Goal: Task Accomplishment & Management: Use online tool/utility

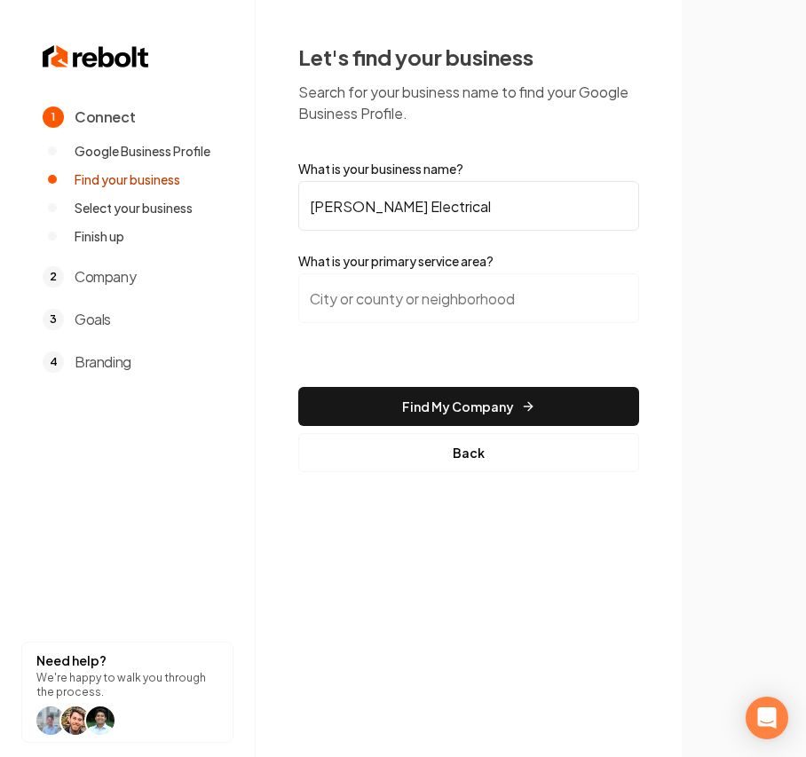
type input "[PERSON_NAME] Electrical"
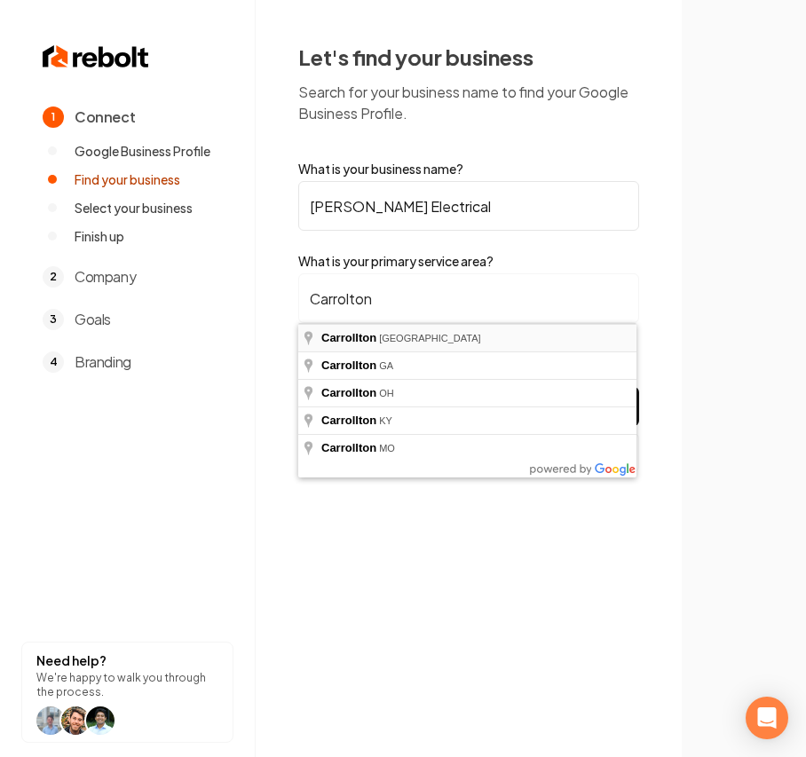
type input "[GEOGRAPHIC_DATA], [GEOGRAPHIC_DATA]"
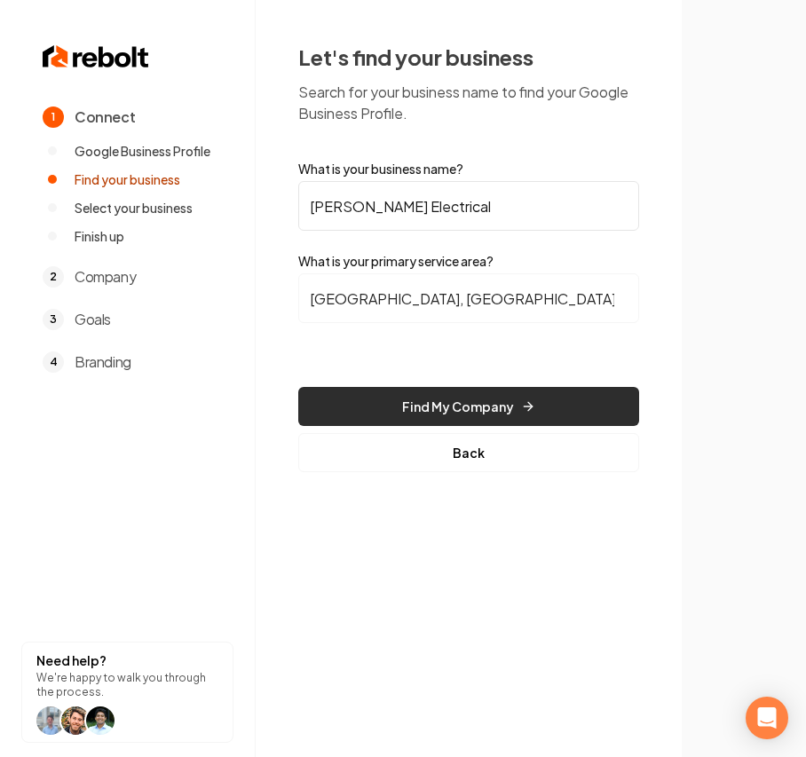
click at [368, 396] on button "Find My Company" at bounding box center [468, 406] width 341 height 39
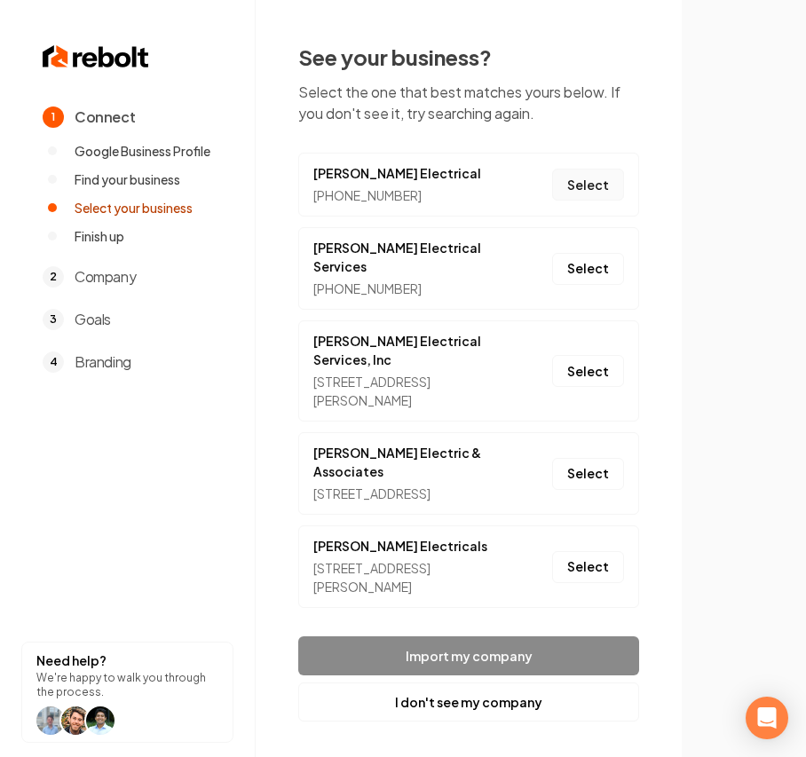
click at [582, 182] on button "Select" at bounding box center [588, 185] width 72 height 32
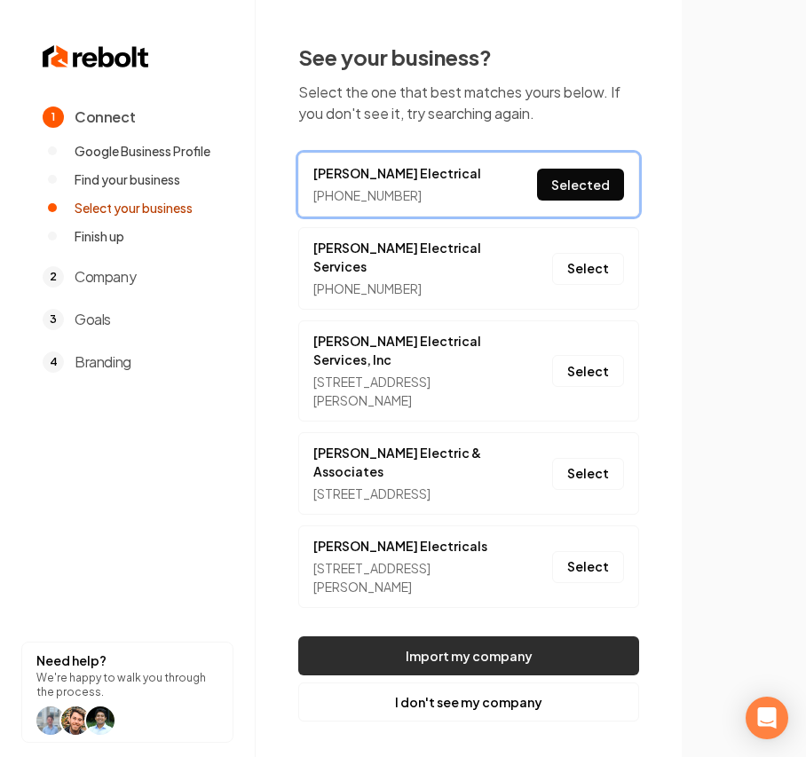
click at [409, 637] on button "Import my company" at bounding box center [468, 656] width 341 height 39
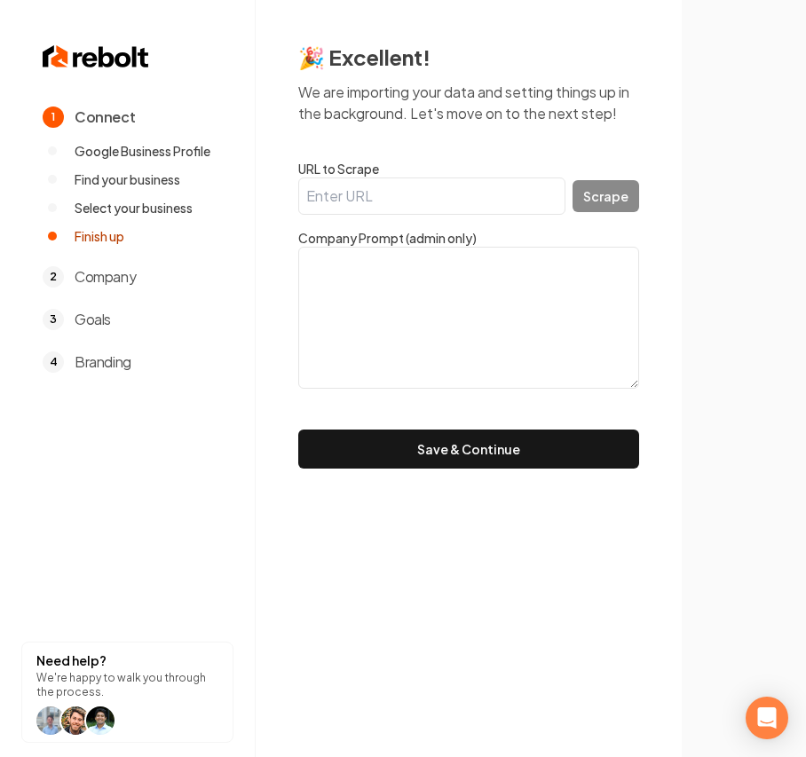
click at [353, 286] on textarea at bounding box center [468, 318] width 341 height 142
paste textarea "Hello my name is DJ Phillips. I have 30 years of experience in all aspects of e…"
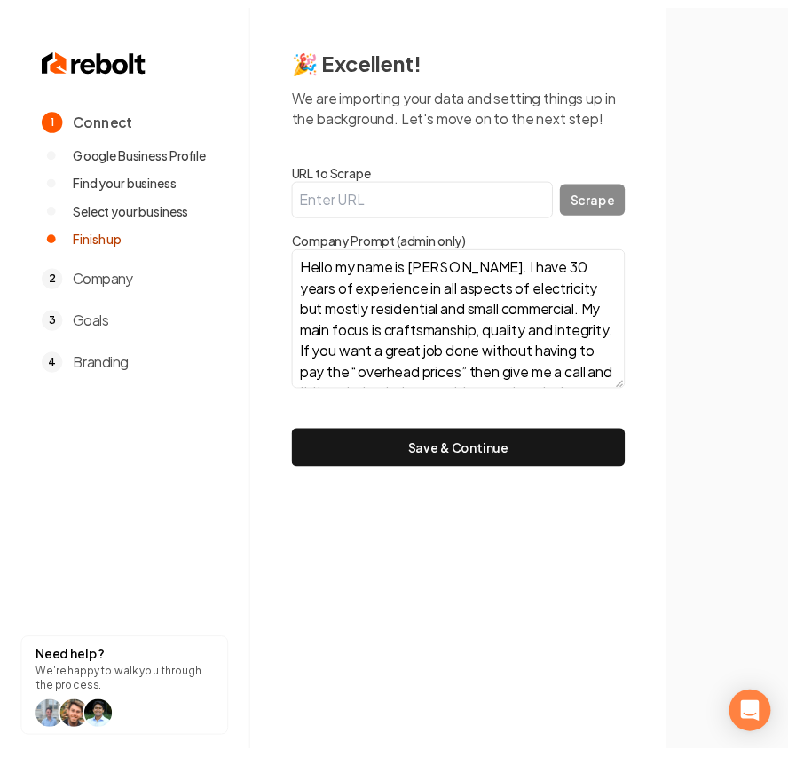
scroll to position [99, 0]
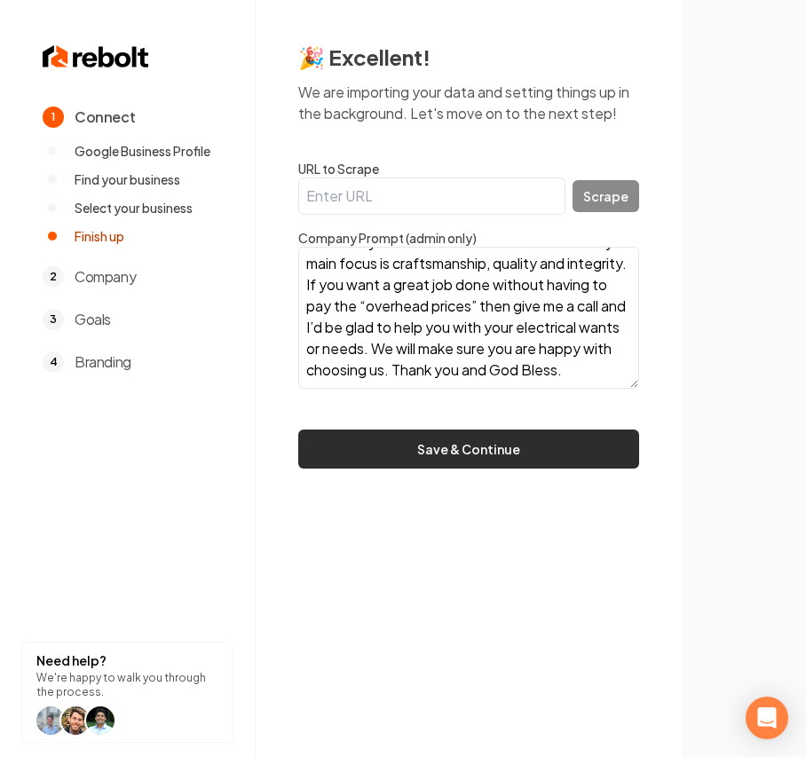
type textarea "Hello my name is DJ Phillips. I have 30 years of experience in all aspects of e…"
click at [595, 451] on button "Save & Continue" at bounding box center [468, 449] width 341 height 39
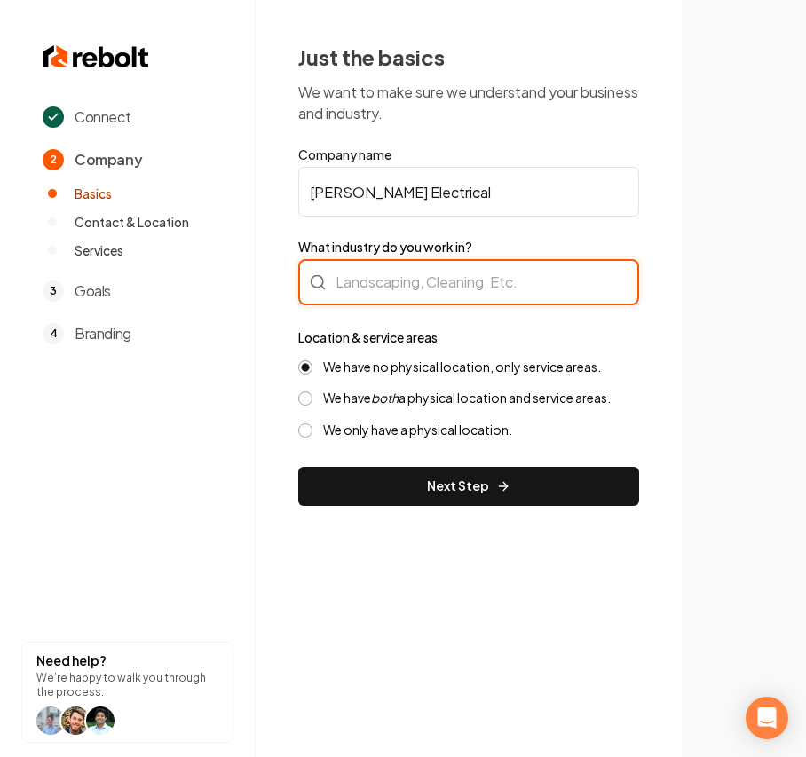
click at [426, 293] on div at bounding box center [468, 282] width 341 height 46
type input "Electrician"
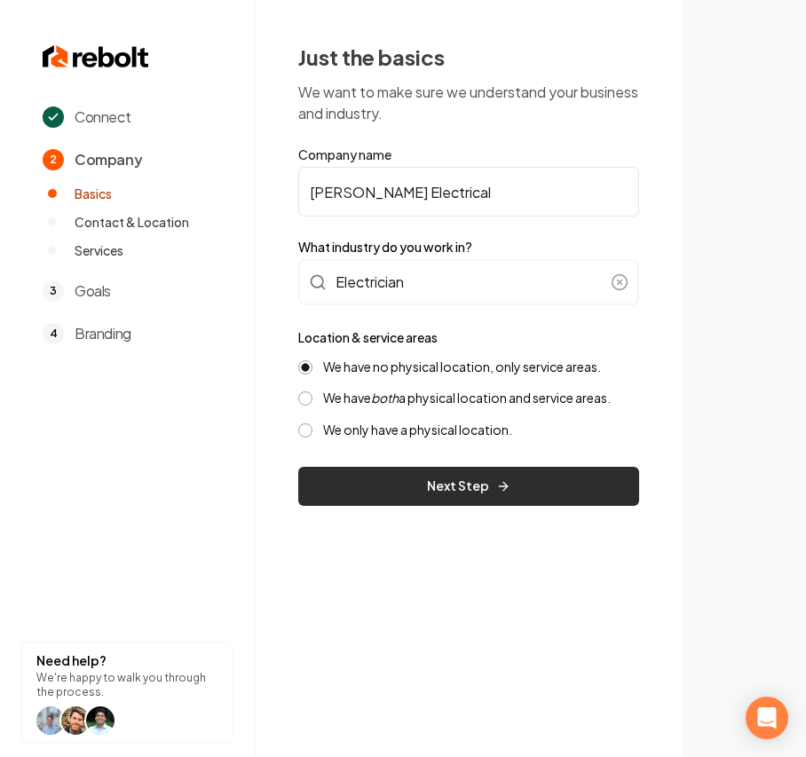
click at [405, 484] on button "Next Step" at bounding box center [468, 486] width 341 height 39
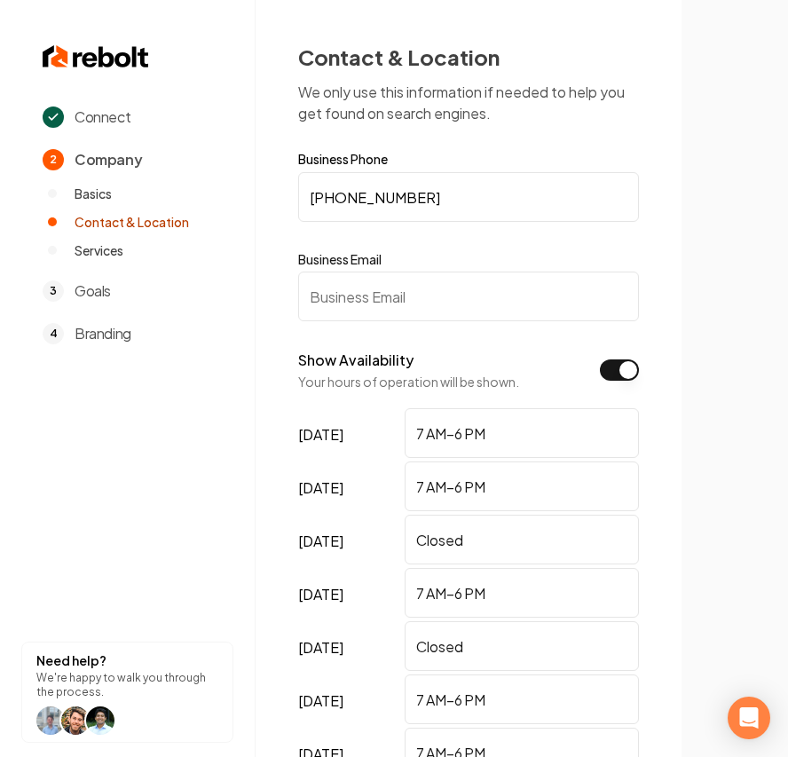
click at [334, 316] on input "Business Email" at bounding box center [468, 297] width 341 height 50
type input "e"
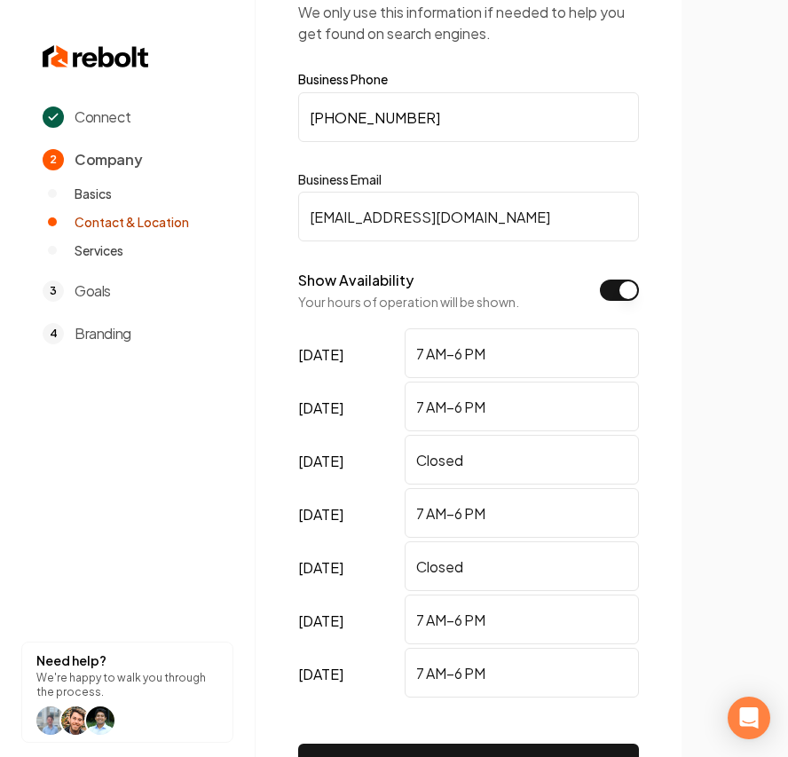
scroll to position [208, 0]
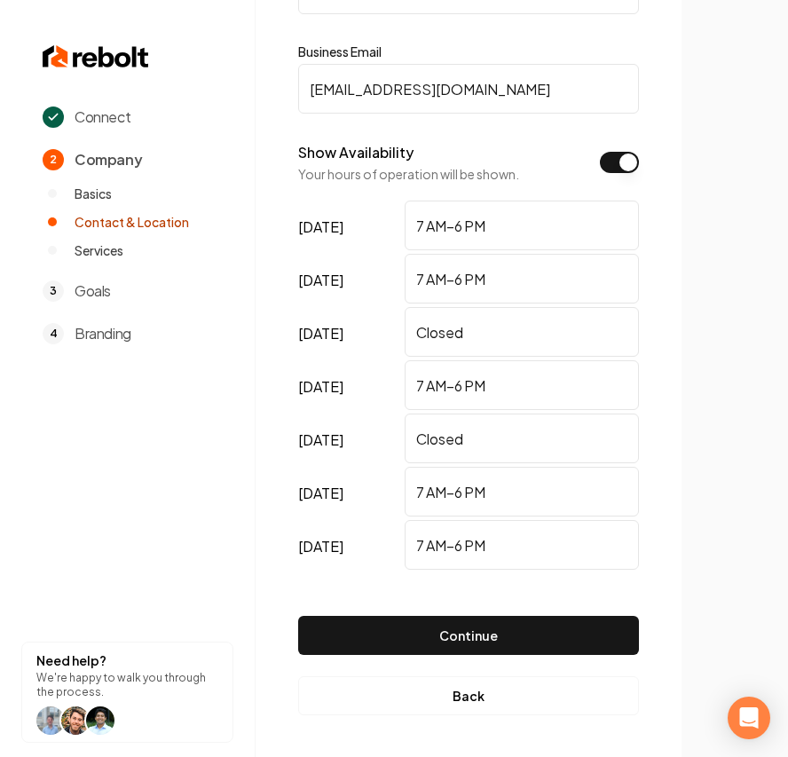
type input "[EMAIL_ADDRESS][DOMAIN_NAME]"
drag, startPoint x: 511, startPoint y: 324, endPoint x: 282, endPoint y: 335, distance: 229.3
click at [285, 335] on div "Contact & Location We only use this information if needed to help you get found…" at bounding box center [469, 275] width 426 height 966
drag, startPoint x: 497, startPoint y: 432, endPoint x: 339, endPoint y: 456, distance: 160.0
click at [222, 424] on div "Connect 2 Company Basics Contact & Location Services 3 Goals 4 Branding Need he…" at bounding box center [394, 170] width 788 height 757
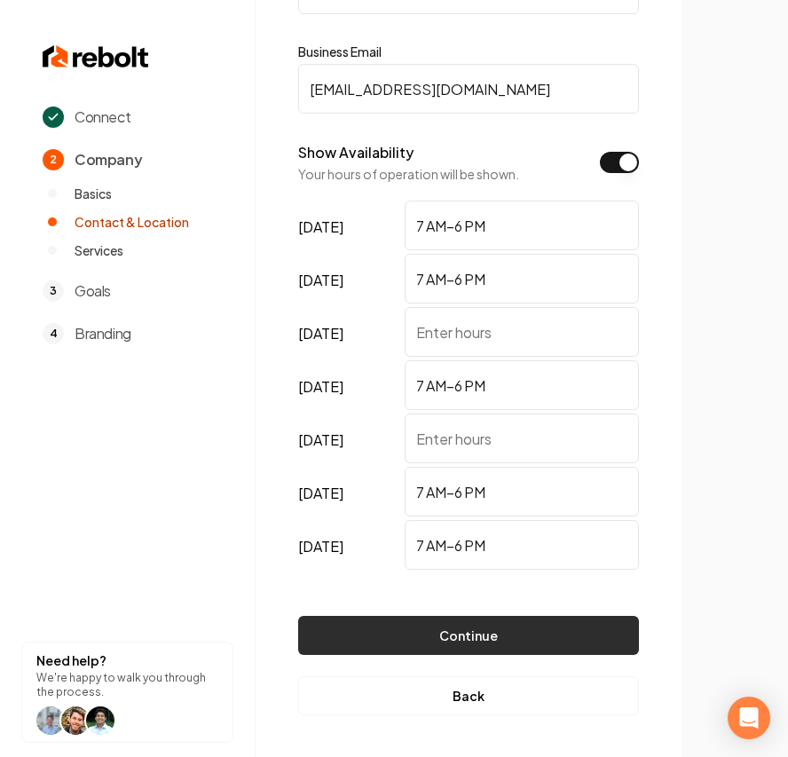
click at [463, 620] on button "Continue" at bounding box center [468, 635] width 341 height 39
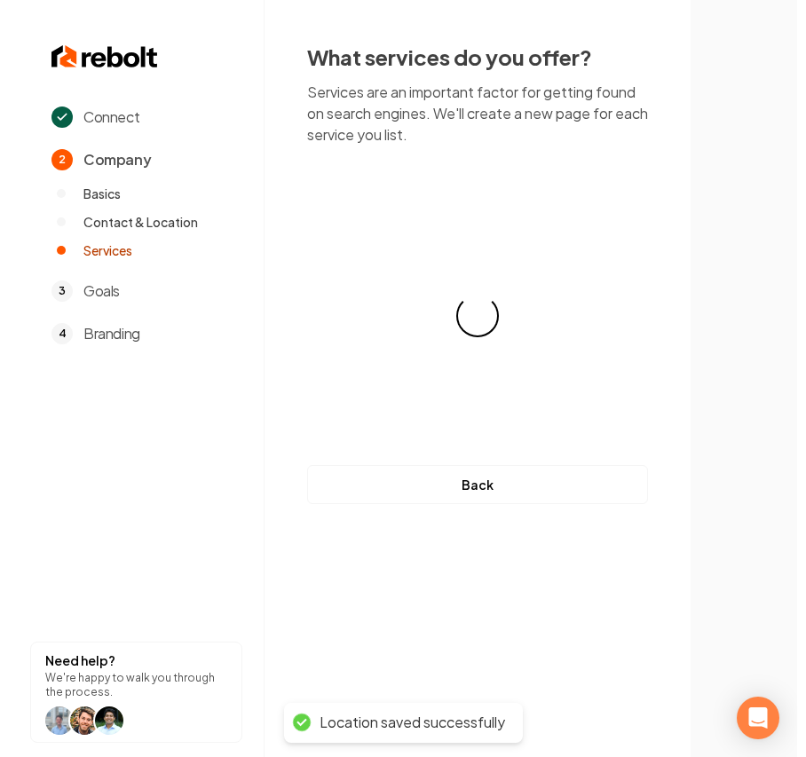
scroll to position [0, 0]
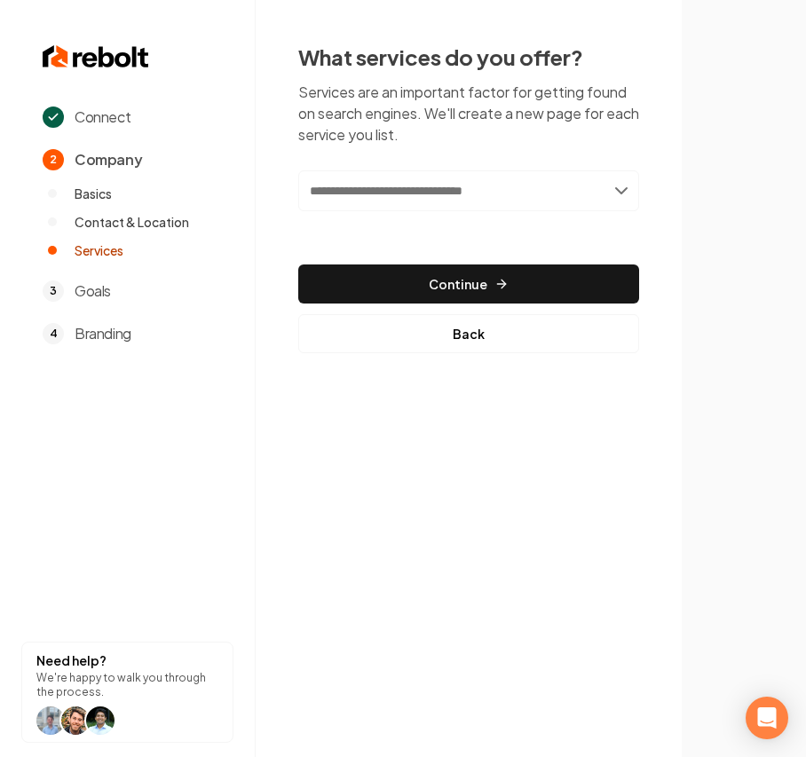
click at [360, 186] on input "text" at bounding box center [468, 190] width 341 height 41
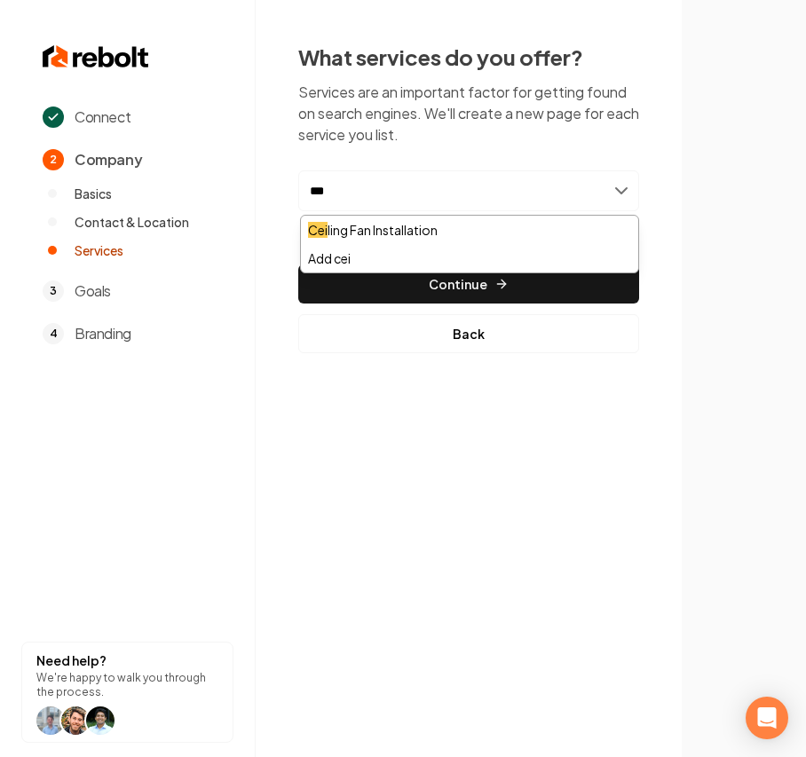
type input "****"
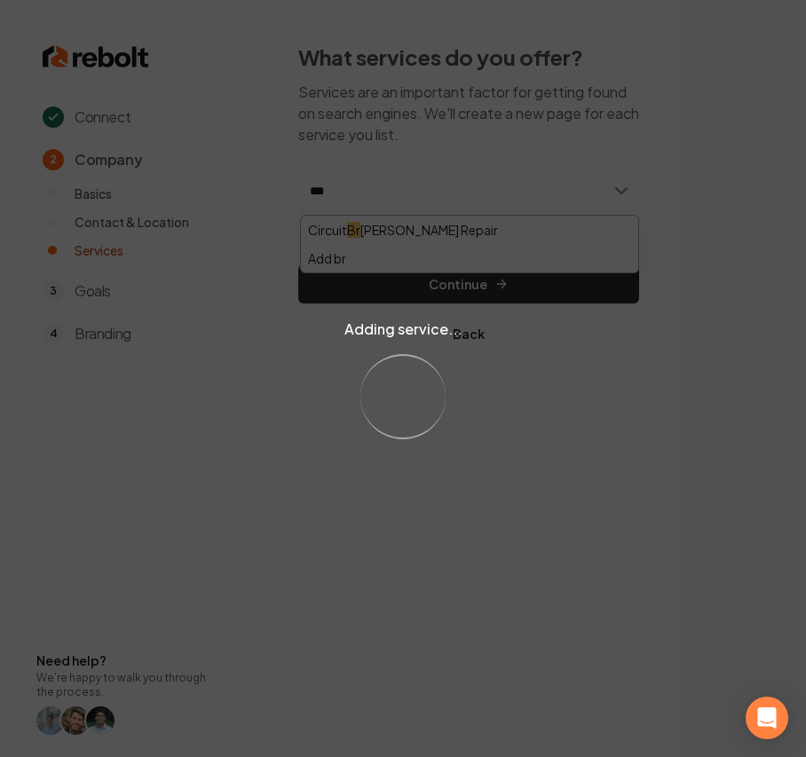
type input "****"
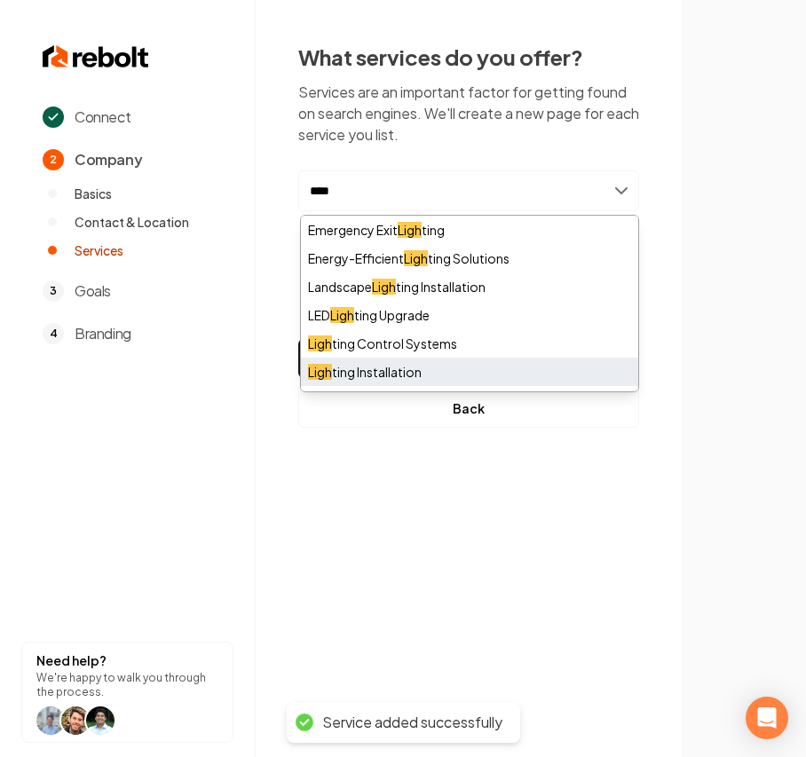
type input "****"
click at [402, 368] on div "Ligh ting Installation" at bounding box center [469, 372] width 337 height 28
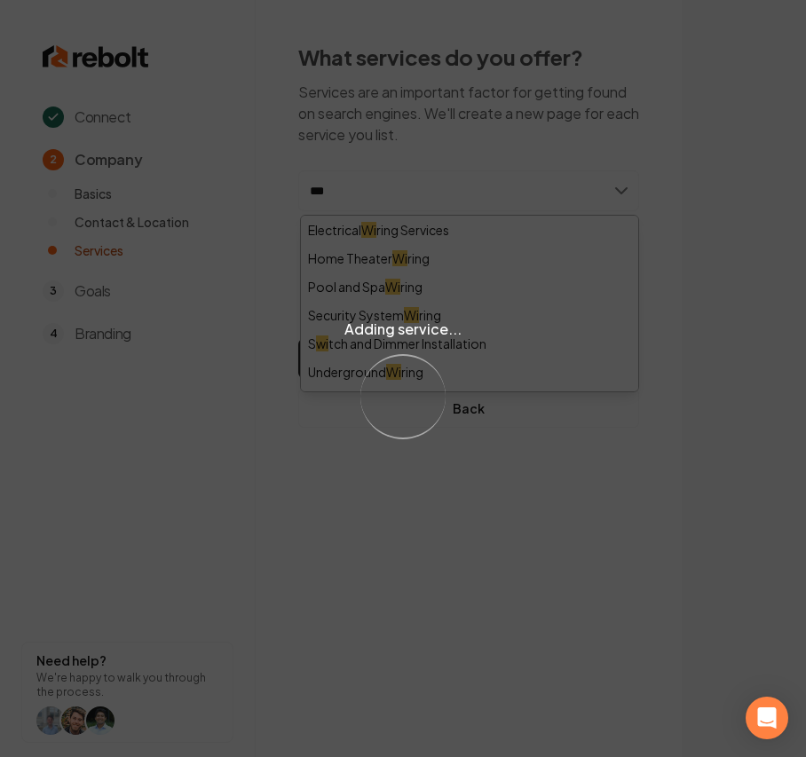
type input "****"
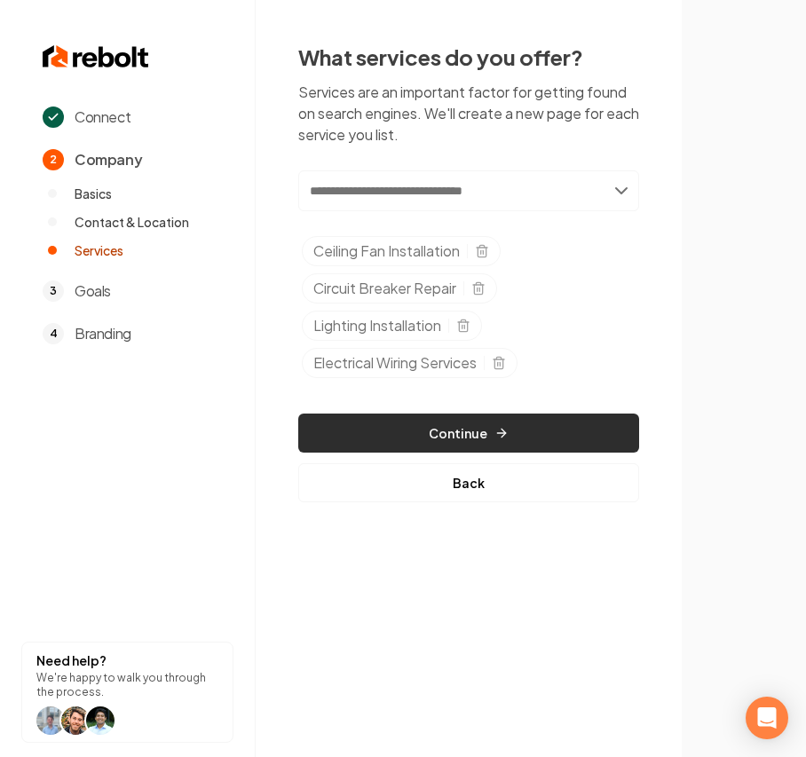
click at [554, 432] on button "Continue" at bounding box center [468, 433] width 341 height 39
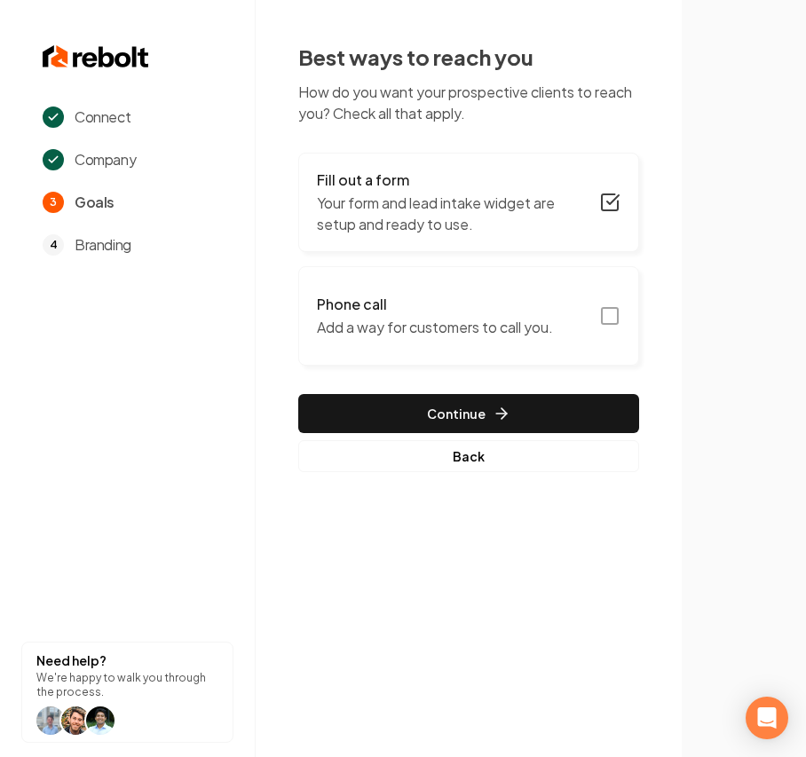
click at [455, 288] on button "Phone call Add a way for customers to call you." at bounding box center [468, 315] width 341 height 99
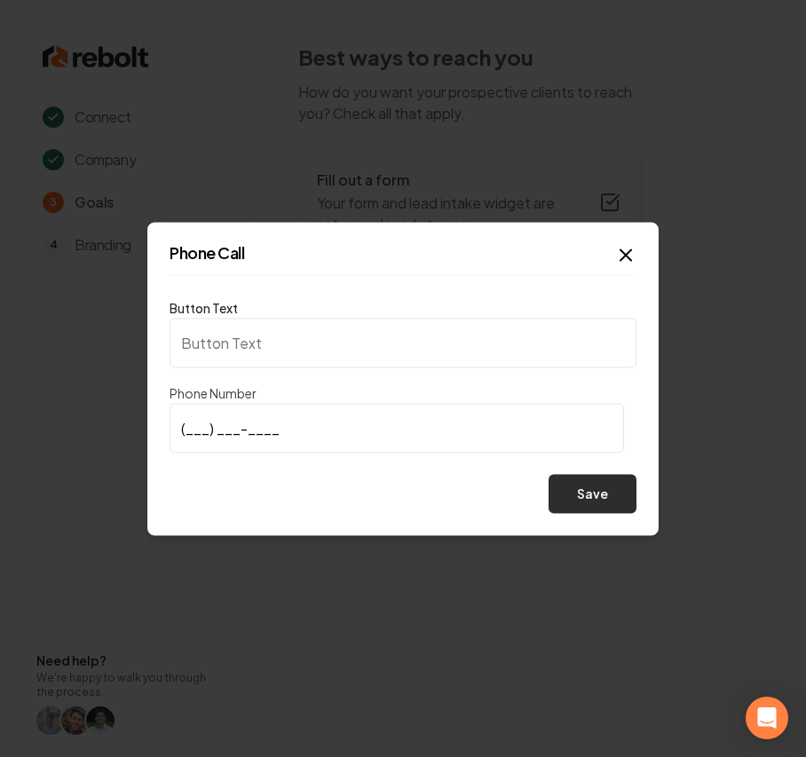
type input "Call us"
type input "(678) 463-8634"
click at [594, 492] on button "Save" at bounding box center [593, 493] width 88 height 39
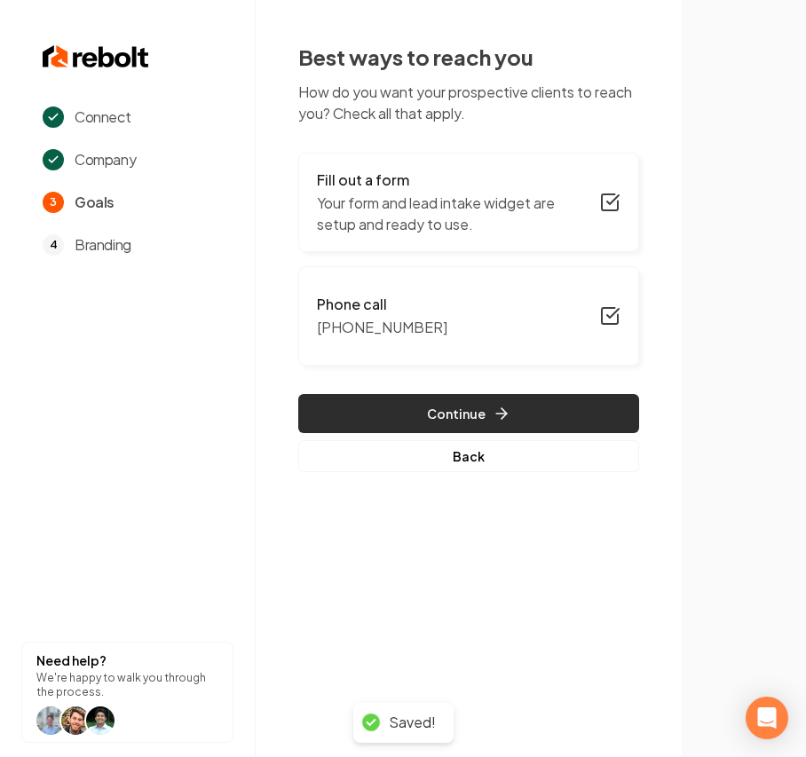
drag, startPoint x: 331, startPoint y: 409, endPoint x: 330, endPoint y: 419, distance: 9.8
click at [330, 419] on button "Continue" at bounding box center [468, 413] width 341 height 39
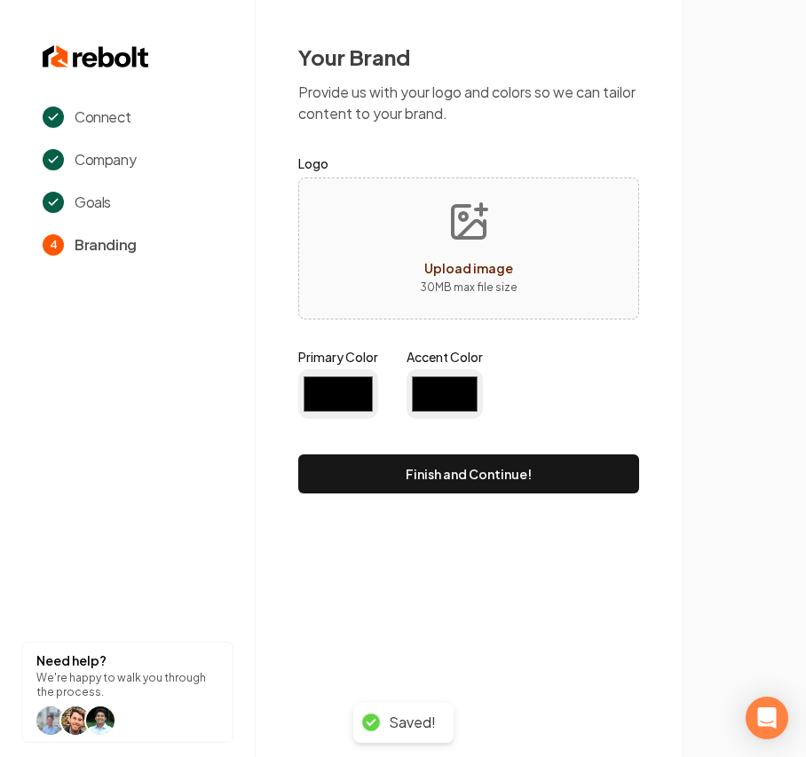
type input "#194d33"
type input "#70be00"
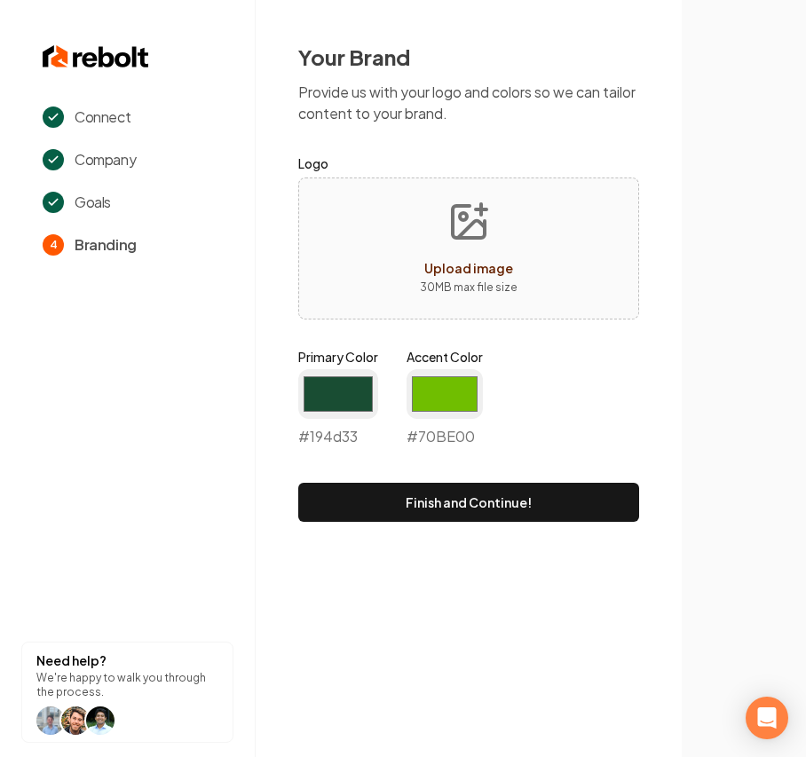
click at [367, 218] on div "Upload image 30 MB max file size" at bounding box center [468, 249] width 341 height 142
type input "**********"
click at [360, 407] on input "#194d33" at bounding box center [338, 394] width 80 height 50
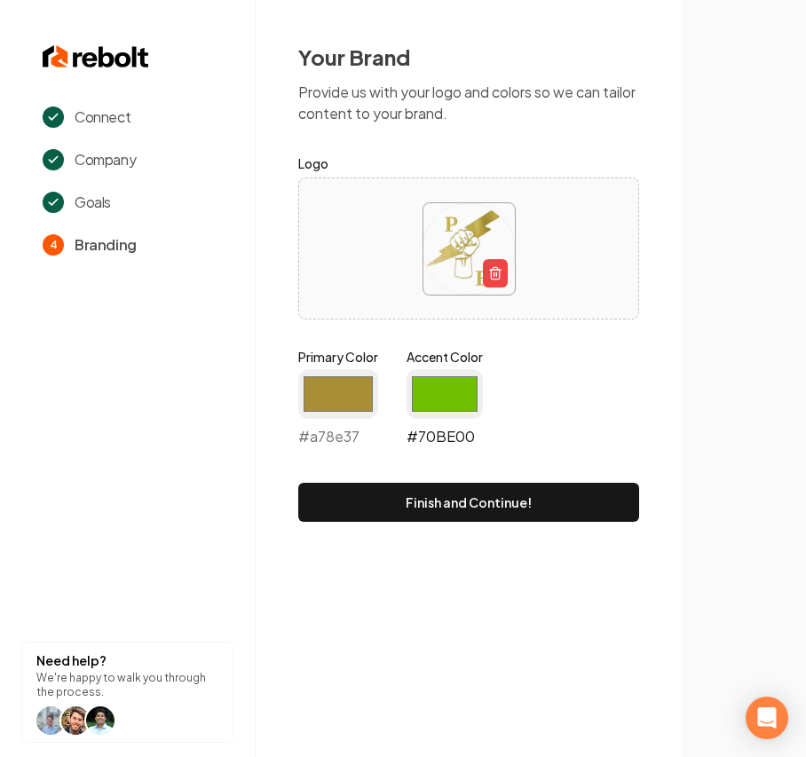
type input "#a78e37"
click at [456, 394] on input "#70be00" at bounding box center [445, 394] width 76 height 50
type input "#f5de8a"
click at [552, 391] on div "Primary Color #a78e37 #a78e37 Accent Color #f5de8a #f5de8a" at bounding box center [468, 401] width 341 height 107
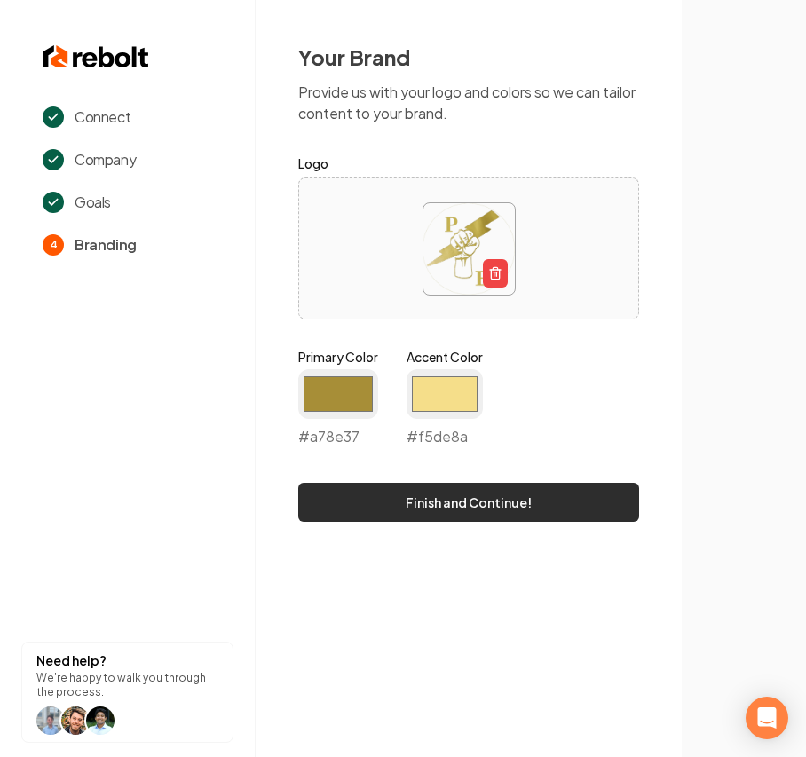
click at [510, 513] on button "Finish and Continue!" at bounding box center [468, 502] width 341 height 39
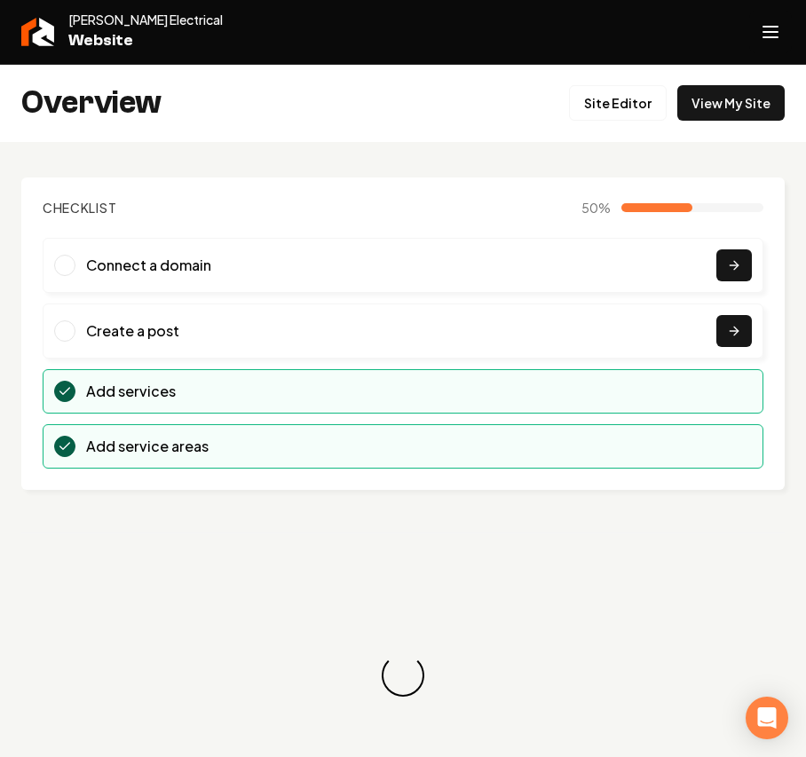
click at [771, 37] on line "Open navigation menu" at bounding box center [771, 37] width 14 height 0
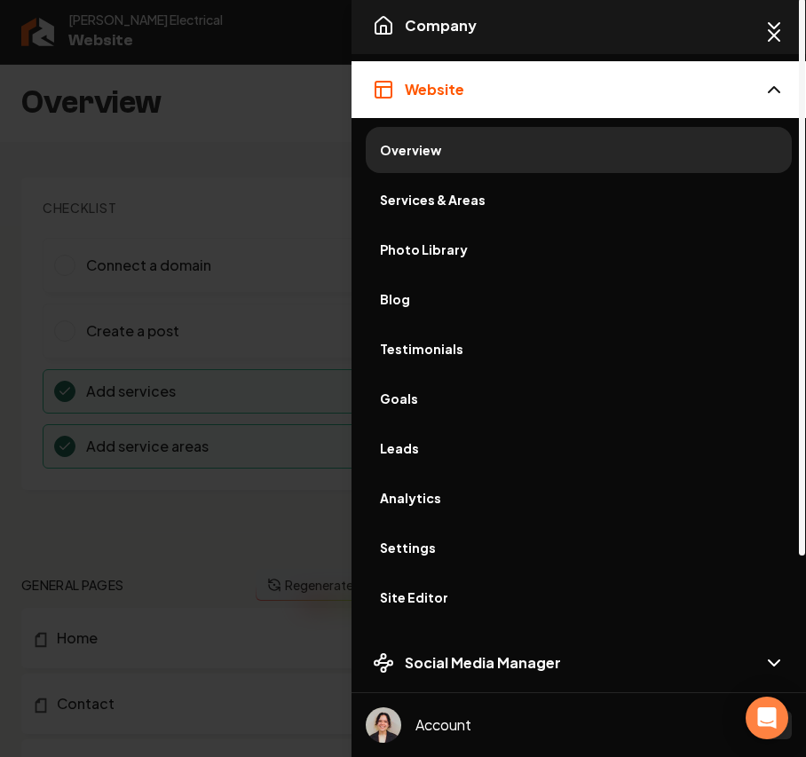
drag, startPoint x: 445, startPoint y: 28, endPoint x: 437, endPoint y: 36, distance: 10.7
click at [445, 27] on span "Company" at bounding box center [441, 25] width 72 height 21
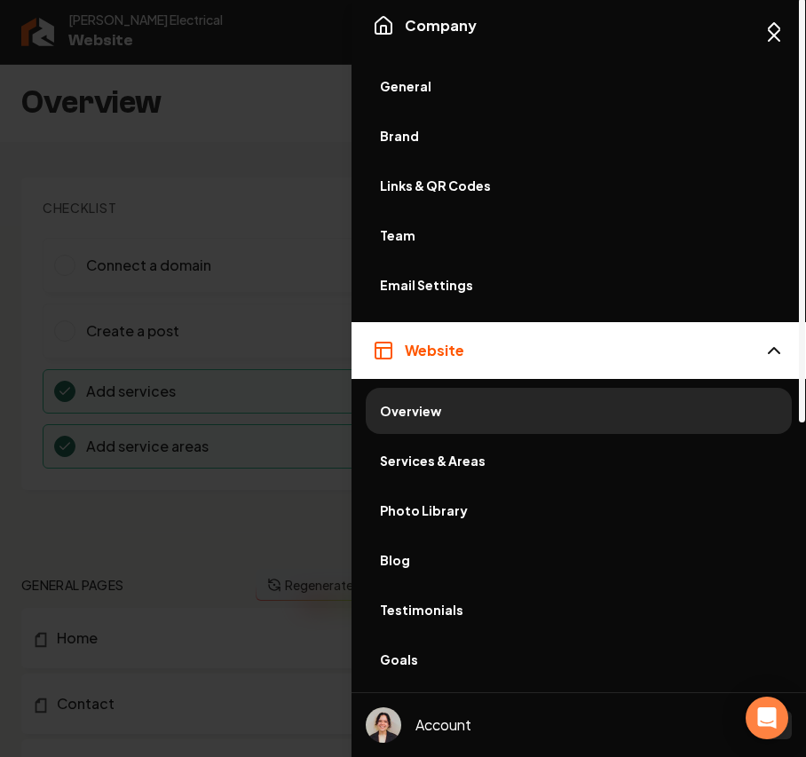
click at [424, 82] on span "General" at bounding box center [579, 86] width 398 height 18
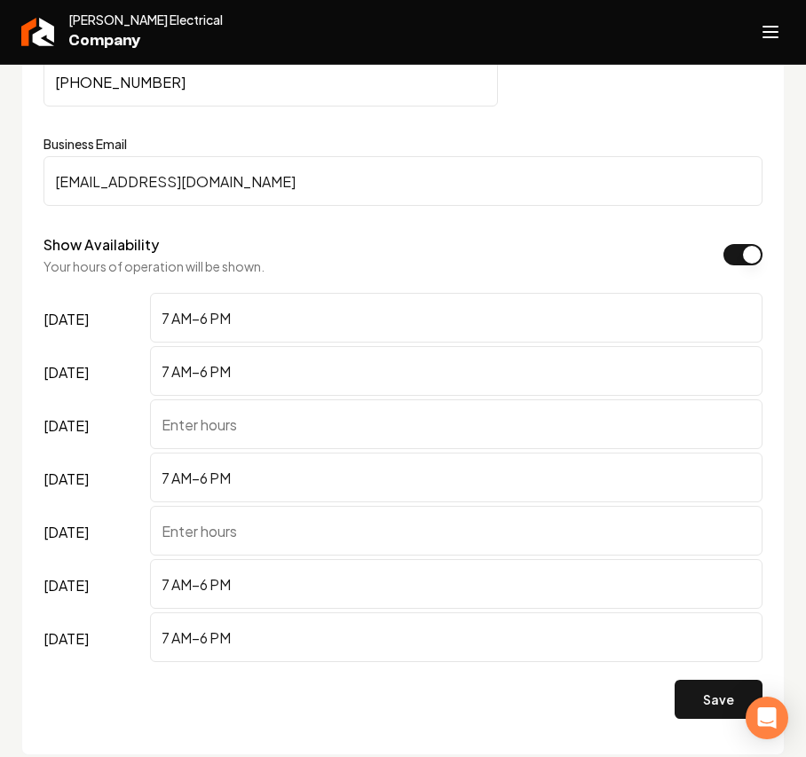
scroll to position [1302, 0]
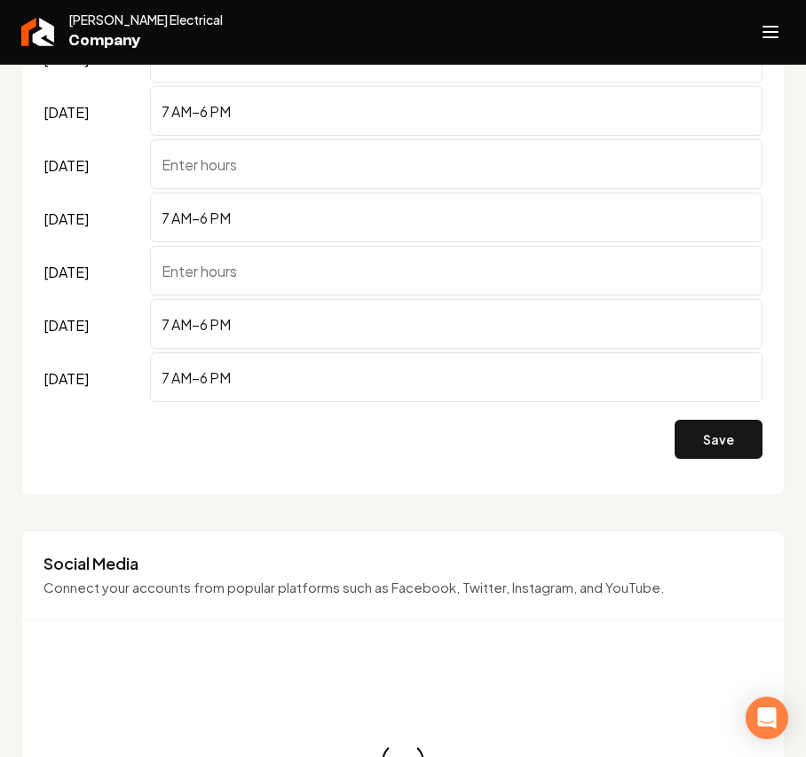
click at [764, 44] on icon "Open navigation menu" at bounding box center [770, 32] width 21 height 28
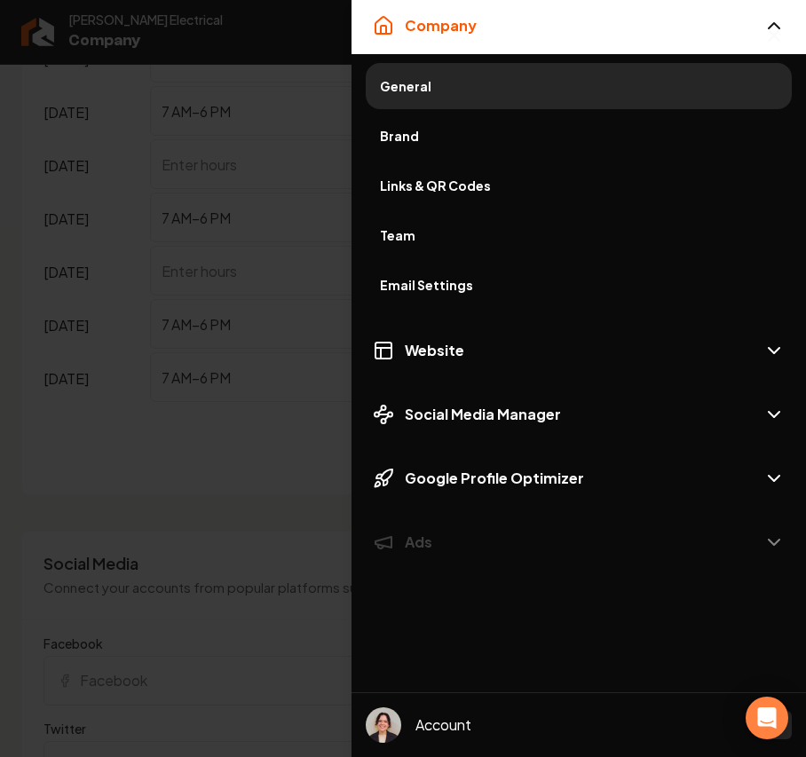
click at [437, 130] on span "Brand" at bounding box center [579, 136] width 398 height 18
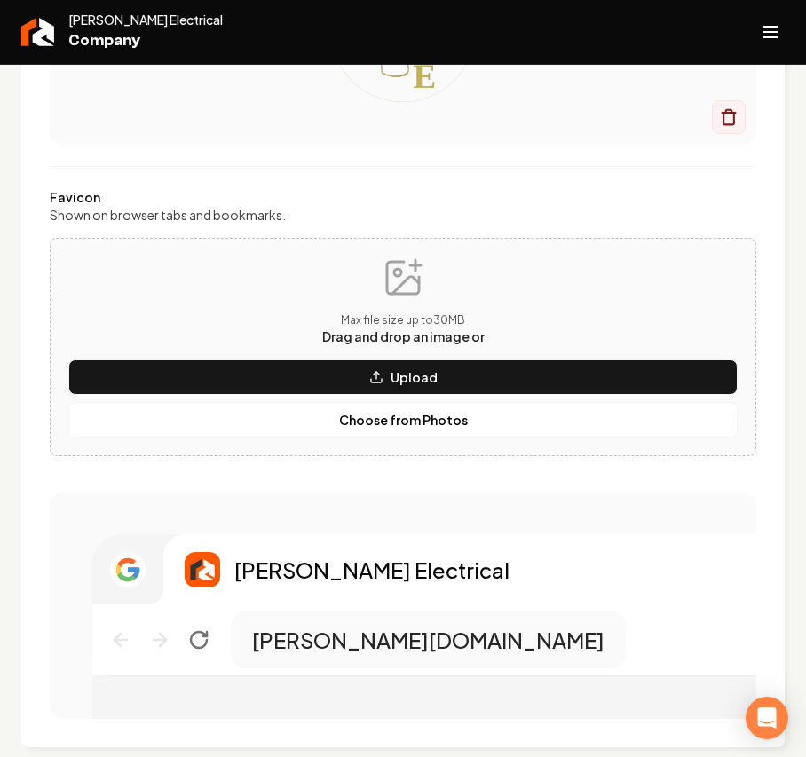
scroll to position [473, 0]
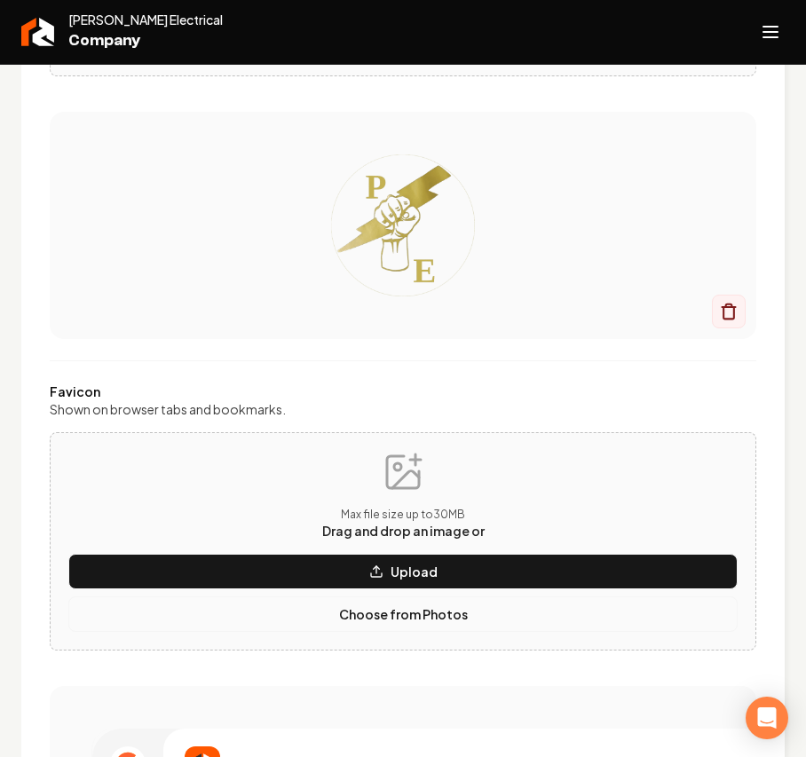
click at [352, 598] on button "Choose from Photos" at bounding box center [402, 615] width 669 height 36
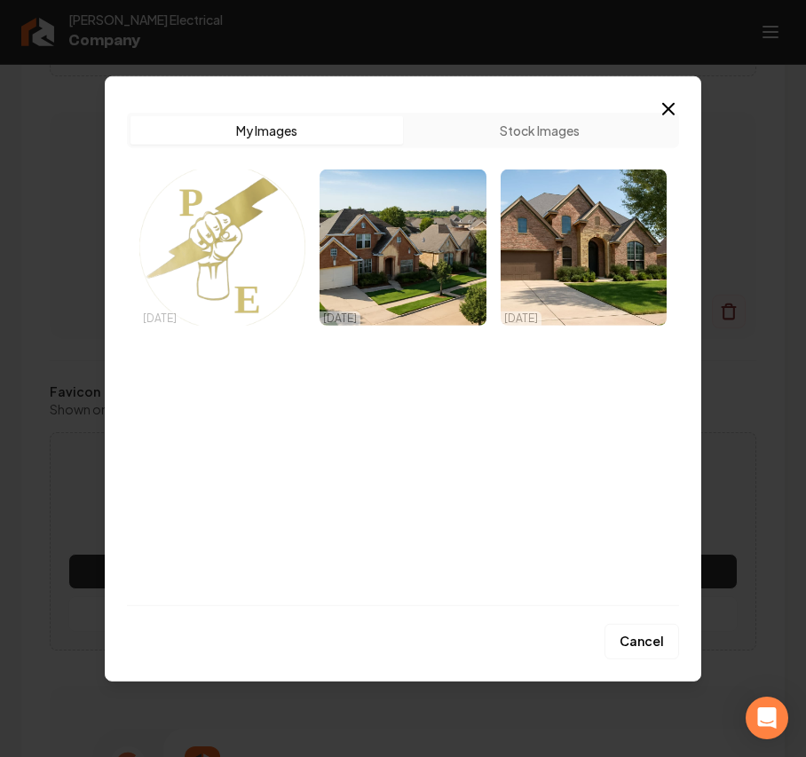
click at [178, 245] on img "Select image image_68d710c55c7cd75eb81d1320.png" at bounding box center [222, 247] width 166 height 156
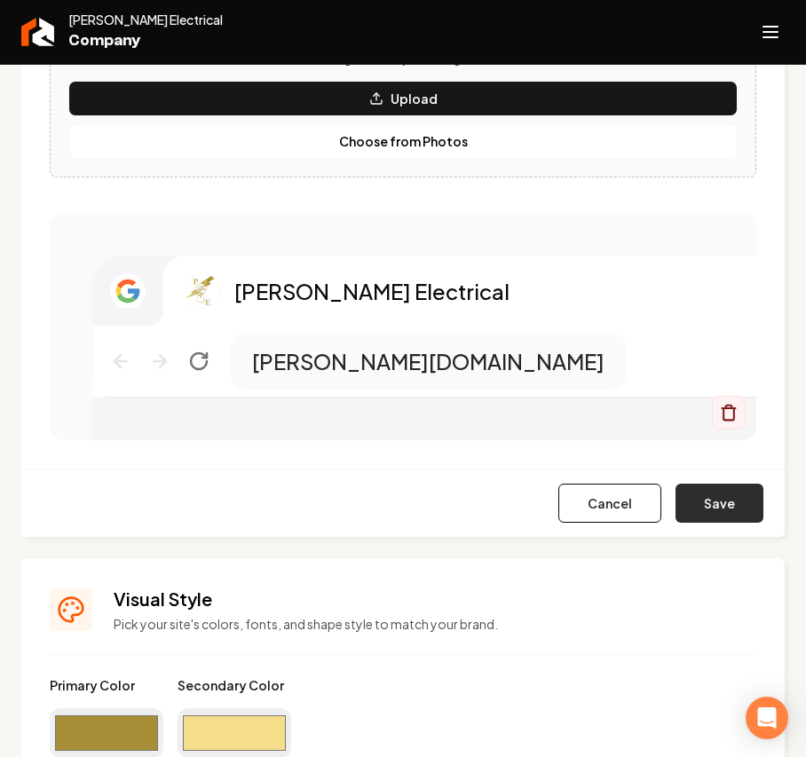
click at [693, 515] on button "Save" at bounding box center [720, 503] width 88 height 39
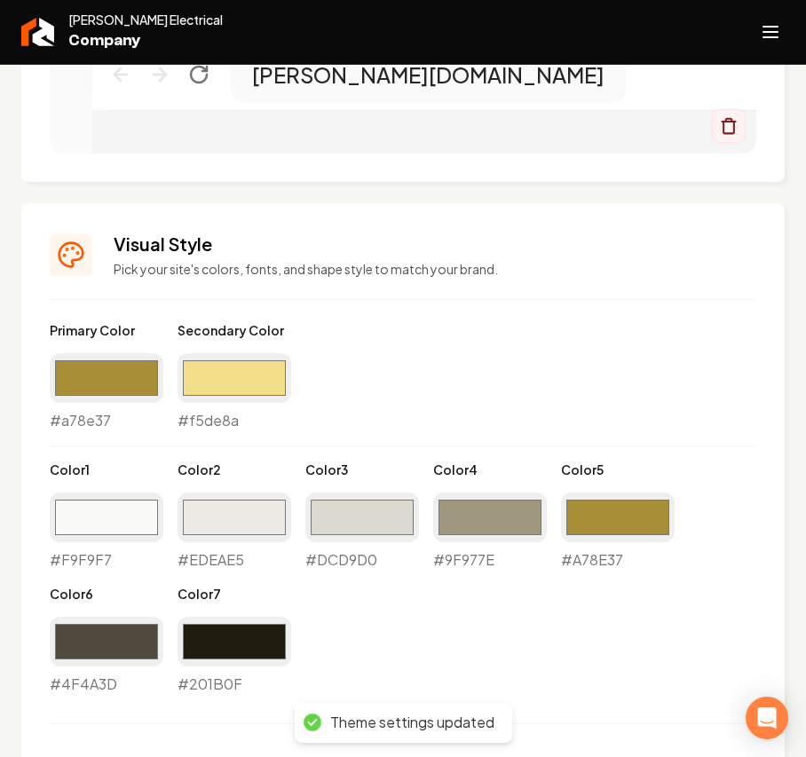
scroll to position [1826, 0]
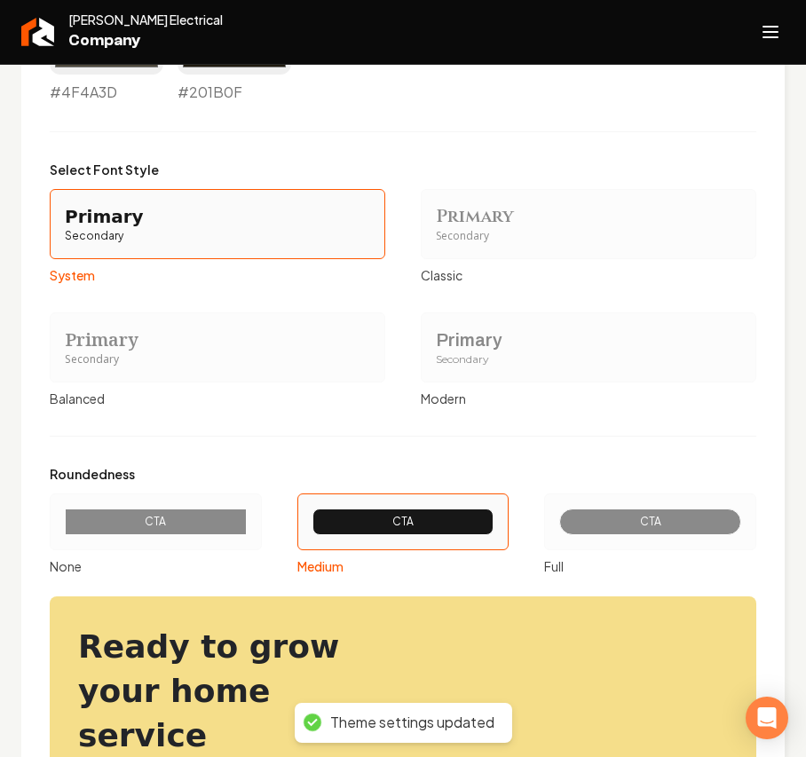
click at [451, 338] on div "Primary" at bounding box center [588, 340] width 305 height 25
click at [434, 340] on button "Primary Secondary Modern" at bounding box center [427, 347] width 14 height 14
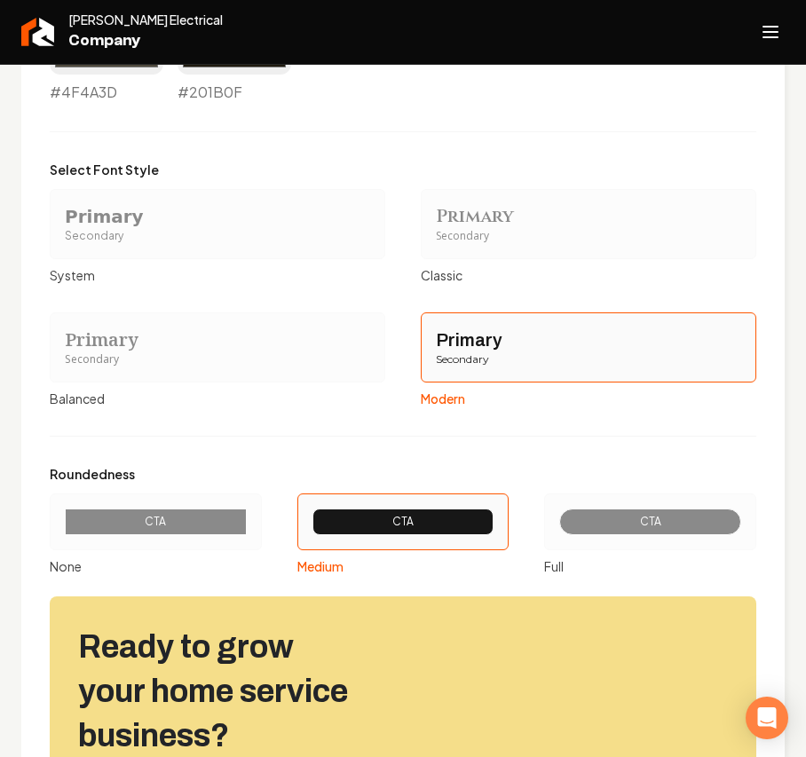
click at [652, 529] on div "CTA" at bounding box center [650, 522] width 152 height 14
click at [558, 529] on button "CTA Full" at bounding box center [550, 522] width 14 height 14
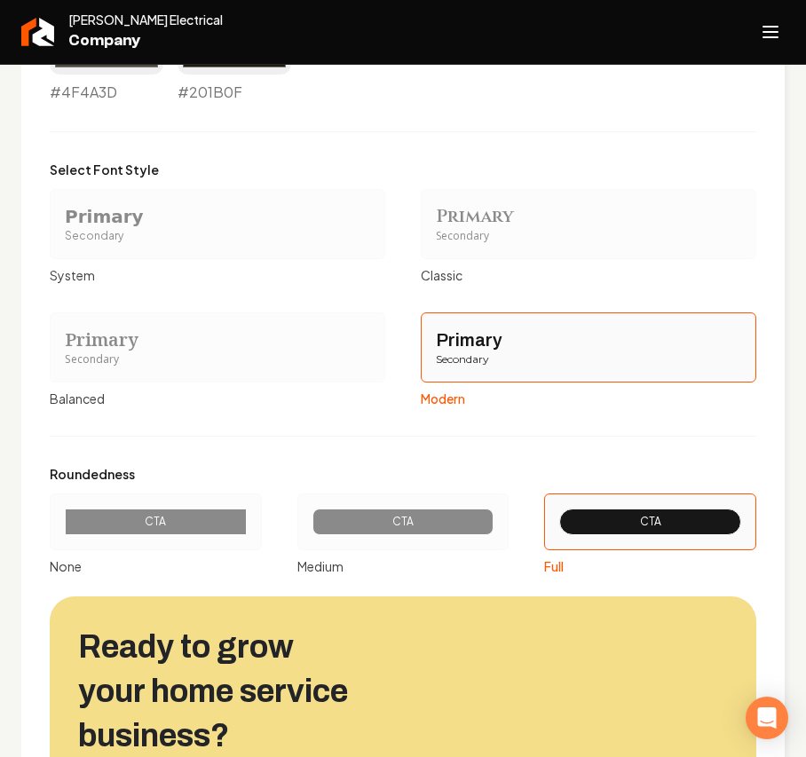
scroll to position [2111, 0]
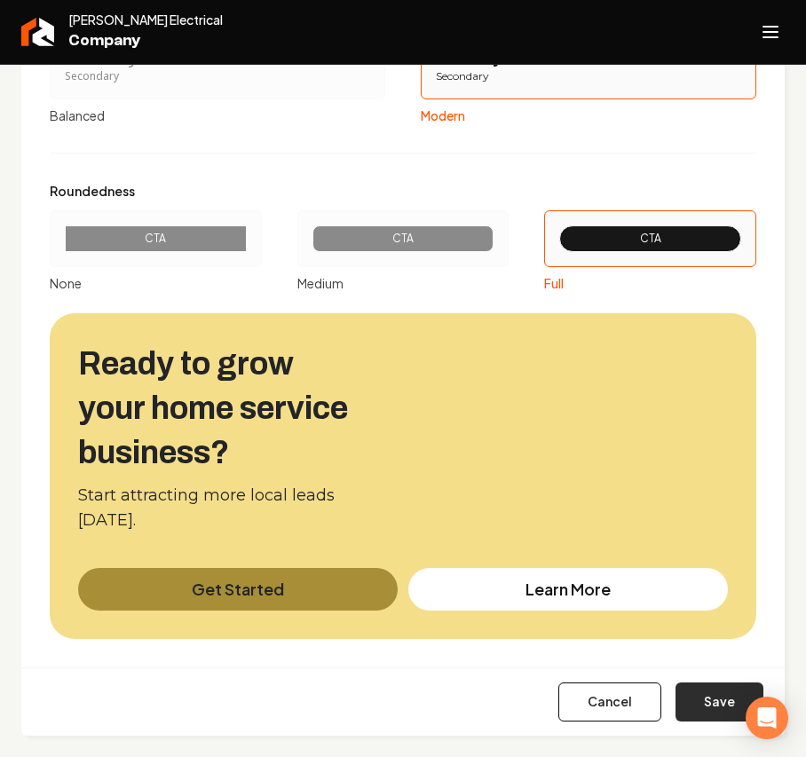
click at [703, 716] on button "Save" at bounding box center [720, 702] width 88 height 39
click at [765, 28] on icon "Open navigation menu" at bounding box center [770, 32] width 21 height 28
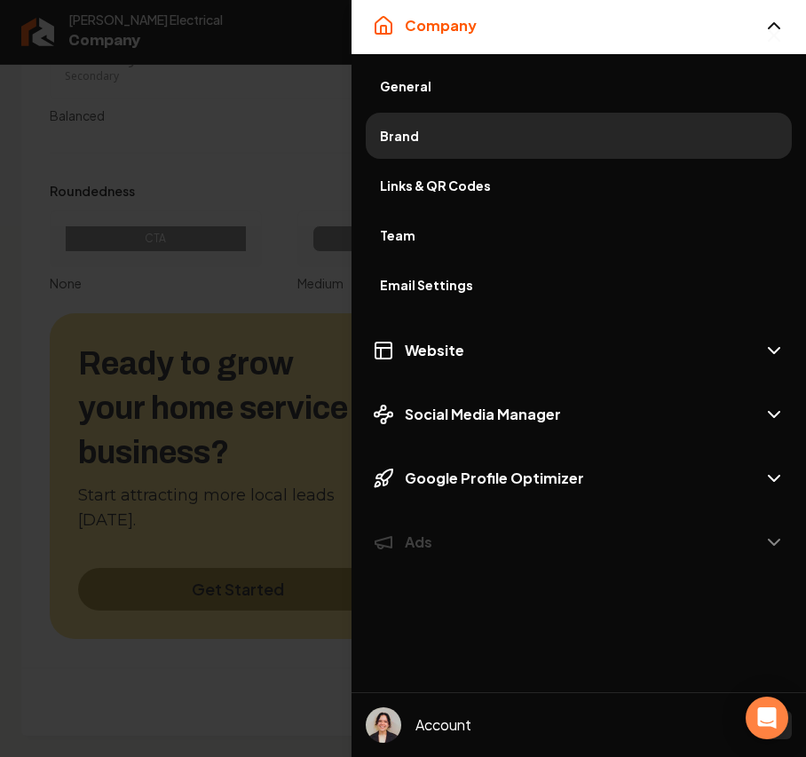
type input "#f9f9f7"
type input "#edeae5"
type input "#dcd9d0"
type input "#9f977e"
type input "#a78e37"
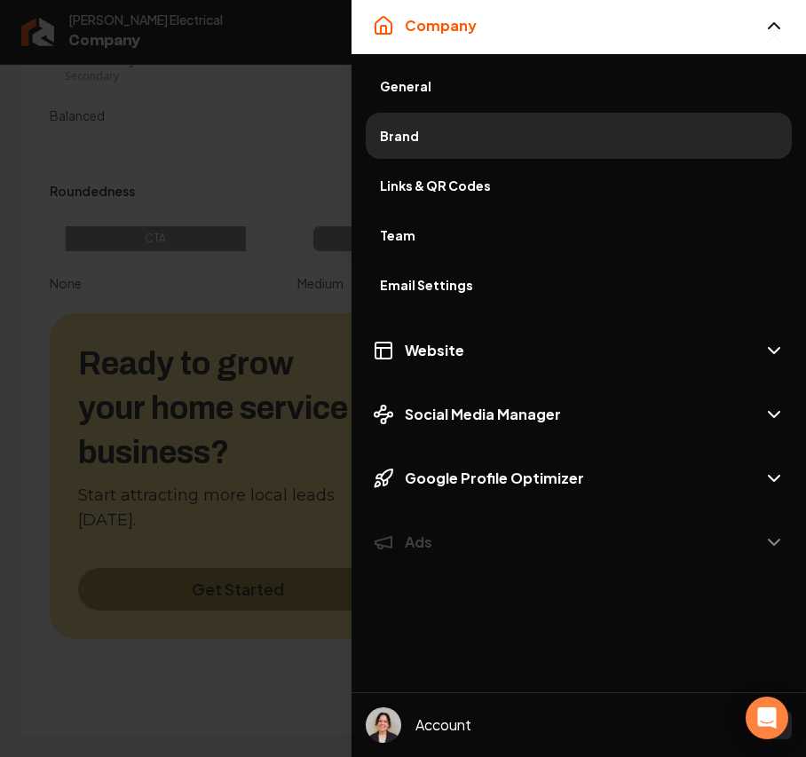
type input "#4f4a3d"
type input "#201b0f"
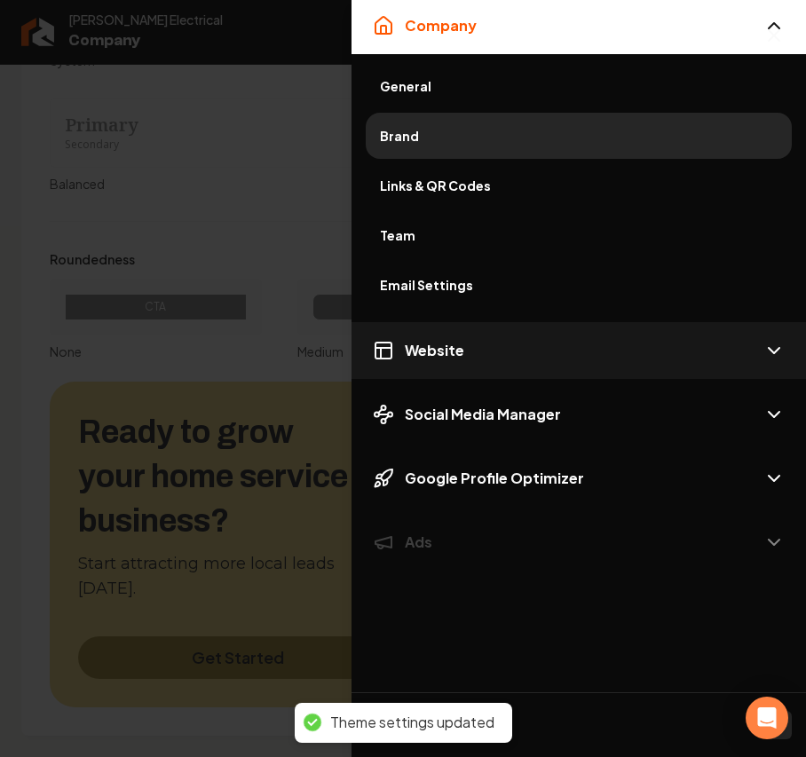
click at [453, 364] on button "Website" at bounding box center [579, 350] width 455 height 57
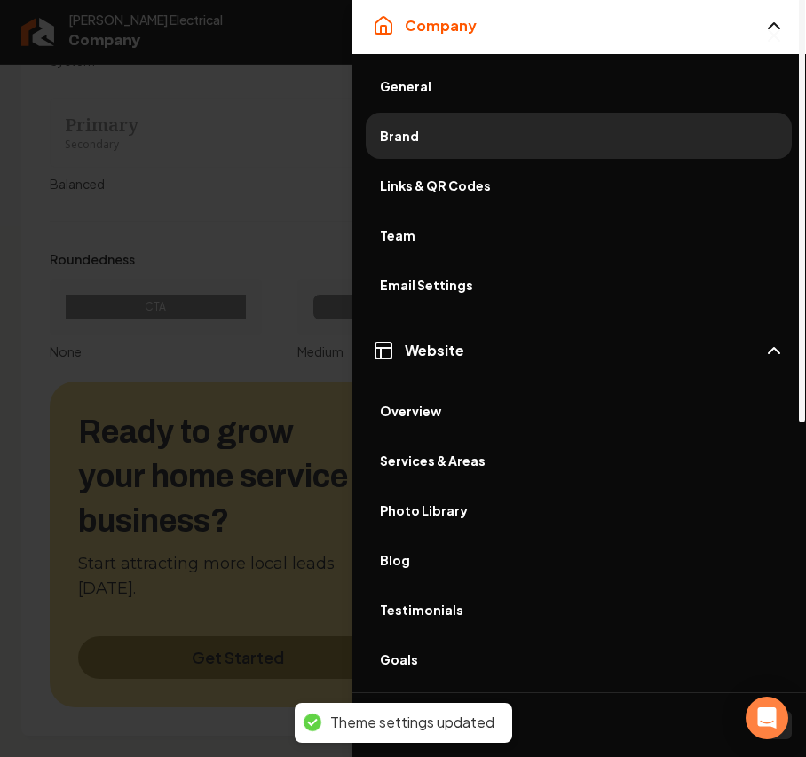
click at [434, 510] on span "Photo Library" at bounding box center [579, 511] width 398 height 18
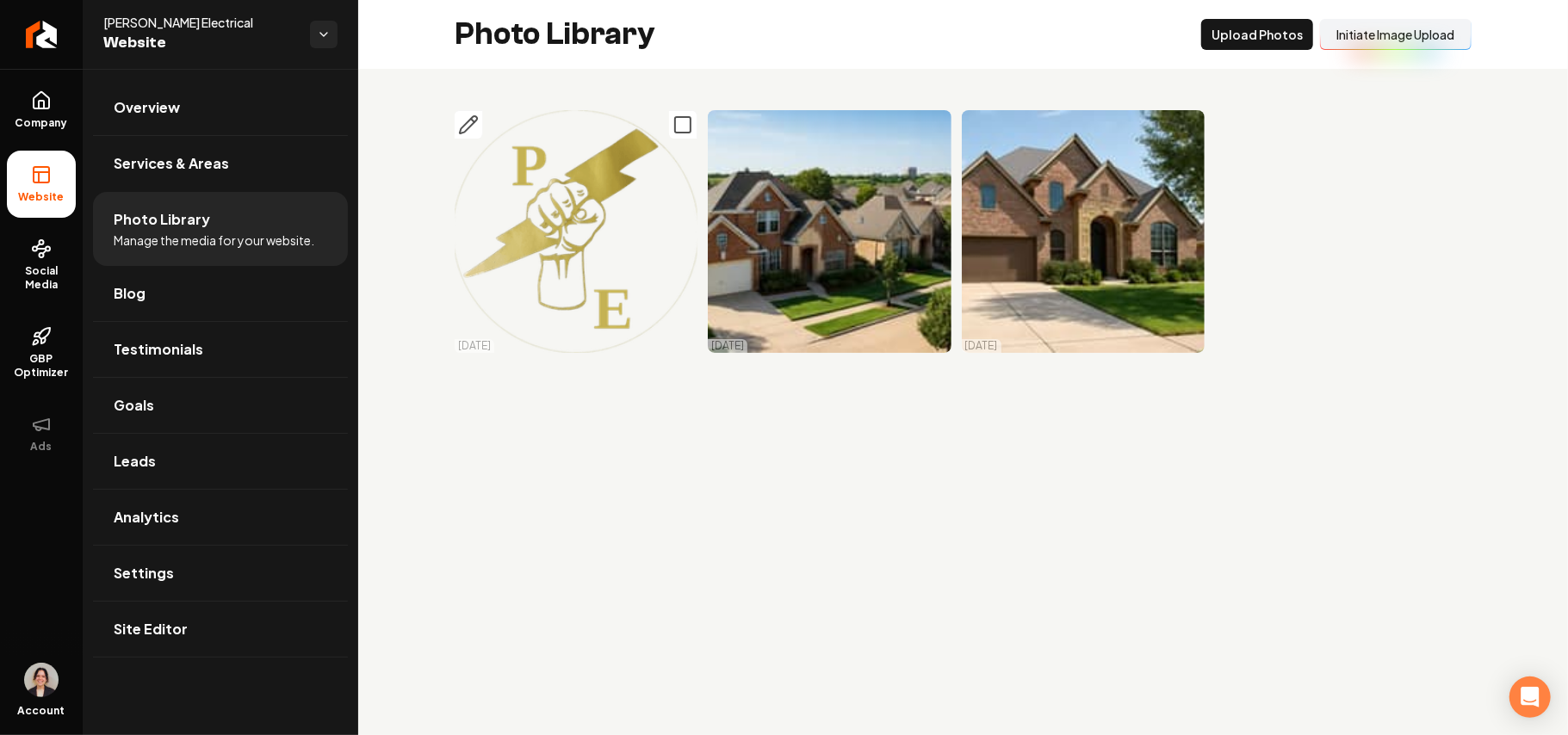
click at [688, 126] on icon "Main content area" at bounding box center [682, 124] width 20 height 20
click at [781, 126] on button "Main content area" at bounding box center [937, 124] width 28 height 28
click at [781, 128] on icon "Main content area" at bounding box center [1189, 124] width 20 height 20
drag, startPoint x: 1171, startPoint y: 35, endPoint x: 883, endPoint y: 109, distance: 297.4
click at [781, 35] on button "Delet e Selected" at bounding box center [1135, 35] width 119 height 31
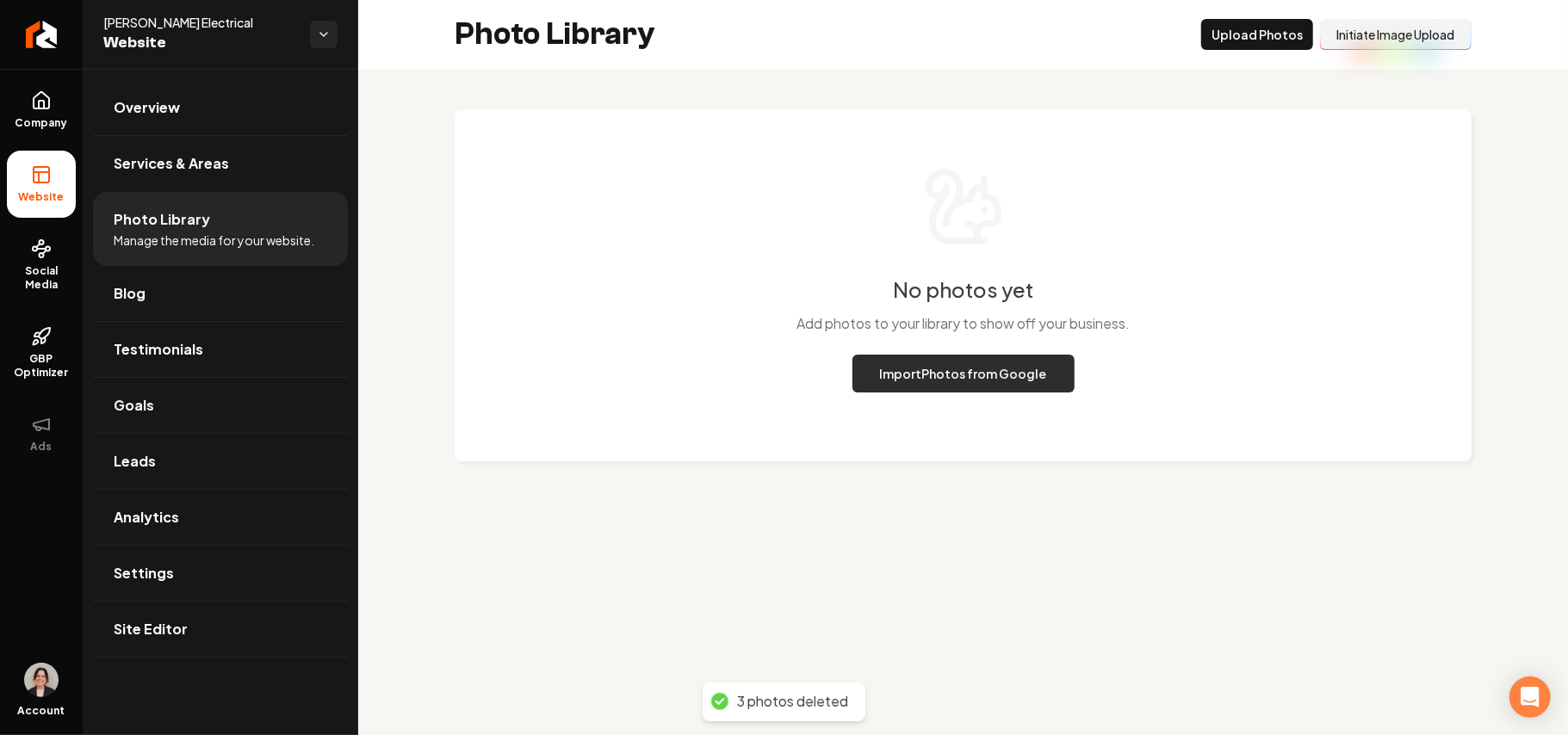
click at [781, 376] on button "Import Photos from Google" at bounding box center [963, 373] width 222 height 38
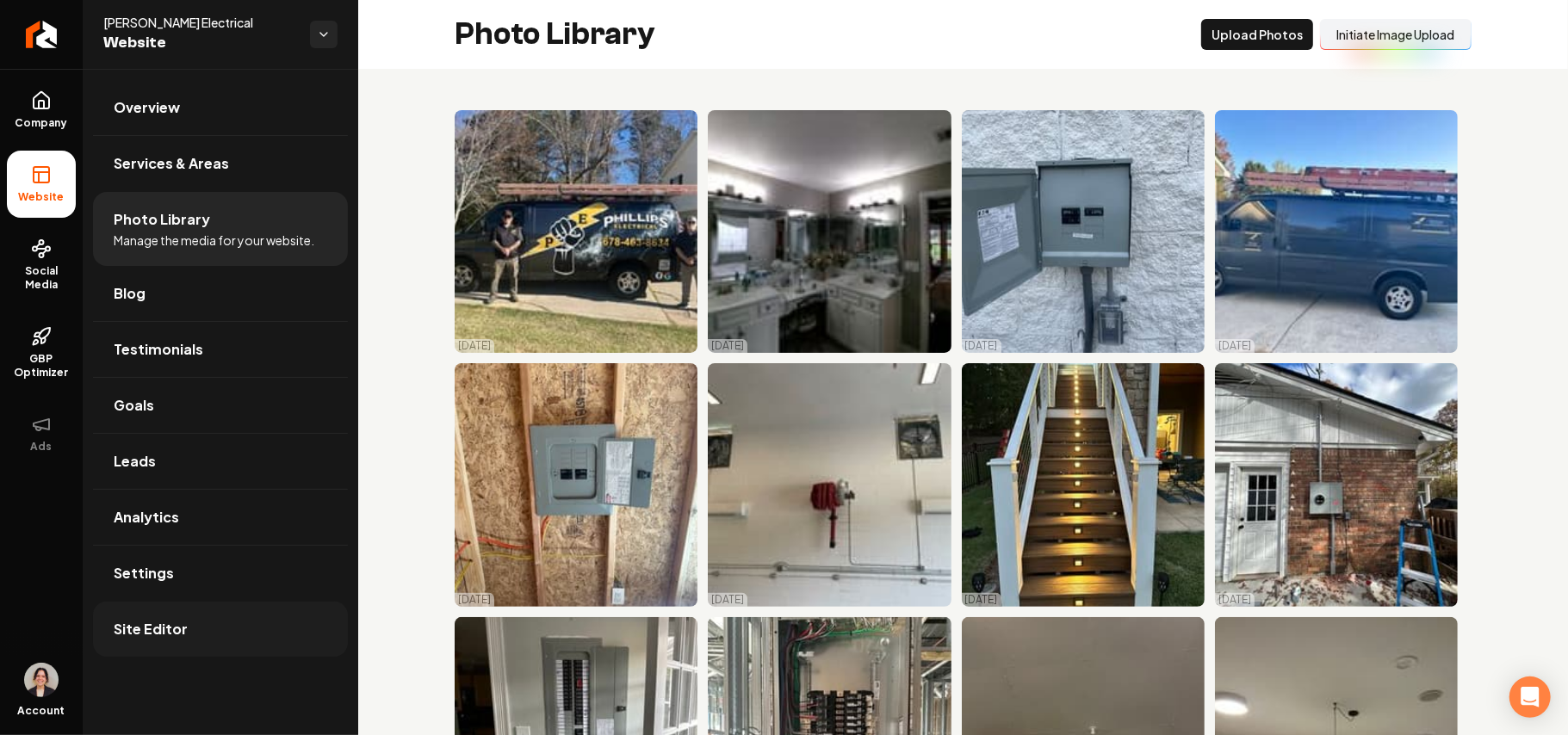
click at [221, 634] on link "Site Editor" at bounding box center [220, 629] width 255 height 55
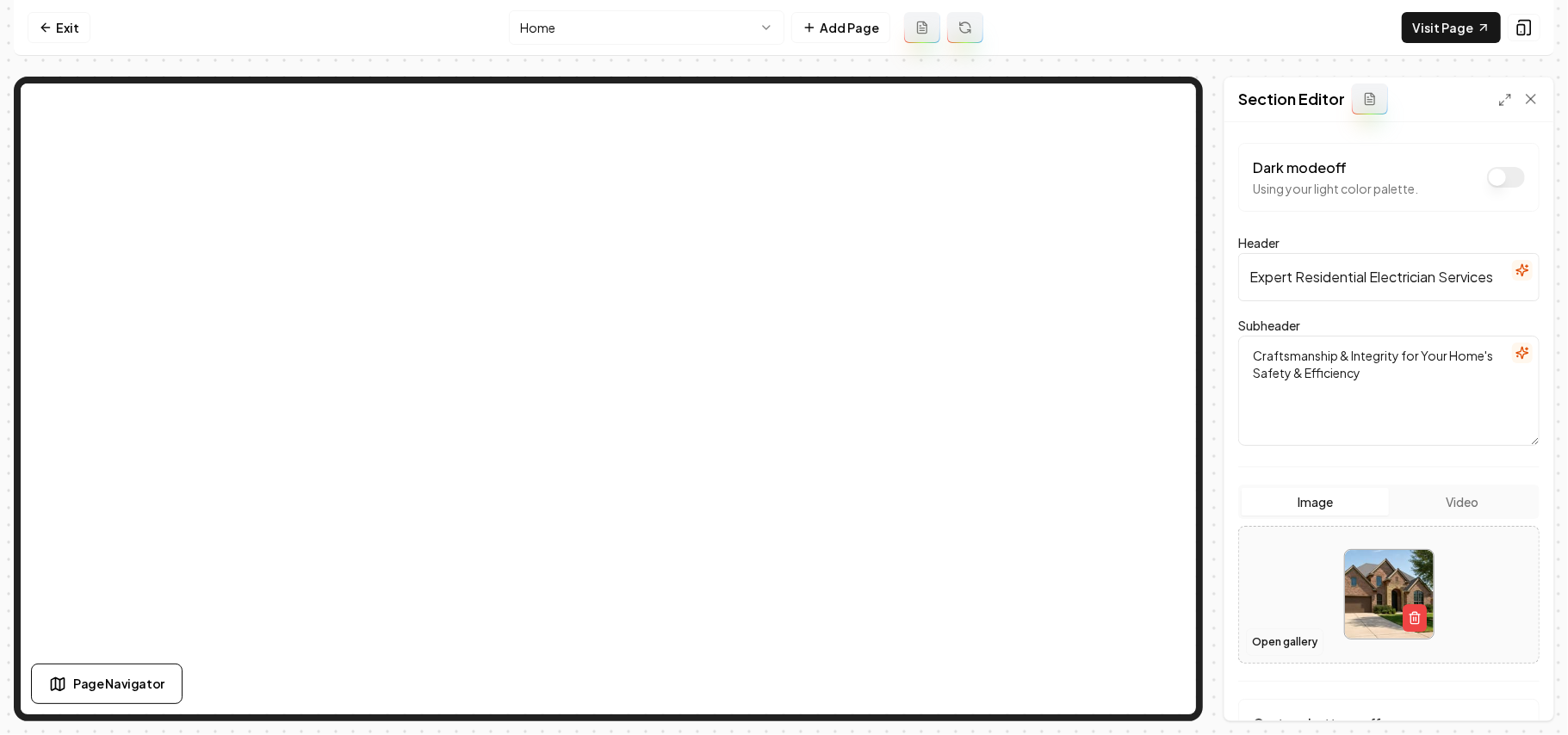
click at [781, 655] on button "Open gallery" at bounding box center [1285, 642] width 78 height 27
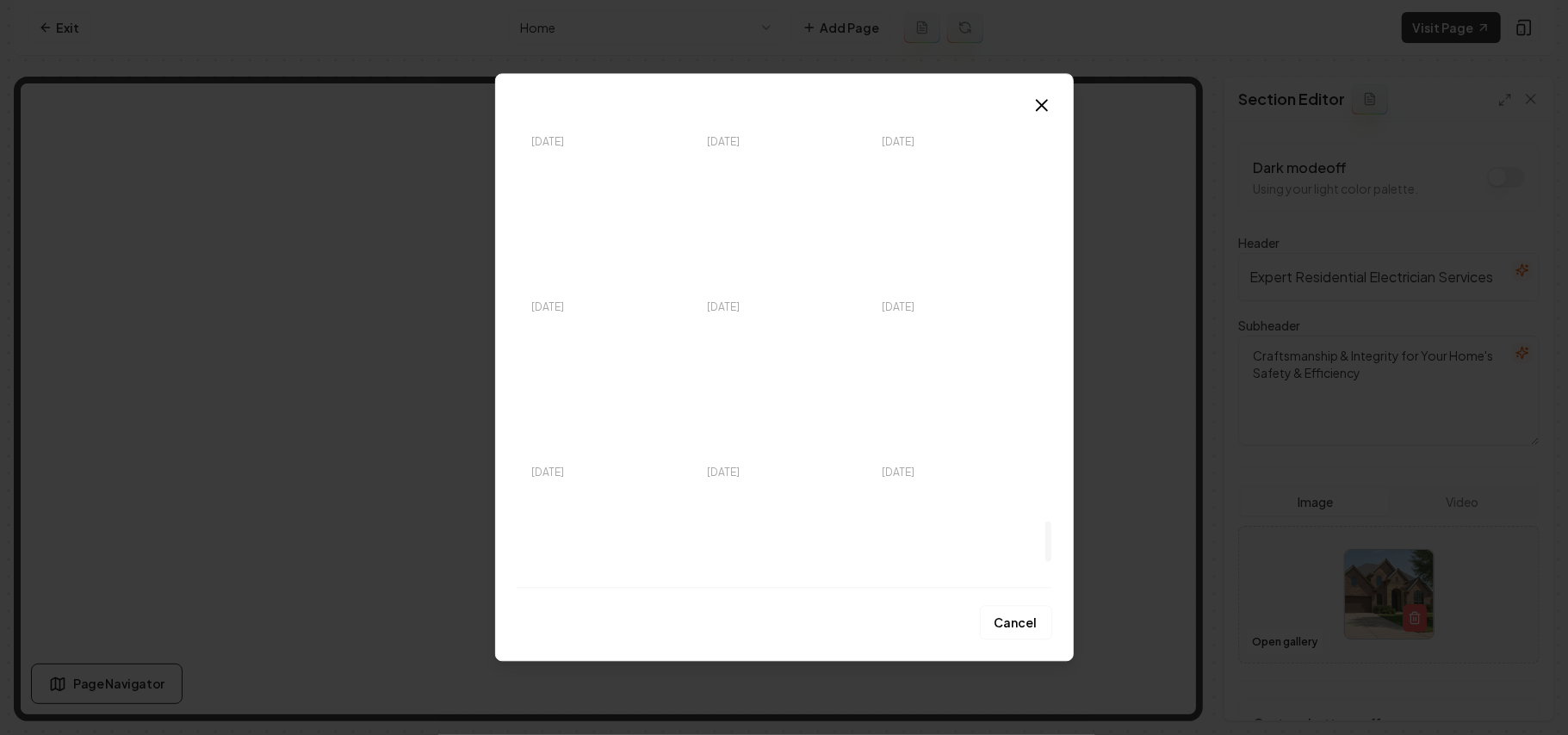
scroll to position [4845, 0]
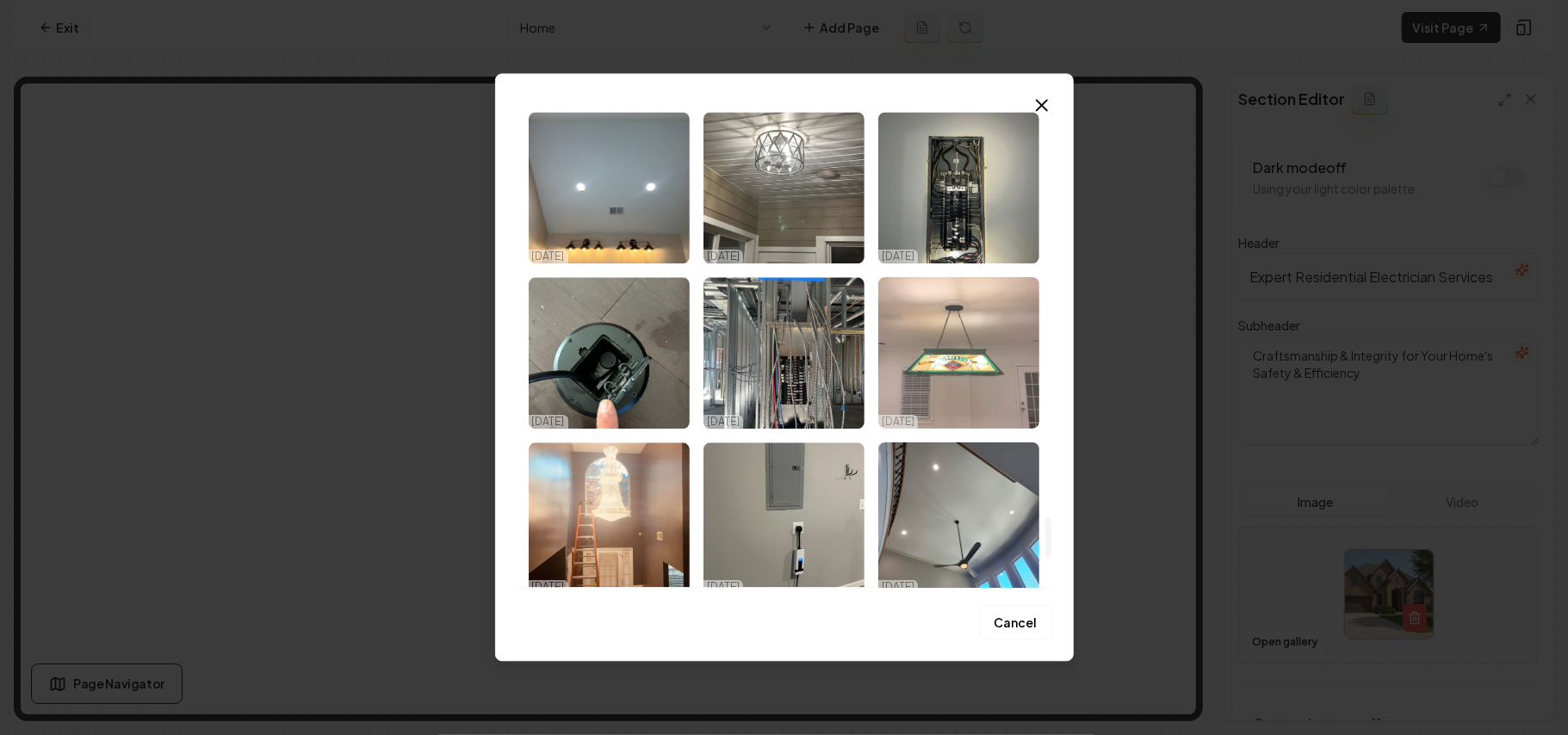
click at [781, 380] on img "Select image image_68d710fb5c7cd75eb81deae3.jpeg" at bounding box center [959, 353] width 161 height 151
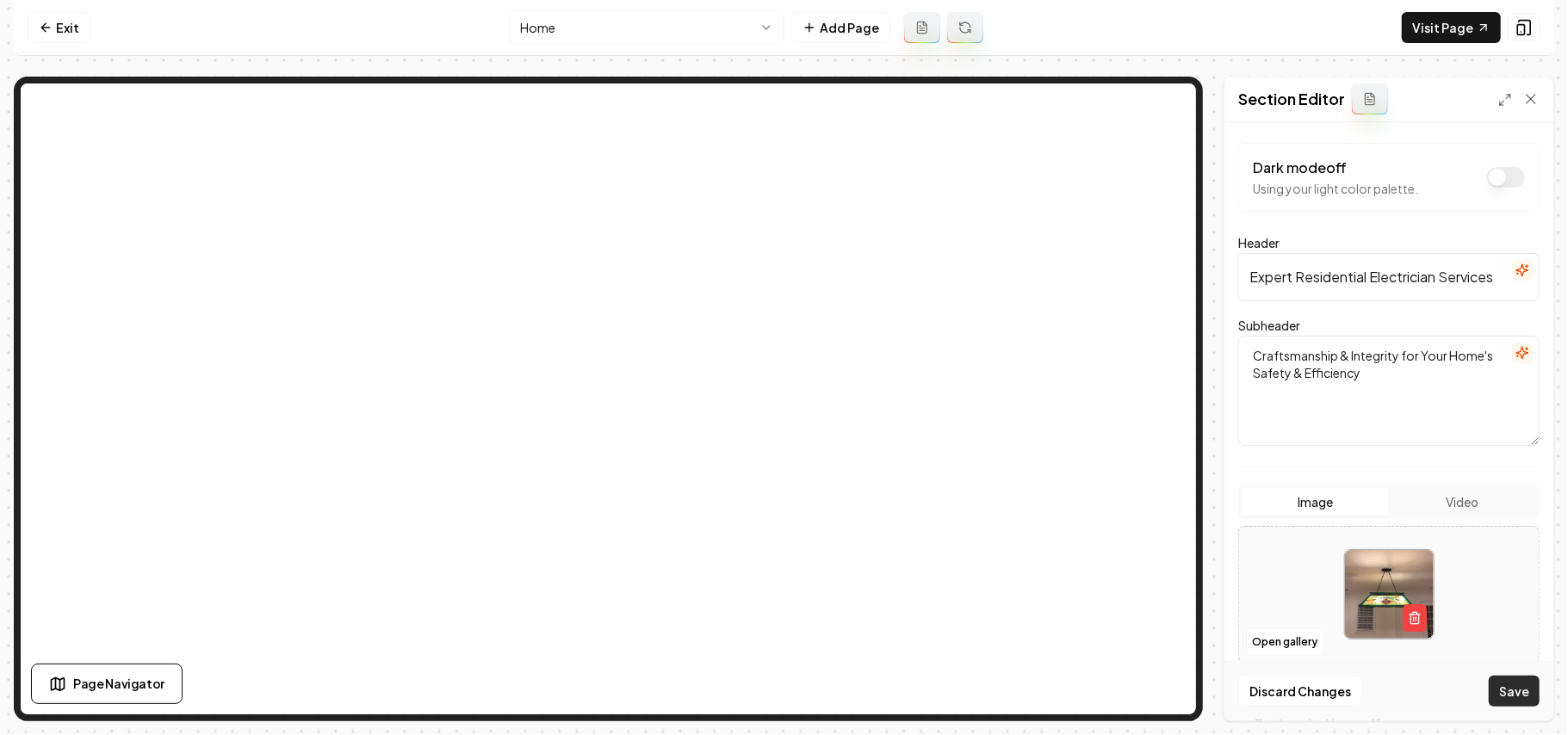
click at [781, 688] on button "Save" at bounding box center [1514, 691] width 50 height 31
click at [781, 651] on button "Open gallery" at bounding box center [1285, 642] width 78 height 27
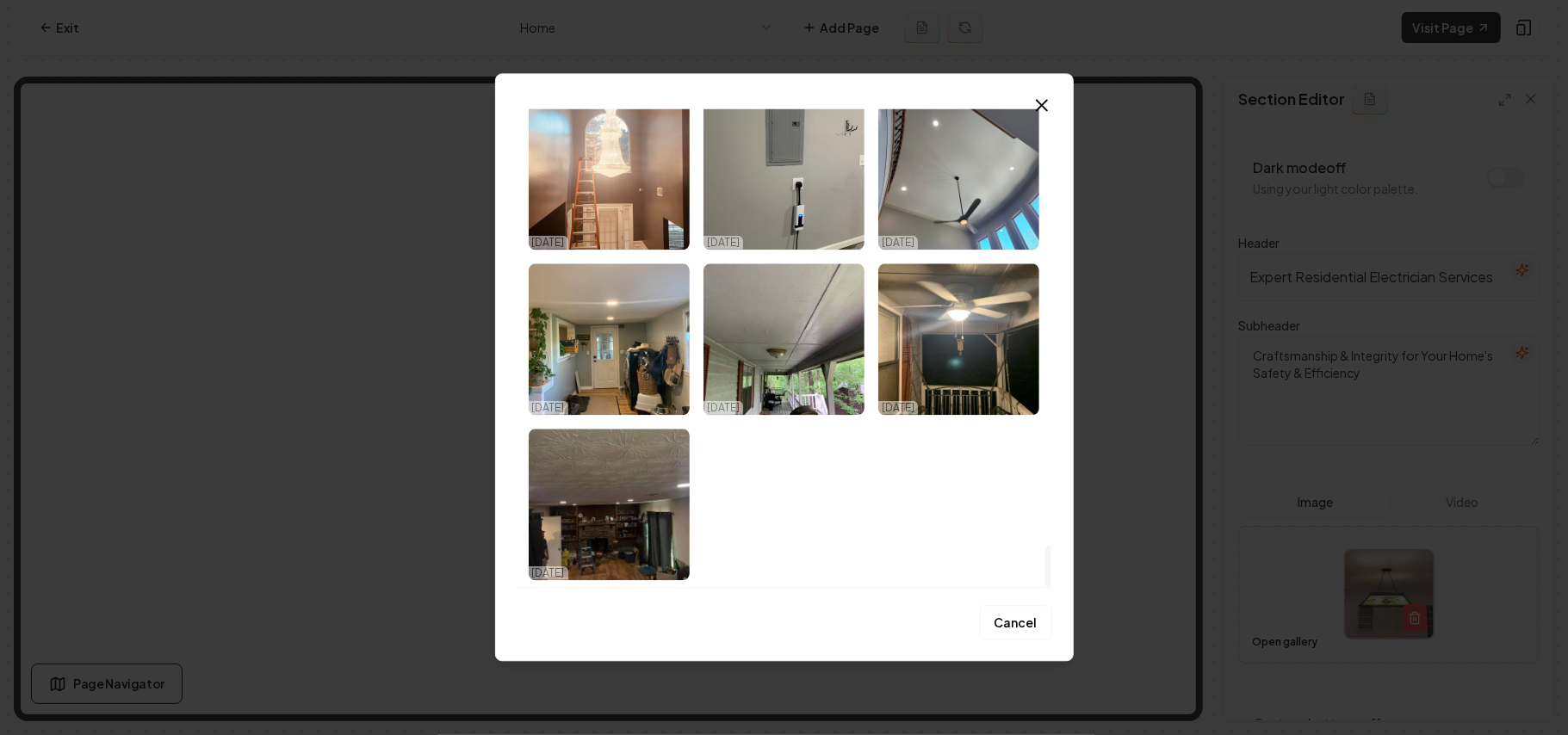
drag, startPoint x: 1048, startPoint y: 132, endPoint x: 1061, endPoint y: 692, distance: 560.2
click at [781, 588] on div at bounding box center [1048, 567] width 6 height 41
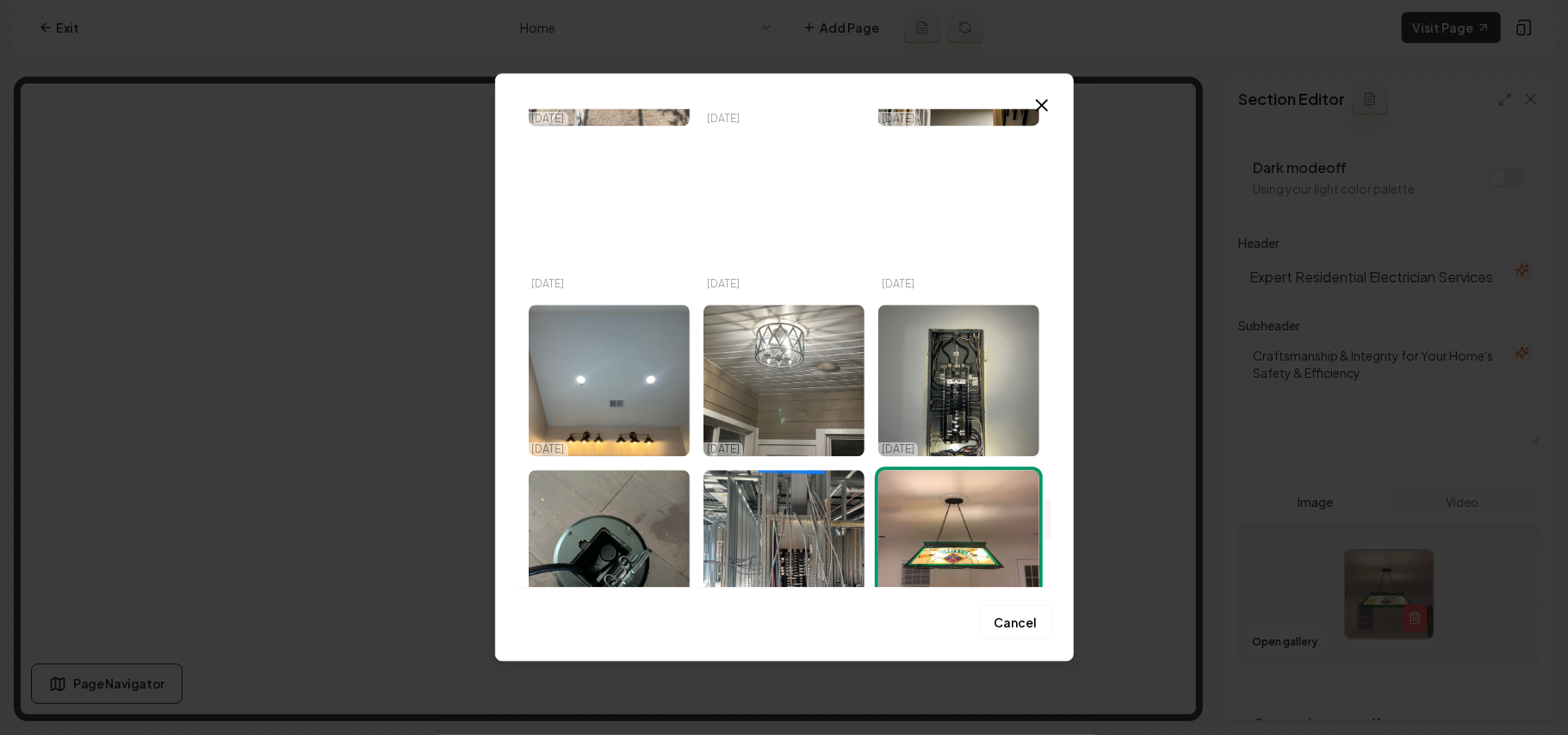
scroll to position [4616, 0]
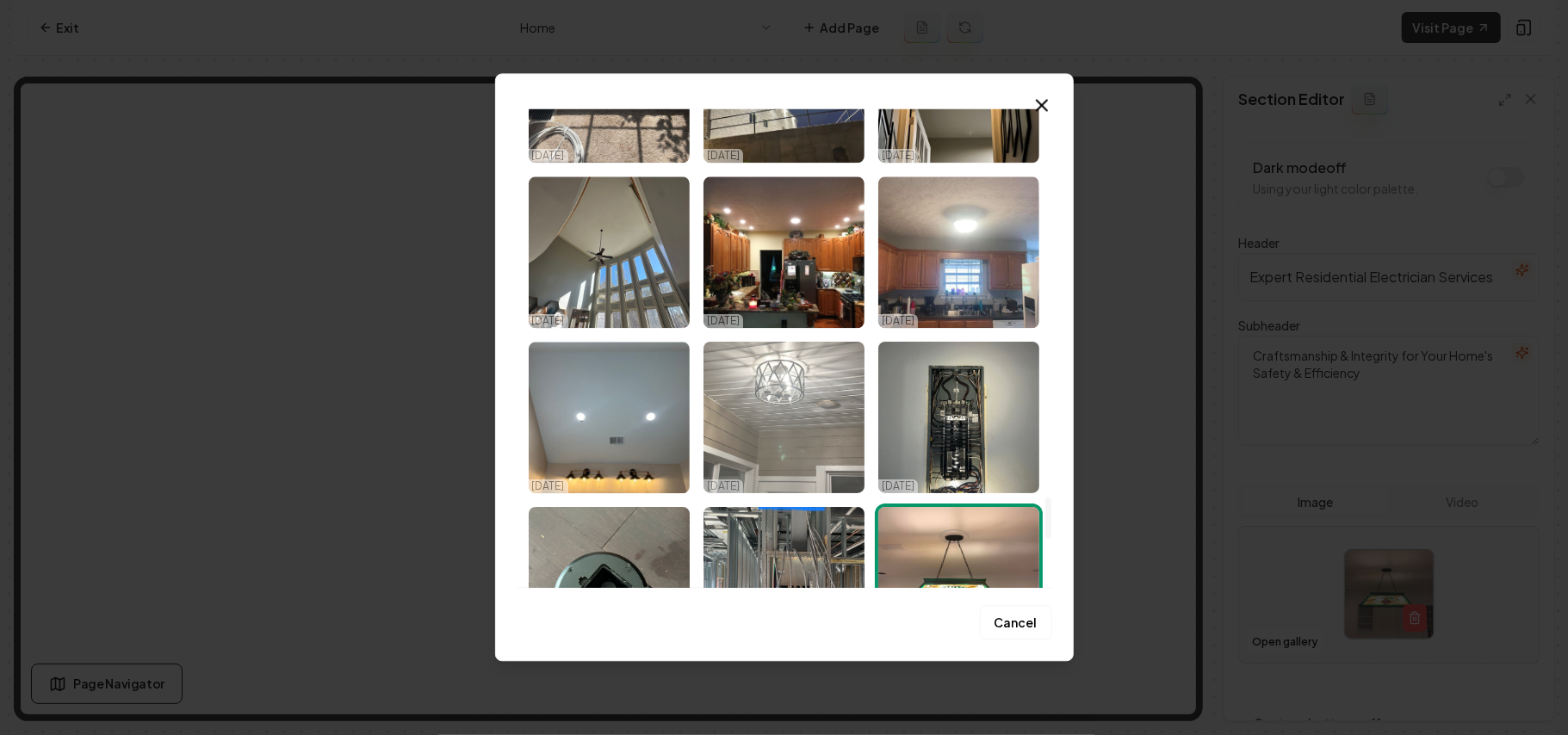
click at [781, 391] on img "Select image image_68d710fc5c7cd75eb81dee97.jpeg" at bounding box center [784, 418] width 161 height 151
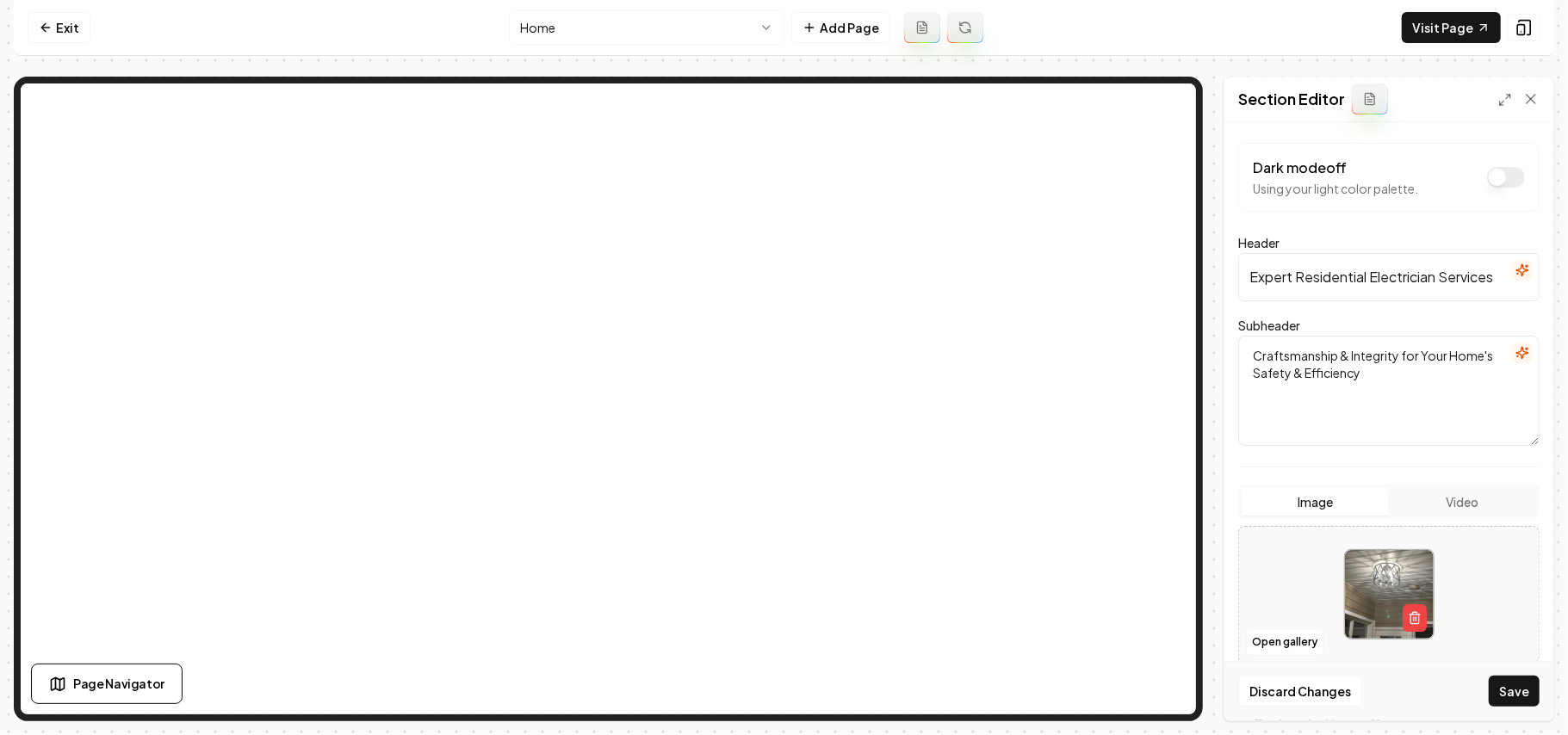
click at [781, 688] on button "Save" at bounding box center [1514, 691] width 50 height 31
click at [781, 637] on button "Open gallery" at bounding box center [1285, 642] width 78 height 27
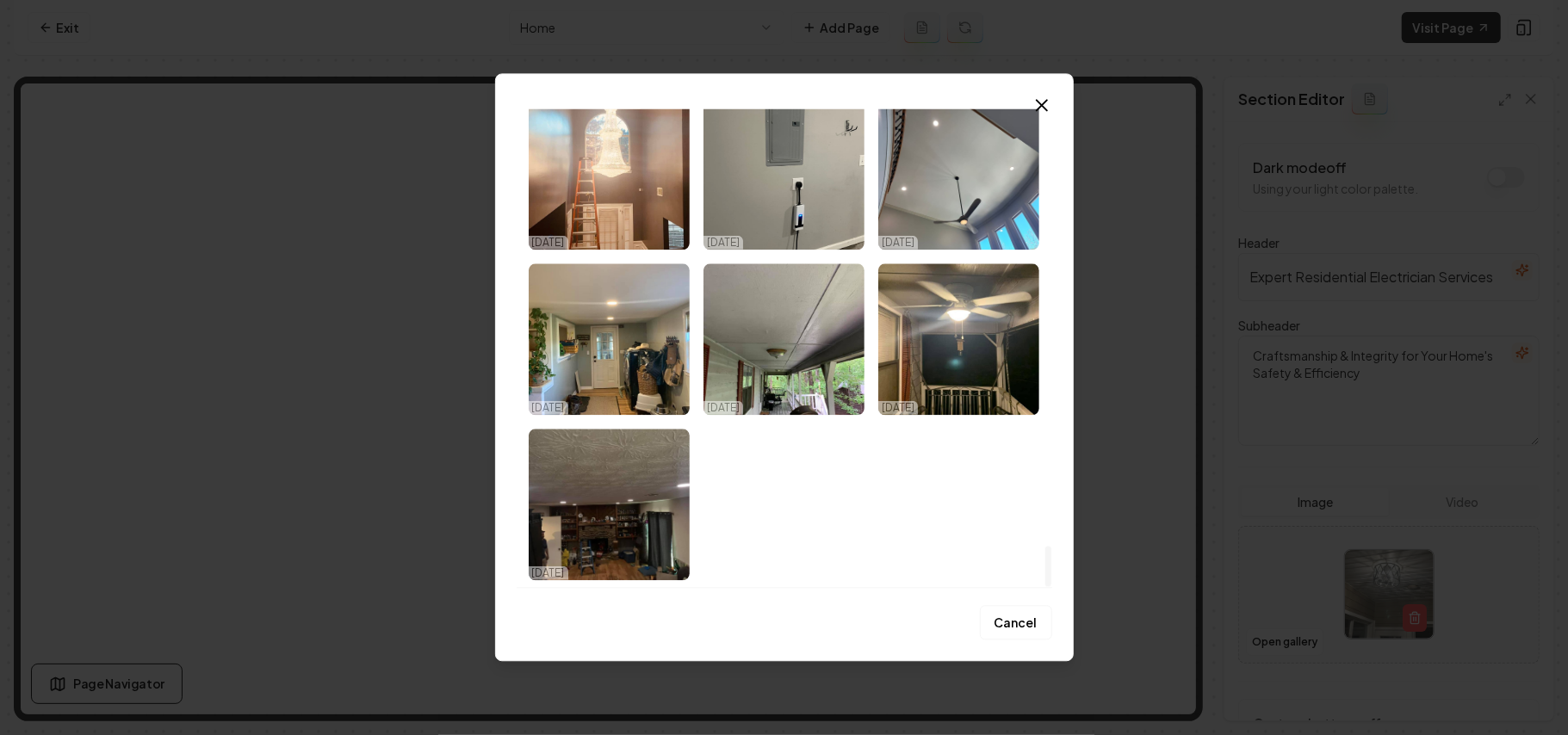
drag, startPoint x: 1044, startPoint y: 131, endPoint x: 1026, endPoint y: 768, distance: 637.3
click at [781, 588] on div at bounding box center [1048, 567] width 6 height 41
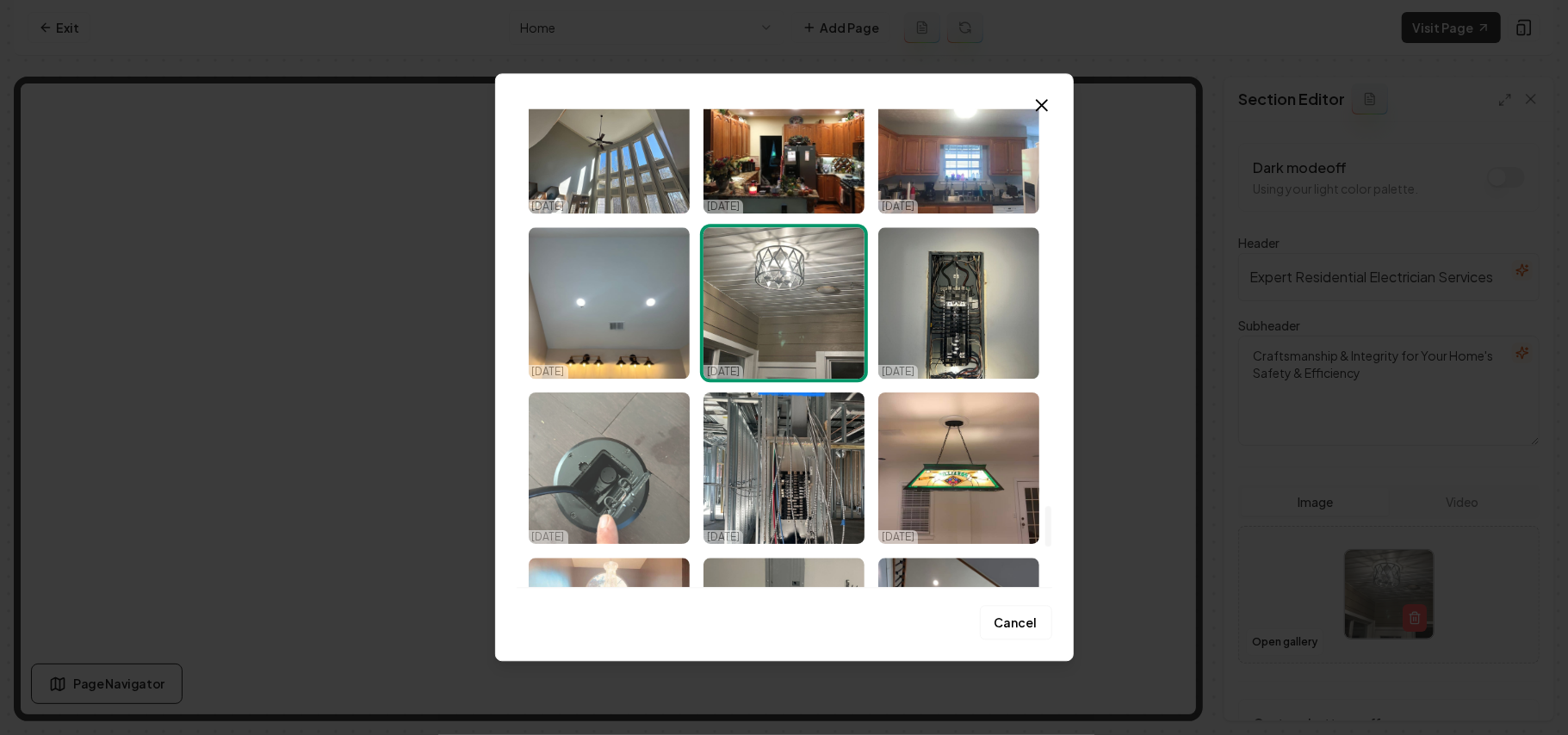
scroll to position [4501, 0]
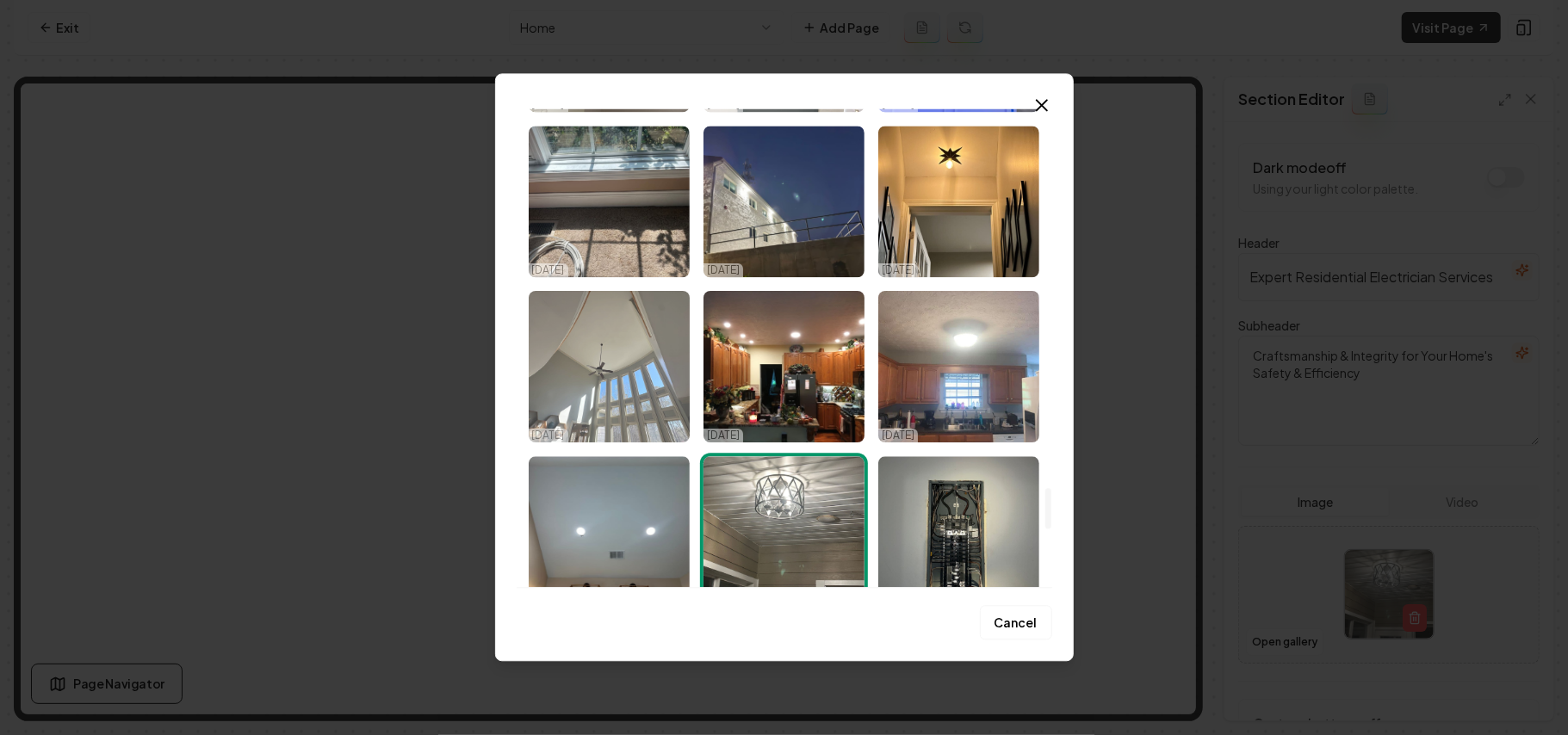
click at [627, 372] on img "Select image image_68d710fc5c7cd75eb81deeb0.jpeg" at bounding box center [609, 367] width 161 height 151
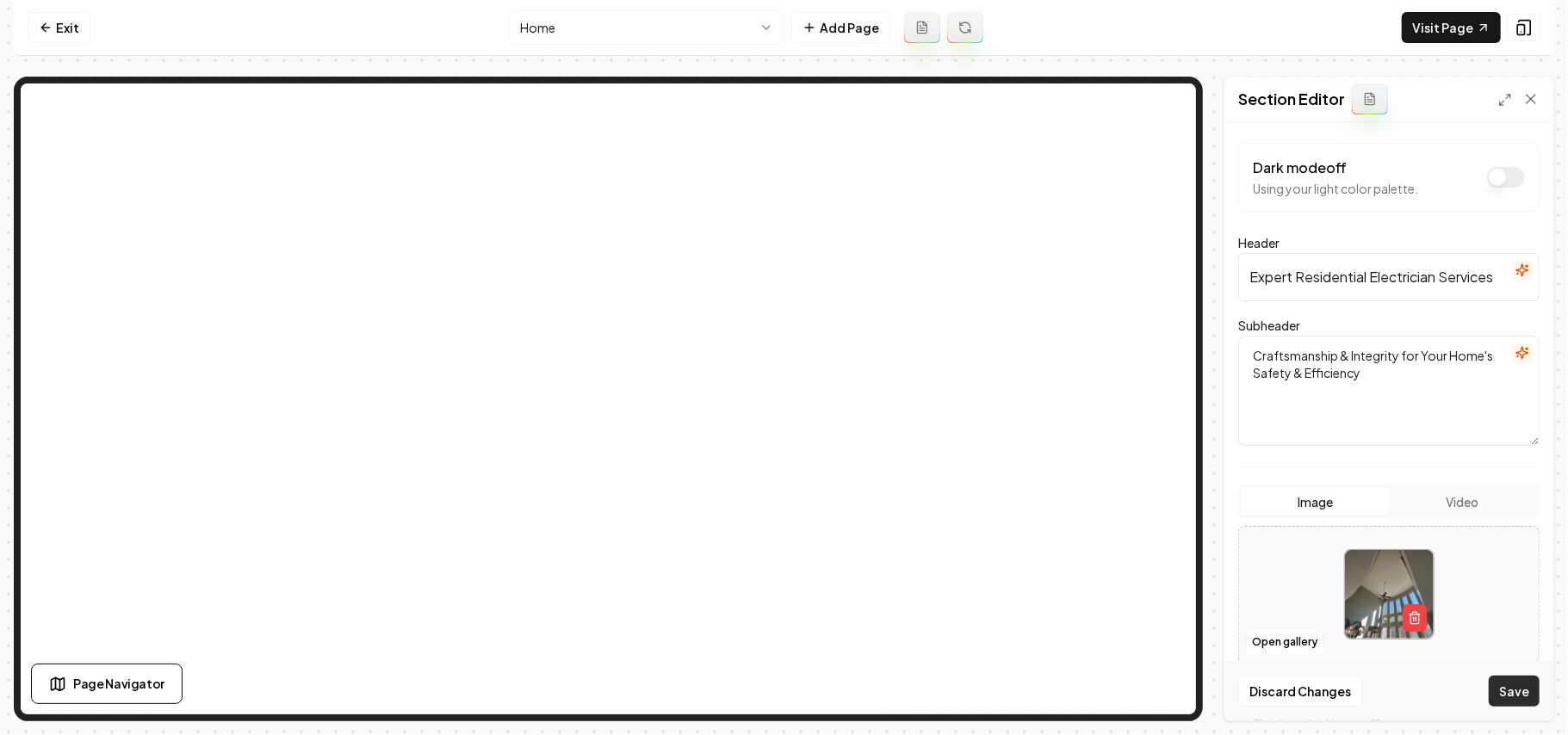
click at [781, 696] on button "Save" at bounding box center [1514, 691] width 50 height 31
click at [781, 641] on button "Open gallery" at bounding box center [1285, 642] width 78 height 27
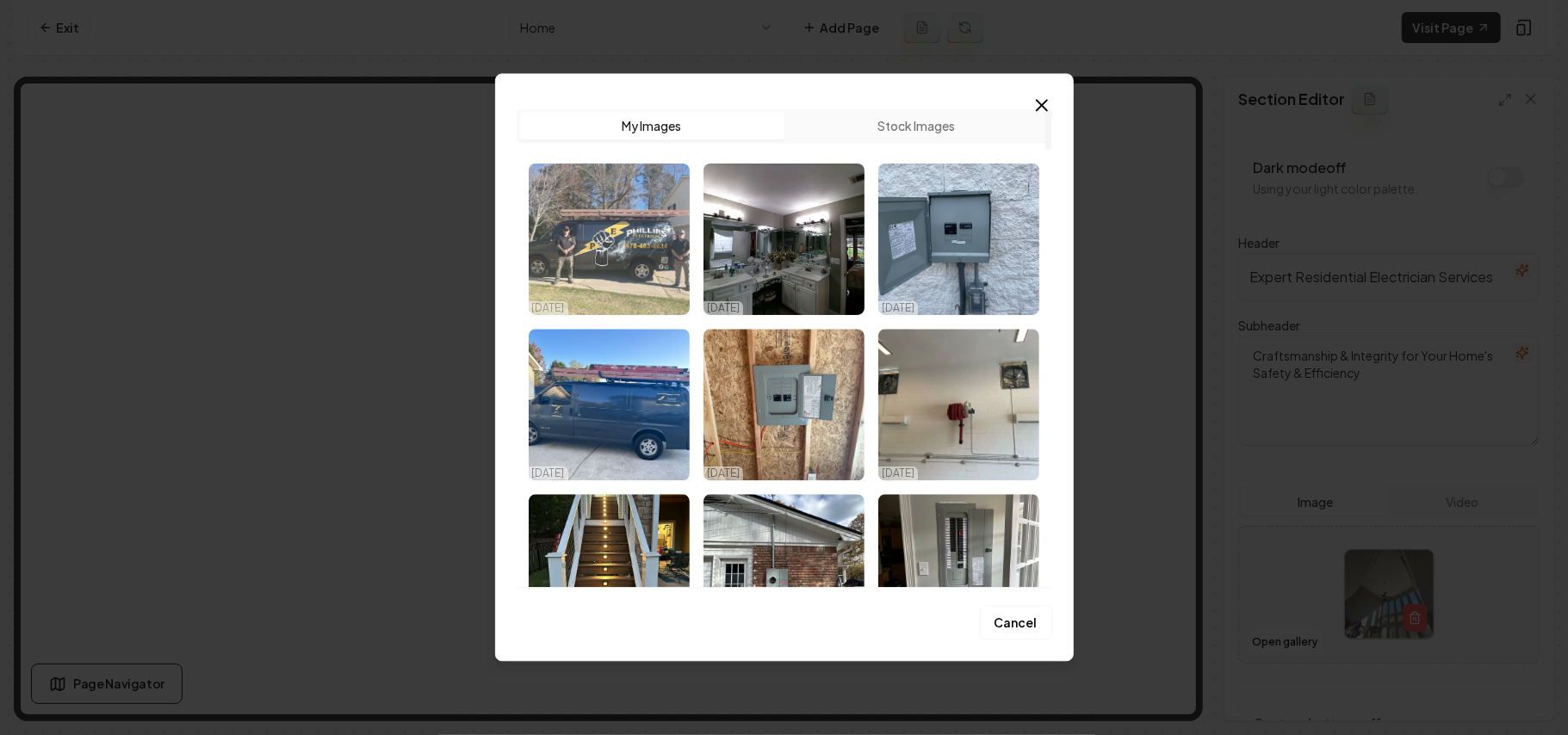
click at [657, 264] on img "Select image image_68d7110c5c7cd75eb81e3dd7.jpeg" at bounding box center [609, 240] width 161 height 151
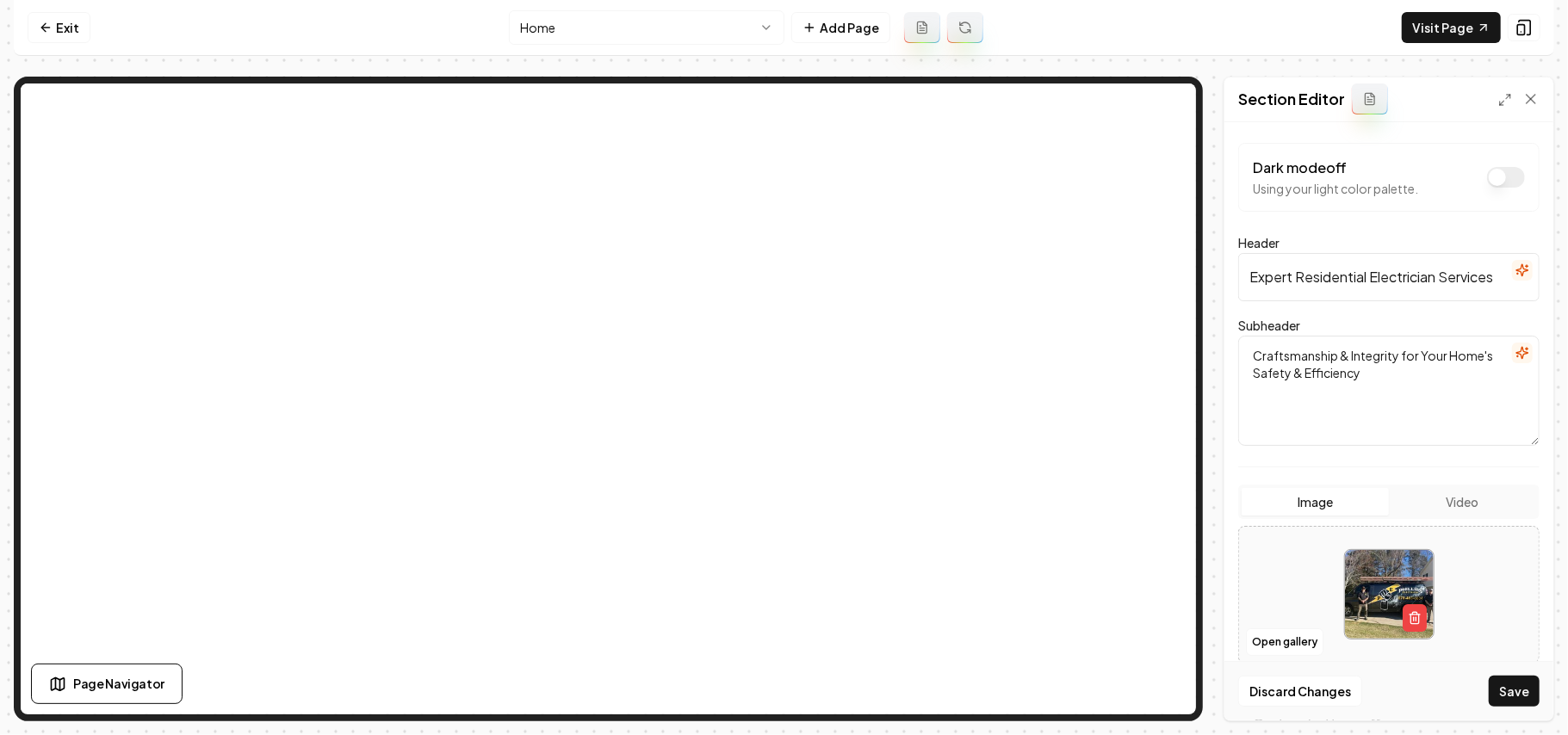
scroll to position [46, 0]
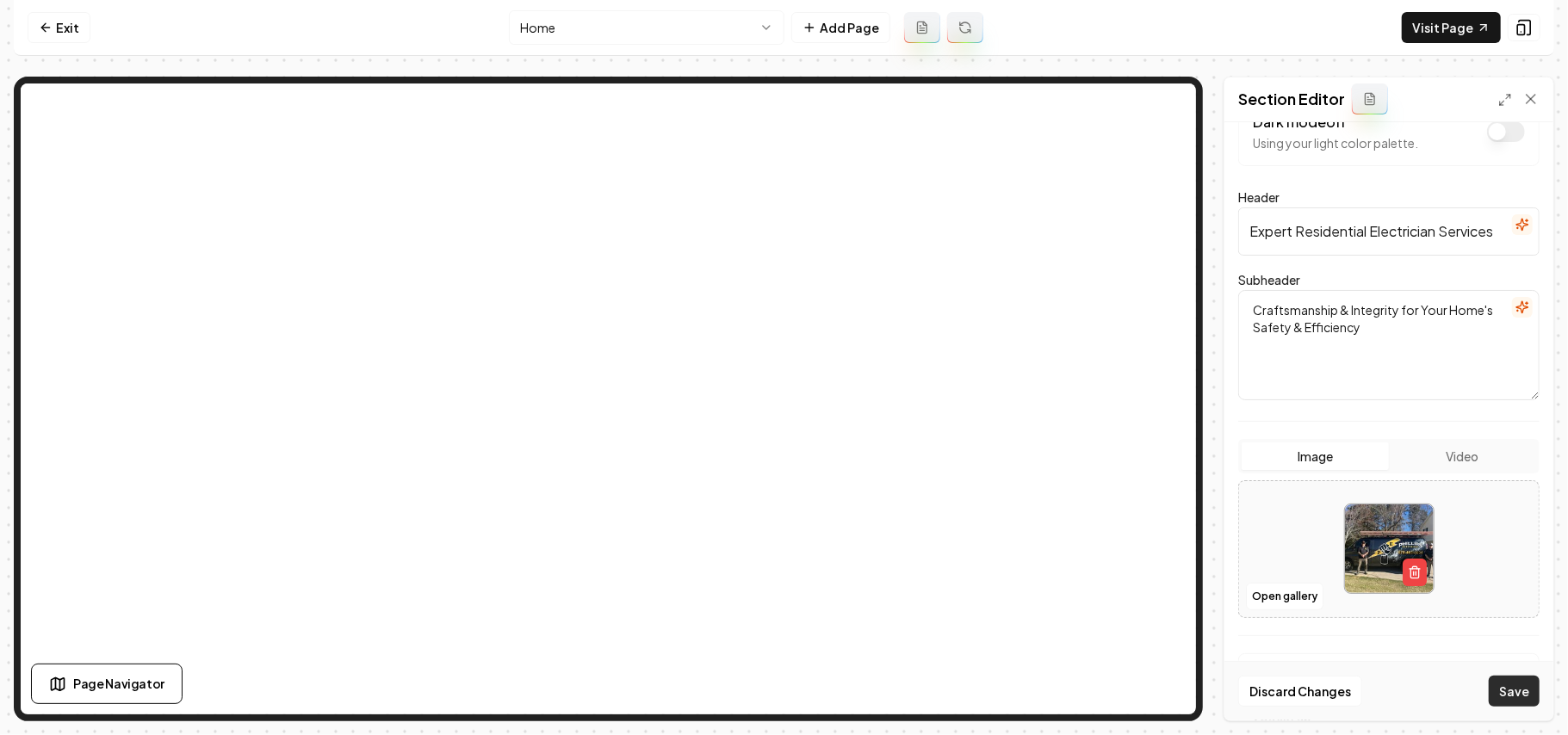
click at [781, 694] on button "Save" at bounding box center [1514, 691] width 50 height 31
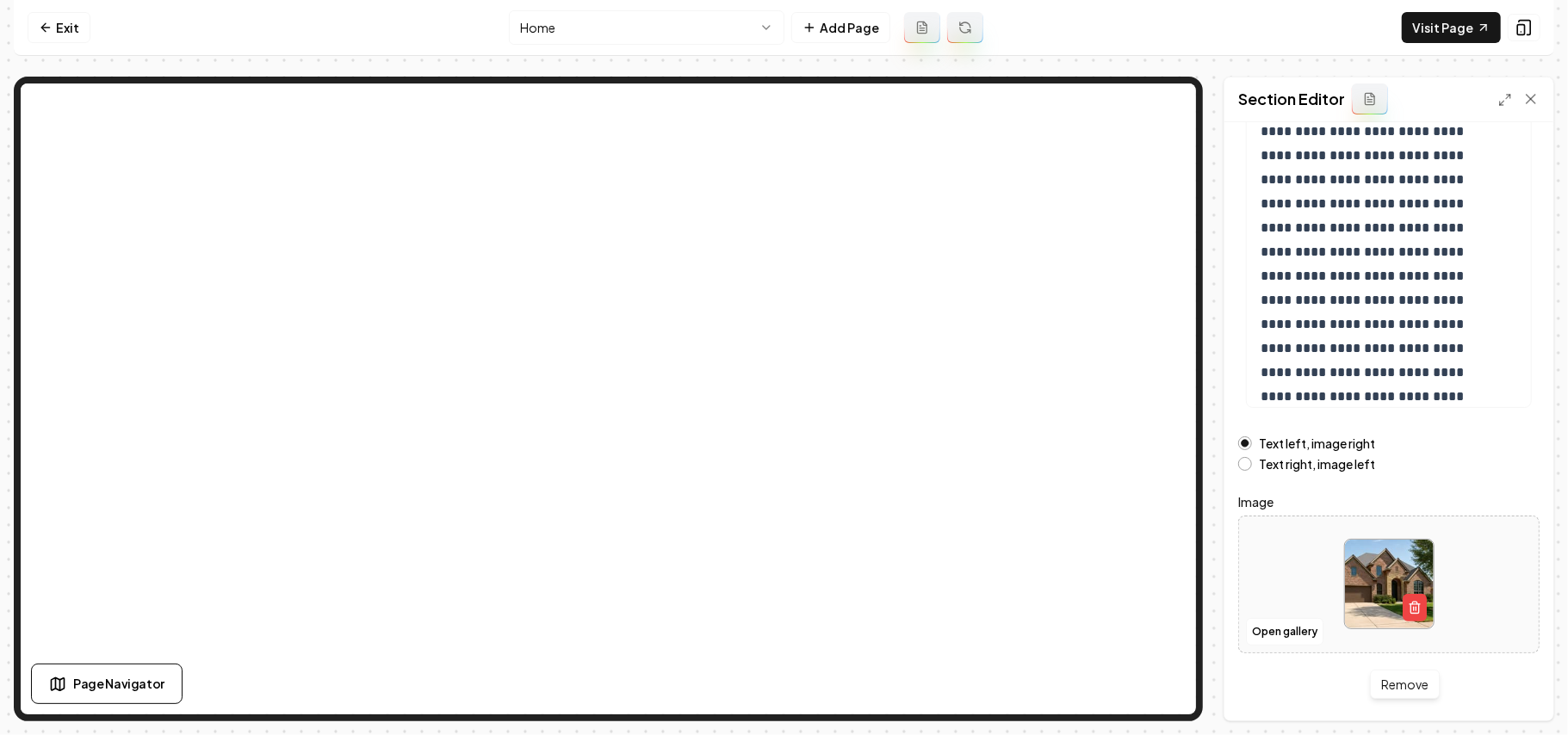
scroll to position [196, 0]
click at [781, 634] on button "Open gallery" at bounding box center [1285, 630] width 78 height 27
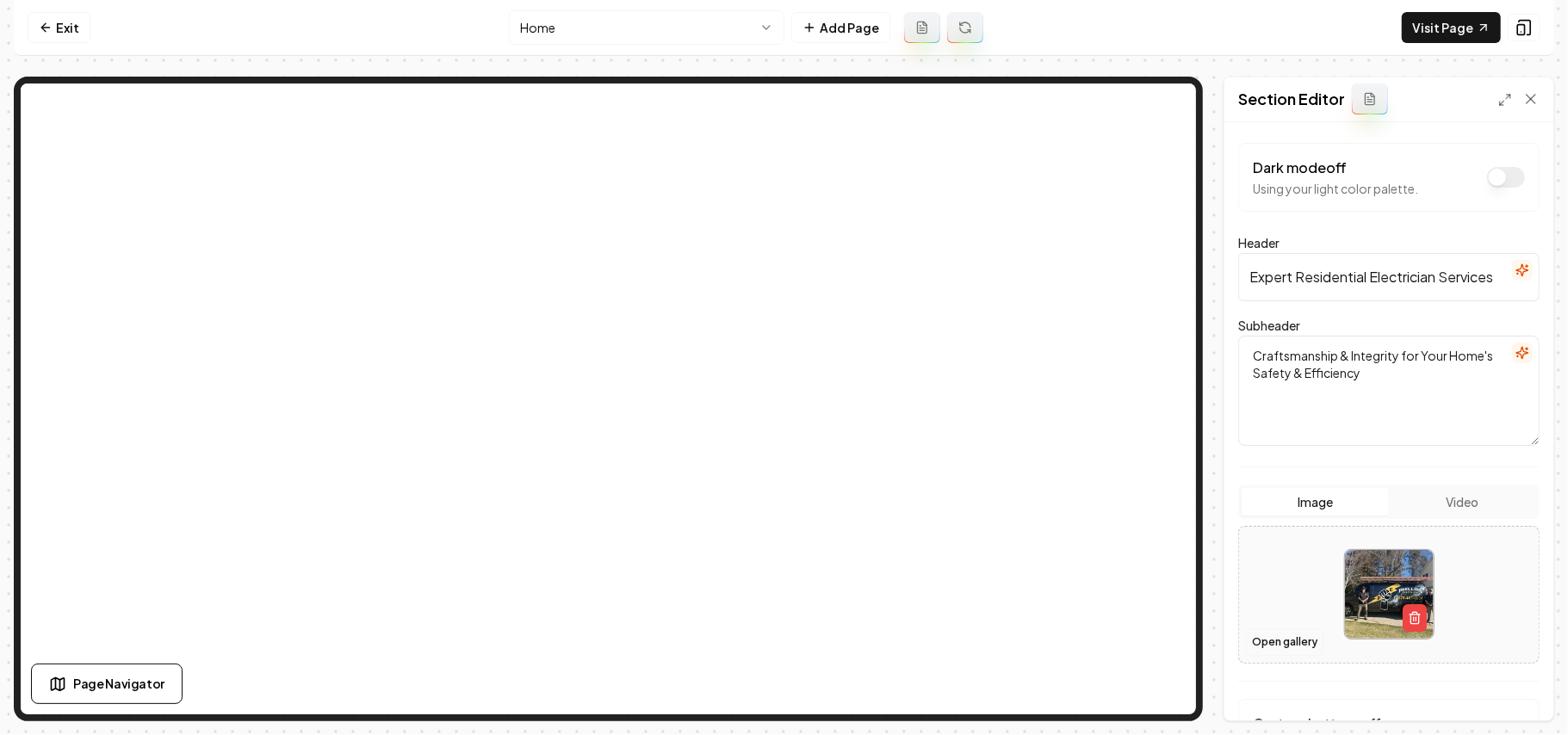
click at [781, 649] on button "Open gallery" at bounding box center [1285, 642] width 78 height 27
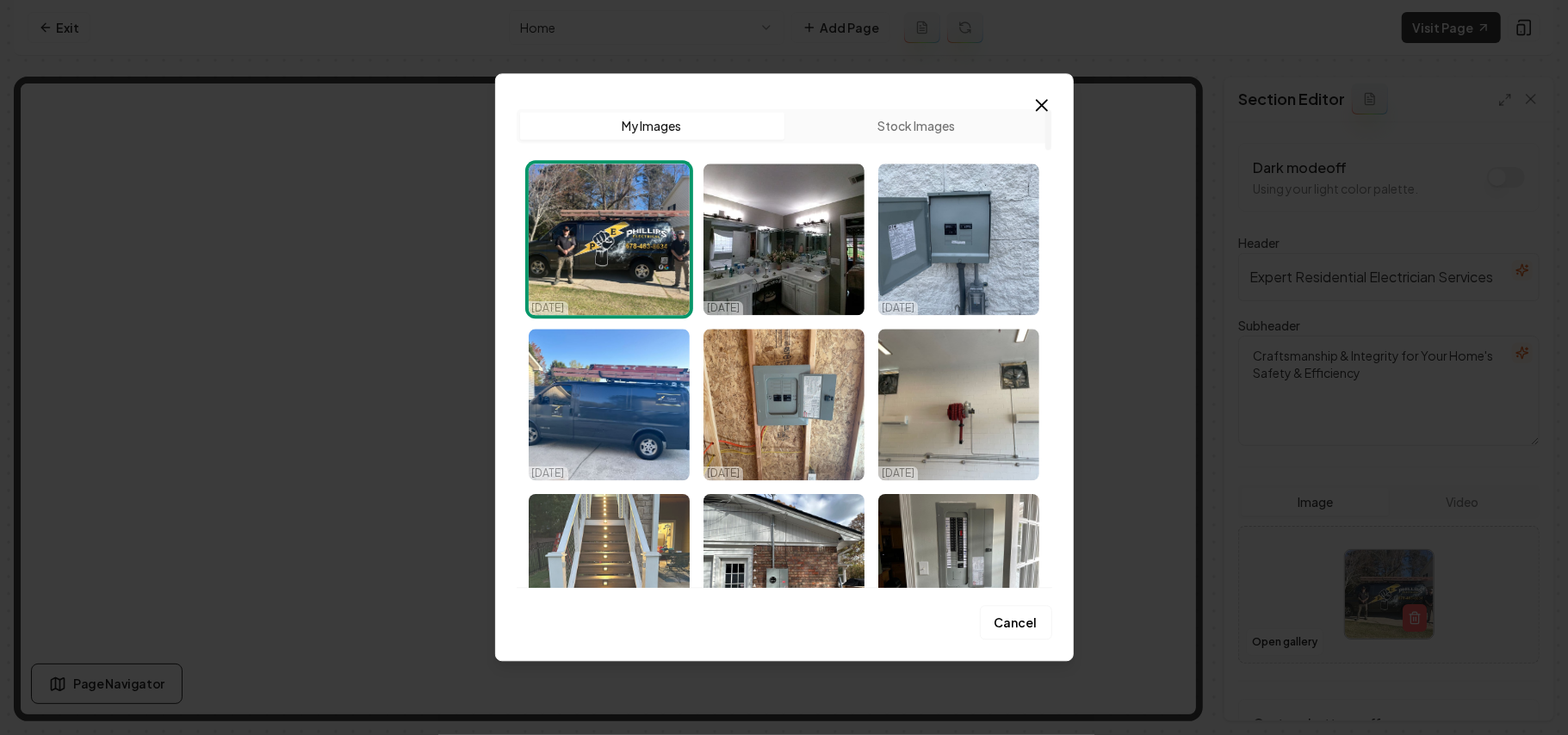
click at [649, 525] on img "Select image image_68d7110b5c7cd75eb81e320b.jpeg" at bounding box center [609, 570] width 161 height 151
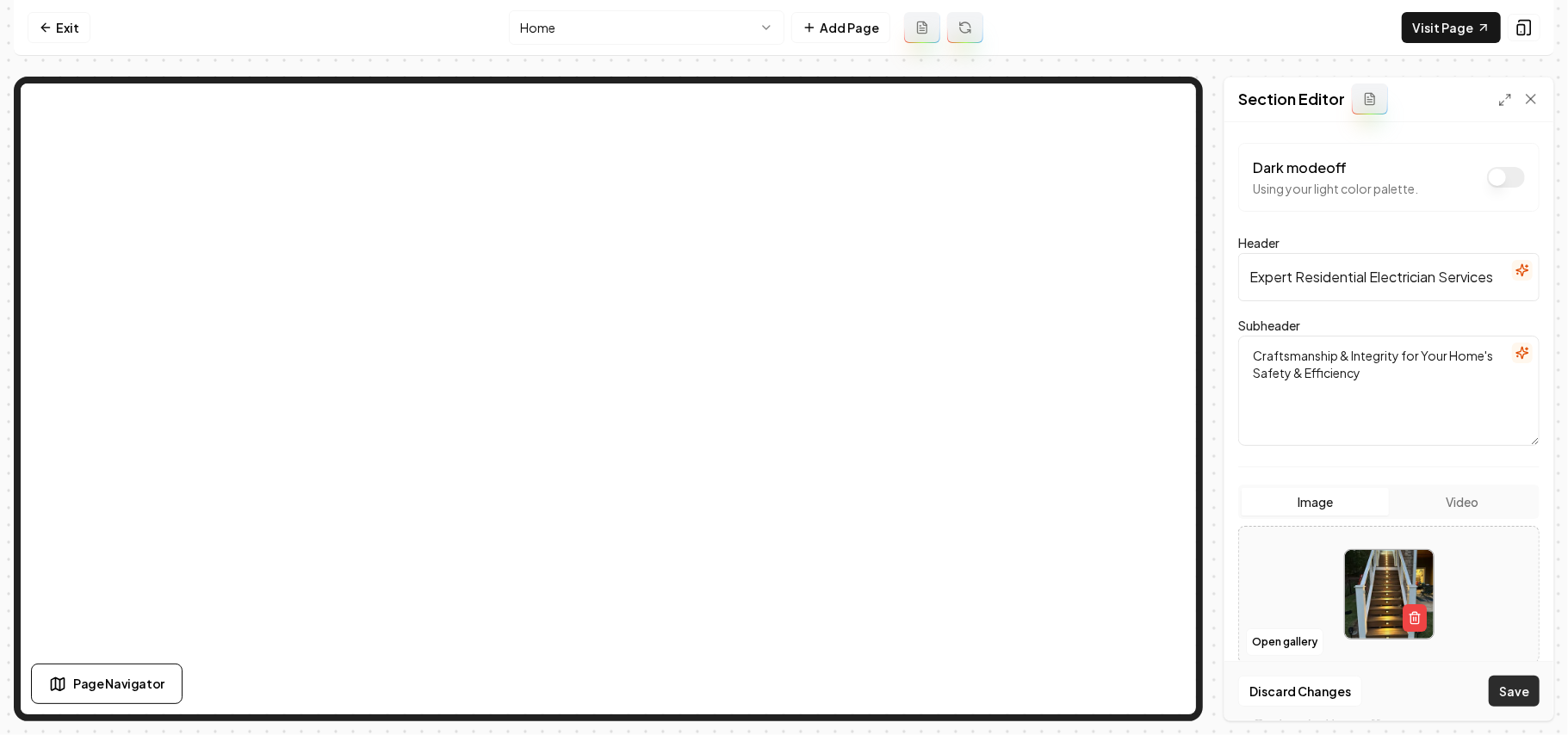
click at [781, 700] on button "Save" at bounding box center [1514, 691] width 50 height 31
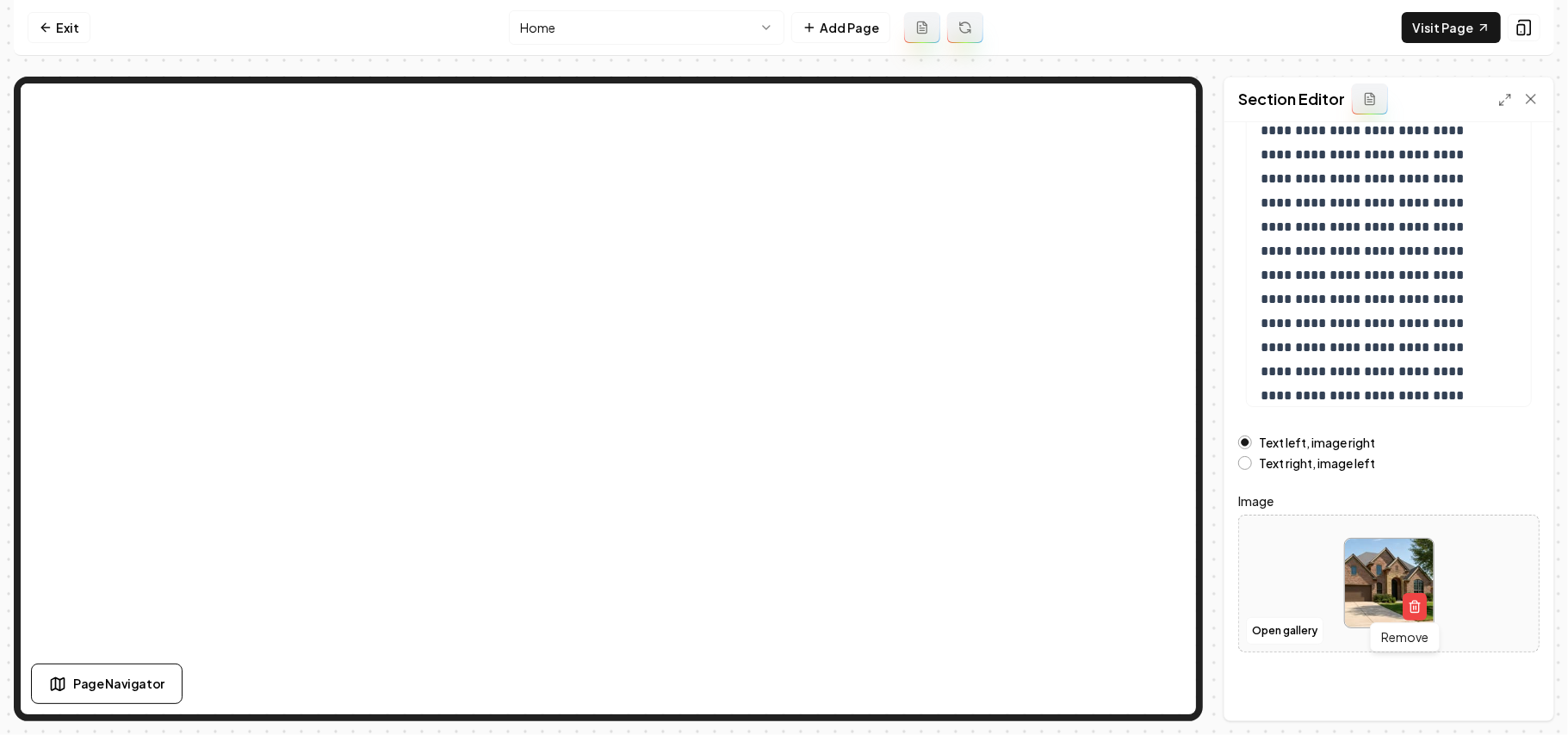
scroll to position [196, 0]
click at [781, 628] on button "Open gallery" at bounding box center [1285, 630] width 78 height 27
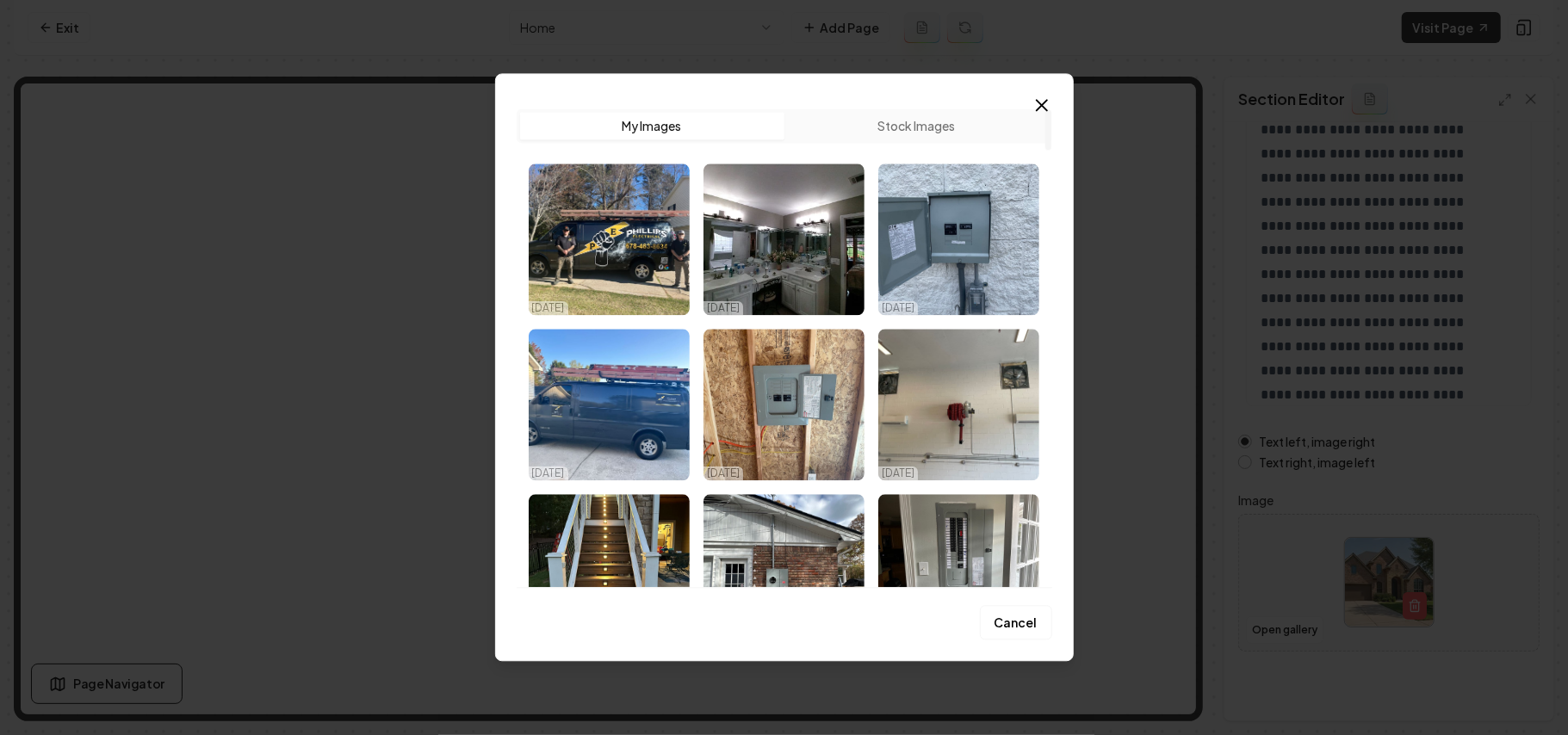
click at [584, 242] on img "Select image image_68d7110c5c7cd75eb81e3dd7.jpeg" at bounding box center [609, 240] width 161 height 151
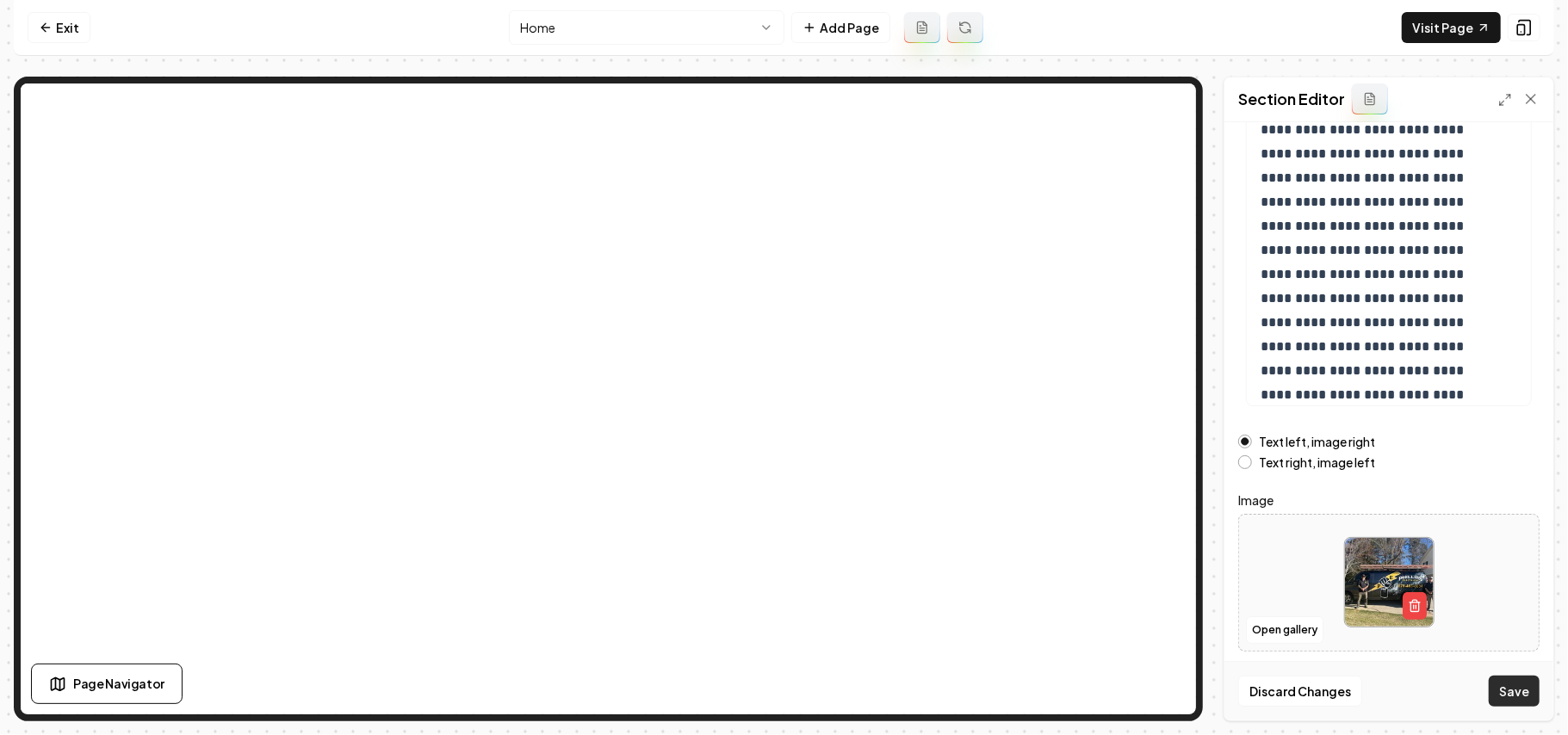
click at [781, 683] on button "Save" at bounding box center [1514, 691] width 50 height 31
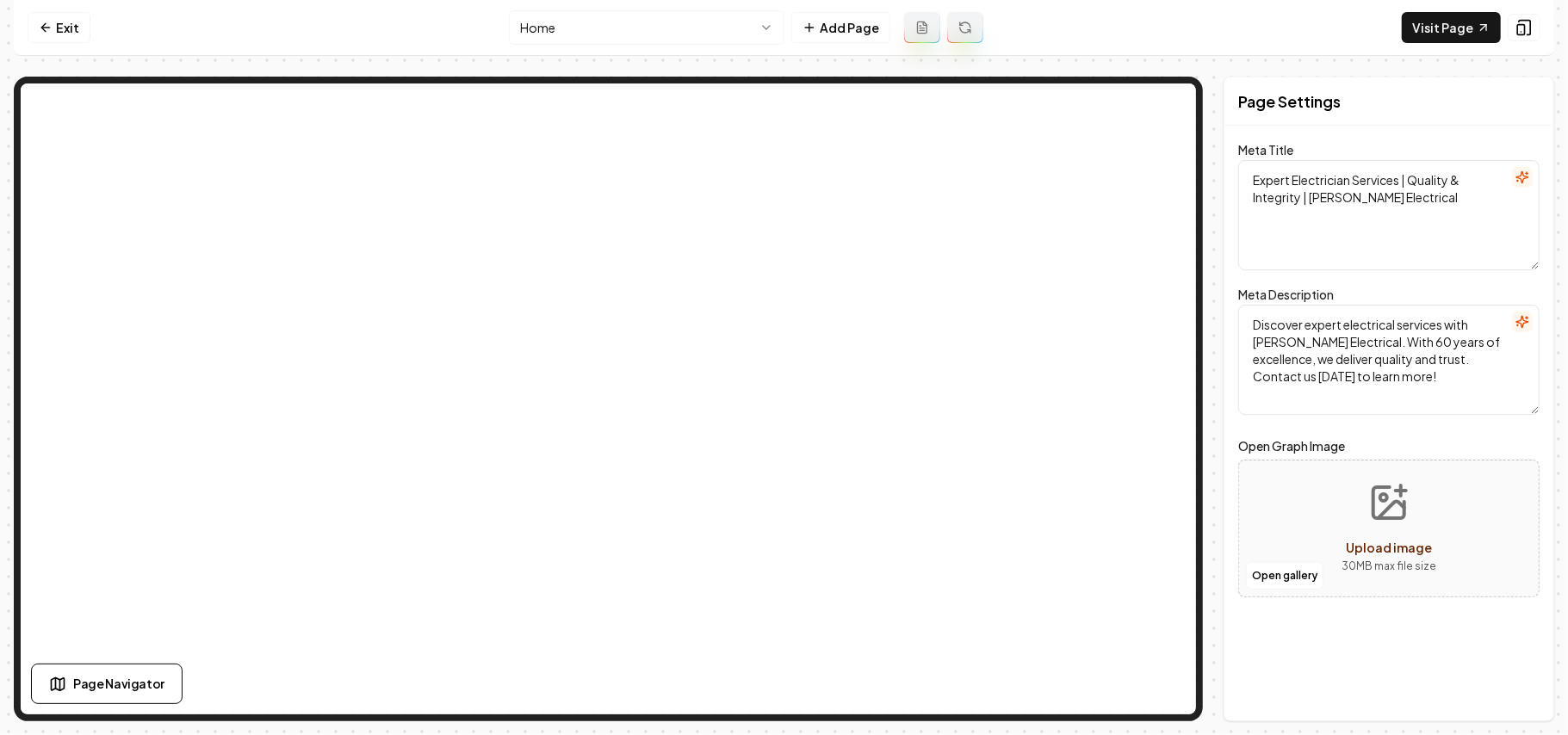
scroll to position [0, 0]
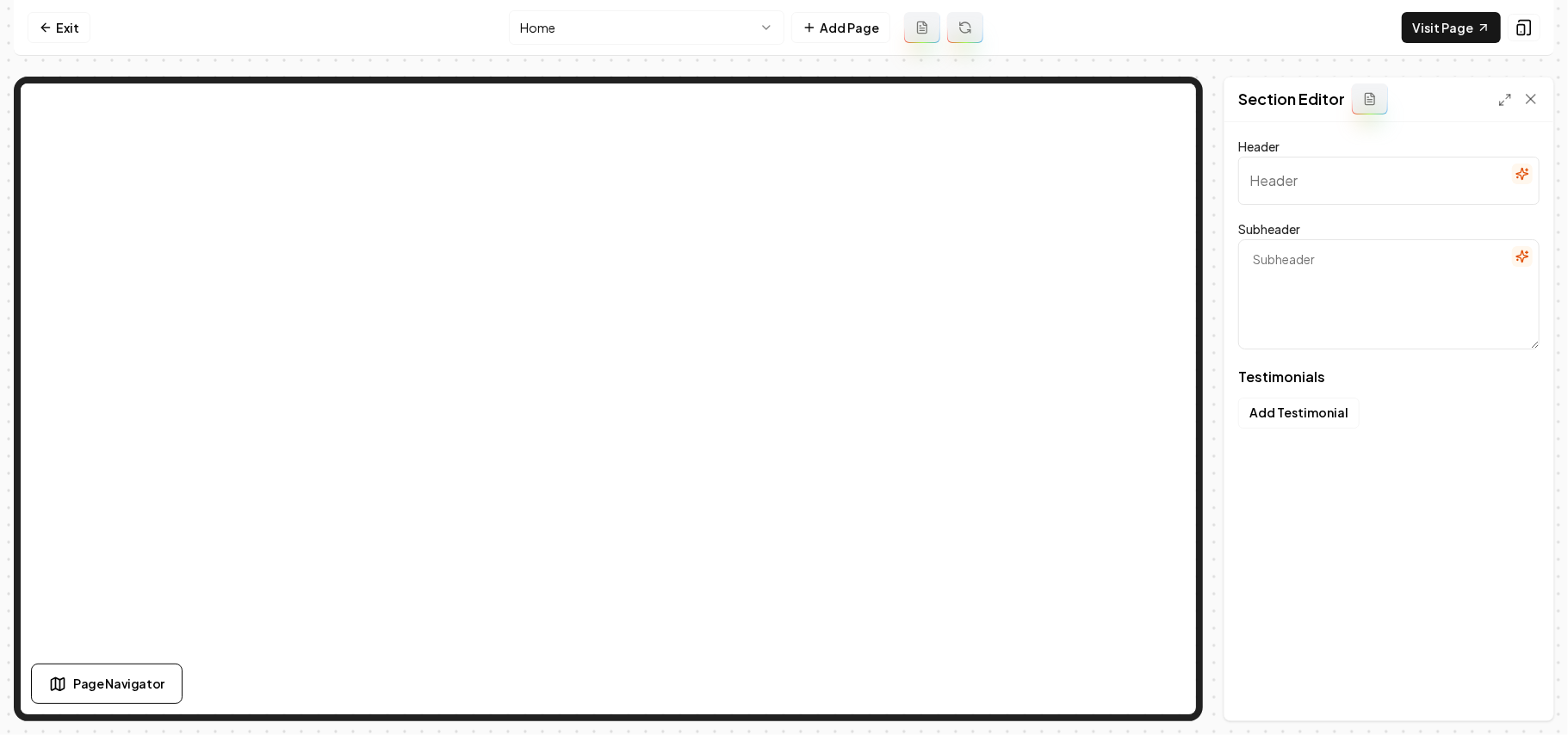
type input "Why Homeowners Choose Us"
type textarea "Listen to their positive experiences and see what sets us apart"
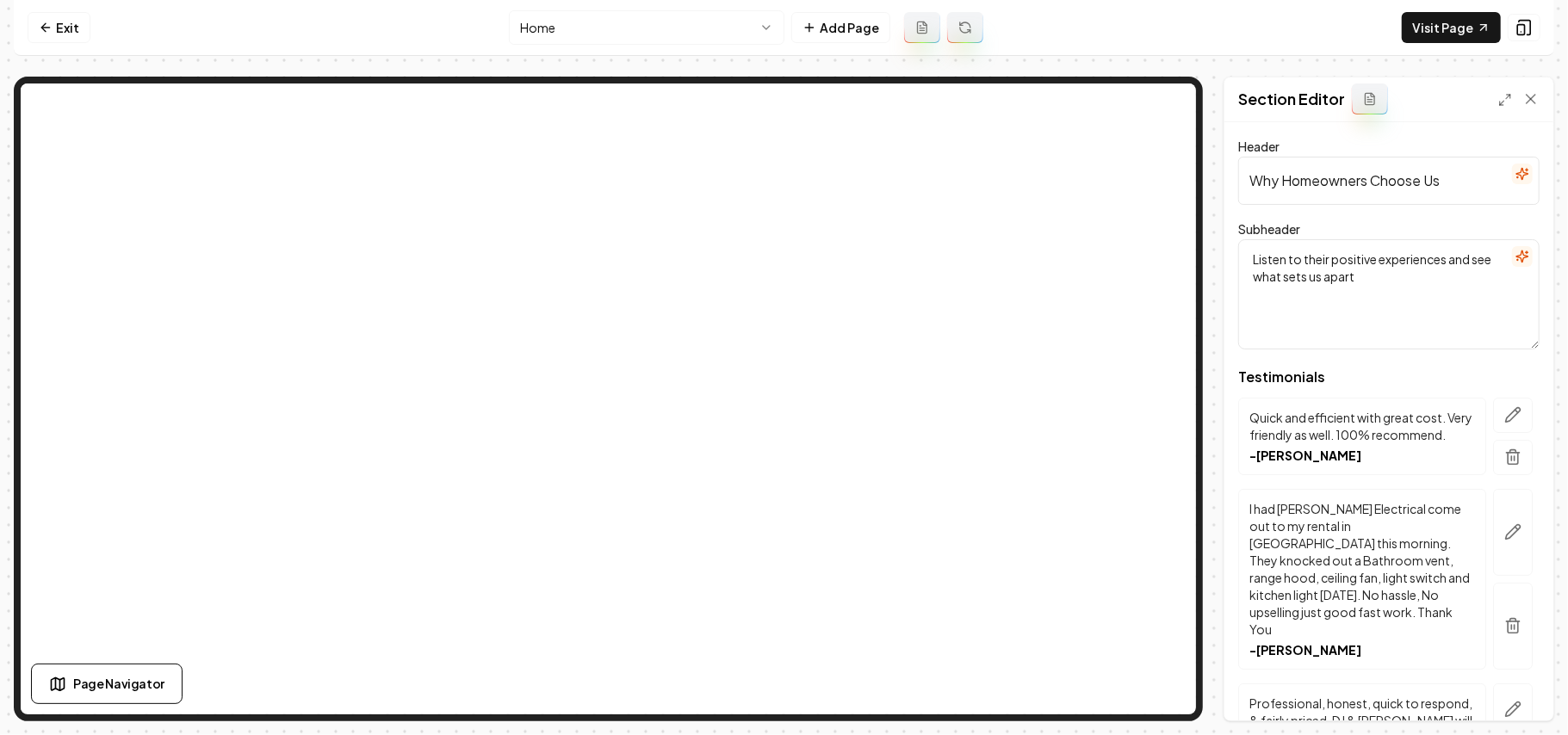
click at [693, 29] on html "Computer Required This feature is only available on a computer. Please switch t…" at bounding box center [784, 368] width 1568 height 735
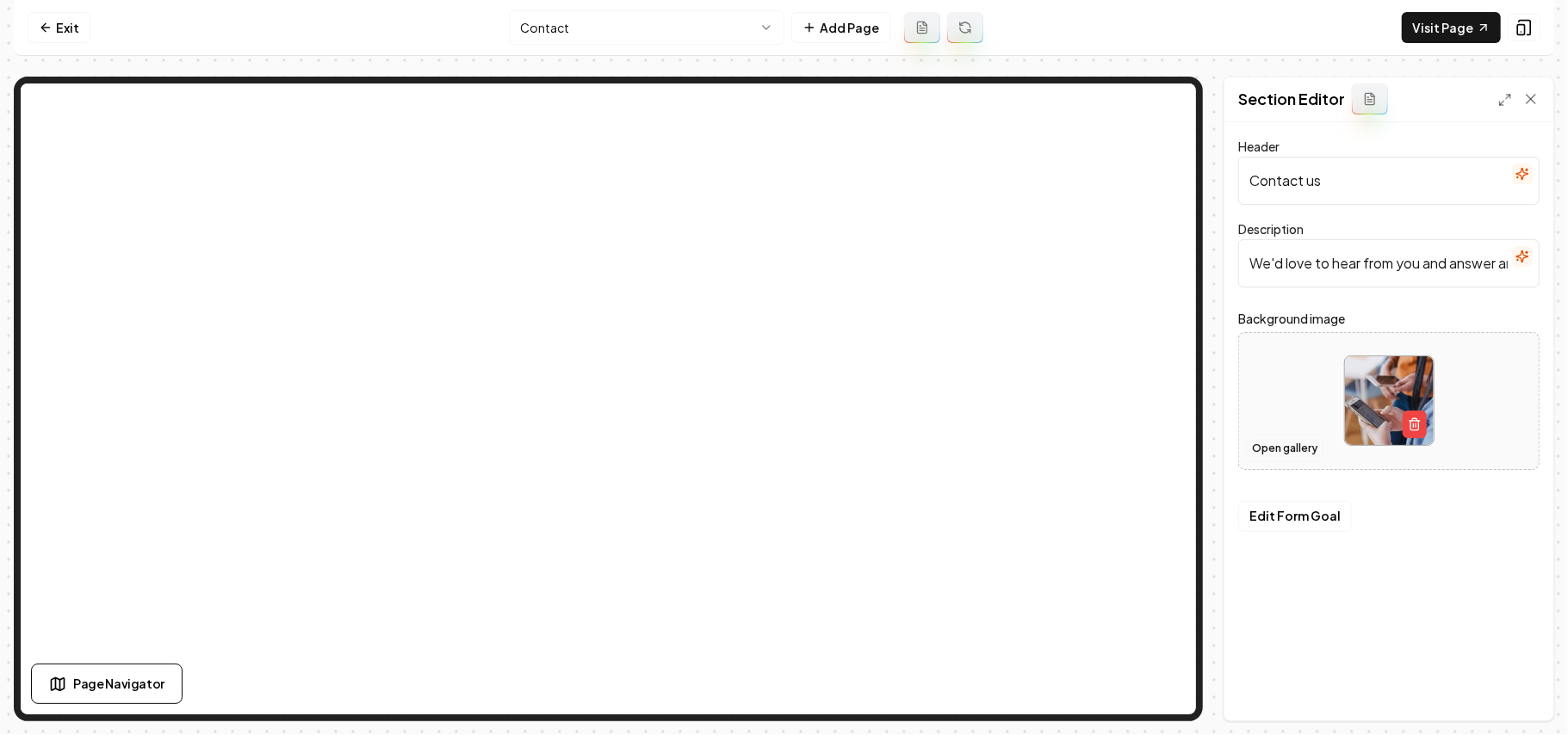
click at [781, 449] on button "Open gallery" at bounding box center [1285, 448] width 78 height 27
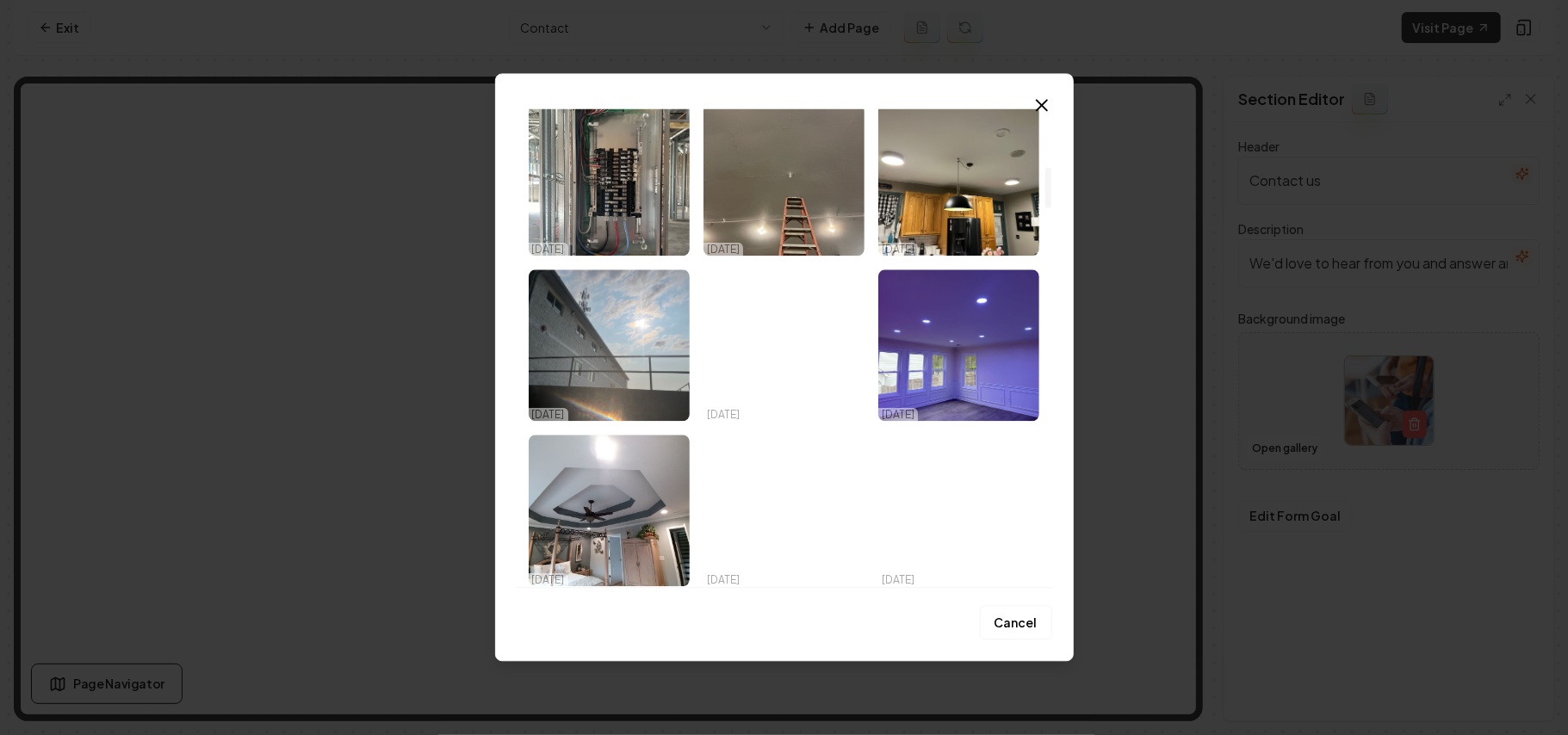
scroll to position [688, 0]
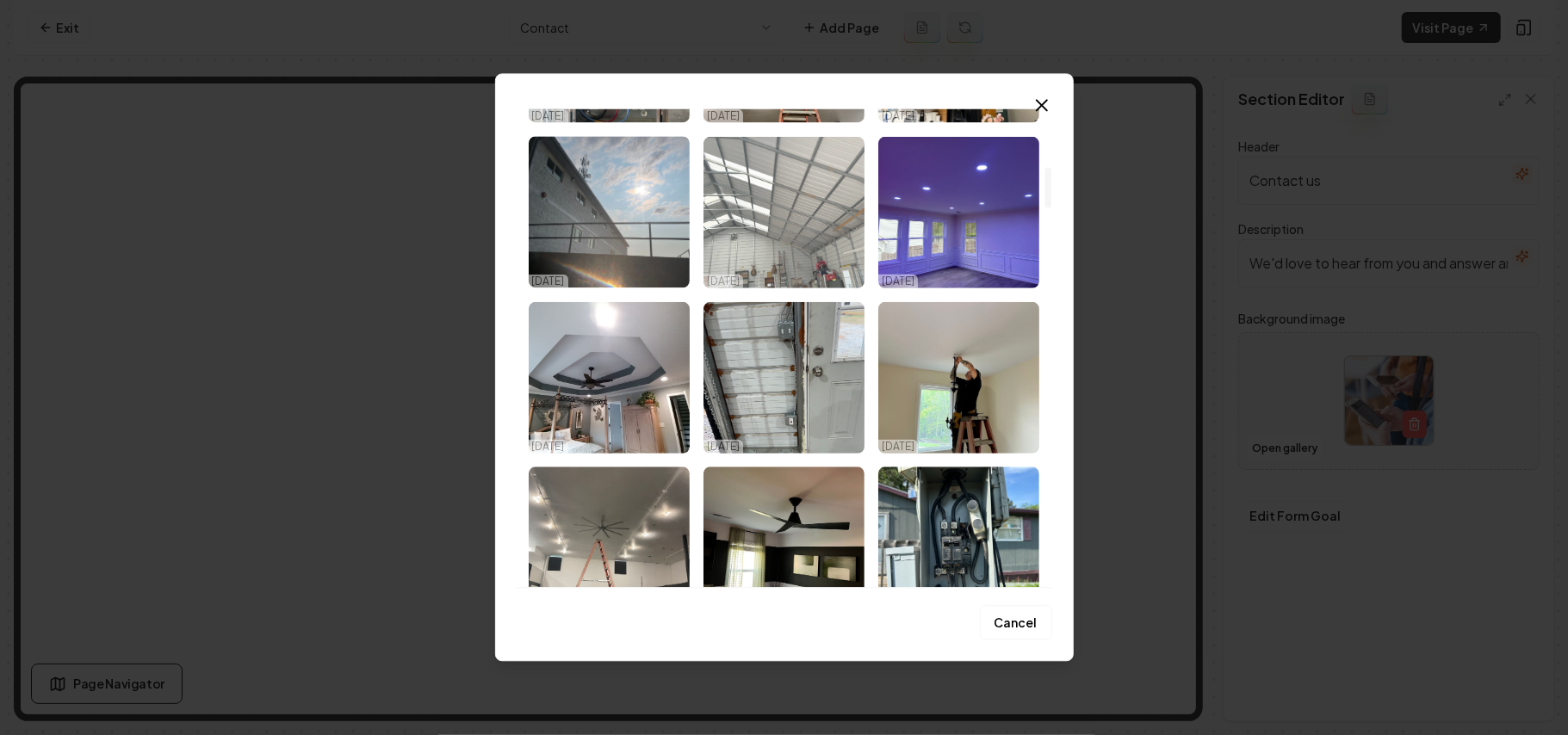
click at [781, 200] on img "Select image image_68d7110a5c7cd75eb81e2f01.jpeg" at bounding box center [784, 211] width 161 height 151
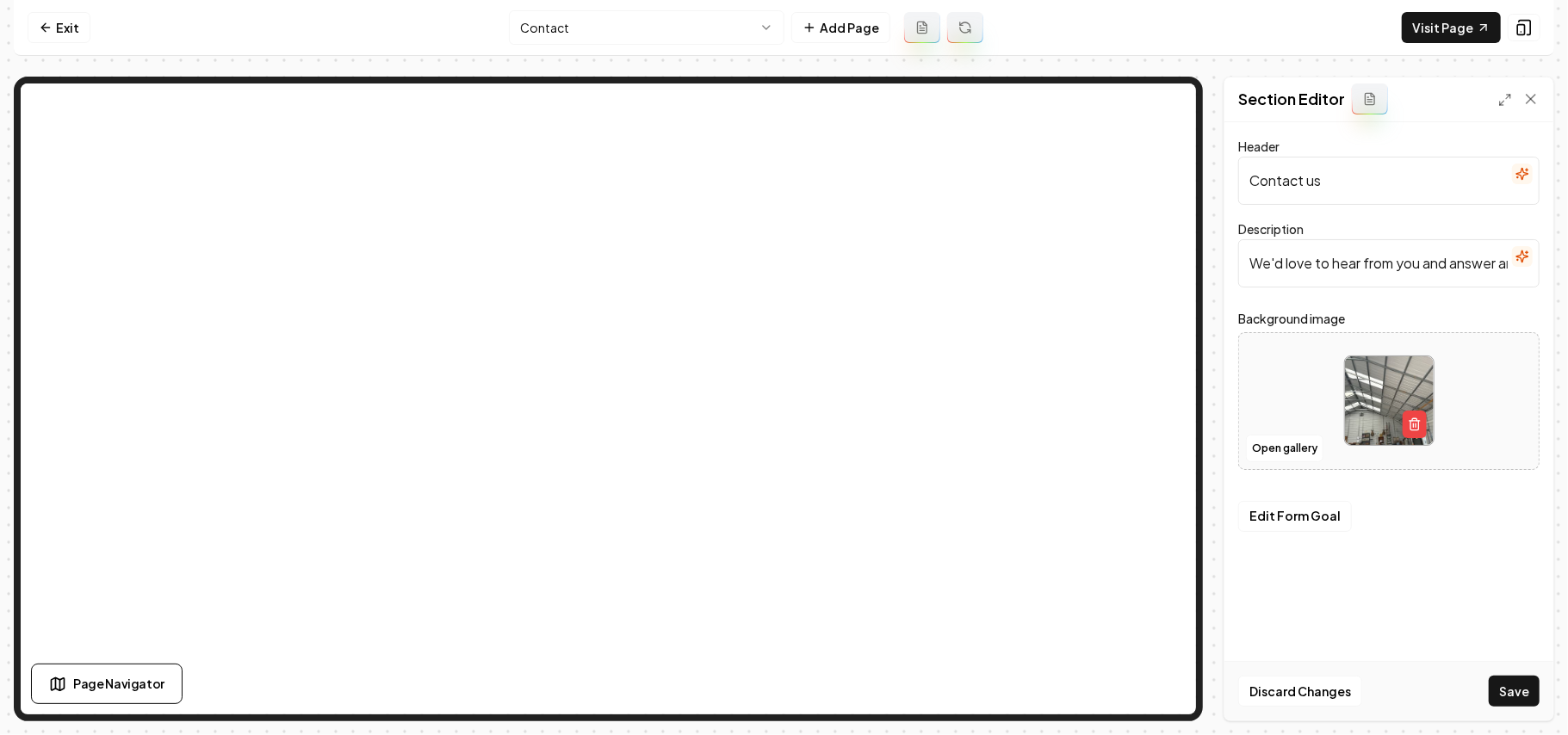
click at [781, 687] on button "Save" at bounding box center [1514, 691] width 50 height 31
click at [541, 46] on nav "Exit Contact Add Page Visit Page" at bounding box center [784, 28] width 1540 height 56
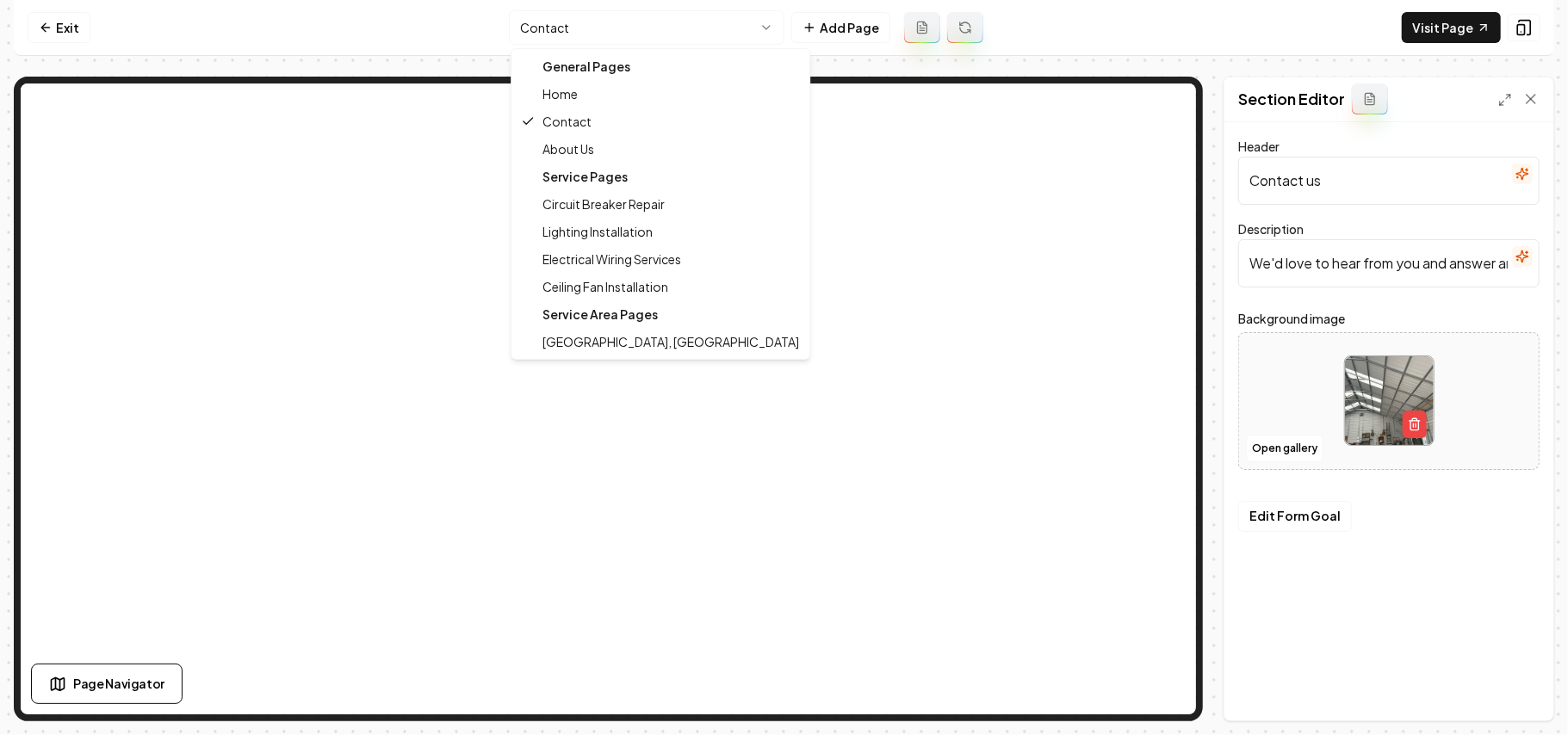
click at [560, 36] on html "Computer Required This feature is only available on a computer. Please switch t…" at bounding box center [784, 368] width 1568 height 735
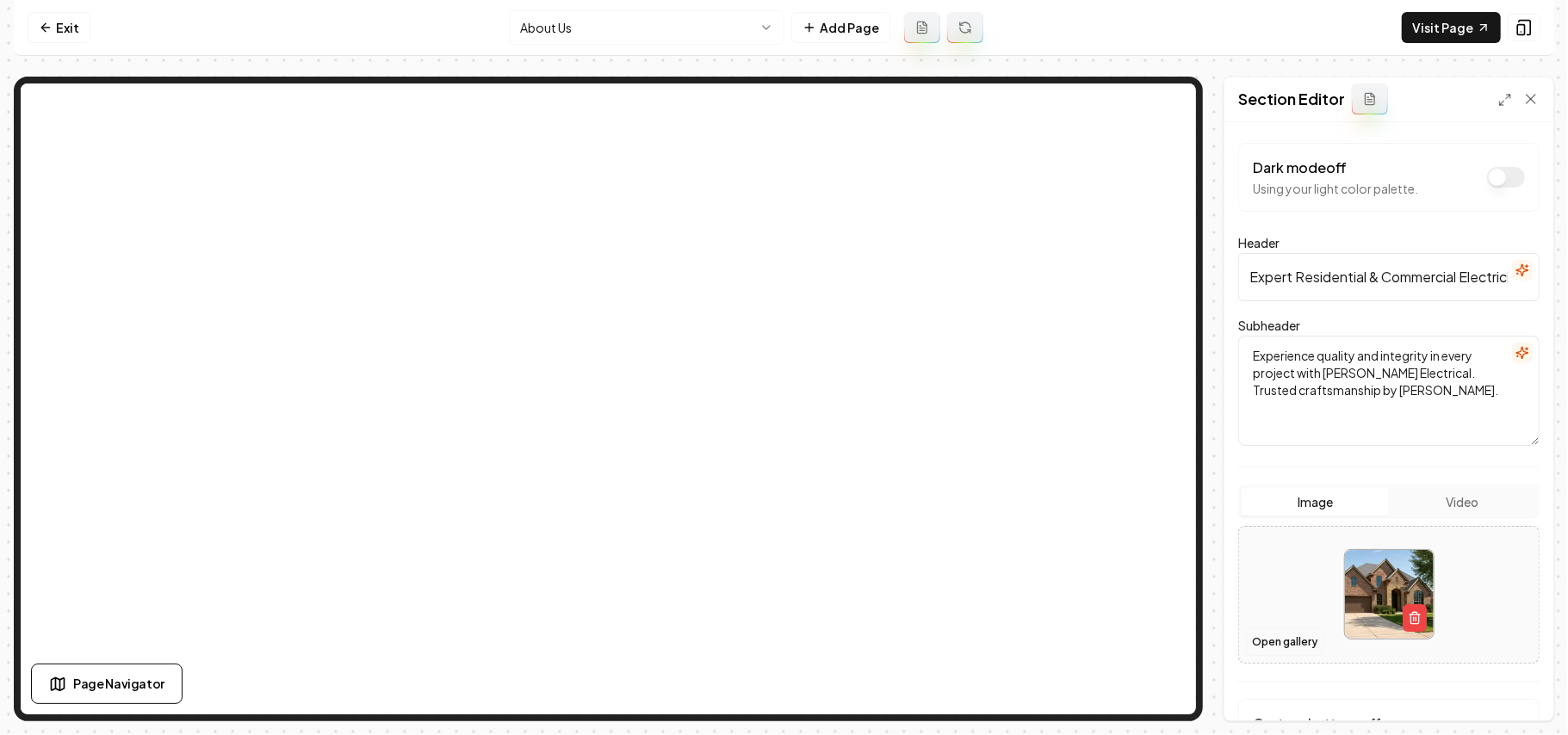
click at [781, 641] on button "Open gallery" at bounding box center [1285, 642] width 78 height 27
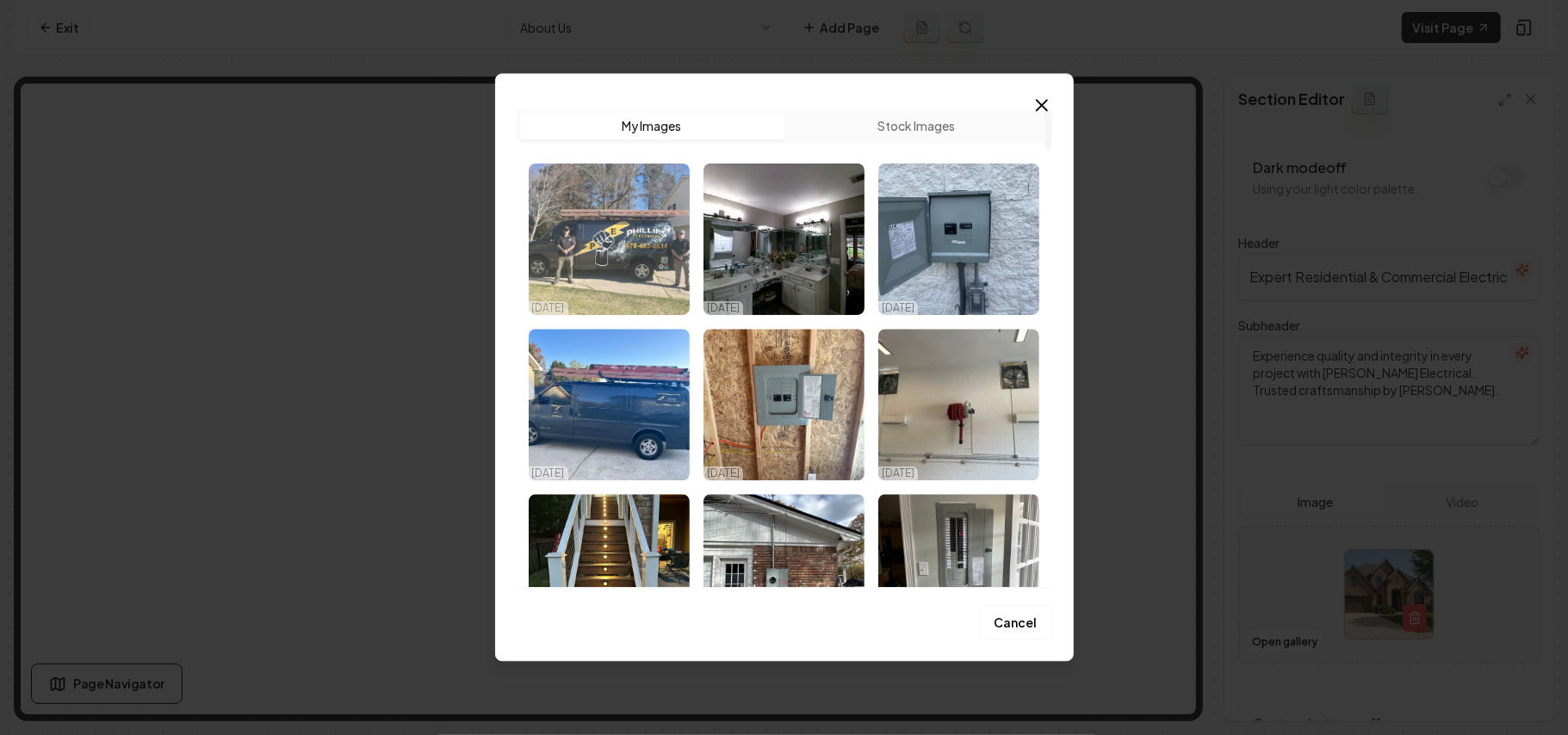
click at [637, 277] on img "Select image image_68d7110c5c7cd75eb81e3dd7.jpeg" at bounding box center [609, 240] width 161 height 151
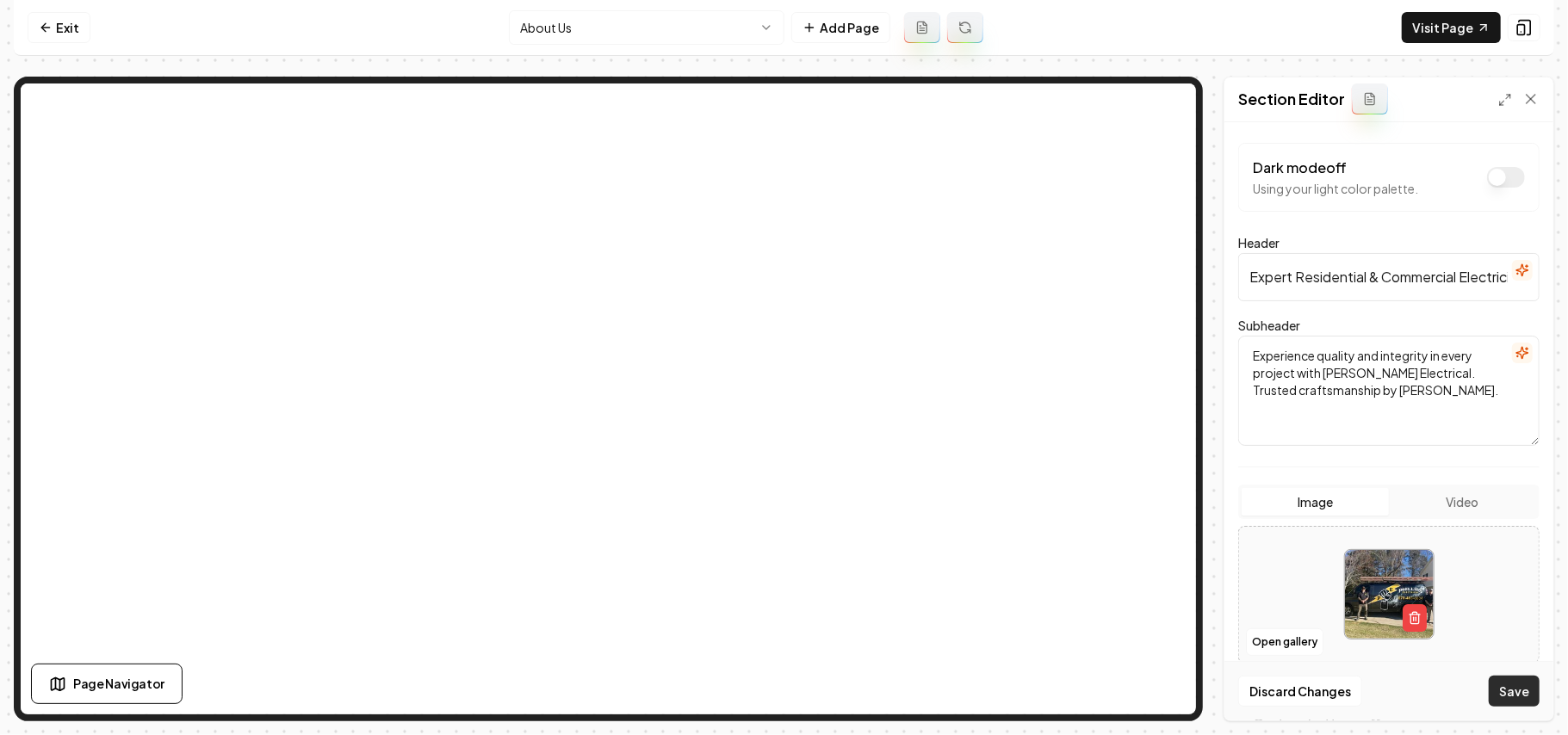
click at [781, 687] on button "Save" at bounding box center [1514, 691] width 50 height 31
click at [675, 26] on html "Computer Required This feature is only available on a computer. Please switch t…" at bounding box center [784, 368] width 1568 height 735
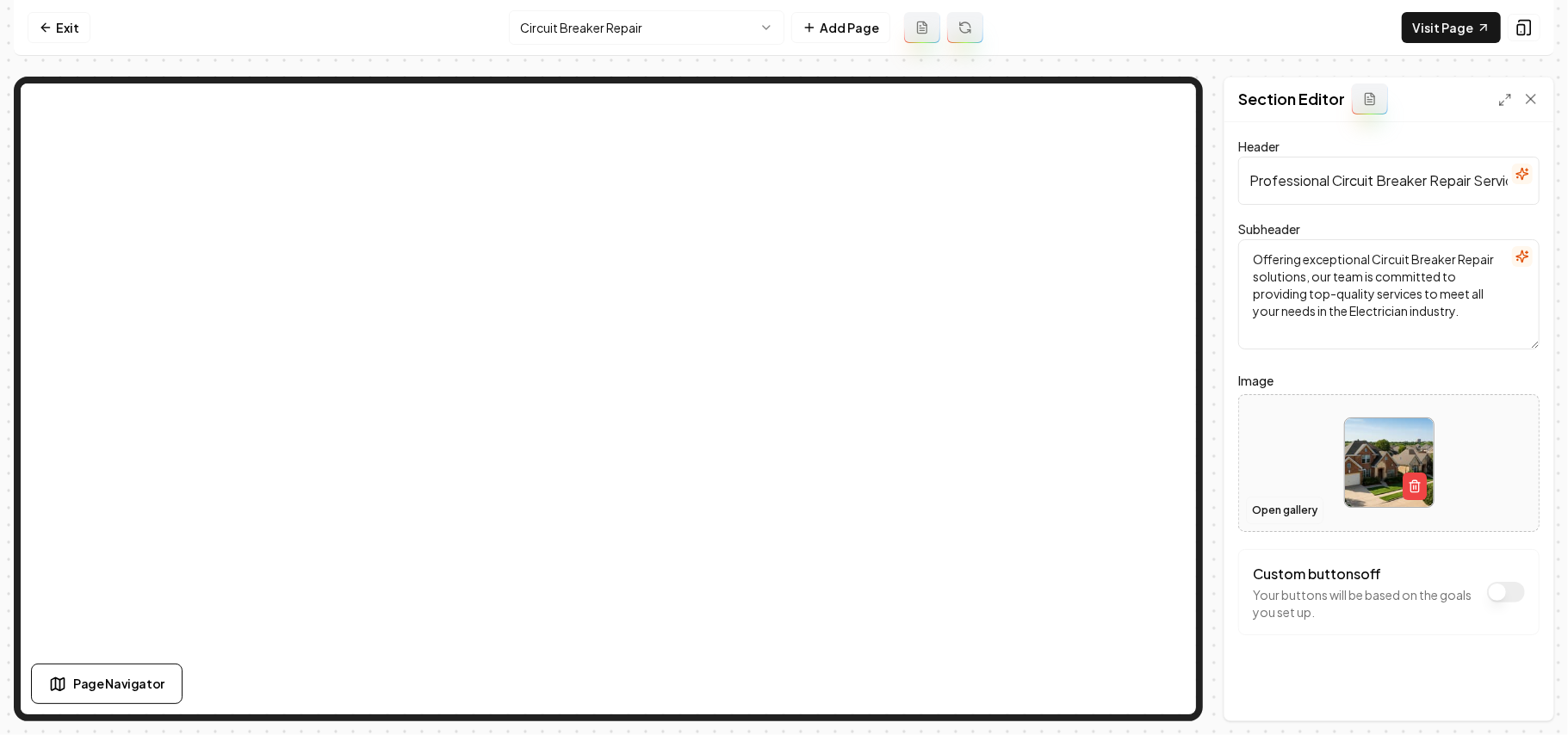
click at [781, 510] on button "Open gallery" at bounding box center [1285, 510] width 78 height 27
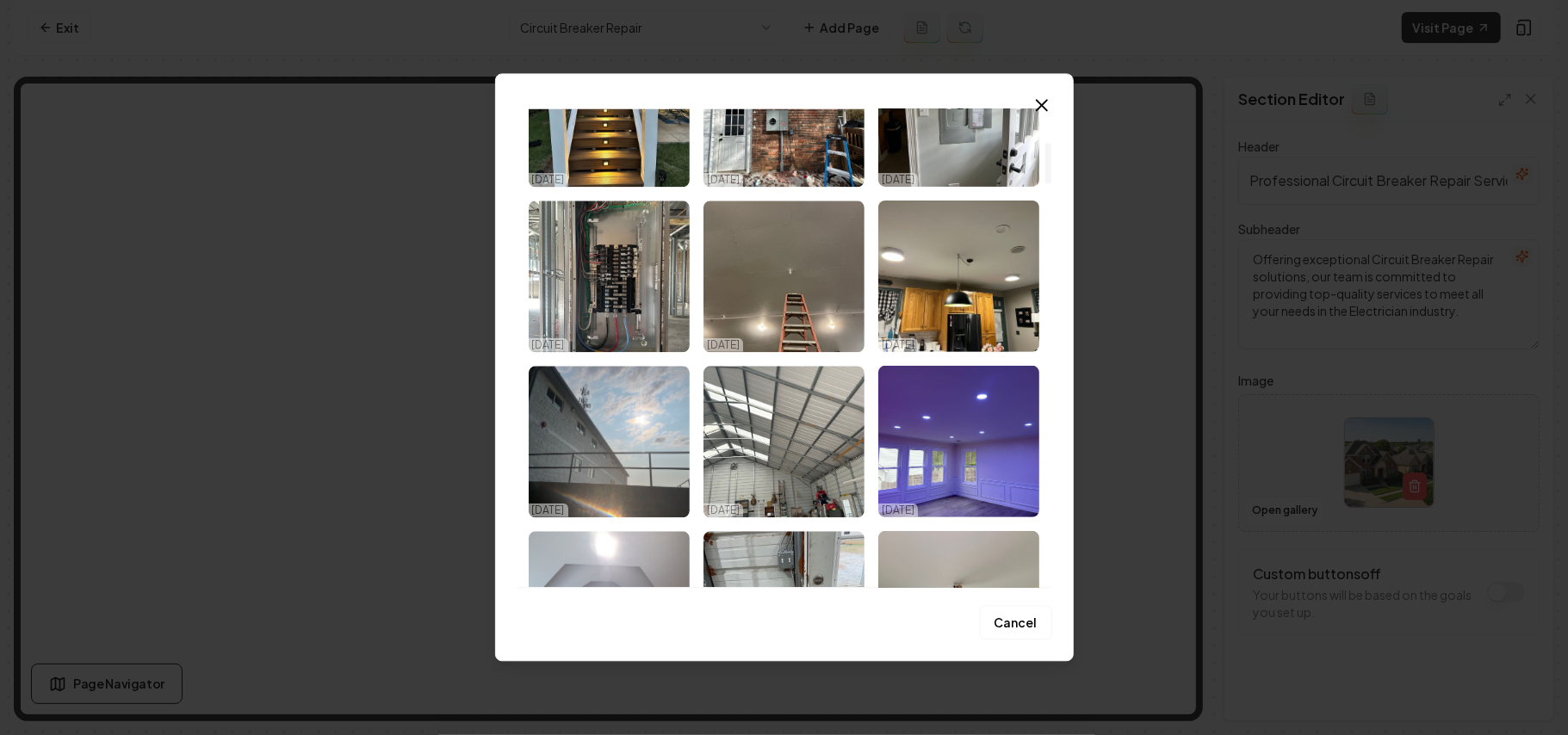
scroll to position [229, 0]
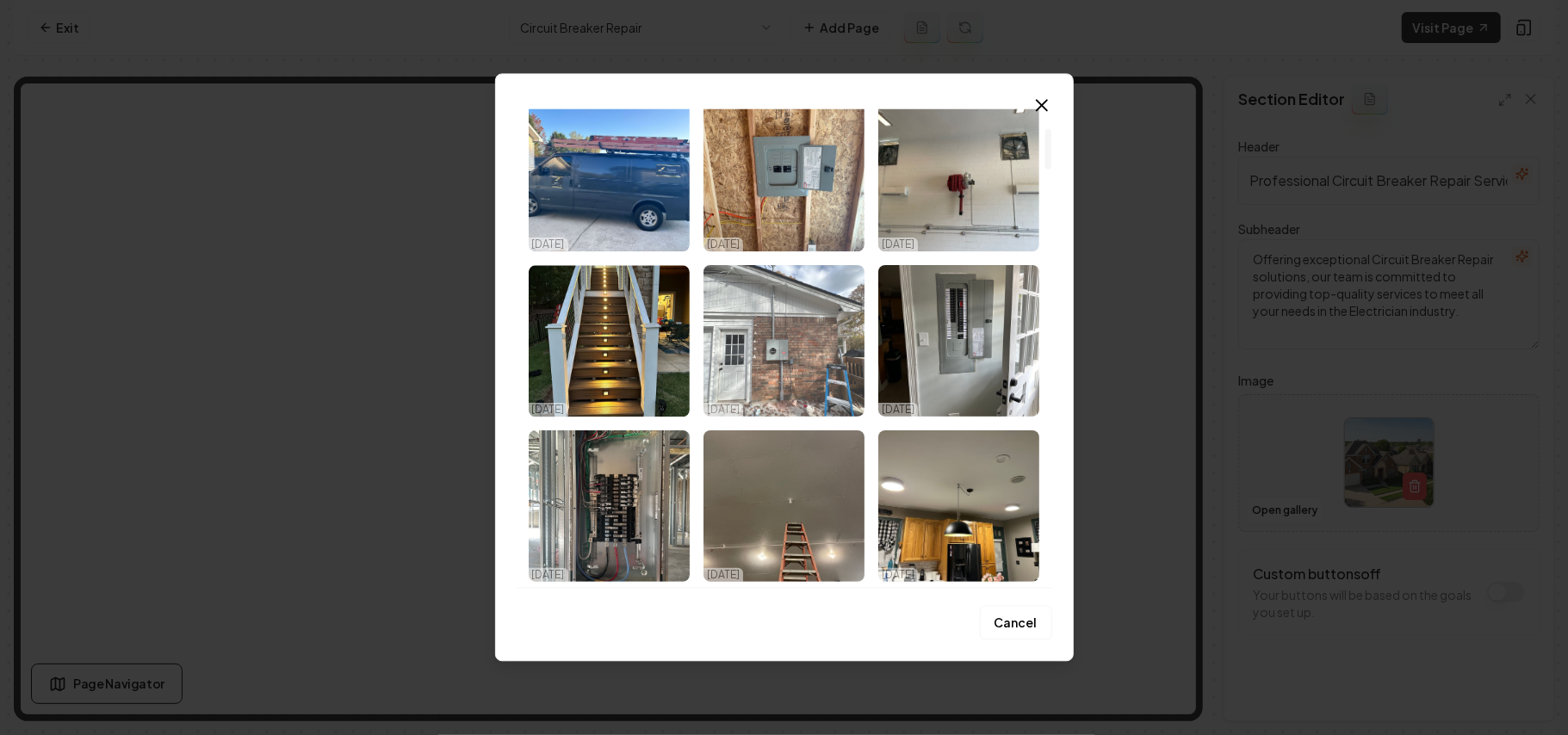
click at [781, 349] on img "Select image image_68d7110b5c7cd75eb81e33d2.jpeg" at bounding box center [784, 340] width 161 height 151
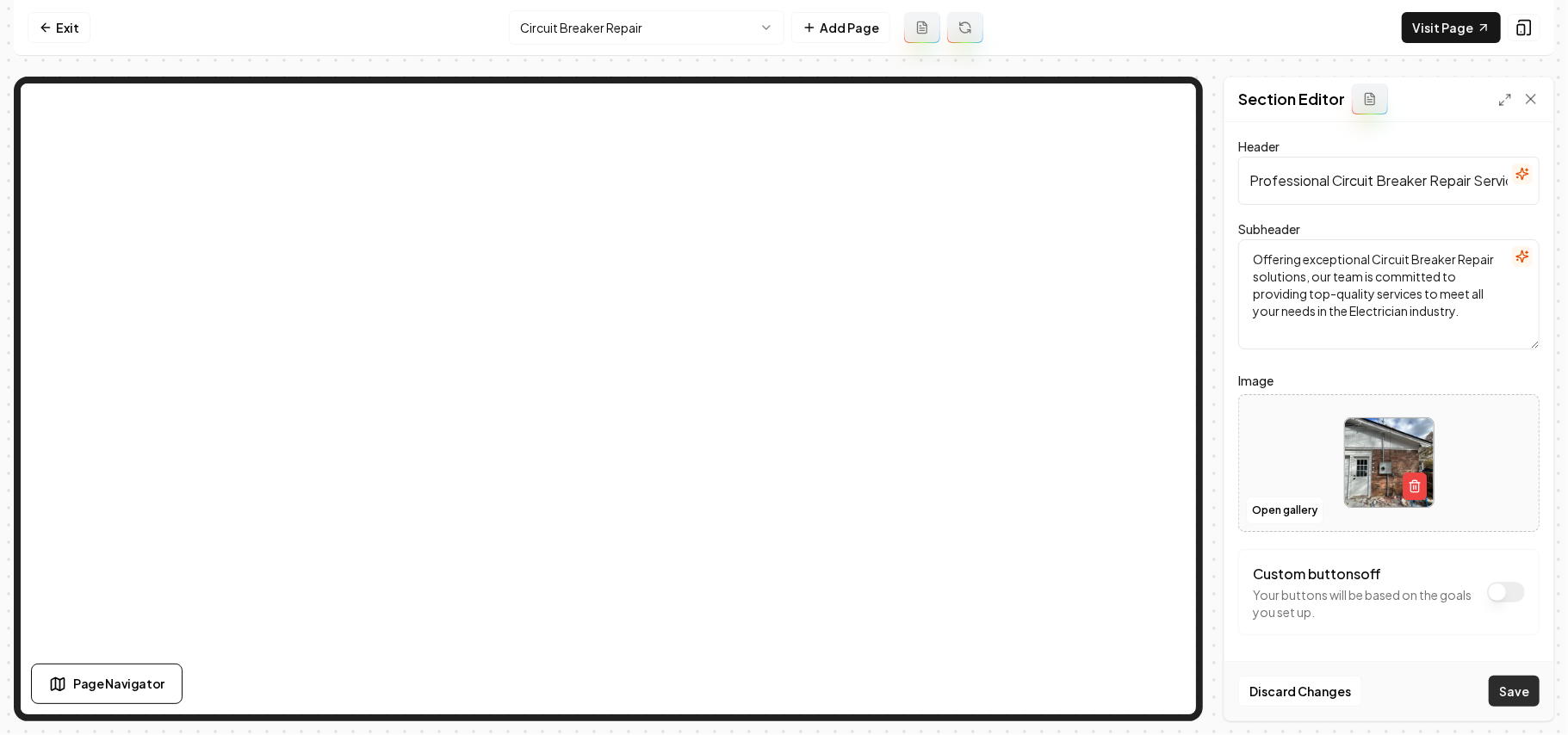
click at [781, 683] on button "Save" at bounding box center [1514, 691] width 50 height 31
click at [721, 38] on html "Computer Required This feature is only available on a computer. Please switch t…" at bounding box center [784, 368] width 1568 height 735
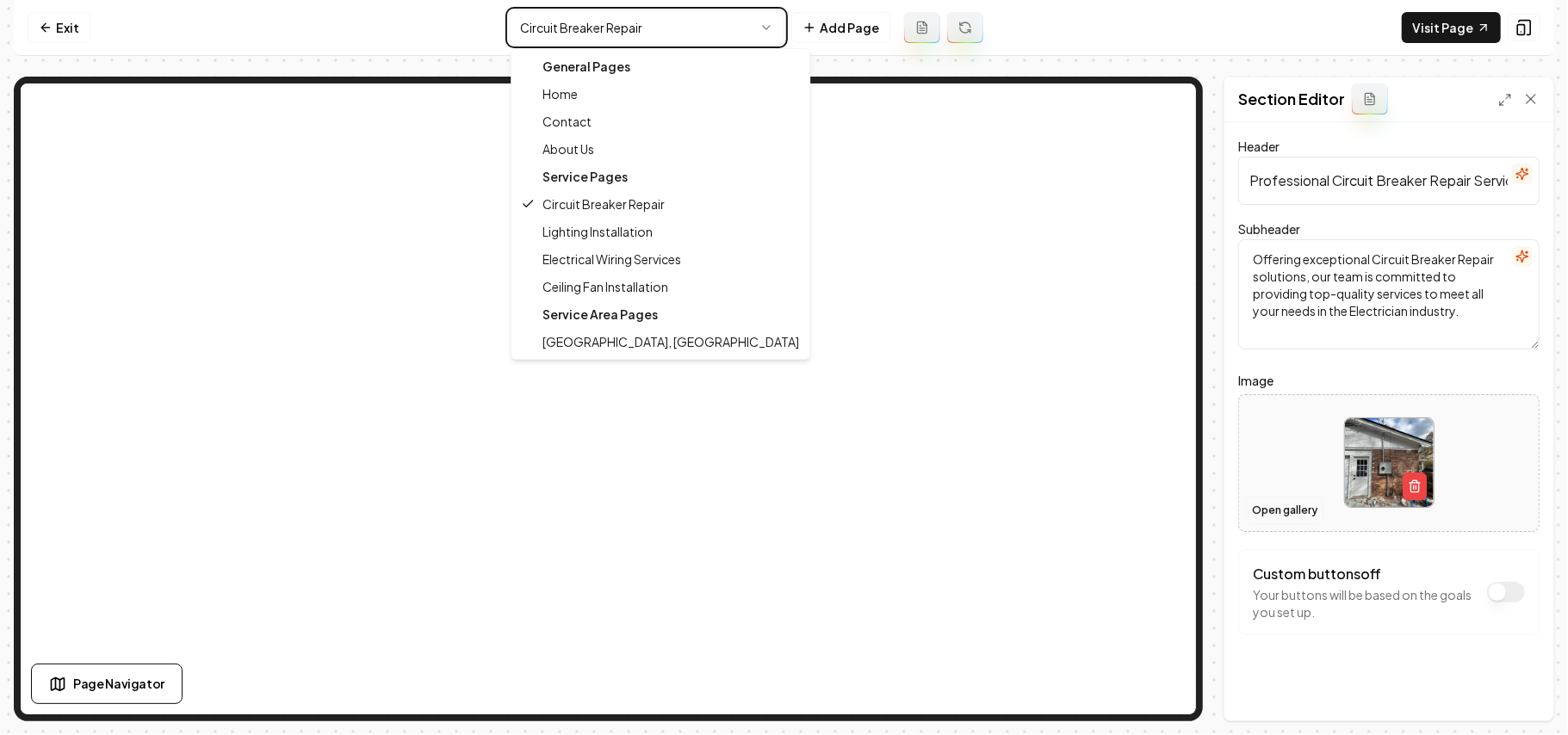
click at [781, 510] on html "Computer Required This feature is only available on a computer. Please switch t…" at bounding box center [784, 368] width 1568 height 735
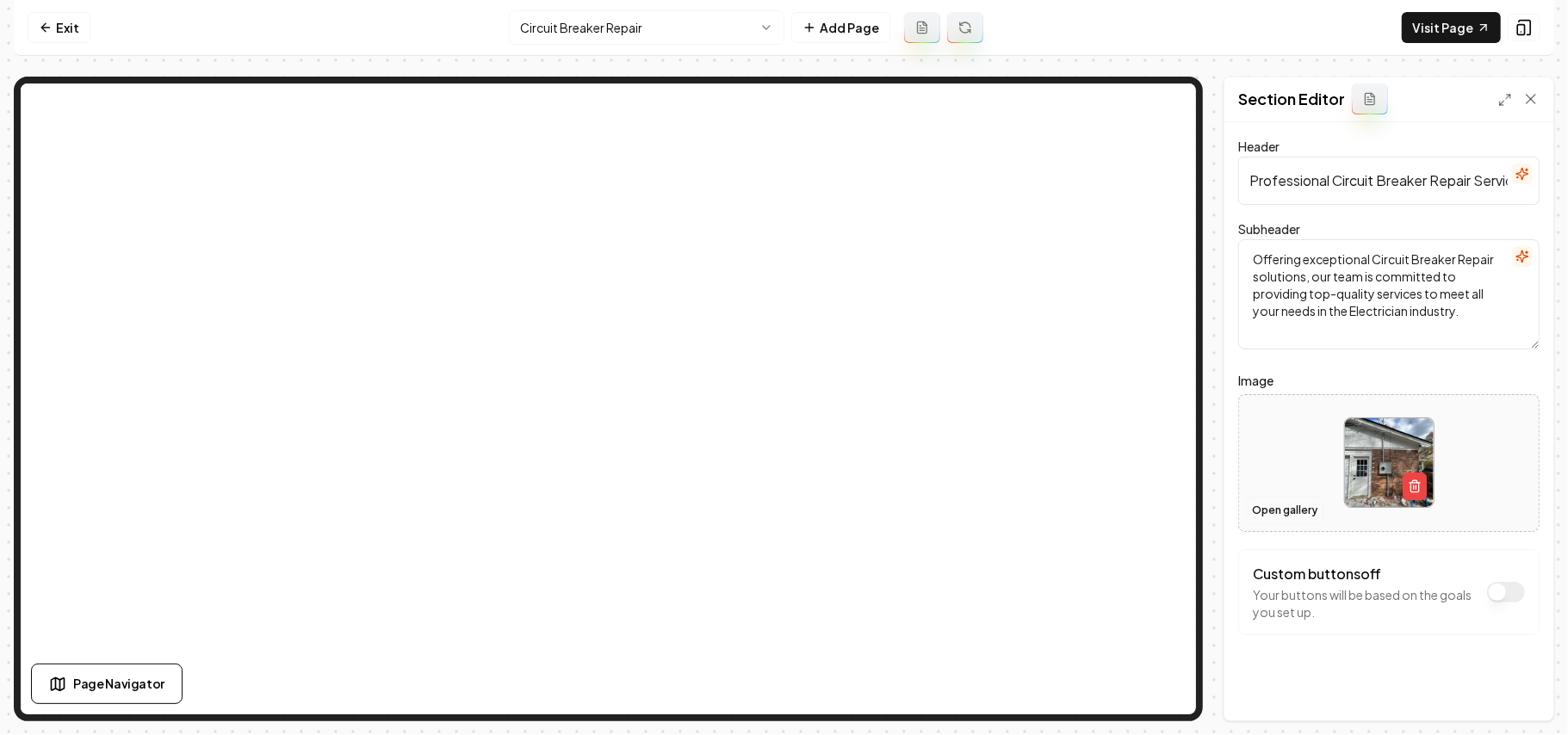
click at [781, 510] on button "Open gallery" at bounding box center [1285, 510] width 78 height 27
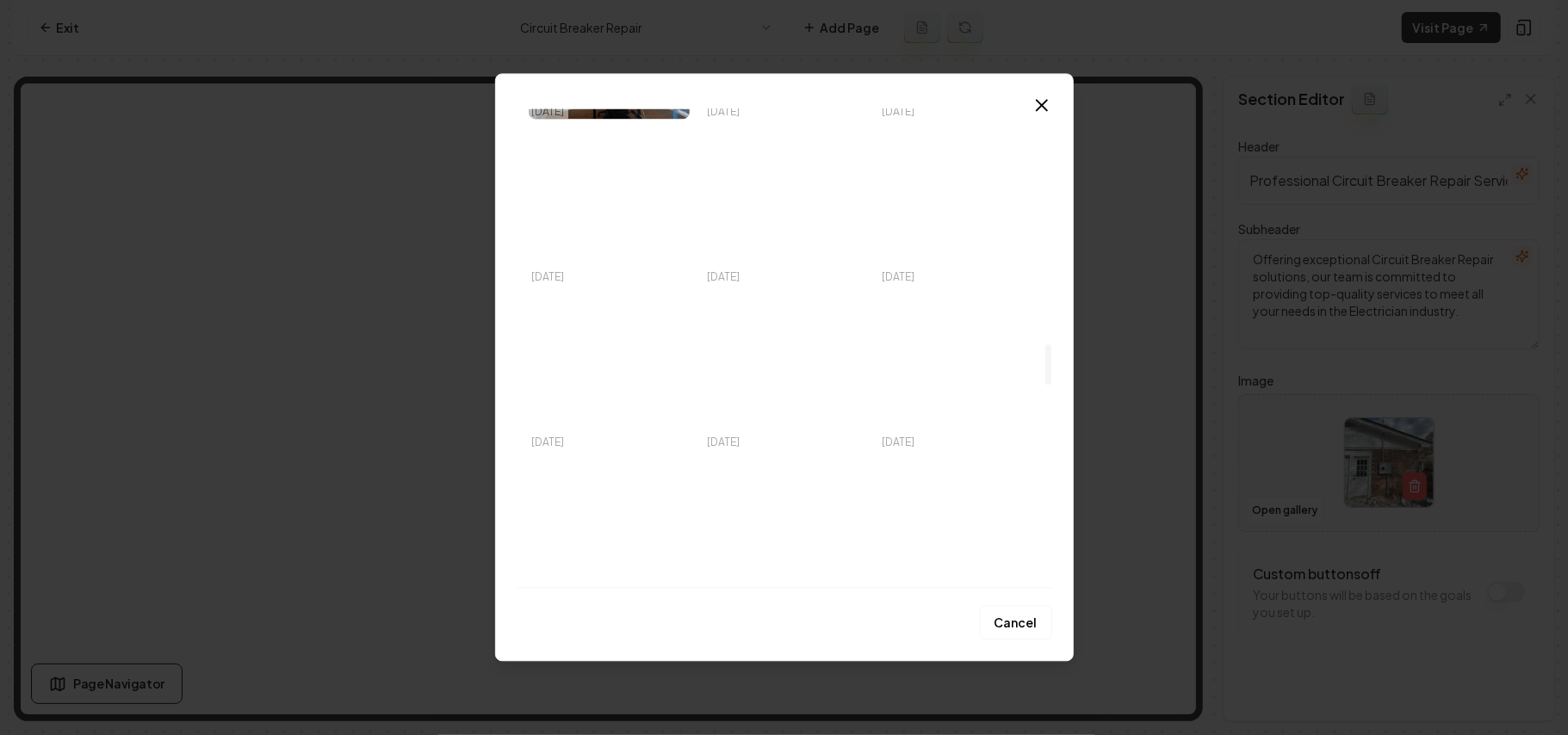
scroll to position [2639, 0]
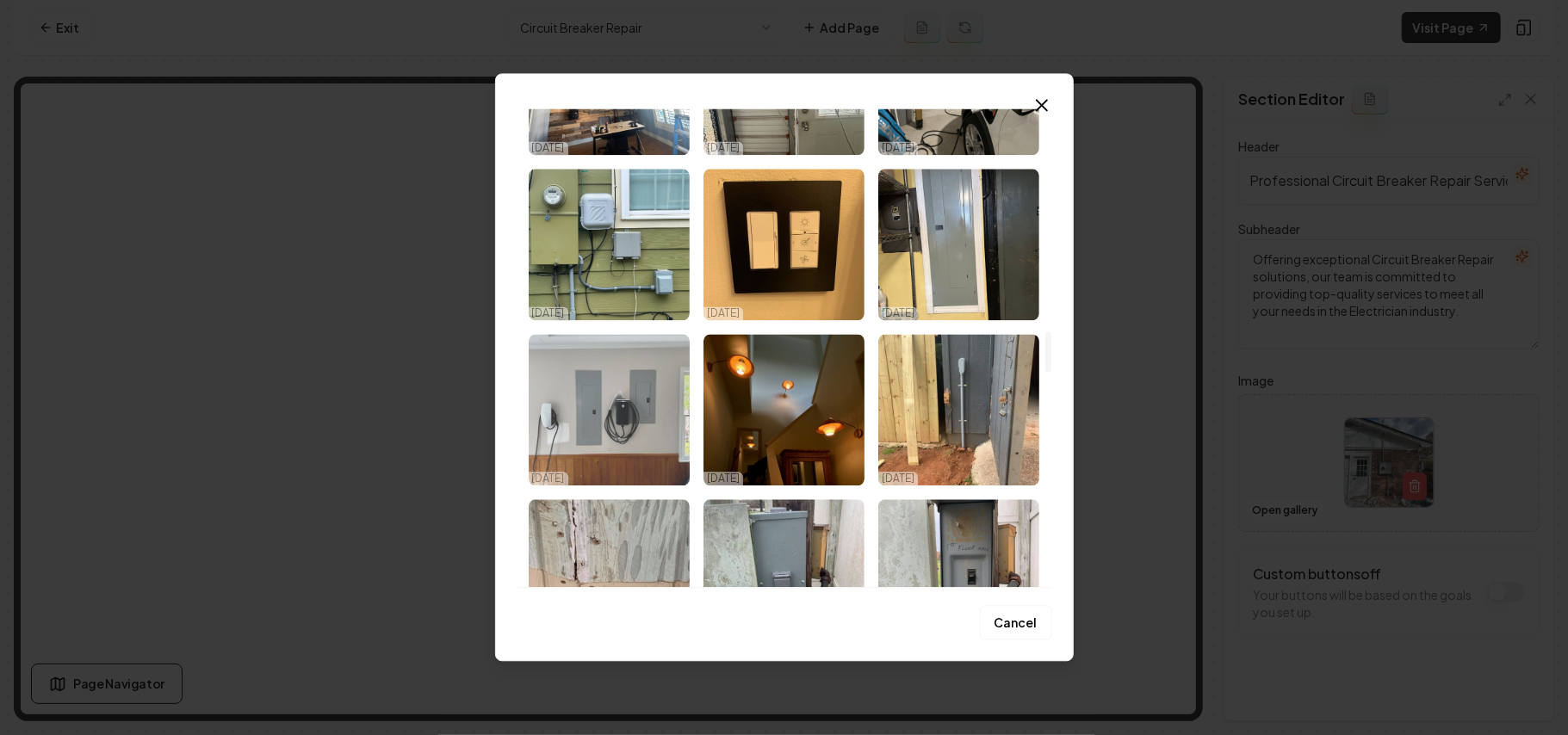
click at [535, 372] on img "Select image image_68d710ff5c7cd75eb81df6c3.jpeg" at bounding box center [609, 410] width 161 height 151
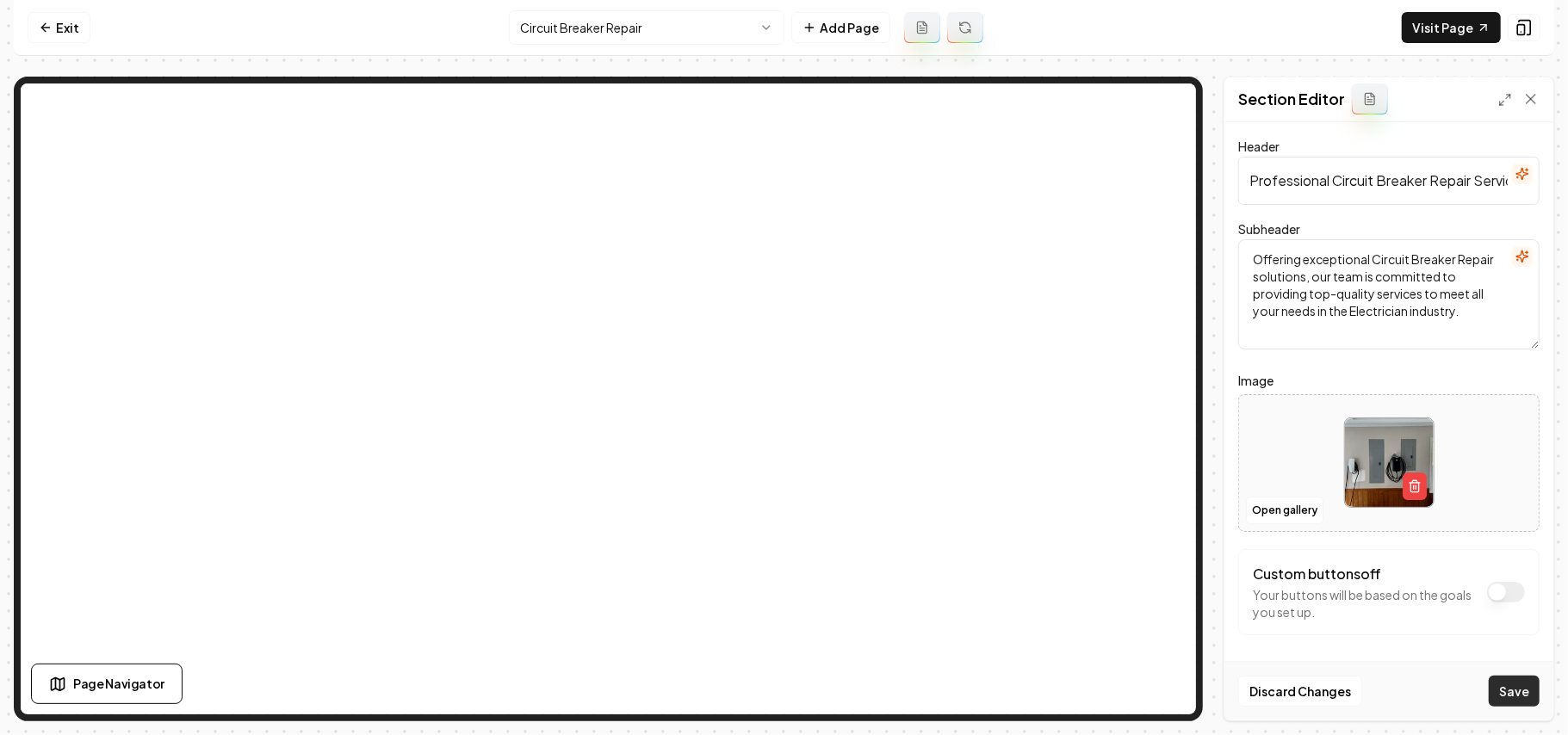
click at [781, 686] on button "Save" at bounding box center [1514, 691] width 50 height 31
click at [781, 510] on button "Open gallery" at bounding box center [1285, 510] width 78 height 27
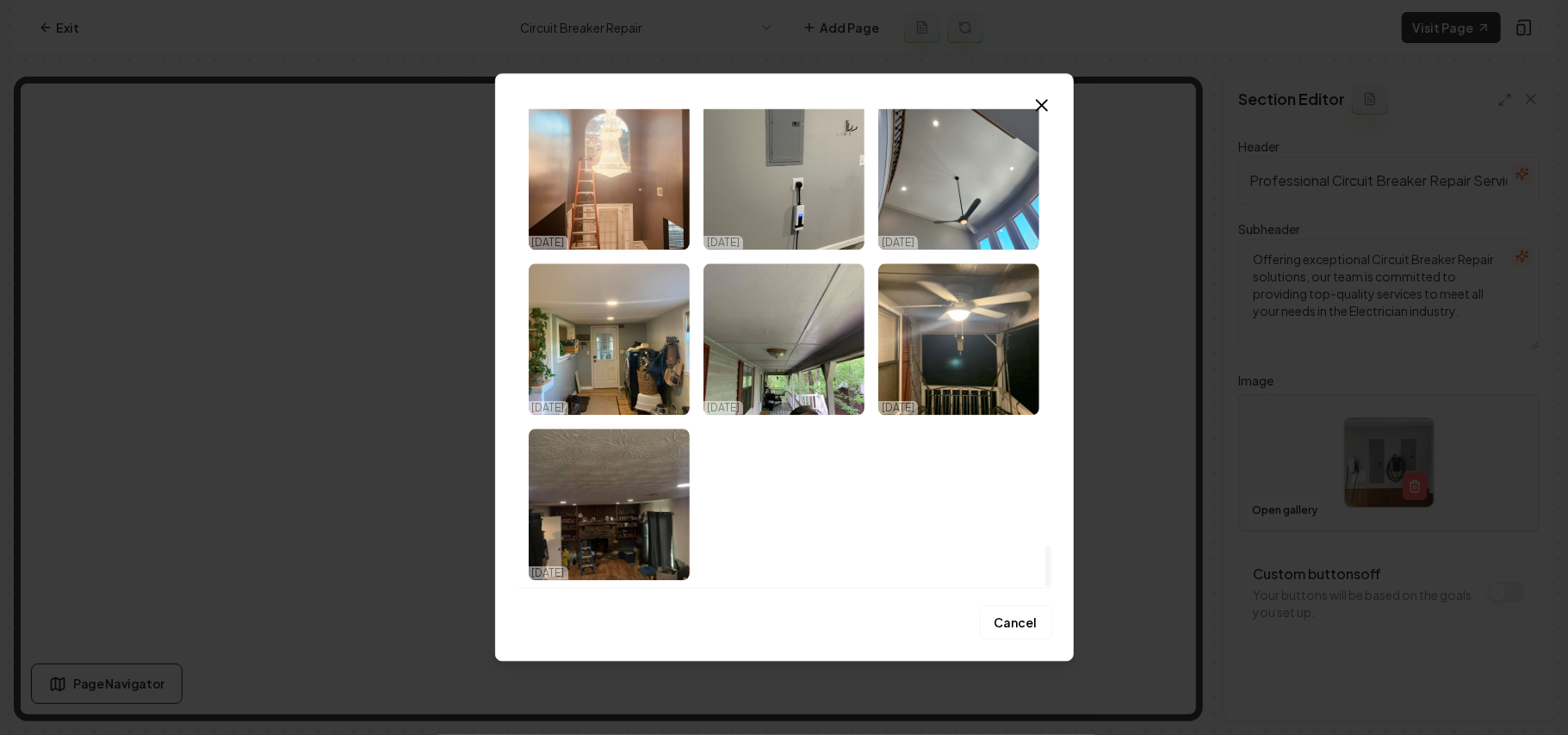
drag, startPoint x: 1050, startPoint y: 363, endPoint x: 1083, endPoint y: 706, distance: 344.6
click at [781, 588] on div at bounding box center [1048, 567] width 6 height 41
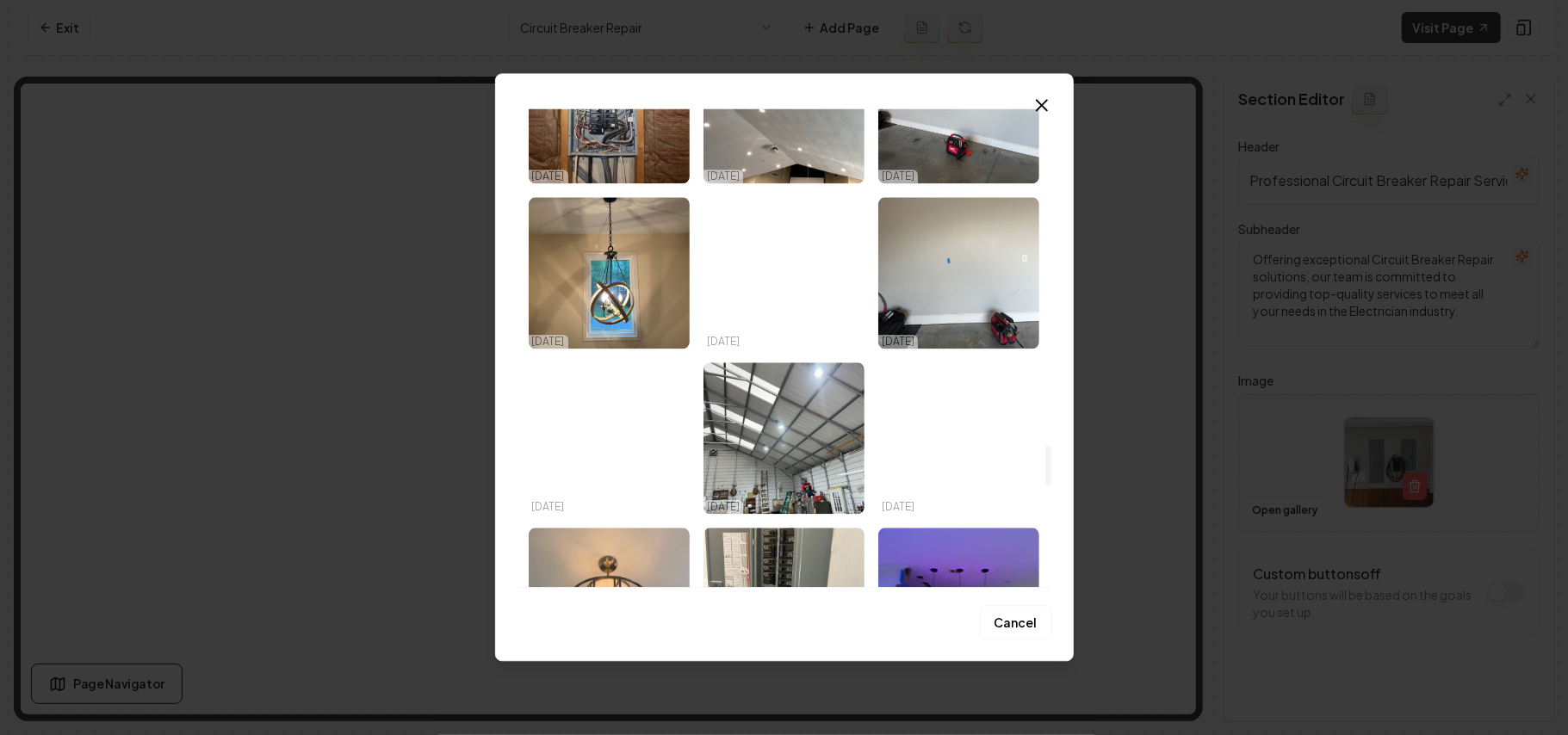
scroll to position [3927, 0]
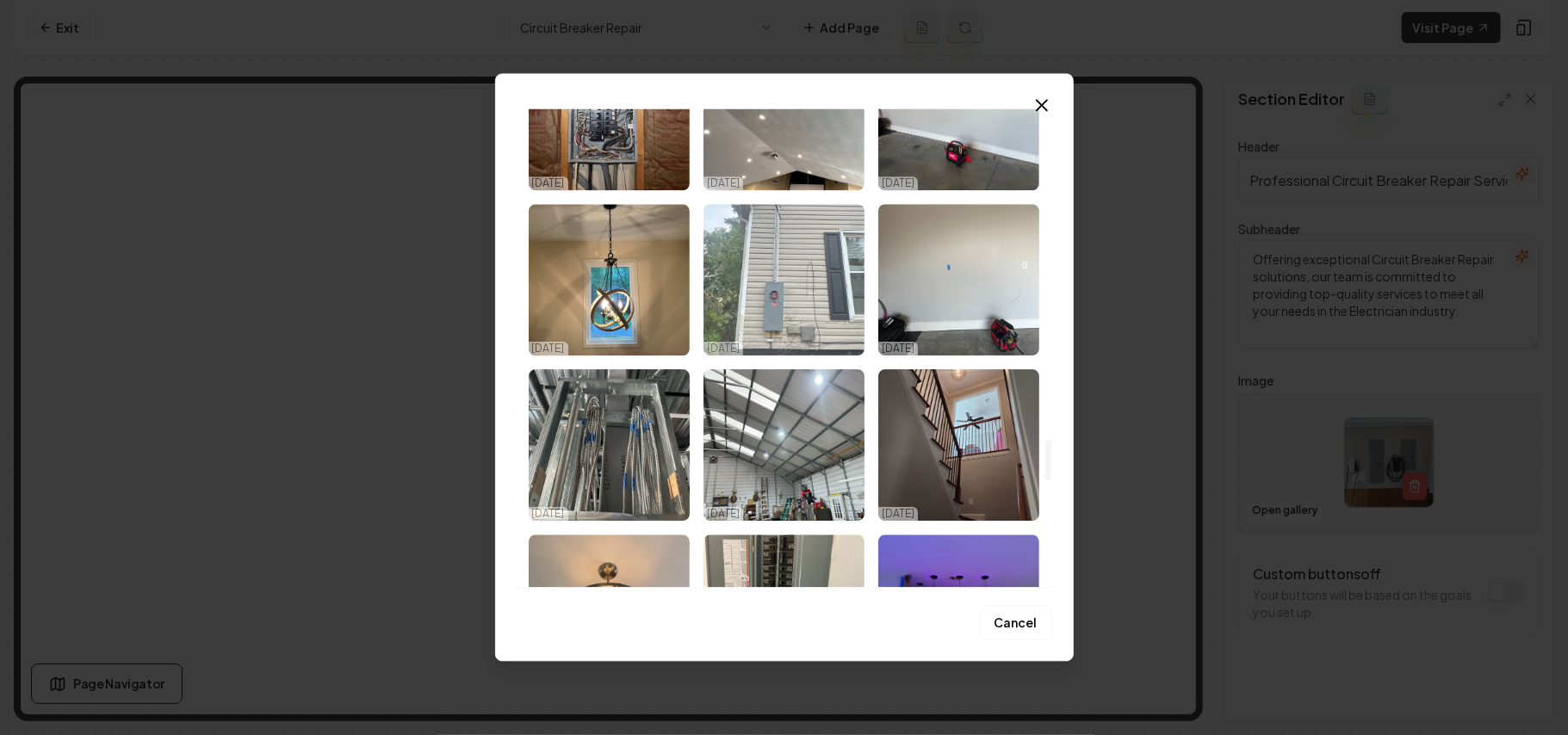
click at [781, 317] on img "Select image image_68d710fc5c7cd75eb81deefa.jpeg" at bounding box center [784, 279] width 161 height 151
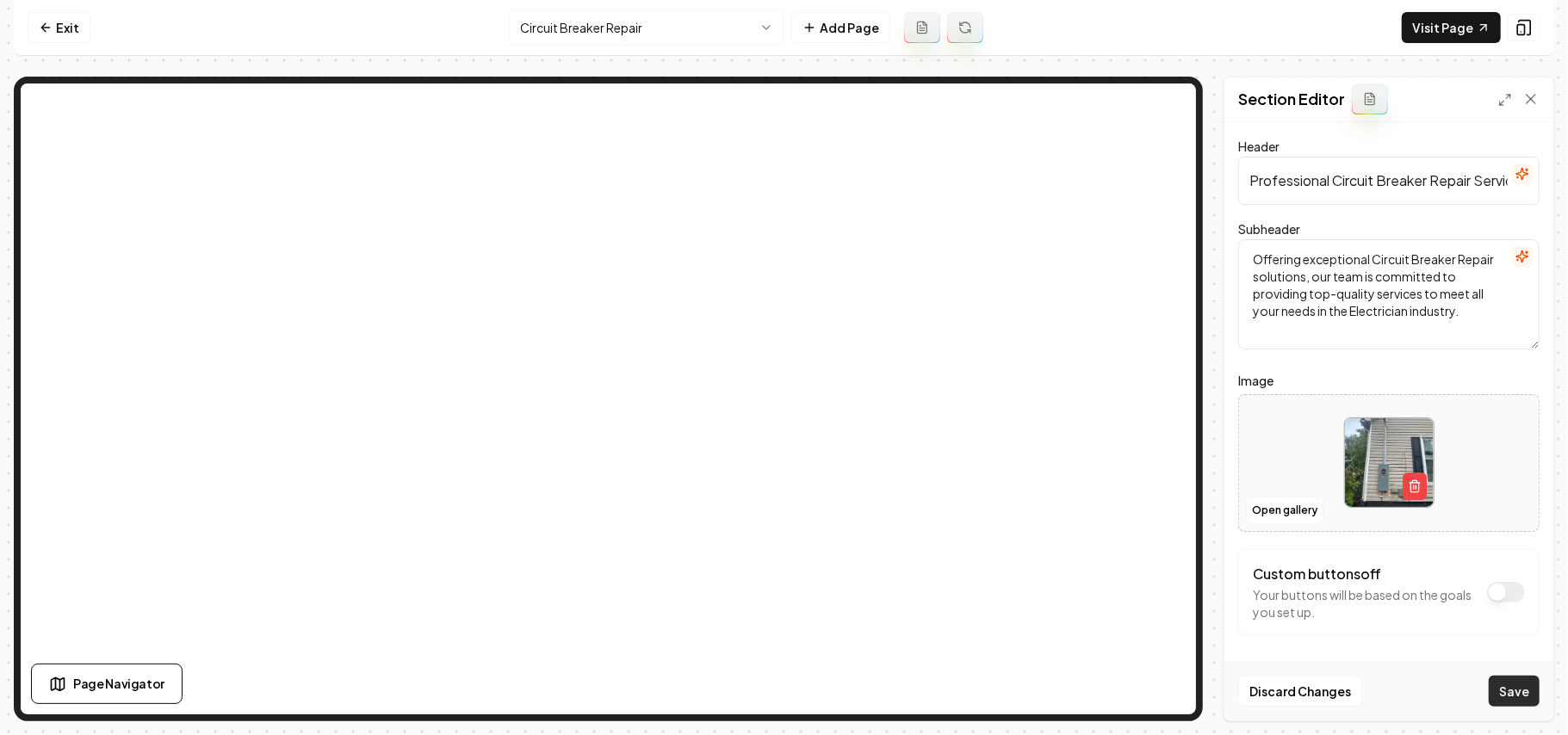
click at [781, 699] on button "Save" at bounding box center [1514, 691] width 50 height 31
click at [781, 507] on button "Open gallery" at bounding box center [1285, 510] width 78 height 27
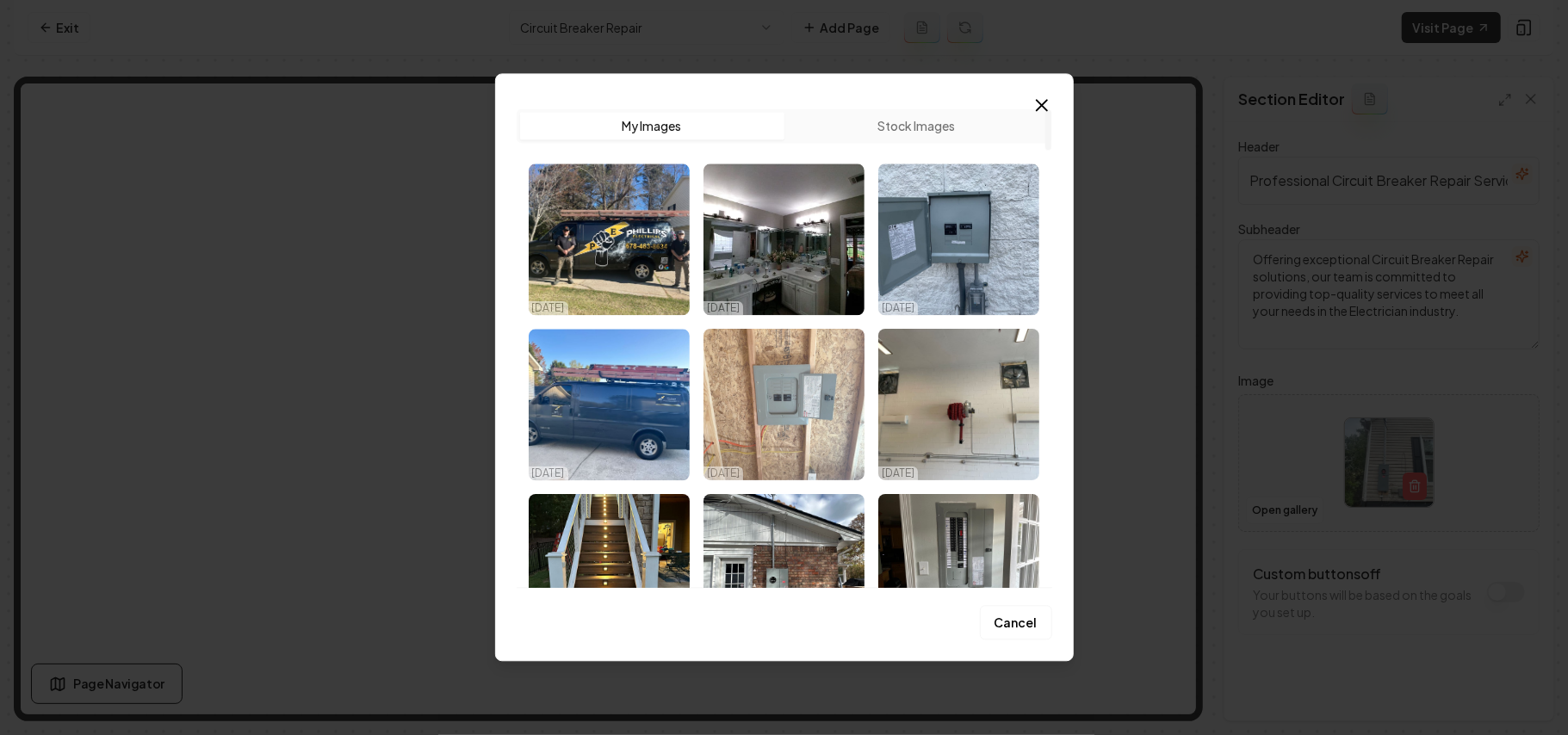
click at [758, 429] on img "Select image image_68d7110b5c7cd75eb81e3621.jpeg" at bounding box center [784, 404] width 161 height 151
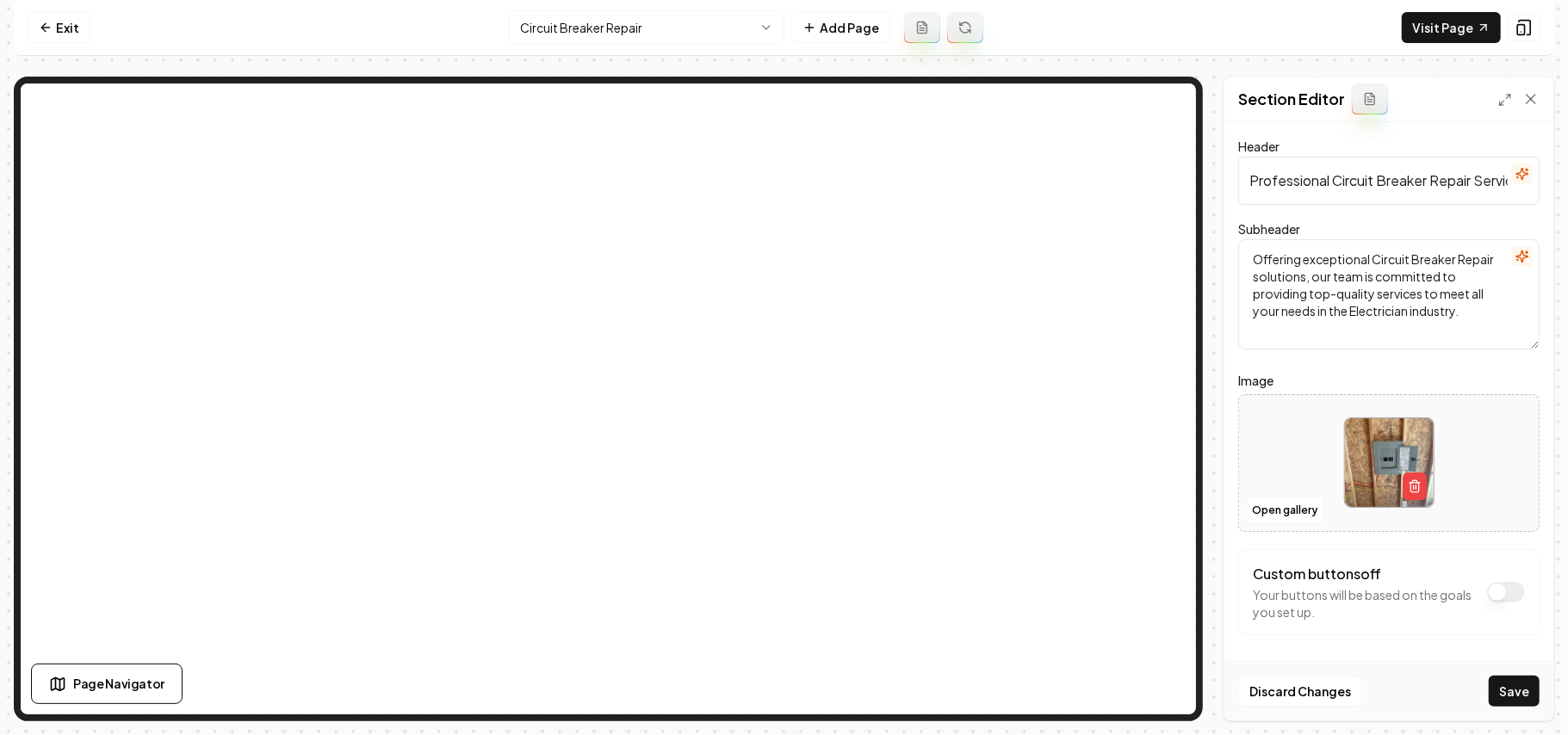
click at [781, 707] on div "Discard Changes Save" at bounding box center [1389, 690] width 329 height 59
click at [781, 693] on button "Save" at bounding box center [1514, 691] width 50 height 31
click at [614, 22] on html "Computer Required This feature is only available on a computer. Please switch t…" at bounding box center [784, 368] width 1568 height 735
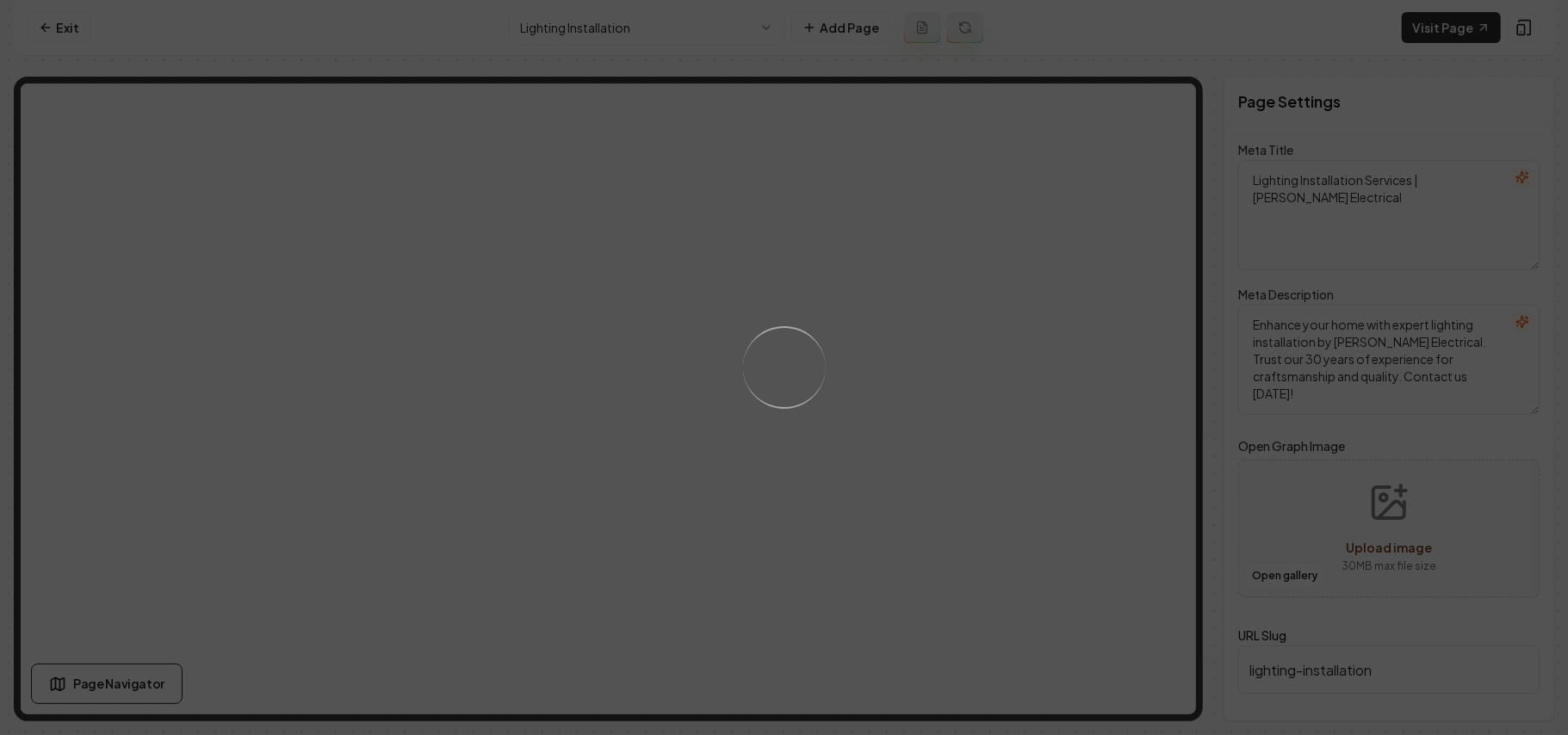
click at [781, 446] on div "Loading..." at bounding box center [784, 368] width 1568 height 735
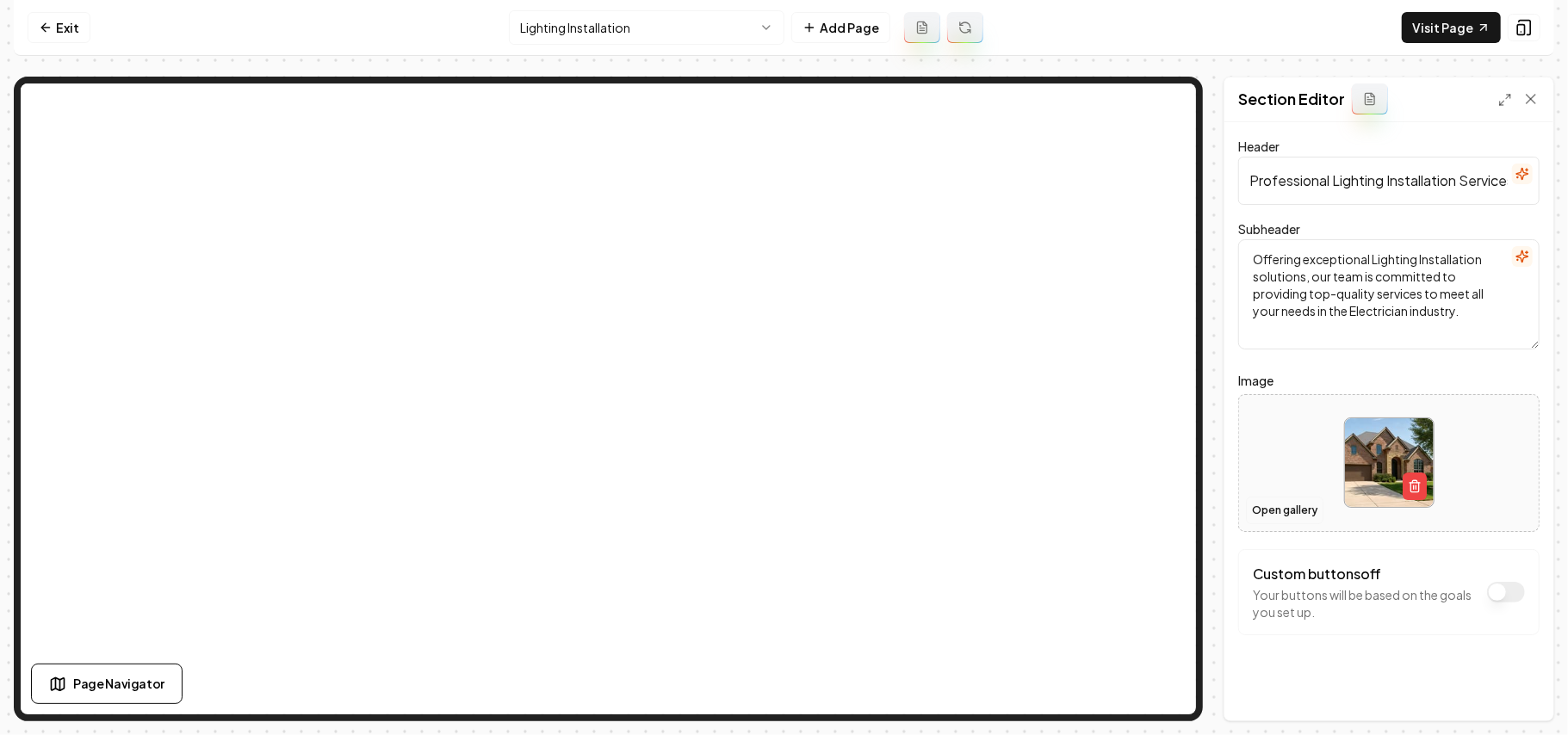
click at [781, 507] on button "Open gallery" at bounding box center [1285, 510] width 78 height 27
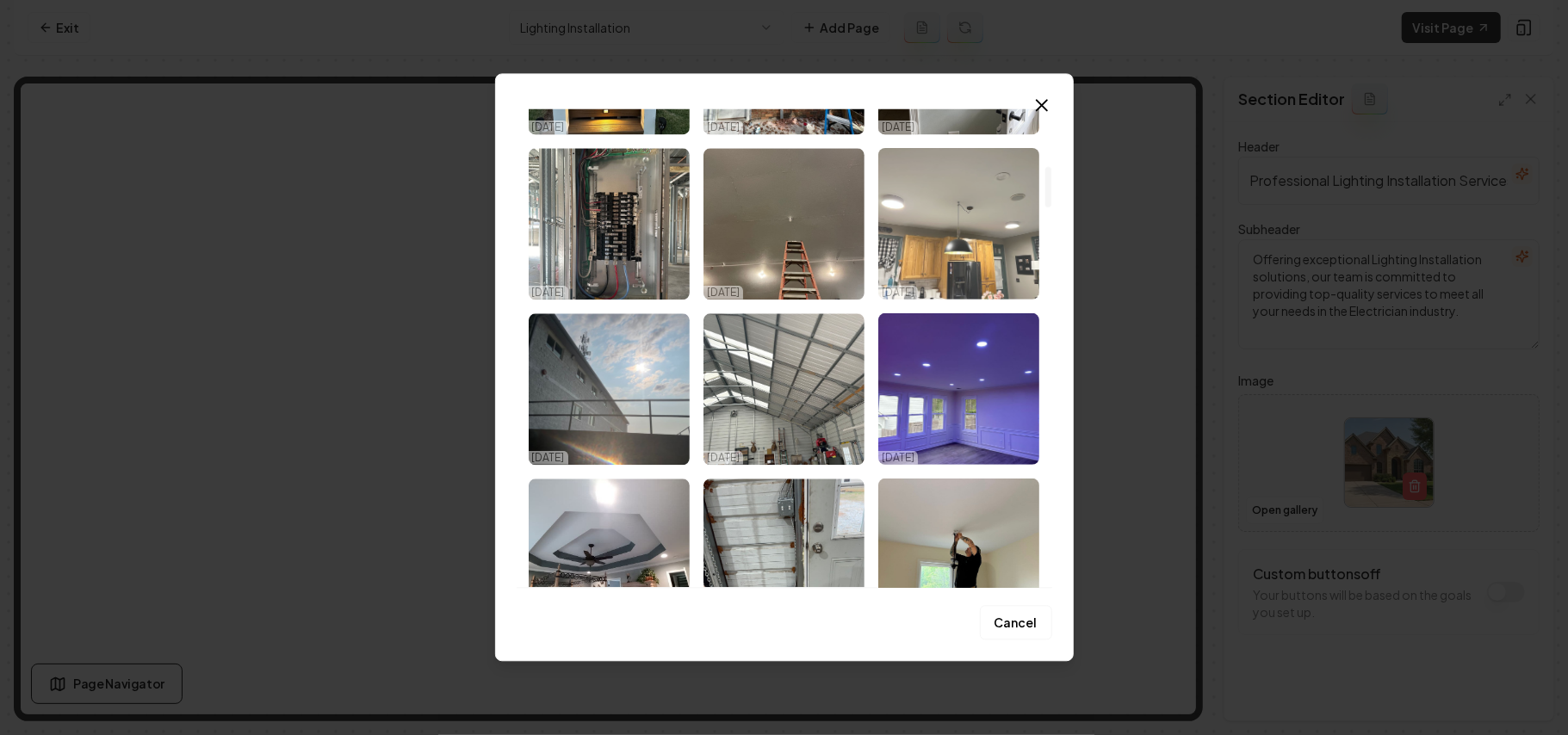
scroll to position [688, 0]
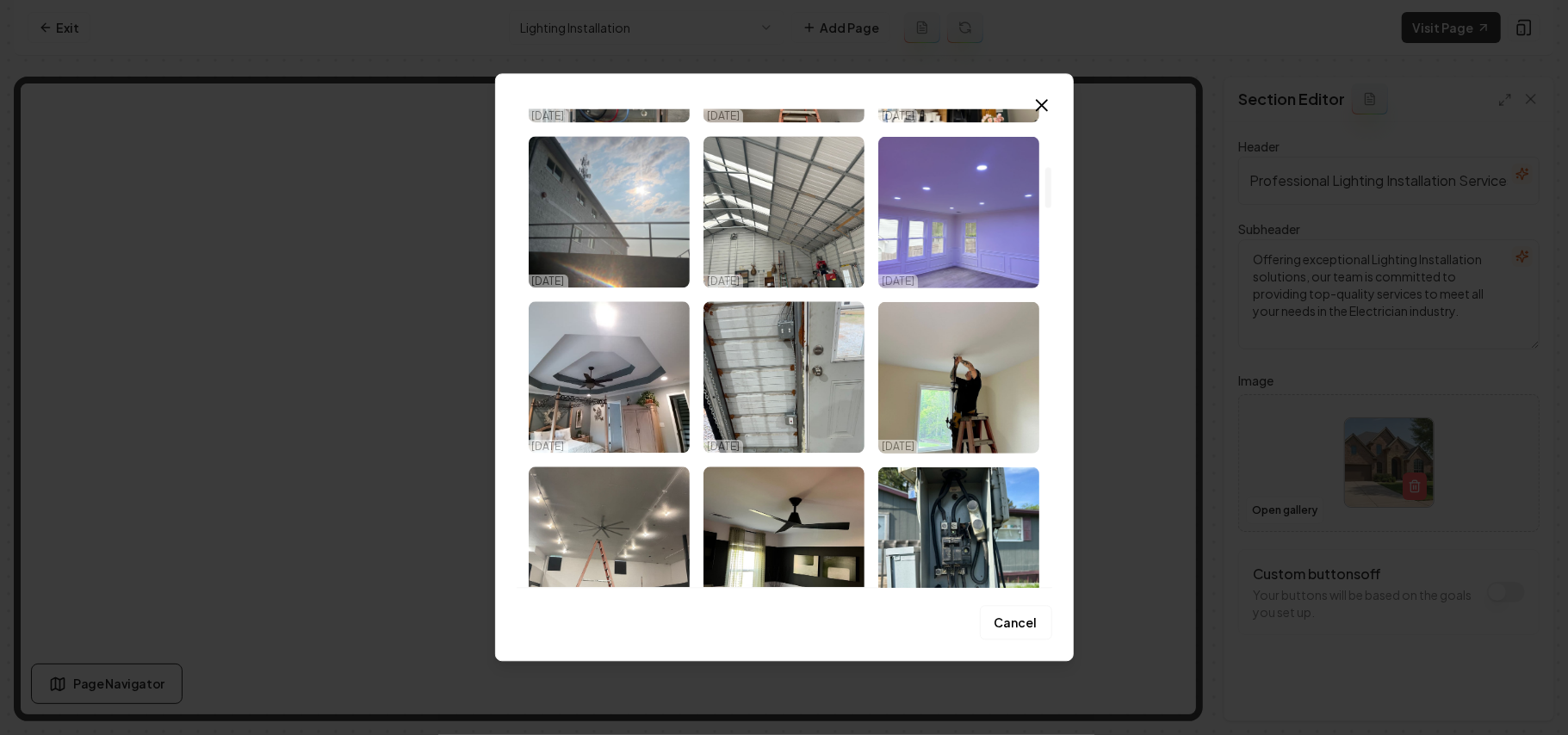
click at [781, 189] on img "Select image image_68d711095c7cd75eb81e23c2.jpeg" at bounding box center [959, 211] width 161 height 151
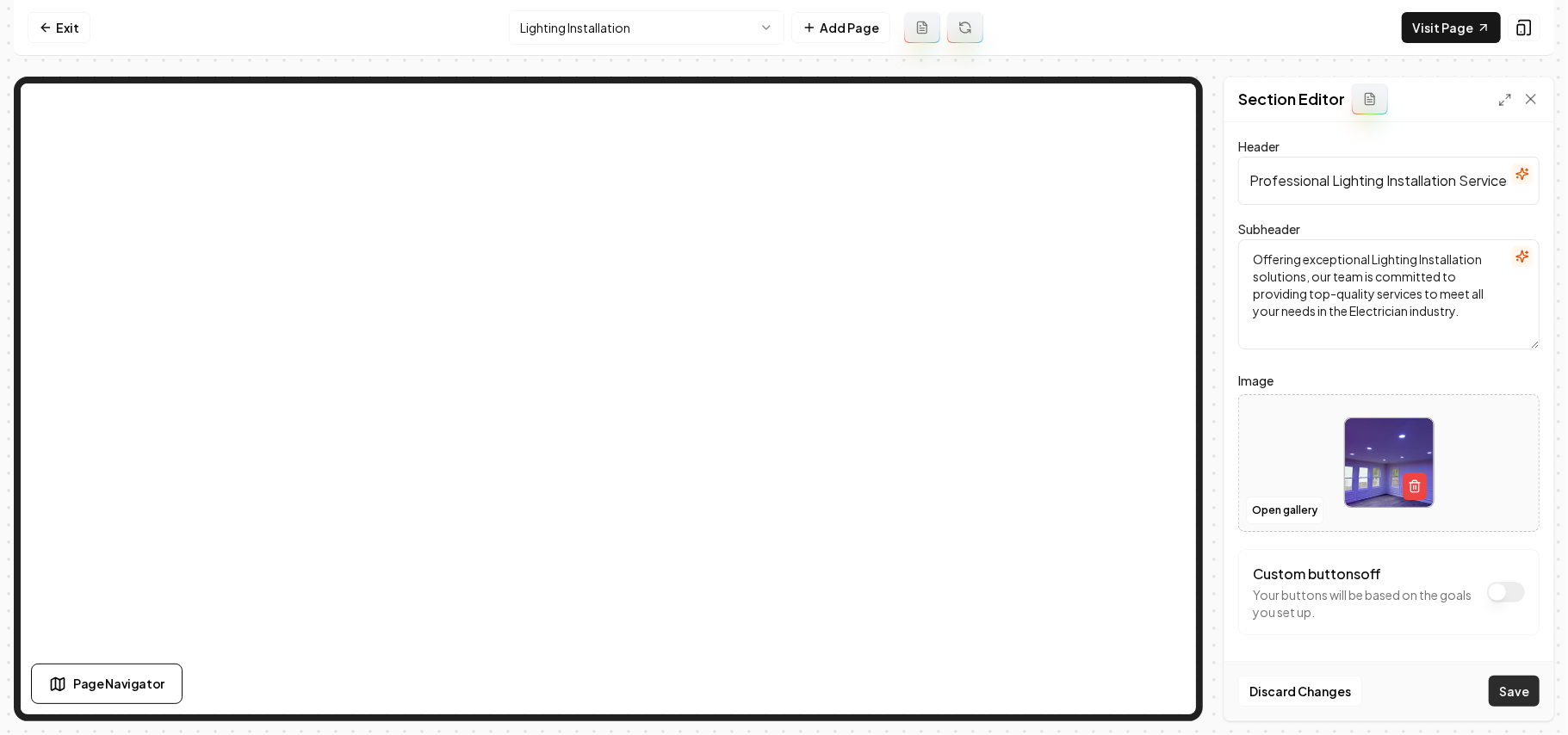
click at [781, 680] on button "Save" at bounding box center [1514, 691] width 50 height 31
click at [575, 16] on html "Computer Required This feature is only available on a computer. Please switch t…" at bounding box center [784, 368] width 1568 height 735
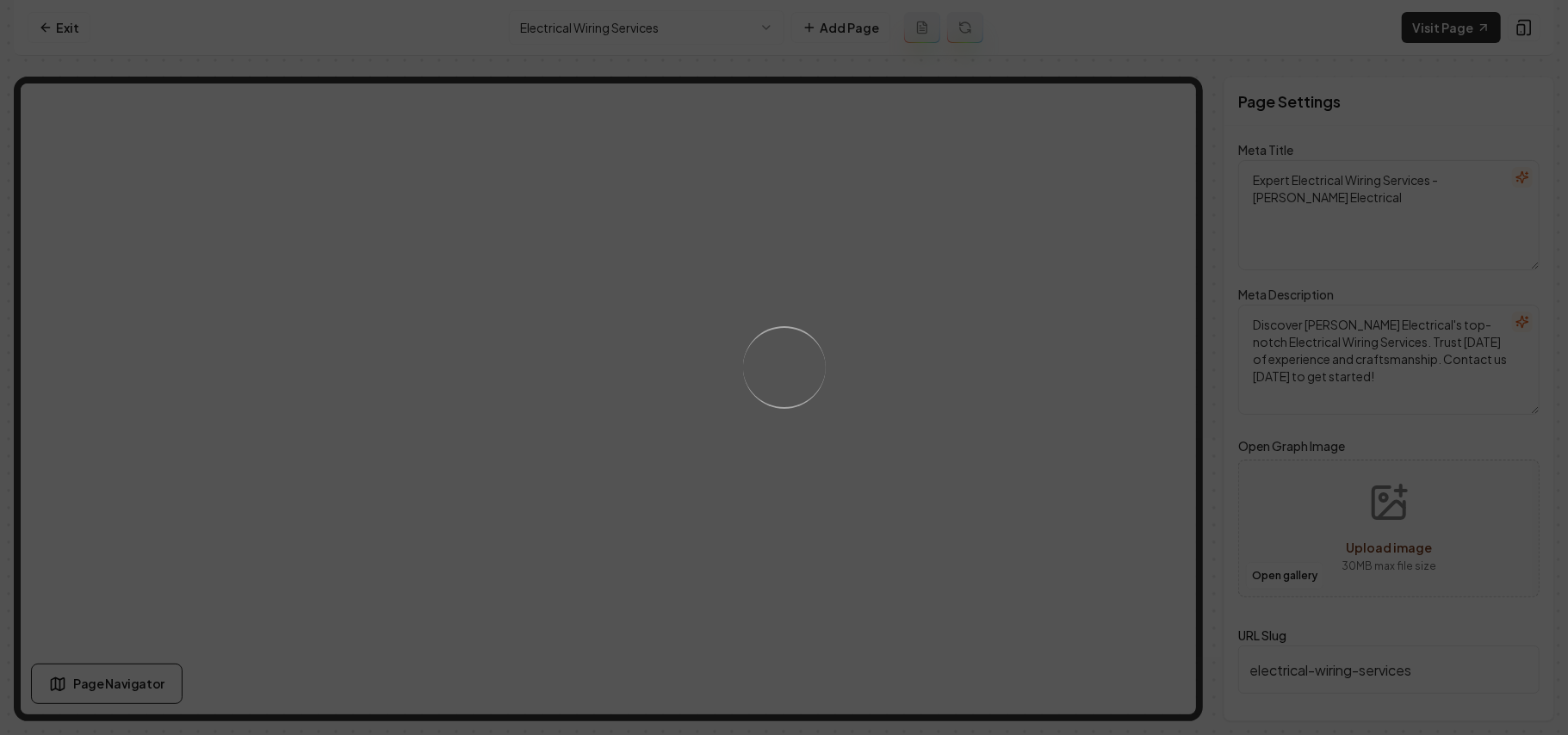
click at [781, 452] on div "Loading..." at bounding box center [784, 368] width 1568 height 735
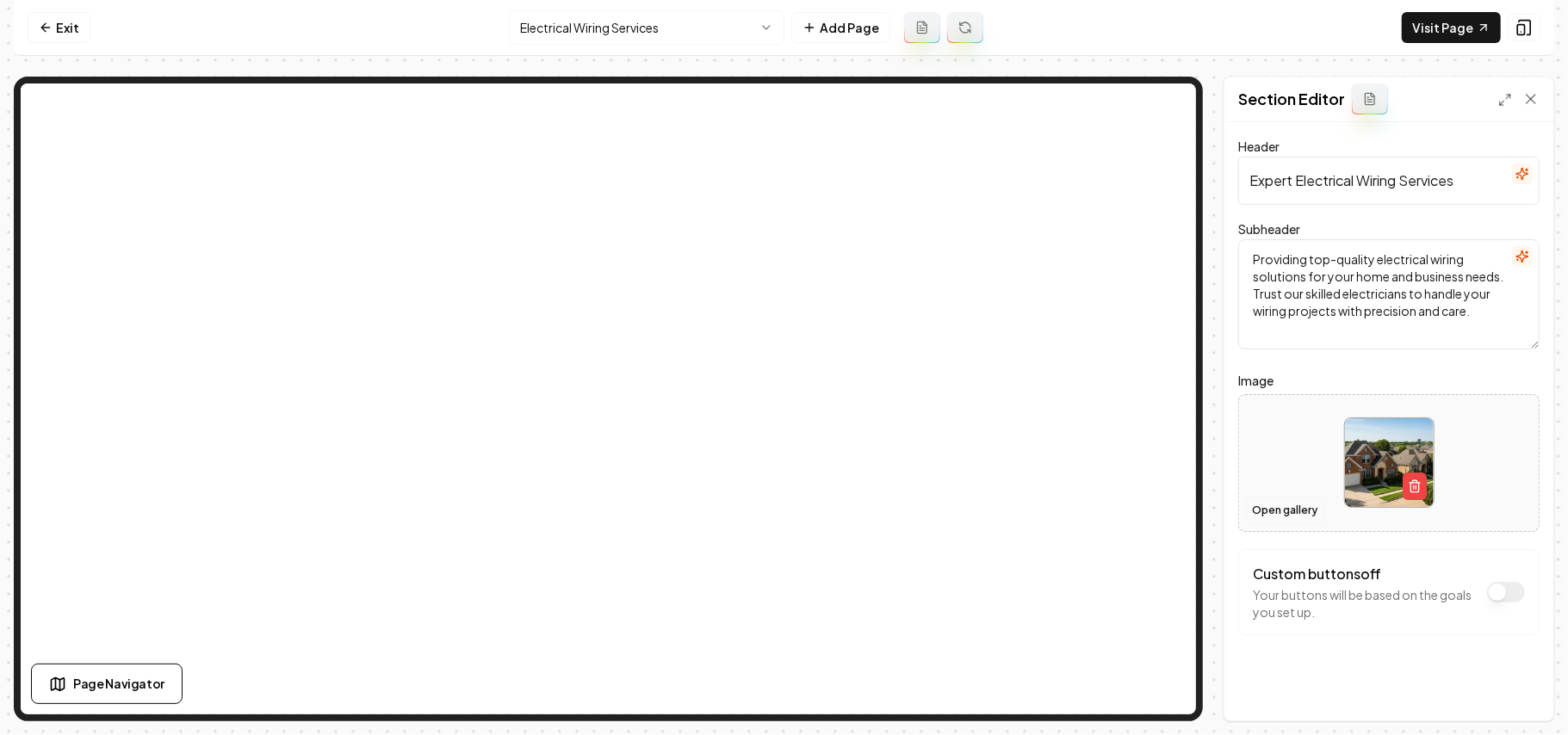
click at [781, 518] on button "Open gallery" at bounding box center [1285, 510] width 78 height 27
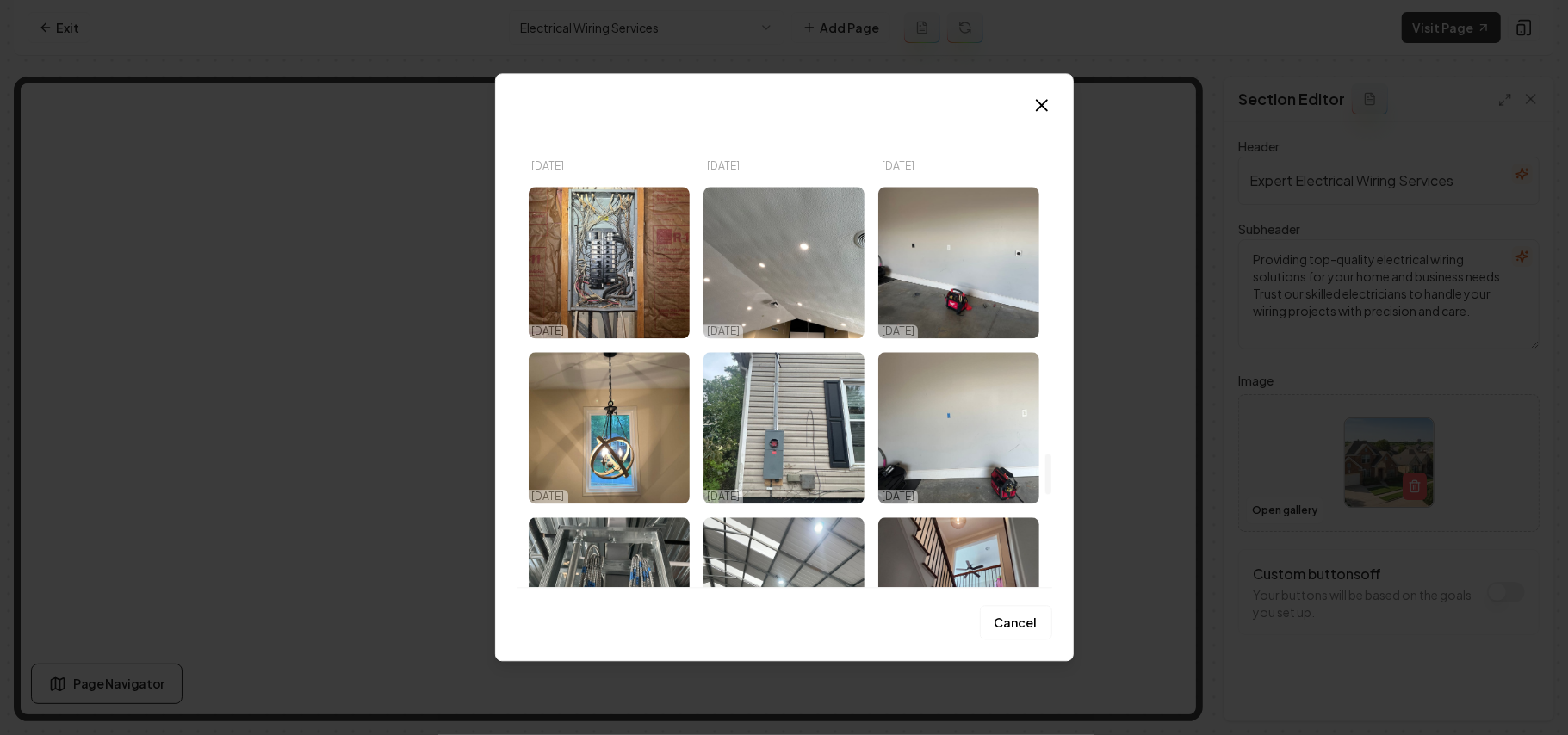
scroll to position [4092, 0]
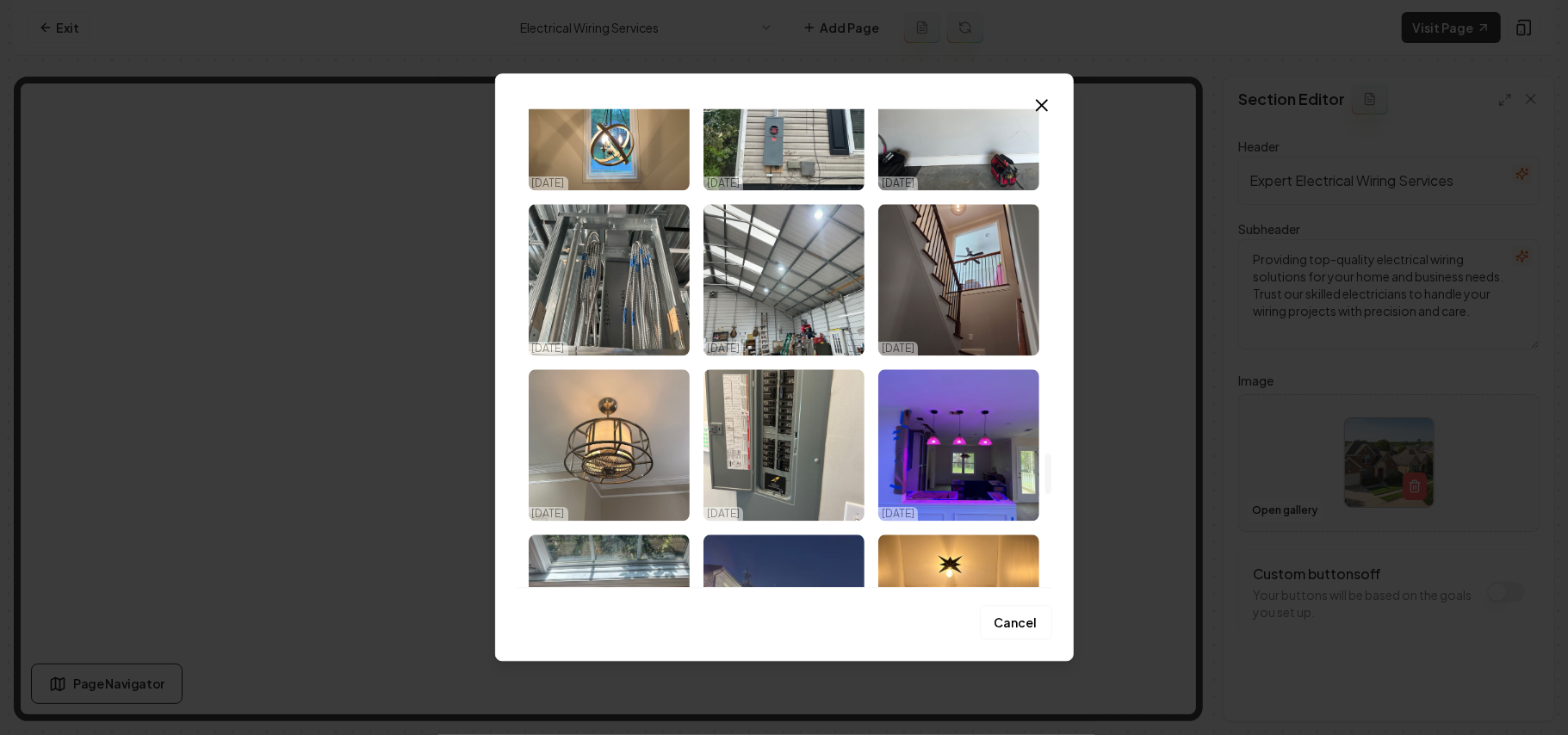
drag, startPoint x: 1047, startPoint y: 135, endPoint x: 1047, endPoint y: 479, distance: 344.0
click at [781, 479] on div at bounding box center [1048, 474] width 6 height 41
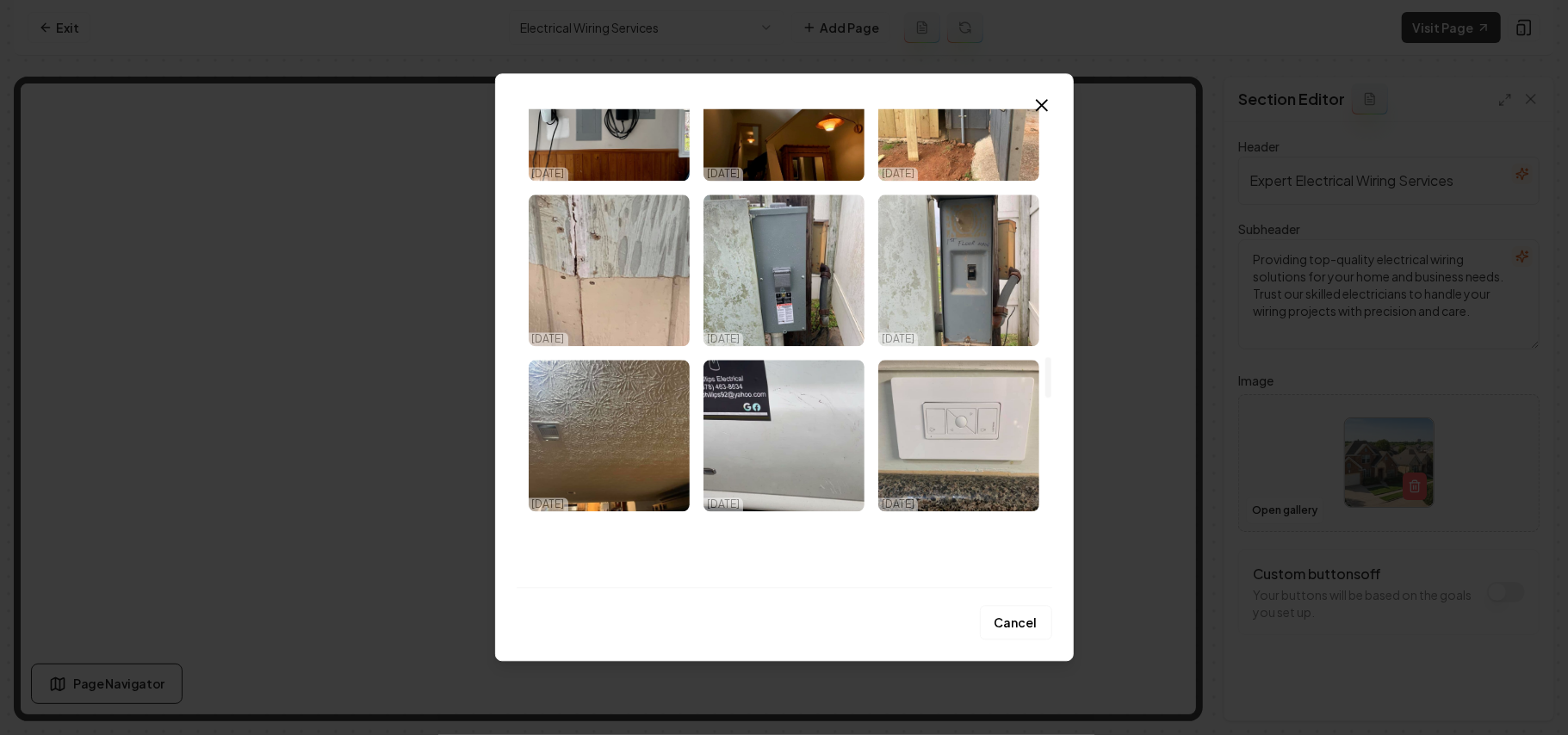
scroll to position [2485, 0]
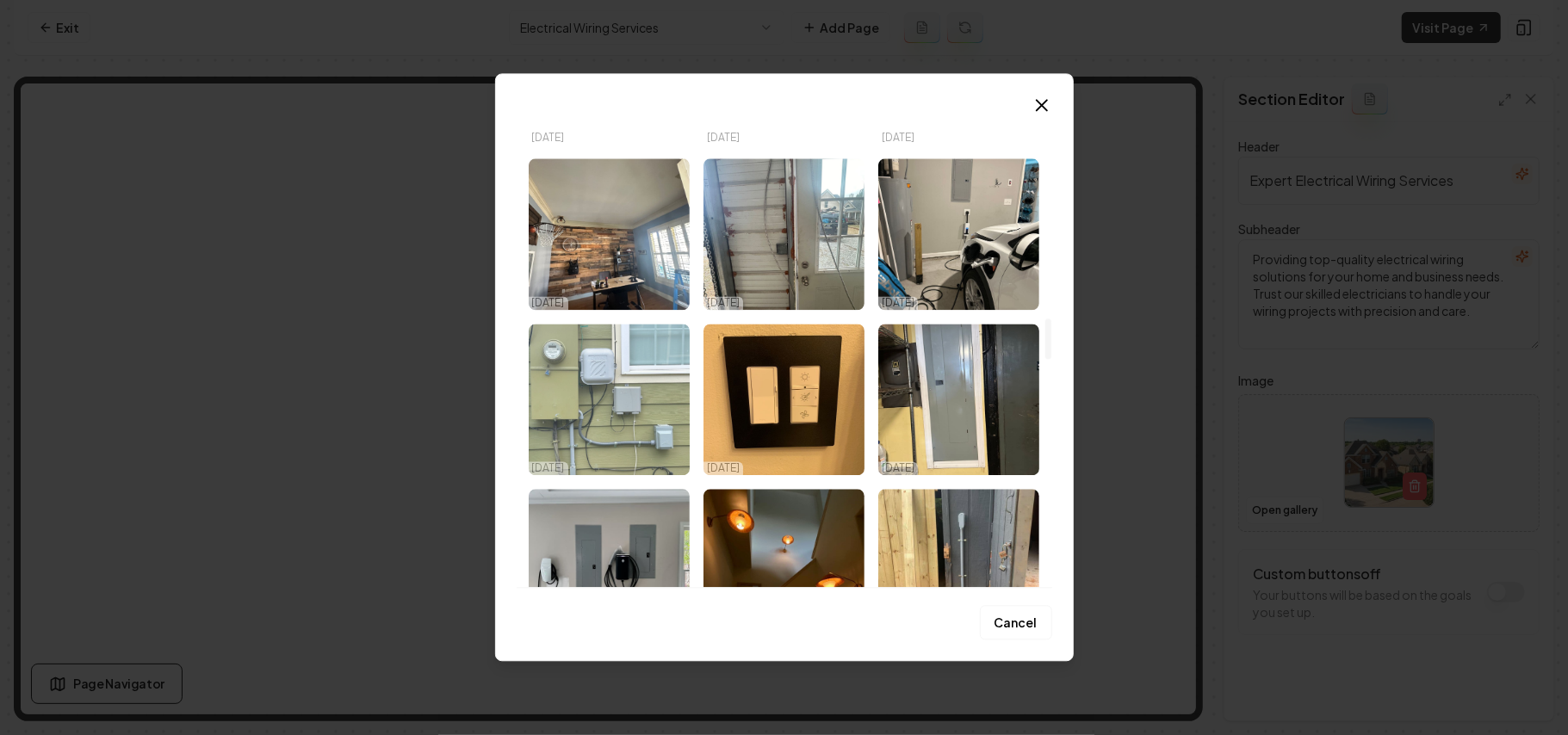
click at [620, 403] on img "Select image image_68d711005c7cd75eb81df85c.jpeg" at bounding box center [609, 399] width 161 height 151
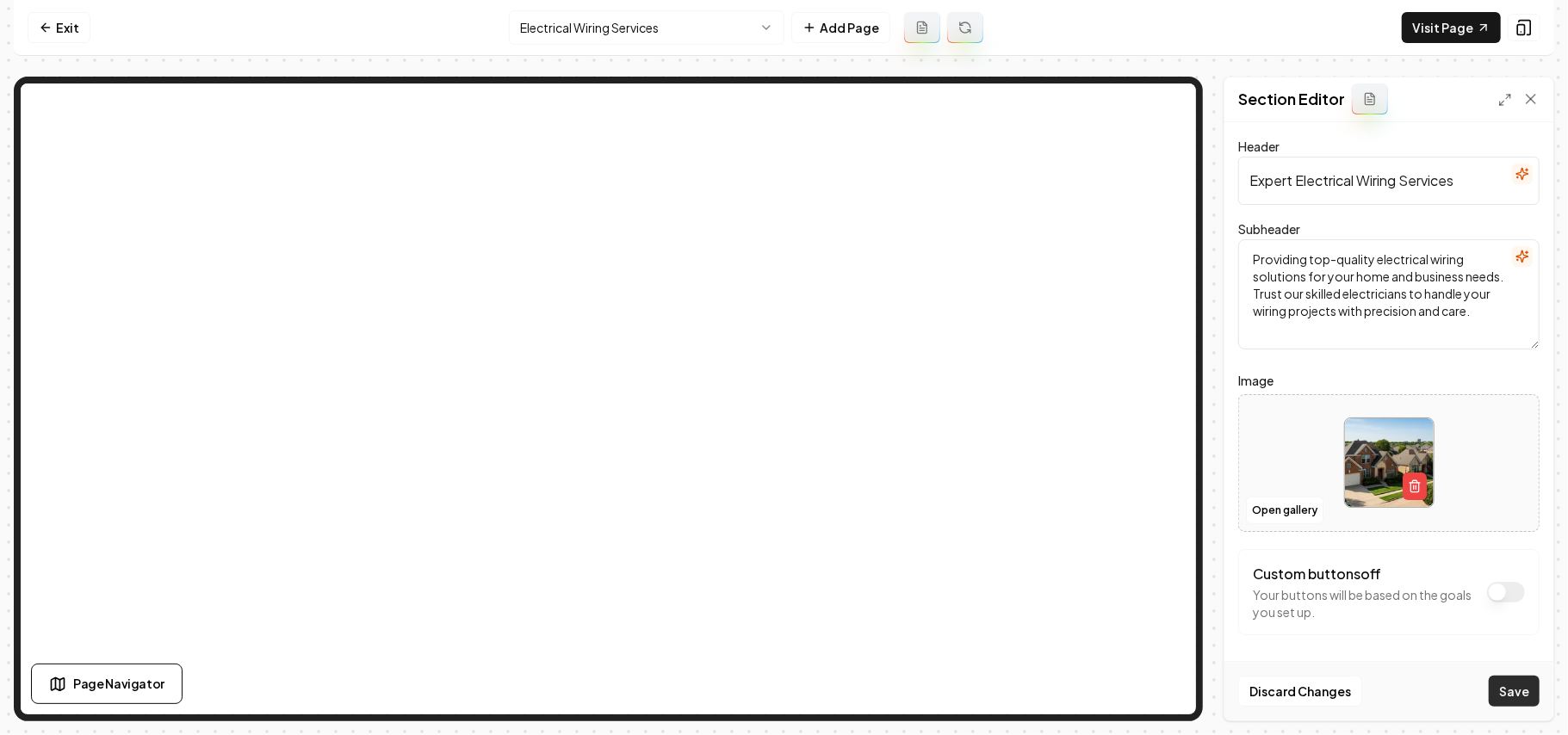
click at [781, 697] on button "Save" at bounding box center [1514, 691] width 50 height 31
click at [664, 35] on html "Computer Required This feature is only available on a computer. Please switch t…" at bounding box center [784, 368] width 1568 height 735
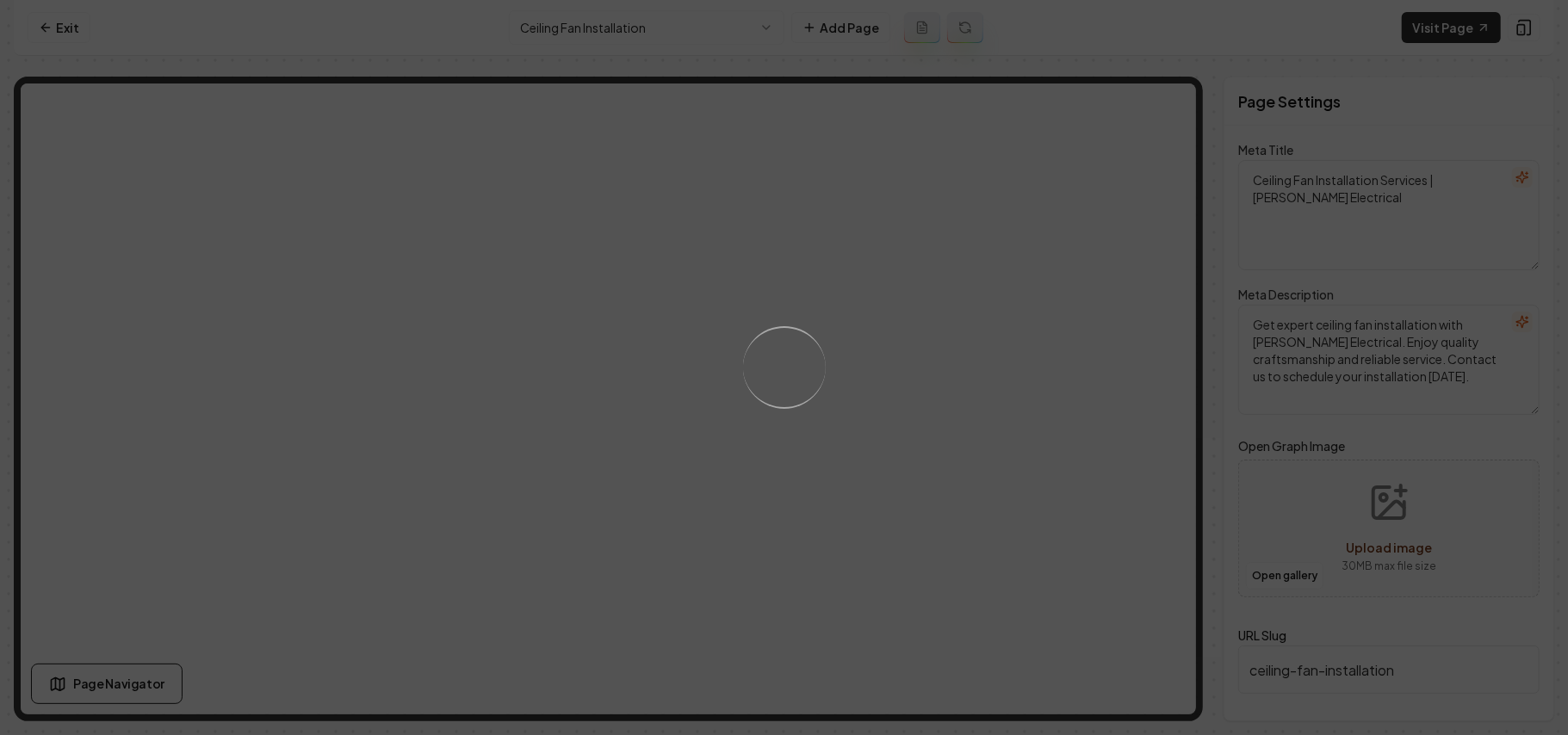
click at [781, 465] on div "Loading..." at bounding box center [784, 368] width 1568 height 735
click at [781, 458] on div "Loading..." at bounding box center [784, 368] width 1568 height 735
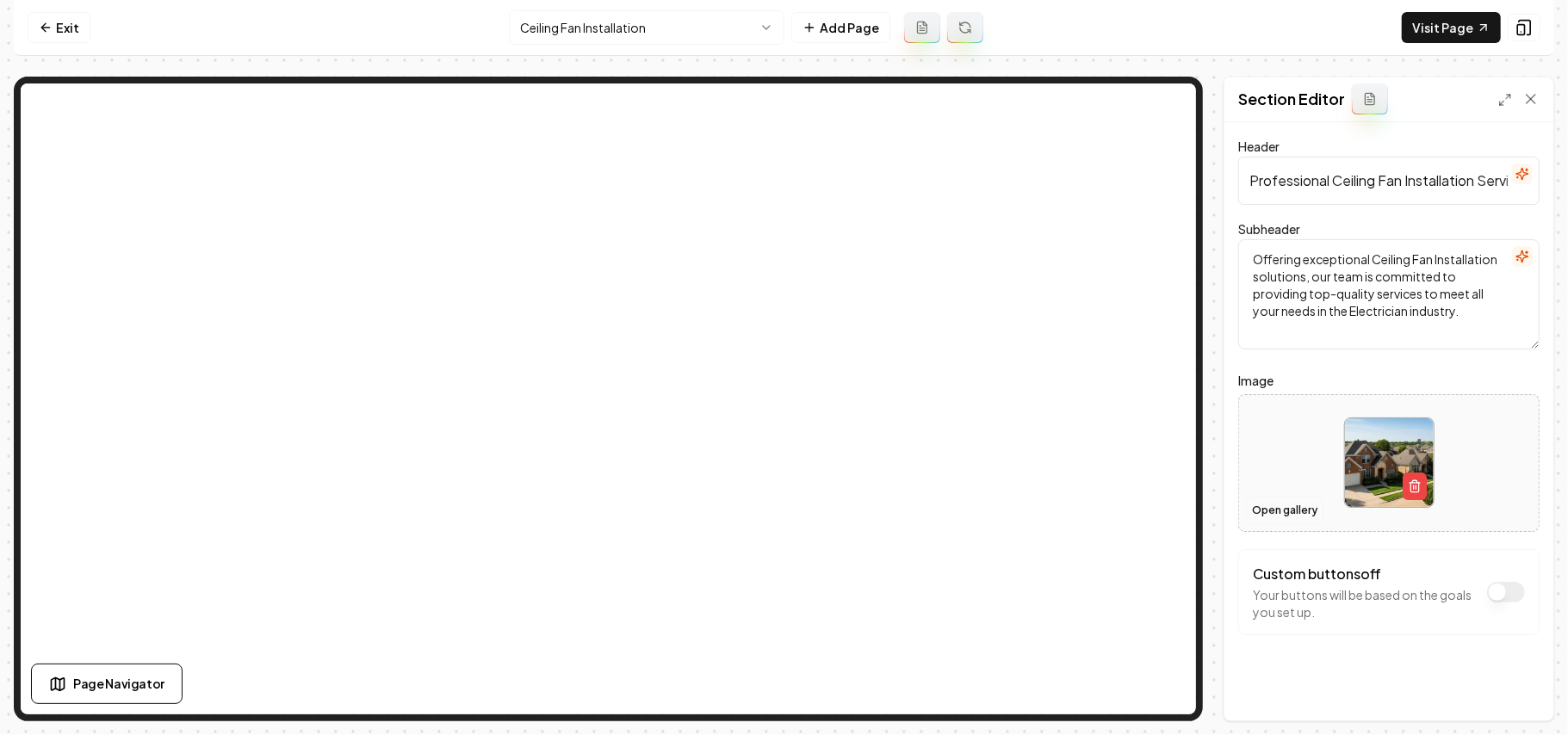
click at [781, 513] on button "Open gallery" at bounding box center [1285, 510] width 78 height 27
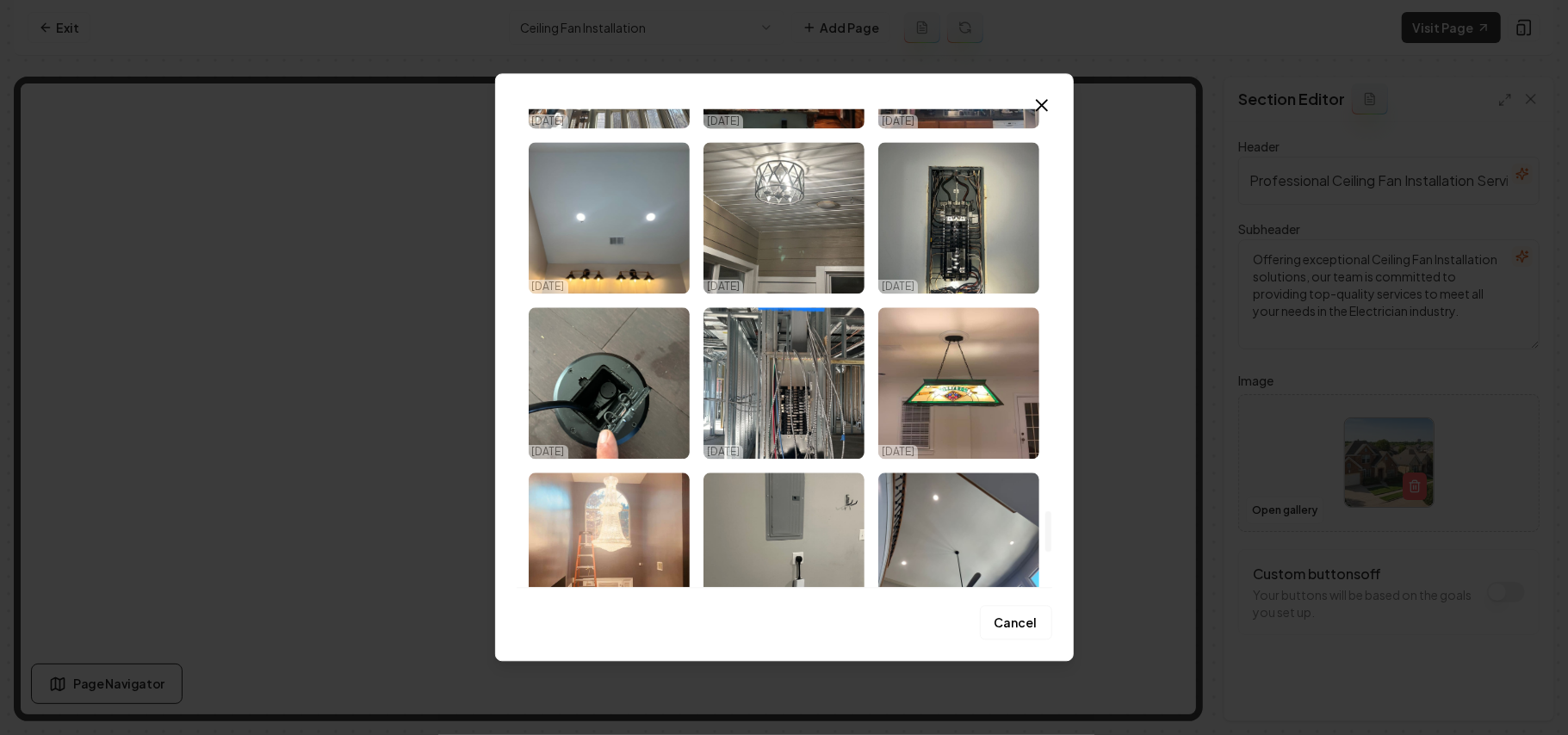
scroll to position [4925, 0]
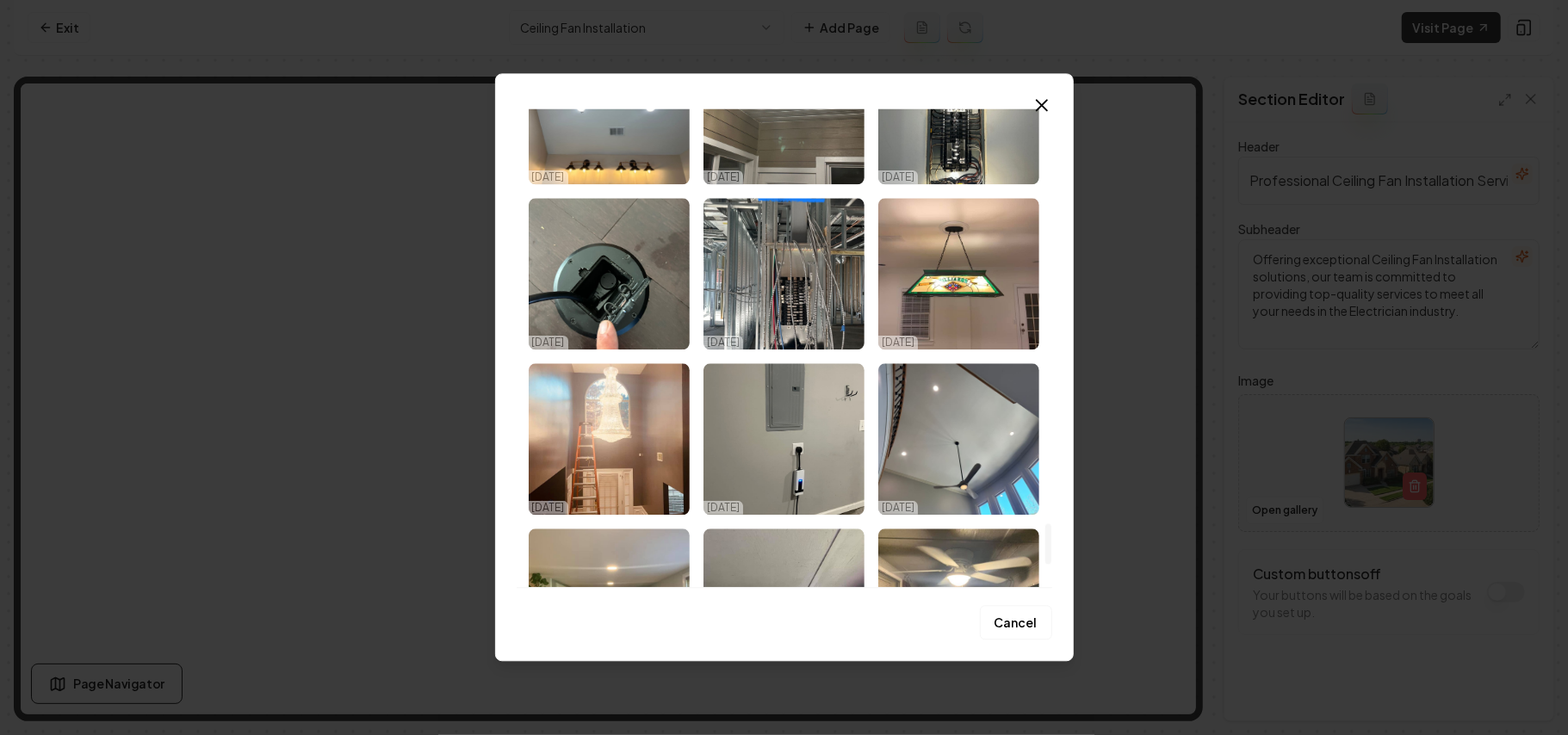
drag, startPoint x: 1050, startPoint y: 146, endPoint x: 1075, endPoint y: 561, distance: 415.8
click at [781, 561] on div at bounding box center [1048, 545] width 6 height 41
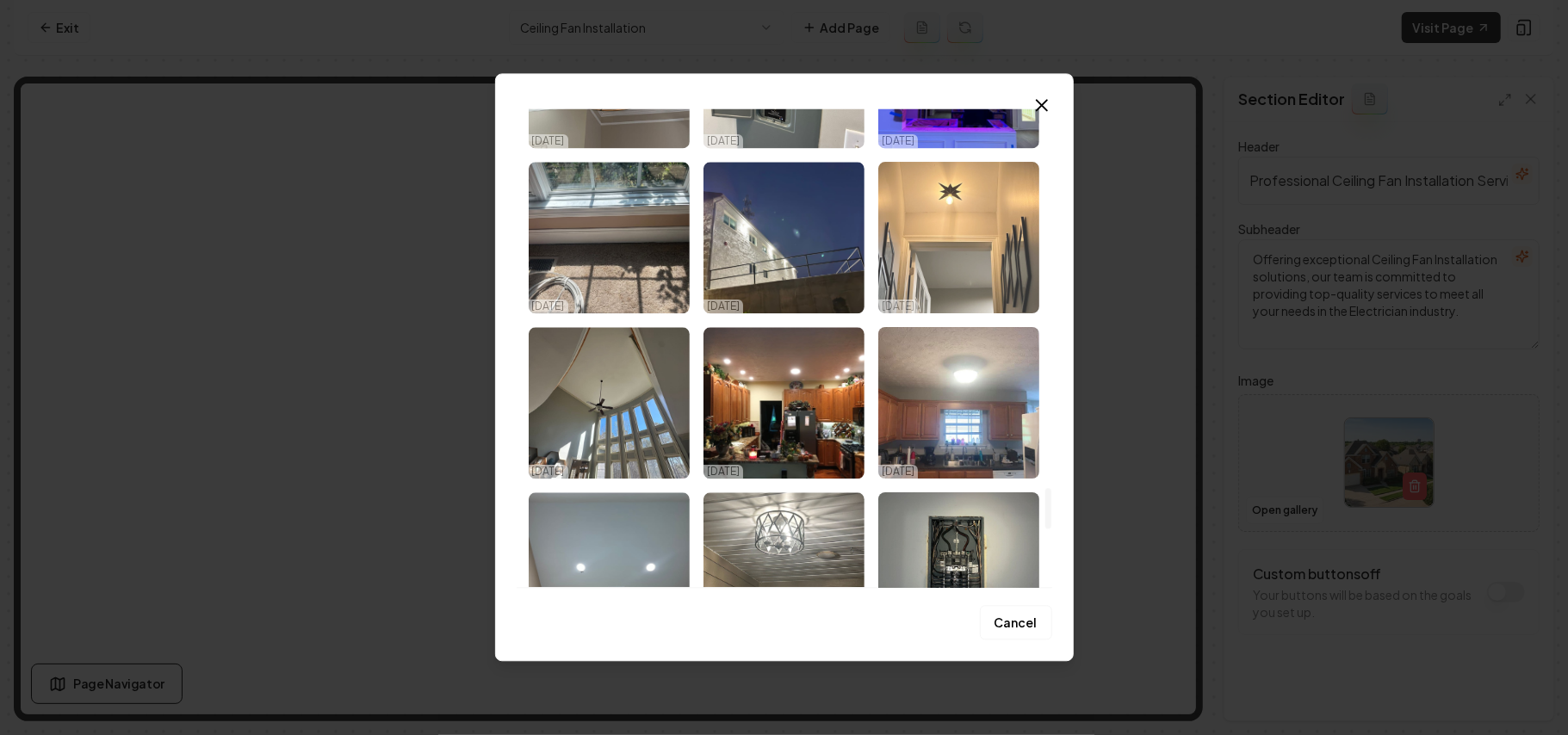
scroll to position [4501, 0]
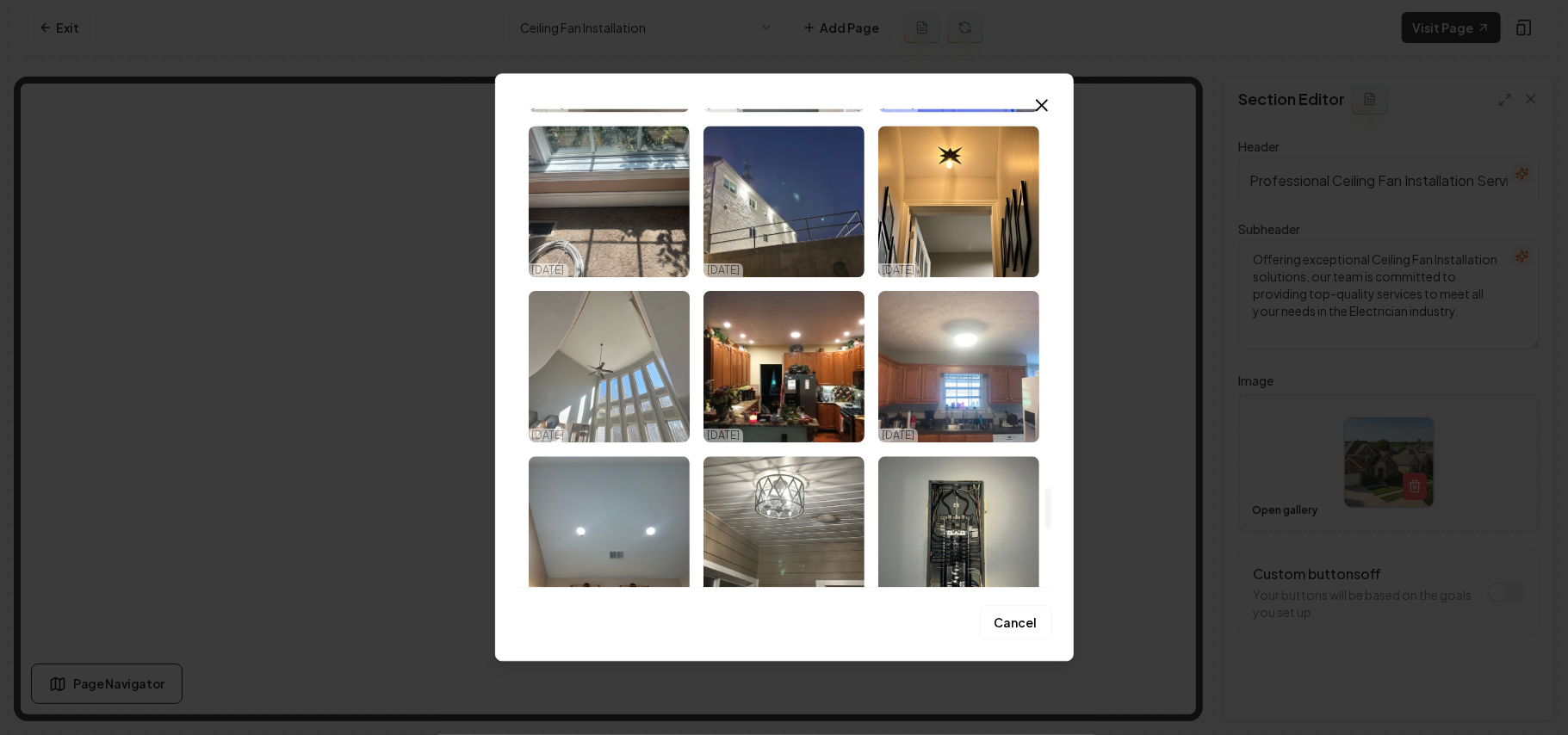
click at [641, 362] on img "Select image image_68d710fc5c7cd75eb81deeb0.jpeg" at bounding box center [609, 367] width 161 height 151
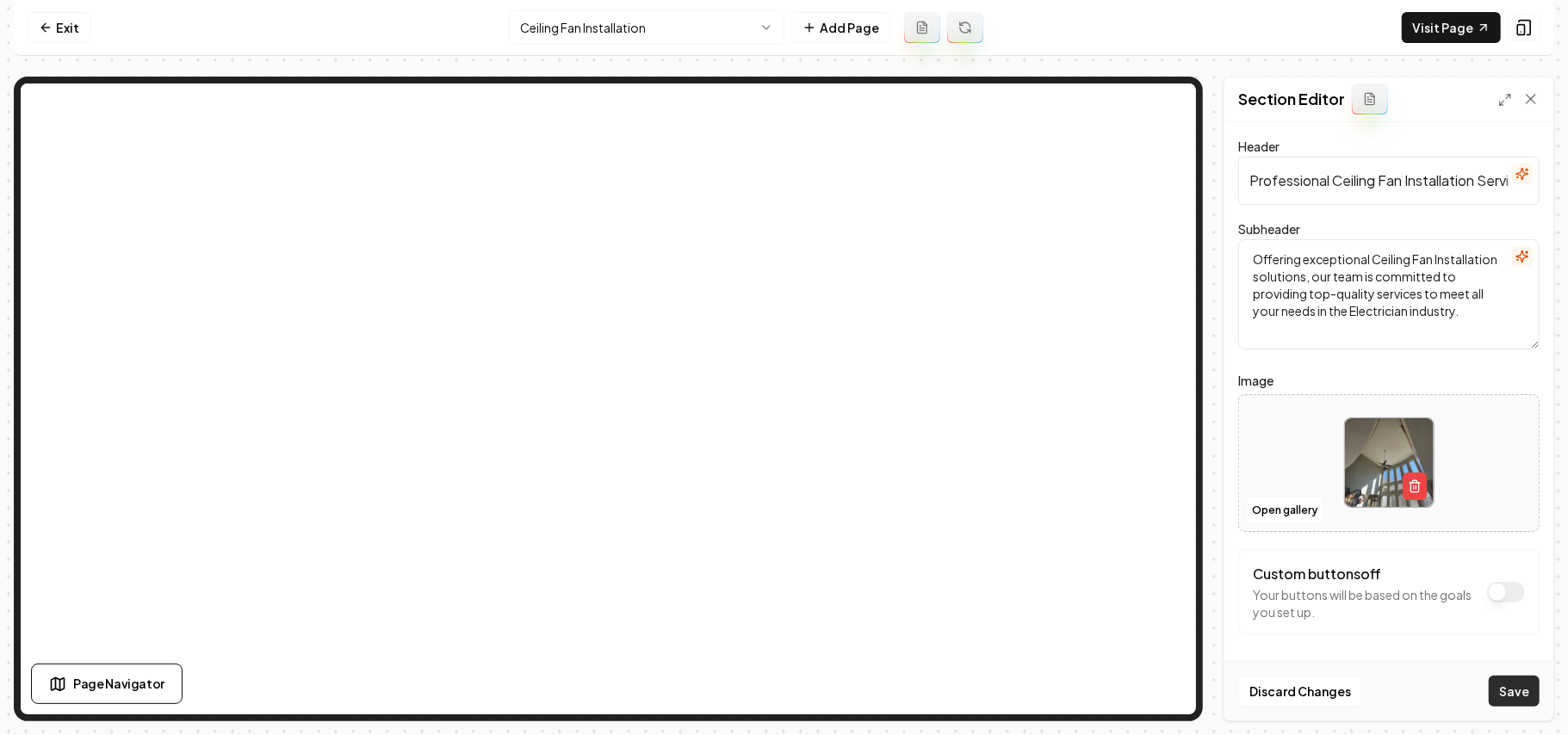
click at [781, 699] on button "Save" at bounding box center [1514, 691] width 50 height 31
click at [595, 36] on html "Computer Required This feature is only available on a computer. Please switch t…" at bounding box center [784, 368] width 1568 height 735
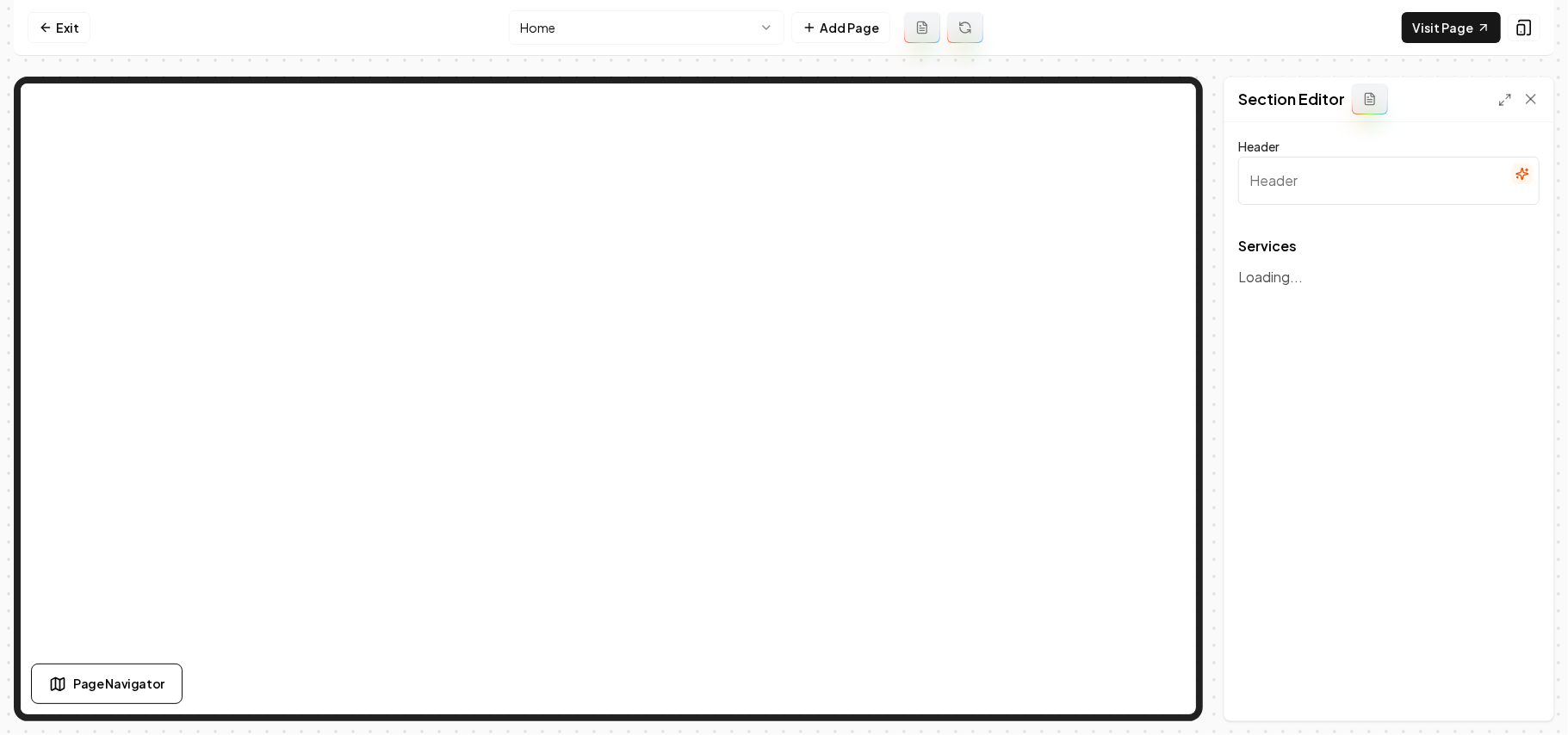
type input "Our Electrical Services"
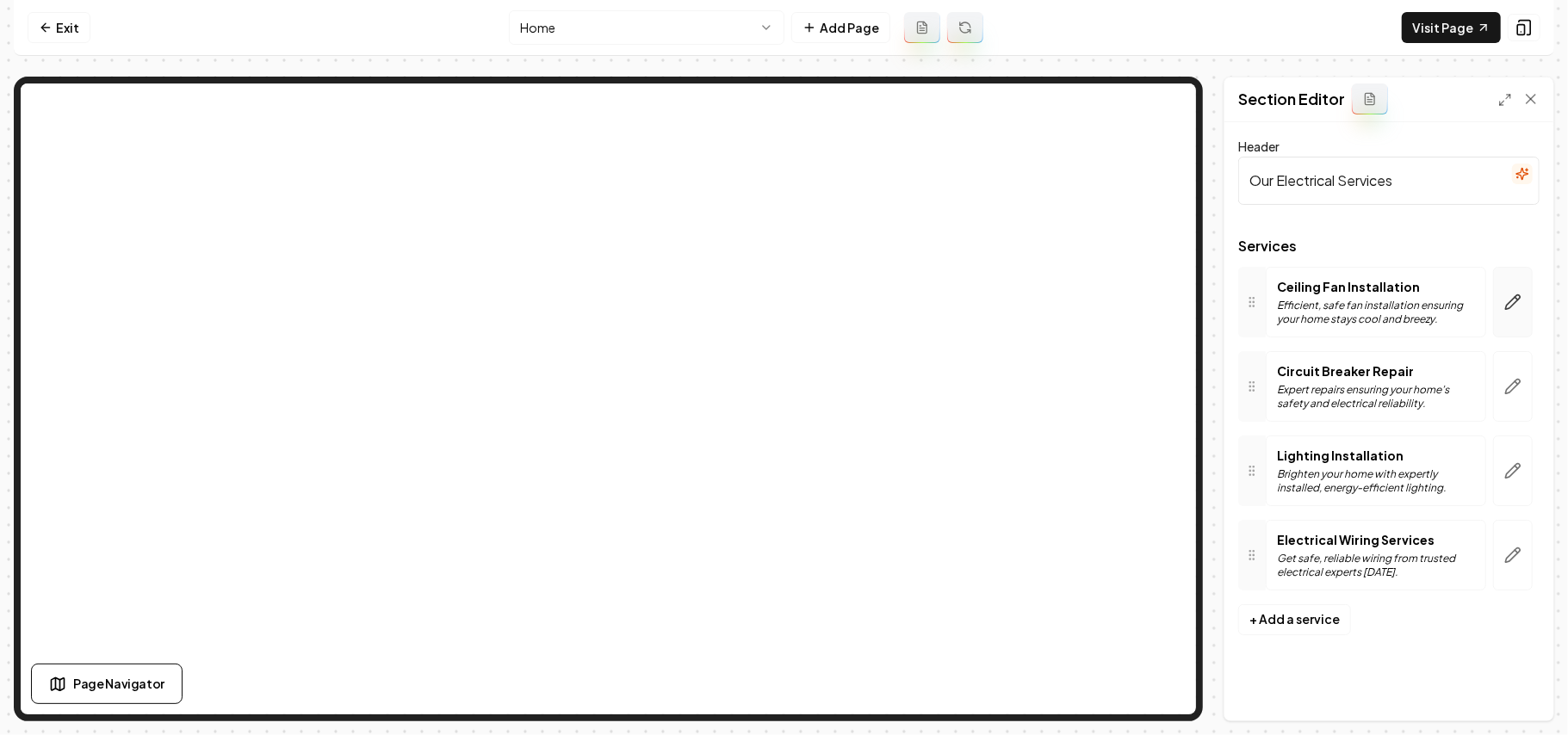
click at [781, 310] on button "button" at bounding box center [1513, 302] width 40 height 71
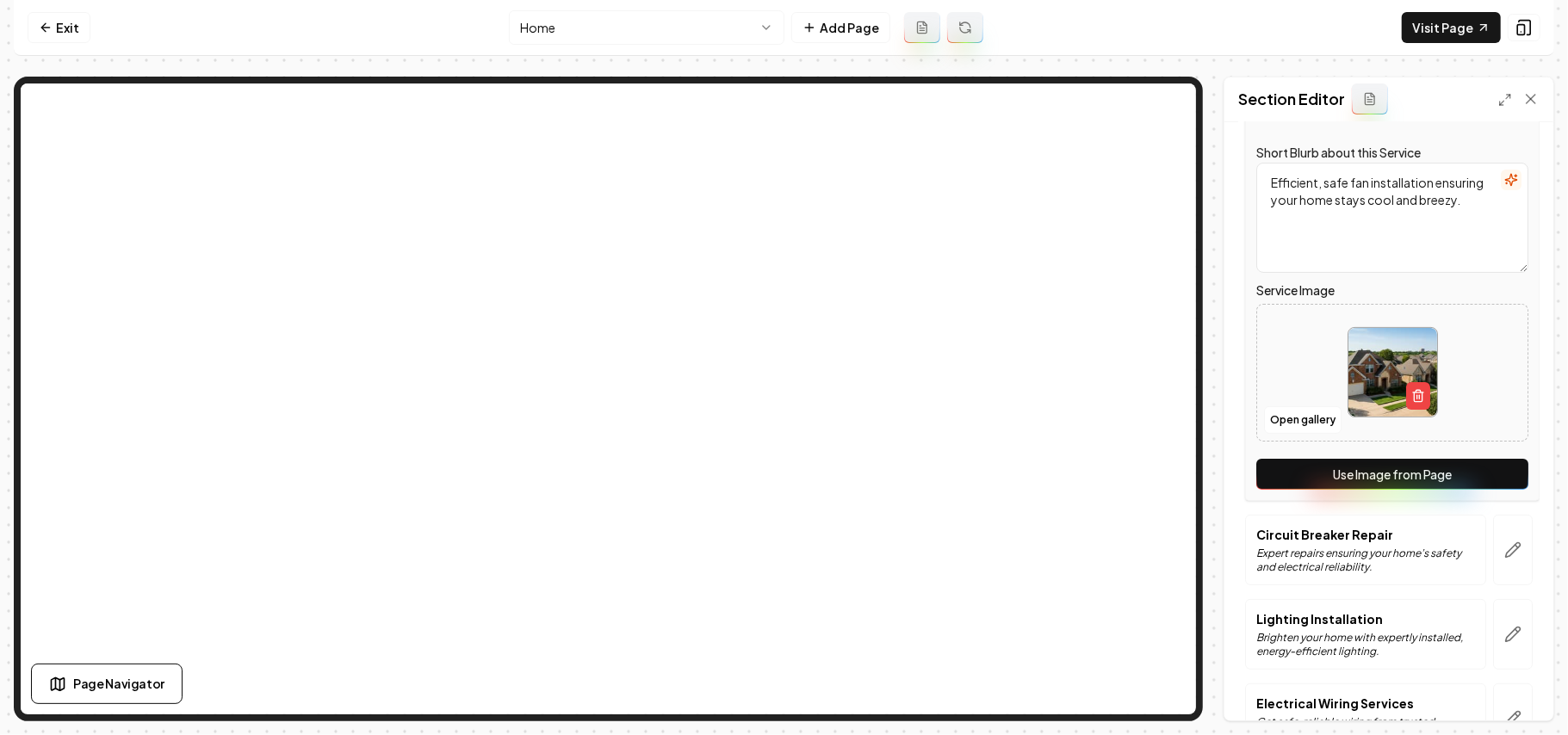
scroll to position [335, 0]
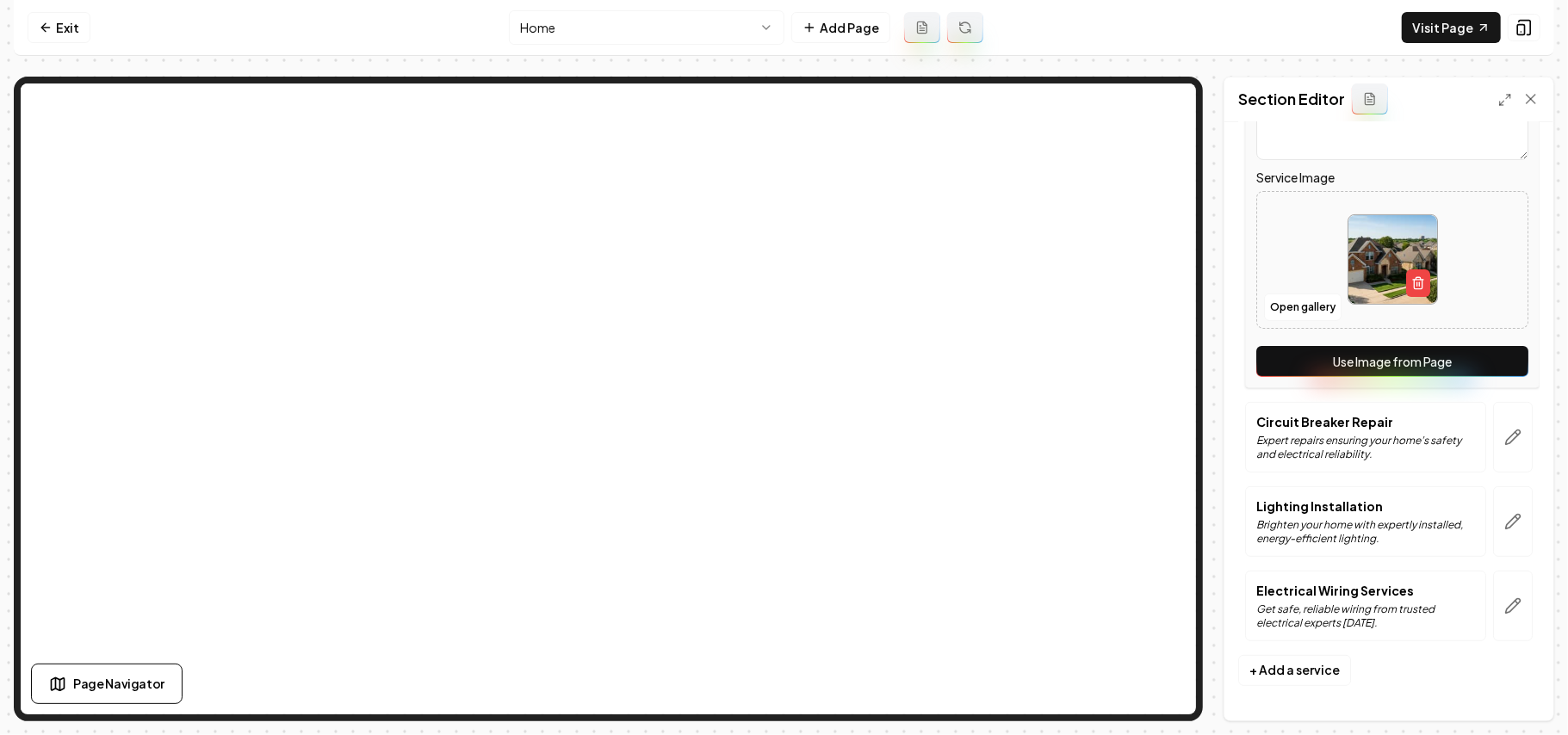
click at [781, 365] on button "Use Image from Page" at bounding box center [1392, 362] width 272 height 31
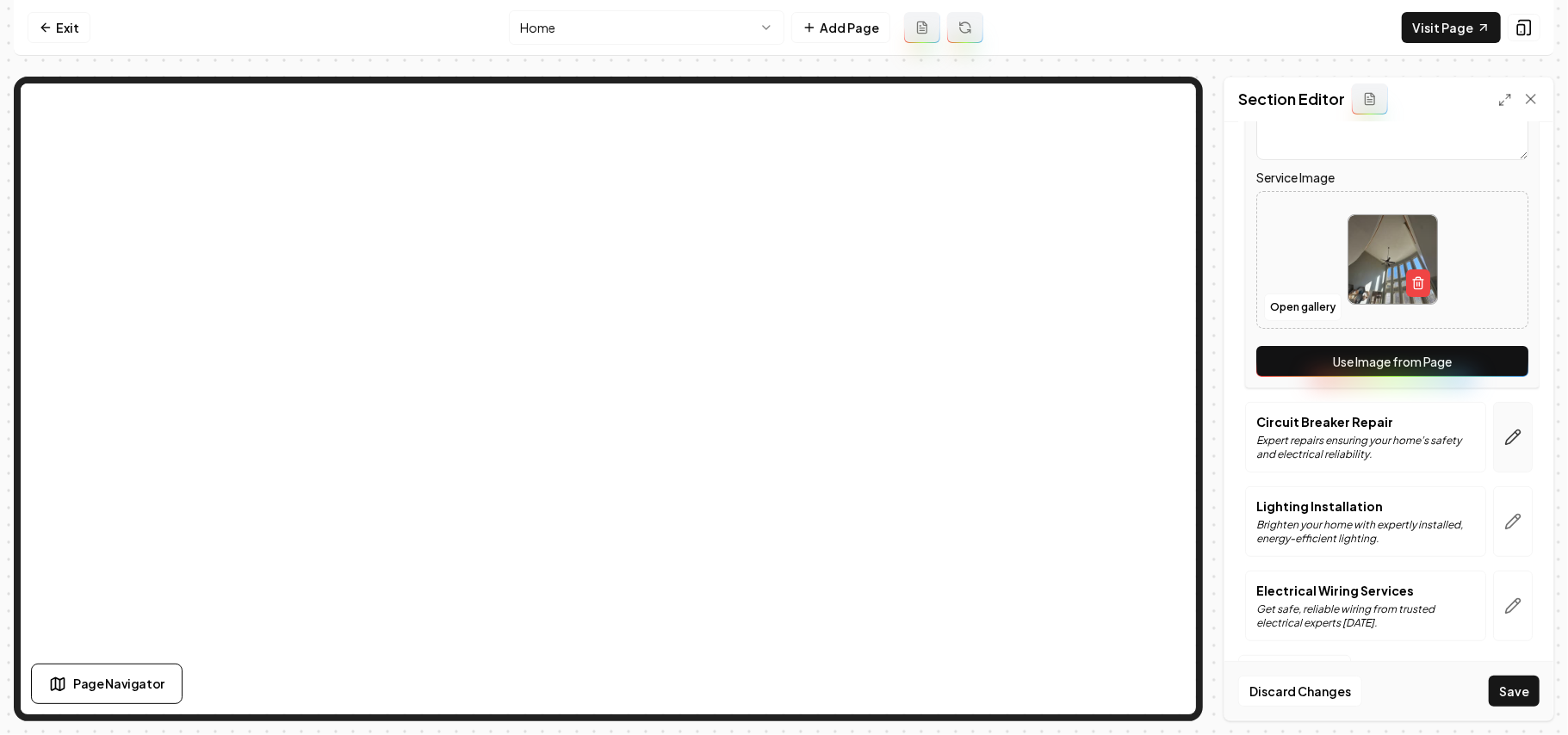
click at [781, 419] on button "button" at bounding box center [1513, 437] width 40 height 71
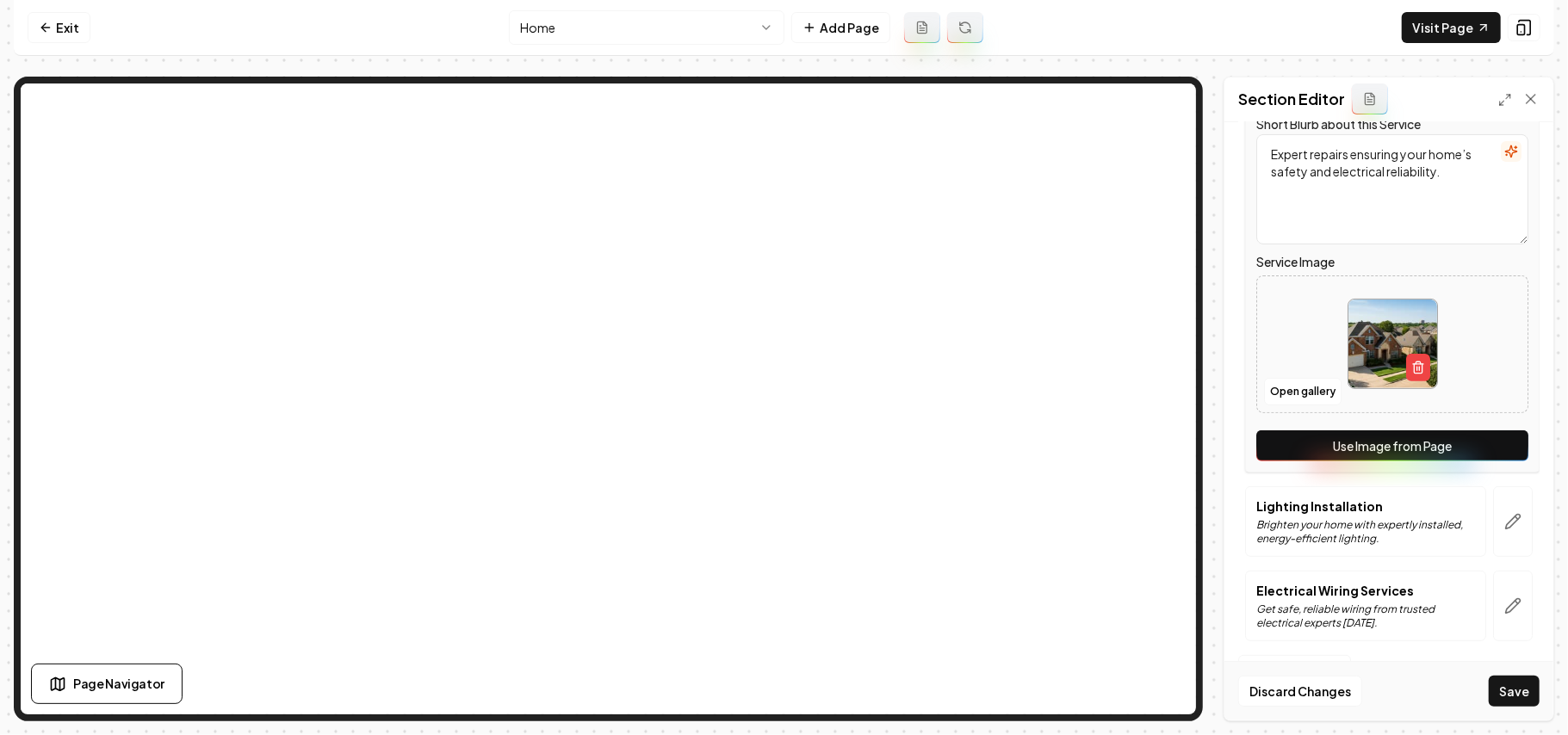
click at [781, 446] on button "Use Image from Page" at bounding box center [1392, 446] width 272 height 31
click at [781, 532] on button "button" at bounding box center [1513, 522] width 40 height 71
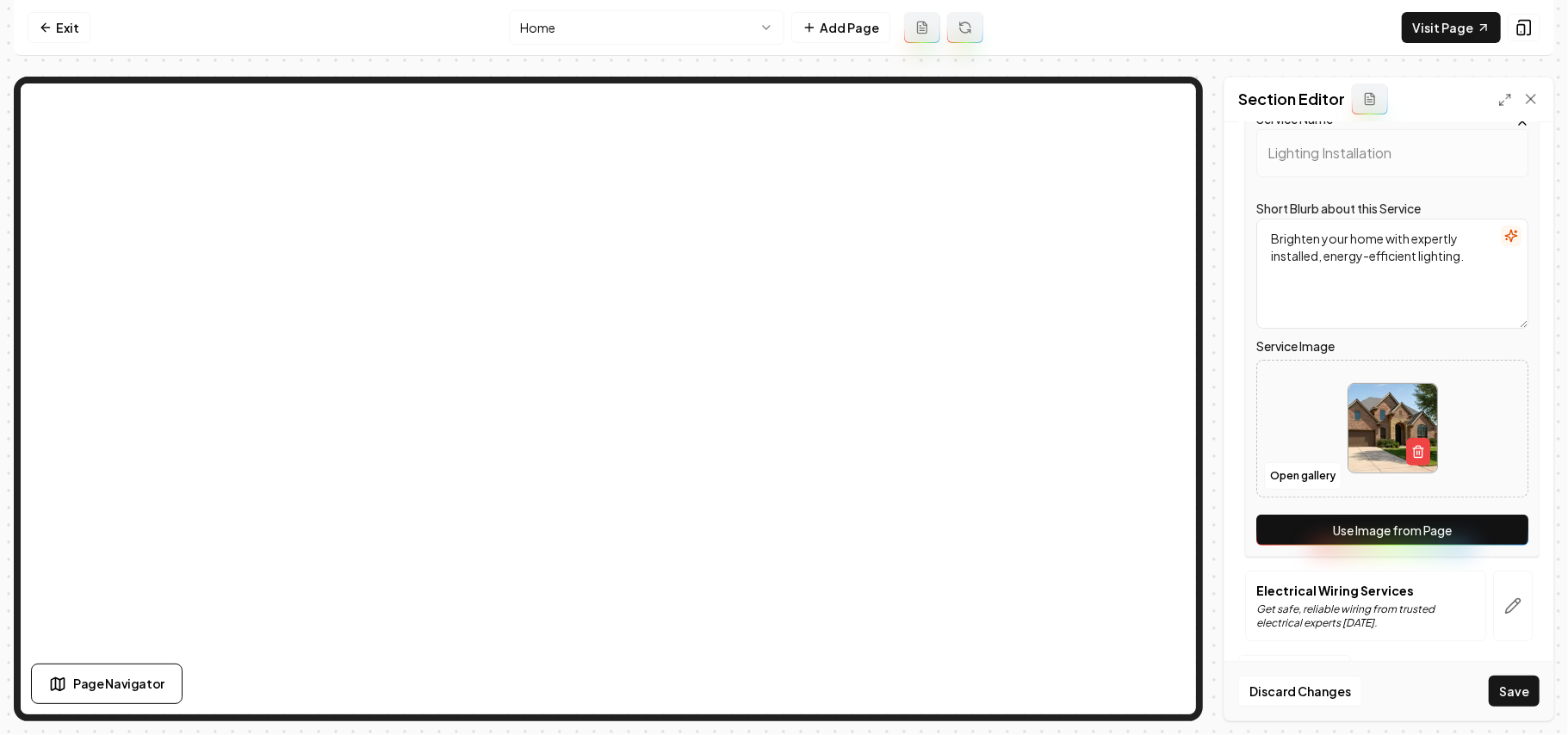
click at [781, 532] on button "Use Image from Page" at bounding box center [1392, 530] width 272 height 31
click at [781, 599] on icon "button" at bounding box center [1513, 606] width 15 height 15
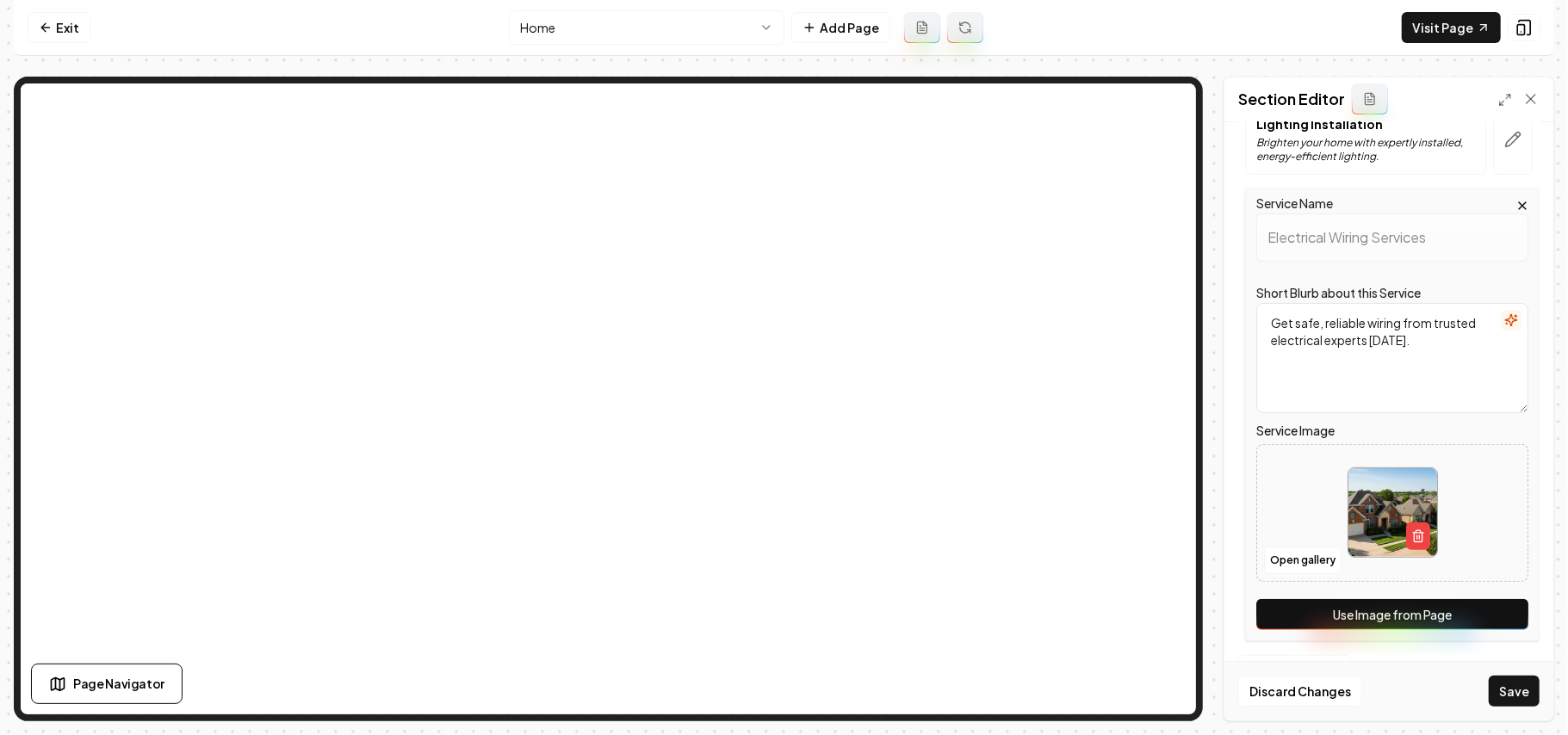
click at [781, 613] on button "Use Image from Page" at bounding box center [1392, 615] width 272 height 31
click at [781, 692] on button "Save" at bounding box center [1514, 691] width 50 height 31
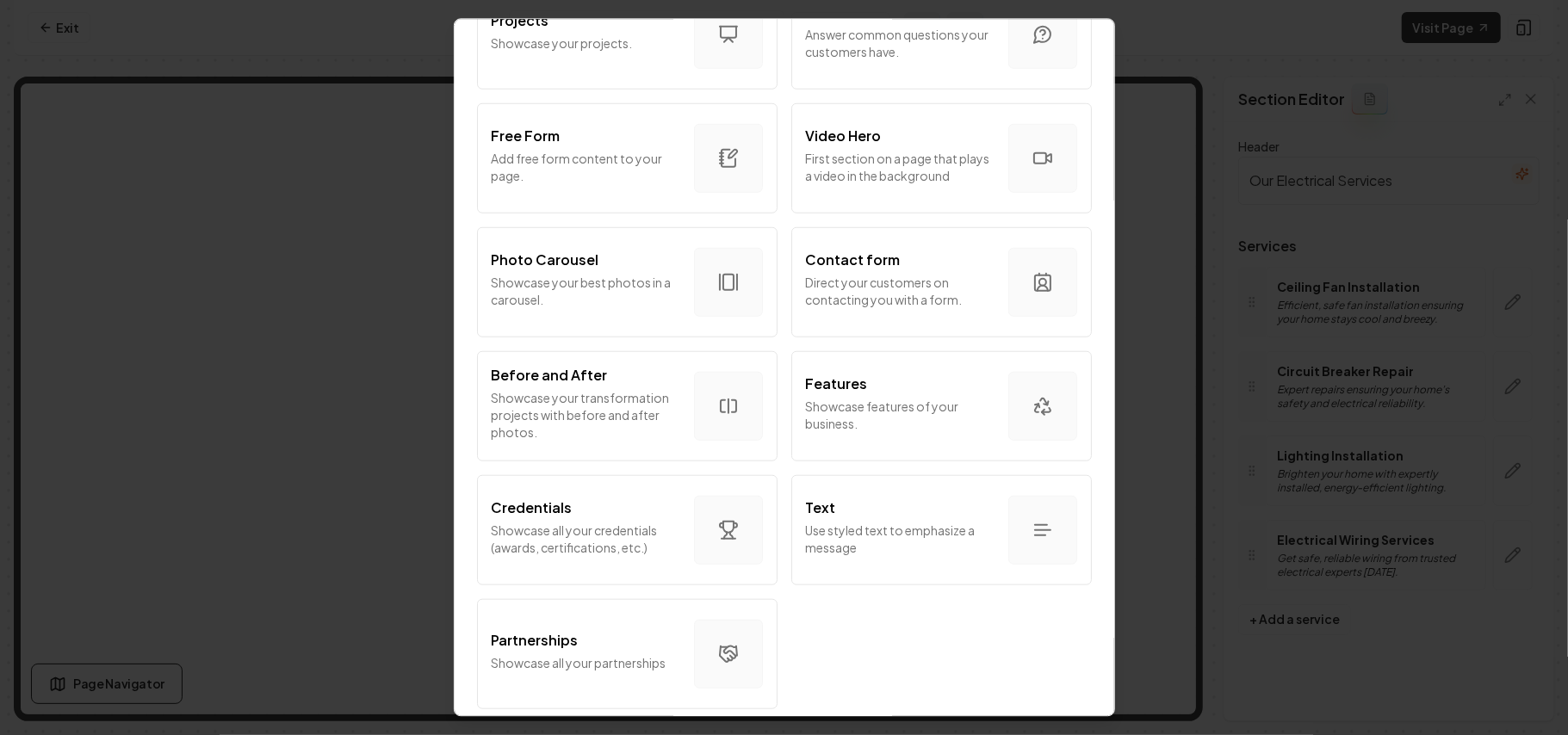
scroll to position [930, 0]
click at [595, 521] on p "Showcase all your credentials (awards, certifications, etc.)" at bounding box center [586, 538] width 188 height 35
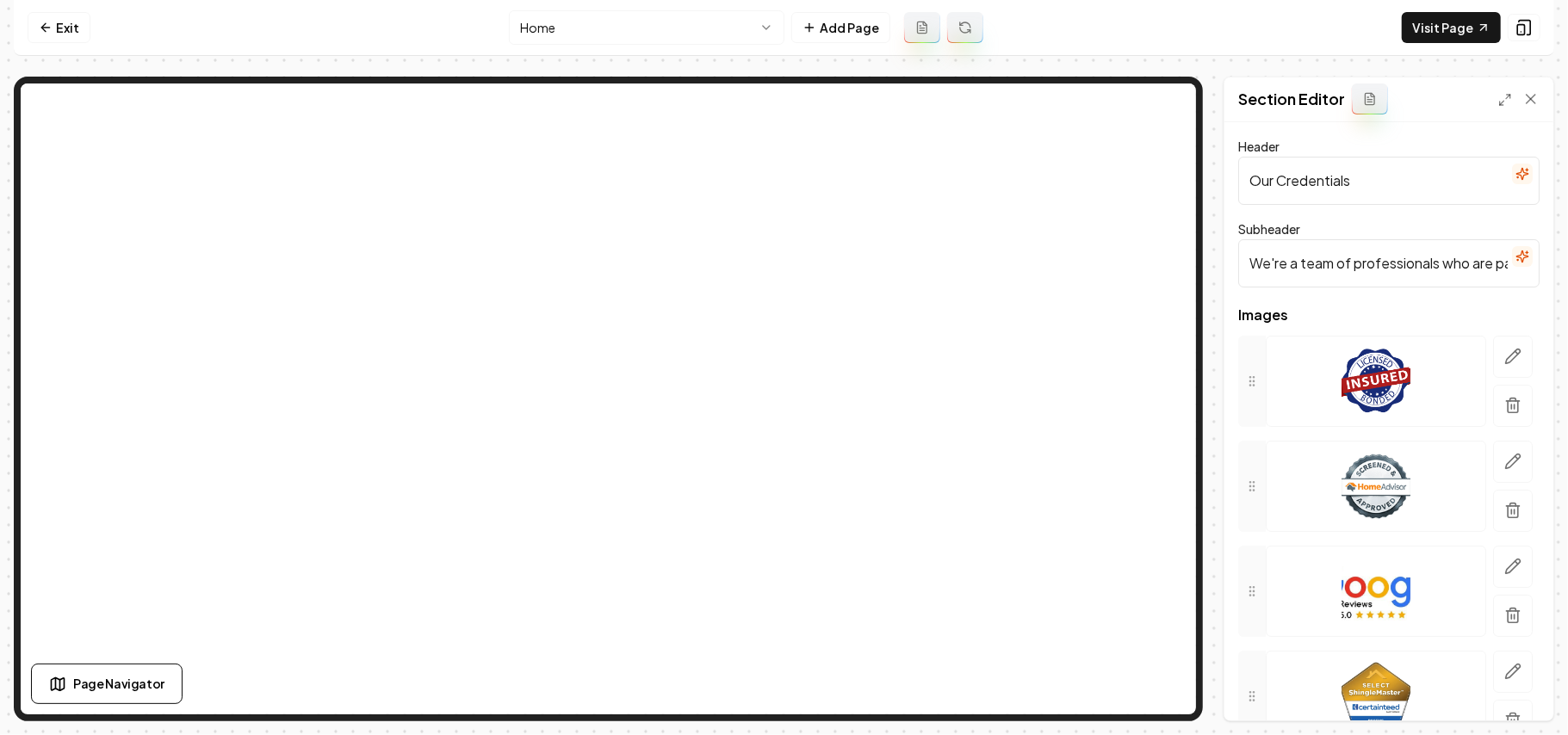
drag, startPoint x: 1413, startPoint y: 202, endPoint x: 1193, endPoint y: 194, distance: 220.1
click at [781, 111] on div "Page Settings Section Editor Header Our Credentials Subheader We're a team of p…" at bounding box center [784, 399] width 1540 height 645
paste input "Top Pro statu"
click at [781, 176] on input "Top Pro status" at bounding box center [1389, 181] width 302 height 48
type input "Top Pro Status"
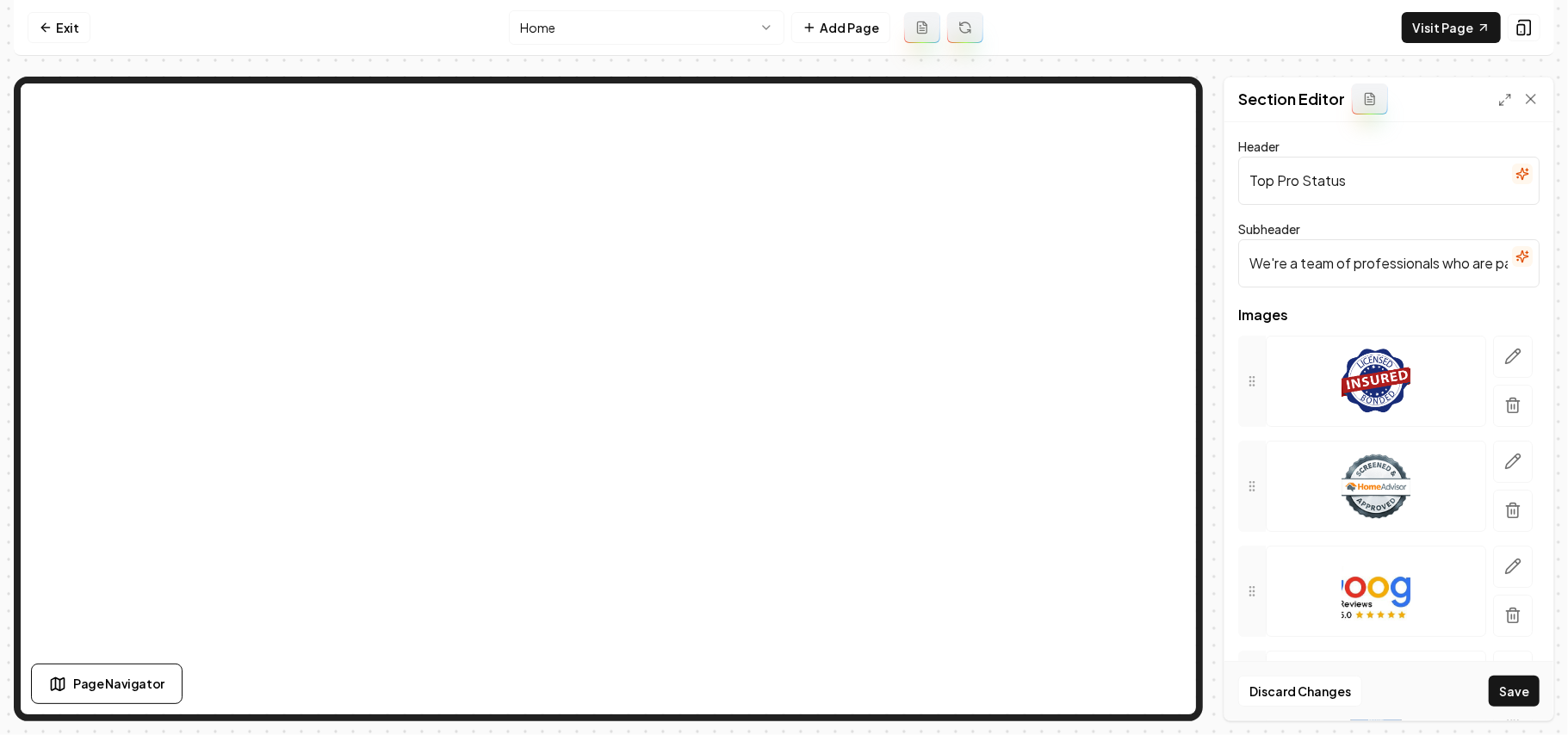
click at [781, 259] on input "We're a team of professionals who are passionate about what we do." at bounding box center [1389, 264] width 302 height 48
paste input "Top Pros are among the highest-rated, most popular professionals on Thumbtack"
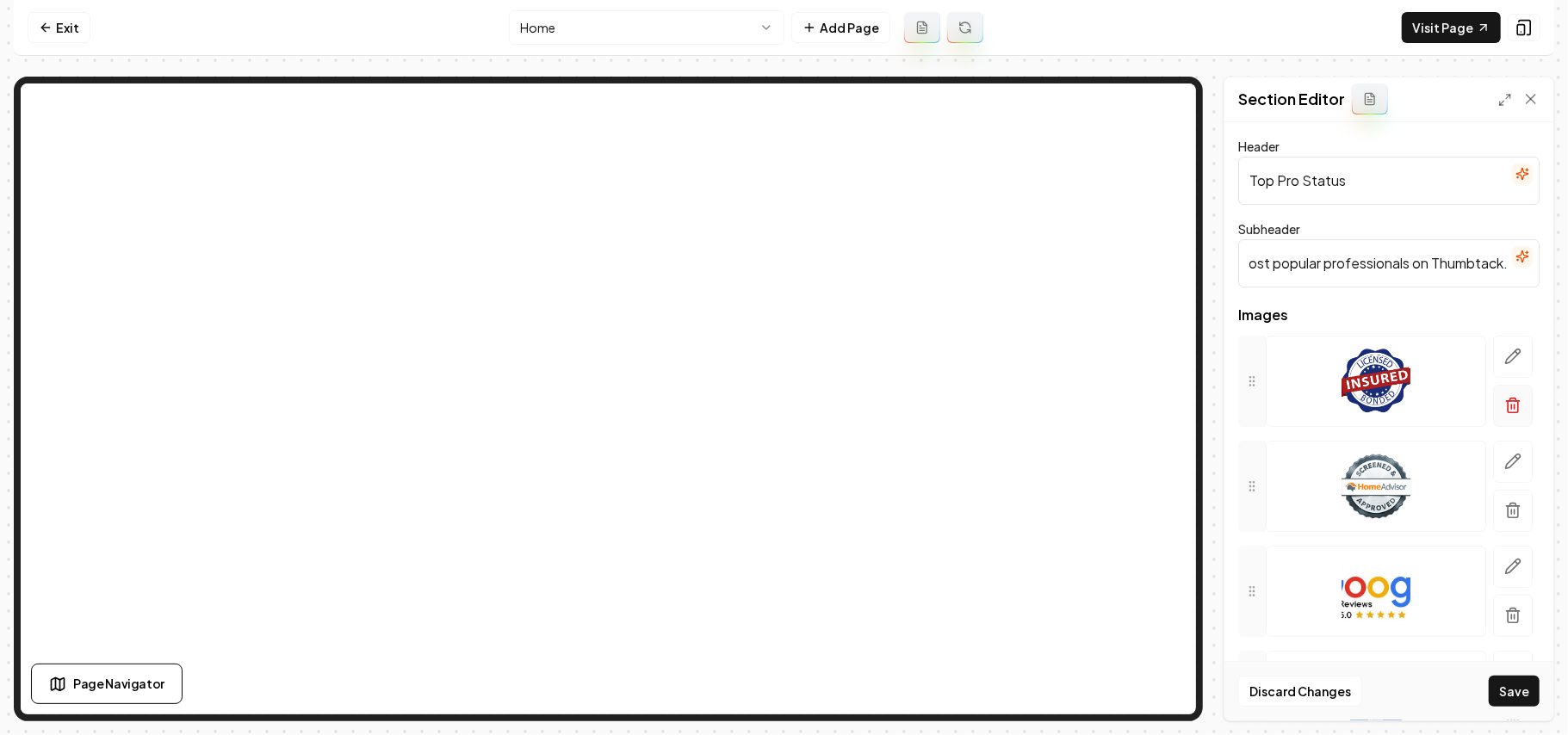
type input "Top Pros are among the highest-rated, most popular professionals on Thumbtack."
click at [781, 424] on button "button" at bounding box center [1513, 406] width 40 height 43
drag, startPoint x: 1502, startPoint y: 424, endPoint x: 1502, endPoint y: 403, distance: 21.0
click at [781, 403] on icon "button" at bounding box center [1513, 405] width 17 height 17
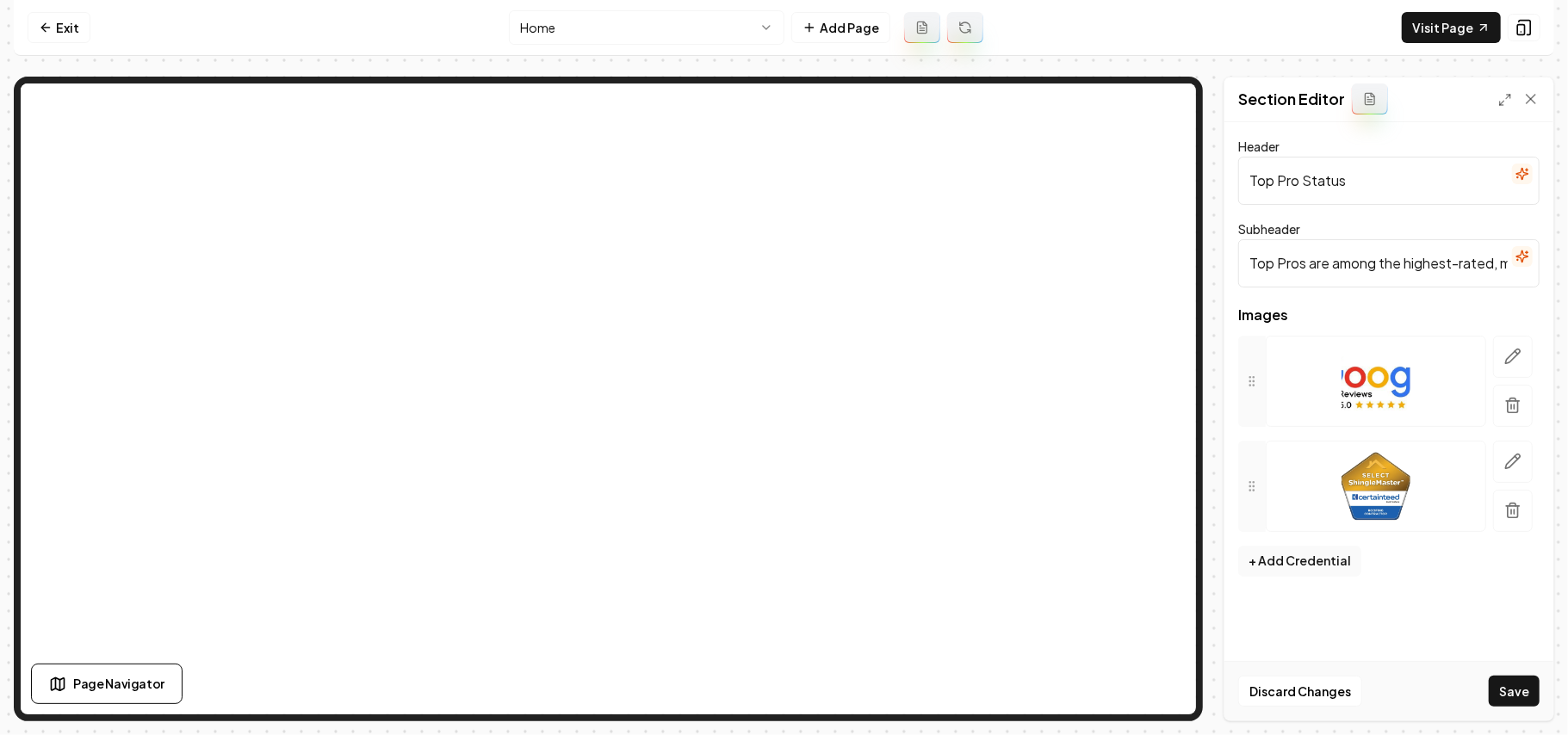
click at [781, 403] on button "button" at bounding box center [1513, 406] width 40 height 43
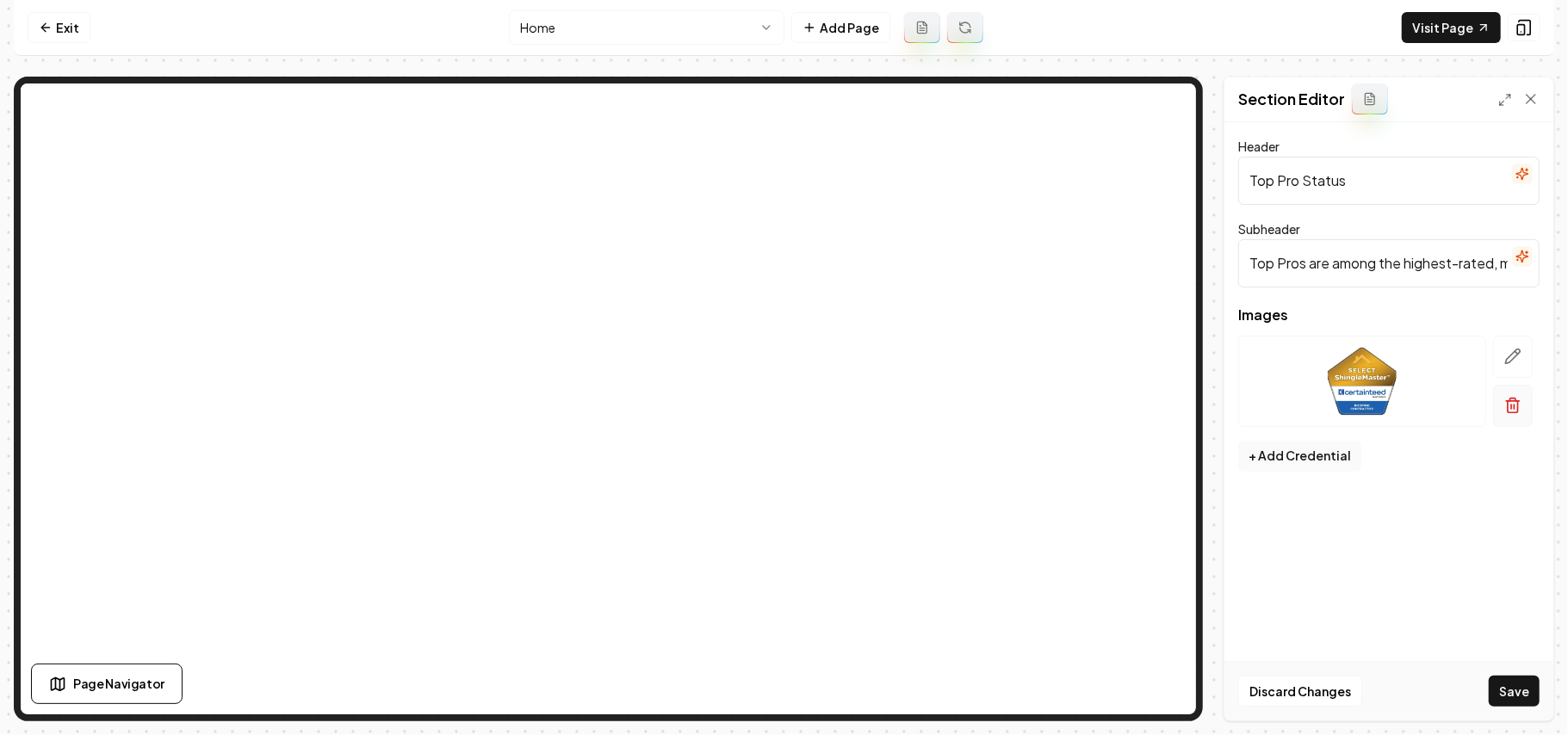
click at [781, 407] on line "button" at bounding box center [1511, 407] width 0 height 4
click at [781, 346] on button "+ Add Credential" at bounding box center [1299, 351] width 123 height 31
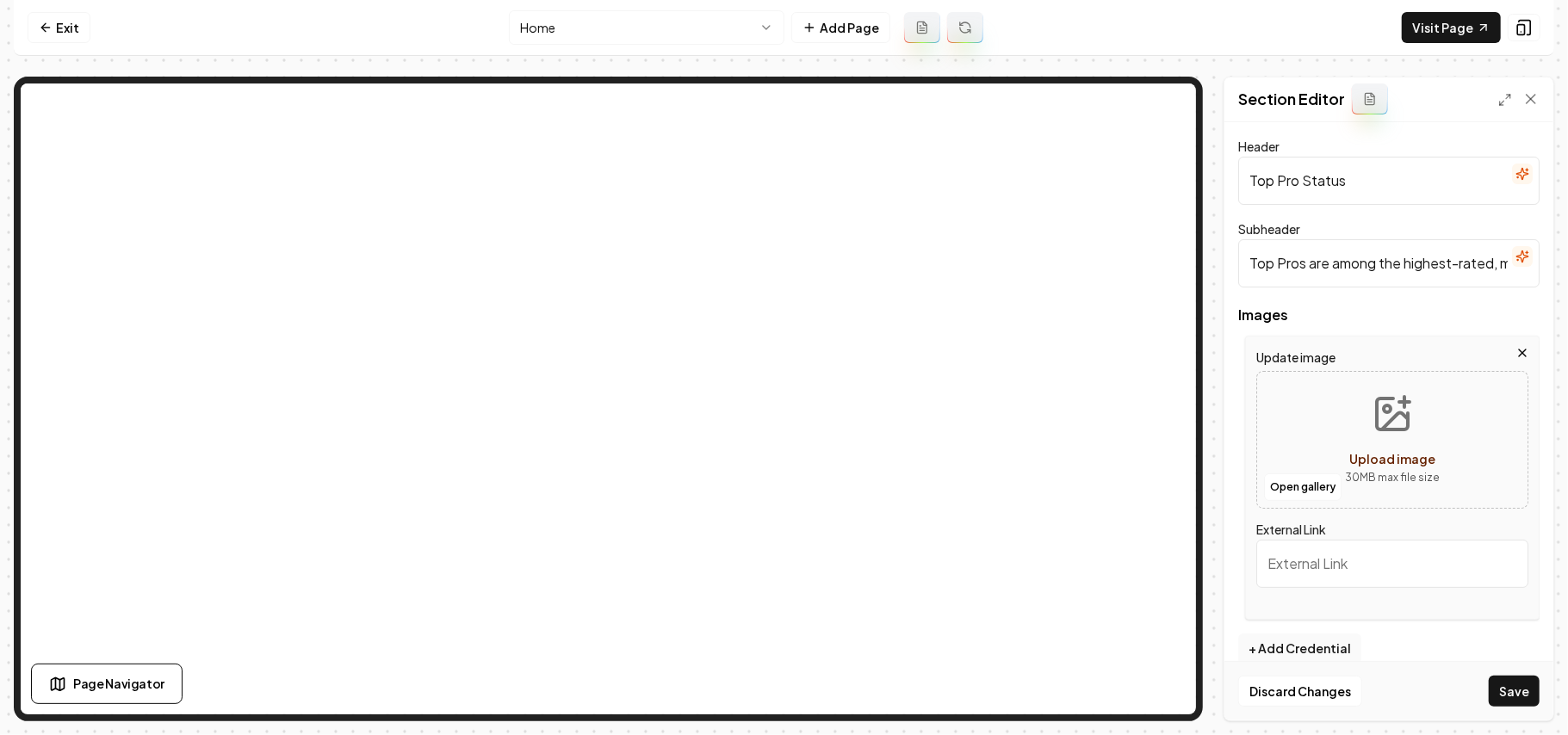
click at [781, 429] on button "Upload image 30 MB max file size" at bounding box center [1392, 440] width 122 height 120
type input "**********"
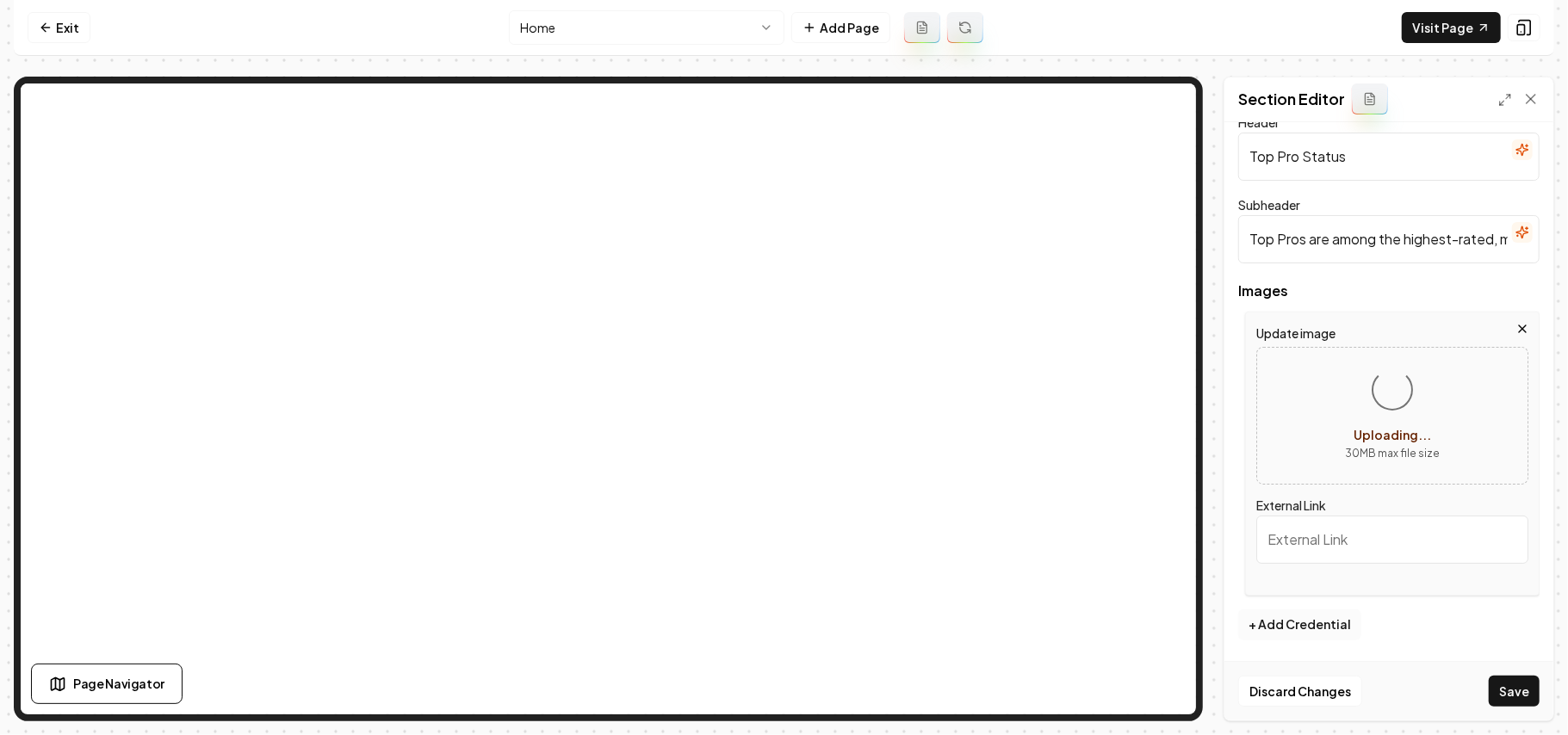
click at [781, 627] on button "+ Add Credential" at bounding box center [1299, 625] width 123 height 31
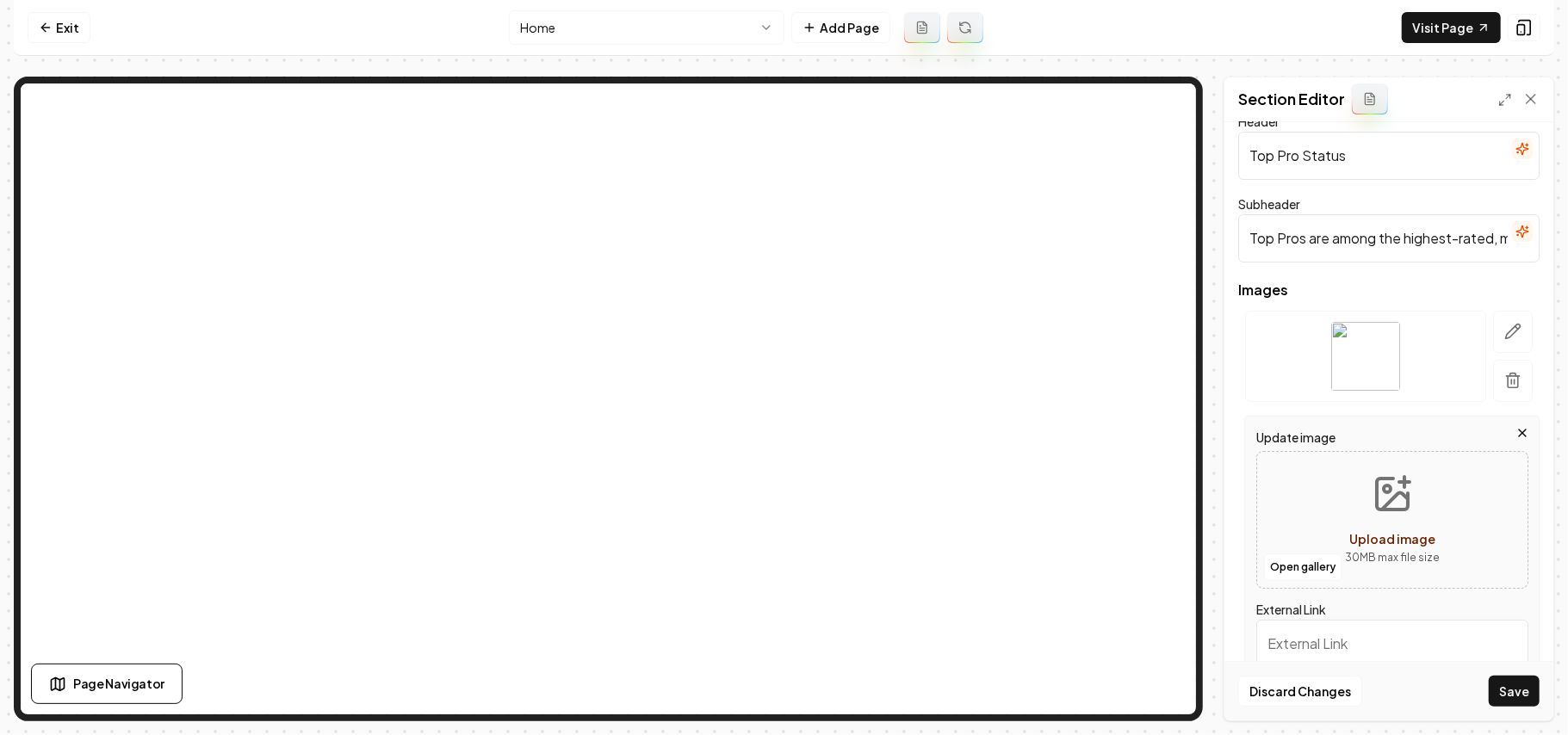
click at [781, 491] on icon "Upload image" at bounding box center [1392, 494] width 42 height 42
type input "**********"
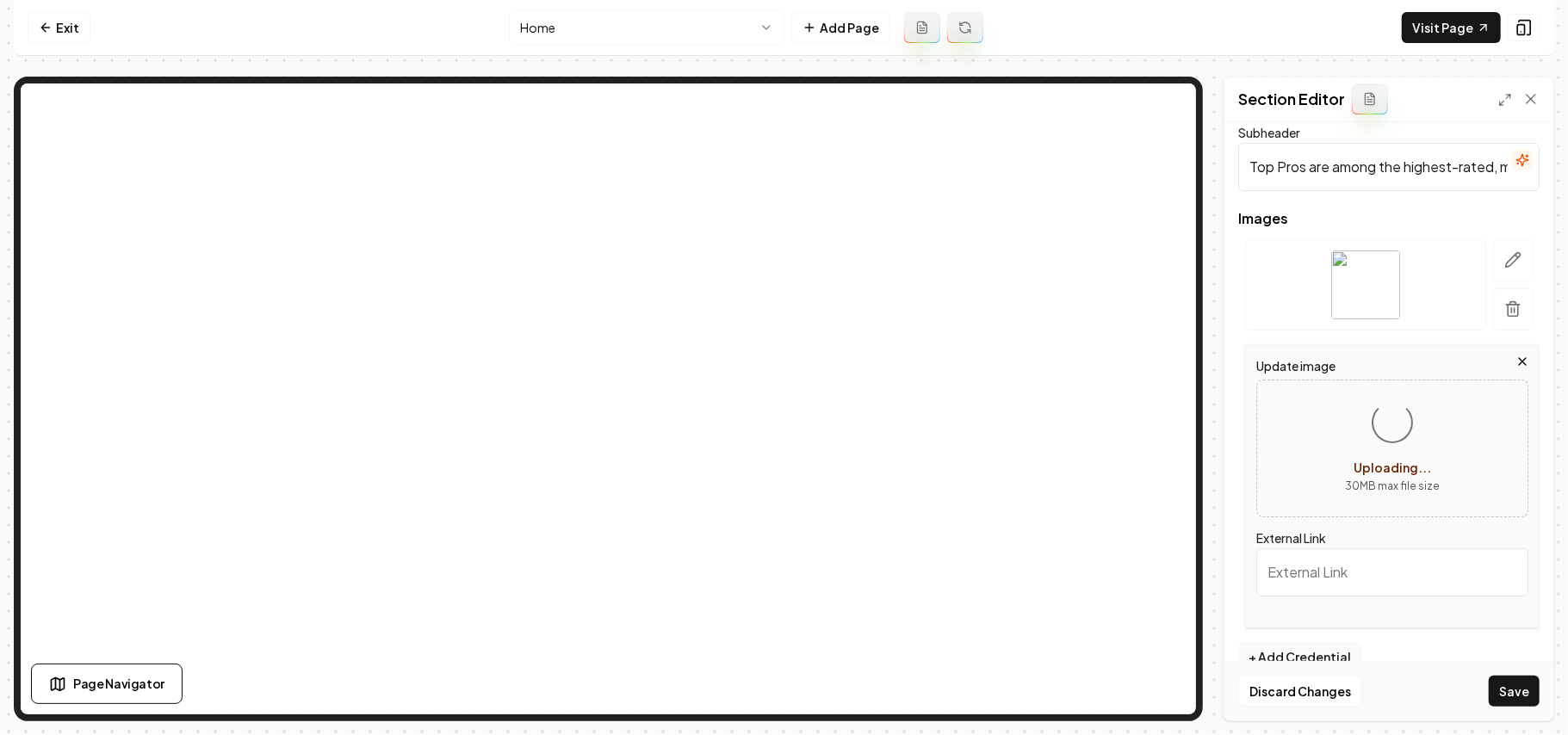
scroll to position [131, 0]
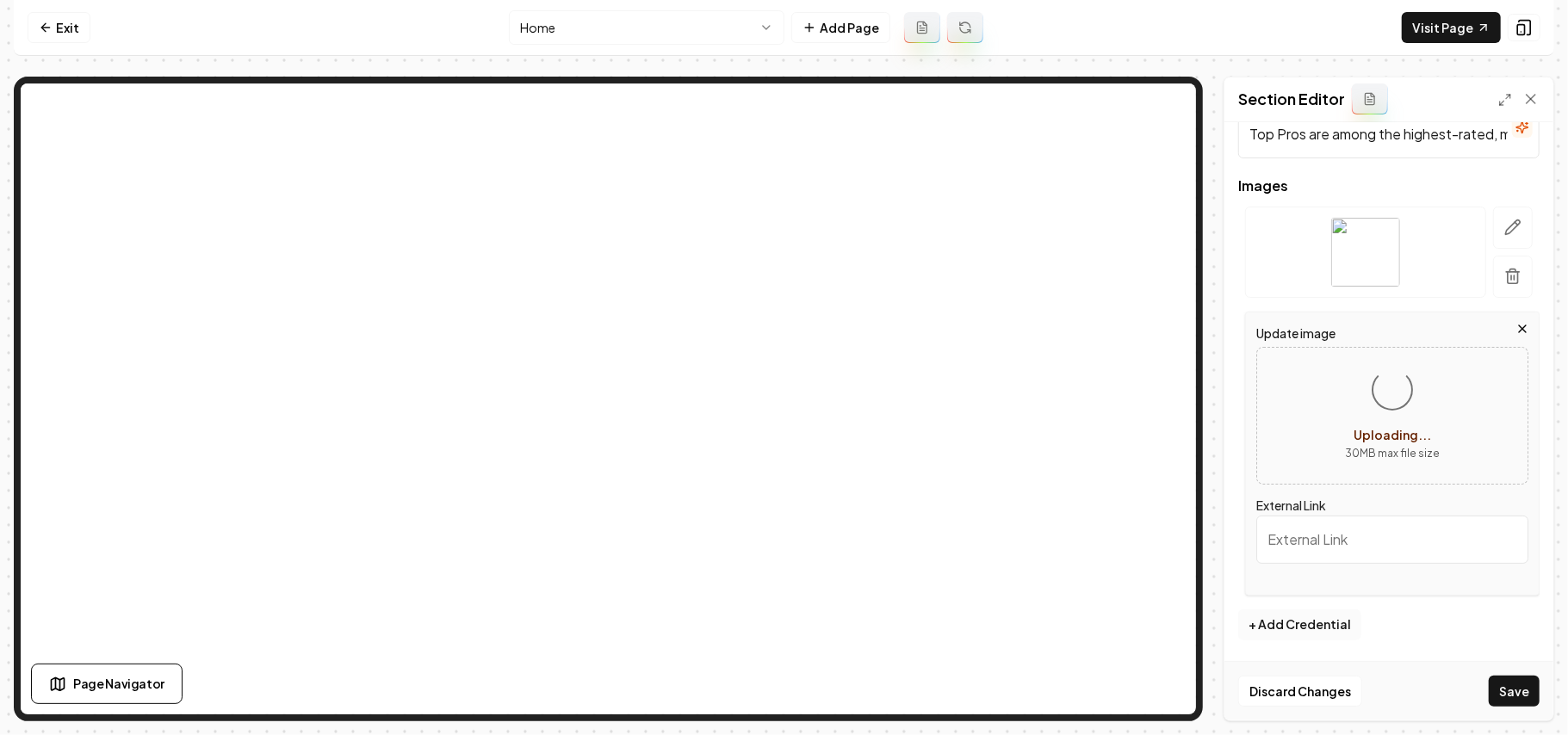
click at [781, 622] on button "+ Add Credential" at bounding box center [1299, 625] width 123 height 31
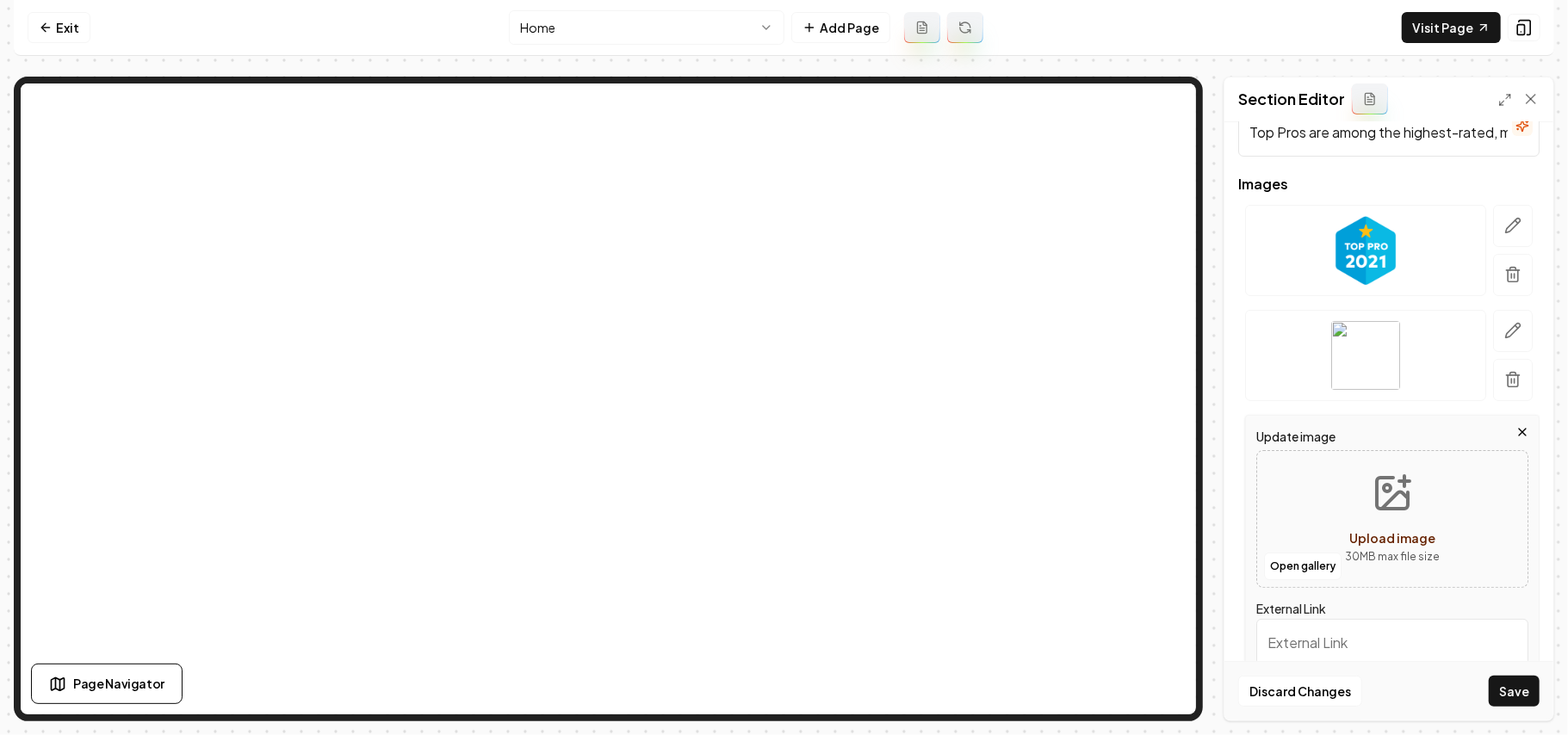
click at [781, 519] on button "Upload image 30 MB max file size" at bounding box center [1392, 519] width 122 height 120
type input "**********"
click at [781, 699] on button "Save" at bounding box center [1514, 691] width 50 height 31
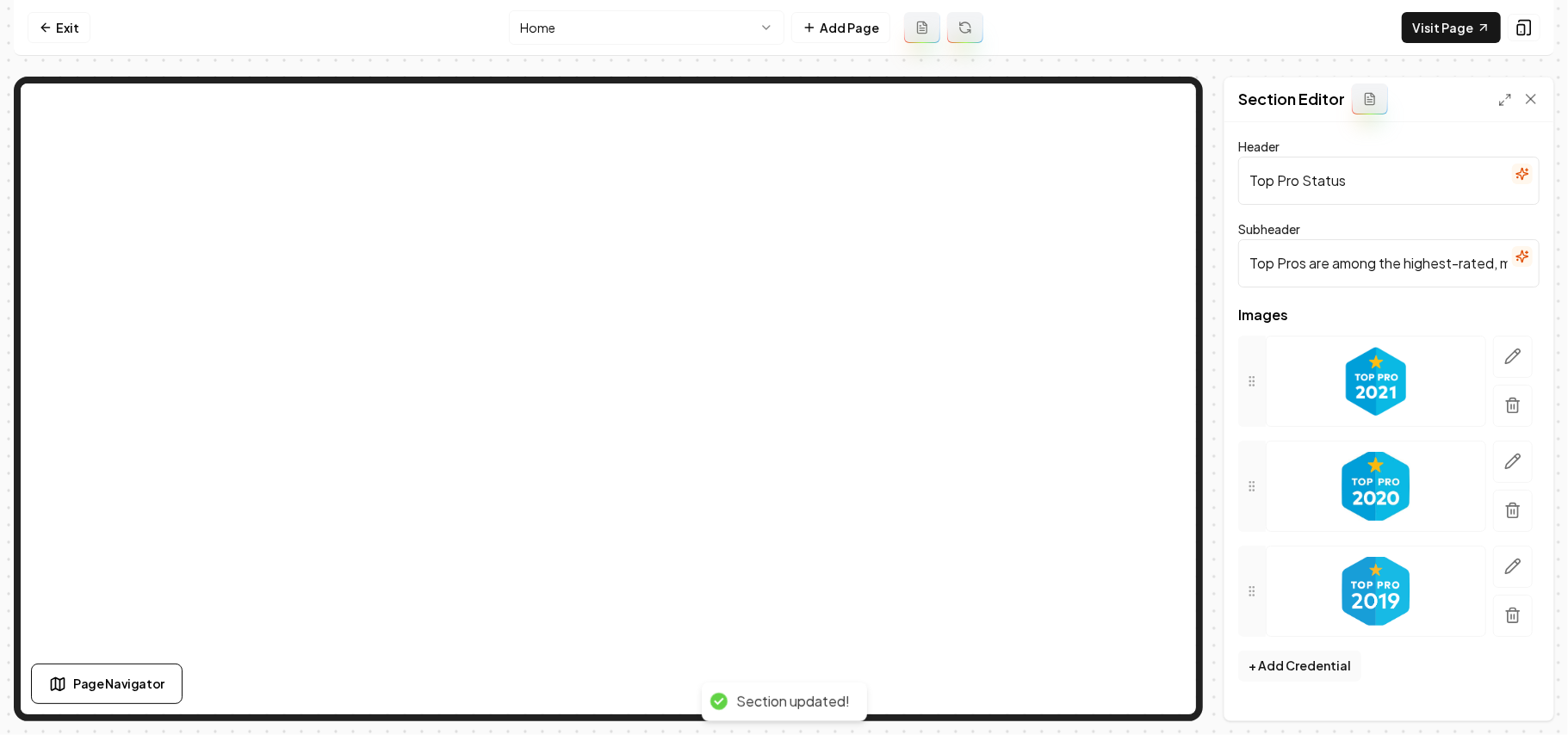
scroll to position [0, 0]
click at [781, 28] on link "Visit Page" at bounding box center [1452, 27] width 99 height 31
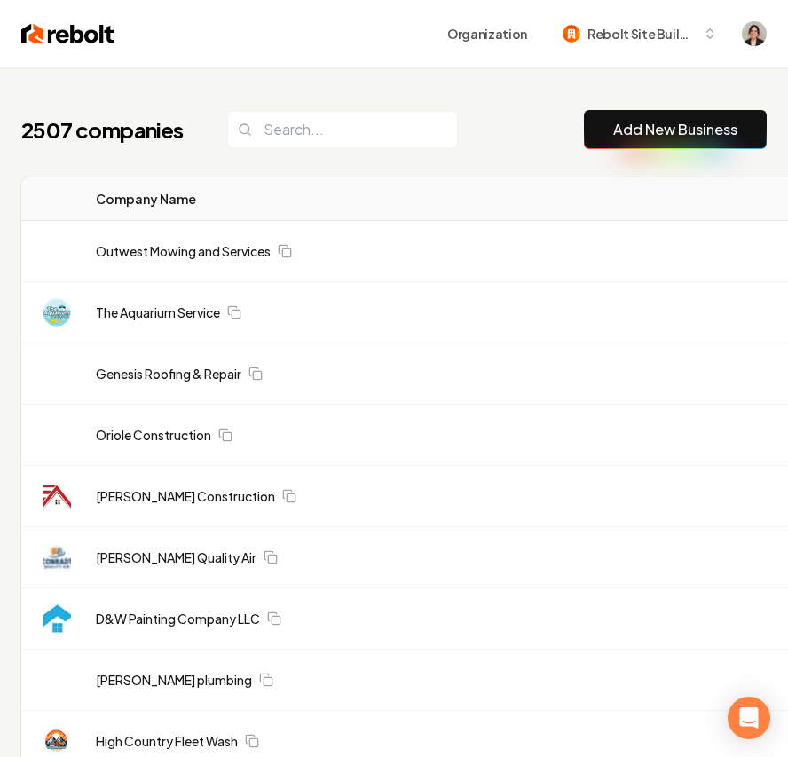
click at [598, 129] on button "Add New Business" at bounding box center [675, 129] width 183 height 39
click at [693, 149] on button "Add New Business" at bounding box center [675, 129] width 183 height 39
click at [626, 135] on link "Add New Business" at bounding box center [676, 129] width 124 height 21
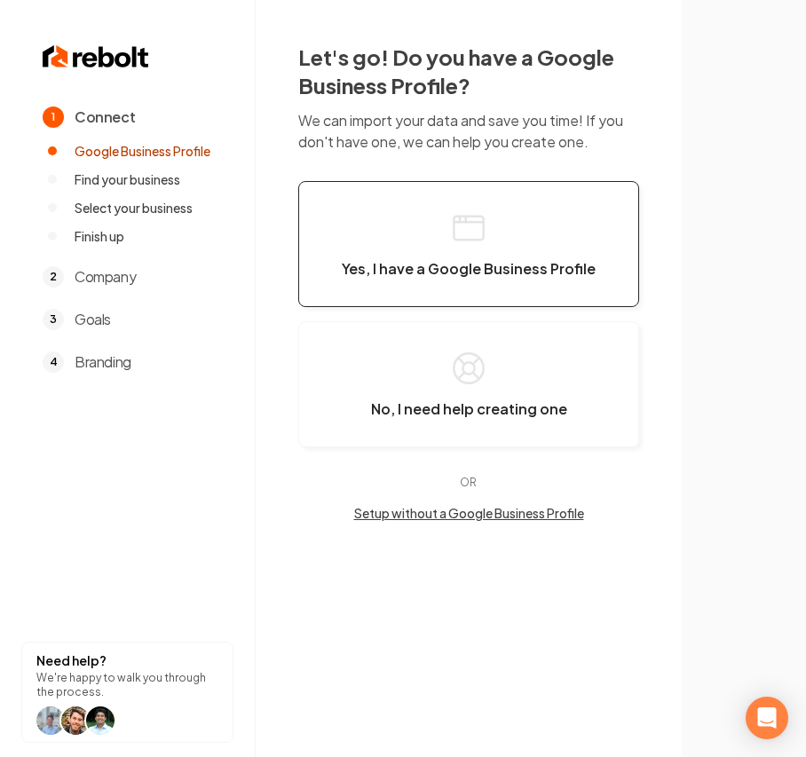
click at [424, 231] on button "Yes, I have a Google Business Profile" at bounding box center [468, 244] width 341 height 126
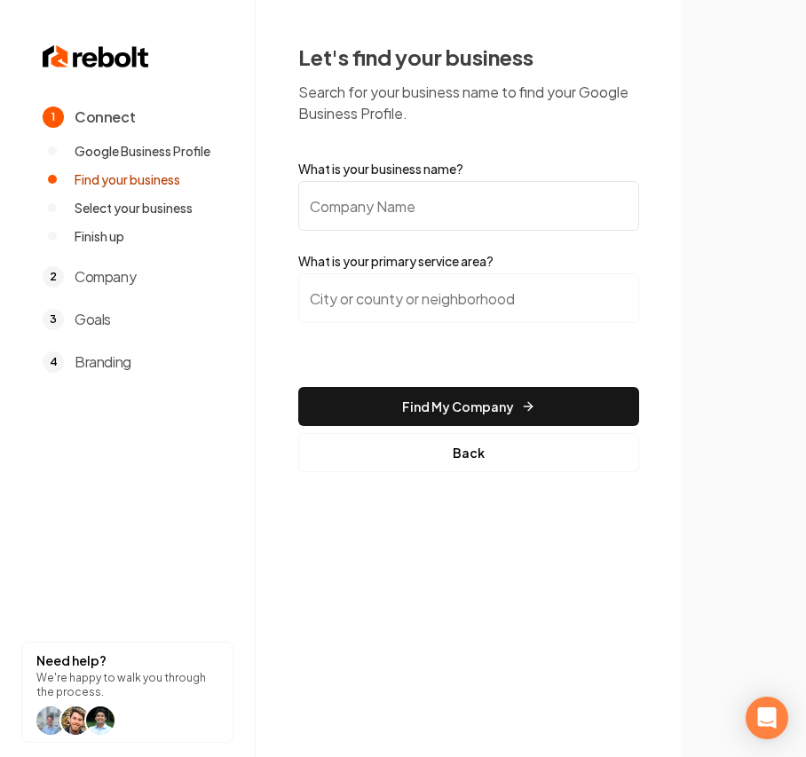
click at [424, 203] on input "What is your business name?" at bounding box center [468, 206] width 341 height 50
paste input "Aquaman Plumbing Austin"
type input "Aquaman Plumbing Austin"
click at [412, 306] on input "search" at bounding box center [468, 298] width 341 height 50
paste input "Pflugerville"
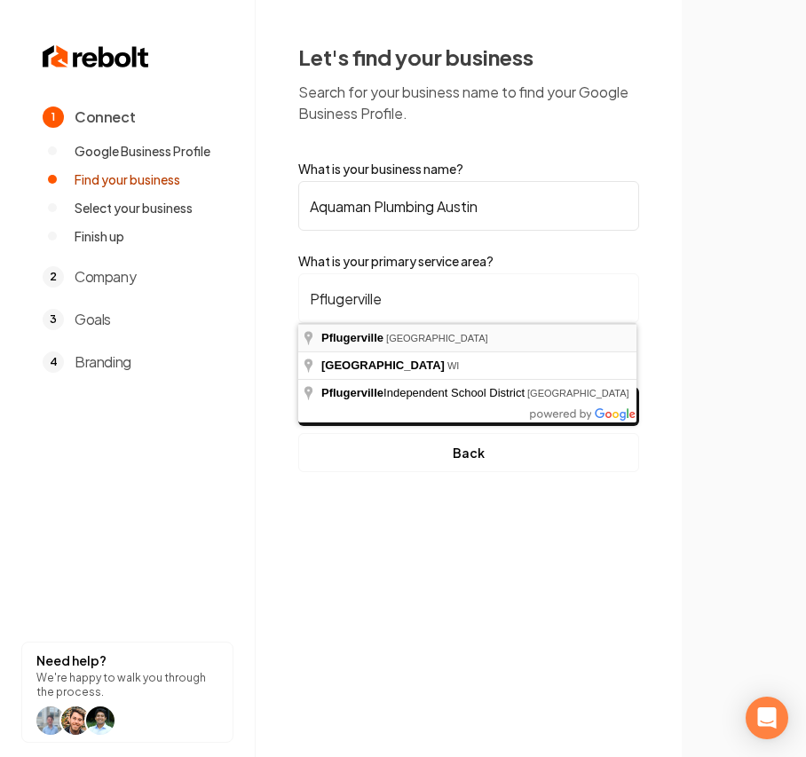
type input "Pflugerville, TX"
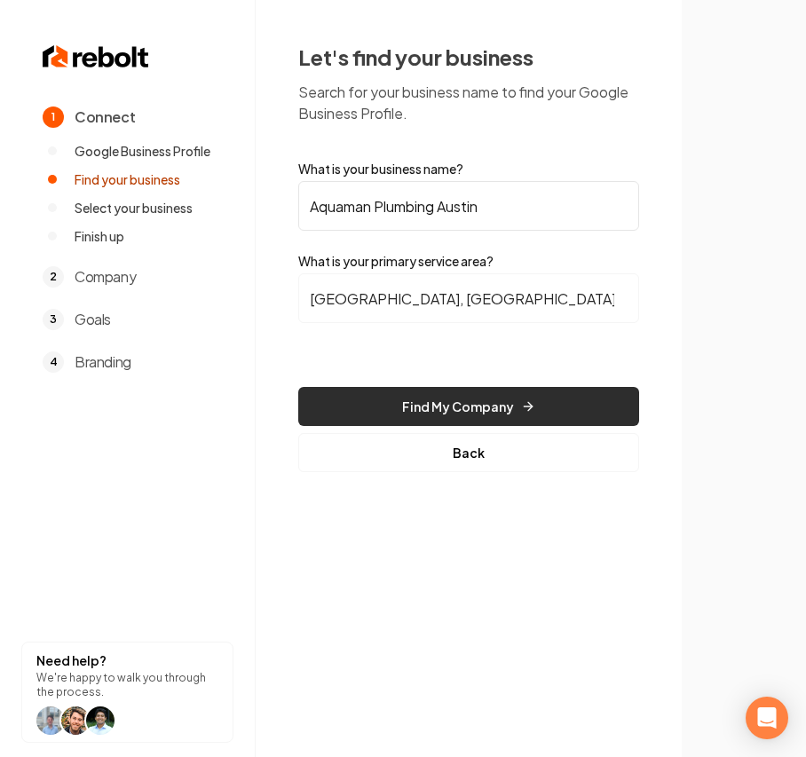
click at [492, 403] on button "Find My Company" at bounding box center [468, 406] width 341 height 39
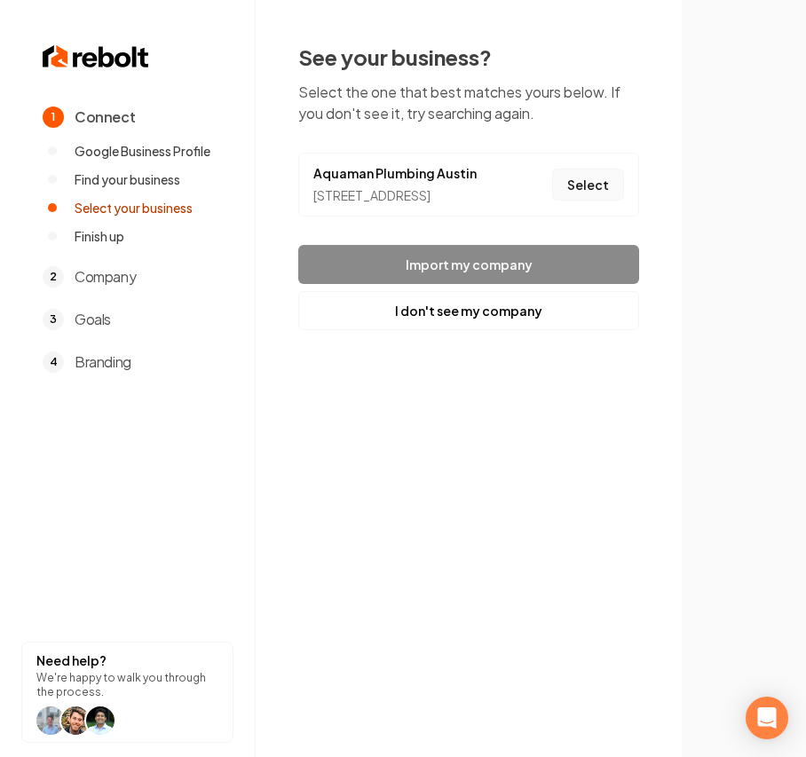
click at [594, 189] on button "Select" at bounding box center [588, 185] width 72 height 32
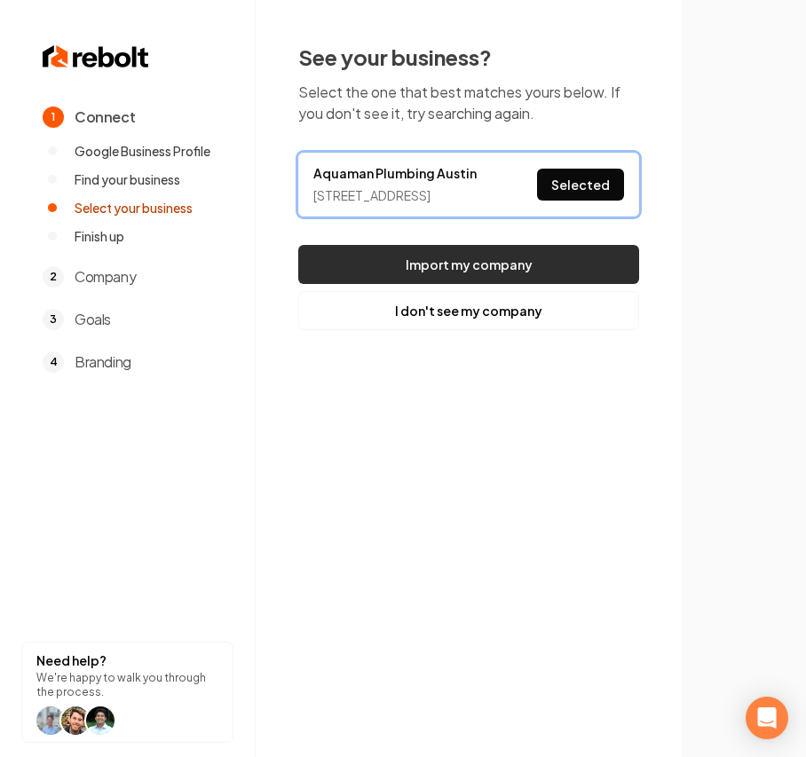
click at [424, 284] on button "Import my company" at bounding box center [468, 264] width 341 height 39
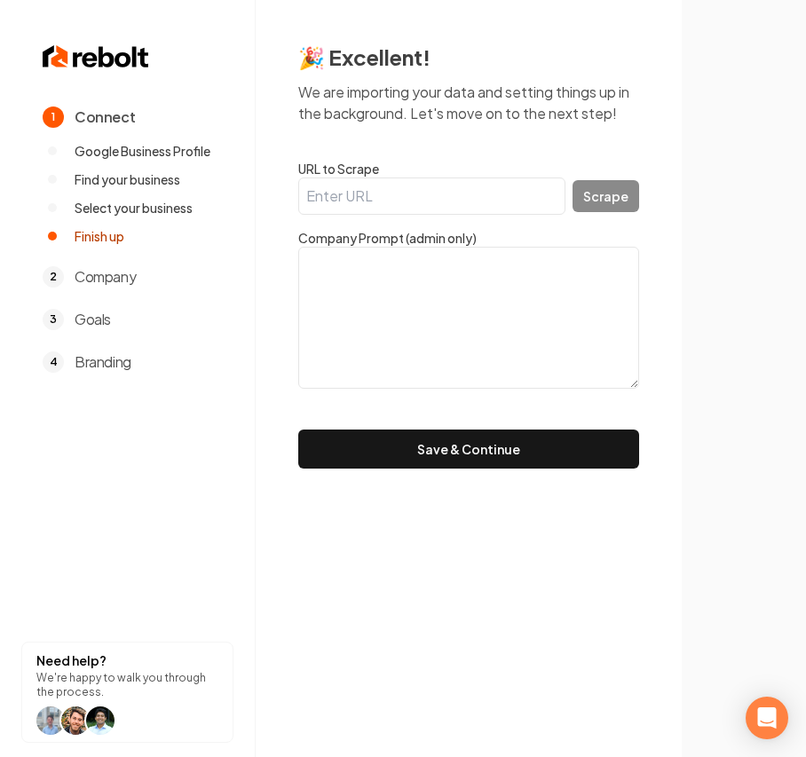
click at [419, 189] on input "URL to Scrape" at bounding box center [431, 196] width 267 height 37
paste input "https://youraquaplumbing.com/"
type input "https://youraquaplumbing.com/"
click at [616, 193] on button "Scrape" at bounding box center [606, 196] width 67 height 32
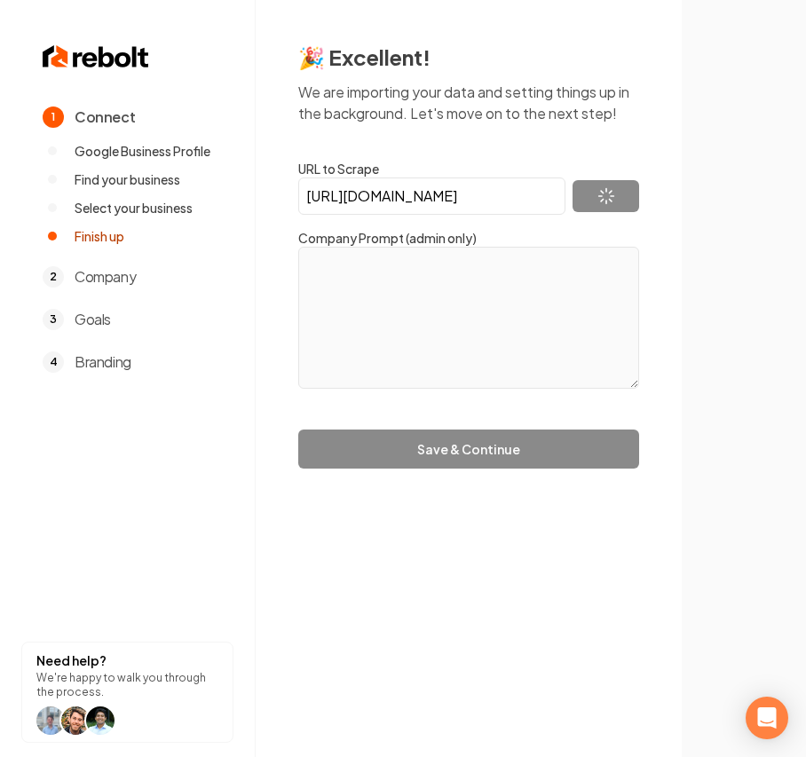
type textarea "Aquaman Plumbing is a plumbing business in Austin, Texas, with over 20 years of…"
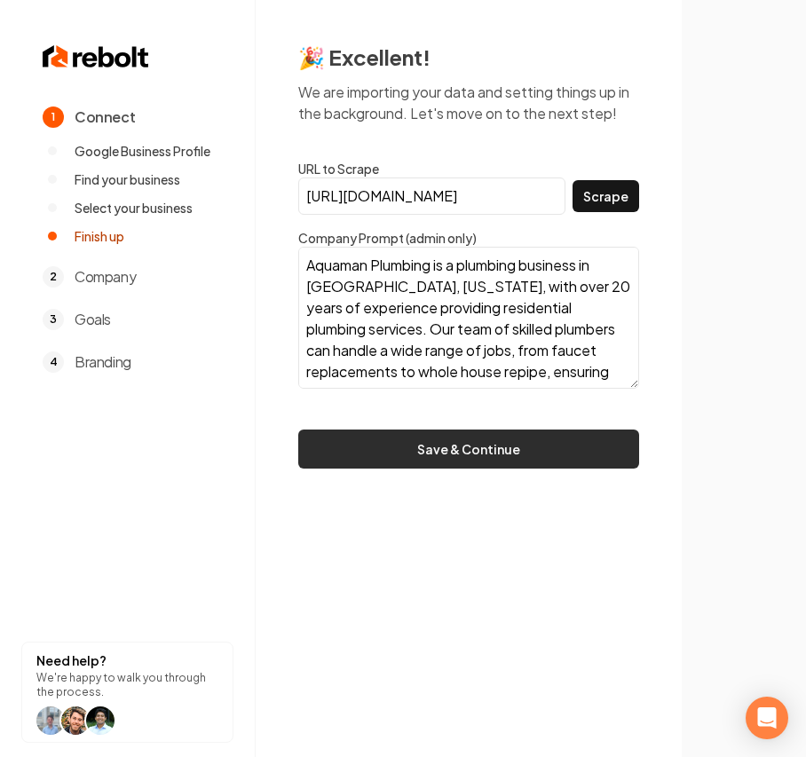
click at [369, 448] on button "Save & Continue" at bounding box center [468, 449] width 341 height 39
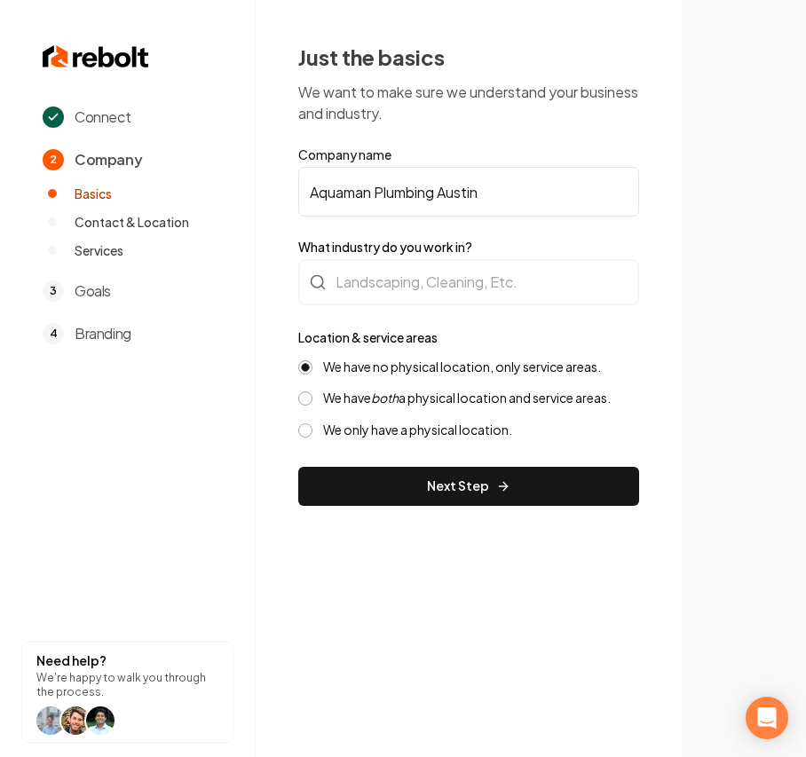
click at [391, 304] on form "Company name Aquaman Plumbing Austin What industry do you work in? Location & s…" at bounding box center [468, 326] width 341 height 360
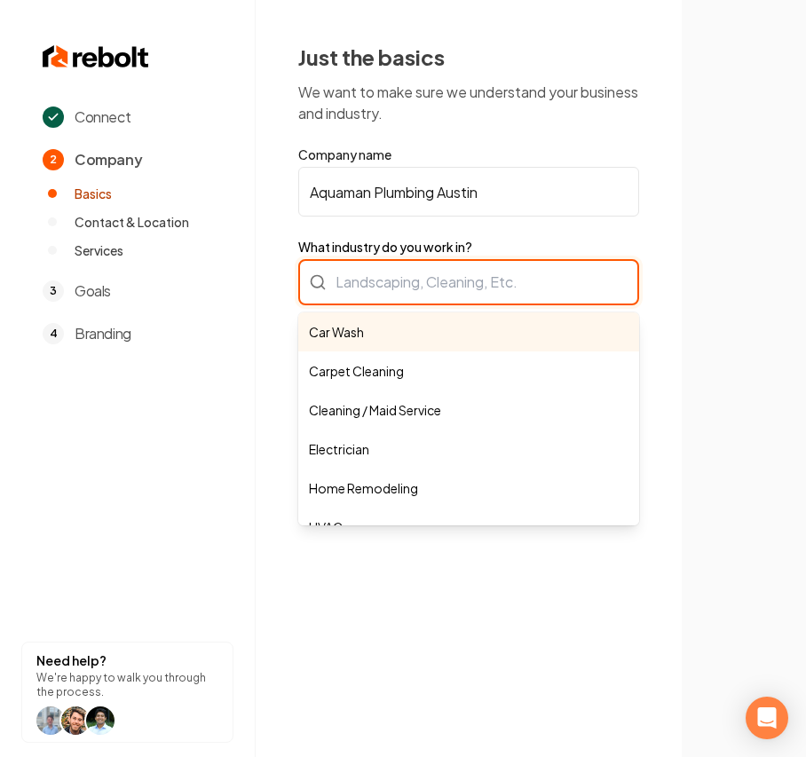
click at [396, 288] on div "Car Wash Carpet Cleaning Cleaning / Maid Service Electrician Home Remodeling HV…" at bounding box center [468, 282] width 341 height 46
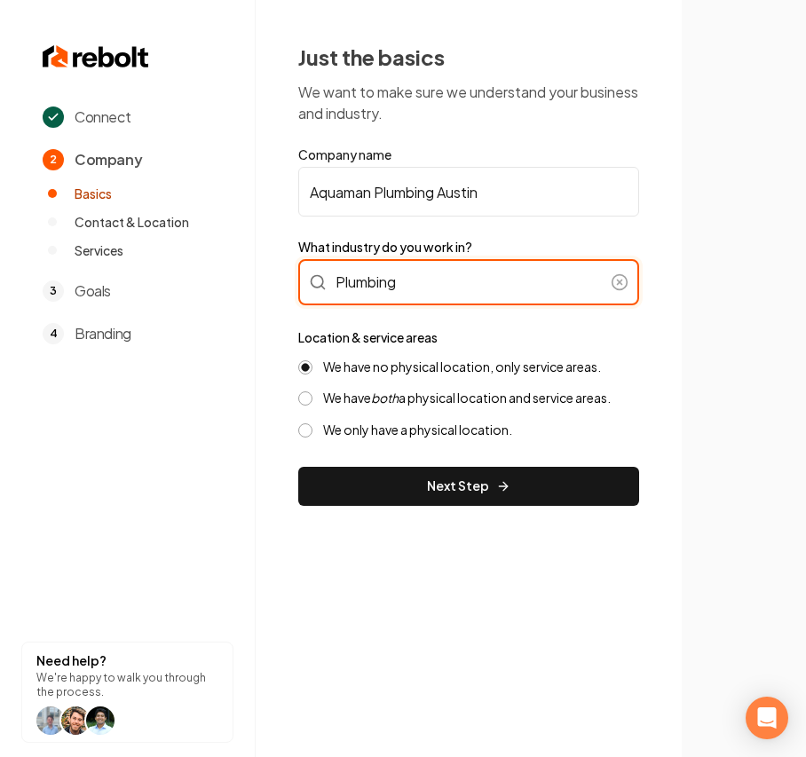
type input "Plumbing"
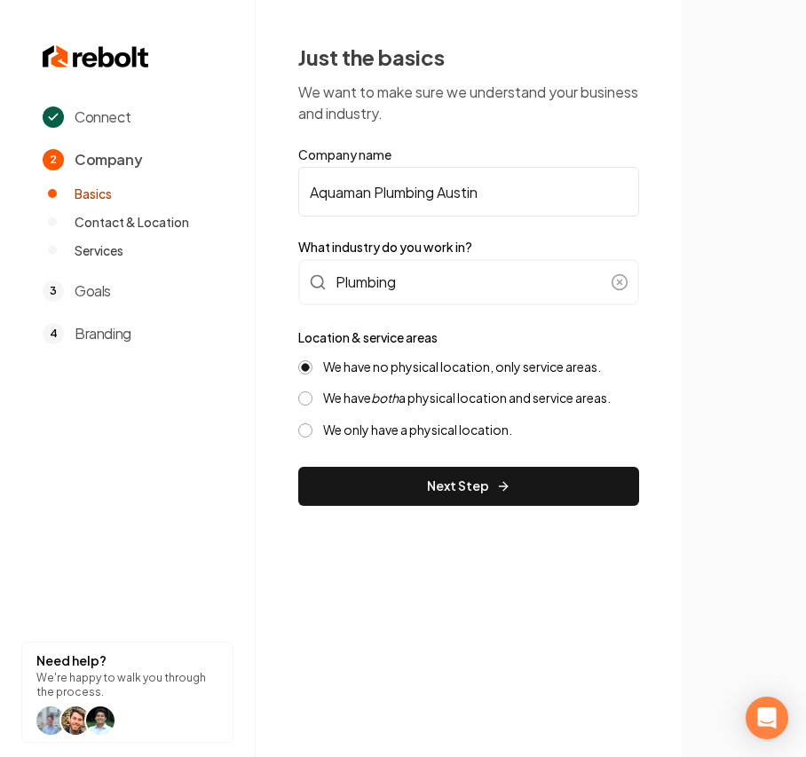
click at [370, 391] on label "We have both a physical location and service areas." at bounding box center [467, 398] width 288 height 17
click at [313, 392] on button "We have both a physical location and service areas." at bounding box center [305, 399] width 14 height 14
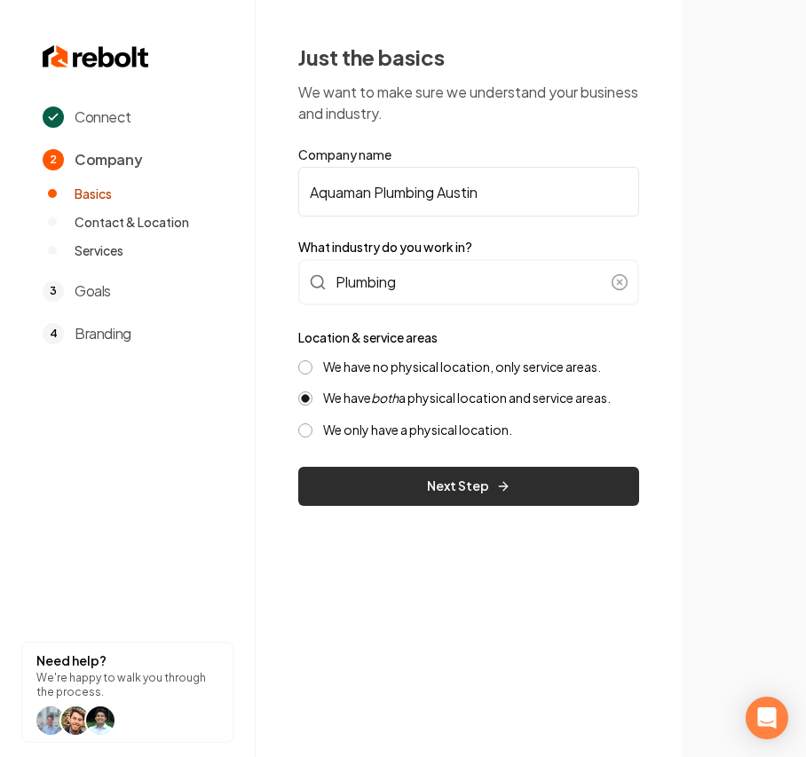
click at [417, 470] on button "Next Step" at bounding box center [468, 486] width 341 height 39
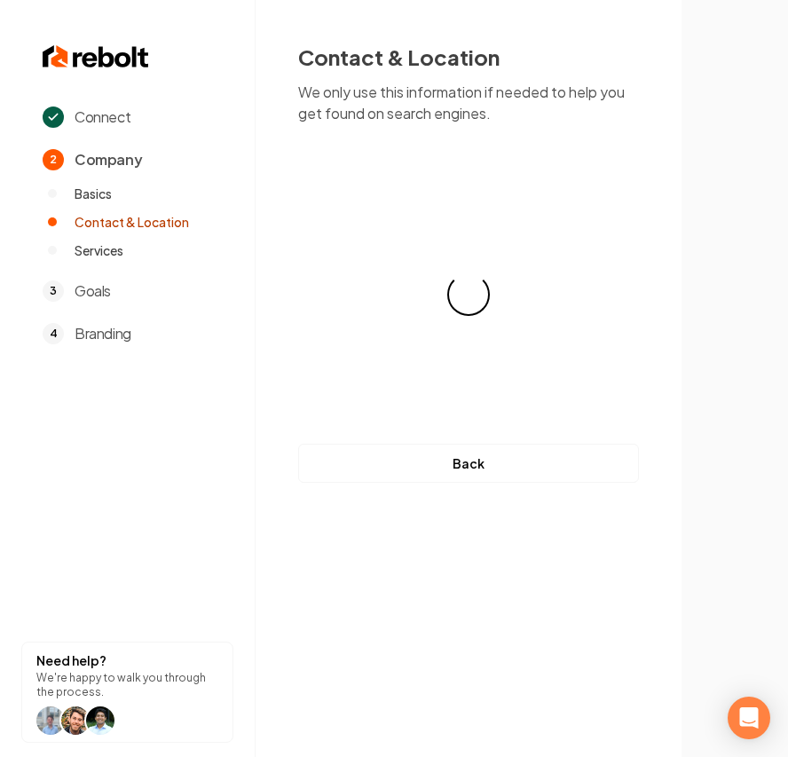
select select "**"
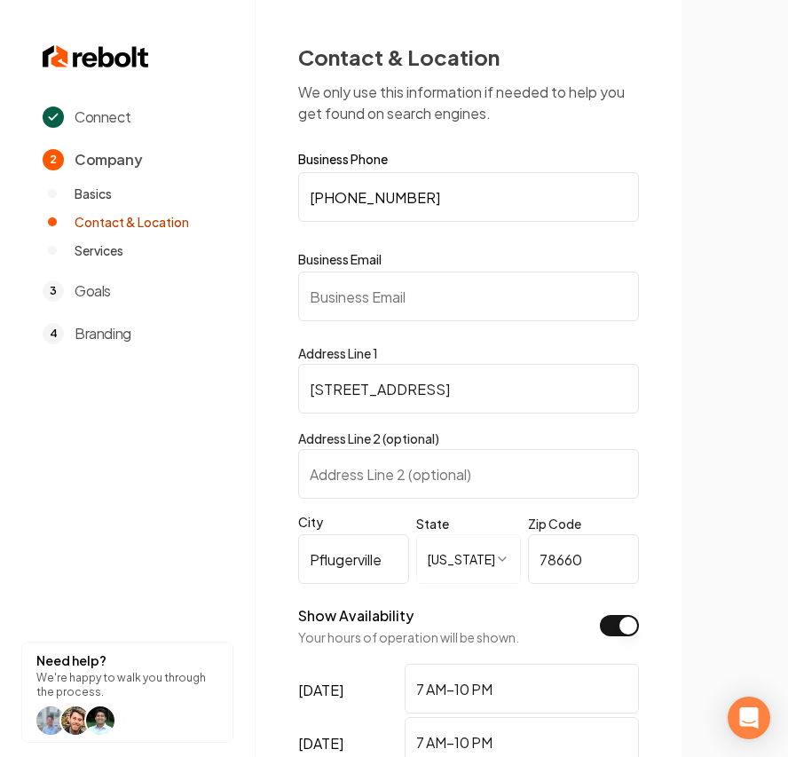
click at [370, 306] on input "Business Email" at bounding box center [468, 297] width 341 height 50
type input "T"
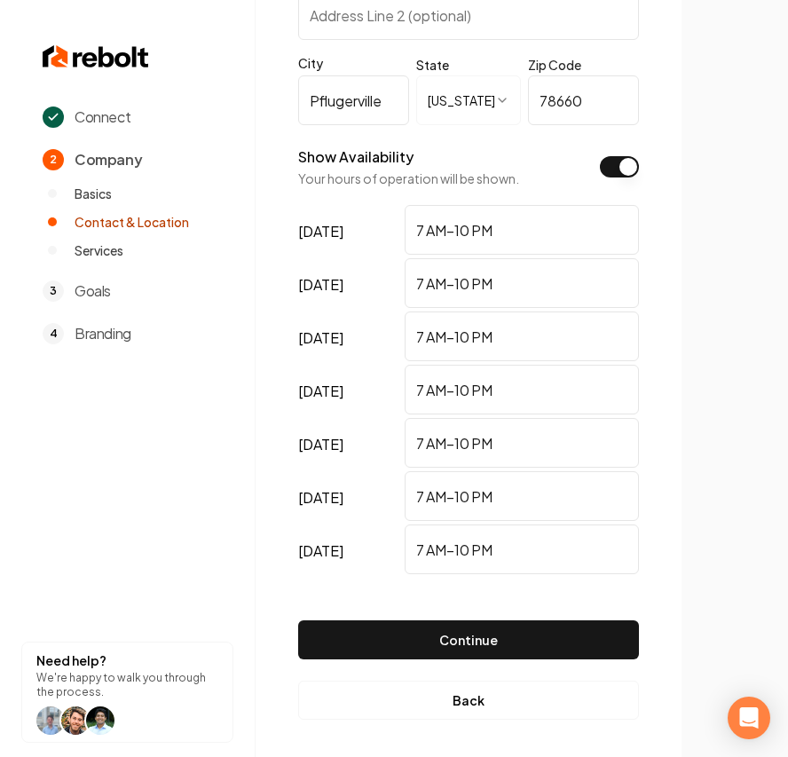
scroll to position [463, 0]
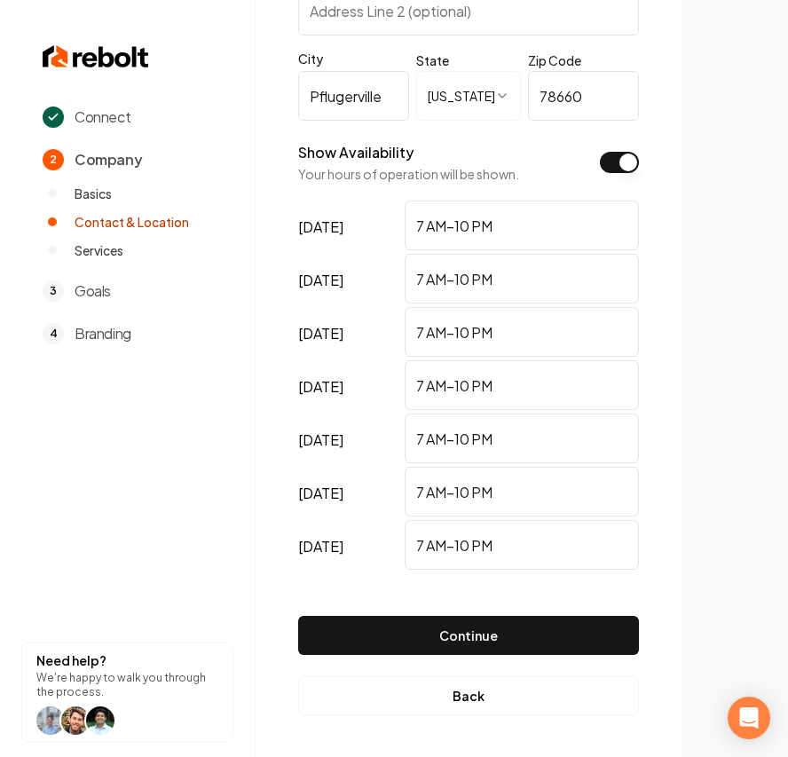
type input "test@test.com"
click at [638, 165] on button "Show Availability" at bounding box center [619, 162] width 39 height 21
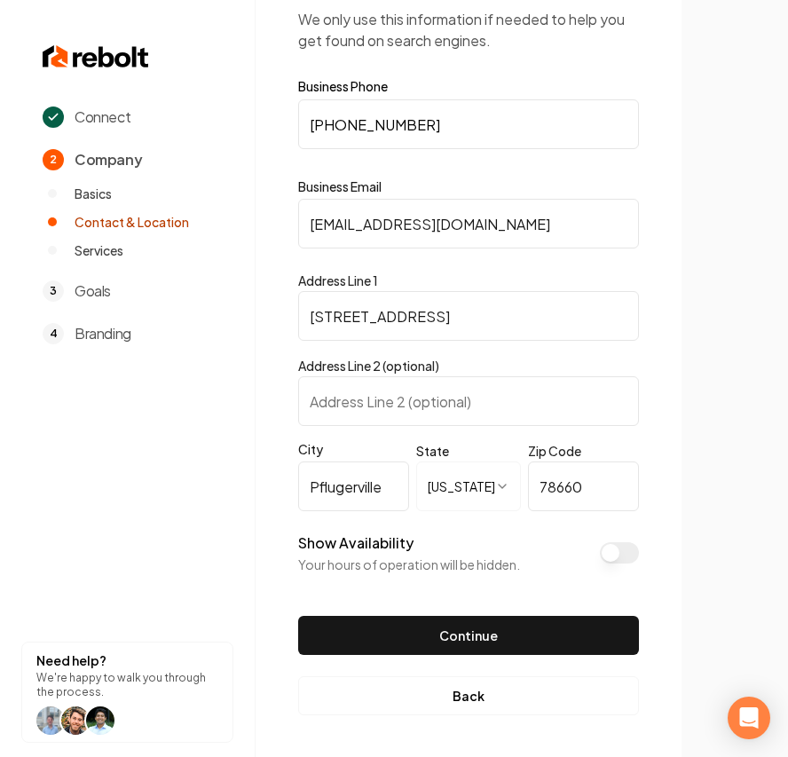
click at [625, 551] on button "Show Availability" at bounding box center [619, 553] width 39 height 21
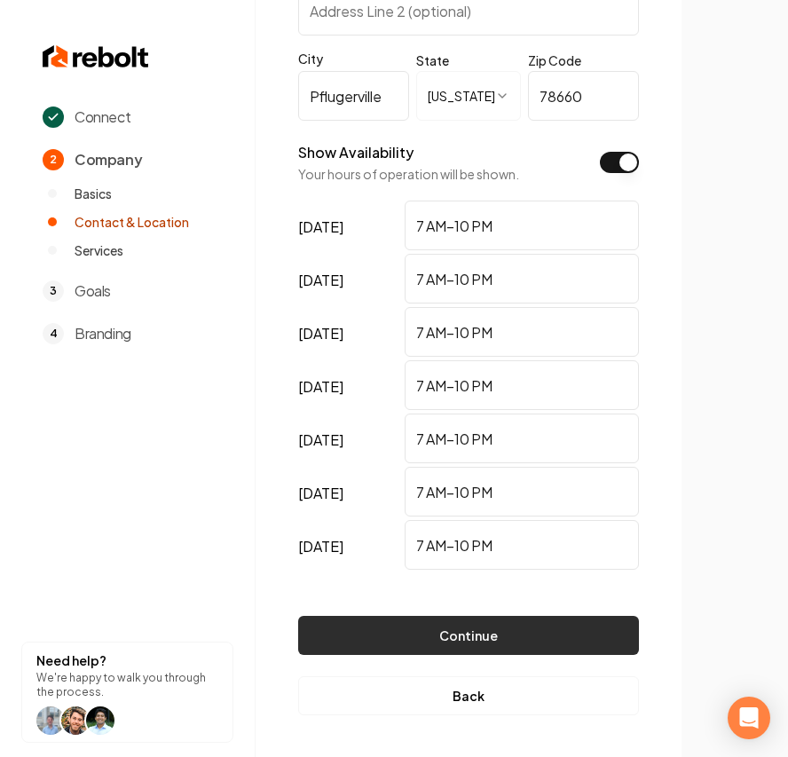
click at [522, 651] on button "Continue" at bounding box center [468, 635] width 341 height 39
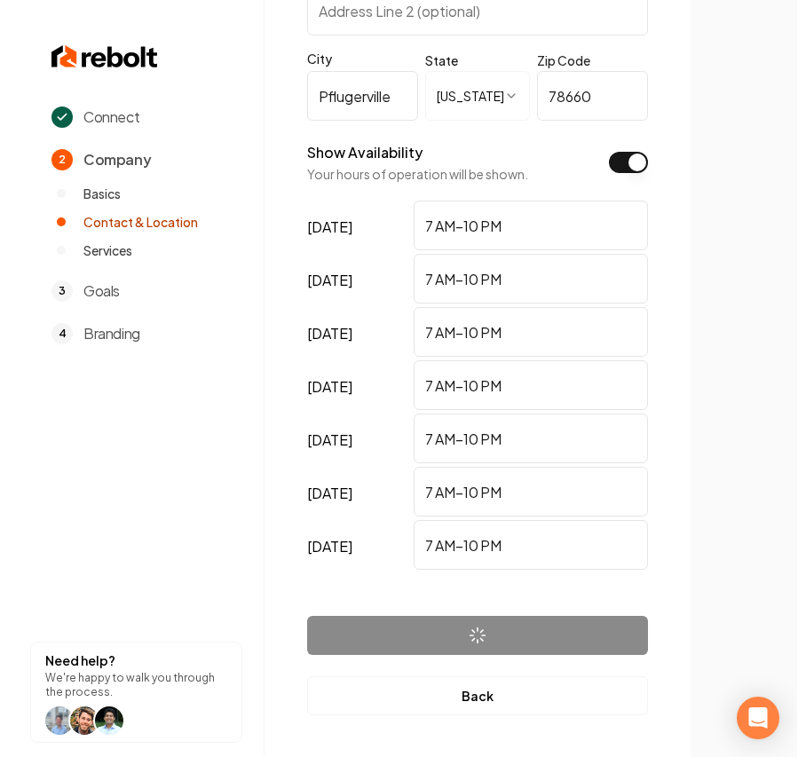
scroll to position [0, 0]
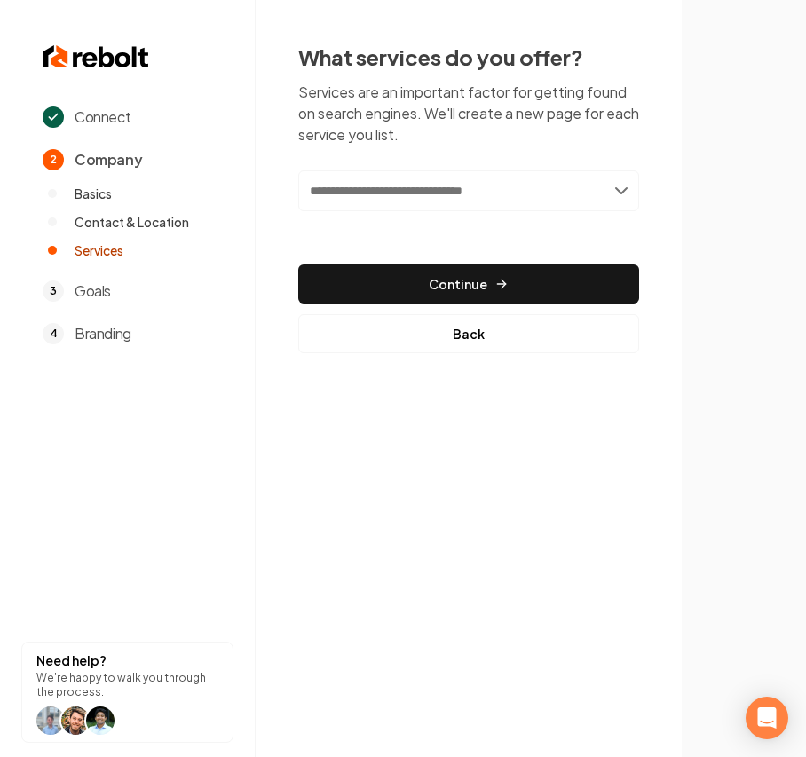
click at [392, 190] on input "text" at bounding box center [468, 190] width 341 height 41
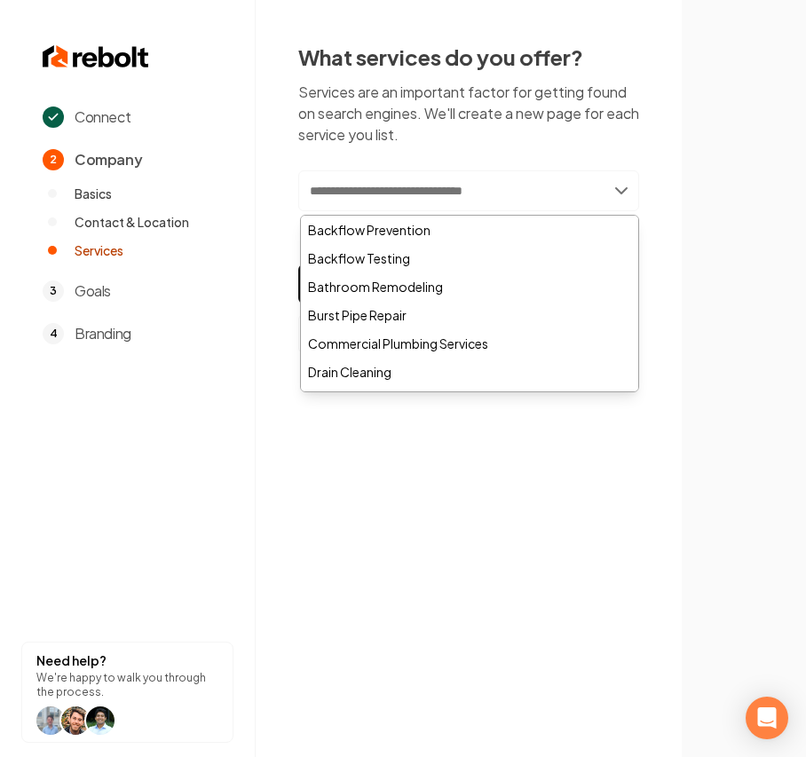
click at [316, 197] on input "text" at bounding box center [468, 190] width 341 height 41
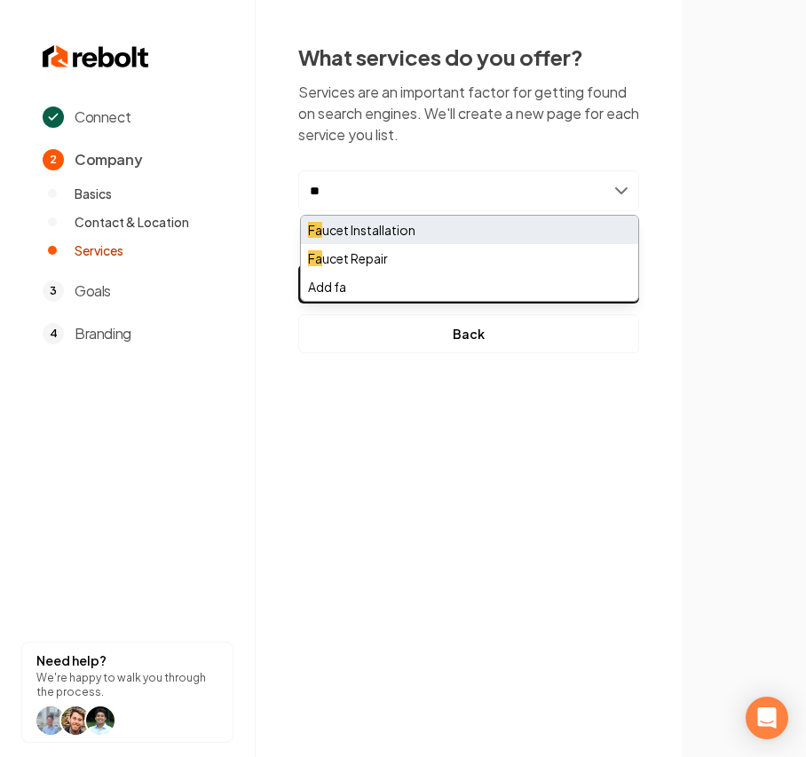
type input "**"
click at [388, 225] on div "Fa ucet Installation" at bounding box center [469, 230] width 337 height 28
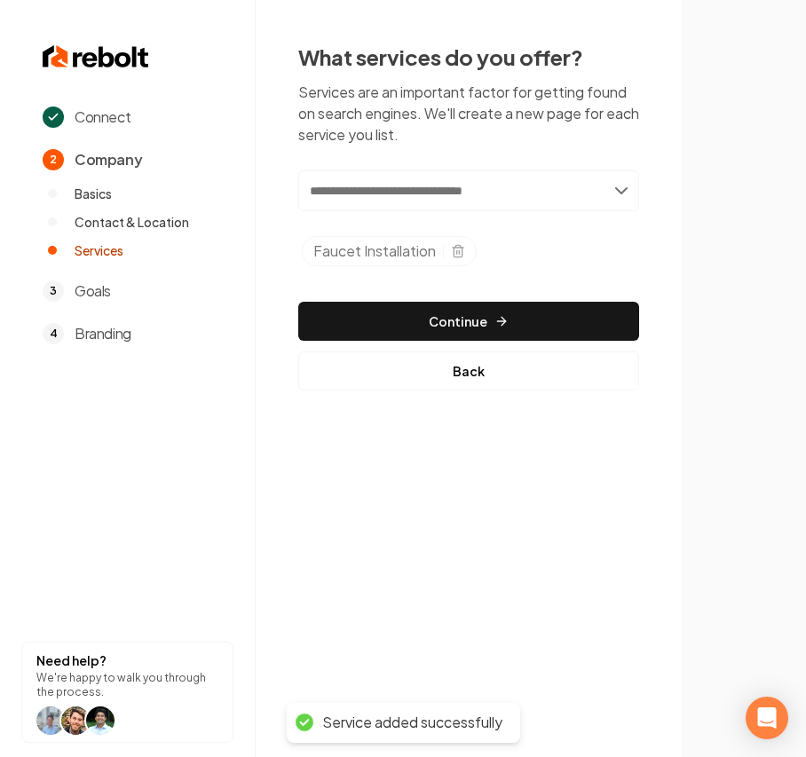
click at [368, 183] on input "text" at bounding box center [468, 190] width 341 height 41
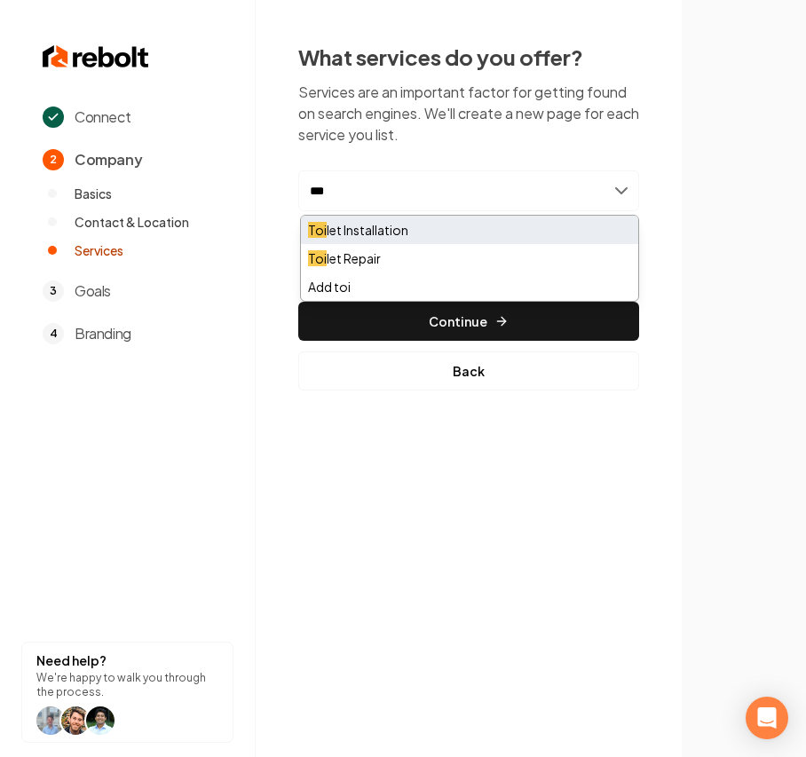
type input "***"
click at [395, 231] on div "Toi let Installation" at bounding box center [469, 230] width 337 height 28
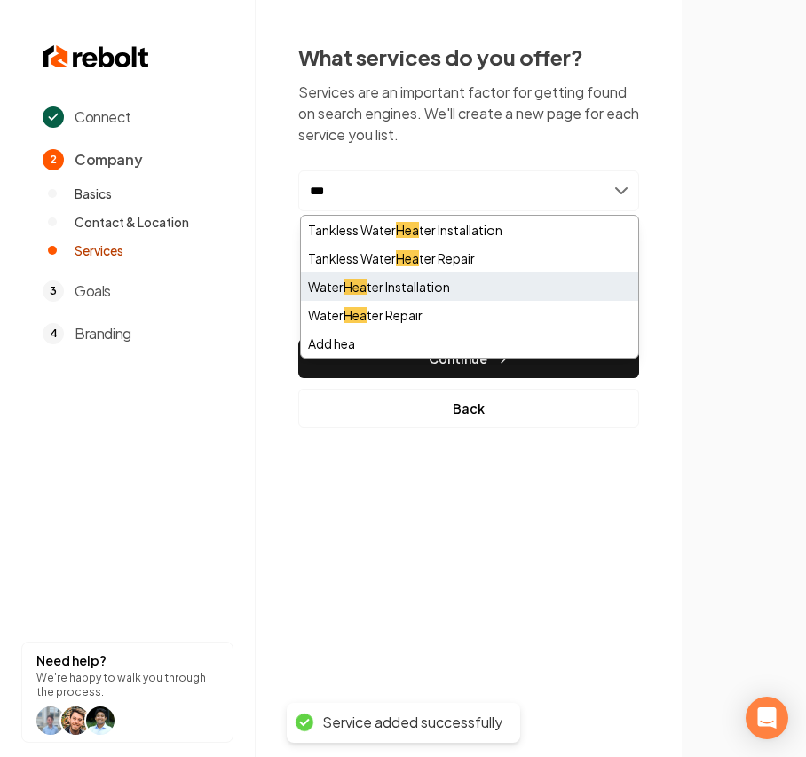
type input "***"
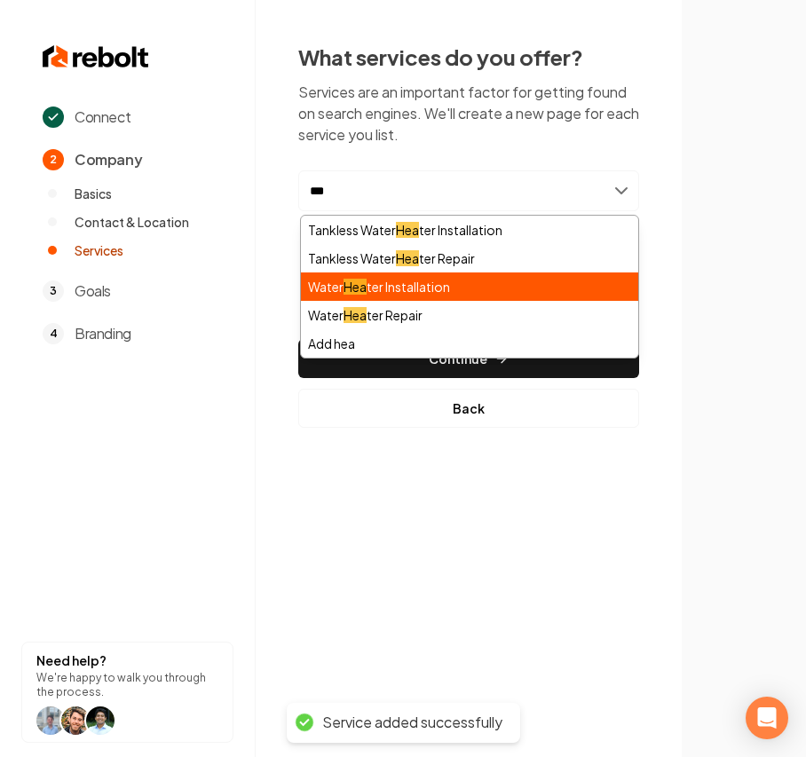
click at [459, 284] on div "Water Hea ter Installation" at bounding box center [469, 287] width 337 height 28
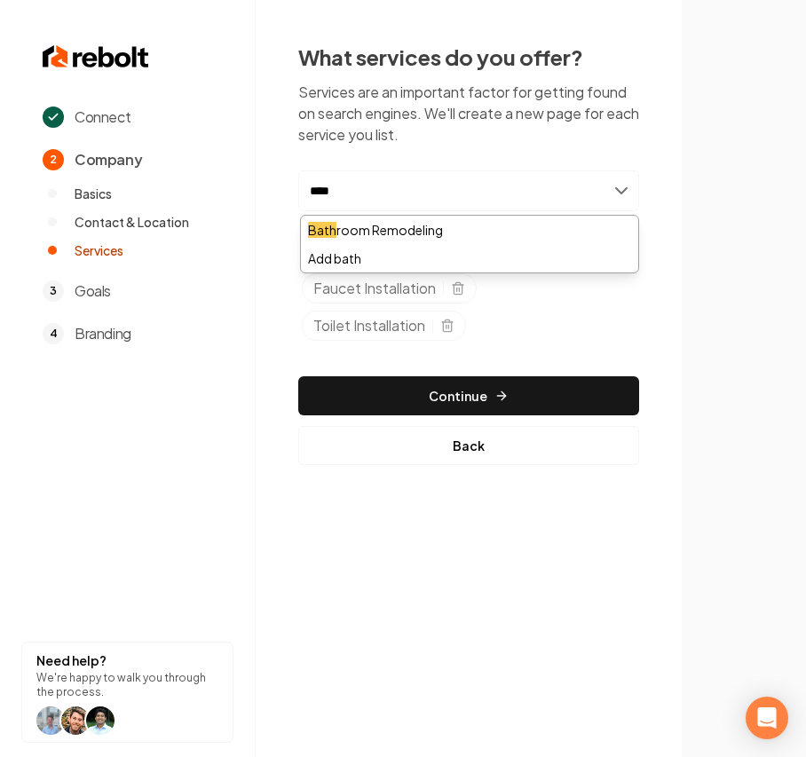
drag, startPoint x: 384, startPoint y: 183, endPoint x: 246, endPoint y: 203, distance: 139.1
click at [246, 203] on div "Connect 2 Company Basics Contact & Location Services 3 Goals 4 Branding Need he…" at bounding box center [403, 378] width 806 height 757
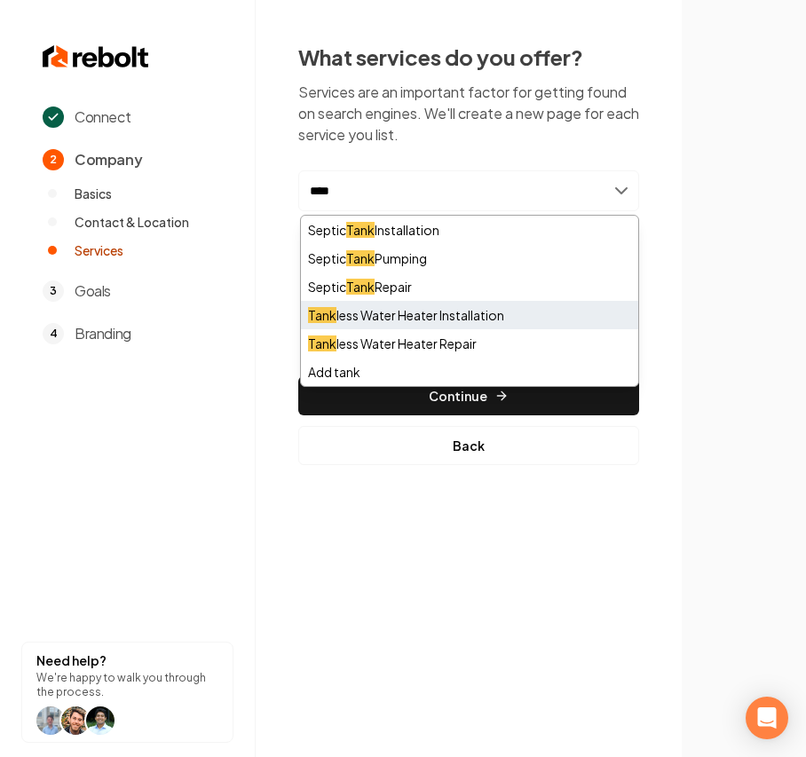
type input "****"
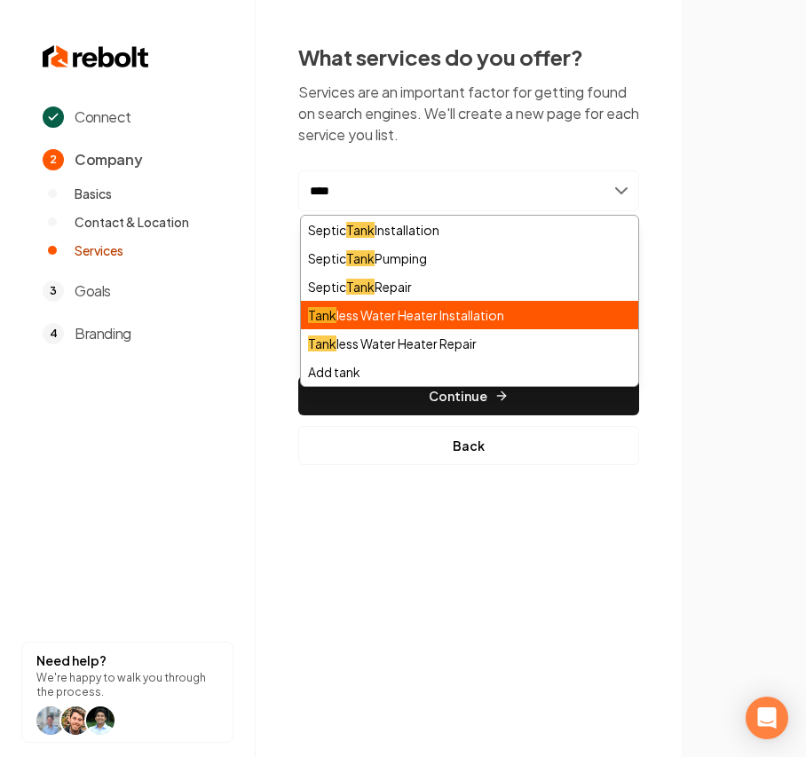
click at [541, 305] on div "Tank less Water Heater Installation" at bounding box center [469, 315] width 337 height 28
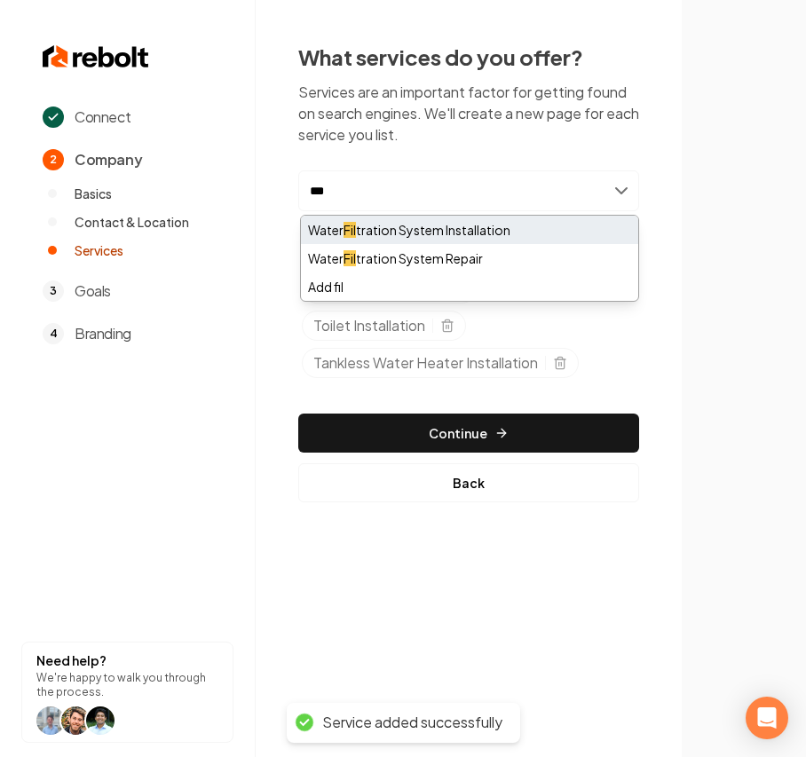
type input "***"
click at [566, 225] on div "Water Fil tration System Installation" at bounding box center [469, 230] width 337 height 28
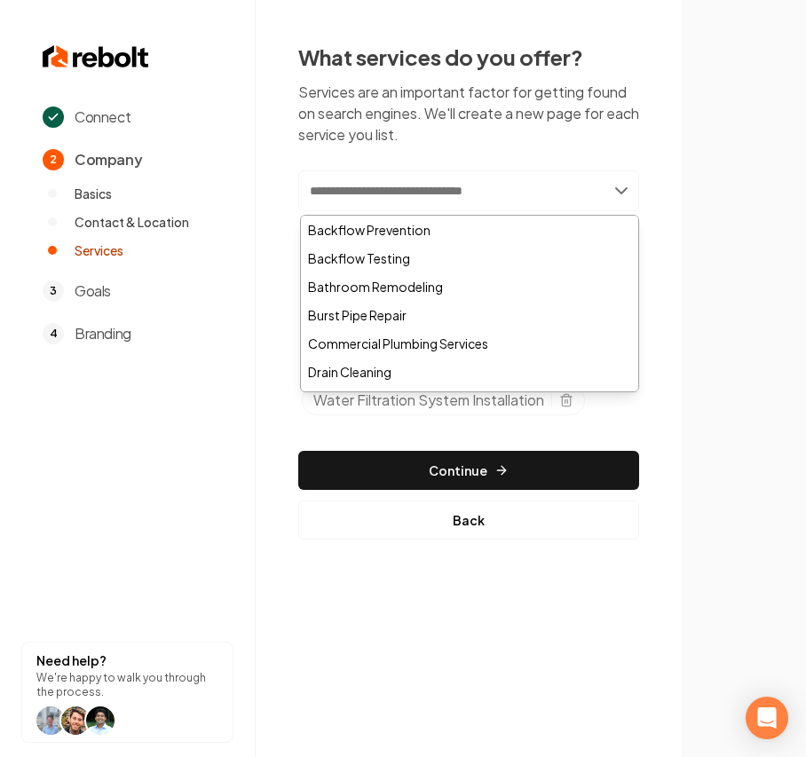
click at [462, 201] on input "text" at bounding box center [468, 190] width 341 height 41
paste input "*******"
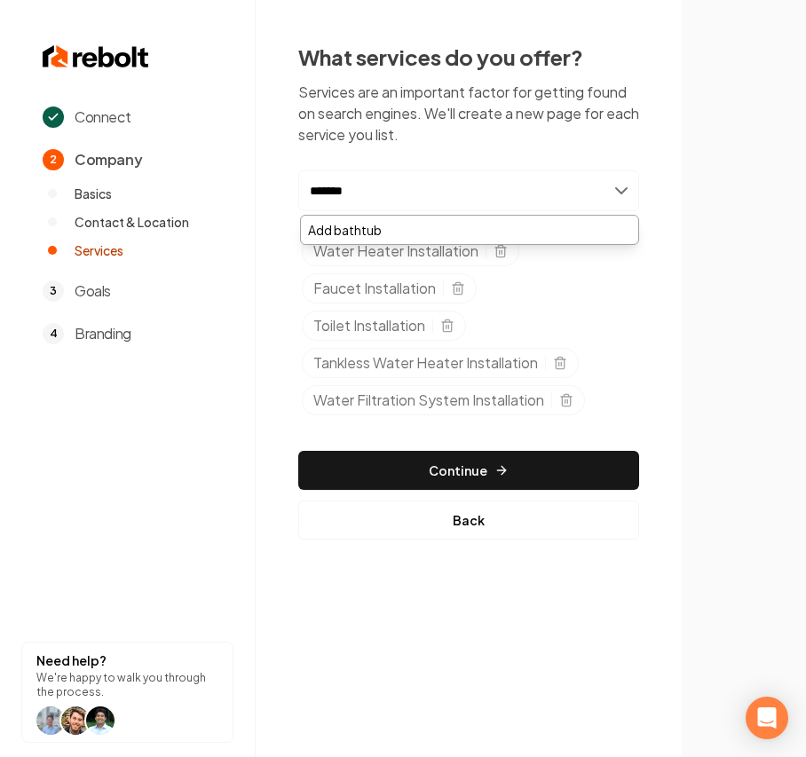
drag, startPoint x: 313, startPoint y: 190, endPoint x: 299, endPoint y: 192, distance: 13.4
click at [299, 192] on input "*******" at bounding box center [468, 190] width 341 height 41
type input "**********"
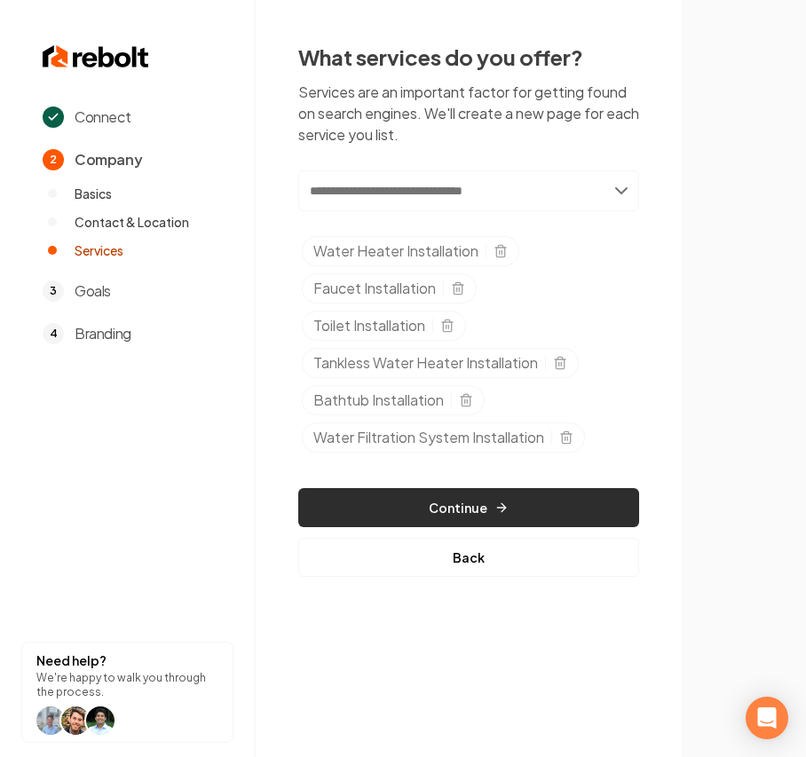
click at [488, 515] on button "Continue" at bounding box center [468, 507] width 341 height 39
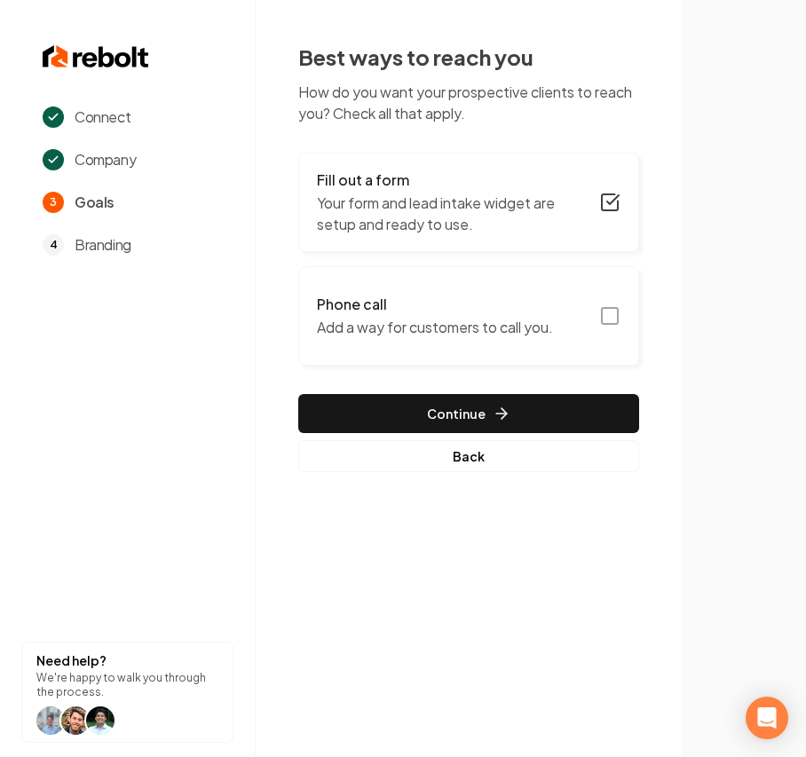
click at [580, 320] on button "Phone call Add a way for customers to call you." at bounding box center [468, 315] width 341 height 99
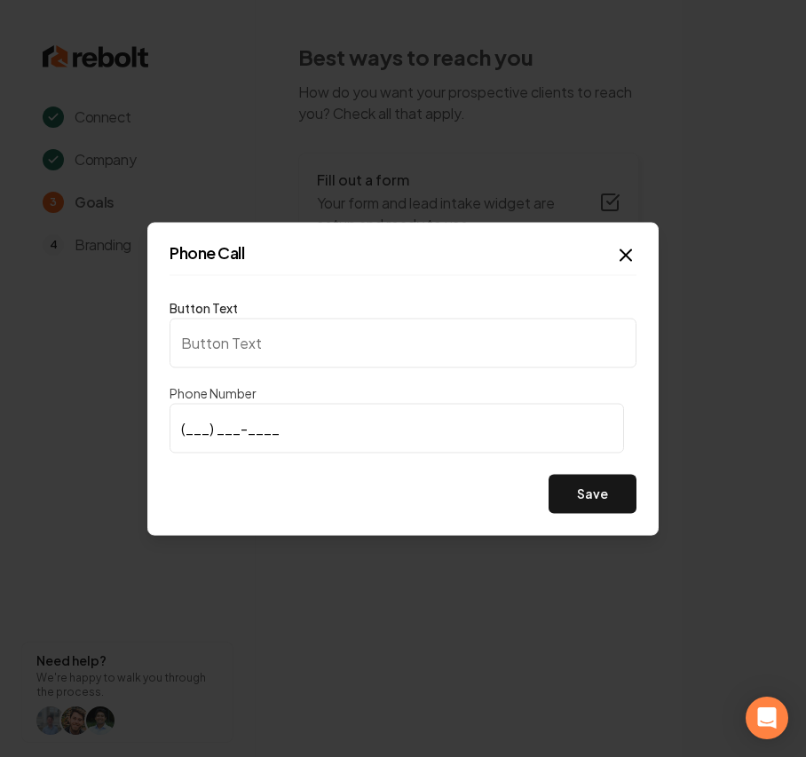
type input "Call us"
type input "(737) 217-3720"
click at [573, 491] on button "Save" at bounding box center [593, 493] width 88 height 39
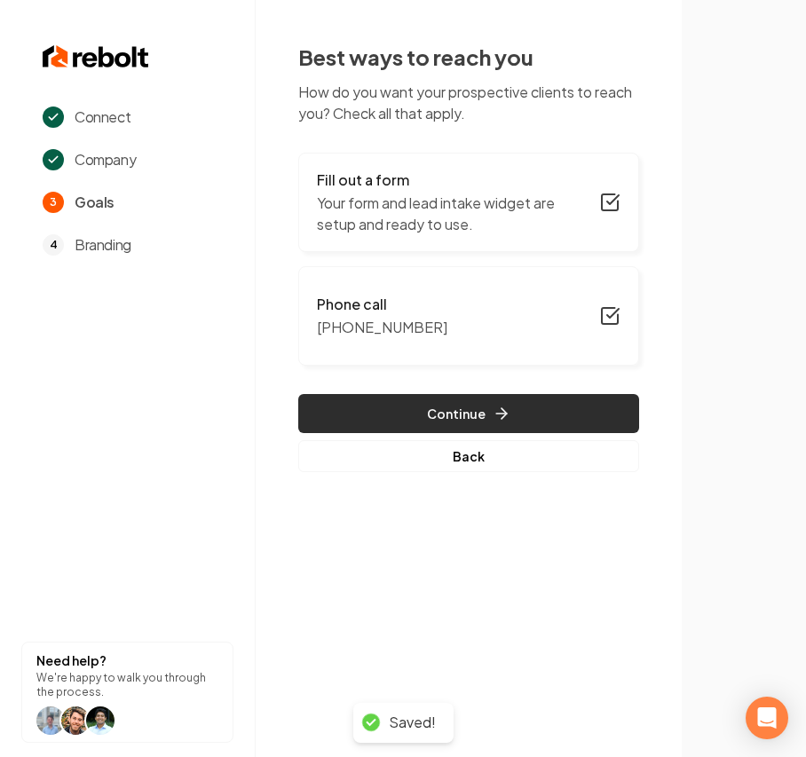
click at [497, 408] on icon "button" at bounding box center [502, 414] width 18 height 18
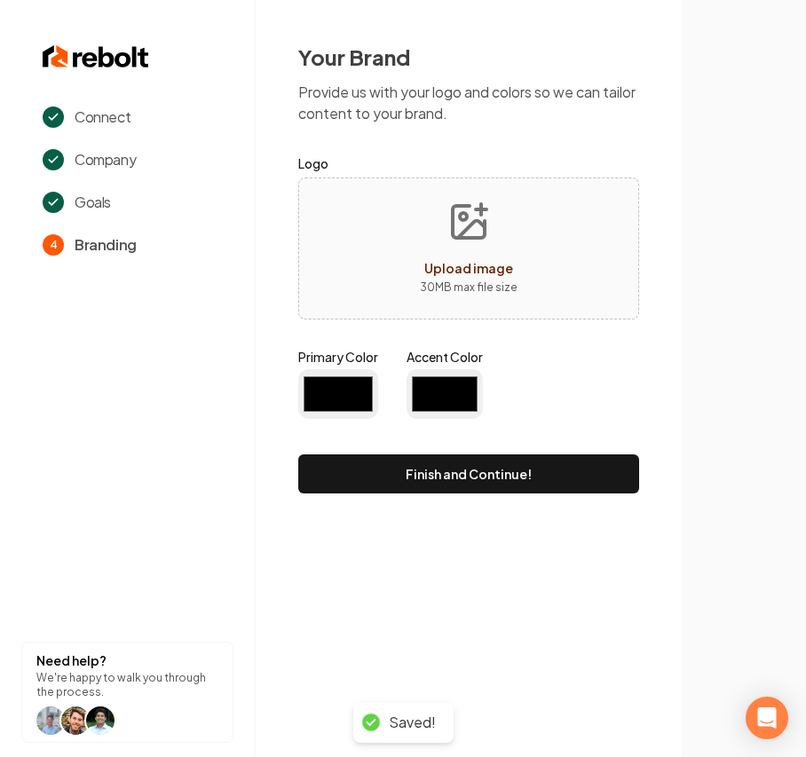
type input "#194d33"
type input "#70be00"
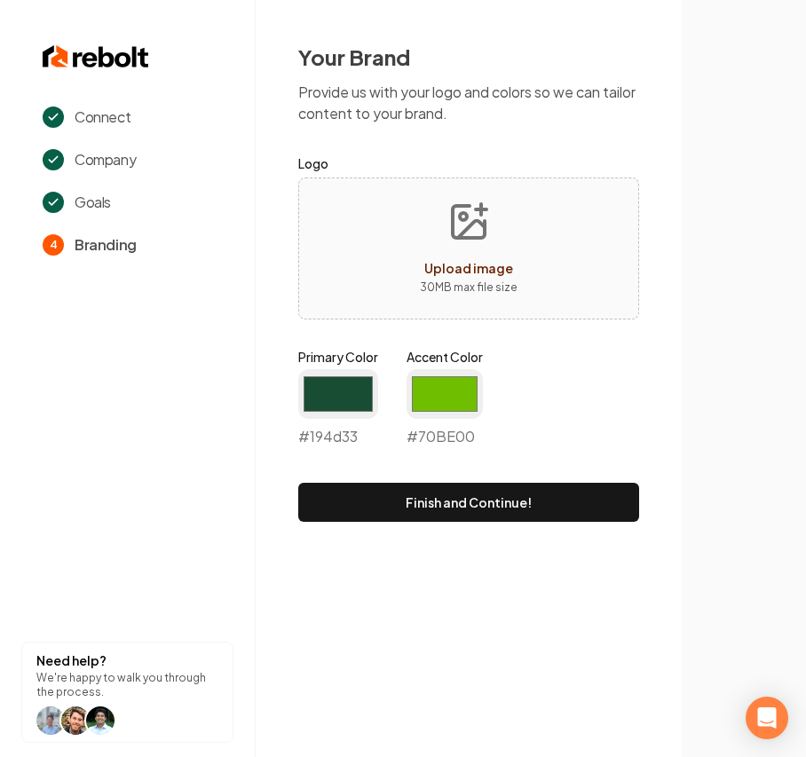
click at [419, 253] on button "Upload image 30 MB max file size" at bounding box center [469, 248] width 126 height 124
type input "**********"
click at [336, 398] on input "#194d33" at bounding box center [338, 394] width 80 height 50
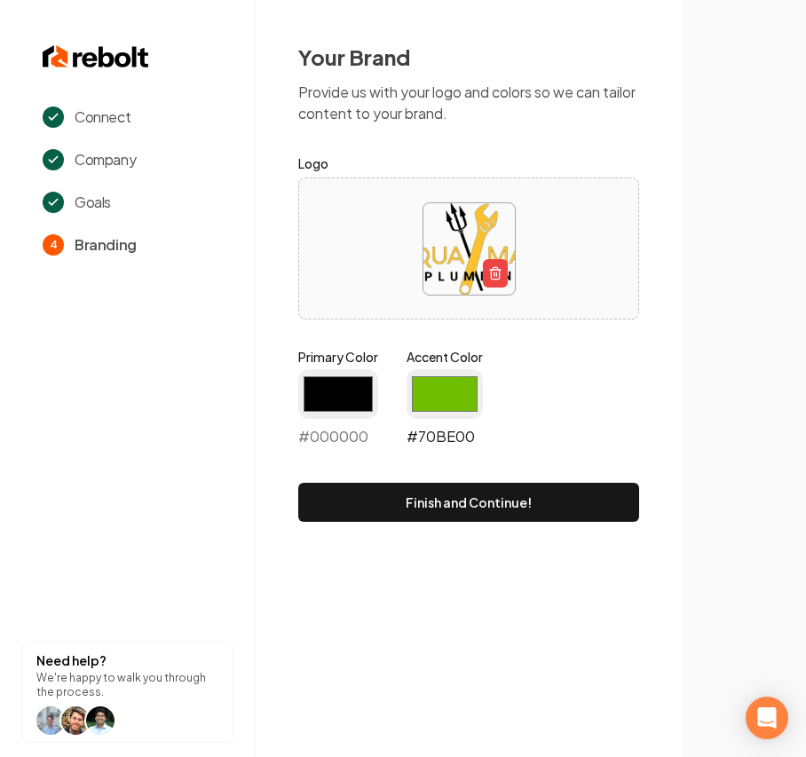
type input "#000000"
click at [433, 387] on input "#70be00" at bounding box center [445, 394] width 76 height 50
type input "#fcc12c"
click at [630, 373] on div "Primary Color #000000 #000000 Accent Color #fcc12c #fcc12c" at bounding box center [468, 401] width 341 height 107
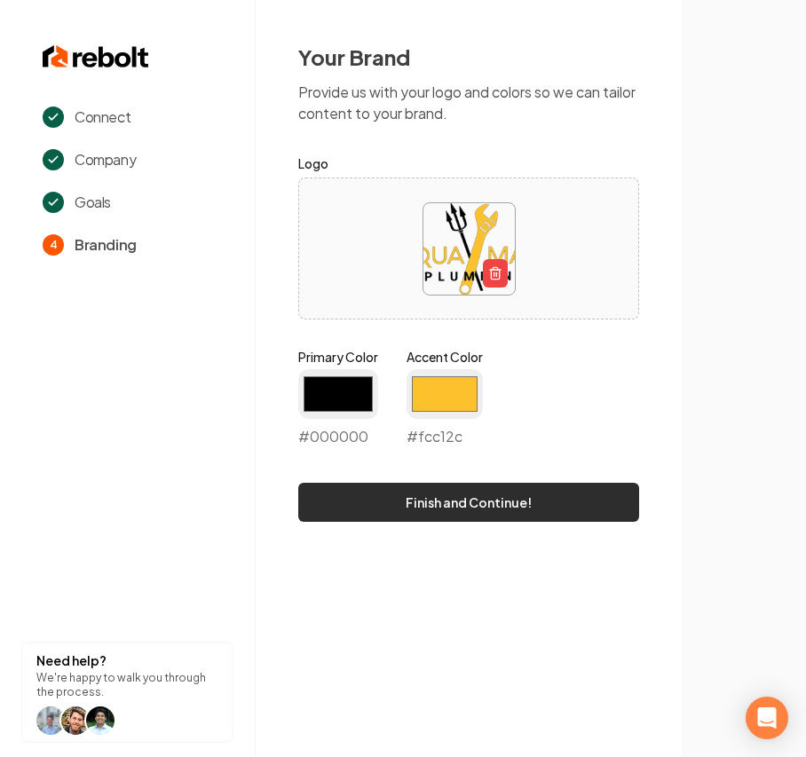
click at [504, 502] on button "Finish and Continue!" at bounding box center [468, 502] width 341 height 39
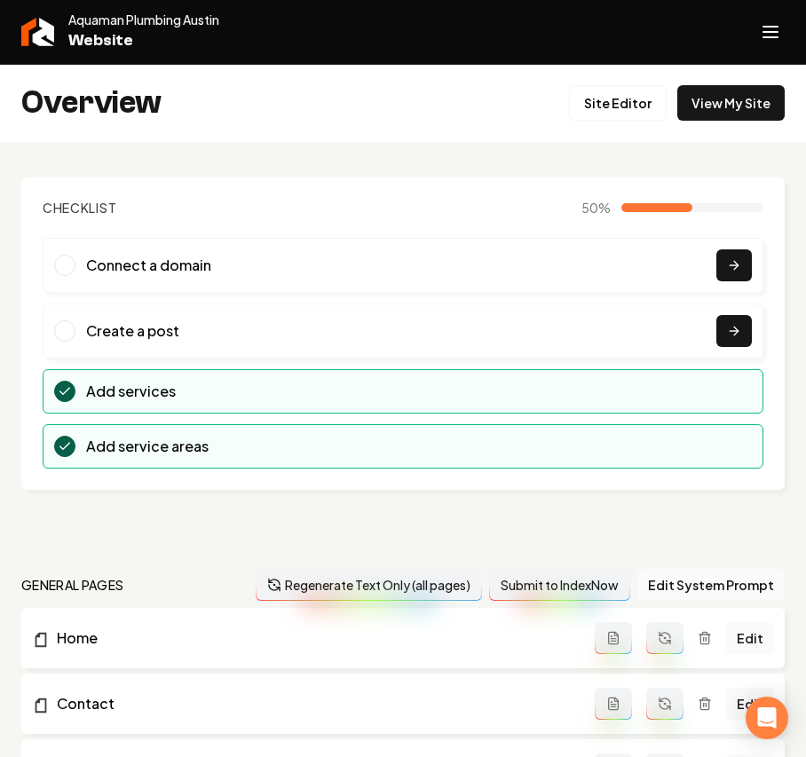
click at [749, 36] on button "Open navigation menu" at bounding box center [770, 32] width 43 height 43
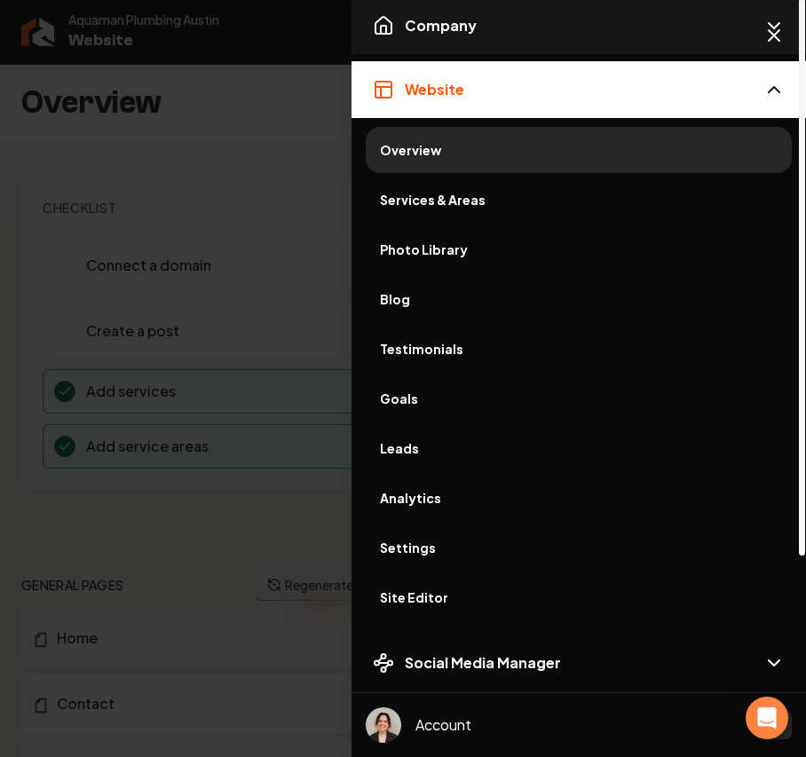
click at [523, 19] on button "Company" at bounding box center [579, 25] width 455 height 57
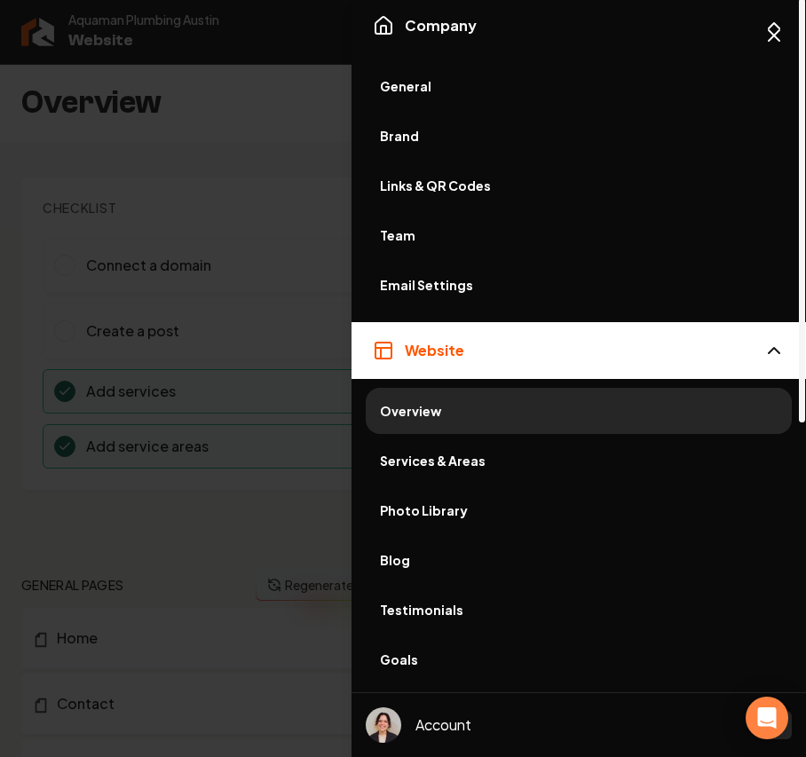
click at [459, 83] on span "General" at bounding box center [579, 86] width 398 height 18
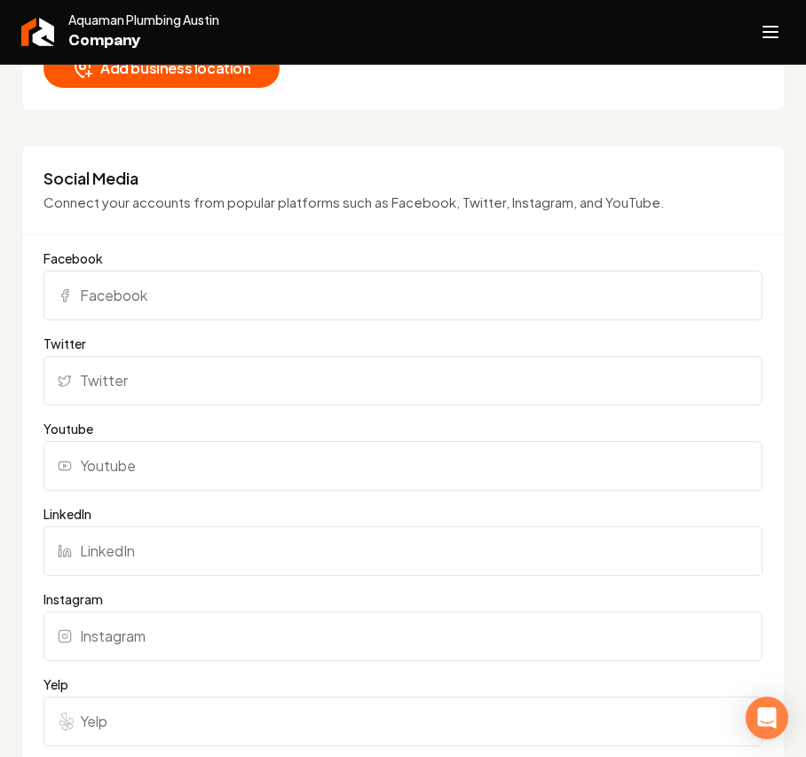
scroll to position [1302, 0]
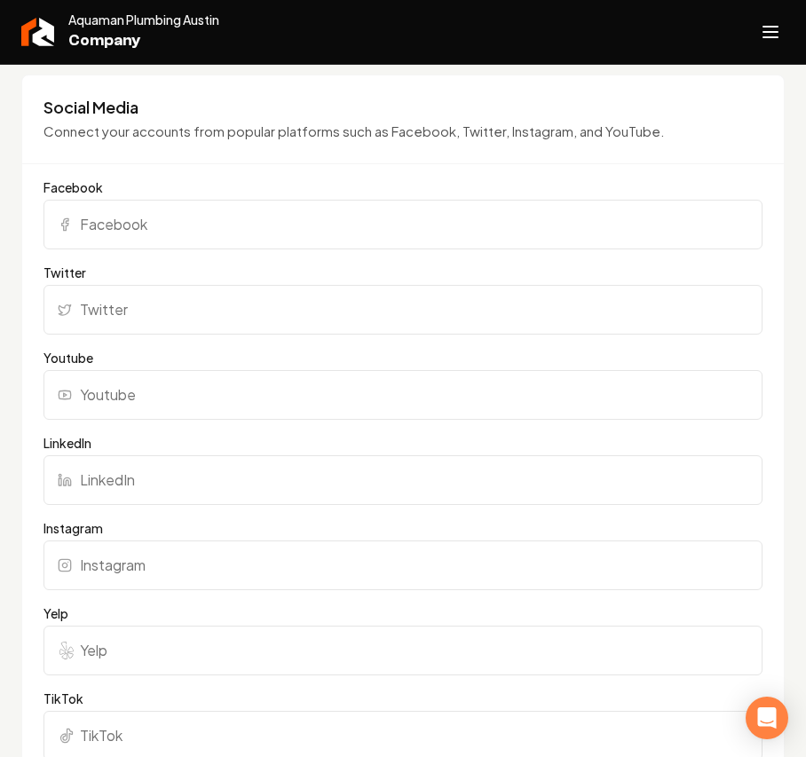
click at [130, 669] on input "Yelp" at bounding box center [403, 651] width 719 height 50
paste input "https://www.yelp.com/biz/aquaman-plumbing-pflugerville"
type input "https://www.yelp.com/biz/aquaman-plumbing-pflugerville"
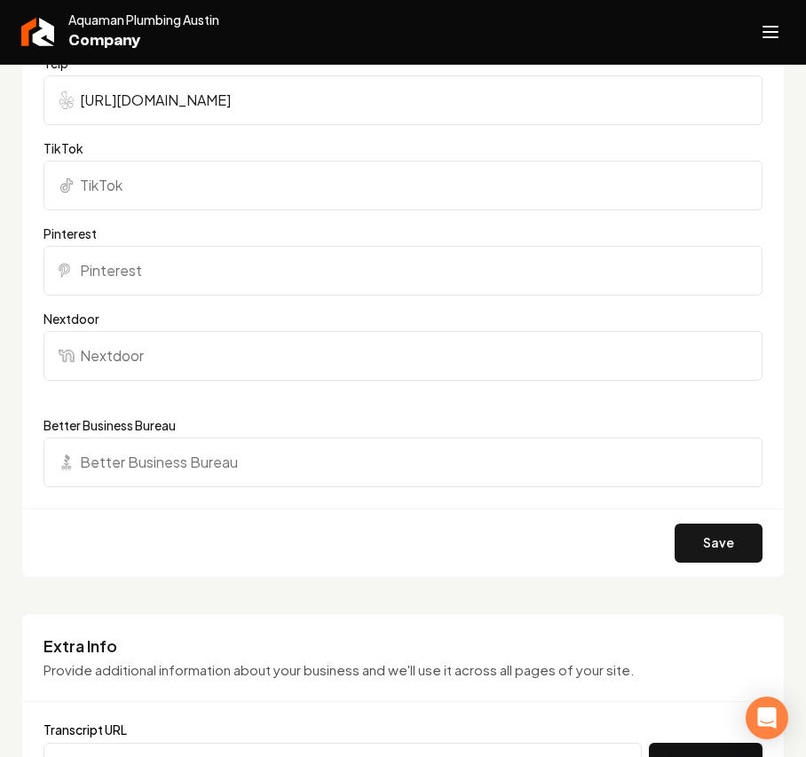
scroll to position [1894, 0]
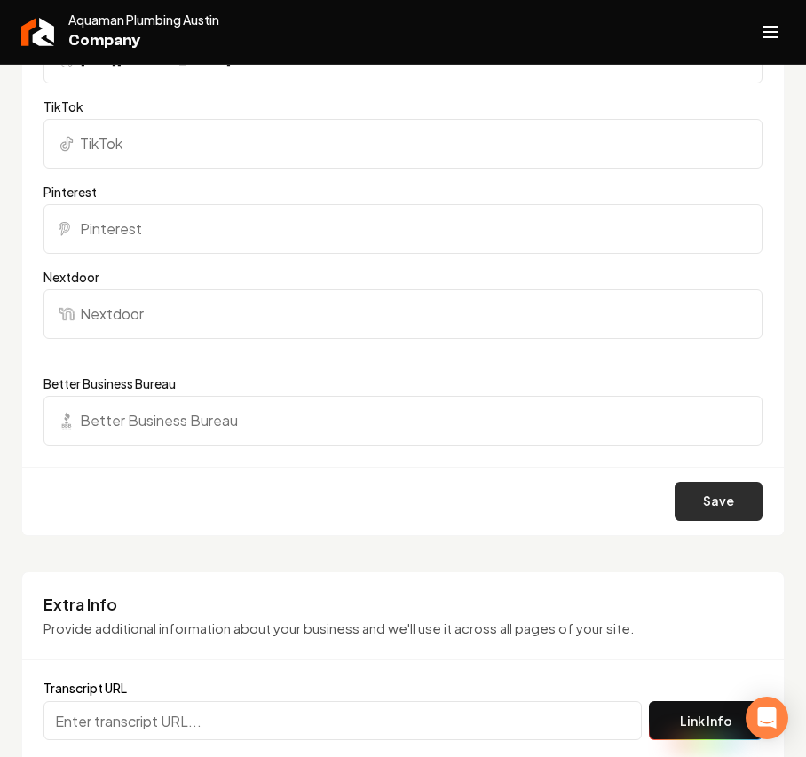
click at [675, 509] on button "Save" at bounding box center [719, 501] width 88 height 39
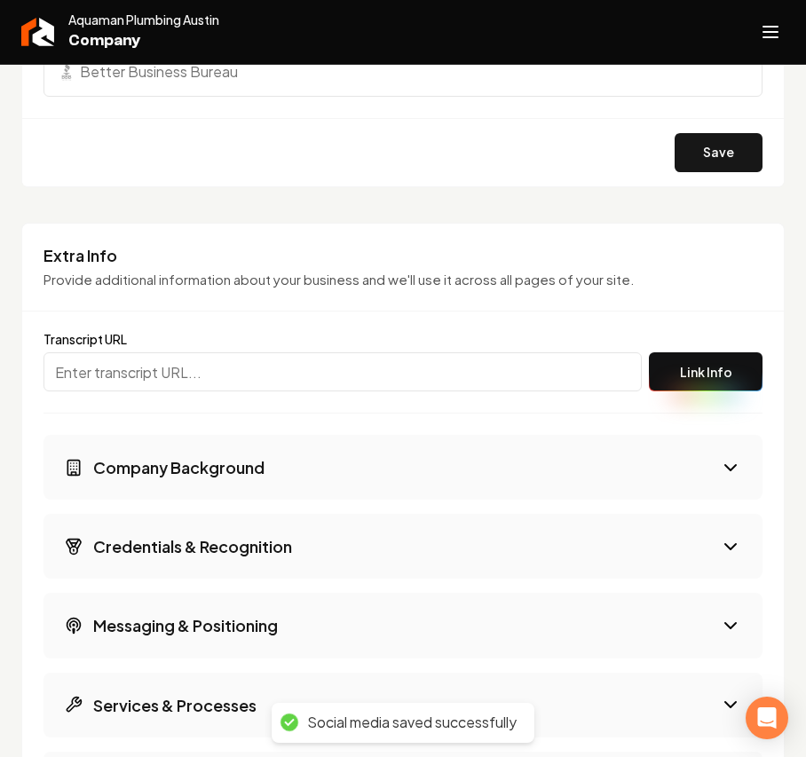
scroll to position [2249, 0]
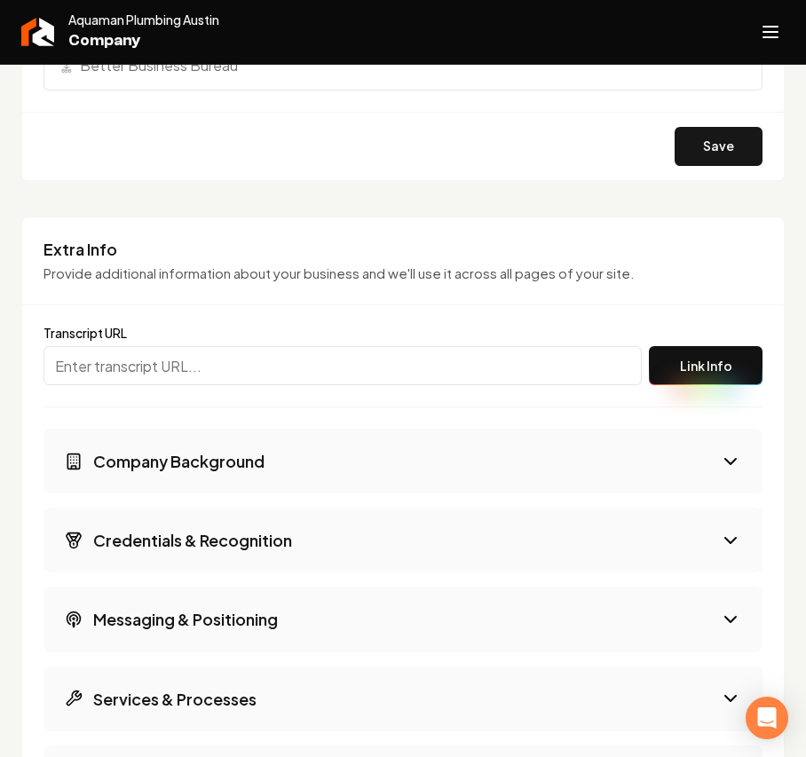
click at [767, 36] on icon "Open navigation menu" at bounding box center [770, 32] width 21 height 28
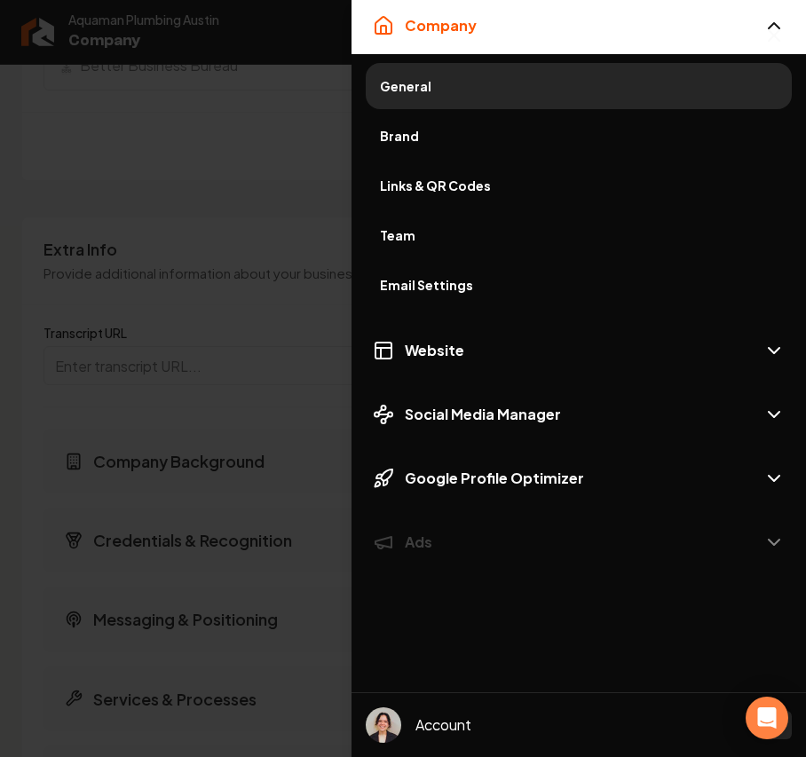
click at [428, 129] on span "Brand" at bounding box center [579, 136] width 398 height 18
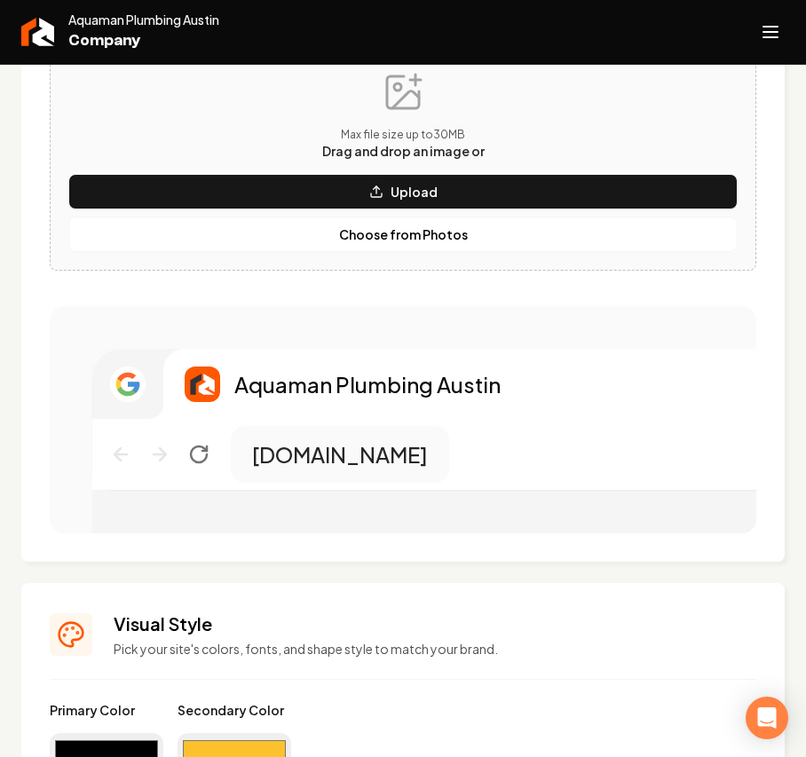
scroll to position [622, 0]
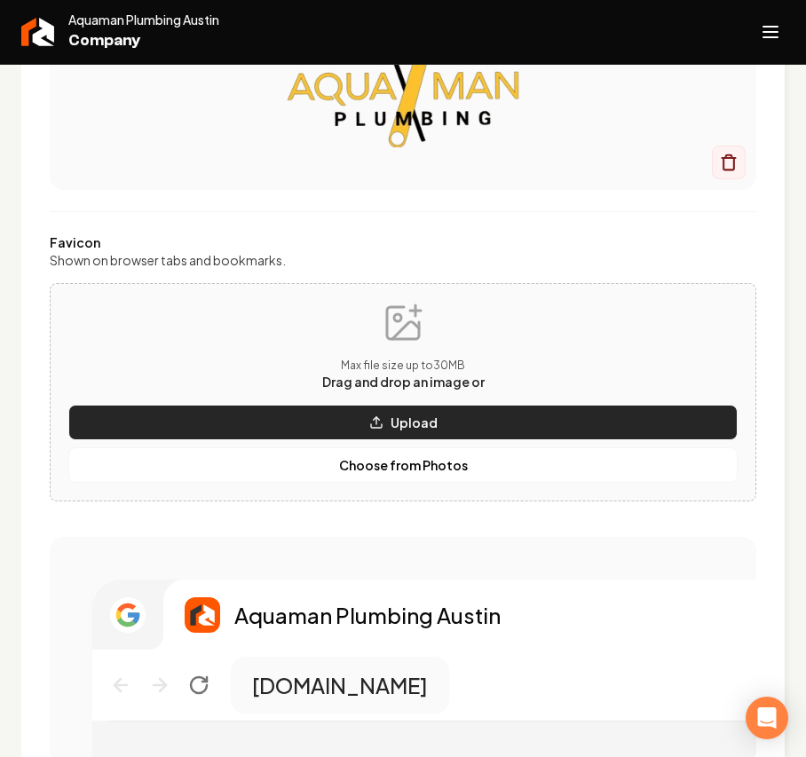
click at [328, 426] on button "Upload" at bounding box center [402, 423] width 669 height 36
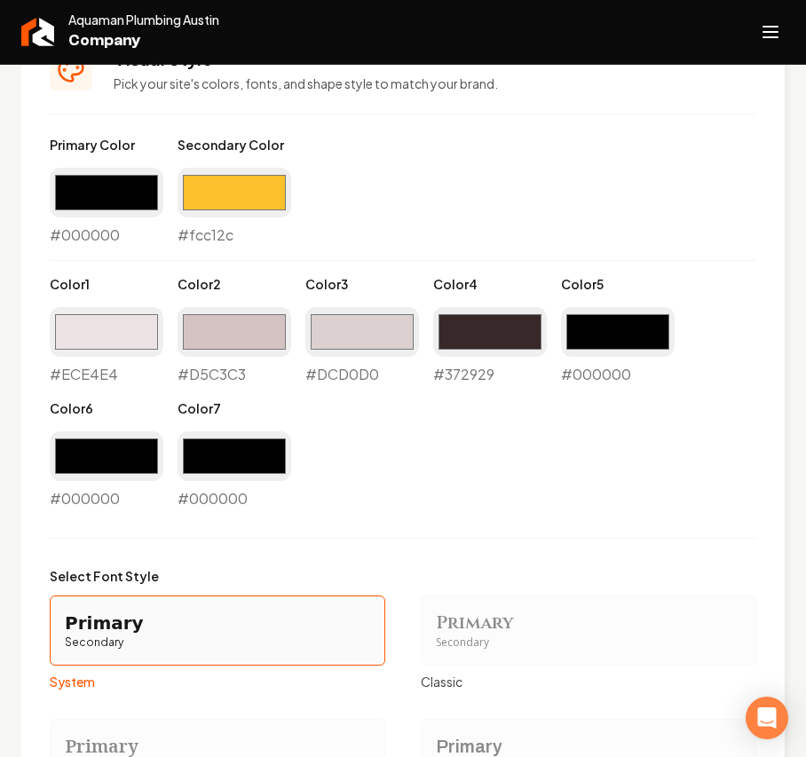
scroll to position [1451, 0]
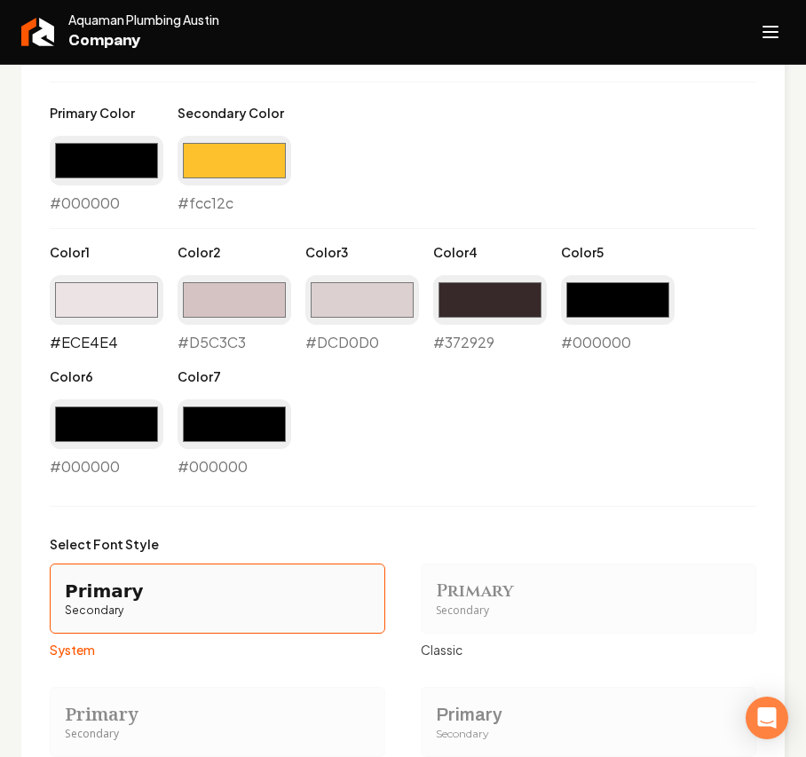
click at [133, 304] on input "#ece4e4" at bounding box center [107, 300] width 114 height 50
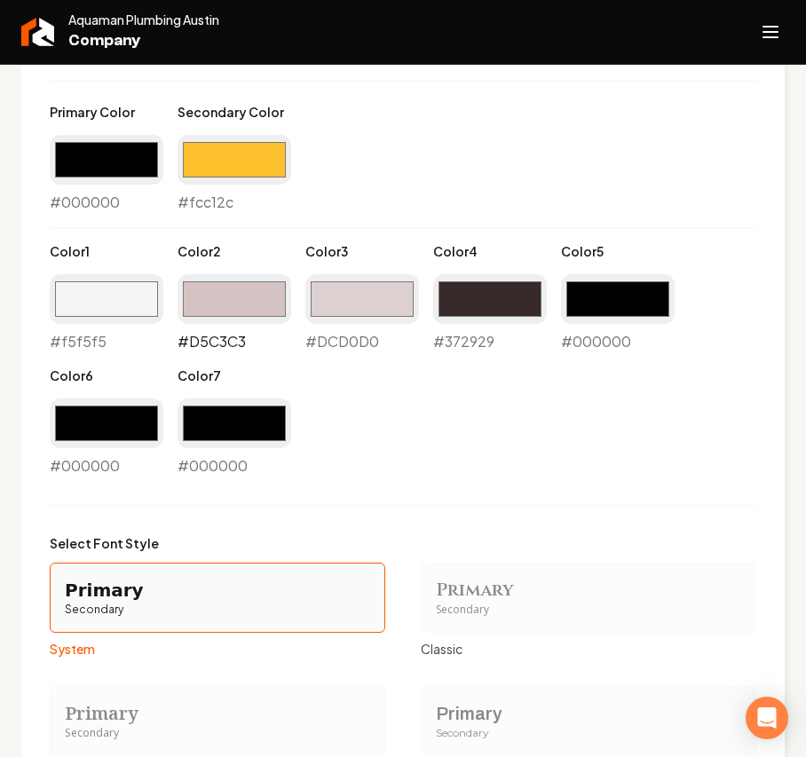
type input "#f5f5f5"
click at [213, 302] on input "#d5c3c3" at bounding box center [235, 299] width 114 height 50
type input "#dbdbdb"
drag, startPoint x: 381, startPoint y: 297, endPoint x: 360, endPoint y: 321, distance: 32.2
click at [380, 297] on input "#dcd0d0" at bounding box center [362, 299] width 114 height 50
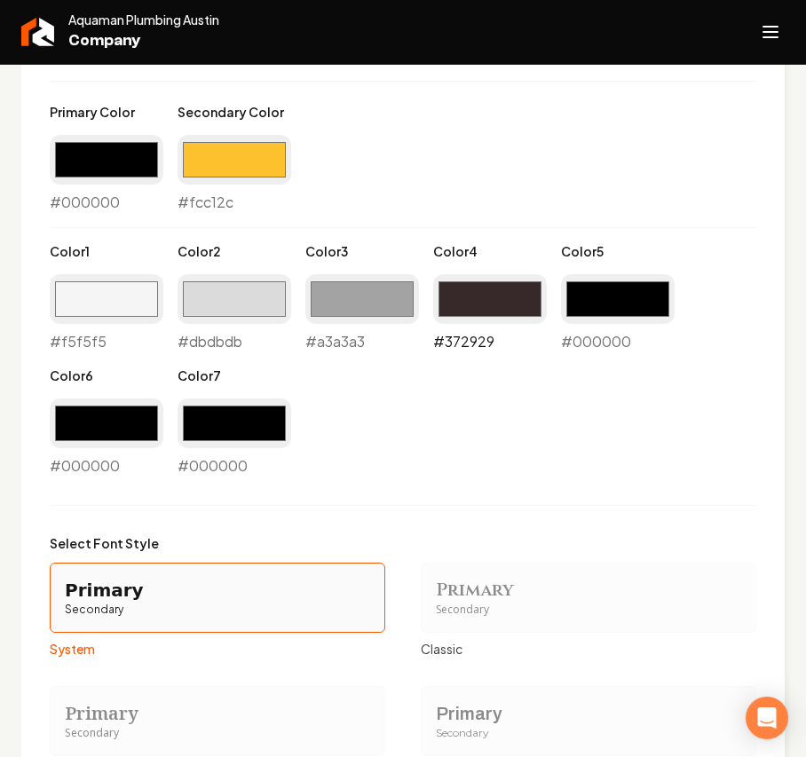
type input "#a3a3a3"
click at [510, 284] on input "#372929" at bounding box center [490, 299] width 114 height 50
type input "#7a7a7a"
click at [744, 355] on div "Visual Style Pick your site's colors, fonts, and shape style to match your bran…" at bounding box center [403, 711] width 764 height 1453
click at [616, 307] on input "#000000" at bounding box center [618, 299] width 114 height 50
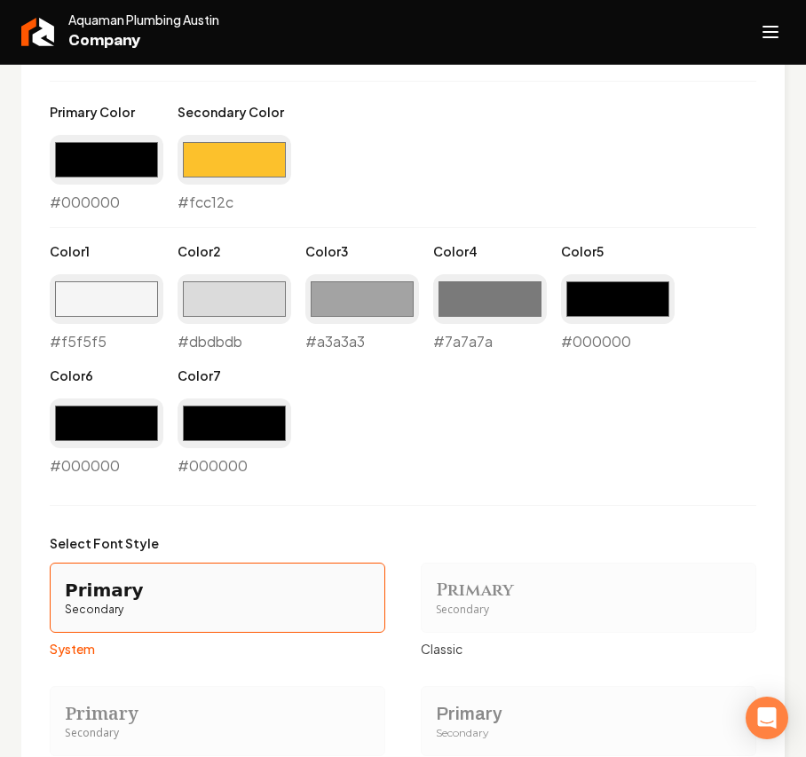
drag, startPoint x: 501, startPoint y: 405, endPoint x: 527, endPoint y: 396, distance: 28.1
click at [492, 410] on div "Primary Color #000000 #000000 Secondary Color #fcc12c #fcc12c Color 1 #f5f5f5 #…" at bounding box center [403, 290] width 707 height 374
drag, startPoint x: 665, startPoint y: 289, endPoint x: 646, endPoint y: 317, distance: 34.0
click at [664, 289] on input "#000000" at bounding box center [618, 299] width 114 height 50
type input "#363636"
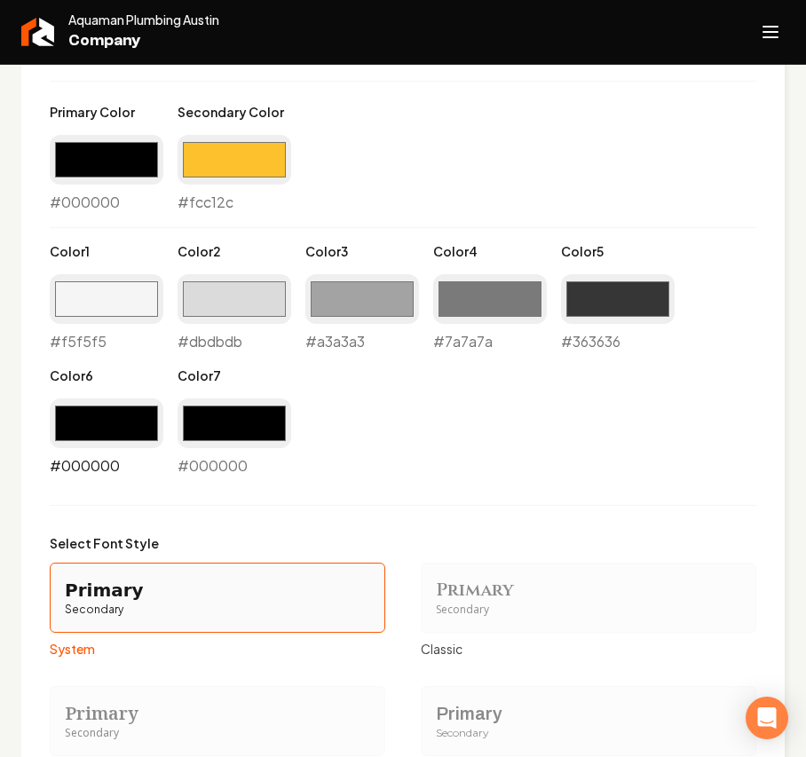
click at [124, 416] on input "#000000" at bounding box center [107, 424] width 114 height 50
type input "#212121"
click at [570, 474] on div "Primary Color #000000 #000000 Secondary Color #fcc12c #fcc12c Color 1 #f5f5f5 #…" at bounding box center [403, 290] width 707 height 374
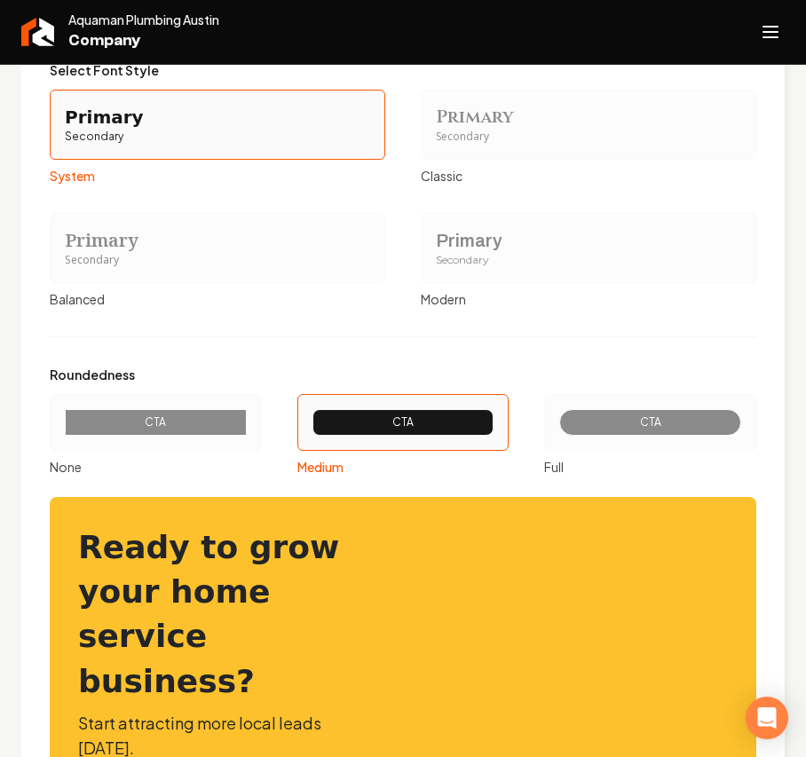
click at [473, 247] on div "Primary" at bounding box center [588, 240] width 305 height 25
click at [434, 247] on button "Primary Secondary Modern" at bounding box center [427, 248] width 14 height 14
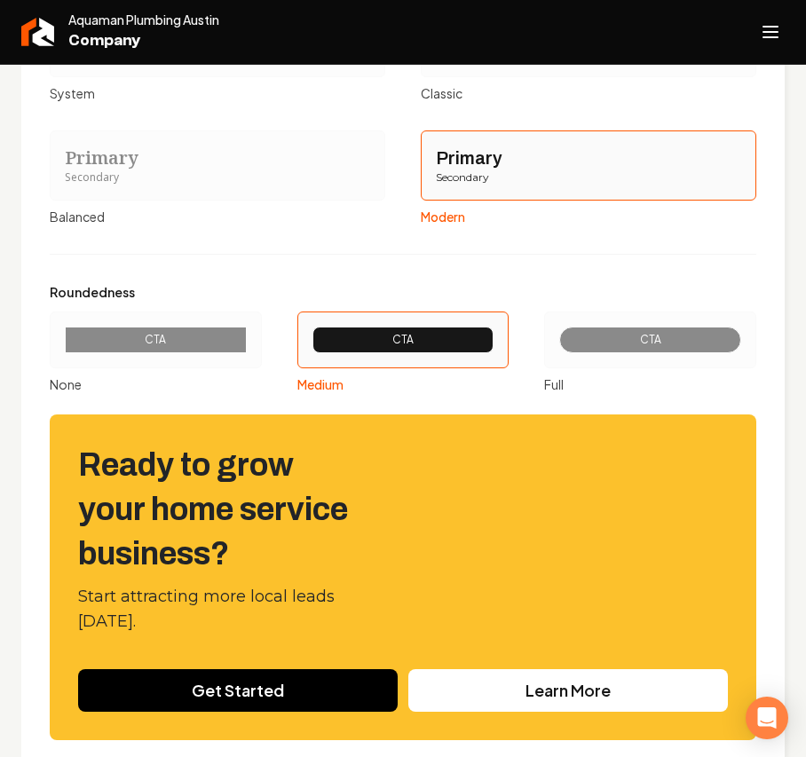
scroll to position [2181, 0]
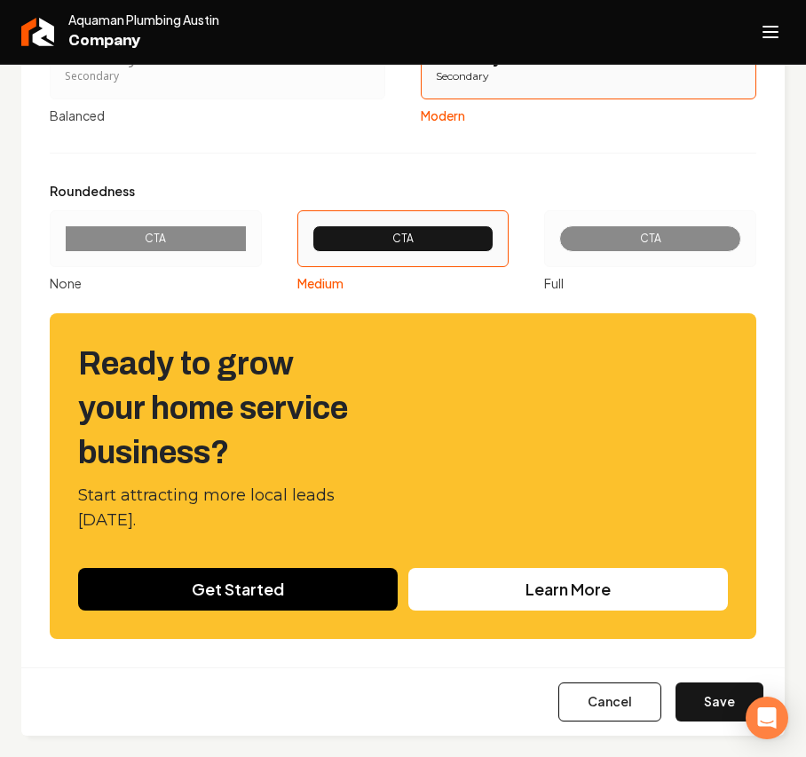
click at [625, 235] on div "CTA" at bounding box center [650, 239] width 152 height 14
click at [558, 235] on button "CTA Full" at bounding box center [550, 239] width 14 height 14
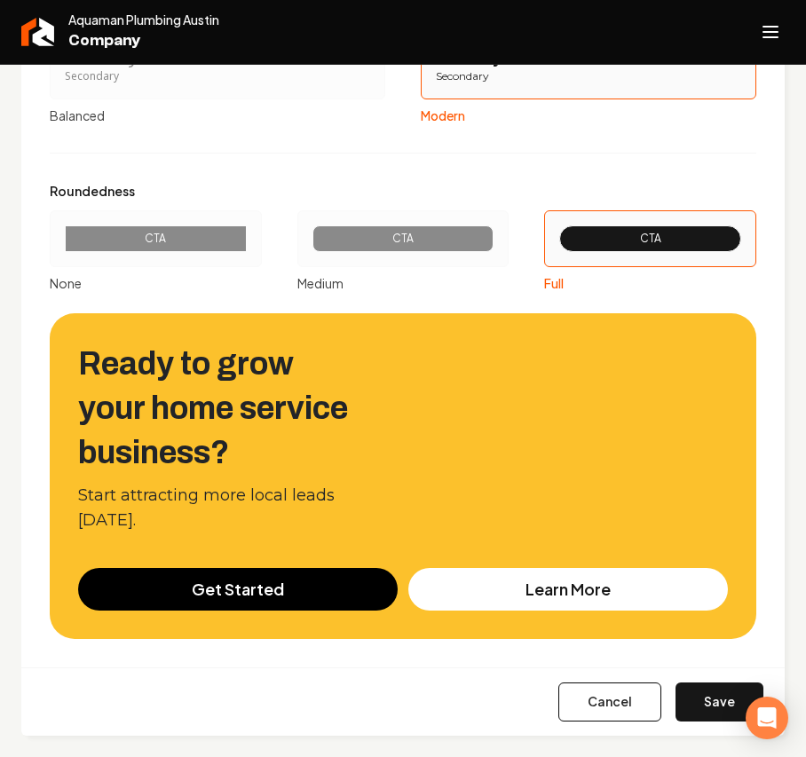
scroll to position [1826, 0]
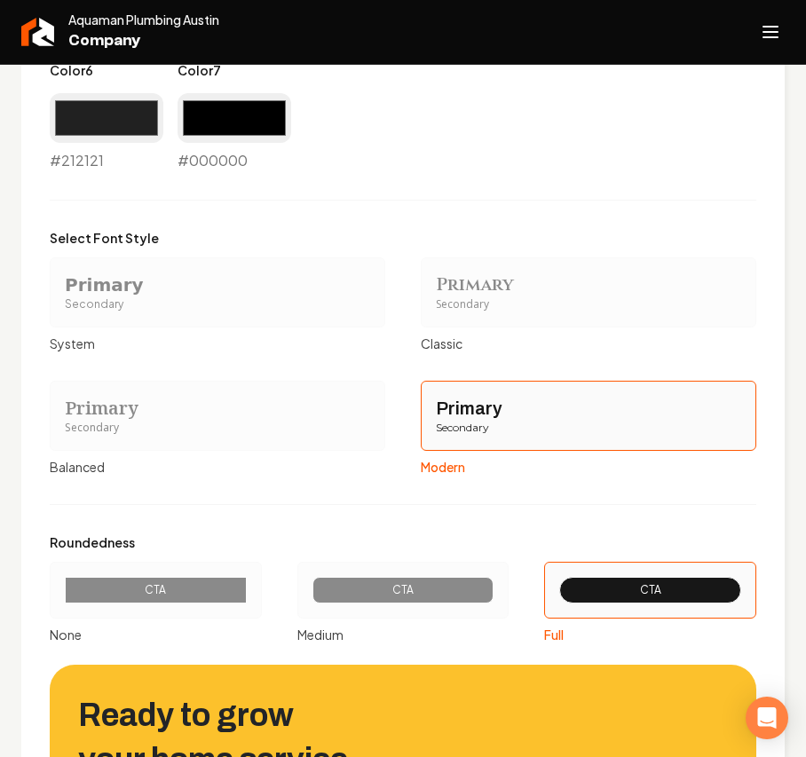
drag, startPoint x: 380, startPoint y: 581, endPoint x: 384, endPoint y: 572, distance: 9.9
click at [380, 582] on div "CTA" at bounding box center [404, 590] width 182 height 27
click at [311, 583] on button "CTA Medium" at bounding box center [304, 590] width 14 height 14
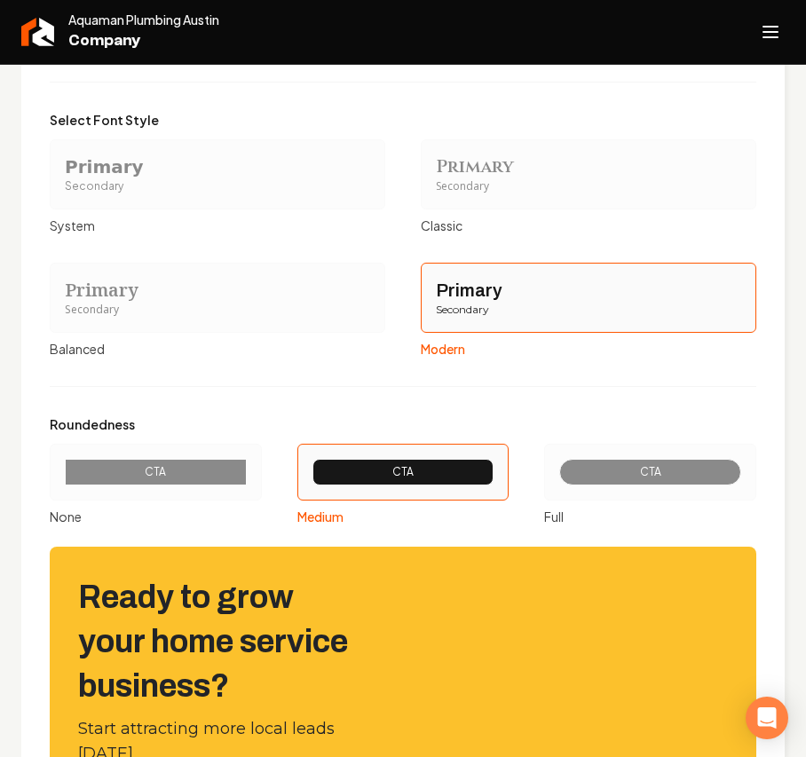
scroll to position [2181, 0]
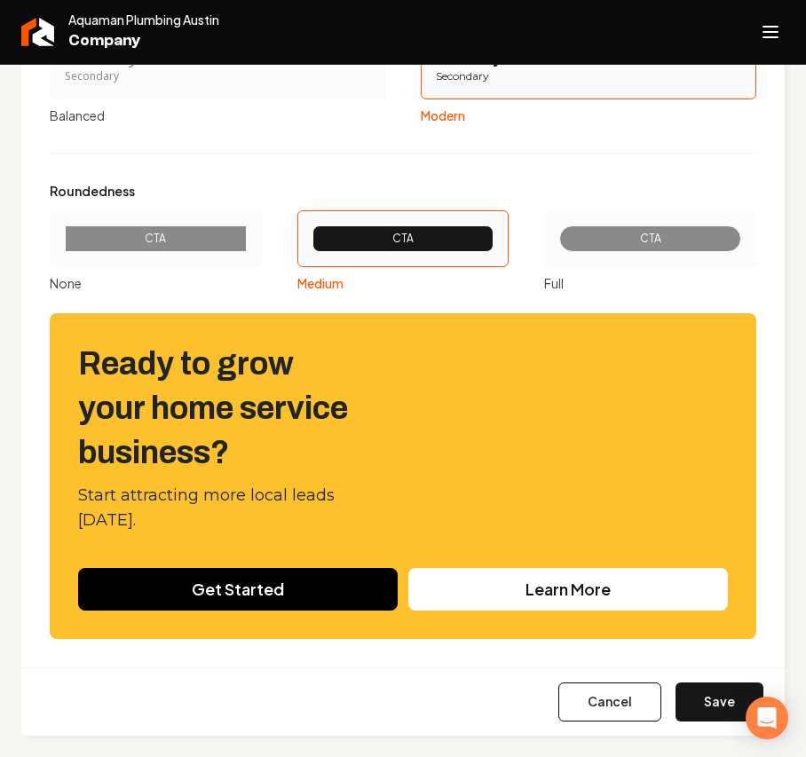
click at [156, 226] on div "CTA" at bounding box center [156, 239] width 182 height 27
click at [63, 232] on button "CTA None" at bounding box center [56, 239] width 14 height 14
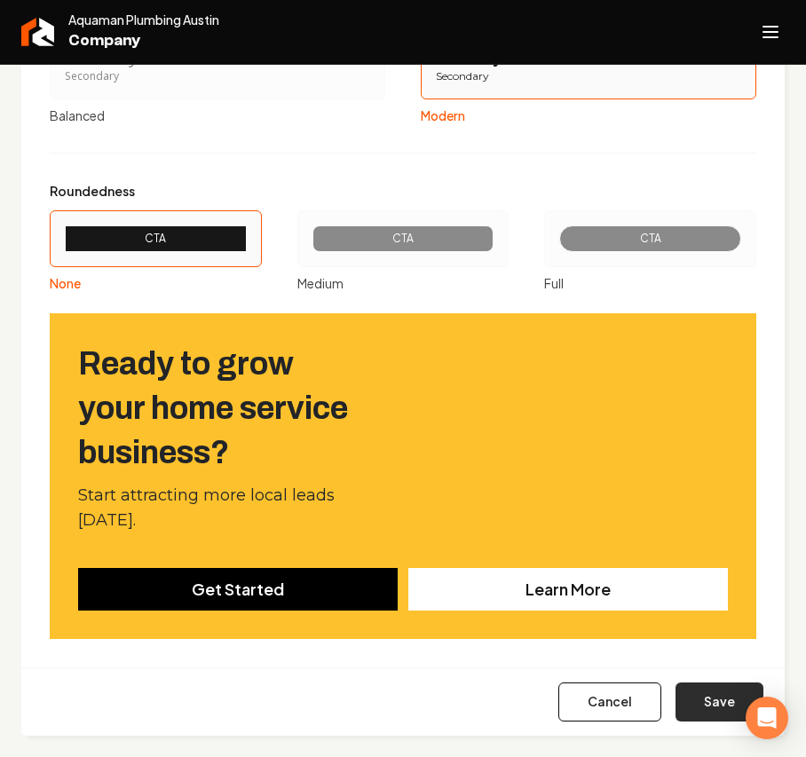
click at [680, 693] on button "Save" at bounding box center [720, 702] width 88 height 39
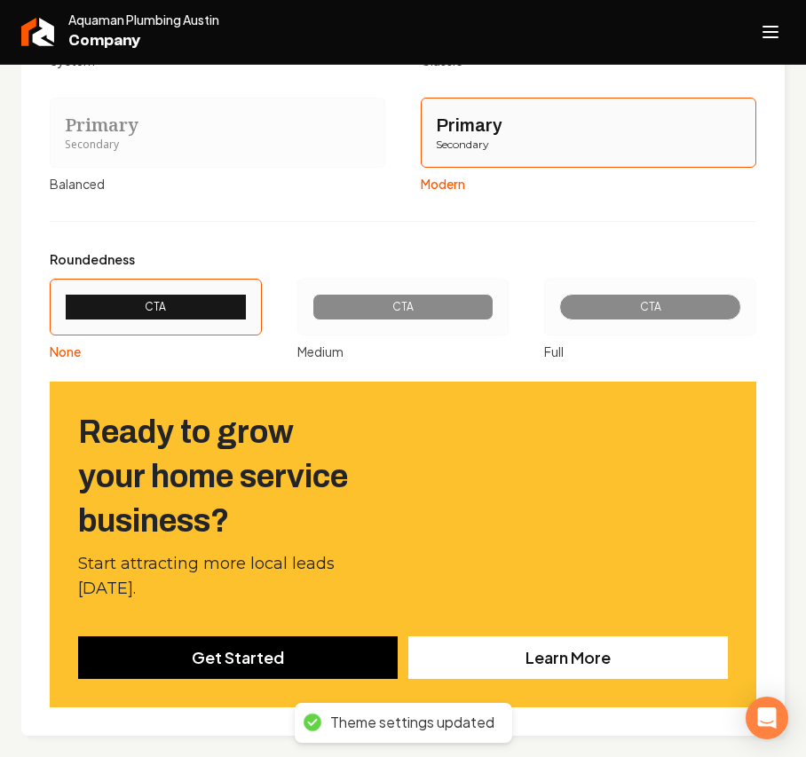
scroll to position [2111, 0]
click at [761, 51] on button "Open navigation menu" at bounding box center [770, 32] width 43 height 43
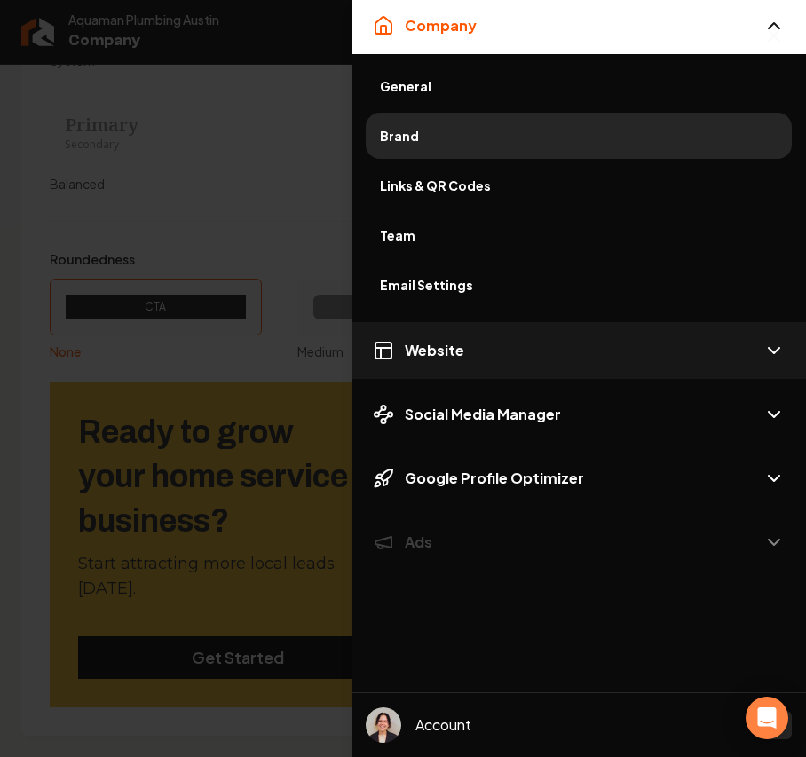
click at [458, 341] on span "Website" at bounding box center [434, 350] width 59 height 21
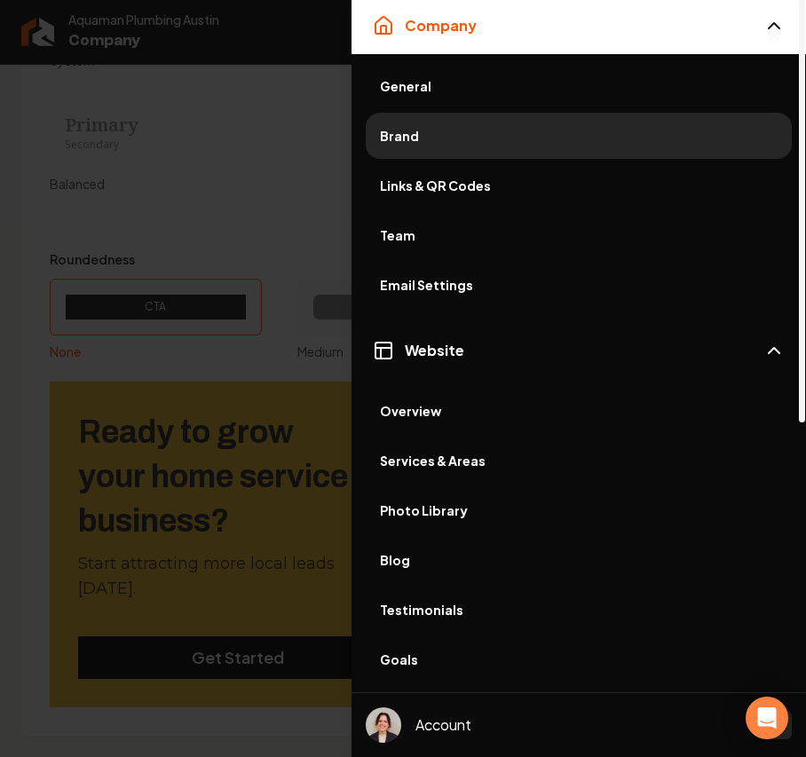
click at [446, 504] on span "Photo Library" at bounding box center [579, 511] width 398 height 18
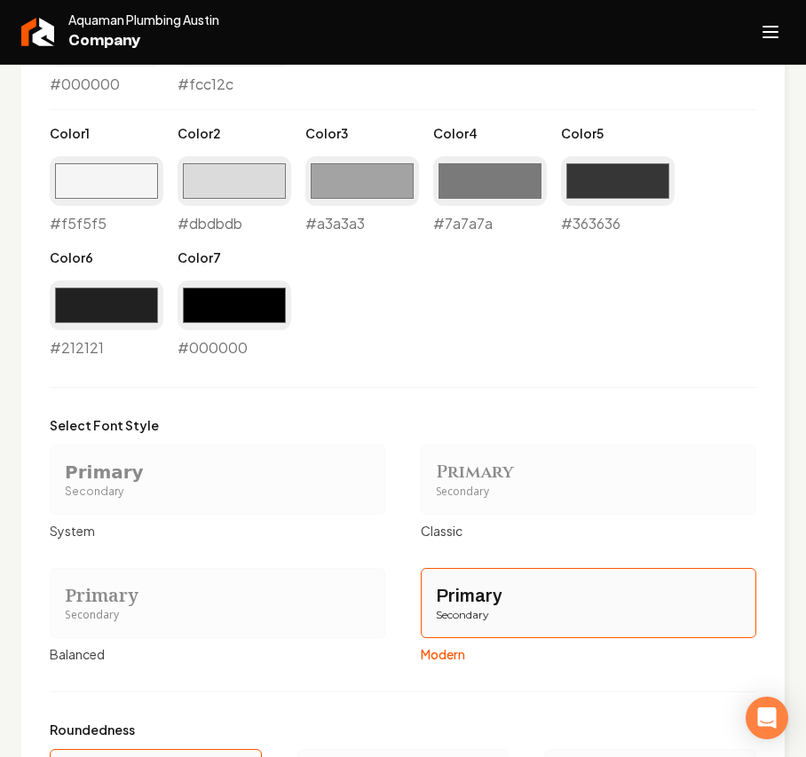
scroll to position [1283, 0]
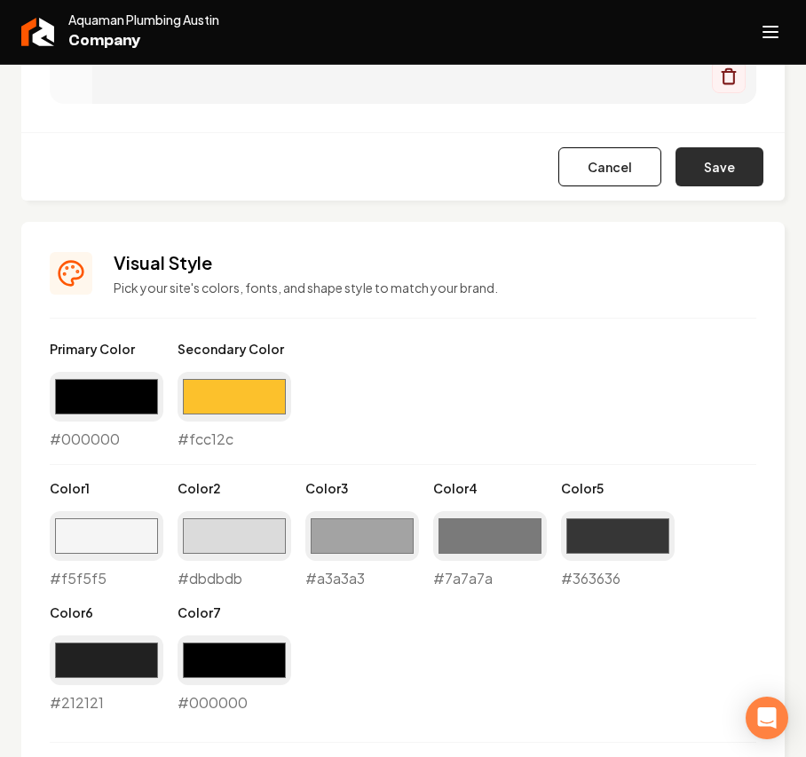
click at [693, 157] on button "Save" at bounding box center [720, 166] width 88 height 39
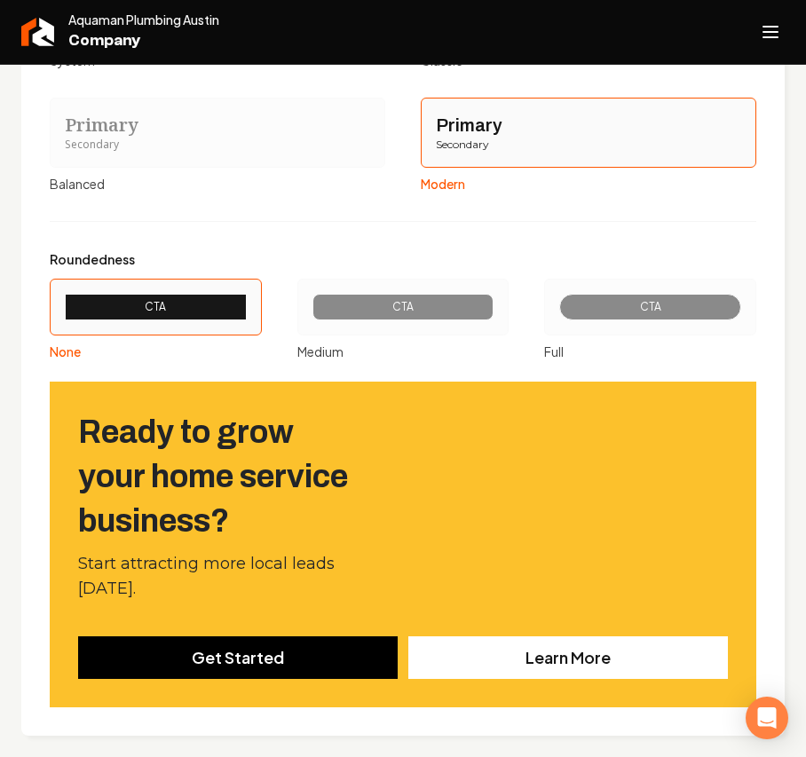
scroll to position [2043, 0]
click at [115, 139] on div "Secondary" at bounding box center [217, 145] width 305 height 15
click at [63, 139] on button "Primary Secondary Balanced" at bounding box center [56, 132] width 14 height 14
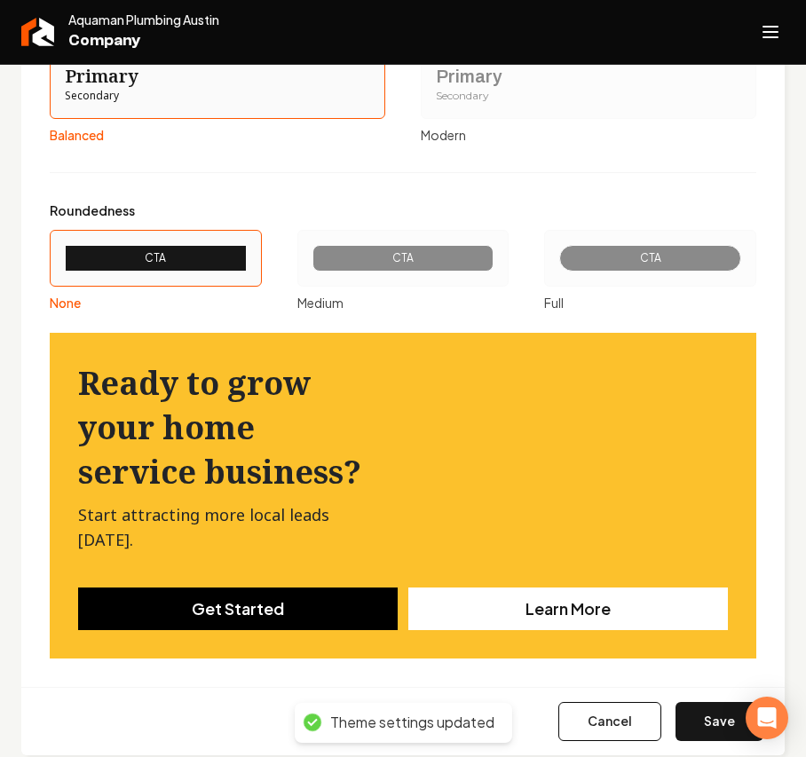
scroll to position [2111, 0]
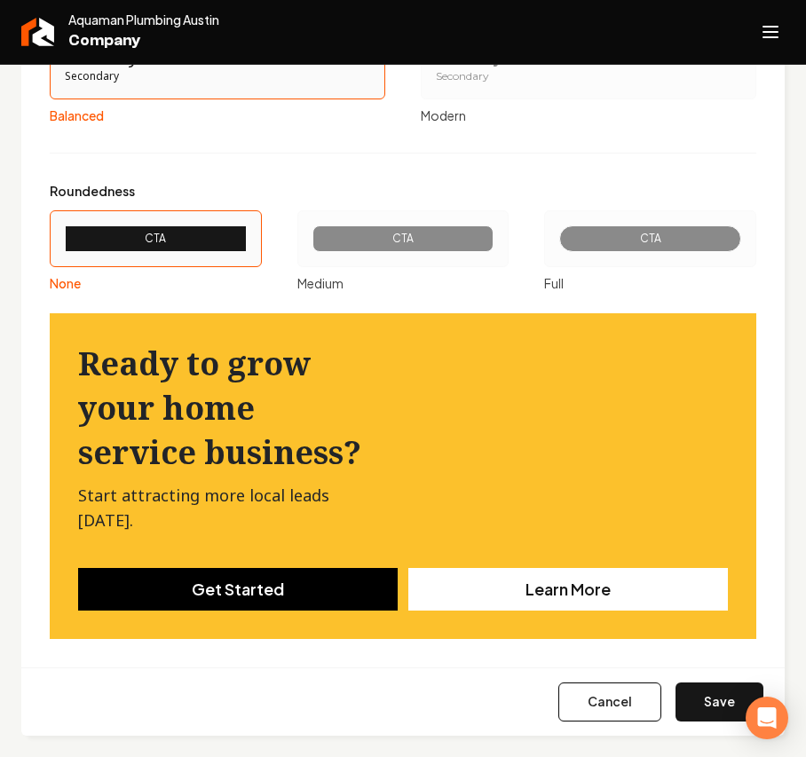
click at [687, 710] on button "Save" at bounding box center [720, 702] width 88 height 39
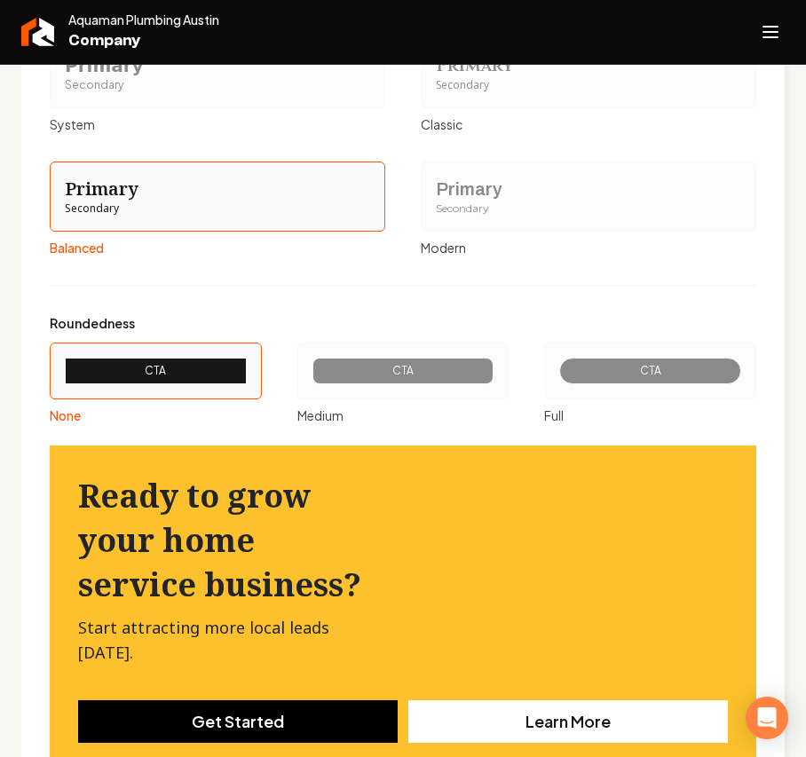
scroll to position [1875, 0]
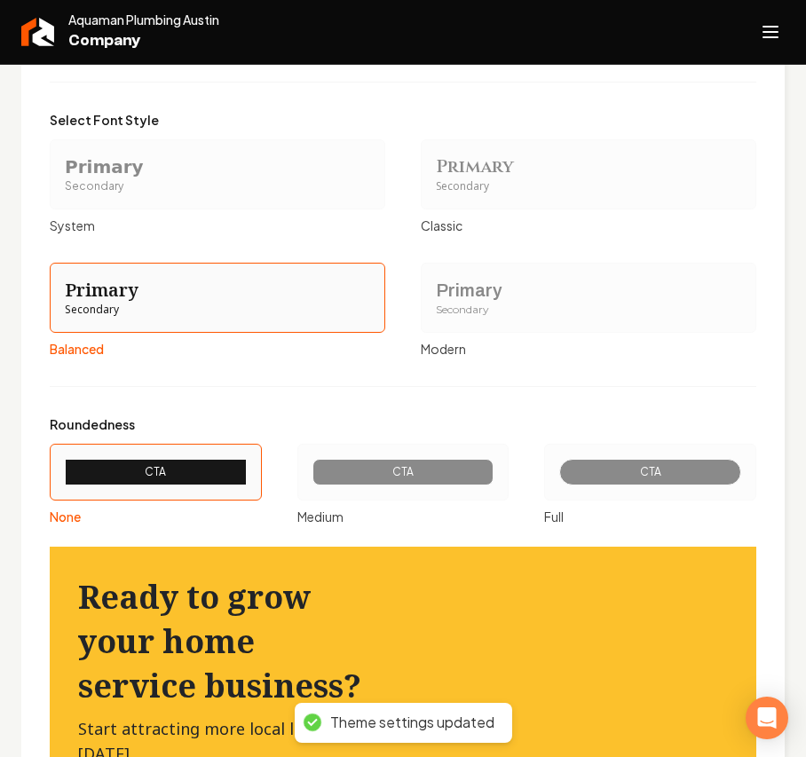
click at [491, 305] on div "Secondary" at bounding box center [588, 310] width 305 height 15
click at [434, 305] on button "Primary Secondary Modern" at bounding box center [427, 297] width 14 height 14
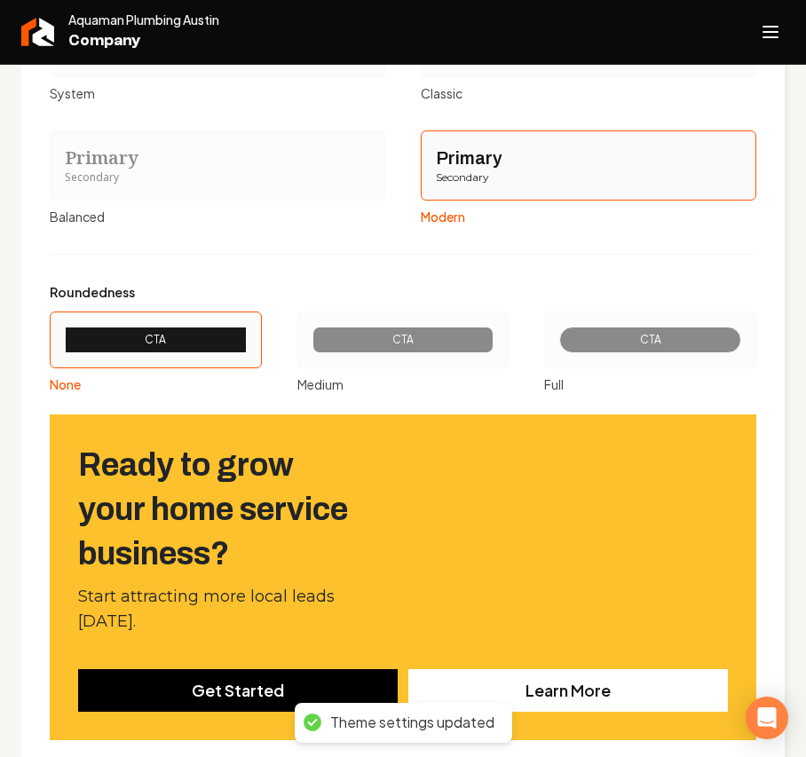
scroll to position [2111, 0]
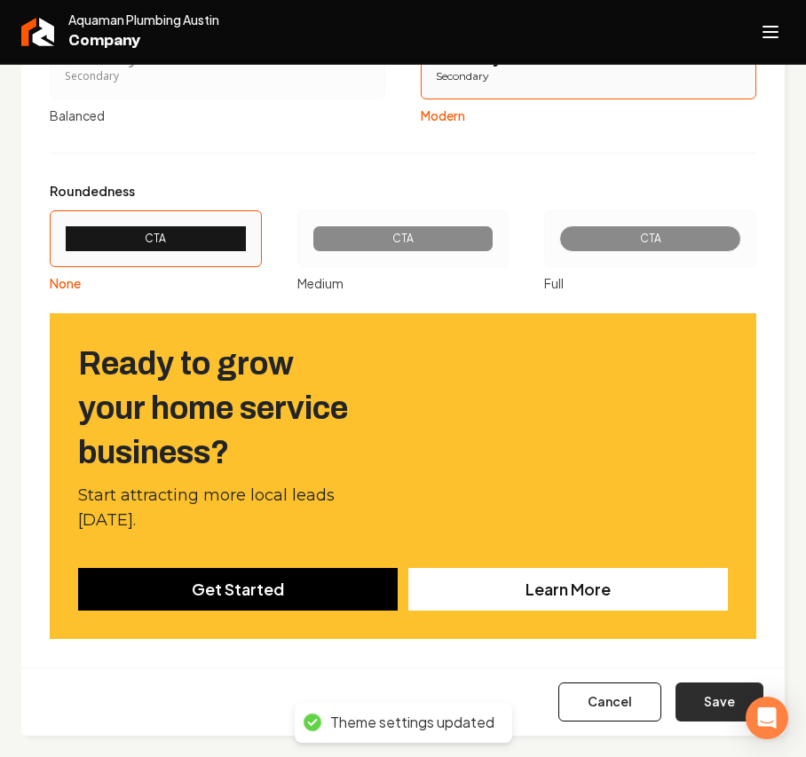
click at [714, 704] on button "Save" at bounding box center [720, 702] width 88 height 39
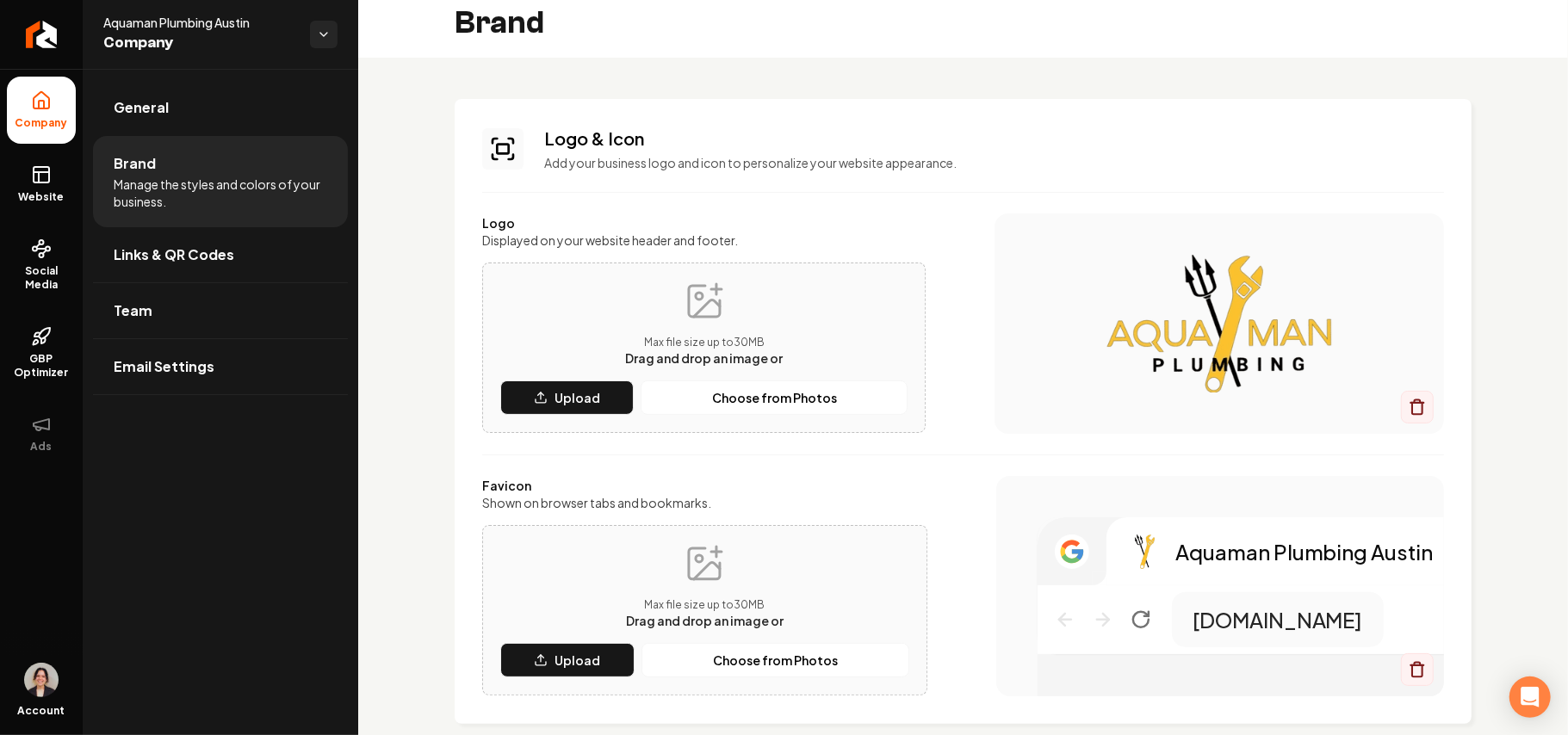
scroll to position [0, 0]
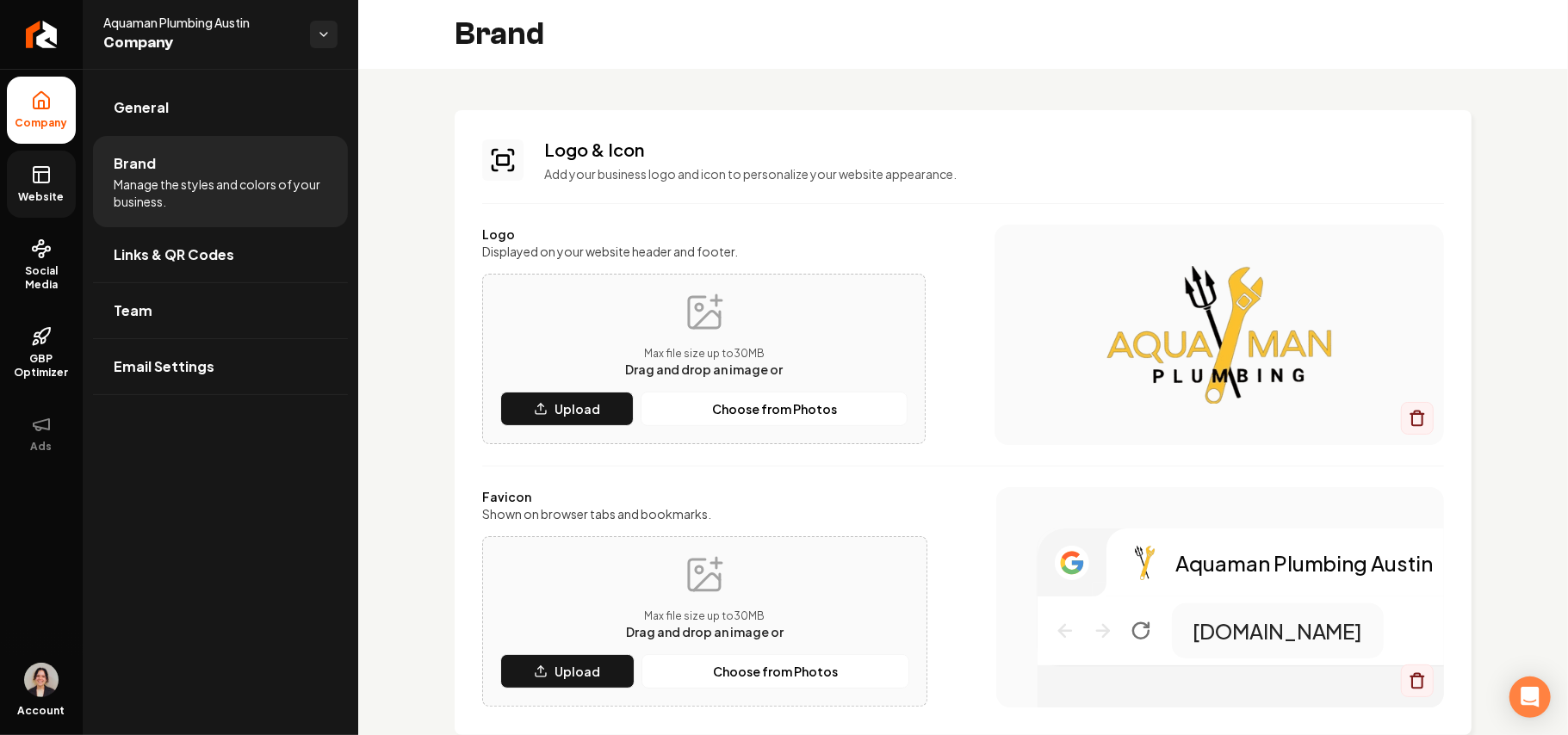
click at [26, 182] on link "Website" at bounding box center [41, 183] width 69 height 67
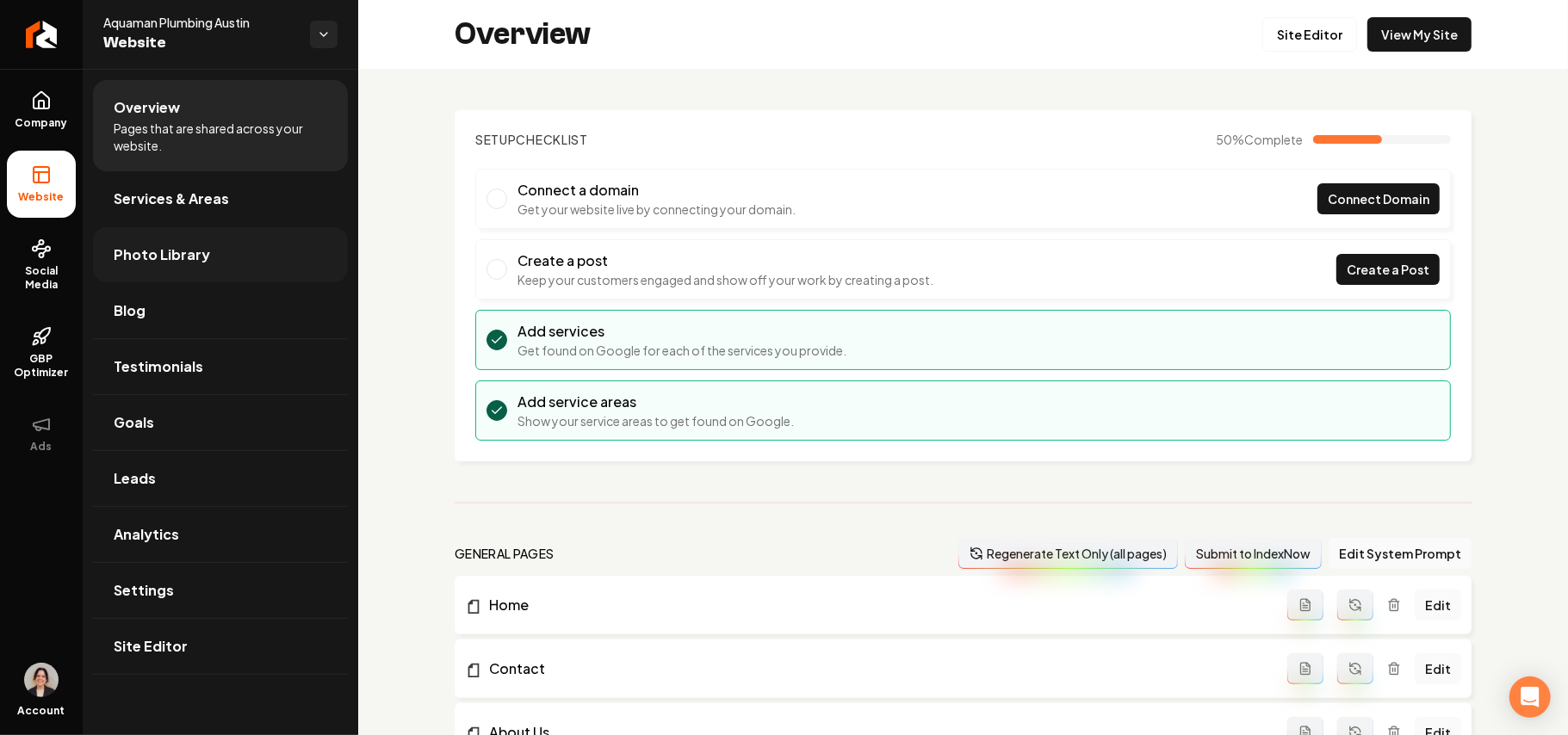
click at [151, 251] on span "Photo Library" at bounding box center [161, 254] width 96 height 20
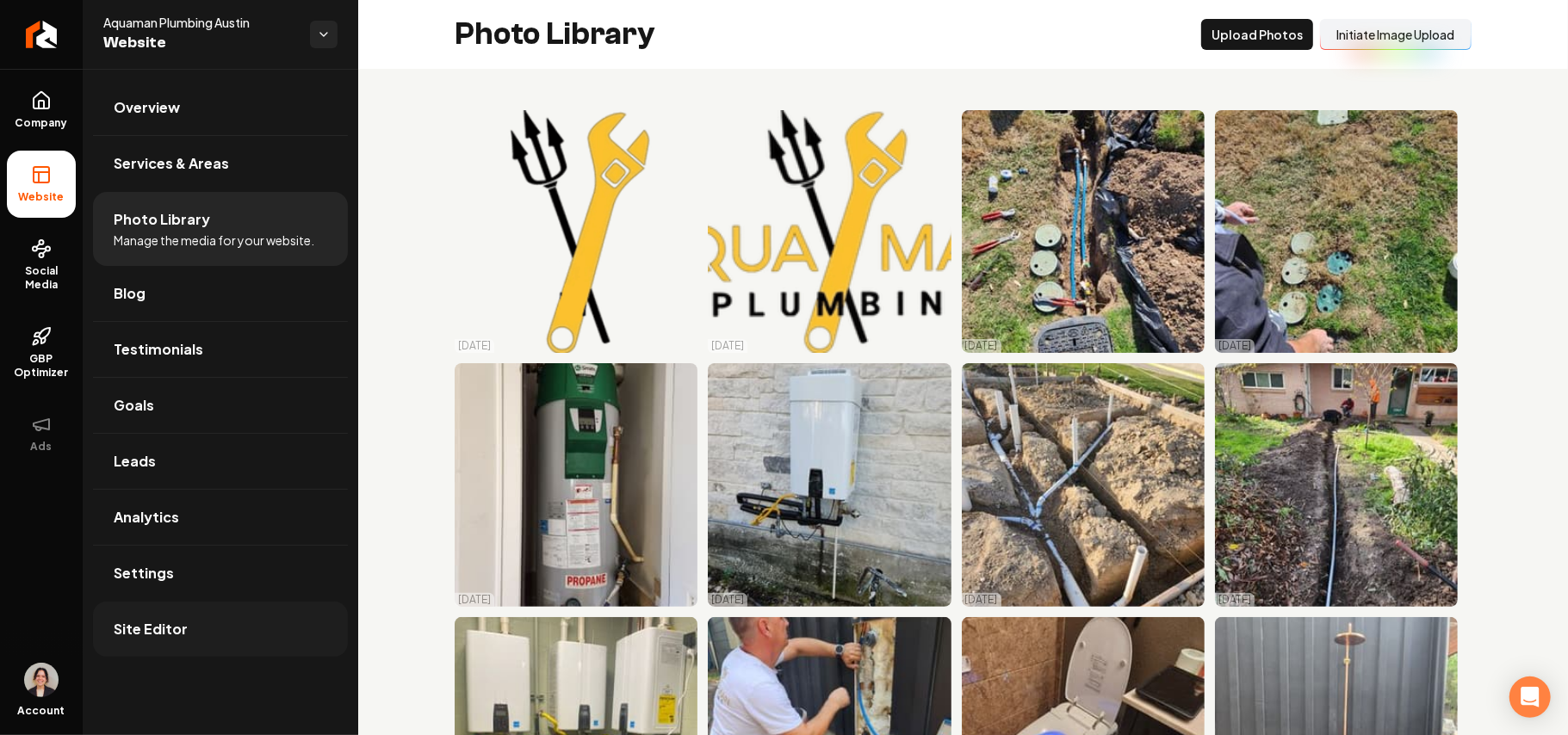
click at [191, 628] on link "Site Editor" at bounding box center [220, 629] width 255 height 55
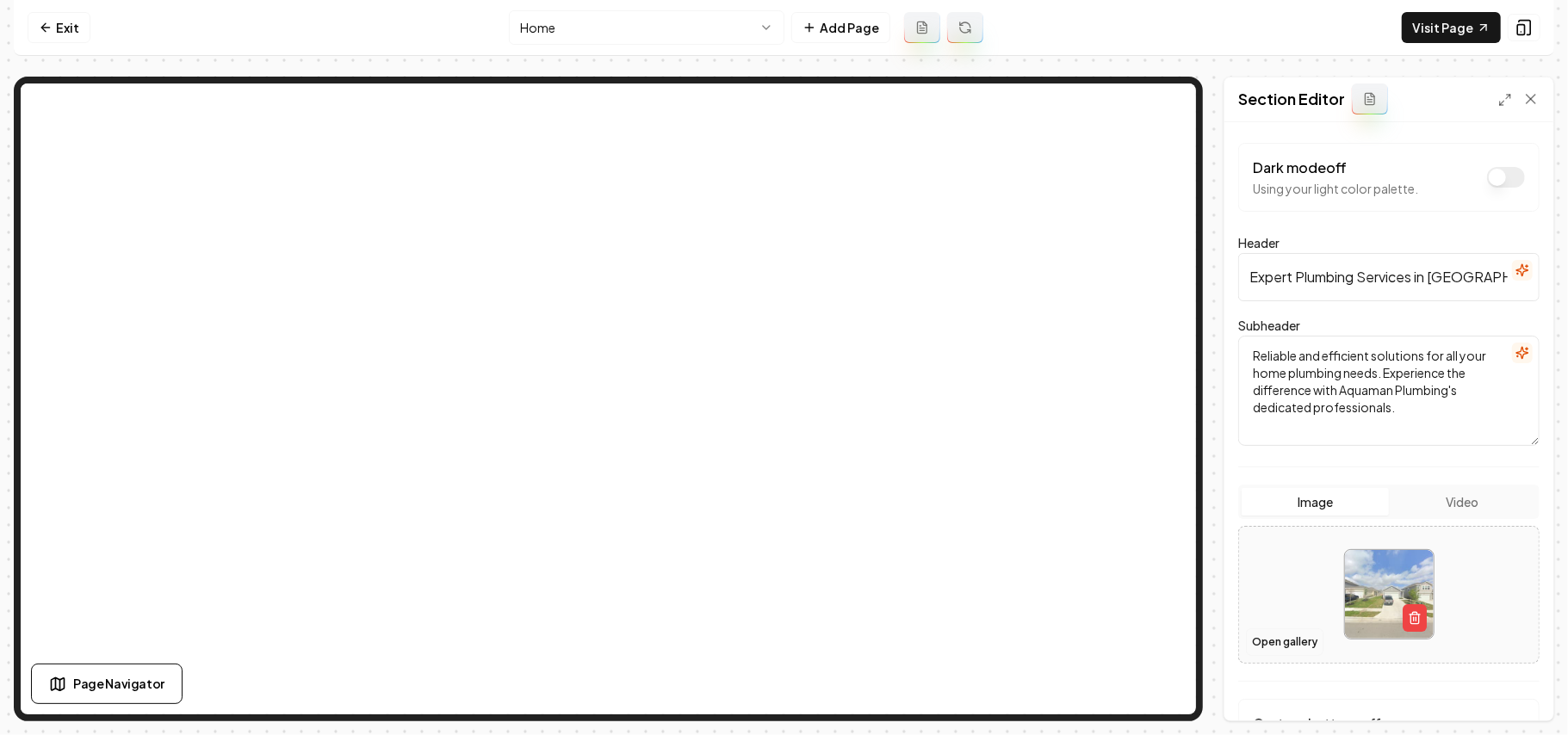
click at [1272, 649] on button "Open gallery" at bounding box center [1285, 642] width 78 height 27
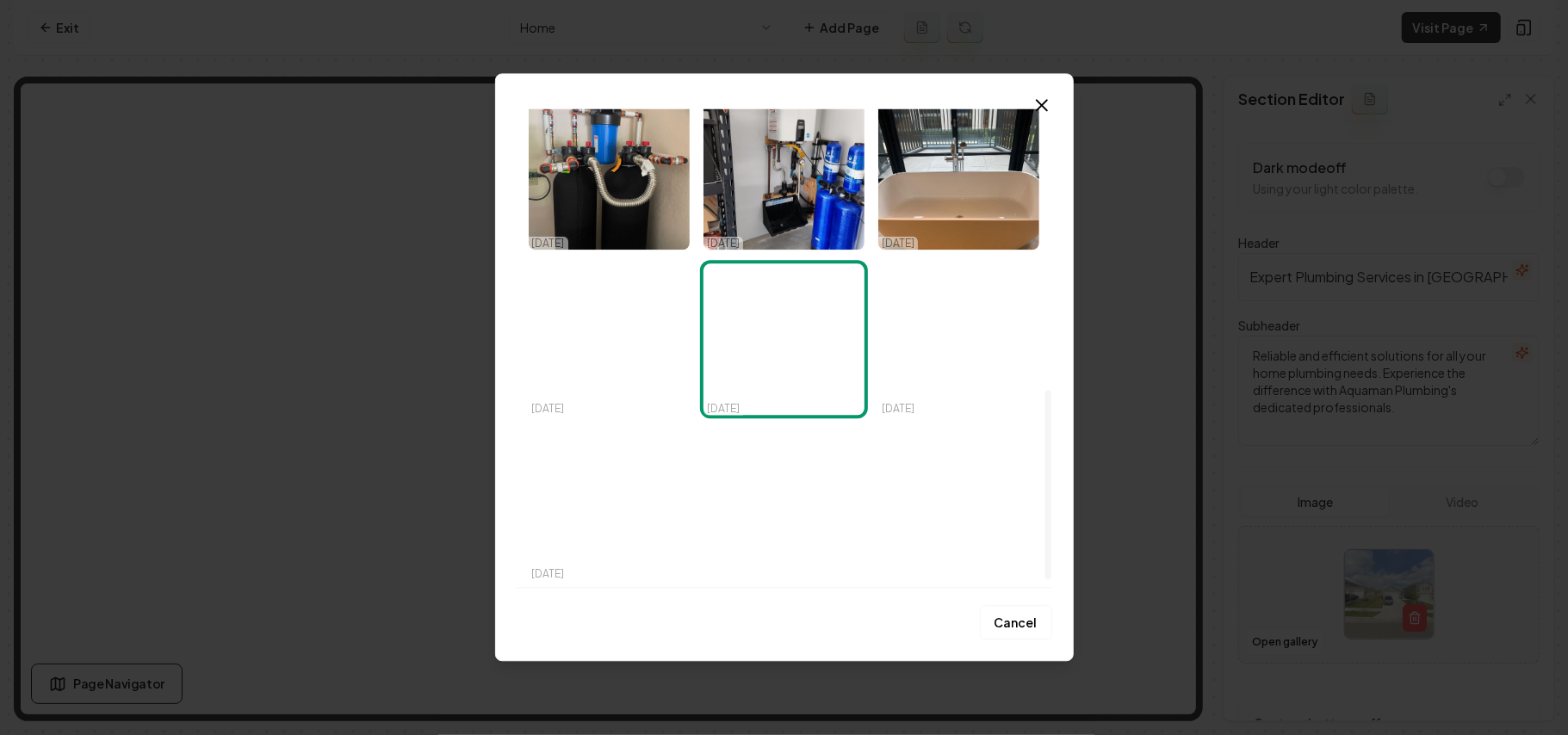
scroll to position [497, 0]
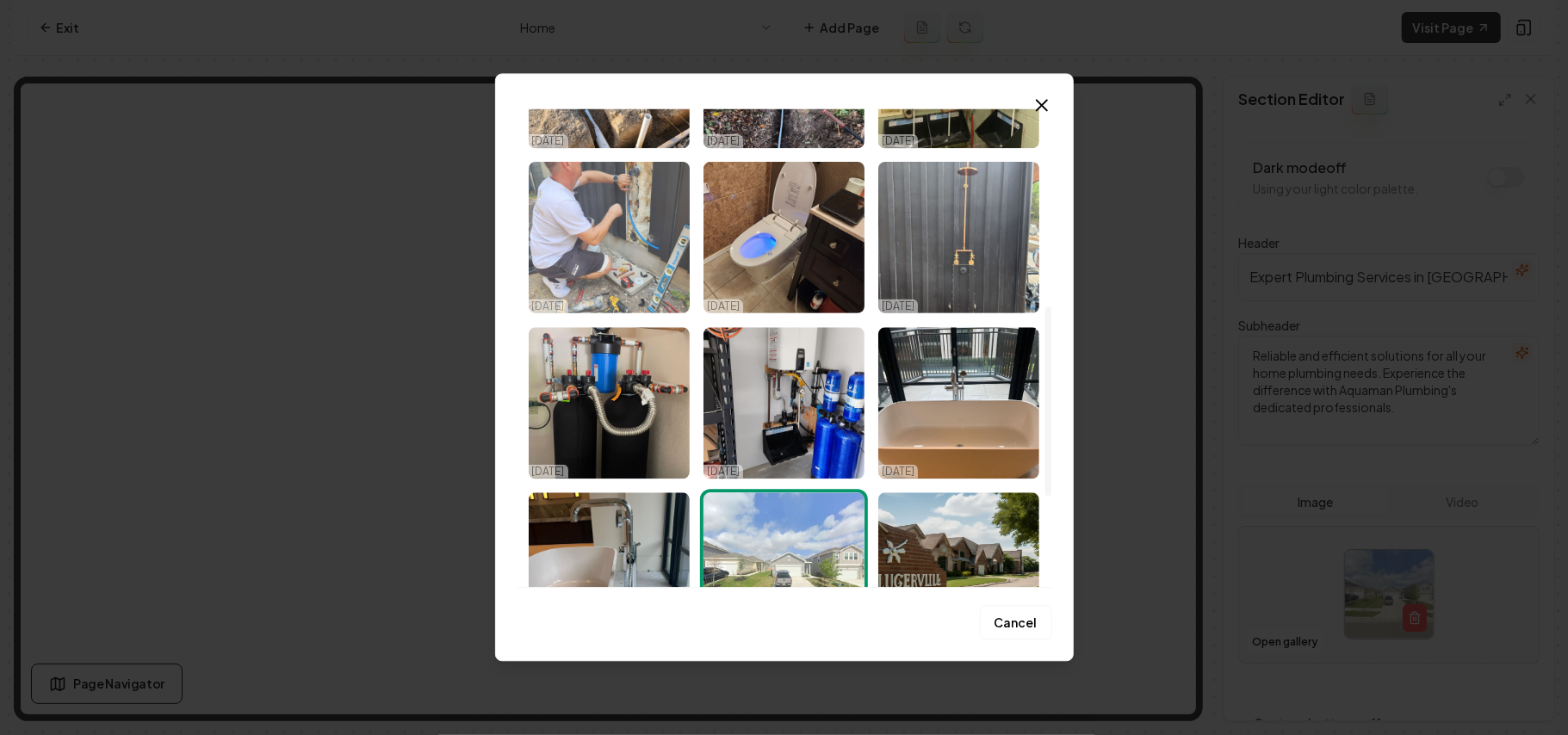
click at [610, 277] on img "Select image image_68d7156a5c7cd75eb83358f0.jpeg" at bounding box center [609, 238] width 161 height 151
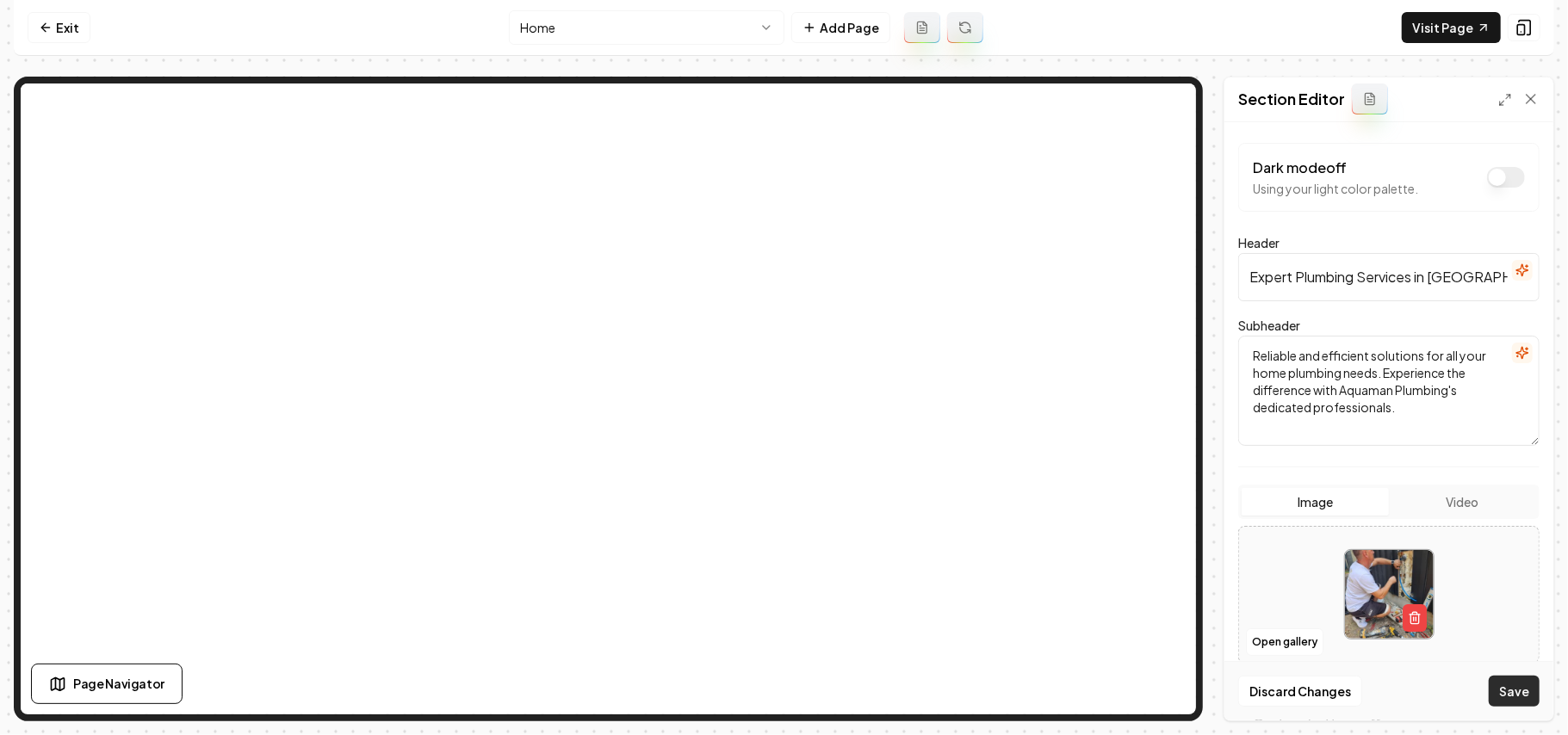
click at [1494, 686] on button "Save" at bounding box center [1514, 691] width 50 height 31
click at [1279, 634] on button "Open gallery" at bounding box center [1285, 642] width 78 height 27
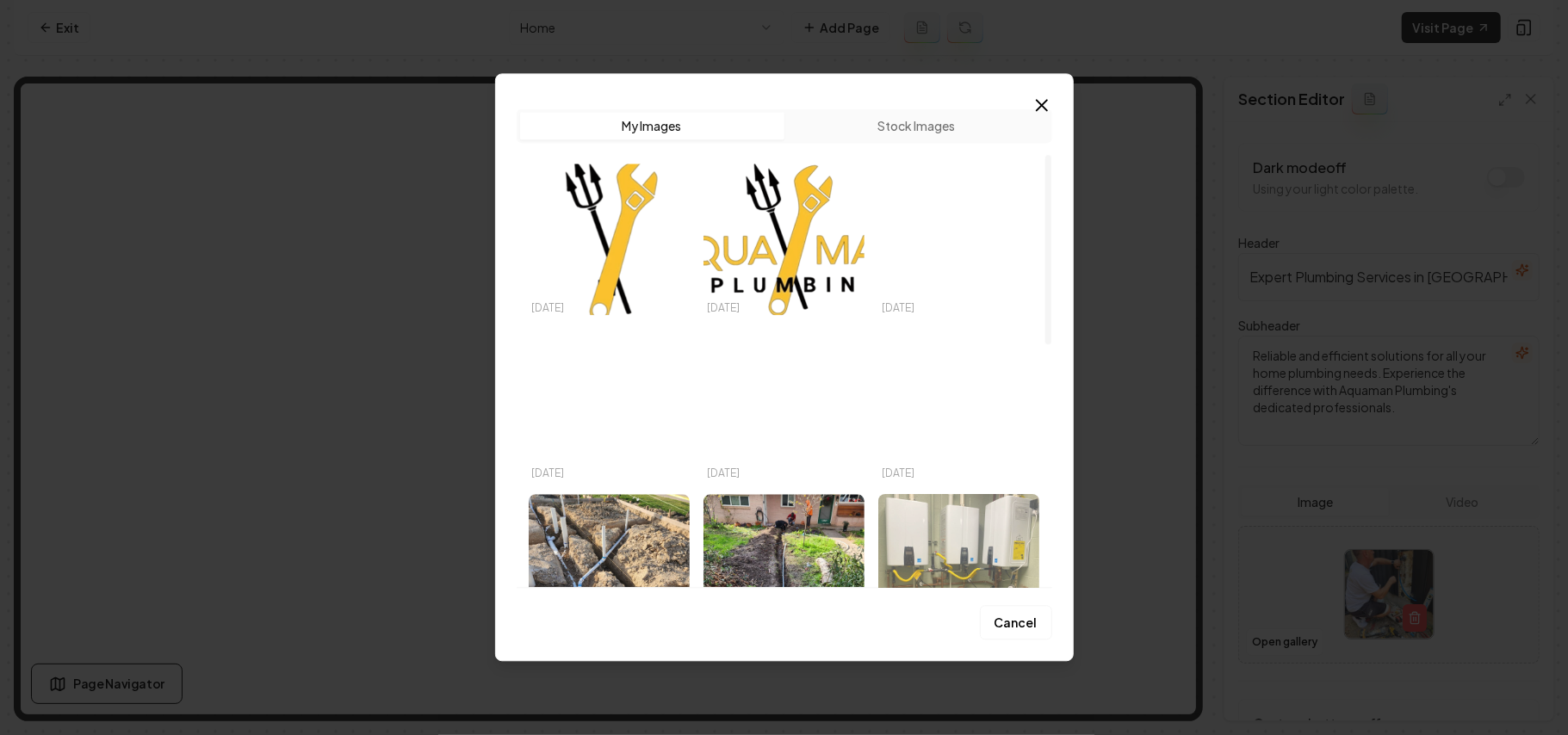
scroll to position [114, 0]
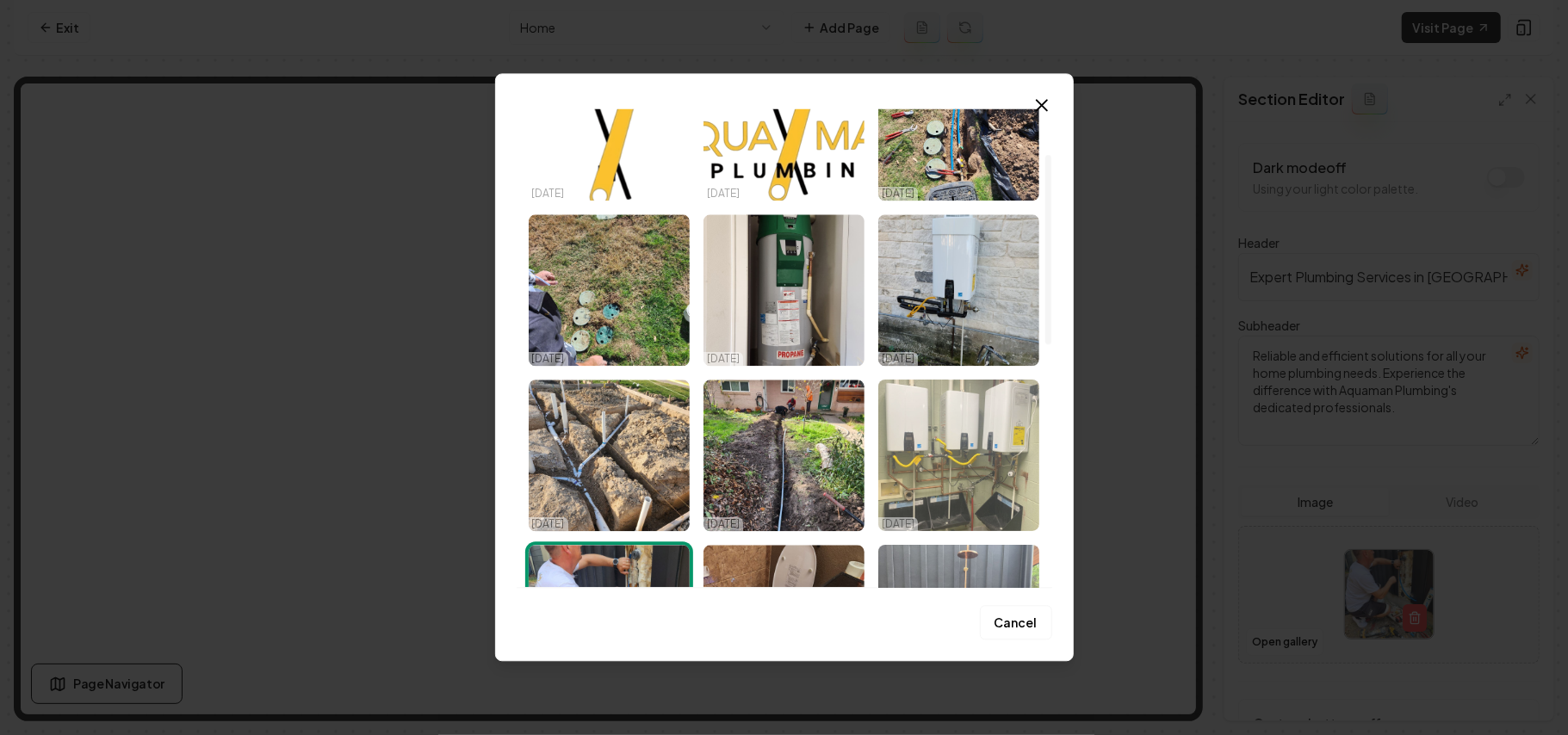
click at [975, 445] on img "Select image image_68d7156a5c7cd75eb833588a.jpeg" at bounding box center [959, 456] width 161 height 151
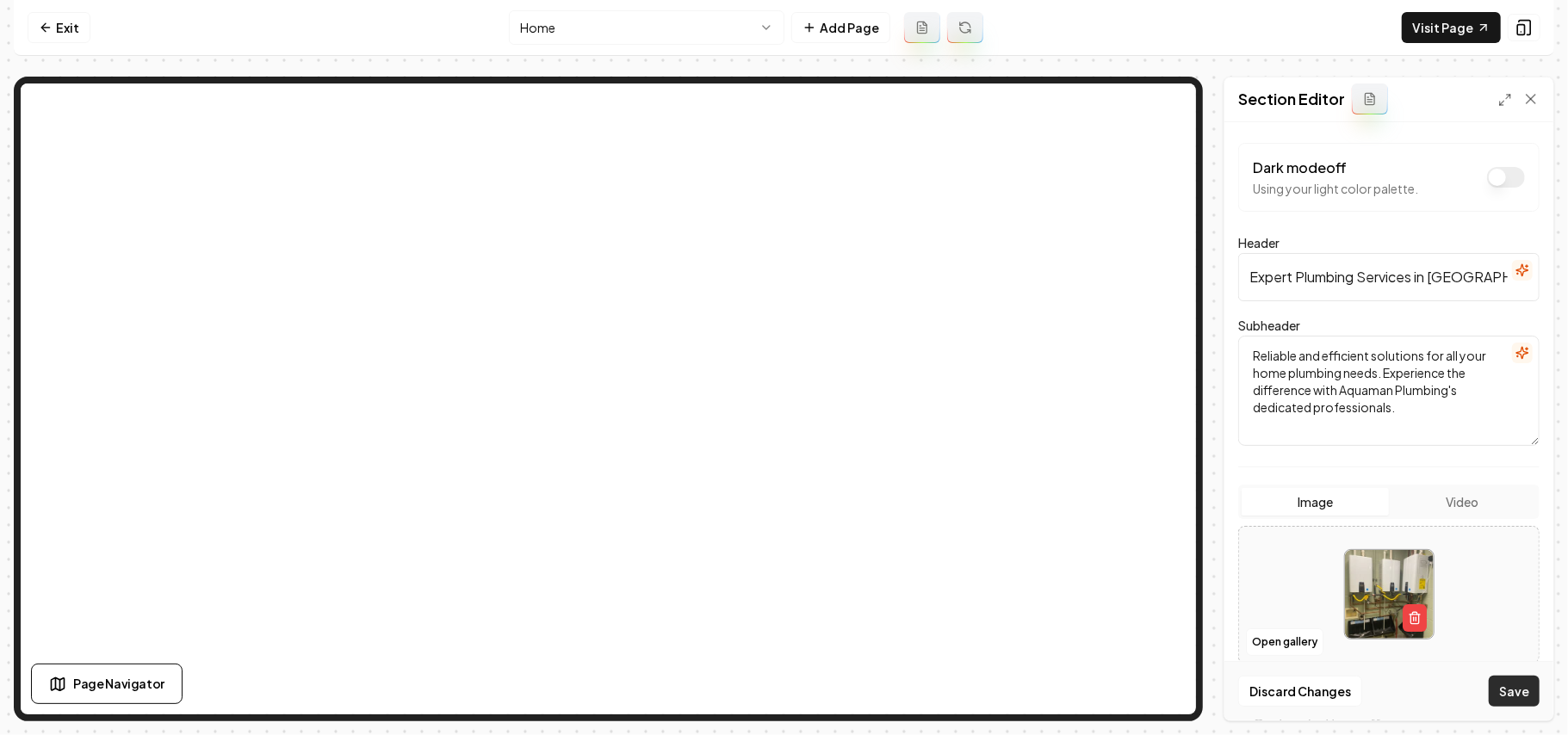
click at [1506, 696] on button "Save" at bounding box center [1514, 691] width 50 height 31
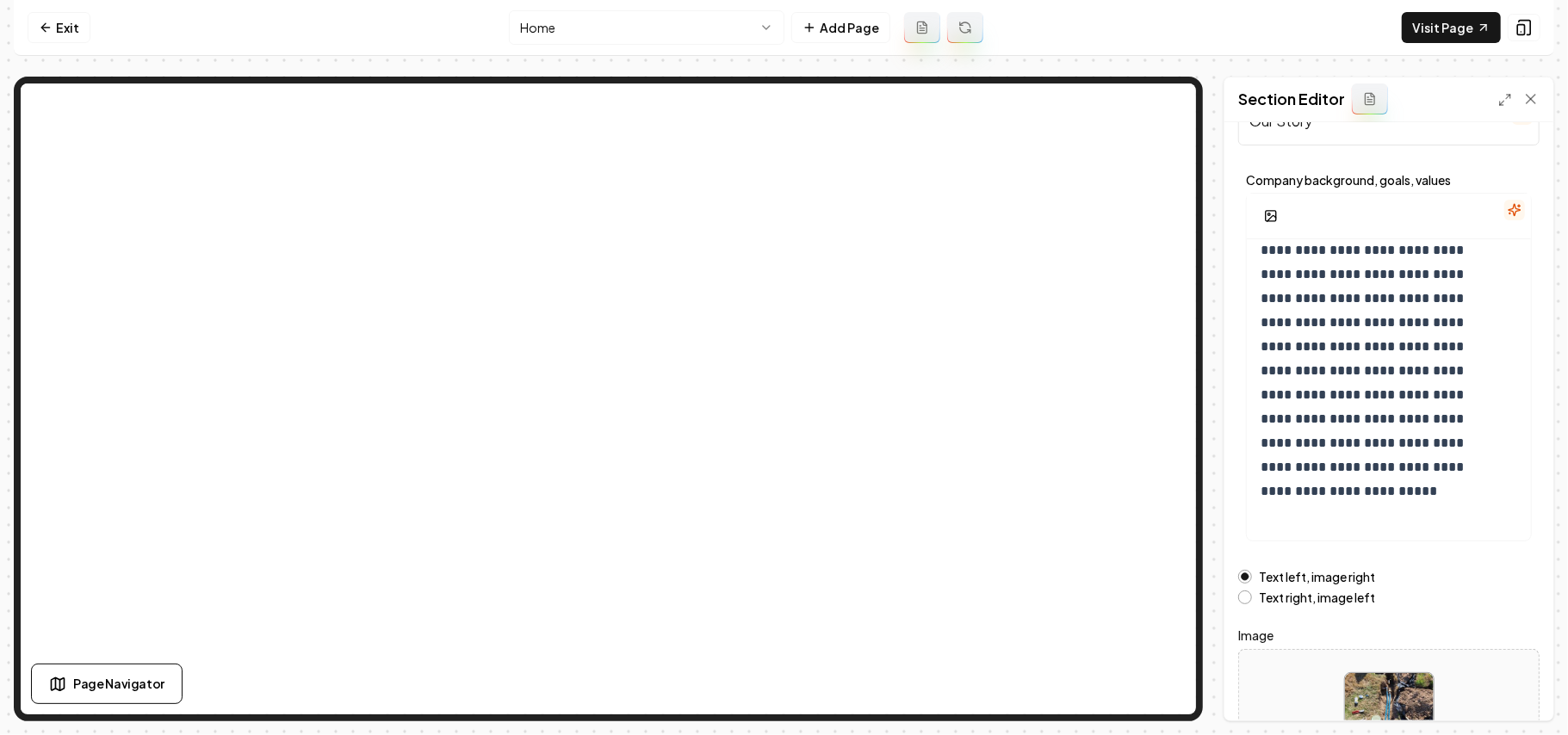
scroll to position [196, 0]
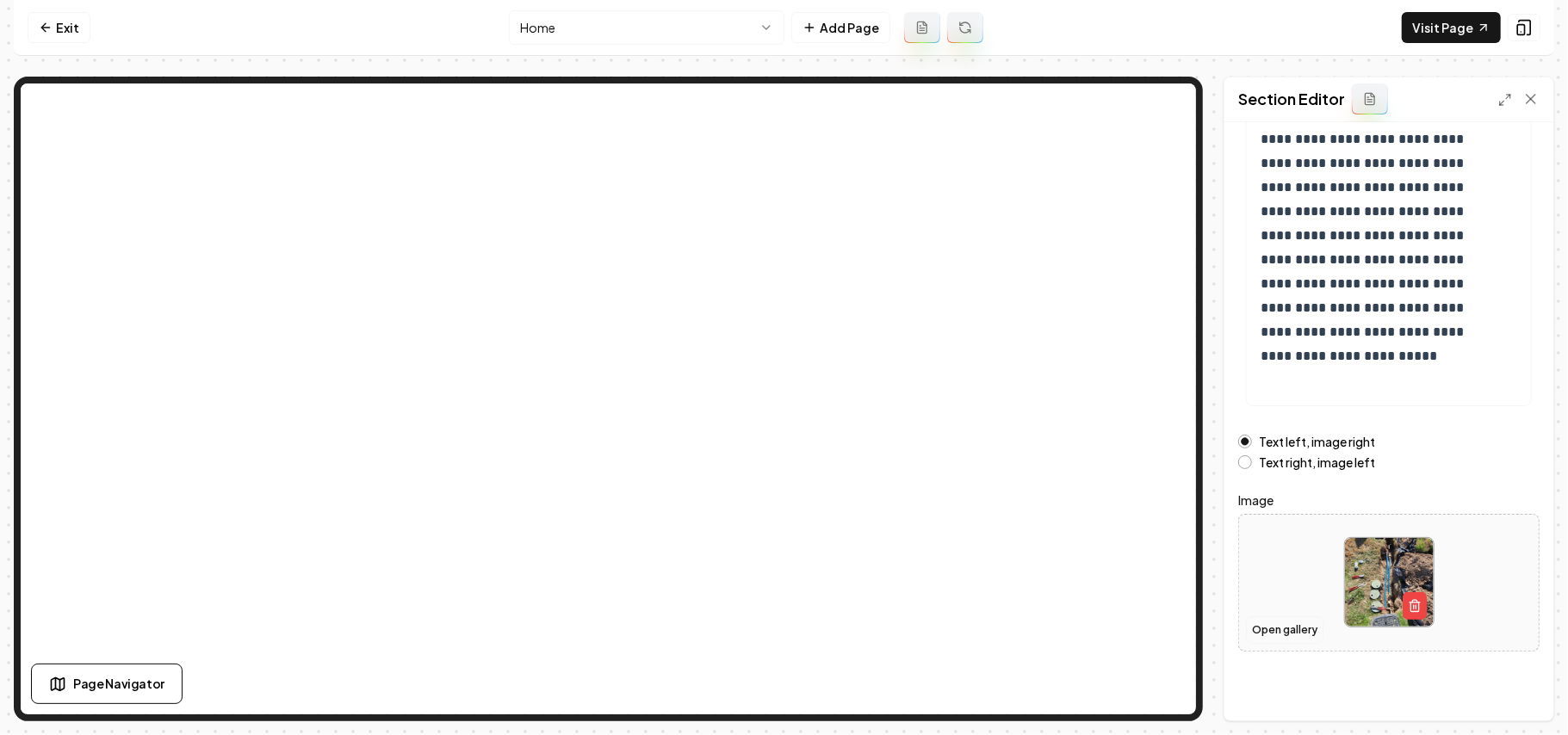
click at [1282, 634] on button "Open gallery" at bounding box center [1285, 630] width 78 height 27
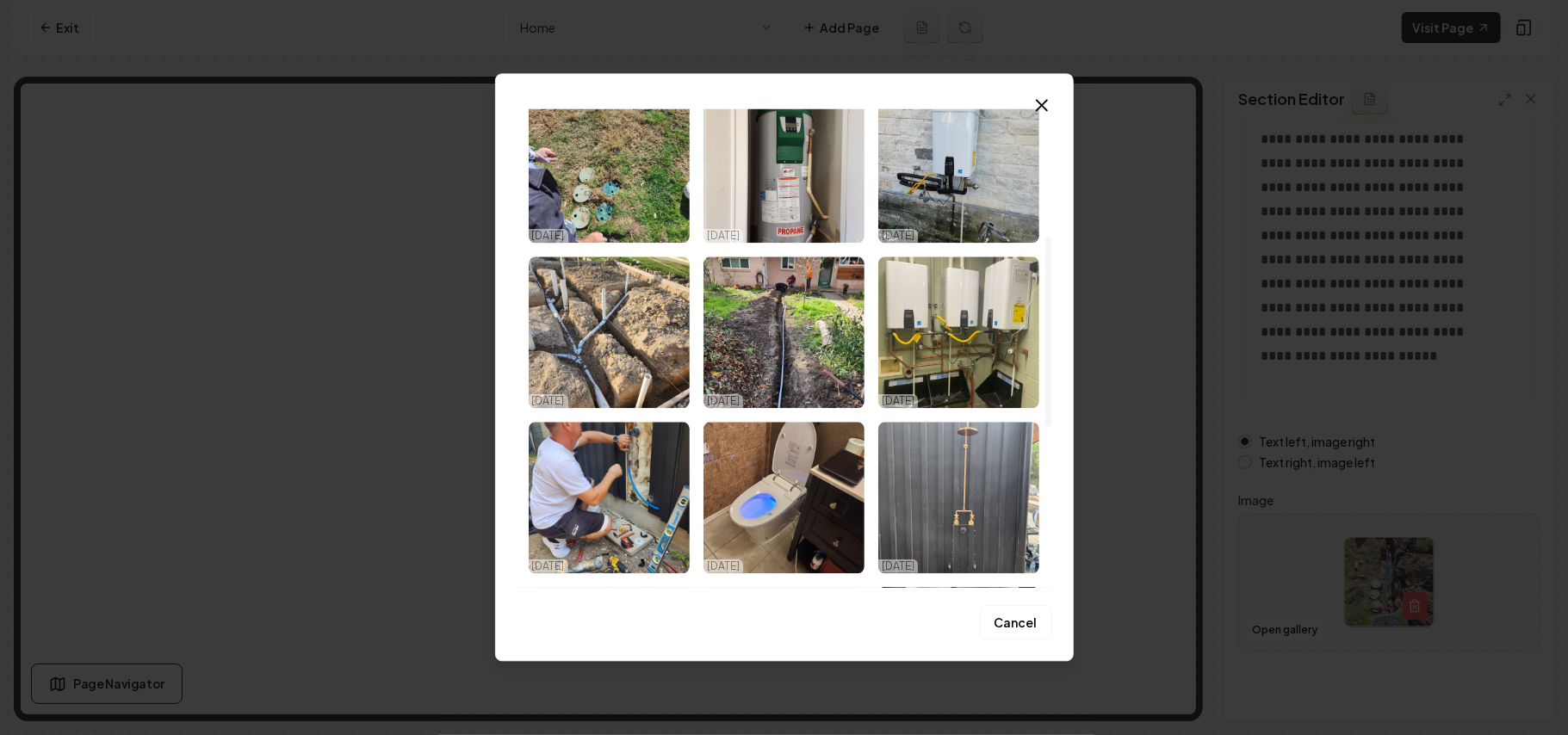
scroll to position [459, 0]
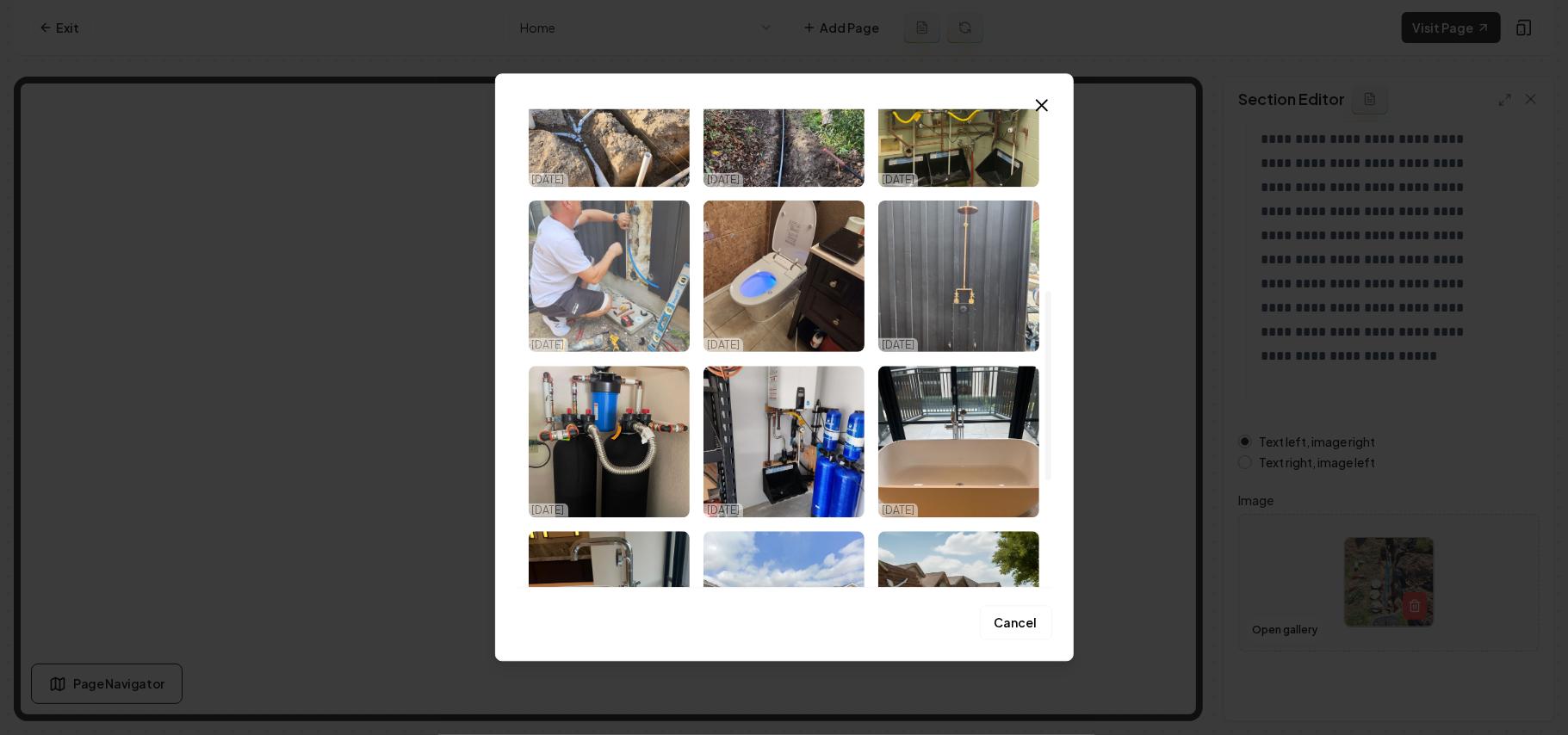
click at [608, 298] on img "Select image image_68d7156a5c7cd75eb83358f0.jpeg" at bounding box center [609, 276] width 161 height 151
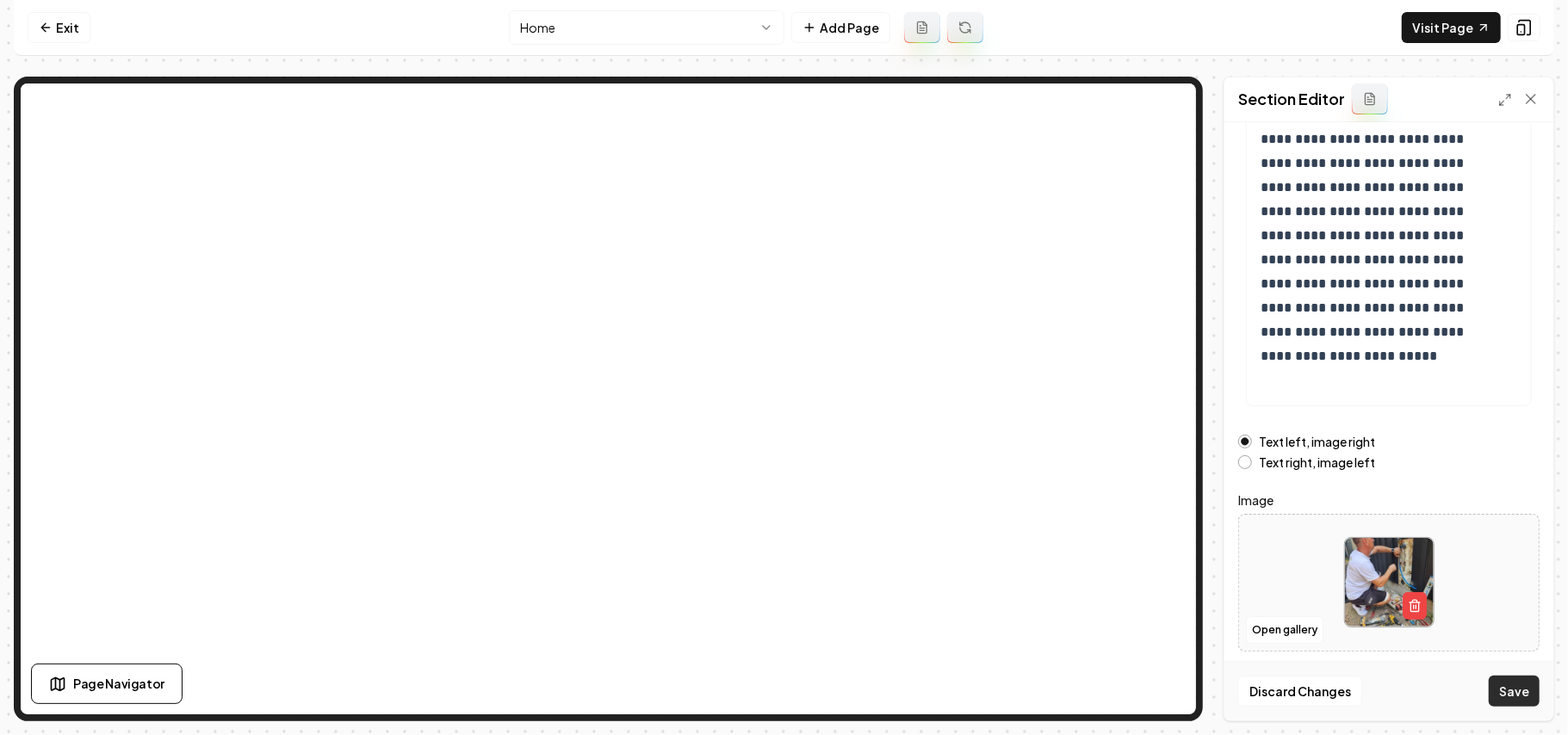
click at [1518, 689] on button "Save" at bounding box center [1514, 691] width 50 height 31
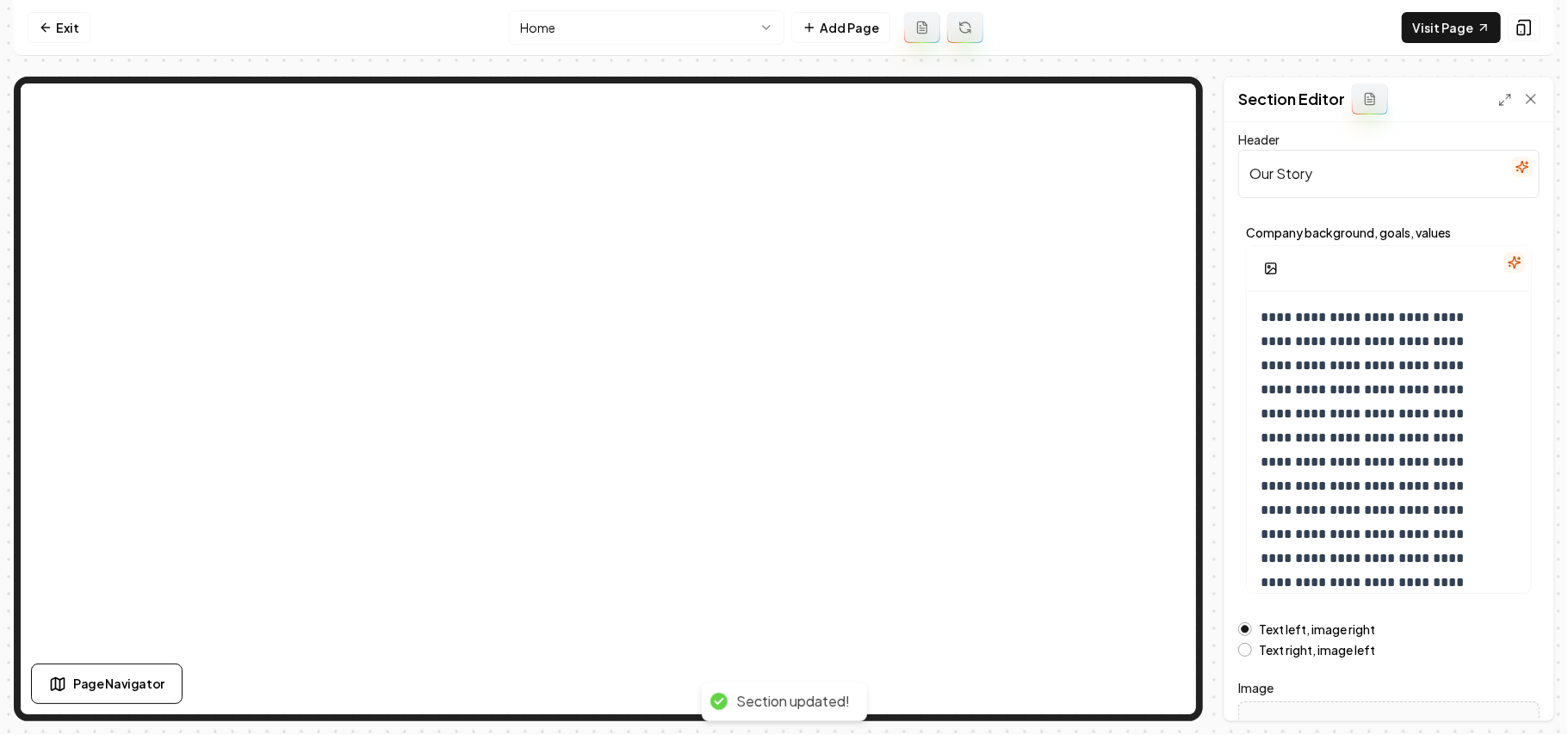
scroll to position [0, 0]
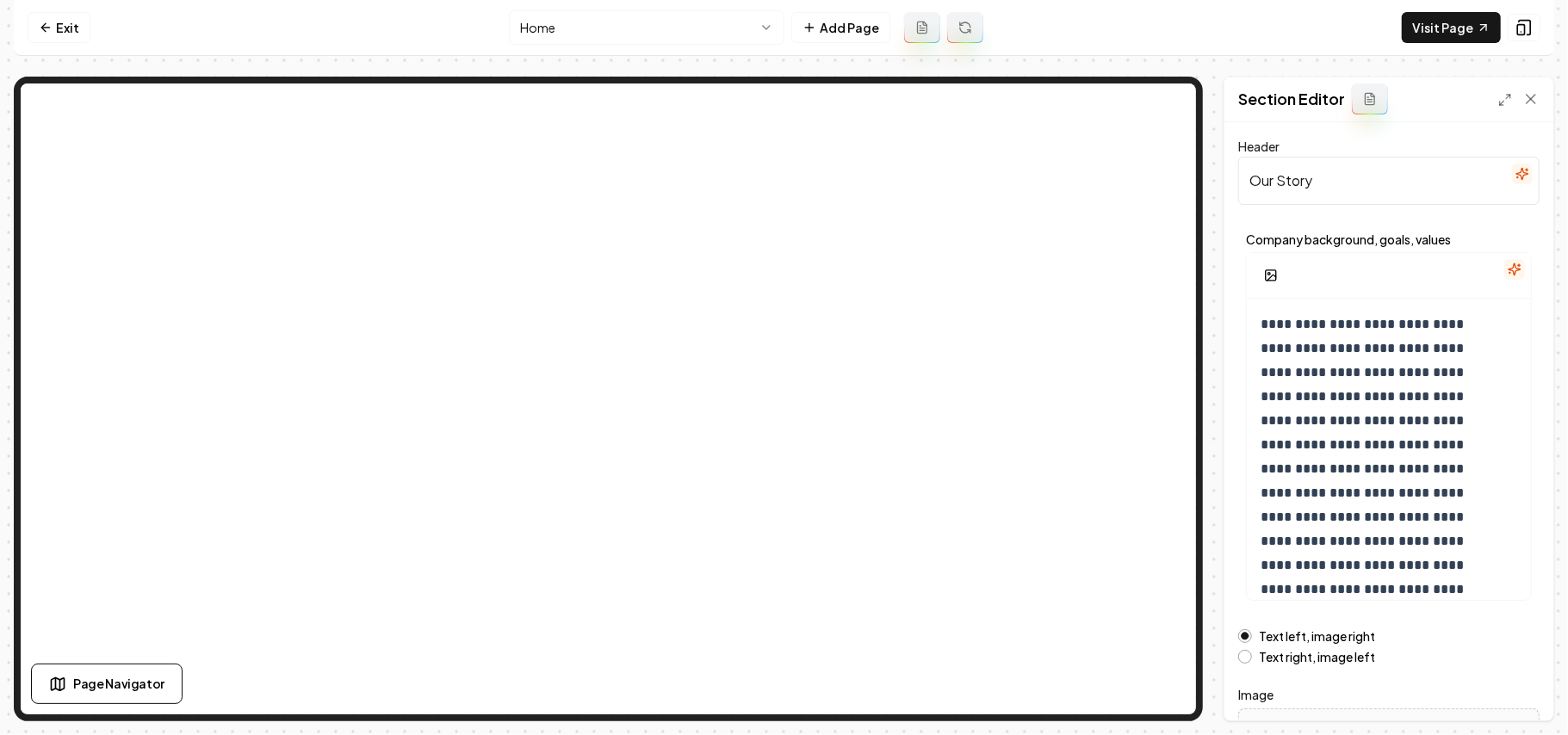
click at [1504, 271] on button "button" at bounding box center [1514, 269] width 20 height 20
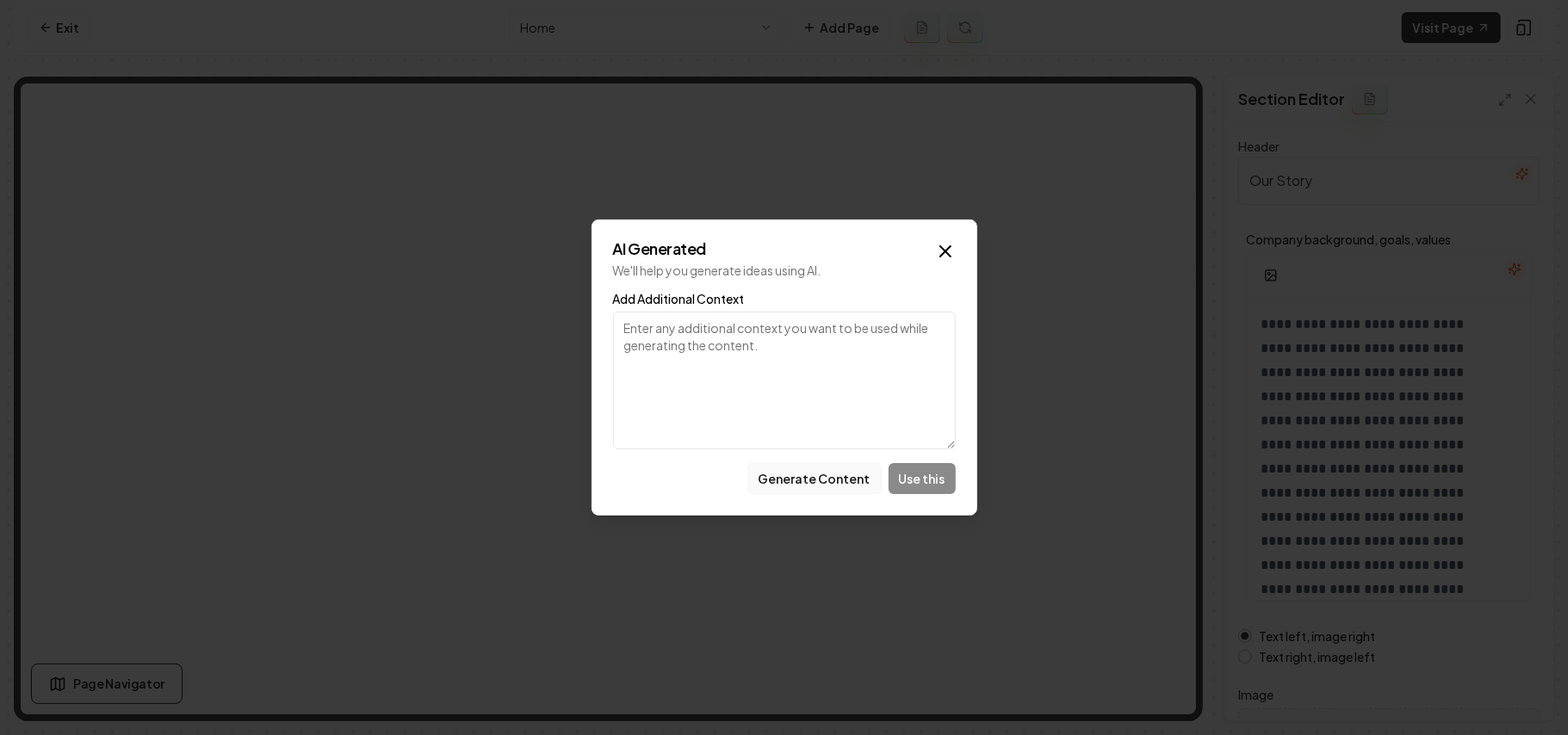
click at [855, 477] on button "Generate Content" at bounding box center [815, 479] width 135 height 31
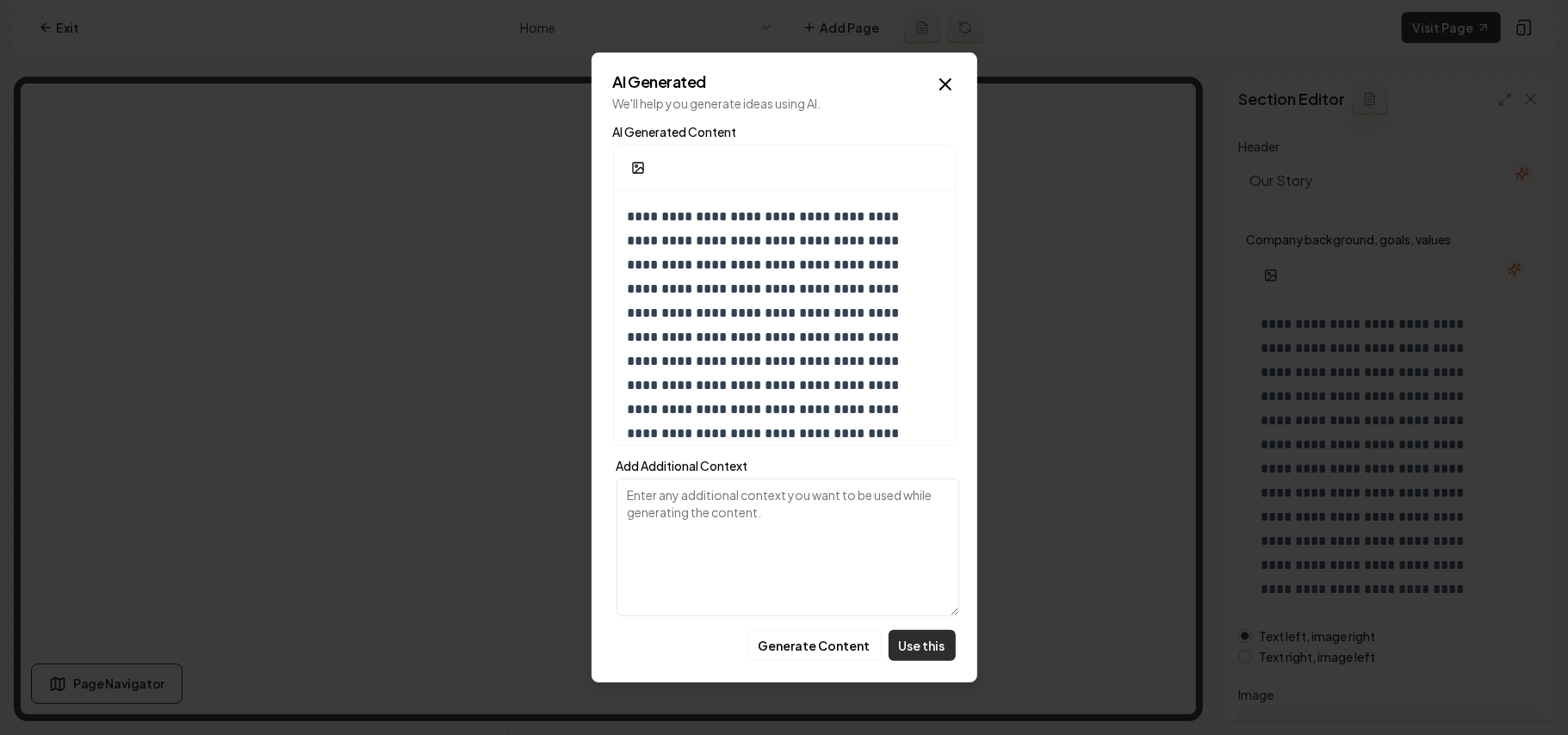
click at [919, 649] on button "Use this" at bounding box center [921, 646] width 67 height 31
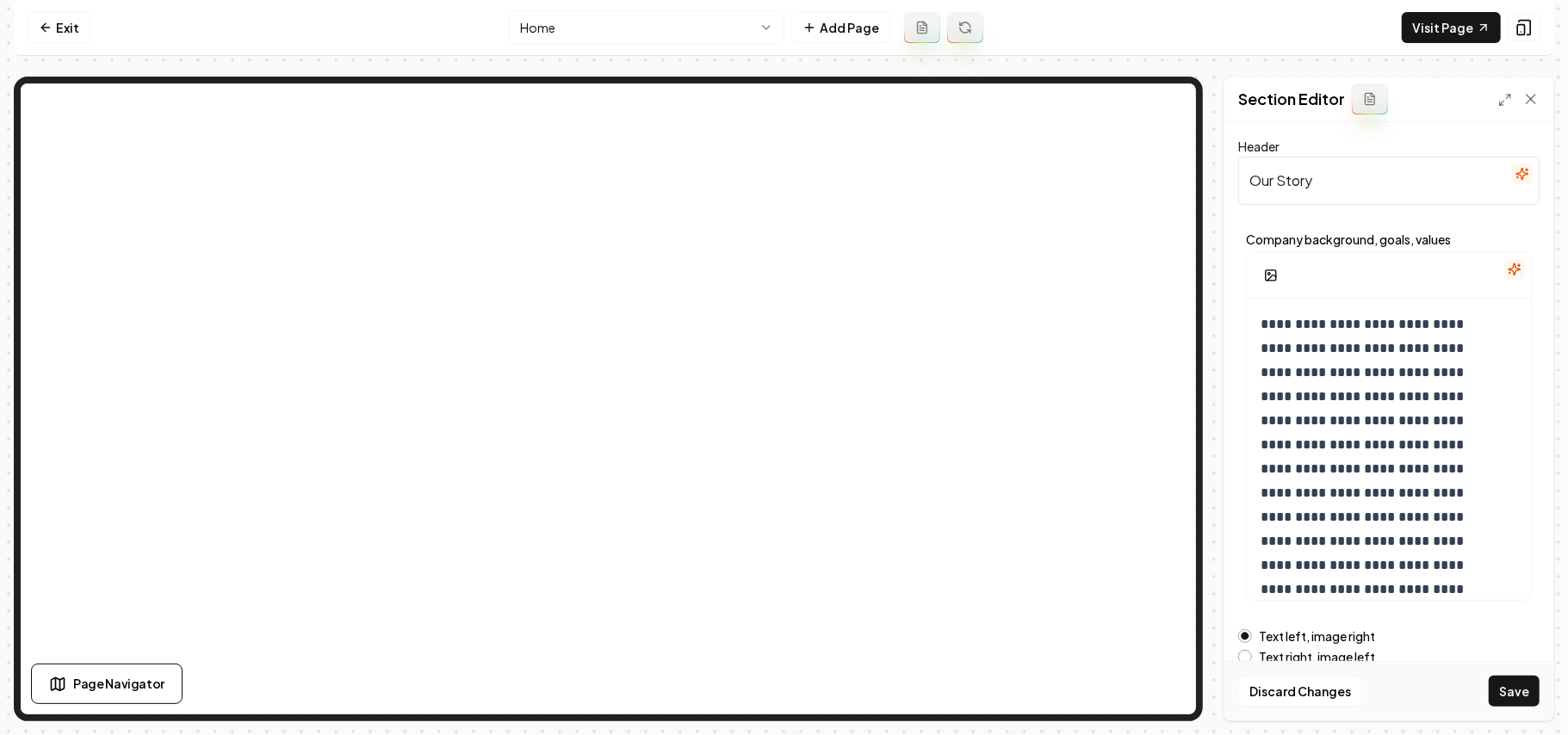
drag, startPoint x: 1513, startPoint y: 694, endPoint x: 1520, endPoint y: 684, distance: 12.2
click at [1513, 695] on button "Save" at bounding box center [1514, 691] width 50 height 31
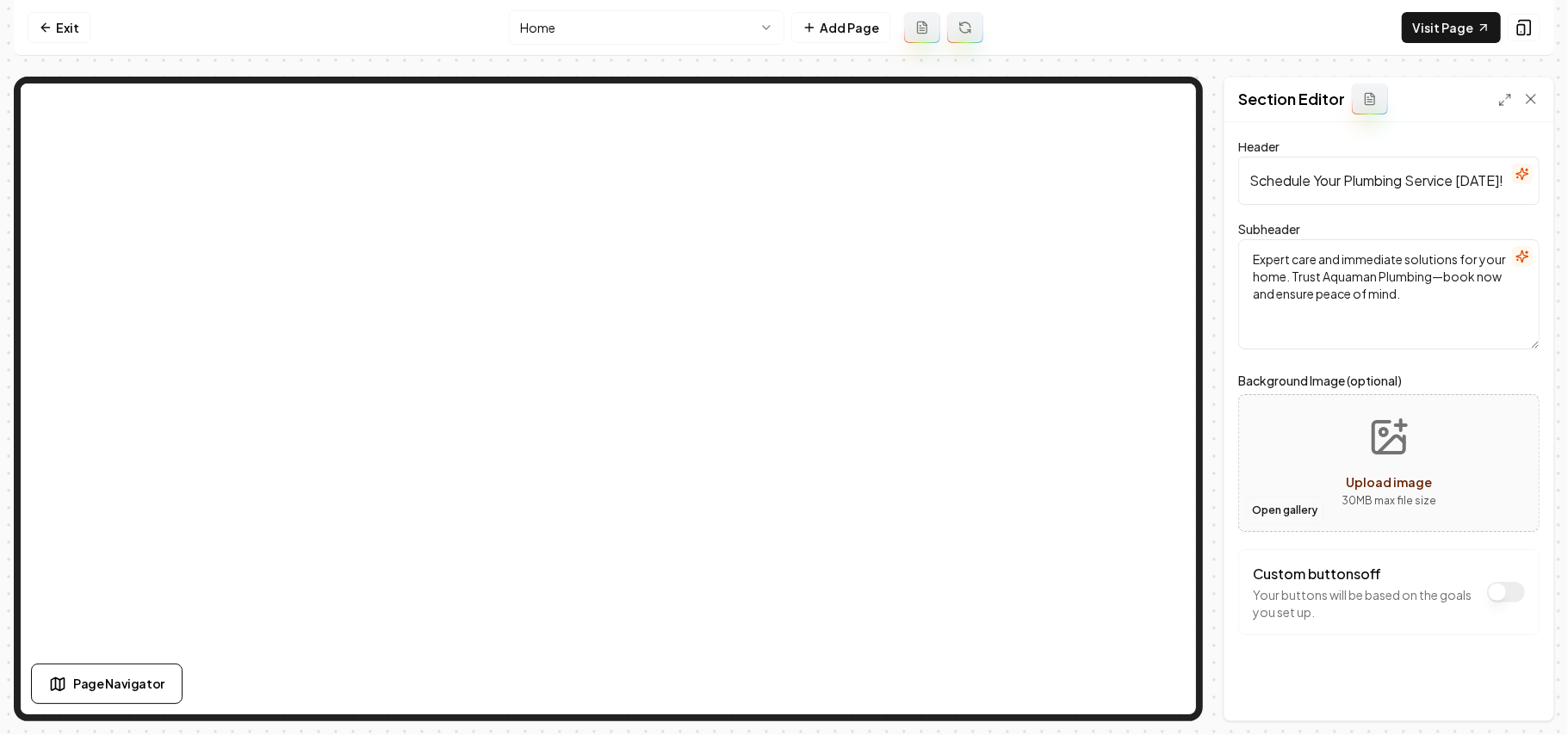
click at [1256, 501] on button "Open gallery" at bounding box center [1285, 510] width 78 height 27
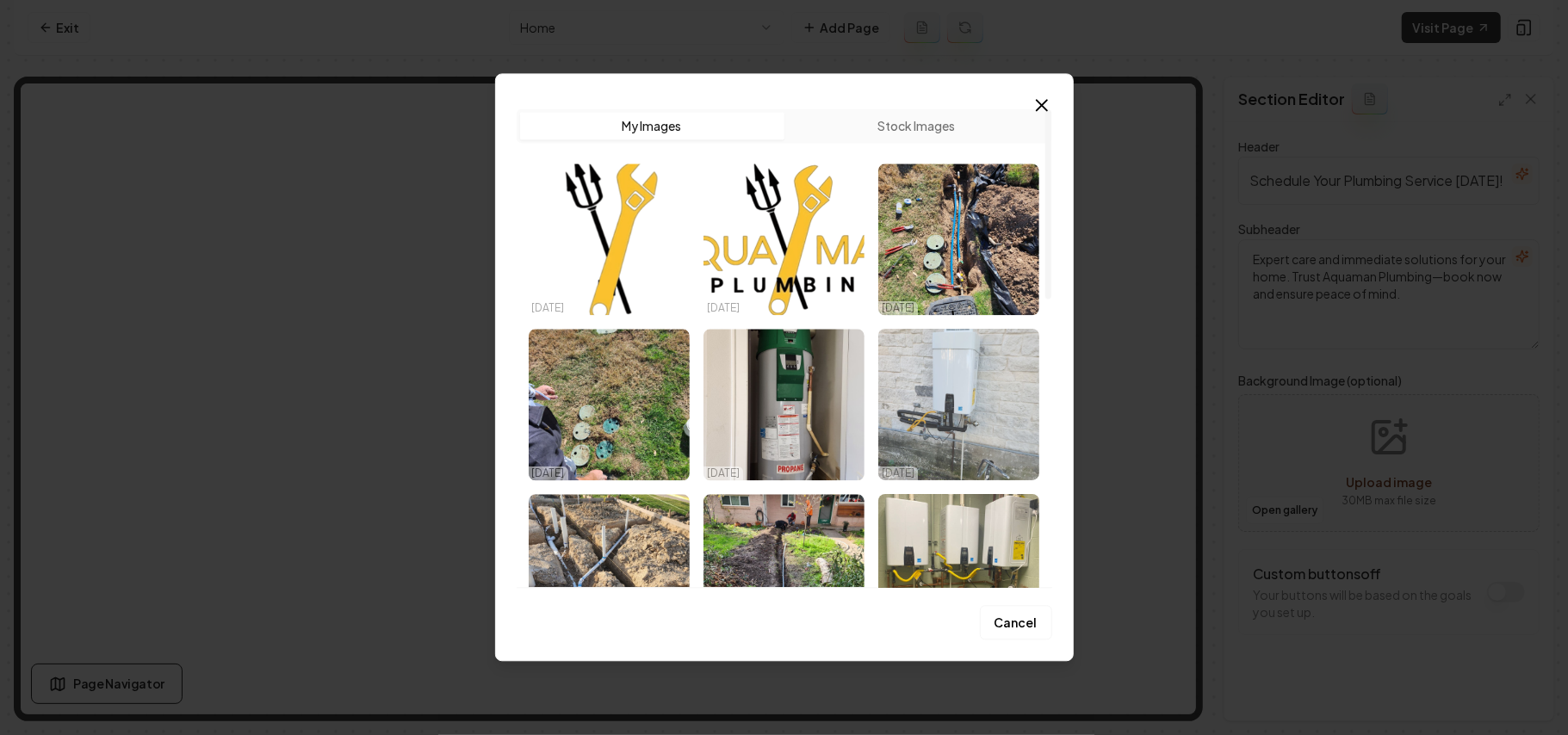
click at [992, 431] on img "Select image image_68d7156c5c7cd75eb8335fd1.jpeg" at bounding box center [959, 404] width 161 height 151
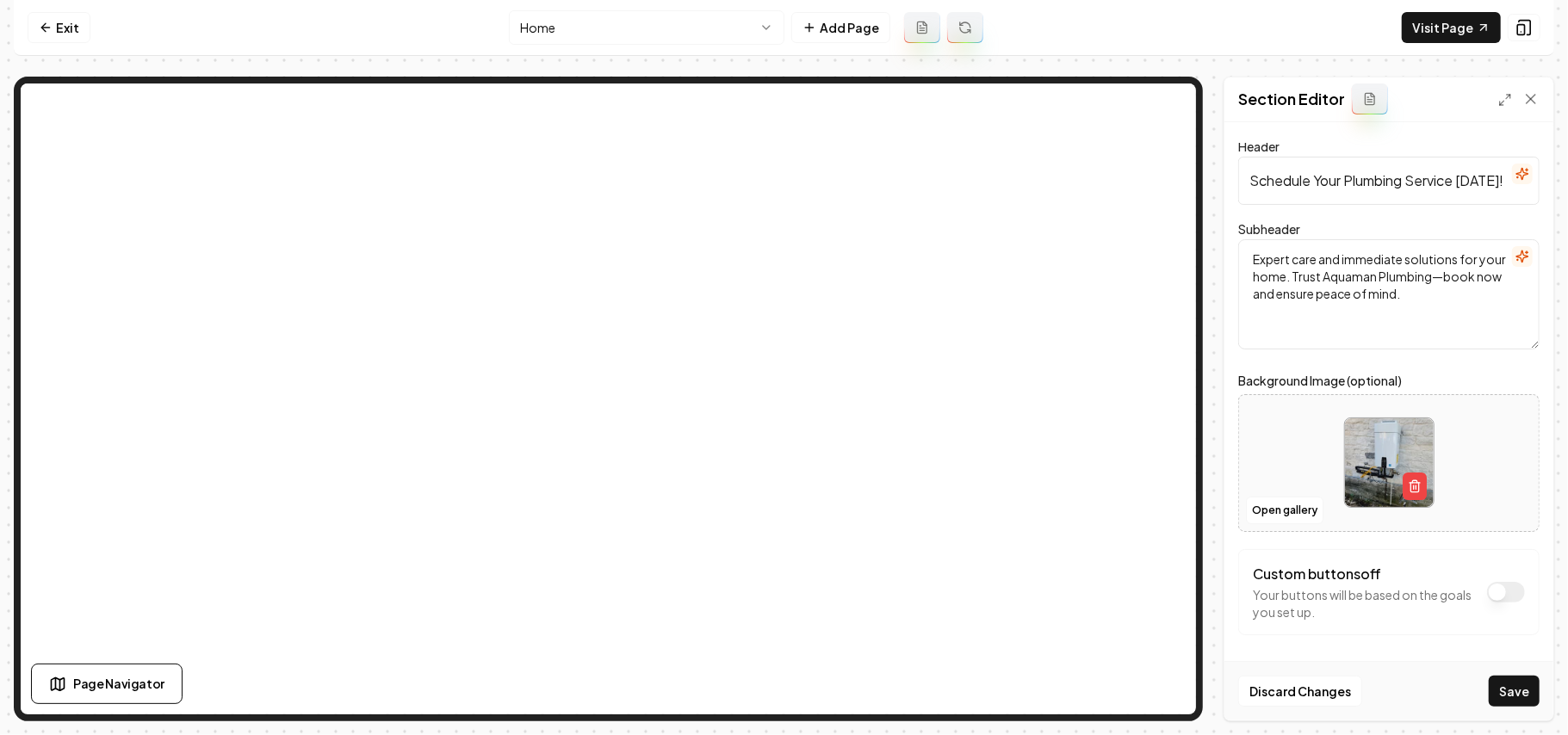
click at [1519, 690] on button "Save" at bounding box center [1514, 691] width 50 height 31
click at [589, 19] on html "Computer Required This feature is only available on a computer. Please switch t…" at bounding box center [784, 368] width 1568 height 735
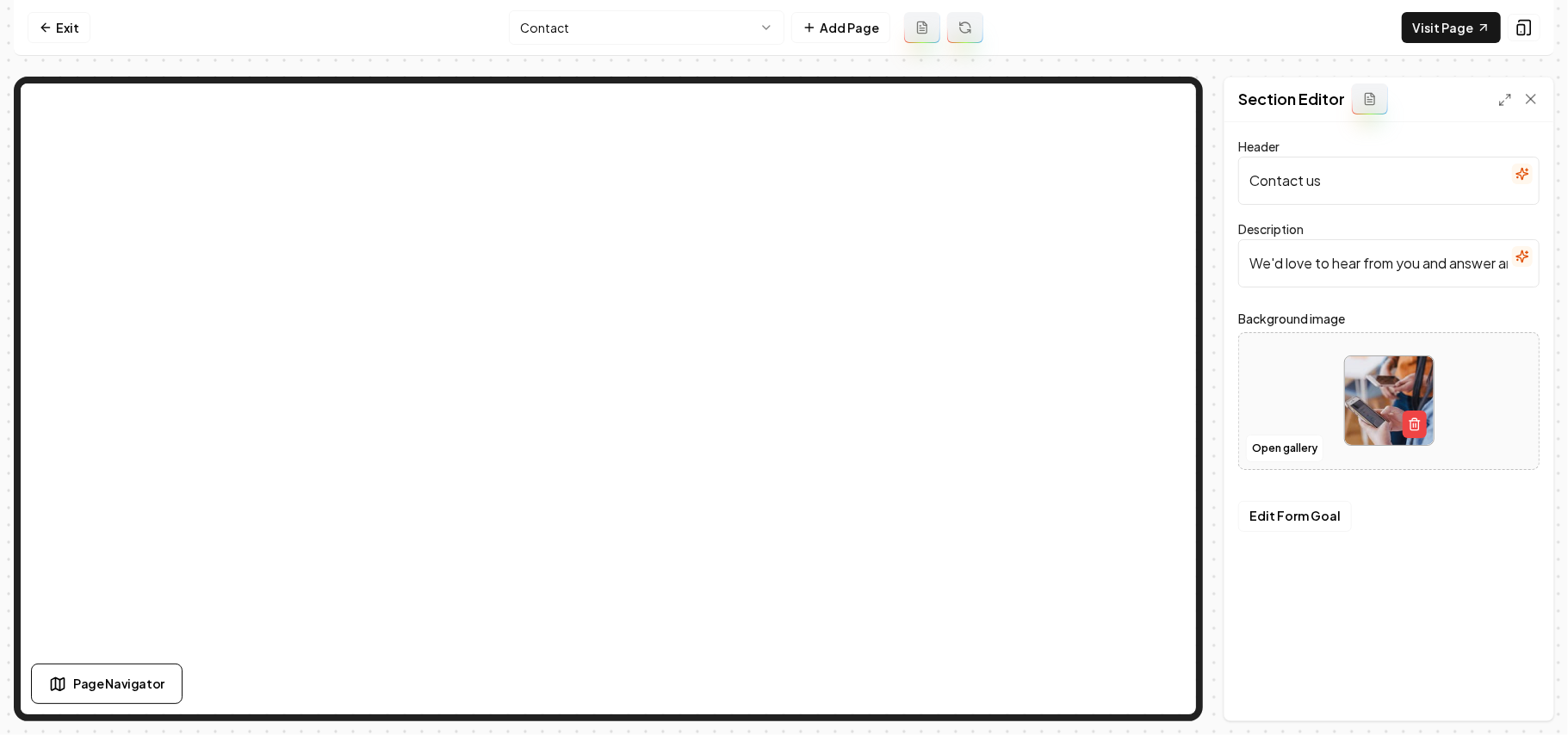
click at [1245, 442] on div at bounding box center [1389, 401] width 300 height 118
click at [1302, 449] on button "Open gallery" at bounding box center [1285, 448] width 78 height 27
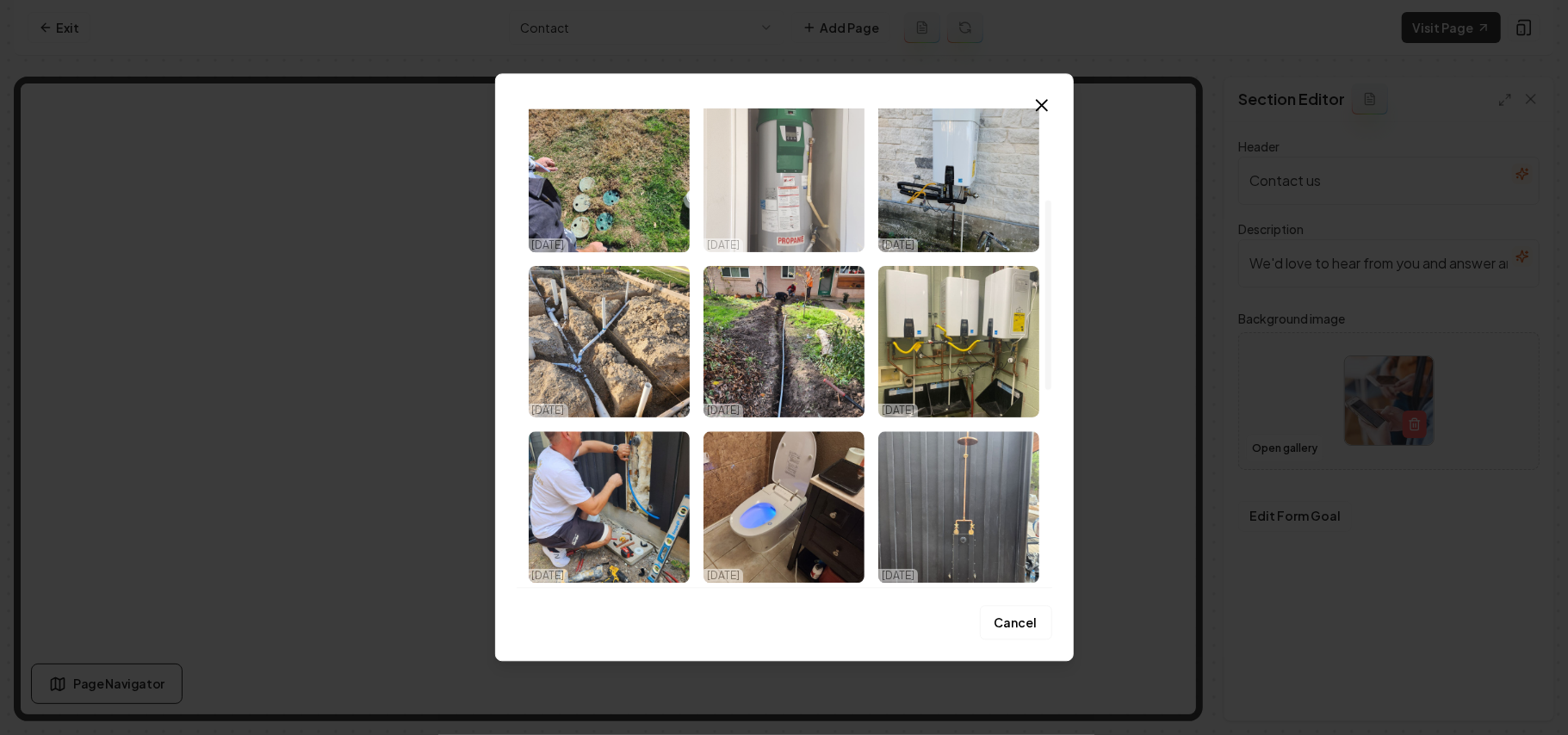
scroll to position [229, 0]
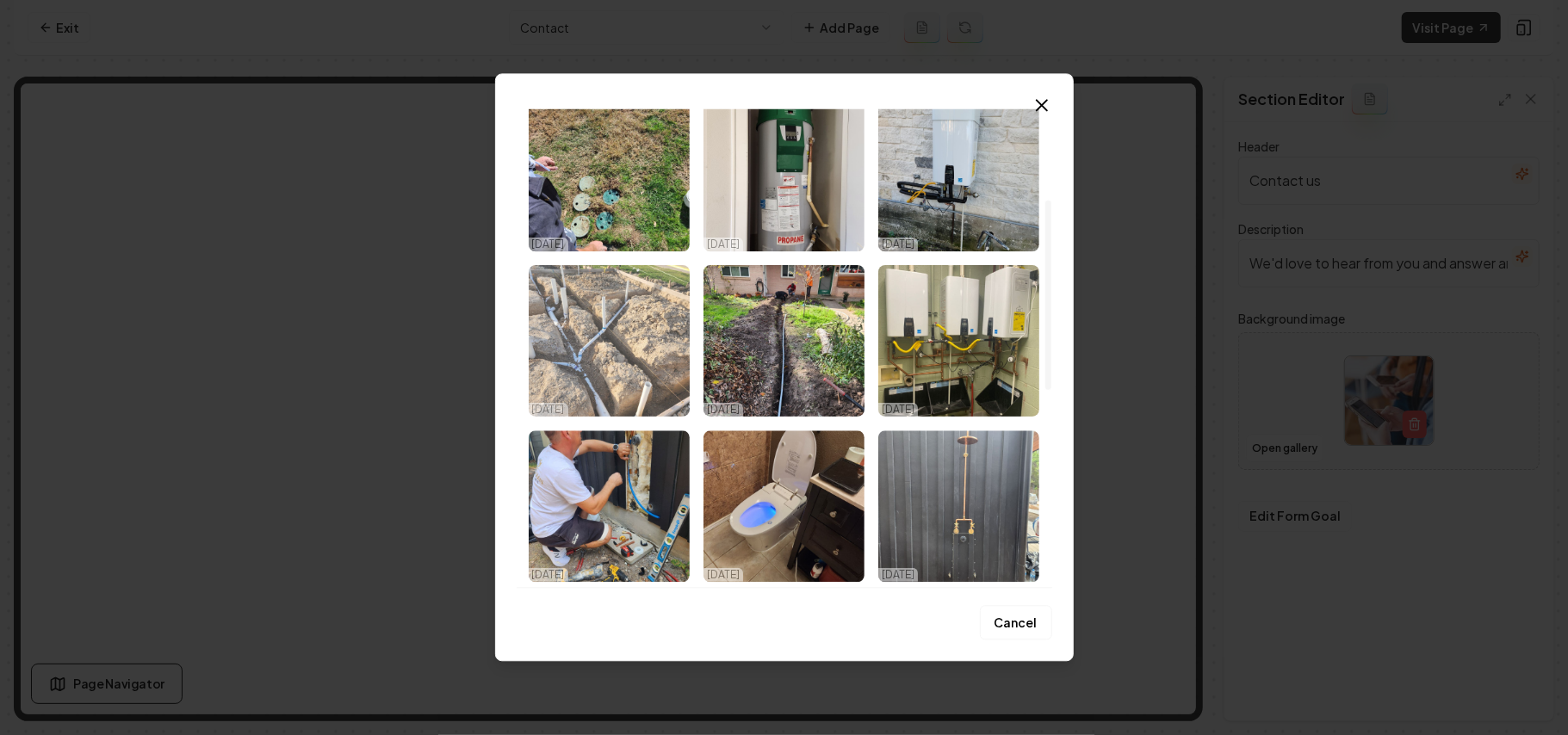
click at [662, 372] on img "Select image image_68d7156b5c7cd75eb8335f0e.jpeg" at bounding box center [609, 340] width 161 height 151
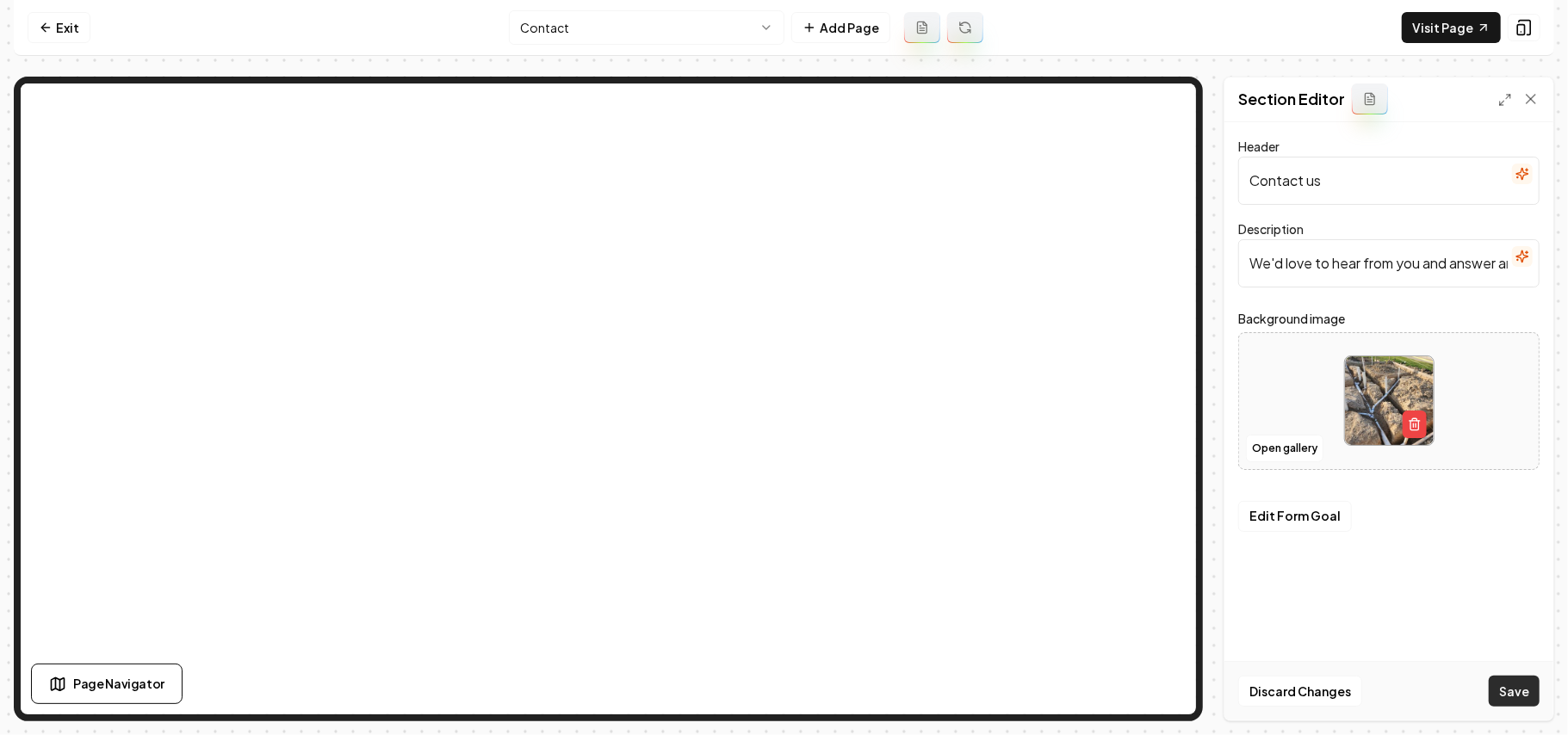
click at [1505, 688] on button "Save" at bounding box center [1514, 691] width 50 height 31
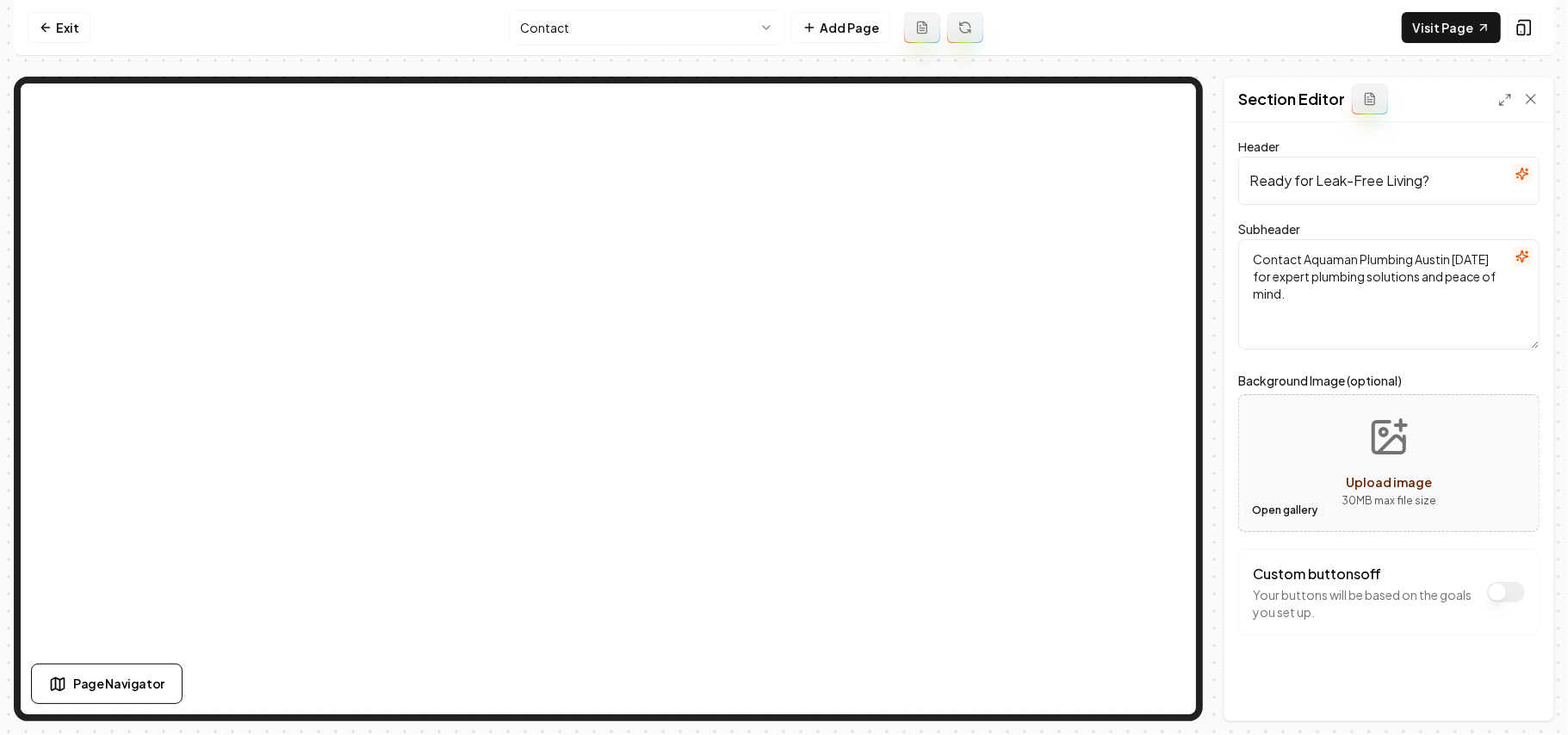
click at [1295, 511] on button "Open gallery" at bounding box center [1285, 510] width 78 height 27
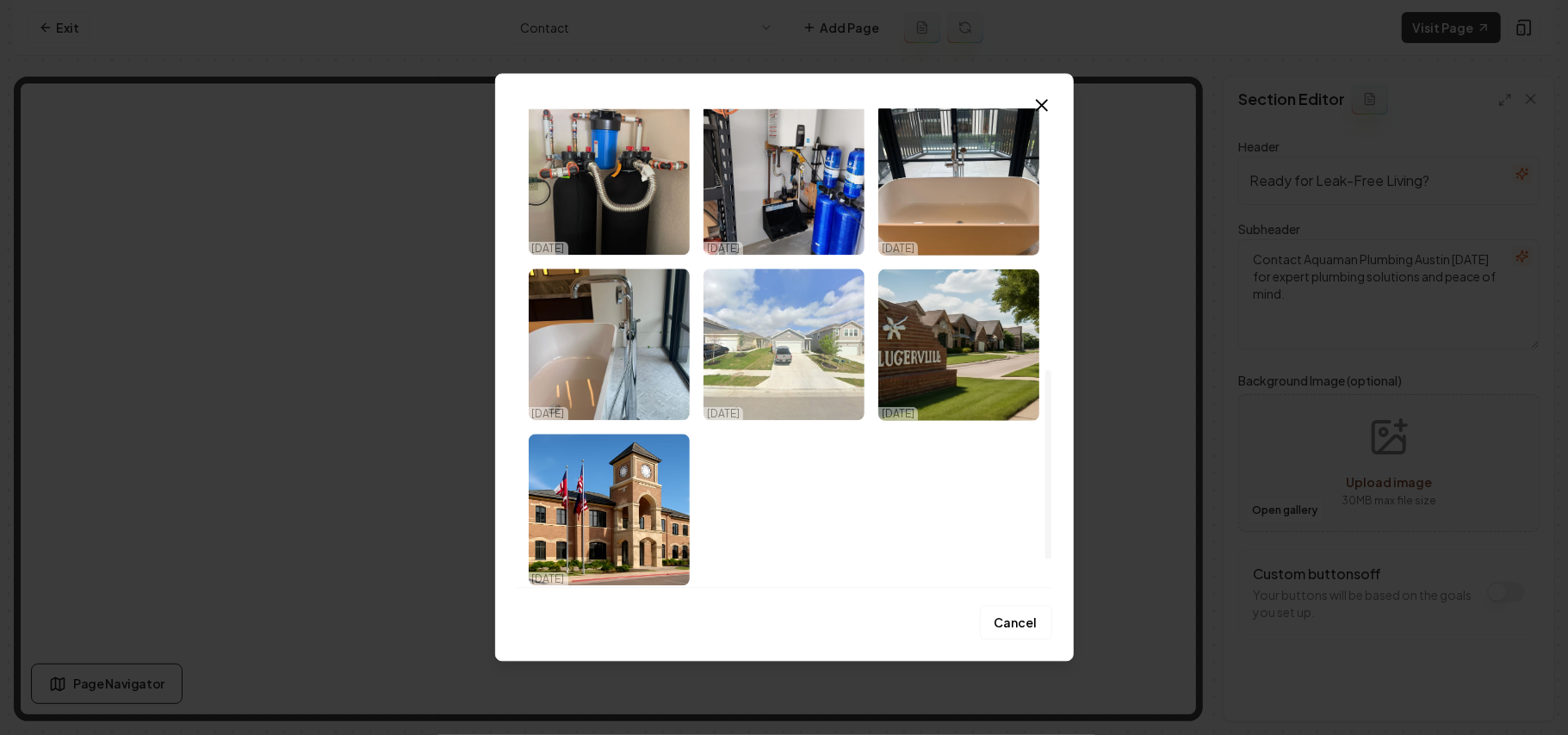
scroll to position [726, 0]
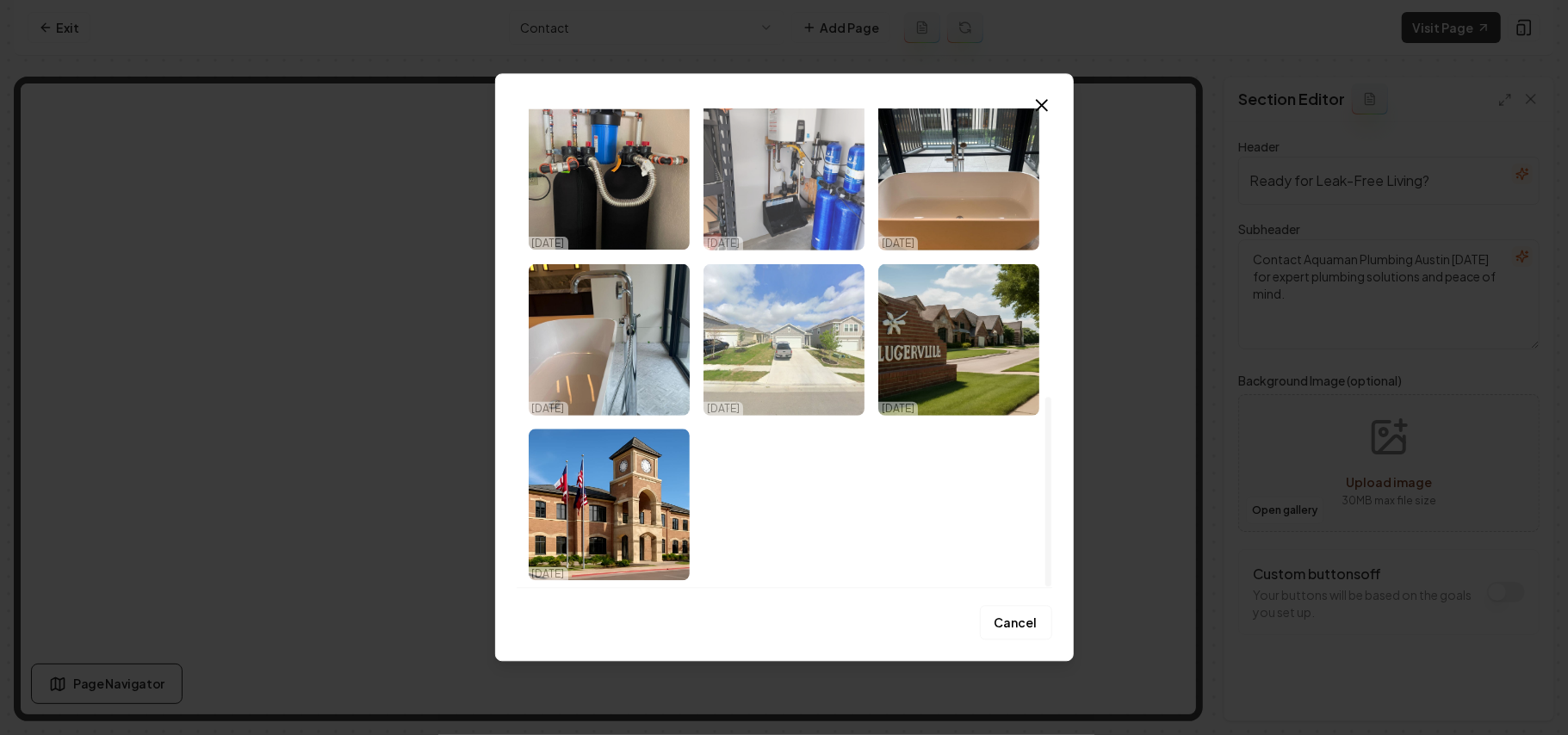
click at [777, 180] on img "Select image image_68d7156a5c7cd75eb8335714.jpeg" at bounding box center [784, 174] width 161 height 151
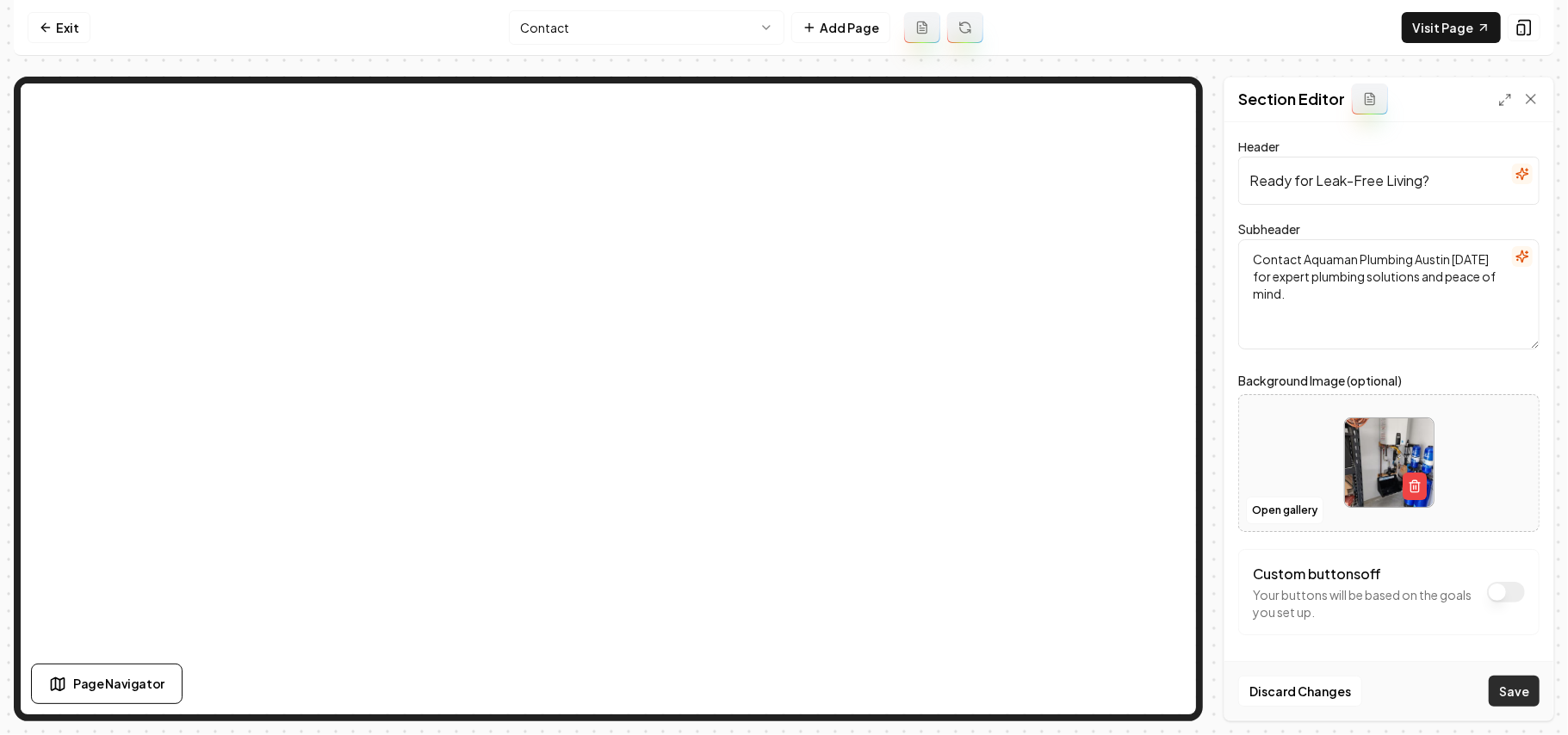
click at [1520, 690] on button "Save" at bounding box center [1514, 691] width 50 height 31
click at [611, 40] on html "Computer Required This feature is only available on a computer. Please switch t…" at bounding box center [784, 368] width 1568 height 735
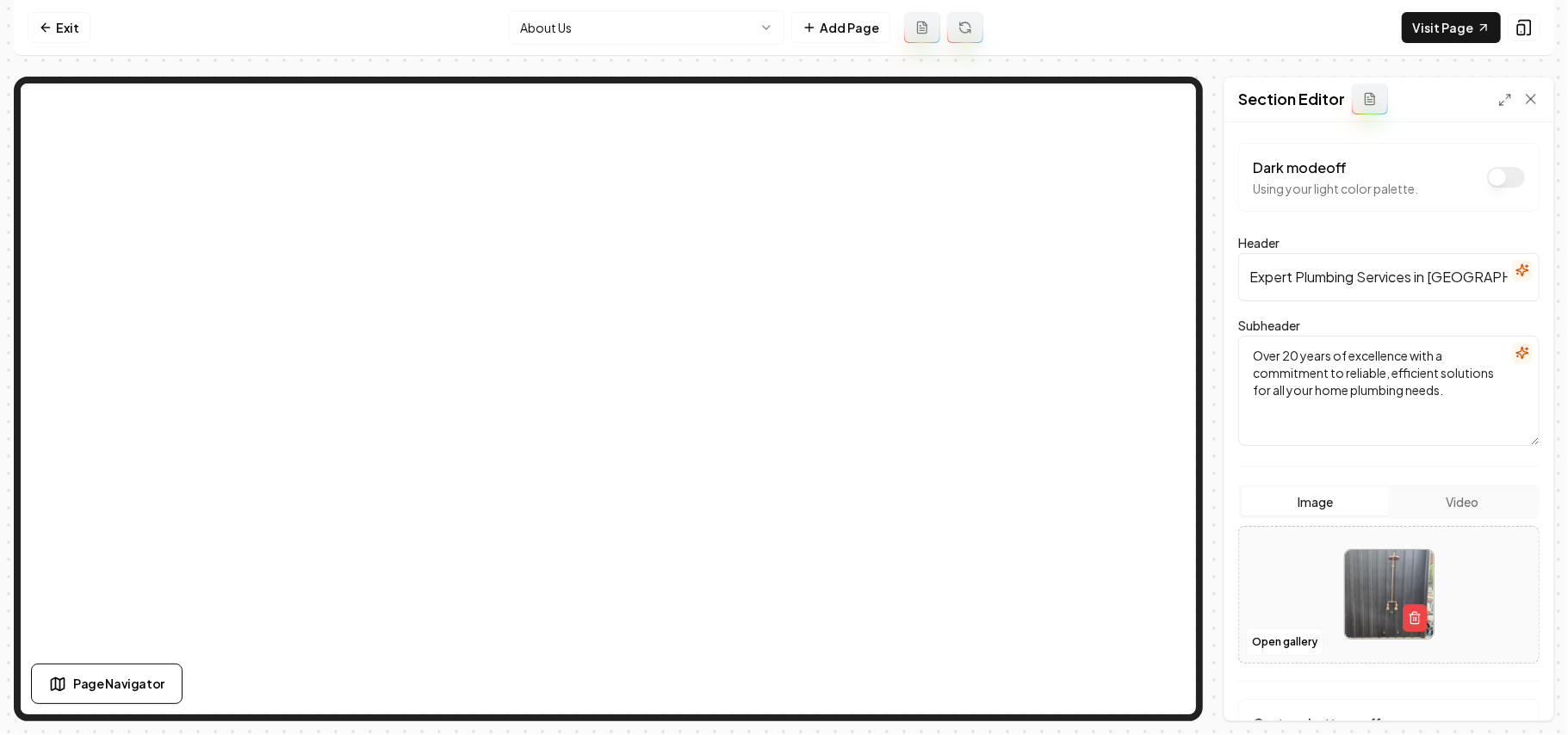
click at [551, 32] on html "Computer Required This feature is only available on a computer. Please switch t…" at bounding box center [784, 368] width 1568 height 735
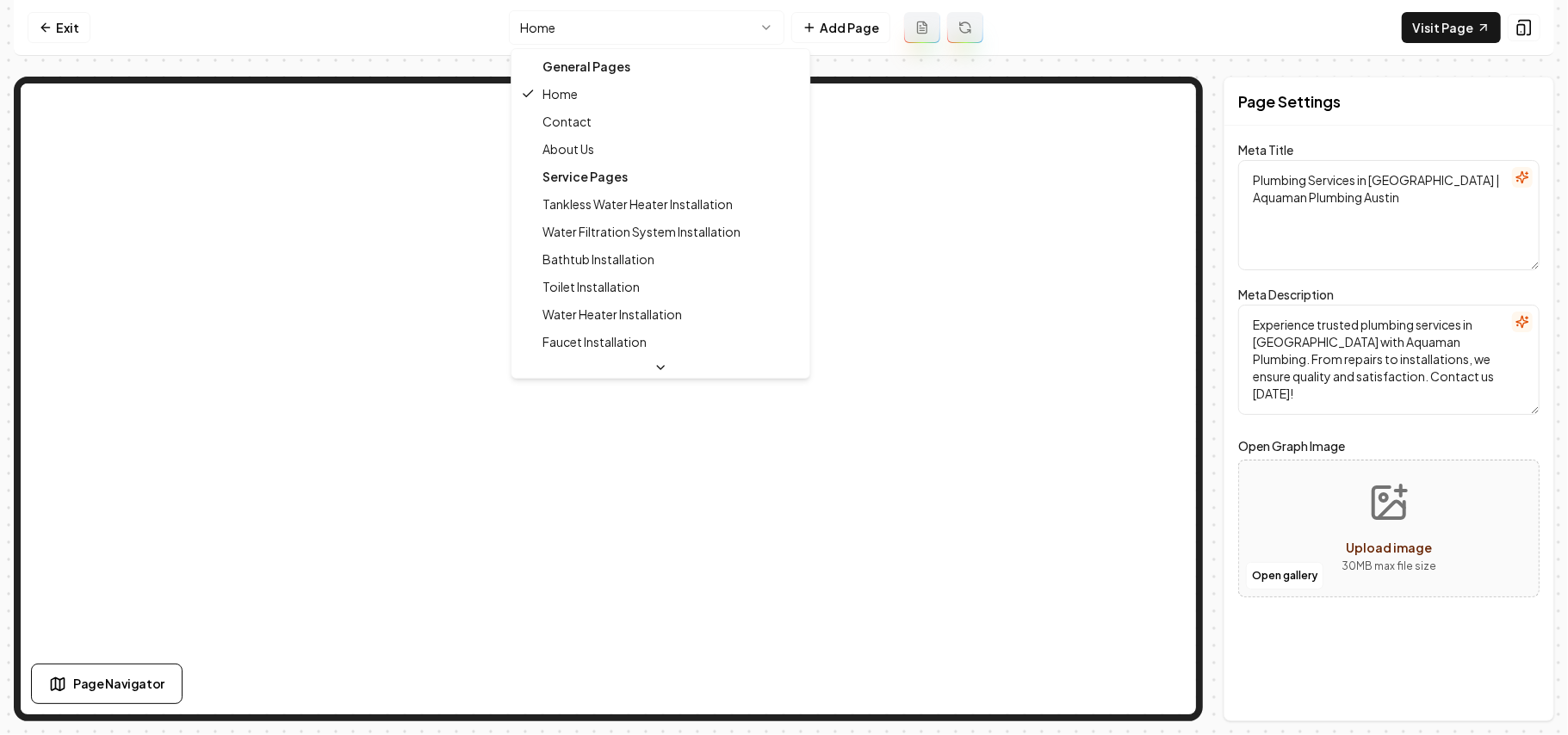
click at [575, 20] on html "Computer Required This feature is only available on a computer. Please switch t…" at bounding box center [784, 368] width 1568 height 735
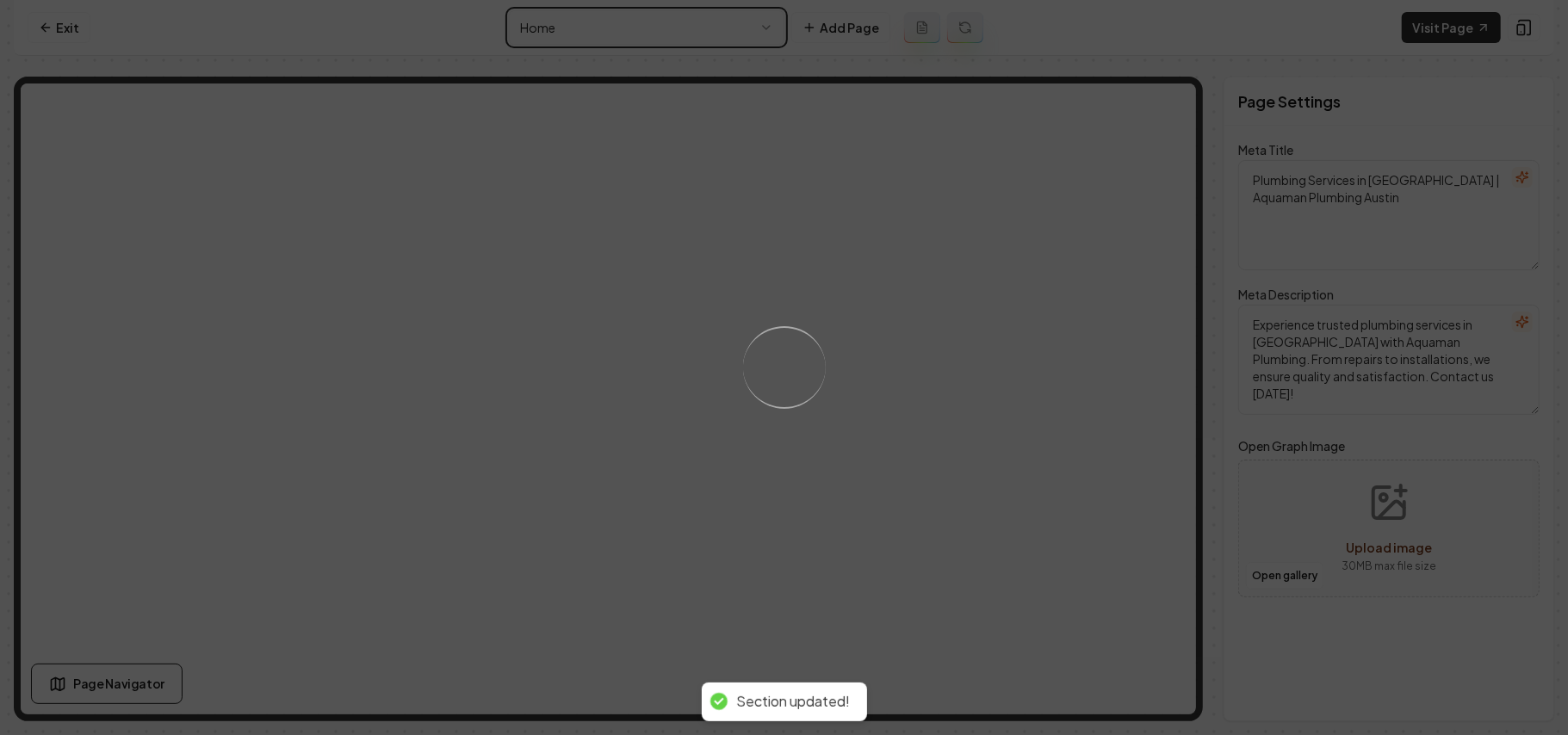
type textarea "About Aquaman Plumbing Austin – Expert Local Plumbers"
type textarea "Discover Aquaman Plumbing Austin: Over 20 years of expert residential plumbing …"
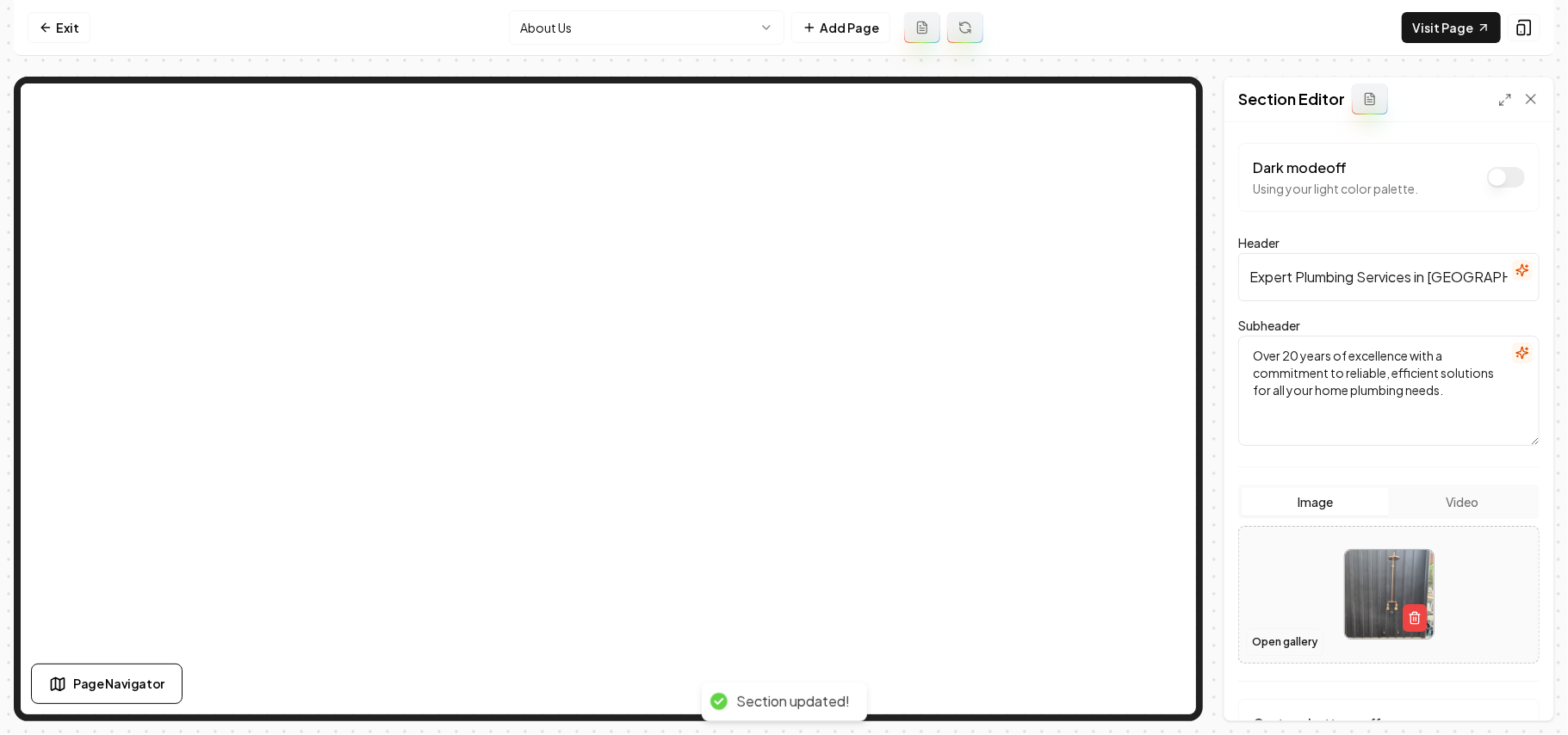
click at [1268, 645] on button "Open gallery" at bounding box center [1285, 642] width 78 height 27
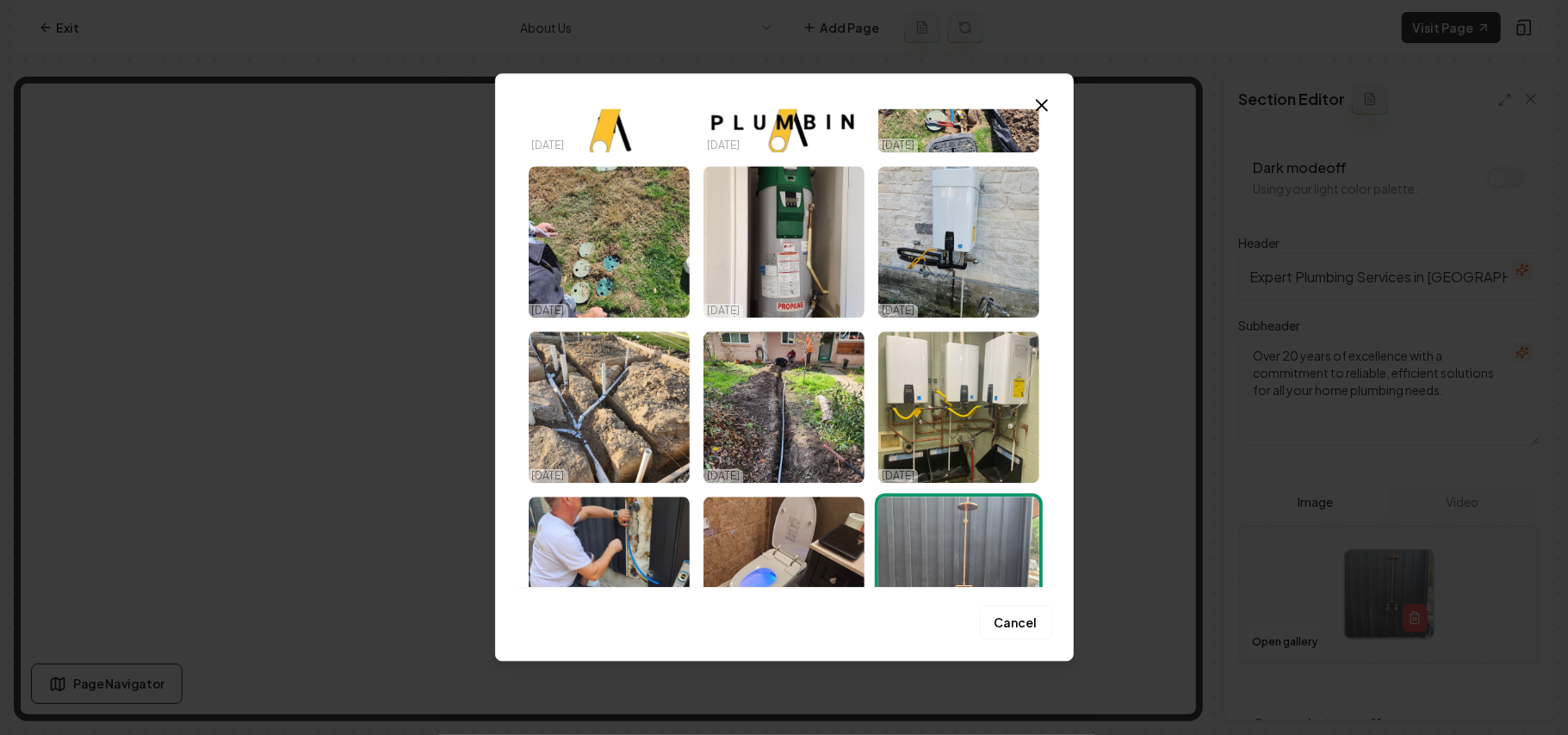
scroll to position [459, 0]
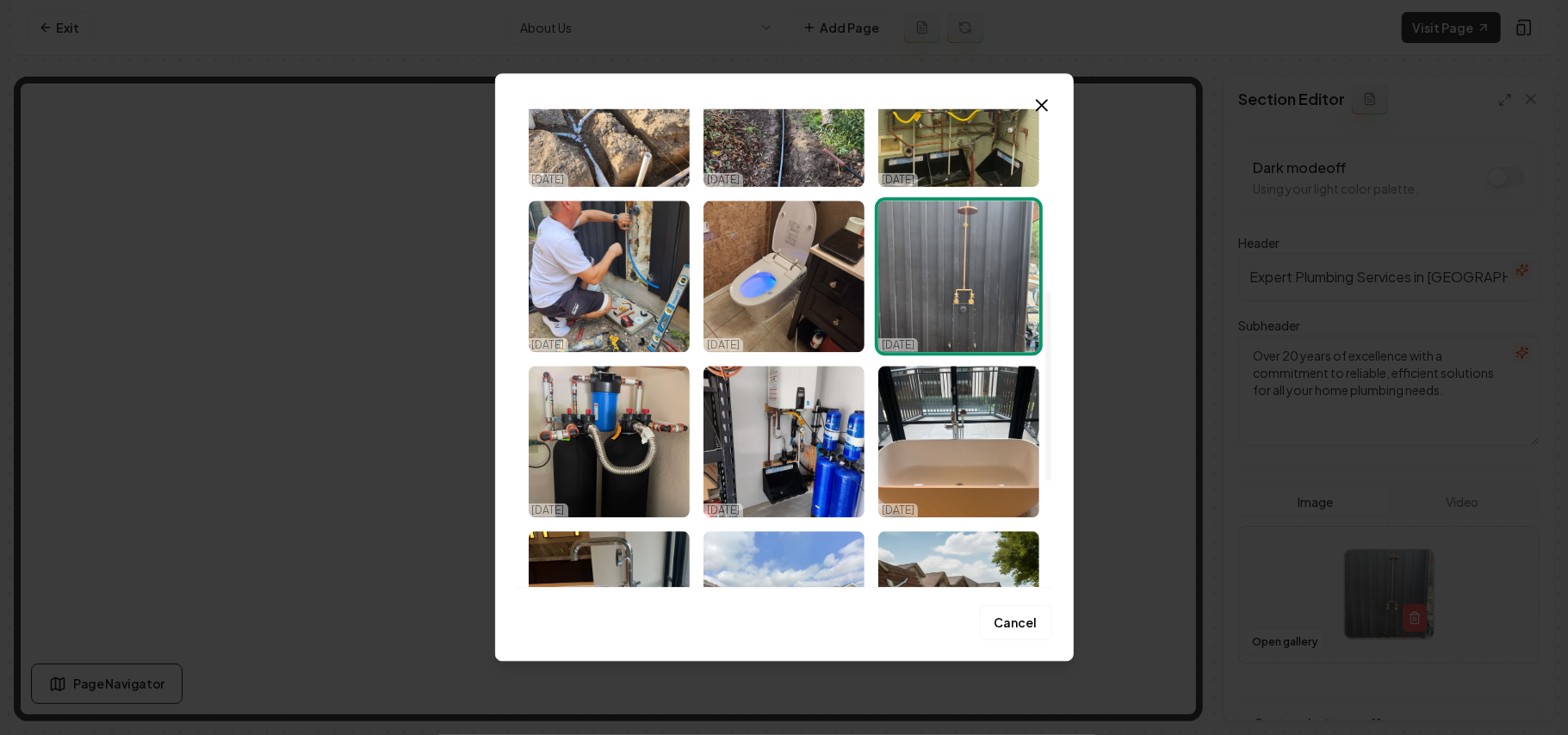
click at [589, 296] on img "Select image image_68d7156a5c7cd75eb83358f0.jpeg" at bounding box center [609, 276] width 161 height 151
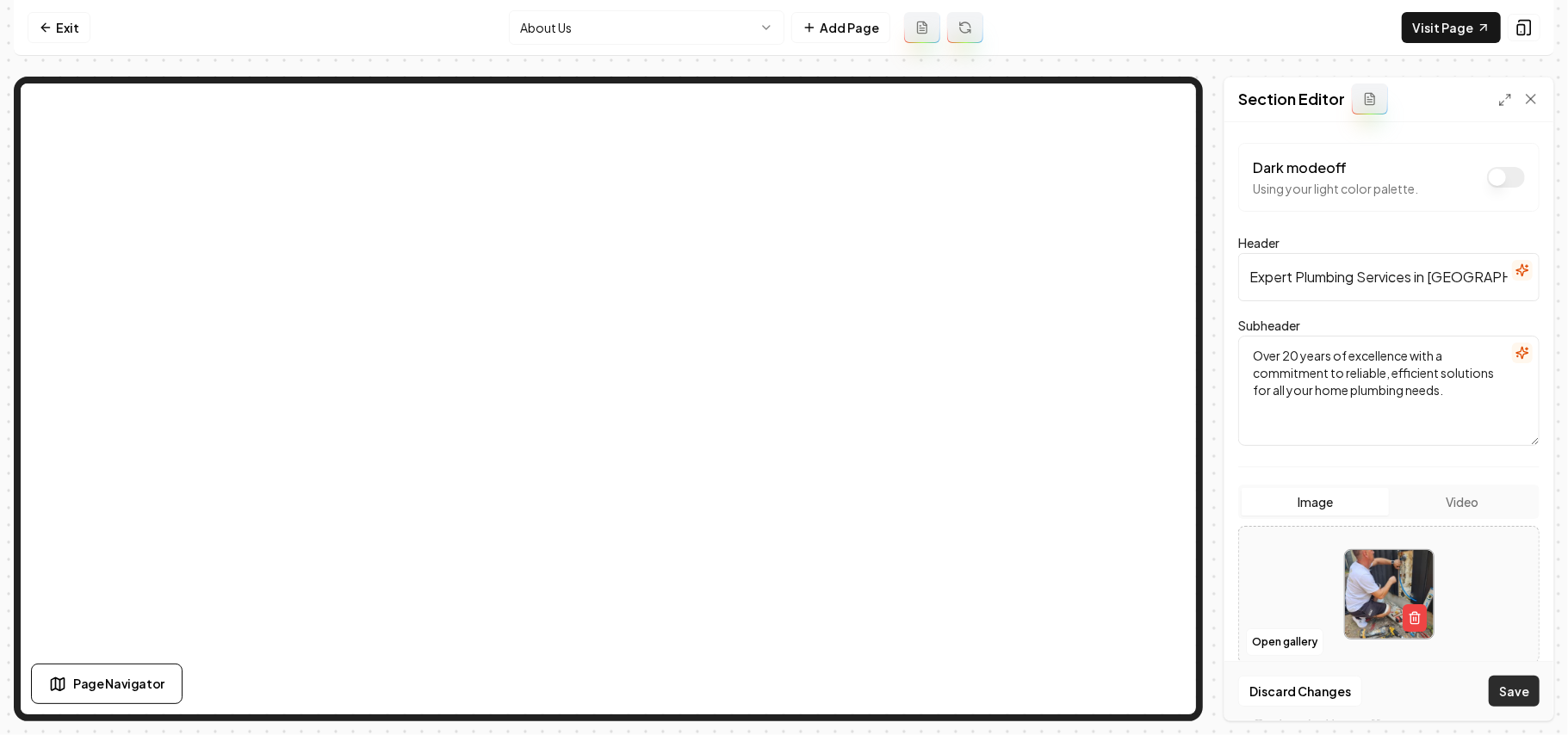
click at [1518, 694] on button "Save" at bounding box center [1514, 691] width 50 height 31
click at [1488, 176] on button "Dark mode off" at bounding box center [1505, 176] width 38 height 20
click at [1502, 690] on button "Save" at bounding box center [1514, 691] width 50 height 31
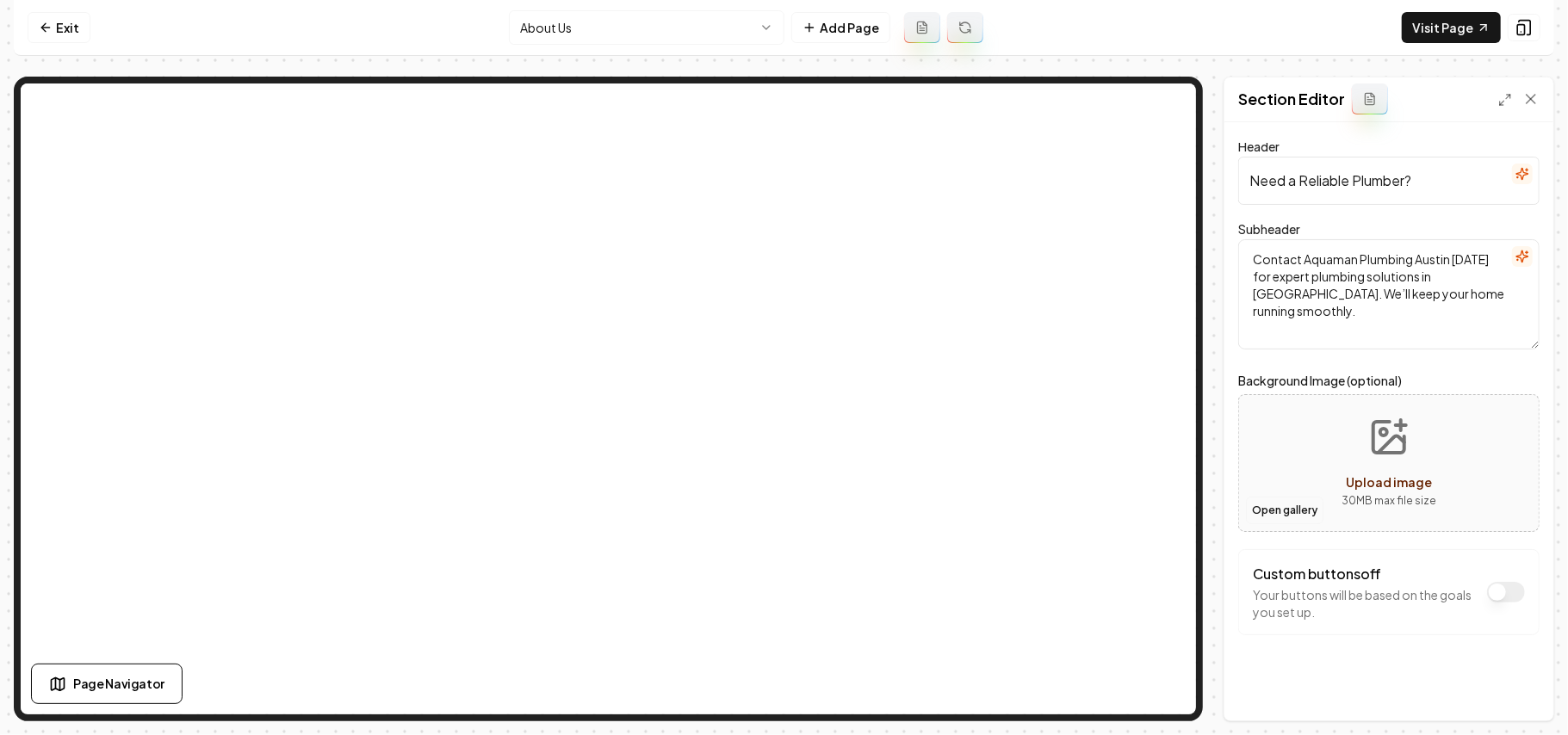
click at [1283, 507] on button "Open gallery" at bounding box center [1285, 510] width 78 height 27
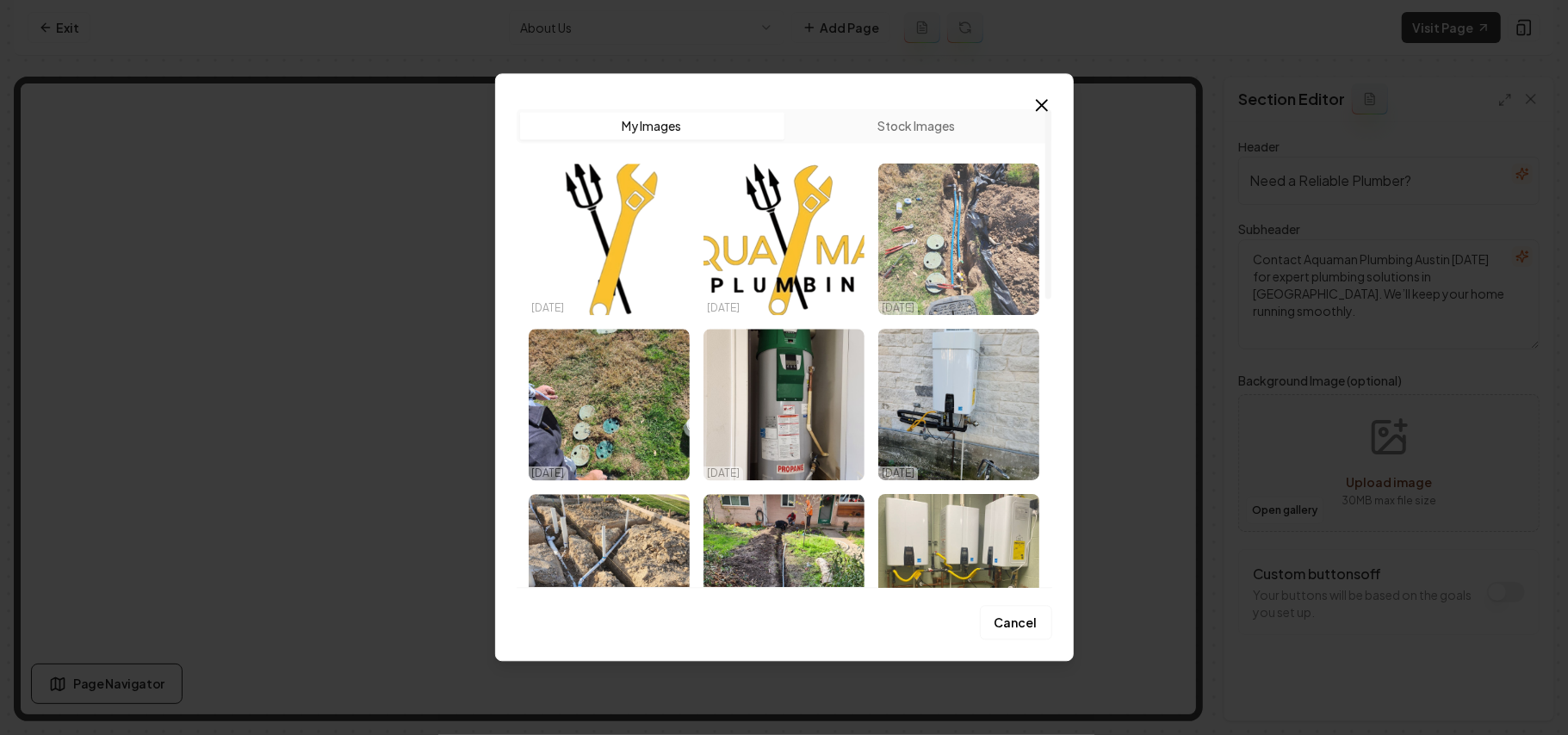
click at [935, 272] on img "Select image image_68d7156d5c7cd75eb8336387.jpeg" at bounding box center [959, 240] width 161 height 151
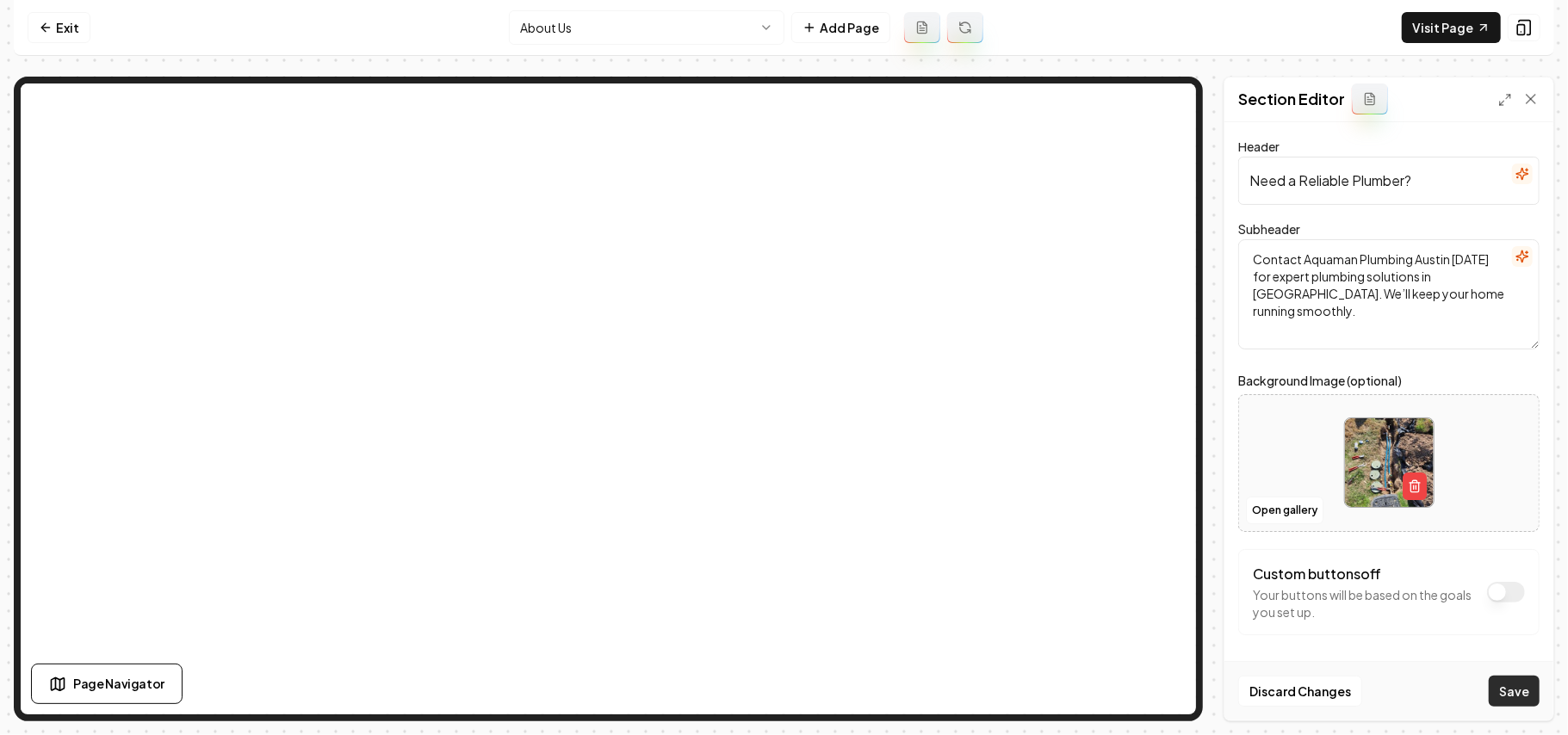
click at [1499, 697] on button "Save" at bounding box center [1514, 691] width 50 height 31
click at [569, 17] on html "Computer Required This feature is only available on a computer. Please switch t…" at bounding box center [784, 368] width 1568 height 735
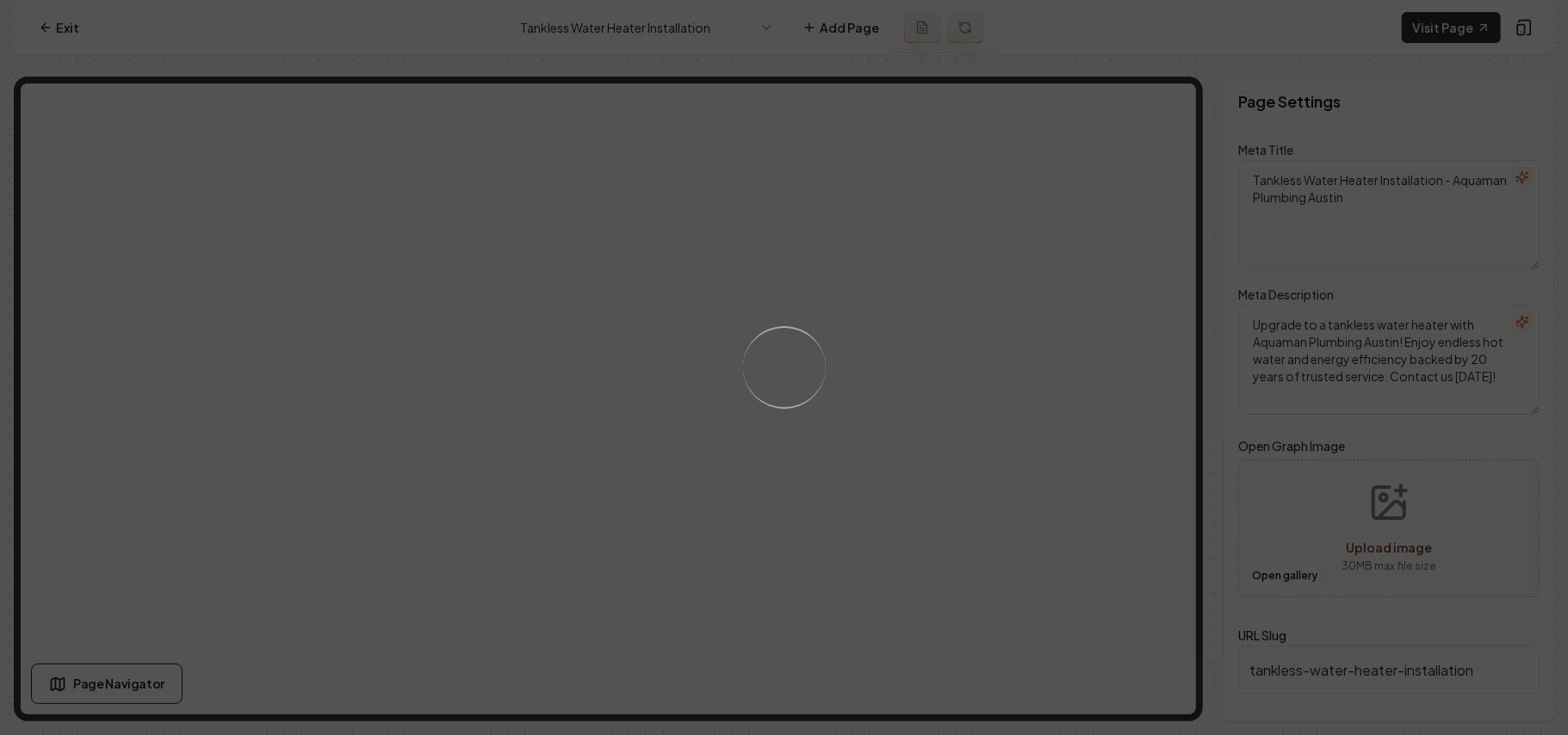
click at [934, 345] on div "Loading..." at bounding box center [784, 368] width 1568 height 735
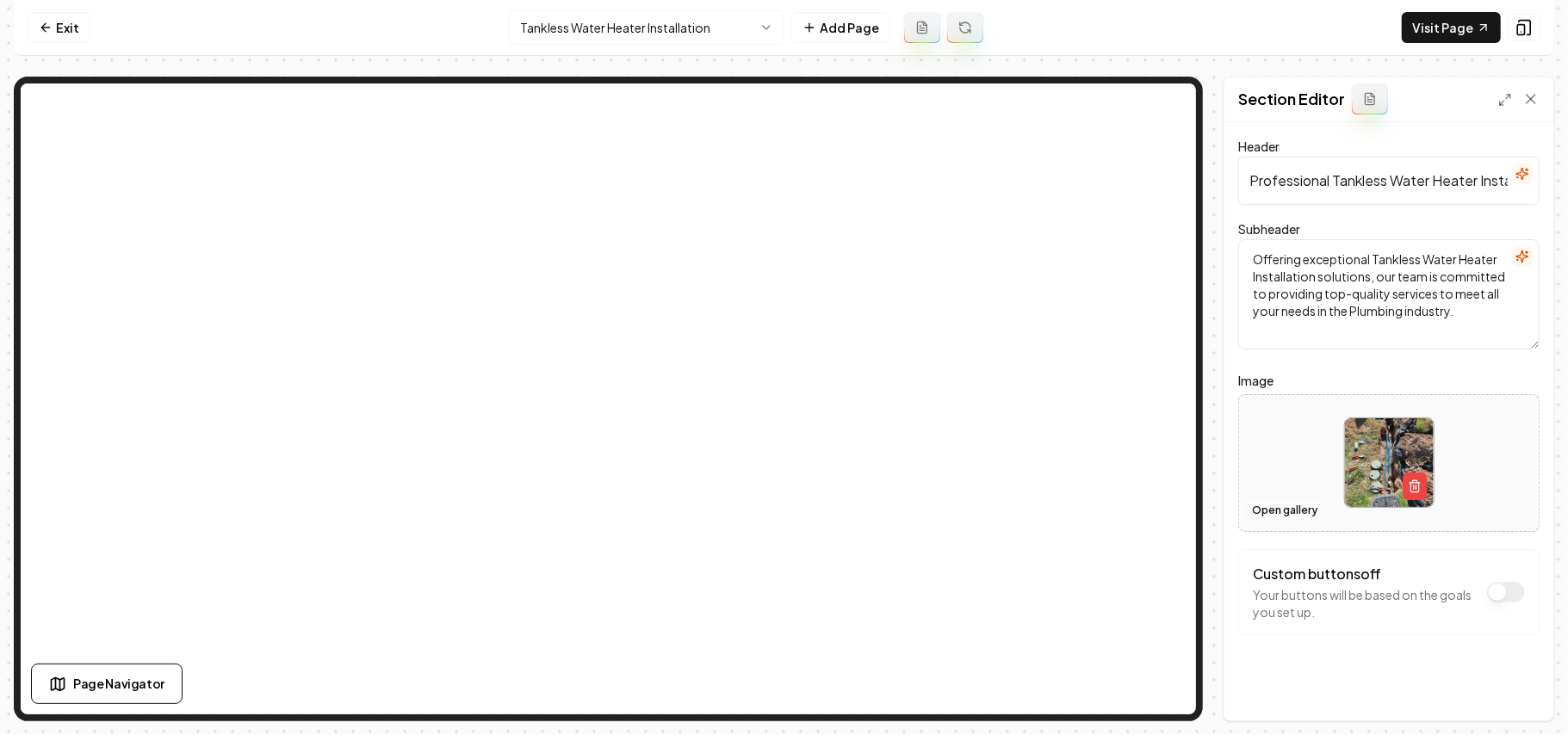
click at [1305, 518] on button "Open gallery" at bounding box center [1285, 510] width 78 height 27
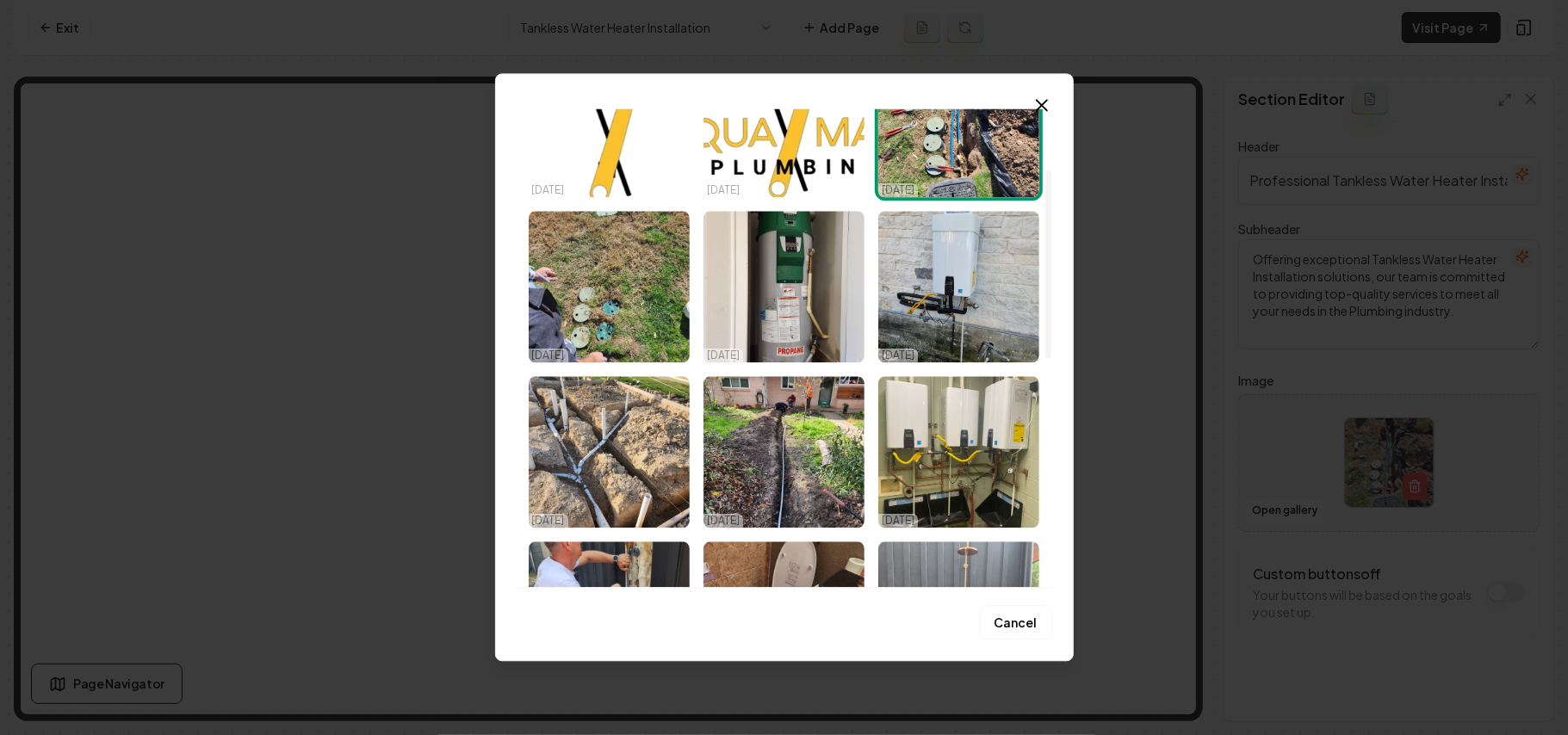
scroll to position [229, 0]
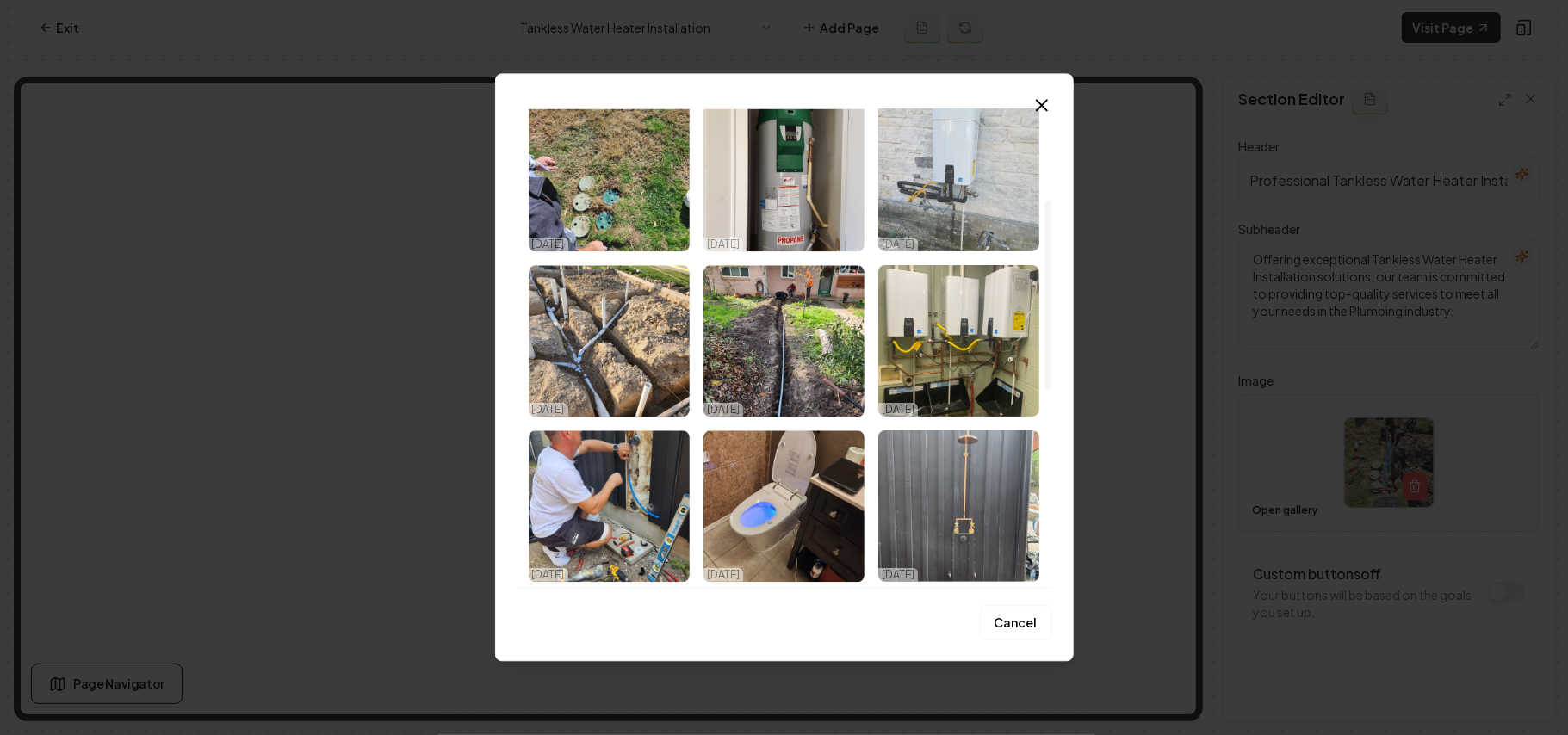
click at [926, 156] on img "Select image image_68d7156c5c7cd75eb8335fd1.jpeg" at bounding box center [959, 176] width 161 height 151
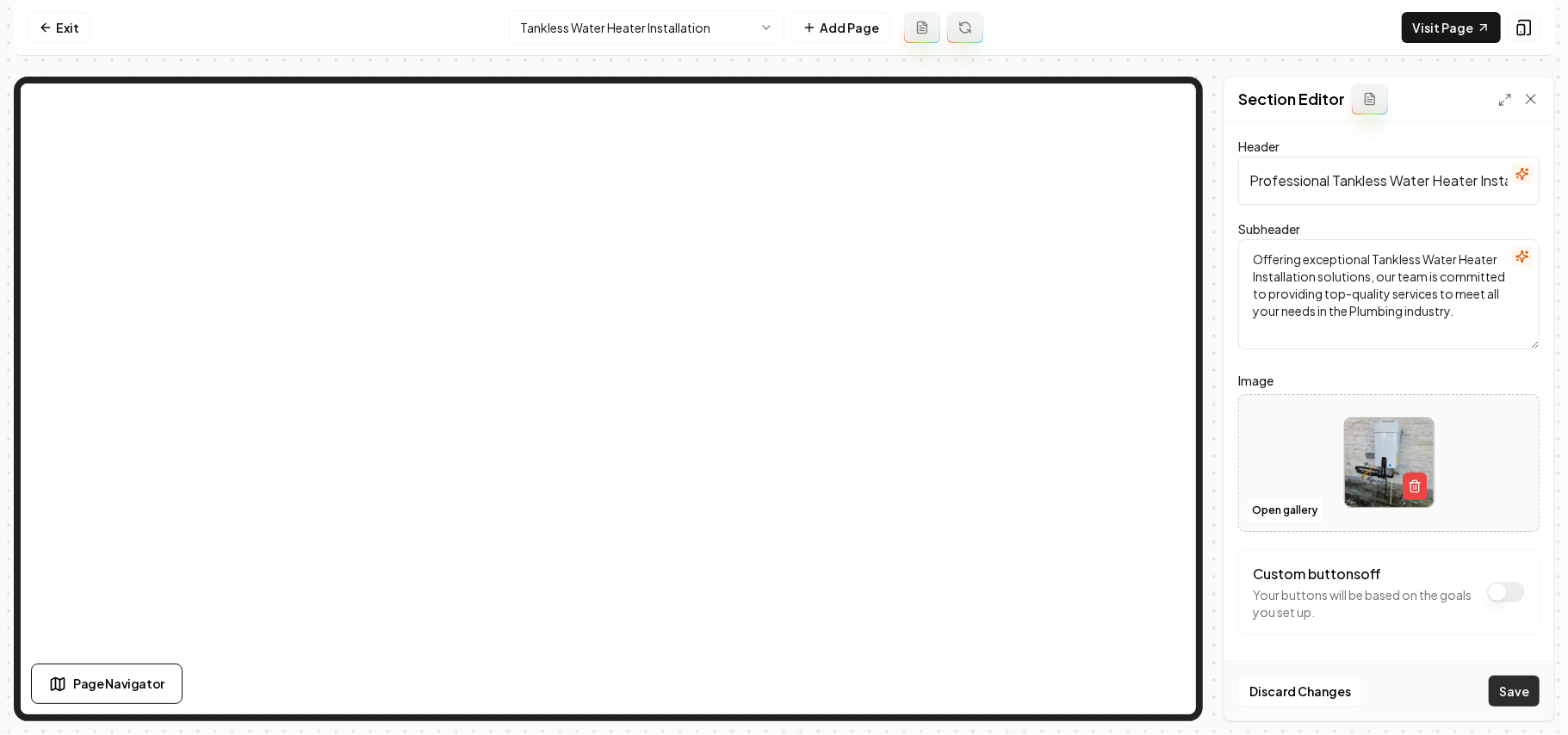
click at [1516, 682] on button "Save" at bounding box center [1514, 691] width 50 height 31
click at [608, 16] on html "Computer Required This feature is only available on a computer. Please switch t…" at bounding box center [784, 368] width 1568 height 735
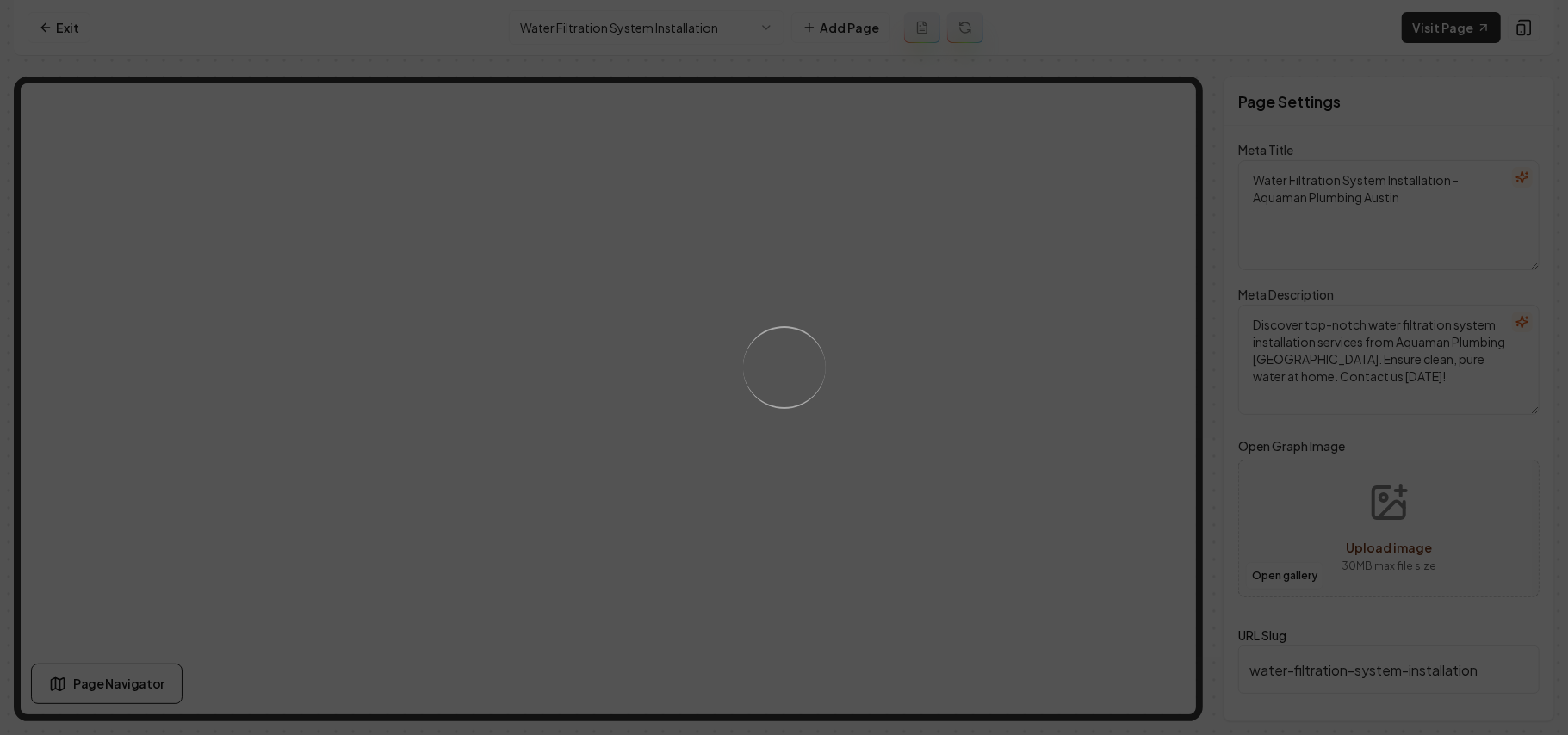
click at [1032, 435] on div "Loading..." at bounding box center [784, 368] width 1568 height 735
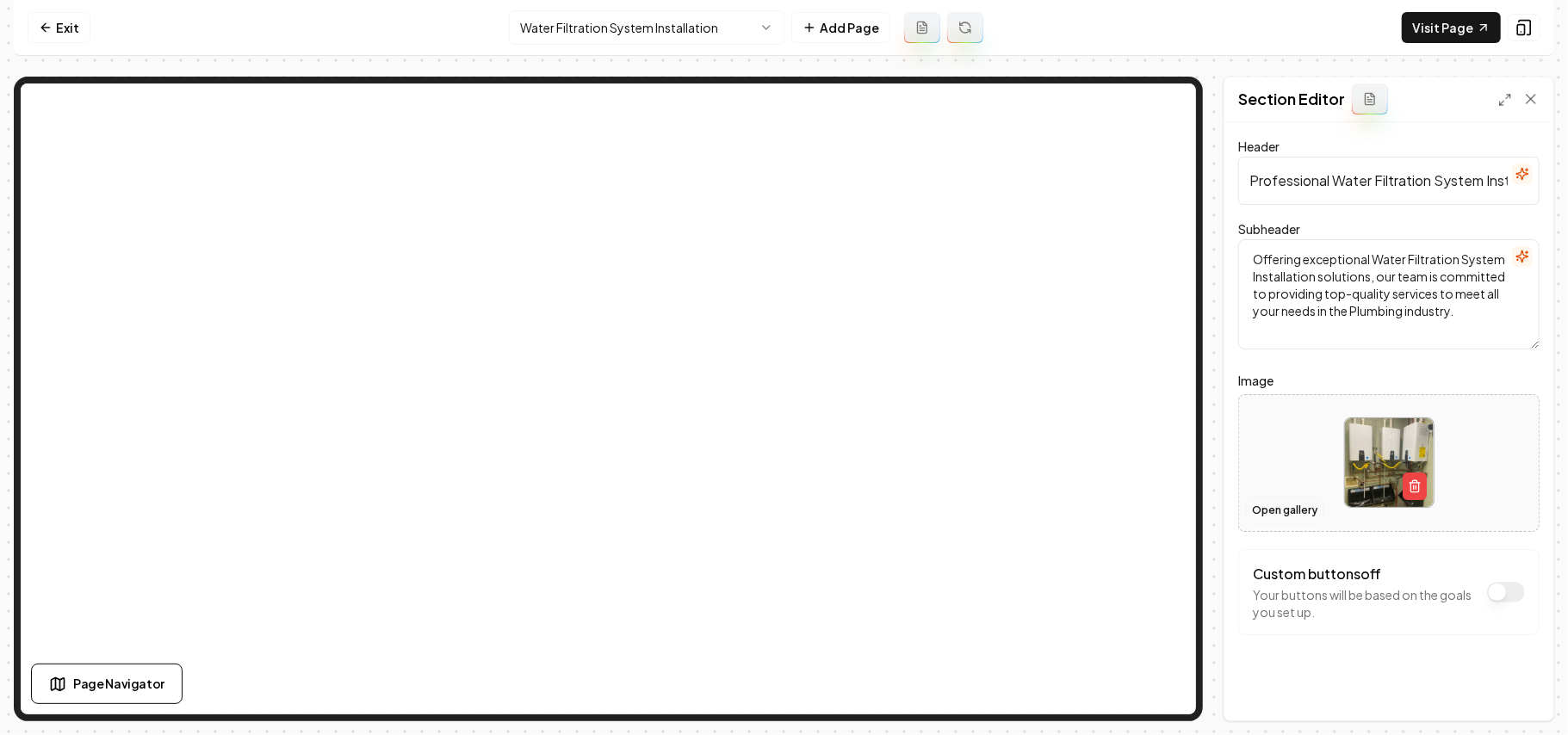
click at [1303, 511] on button "Open gallery" at bounding box center [1285, 510] width 78 height 27
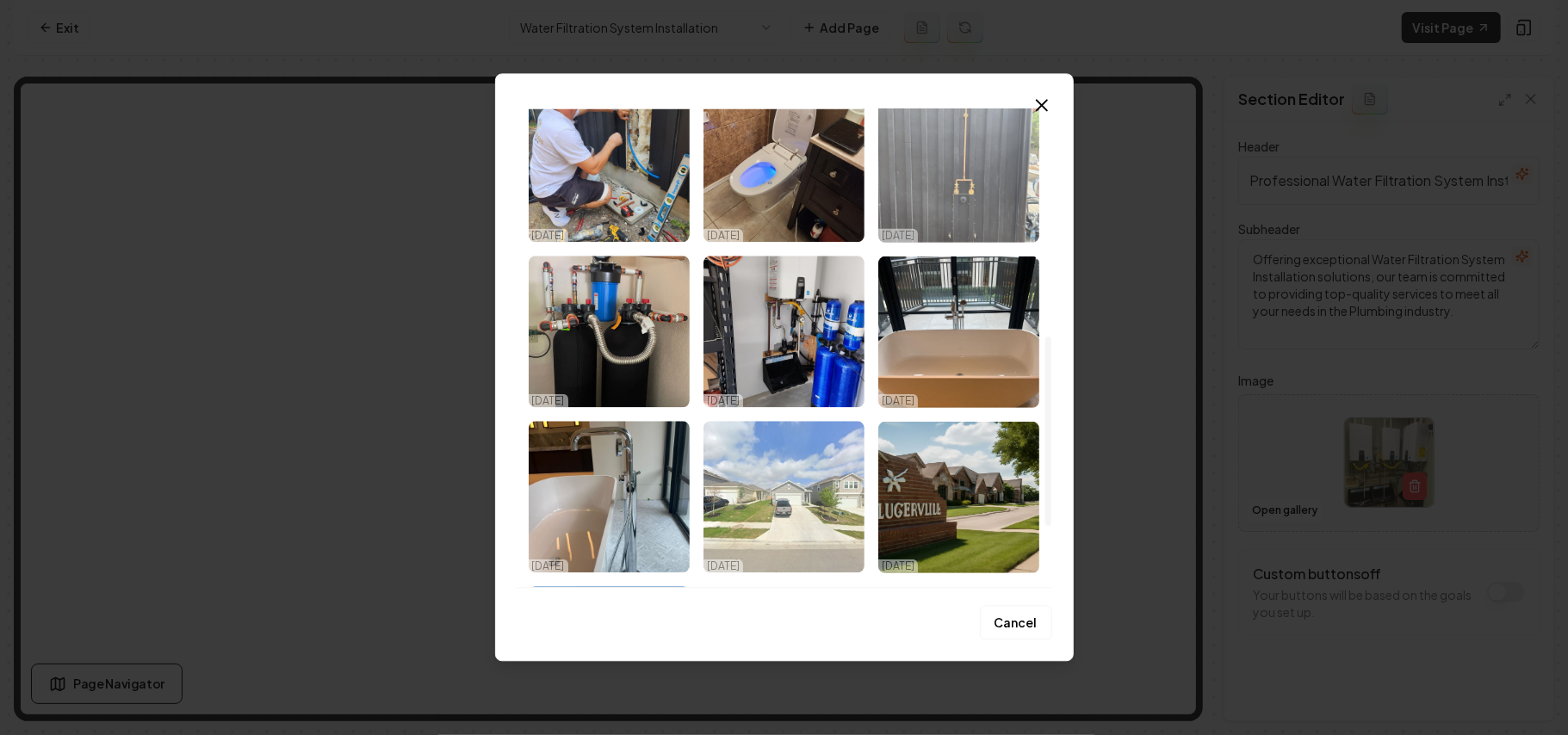
scroll to position [573, 0]
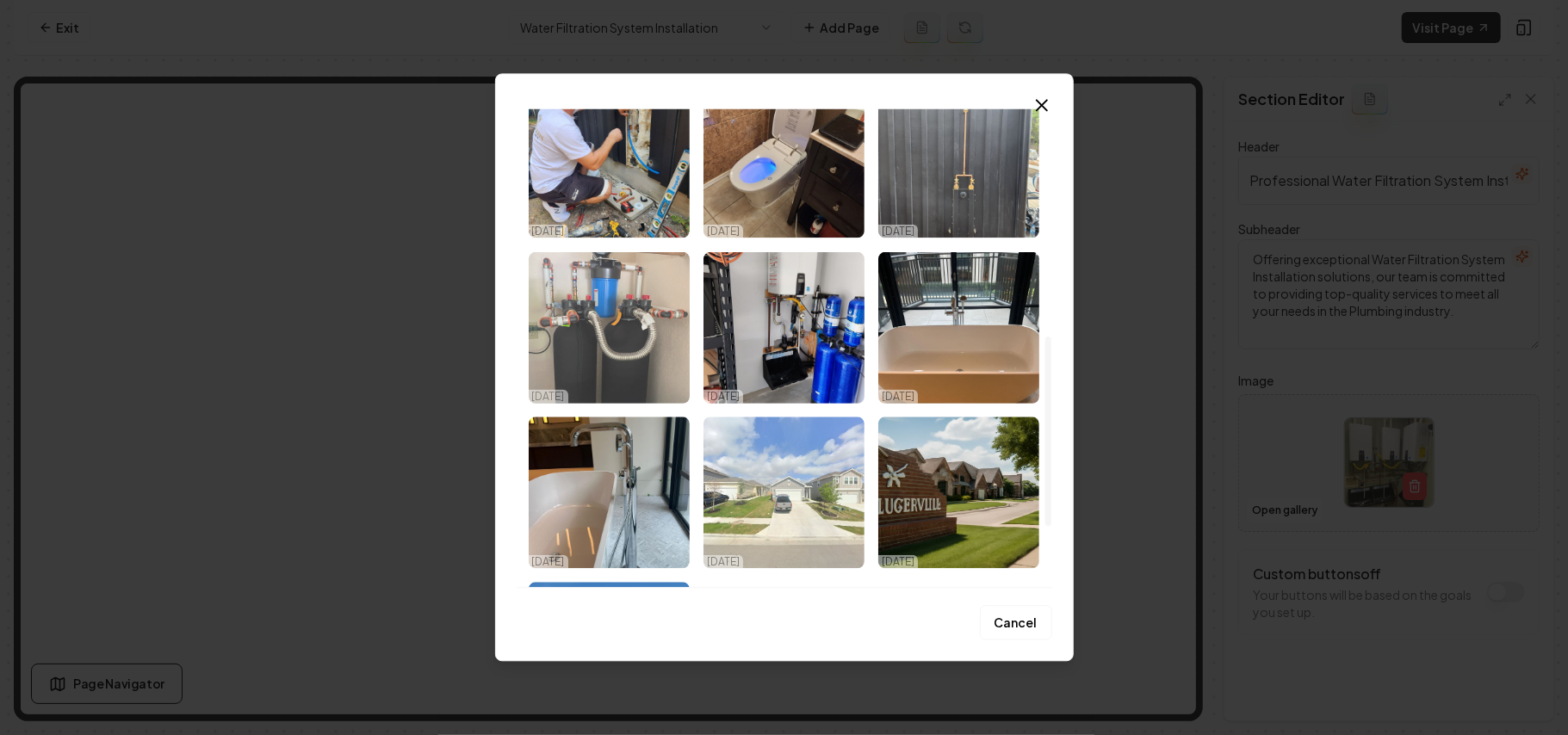
click at [631, 335] on img "Select image image_68d7156a5c7cd75eb8335a32.jpeg" at bounding box center [609, 327] width 161 height 151
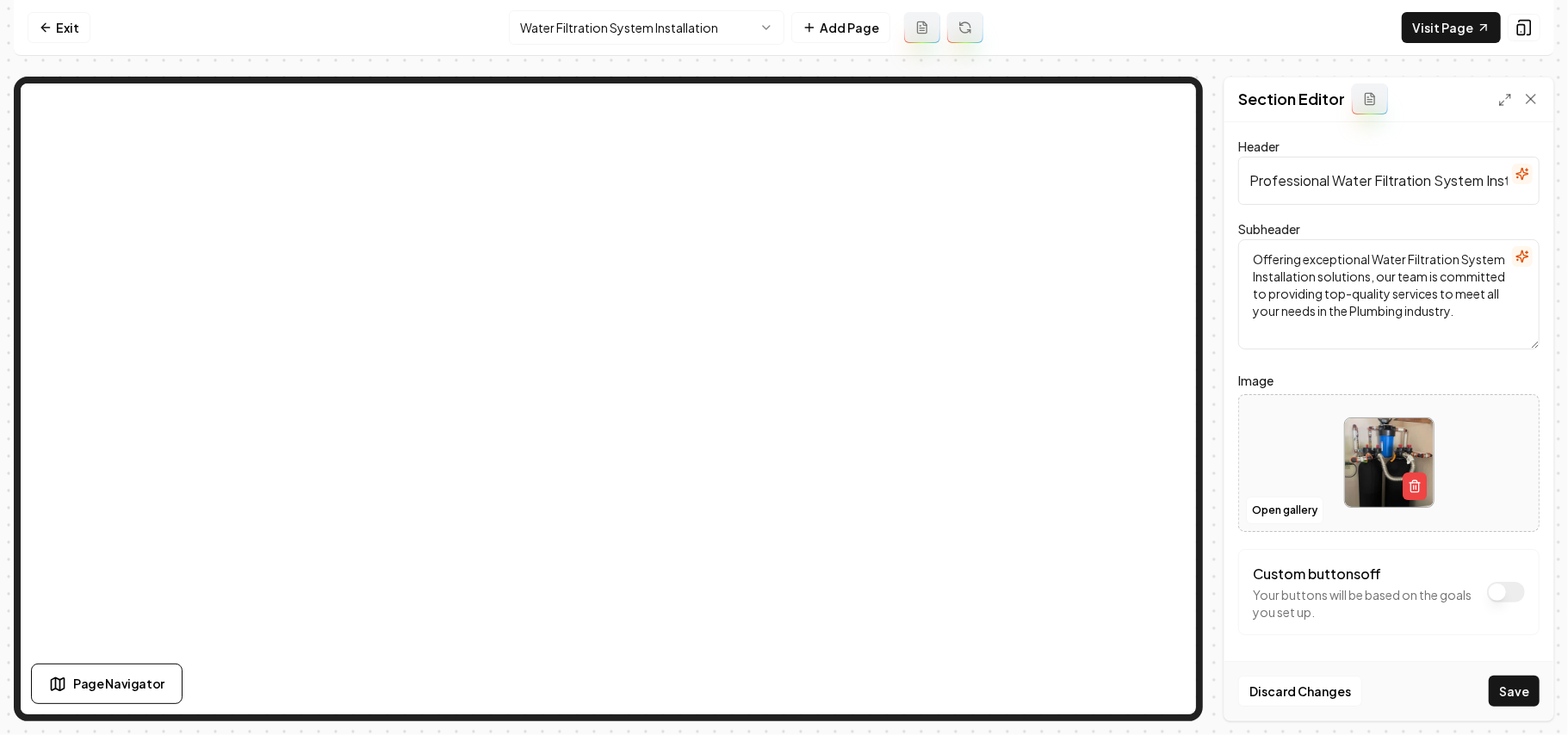
click at [1500, 708] on div "Discard Changes Save" at bounding box center [1389, 690] width 329 height 59
click at [1502, 699] on button "Save" at bounding box center [1514, 691] width 50 height 31
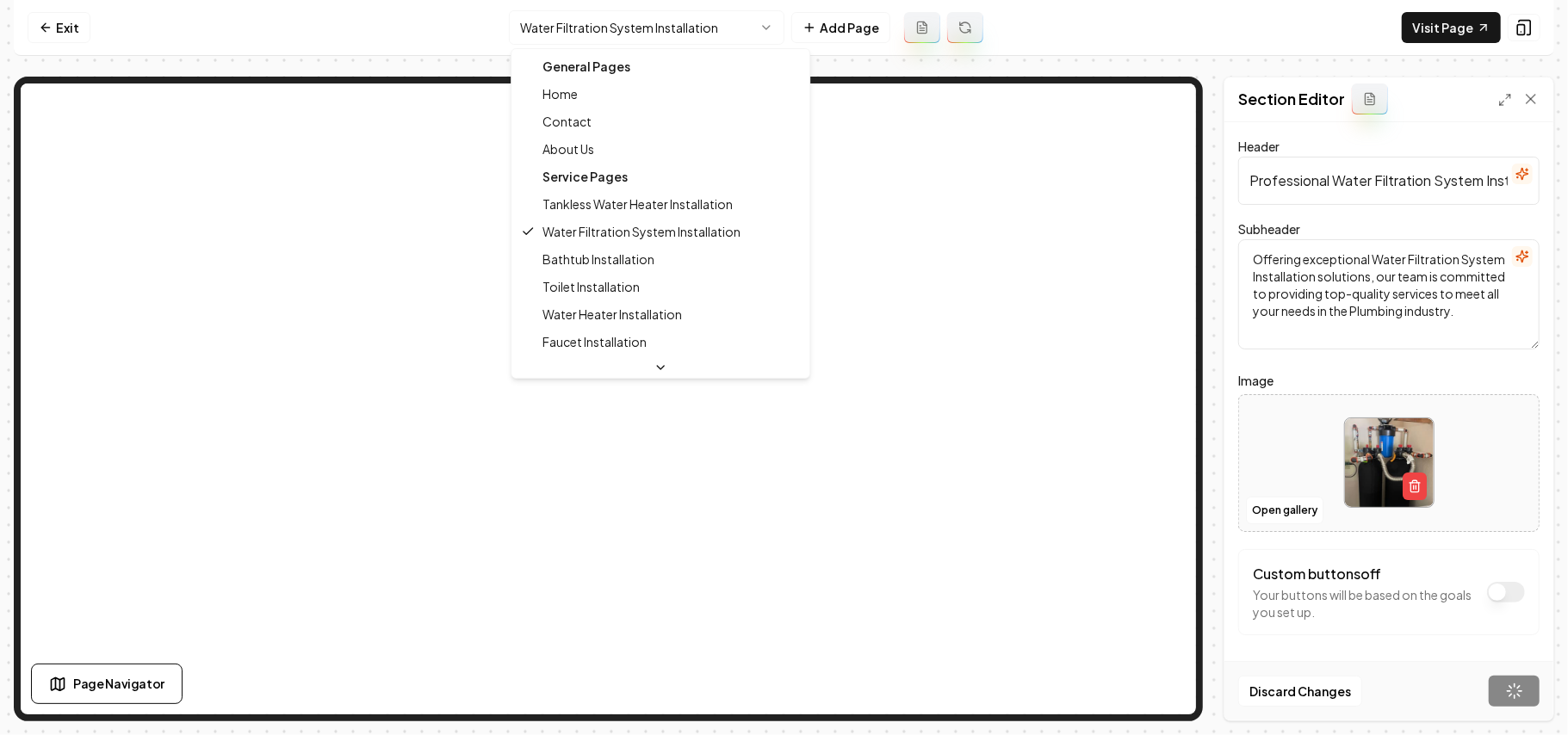
click at [572, 35] on html "Computer Required This feature is only available on a computer. Please switch t…" at bounding box center [784, 368] width 1568 height 735
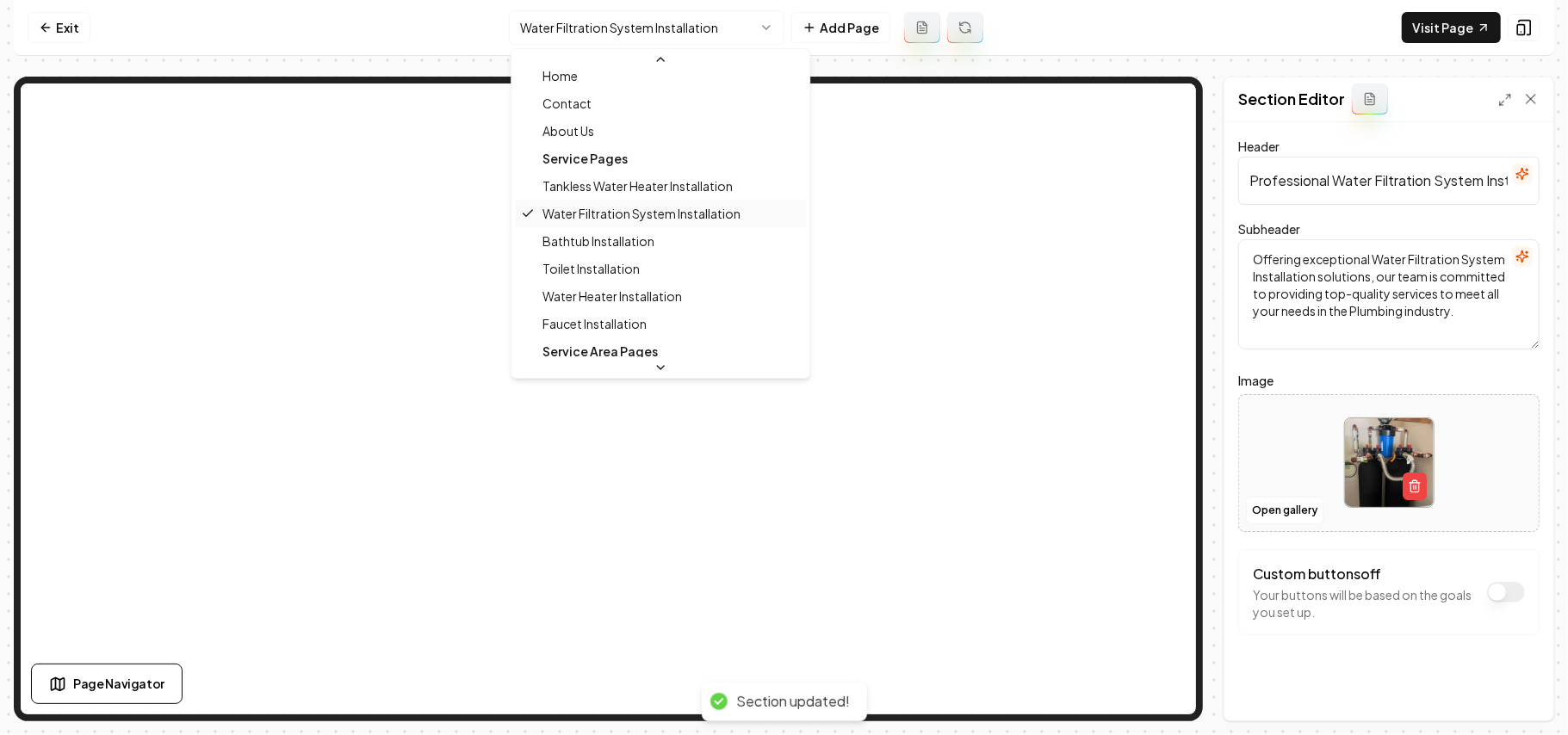
scroll to position [57, 0]
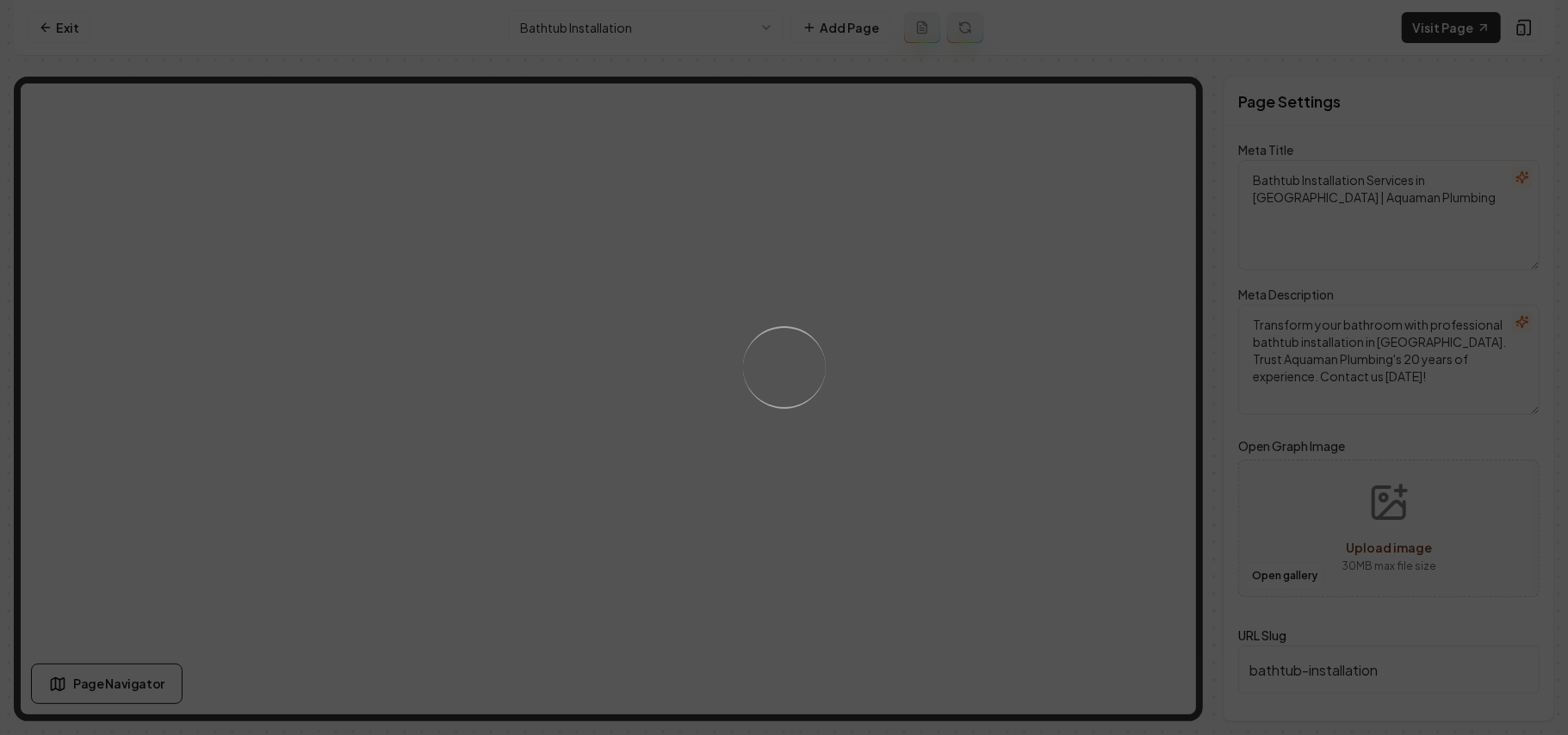
click at [1007, 420] on div "Loading..." at bounding box center [784, 368] width 1568 height 735
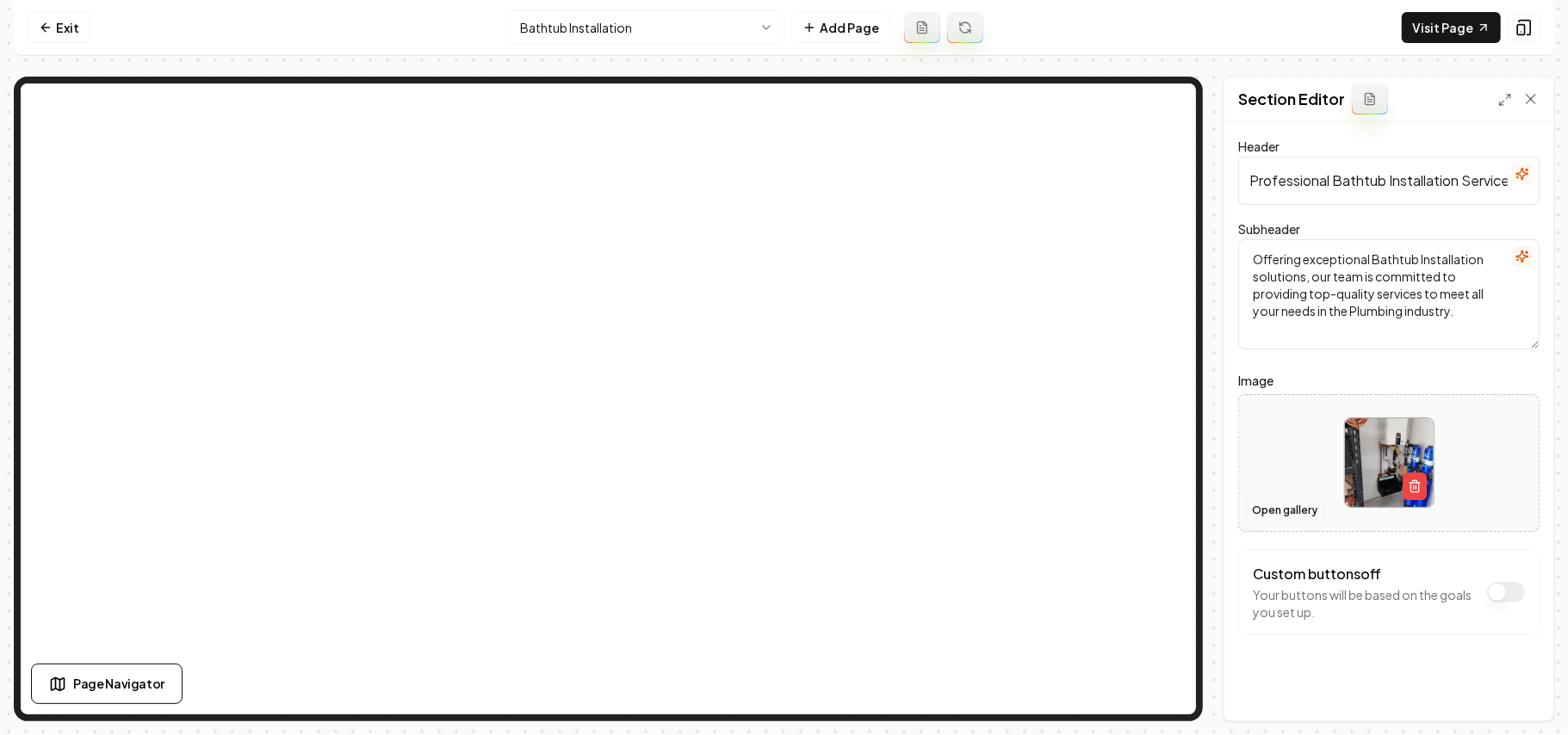
click at [1263, 511] on button "Open gallery" at bounding box center [1285, 510] width 78 height 27
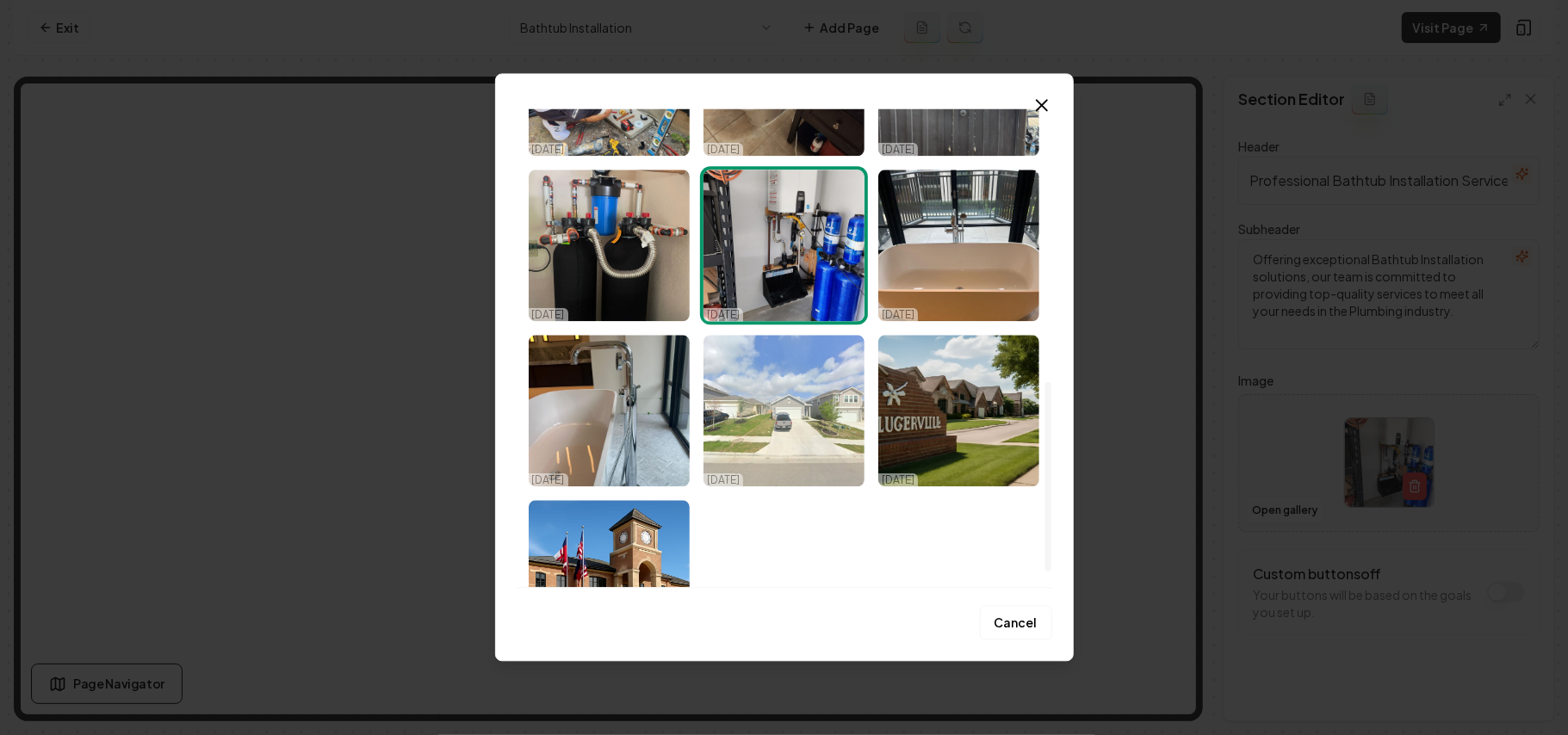
scroll to position [688, 0]
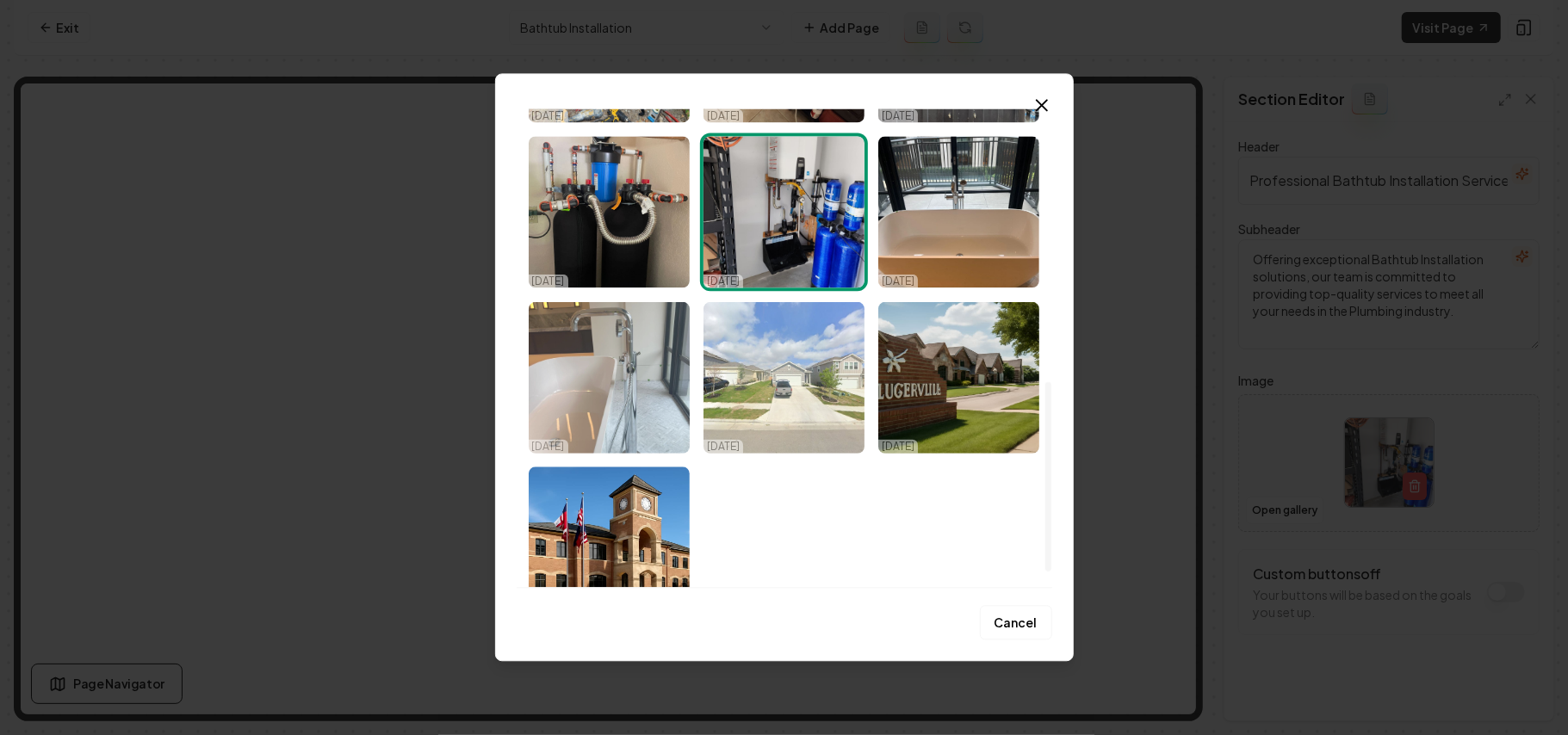
click at [607, 395] on img "Select image image_68d715695c7cd75eb8335341.jpeg" at bounding box center [609, 377] width 161 height 151
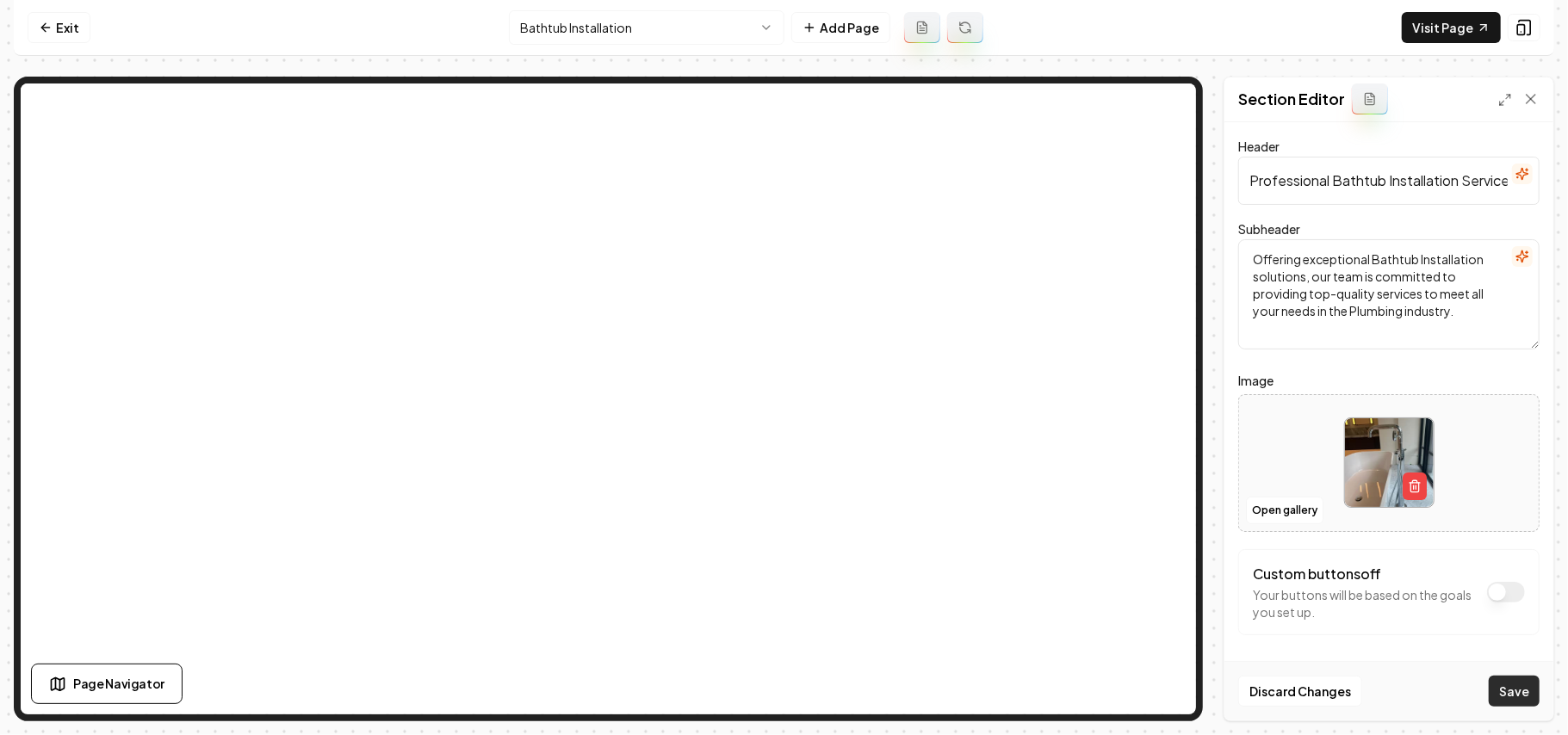
click at [1517, 693] on button "Save" at bounding box center [1514, 691] width 50 height 31
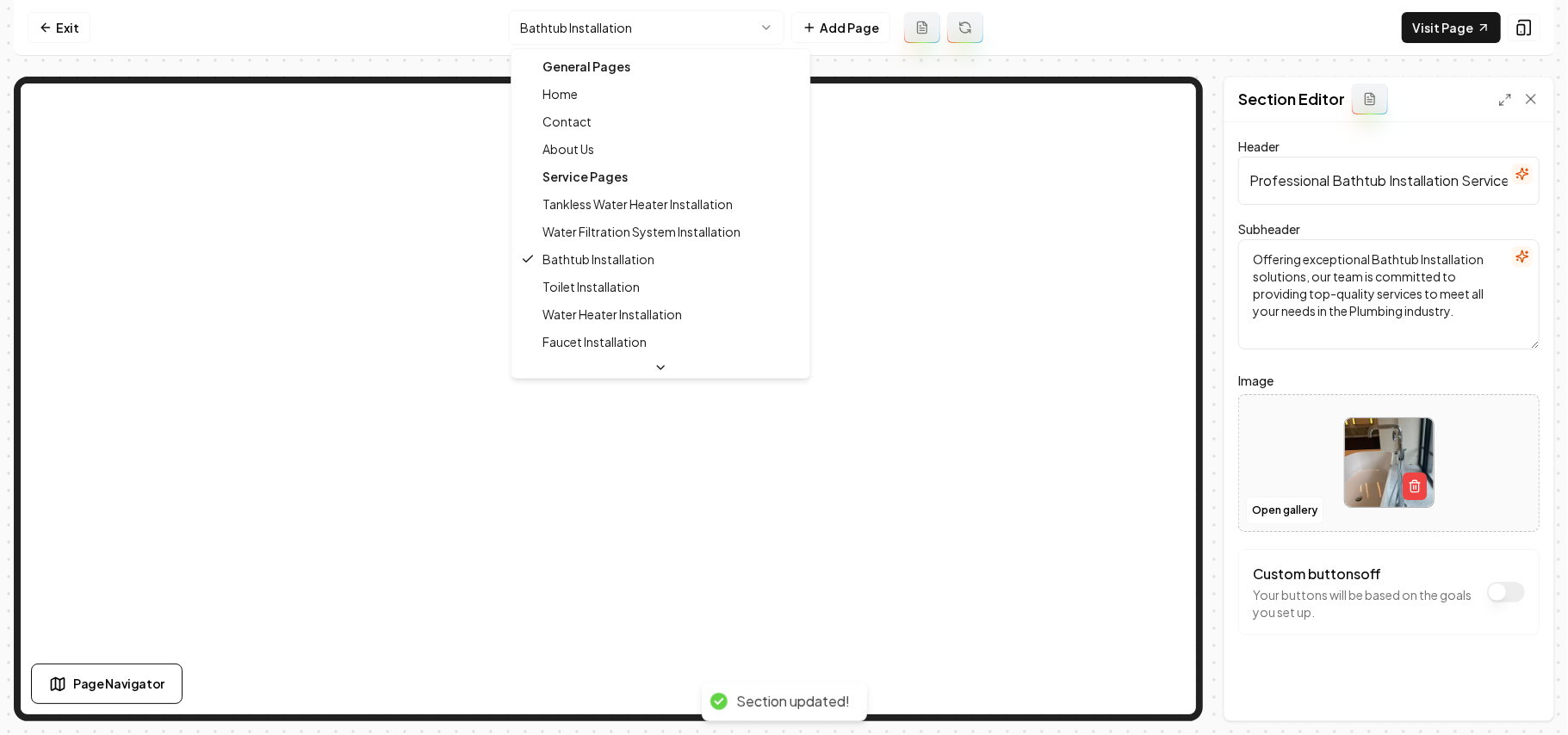
click at [689, 24] on html "Computer Required This feature is only available on a computer. Please switch t…" at bounding box center [784, 368] width 1568 height 735
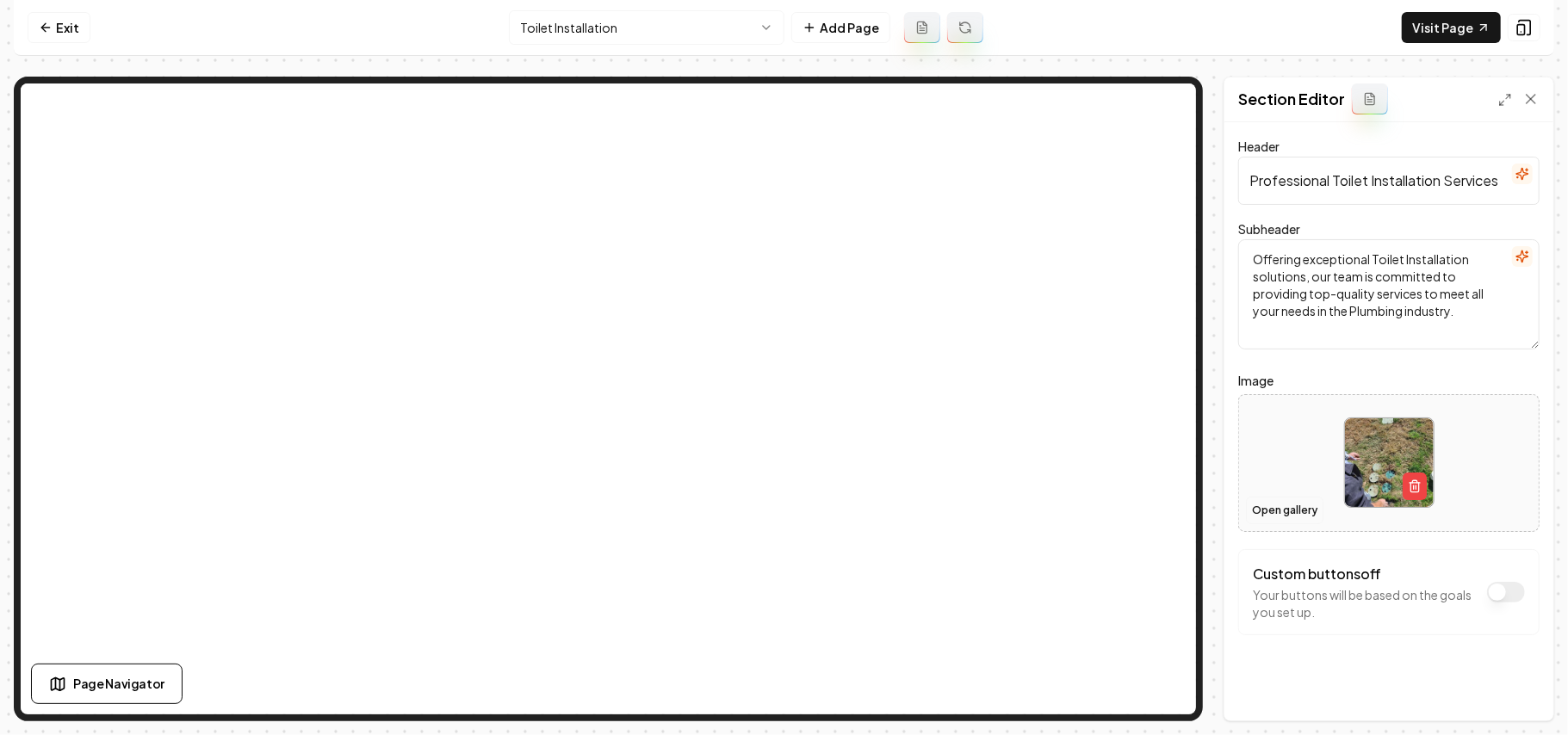
click at [1256, 508] on button "Open gallery" at bounding box center [1285, 510] width 78 height 27
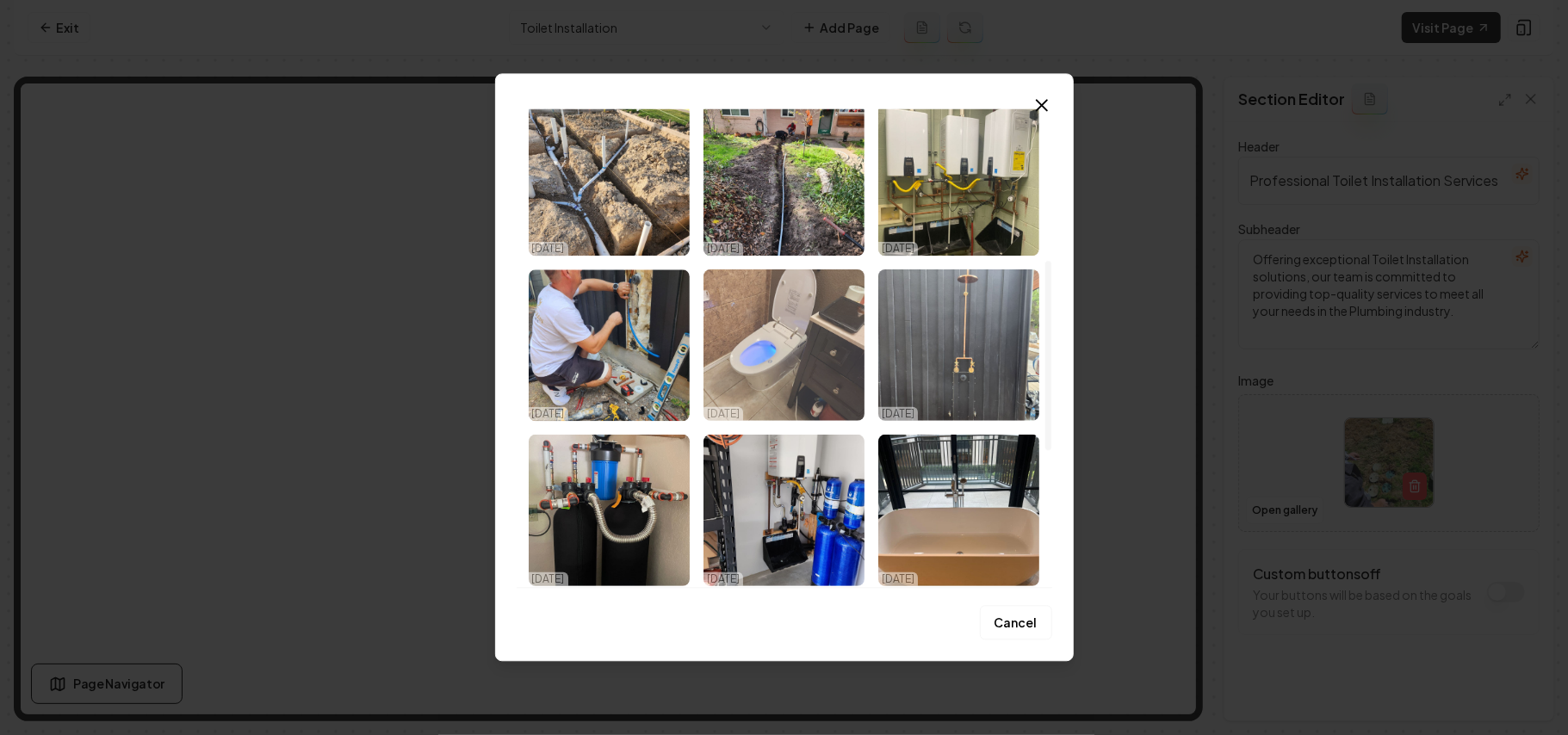
scroll to position [382, 0]
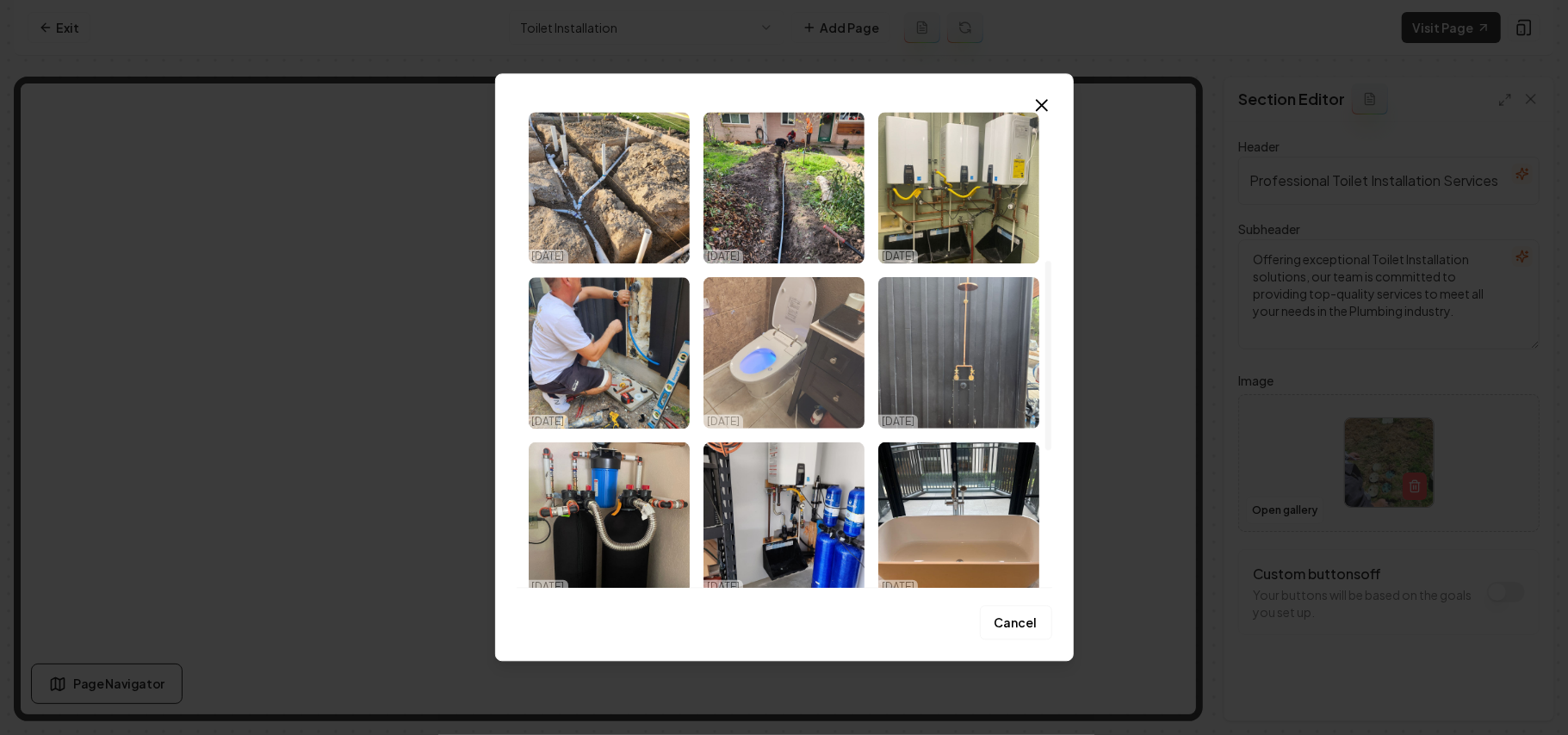
click at [810, 389] on img "Select image image_68d7156a5c7cd75eb8335a1d.jpeg" at bounding box center [784, 353] width 161 height 151
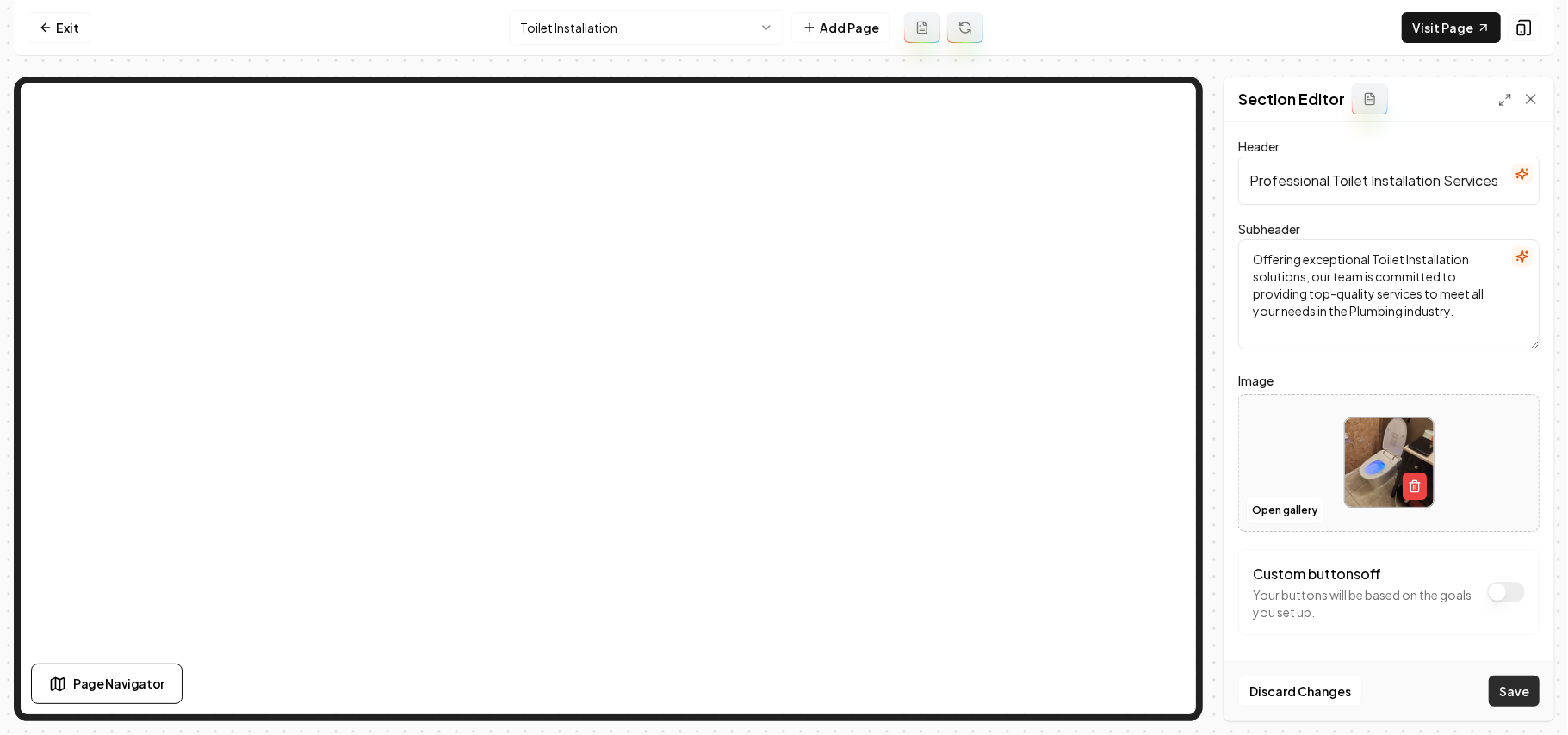
click at [1502, 687] on button "Save" at bounding box center [1514, 691] width 50 height 31
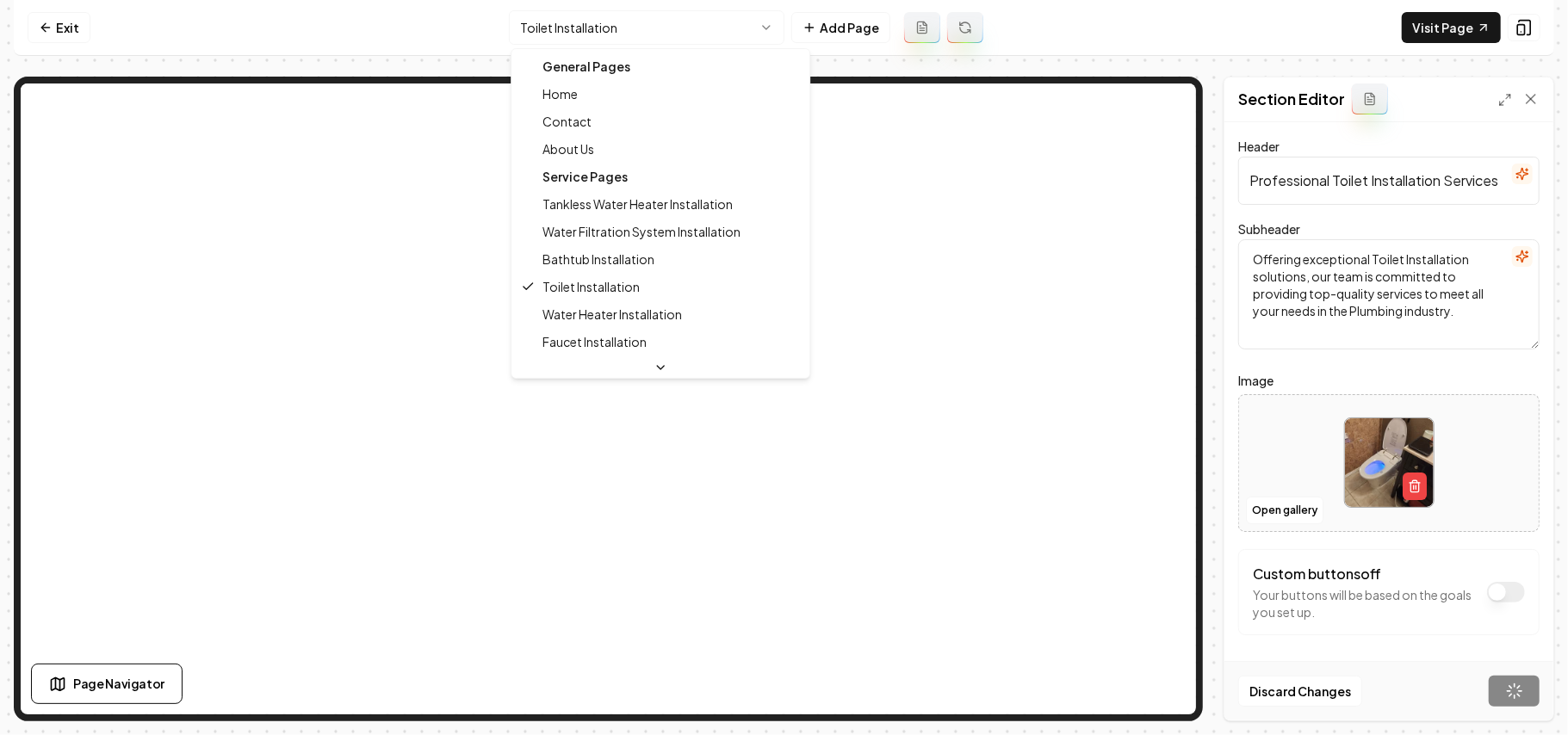
click at [588, 33] on html "Computer Required This feature is only available on a computer. Please switch t…" at bounding box center [784, 368] width 1568 height 735
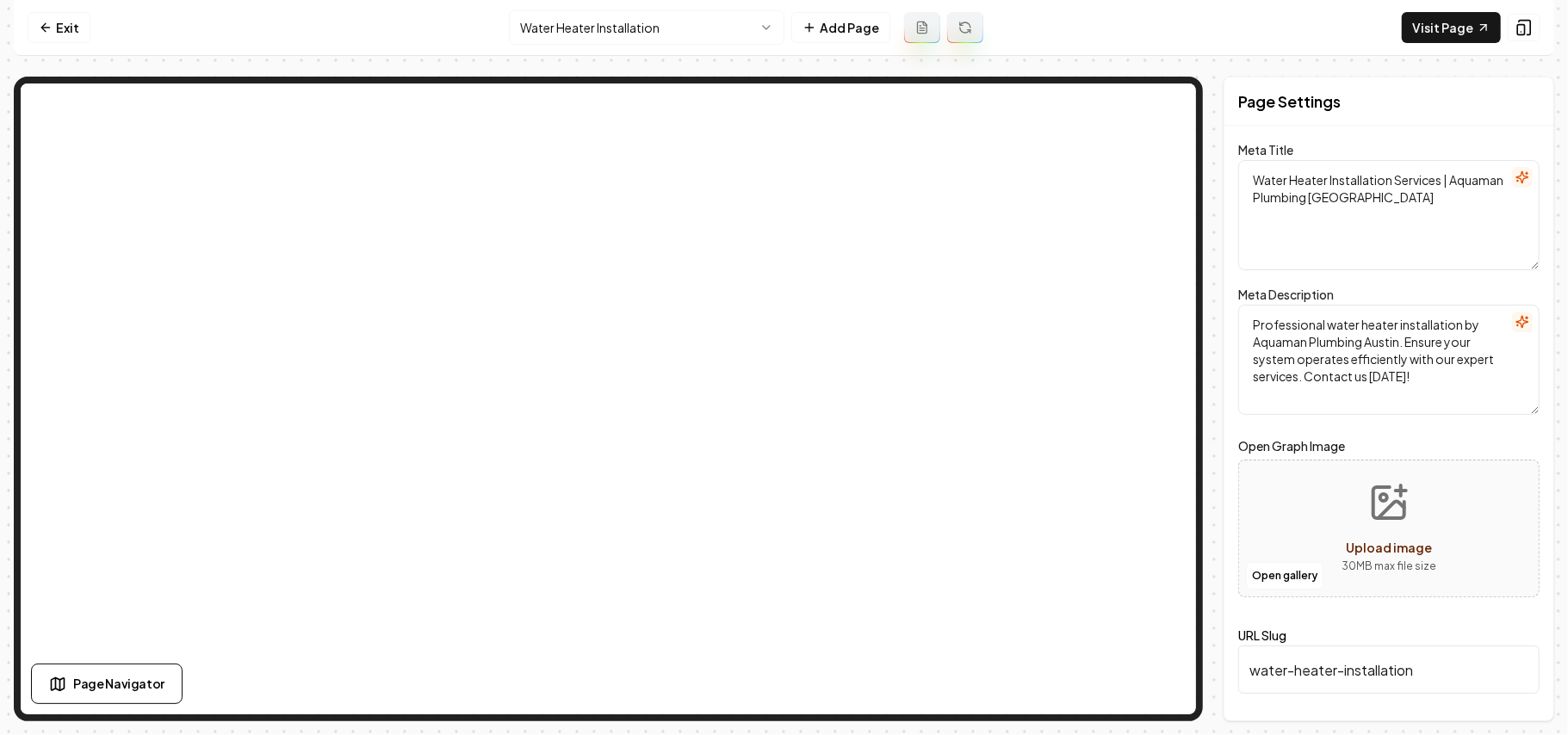
click at [673, 36] on html "Computer Required This feature is only available on a computer. Please switch t…" at bounding box center [784, 368] width 1568 height 735
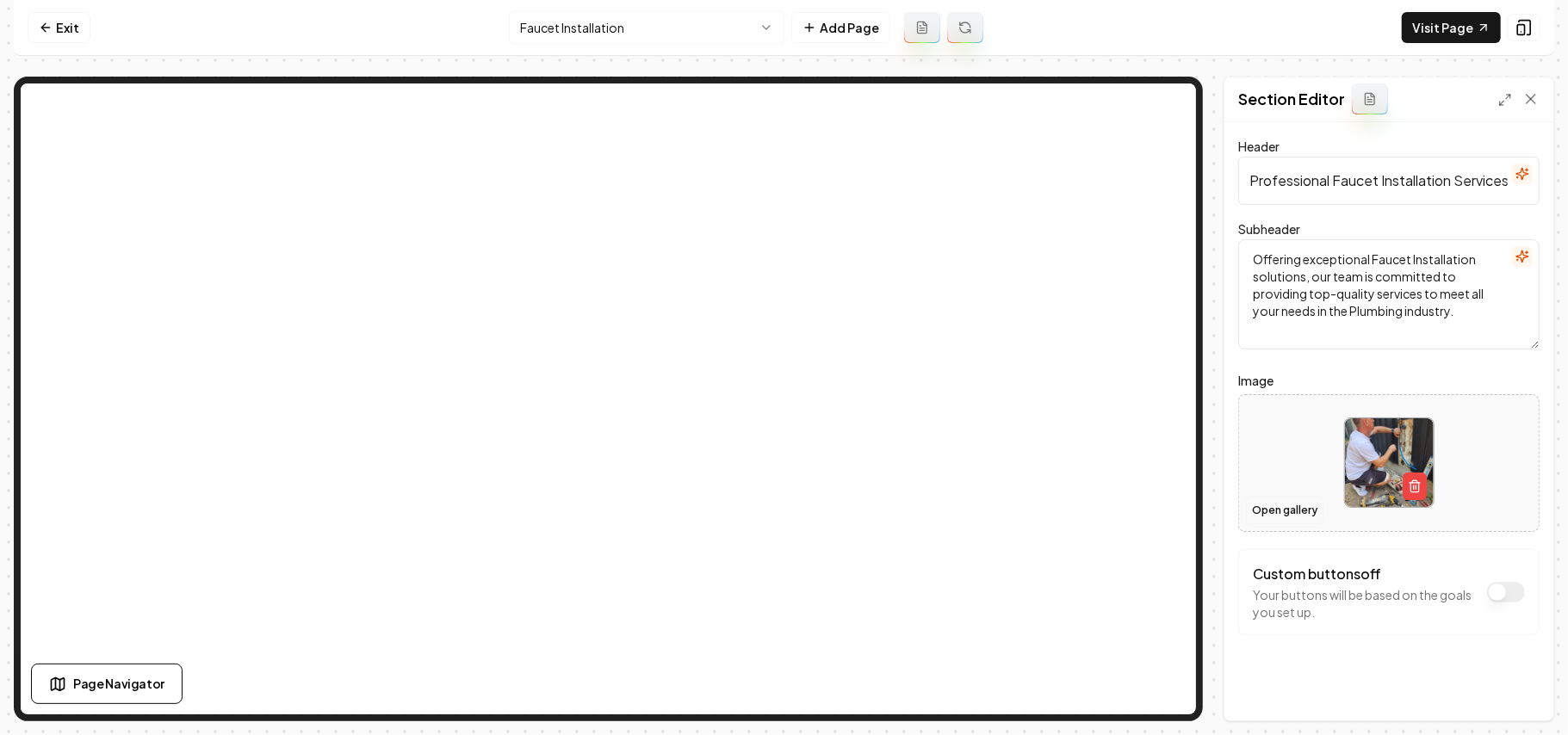
click at [1290, 506] on button "Open gallery" at bounding box center [1285, 510] width 78 height 27
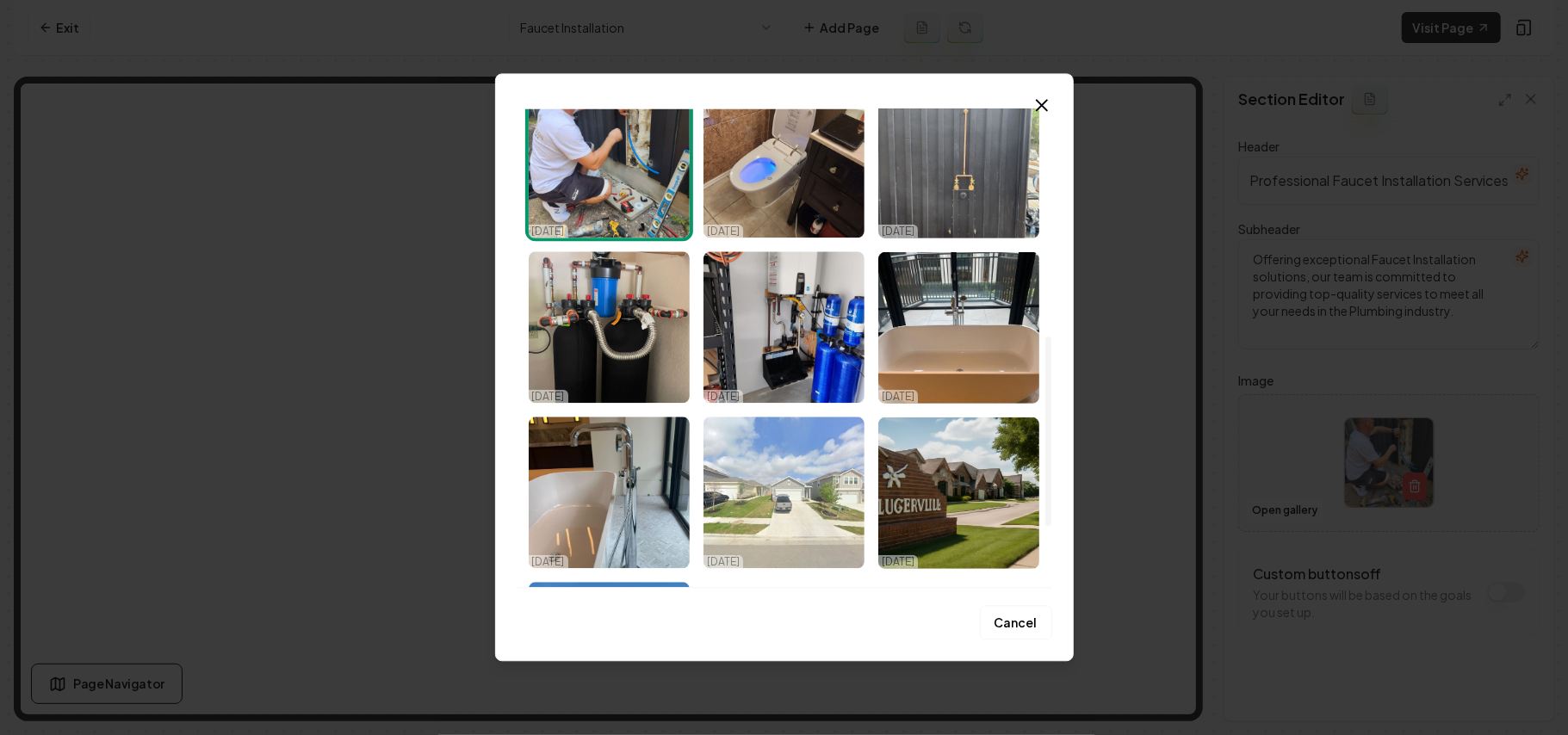
scroll to position [688, 0]
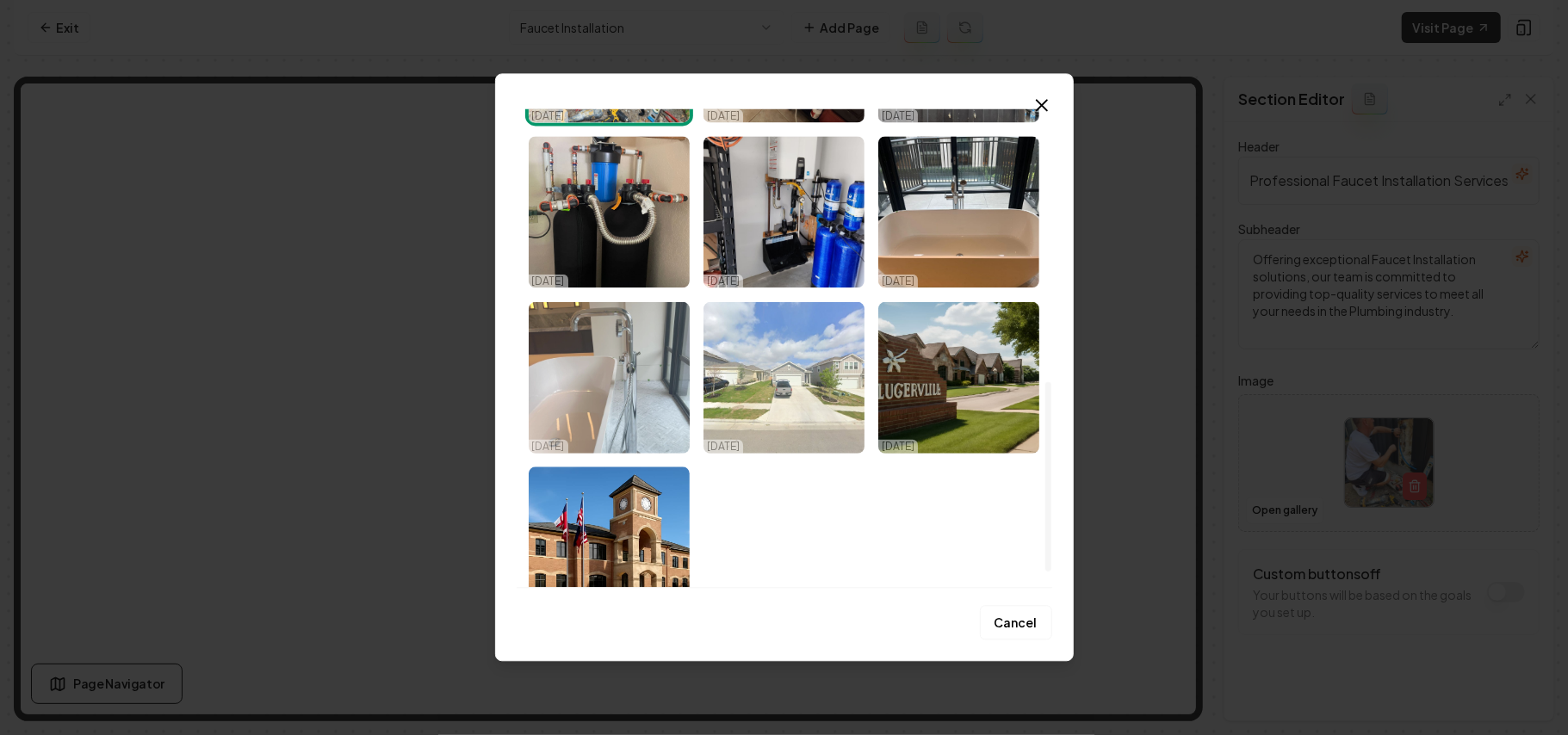
click at [656, 395] on img "Select image image_68d715695c7cd75eb8335341.jpeg" at bounding box center [609, 377] width 161 height 151
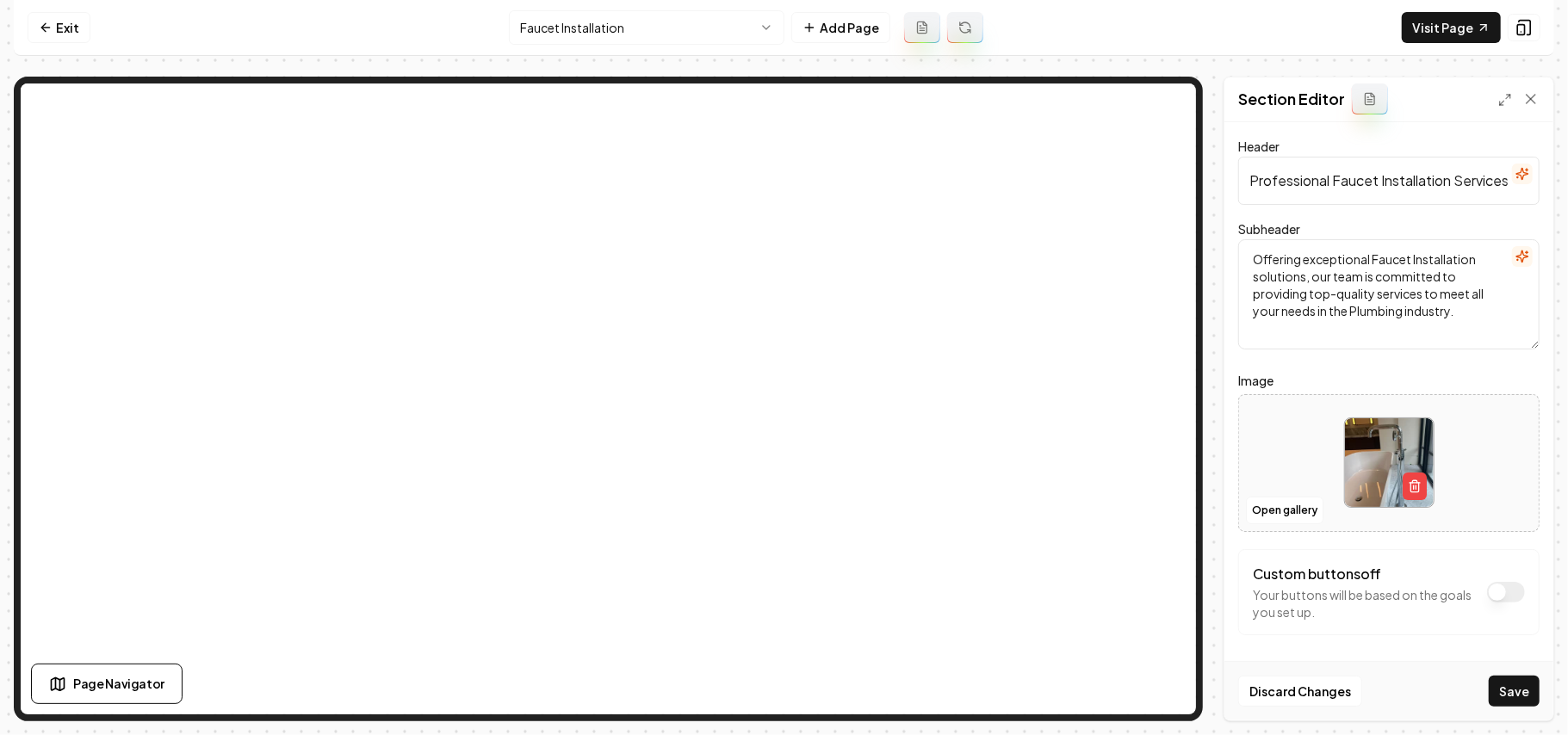
drag, startPoint x: 1512, startPoint y: 703, endPoint x: 1512, endPoint y: 693, distance: 10.0
click at [1513, 703] on button "Save" at bounding box center [1514, 691] width 50 height 31
click at [624, 31] on html "Computer Required This feature is only available on a computer. Please switch t…" at bounding box center [784, 368] width 1568 height 735
click at [1302, 510] on button "Open gallery" at bounding box center [1285, 510] width 78 height 27
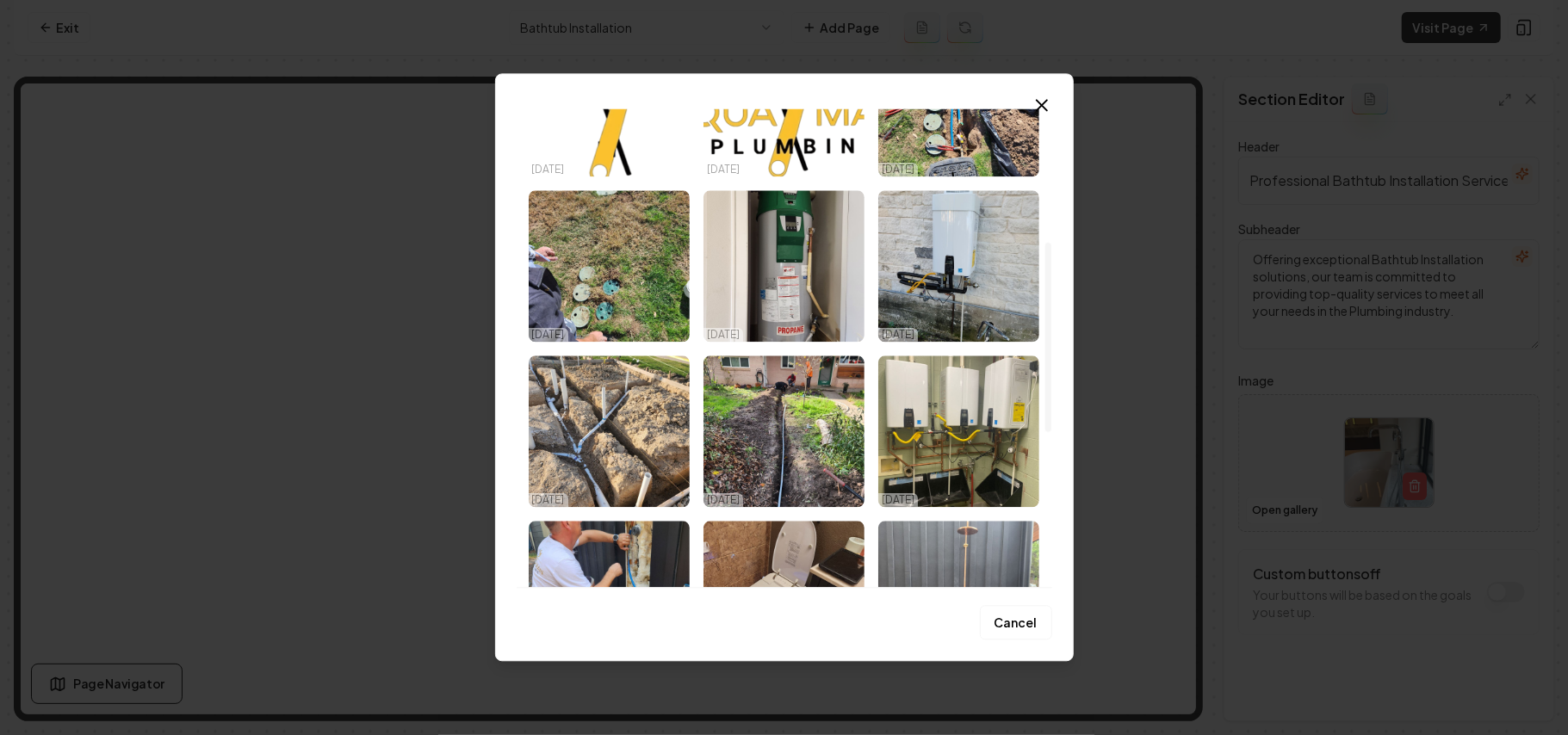
scroll to position [344, 0]
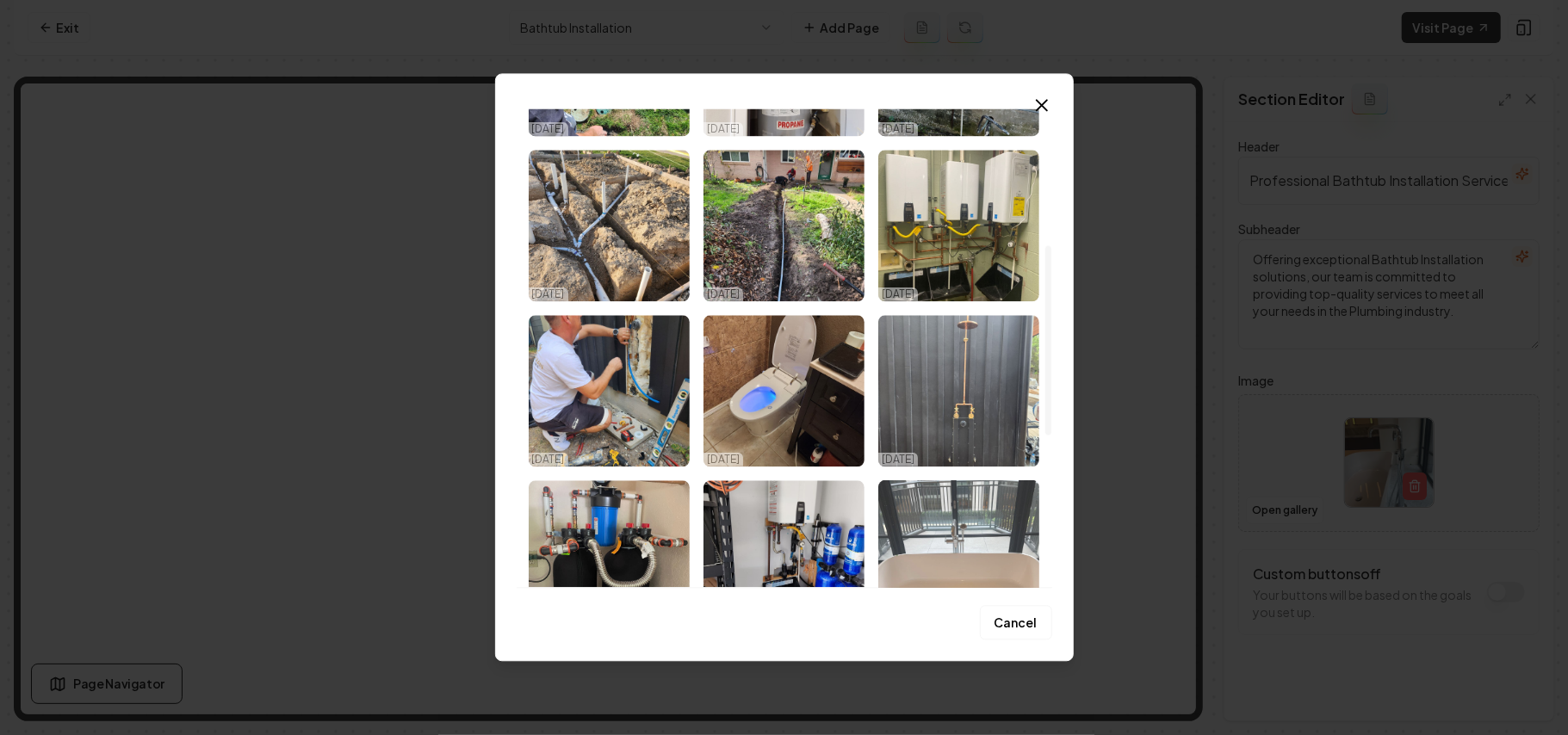
click at [976, 513] on img "Select image image_68d715695c7cd75eb8335356.jpeg" at bounding box center [959, 556] width 161 height 151
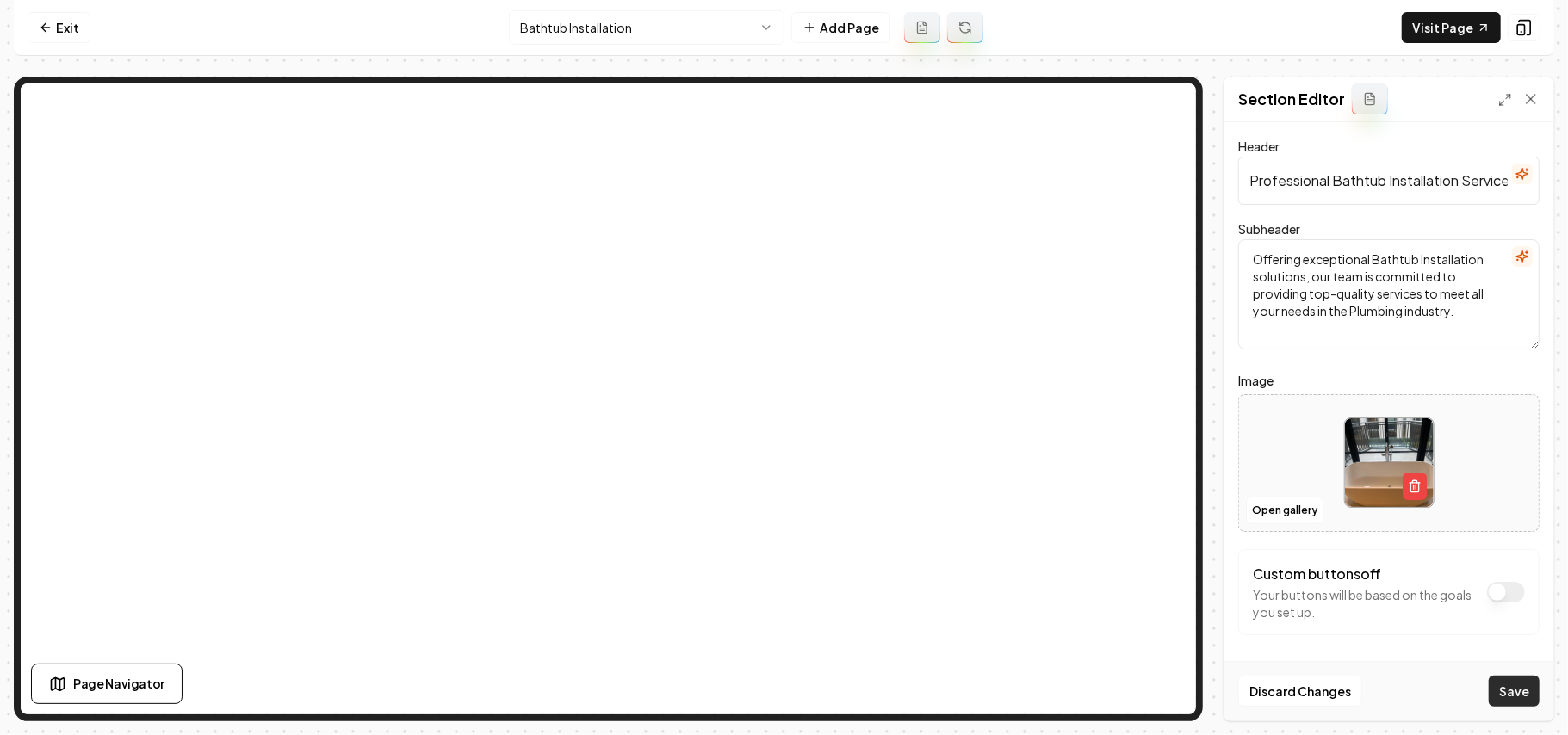
click at [1494, 689] on button "Save" at bounding box center [1514, 691] width 50 height 31
click at [649, 18] on html "Computer Required This feature is only available on a computer. Please switch t…" at bounding box center [784, 368] width 1568 height 735
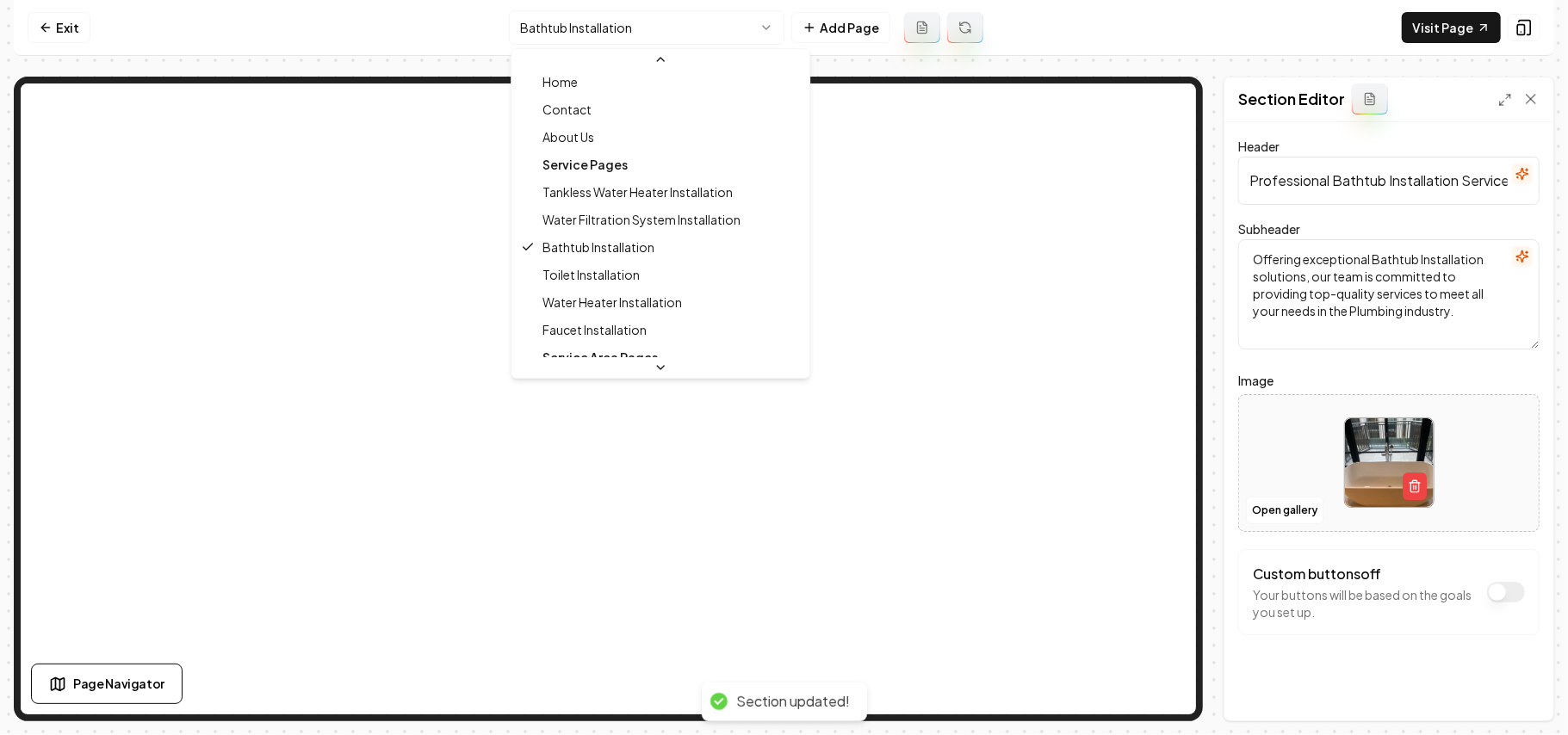
scroll to position [0, 0]
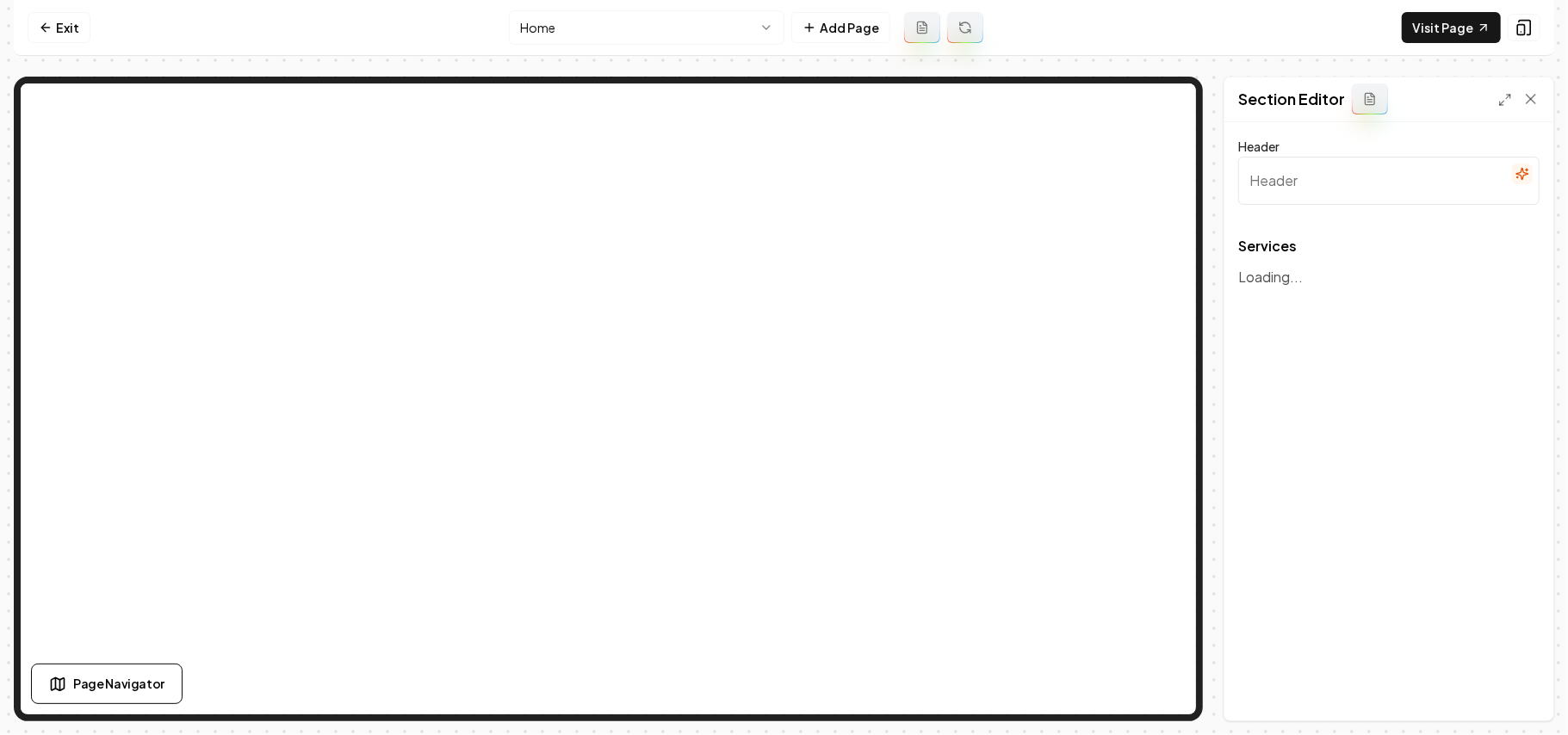
type input "Our Plumbing Services"
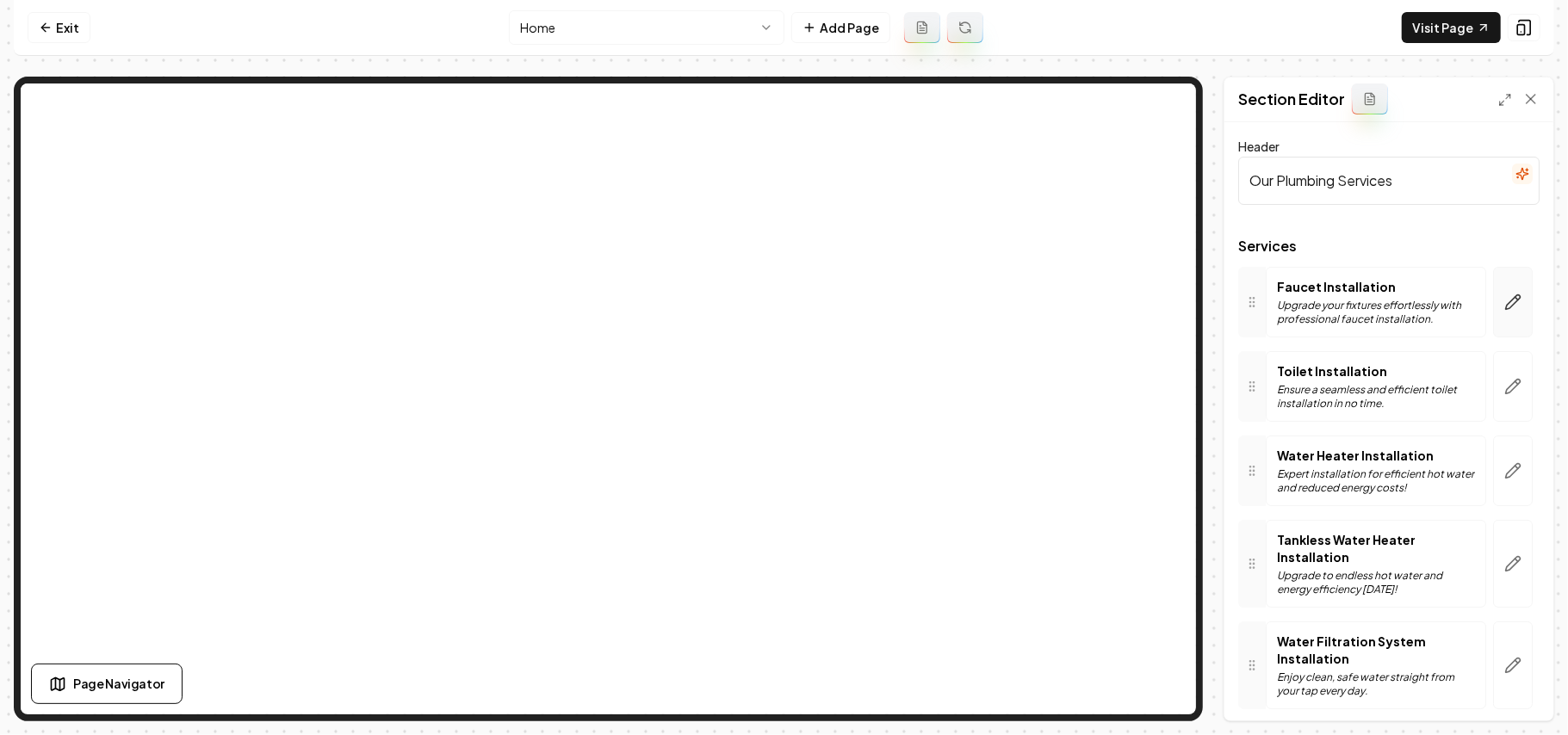
click at [1506, 308] on icon "button" at bounding box center [1513, 303] width 15 height 15
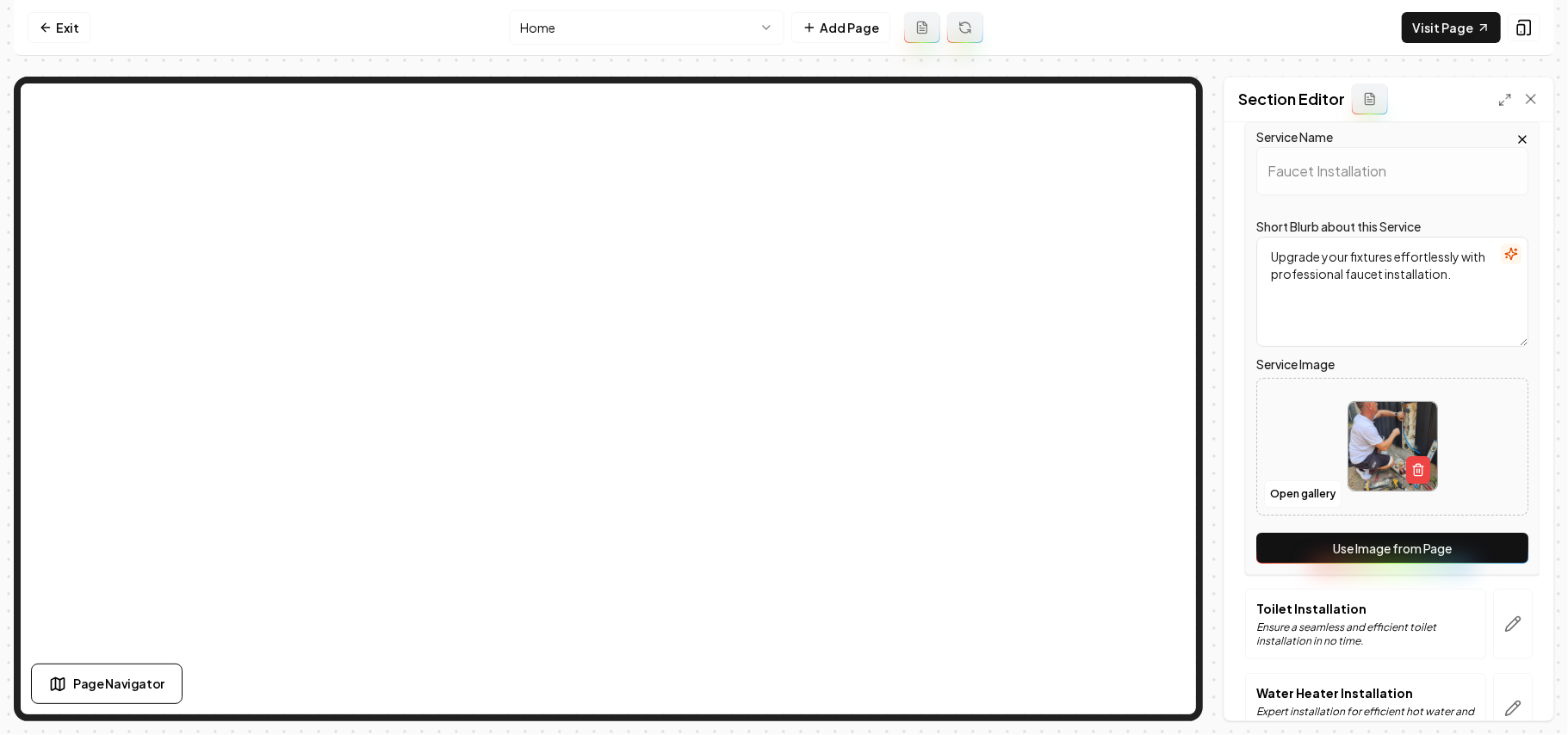
scroll to position [344, 0]
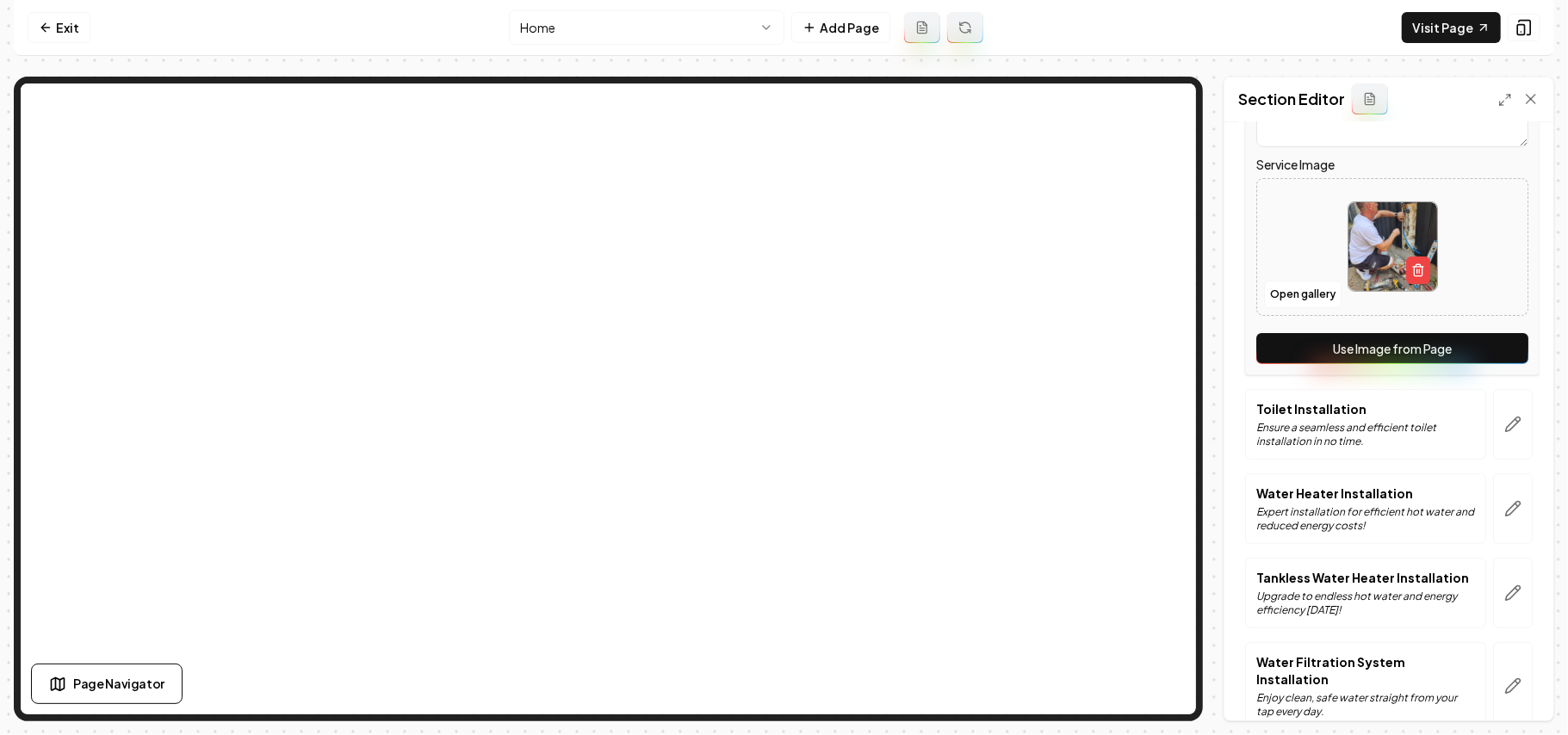
click at [1487, 341] on button "Use Image from Page" at bounding box center [1392, 349] width 272 height 31
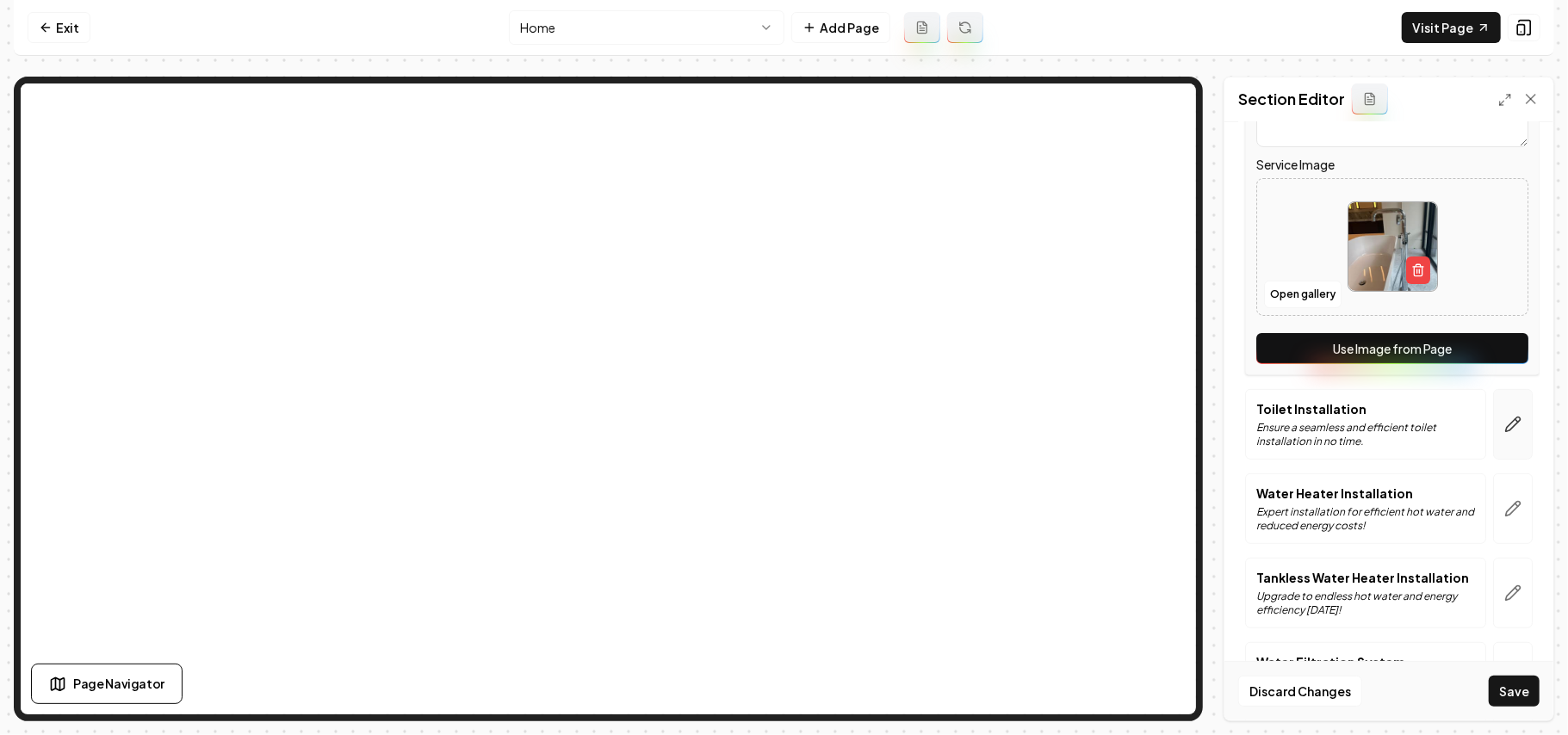
click at [1506, 417] on button "button" at bounding box center [1513, 424] width 40 height 71
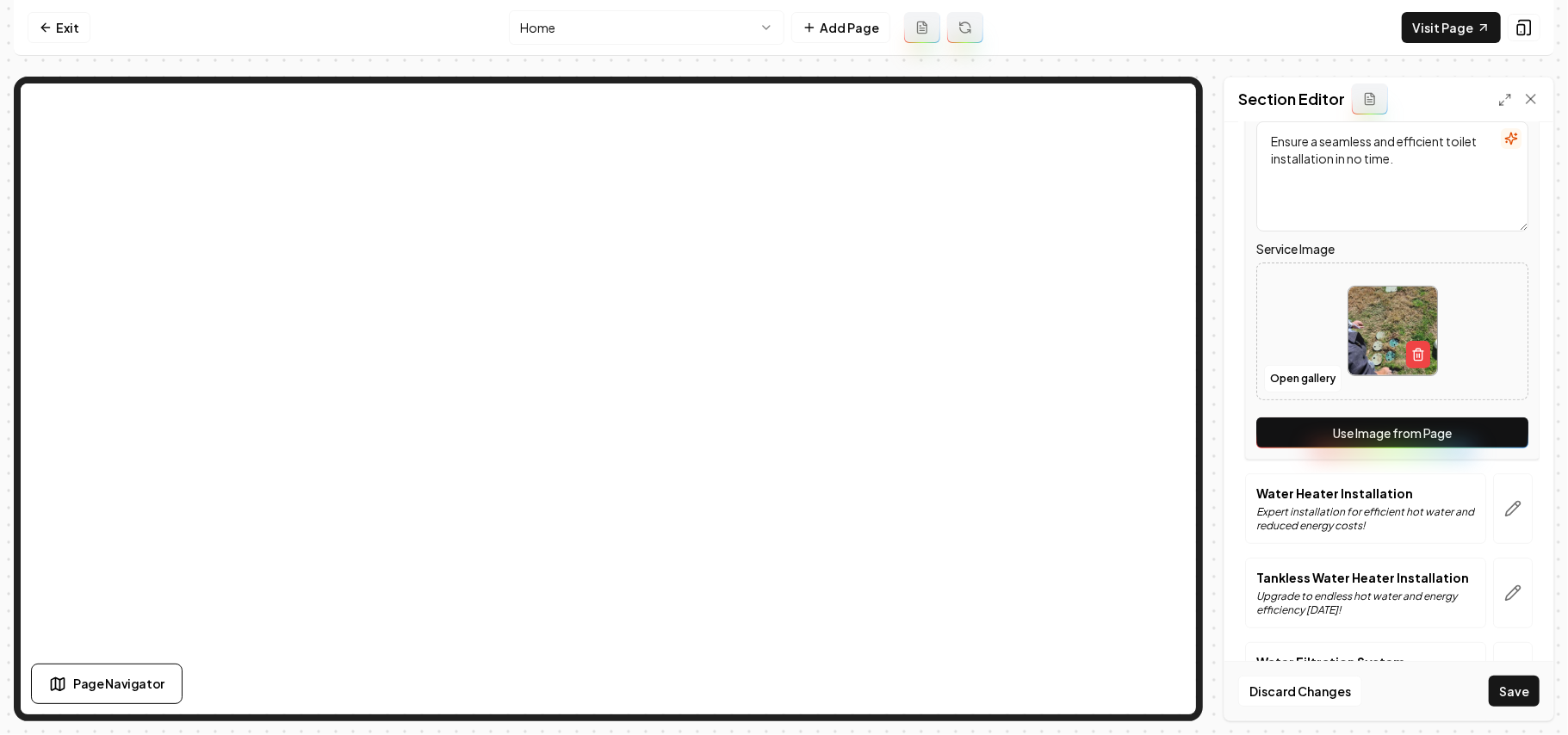
click at [1491, 425] on button "Use Image from Page" at bounding box center [1392, 433] width 272 height 31
click at [1504, 506] on icon "button" at bounding box center [1513, 509] width 17 height 17
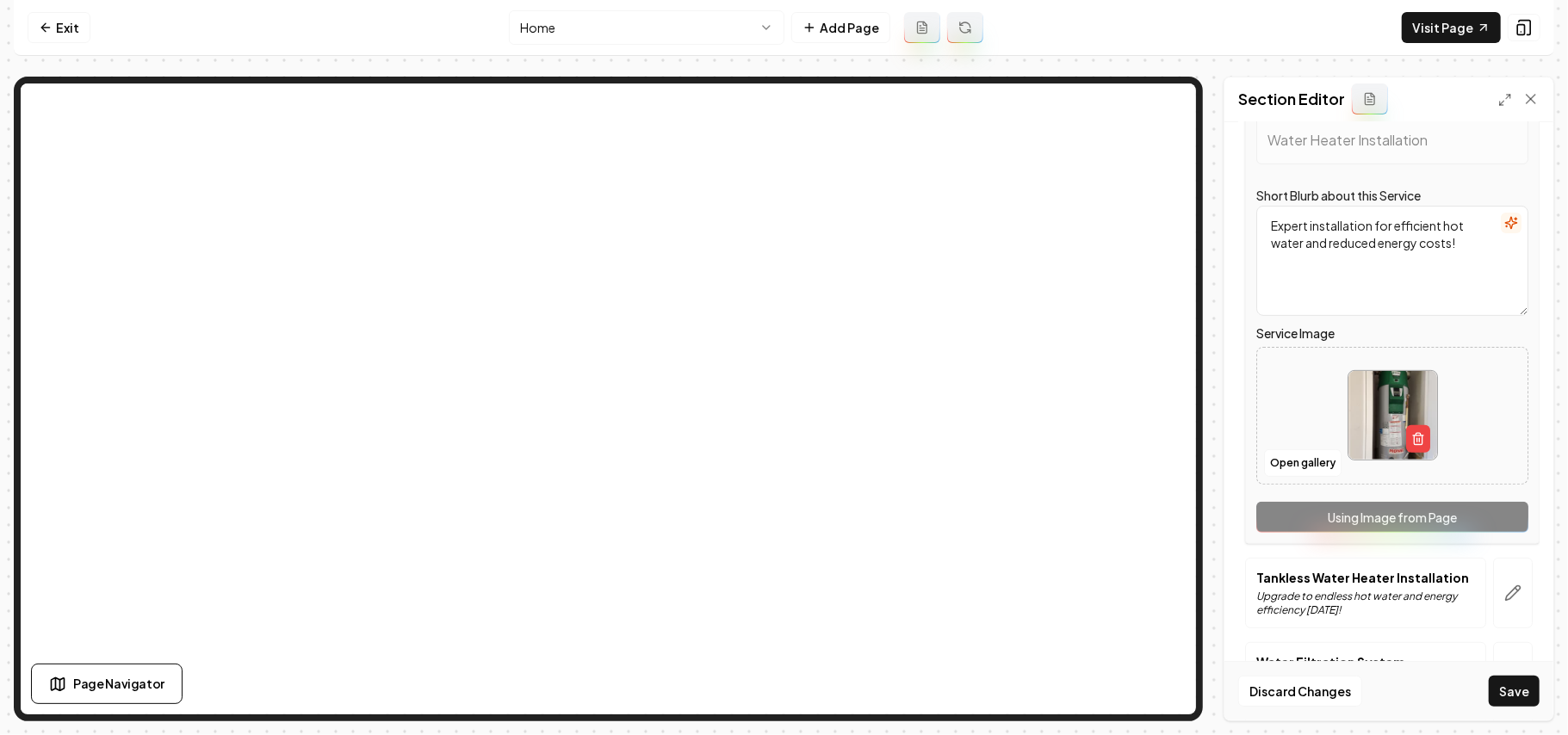
click at [1495, 507] on div "Service Name Water Heater Installation Short Blurb about this Service Expert in…" at bounding box center [1392, 317] width 295 height 453
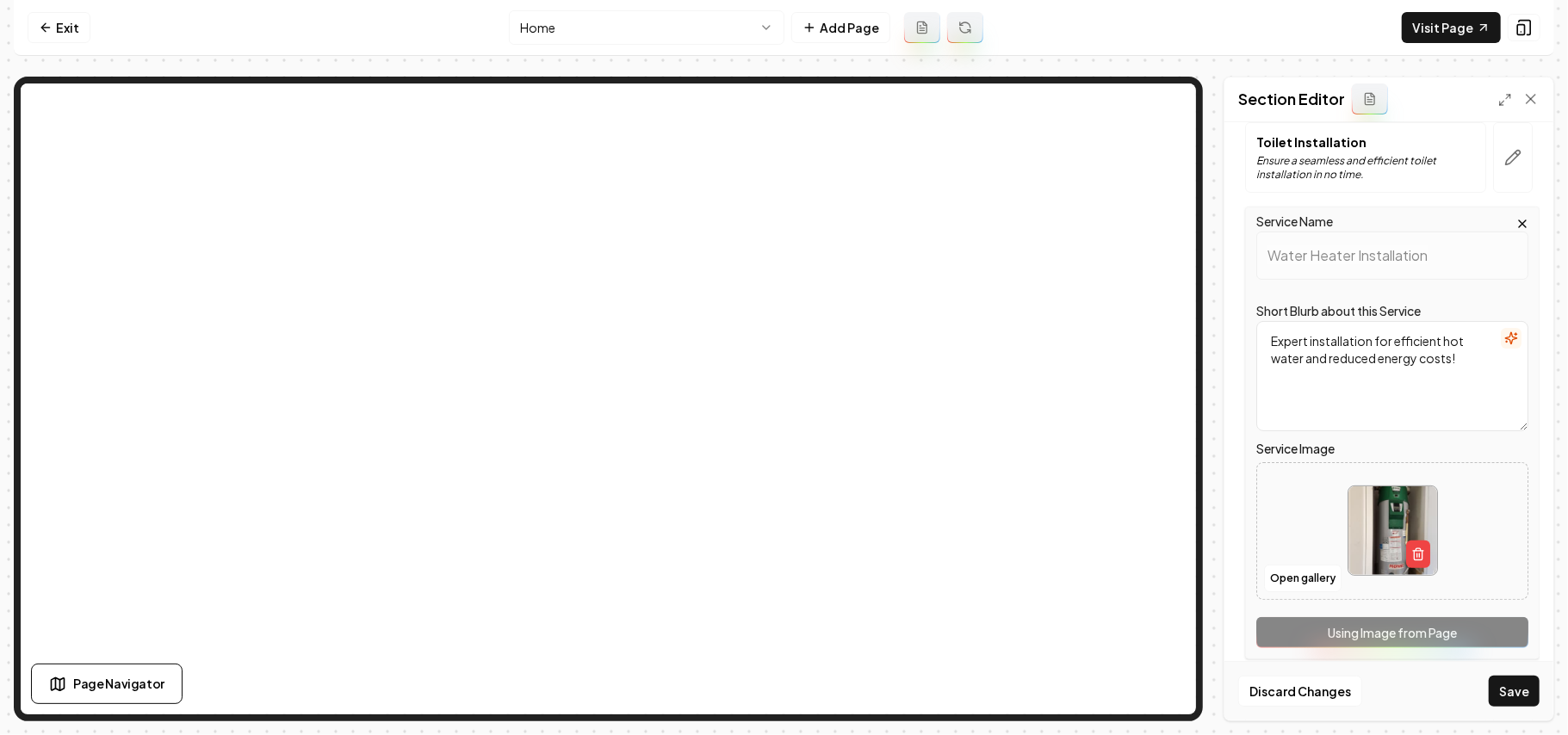
scroll to position [459, 0]
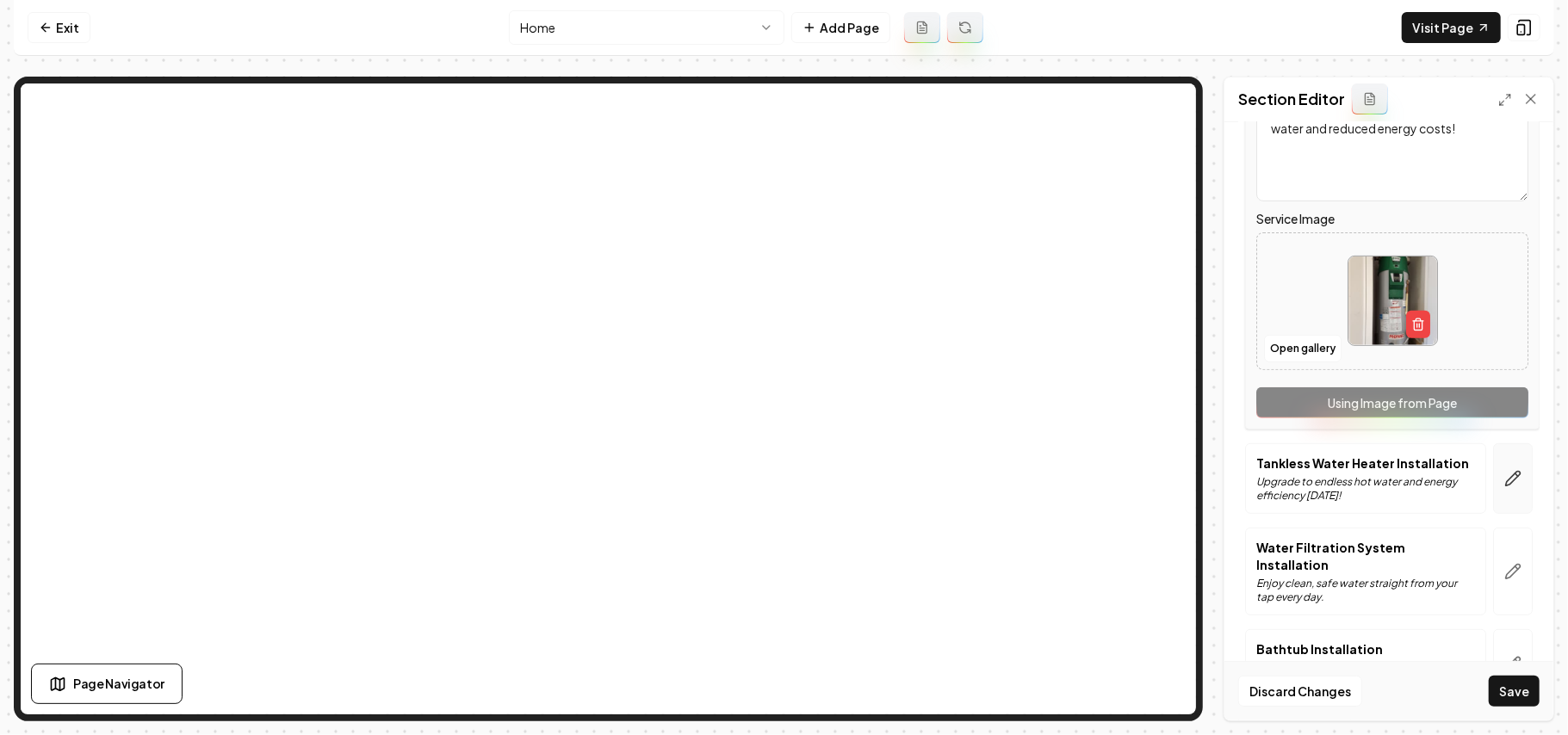
click at [1504, 477] on icon "button" at bounding box center [1513, 479] width 17 height 17
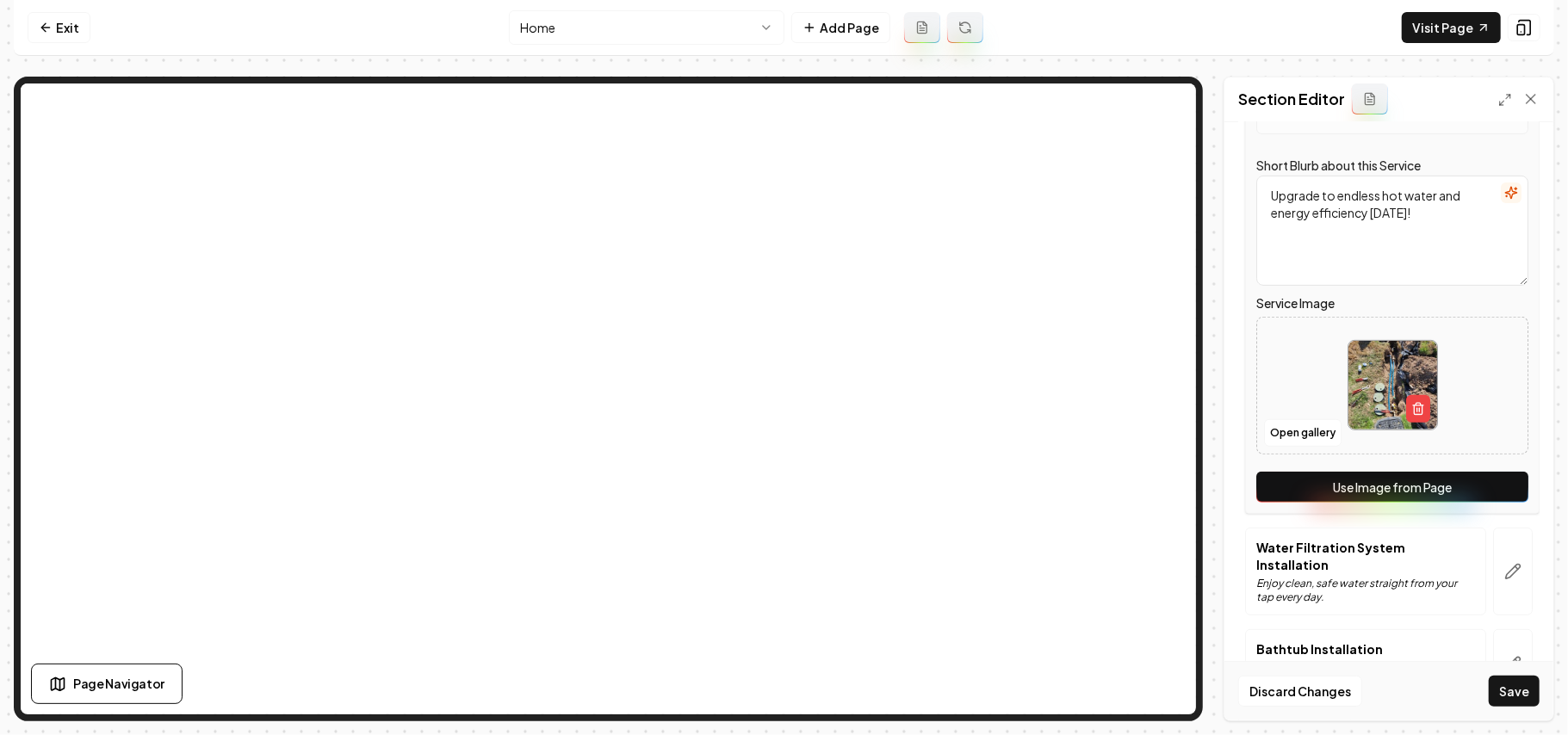
click at [1492, 482] on button "Use Image from Page" at bounding box center [1392, 488] width 272 height 31
click at [1504, 569] on icon "button" at bounding box center [1513, 572] width 17 height 17
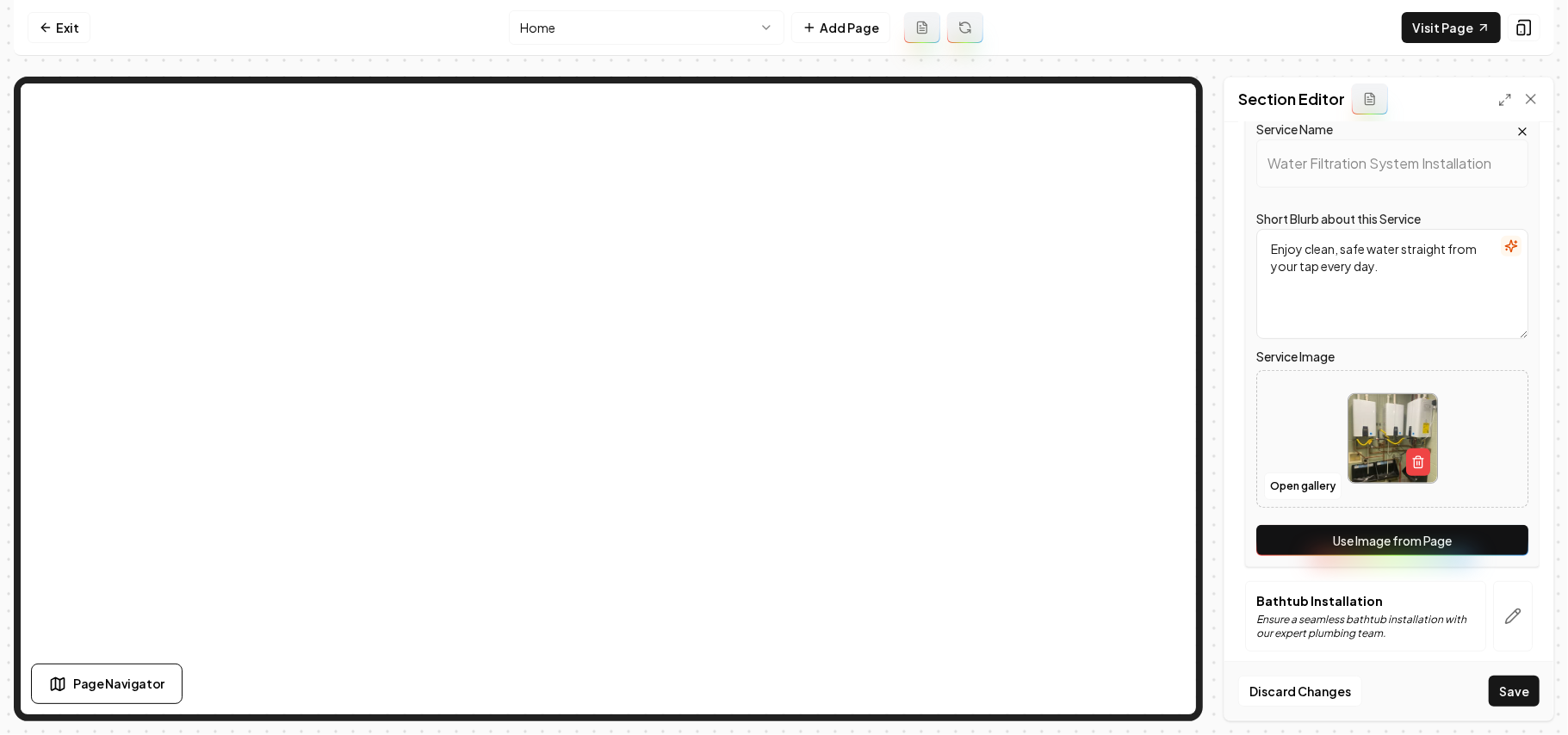
scroll to position [503, 0]
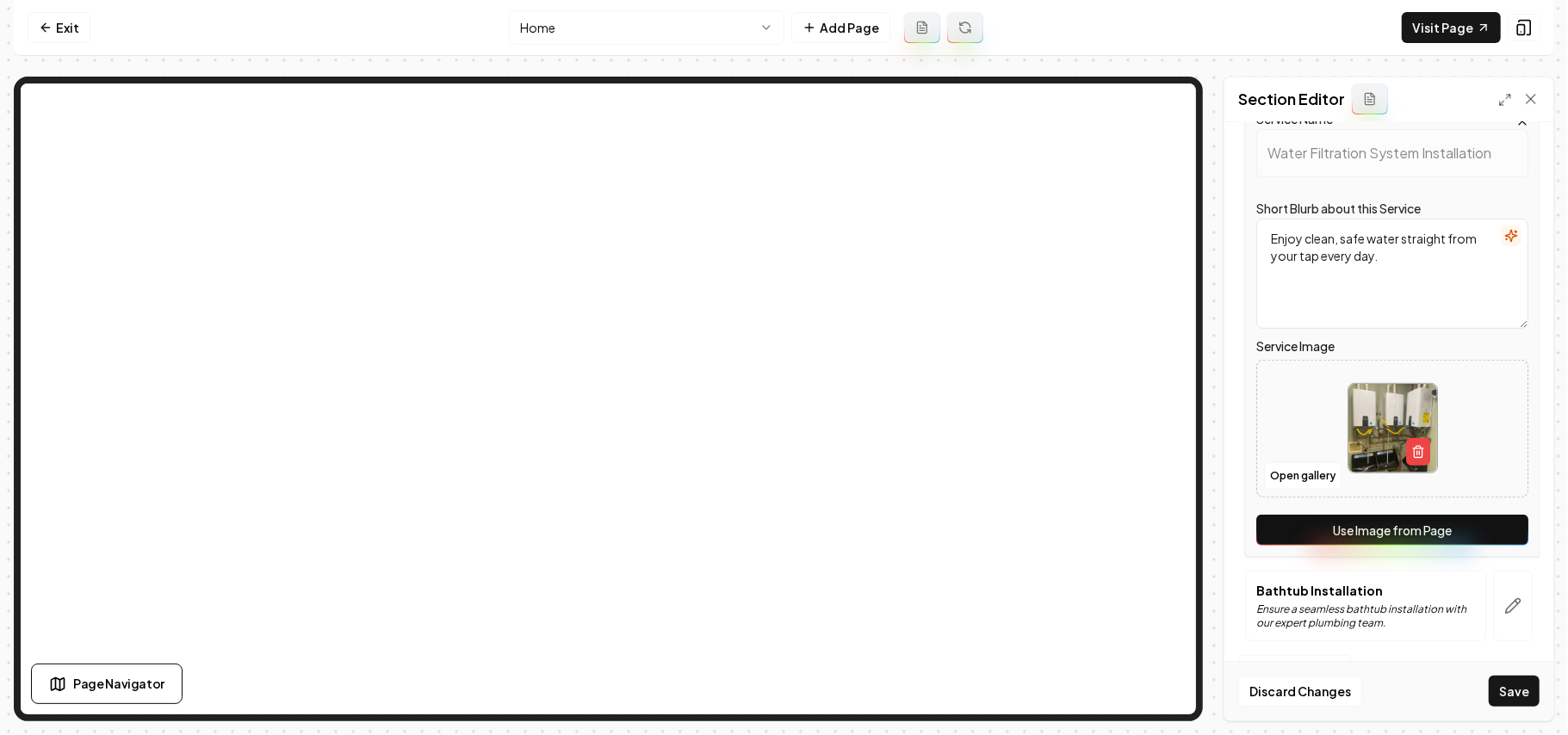
click at [1500, 528] on button "Use Image from Page" at bounding box center [1392, 530] width 272 height 31
click at [1504, 610] on icon "button" at bounding box center [1513, 606] width 17 height 17
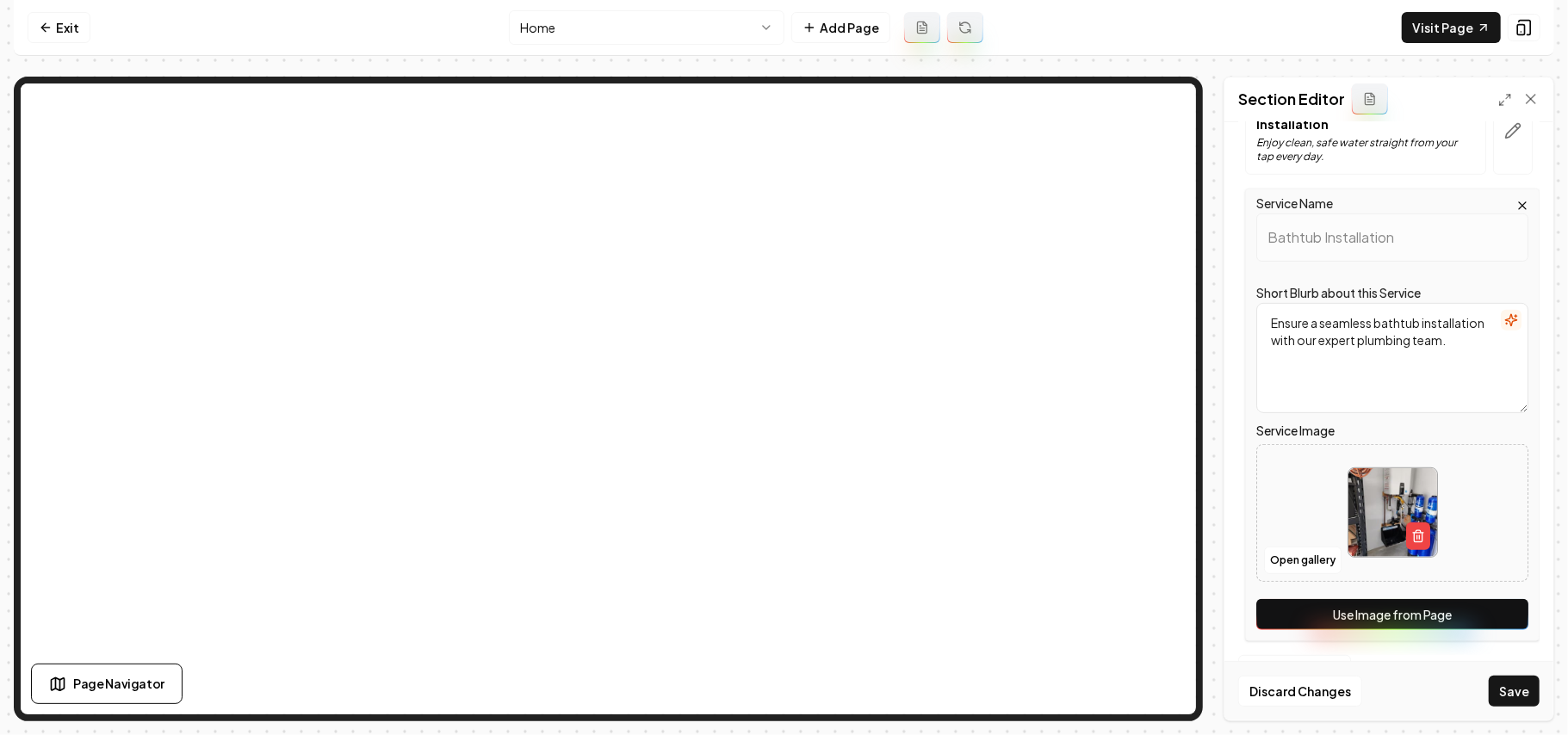
click at [1458, 622] on button "Use Image from Page" at bounding box center [1392, 615] width 272 height 31
click at [1514, 683] on button "Save" at bounding box center [1514, 691] width 50 height 31
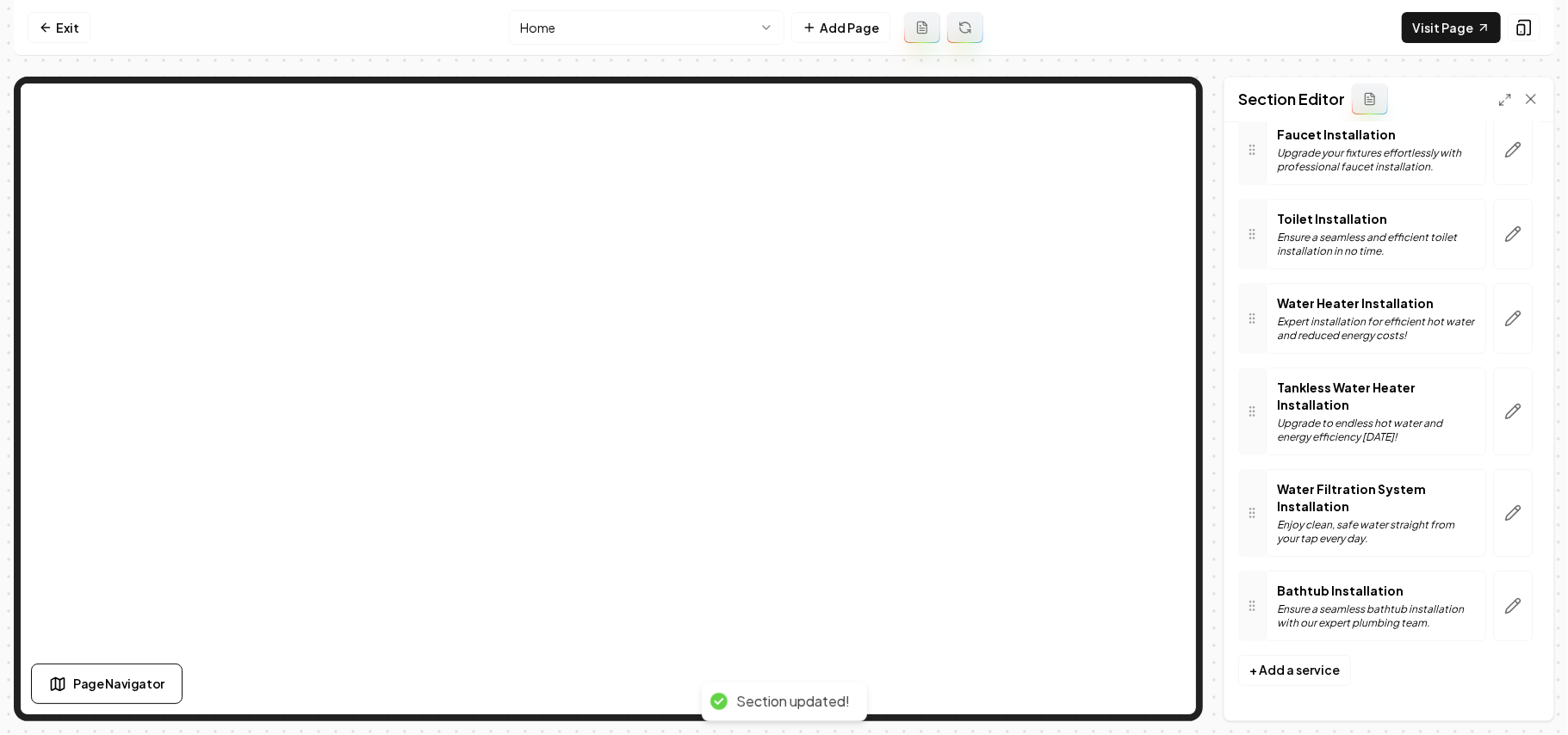
scroll to position [156, 0]
click at [1462, 17] on link "Visit Page" at bounding box center [1452, 27] width 99 height 31
click at [49, 26] on icon at bounding box center [46, 27] width 14 height 14
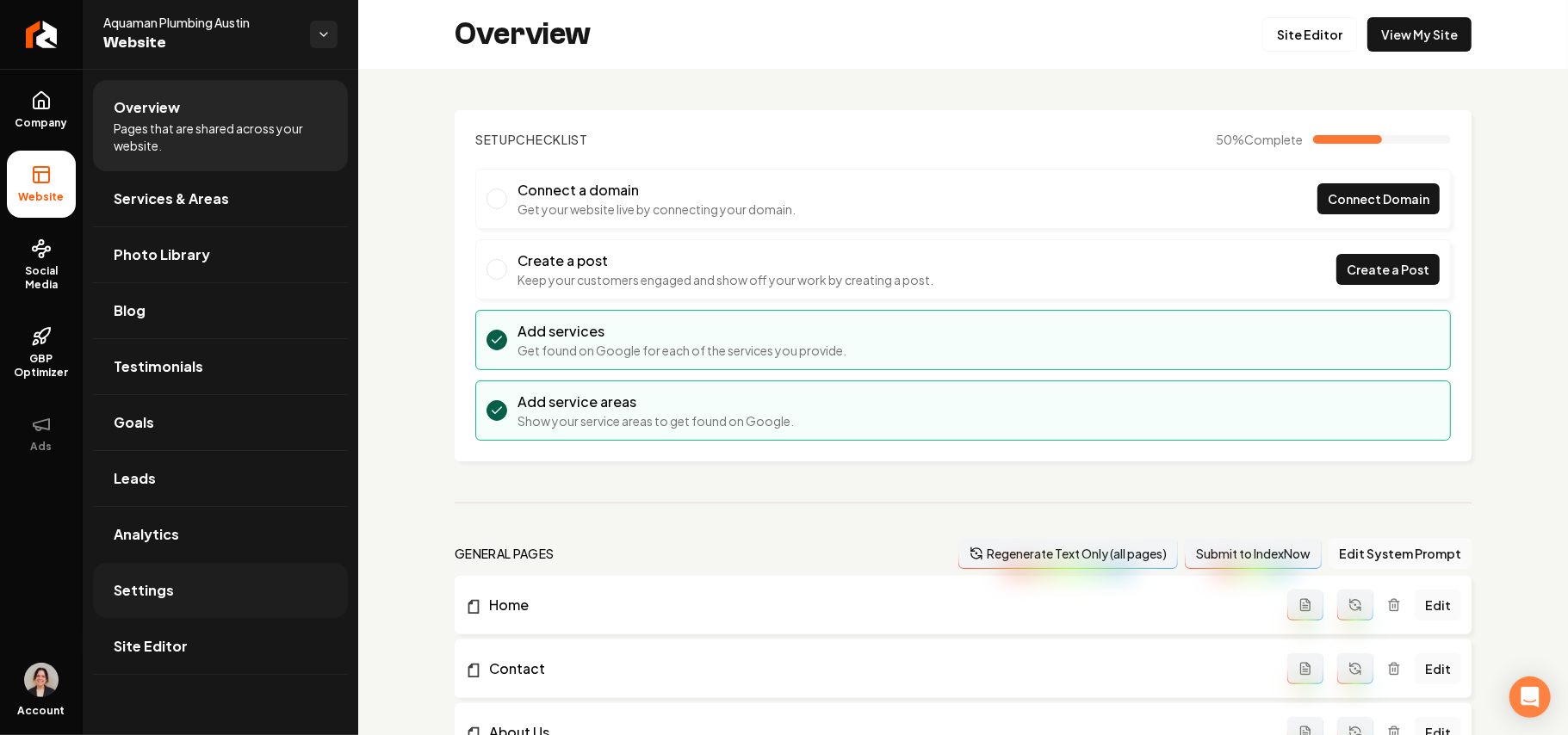
click at [114, 590] on span "Settings" at bounding box center [144, 590] width 60 height 20
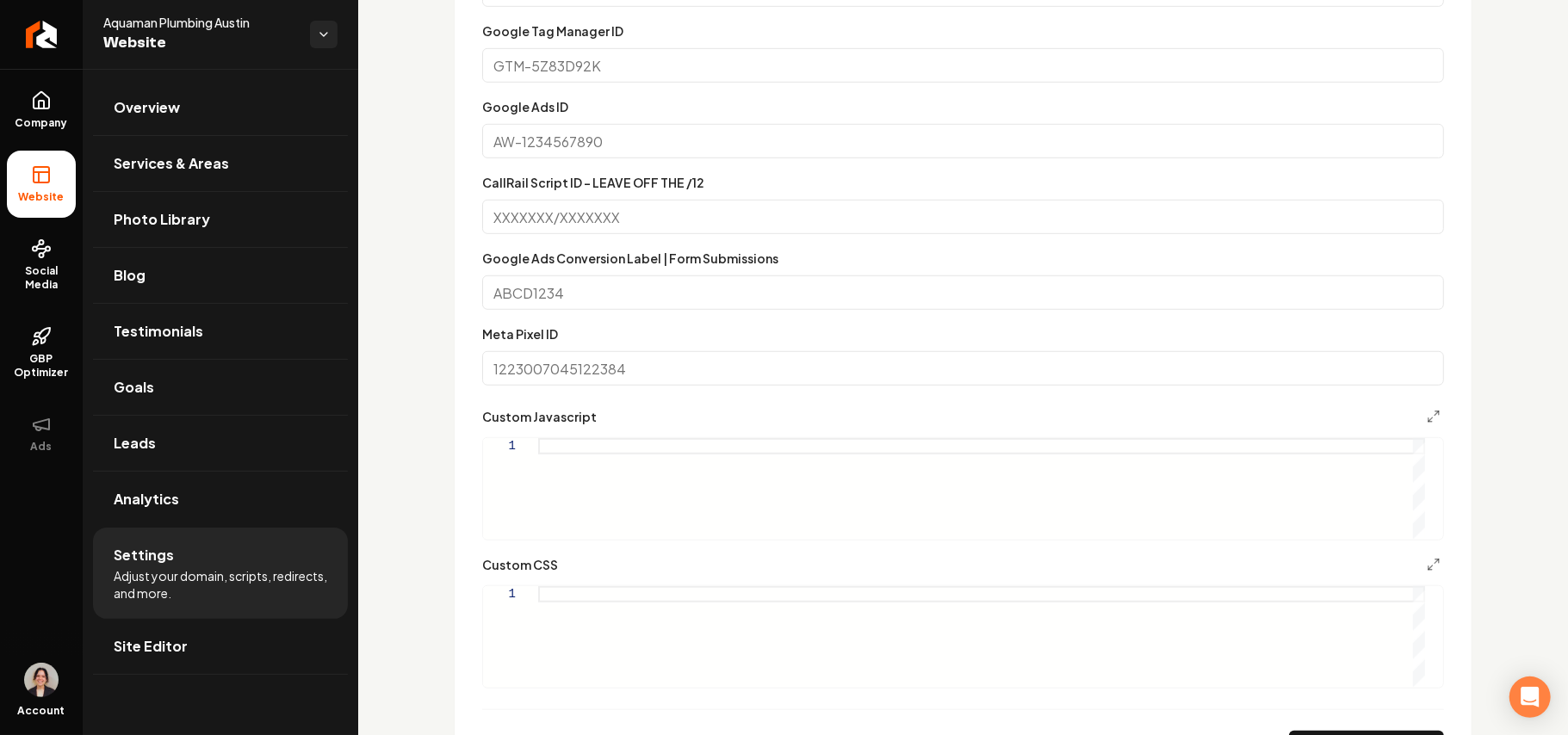
scroll to position [688, 0]
click at [575, 590] on div "Main content area" at bounding box center [981, 635] width 887 height 101
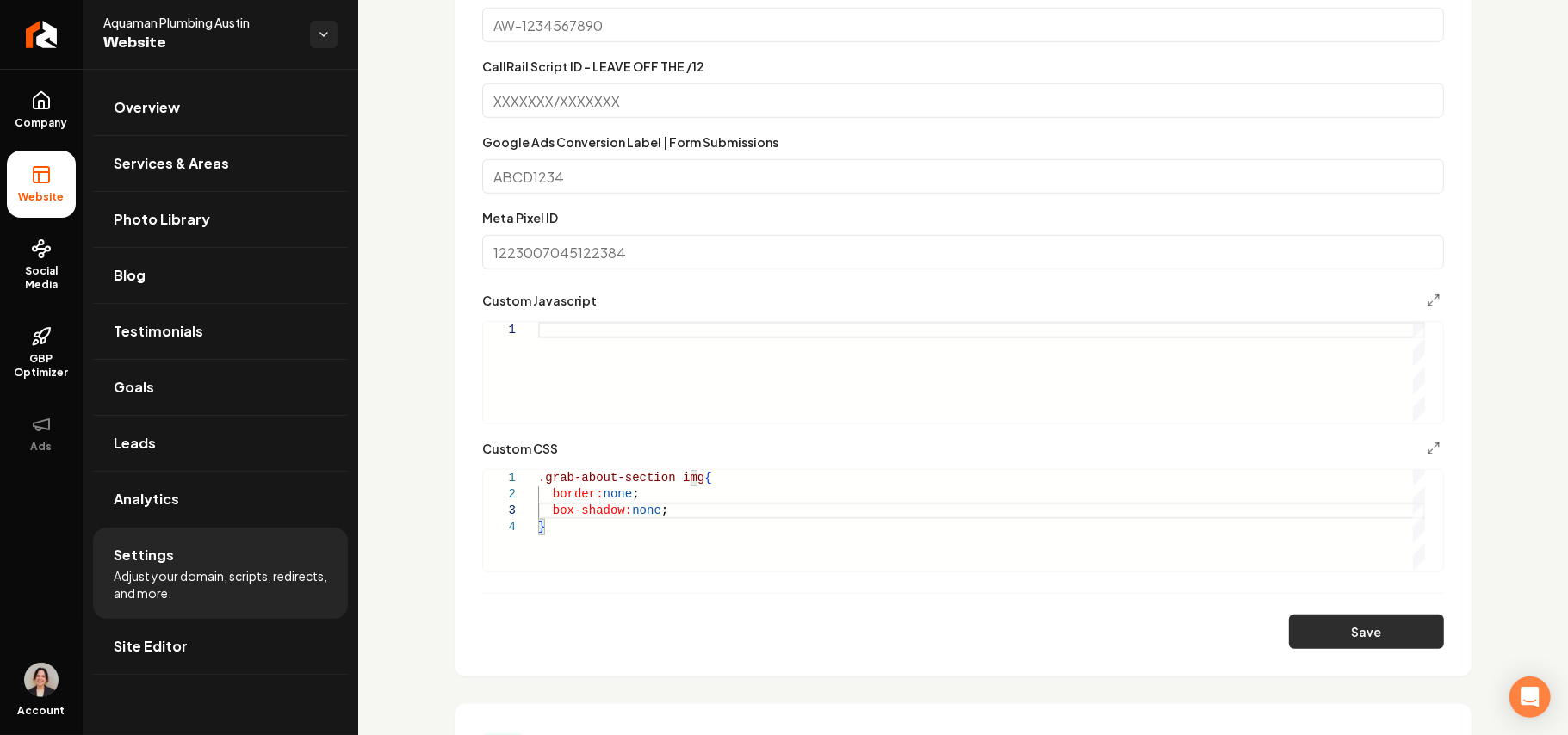
click at [1348, 634] on button "Save" at bounding box center [1366, 632] width 155 height 35
click at [594, 535] on div ".grab-about-section img { border: none ; box-shadow: none ; }" at bounding box center [981, 521] width 887 height 101
click at [600, 537] on div ".grab-about-section img { border: none ; box-shadow: none ; } .grab-about-image…" at bounding box center [981, 521] width 887 height 101
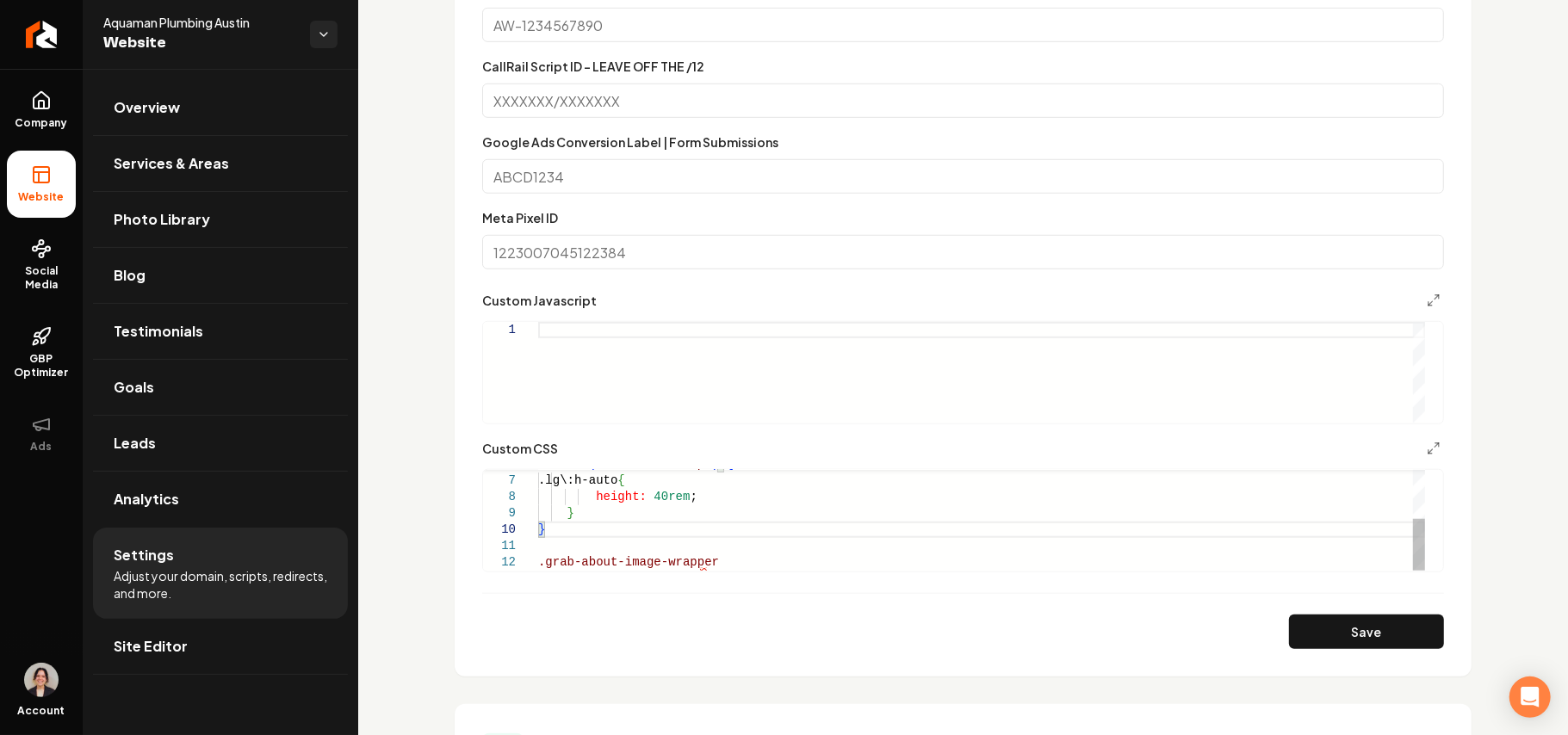
scroll to position [918, 0]
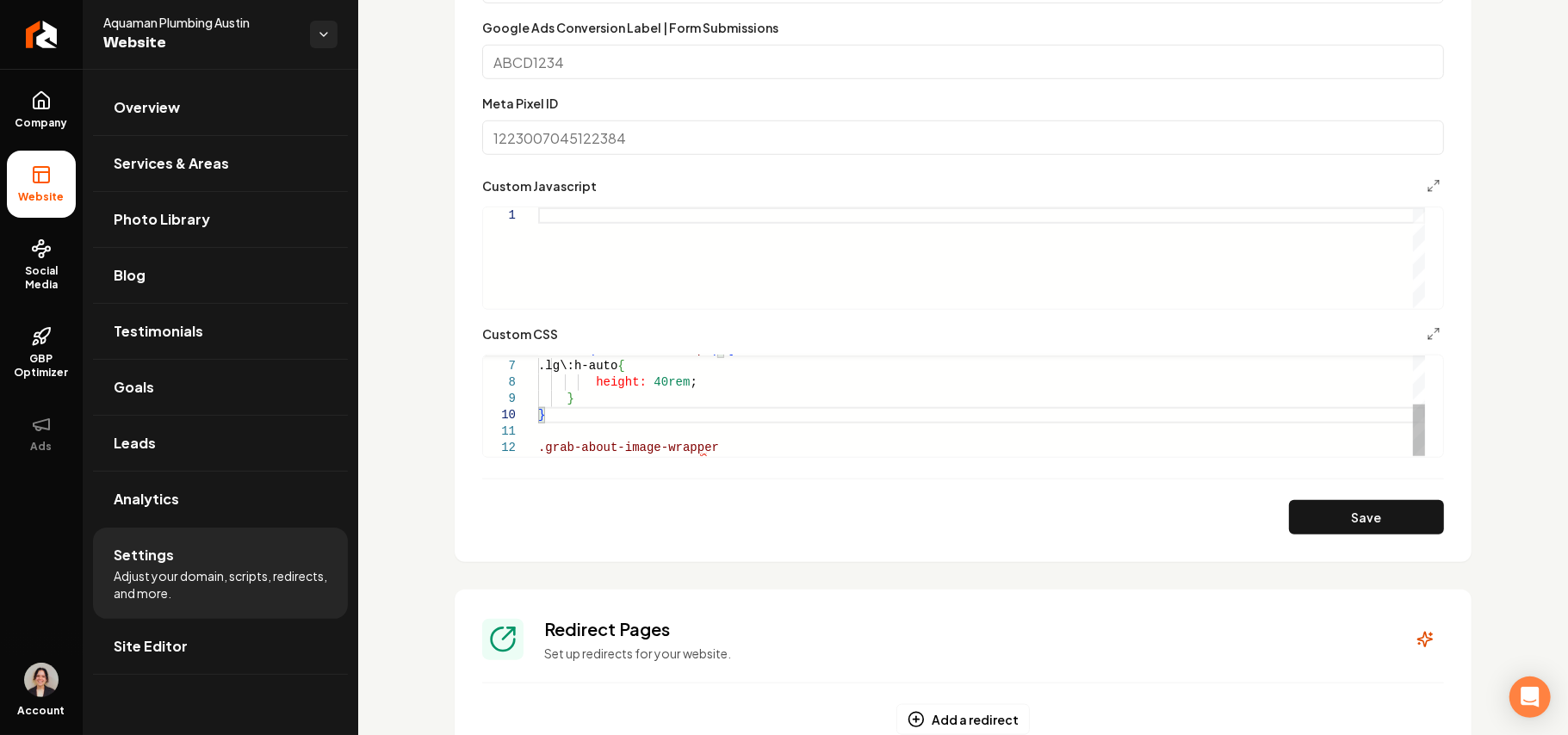
type textarea "**********"
drag, startPoint x: 720, startPoint y: 449, endPoint x: 531, endPoint y: 446, distance: 189.0
click at [538, 446] on div "@ media ( min-width: 1024 px ) { .lg\:h-auto { height: 40rem ; } } .grab-about-…" at bounding box center [981, 358] width 887 height 196
click at [603, 364] on div "@ media ( min-width: 1024 px ) { .lg\:h-auto { height: 40rem ; } }" at bounding box center [981, 358] width 887 height 196
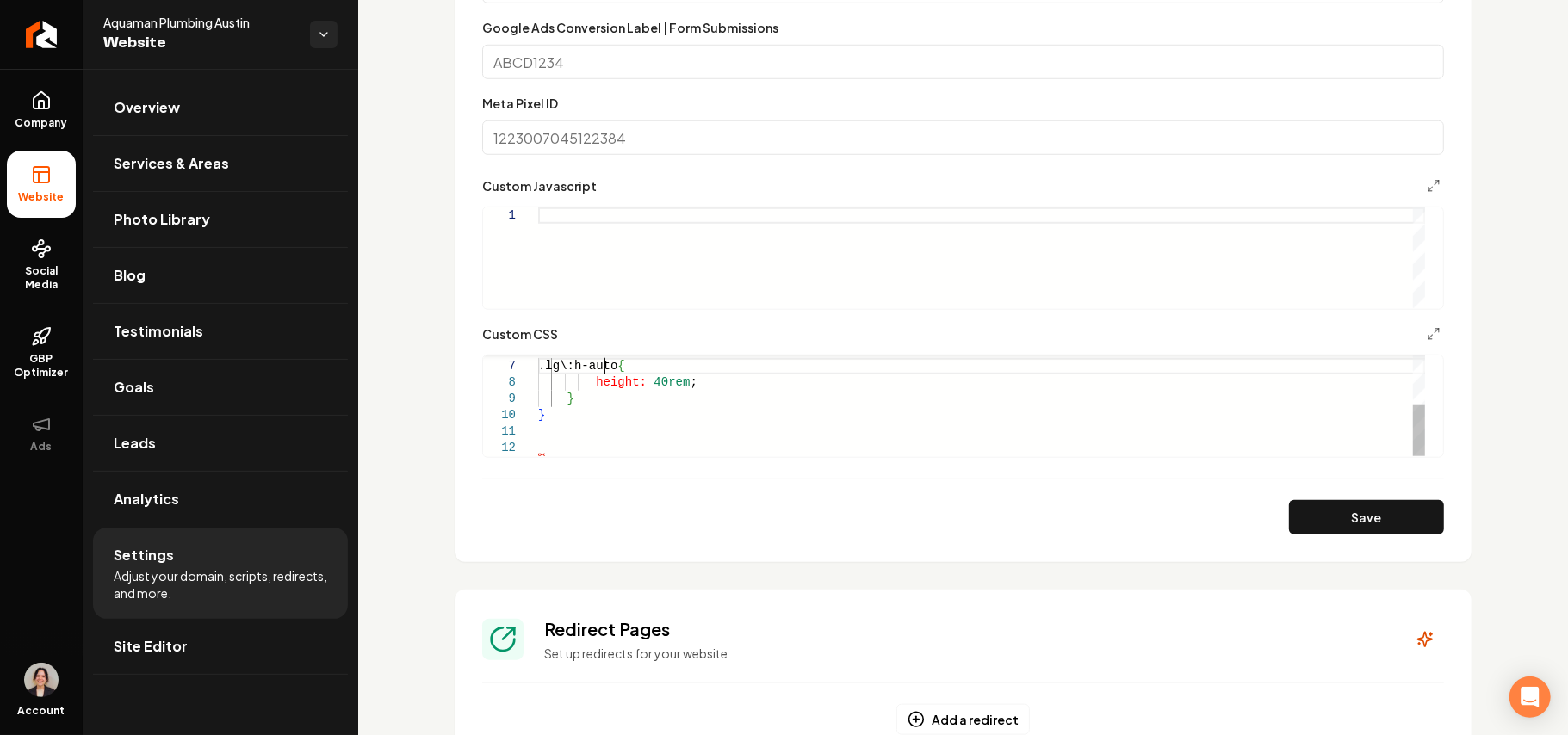
click at [603, 364] on div "@ media ( min-width: 1024 px ) { .lg\:h-auto { height: 40rem ; } }" at bounding box center [981, 358] width 887 height 196
click at [1394, 519] on button "Save" at bounding box center [1366, 518] width 155 height 35
type textarea "**********"
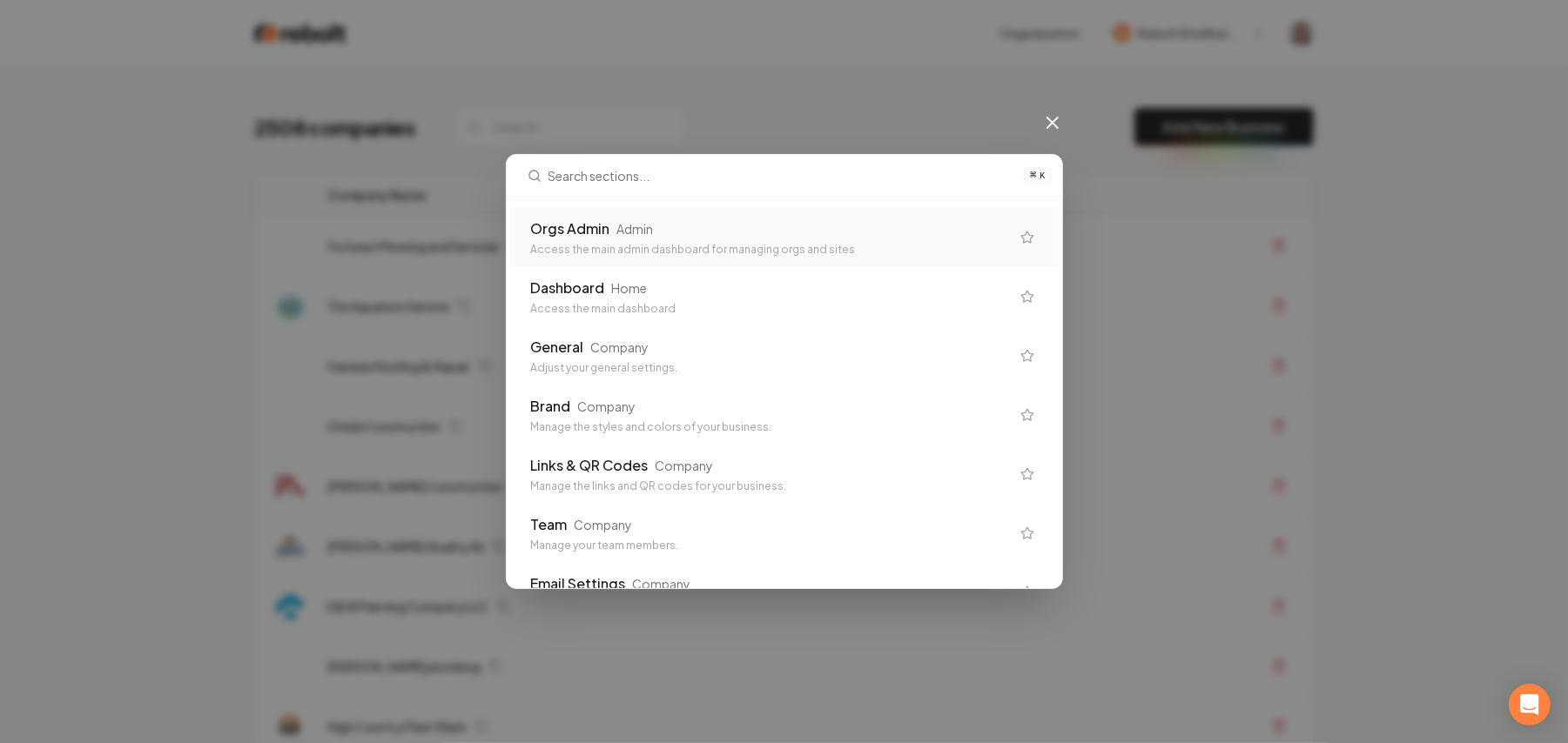
click at [697, 234] on div "Orgs Admin Admin" at bounding box center [771, 228] width 479 height 21
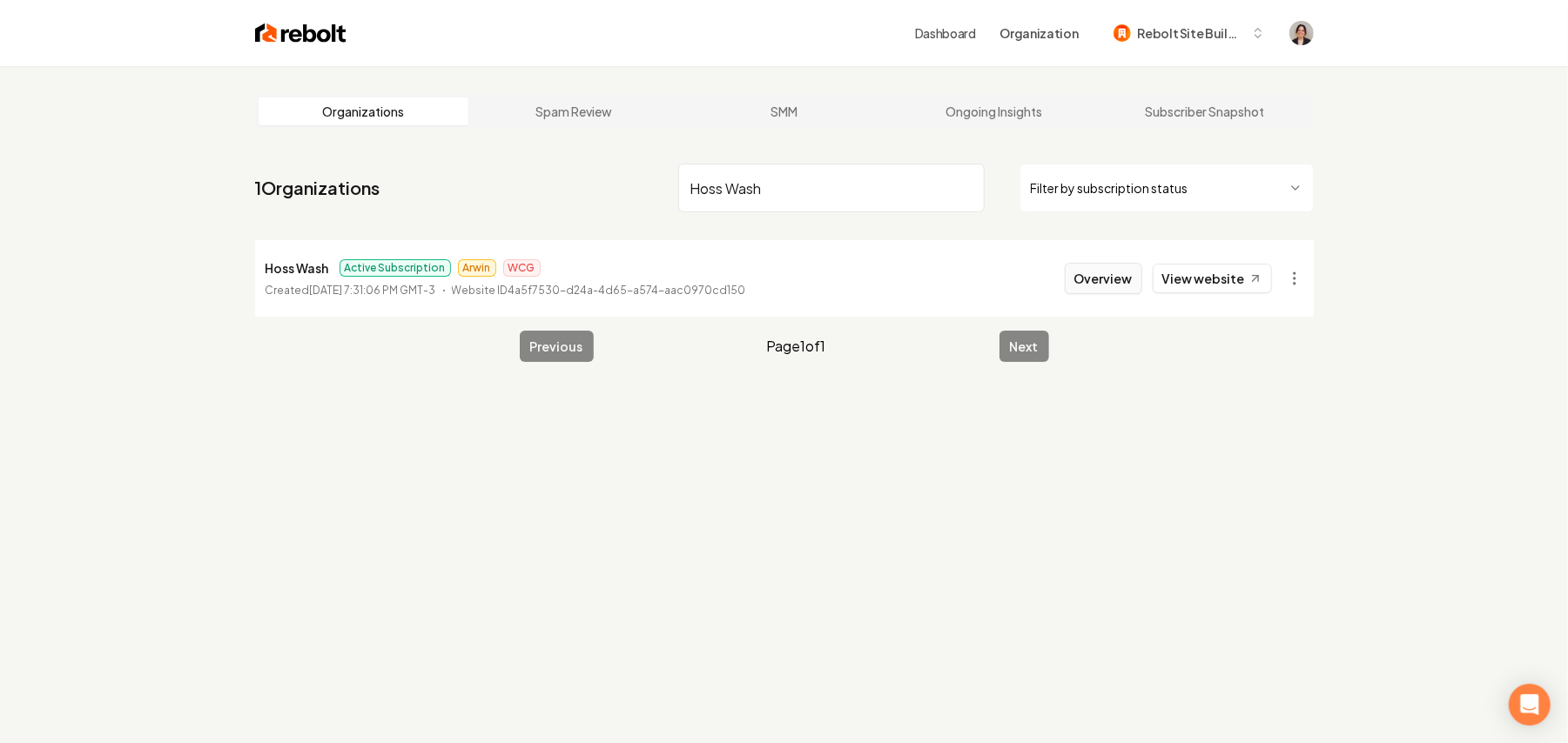
type input "Hoss Wash"
click at [1094, 292] on button "Overview" at bounding box center [1103, 278] width 77 height 31
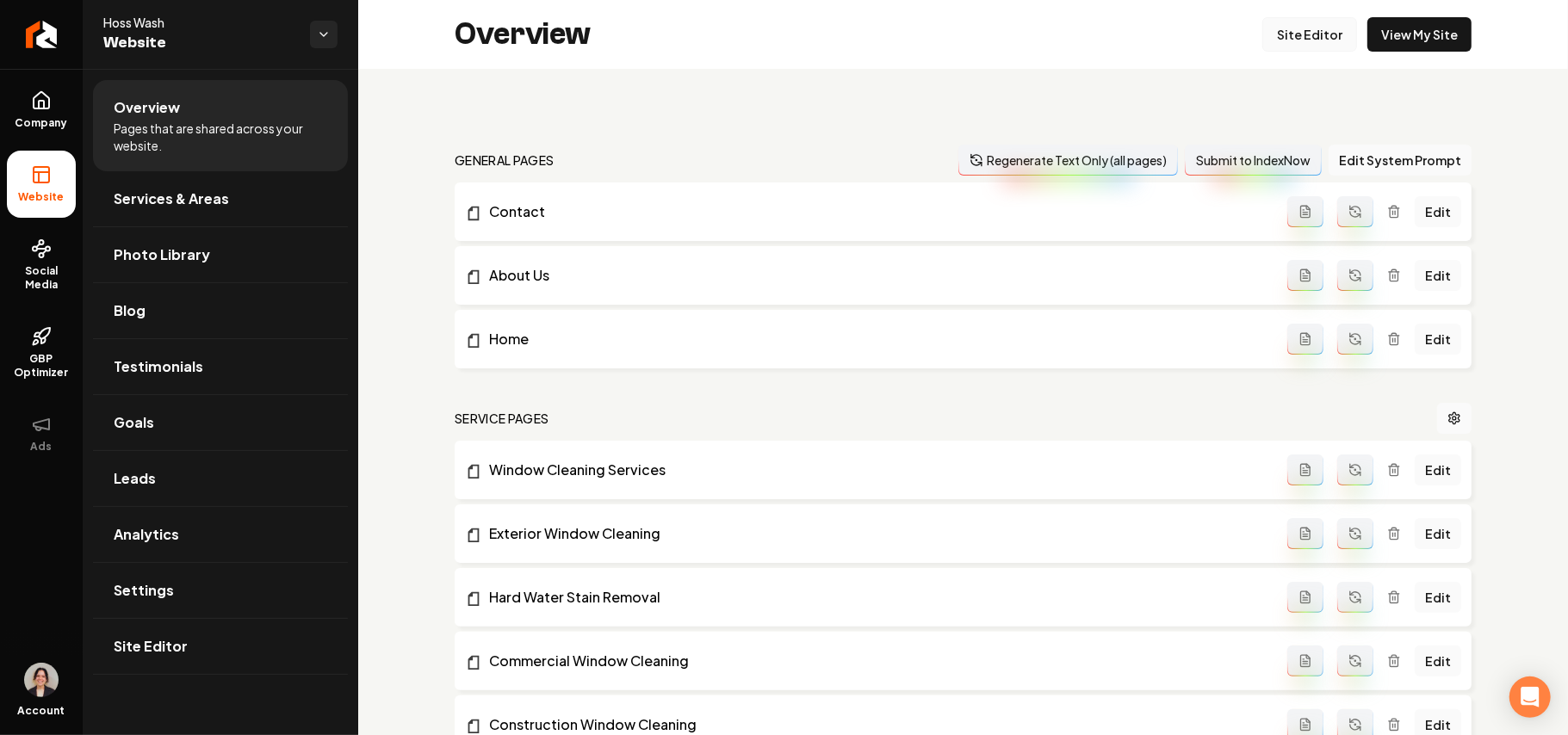
click at [1298, 42] on link "Site Editor" at bounding box center [1310, 35] width 95 height 35
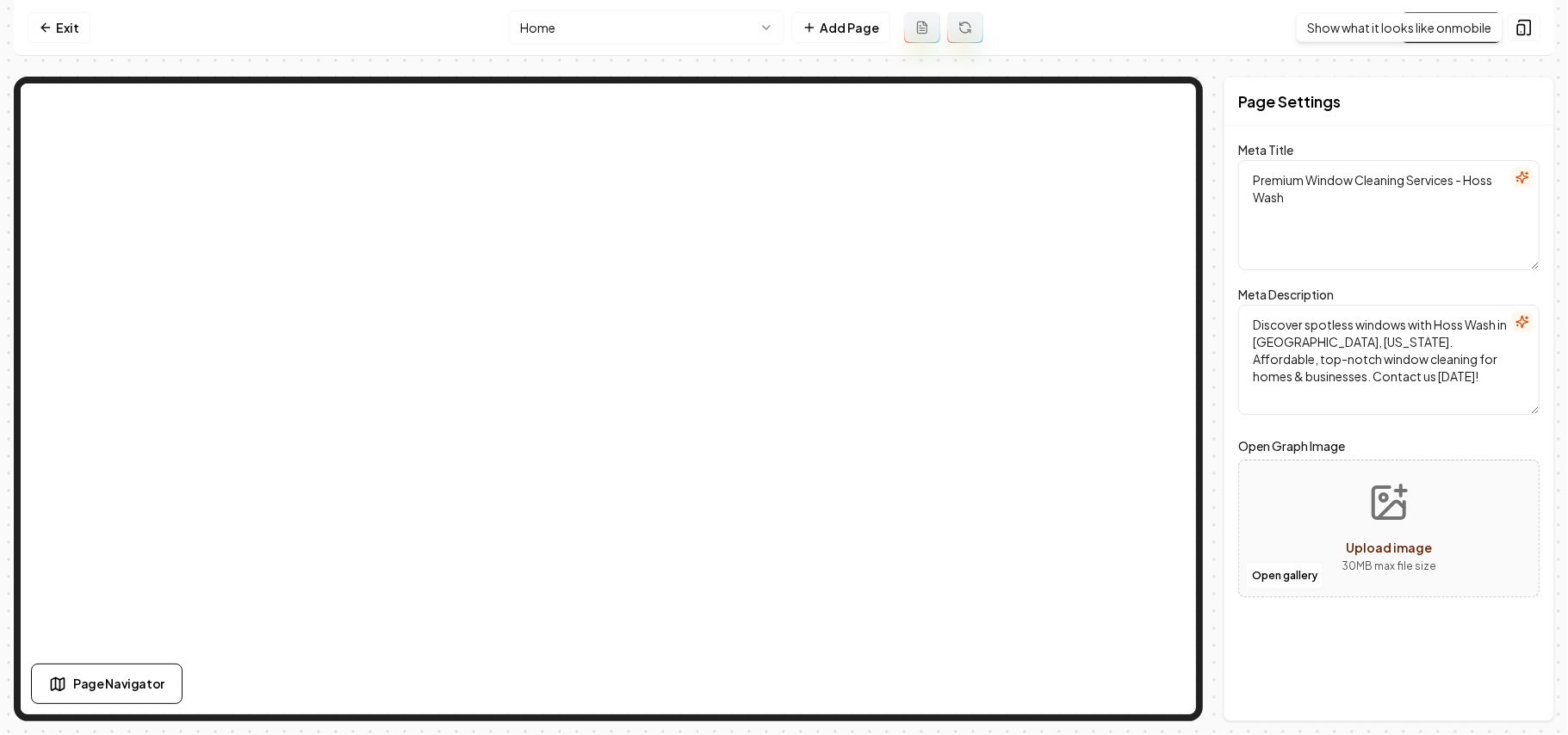
click at [1468, 31] on div "Show what it looks like on mobile Show what it looks like on mobile" at bounding box center [1398, 27] width 207 height 29
click at [1420, 32] on link "Visit Page" at bounding box center [1452, 27] width 99 height 31
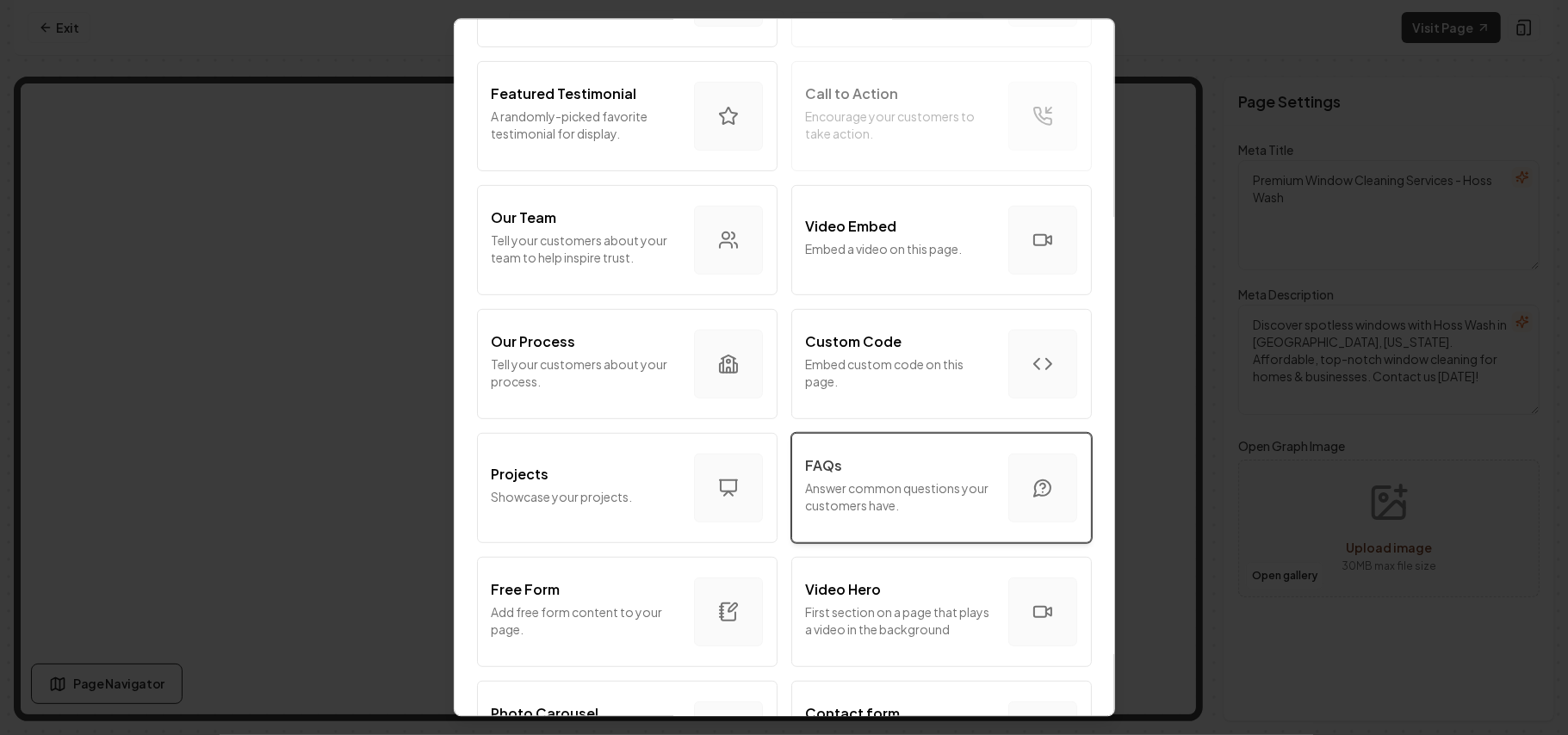
scroll to position [459, 0]
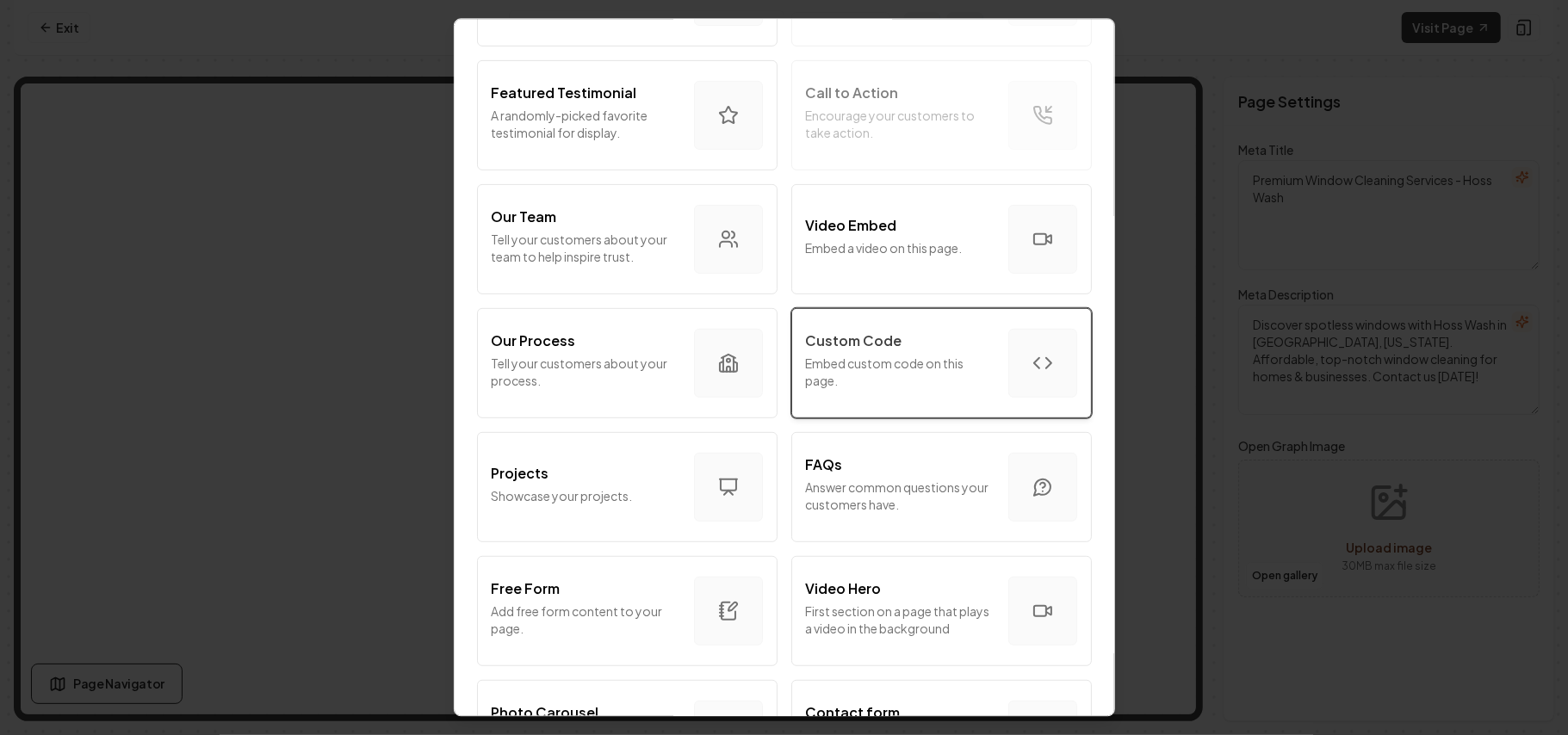
click at [879, 391] on div "Custom Code Embed custom code on this page." at bounding box center [900, 363] width 188 height 65
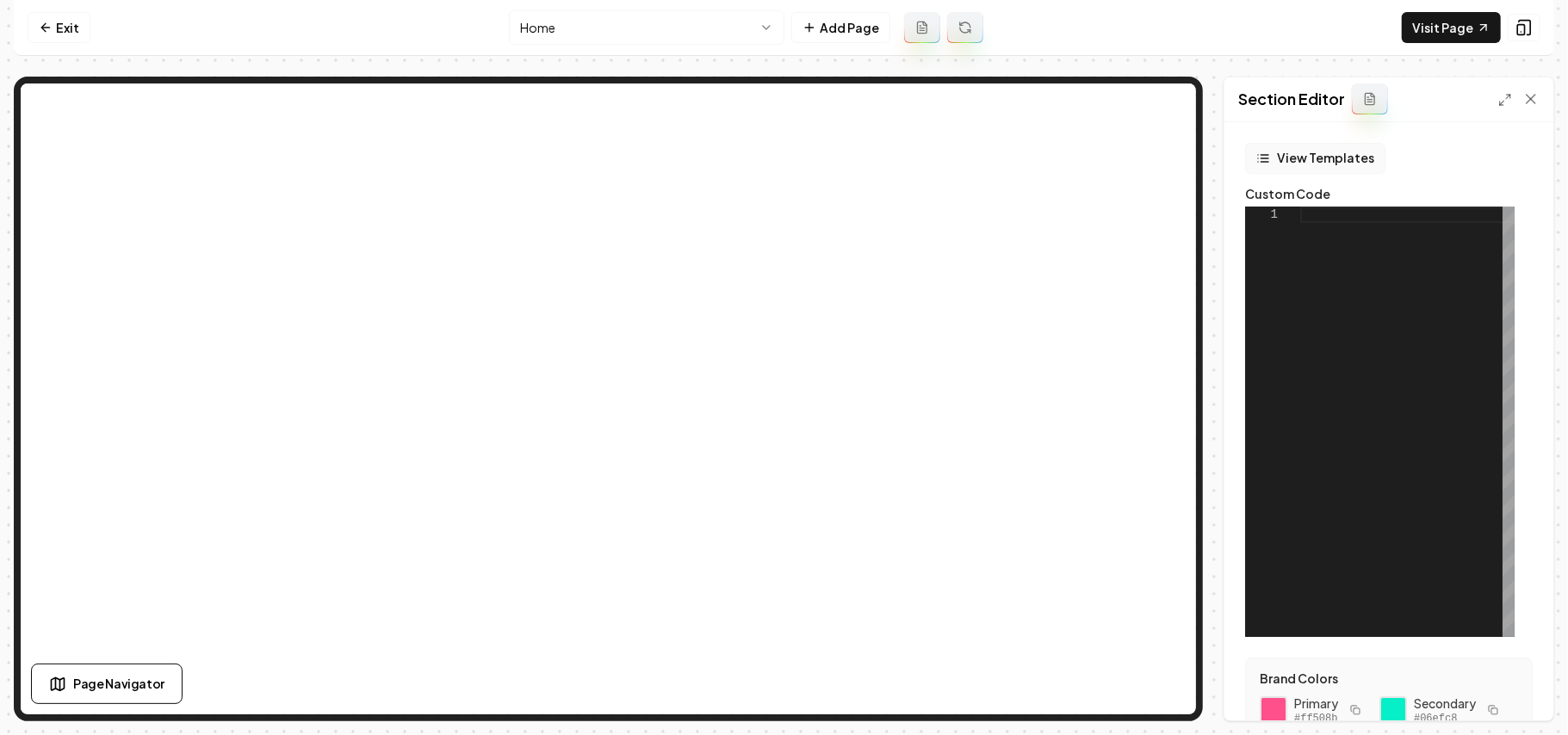
click at [1318, 171] on button "View Templates" at bounding box center [1315, 158] width 141 height 31
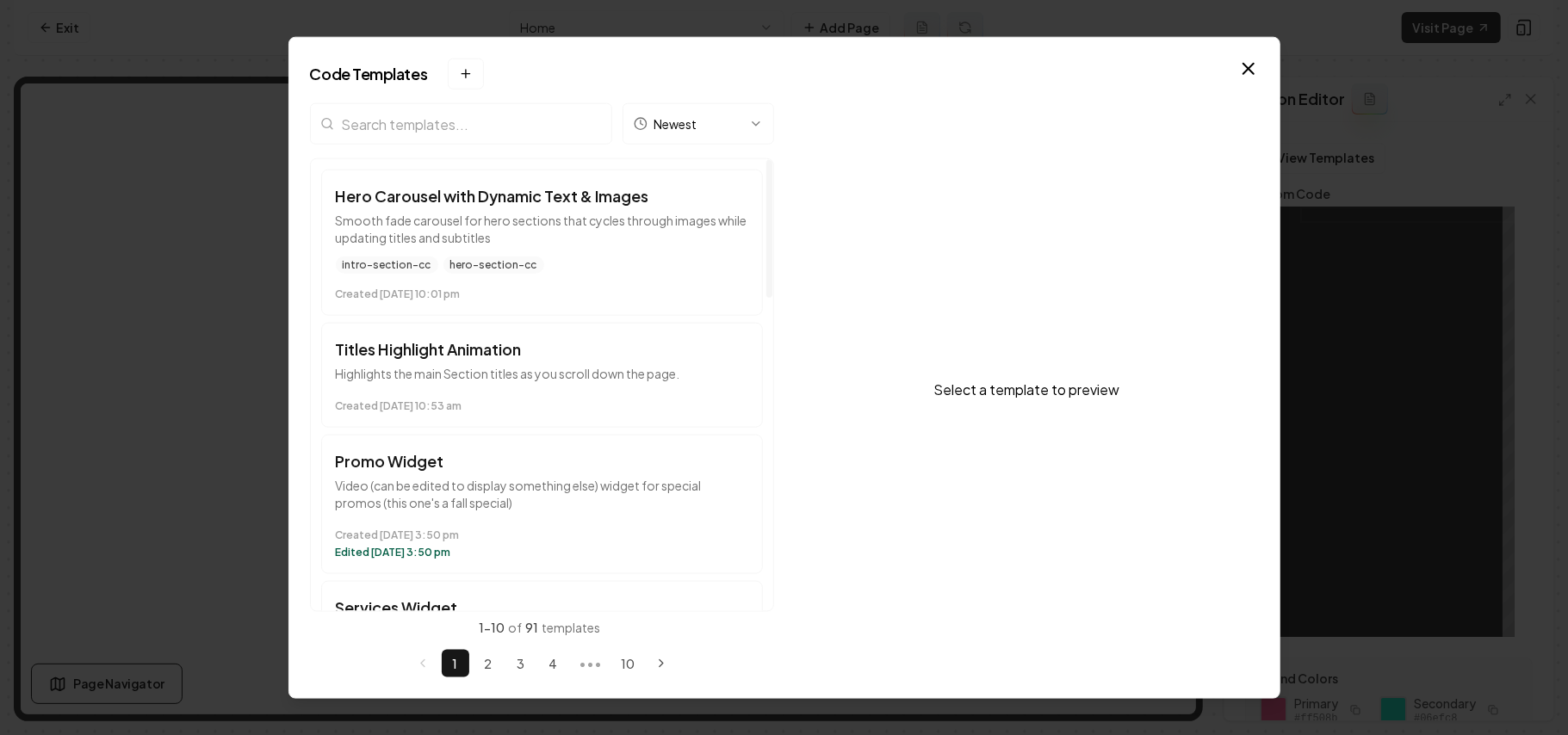
click at [466, 133] on input "search" at bounding box center [462, 124] width 303 height 42
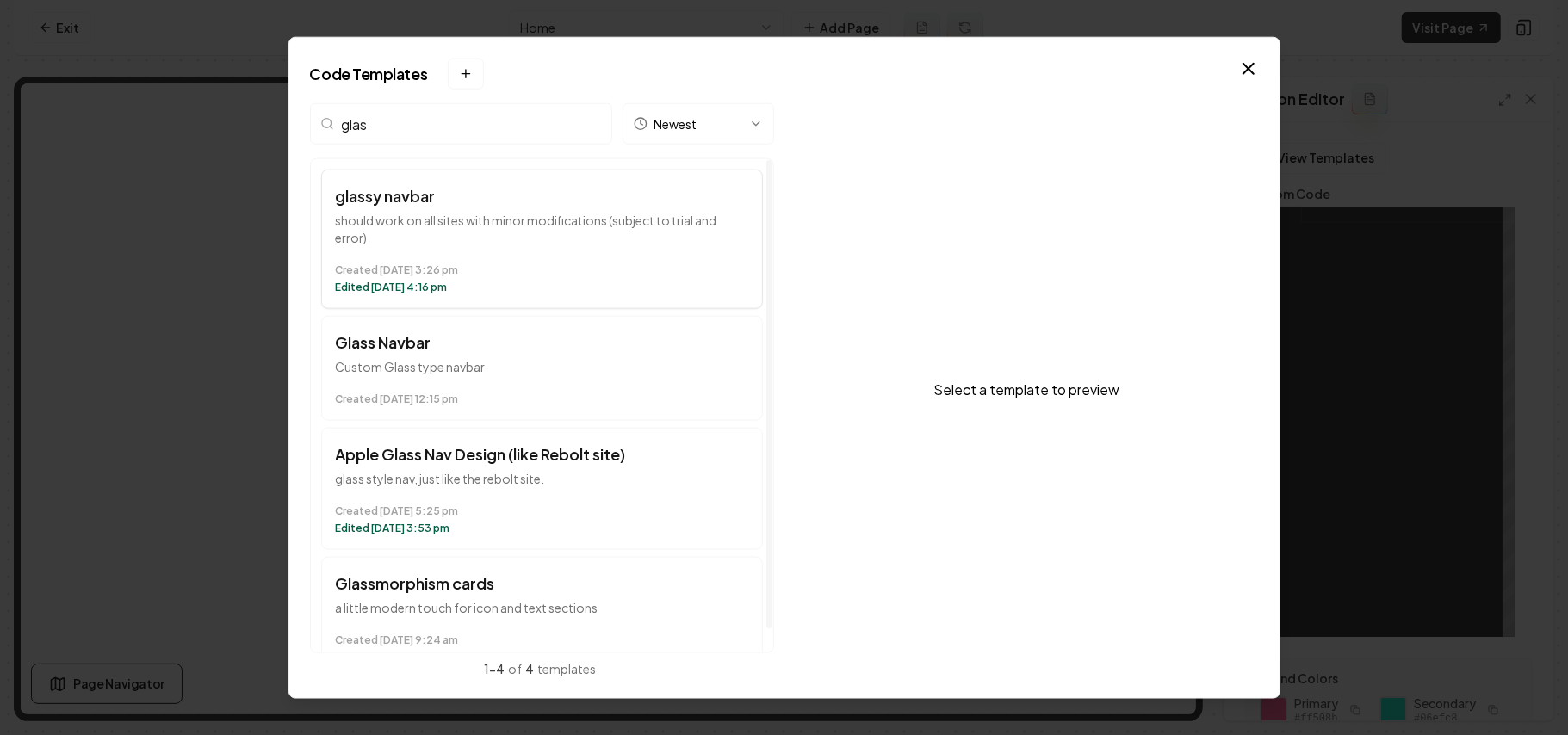
type input "glas"
click at [666, 264] on time "Created June 23 at 3:26 pm" at bounding box center [541, 271] width 412 height 14
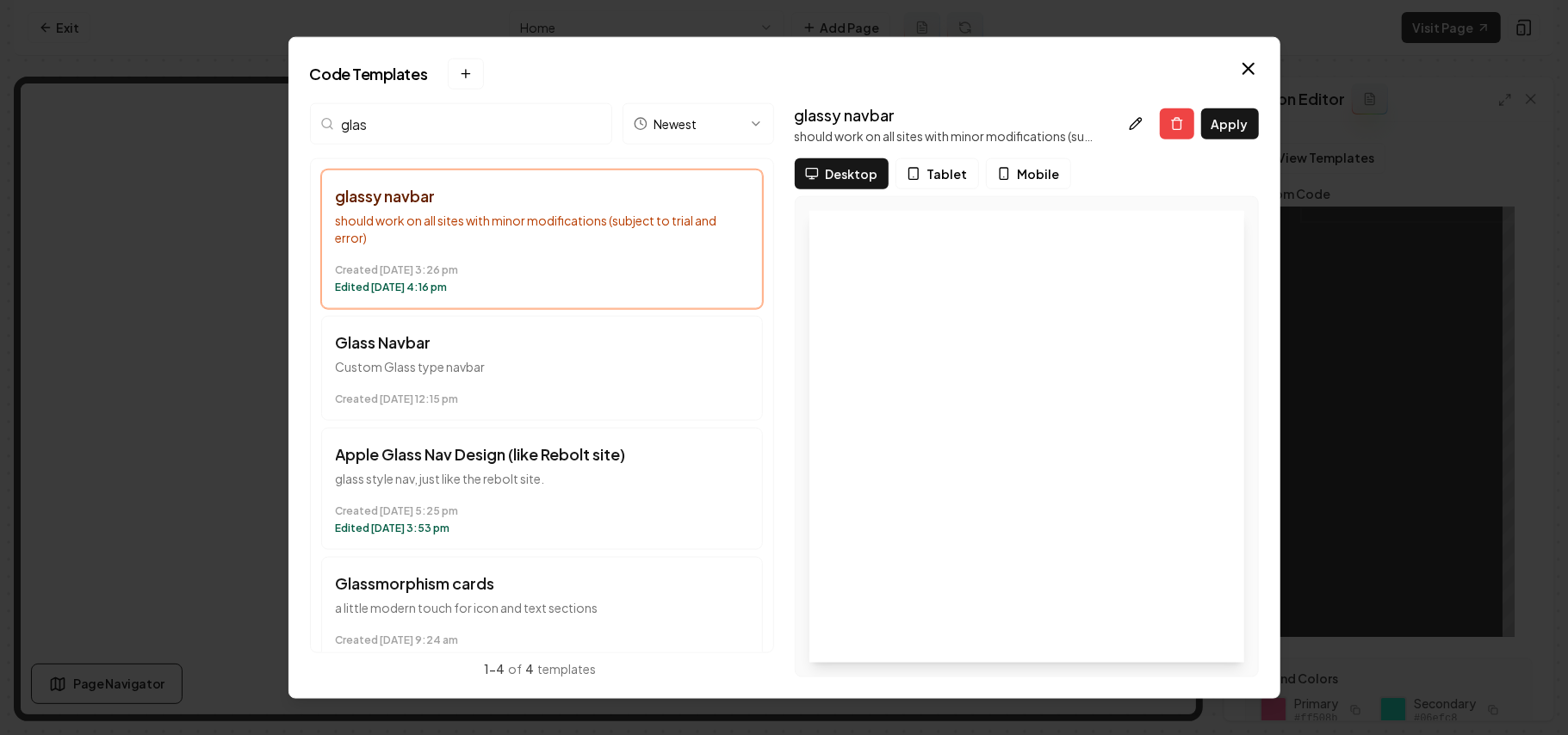
drag, startPoint x: 1230, startPoint y: 121, endPoint x: 1233, endPoint y: 167, distance: 46.1
click at [1230, 122] on button "Apply" at bounding box center [1230, 124] width 57 height 31
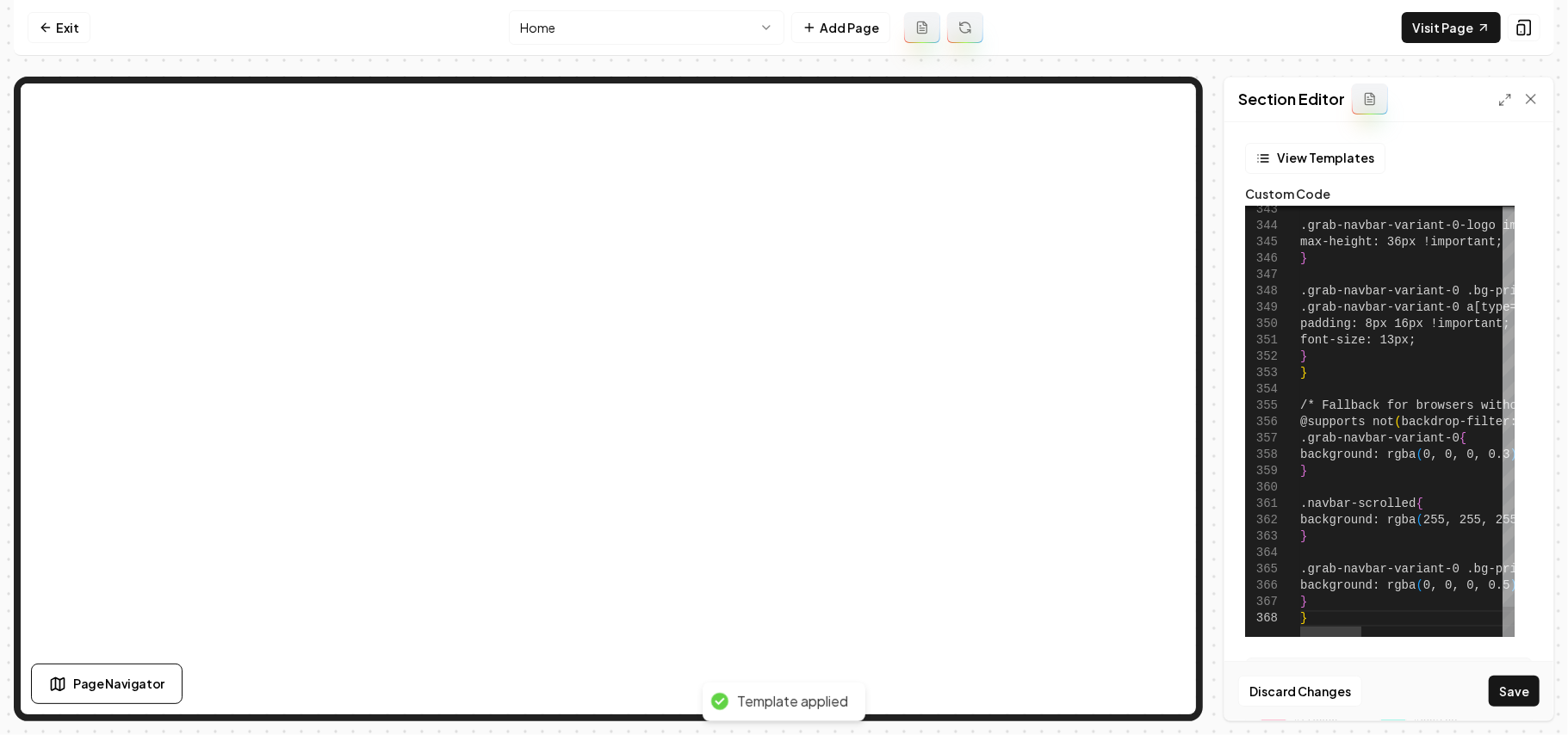
type textarea "**********"
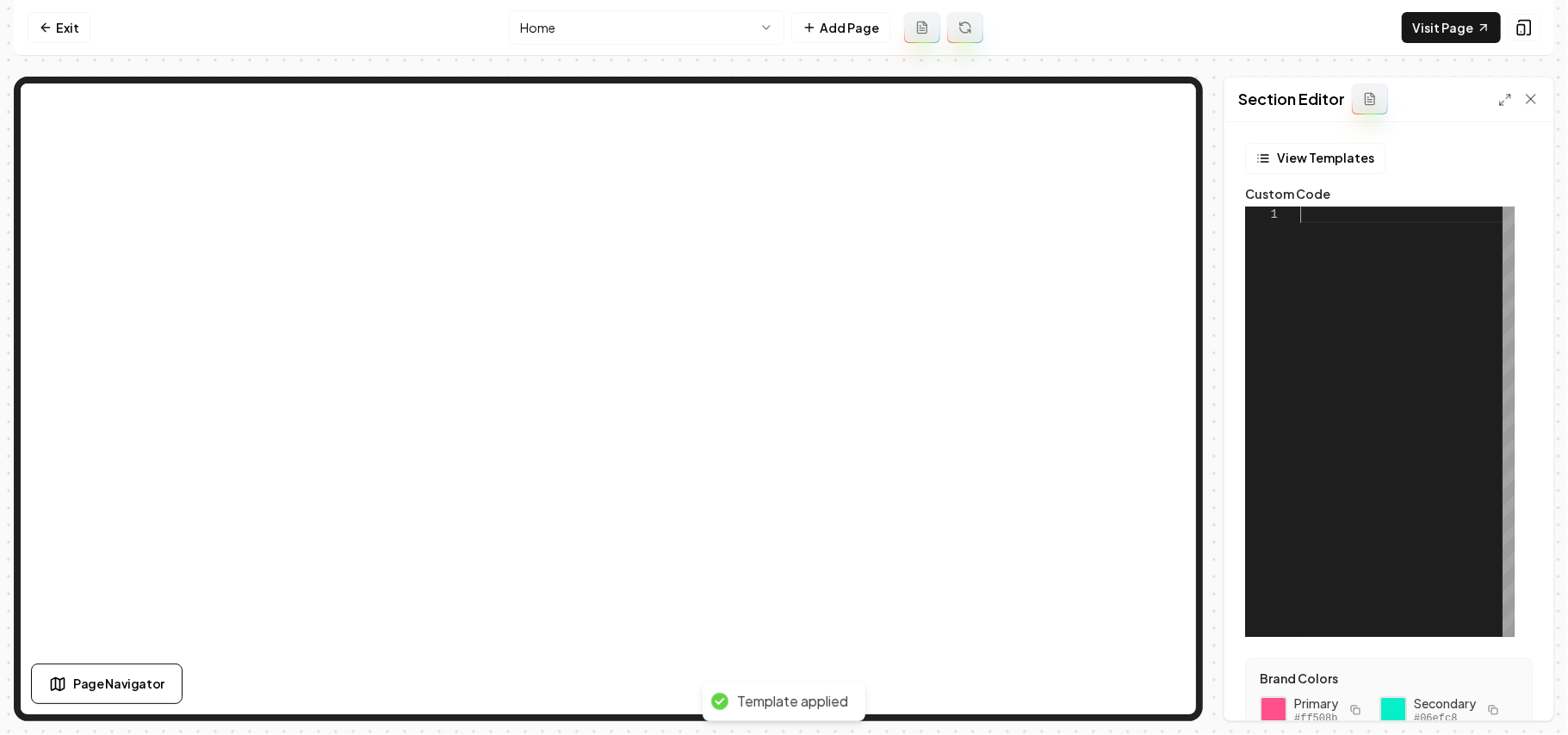
scroll to position [0, 0]
click at [73, 27] on link "Exit" at bounding box center [58, 27] width 63 height 31
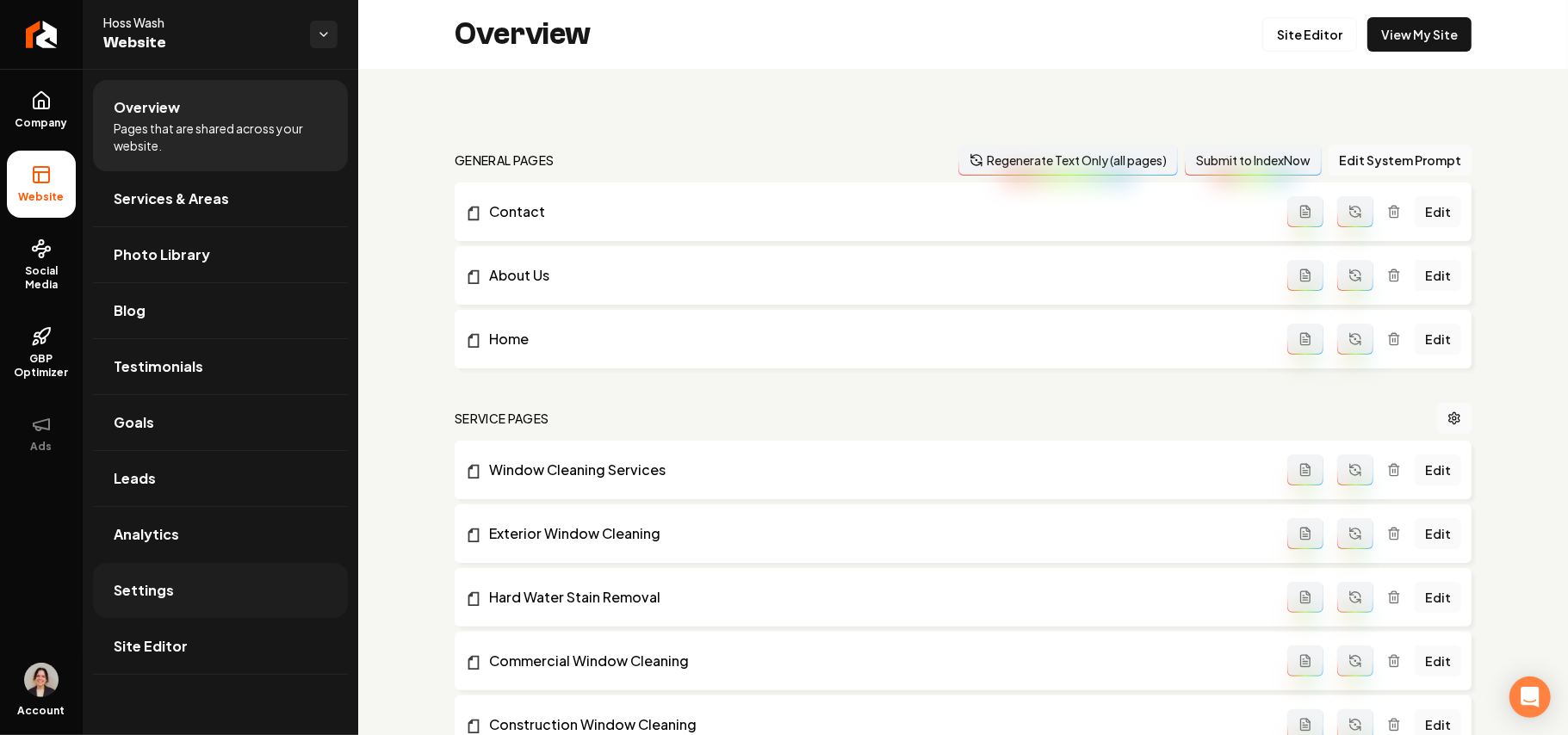
click at [204, 593] on link "Settings" at bounding box center [220, 591] width 255 height 55
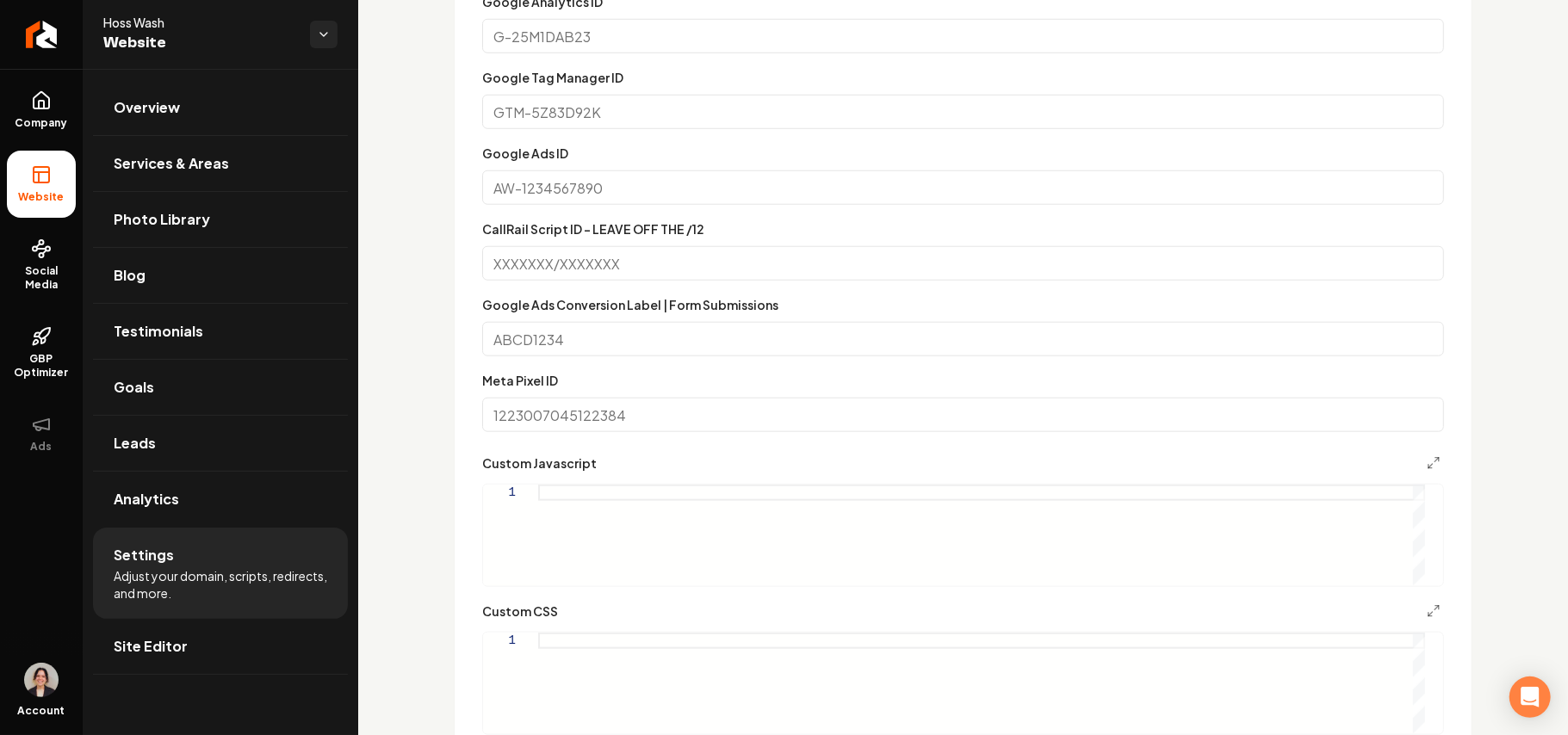
scroll to position [1386, 0]
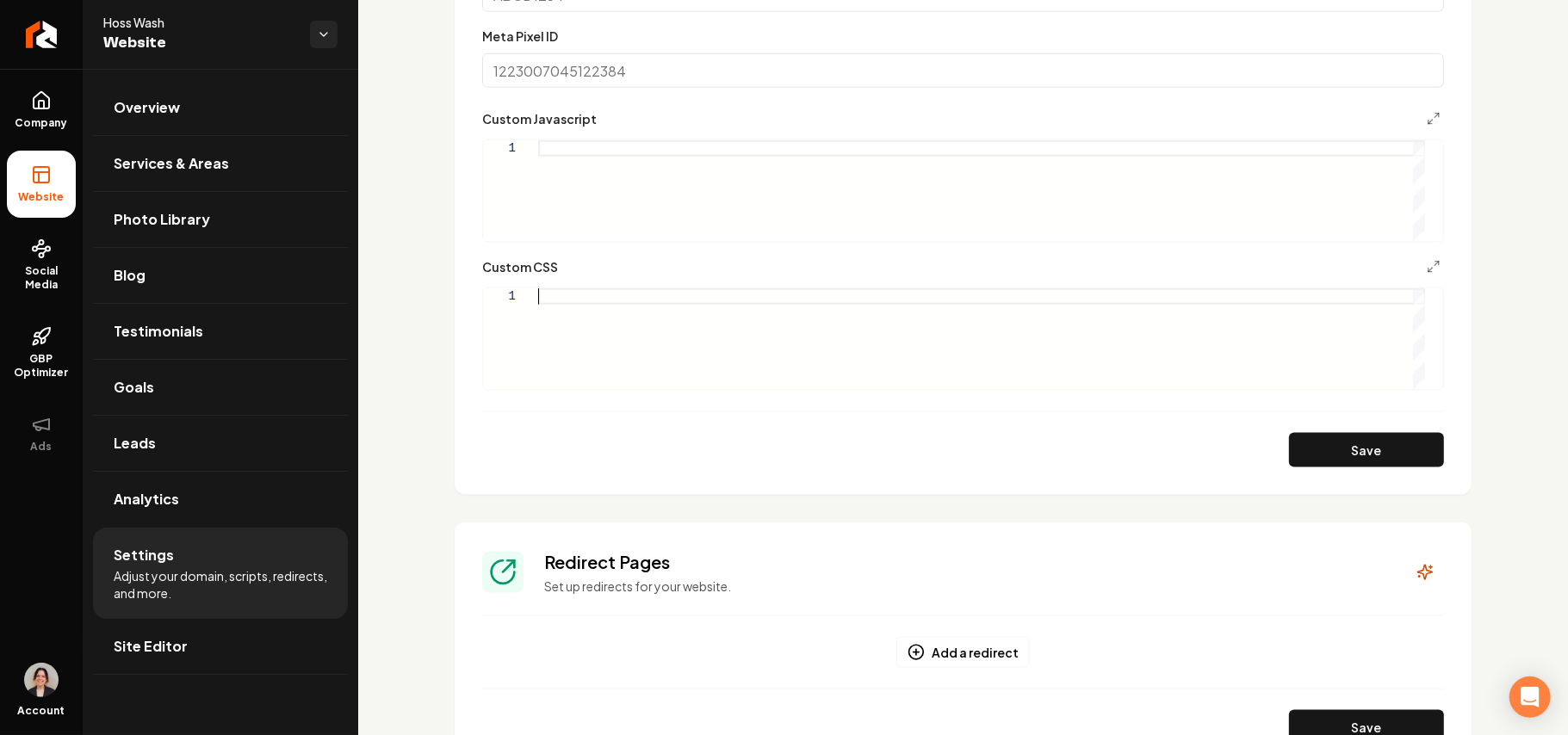
click at [756, 368] on div "Main content area" at bounding box center [981, 338] width 887 height 101
click at [1417, 325] on div "Main content area" at bounding box center [1419, 338] width 12 height 101
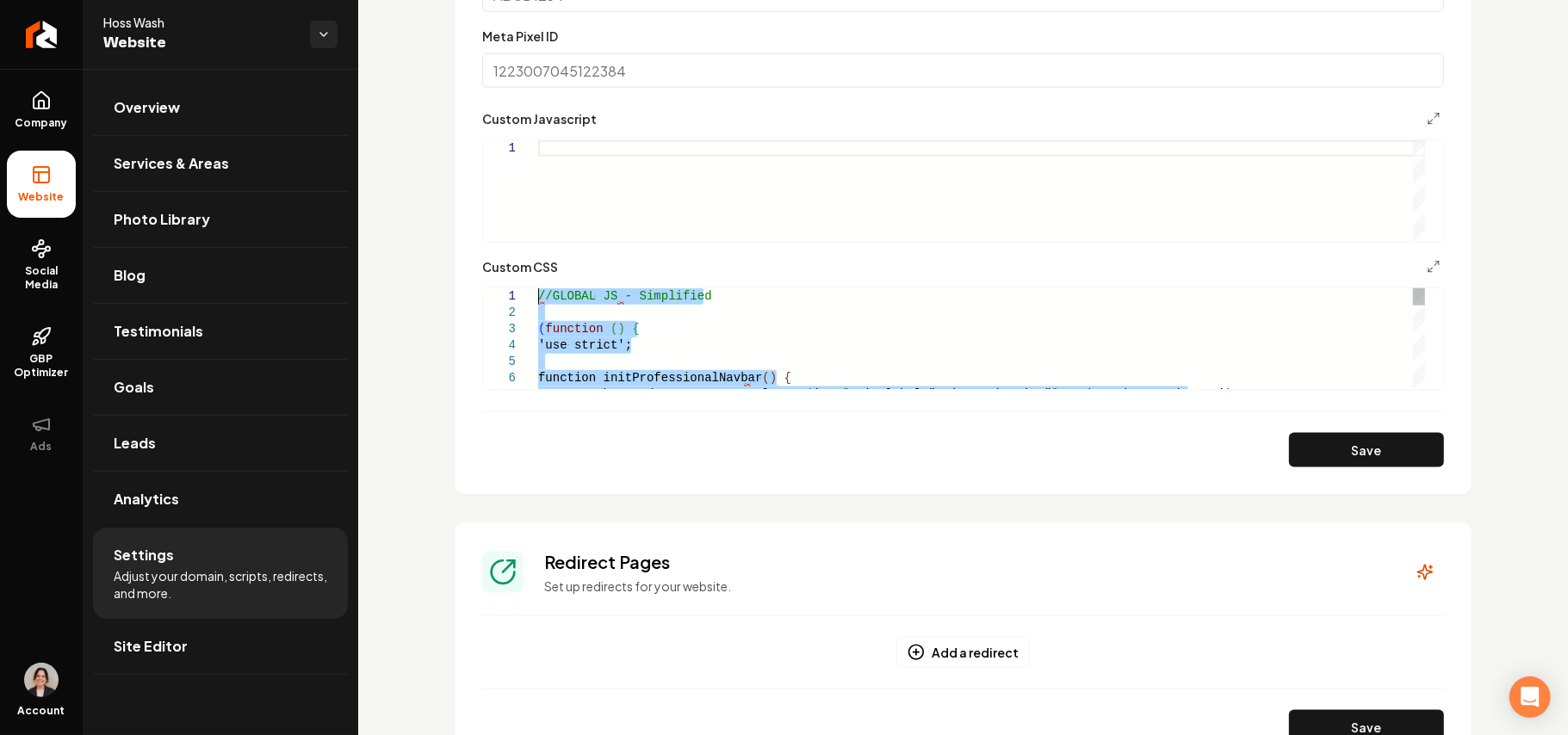
drag, startPoint x: 587, startPoint y: 332, endPoint x: 425, endPoint y: -31, distance: 397.5
type textarea "**********"
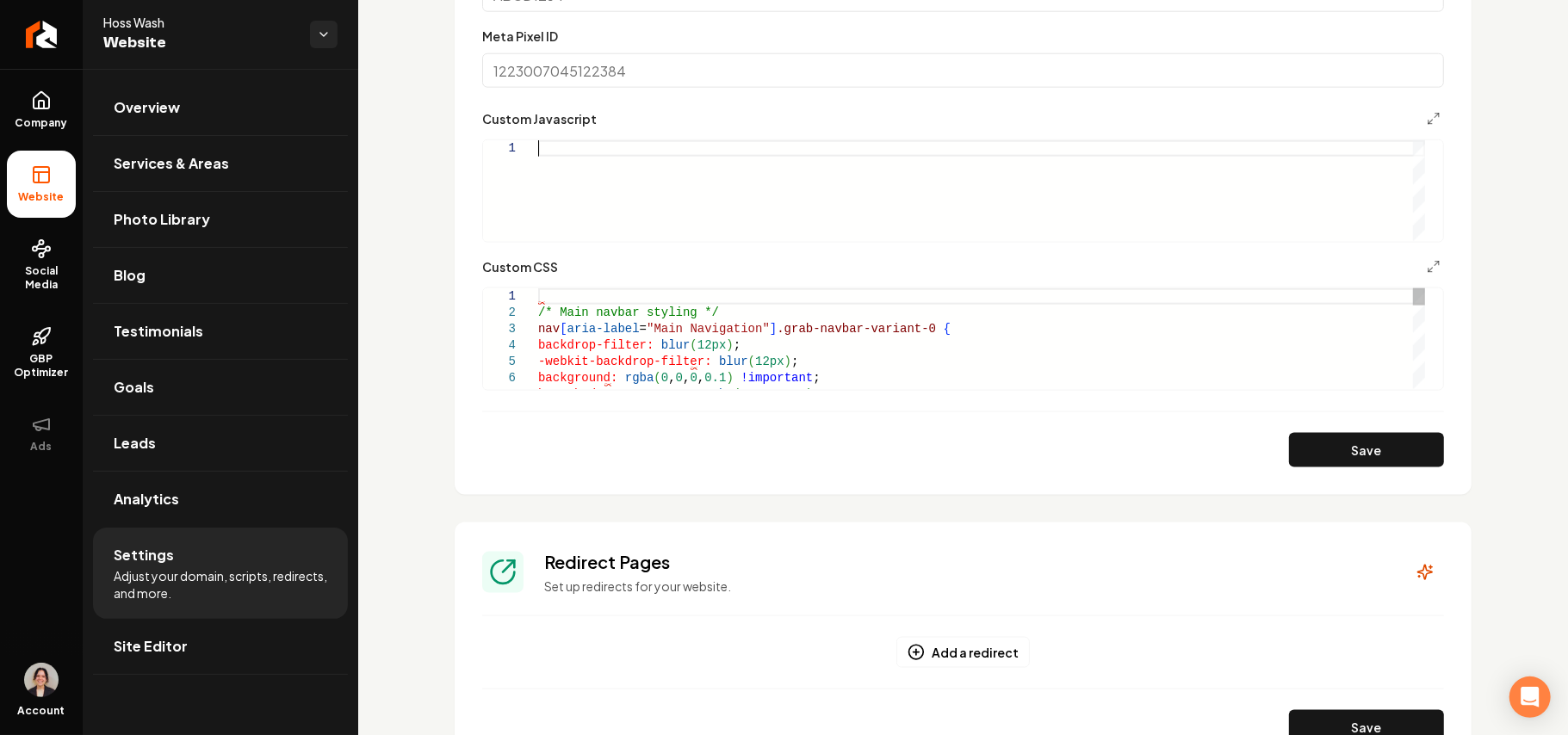
click at [610, 170] on div "Main content area" at bounding box center [981, 191] width 887 height 101
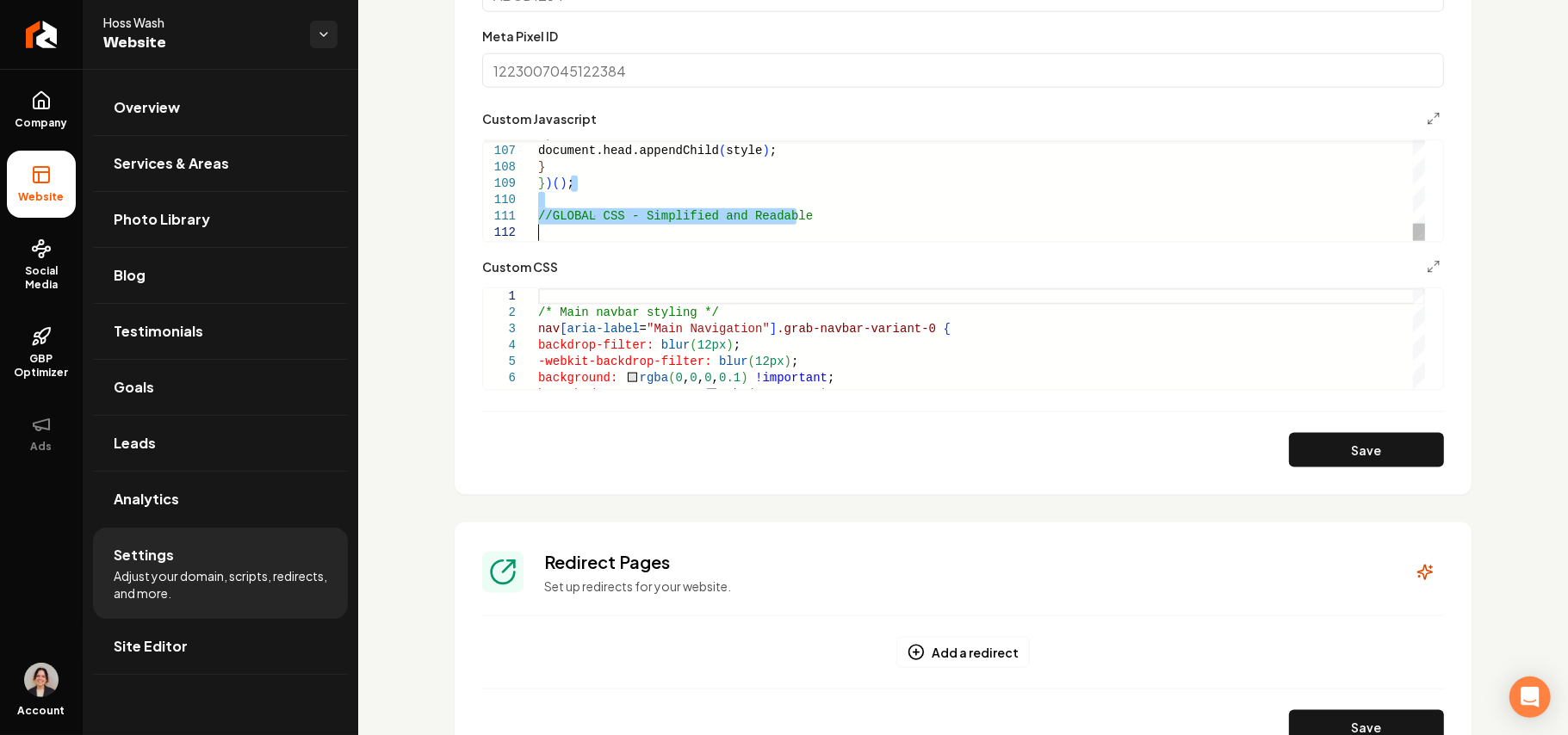
drag, startPoint x: 628, startPoint y: 189, endPoint x: 638, endPoint y: 368, distance: 179.3
type textarea "**********"
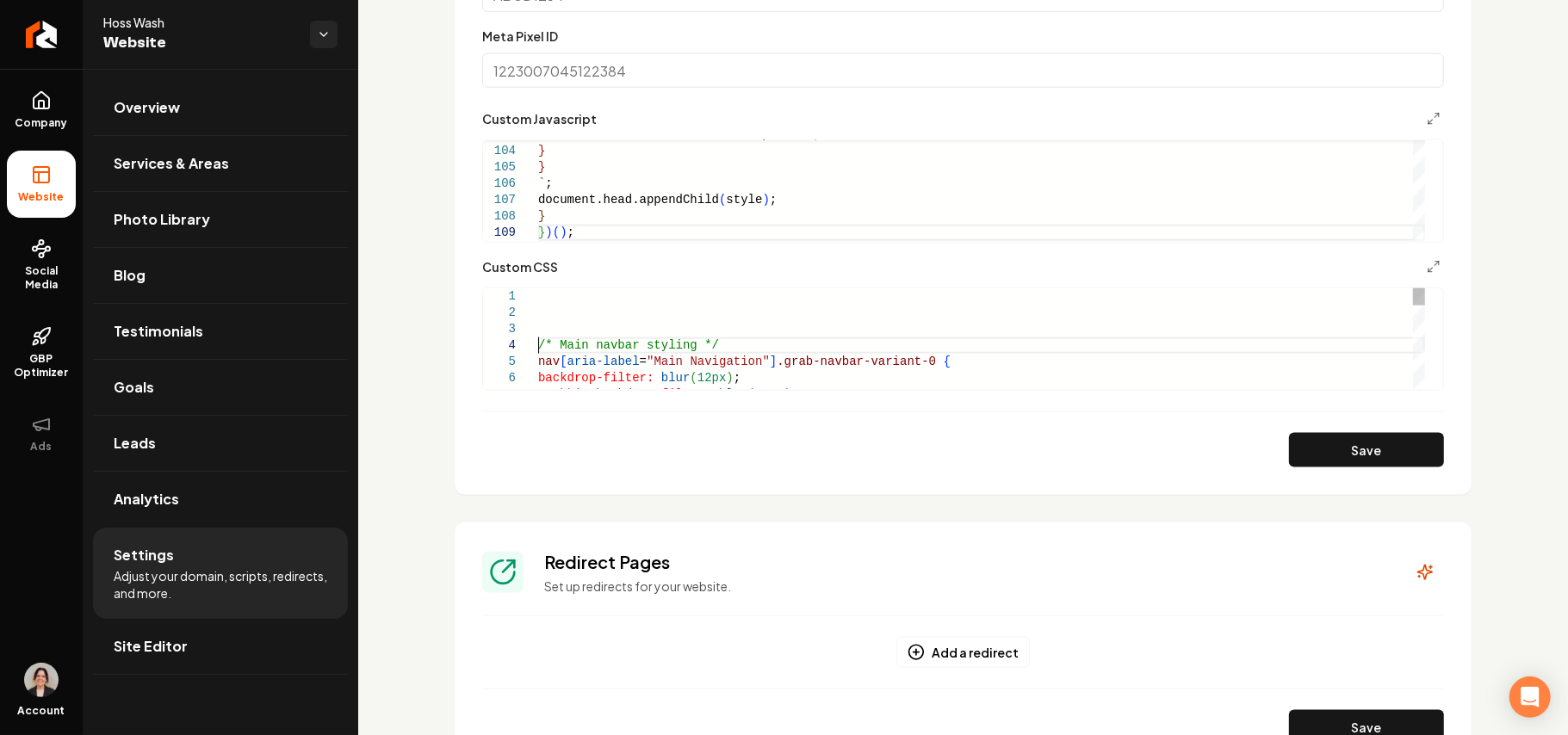
scroll to position [48, 0]
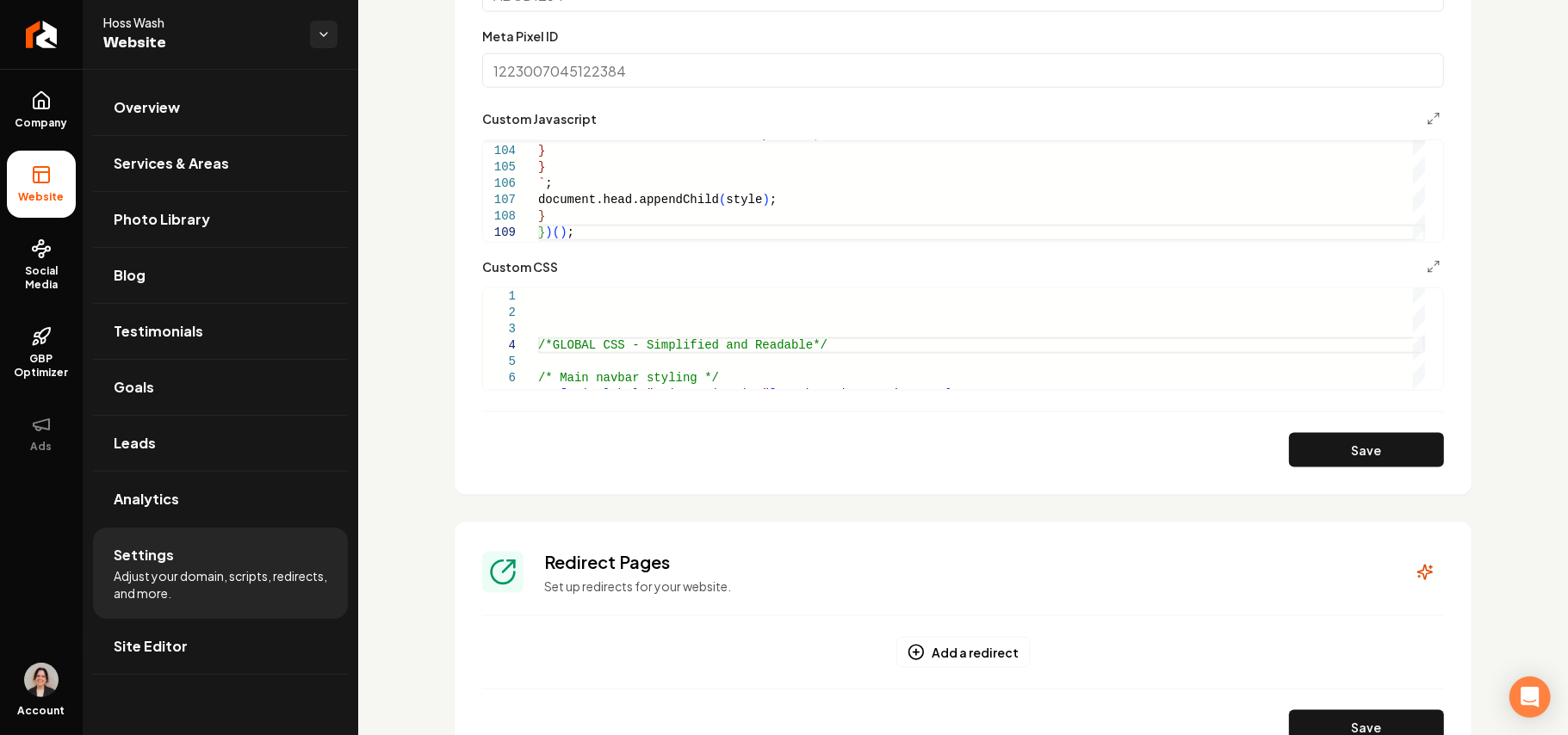
click at [1289, 439] on button "Save" at bounding box center [1366, 451] width 155 height 35
type textarea "**********"
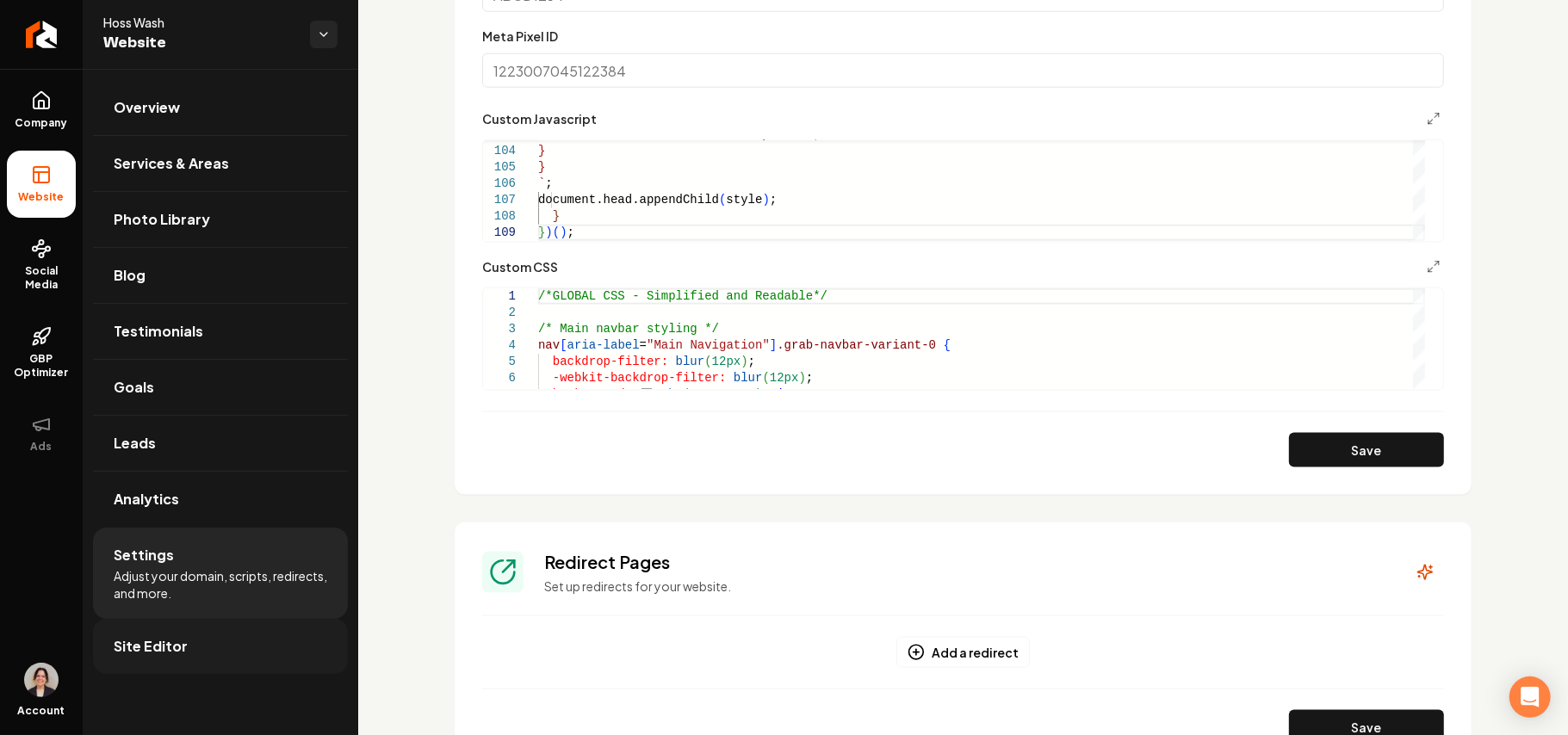
click at [244, 662] on link "Site Editor" at bounding box center [220, 646] width 255 height 55
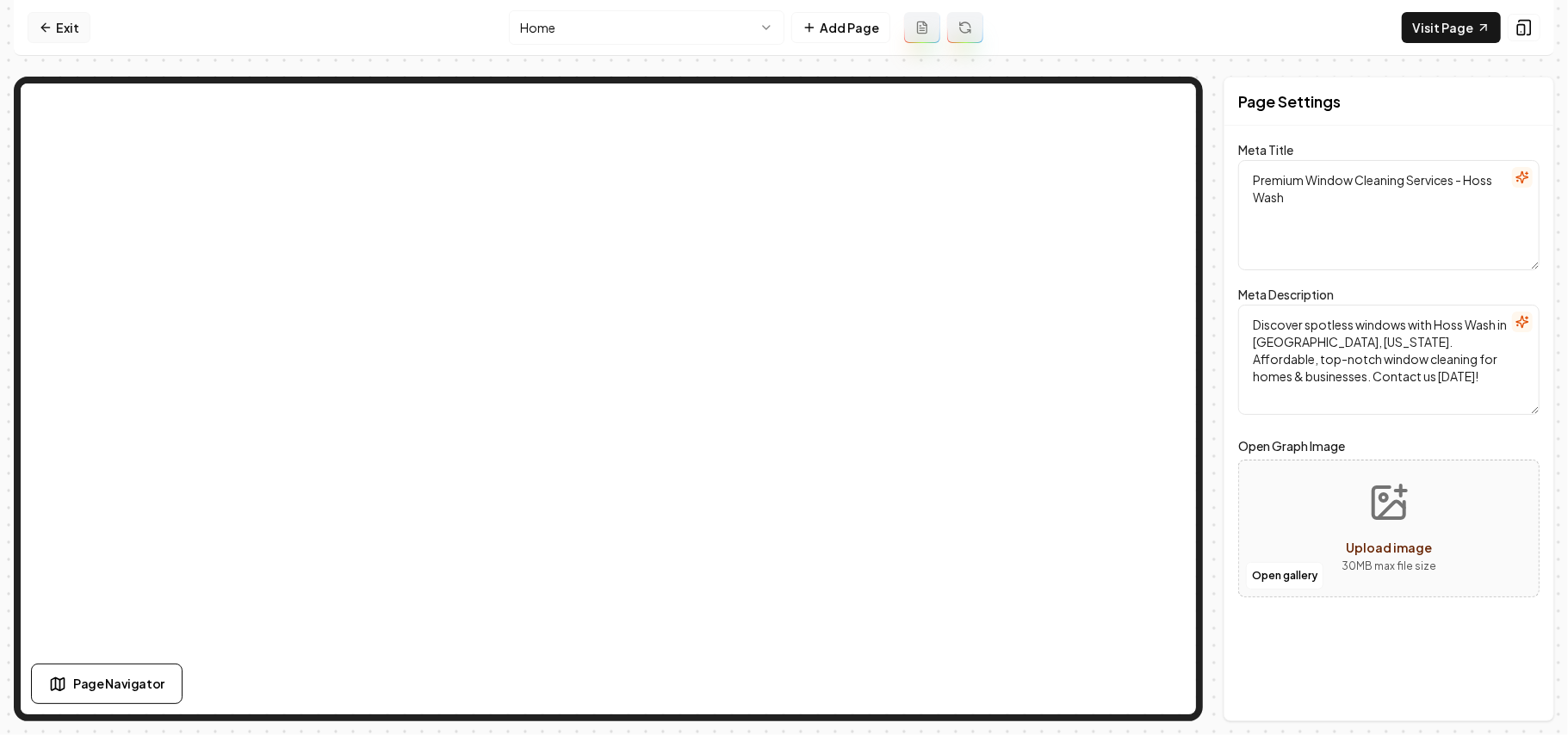
click at [58, 21] on link "Exit" at bounding box center [58, 27] width 63 height 31
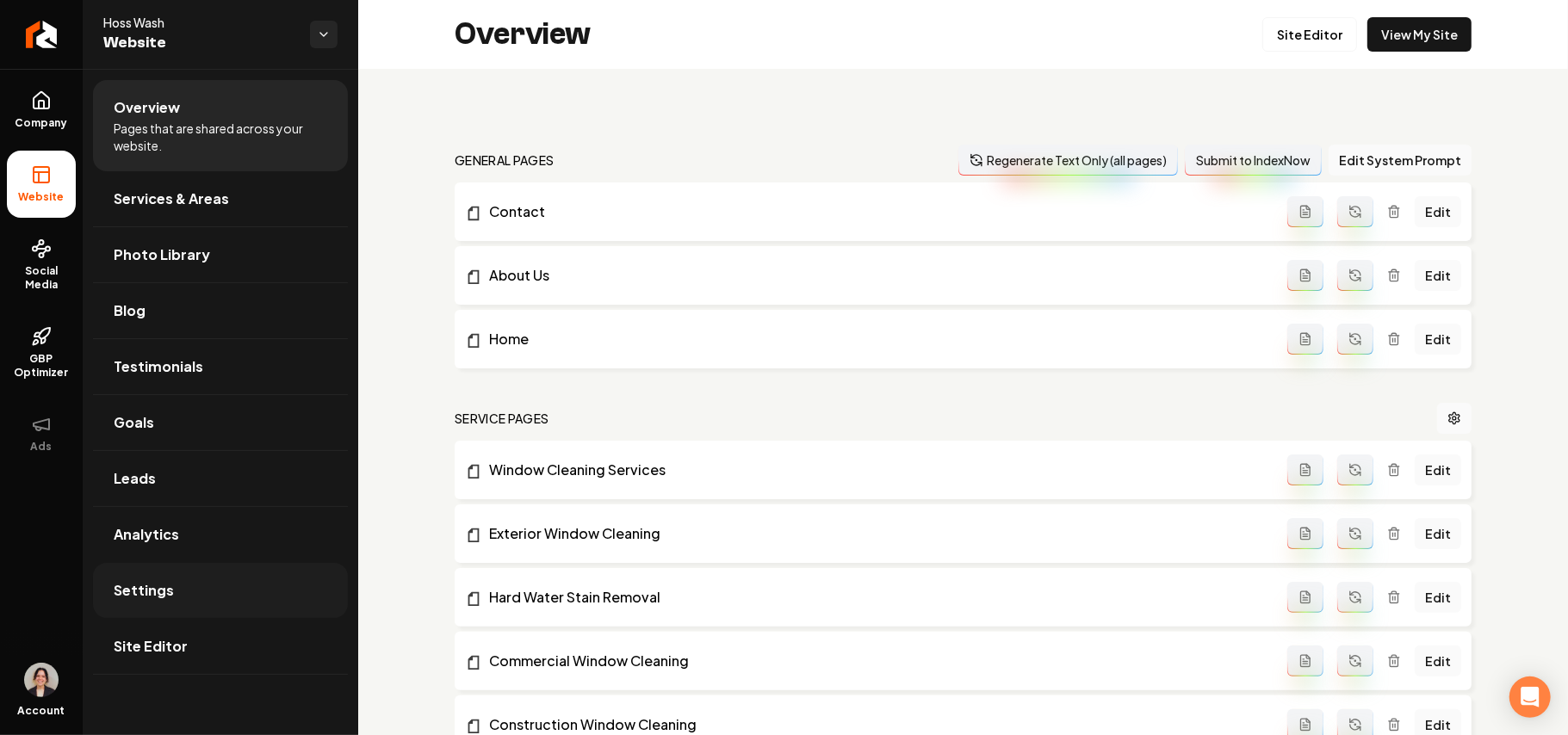
click at [198, 592] on link "Settings" at bounding box center [220, 591] width 255 height 55
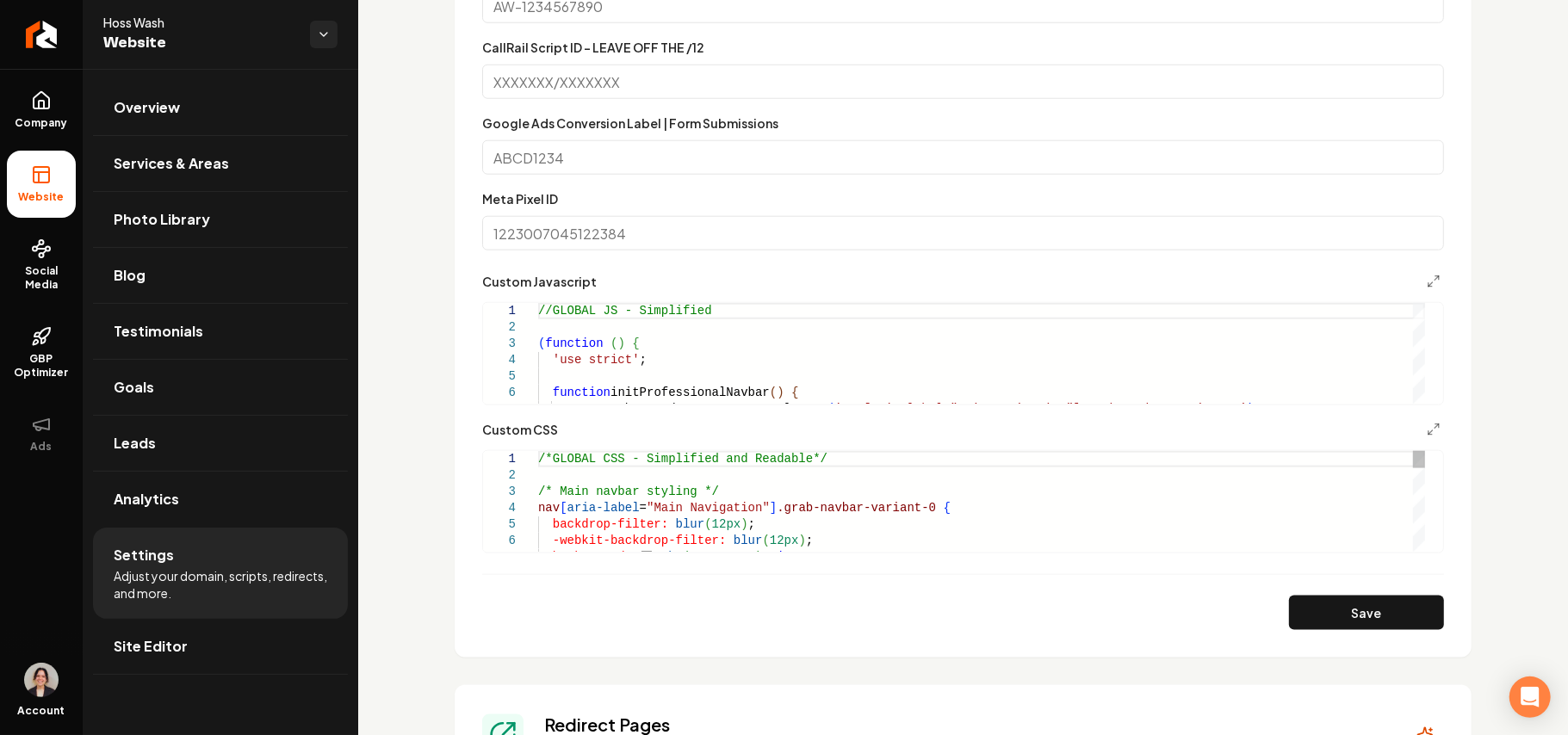
scroll to position [1262, 0]
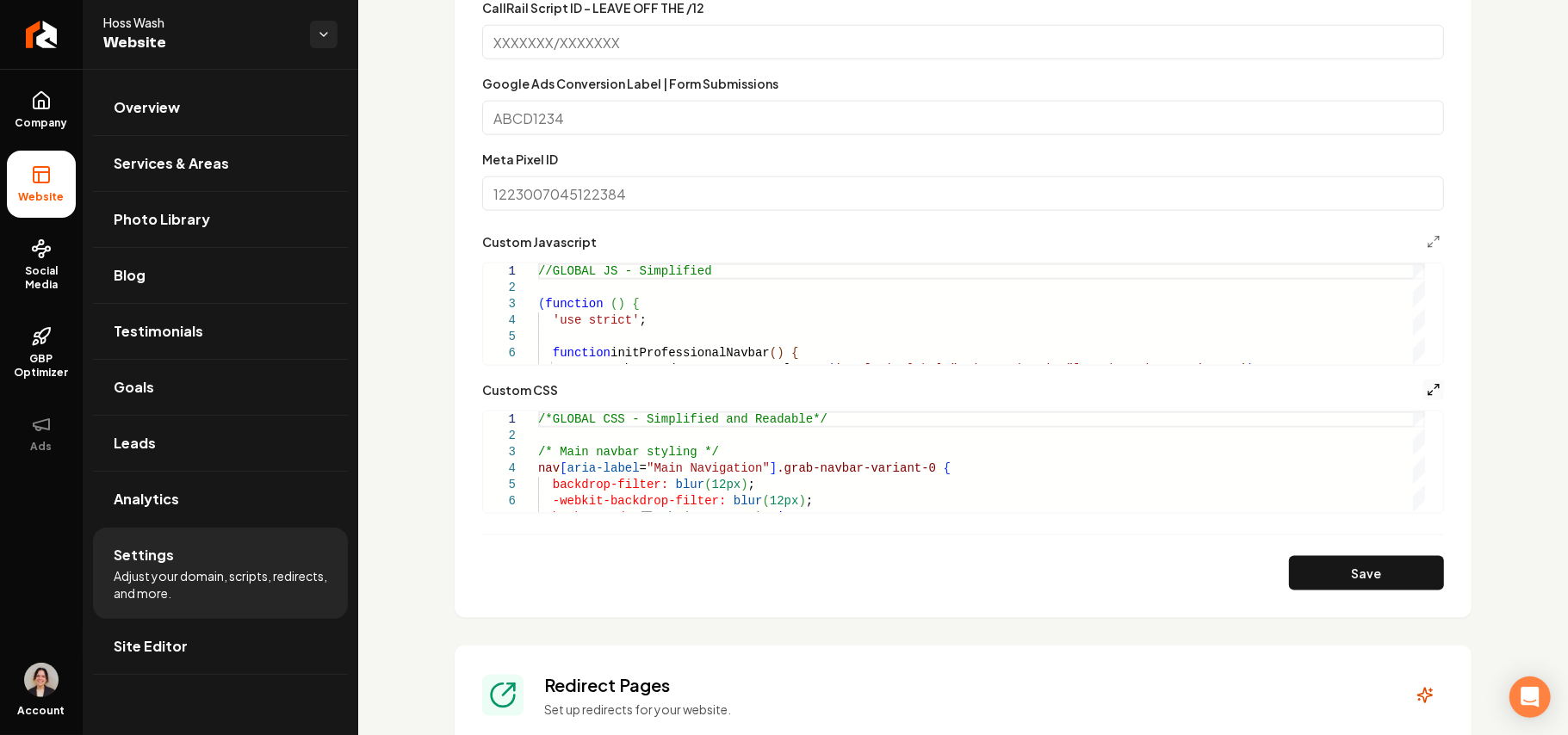
click at [1426, 387] on icon "Main content area" at bounding box center [1433, 390] width 14 height 14
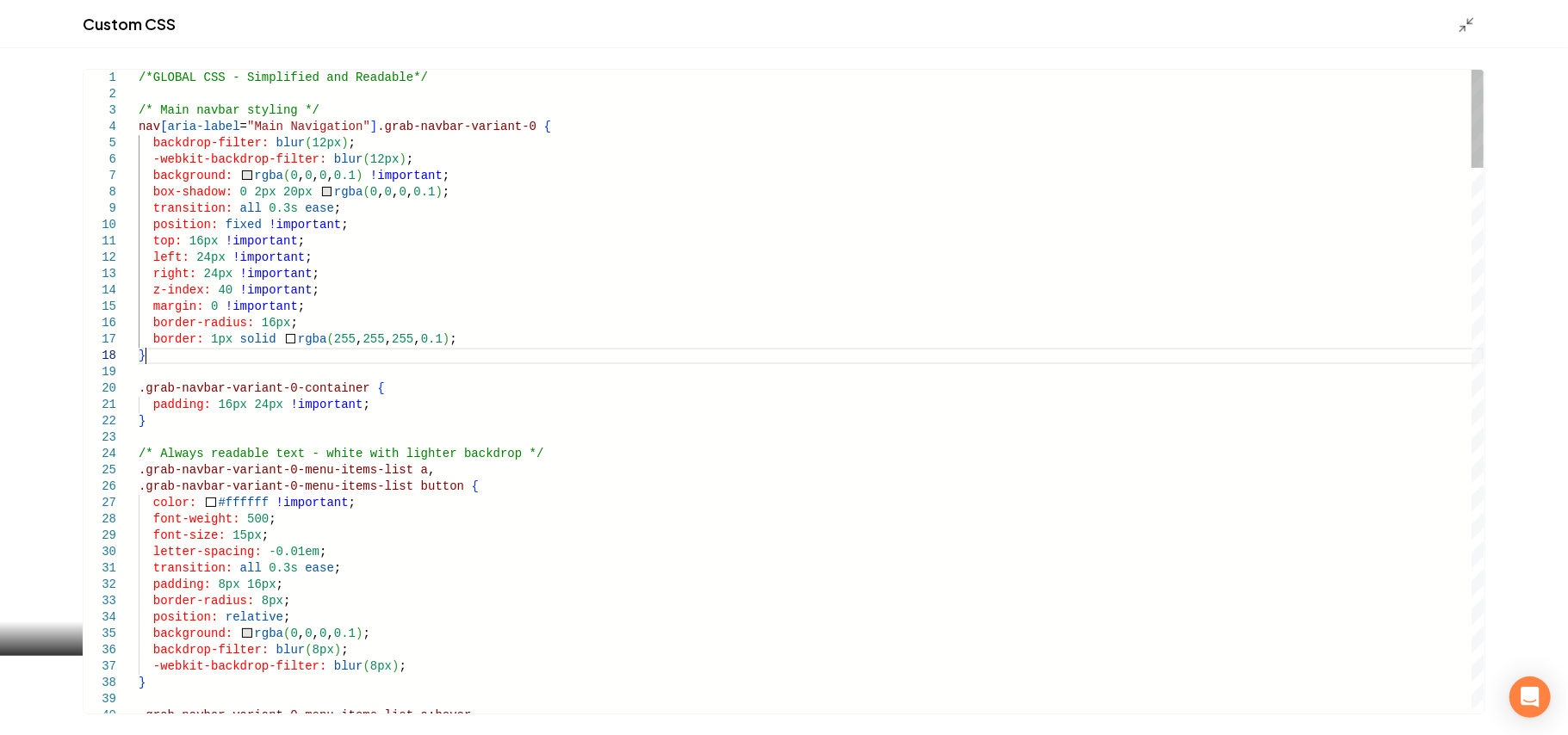
scroll to position [0, 0]
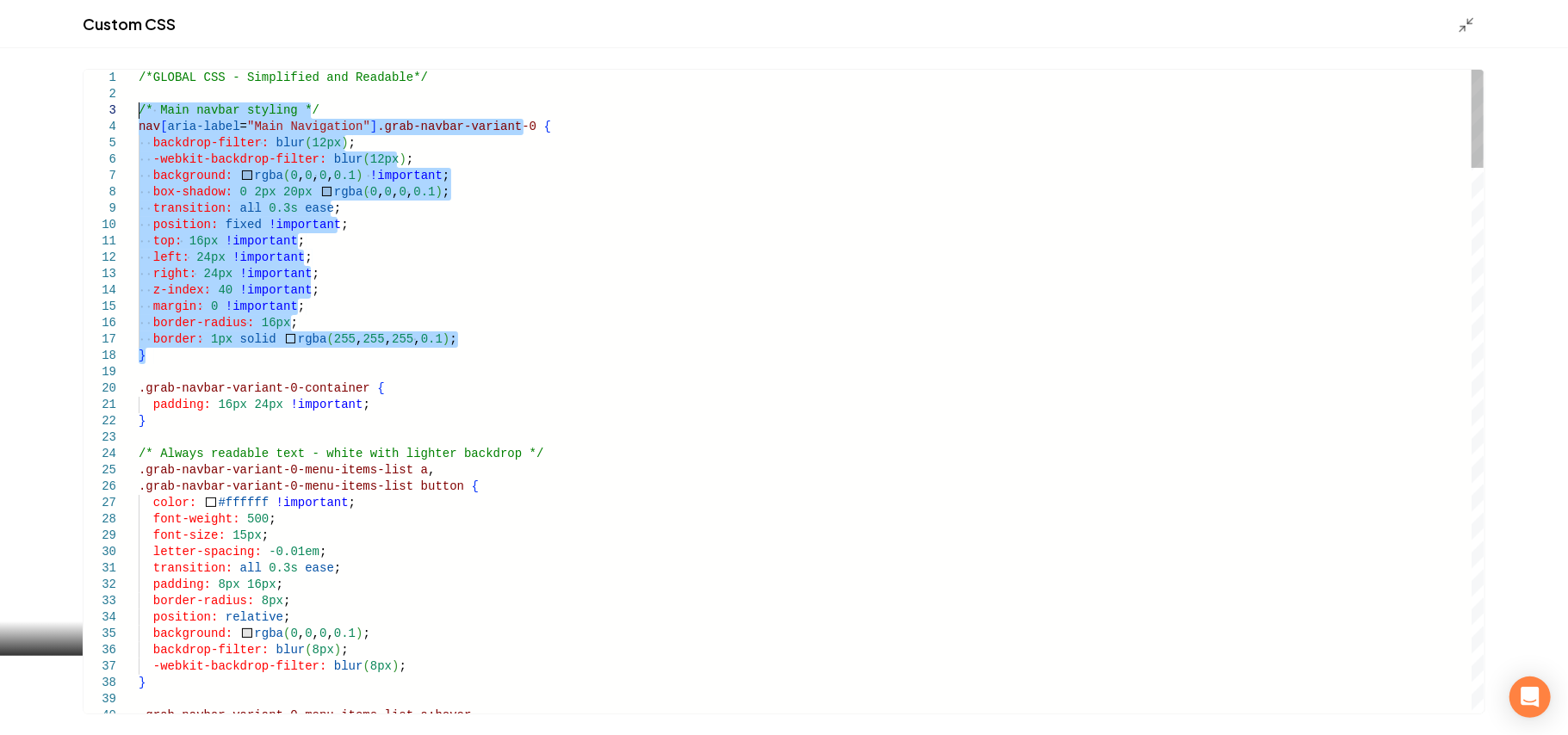
drag, startPoint x: 213, startPoint y: 360, endPoint x: 22, endPoint y: 111, distance: 313.8
type textarea "**********"
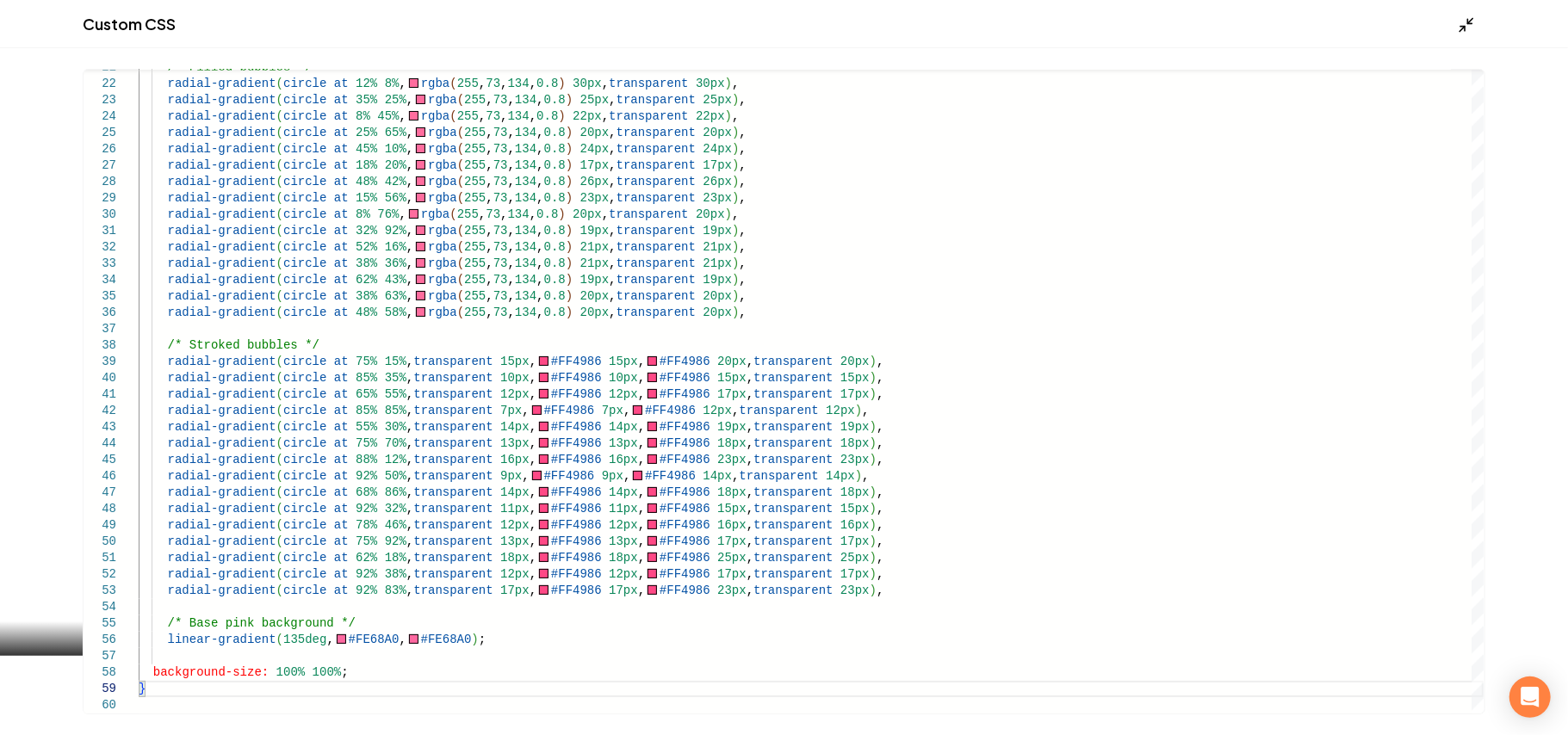
click at [1458, 17] on icon "Main content area" at bounding box center [1466, 25] width 17 height 17
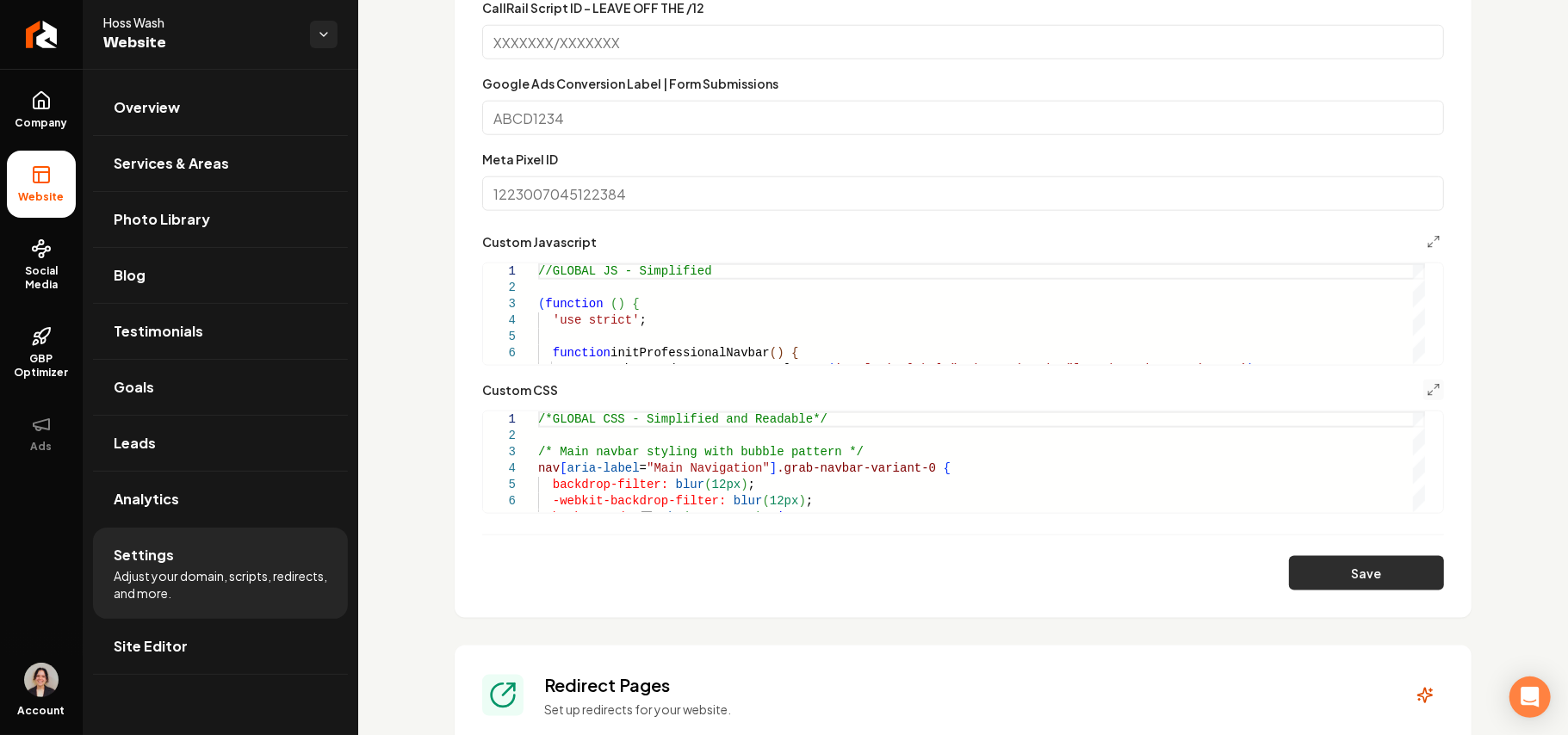
click at [1319, 588] on button "Save" at bounding box center [1366, 574] width 155 height 35
click at [170, 665] on link "Site Editor" at bounding box center [220, 646] width 255 height 55
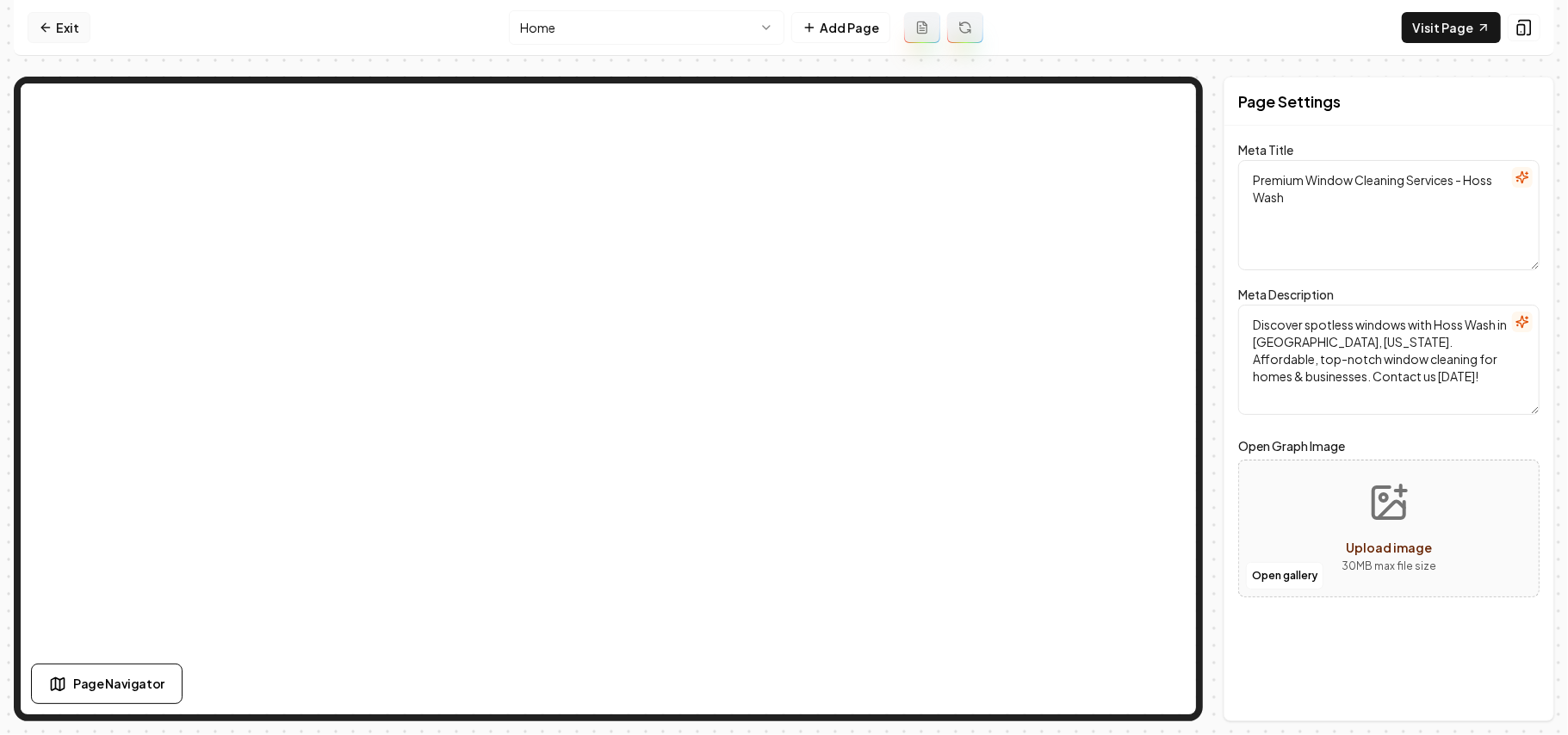
click at [35, 33] on link "Exit" at bounding box center [58, 27] width 63 height 31
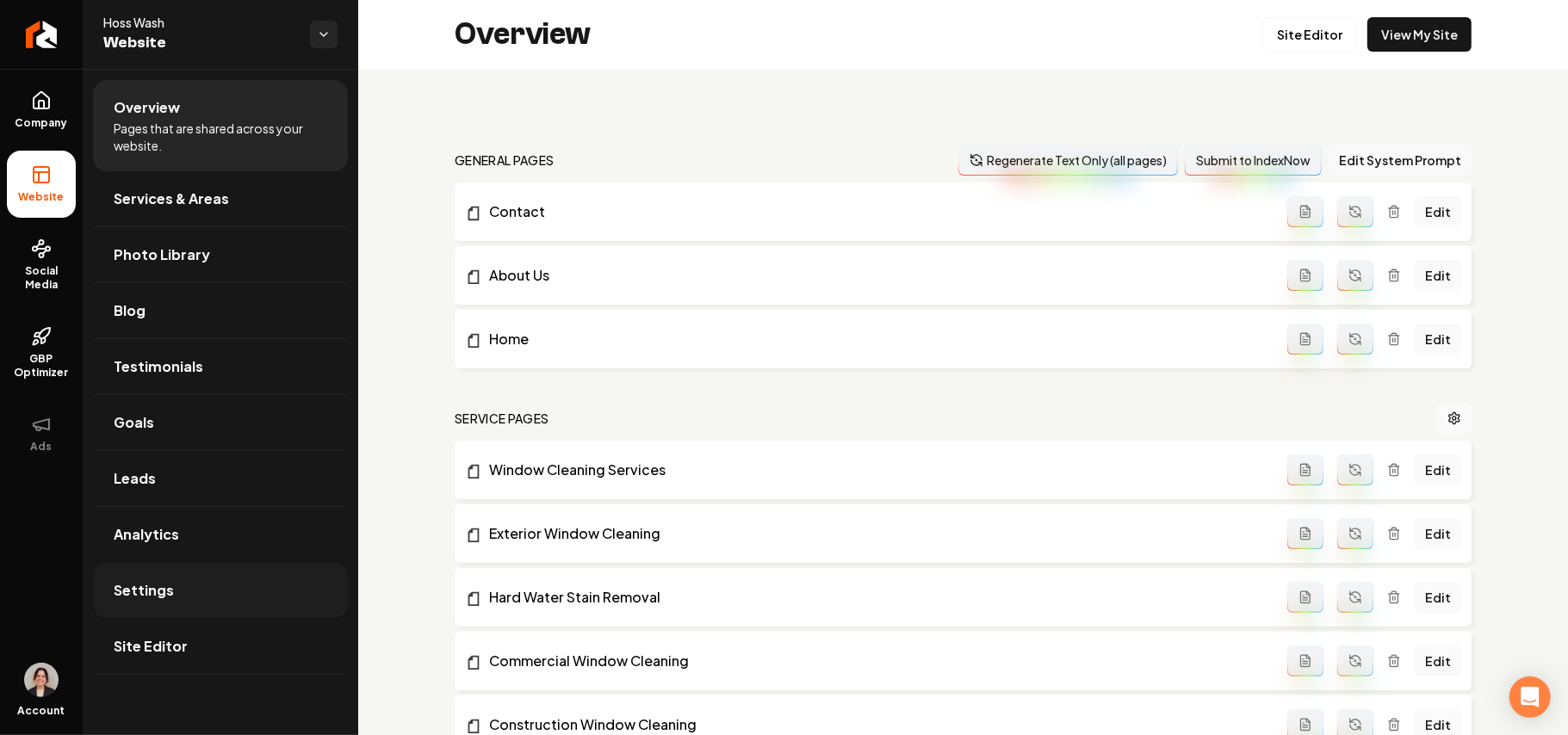
click at [176, 587] on link "Settings" at bounding box center [220, 591] width 255 height 55
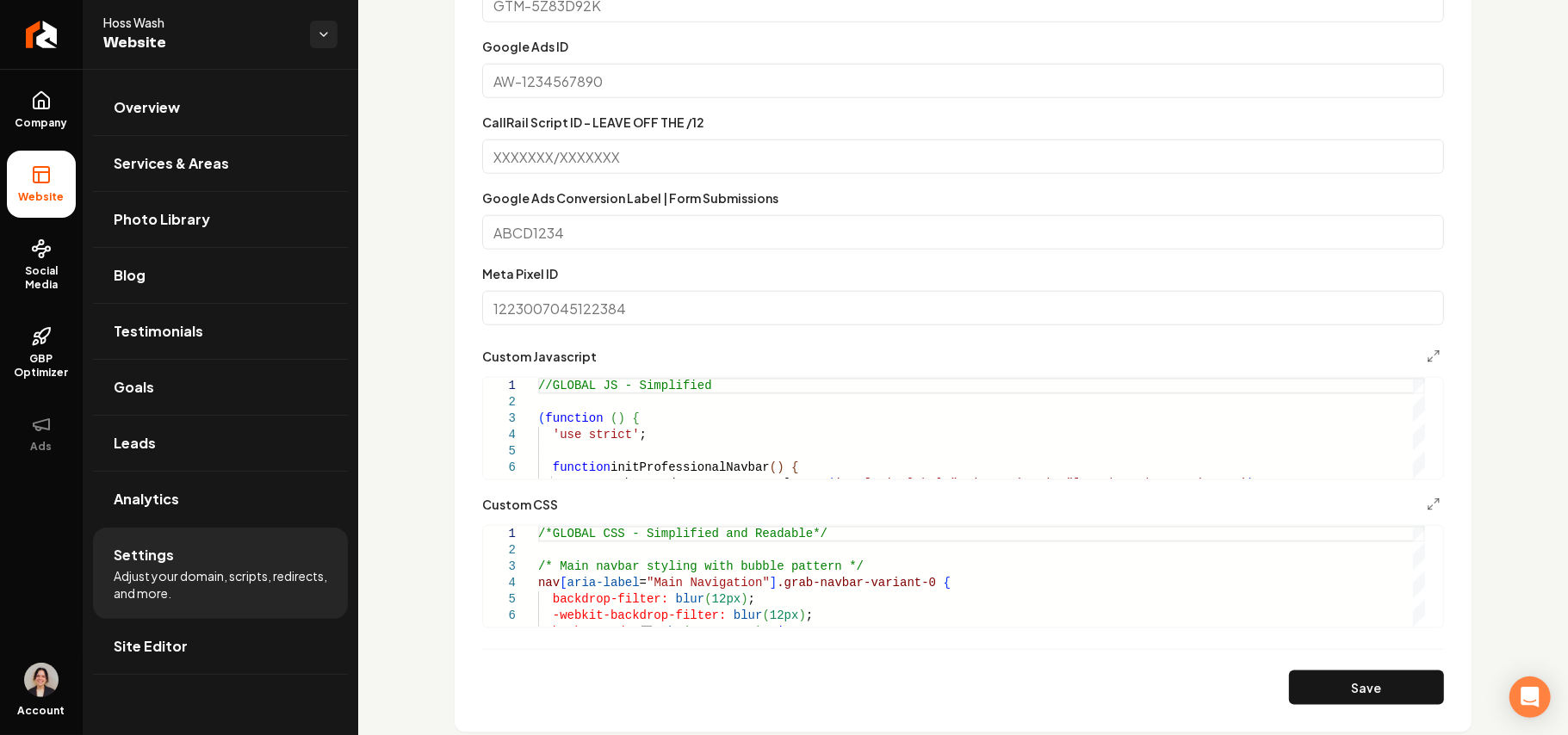
scroll to position [1378, 0]
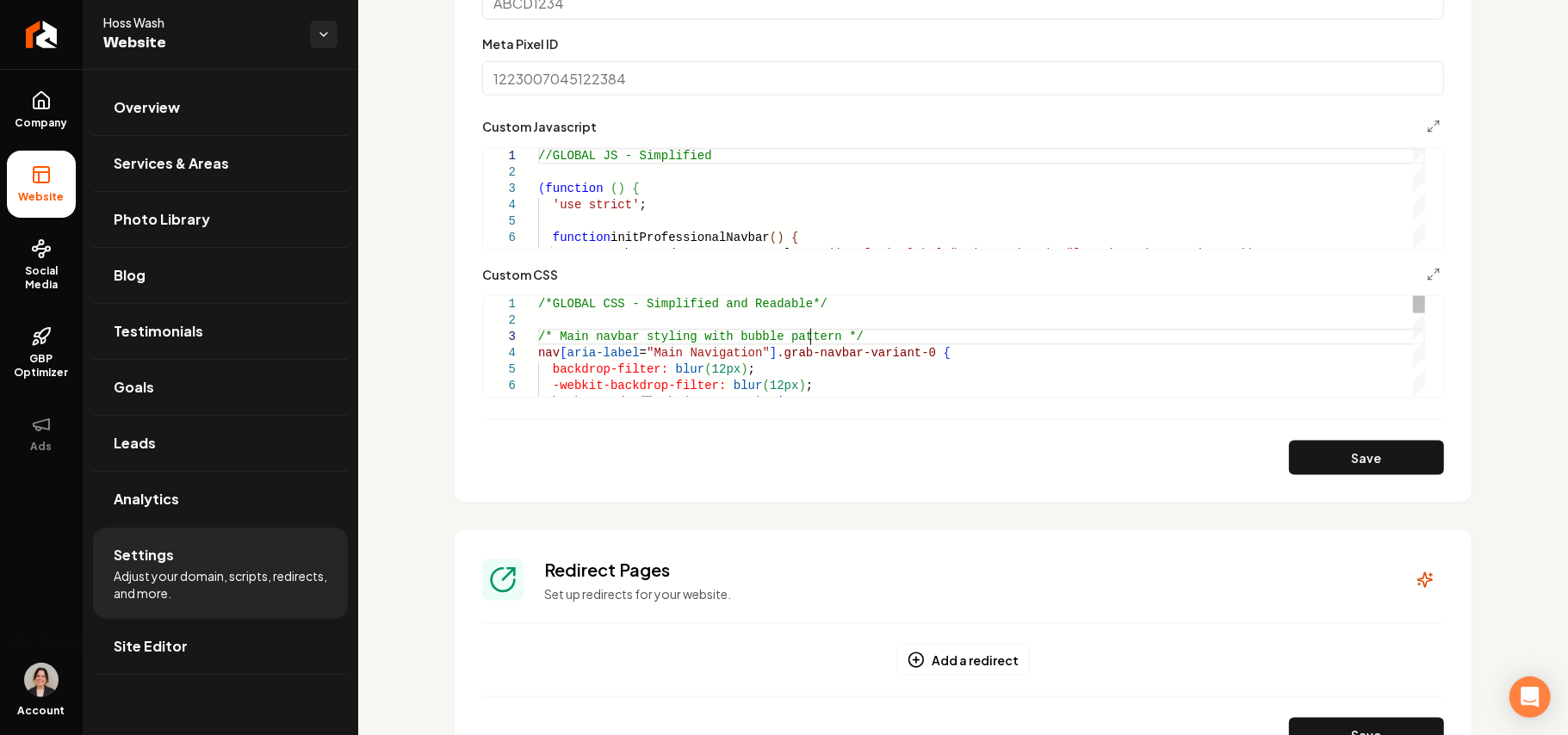
type textarea "**********"
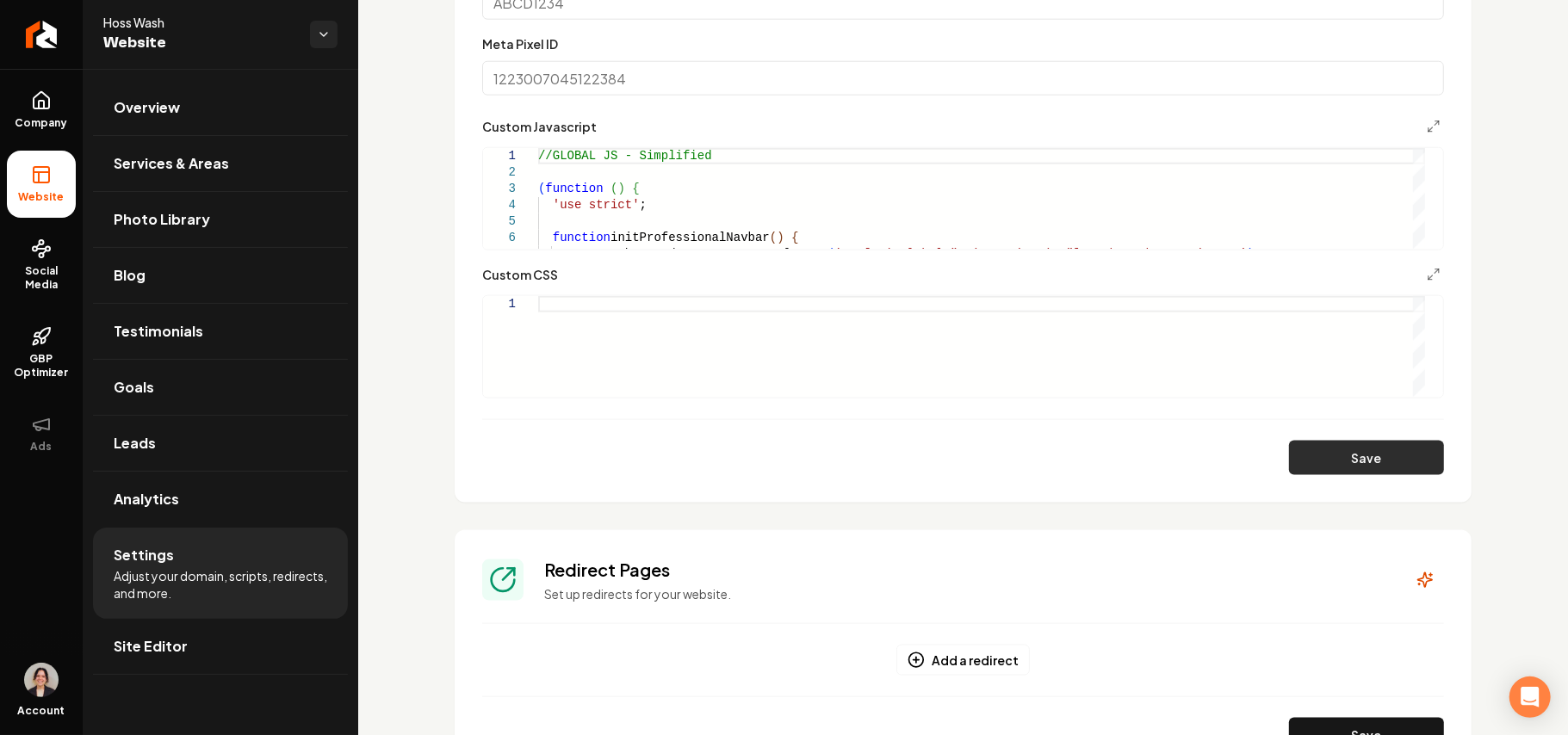
click at [1368, 472] on button "Save" at bounding box center [1366, 459] width 155 height 35
click at [631, 321] on div "Main content area" at bounding box center [981, 346] width 887 height 101
type textarea "**********"
click at [1336, 463] on button "Save" at bounding box center [1366, 459] width 155 height 35
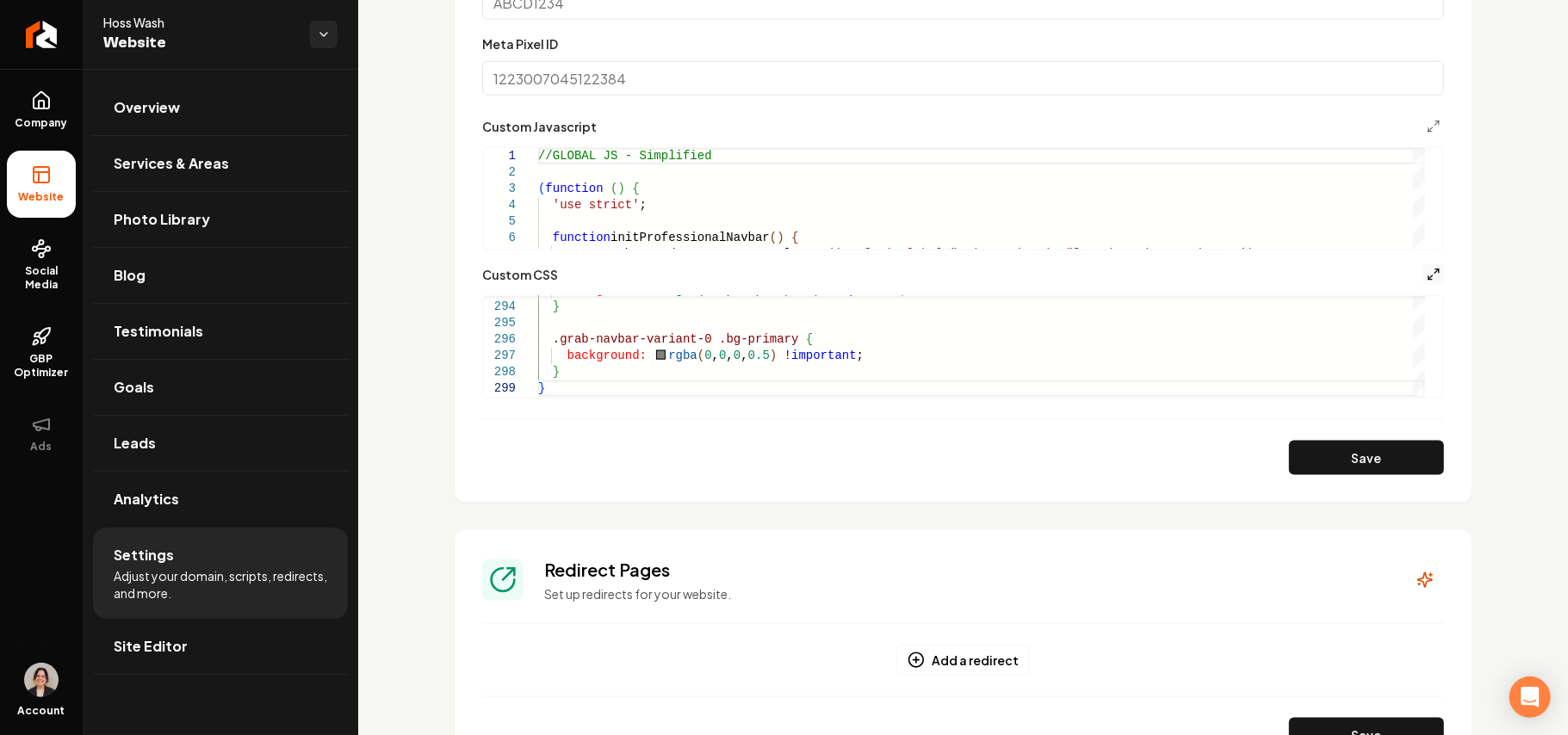
click at [1435, 272] on polyline "Main content area" at bounding box center [1437, 272] width 4 height 4
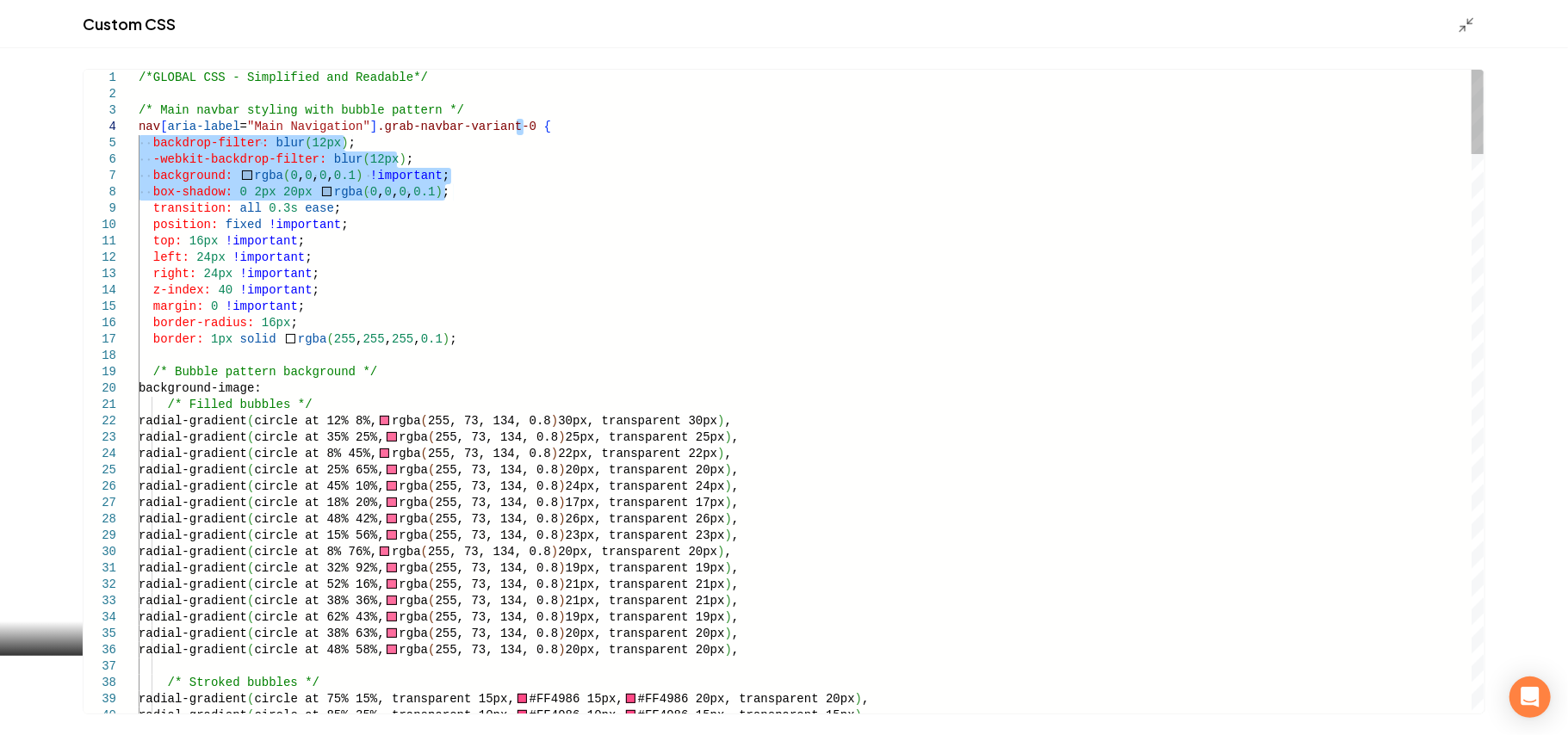
drag, startPoint x: 477, startPoint y: 195, endPoint x: 552, endPoint y: 127, distance: 101.2
type textarea "**********"
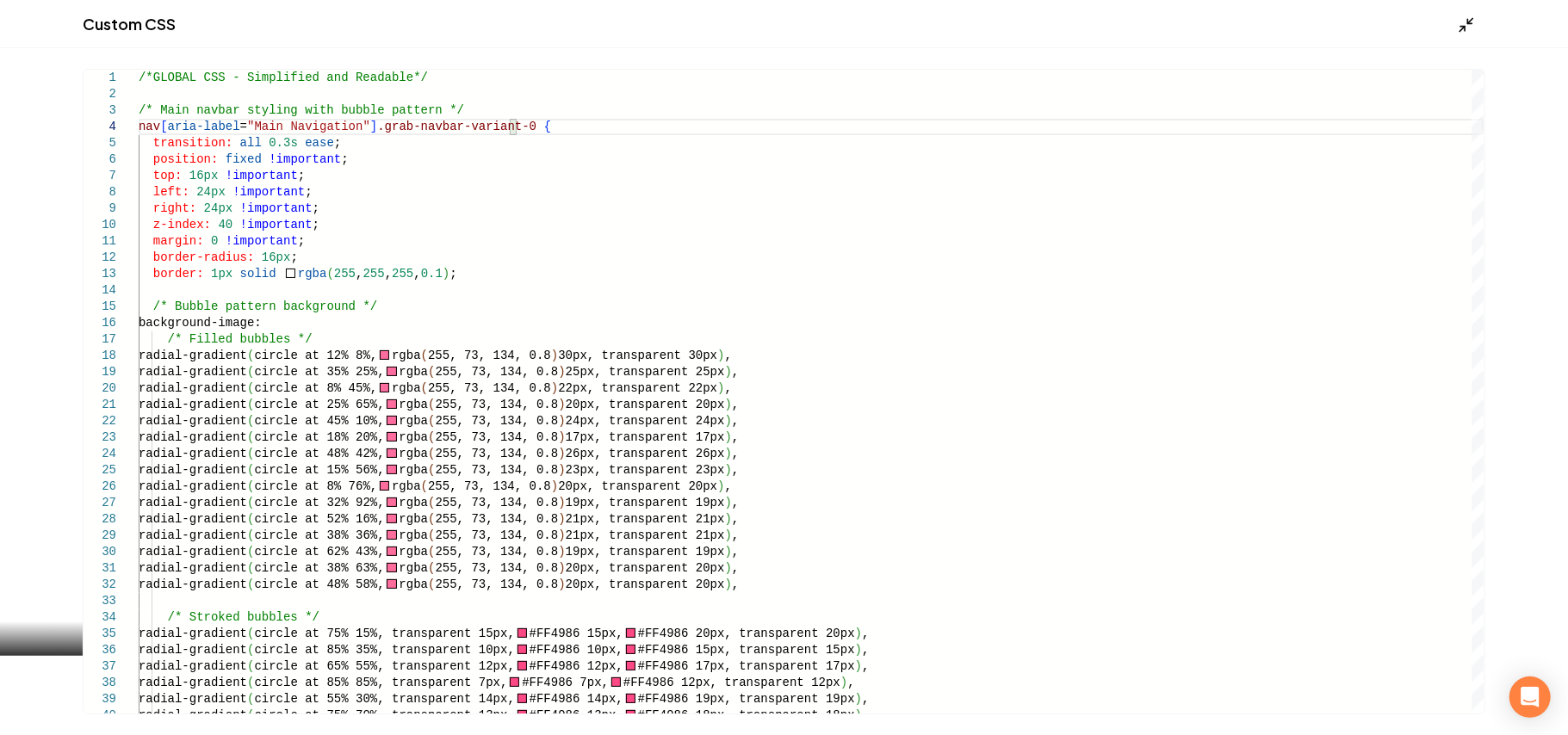
click at [1474, 21] on icon "Main content area" at bounding box center [1466, 25] width 17 height 17
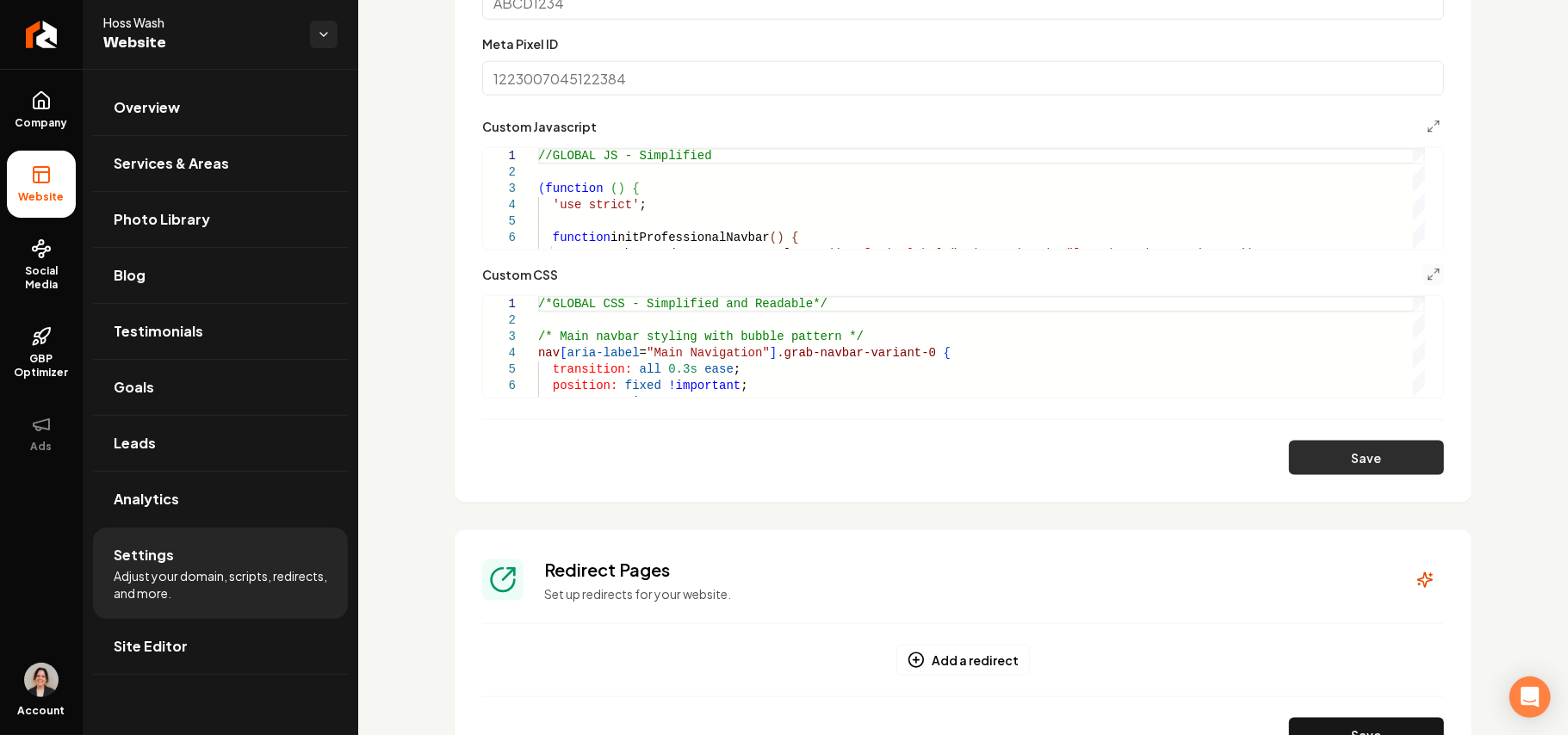
click at [1375, 466] on button "Save" at bounding box center [1366, 459] width 155 height 35
click at [1426, 281] on icon "Main content area" at bounding box center [1433, 274] width 14 height 14
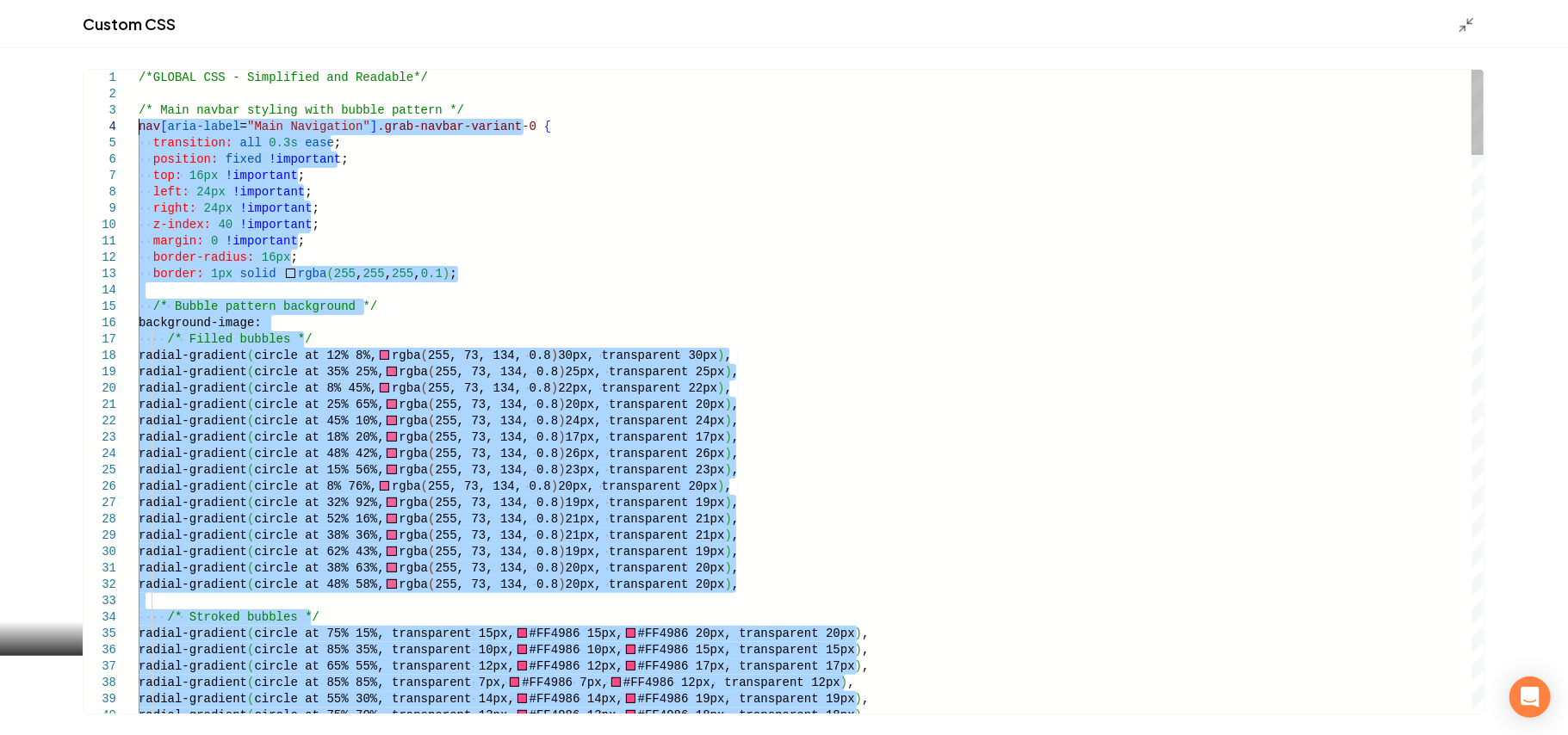
drag, startPoint x: 193, startPoint y: 686, endPoint x: 102, endPoint y: 127, distance: 566.4
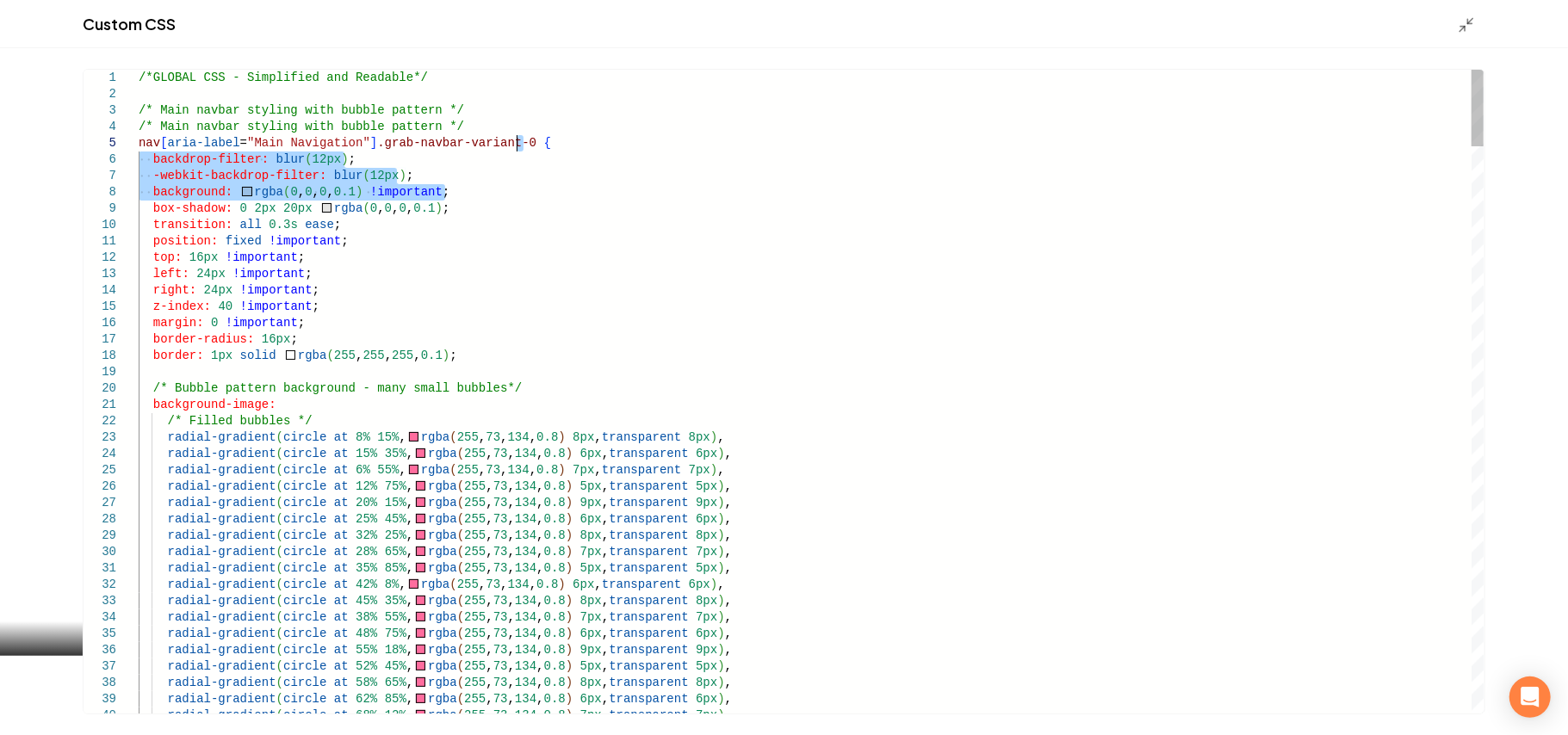
drag, startPoint x: 484, startPoint y: 190, endPoint x: 611, endPoint y: 149, distance: 133.5
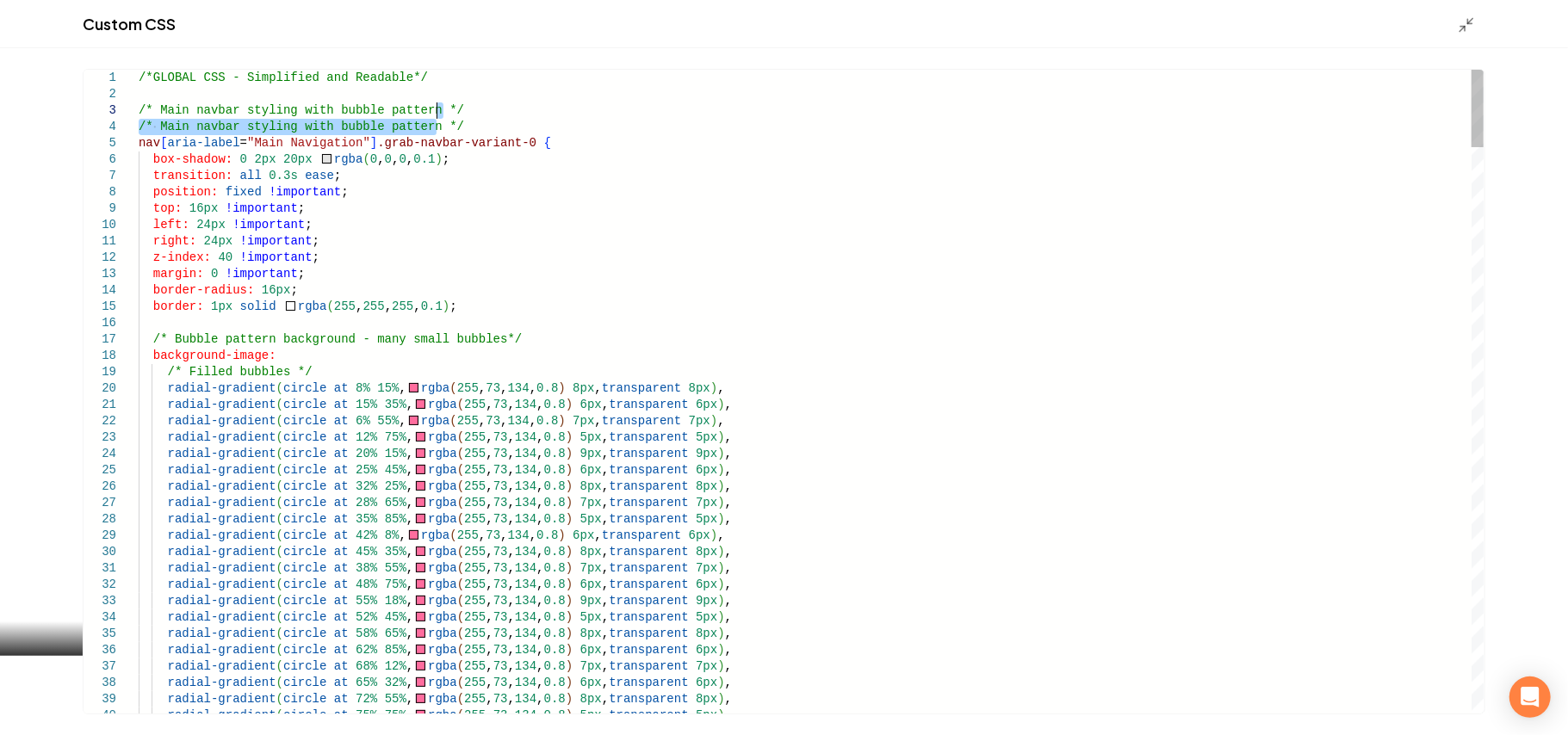
drag, startPoint x: 459, startPoint y: 124, endPoint x: 465, endPoint y: 117, distance: 9.2
type textarea "**********"
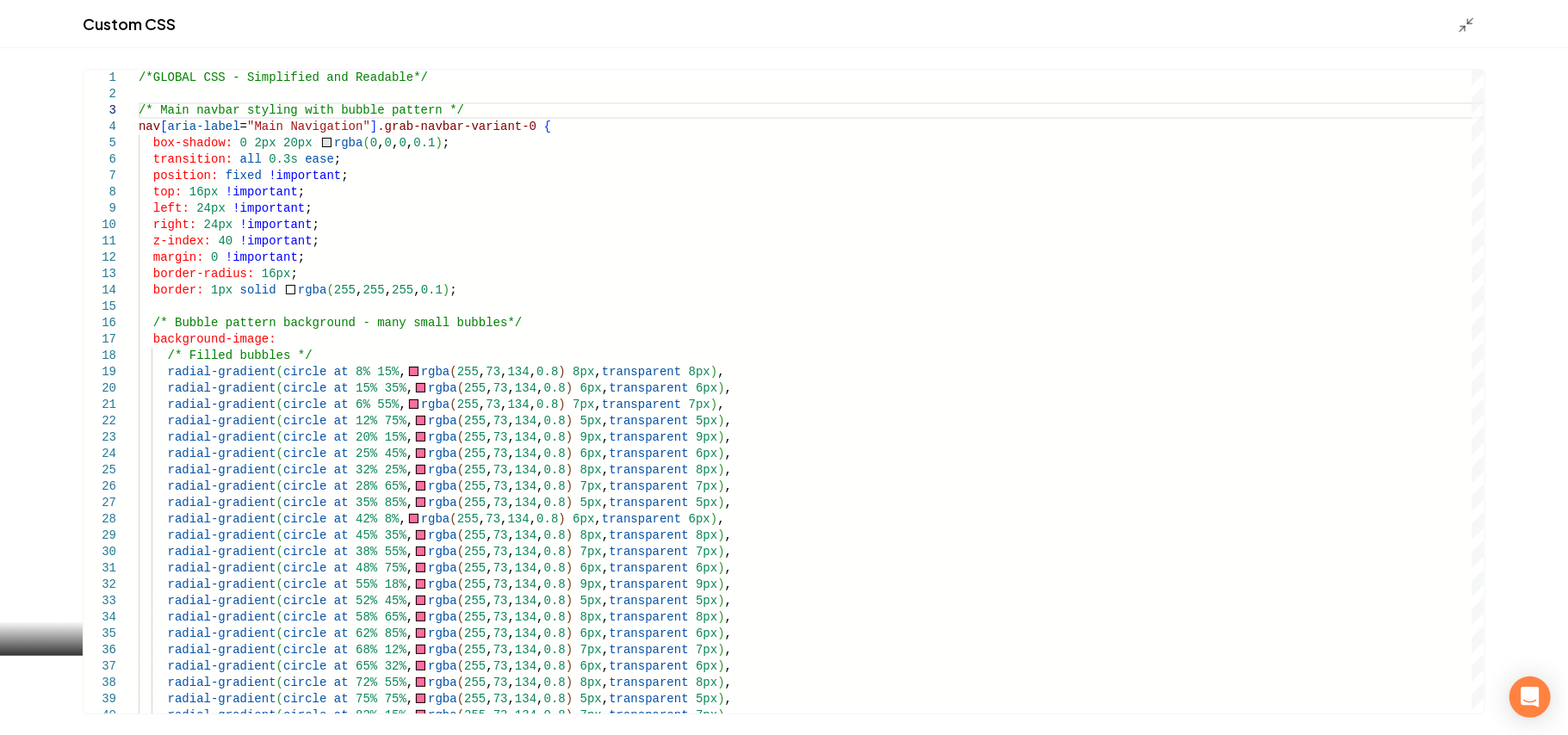
click at [1475, 25] on div "Main content area" at bounding box center [1471, 24] width 27 height 19
click at [1465, 27] on icon "Main content area" at bounding box center [1466, 25] width 17 height 17
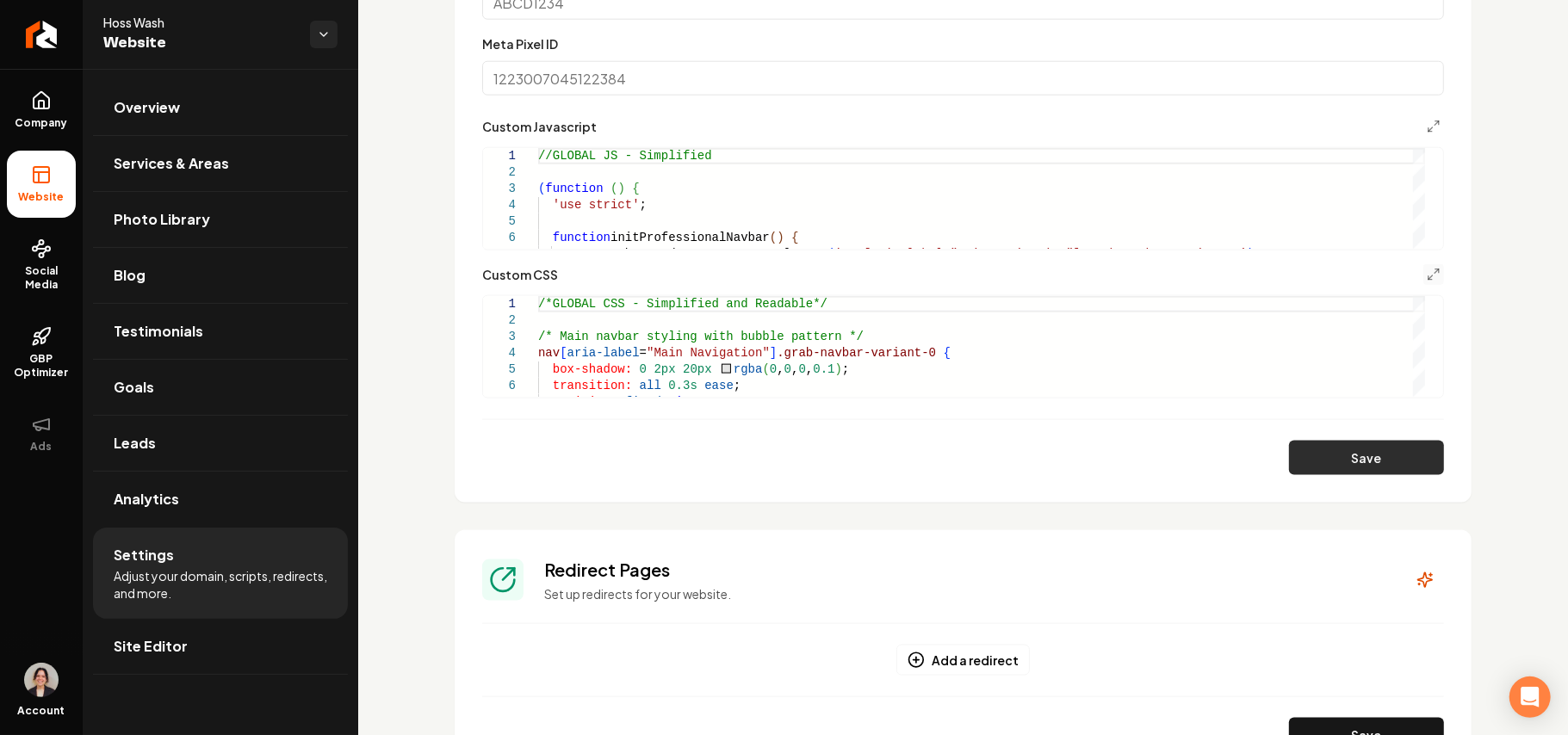
click at [1338, 459] on button "Save" at bounding box center [1366, 459] width 155 height 35
click at [211, 649] on link "Site Editor" at bounding box center [220, 646] width 255 height 55
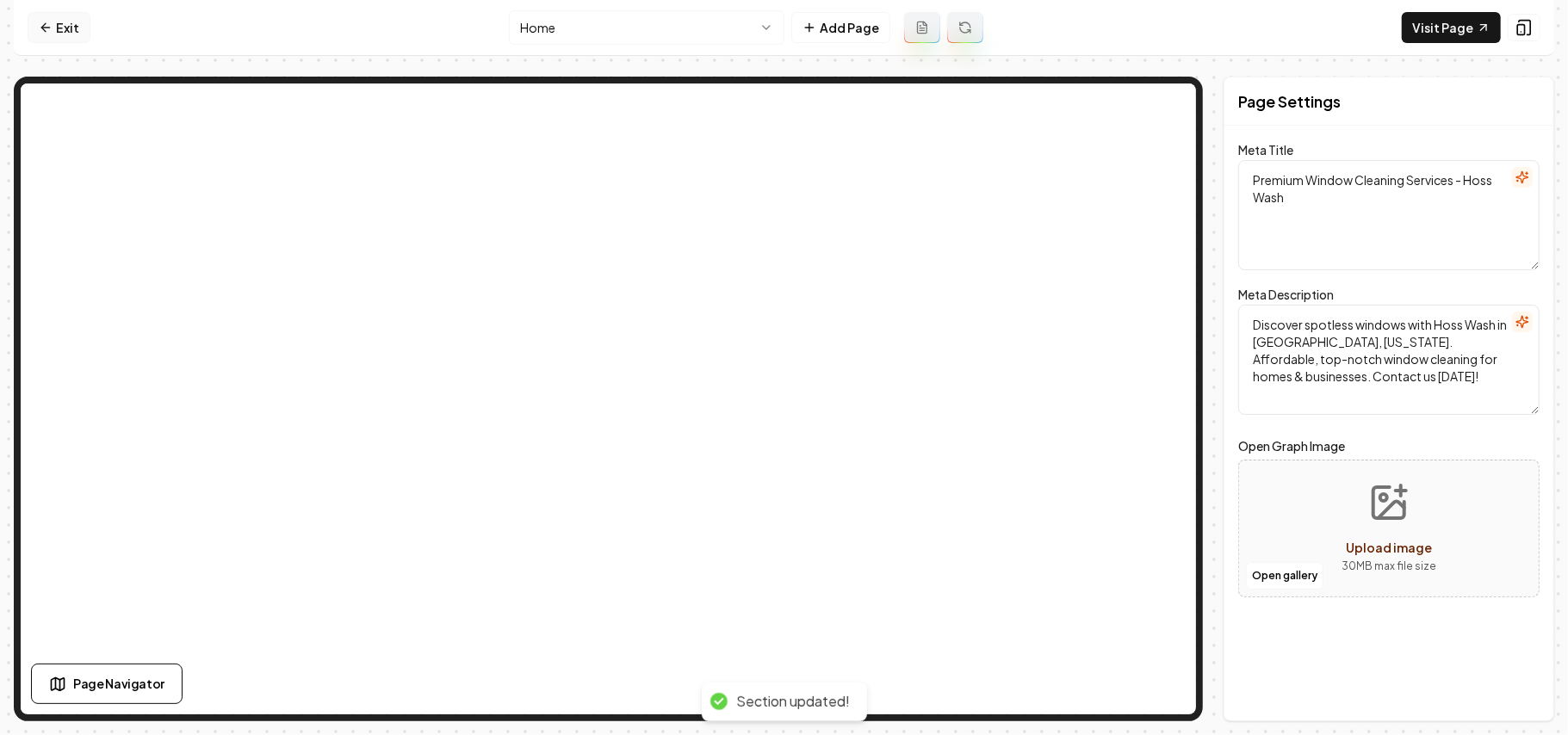
click at [46, 26] on icon at bounding box center [46, 27] width 14 height 14
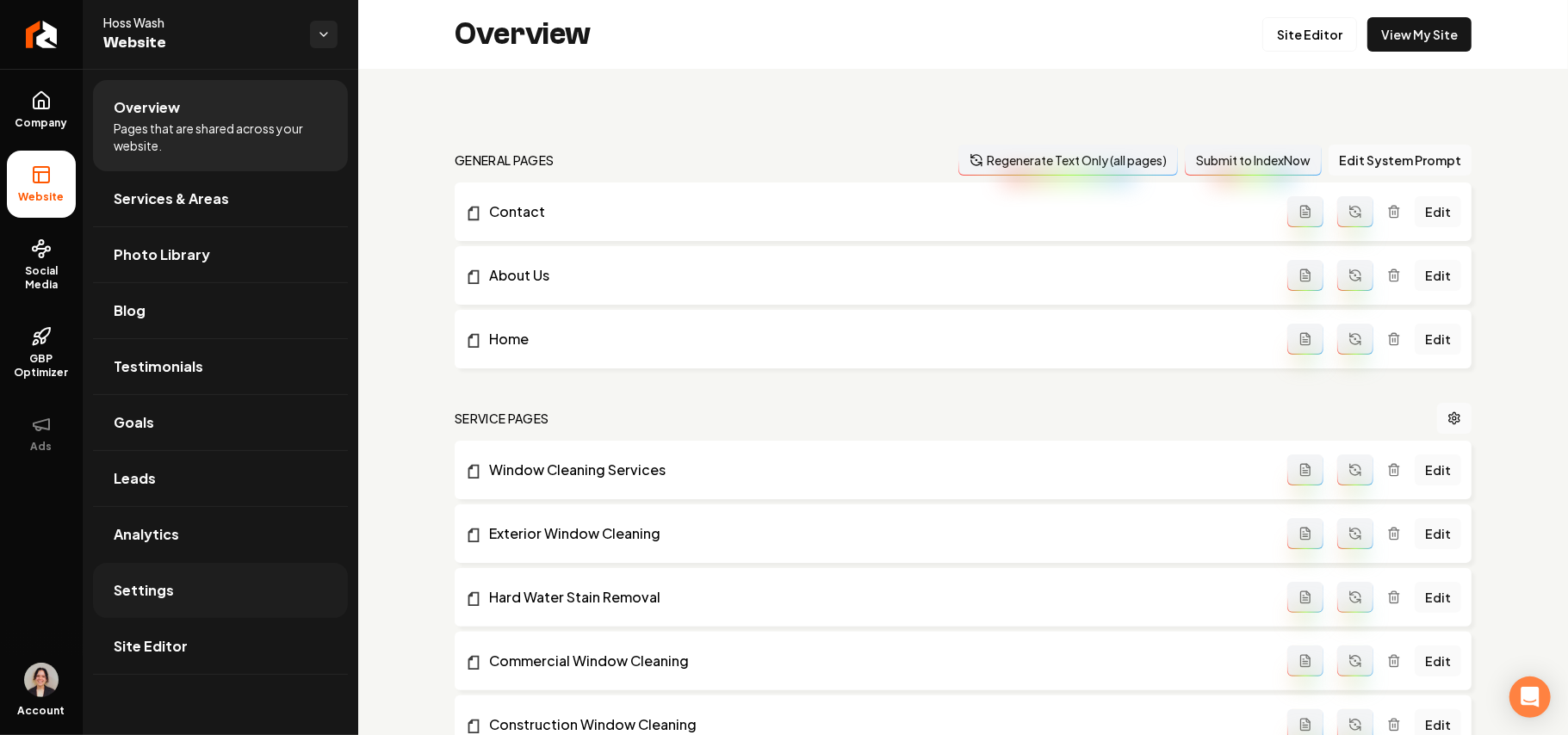
click at [224, 595] on link "Settings" at bounding box center [220, 591] width 255 height 55
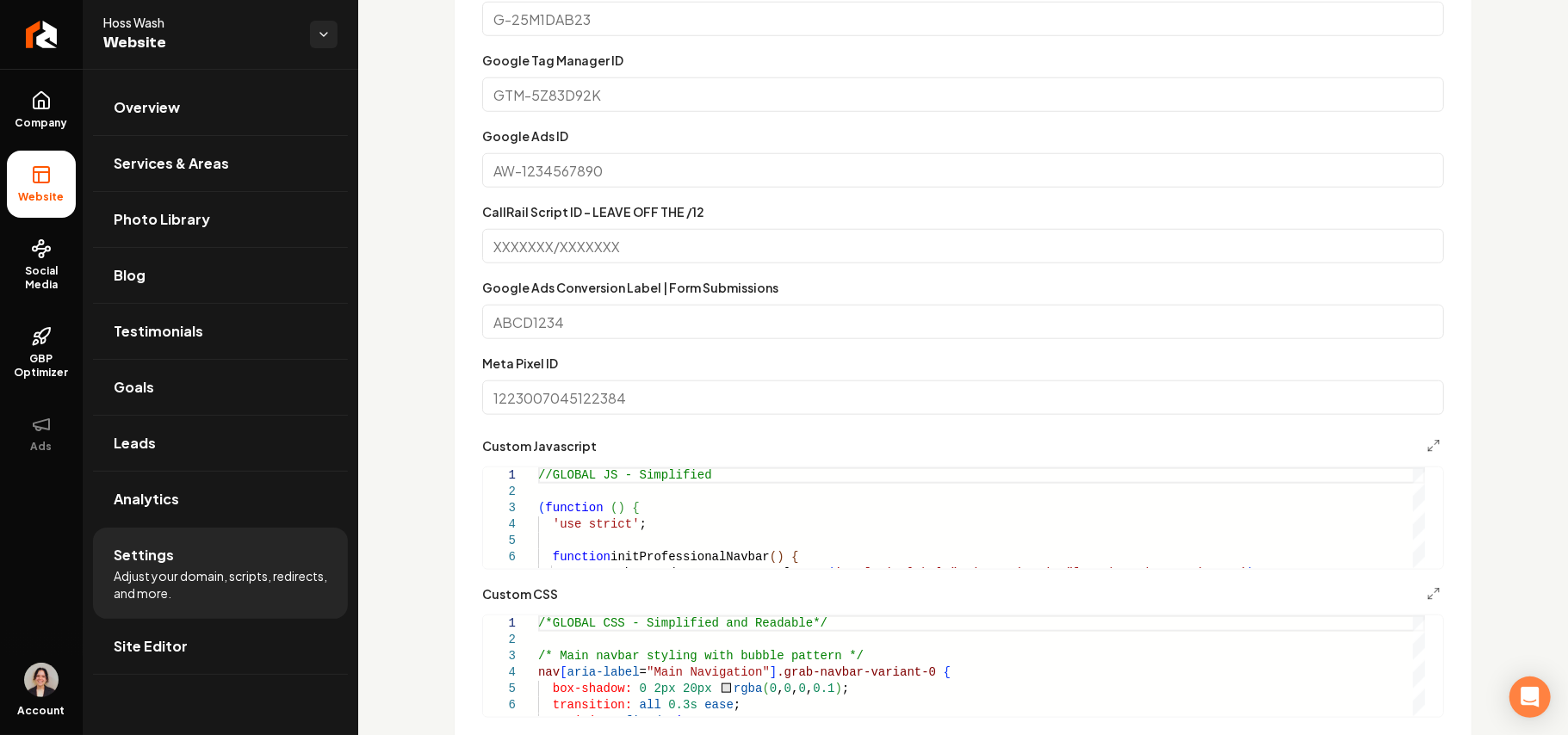
scroll to position [1262, 0]
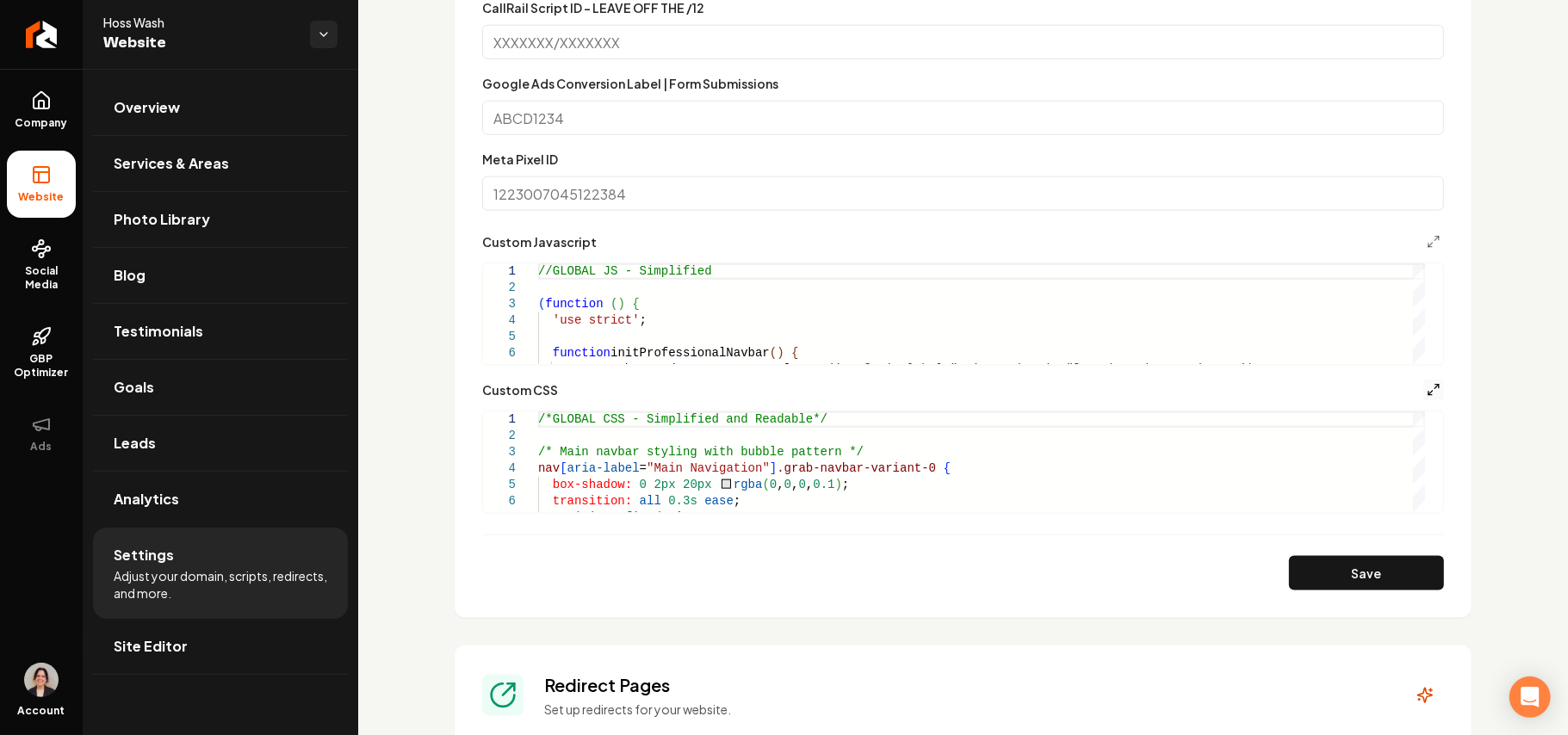
click at [1426, 386] on icon "Main content area" at bounding box center [1433, 390] width 14 height 14
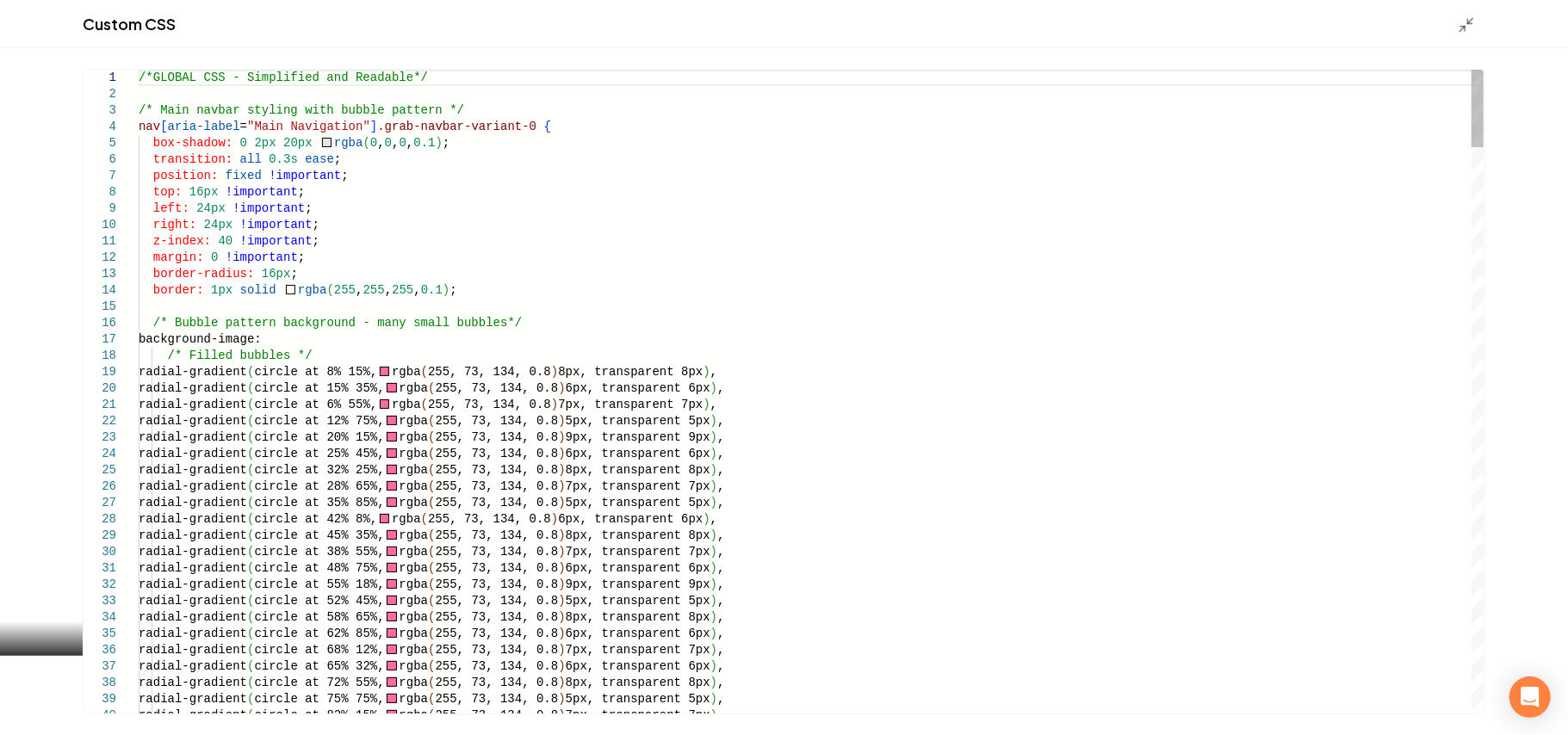
scroll to position [0, 0]
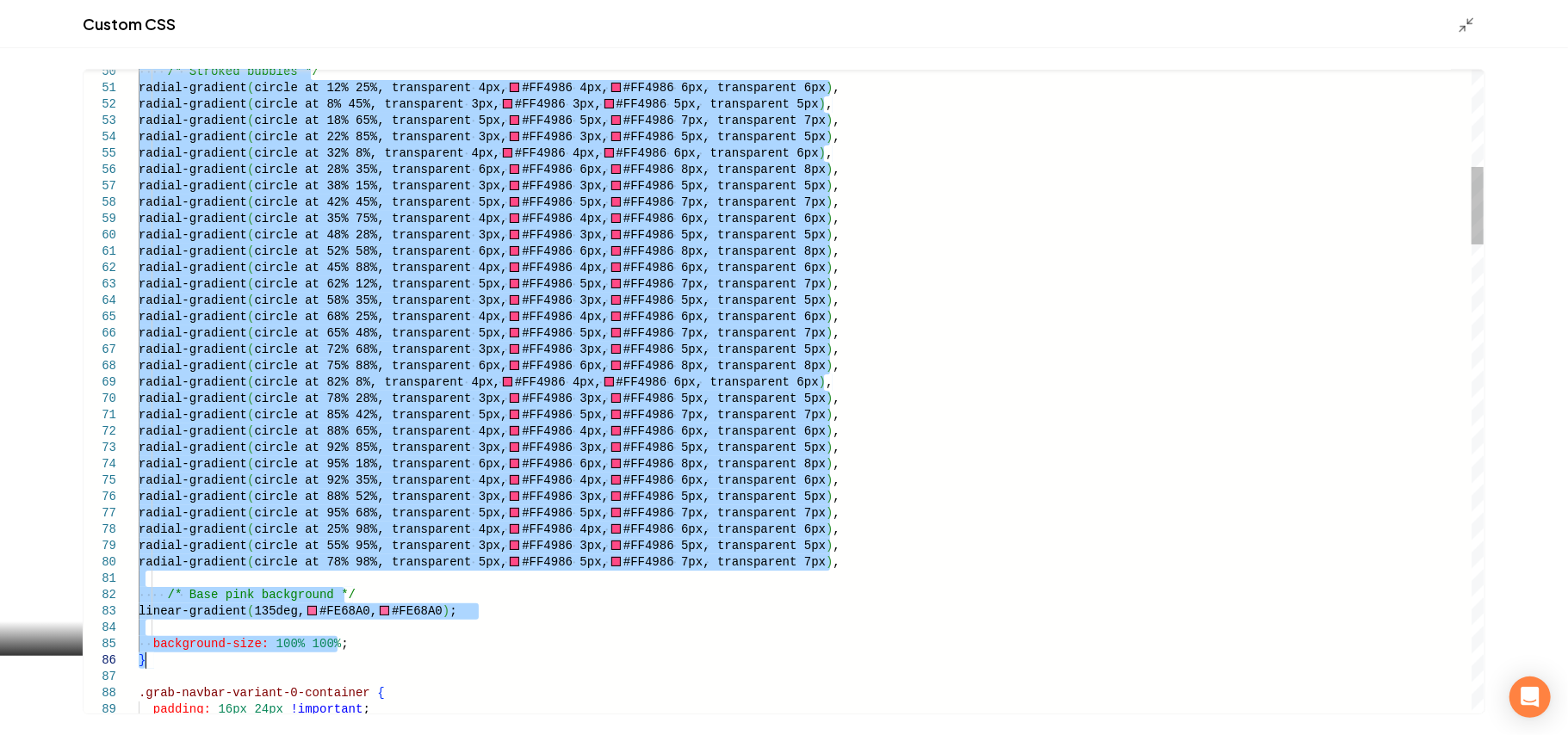
drag, startPoint x: 140, startPoint y: 111, endPoint x: 208, endPoint y: 661, distance: 554.2
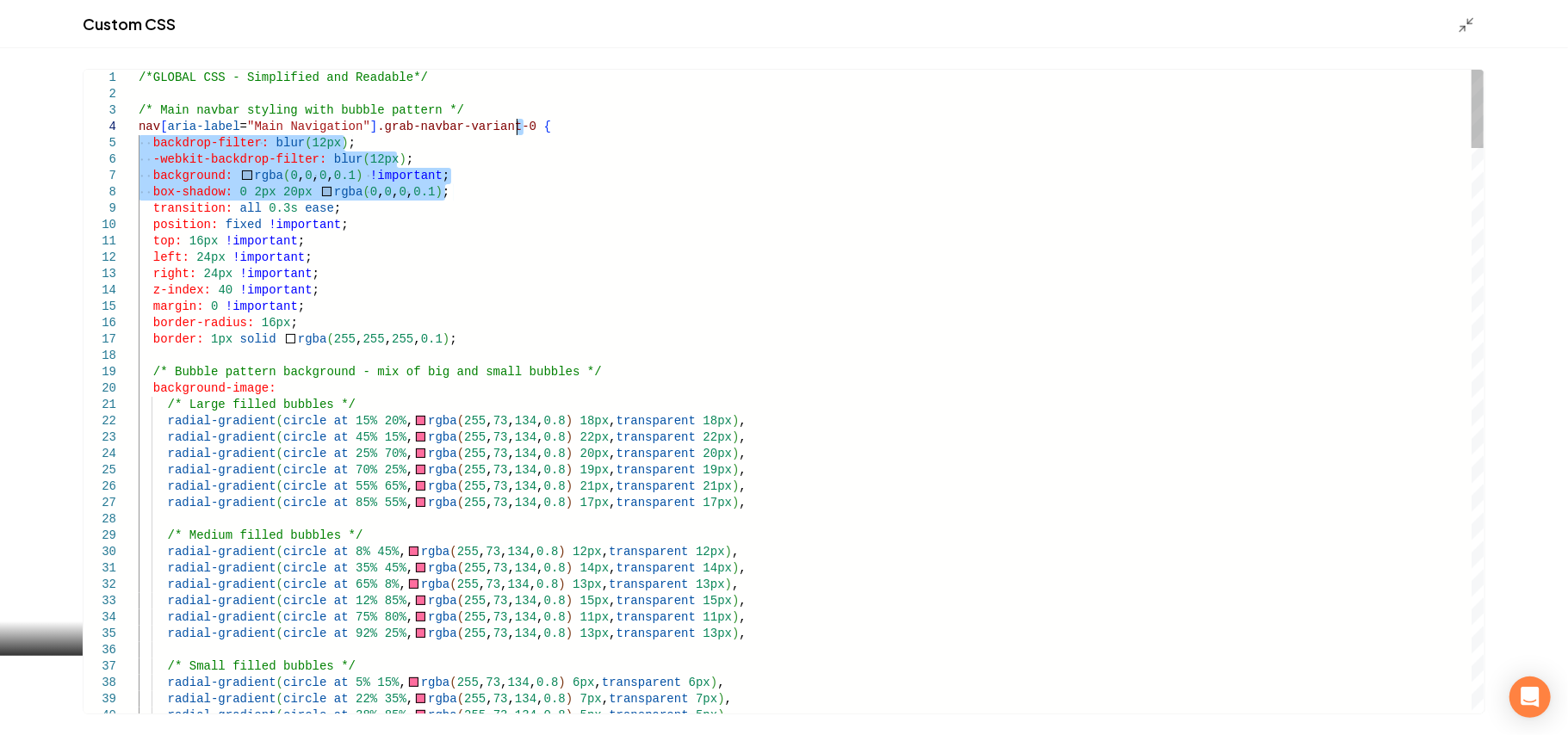
drag, startPoint x: 459, startPoint y: 194, endPoint x: 599, endPoint y: 120, distance: 158.4
type textarea "**********"
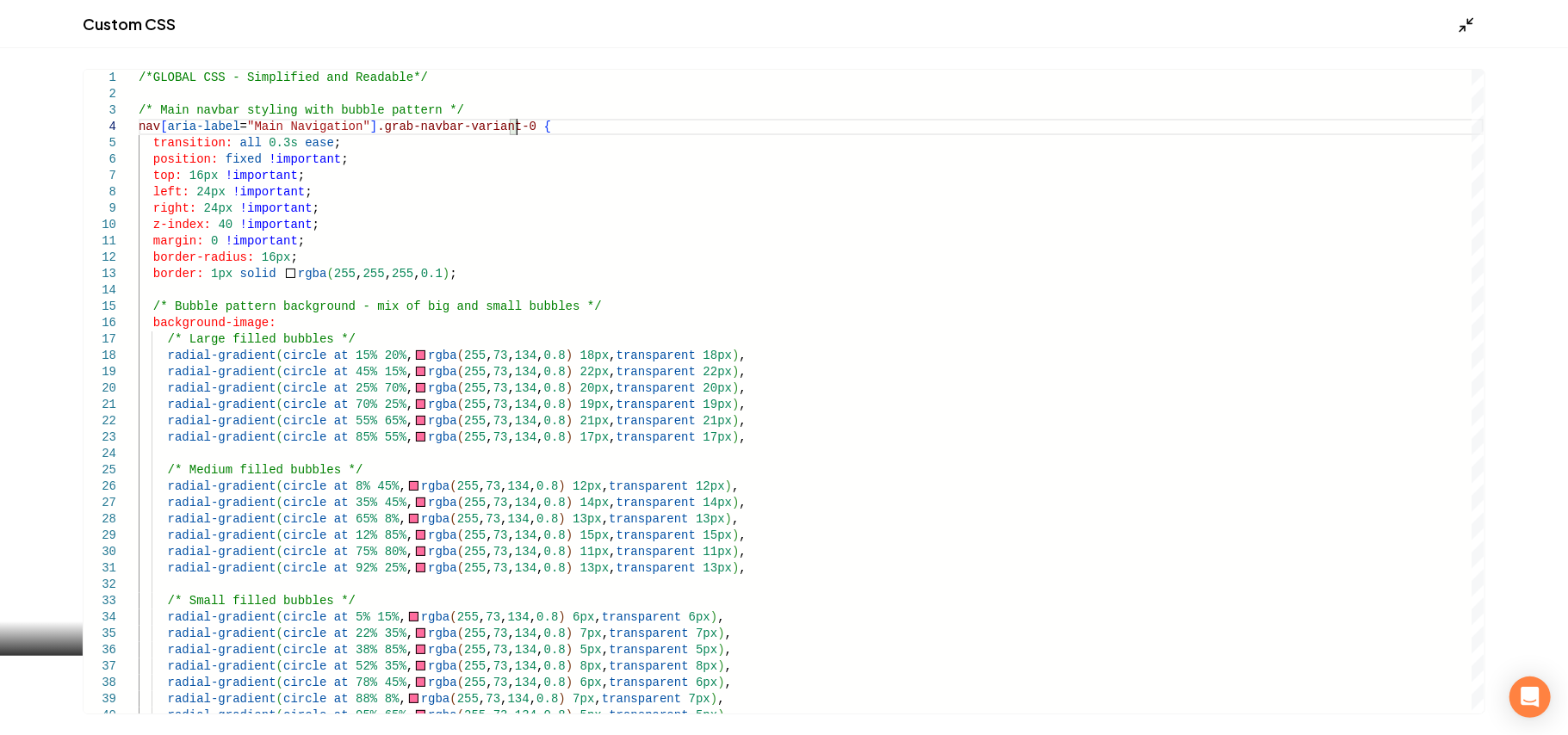
click at [1463, 22] on icon "Main content area" at bounding box center [1466, 25] width 17 height 17
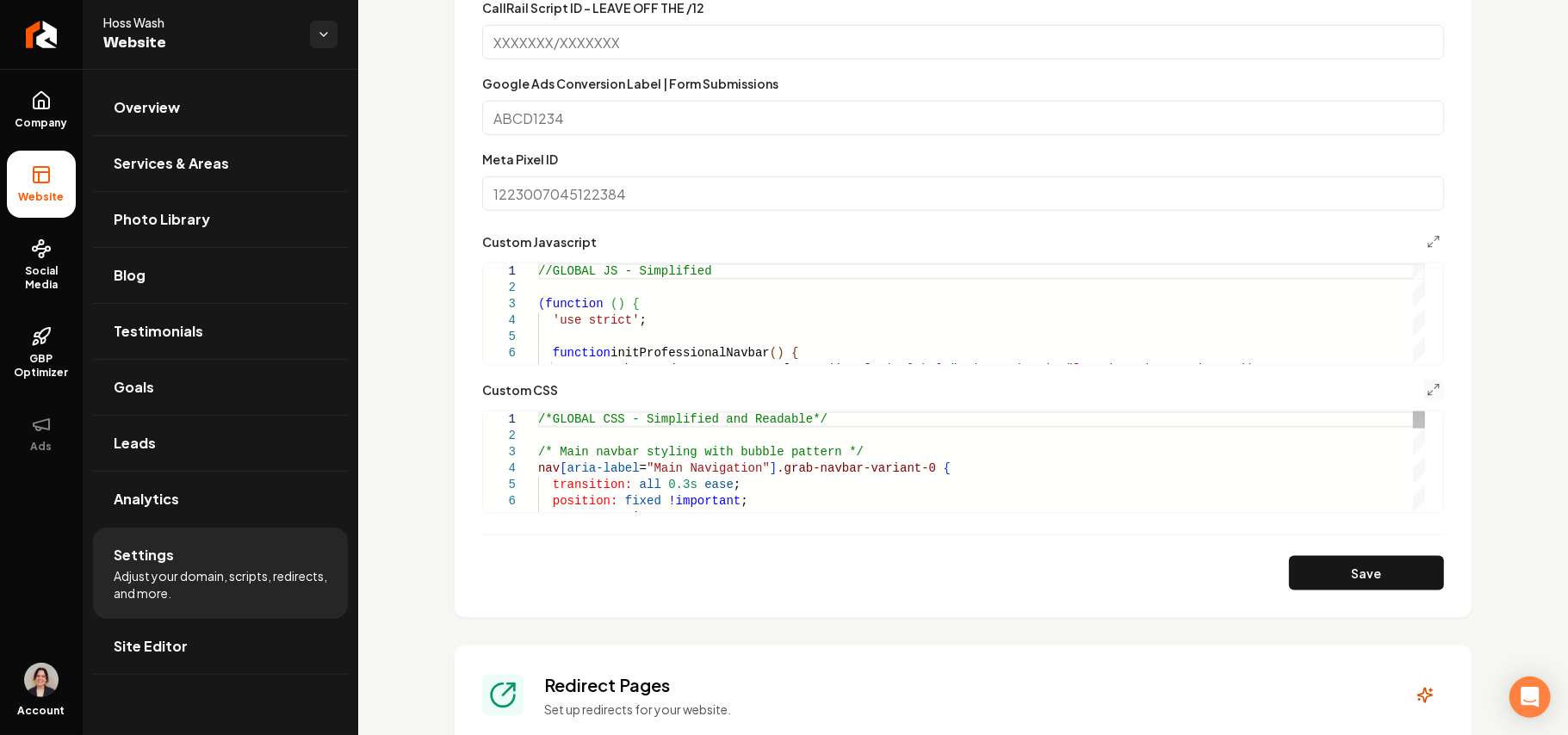
type textarea "**********"
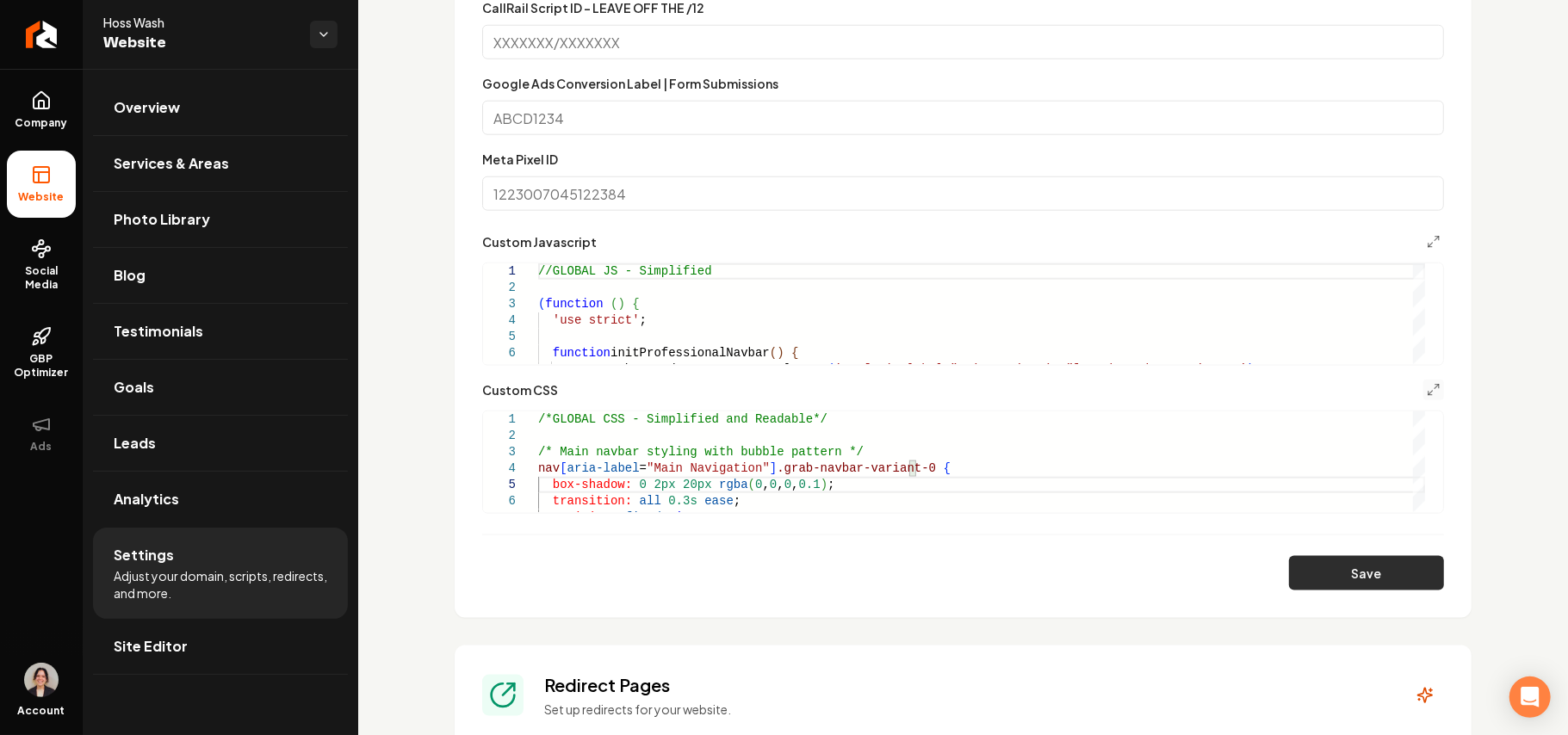
click at [1298, 573] on button "Save" at bounding box center [1366, 574] width 155 height 35
click at [1426, 383] on icon "Main content area" at bounding box center [1433, 390] width 14 height 14
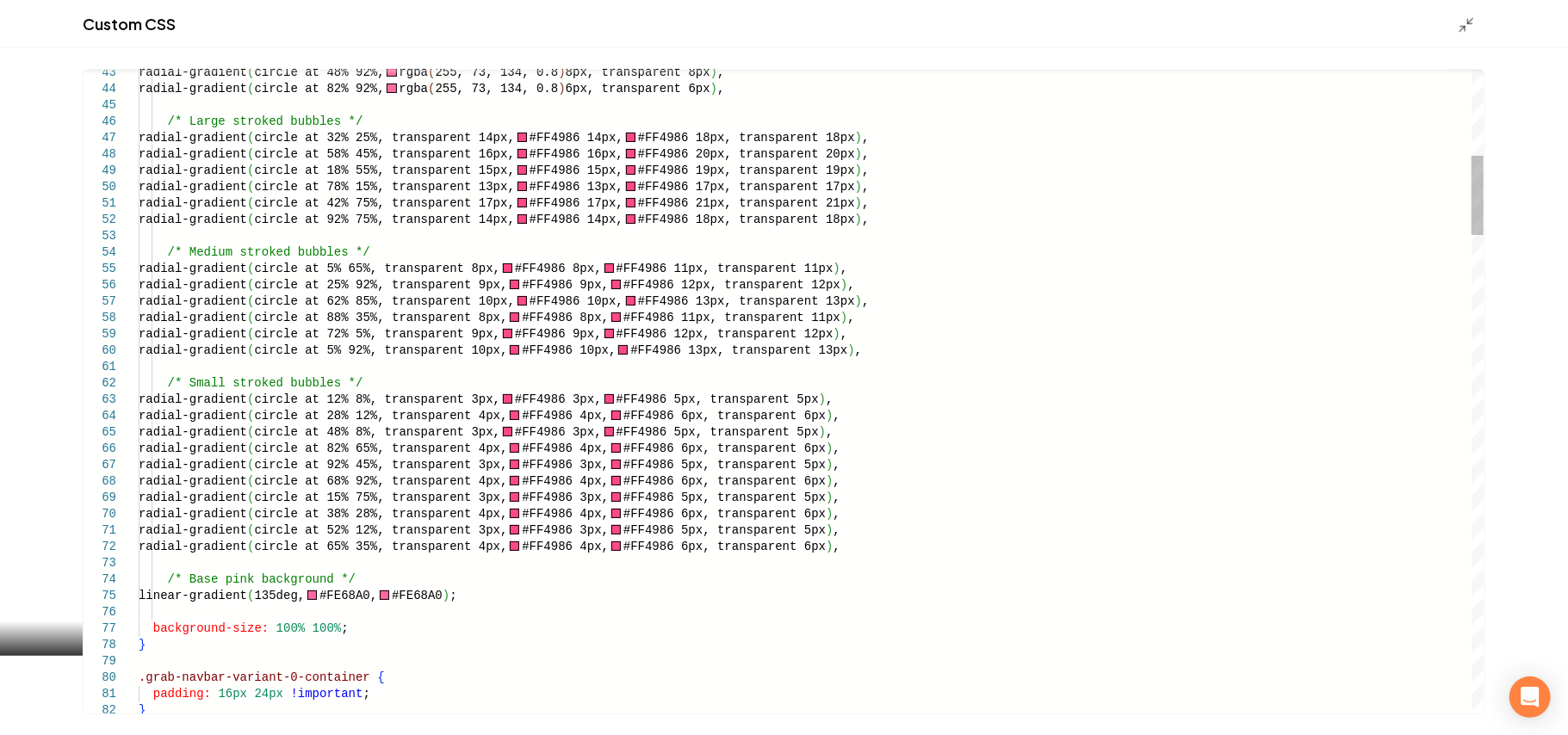
scroll to position [0, 0]
drag, startPoint x: 582, startPoint y: 133, endPoint x: 593, endPoint y: 136, distance: 11.4
drag, startPoint x: 600, startPoint y: 139, endPoint x: 584, endPoint y: 135, distance: 16.5
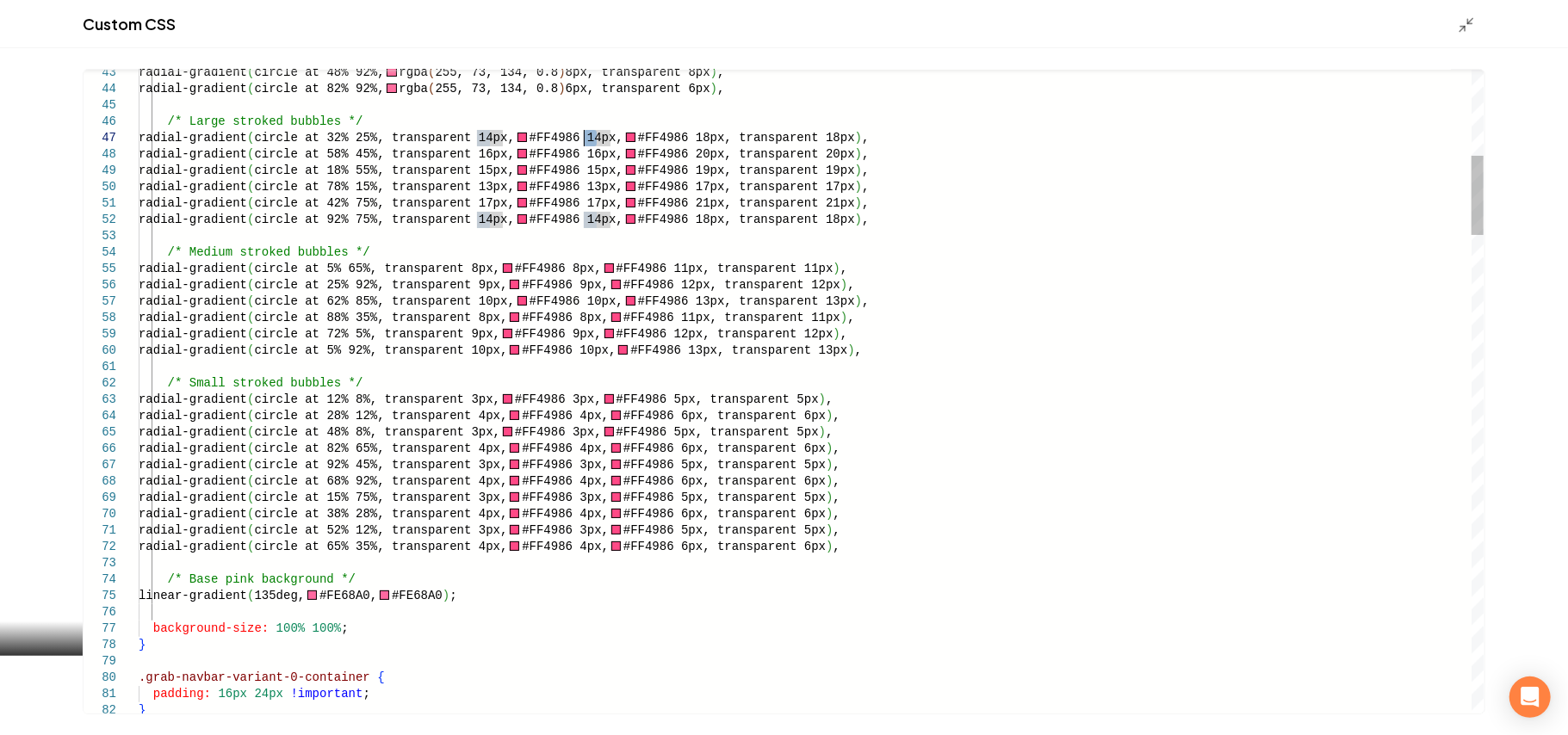
drag, startPoint x: 595, startPoint y: 149, endPoint x: 586, endPoint y: 151, distance: 9.2
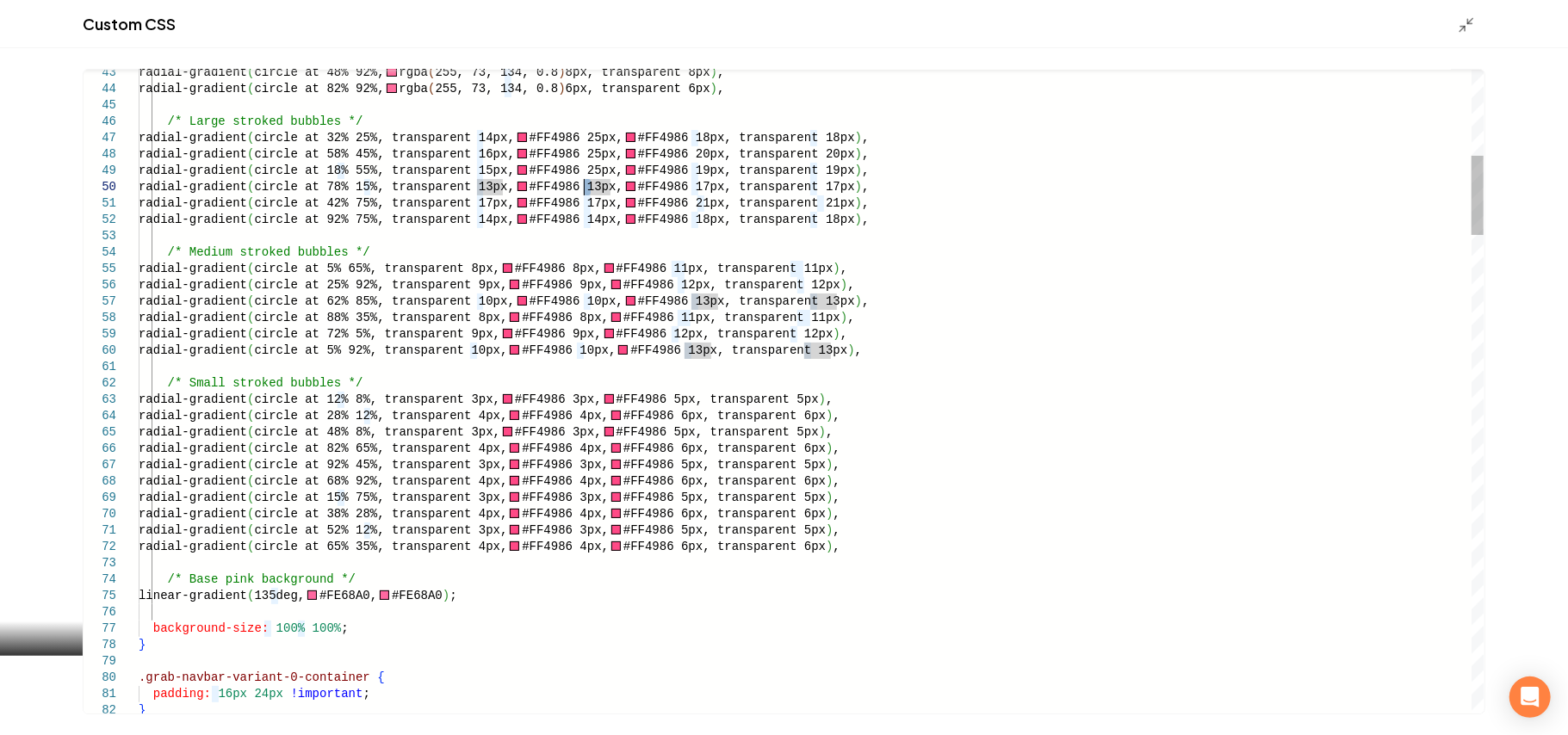
drag, startPoint x: 582, startPoint y: 182, endPoint x: 593, endPoint y: 188, distance: 12.5
drag, startPoint x: 596, startPoint y: 187, endPoint x: 583, endPoint y: 183, distance: 13.6
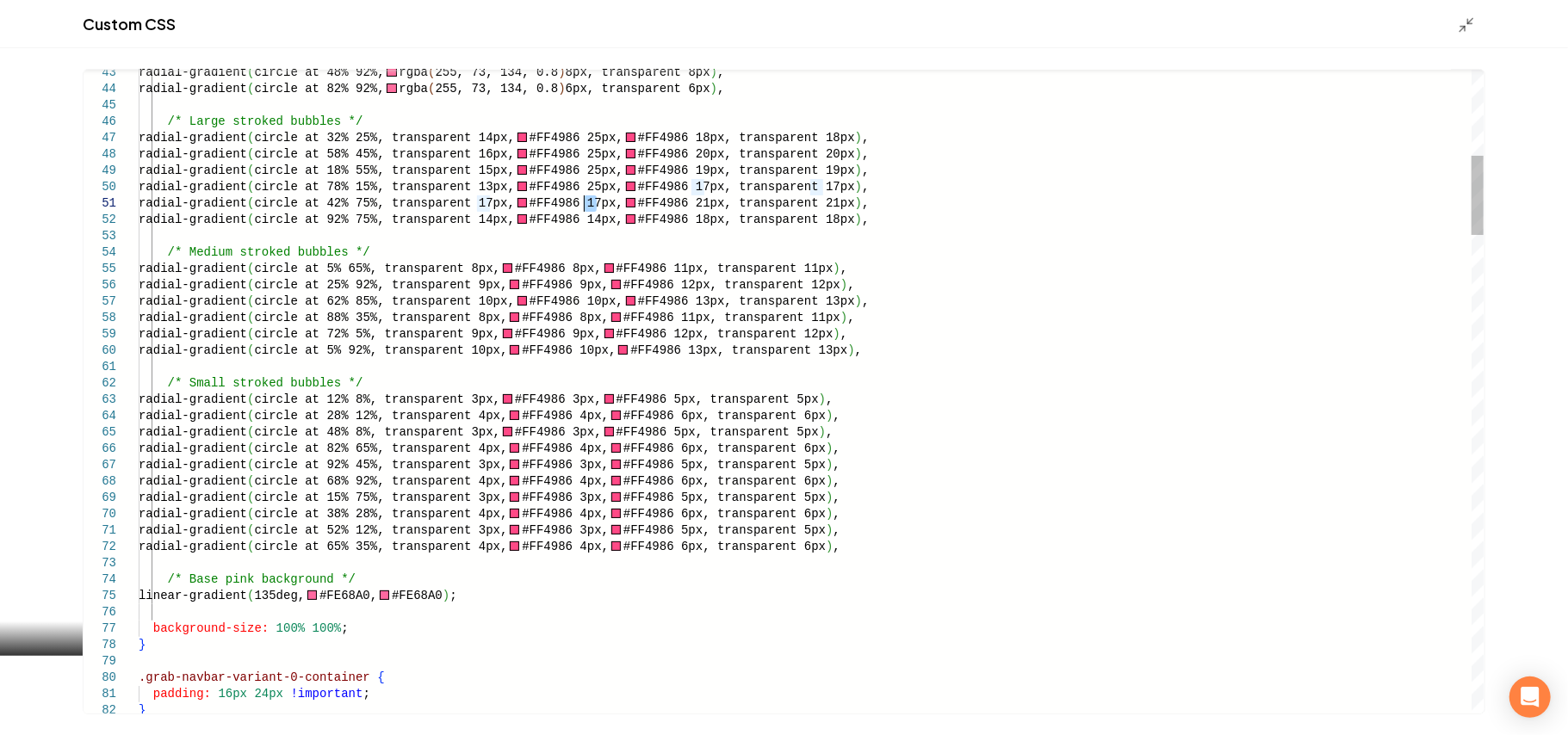
drag, startPoint x: 595, startPoint y: 211, endPoint x: 586, endPoint y: 207, distance: 9.8
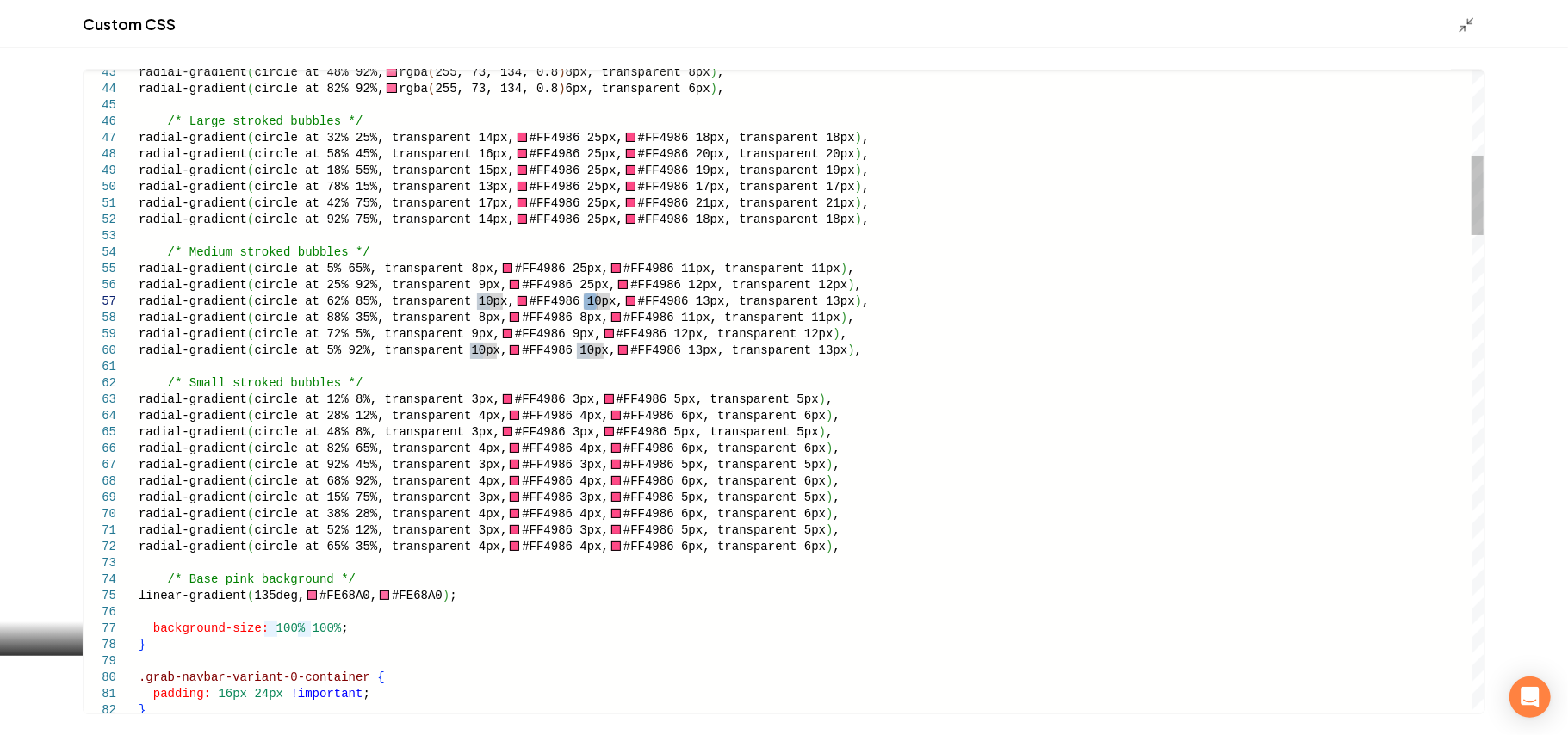
drag, startPoint x: 587, startPoint y: 298, endPoint x: 597, endPoint y: 298, distance: 10.0
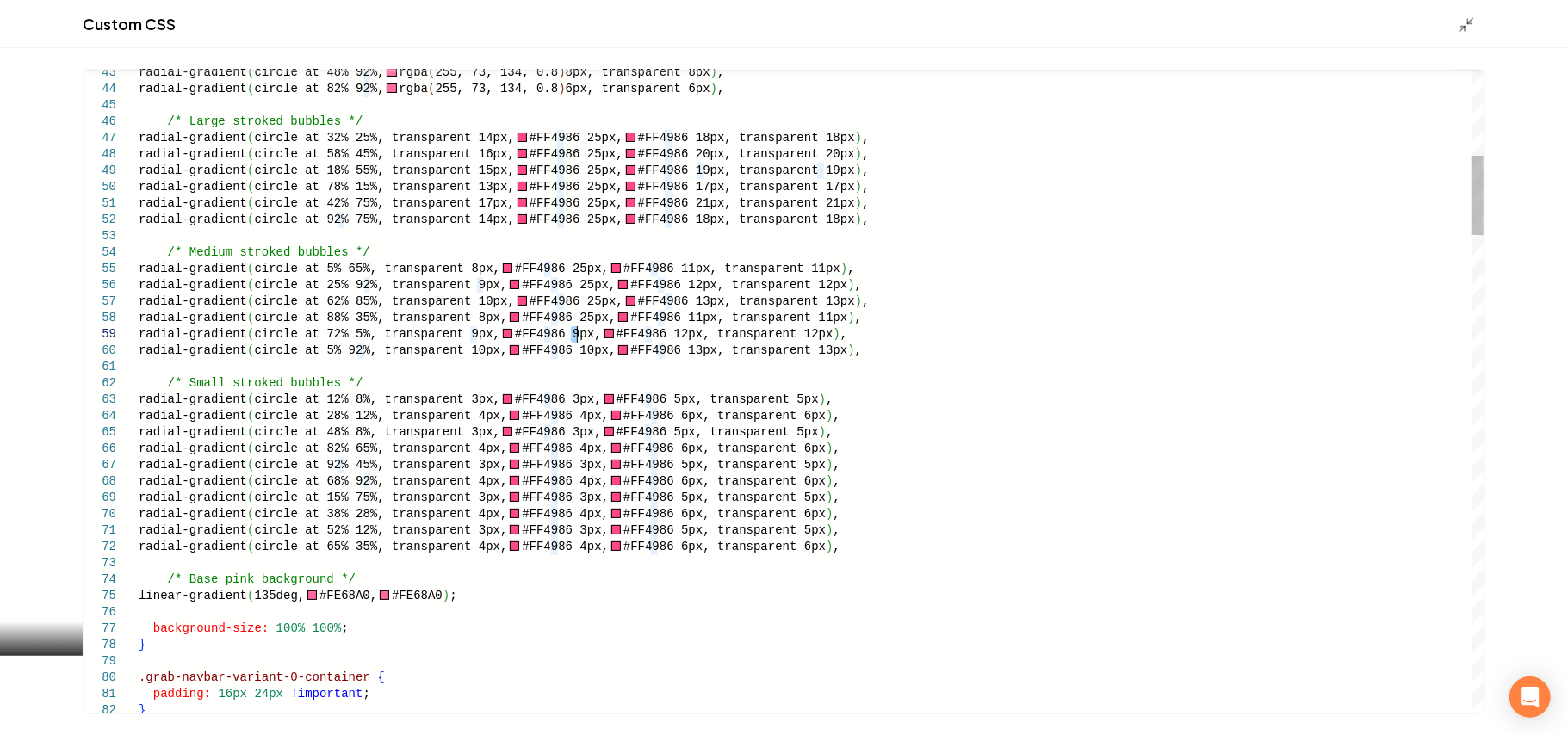
drag, startPoint x: 577, startPoint y: 349, endPoint x: 591, endPoint y: 351, distance: 14.1
type textarea "**********"
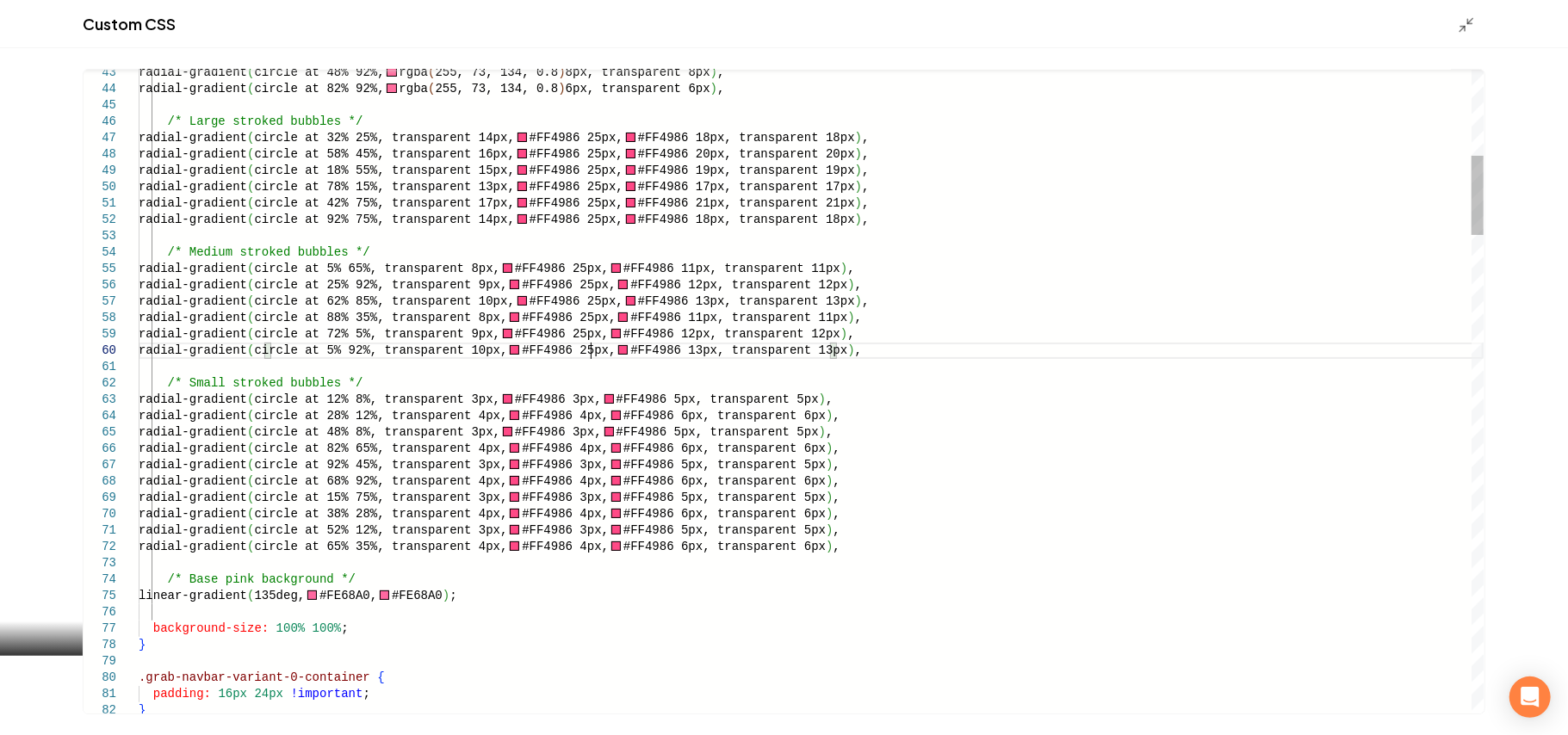
scroll to position [96, 435]
click at [1467, 24] on icon "Main content area" at bounding box center [1466, 25] width 17 height 17
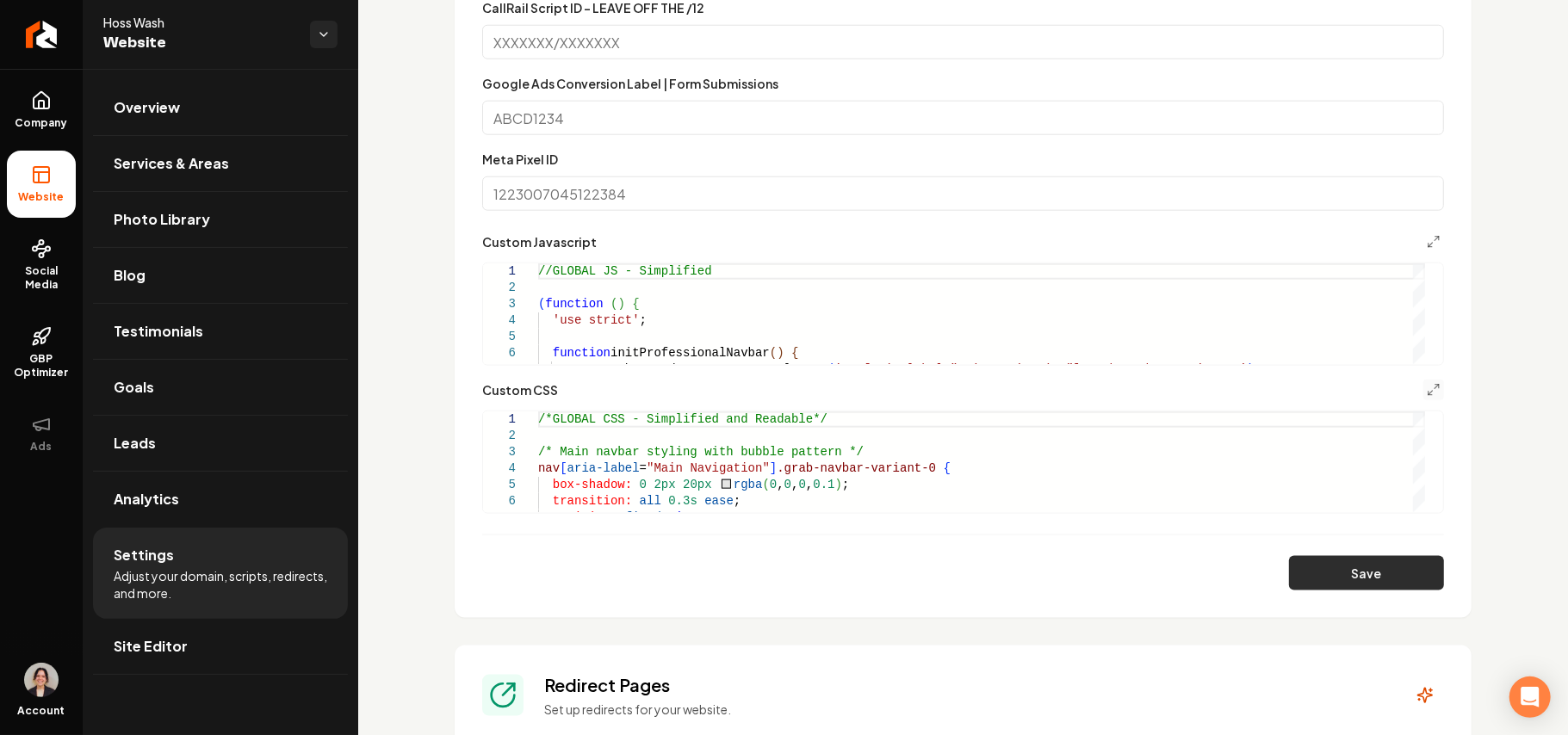
click at [1325, 563] on button "Save" at bounding box center [1366, 574] width 155 height 35
click at [1424, 398] on button "Main content area" at bounding box center [1433, 390] width 20 height 20
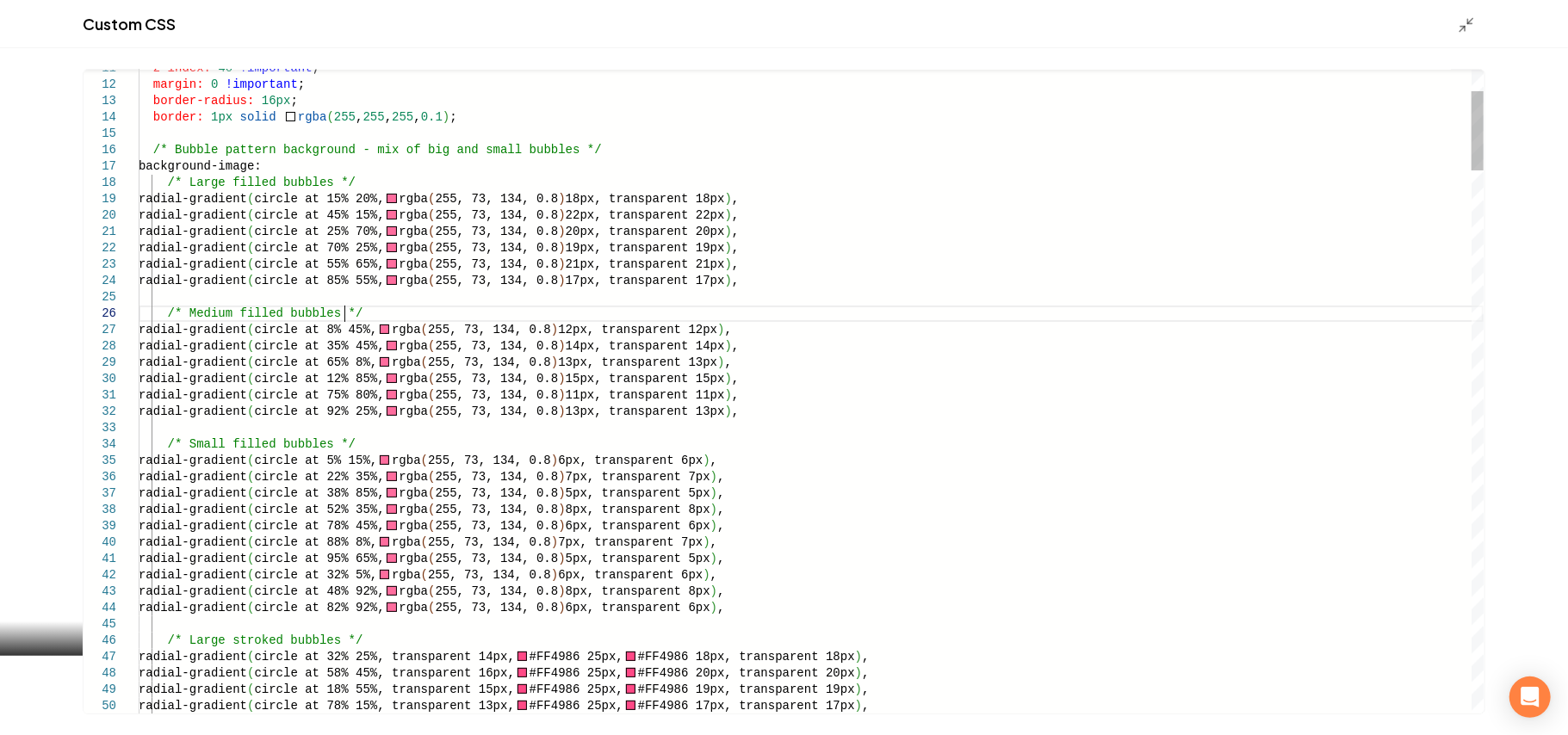
drag, startPoint x: 139, startPoint y: 126, endPoint x: 428, endPoint y: 365, distance: 375.0
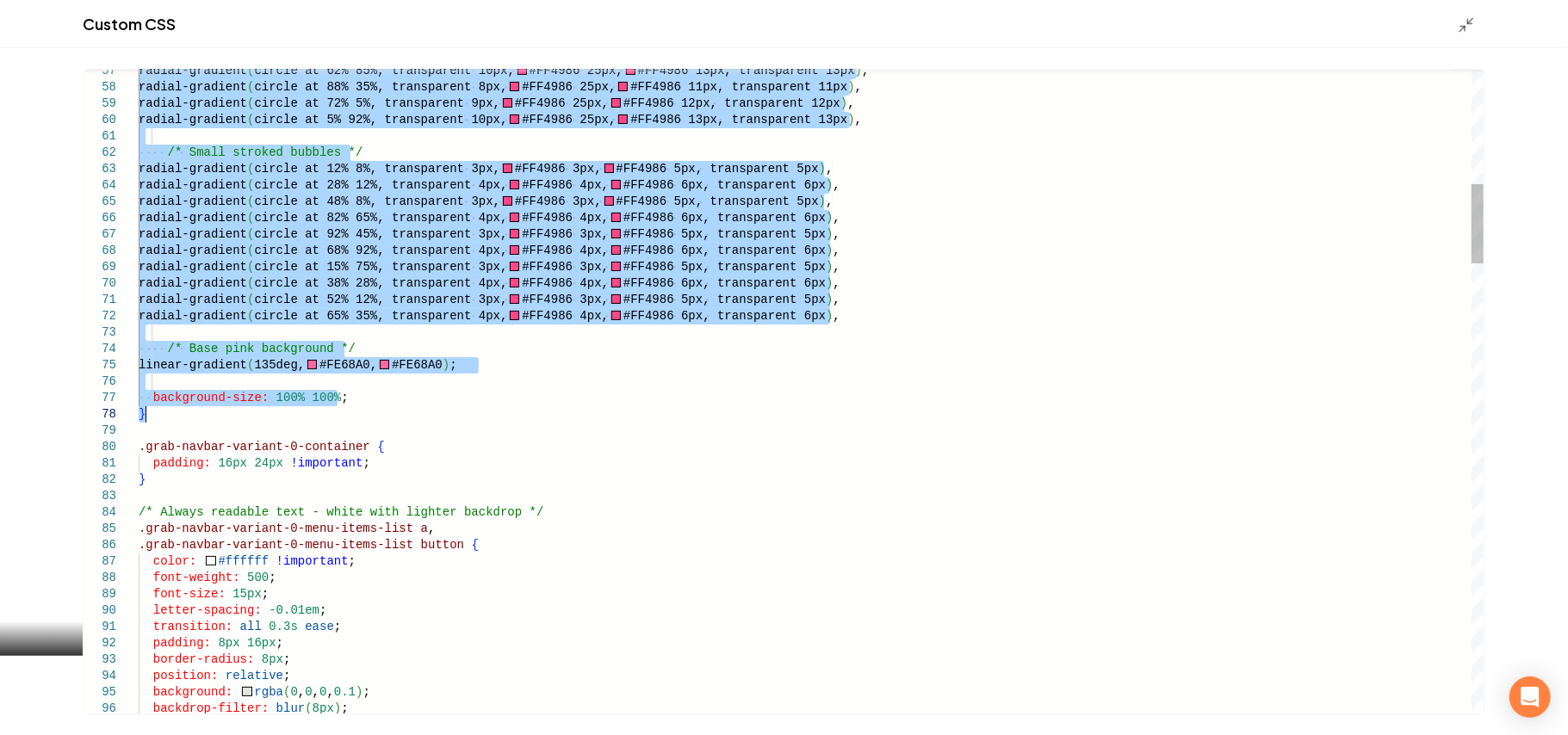
drag, startPoint x: 142, startPoint y: 108, endPoint x: 201, endPoint y: 415, distance: 312.6
type textarea "**********"
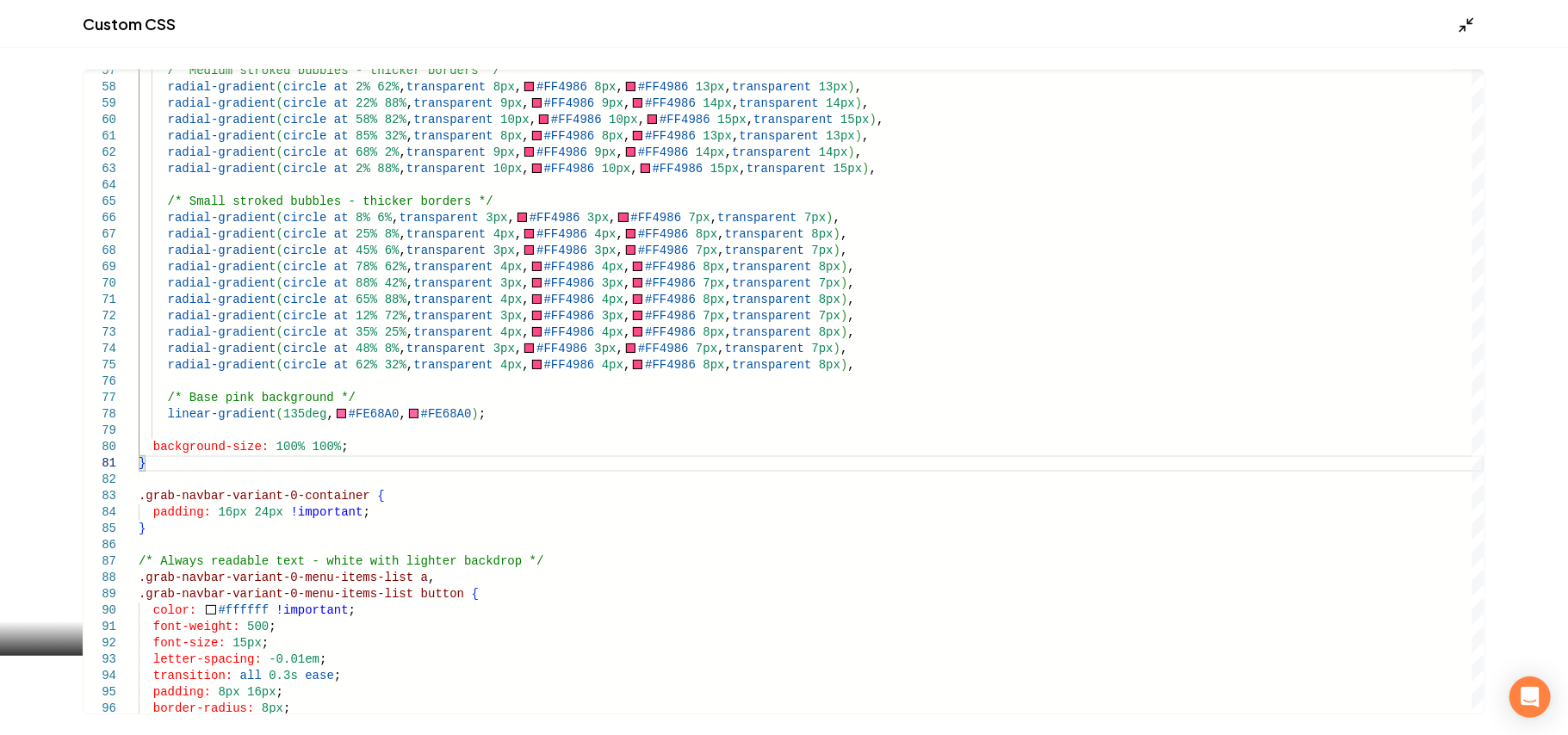
click at [1460, 17] on icon "Main content area" at bounding box center [1466, 25] width 17 height 17
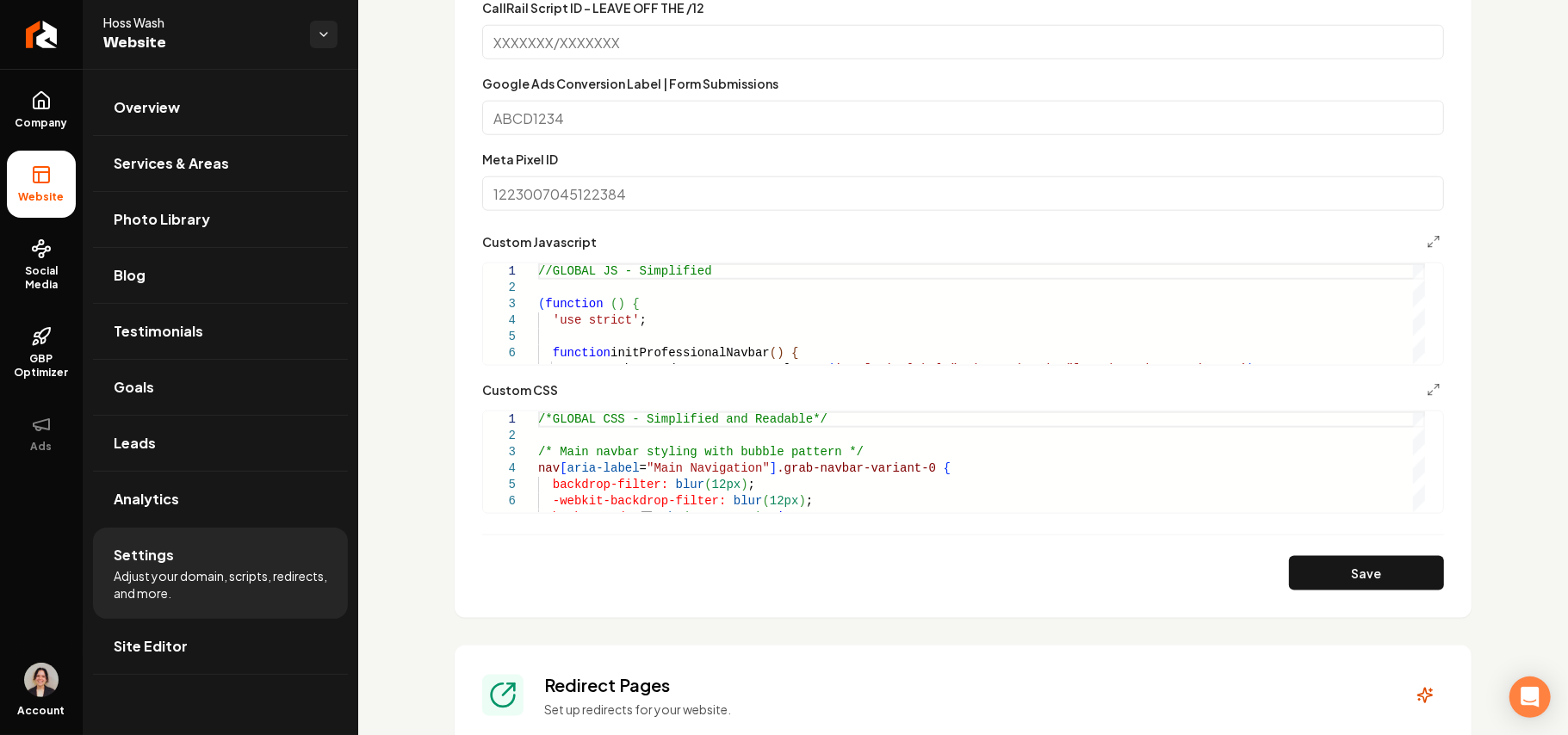
click at [1361, 552] on form "**********" at bounding box center [963, 180] width 962 height 820
drag, startPoint x: 1361, startPoint y: 559, endPoint x: 1336, endPoint y: 482, distance: 81.0
click at [1362, 559] on button "Save" at bounding box center [1366, 574] width 155 height 35
click at [1426, 394] on icon "Main content area" at bounding box center [1433, 390] width 14 height 14
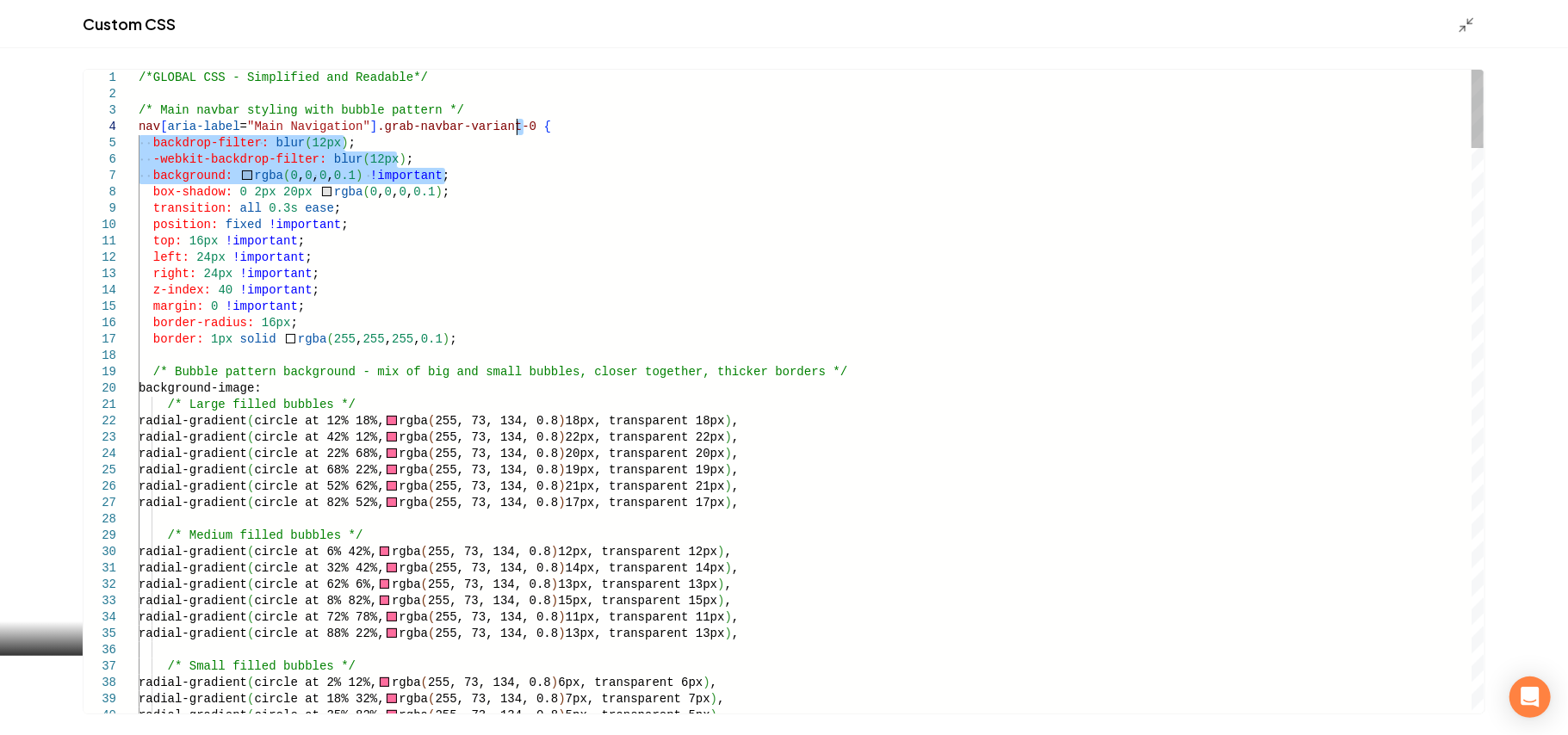
drag, startPoint x: 479, startPoint y: 182, endPoint x: 680, endPoint y: 135, distance: 206.4
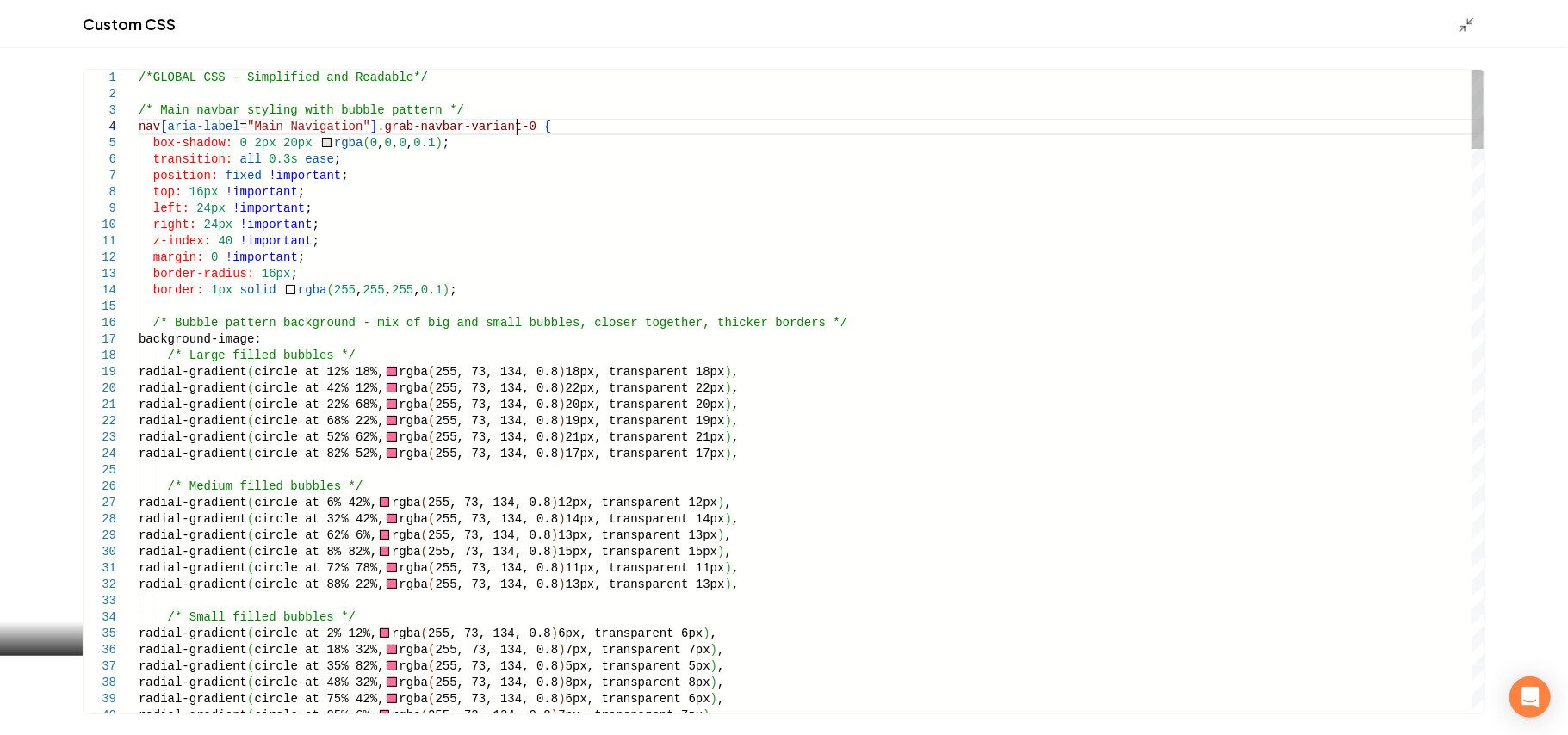
type textarea "**********"
click at [1474, 24] on icon "Main content area" at bounding box center [1466, 25] width 17 height 17
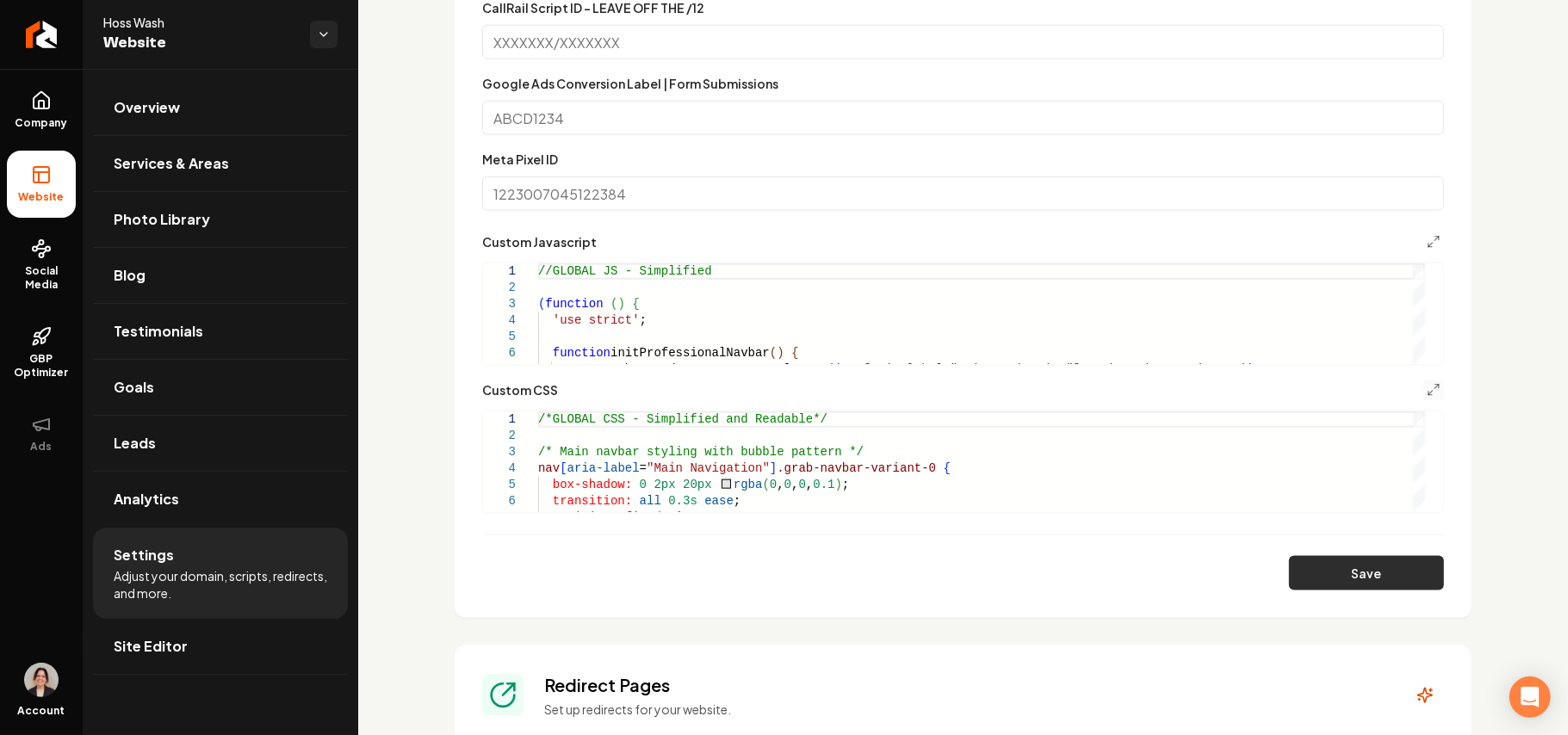
click at [1364, 576] on button "Save" at bounding box center [1366, 574] width 155 height 35
click at [1426, 390] on icon "Main content area" at bounding box center [1433, 390] width 14 height 14
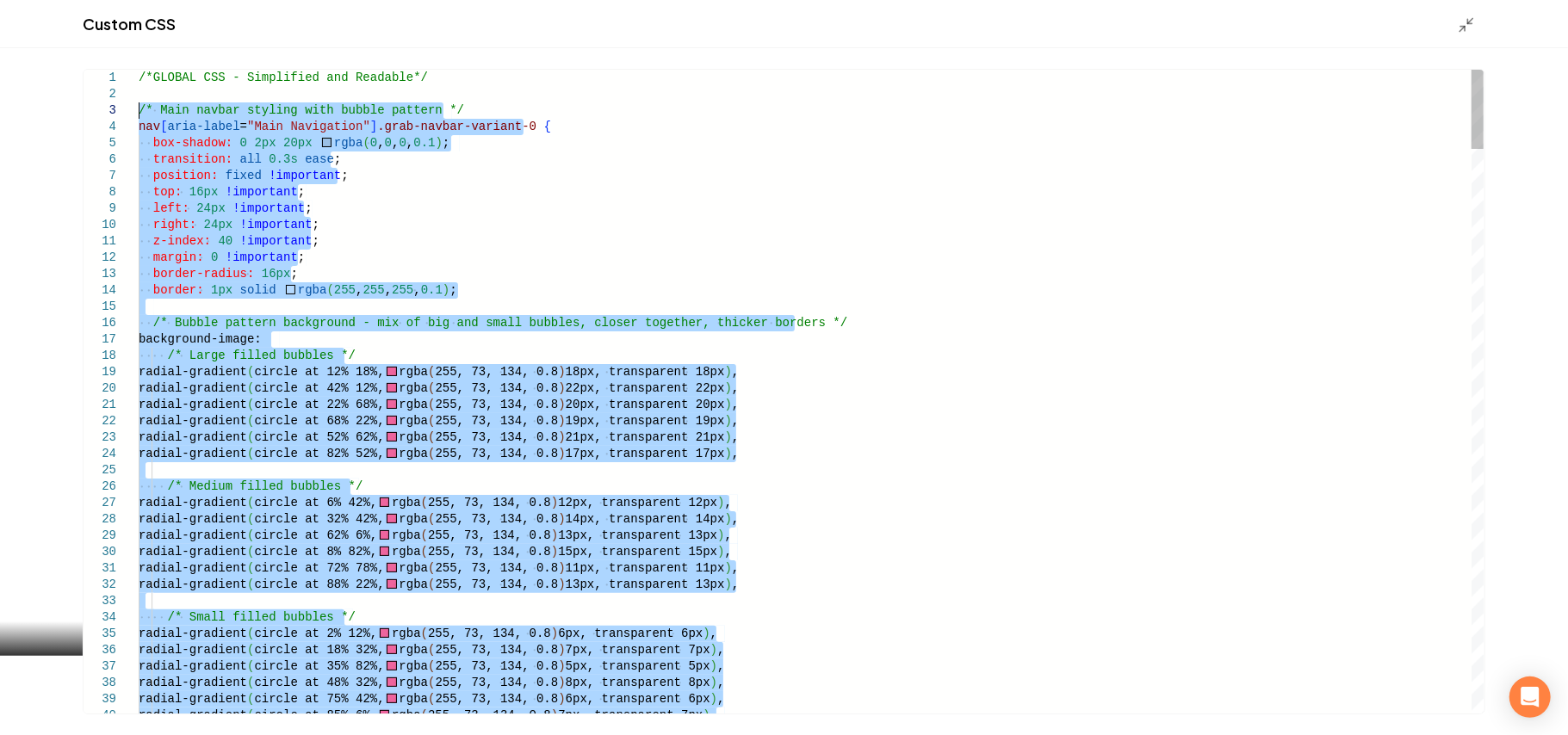
drag, startPoint x: 171, startPoint y: 473, endPoint x: 114, endPoint y: 112, distance: 365.5
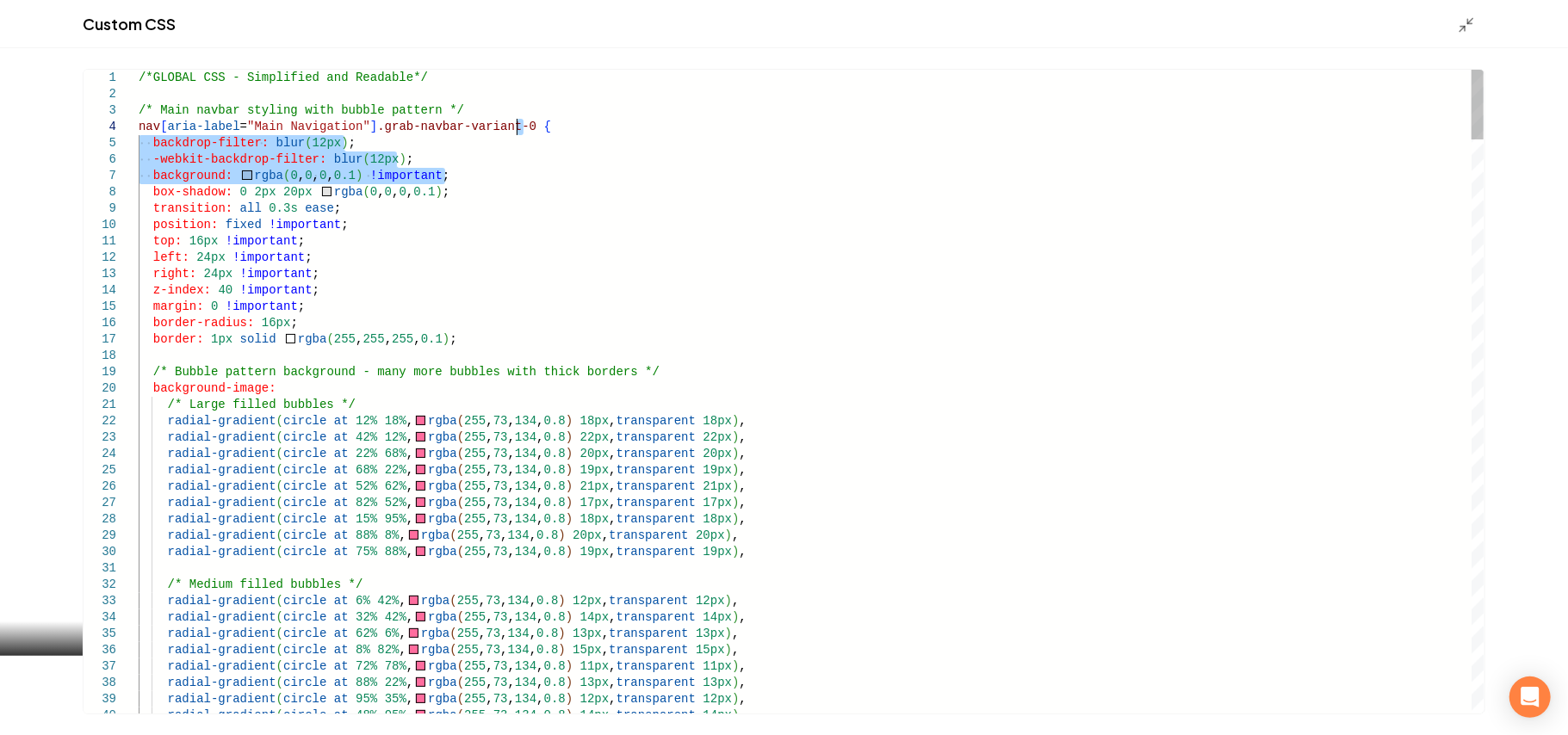
drag, startPoint x: 488, startPoint y: 173, endPoint x: 582, endPoint y: 133, distance: 102.2
type textarea "**********"
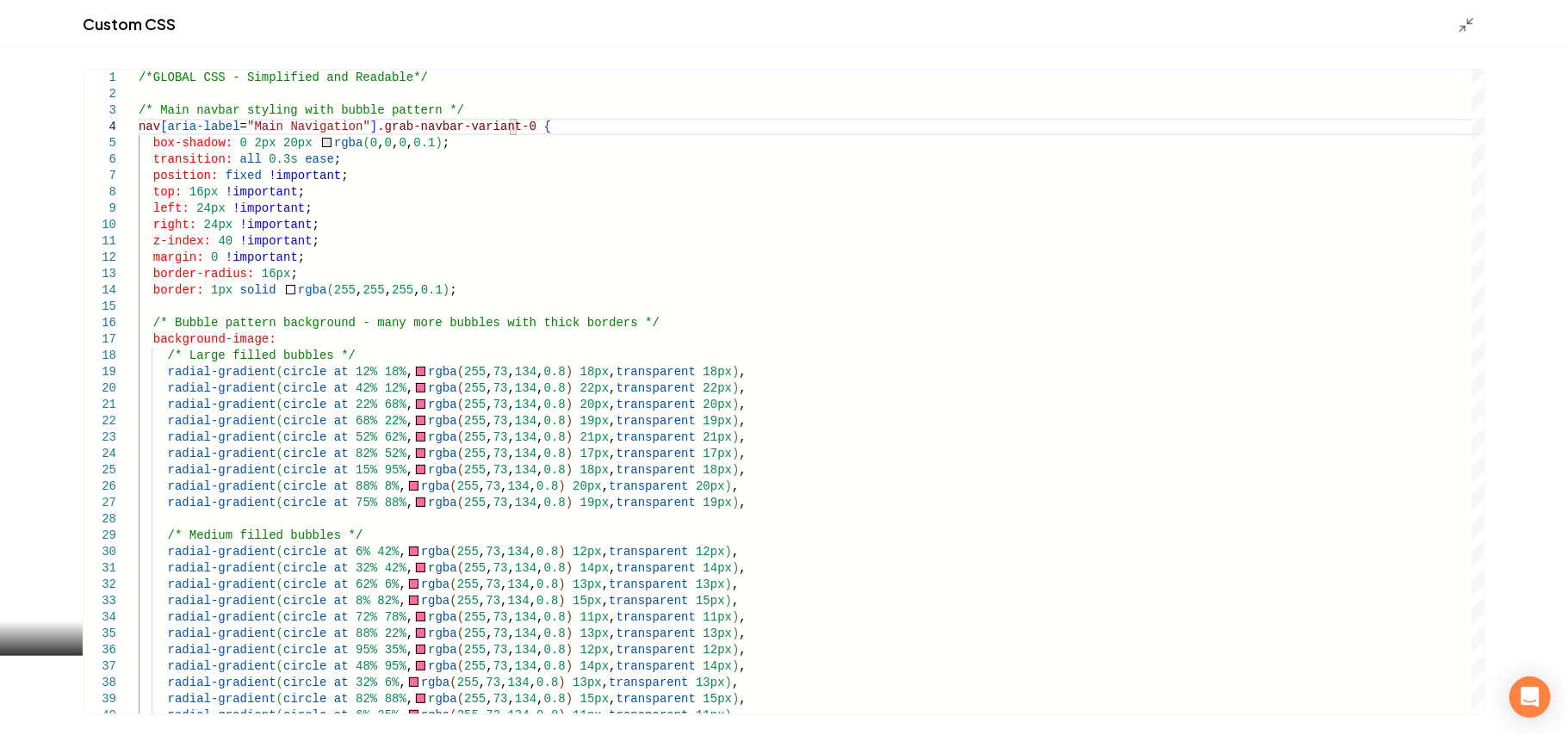
click at [1456, 17] on div "Custom CSS" at bounding box center [784, 24] width 1568 height 48
click at [1462, 20] on icon "Main content area" at bounding box center [1466, 25] width 17 height 17
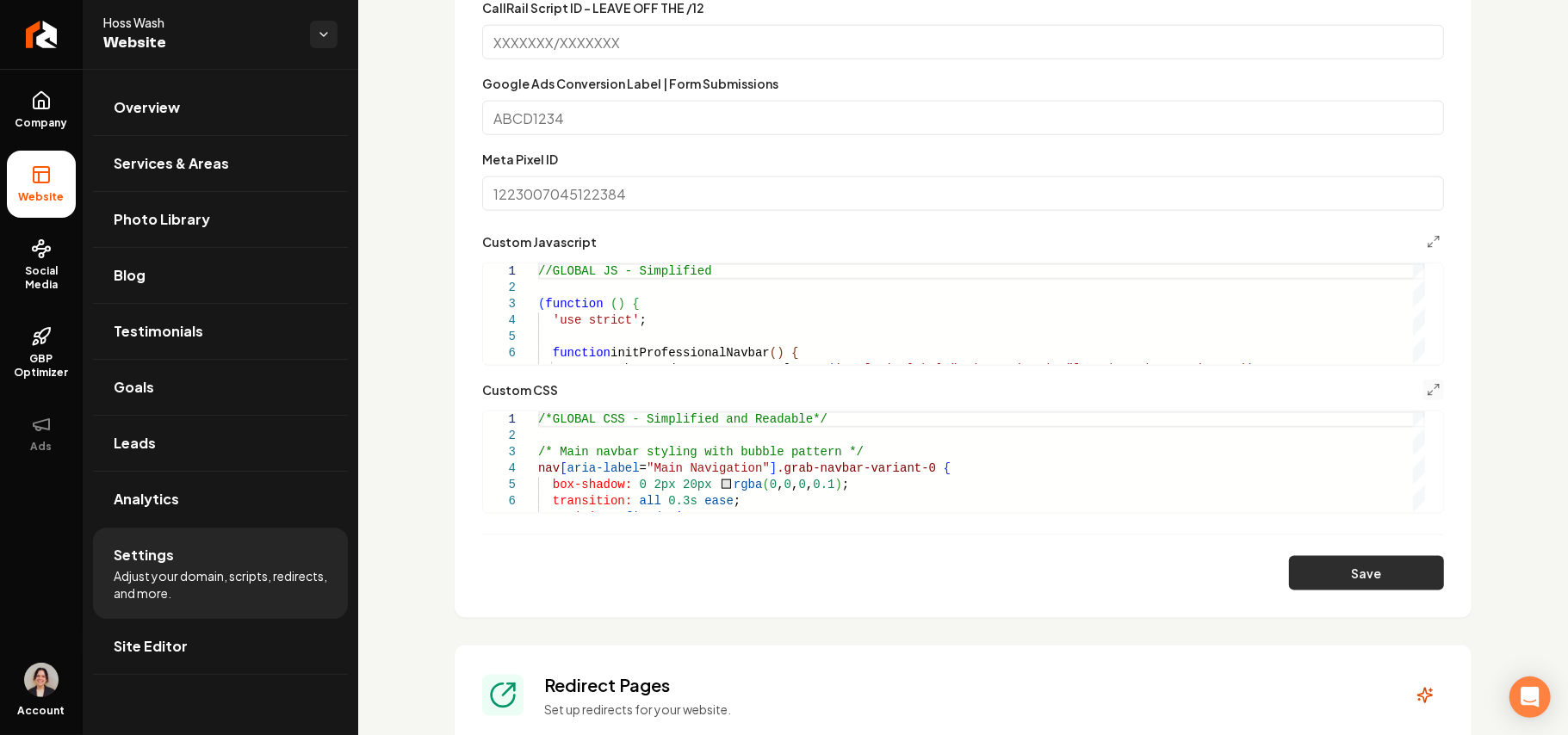
click at [1381, 564] on button "Save" at bounding box center [1366, 574] width 155 height 35
click at [1412, 393] on div "Custom CSS" at bounding box center [963, 390] width 962 height 20
click at [1426, 389] on icon "Main content area" at bounding box center [1433, 390] width 14 height 14
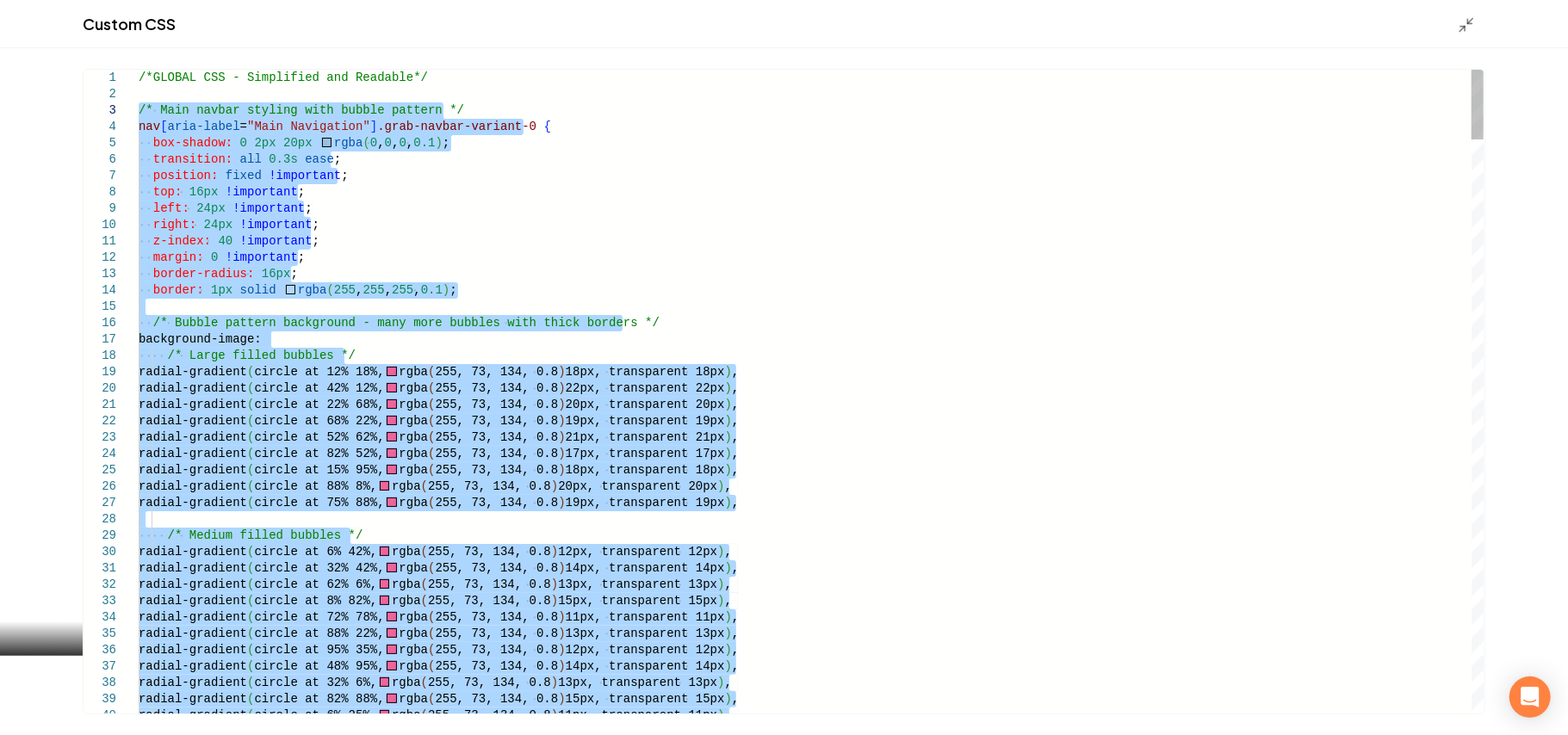
drag, startPoint x: 156, startPoint y: 528, endPoint x: 94, endPoint y: 115, distance: 417.6
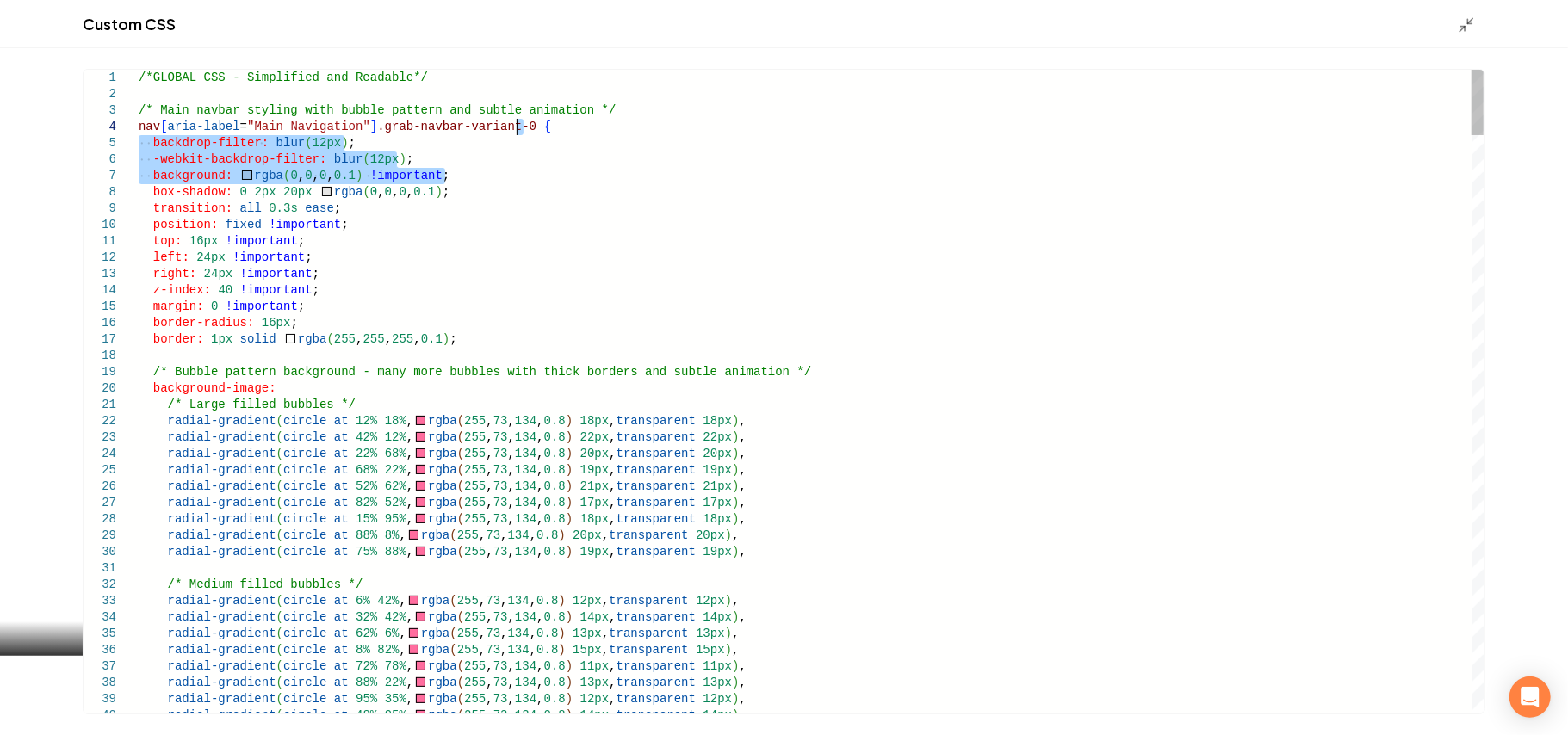
drag, startPoint x: 494, startPoint y: 174, endPoint x: 621, endPoint y: 125, distance: 136.1
type textarea "**********"
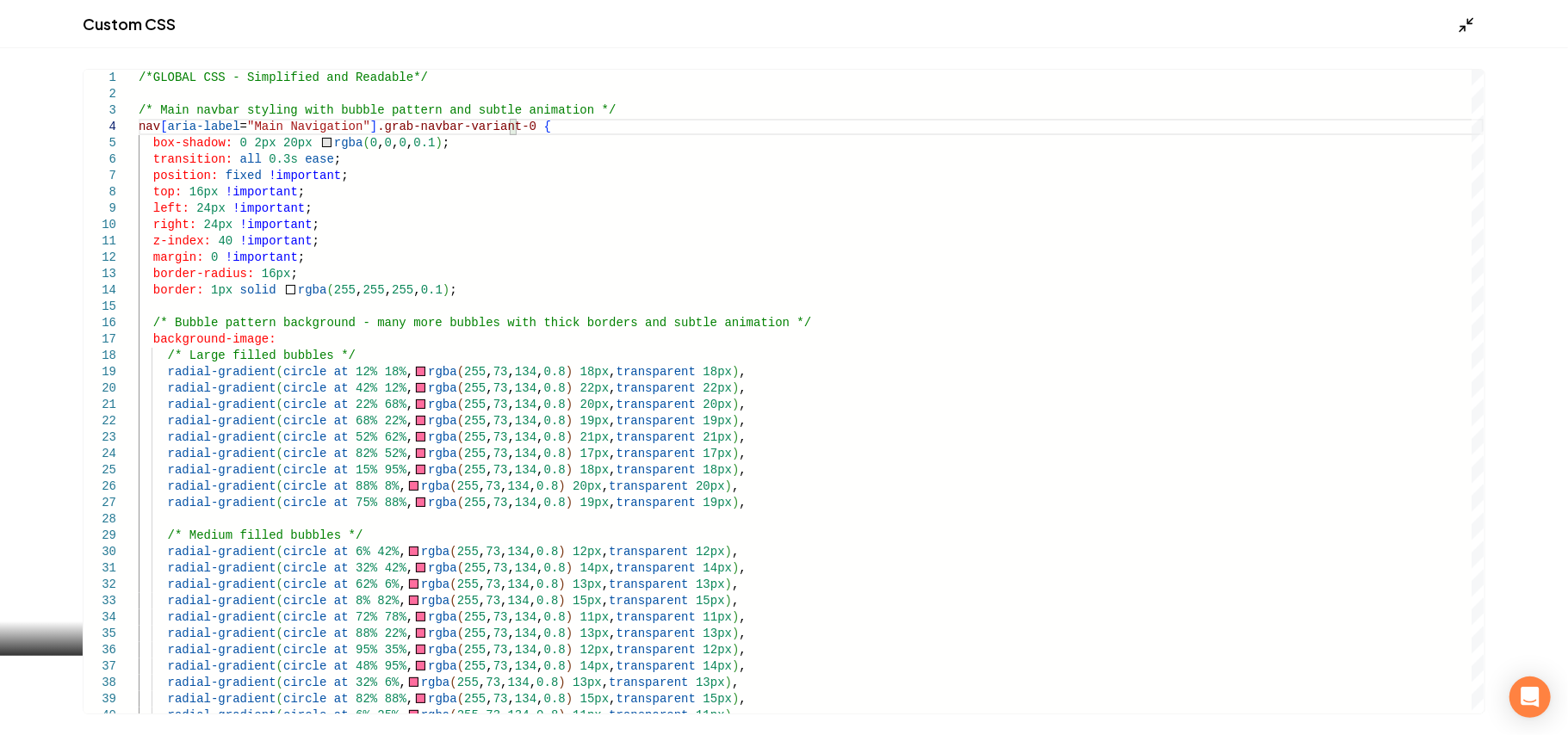
click at [1468, 27] on icon "Main content area" at bounding box center [1466, 25] width 17 height 17
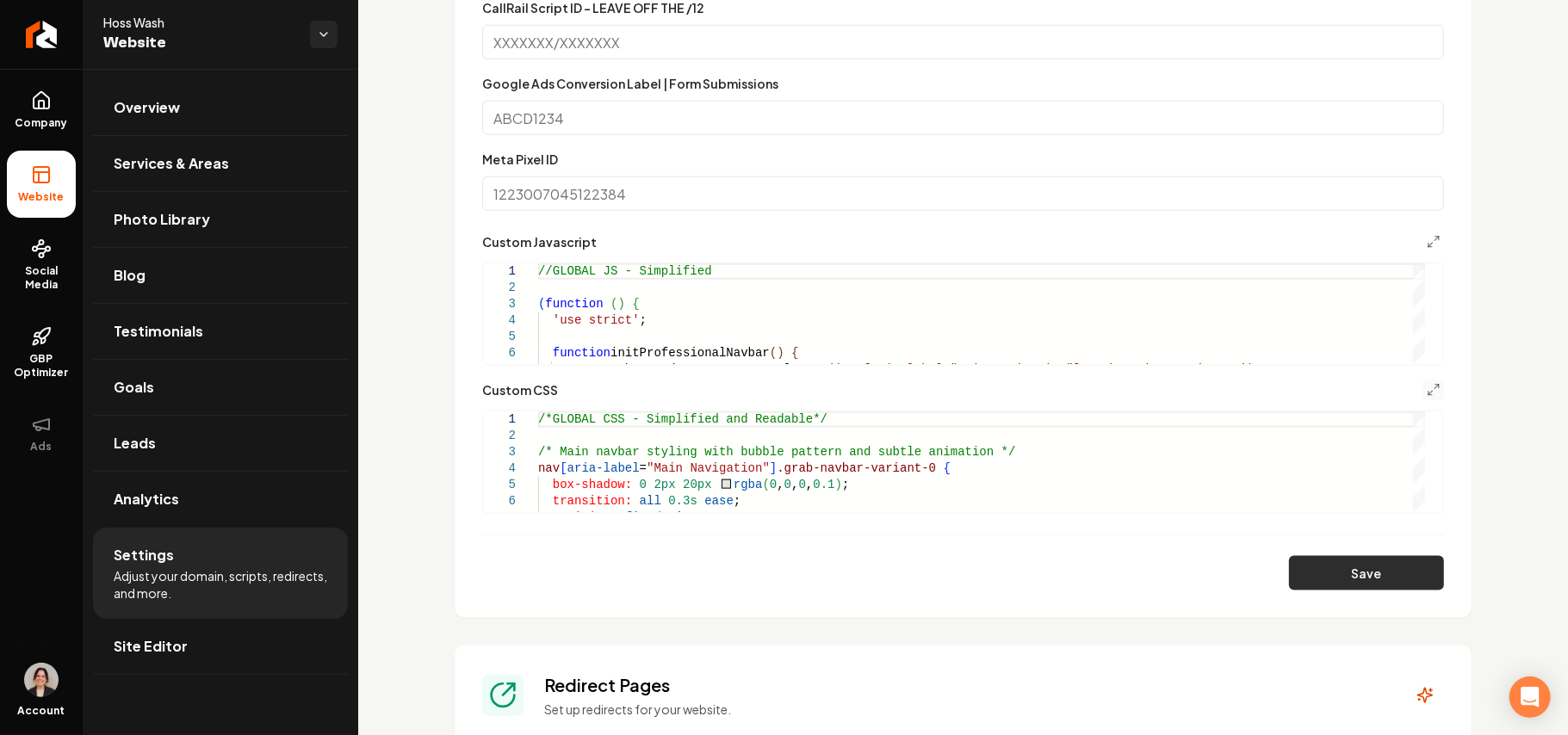
click at [1328, 572] on button "Save" at bounding box center [1366, 574] width 155 height 35
click at [1428, 395] on line "Main content area" at bounding box center [1430, 393] width 4 height 4
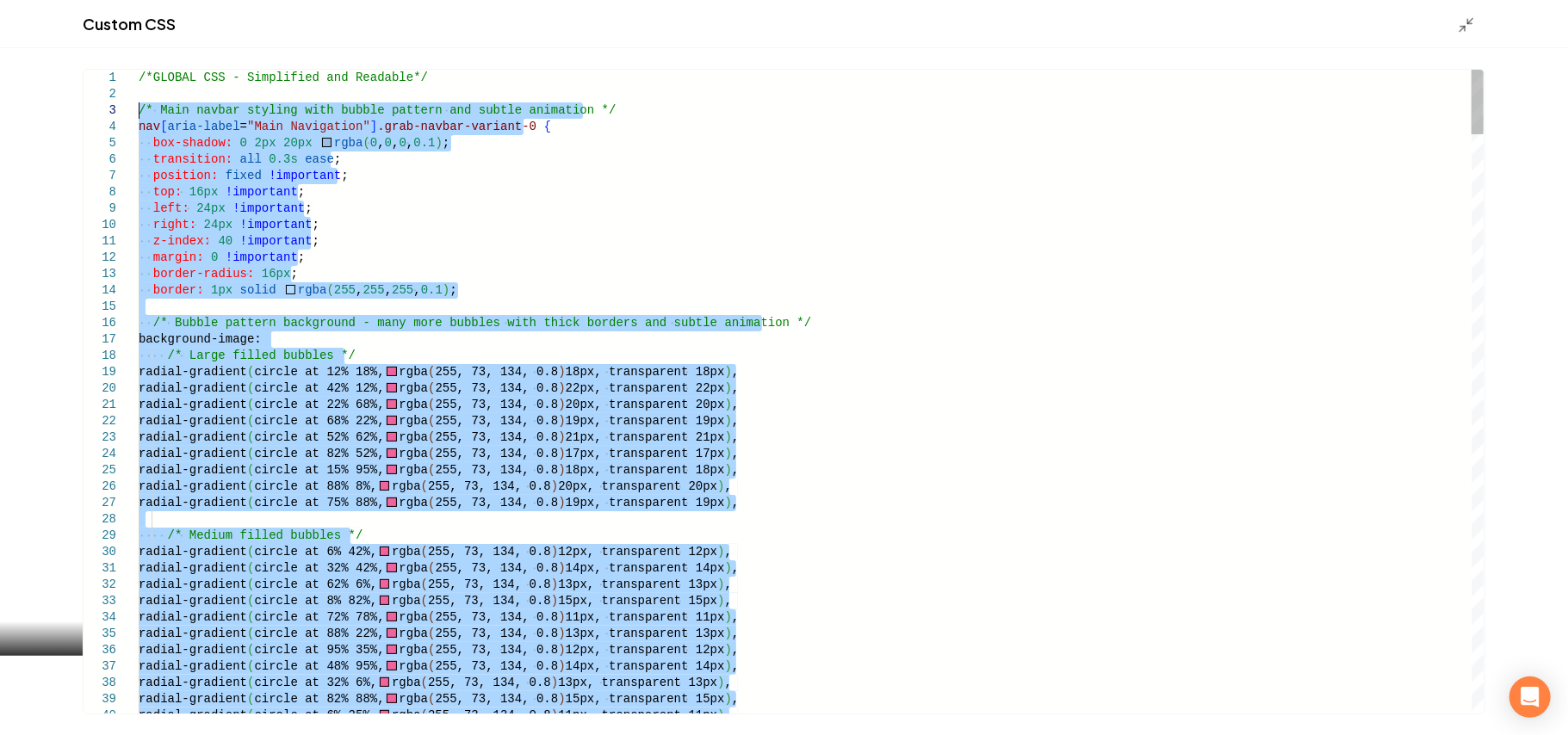
drag, startPoint x: 158, startPoint y: 396, endPoint x: 114, endPoint y: 109, distance: 290.4
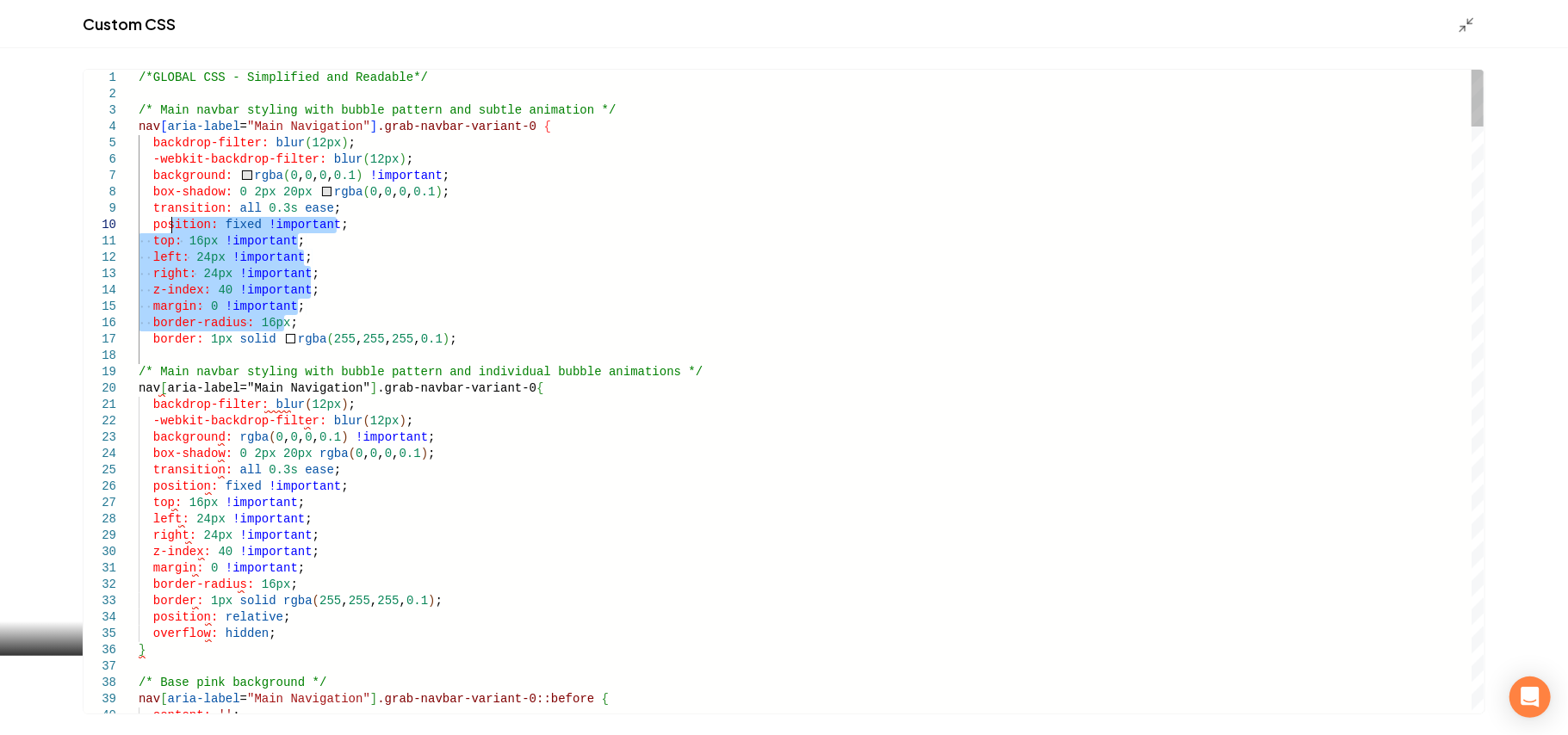
drag, startPoint x: 500, startPoint y: 328, endPoint x: 174, endPoint y: 222, distance: 342.8
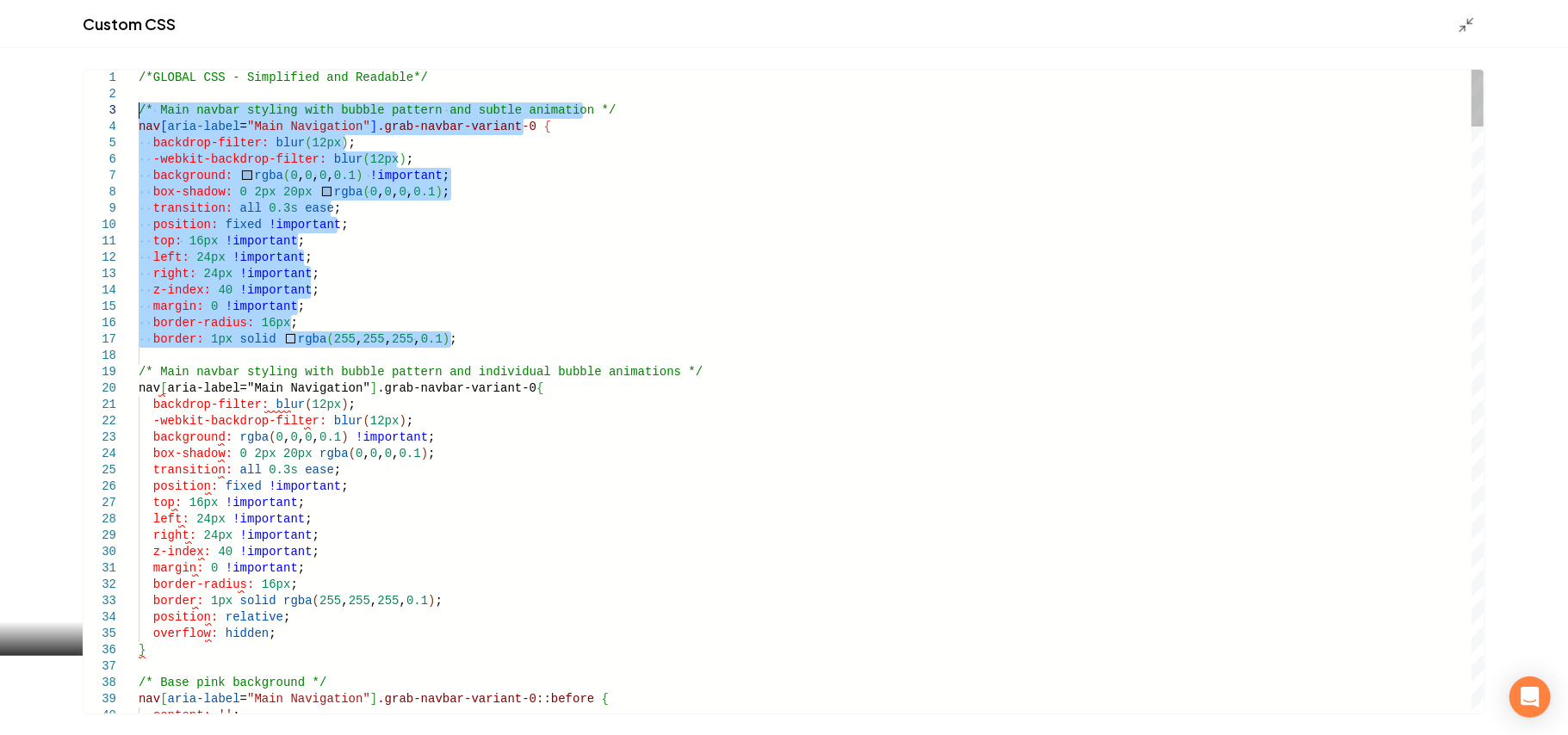
drag, startPoint x: 408, startPoint y: 319, endPoint x: 132, endPoint y: 112, distance: 345.0
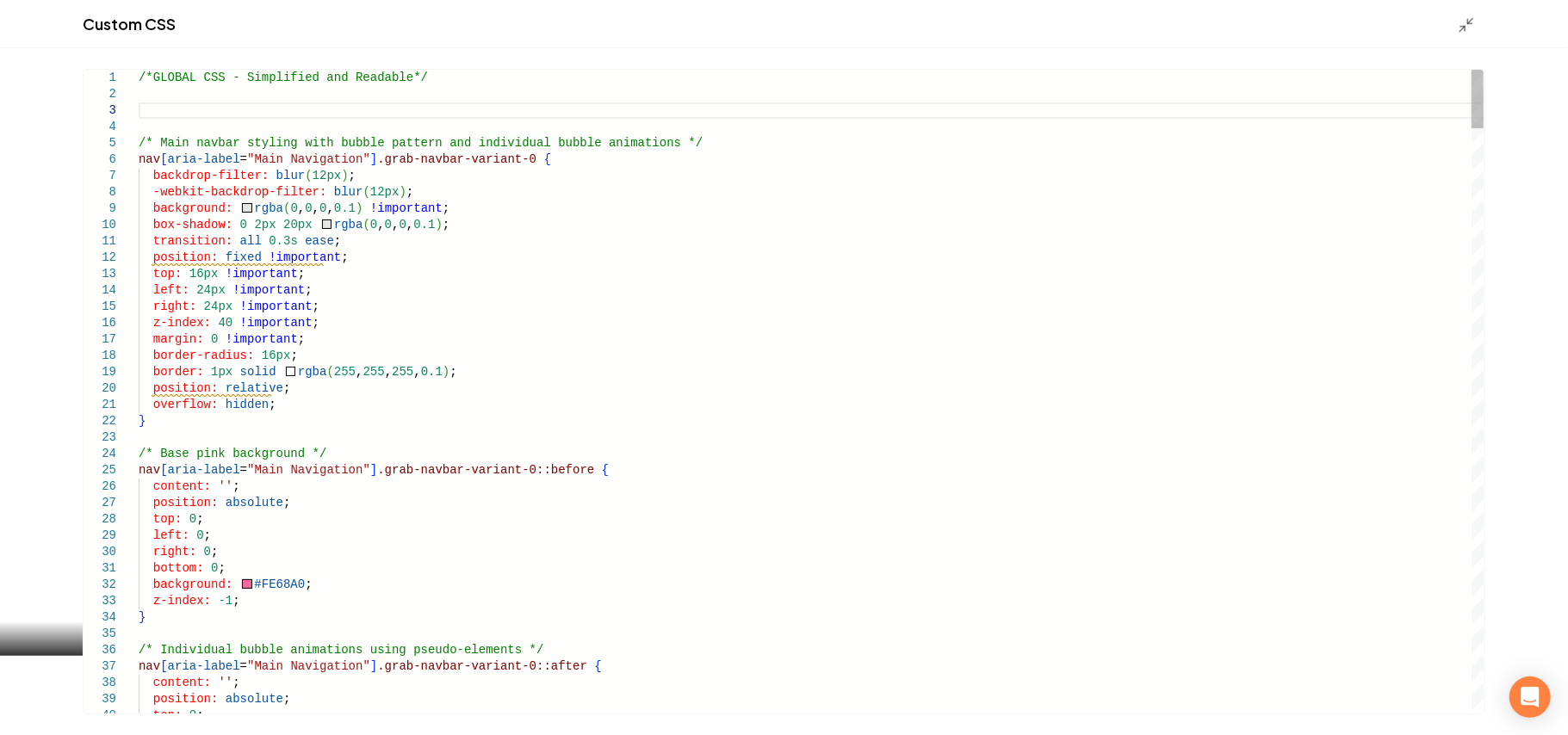
type textarea "**********"
click at [1463, 28] on icon "Main content area" at bounding box center [1466, 25] width 17 height 17
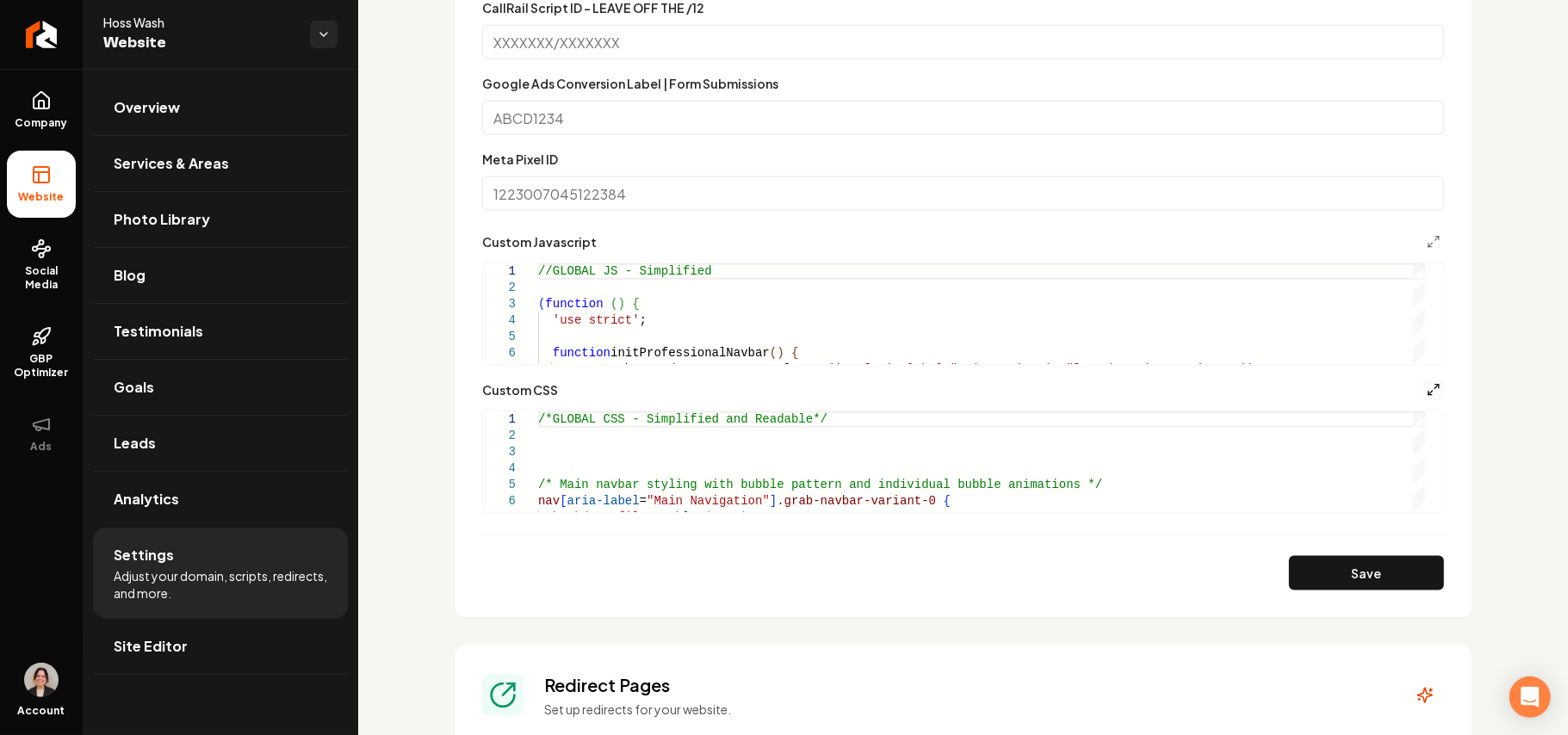
click at [1426, 386] on icon "Main content area" at bounding box center [1433, 390] width 14 height 14
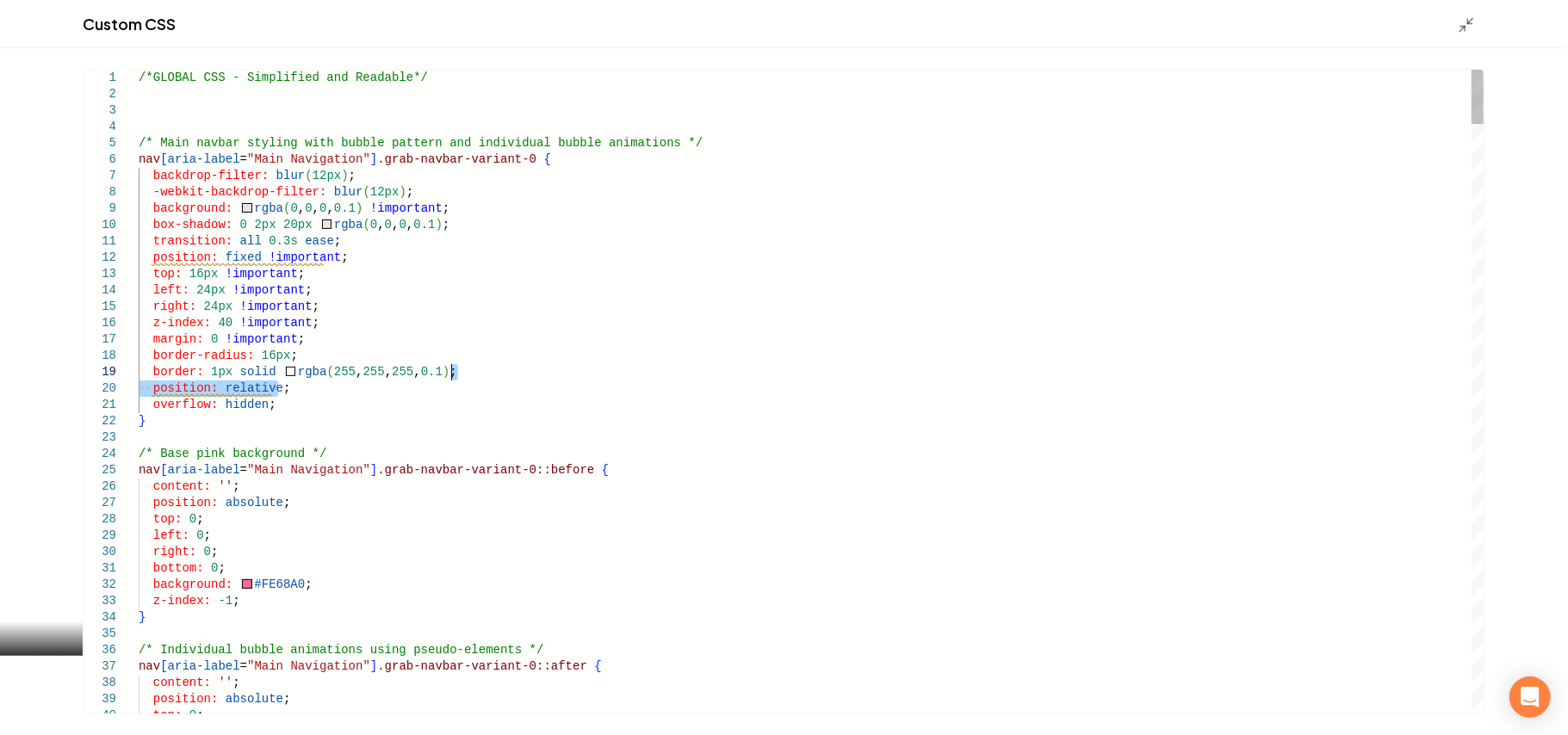
drag, startPoint x: 331, startPoint y: 391, endPoint x: 556, endPoint y: 366, distance: 226.4
type textarea "**********"
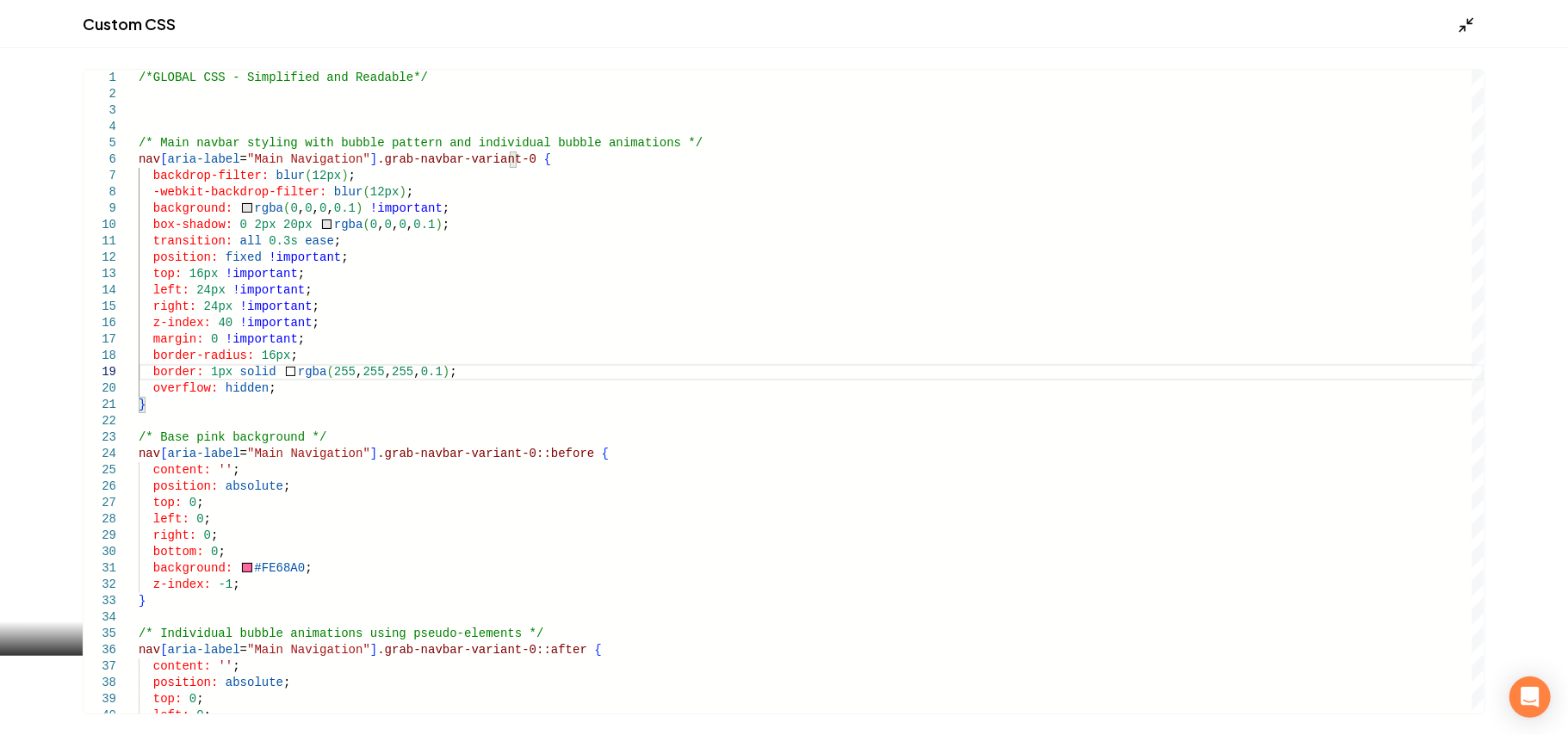
click at [1465, 20] on icon "Main content area" at bounding box center [1466, 25] width 17 height 17
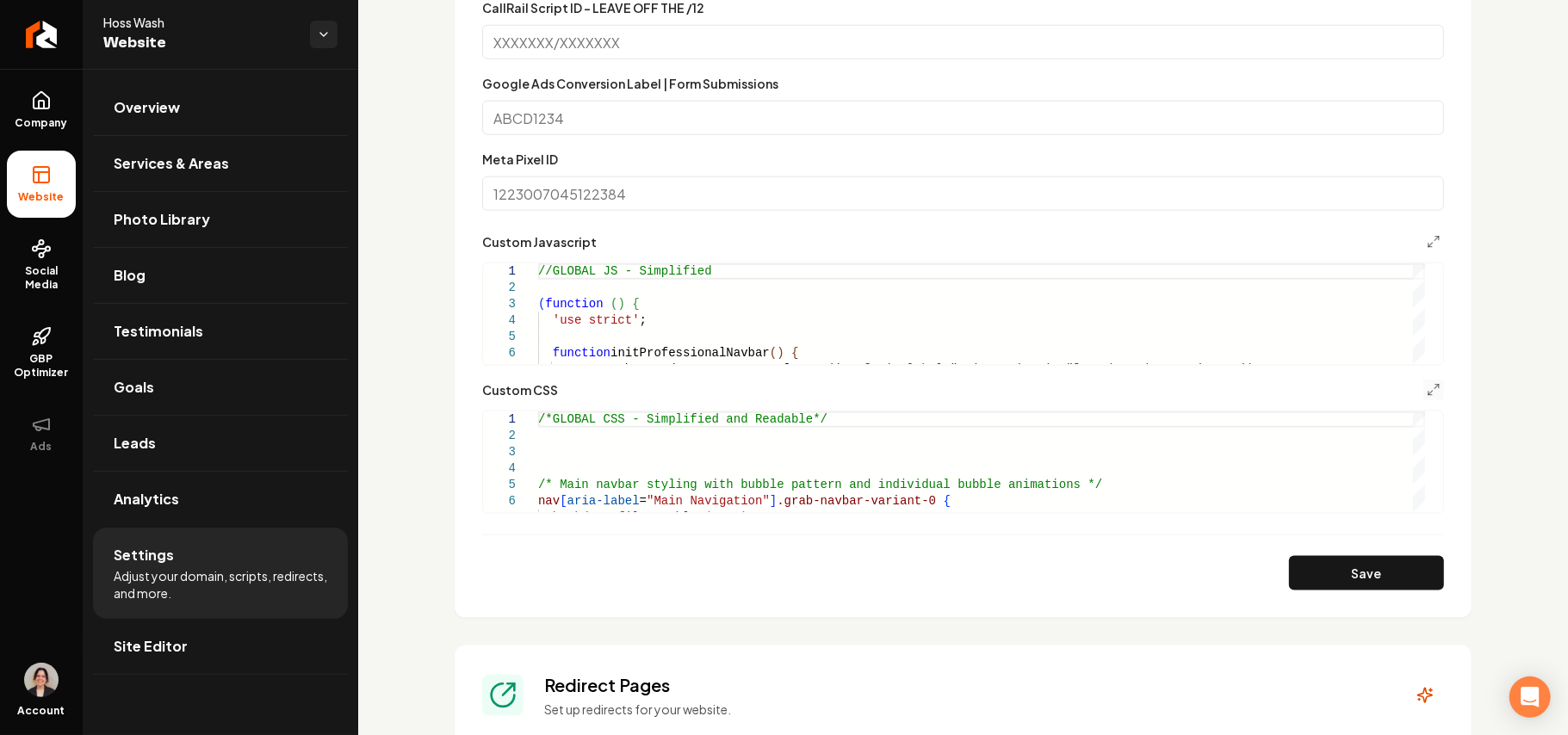
click at [1388, 592] on section "**********" at bounding box center [963, 141] width 1017 height 956
click at [1371, 582] on button "Save" at bounding box center [1366, 574] width 155 height 35
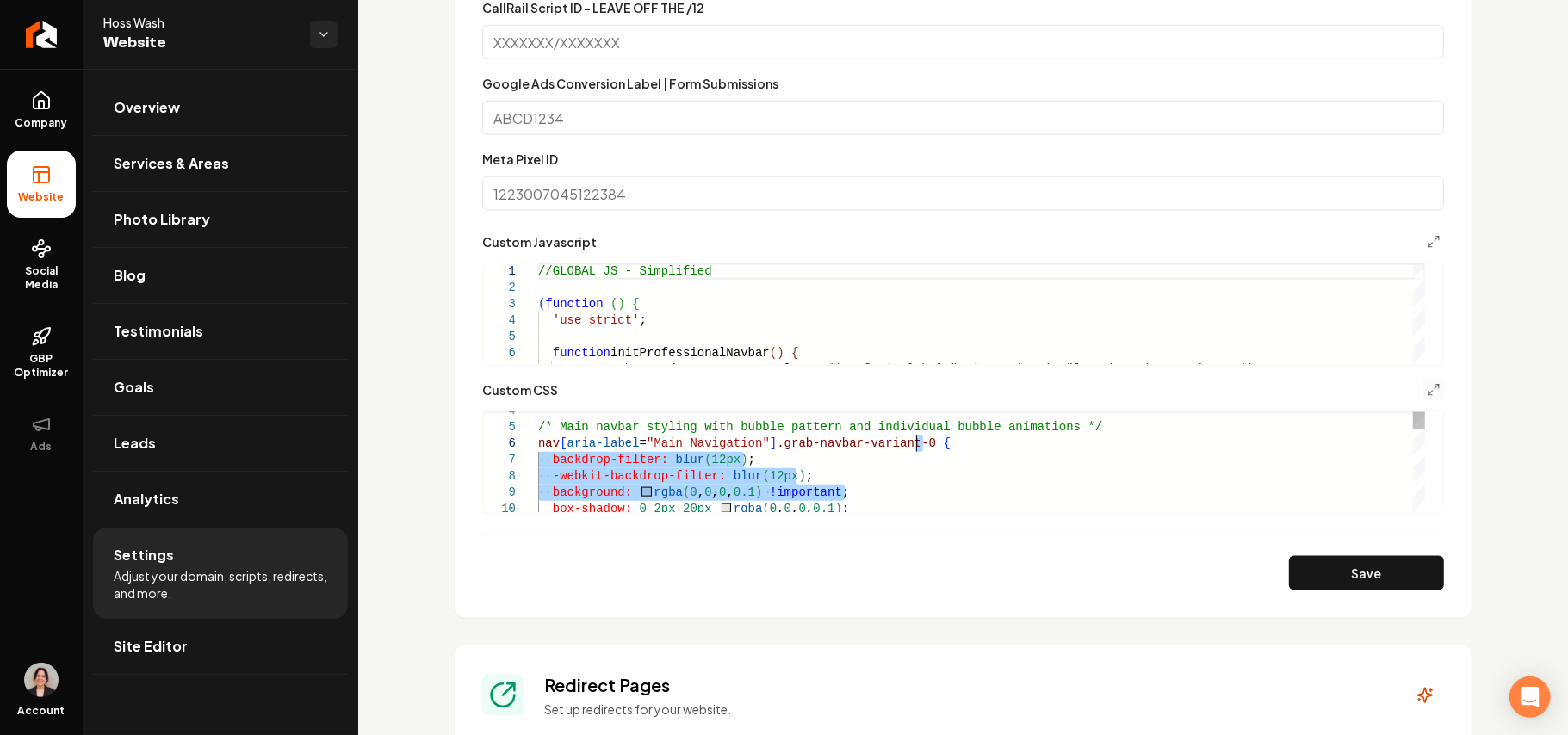
drag, startPoint x: 882, startPoint y: 490, endPoint x: 988, endPoint y: 446, distance: 114.8
type textarea "**********"
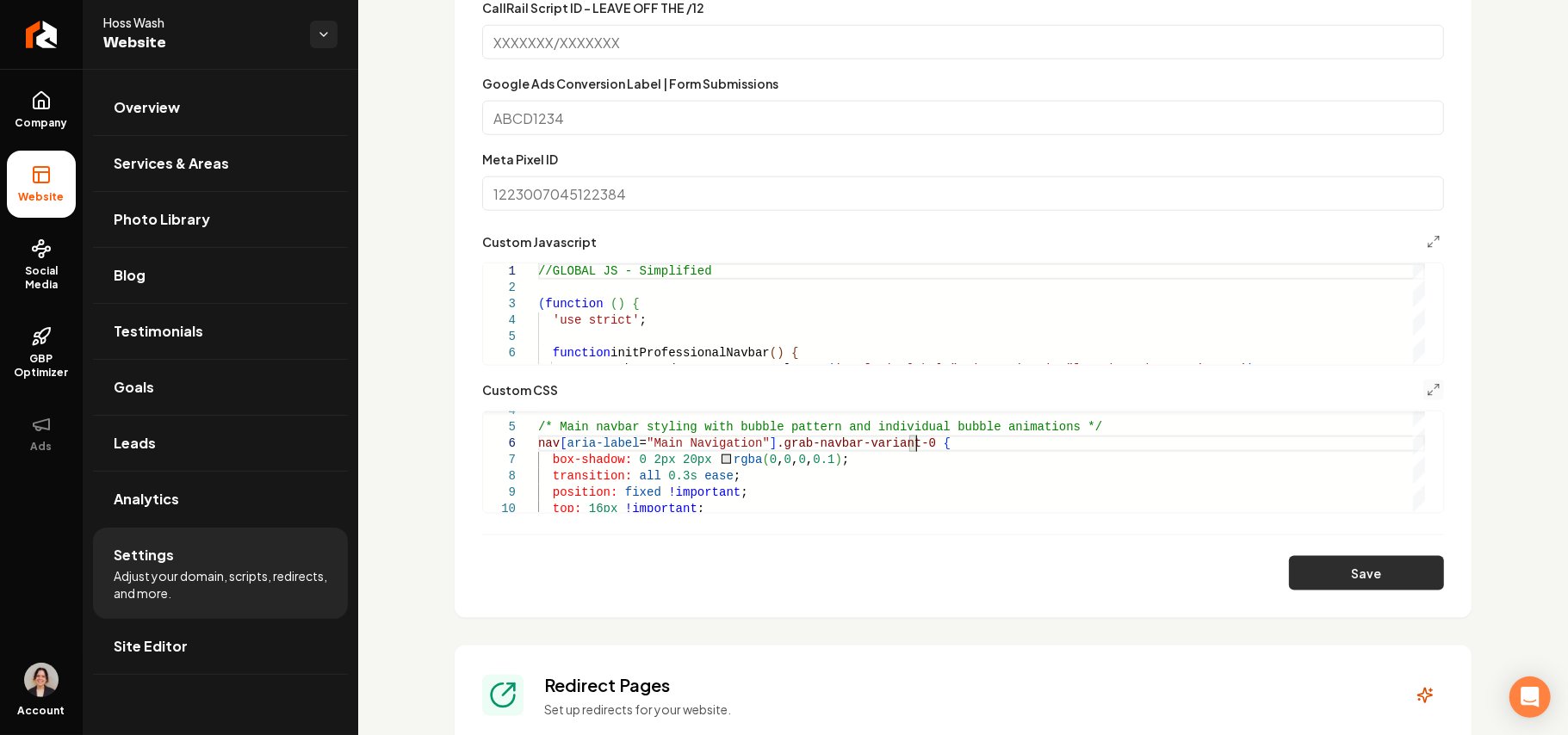
click at [1375, 586] on button "Save" at bounding box center [1366, 574] width 155 height 35
click at [1426, 388] on icon "Main content area" at bounding box center [1433, 390] width 14 height 14
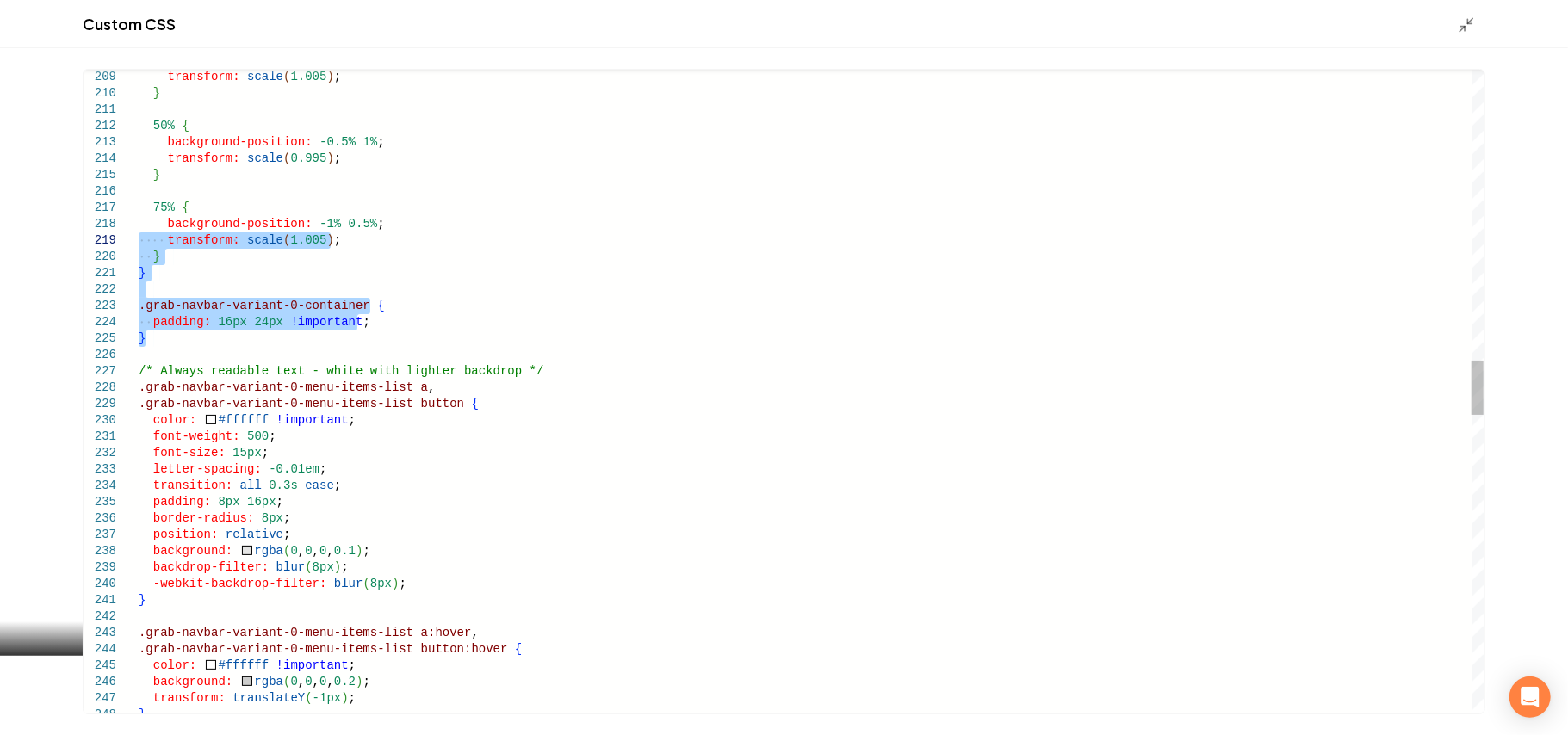
drag, startPoint x: 188, startPoint y: 342, endPoint x: 135, endPoint y: 239, distance: 115.8
click at [139, 239] on div "transform: scale ( 1.005 ) ; } 50% { background-position: -0.5% 1% ; transform:…" at bounding box center [811, 436] width 1345 height 7541
click at [218, 241] on div "transform: scale ( 1.005 ) ; } 50% { background-position: -0.5% 1% ; transform:…" at bounding box center [811, 436] width 1345 height 7541
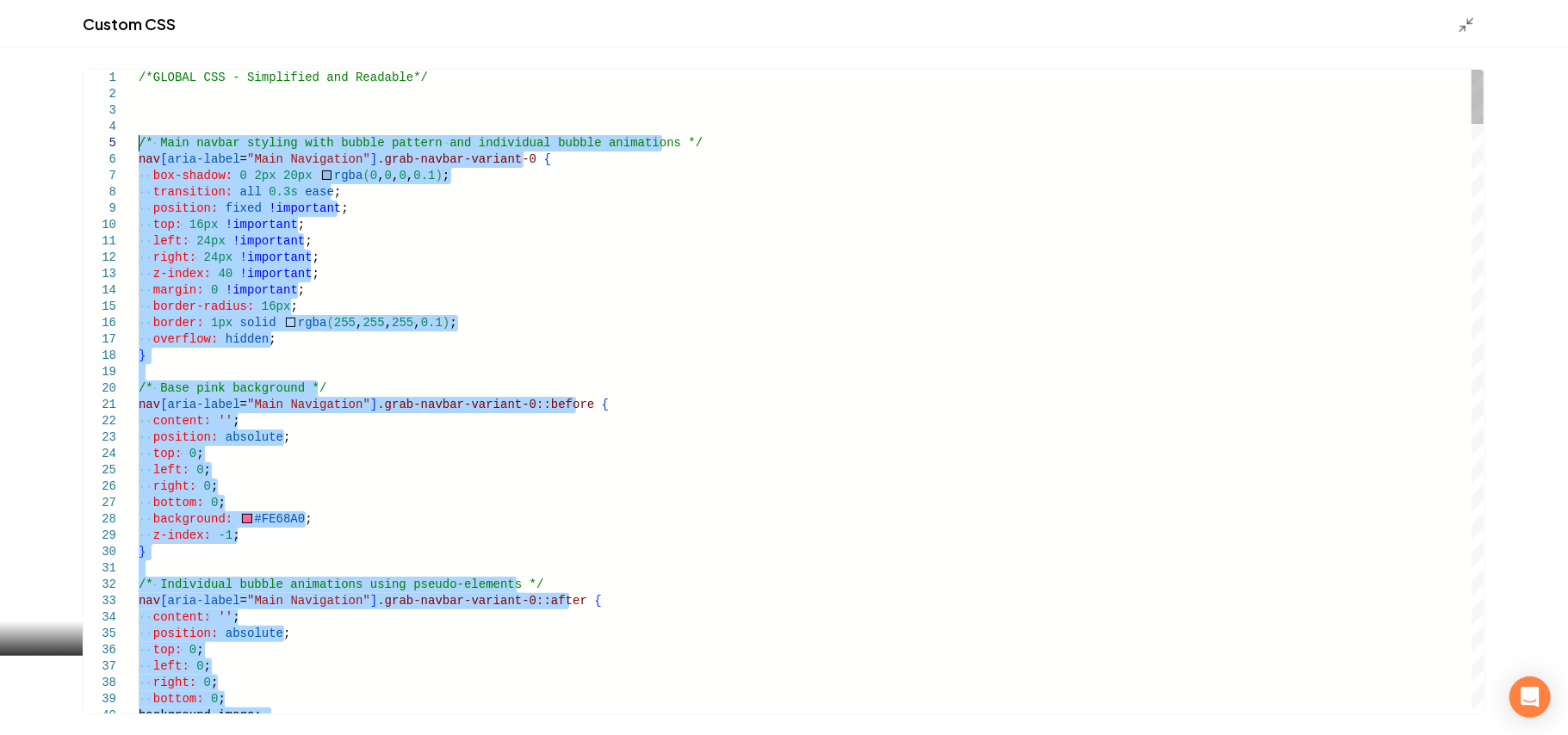
drag, startPoint x: 176, startPoint y: 277, endPoint x: 132, endPoint y: 143, distance: 141.0
type textarea "**********"
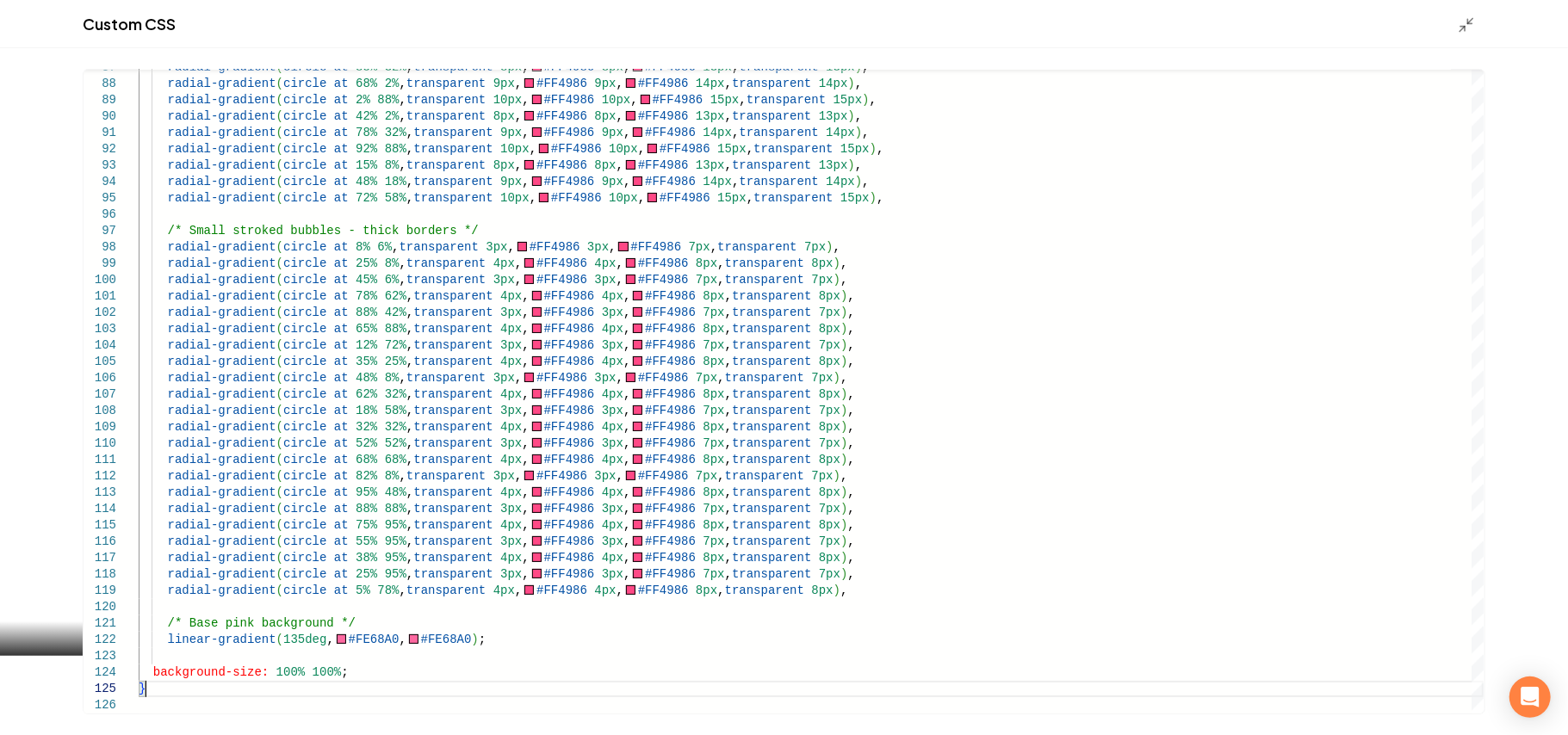
click at [1456, 25] on div "Custom CSS" at bounding box center [784, 24] width 1568 height 48
click at [1463, 21] on icon "Main content area" at bounding box center [1466, 25] width 17 height 17
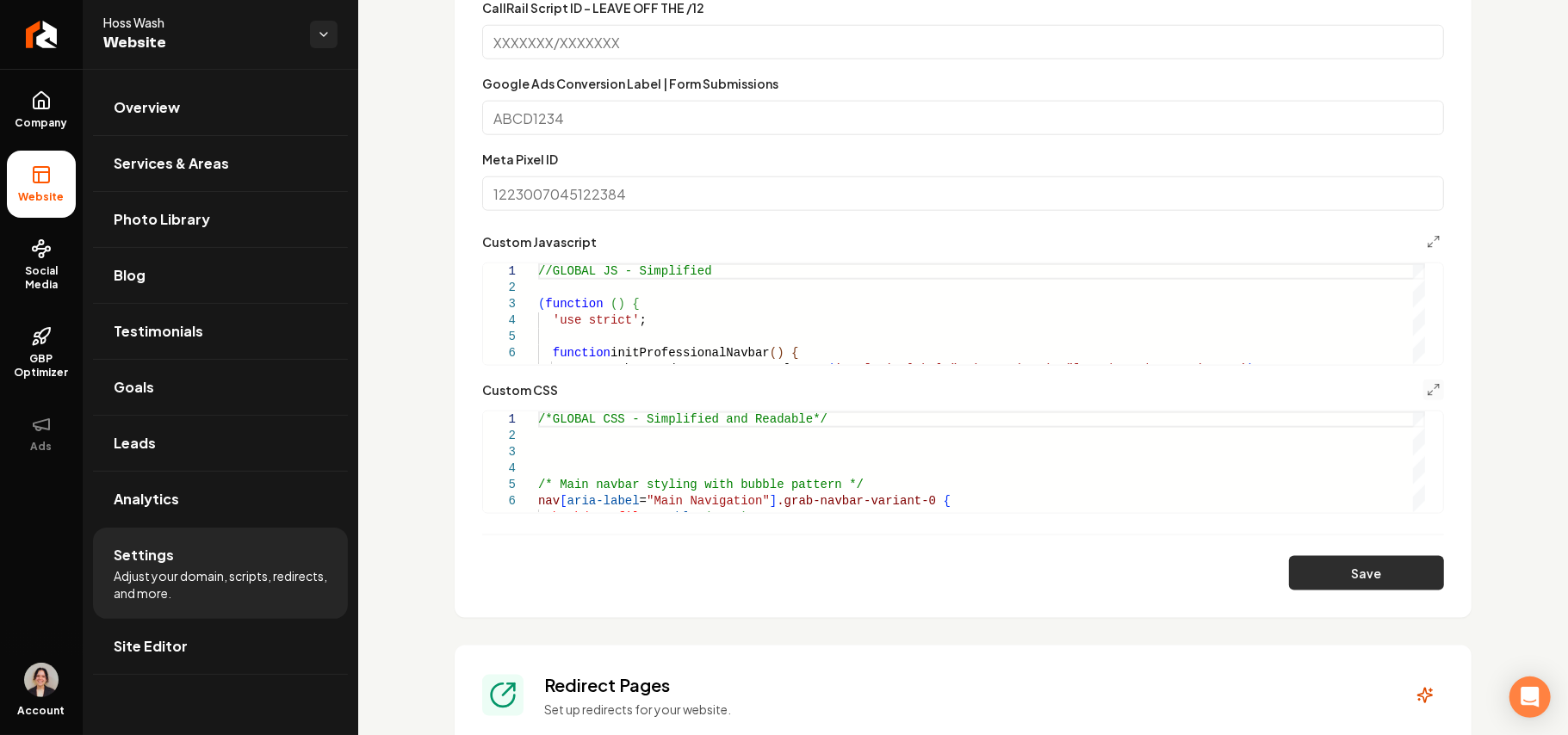
click at [1338, 565] on button "Save" at bounding box center [1366, 574] width 155 height 35
click at [1426, 388] on icon "Main content area" at bounding box center [1433, 390] width 14 height 14
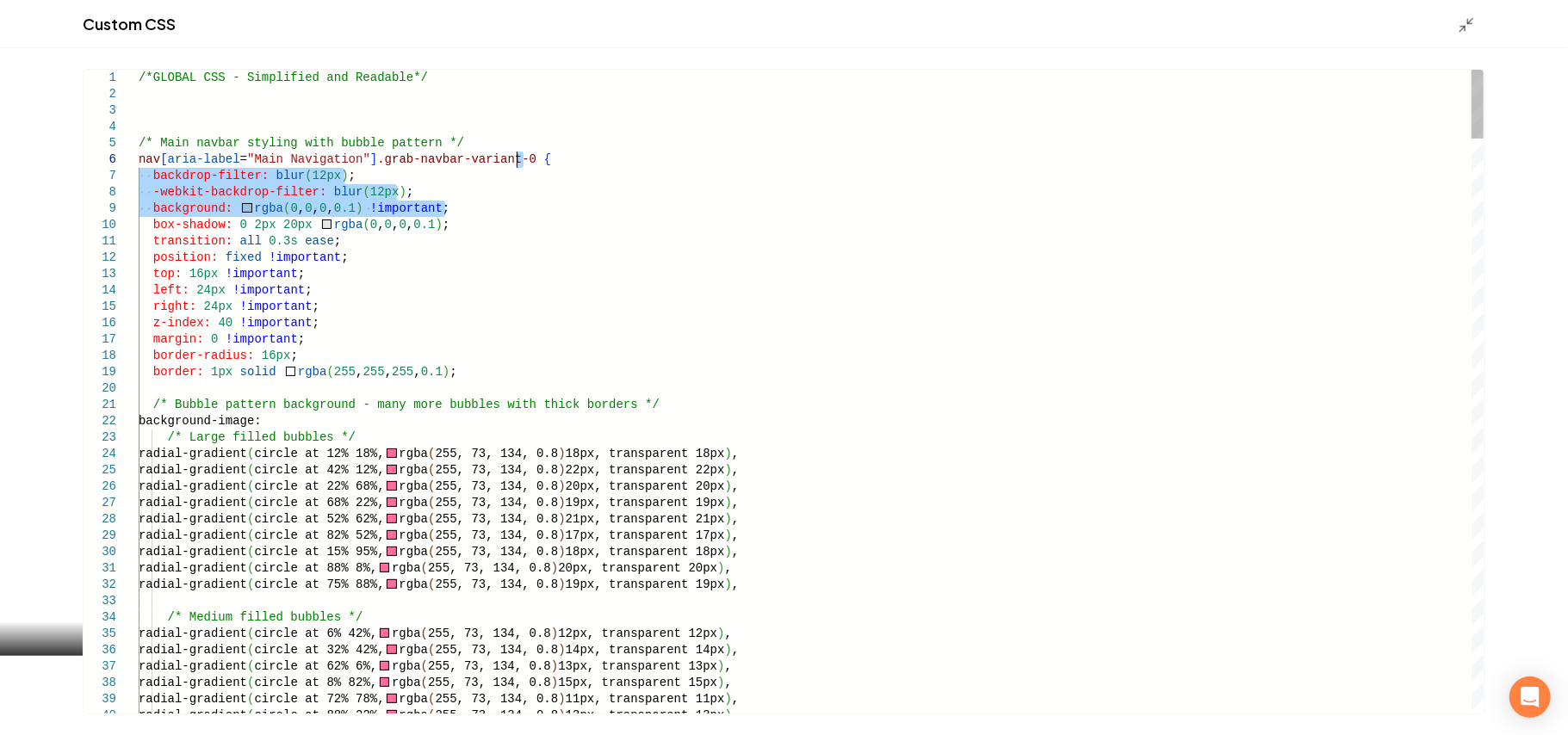
drag, startPoint x: 490, startPoint y: 211, endPoint x: 699, endPoint y: 159, distance: 215.4
type textarea "**********"
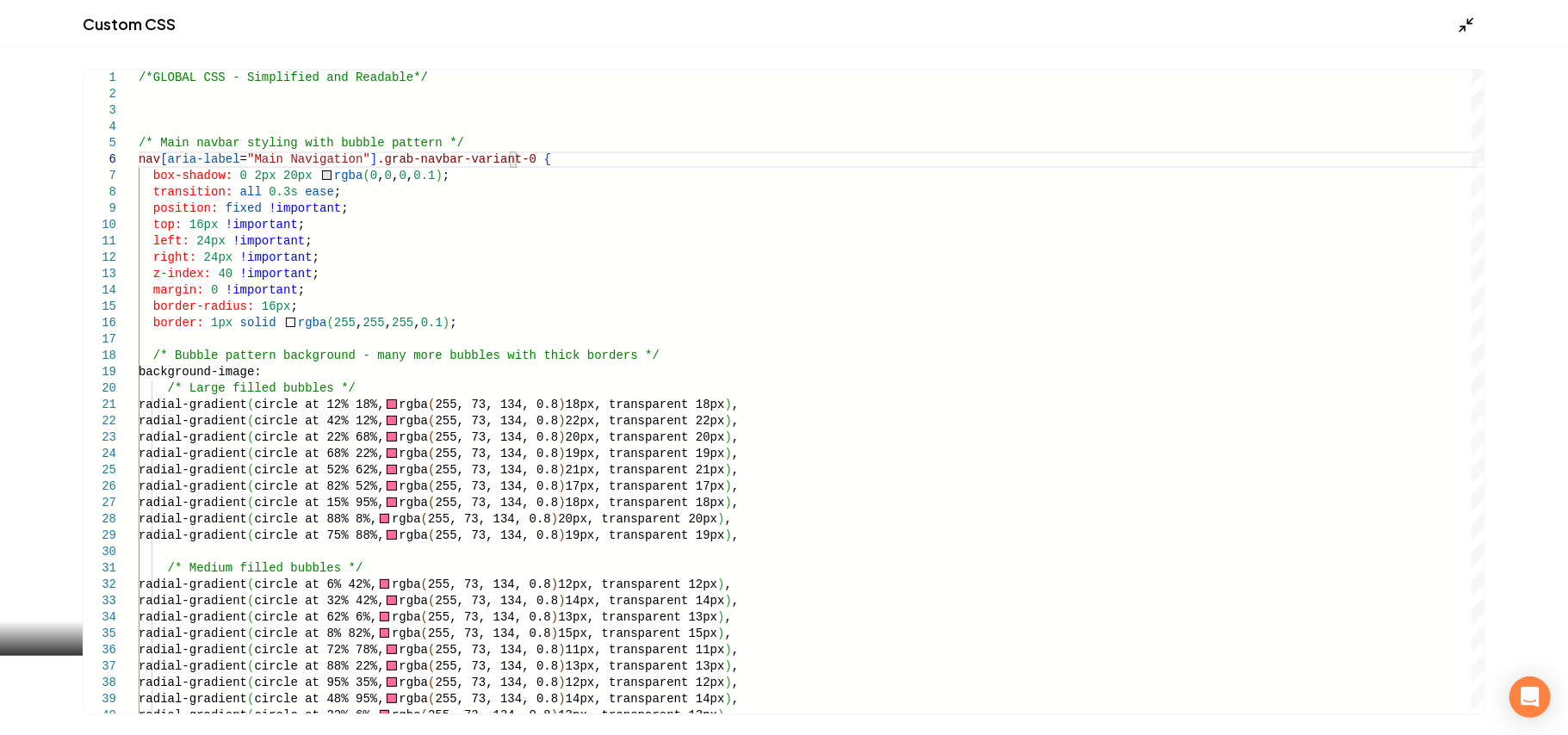
click at [1460, 20] on icon "Main content area" at bounding box center [1466, 25] width 17 height 17
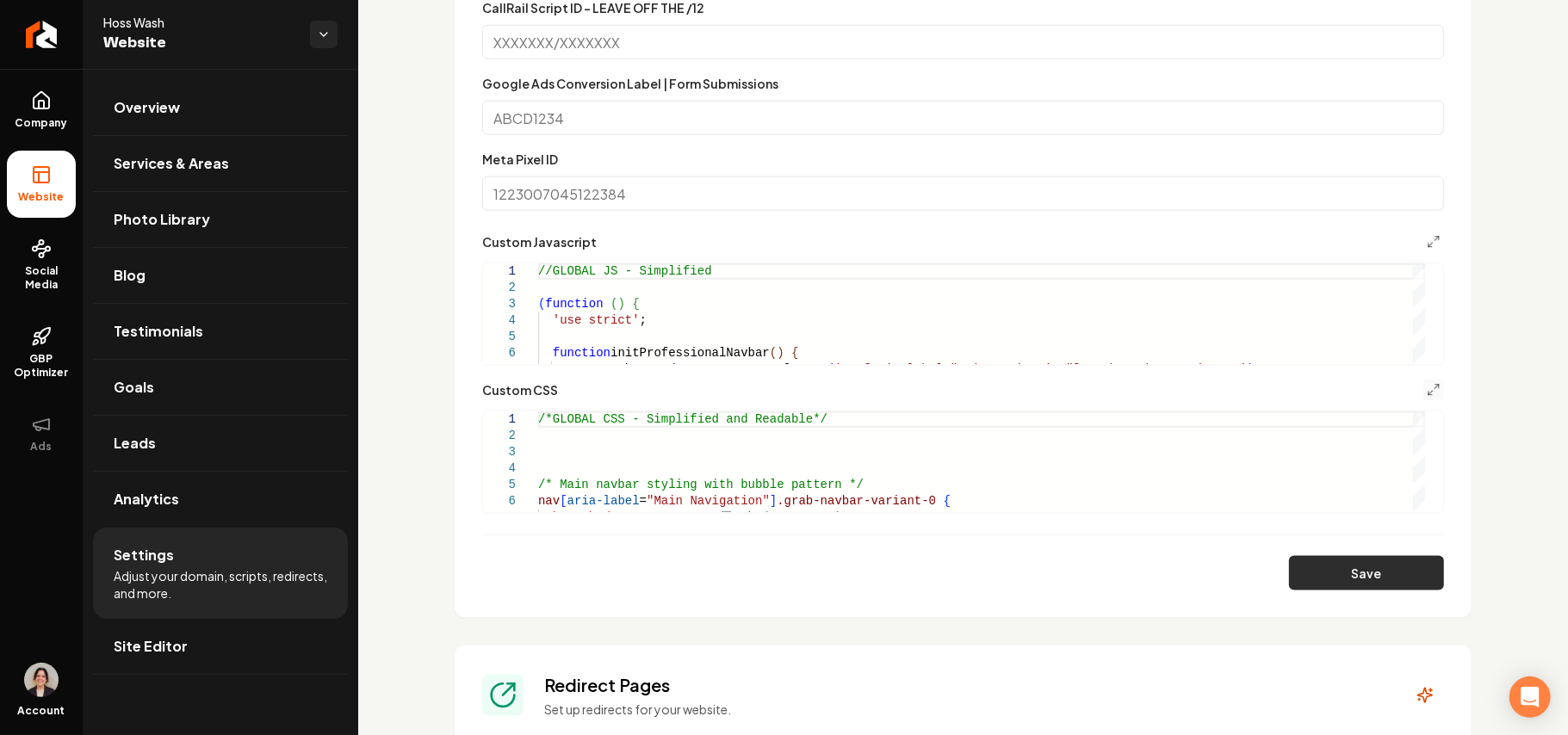
click at [1363, 579] on button "Save" at bounding box center [1366, 574] width 155 height 35
click at [201, 659] on link "Site Editor" at bounding box center [220, 646] width 255 height 55
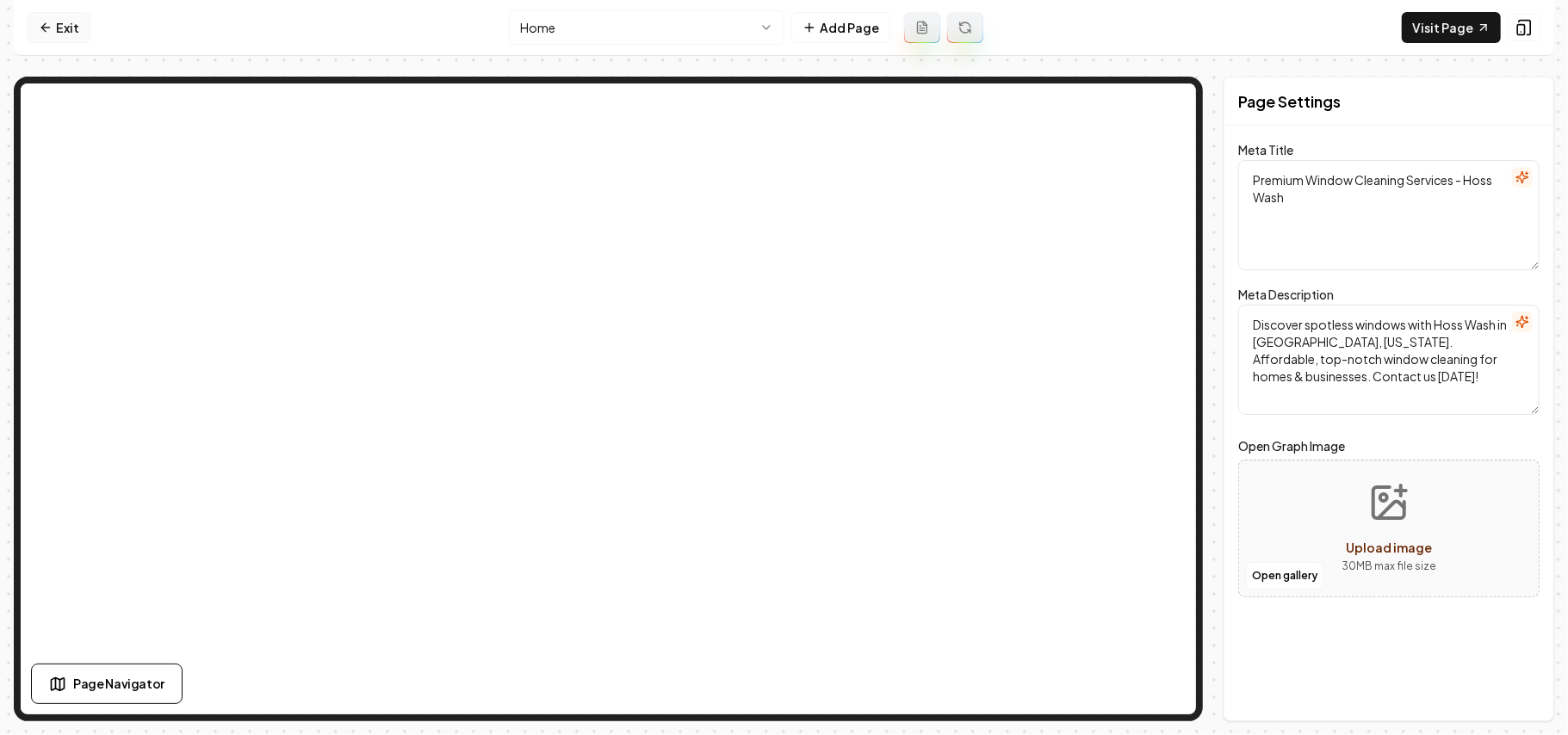
click at [55, 20] on link "Exit" at bounding box center [58, 27] width 63 height 31
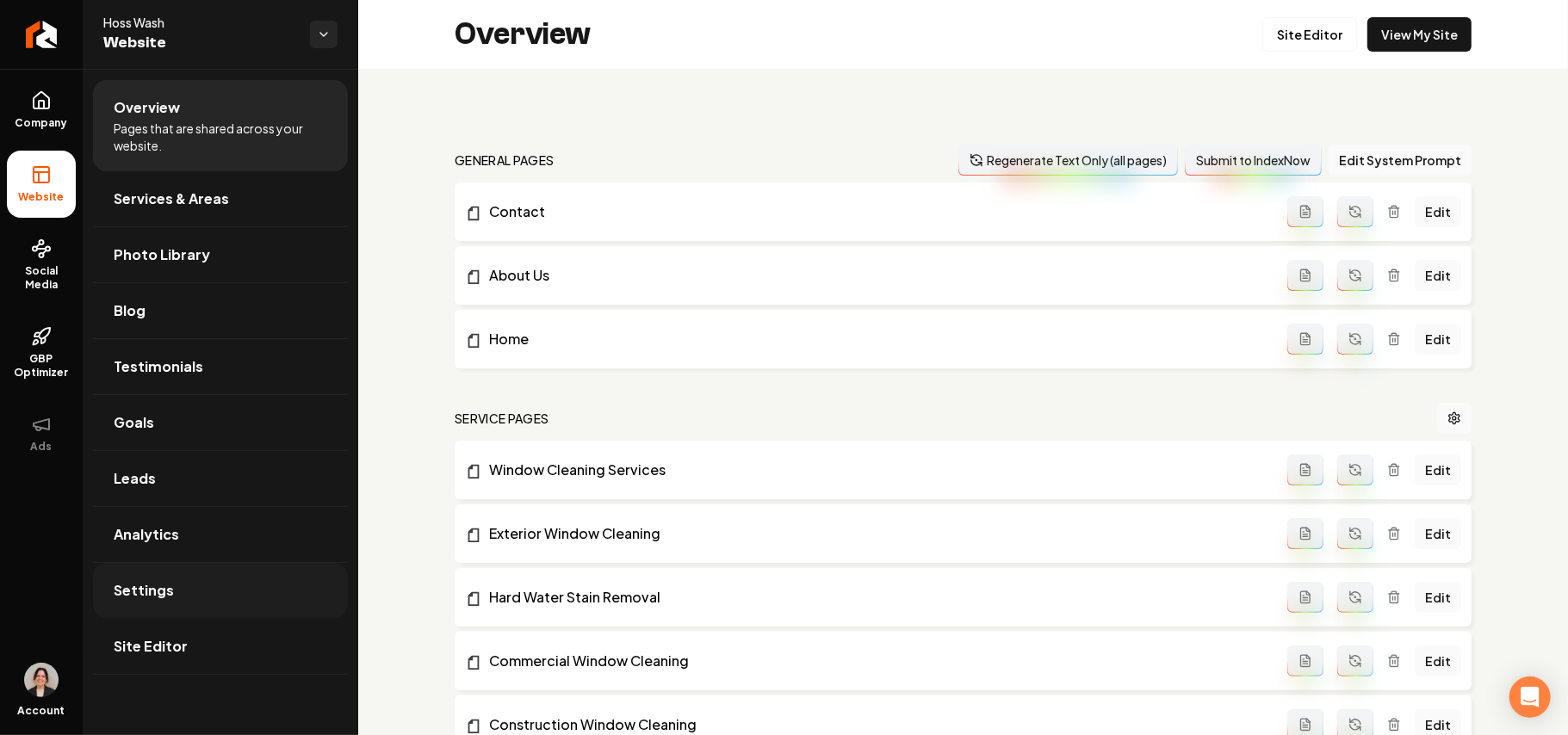
click at [151, 590] on span "Settings" at bounding box center [144, 590] width 60 height 20
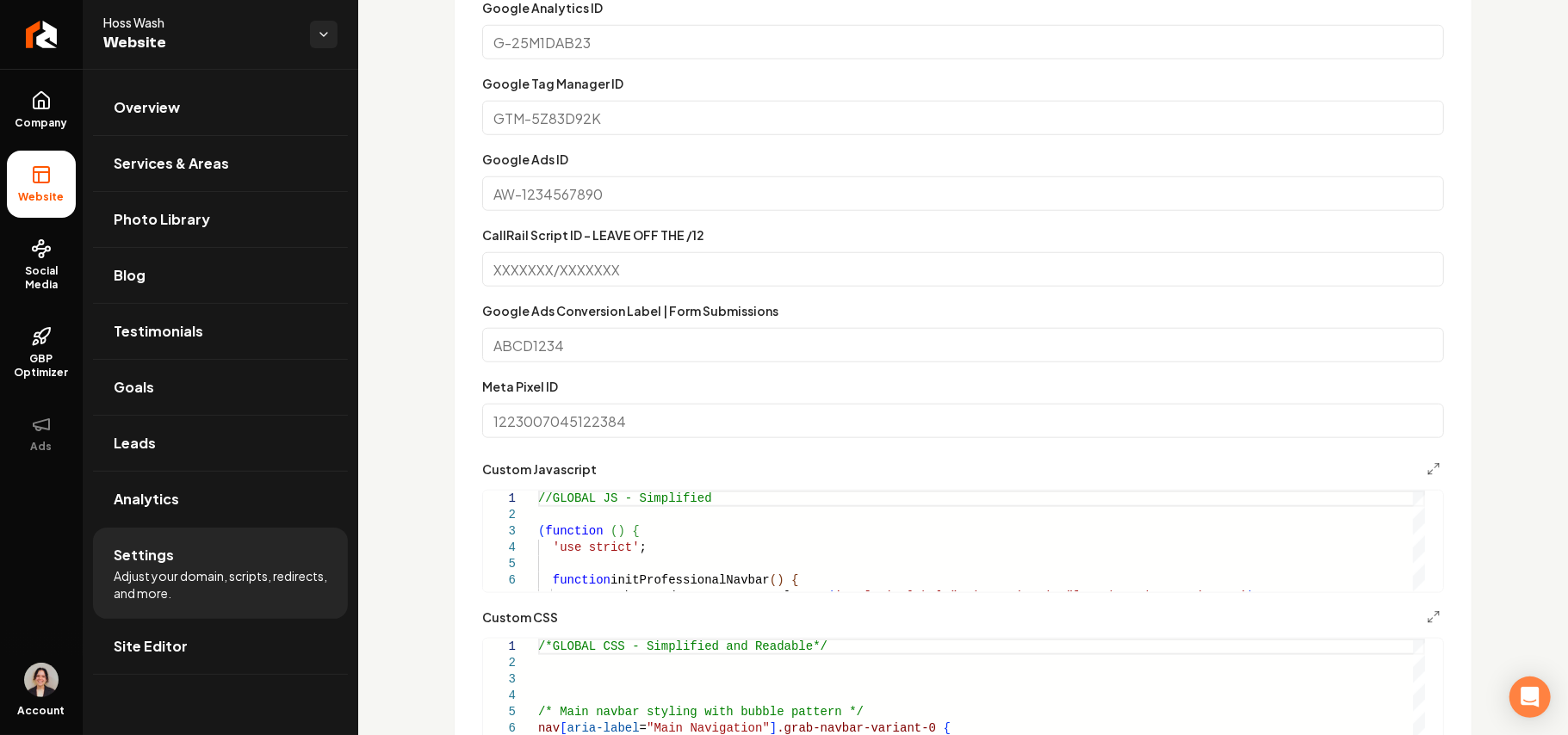
scroll to position [1262, 0]
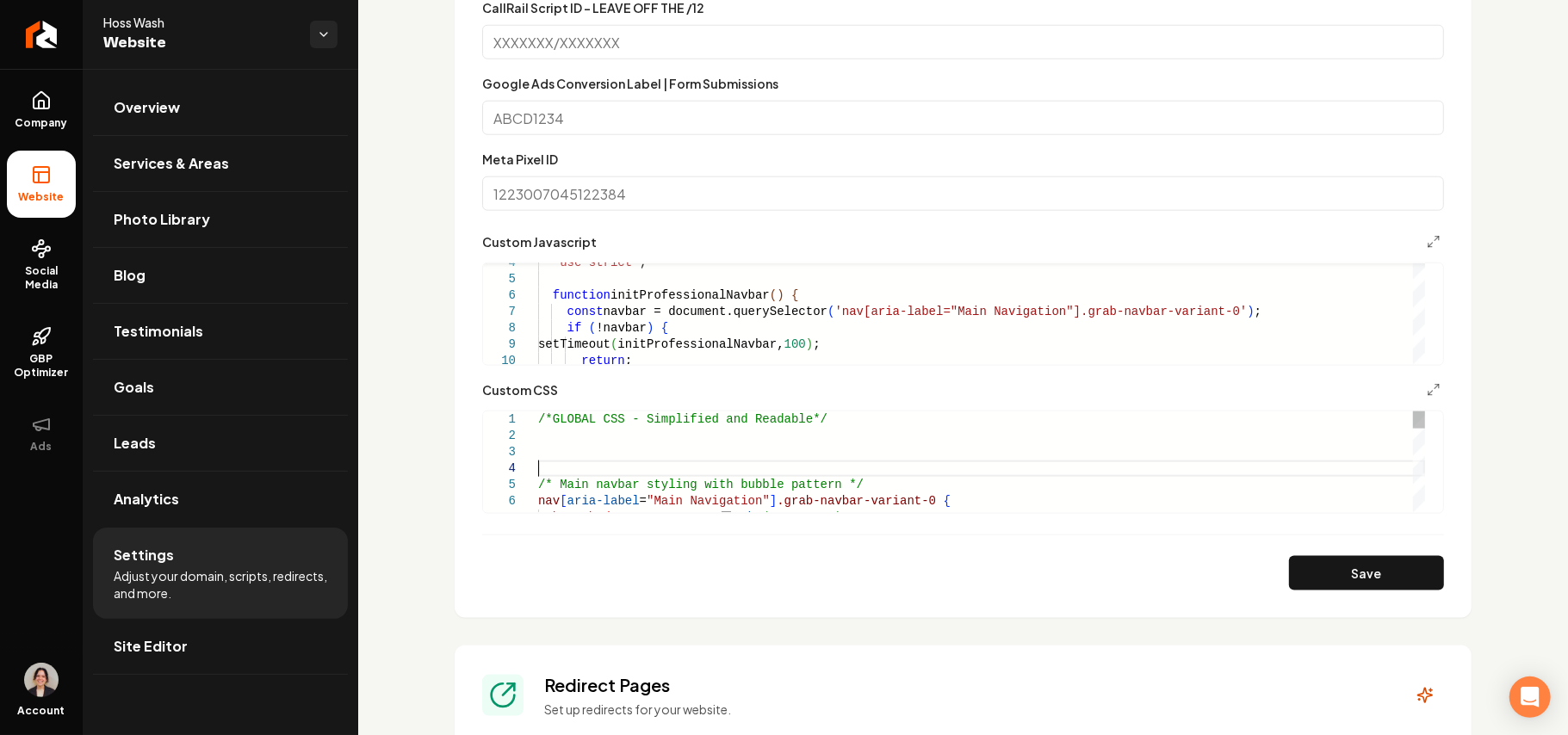
type textarea "**********"
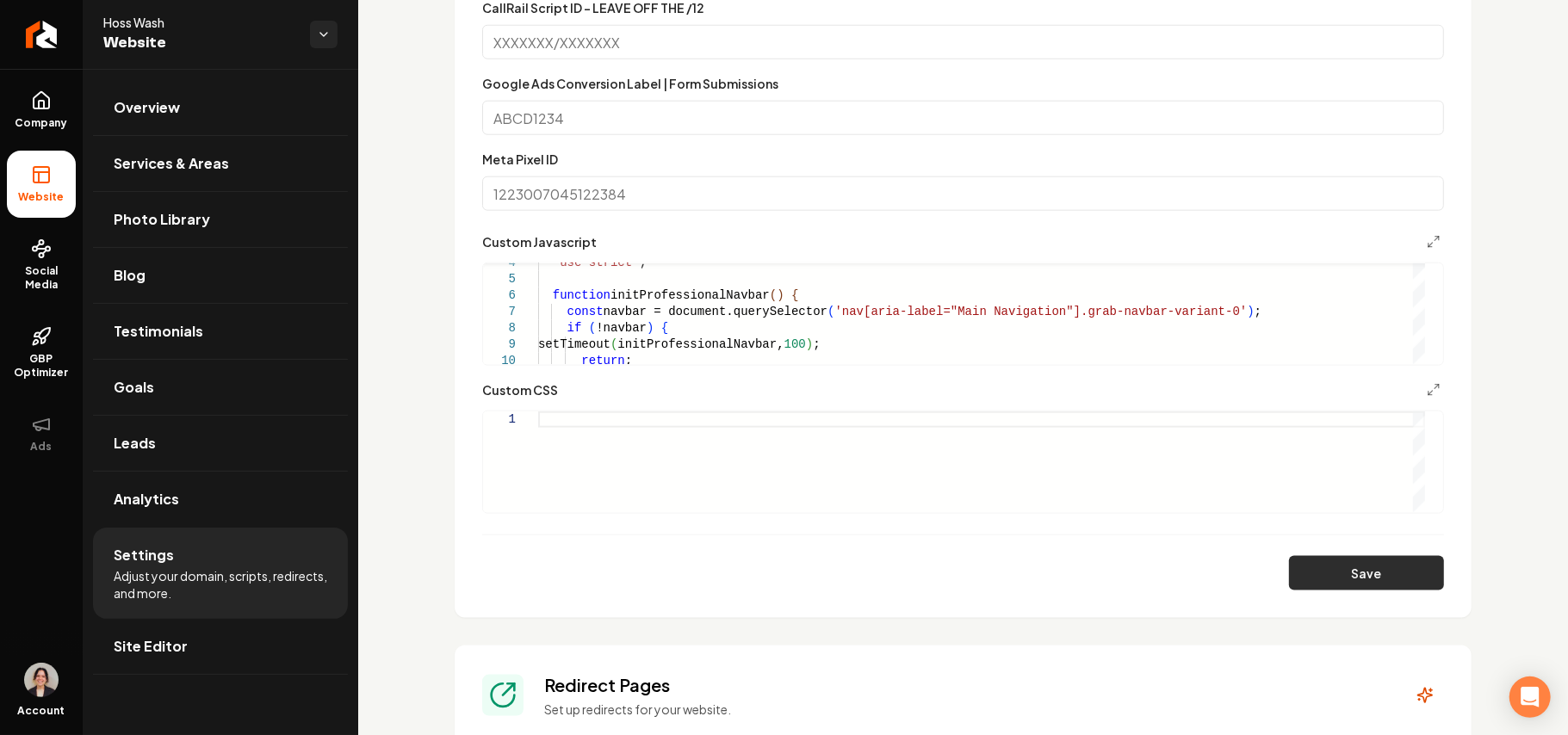
click at [1357, 572] on button "Save" at bounding box center [1366, 574] width 155 height 35
click at [638, 487] on div "Main content area" at bounding box center [981, 462] width 887 height 101
type textarea "**********"
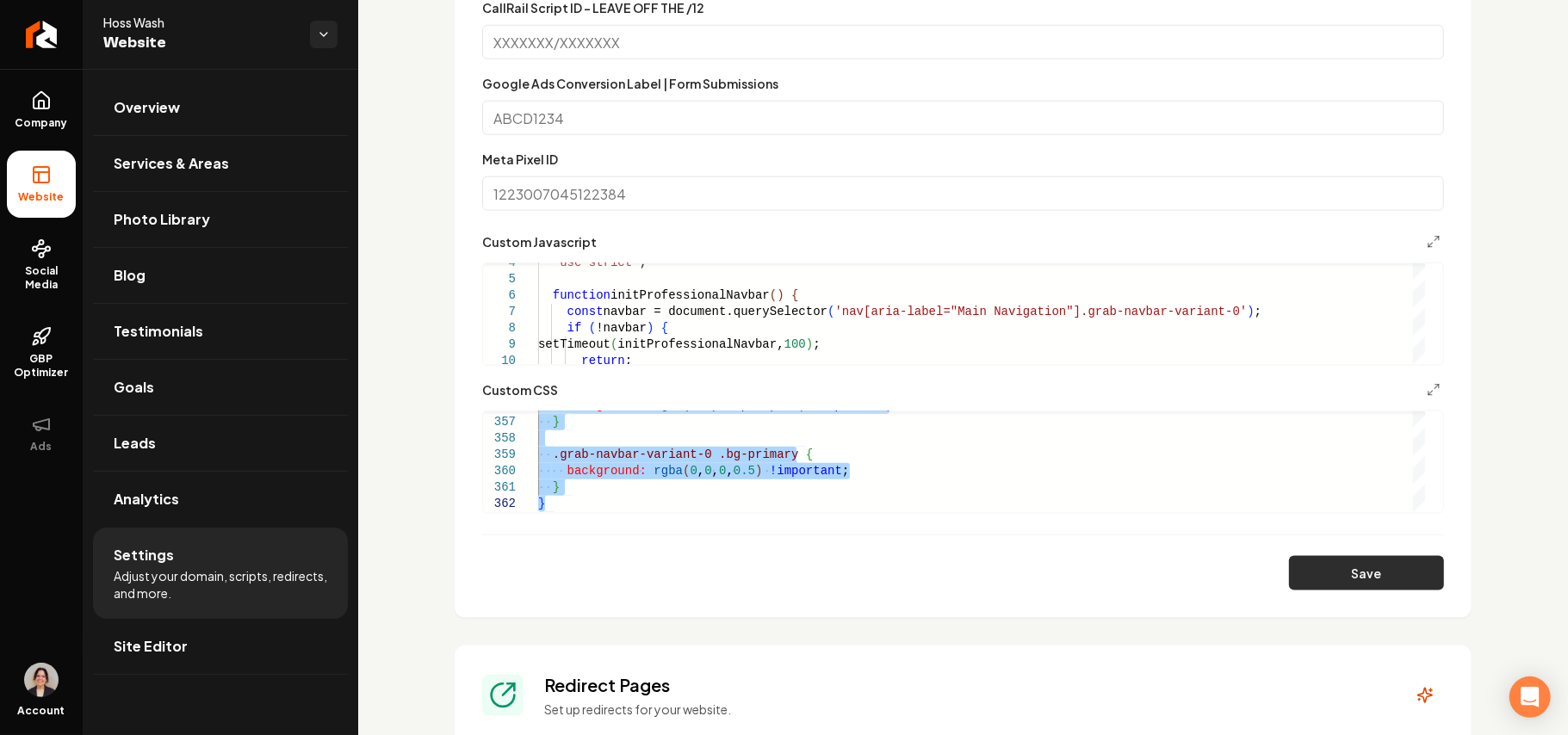
click at [1323, 586] on button "Save" at bounding box center [1366, 574] width 155 height 35
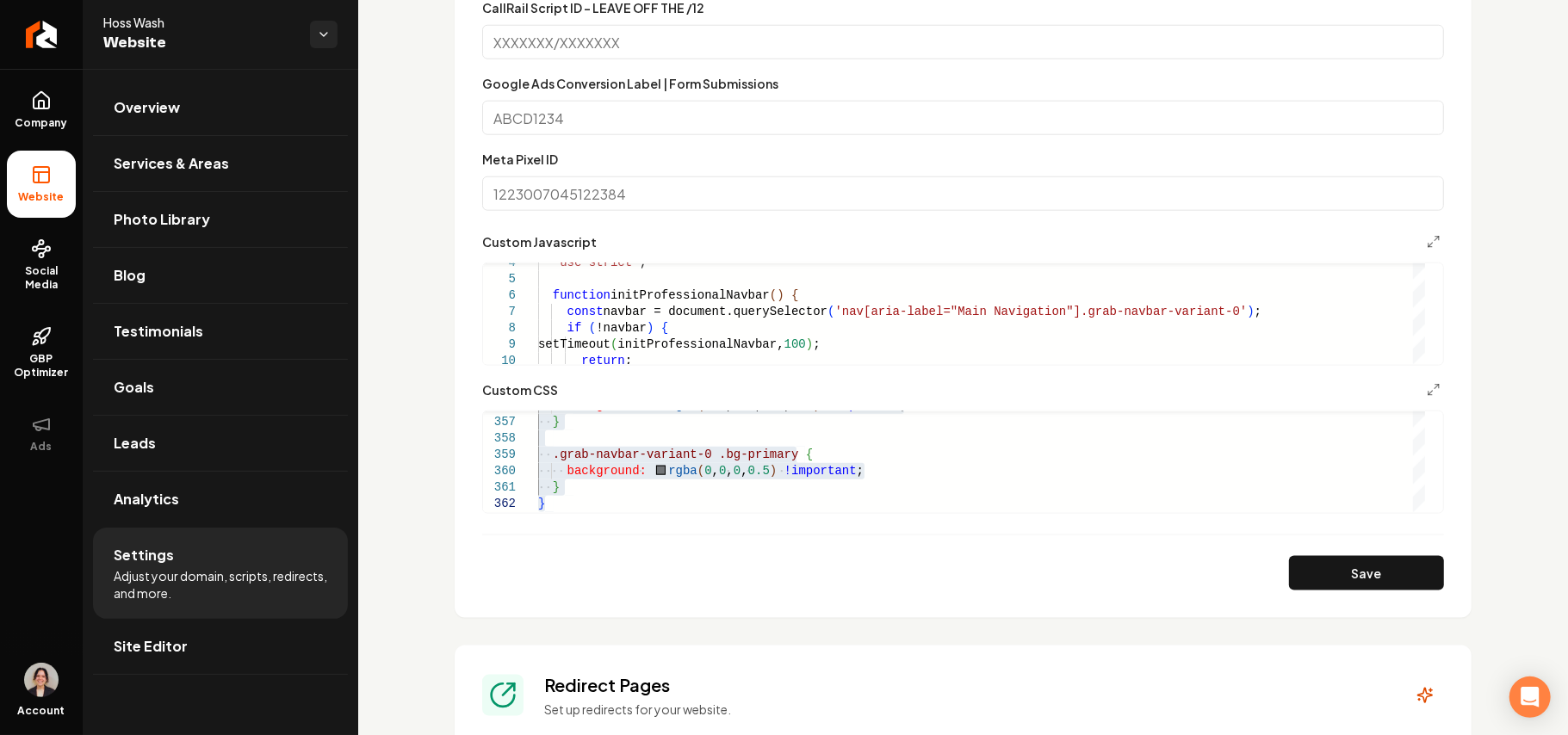
click at [1424, 377] on form "**********" at bounding box center [963, 180] width 962 height 820
click at [1424, 380] on button "Main content area" at bounding box center [1433, 390] width 20 height 20
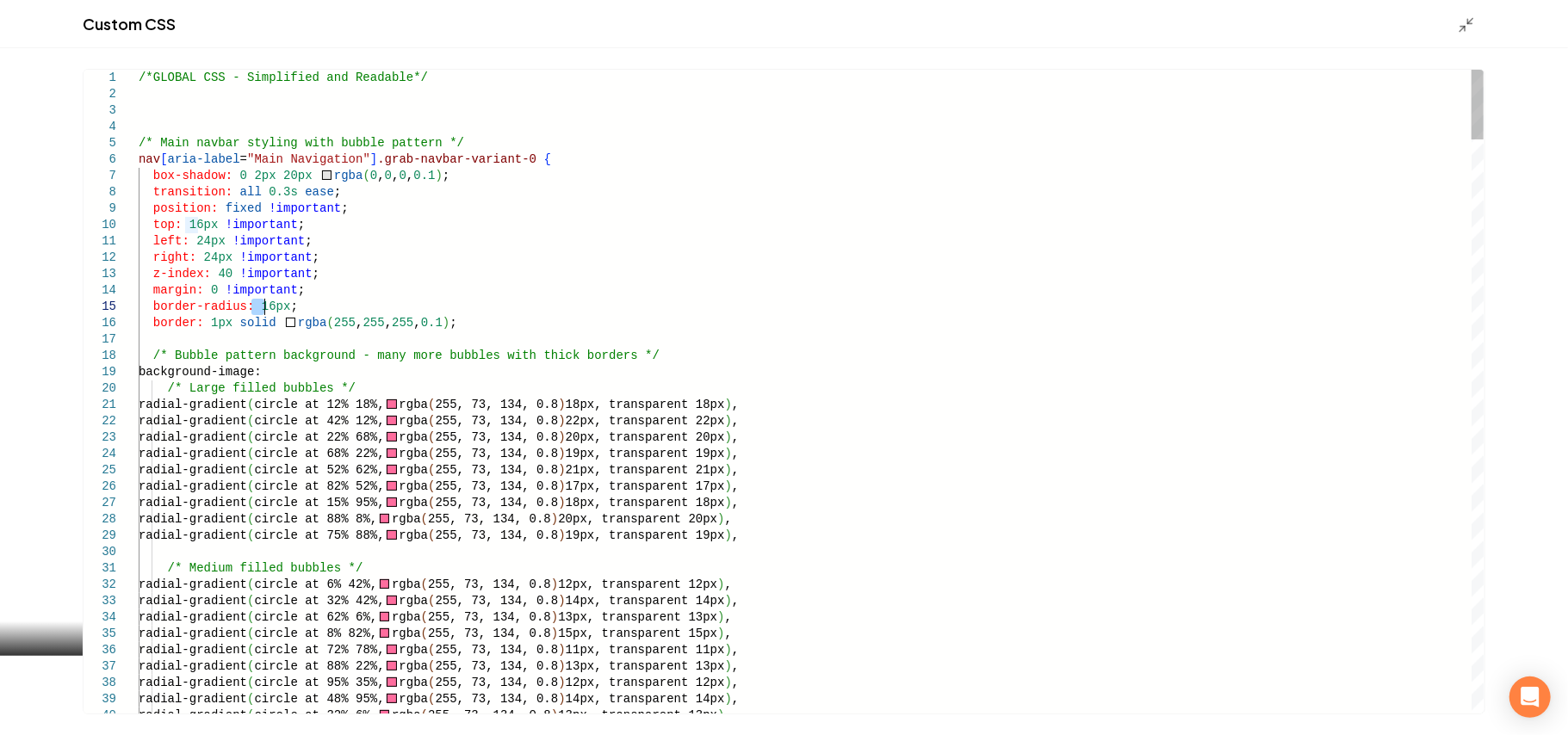
drag, startPoint x: 251, startPoint y: 310, endPoint x: 263, endPoint y: 310, distance: 12.0
type textarea "**********"
click at [1479, 21] on div "Main content area" at bounding box center [1471, 24] width 27 height 19
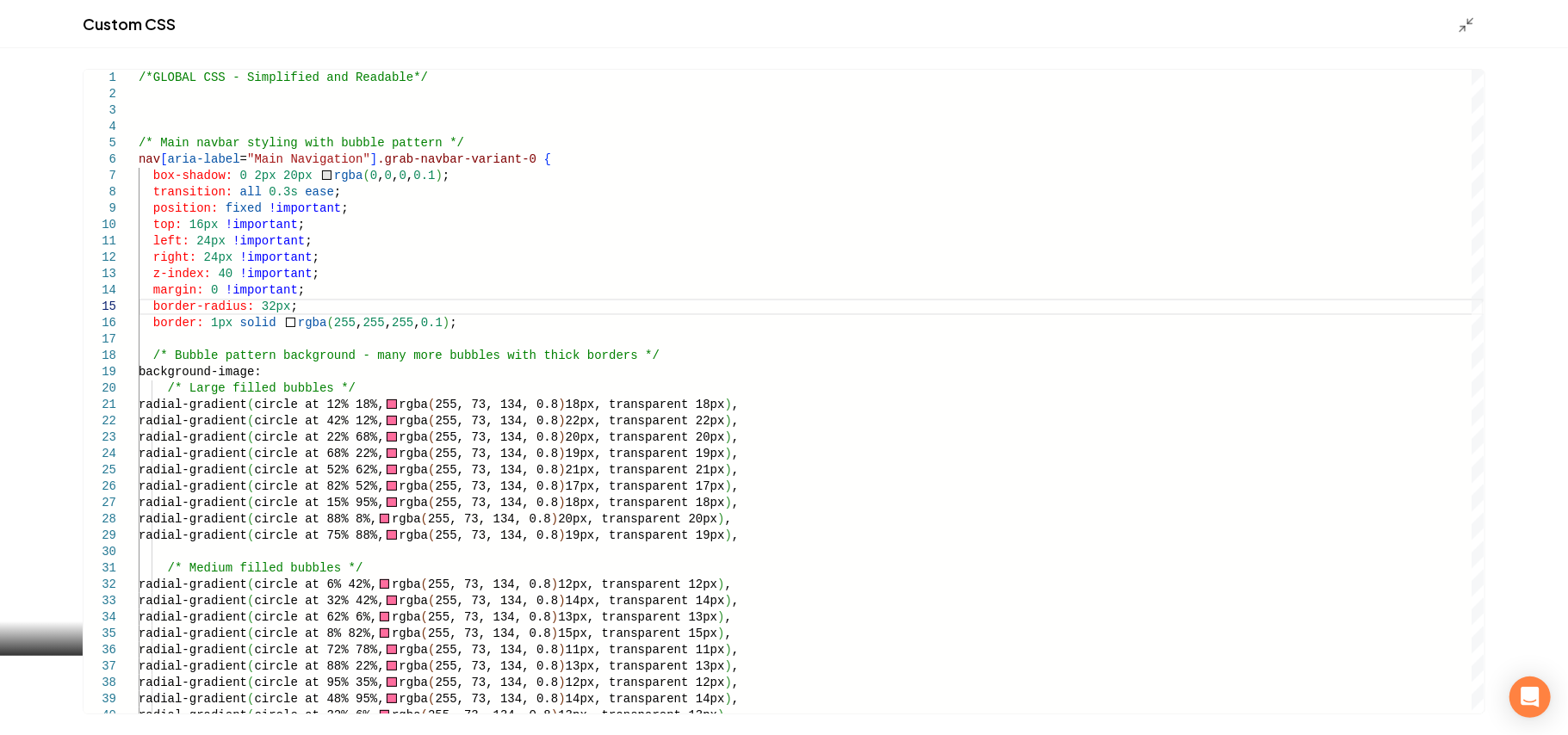
click at [1476, 22] on div "Main content area" at bounding box center [1471, 24] width 27 height 19
click at [1460, 24] on icon "Main content area" at bounding box center [1466, 25] width 17 height 17
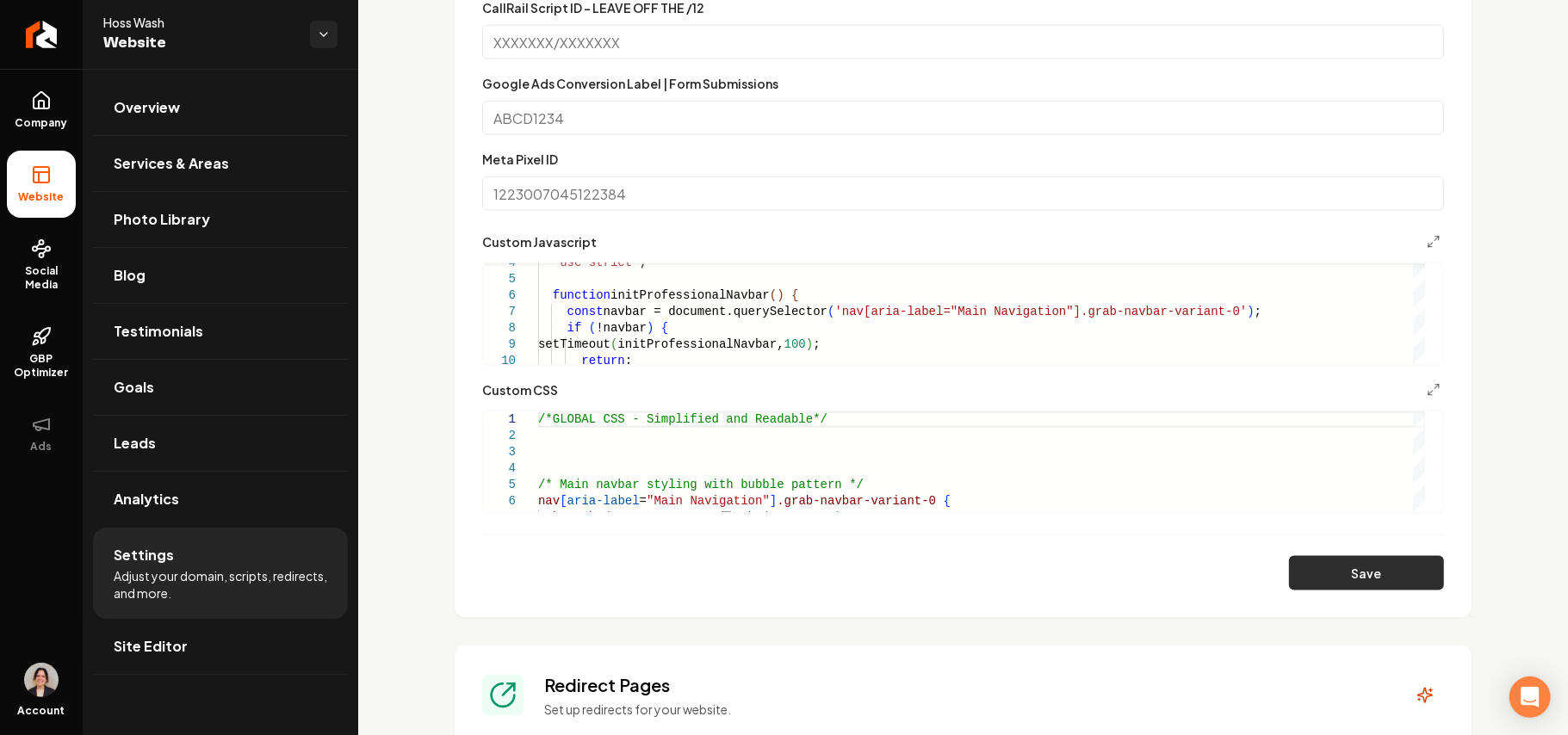
click at [1367, 572] on button "Save" at bounding box center [1366, 574] width 155 height 35
click at [1426, 388] on icon "Main content area" at bounding box center [1433, 390] width 14 height 14
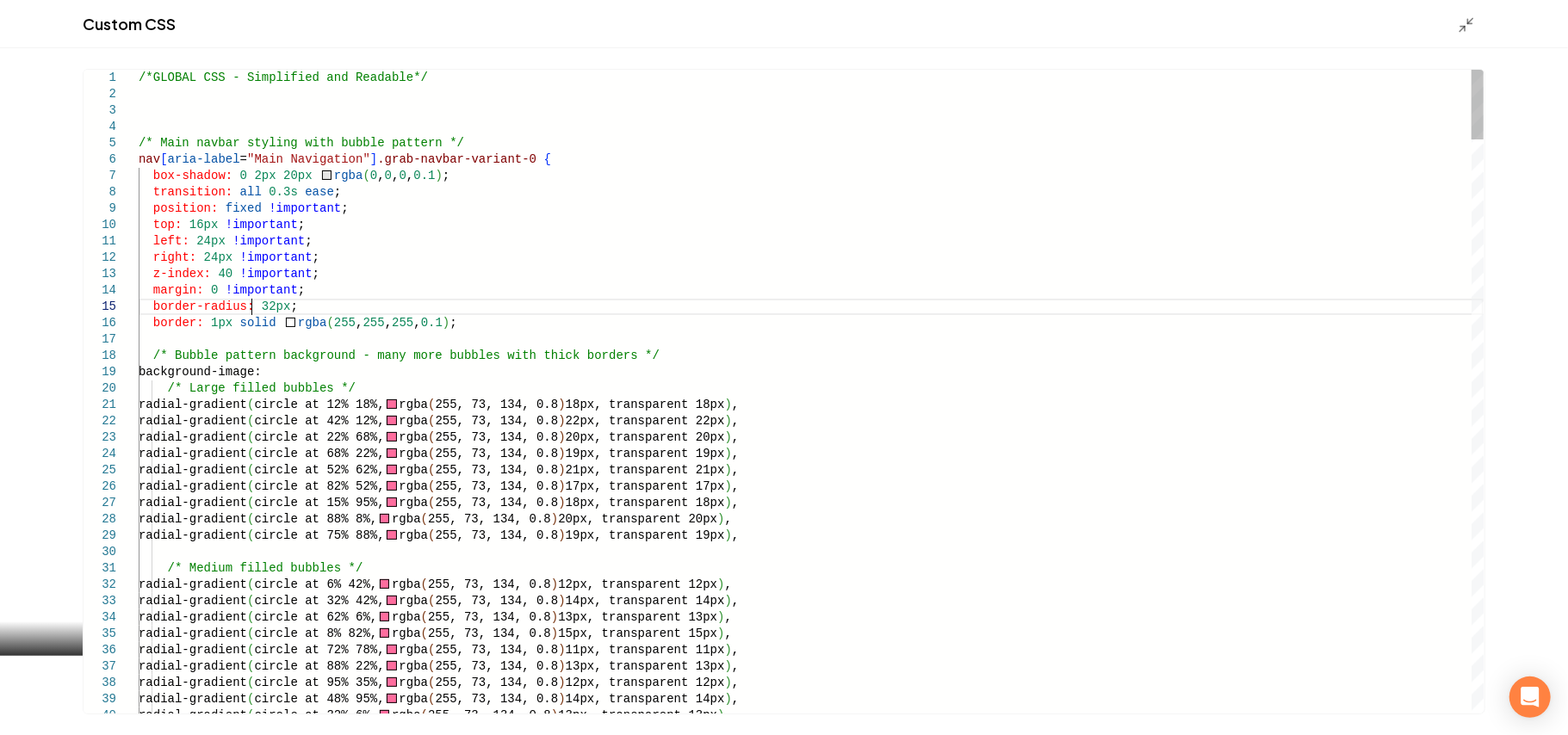
scroll to position [0, 0]
drag, startPoint x: 251, startPoint y: 310, endPoint x: 263, endPoint y: 307, distance: 12.4
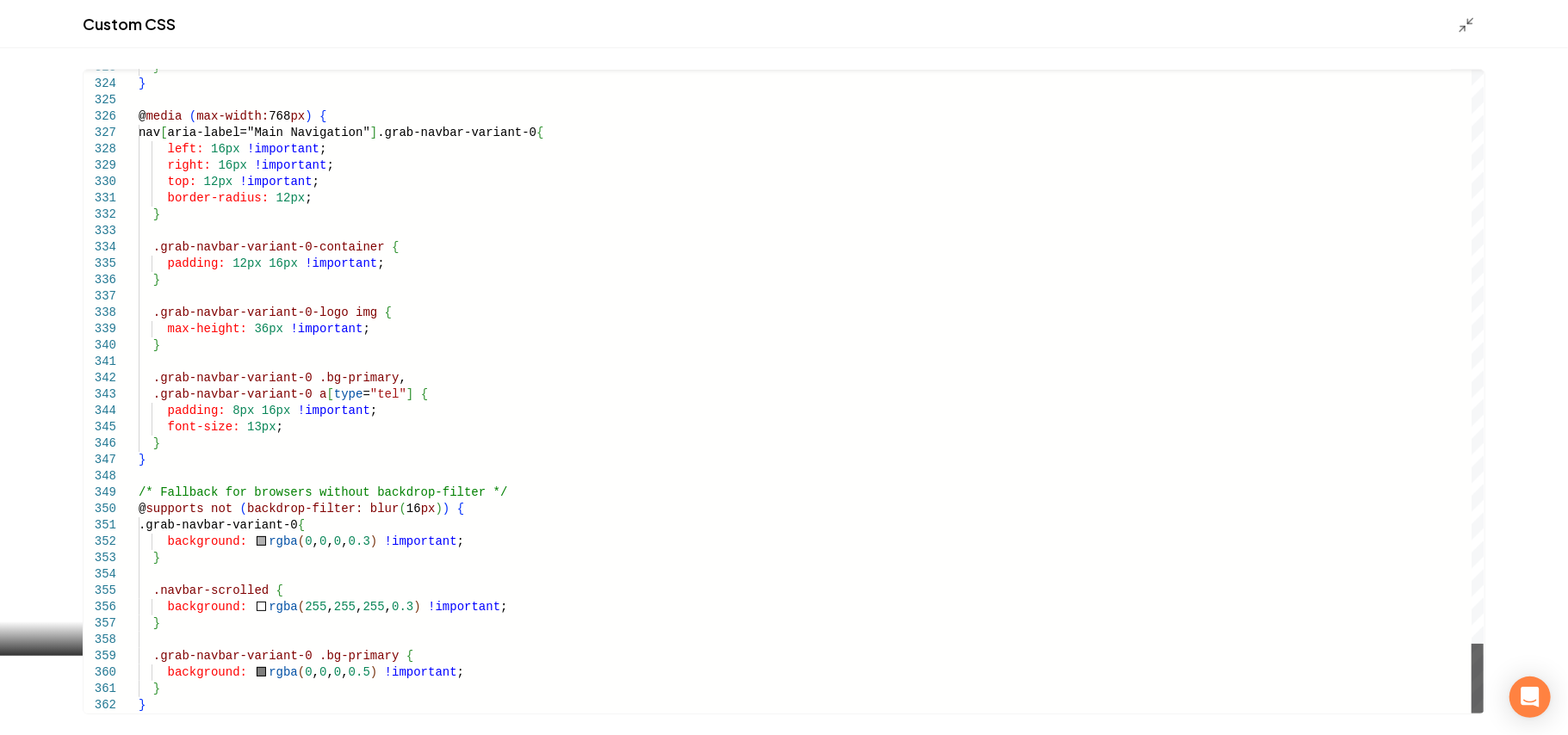
click at [1484, 714] on div "Main content area" at bounding box center [1477, 679] width 12 height 70
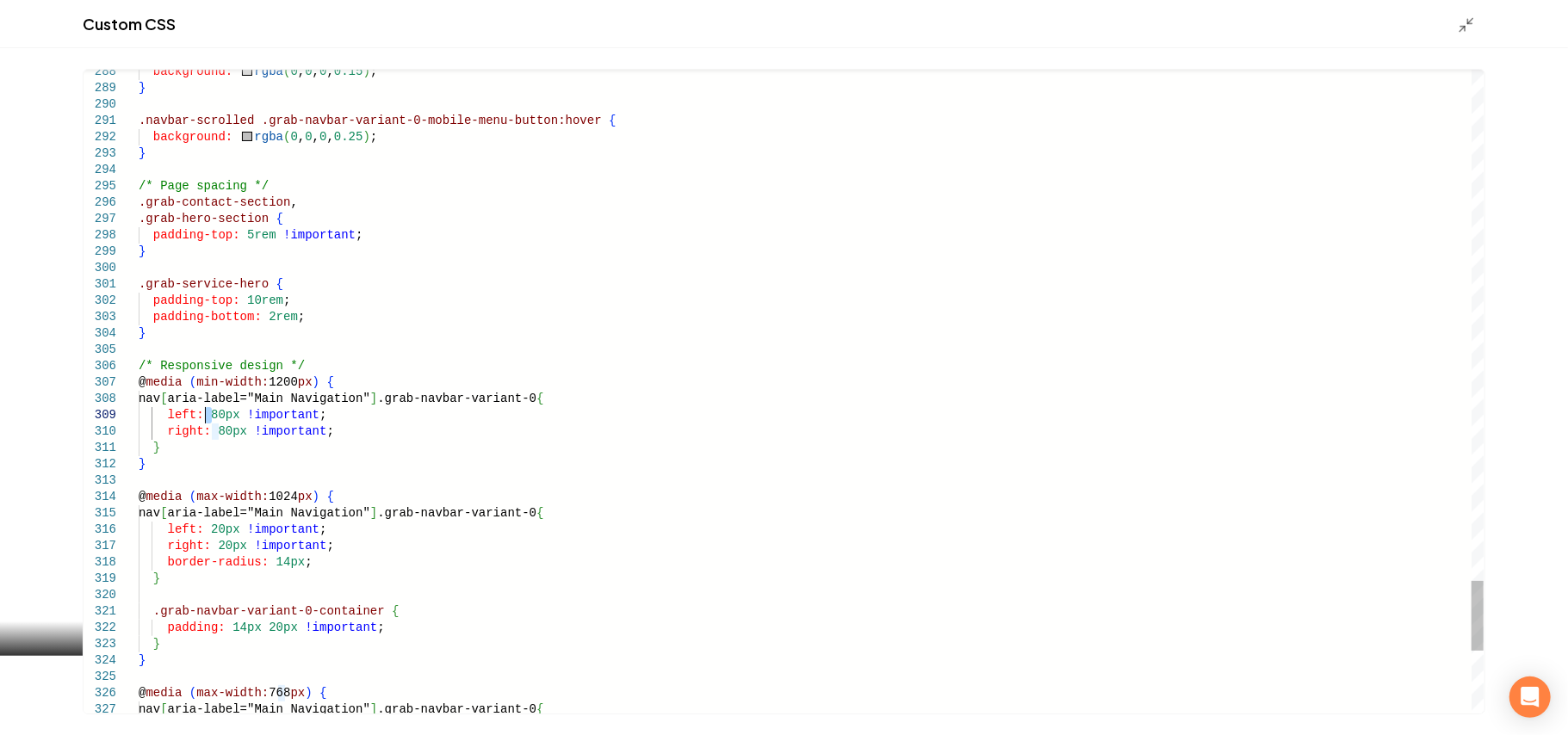
type textarea "**********"
click at [1457, 35] on div "Custom CSS" at bounding box center [784, 24] width 1568 height 48
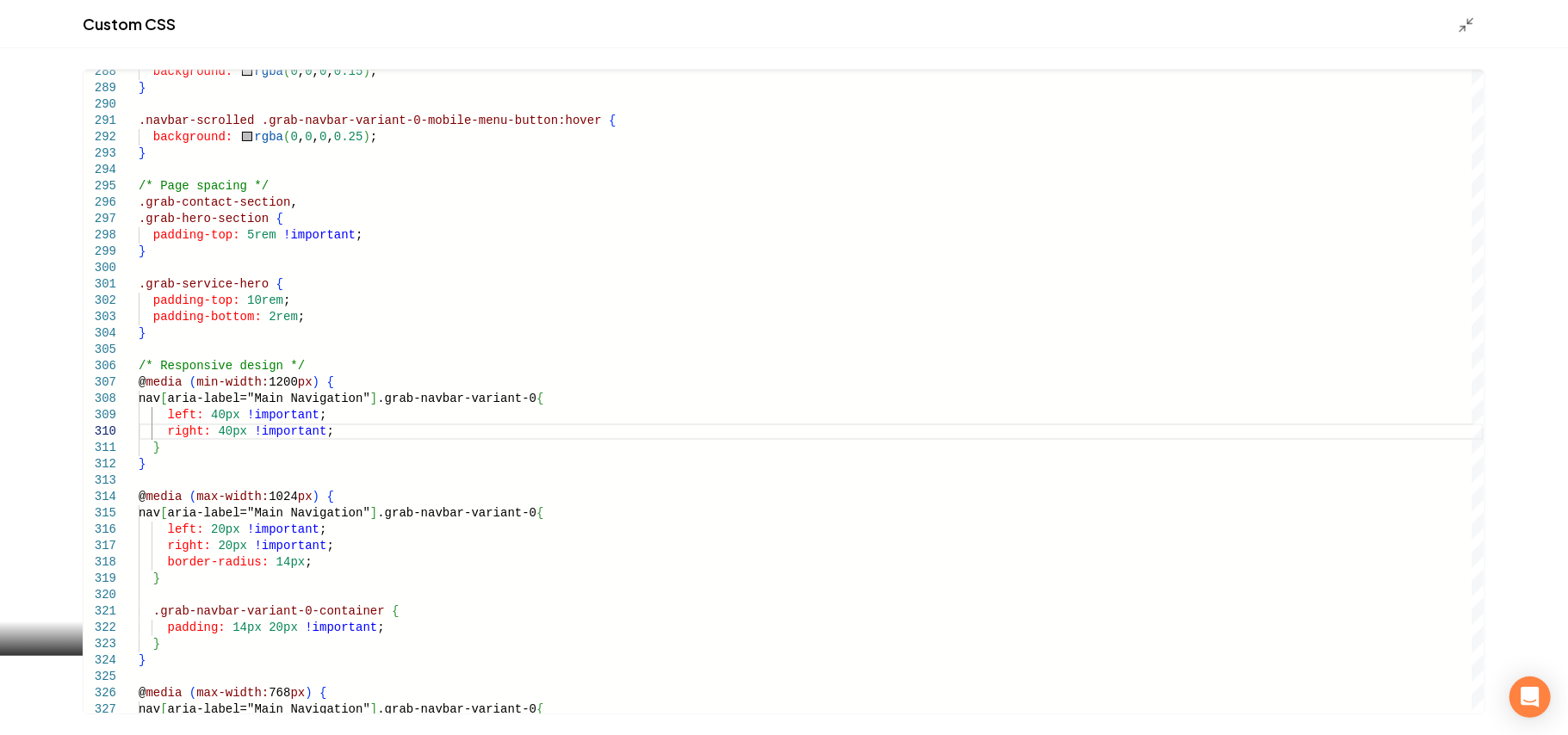
drag, startPoint x: 1462, startPoint y: 25, endPoint x: 1463, endPoint y: 257, distance: 232.0
click at [1463, 26] on polyline "Main content area" at bounding box center [1462, 28] width 4 height 4
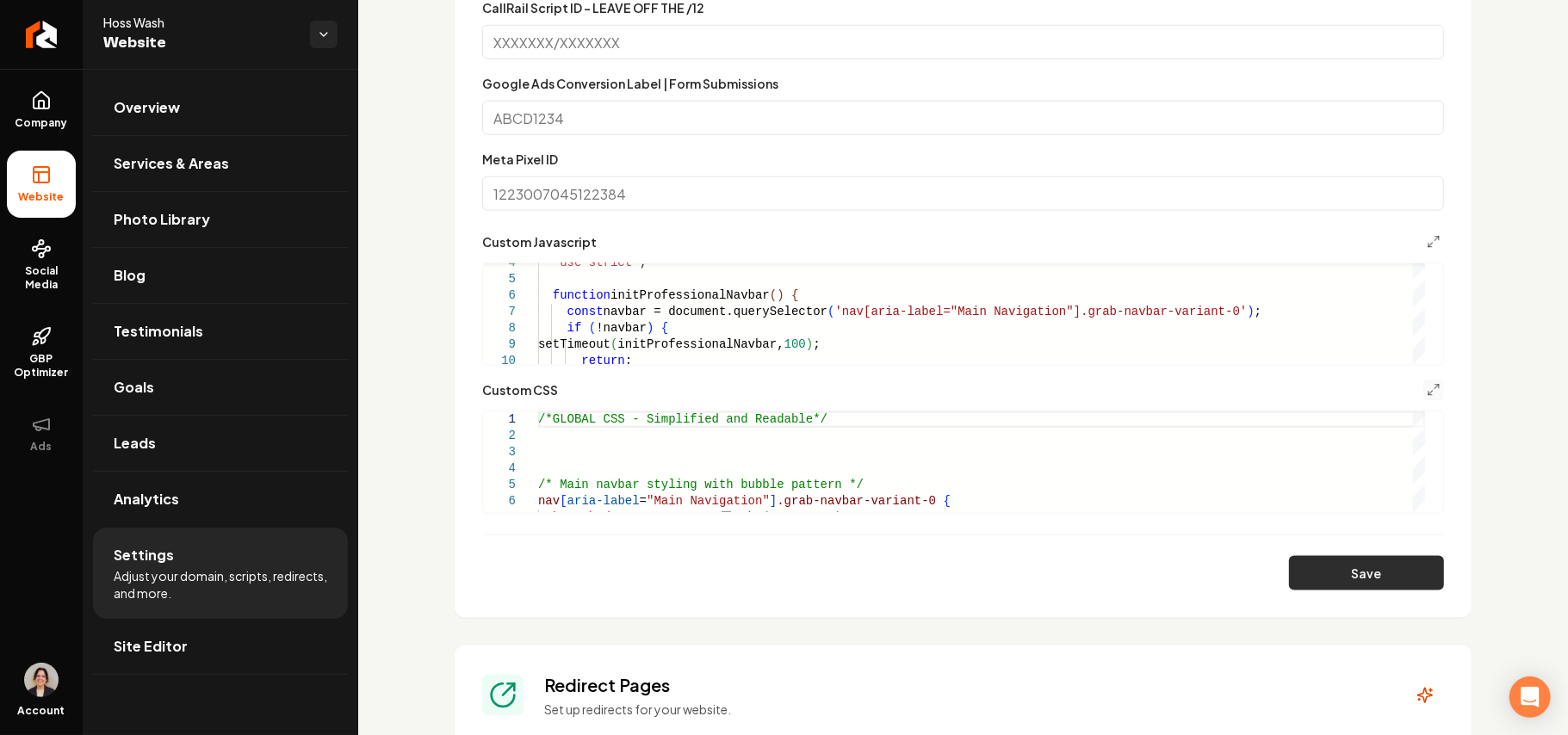
click at [1367, 579] on button "Save" at bounding box center [1366, 574] width 155 height 35
type textarea "**********"
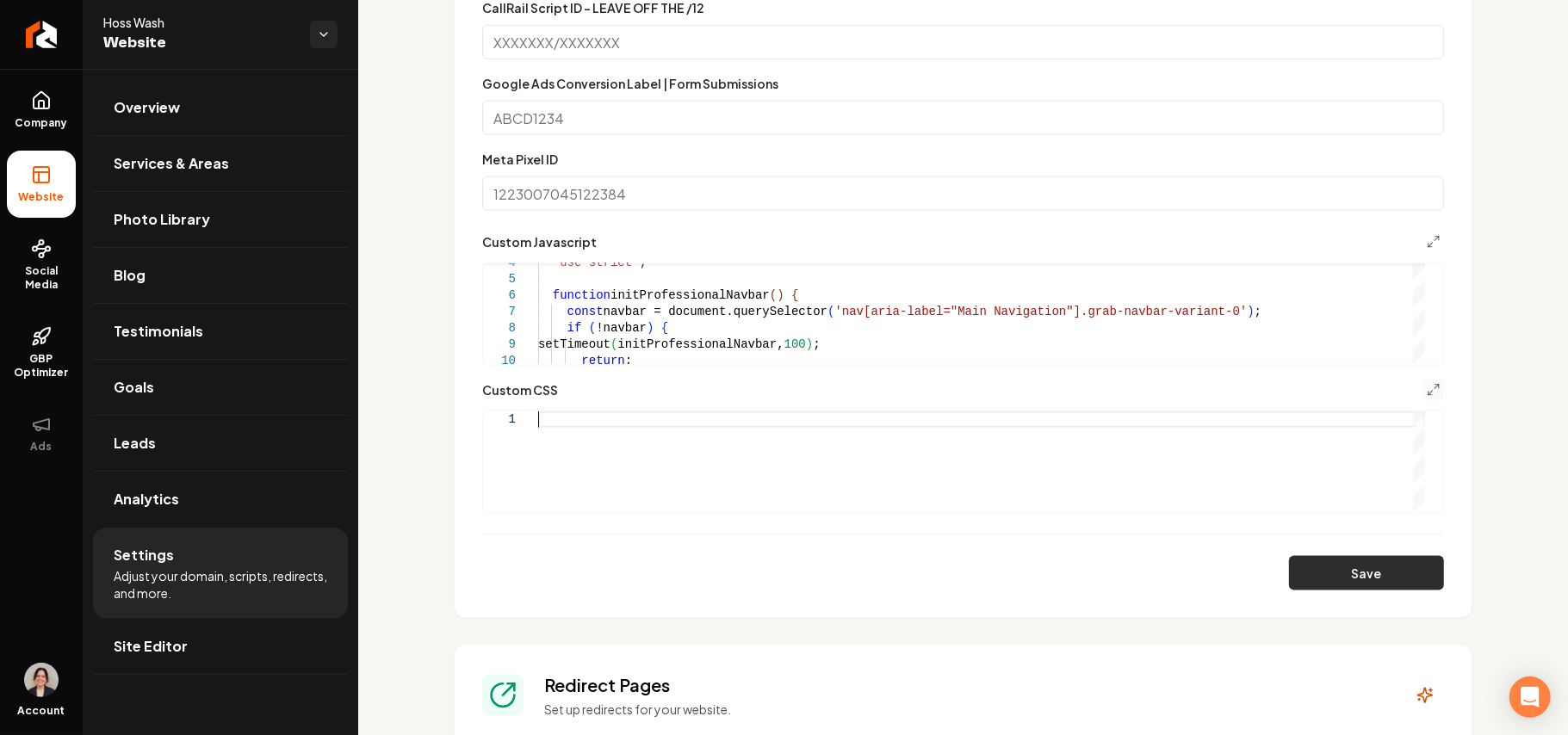
click at [1343, 573] on button "Save" at bounding box center [1366, 574] width 155 height 35
click at [170, 651] on span "Site Editor" at bounding box center [150, 646] width 74 height 20
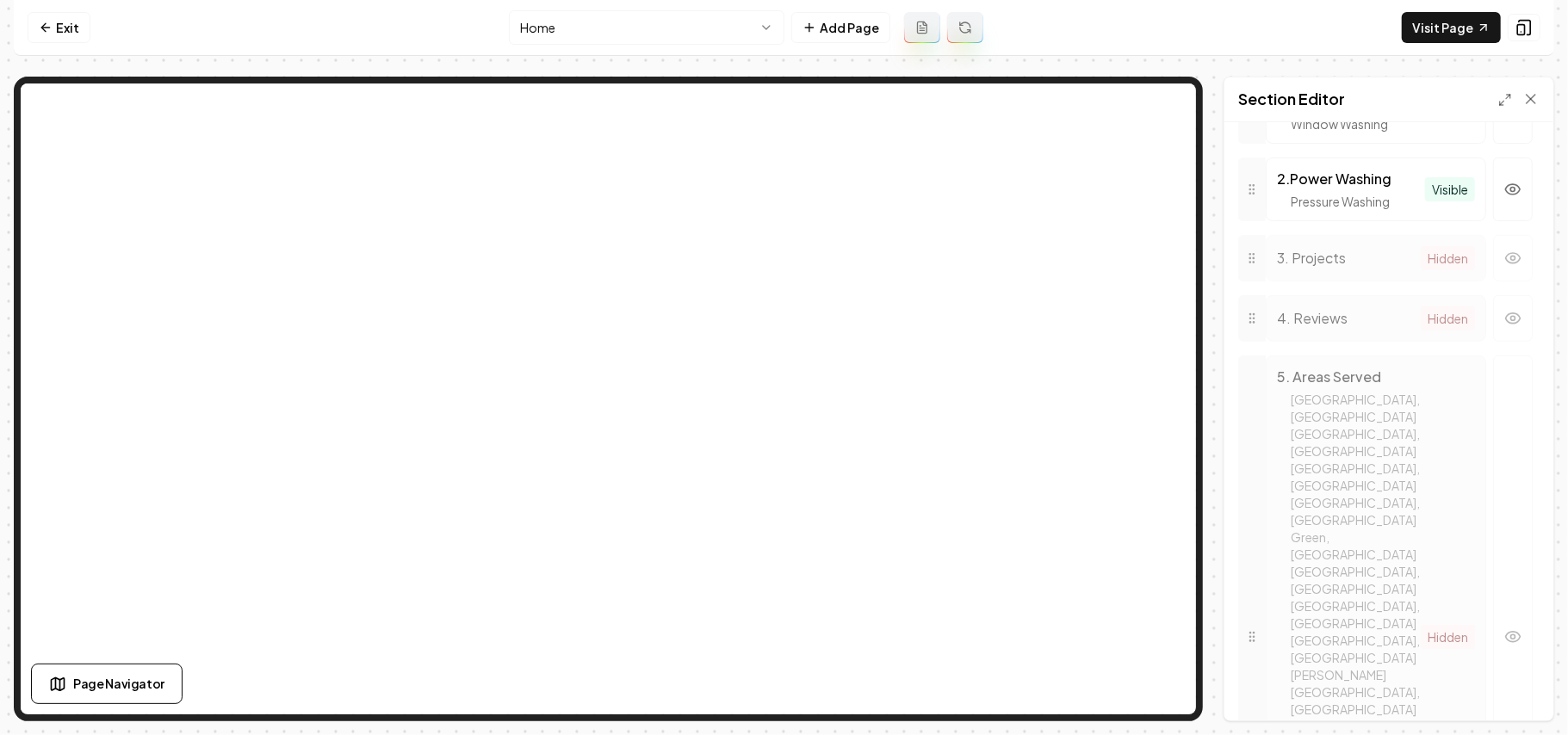
scroll to position [834, 0]
click at [1251, 266] on icon at bounding box center [1252, 259] width 14 height 14
click at [1493, 282] on button "button" at bounding box center [1513, 259] width 40 height 47
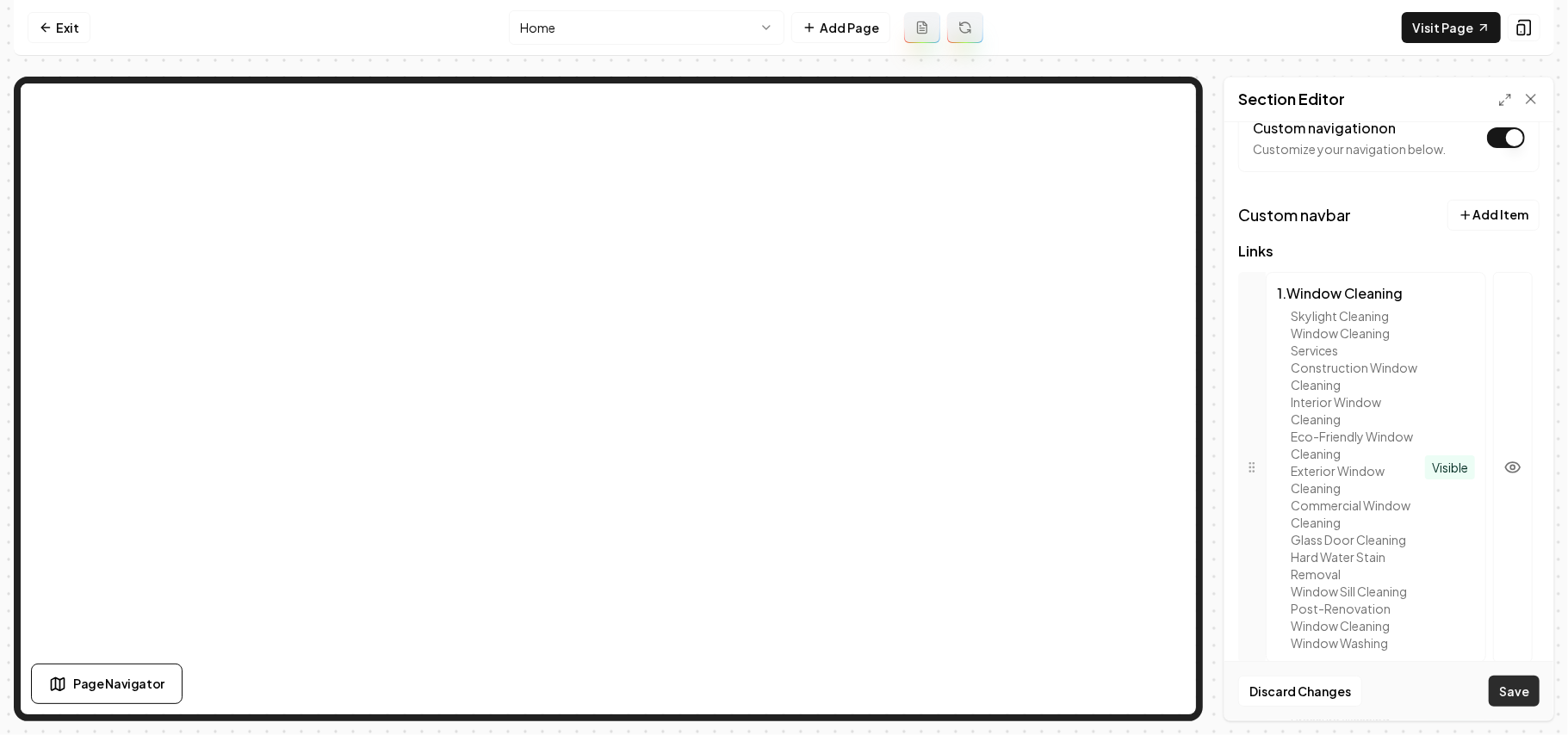
click at [1502, 690] on button "Save" at bounding box center [1514, 691] width 50 height 31
click at [74, 14] on link "Exit" at bounding box center [58, 27] width 63 height 31
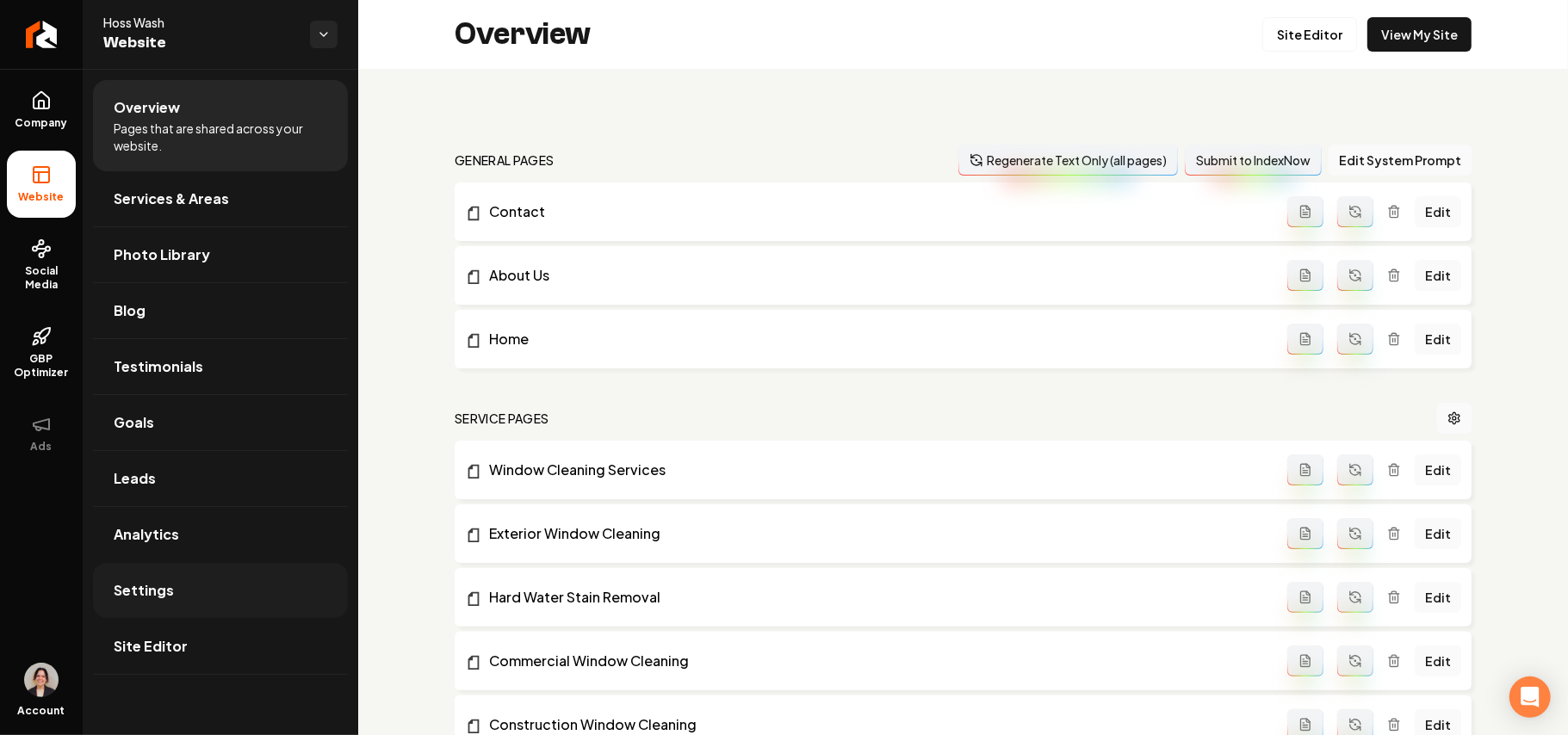
click at [173, 611] on link "Settings" at bounding box center [220, 591] width 255 height 55
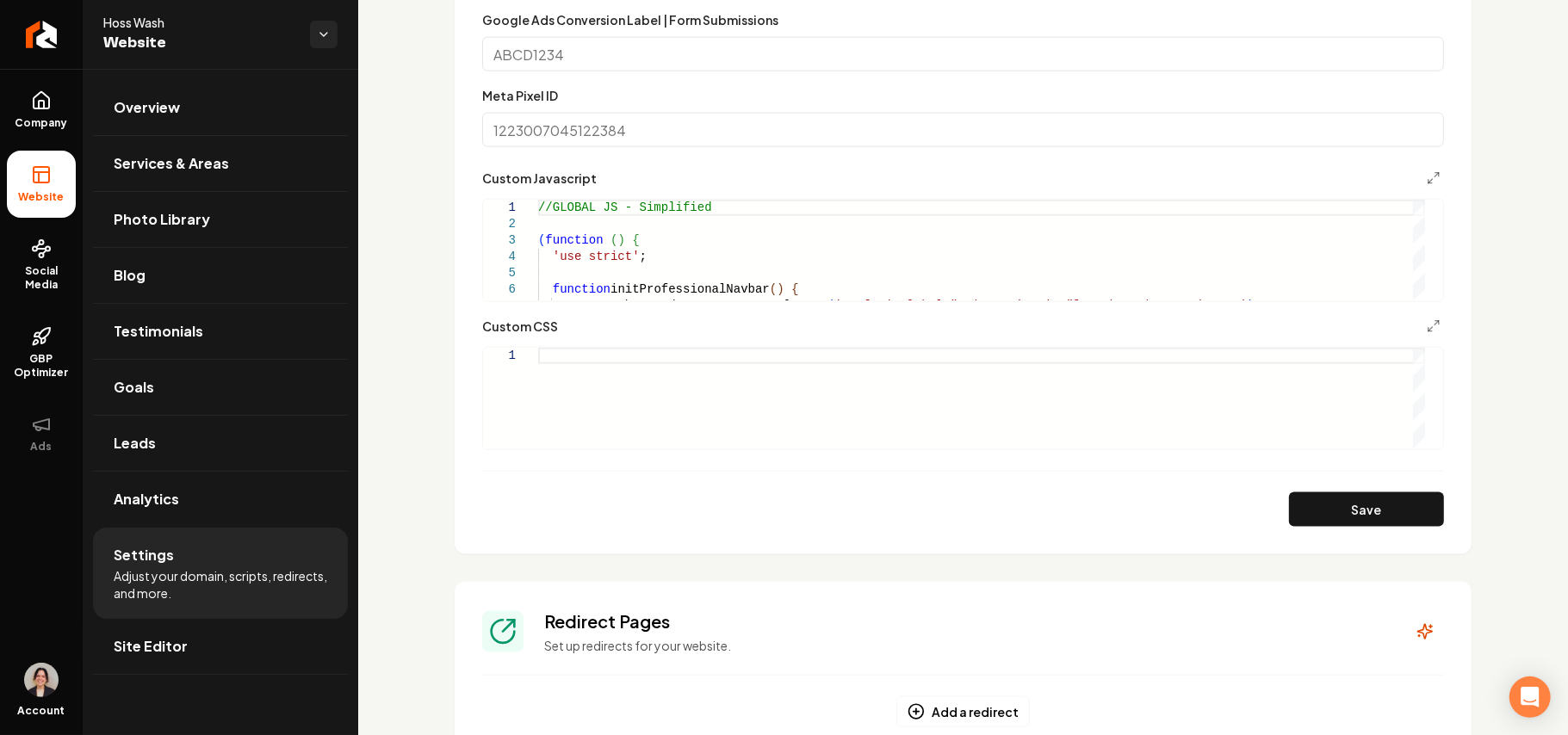
scroll to position [1378, 0]
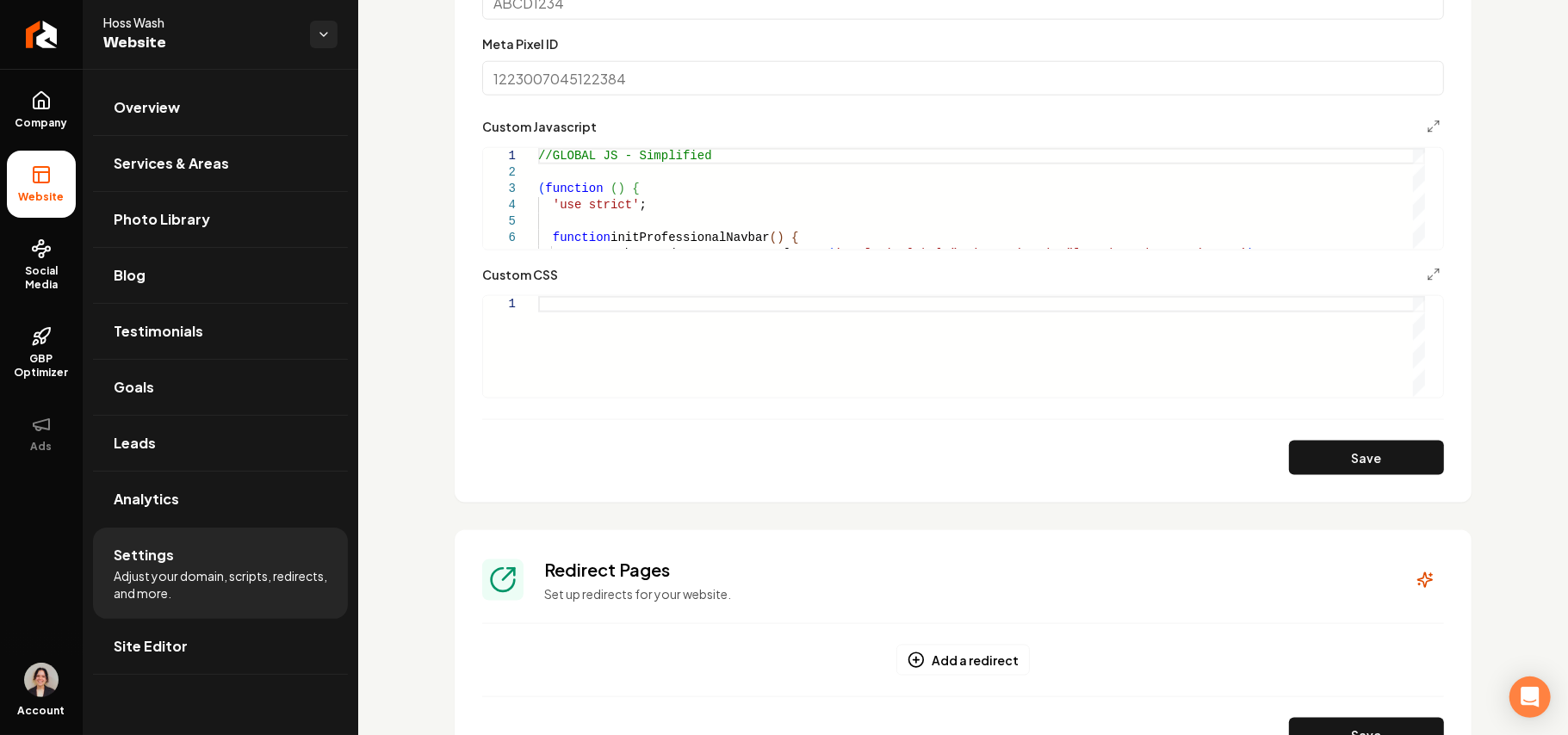
click at [670, 359] on div "Main content area" at bounding box center [981, 346] width 887 height 101
type textarea "* *"
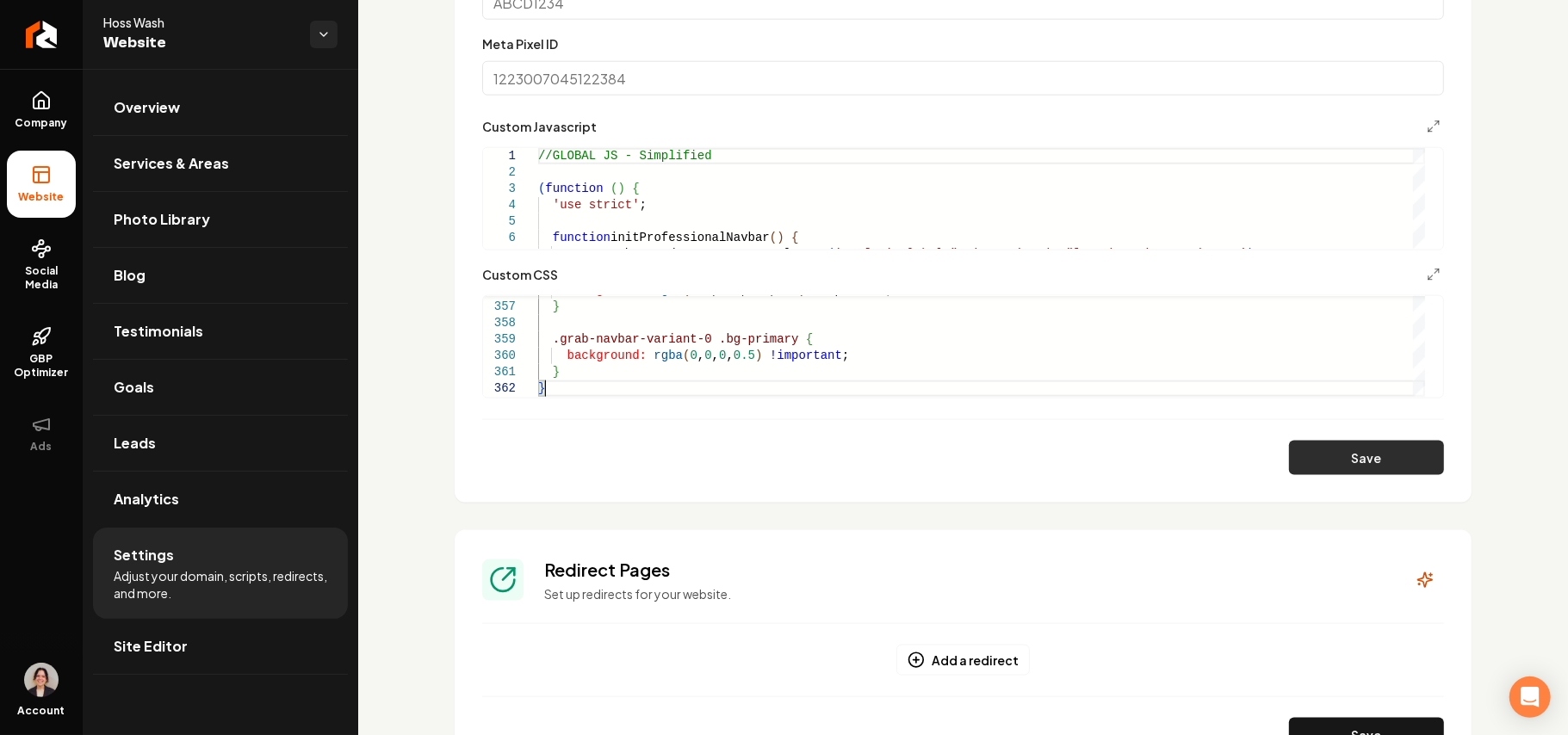
click at [1317, 442] on button "Save" at bounding box center [1366, 459] width 155 height 35
click at [1426, 270] on icon "Main content area" at bounding box center [1433, 274] width 14 height 14
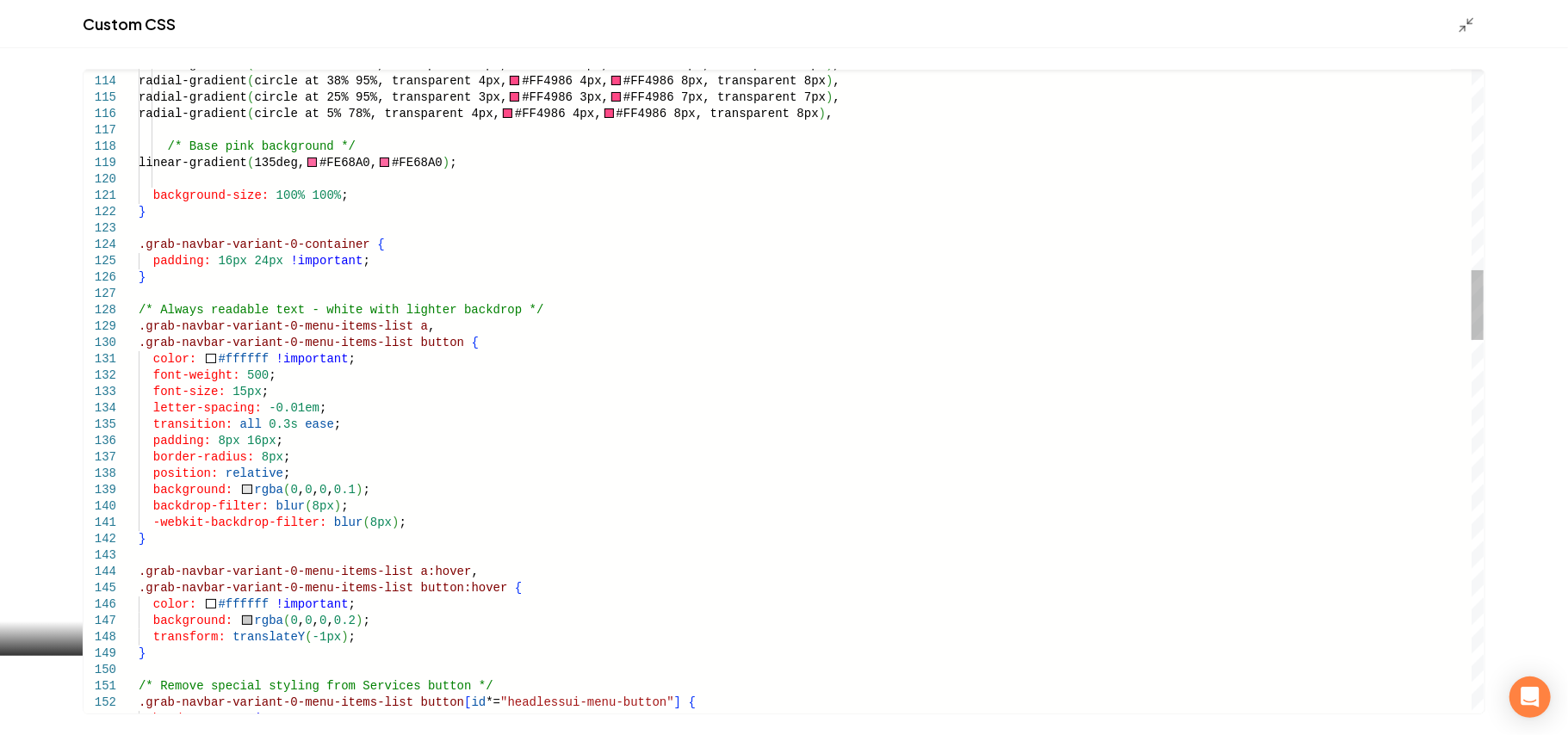
scroll to position [0, 0]
drag, startPoint x: 394, startPoint y: 496, endPoint x: 394, endPoint y: 470, distance: 26.0
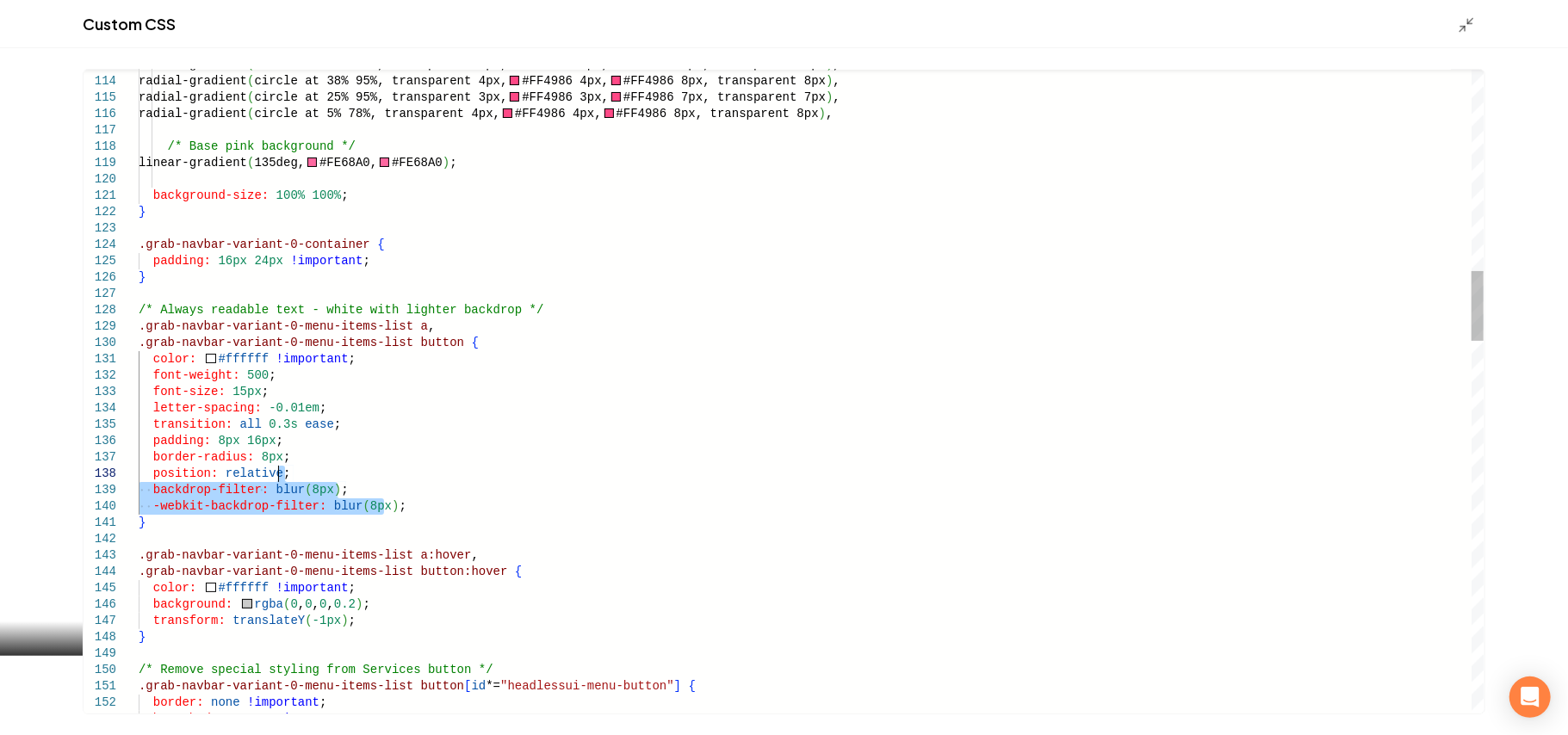
drag, startPoint x: 410, startPoint y: 504, endPoint x: 400, endPoint y: 468, distance: 37.4
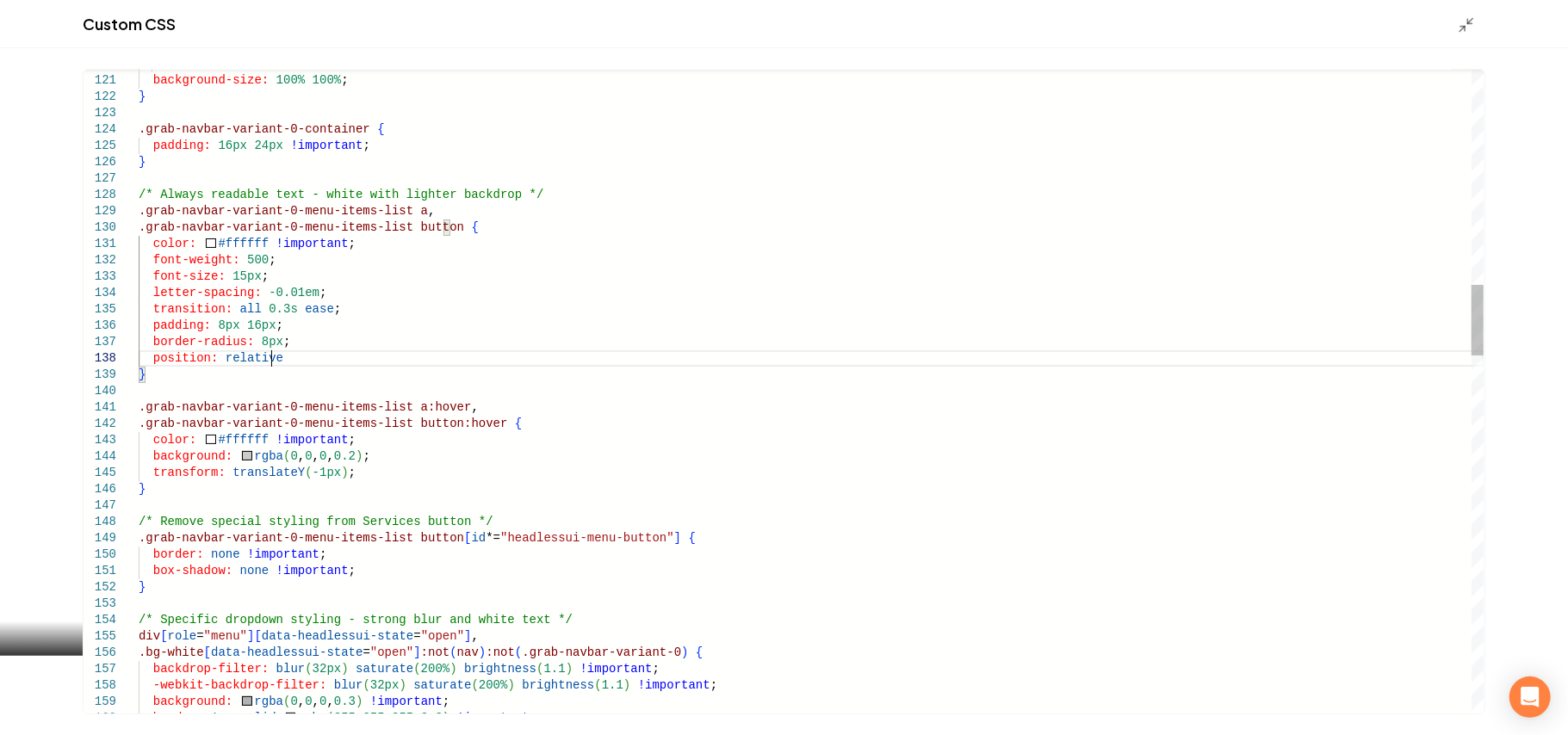
type textarea "**********"
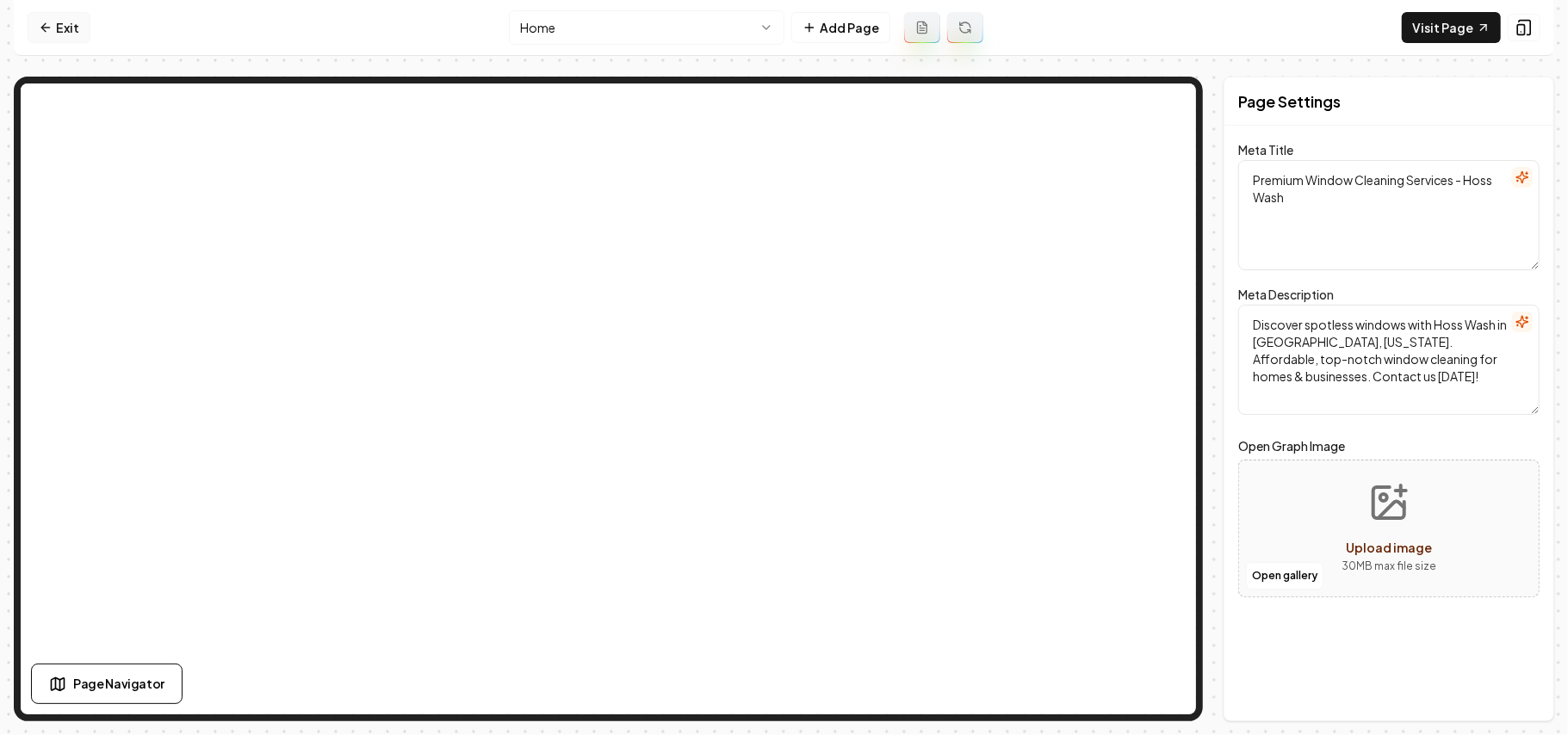
click at [65, 24] on link "Exit" at bounding box center [58, 27] width 63 height 31
click at [1434, 35] on link "Visit Page" at bounding box center [1452, 27] width 99 height 31
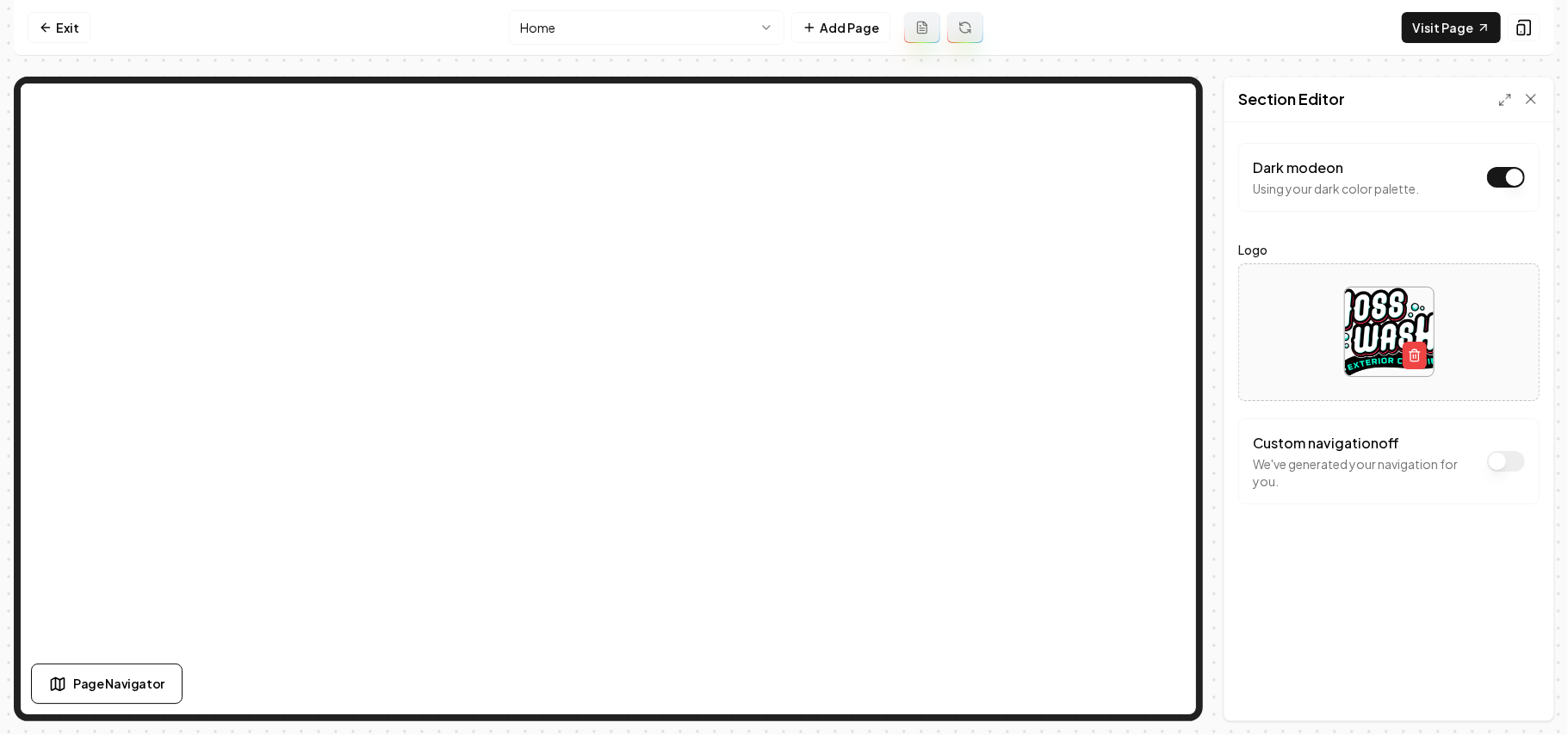
click at [1498, 458] on button "Dark mode on" at bounding box center [1505, 461] width 38 height 20
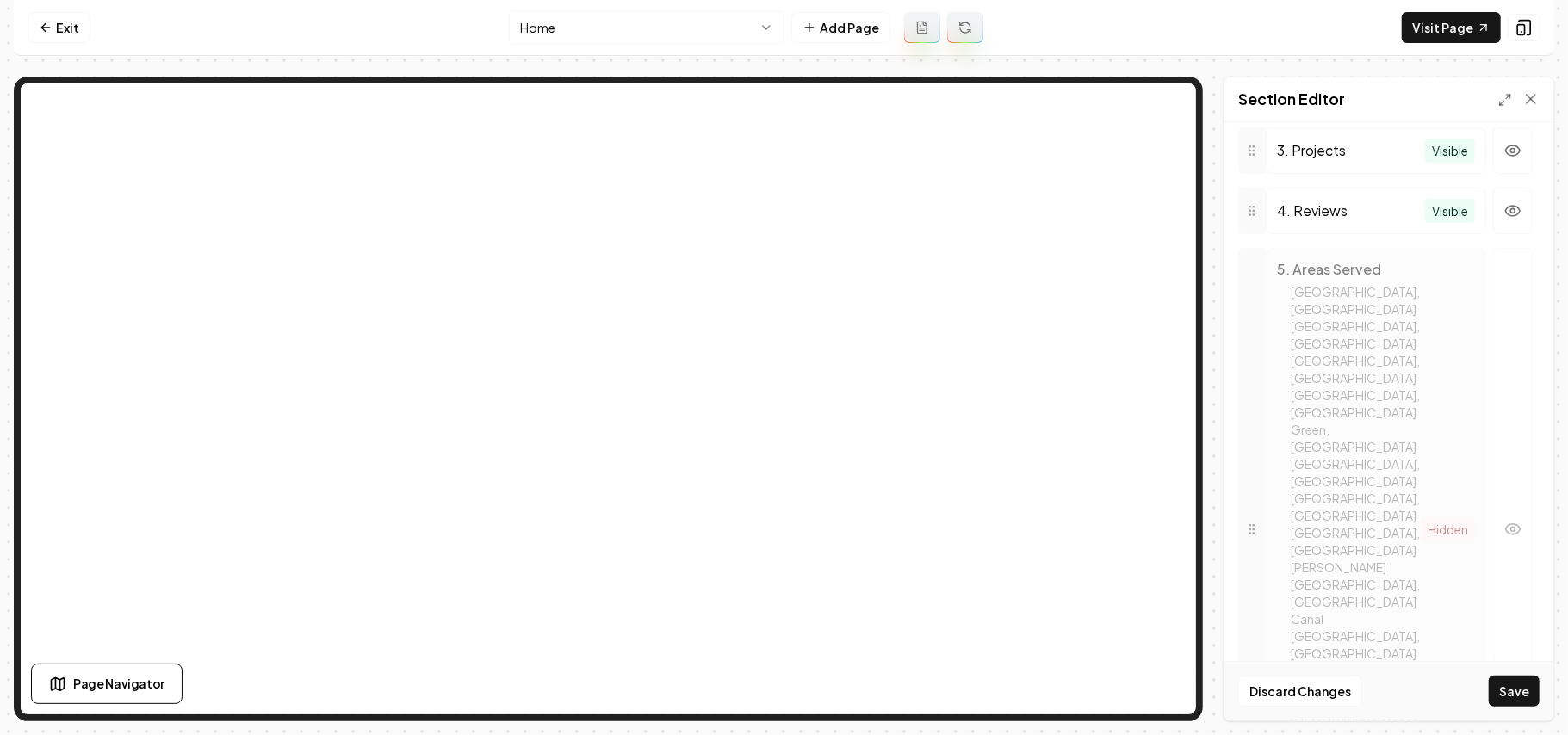
scroll to position [779, 0]
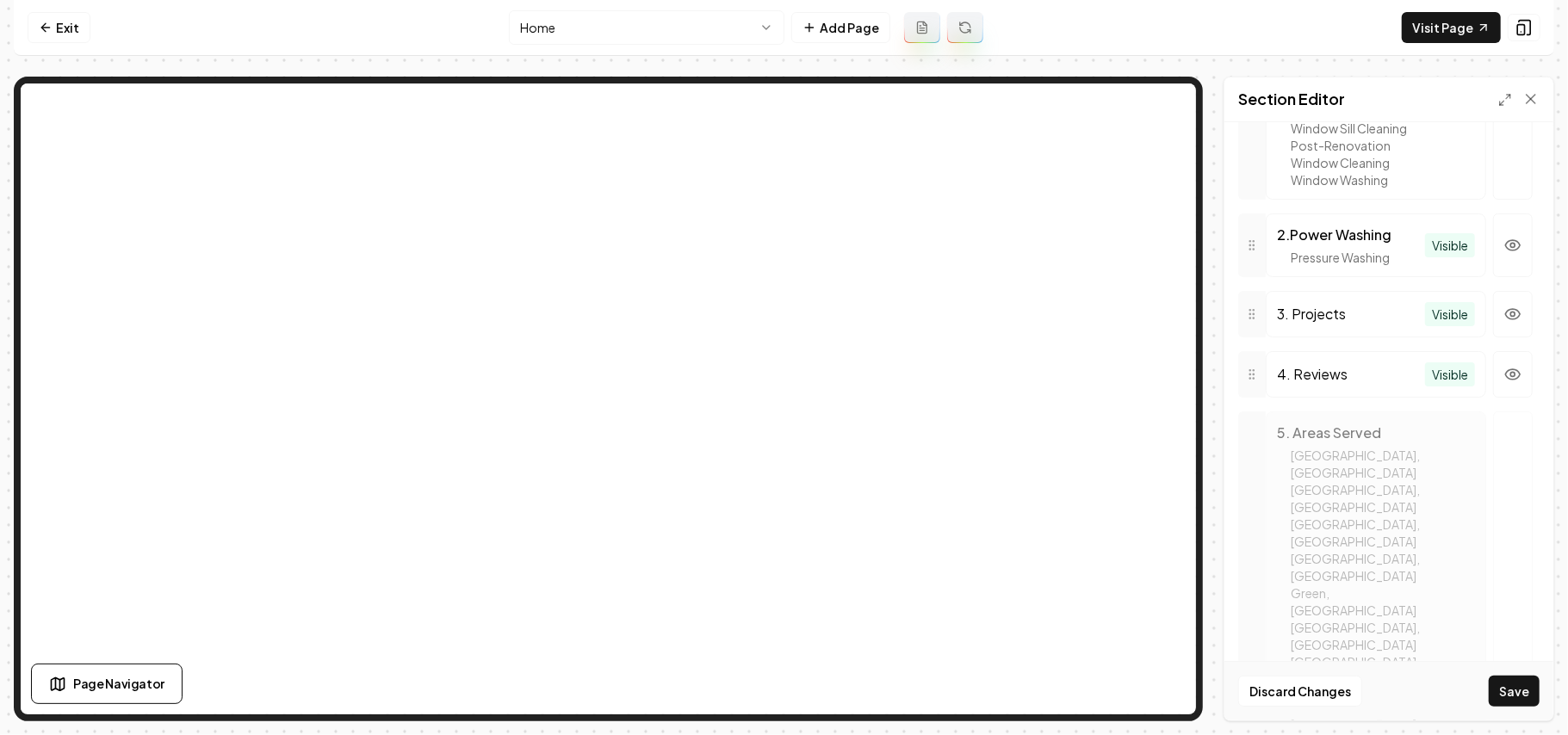
click at [1257, 381] on icon at bounding box center [1252, 374] width 14 height 14
click at [1504, 383] on icon "button" at bounding box center [1513, 374] width 17 height 17
click at [1506, 319] on icon "button" at bounding box center [1513, 314] width 15 height 11
click at [1506, 680] on button "Save" at bounding box center [1514, 691] width 50 height 31
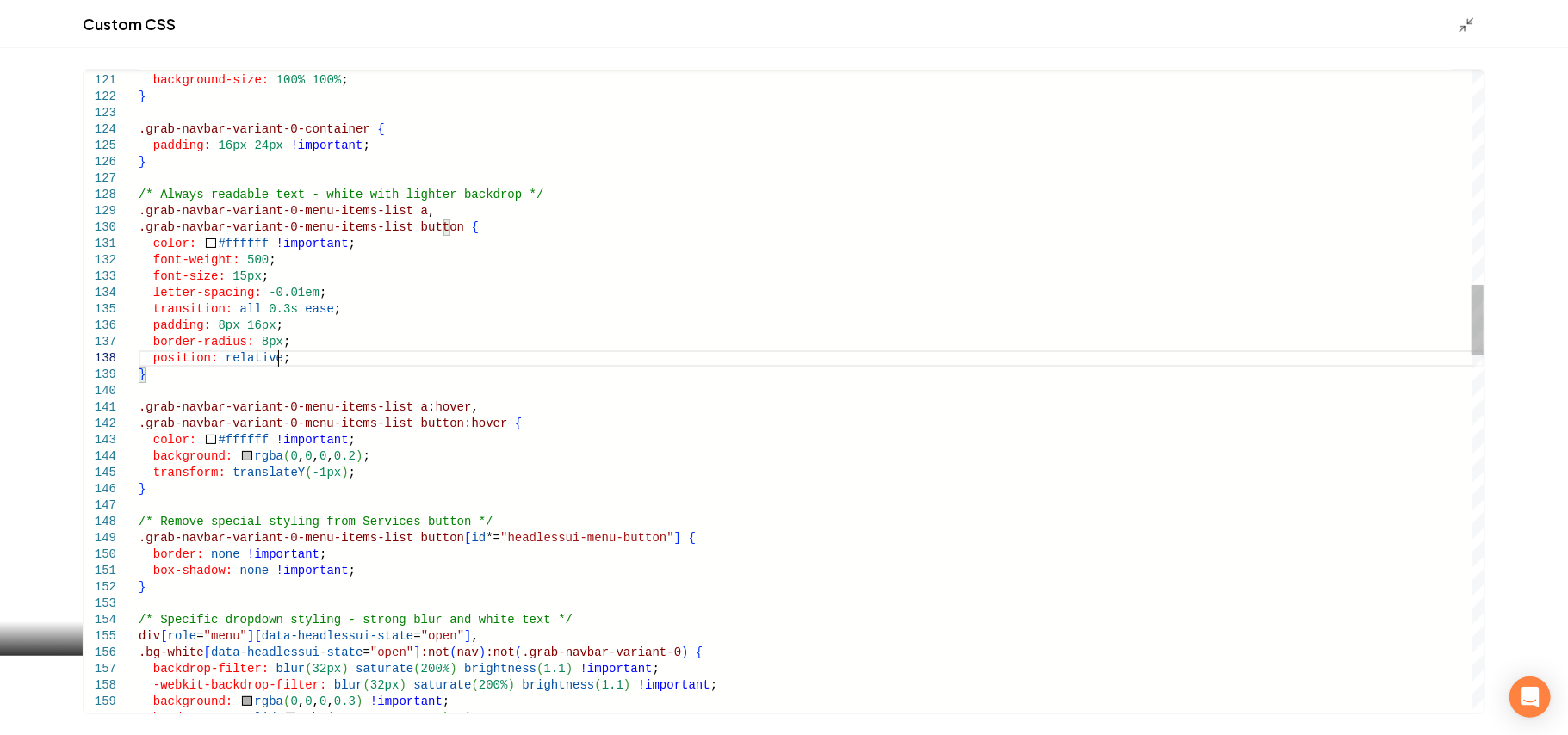
scroll to position [114, 138]
drag, startPoint x: 400, startPoint y: 451, endPoint x: 401, endPoint y: 442, distance: 9.1
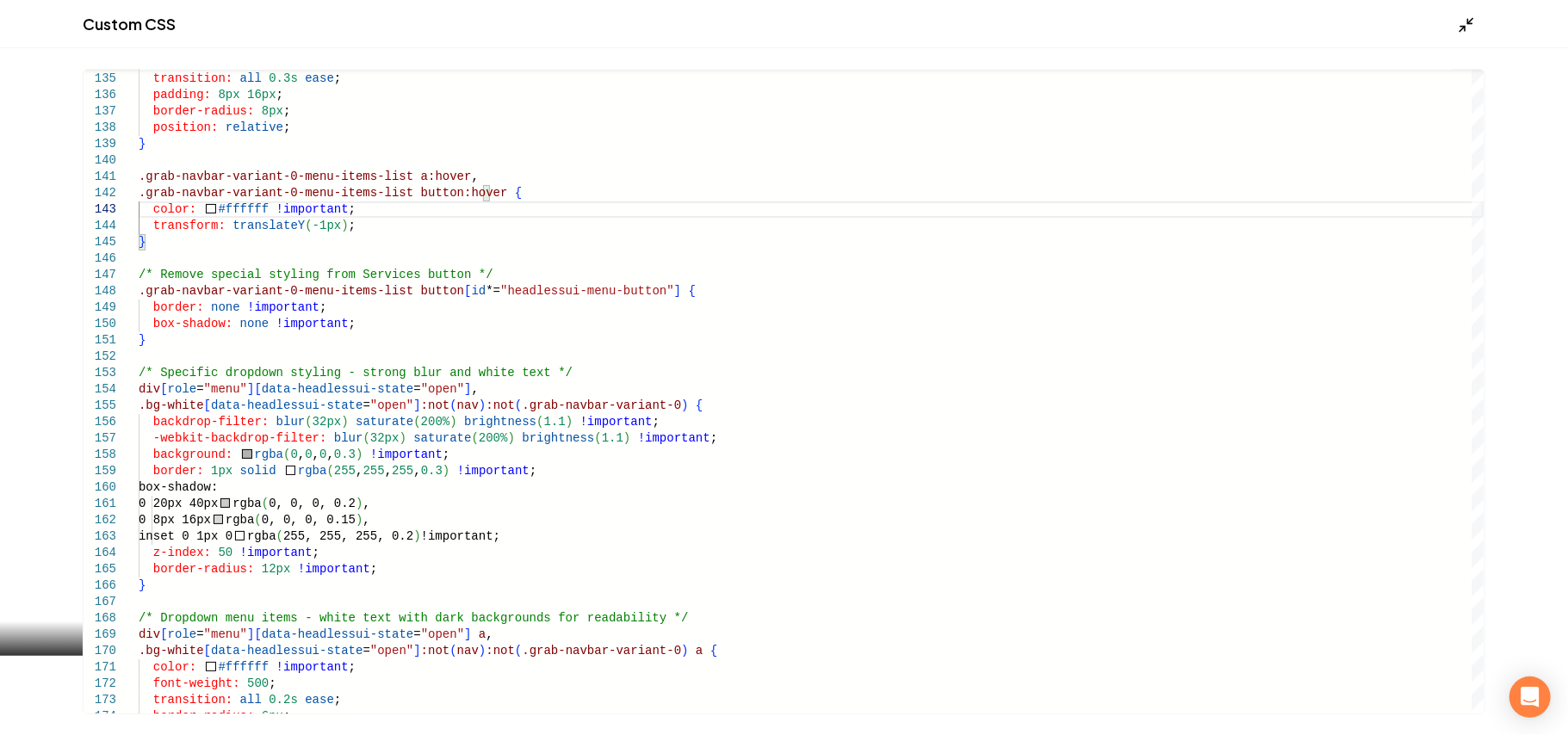
type textarea "**********"
click at [1463, 21] on icon "Main content area" at bounding box center [1466, 25] width 17 height 17
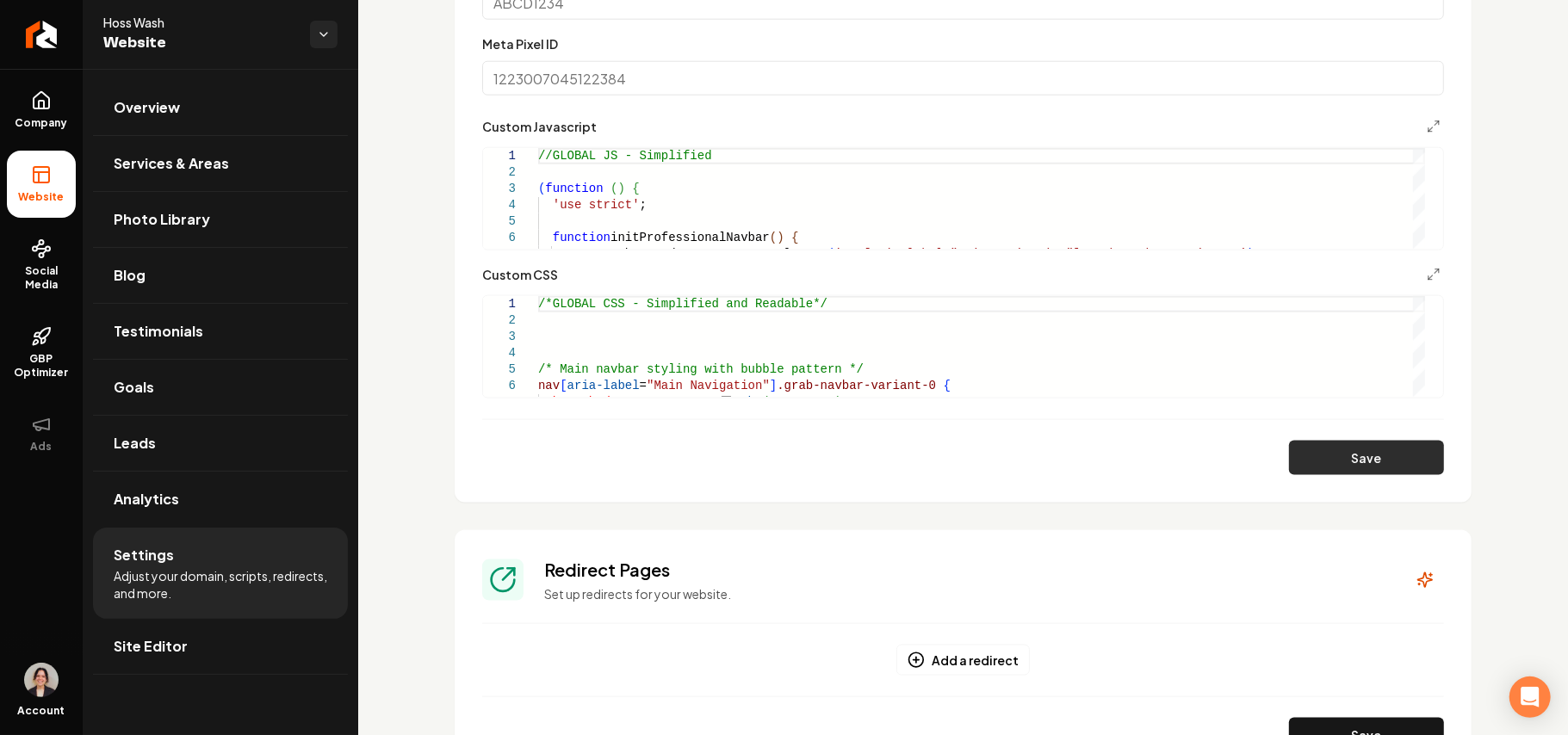
click at [1312, 463] on button "Save" at bounding box center [1366, 459] width 155 height 35
click at [1428, 279] on polyline "Main content area" at bounding box center [1430, 278] width 4 height 4
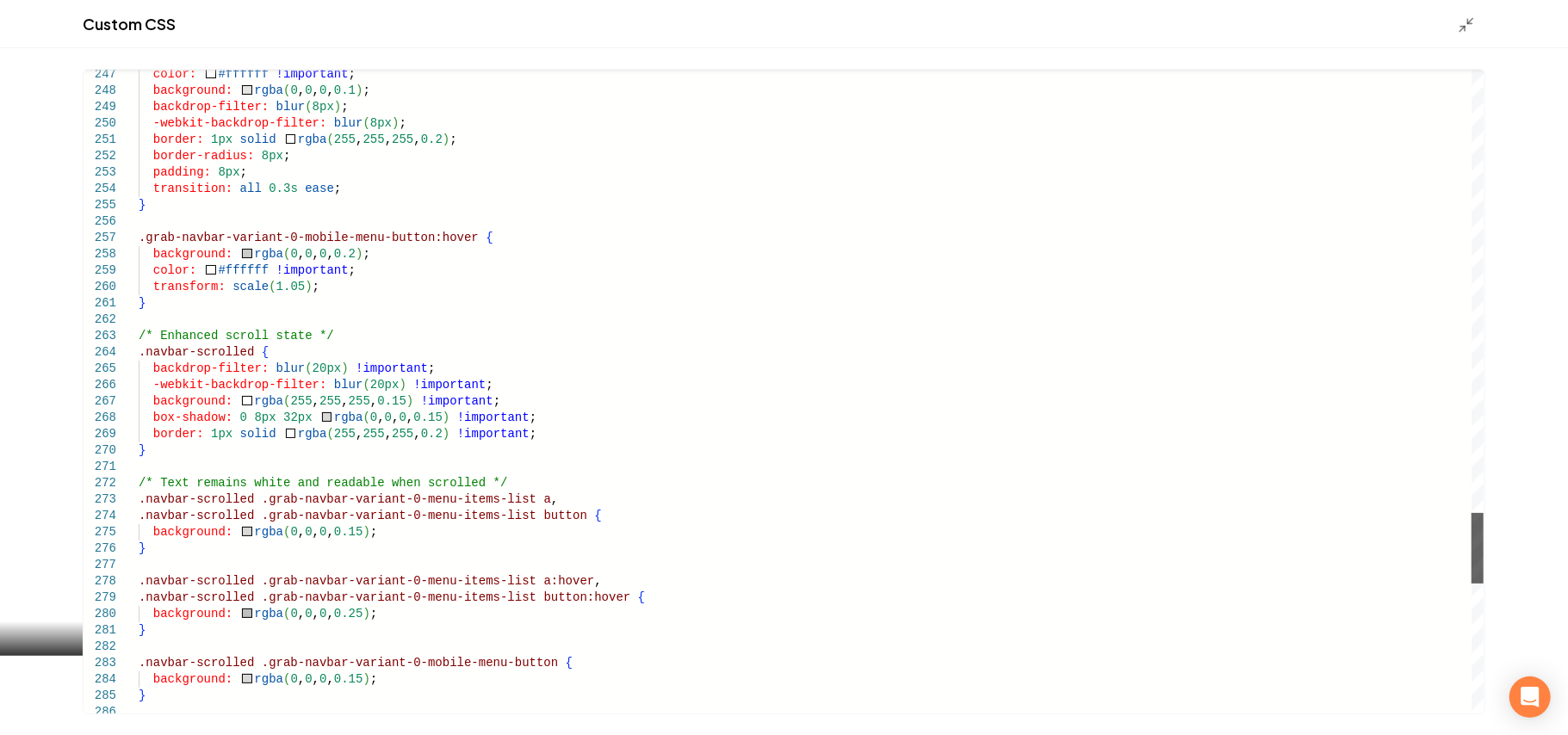
click at [1471, 532] on div "Main content area" at bounding box center [1477, 548] width 12 height 71
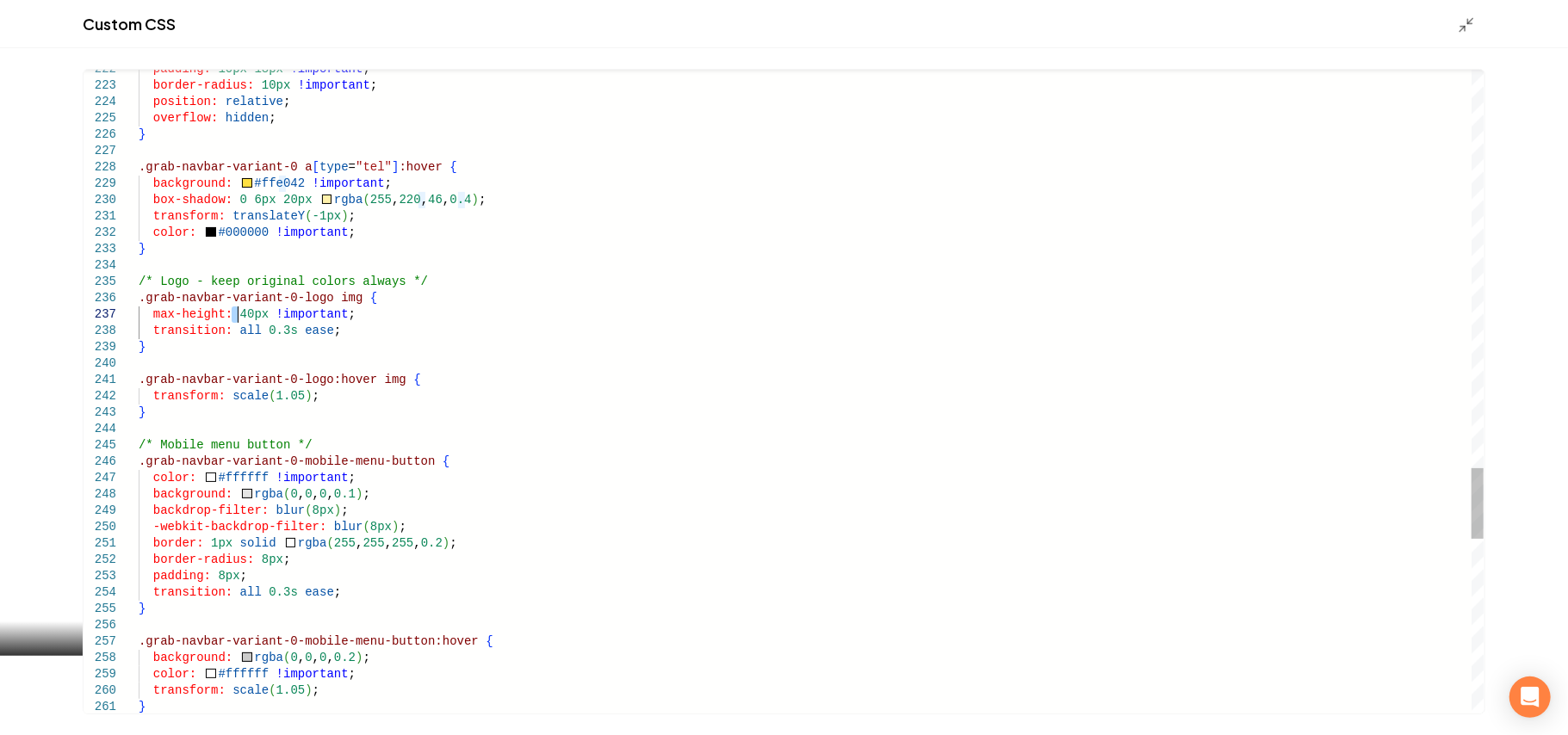
type textarea "**********"
click at [1461, 20] on icon "Main content area" at bounding box center [1466, 25] width 17 height 17
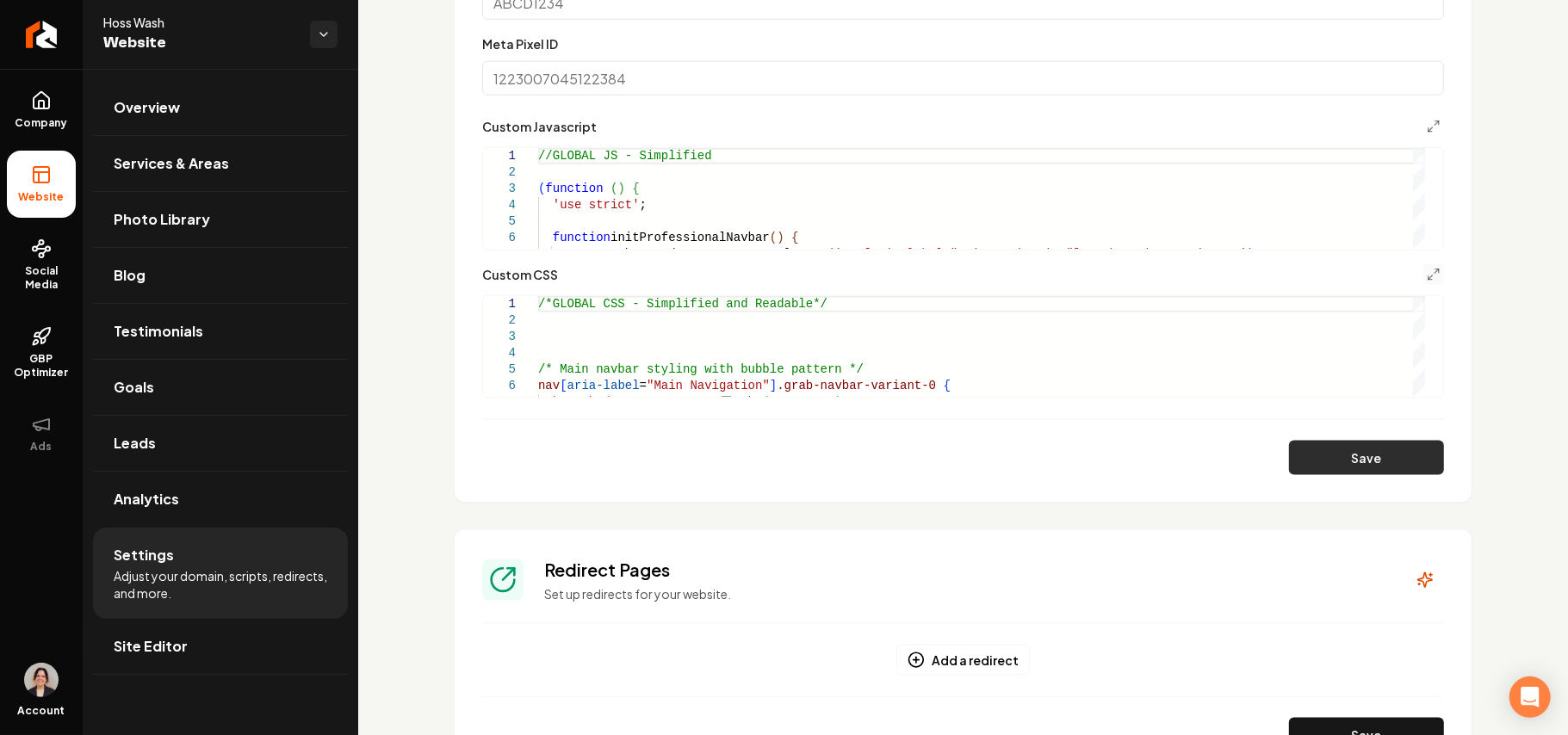
click at [1356, 465] on button "Save" at bounding box center [1366, 459] width 155 height 35
click at [1424, 283] on button "Main content area" at bounding box center [1433, 274] width 20 height 20
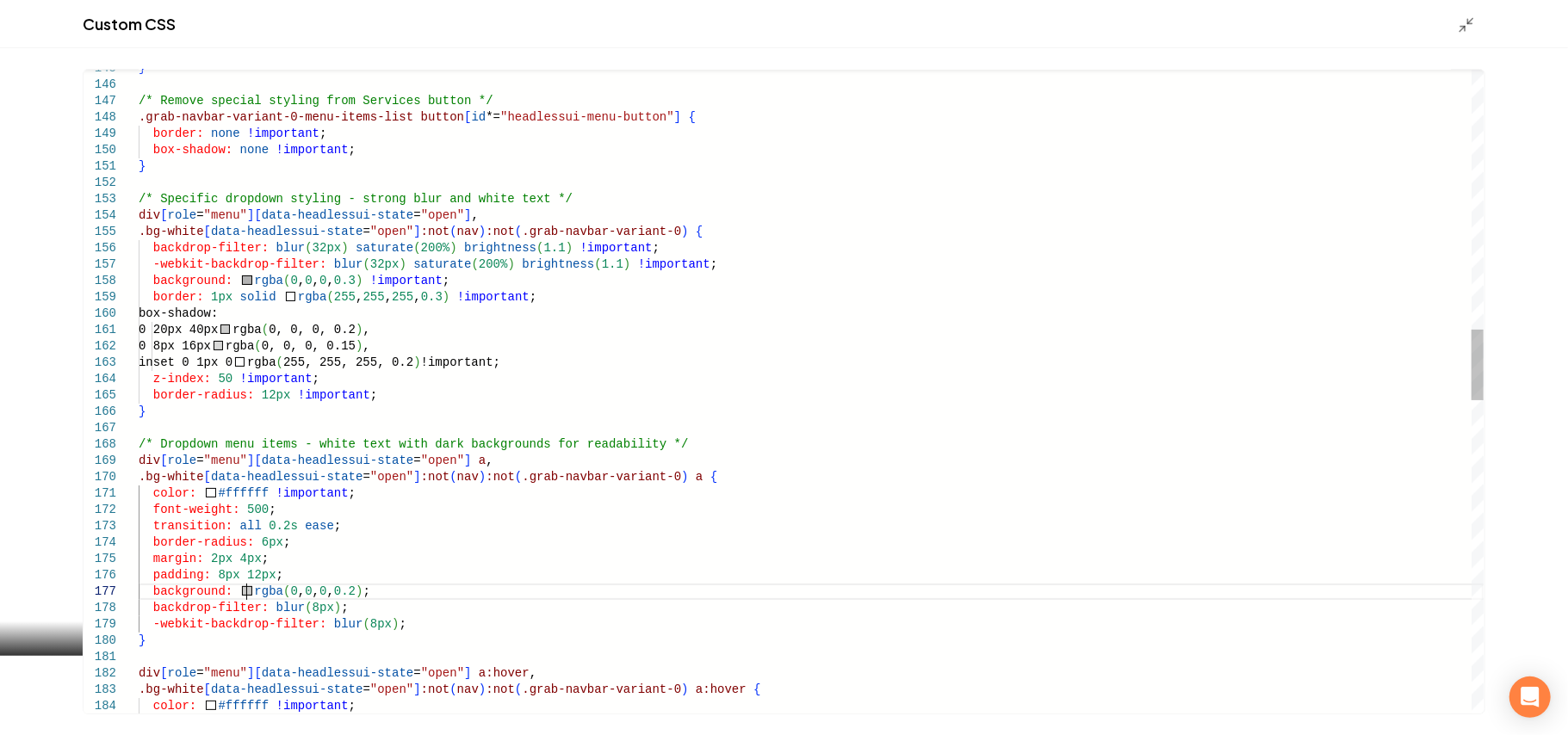
scroll to position [0, 0]
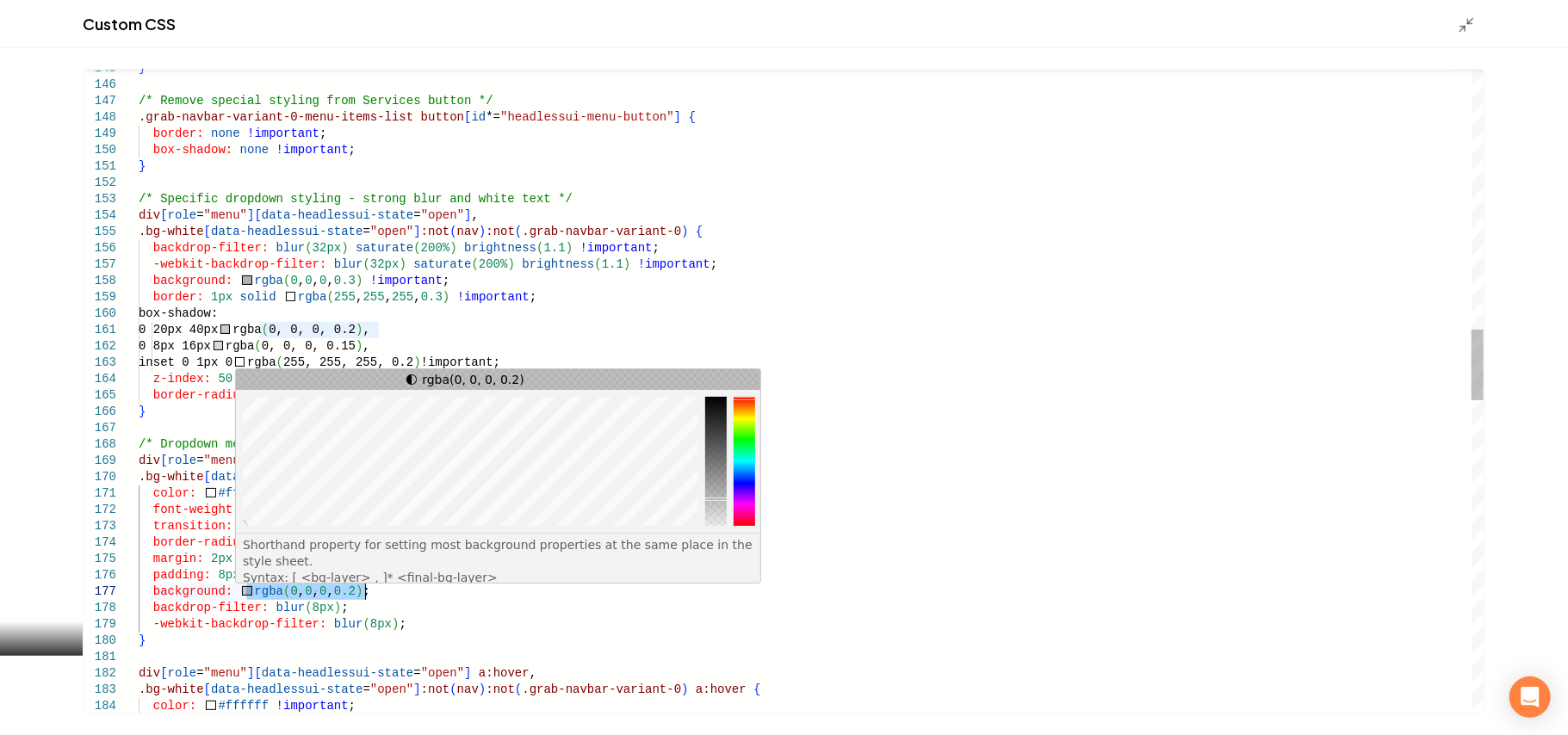
drag, startPoint x: 245, startPoint y: 591, endPoint x: 364, endPoint y: 594, distance: 119.0
click at [364, 594] on div "} /* Remove special styling from Services button */ .grab-navbar-variant-0-menu…" at bounding box center [811, 633] width 1345 height 5857
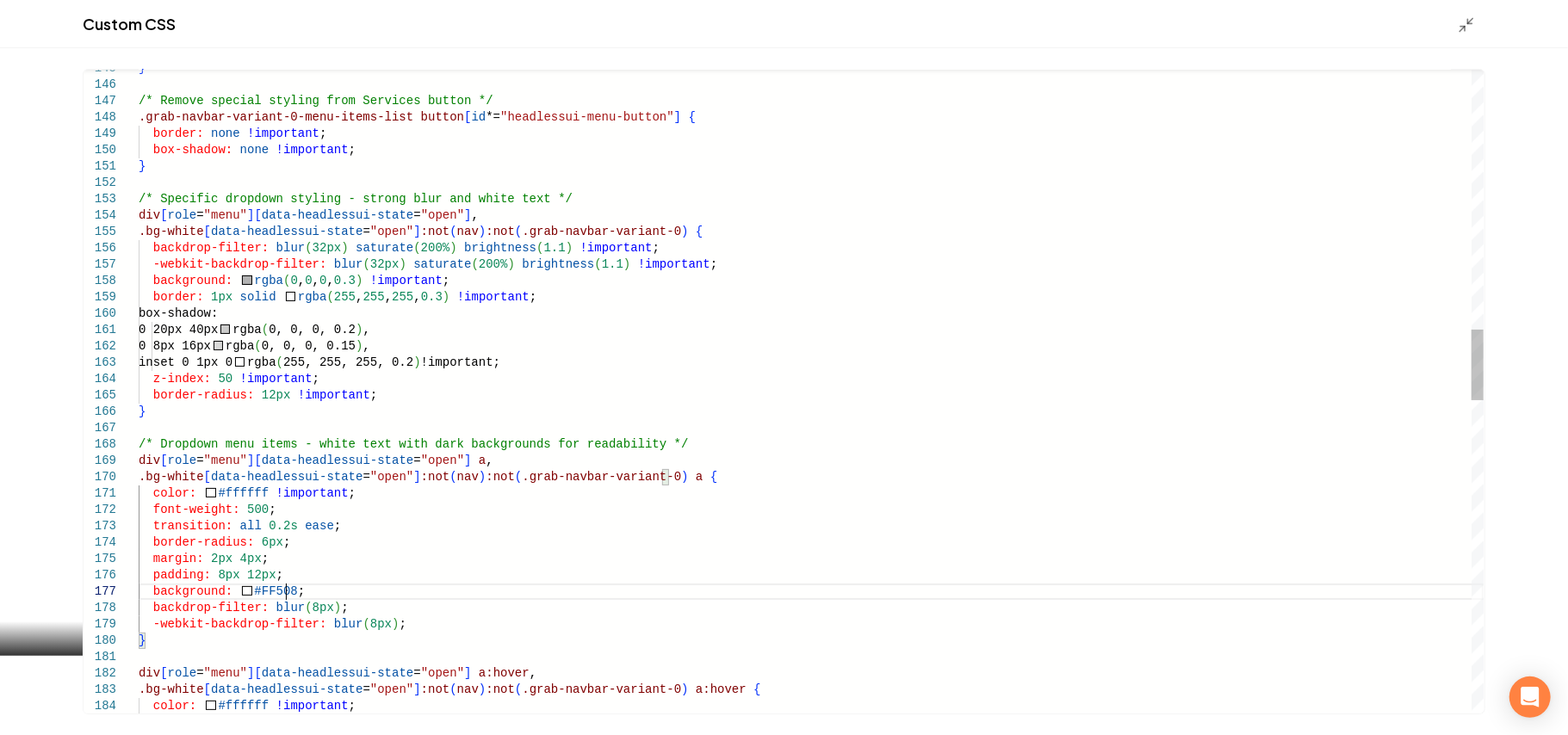
scroll to position [97, 139]
drag, startPoint x: 415, startPoint y: 626, endPoint x: 411, endPoint y: 599, distance: 27.3
click at [411, 599] on div "} /* Remove special styling from Services button */ .grab-navbar-variant-0-menu…" at bounding box center [811, 633] width 1345 height 5857
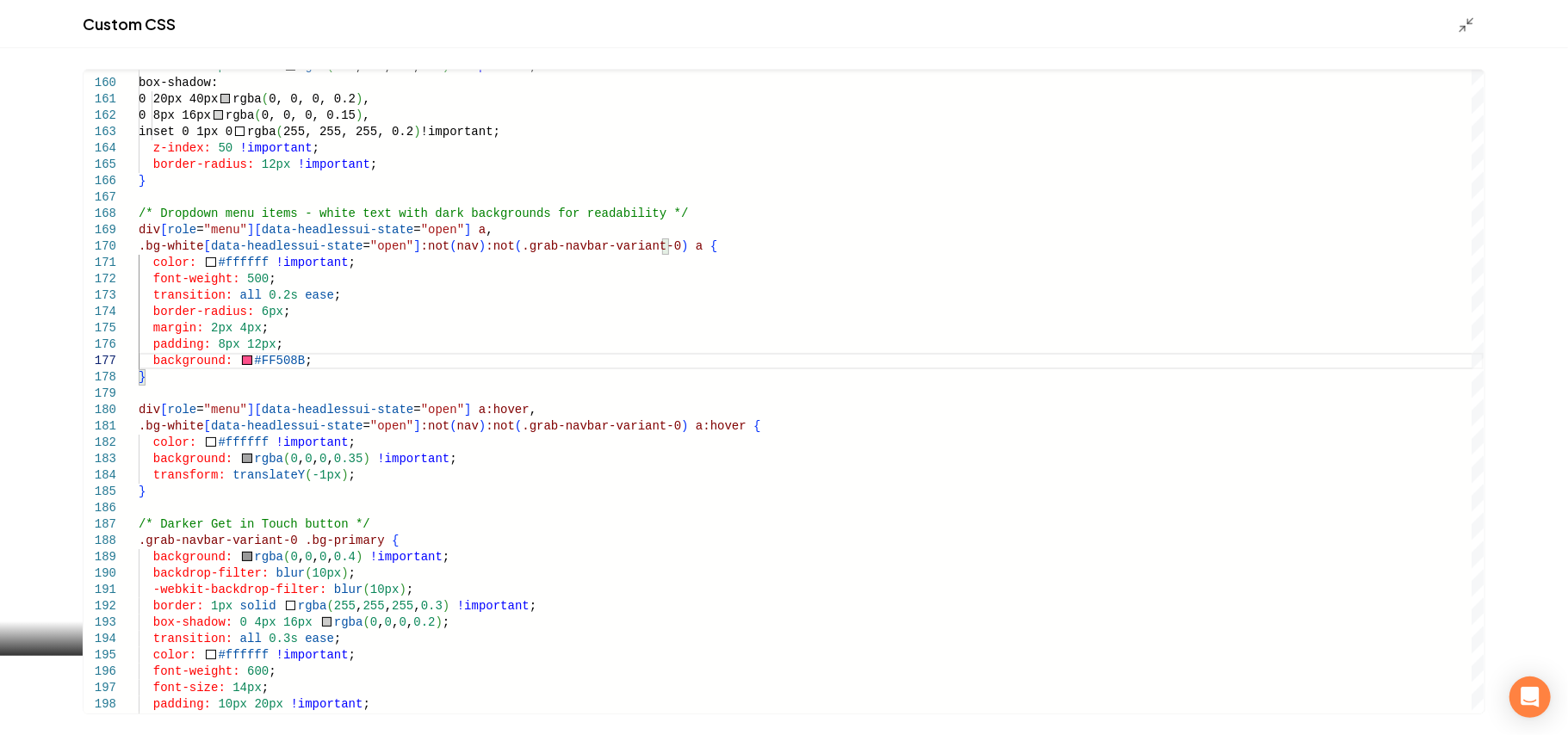
type textarea "**********"
click at [1455, 27] on div "Custom CSS" at bounding box center [784, 24] width 1568 height 48
click at [1472, 21] on icon "Main content area" at bounding box center [1466, 25] width 17 height 17
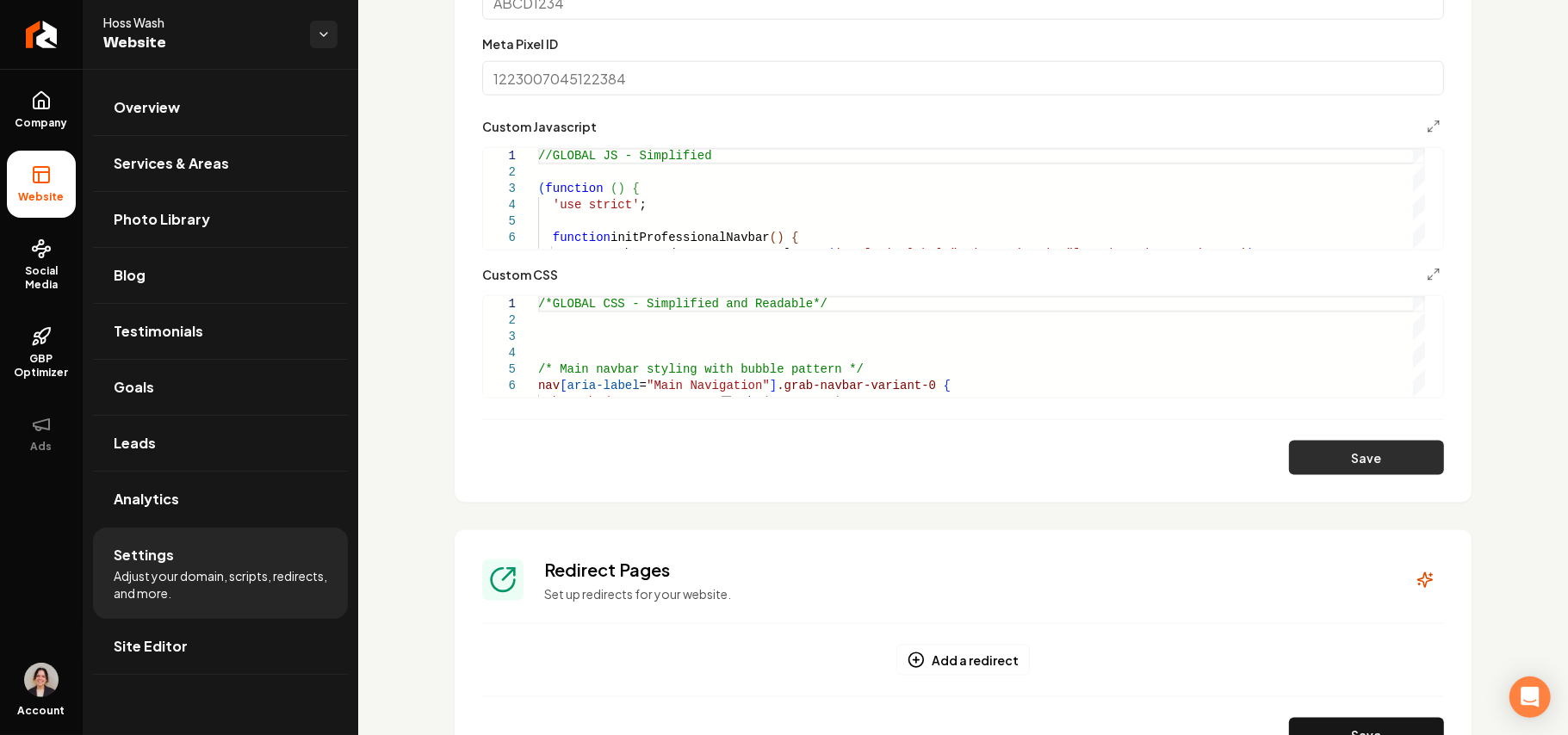
click at [1376, 465] on button "Save" at bounding box center [1366, 459] width 155 height 35
click at [1426, 277] on icon "Main content area" at bounding box center [1433, 274] width 14 height 14
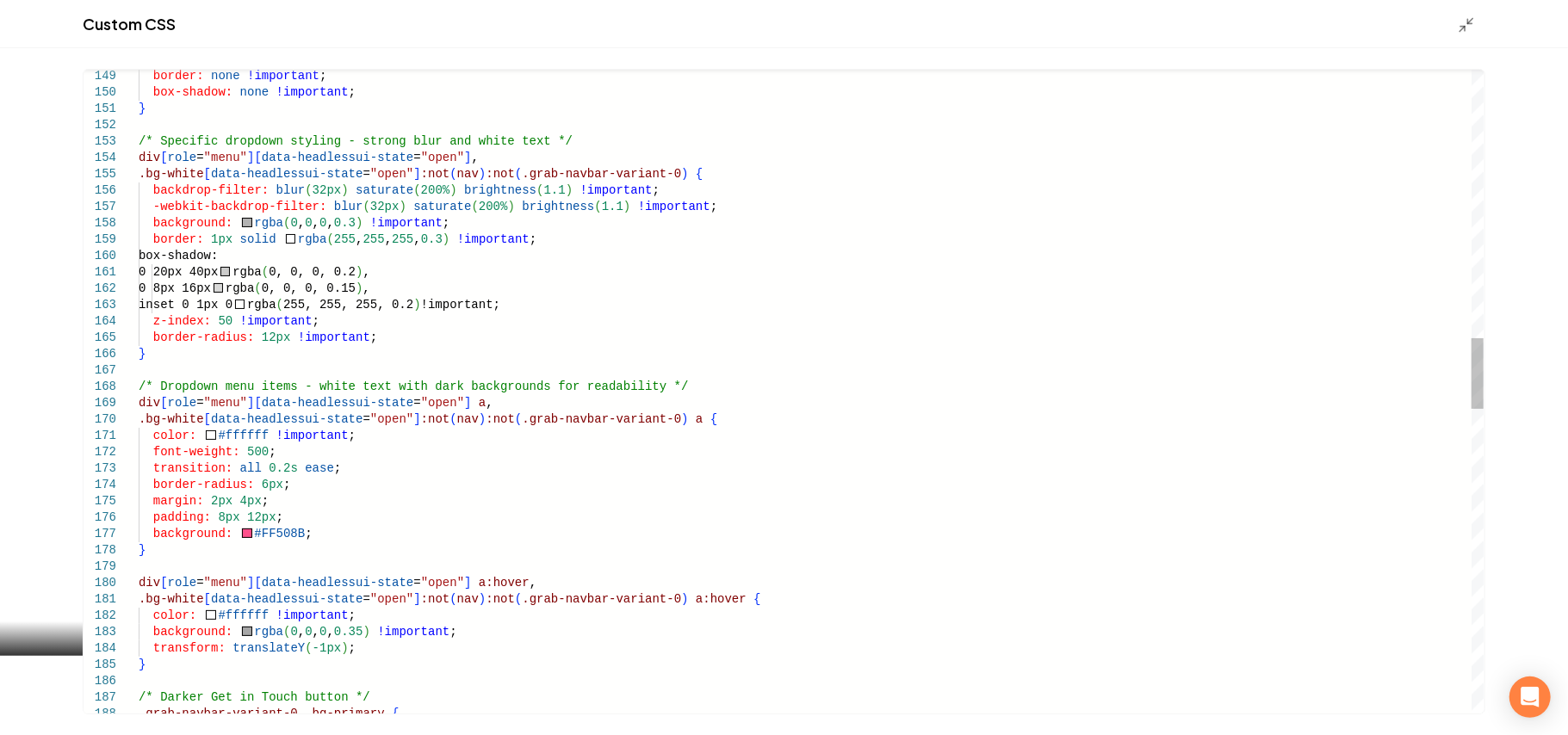
scroll to position [0, 0]
drag, startPoint x: 308, startPoint y: 539, endPoint x: 307, endPoint y: 519, distance: 20.0
click at [307, 519] on div "border: none !important ; box-shadow: none !important ; } /* Specific dropdown …" at bounding box center [811, 559] width 1345 height 5824
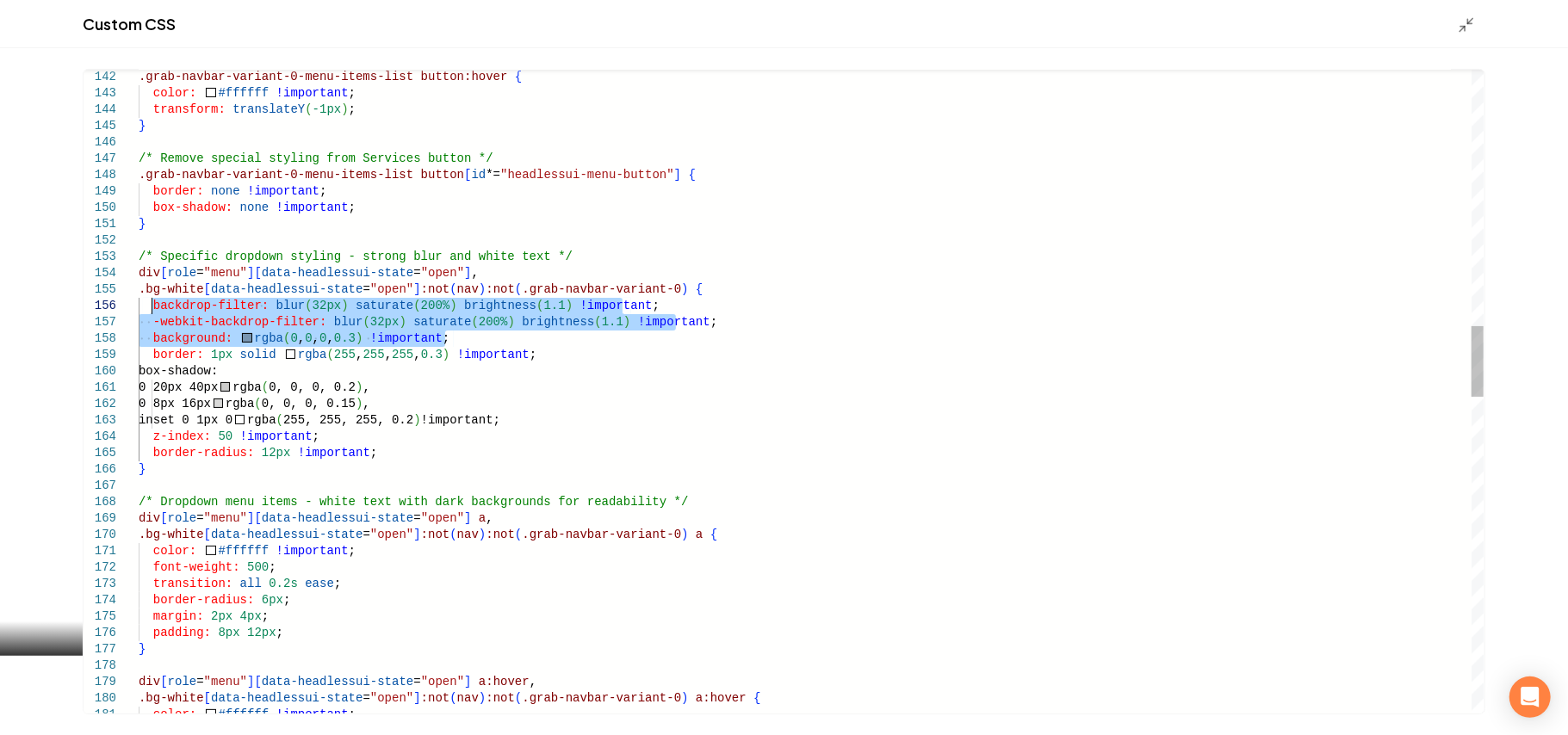
drag, startPoint x: 511, startPoint y: 335, endPoint x: 149, endPoint y: 304, distance: 363.3
click at [149, 304] on div "border: none !important ; box-shadow: none !important ; } /* Specific dropdown …" at bounding box center [811, 665] width 1345 height 5807
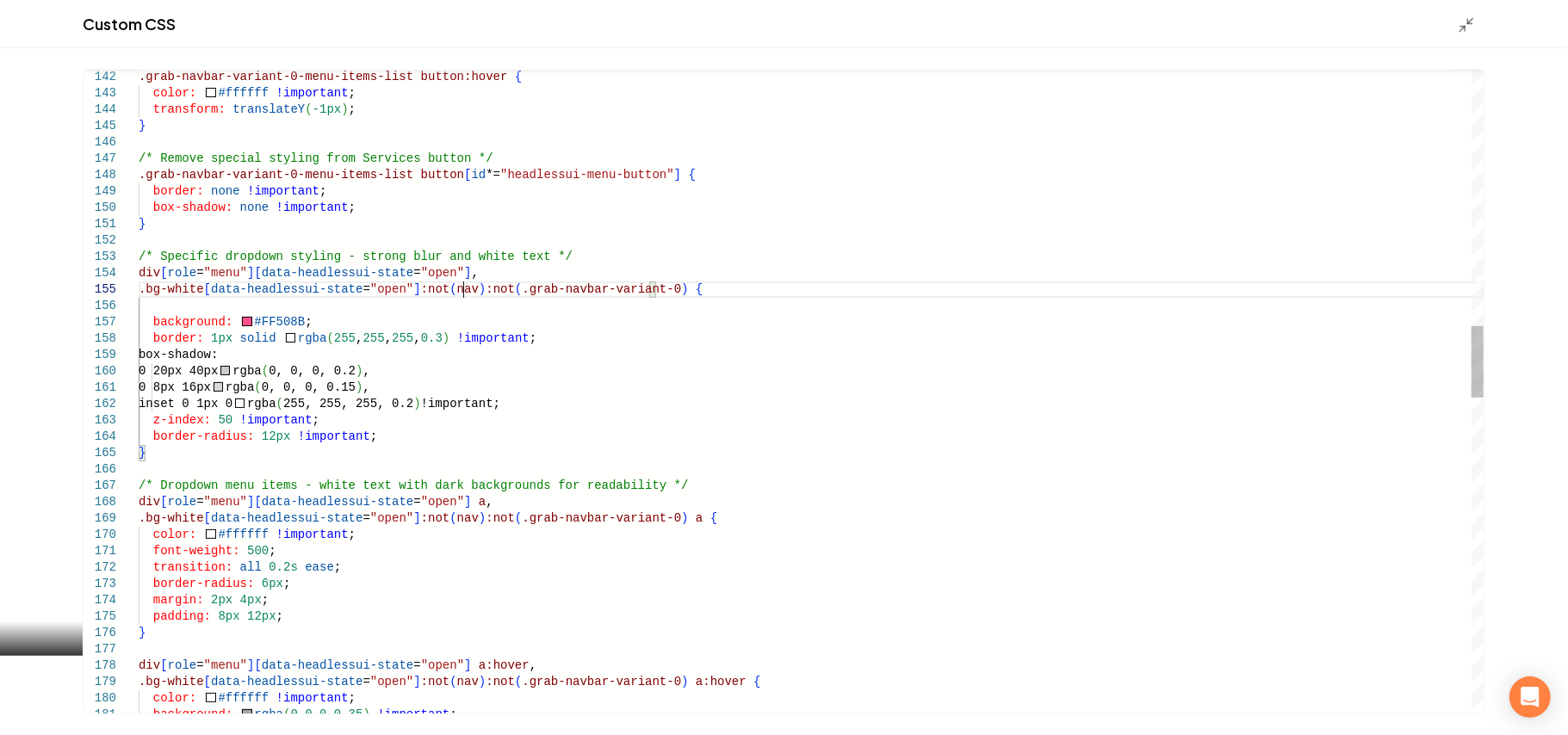
click at [463, 296] on div "border: none !important ; box-shadow: none !important ; } /* Specific dropdown …" at bounding box center [811, 657] width 1345 height 5791
click at [356, 307] on div "border: none !important ; box-shadow: none !important ; } /* Specific dropdown …" at bounding box center [811, 657] width 1345 height 5791
type textarea "**********"
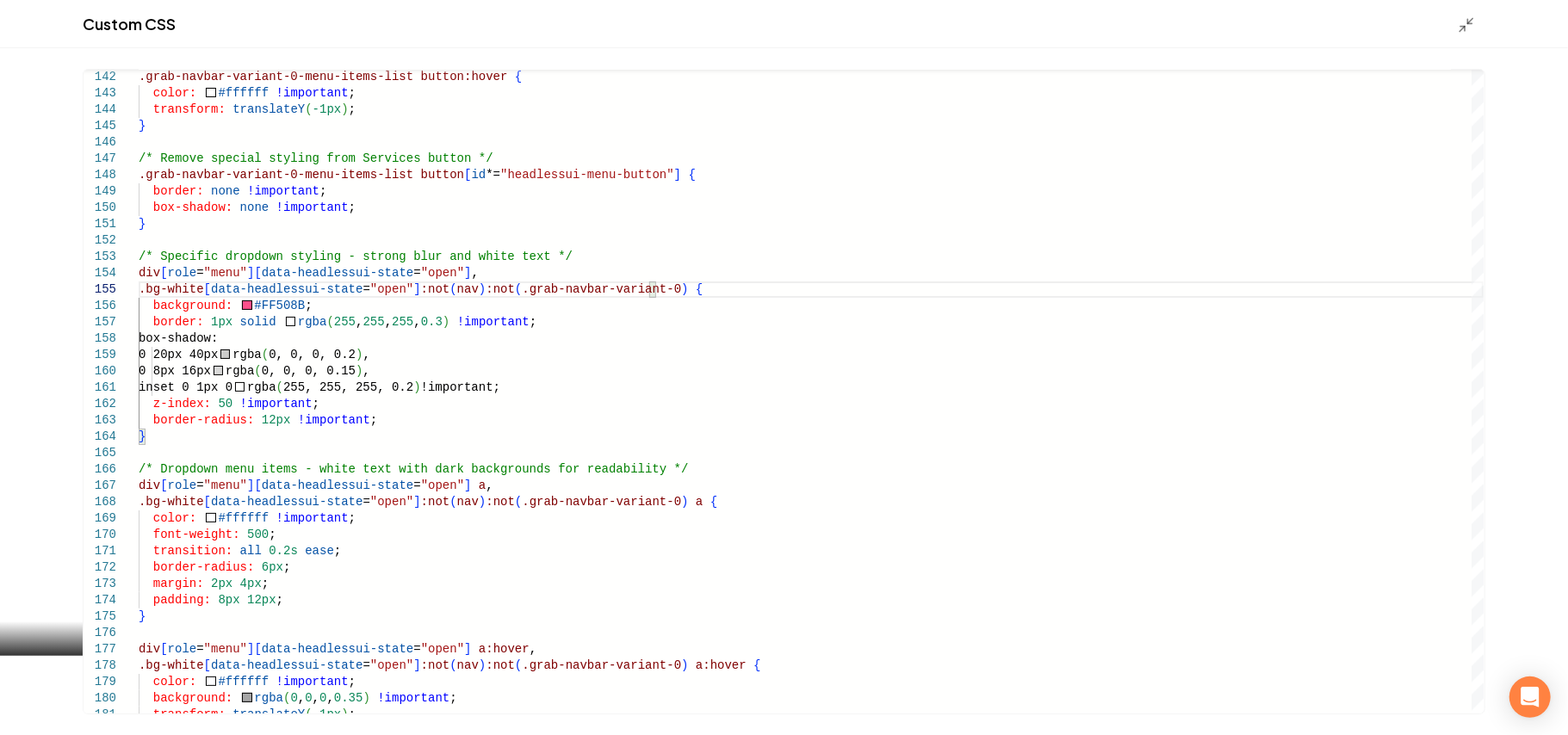
click at [1476, 20] on div "Main content area" at bounding box center [1471, 24] width 27 height 19
click at [1468, 20] on polyline "Main content area" at bounding box center [1470, 21] width 4 height 4
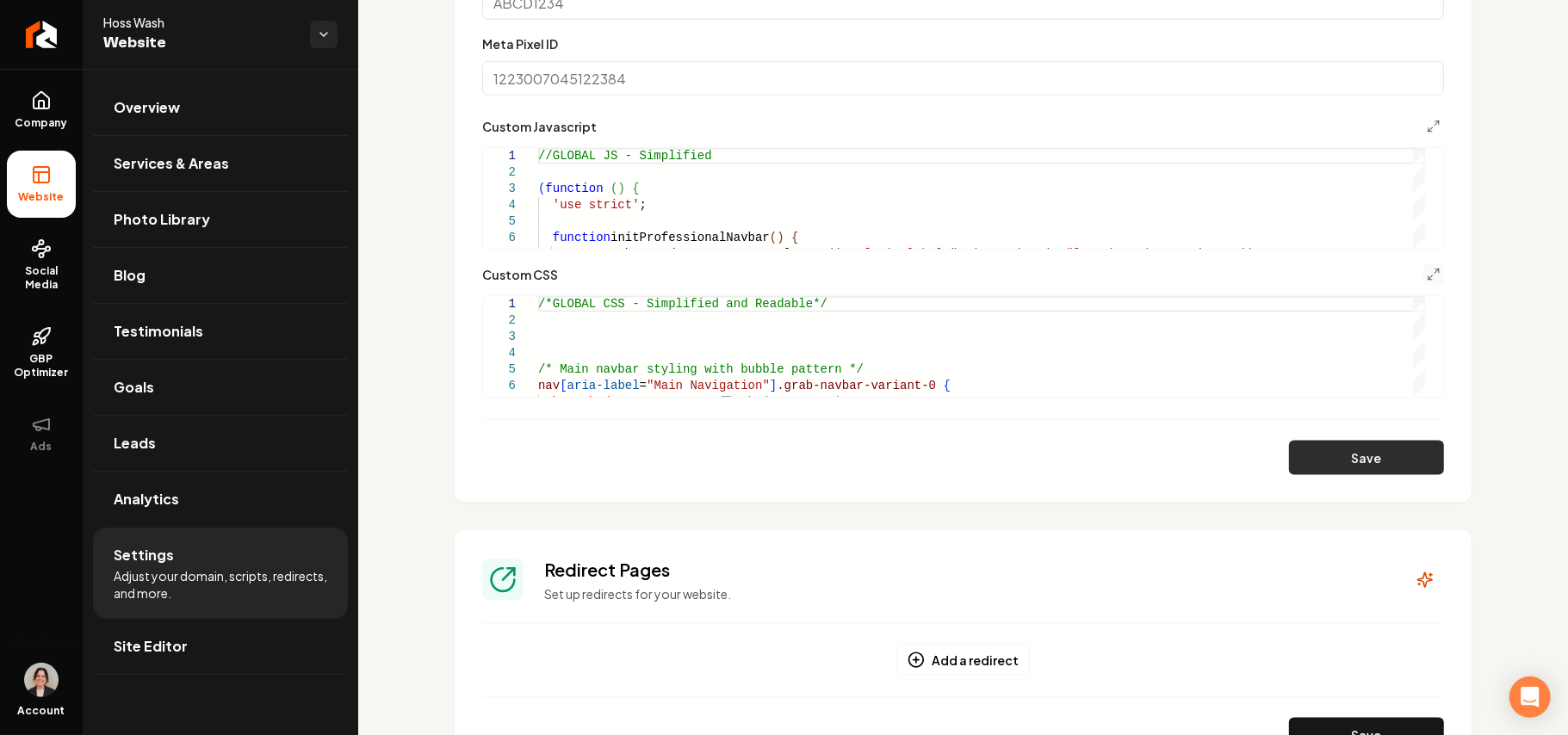
click at [1324, 469] on button "Save" at bounding box center [1366, 459] width 155 height 35
click at [1424, 266] on button "Main content area" at bounding box center [1433, 274] width 20 height 20
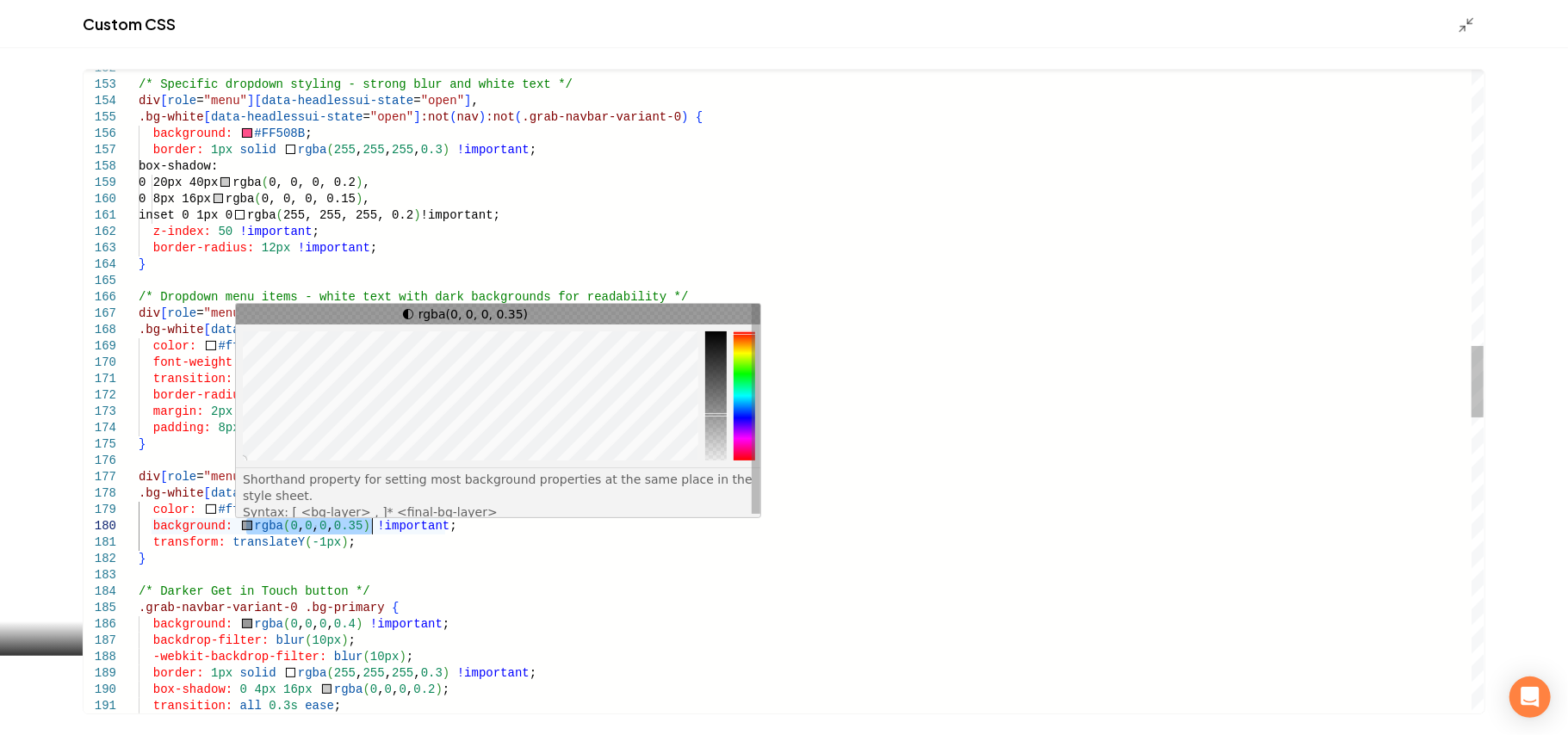
drag, startPoint x: 244, startPoint y: 524, endPoint x: 372, endPoint y: 526, distance: 128.0
click at [372, 526] on div "/* Specific dropdown styling - strong blur and whi te text */ div [ role = "men…" at bounding box center [811, 477] width 1345 height 5774
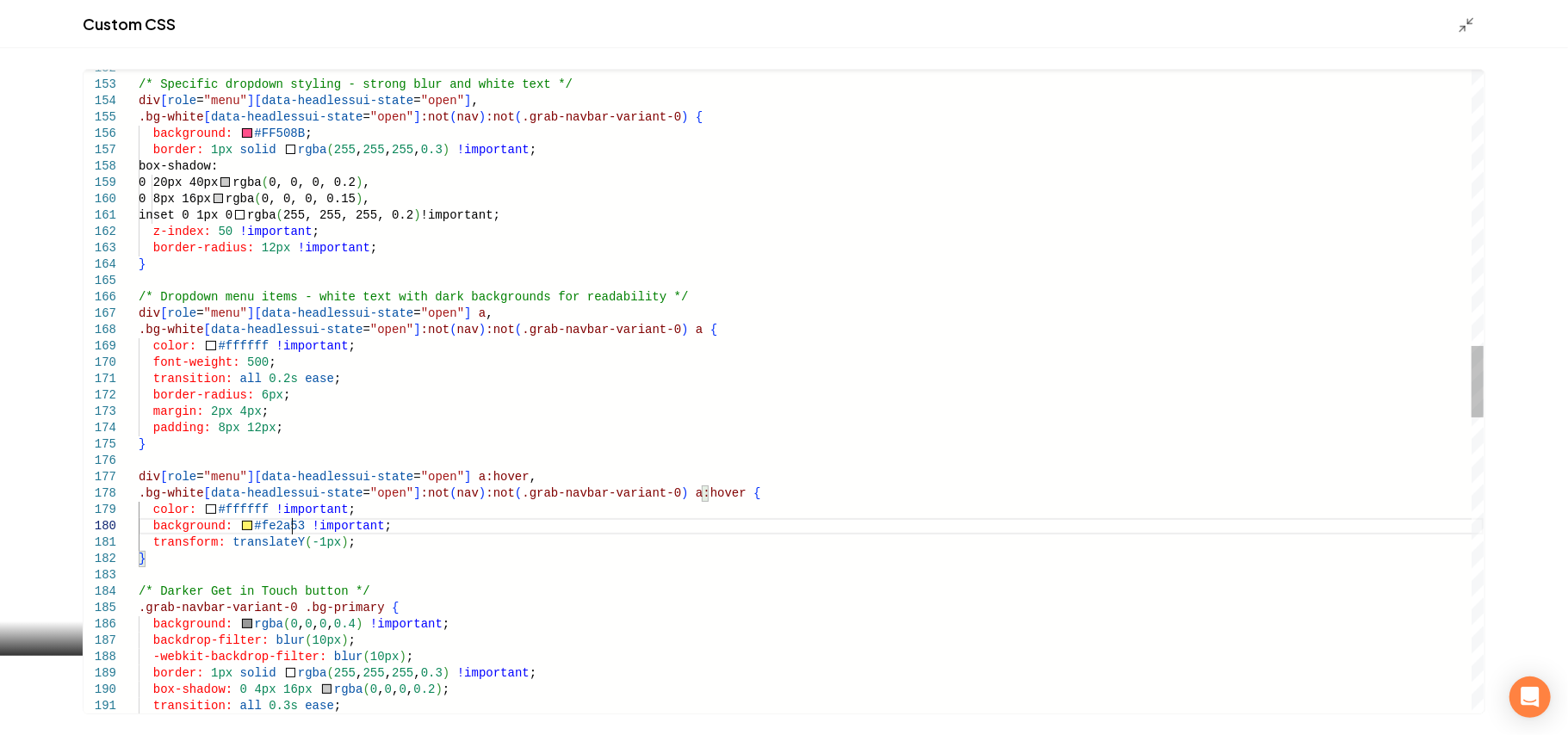
scroll to position [146, 139]
type textarea "**********"
click at [1458, 22] on icon "Main content area" at bounding box center [1466, 25] width 17 height 17
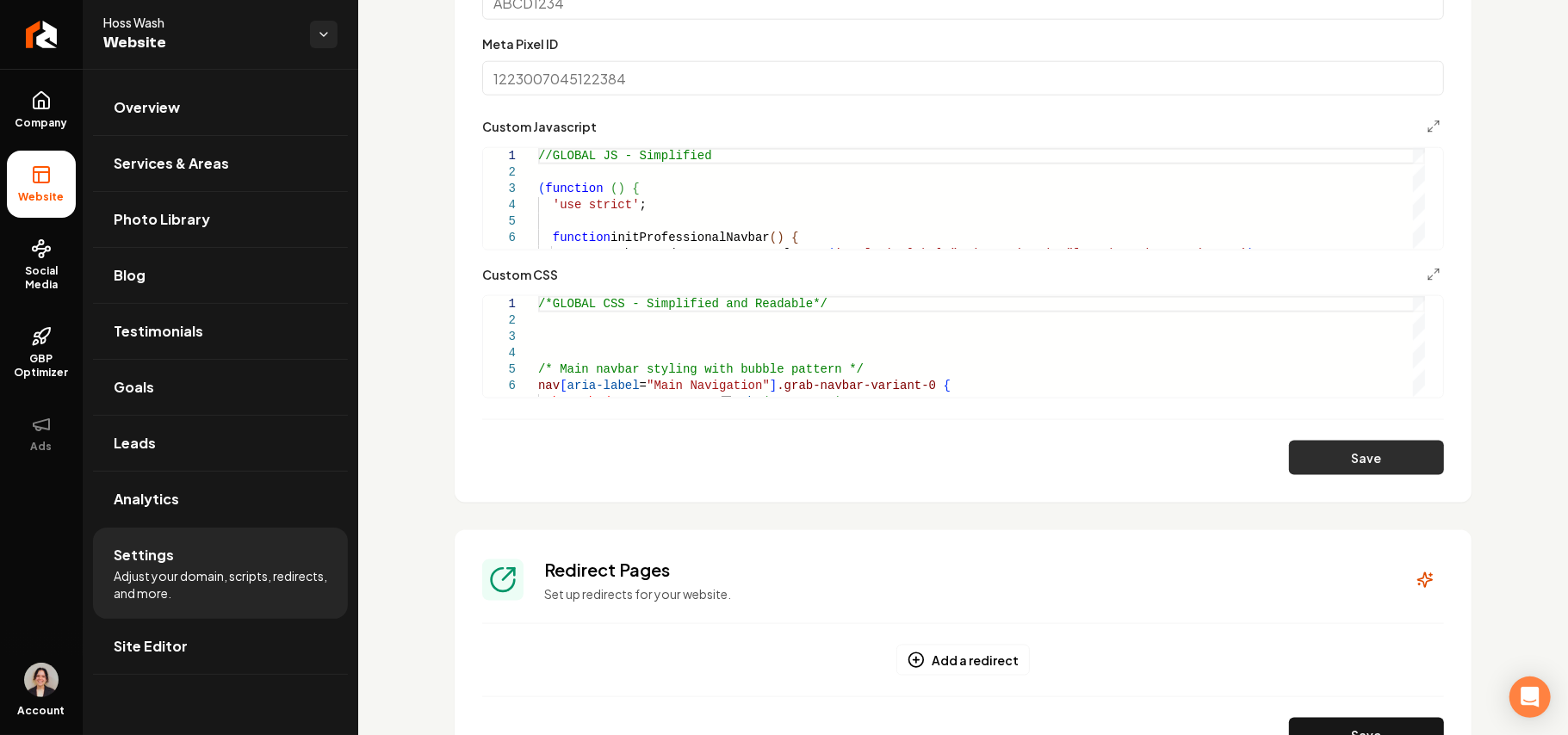
click at [1357, 468] on button "Save" at bounding box center [1366, 459] width 155 height 35
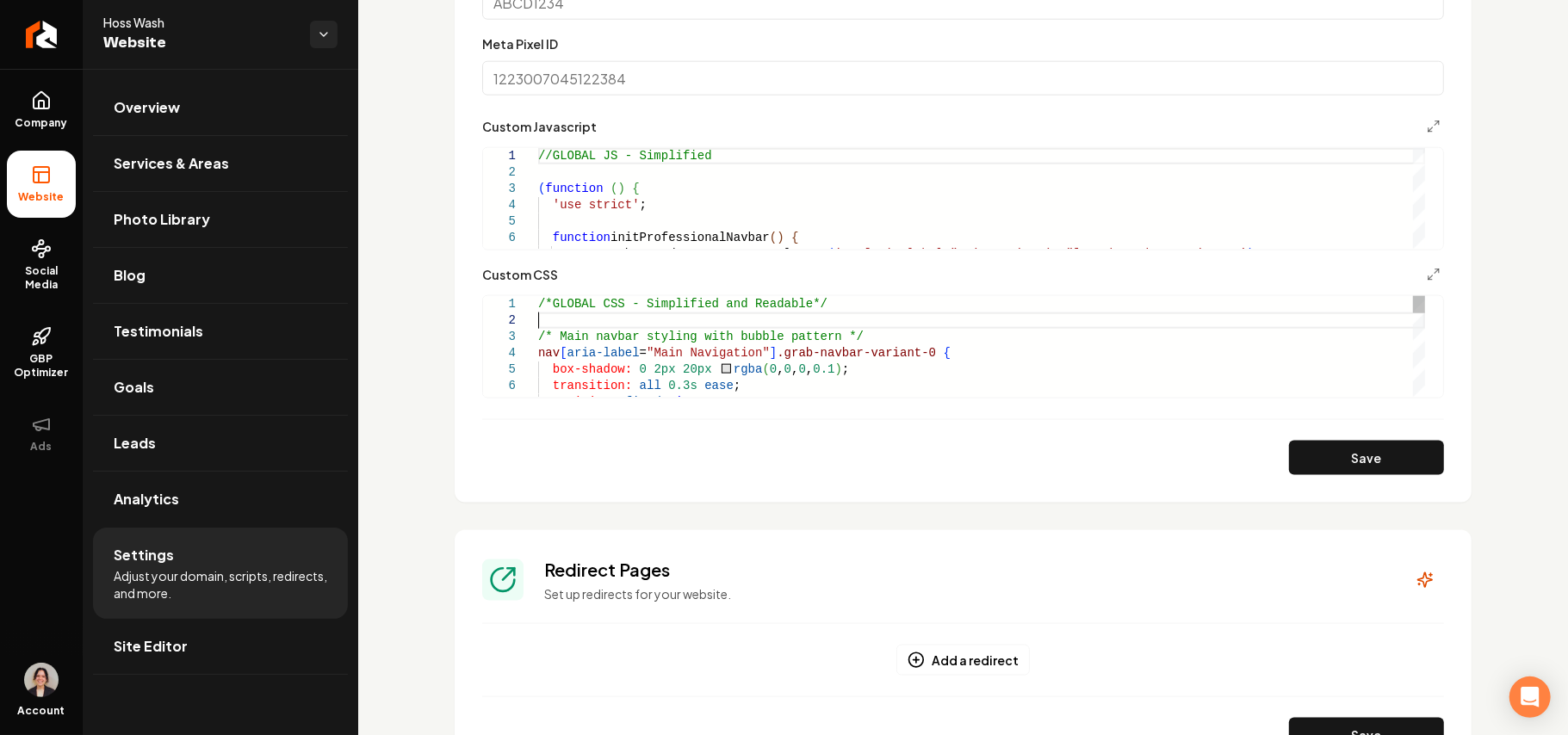
scroll to position [33, 0]
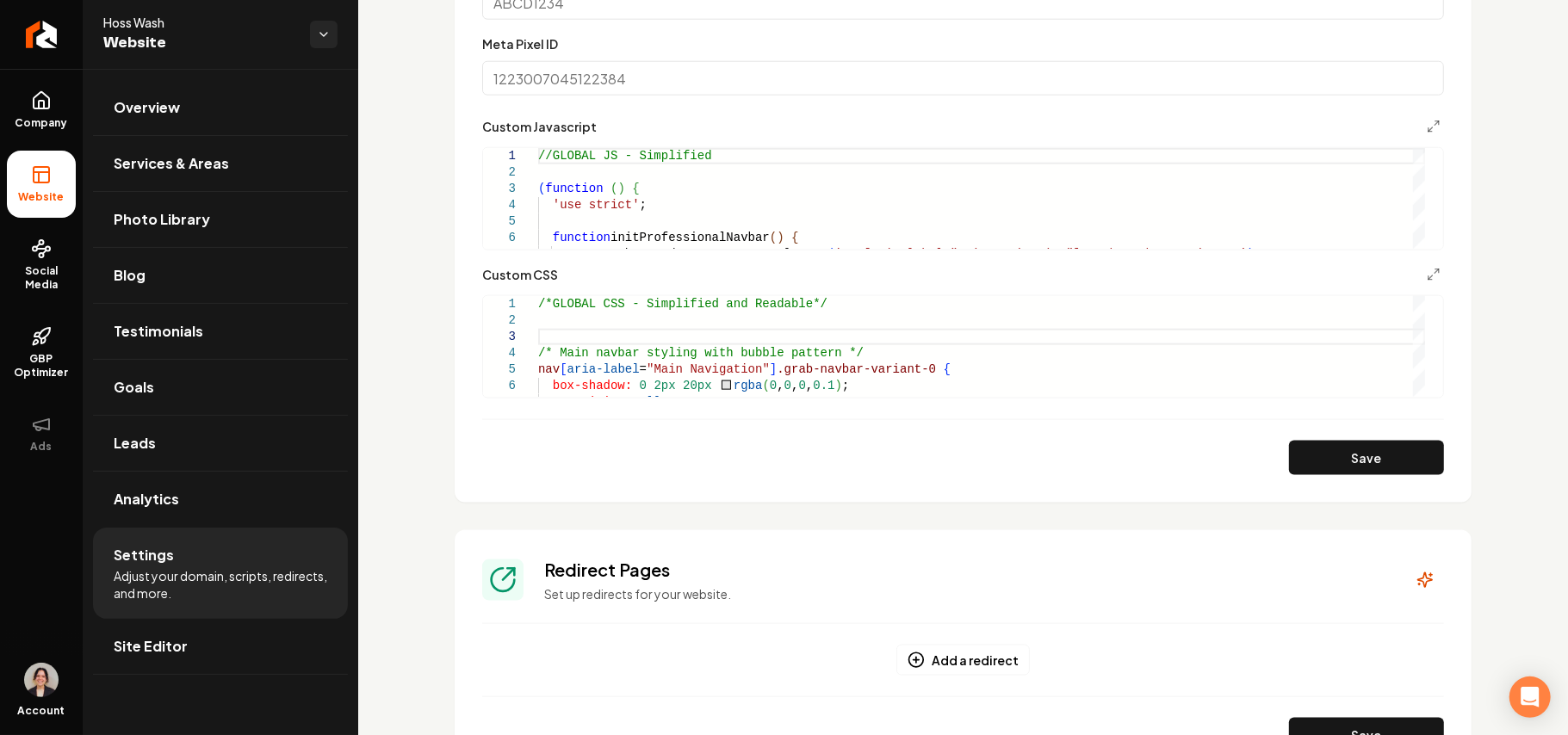
type textarea "**********"
click at [26, 109] on link "Company" at bounding box center [41, 110] width 69 height 67
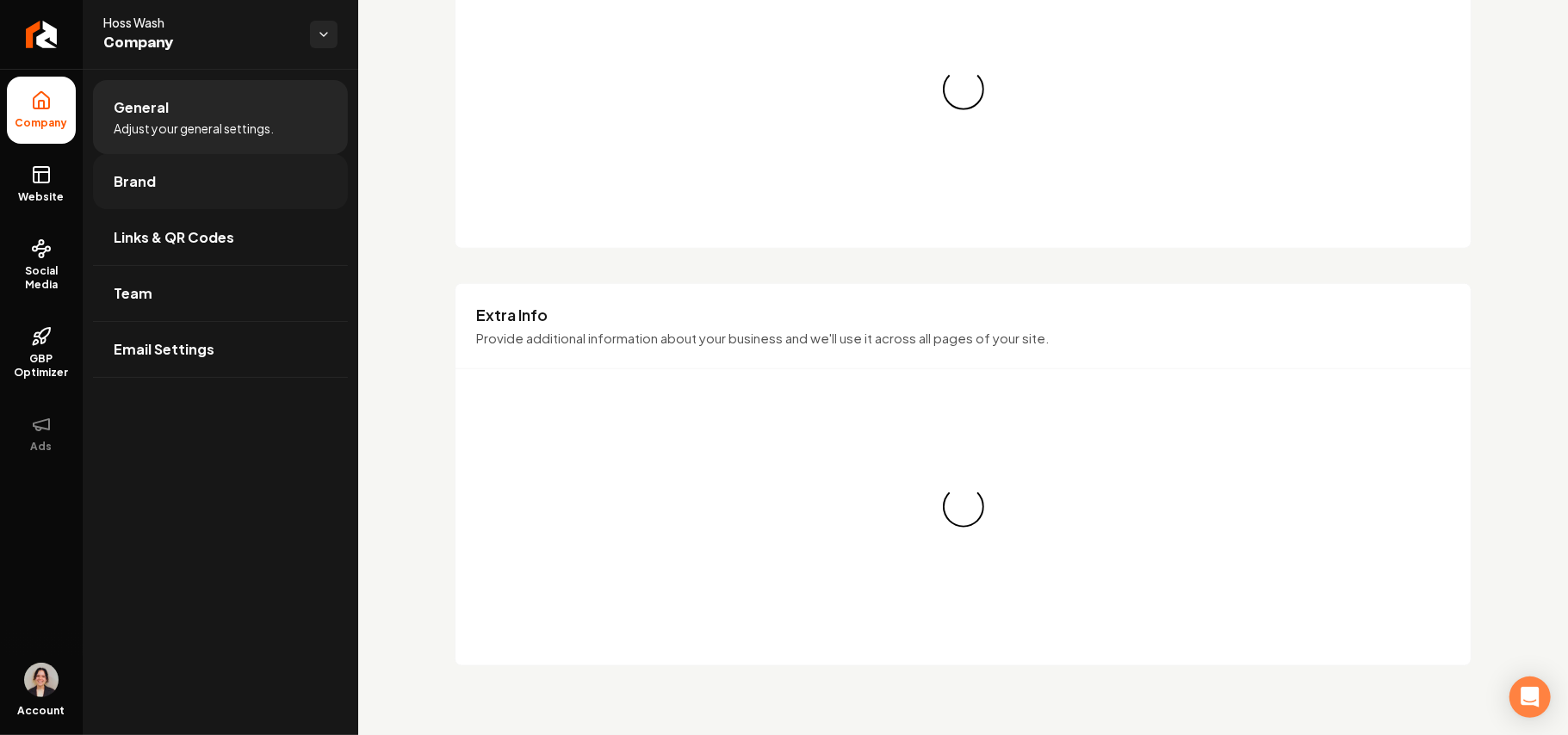
click at [190, 180] on link "Brand" at bounding box center [220, 181] width 255 height 55
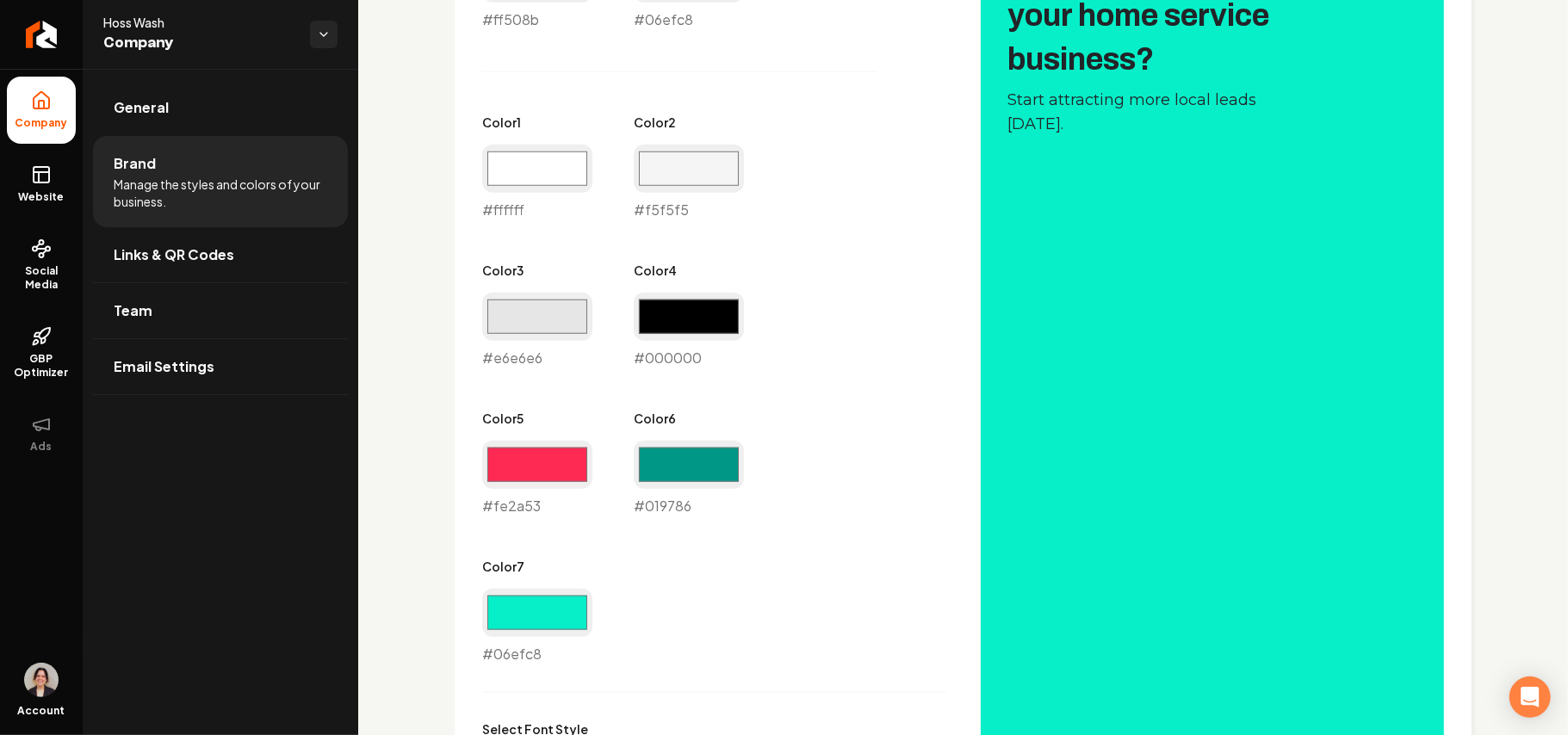
scroll to position [945, 0]
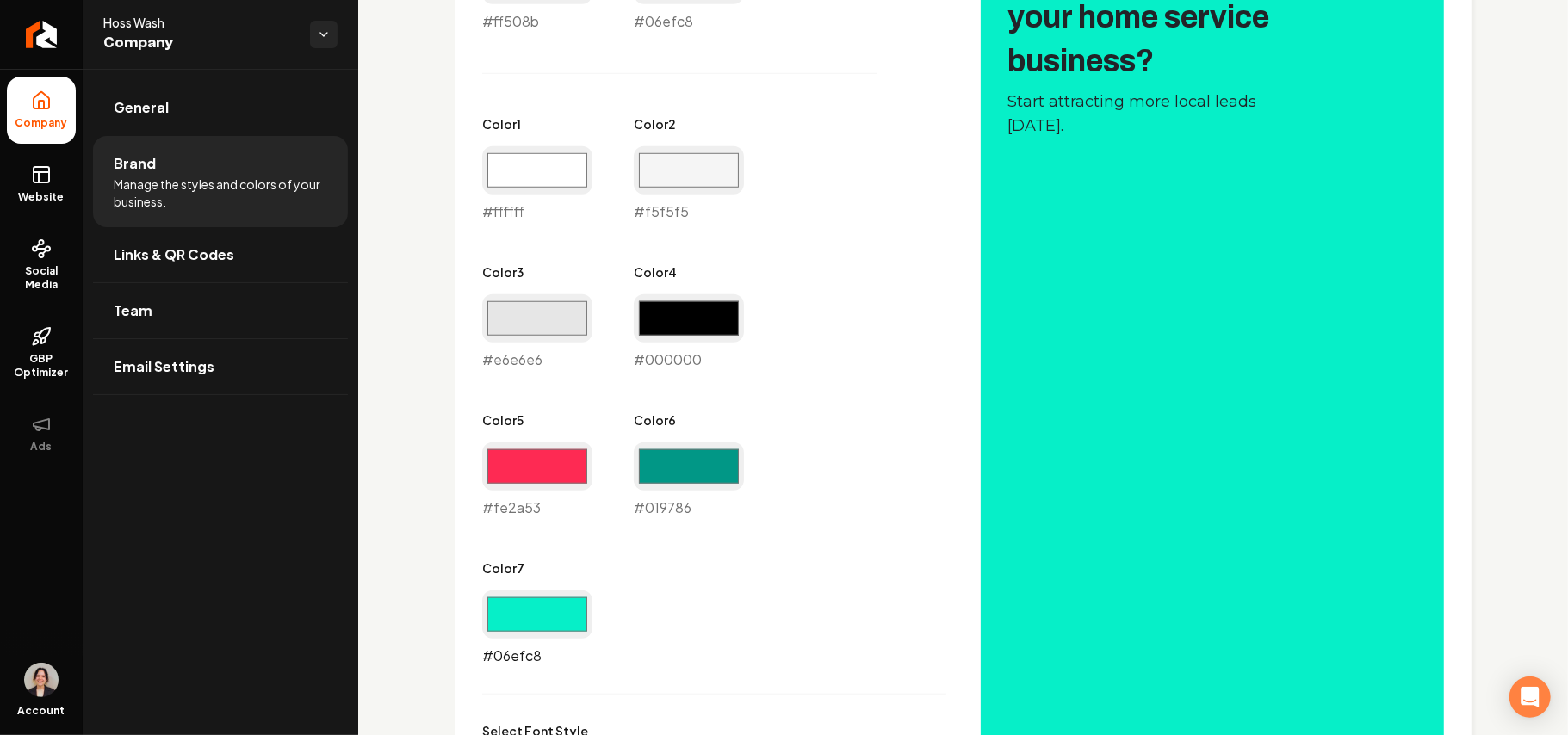
click at [531, 625] on input "#06efc8" at bounding box center [537, 615] width 111 height 48
type input "#000000"
click at [861, 549] on div "Primary Color #ff508b #ff508b Secondary Color #06efc8 #06efc8 Color 1 #ffffff #…" at bounding box center [714, 296] width 464 height 741
click at [686, 470] on input "#019786" at bounding box center [689, 466] width 111 height 48
click at [827, 442] on div "Primary Color #ff508b #ff508b Secondary Color #06efc8 #06efc8 Color 1 #ffffff #…" at bounding box center [714, 296] width 464 height 741
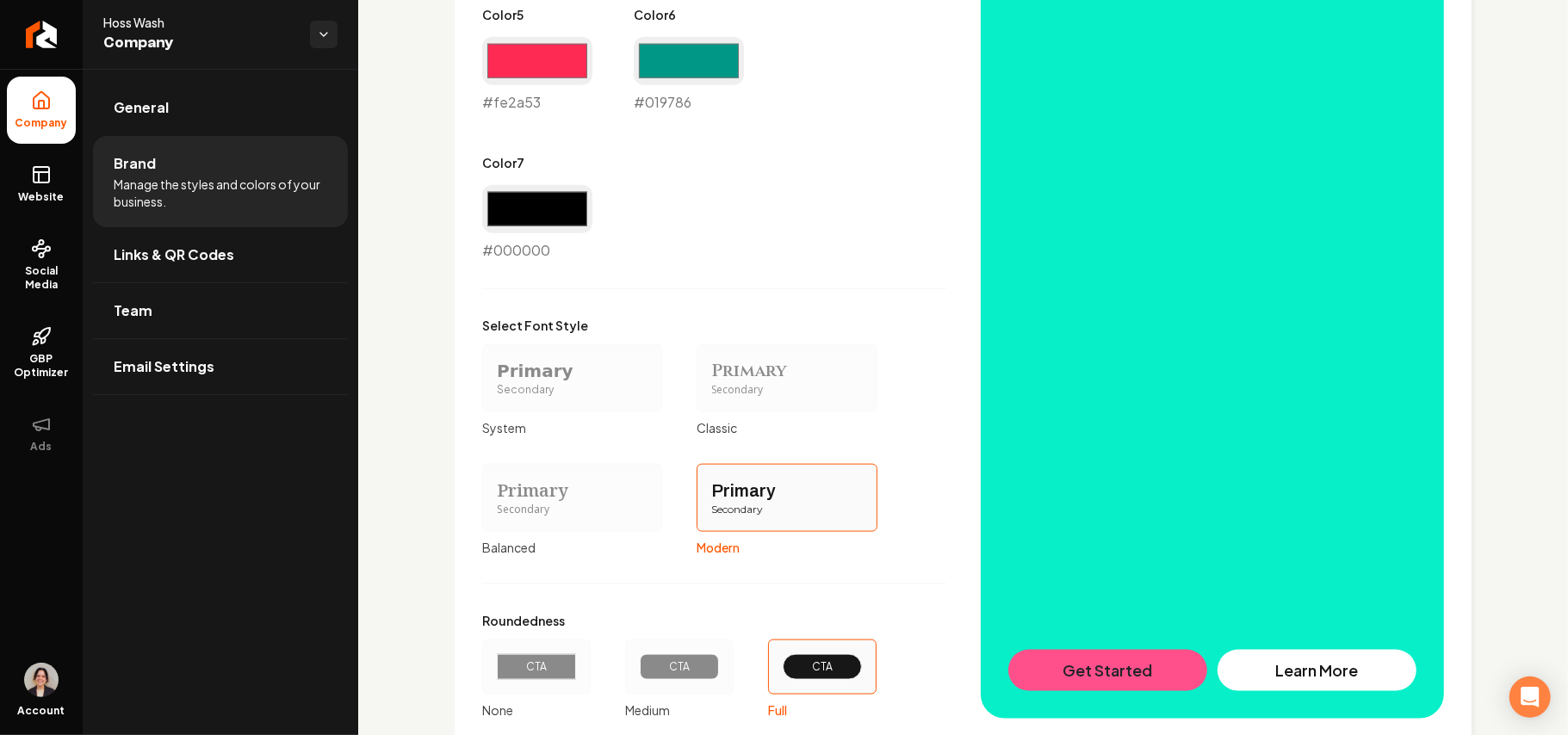
scroll to position [1471, 0]
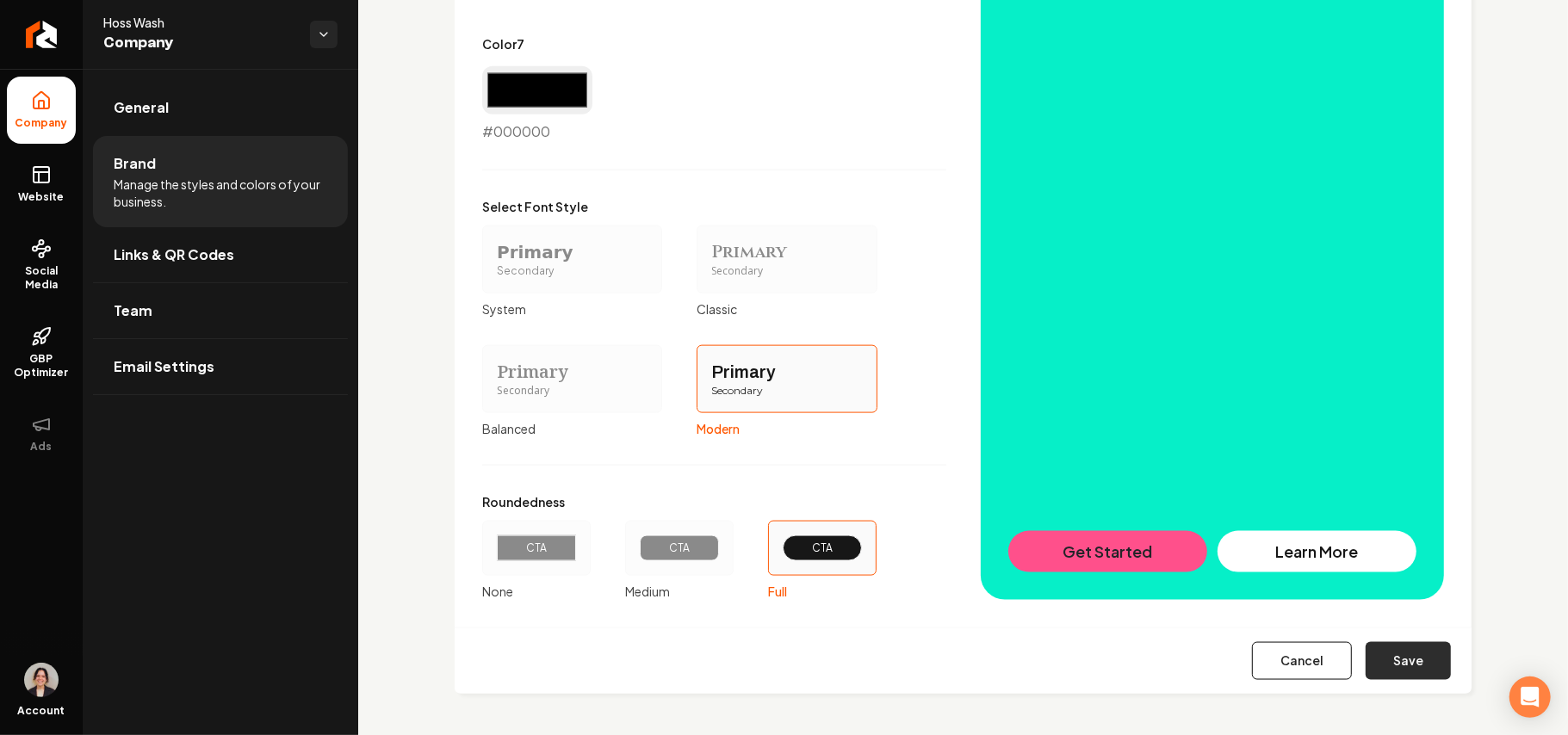
click at [1392, 675] on button "Save" at bounding box center [1408, 660] width 85 height 38
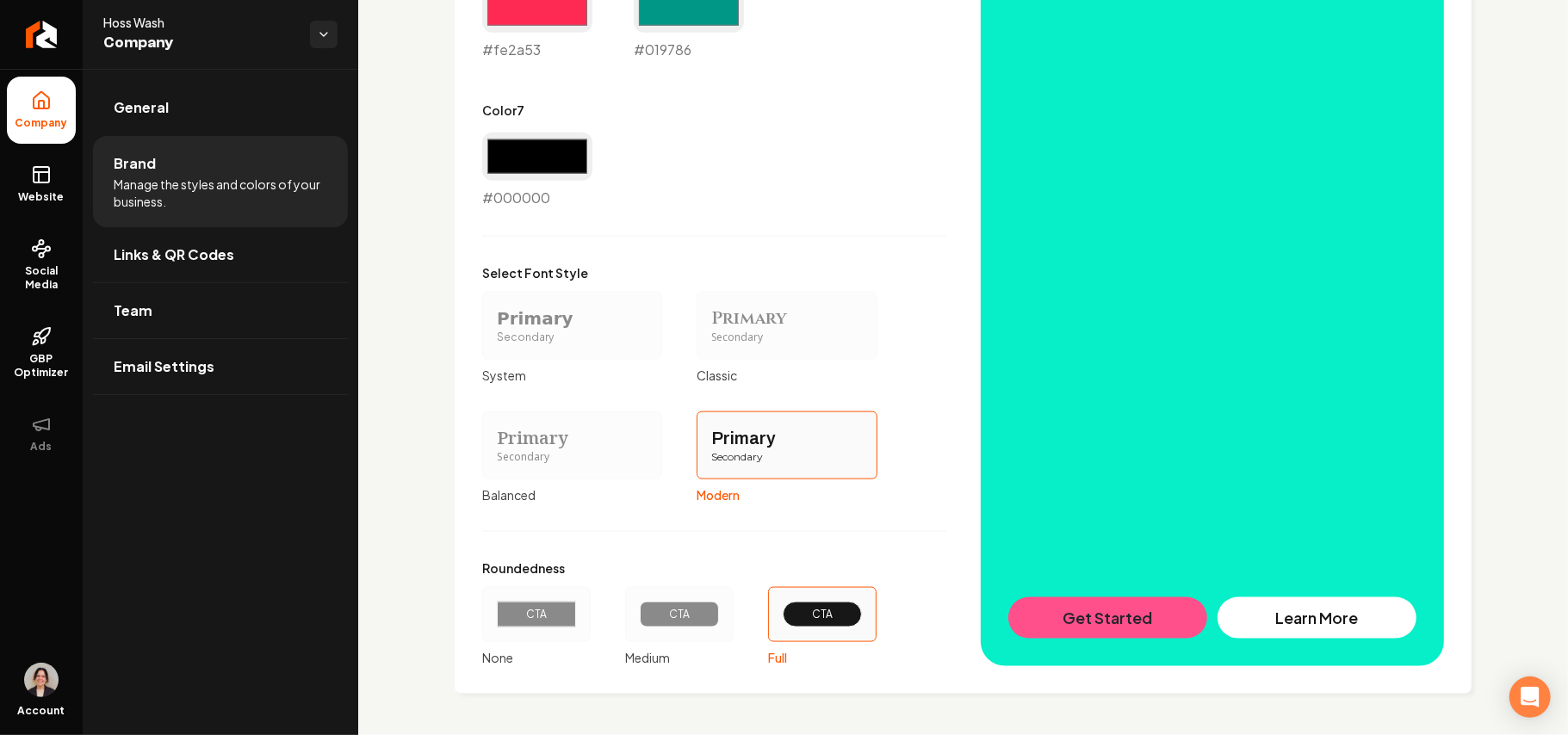
scroll to position [1405, 0]
click at [43, 157] on link "Website" at bounding box center [41, 183] width 69 height 67
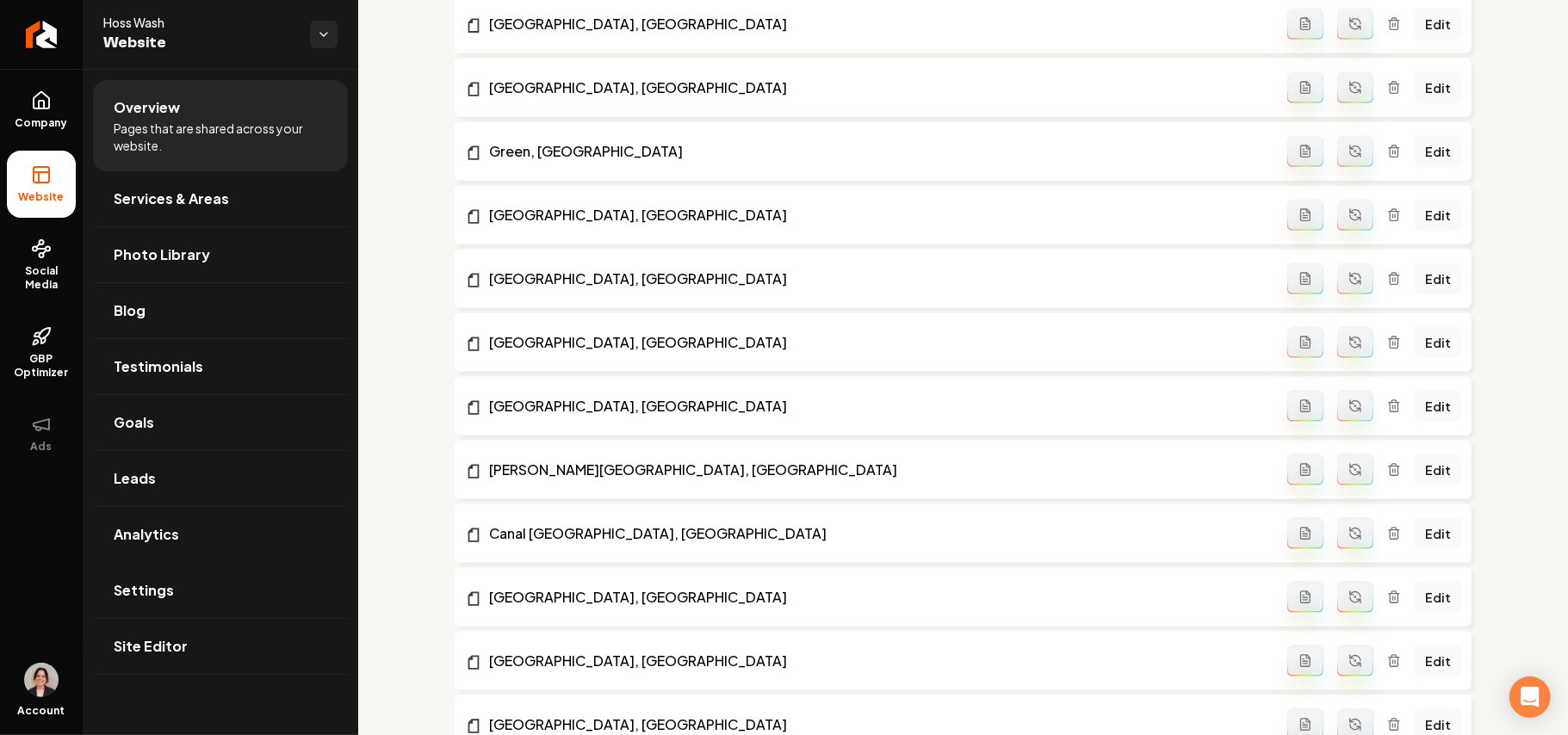
click at [204, 587] on link "Settings" at bounding box center [220, 591] width 255 height 55
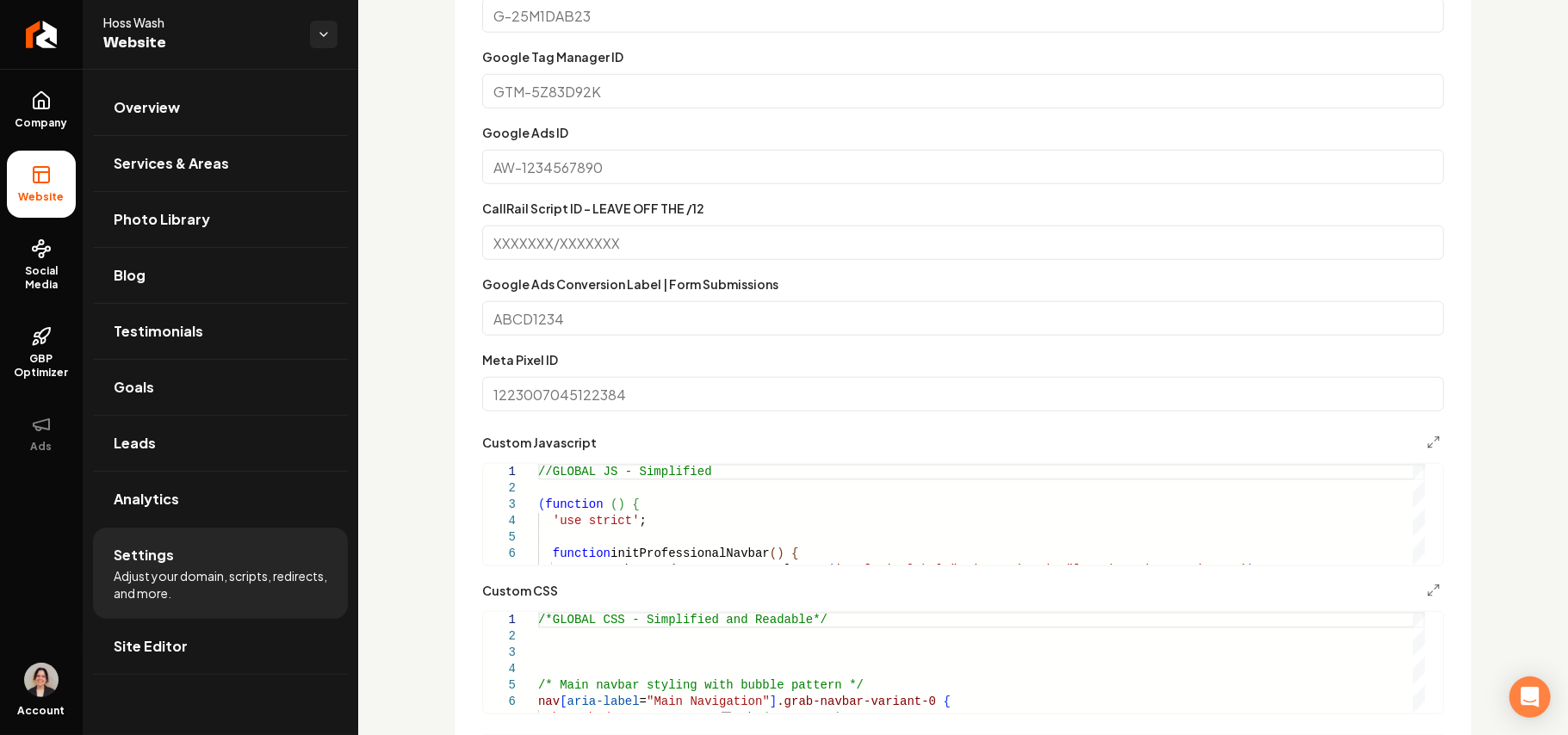
scroll to position [1378, 0]
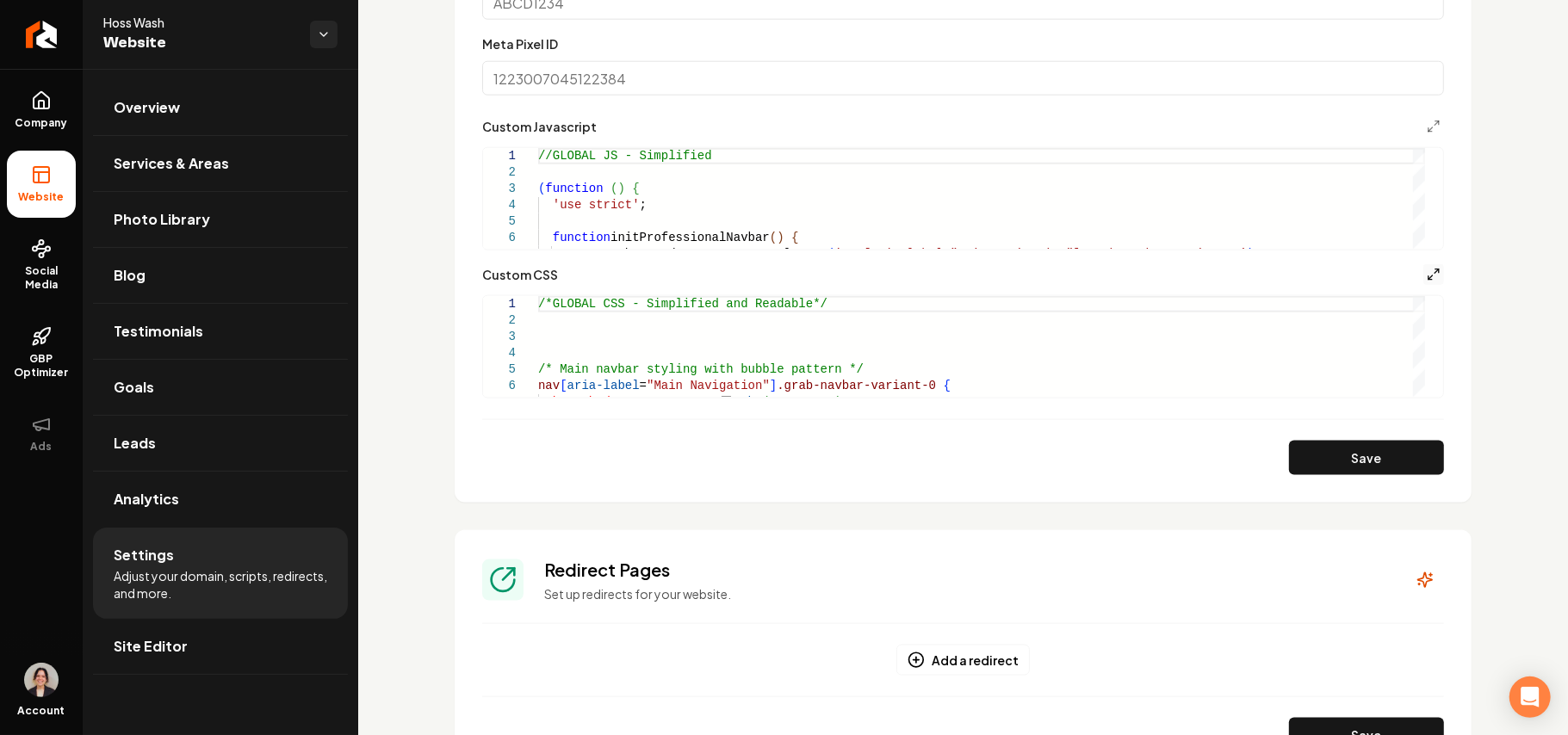
click at [1434, 272] on line "Main content area" at bounding box center [1436, 272] width 4 height 4
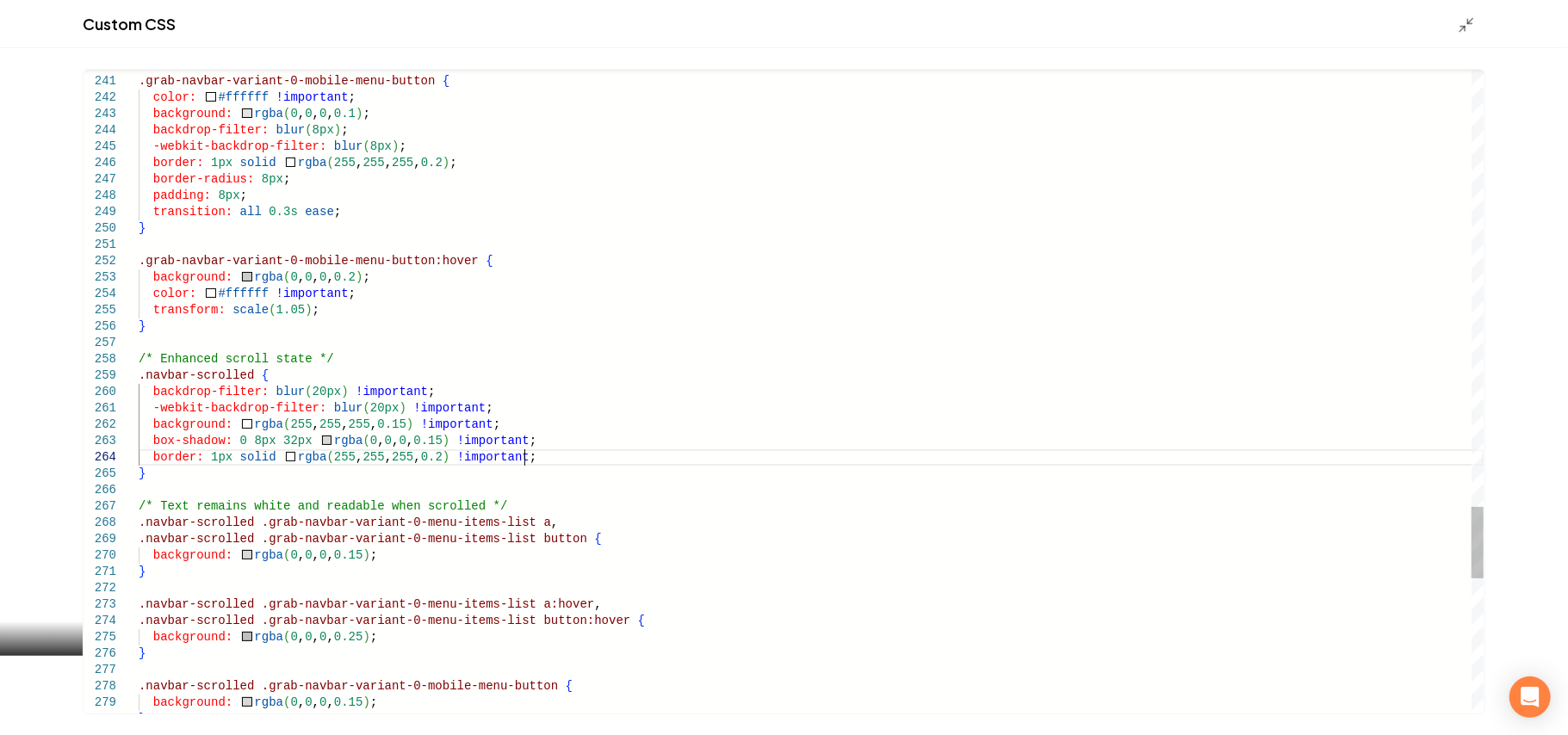
scroll to position [0, 0]
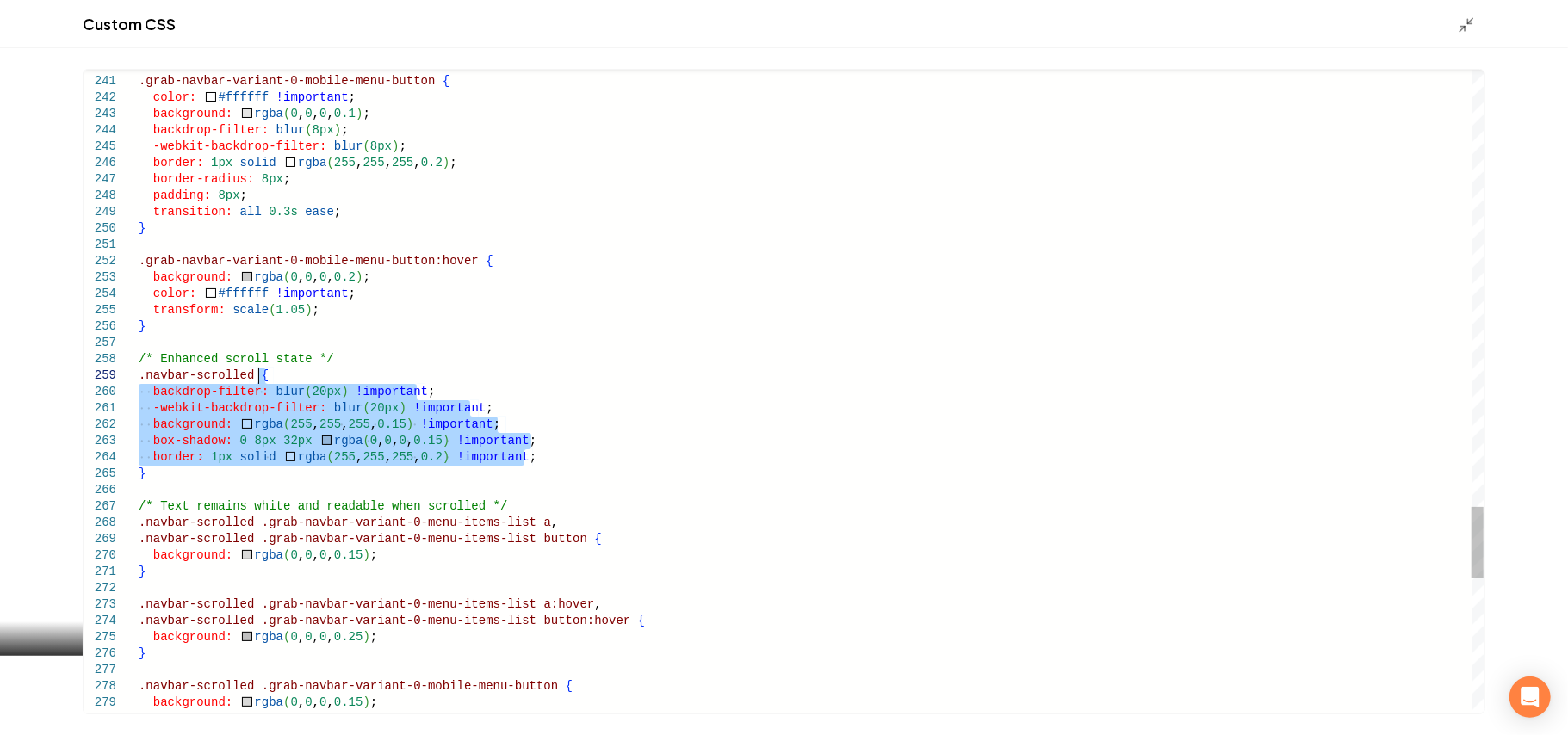
drag, startPoint x: 531, startPoint y: 455, endPoint x: 286, endPoint y: 379, distance: 256.5
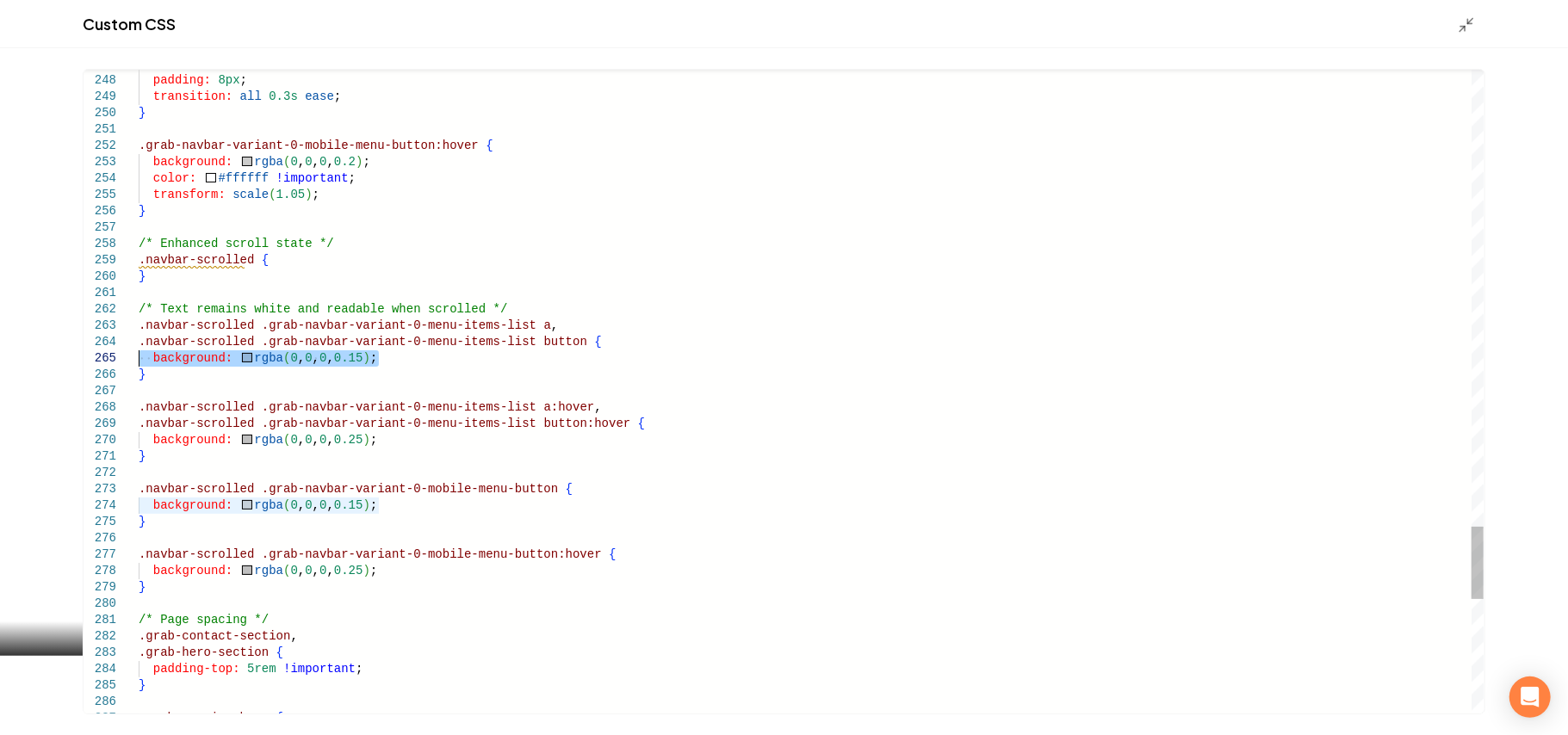
drag, startPoint x: 418, startPoint y: 360, endPoint x: 100, endPoint y: 363, distance: 318.0
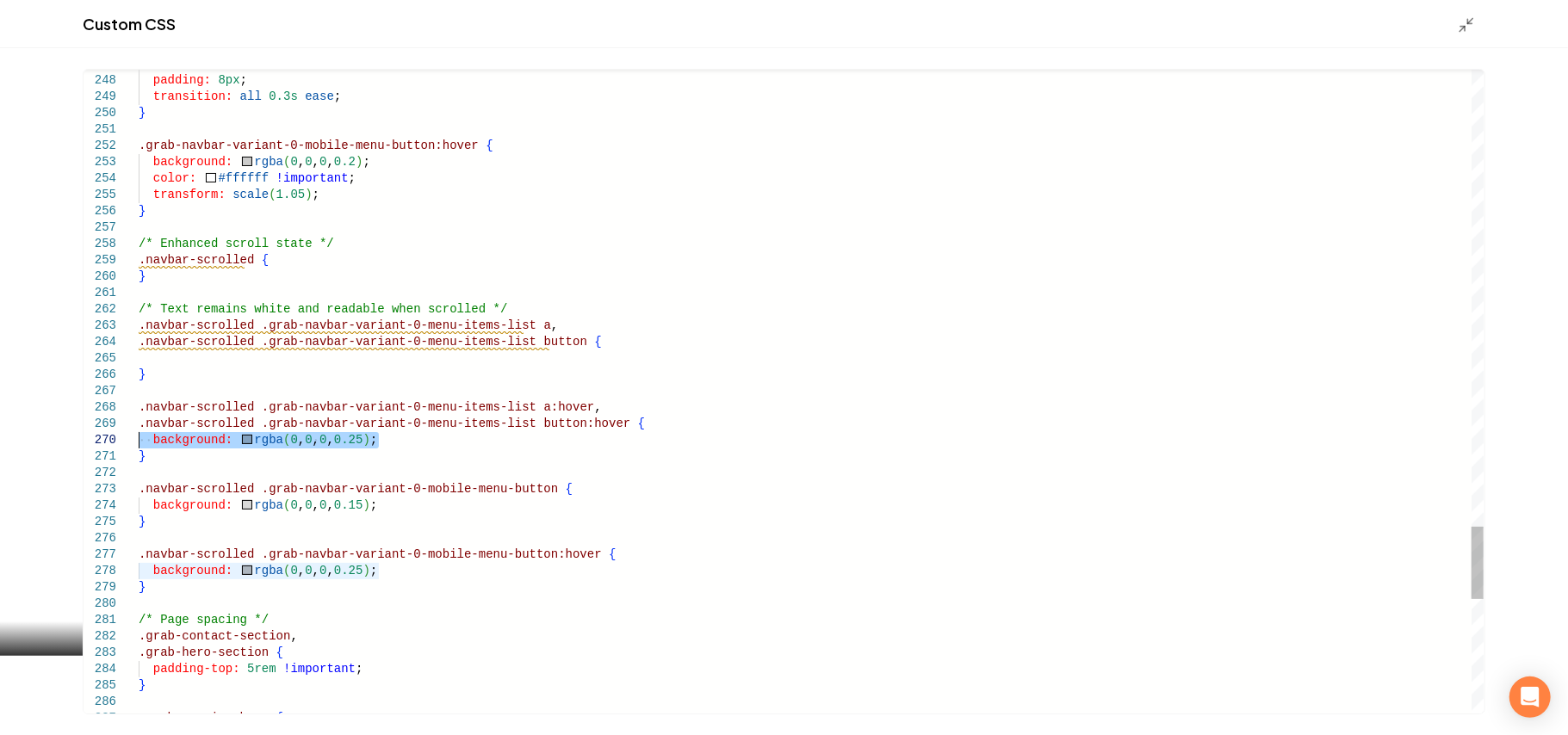
drag, startPoint x: 293, startPoint y: 439, endPoint x: 82, endPoint y: 442, distance: 211.0
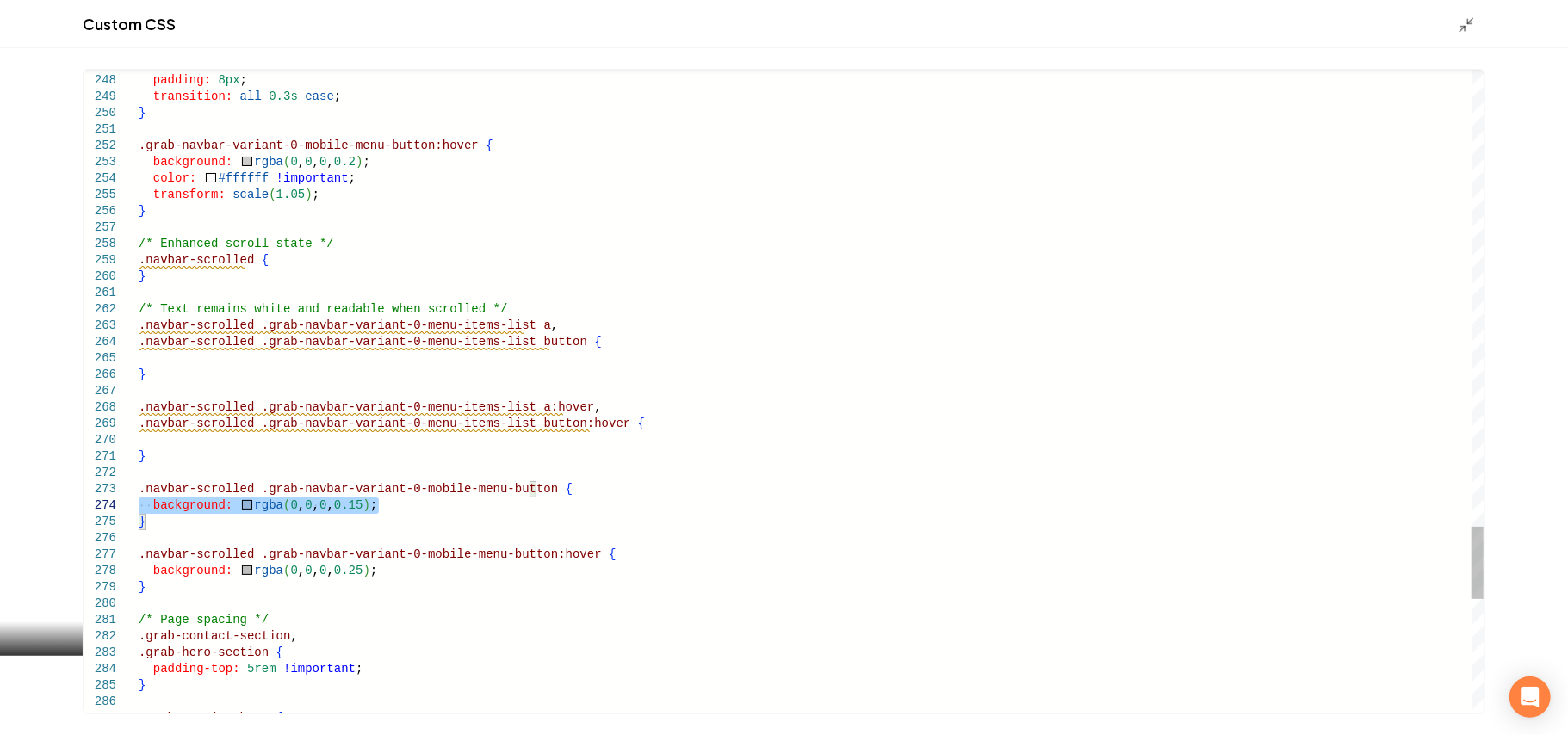
drag, startPoint x: 383, startPoint y: 506, endPoint x: 105, endPoint y: 507, distance: 278.0
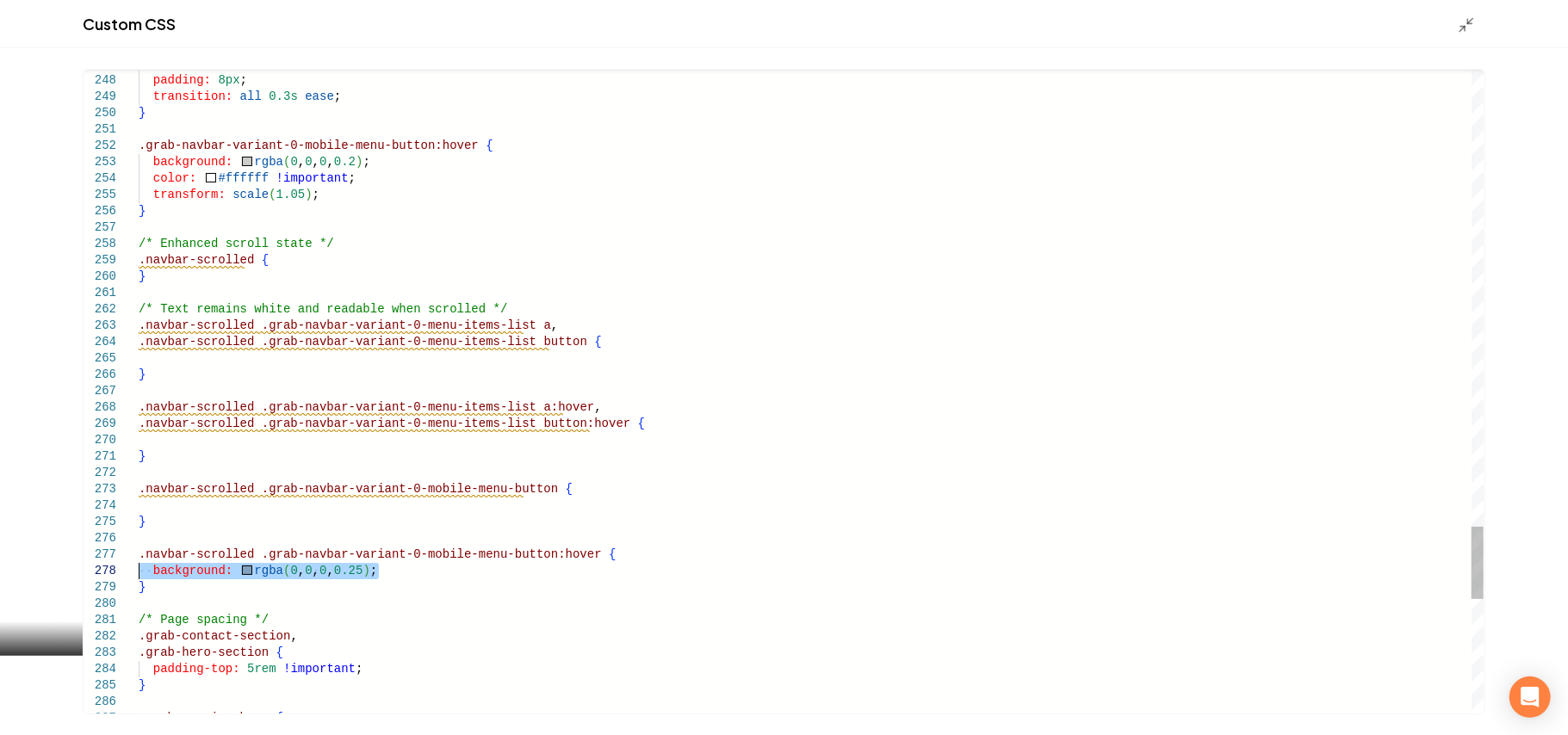
drag, startPoint x: 420, startPoint y: 572, endPoint x: 95, endPoint y: 576, distance: 325.0
type textarea "**********"
click at [1462, 16] on icon "Main content area" at bounding box center [1466, 25] width 17 height 17
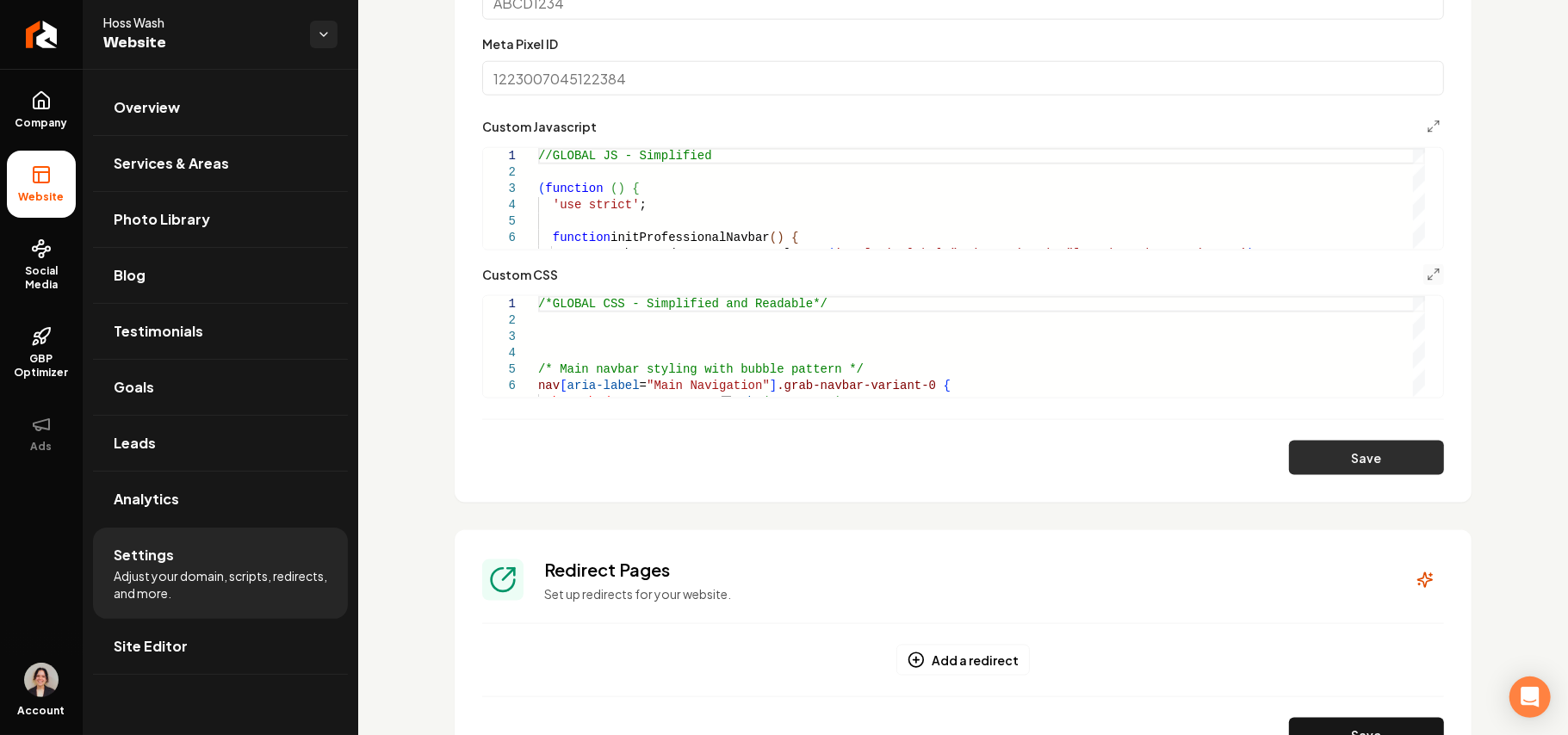
click at [1321, 462] on button "Save" at bounding box center [1366, 459] width 155 height 35
click at [18, 109] on link "Company" at bounding box center [41, 110] width 69 height 67
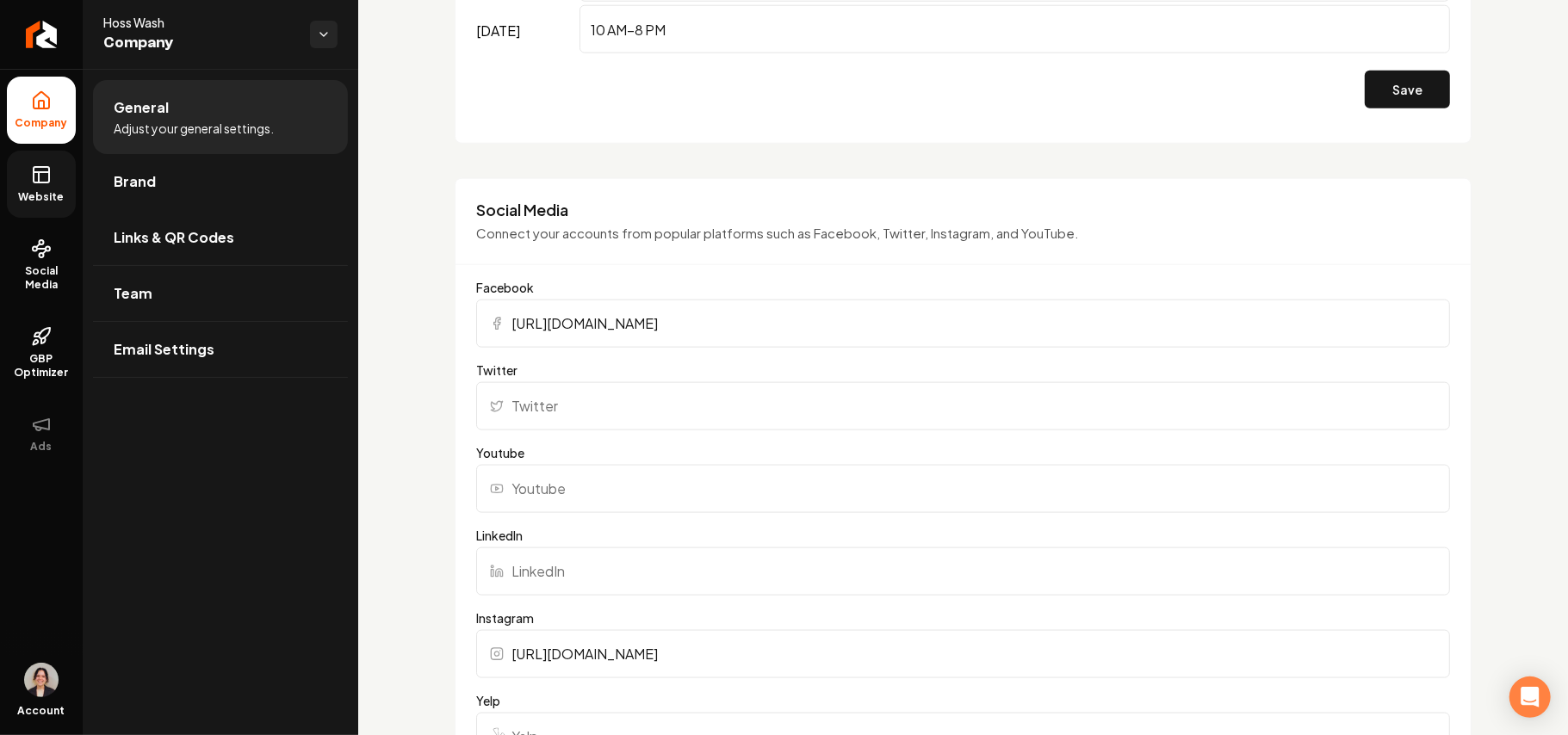
drag, startPoint x: 180, startPoint y: 180, endPoint x: 306, endPoint y: 139, distance: 132.5
click at [180, 180] on link "Brand" at bounding box center [220, 181] width 255 height 55
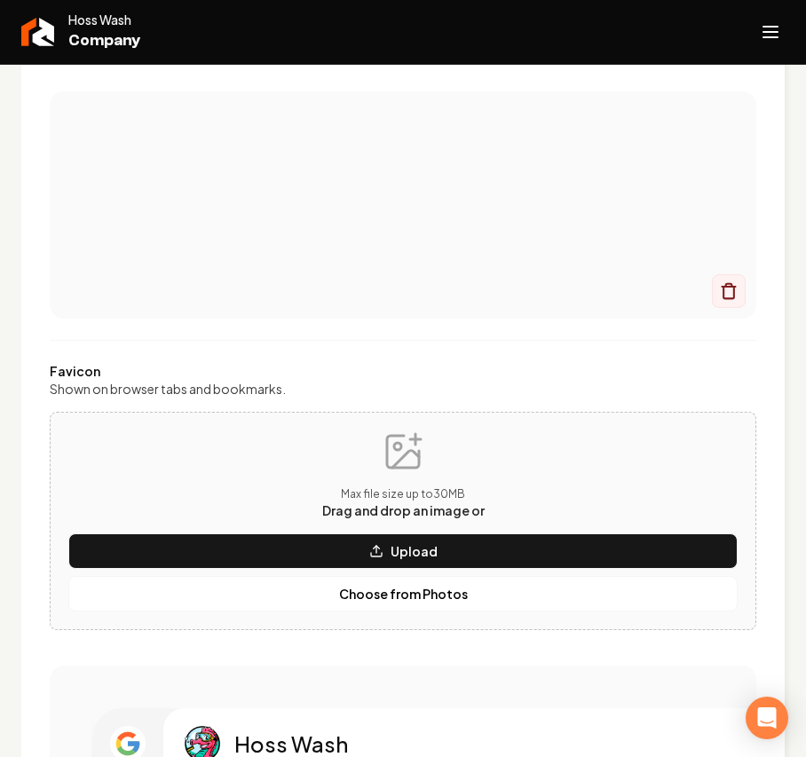
scroll to position [1131, 0]
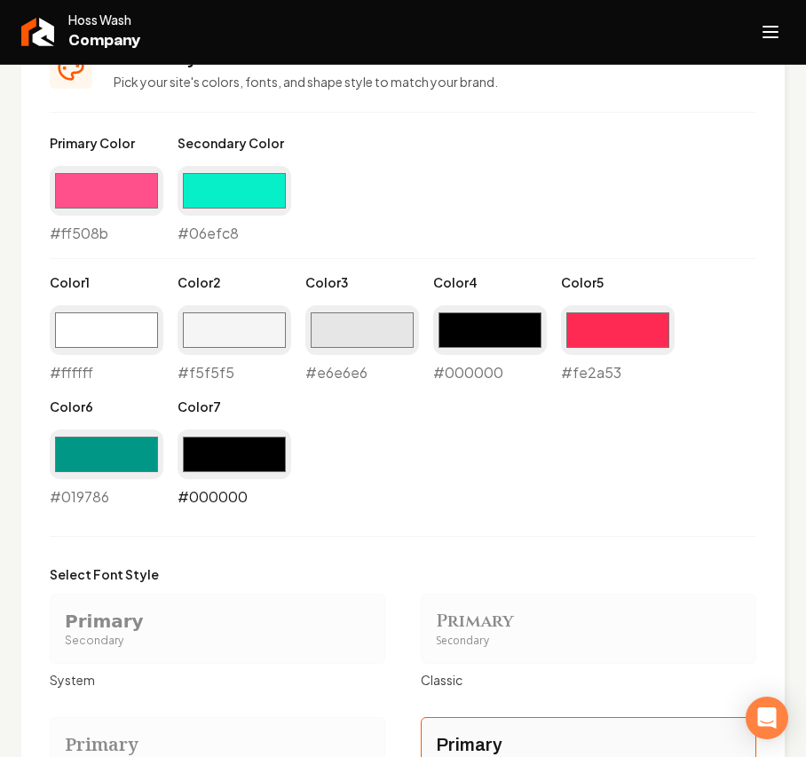
click at [270, 463] on input "#000000" at bounding box center [235, 455] width 114 height 50
click at [108, 469] on input "#019786" at bounding box center [107, 455] width 114 height 50
type input "#000000"
click at [626, 341] on input "#fe2a53" at bounding box center [618, 330] width 114 height 50
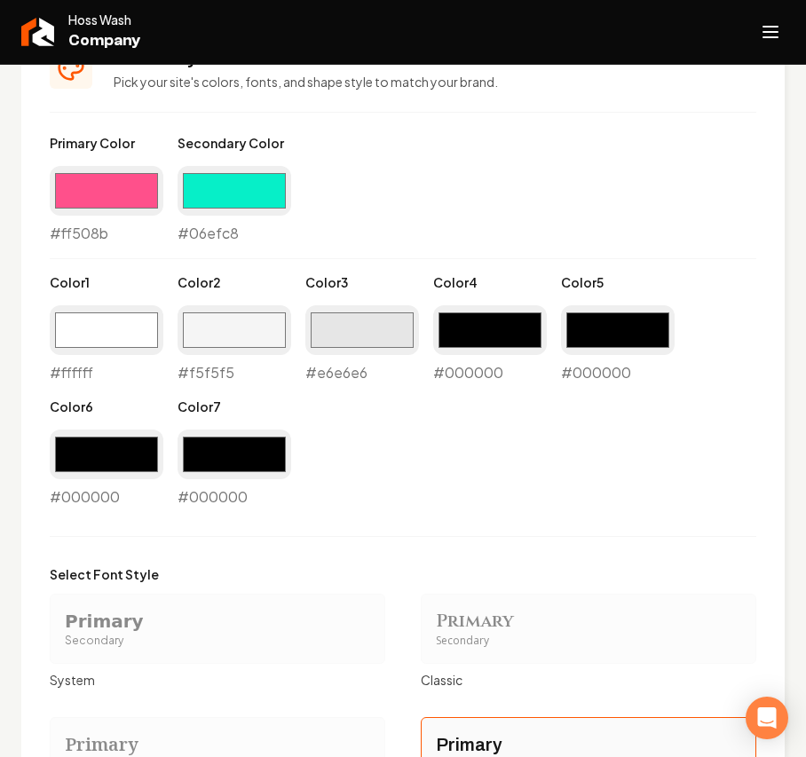
type input "#000000"
click at [494, 428] on div "Primary Color #ff508b #ff508b Secondary Color #06efc8 #06efc8 Color 1 #ffffff #…" at bounding box center [403, 321] width 707 height 374
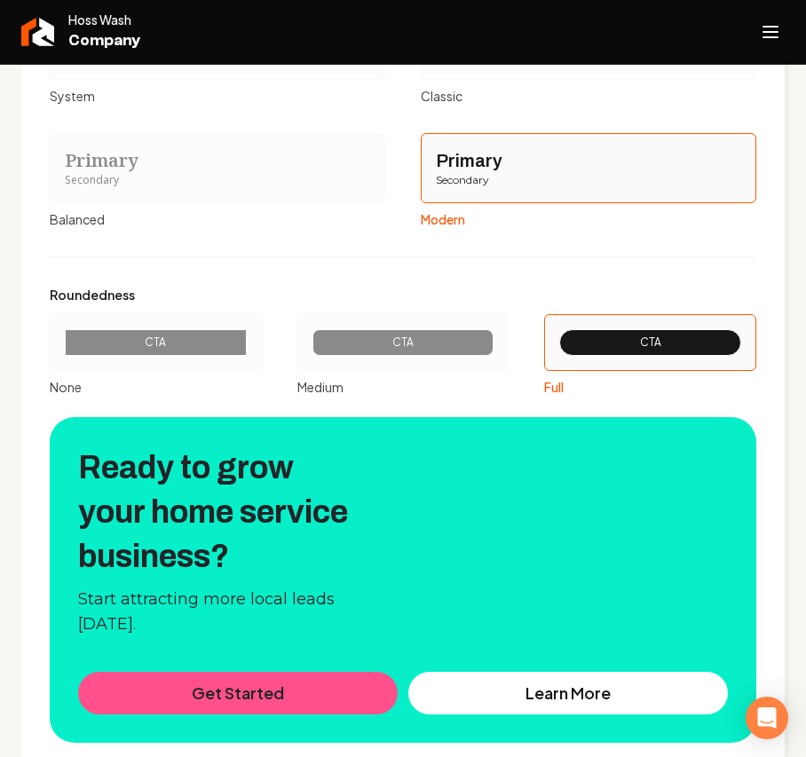
scroll to position [2111, 0]
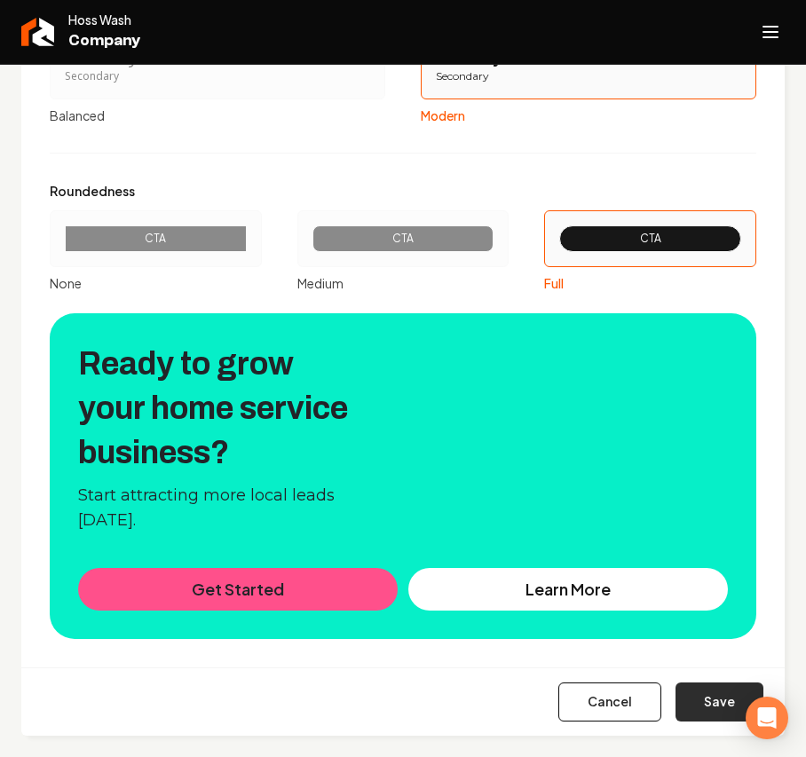
click at [698, 700] on button "Save" at bounding box center [720, 702] width 88 height 39
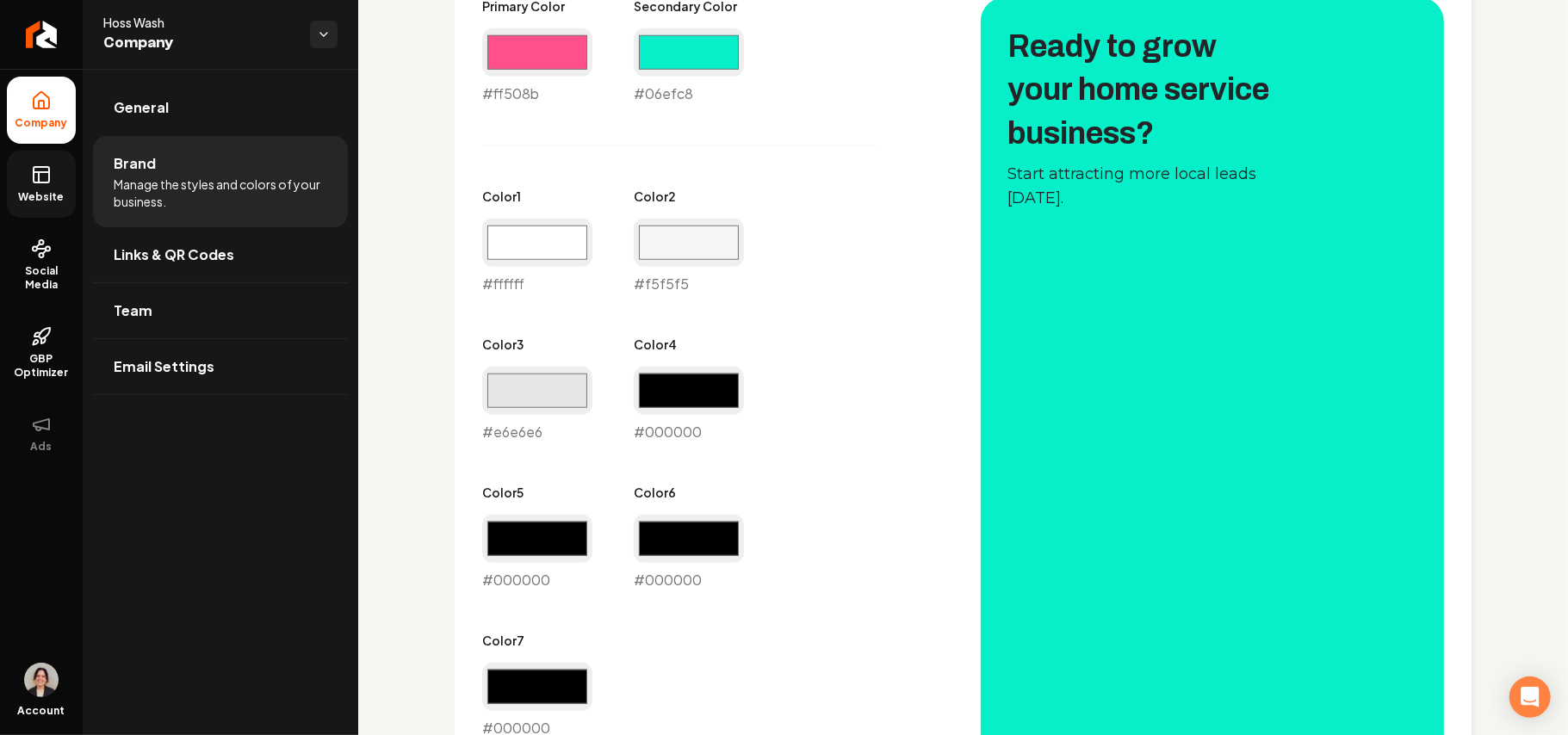
scroll to position [717, 0]
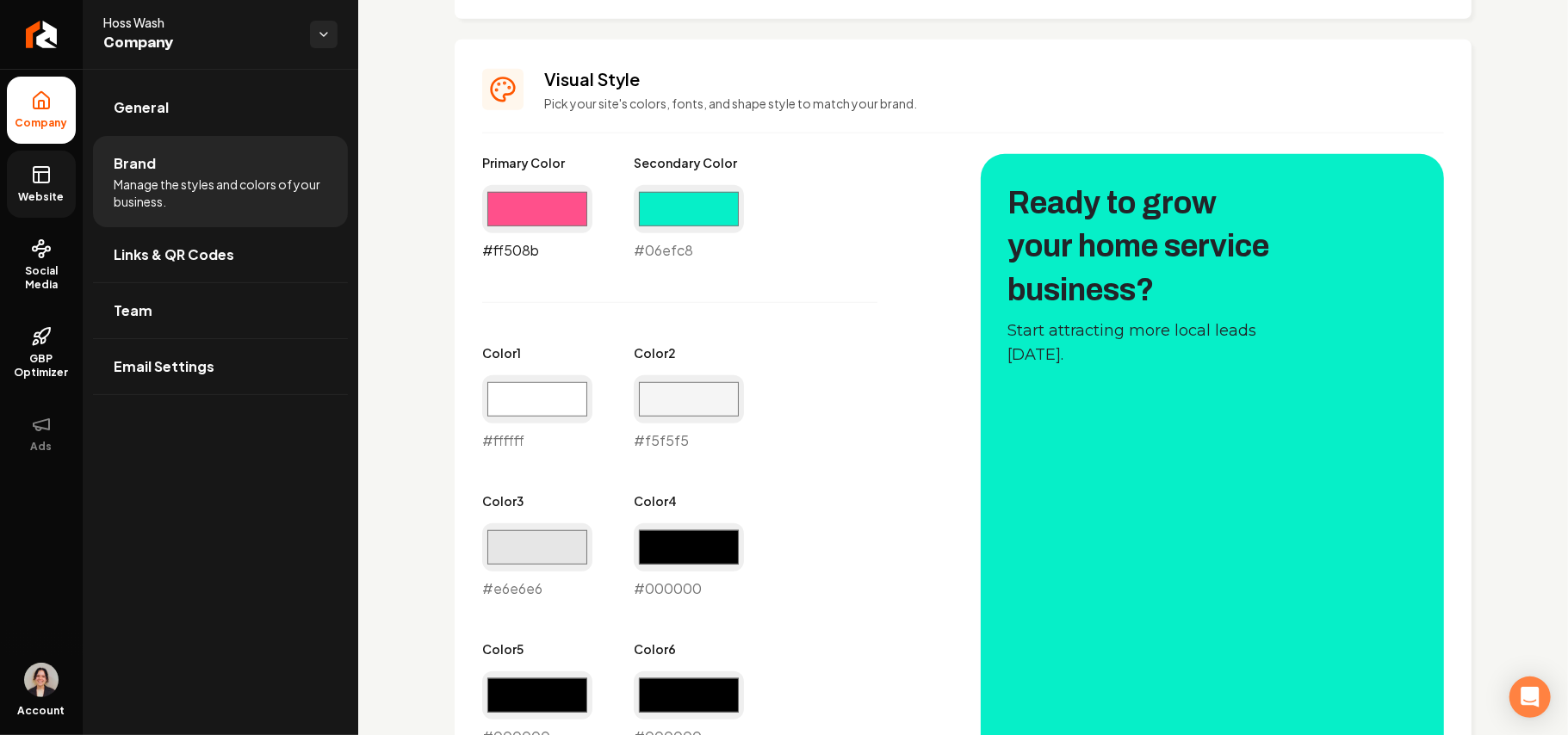
click at [531, 222] on input "#ff508b" at bounding box center [537, 209] width 111 height 48
type input "#000000"
click at [811, 313] on div "Primary Color #000000 #000000 Secondary Color #06efc8 #06efc8 Color 1 #ffffff #…" at bounding box center [714, 525] width 464 height 741
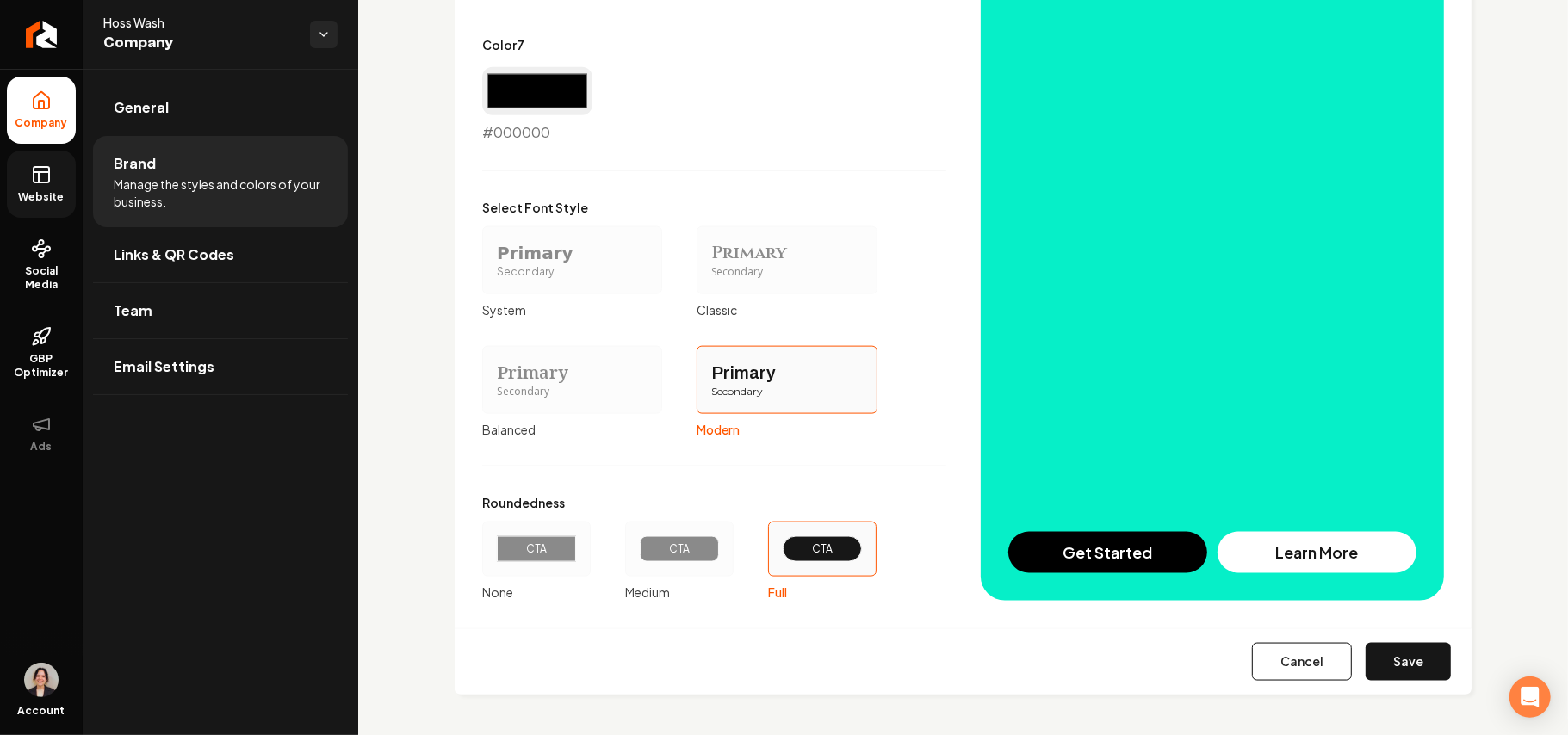
scroll to position [1471, 0]
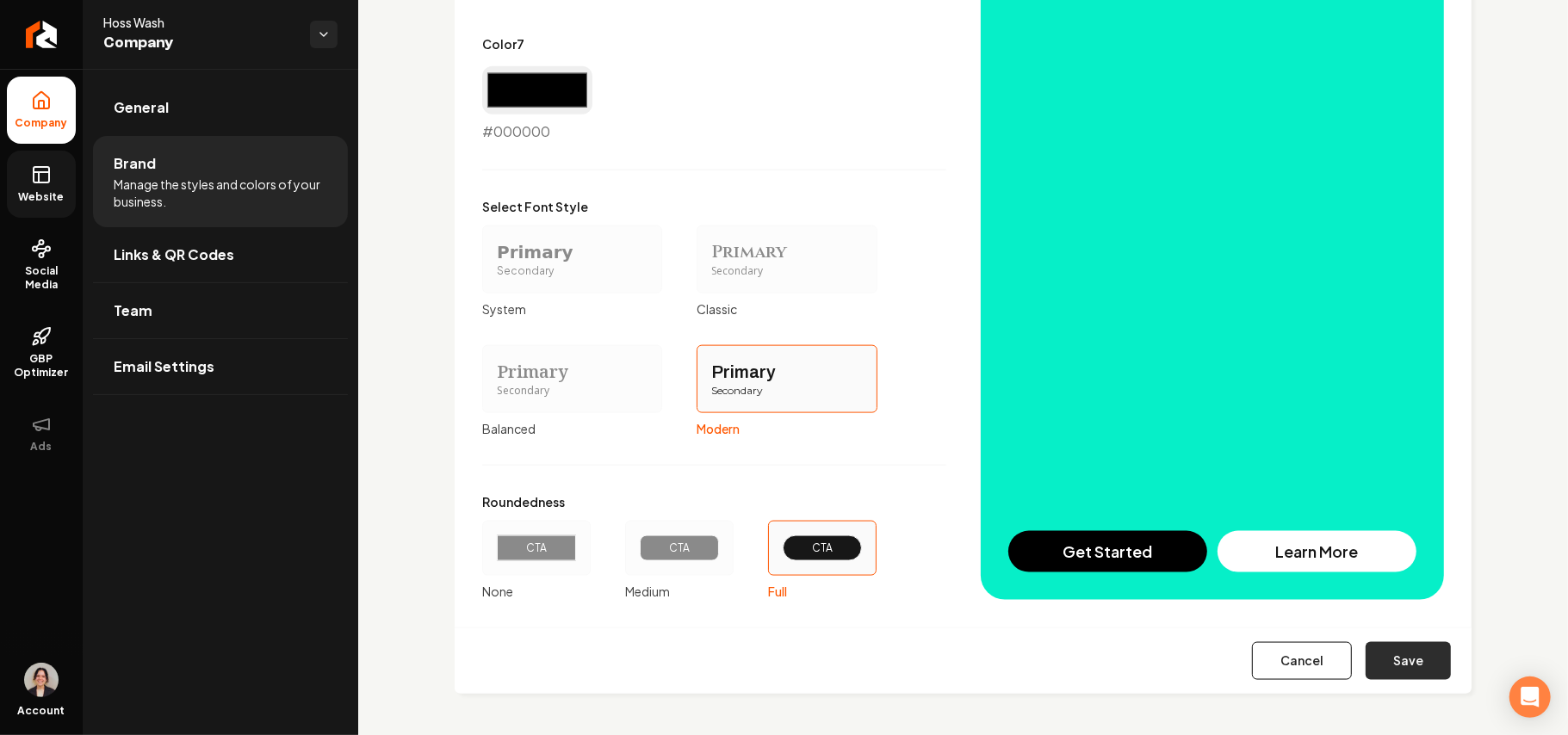
click at [1394, 653] on button "Save" at bounding box center [1408, 660] width 85 height 38
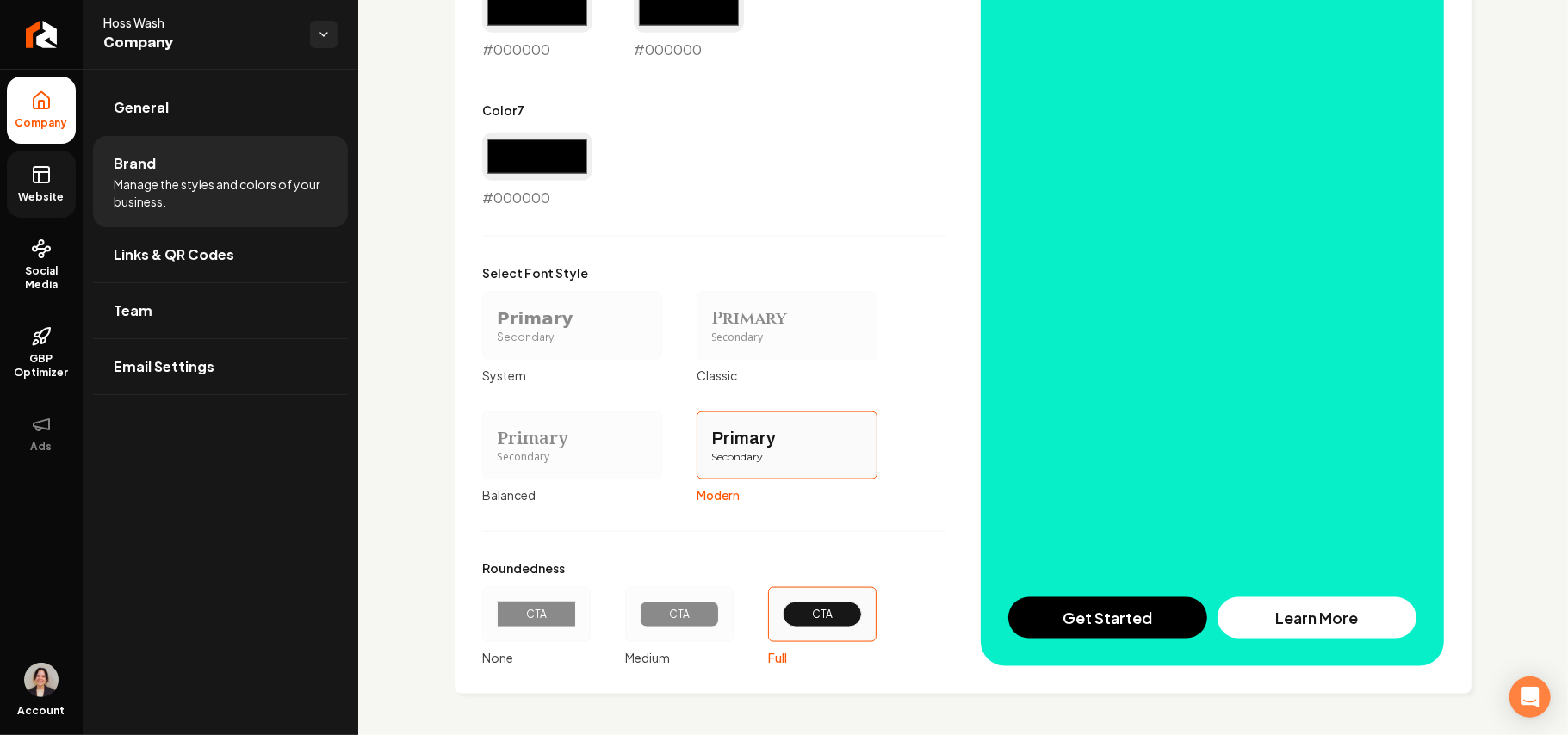
scroll to position [1405, 0]
click at [60, 157] on link "Website" at bounding box center [41, 183] width 69 height 67
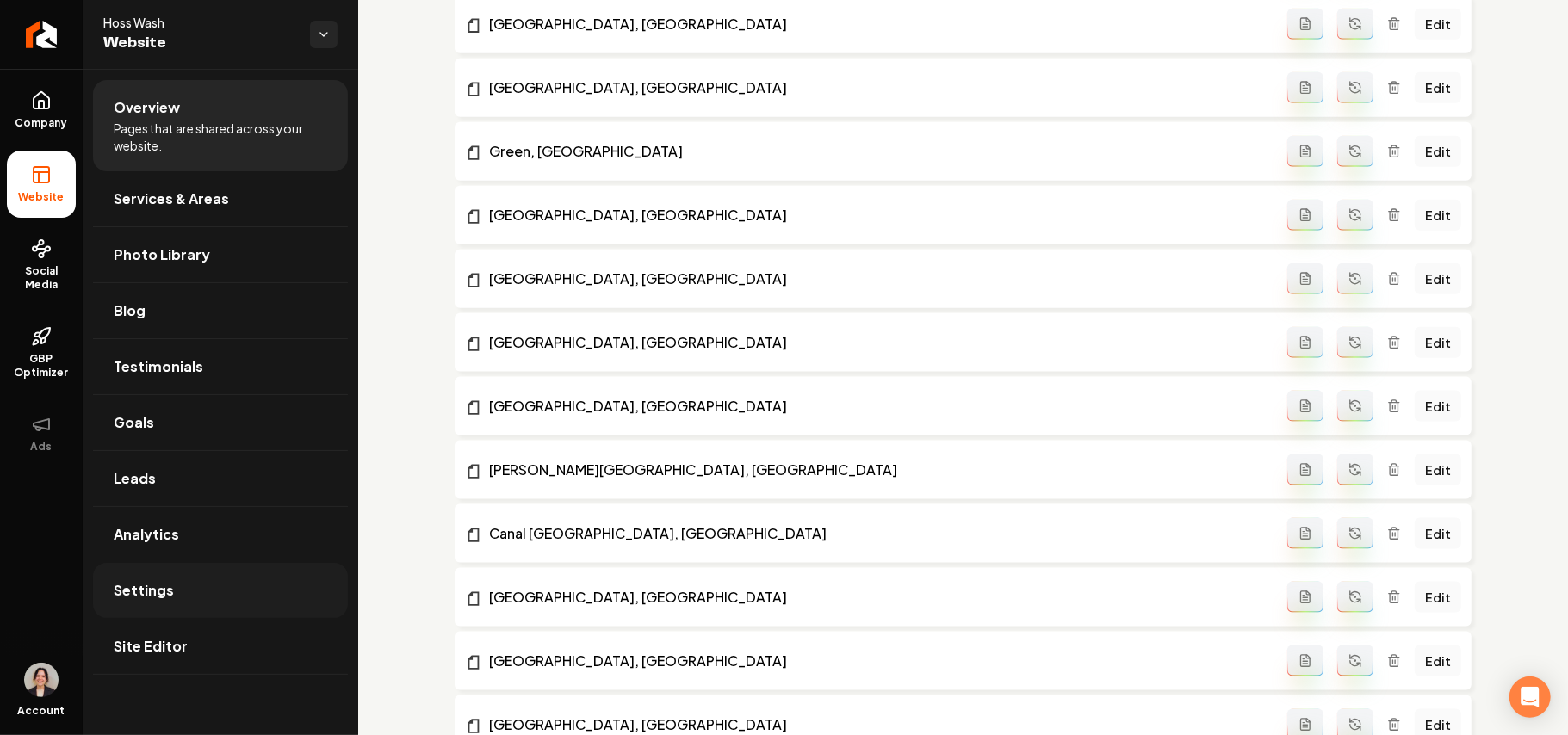
click at [207, 604] on link "Settings" at bounding box center [220, 591] width 255 height 55
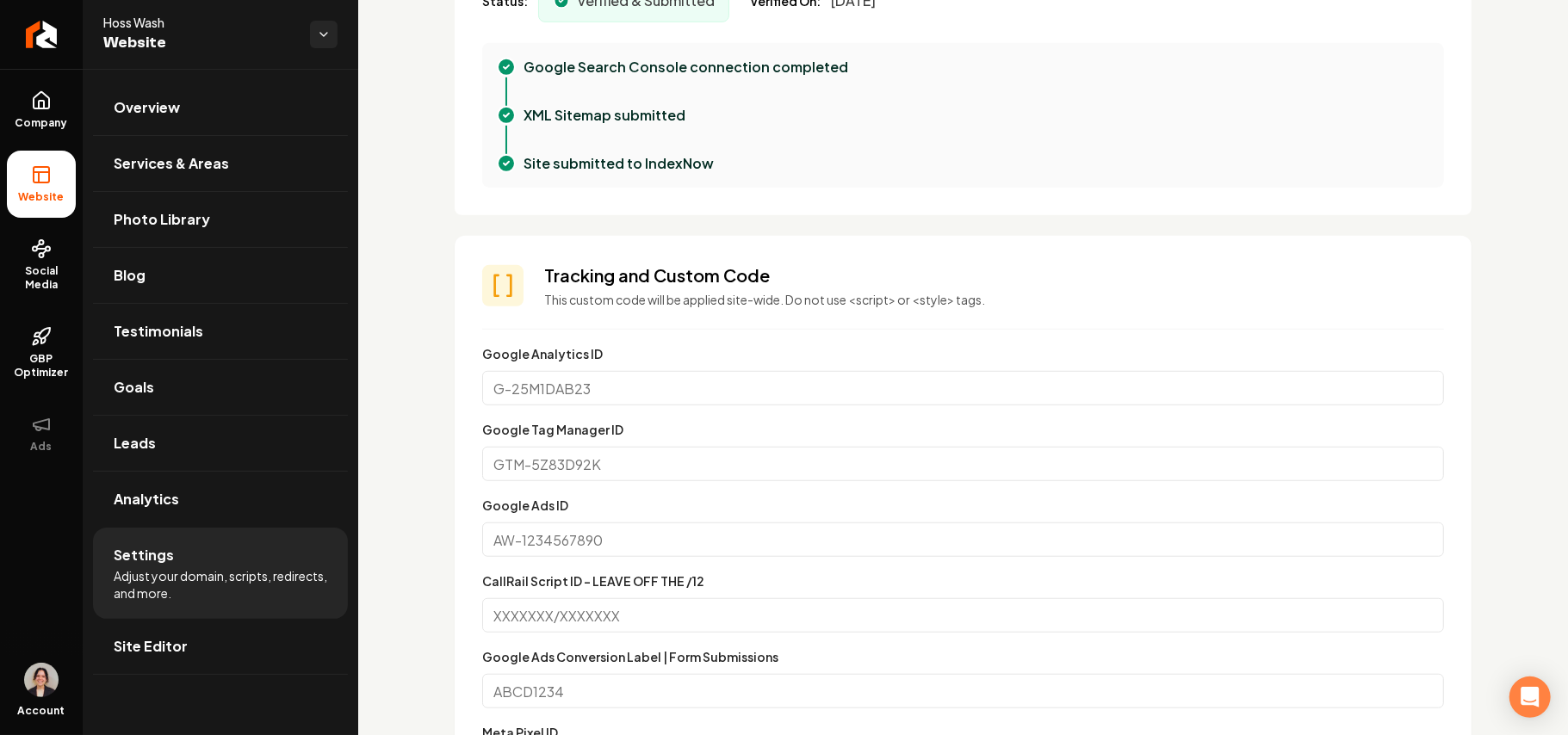
scroll to position [1262, 0]
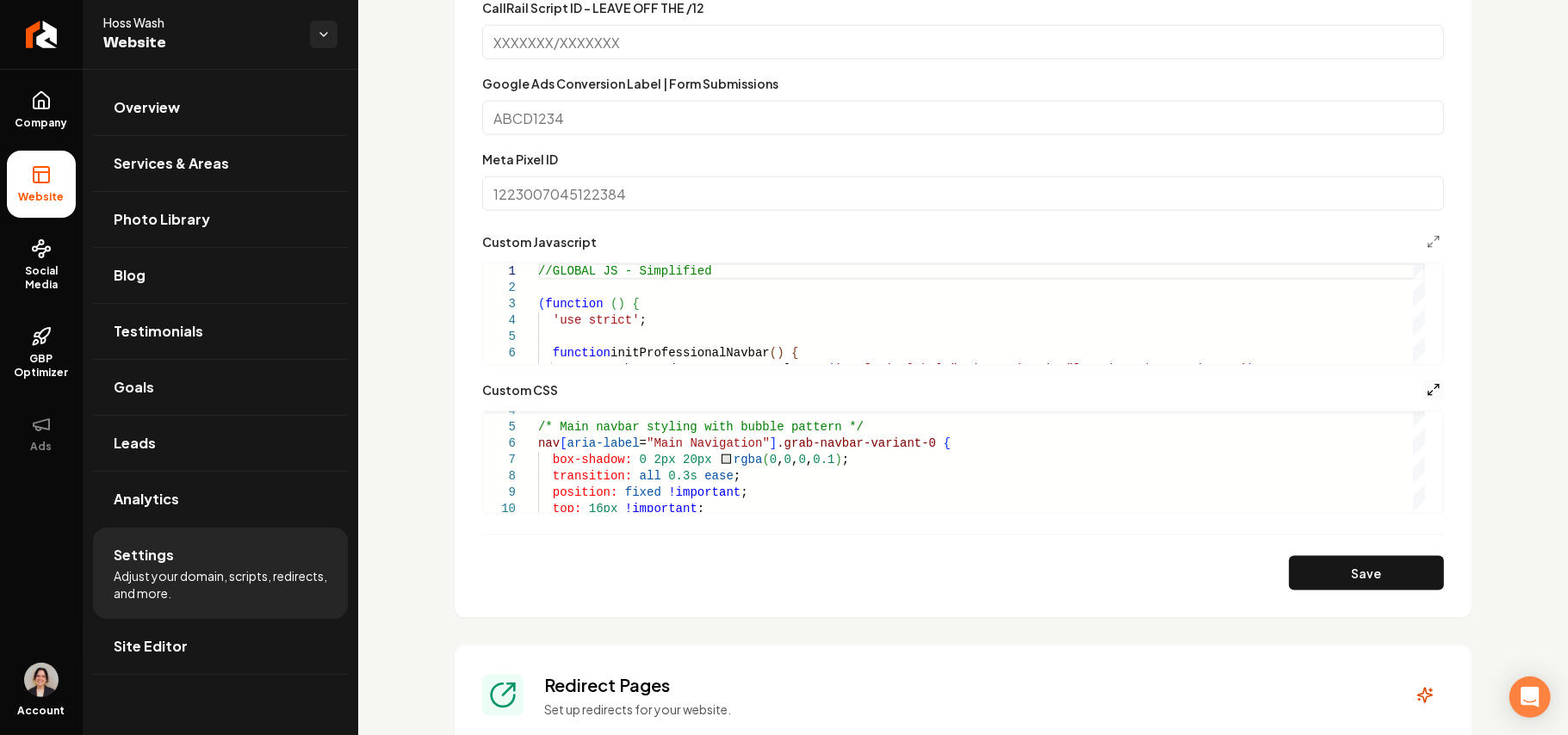
click at [1426, 389] on icon "Main content area" at bounding box center [1433, 390] width 14 height 14
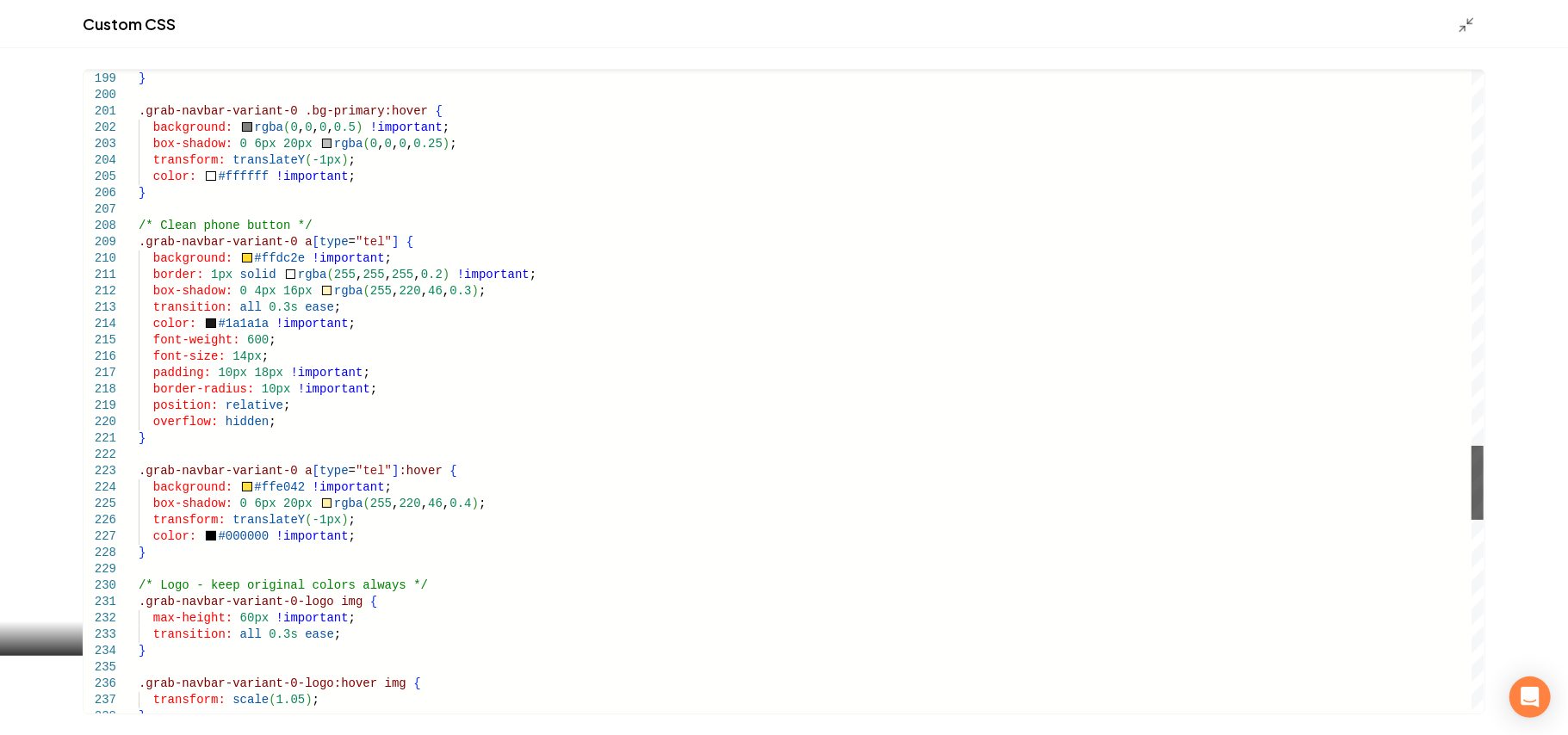
click at [1471, 466] on div "Main content area" at bounding box center [1477, 483] width 12 height 74
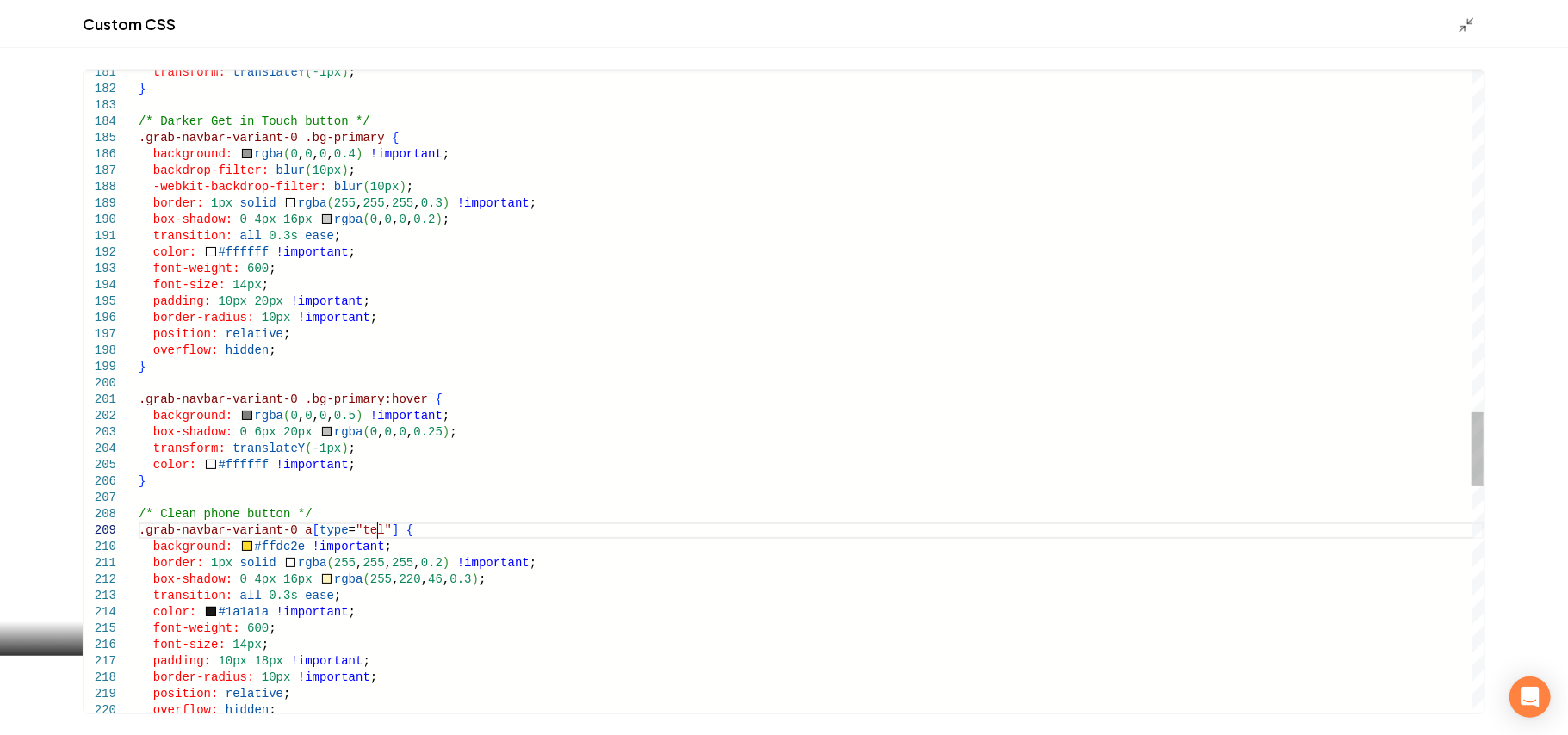
scroll to position [0, 0]
drag, startPoint x: 377, startPoint y: 528, endPoint x: 139, endPoint y: 527, distance: 238.0
drag, startPoint x: 155, startPoint y: 527, endPoint x: 136, endPoint y: 142, distance: 385.5
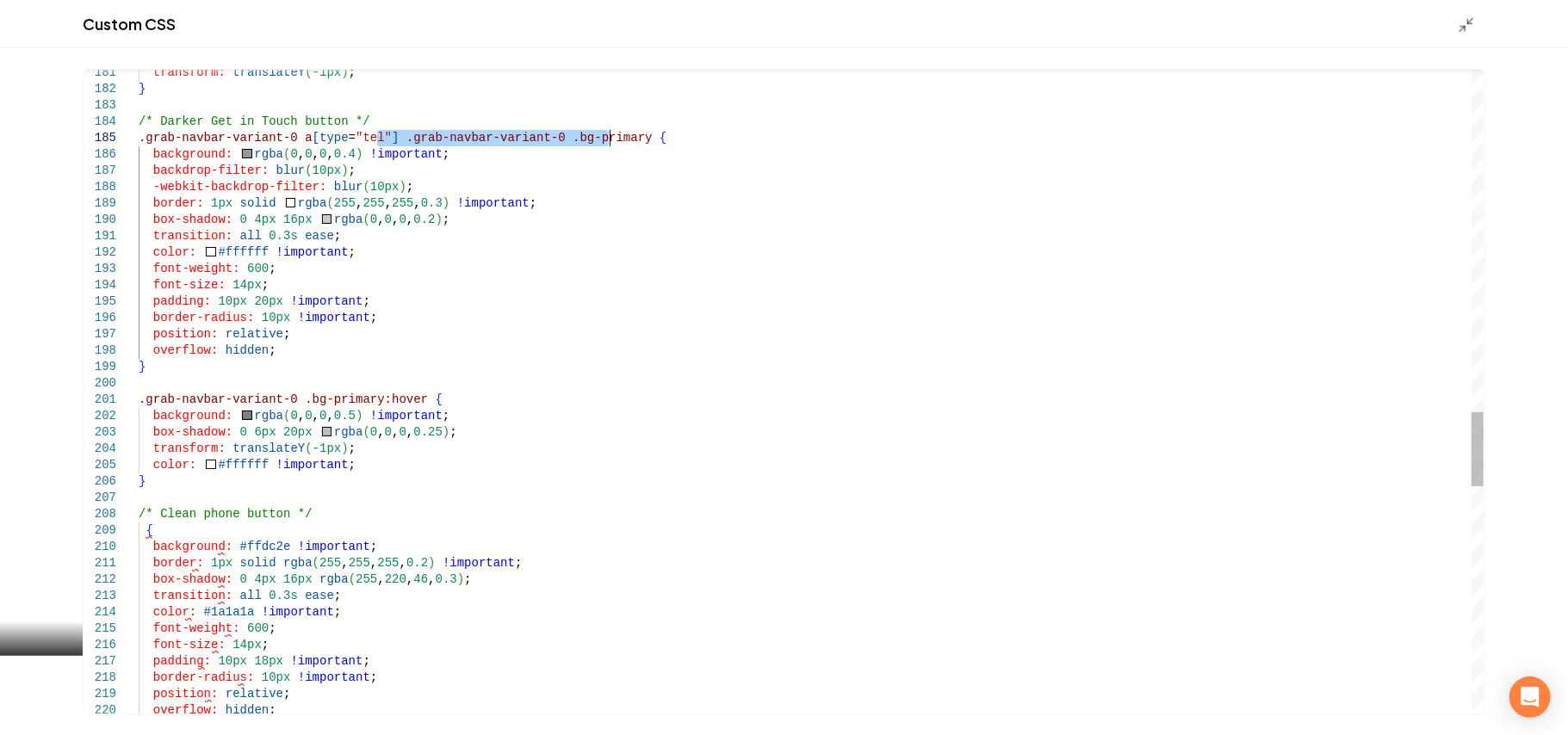
drag, startPoint x: 380, startPoint y: 133, endPoint x: 611, endPoint y: 132, distance: 231.0
drag, startPoint x: 588, startPoint y: 138, endPoint x: 142, endPoint y: 535, distance: 597.1
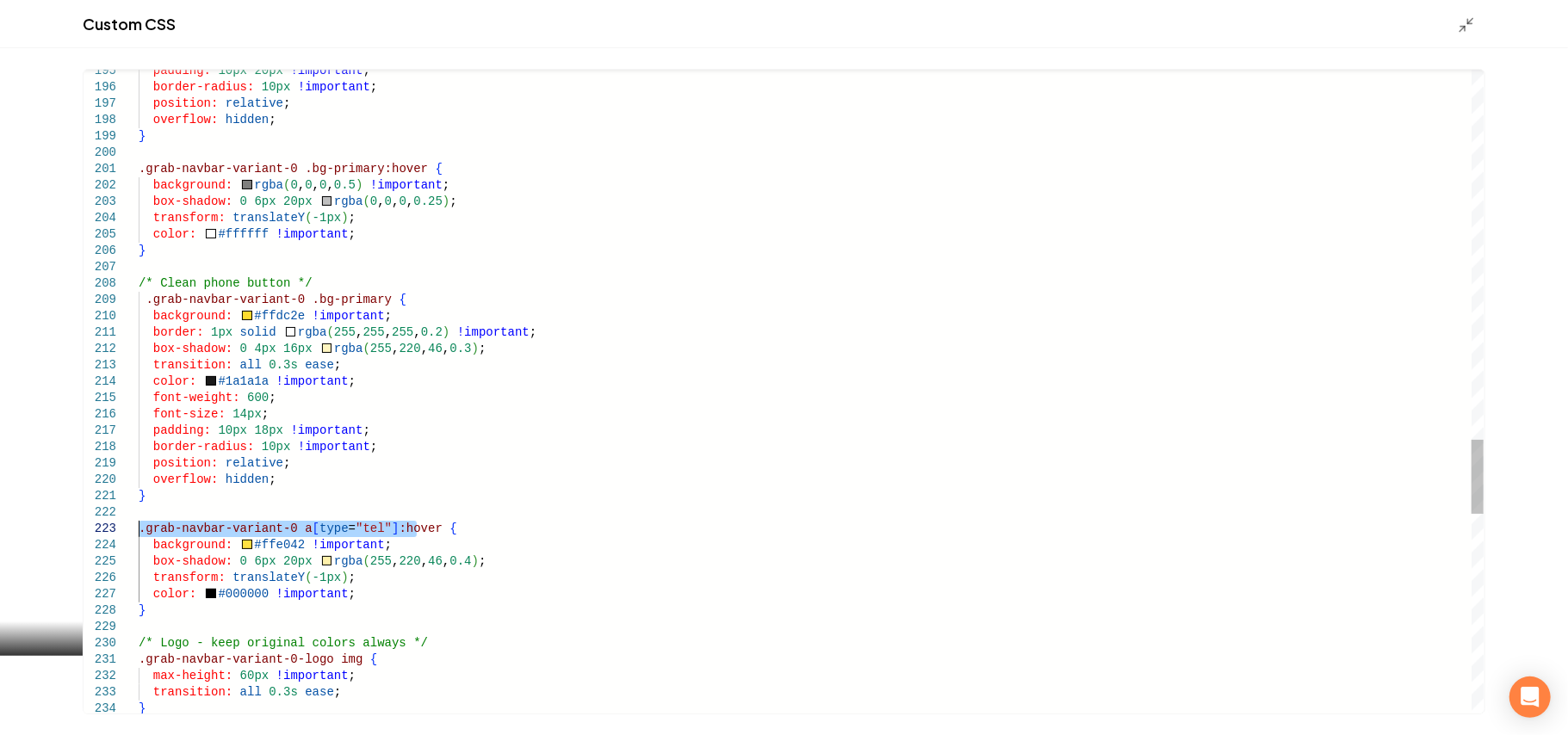
drag, startPoint x: 419, startPoint y: 530, endPoint x: 83, endPoint y: 534, distance: 336.0
drag, startPoint x: 146, startPoint y: 534, endPoint x: 133, endPoint y: 170, distance: 364.2
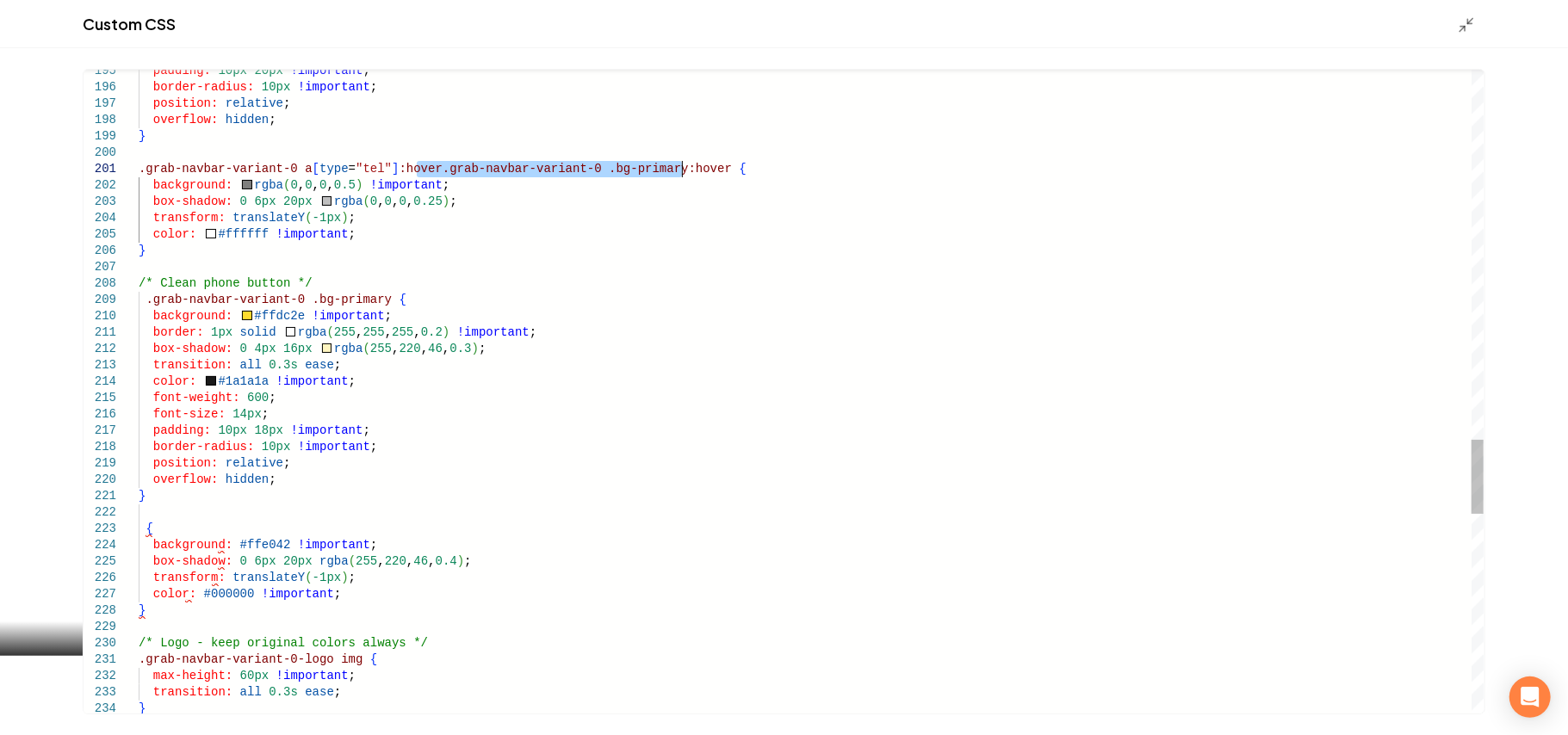
drag, startPoint x: 418, startPoint y: 170, endPoint x: 680, endPoint y: 173, distance: 262.0
drag, startPoint x: 656, startPoint y: 167, endPoint x: 142, endPoint y: 535, distance: 632.2
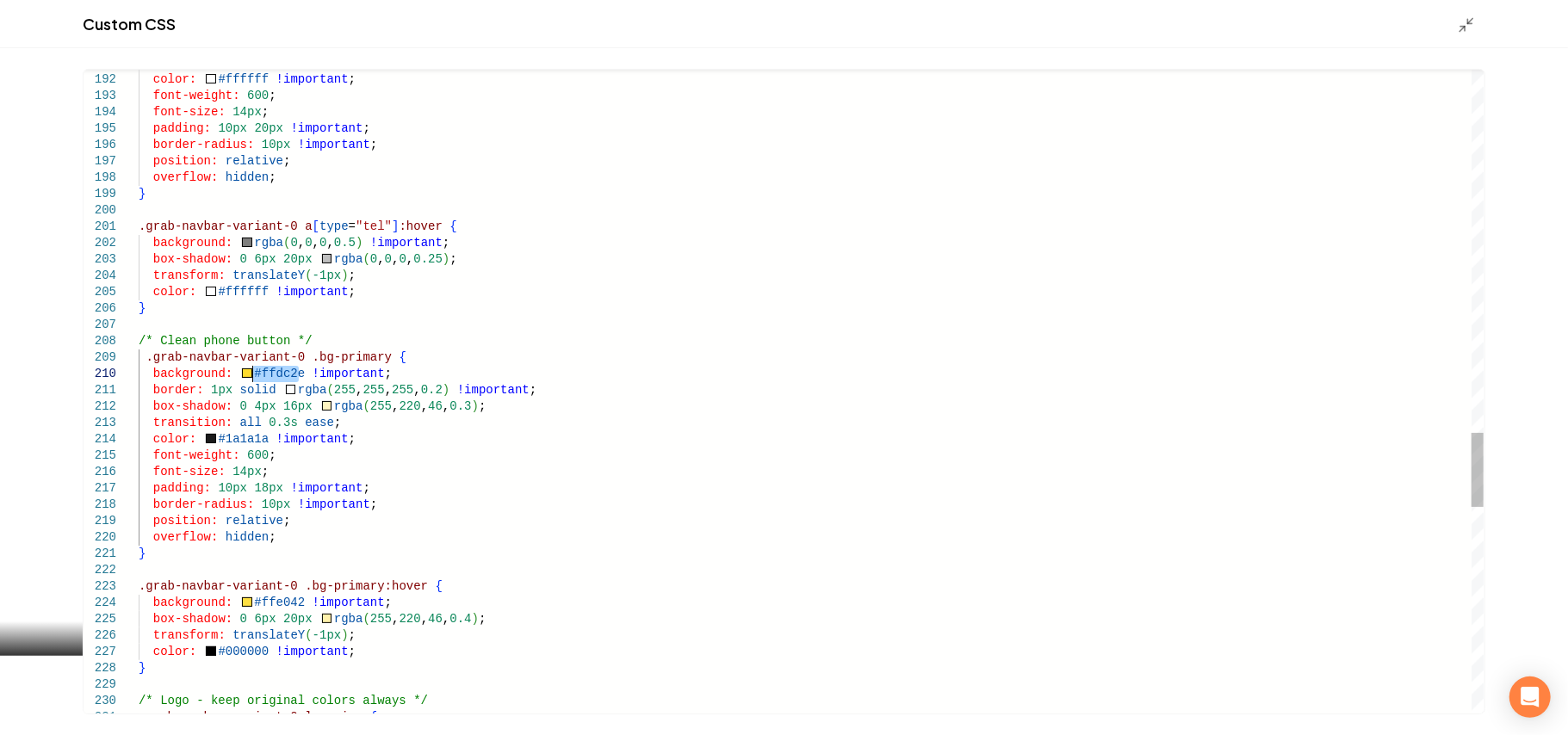
drag, startPoint x: 271, startPoint y: 372, endPoint x: 255, endPoint y: 372, distance: 16.0
drag, startPoint x: 291, startPoint y: 372, endPoint x: 246, endPoint y: 379, distance: 45.5
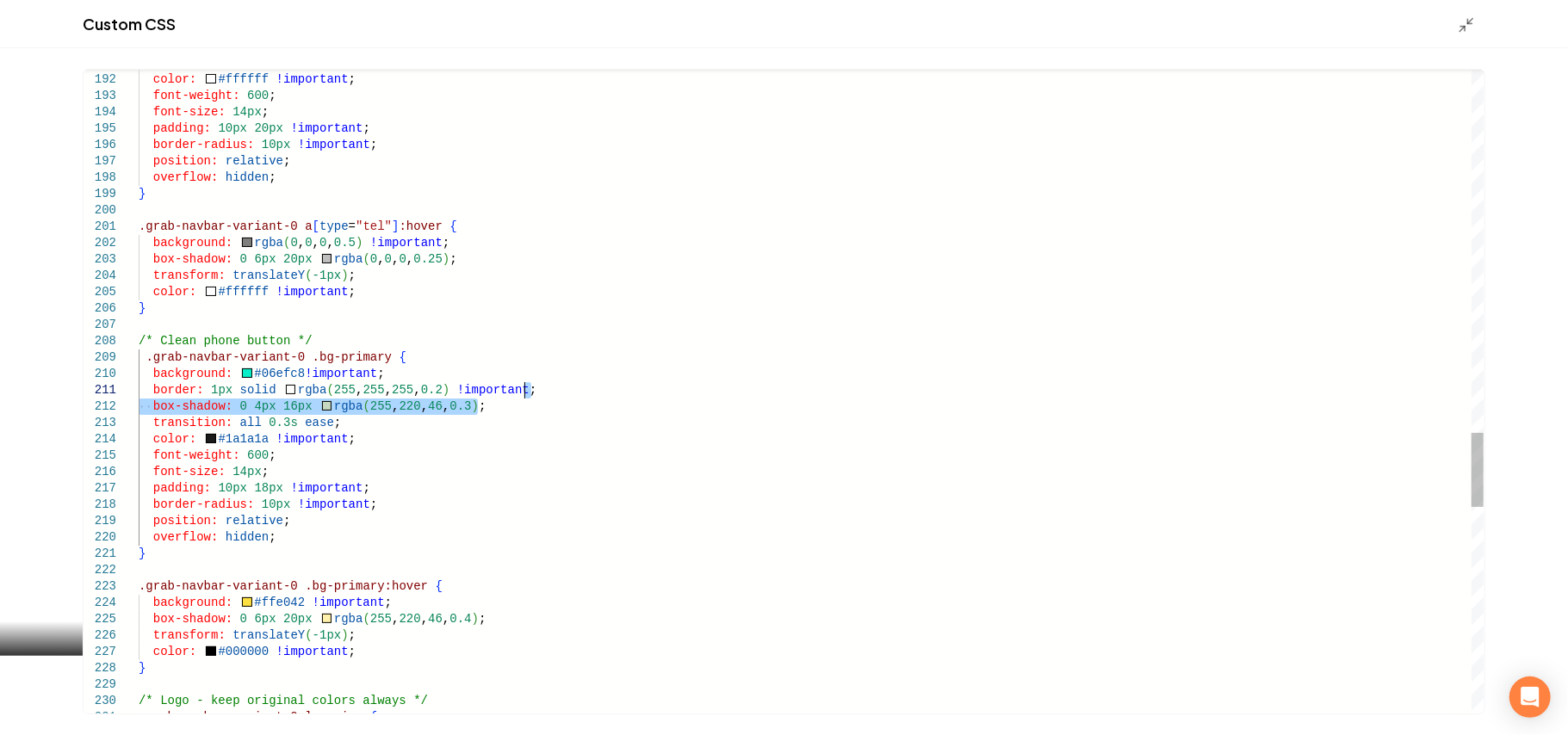
drag, startPoint x: 510, startPoint y: 411, endPoint x: 582, endPoint y: 395, distance: 73.8
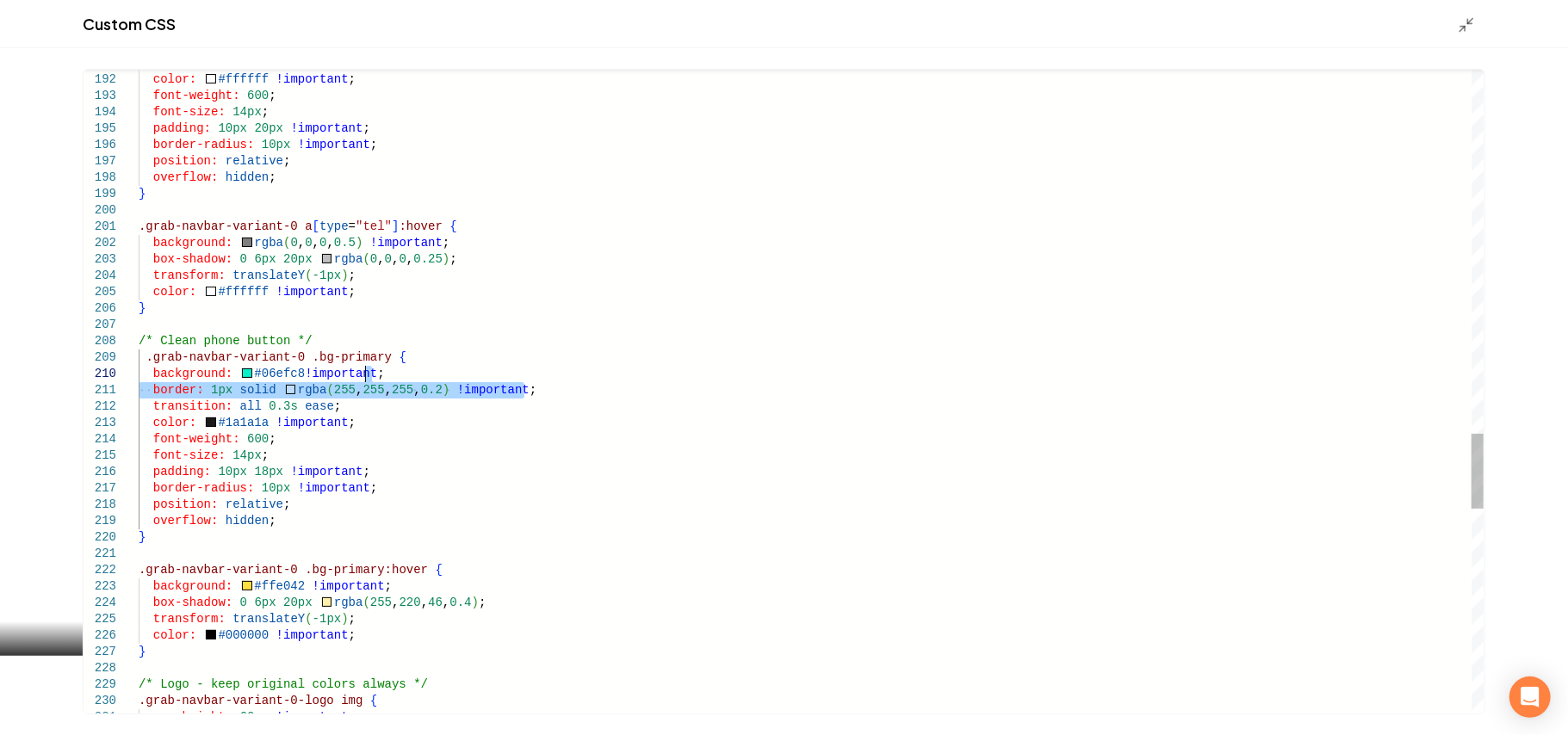
drag, startPoint x: 556, startPoint y: 394, endPoint x: 556, endPoint y: 375, distance: 19.0
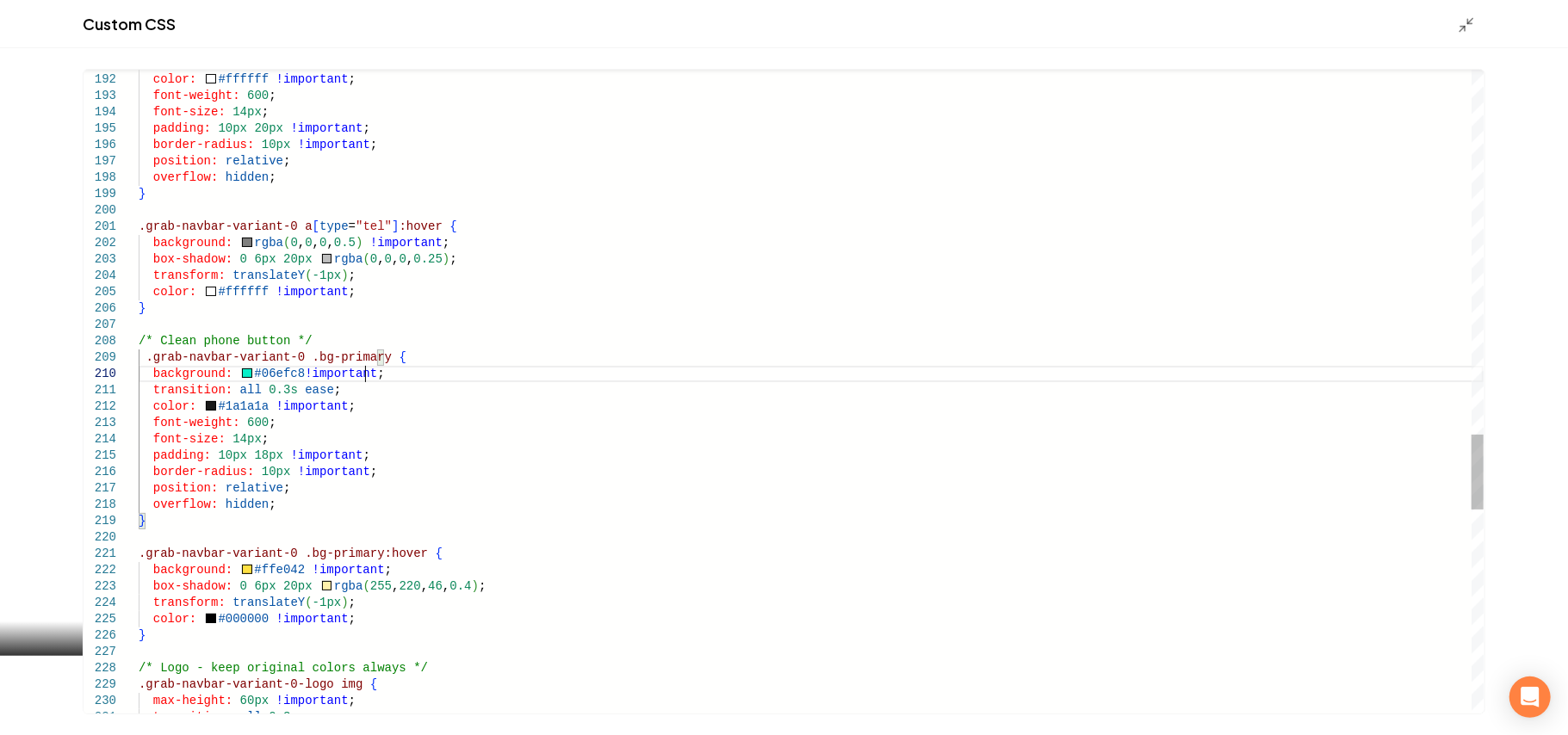
drag, startPoint x: 291, startPoint y: 372, endPoint x: 245, endPoint y: 373, distance: 46.0
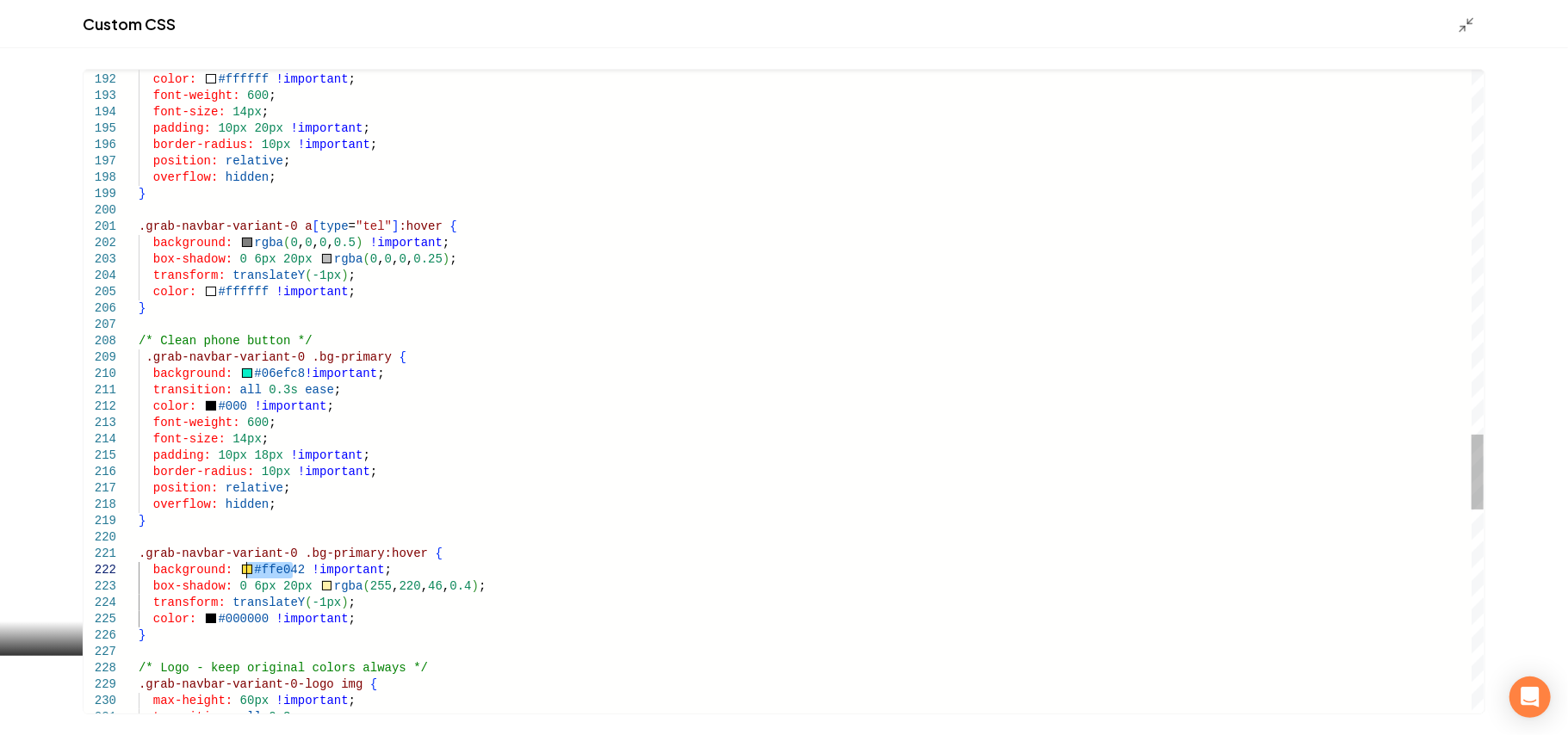
drag, startPoint x: 265, startPoint y: 566, endPoint x: 248, endPoint y: 566, distance: 17.0
drag, startPoint x: 549, startPoint y: 589, endPoint x: 556, endPoint y: 570, distance: 20.2
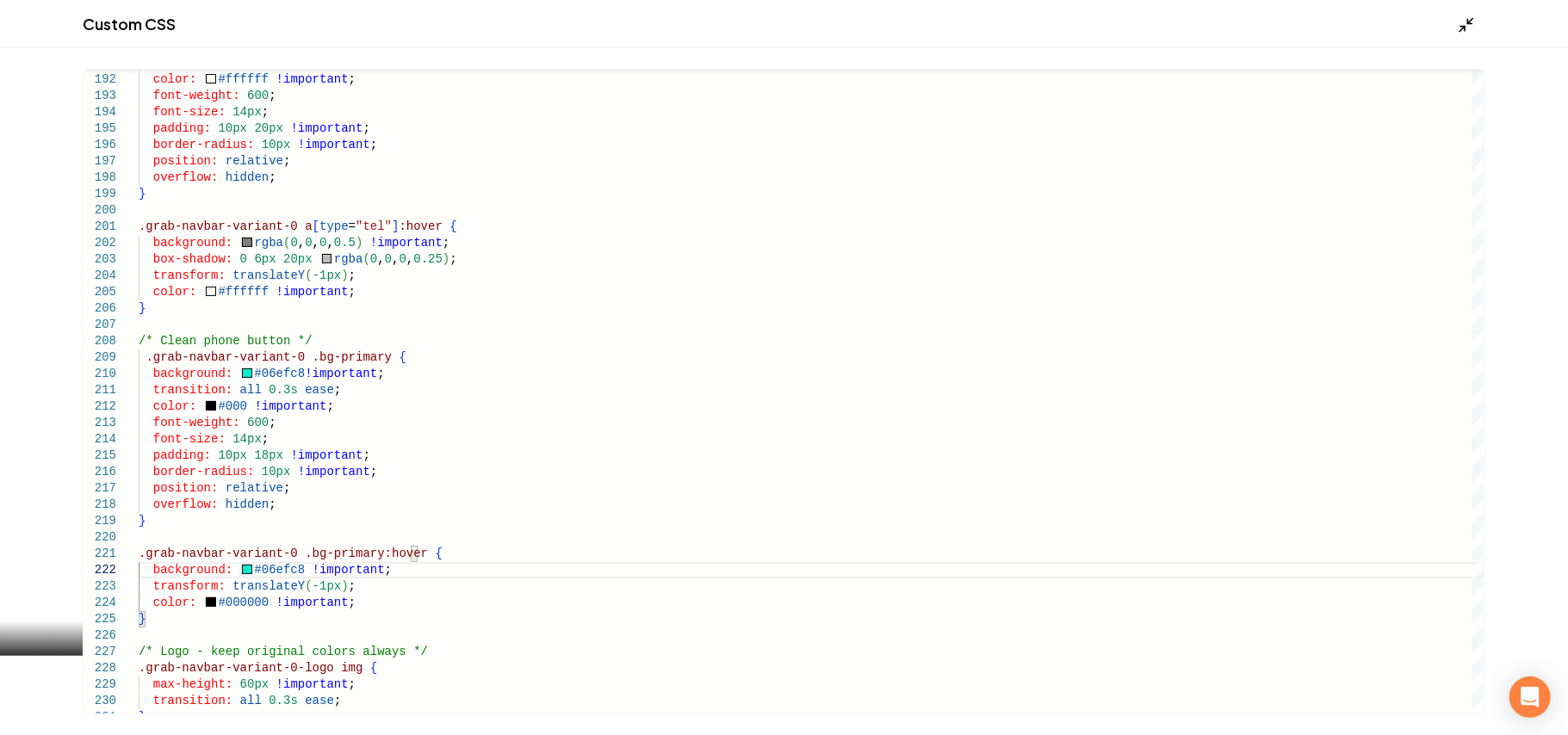
type textarea "**********"
click at [1472, 25] on icon "Main content area" at bounding box center [1466, 25] width 17 height 17
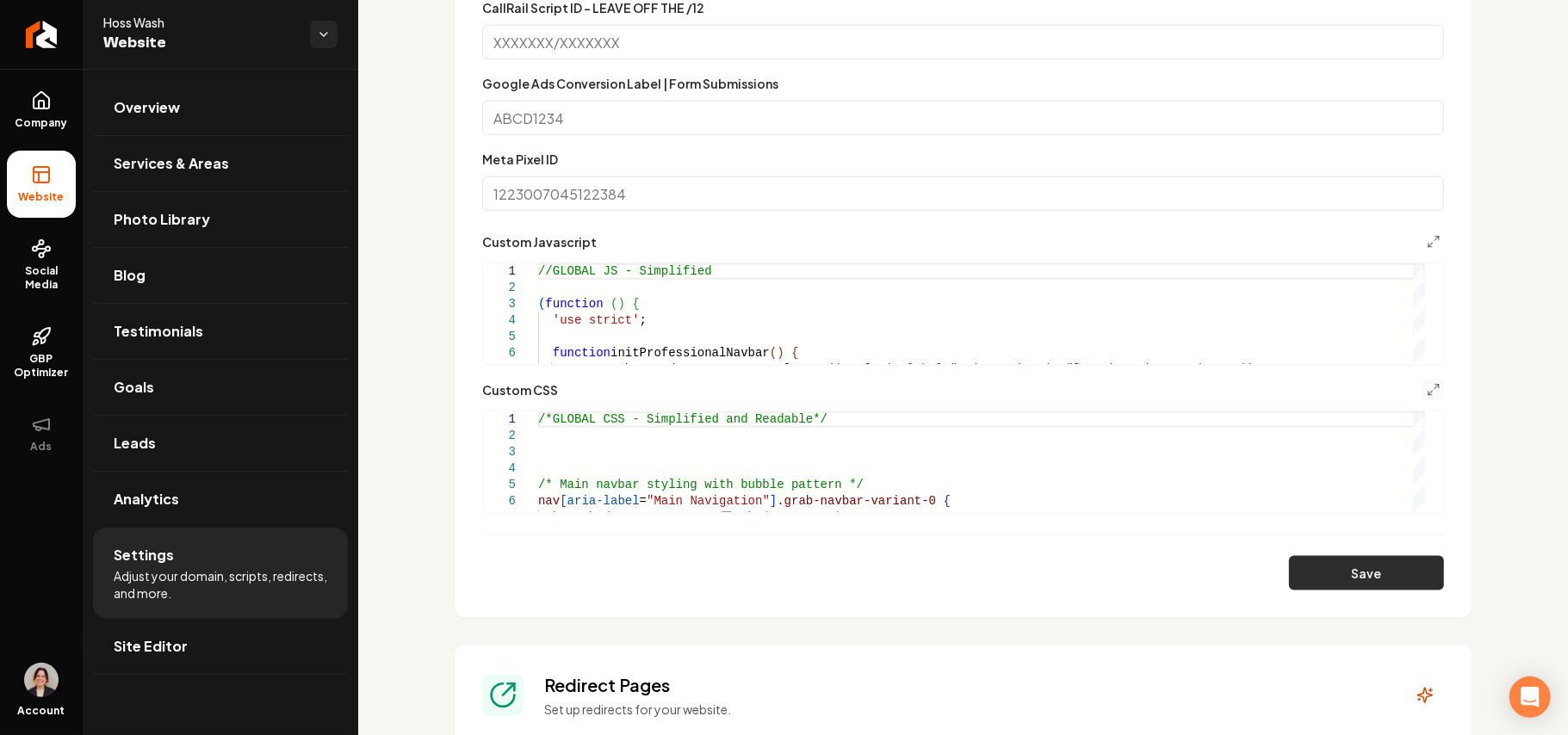
click at [1336, 576] on button "Save" at bounding box center [1366, 574] width 155 height 35
click at [1426, 390] on icon "Main content area" at bounding box center [1433, 390] width 14 height 14
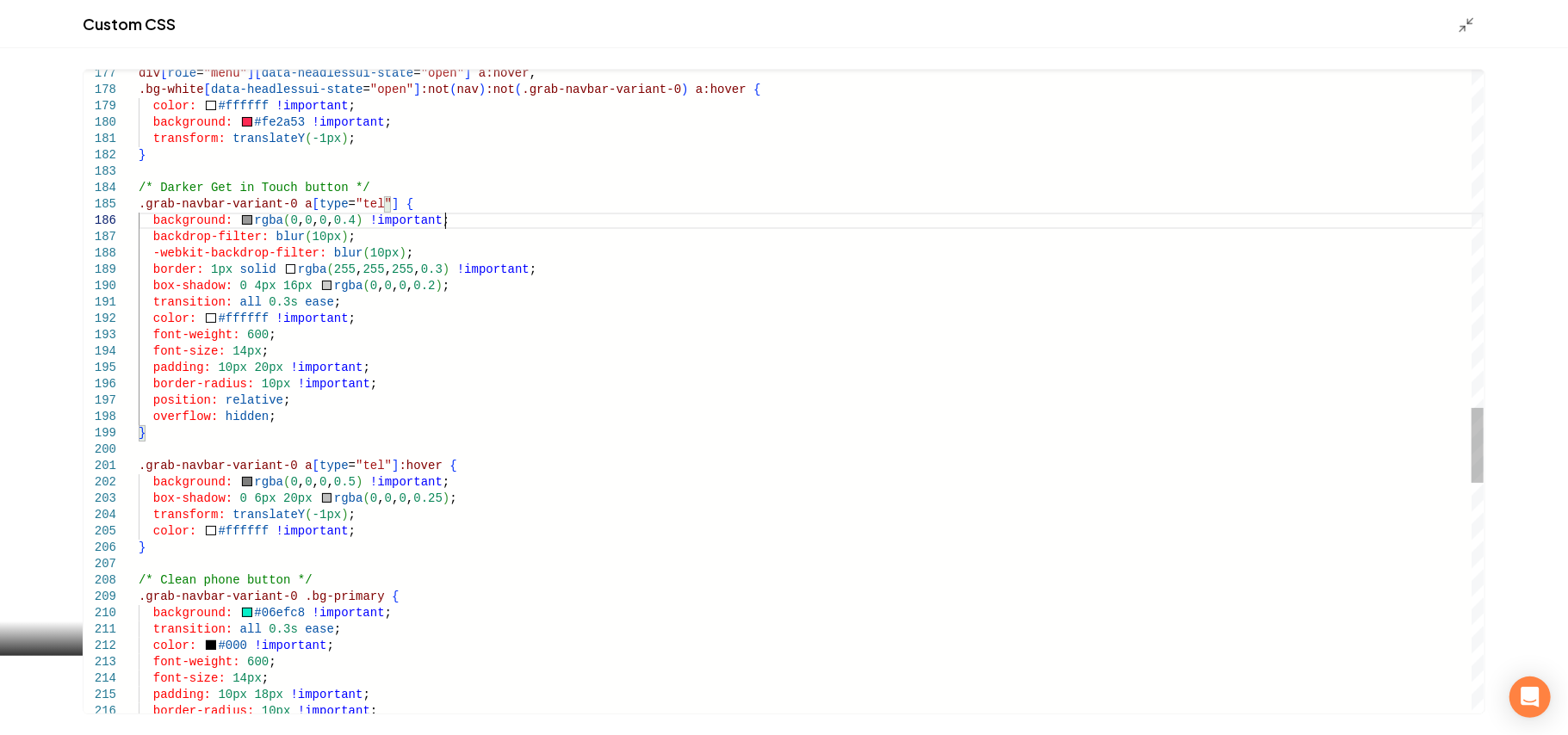
scroll to position [0, 0]
drag, startPoint x: 490, startPoint y: 225, endPoint x: 496, endPoint y: 205, distance: 20.9
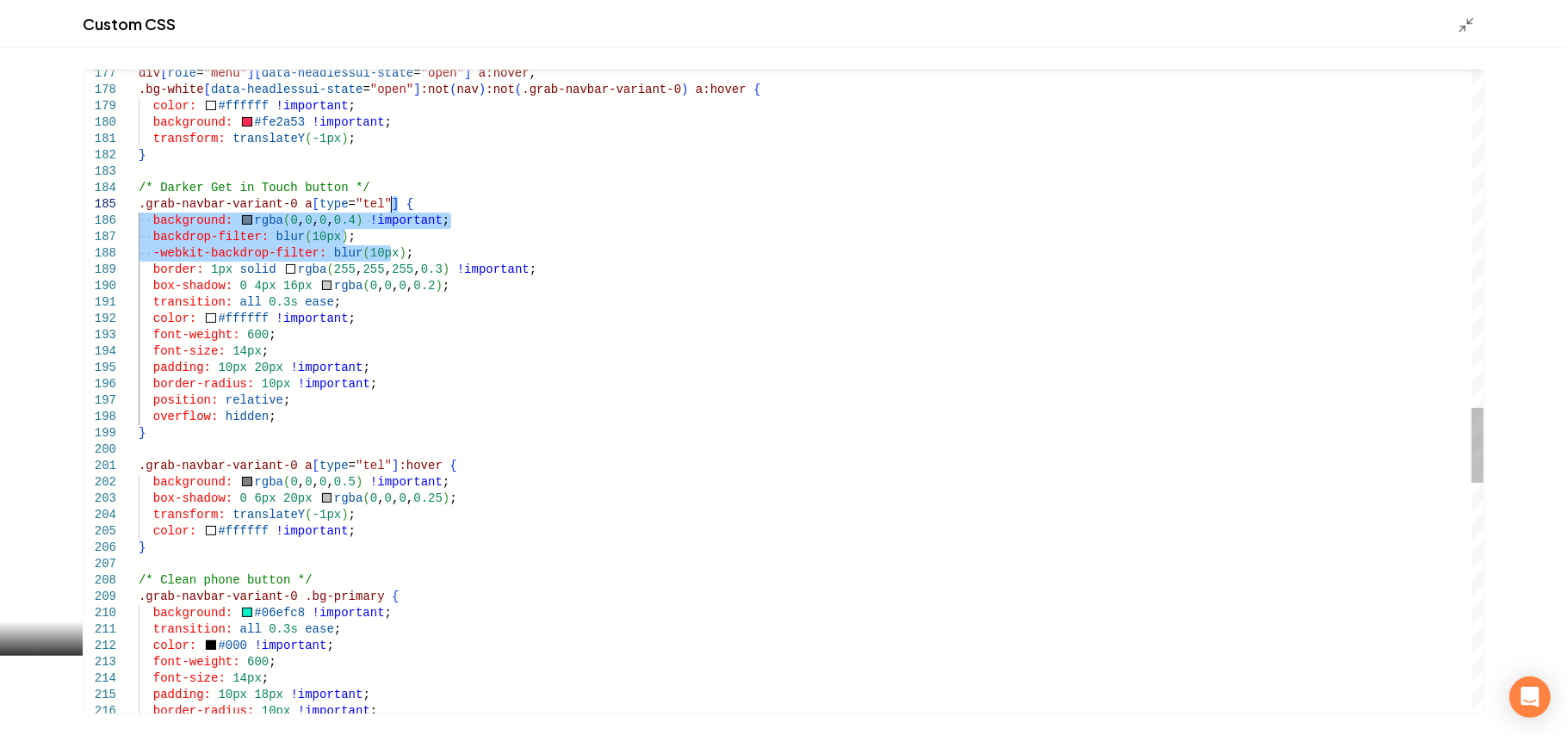
drag, startPoint x: 456, startPoint y: 255, endPoint x: 480, endPoint y: 204, distance: 56.4
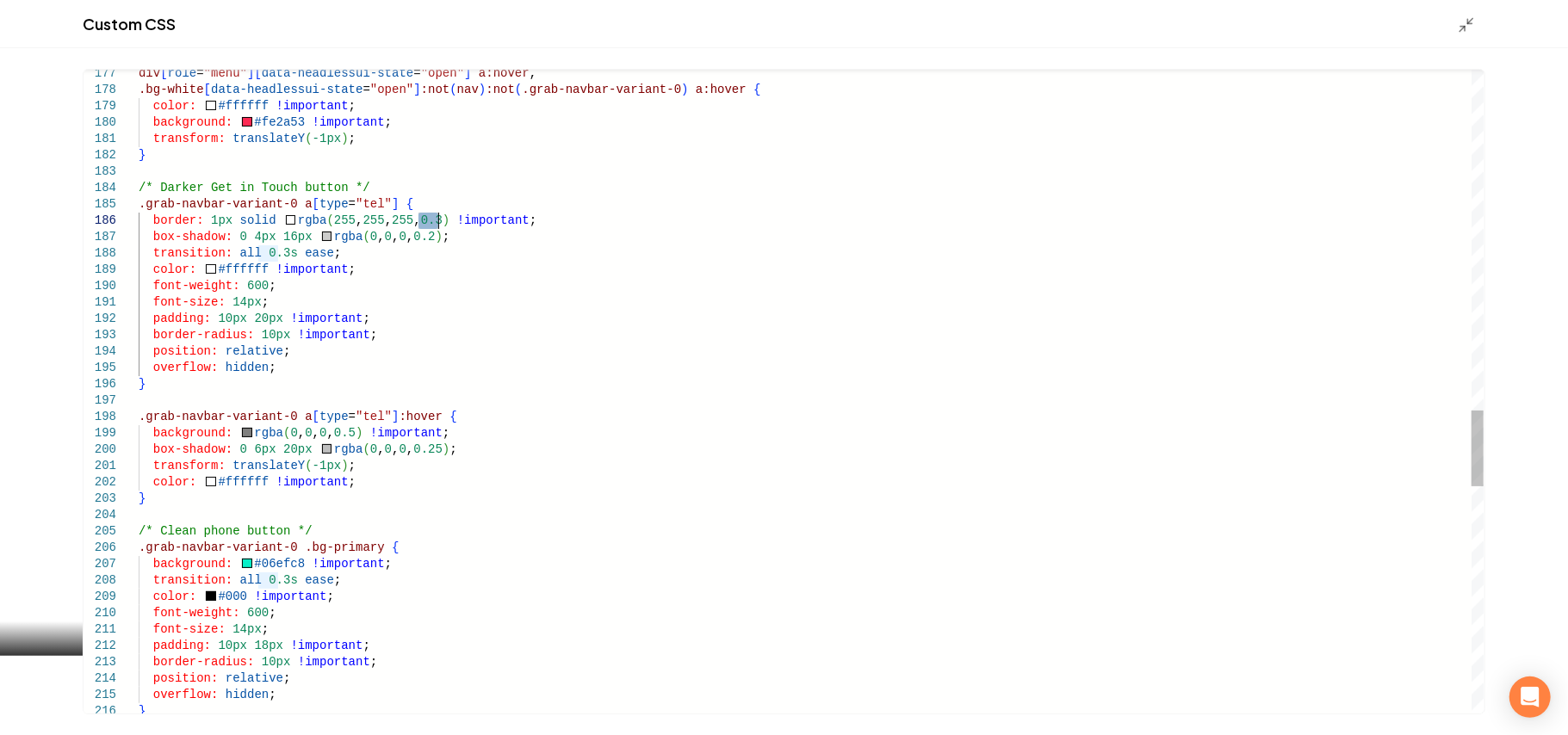
drag, startPoint x: 420, startPoint y: 217, endPoint x: 439, endPoint y: 219, distance: 19.1
drag, startPoint x: 470, startPoint y: 241, endPoint x: 575, endPoint y: 222, distance: 106.7
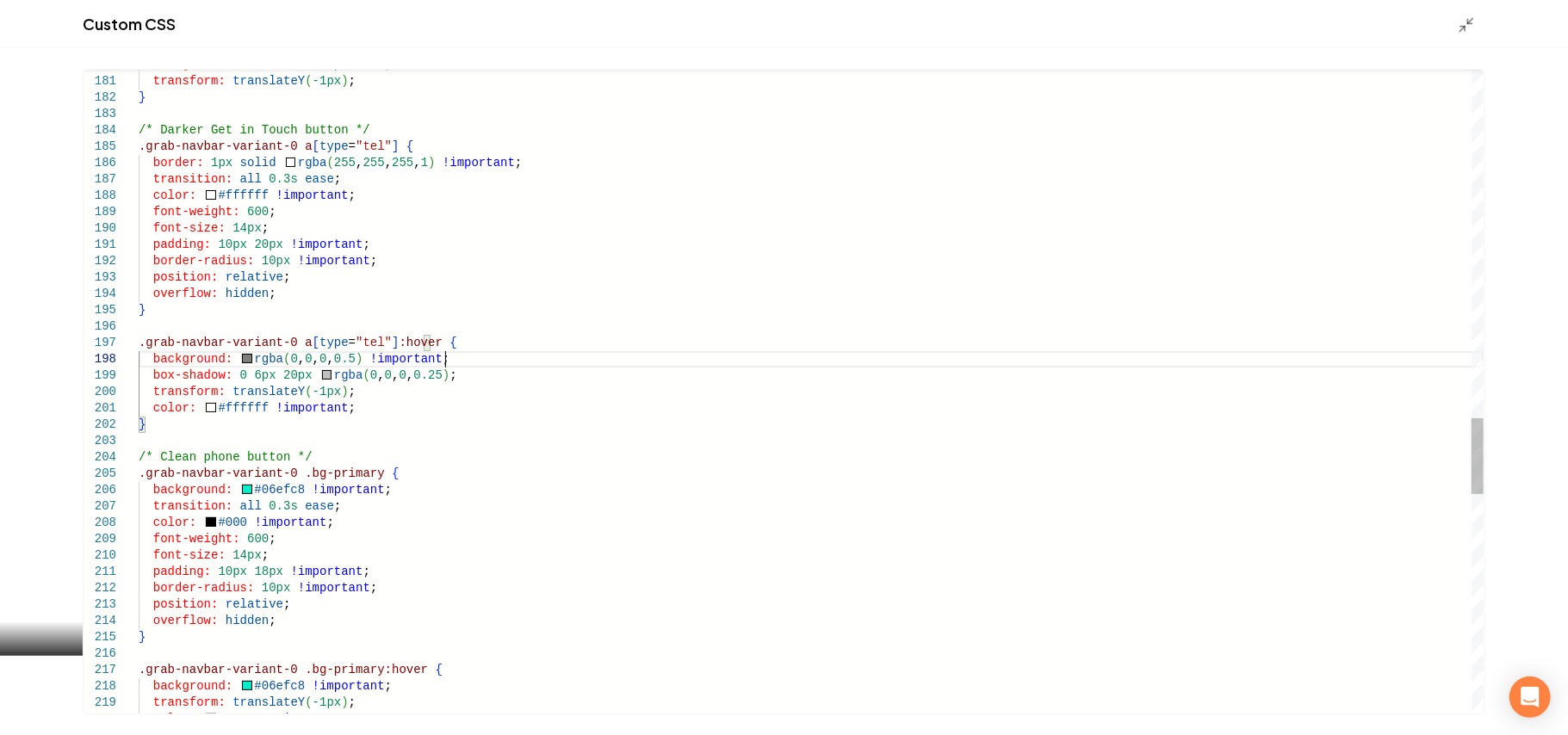
drag, startPoint x: 472, startPoint y: 368, endPoint x: 482, endPoint y: 351, distance: 19.7
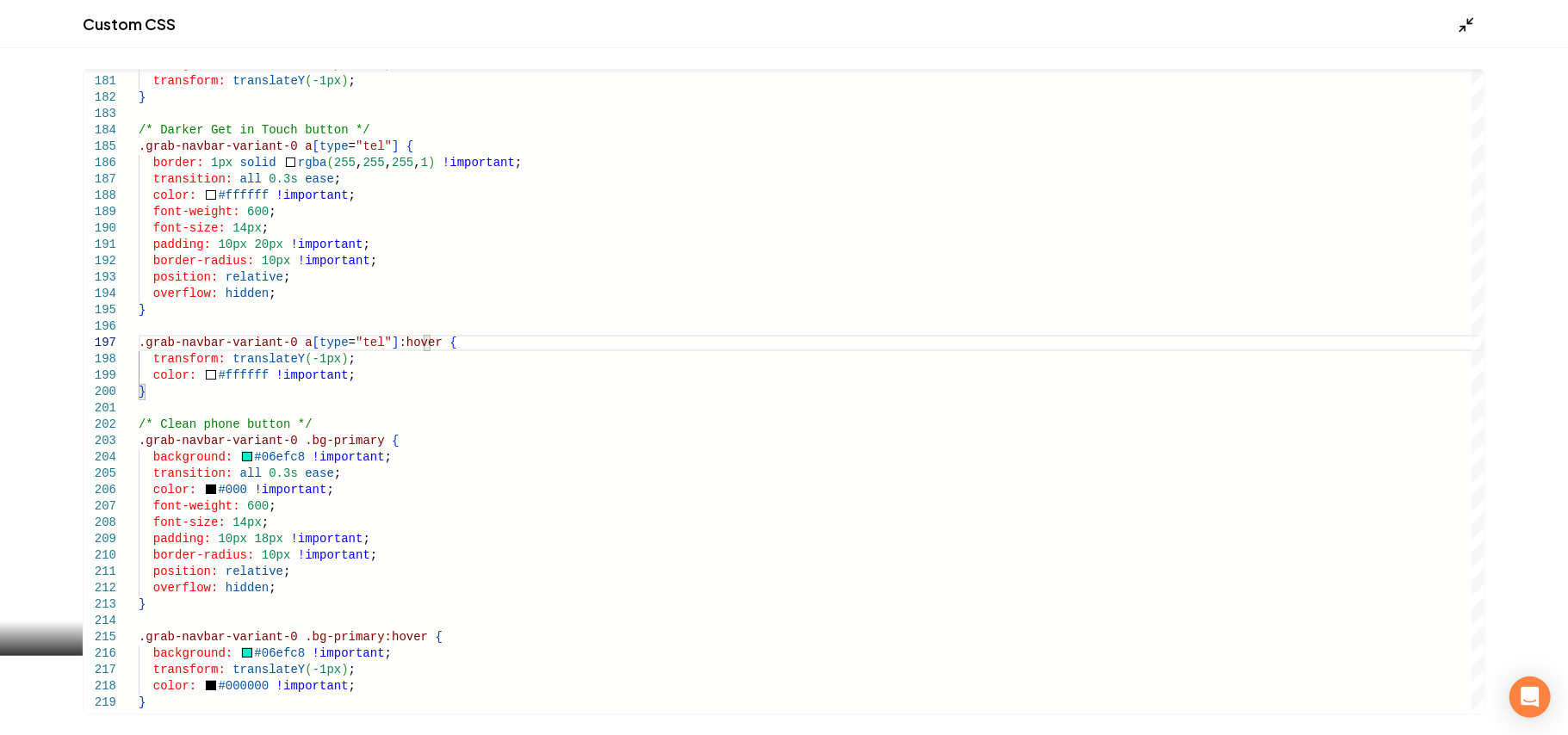
type textarea "**********"
click at [1467, 24] on icon "Main content area" at bounding box center [1466, 25] width 17 height 17
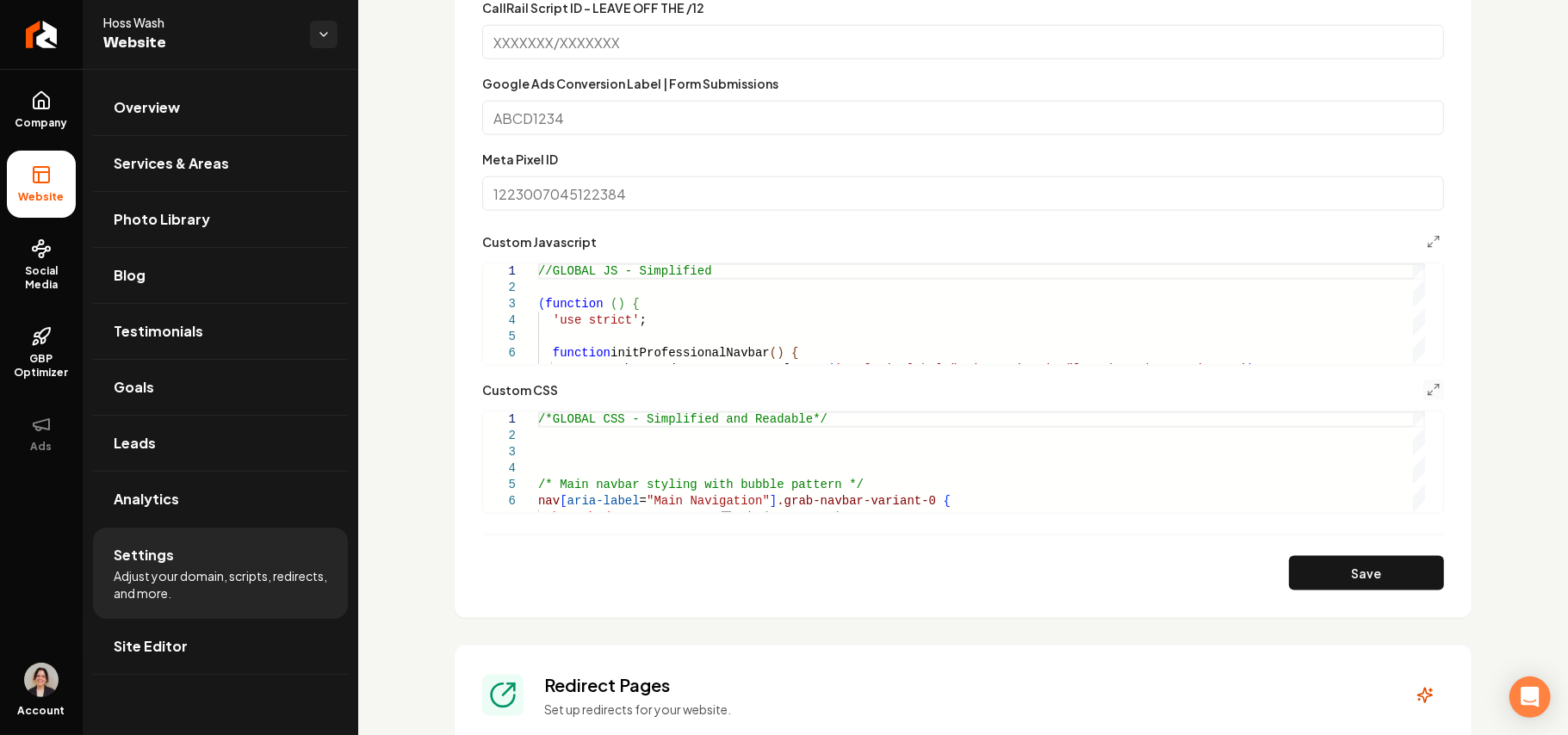
click at [1337, 577] on button "Save" at bounding box center [1366, 574] width 155 height 35
click at [53, 84] on link "Company" at bounding box center [41, 110] width 69 height 67
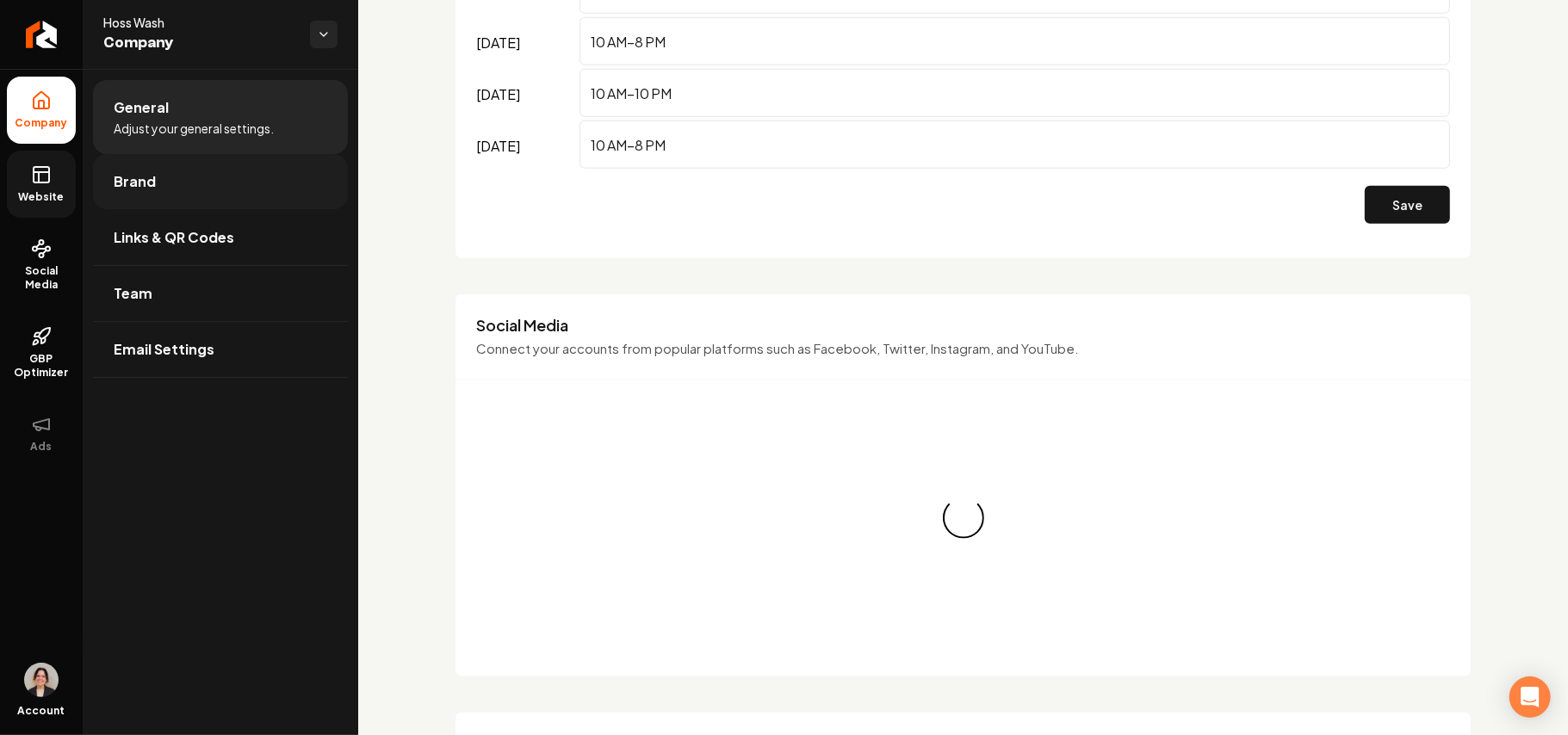
click at [165, 171] on link "Brand" at bounding box center [220, 181] width 255 height 55
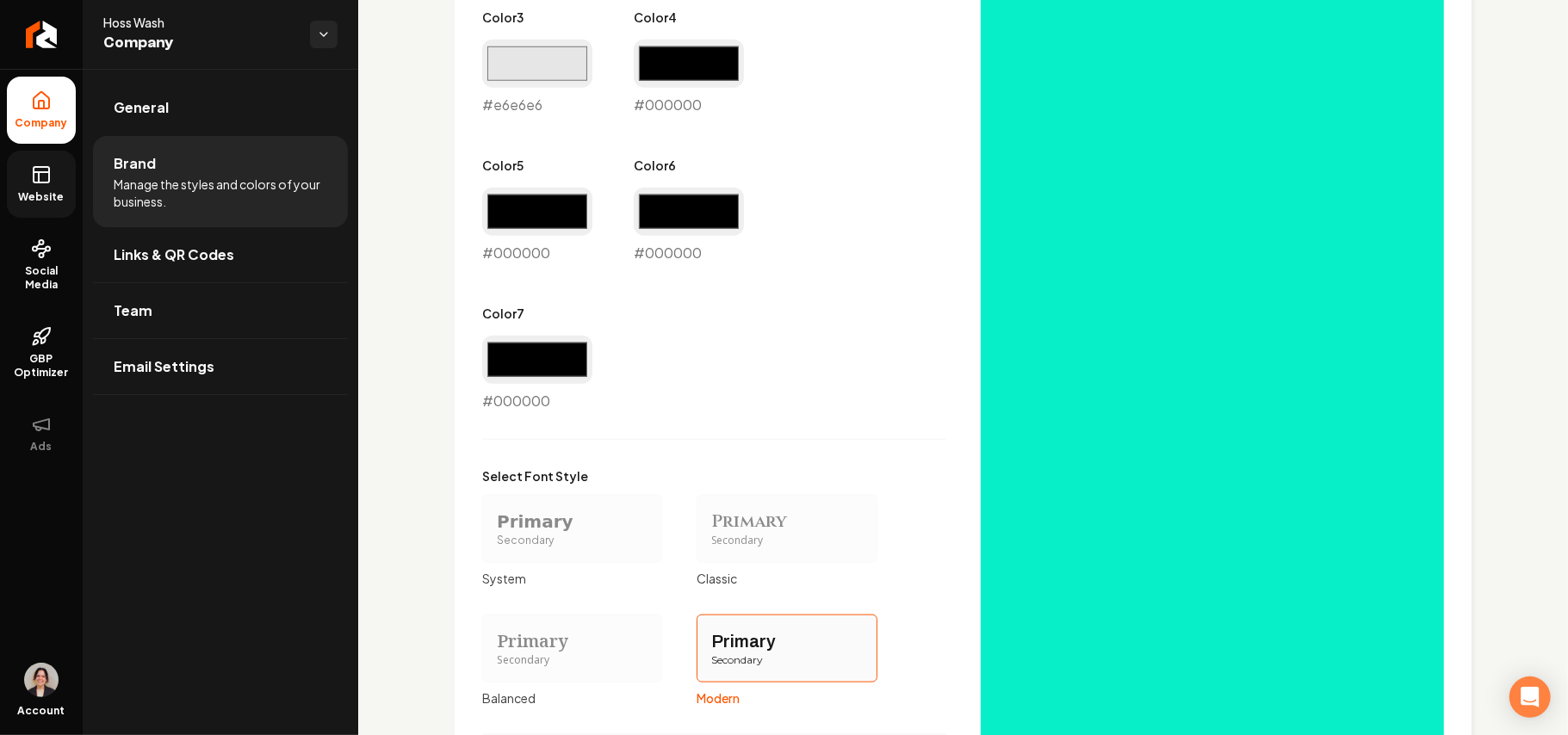
scroll to position [945, 0]
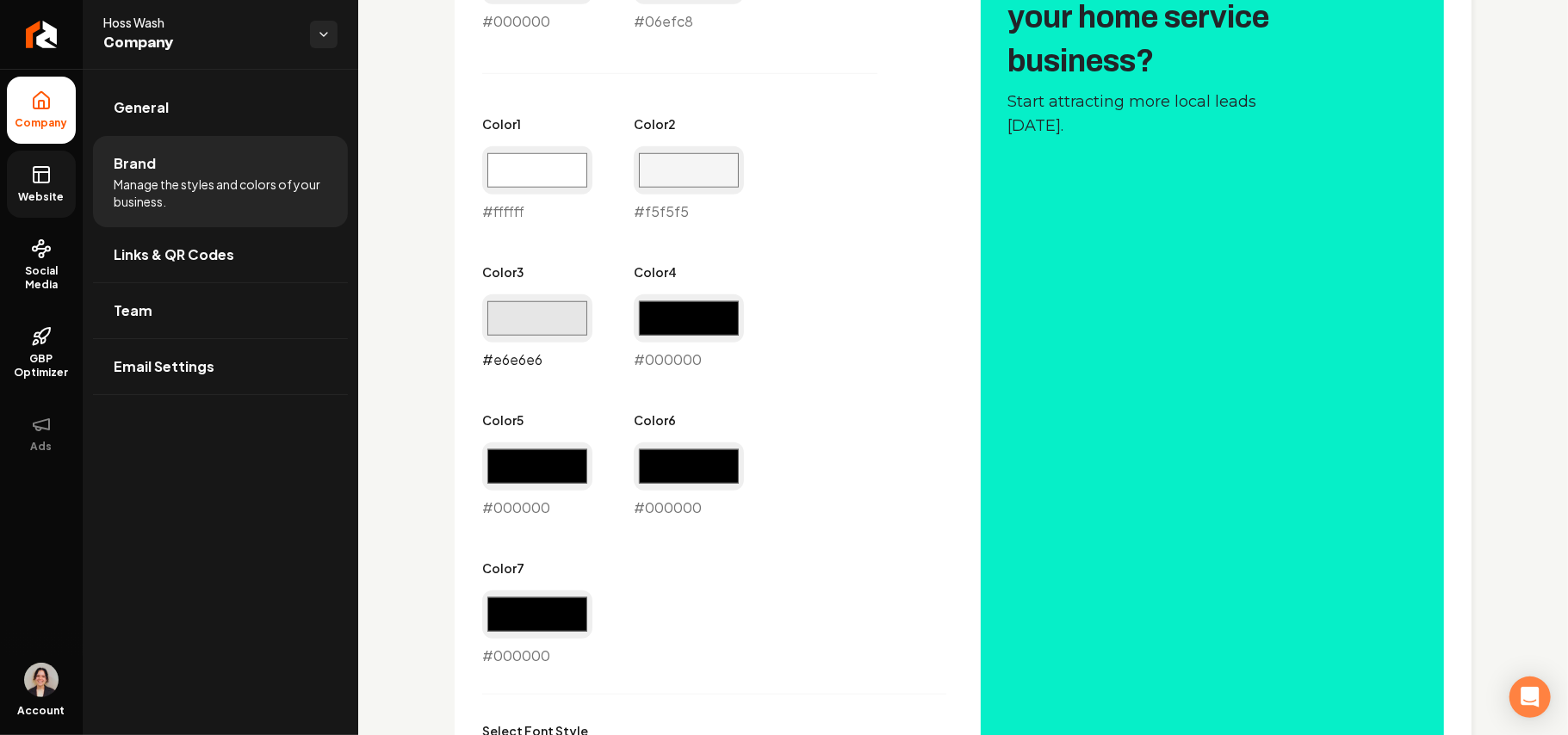
click at [562, 329] on input "#e6e6e6" at bounding box center [537, 319] width 111 height 48
type input "#000000"
click at [656, 180] on input "#f5f5f5" at bounding box center [689, 171] width 111 height 48
type input "#000000"
drag, startPoint x: 522, startPoint y: 187, endPoint x: 534, endPoint y: 186, distance: 12.0
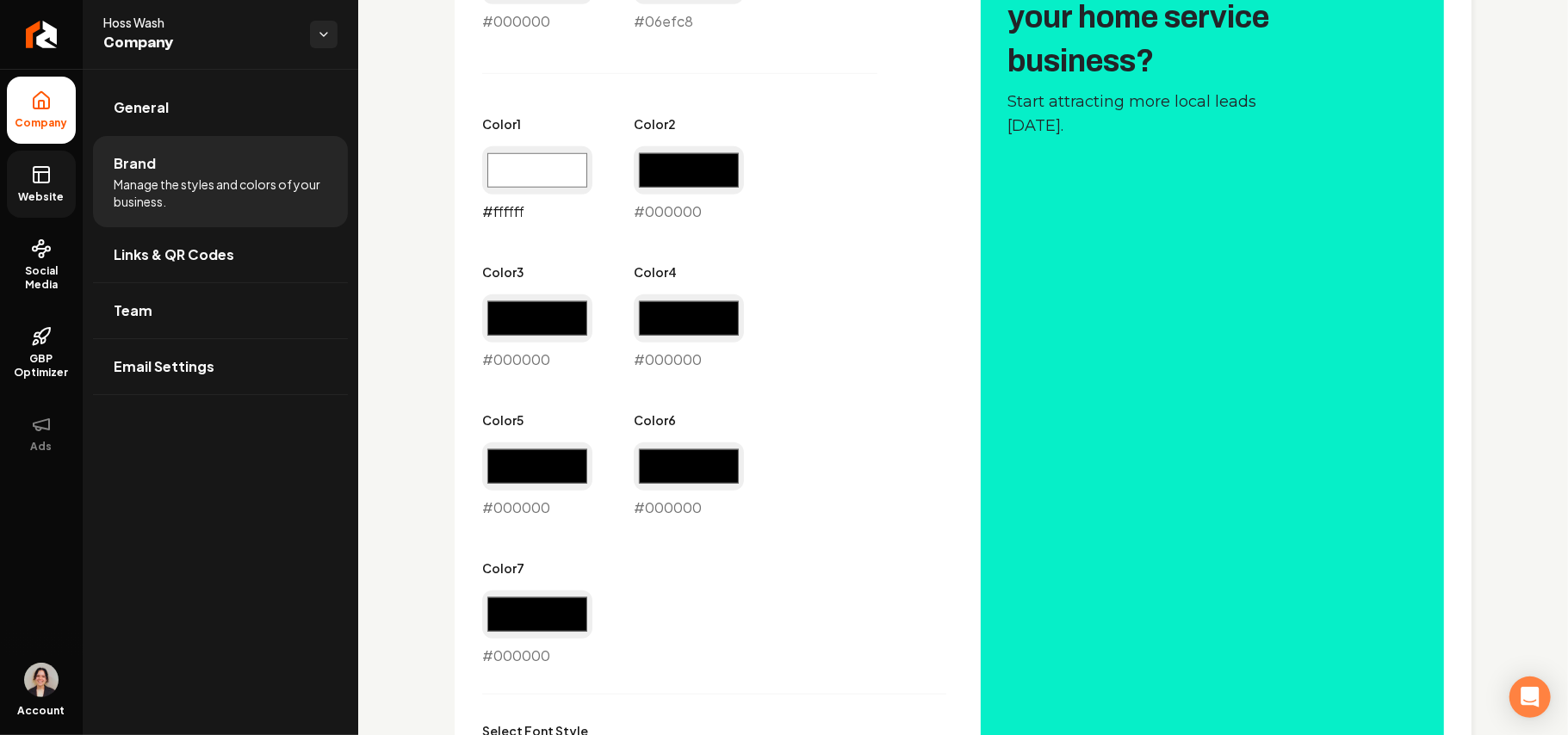
click at [522, 187] on input "#ffffff" at bounding box center [537, 171] width 111 height 48
type input "#000000"
click at [803, 407] on div "Primary Color #000000 #000000 Secondary Color #06efc8 #06efc8 Color 1 #000000 #…" at bounding box center [714, 296] width 464 height 741
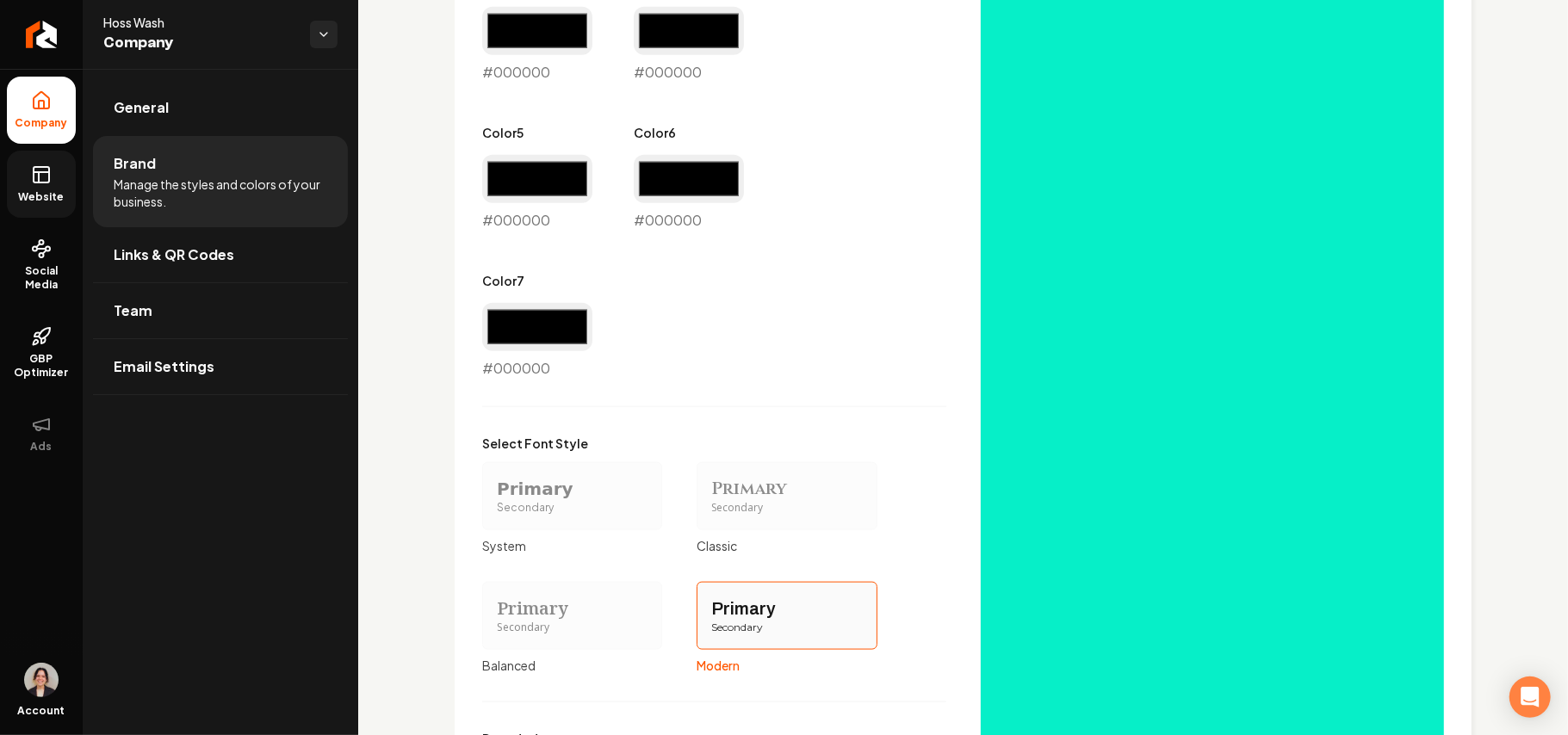
scroll to position [1471, 0]
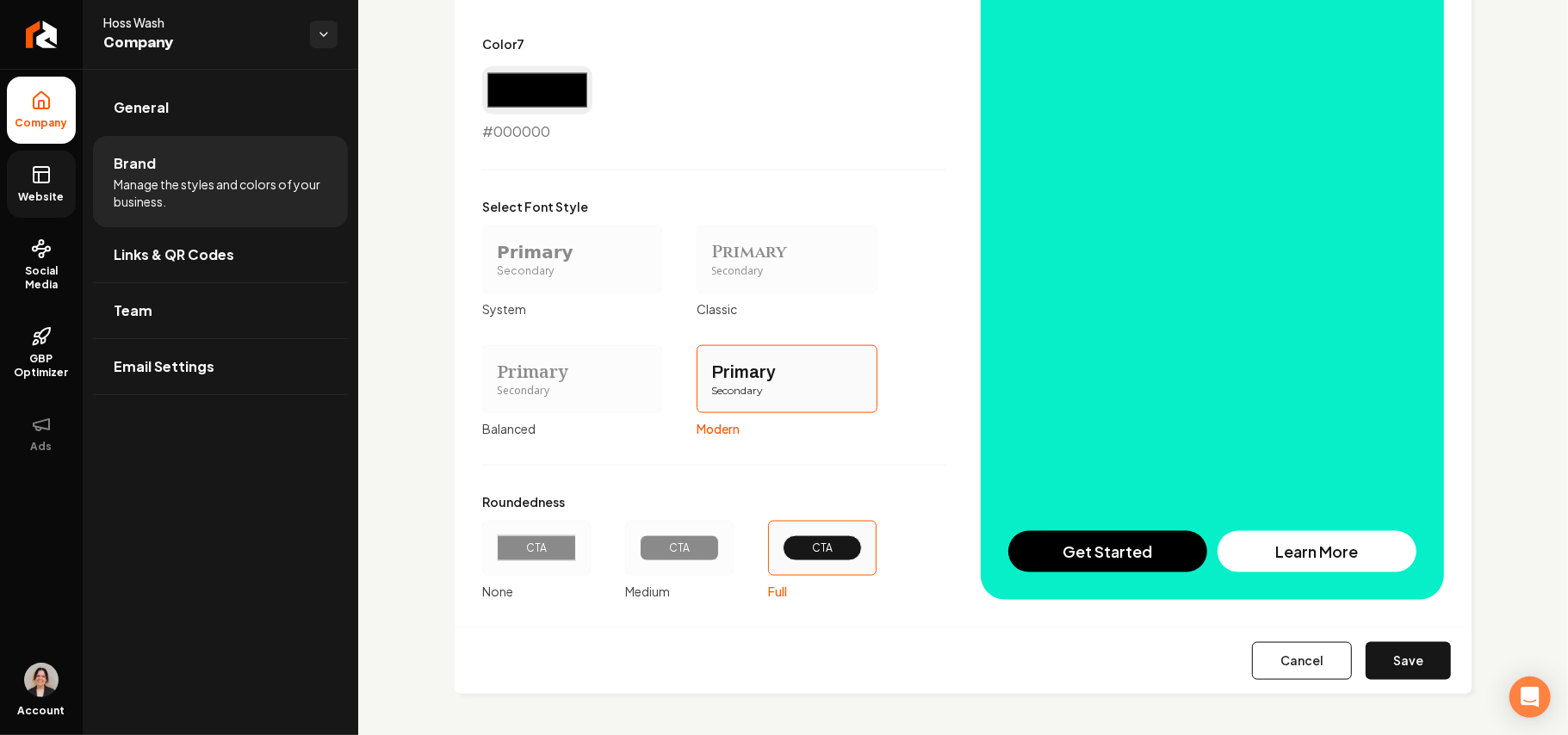
drag, startPoint x: 1379, startPoint y: 648, endPoint x: 1383, endPoint y: 617, distance: 31.3
click at [1379, 648] on button "Save" at bounding box center [1408, 660] width 85 height 38
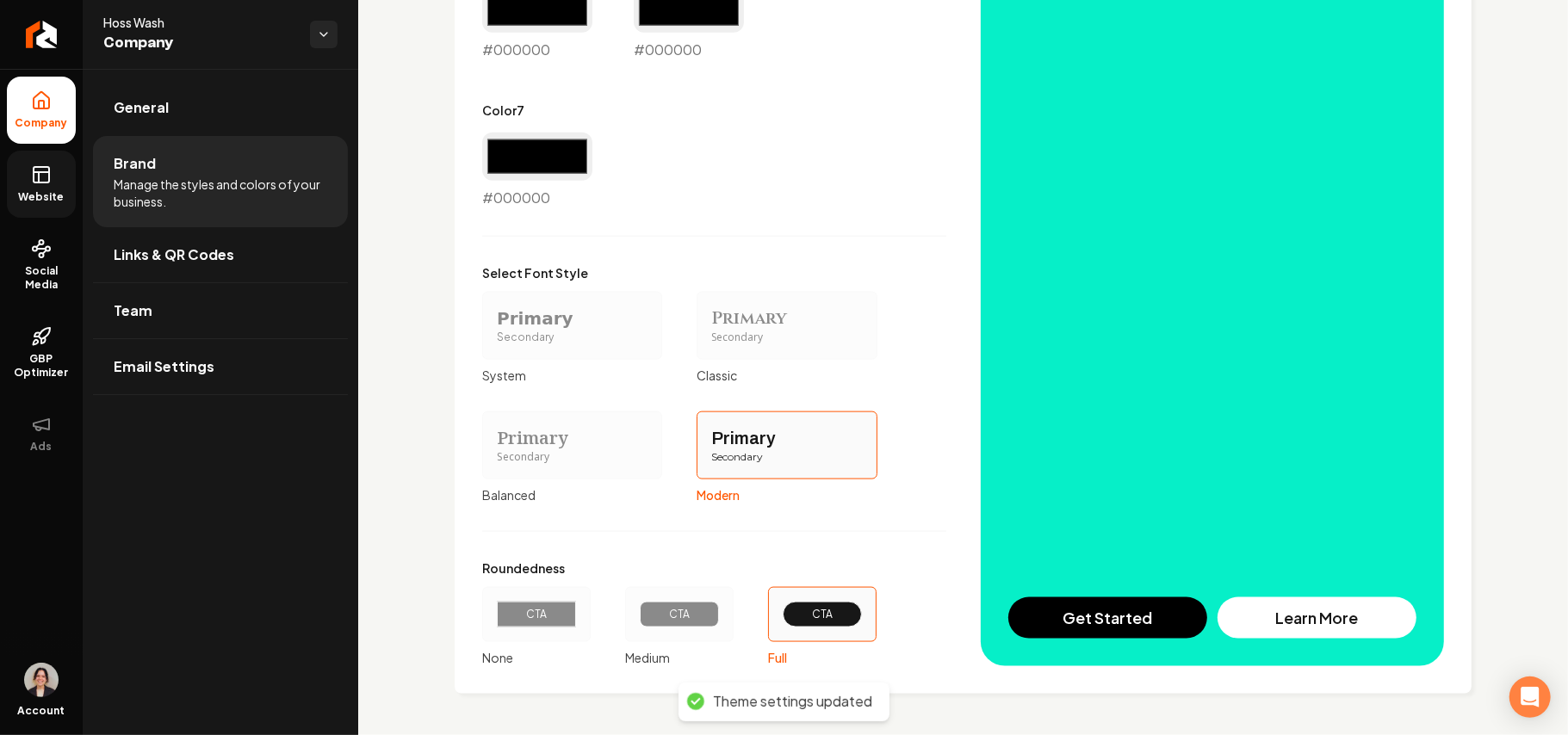
click at [48, 183] on icon at bounding box center [41, 175] width 20 height 20
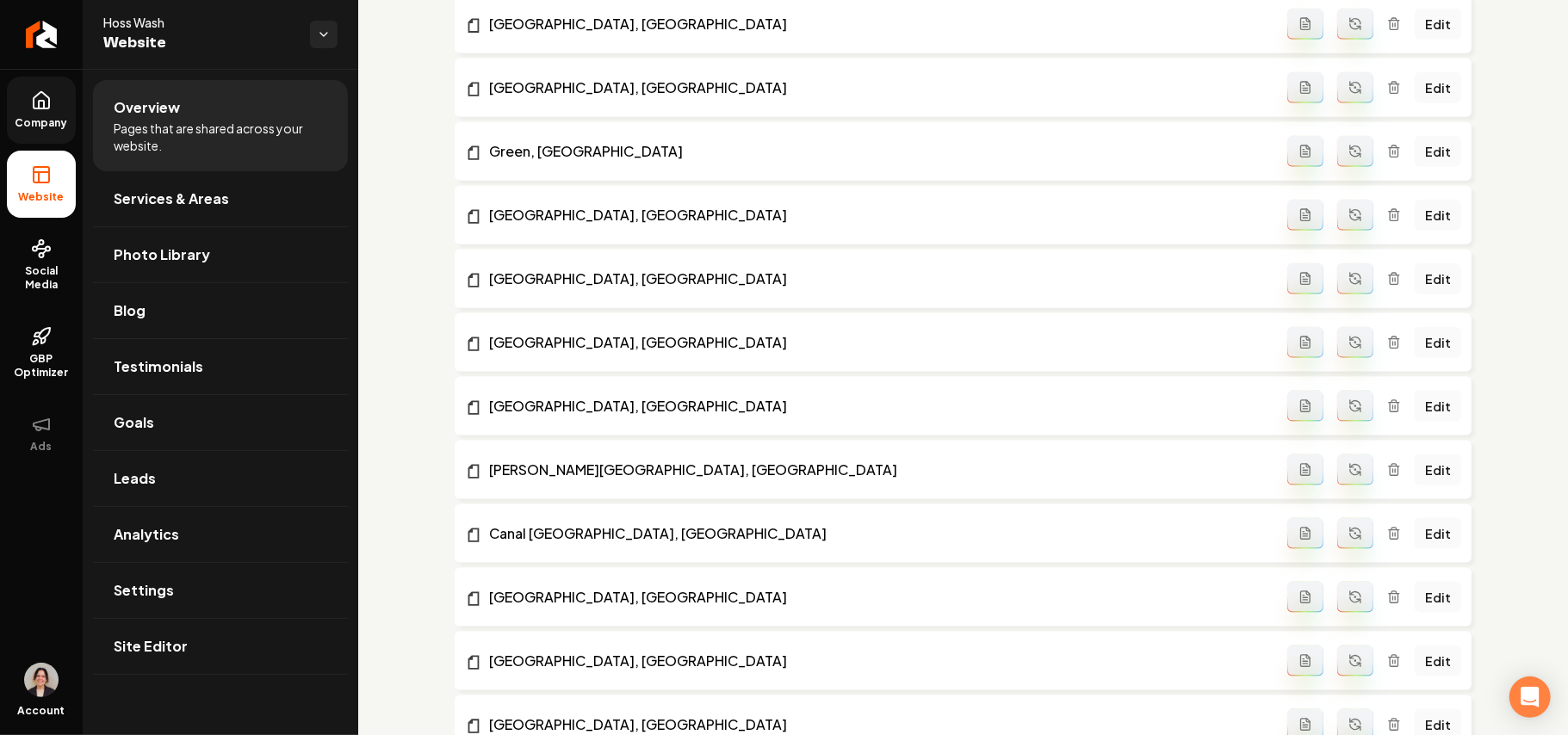
click at [36, 109] on icon at bounding box center [42, 100] width 16 height 16
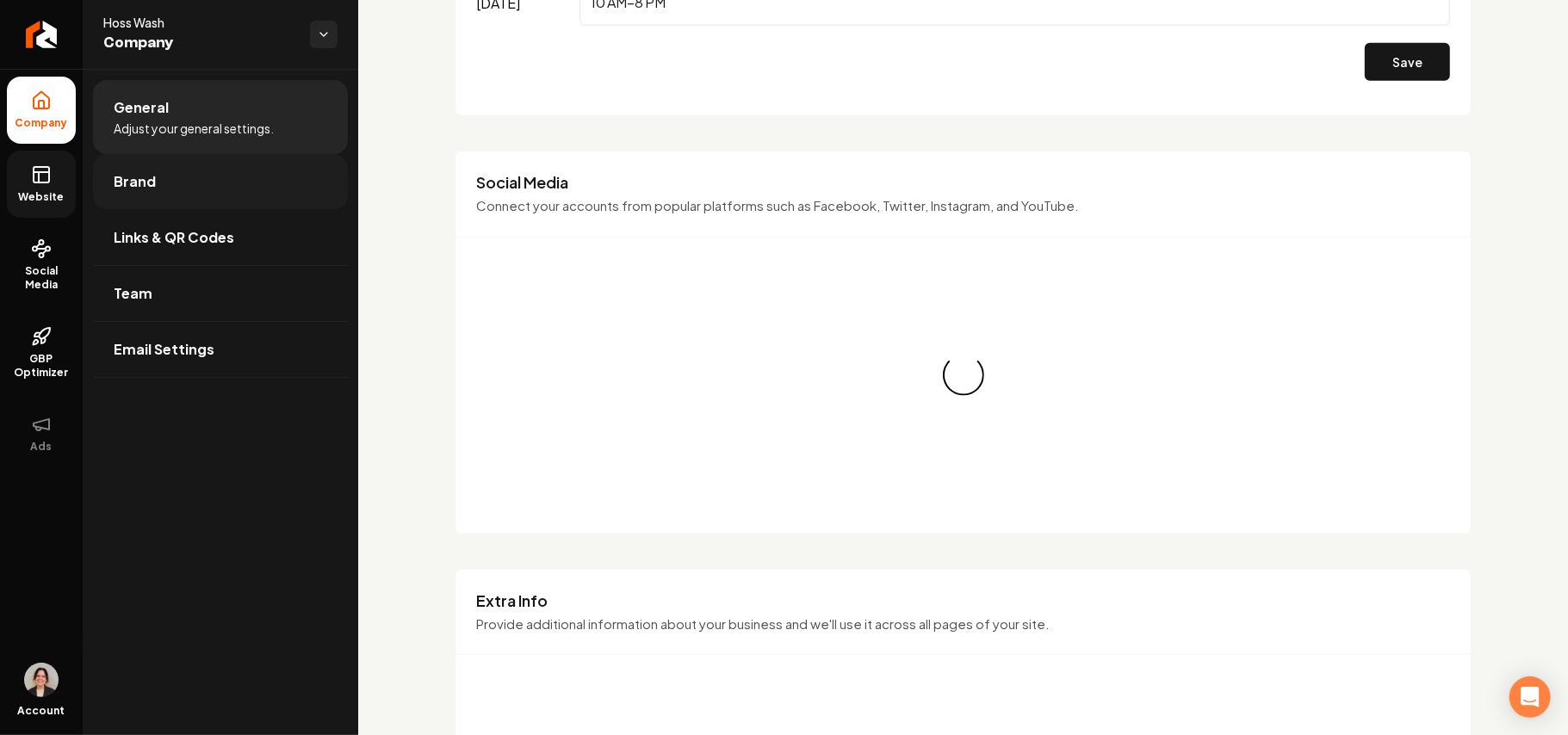
click at [182, 187] on link "Brand" at bounding box center [220, 181] width 255 height 55
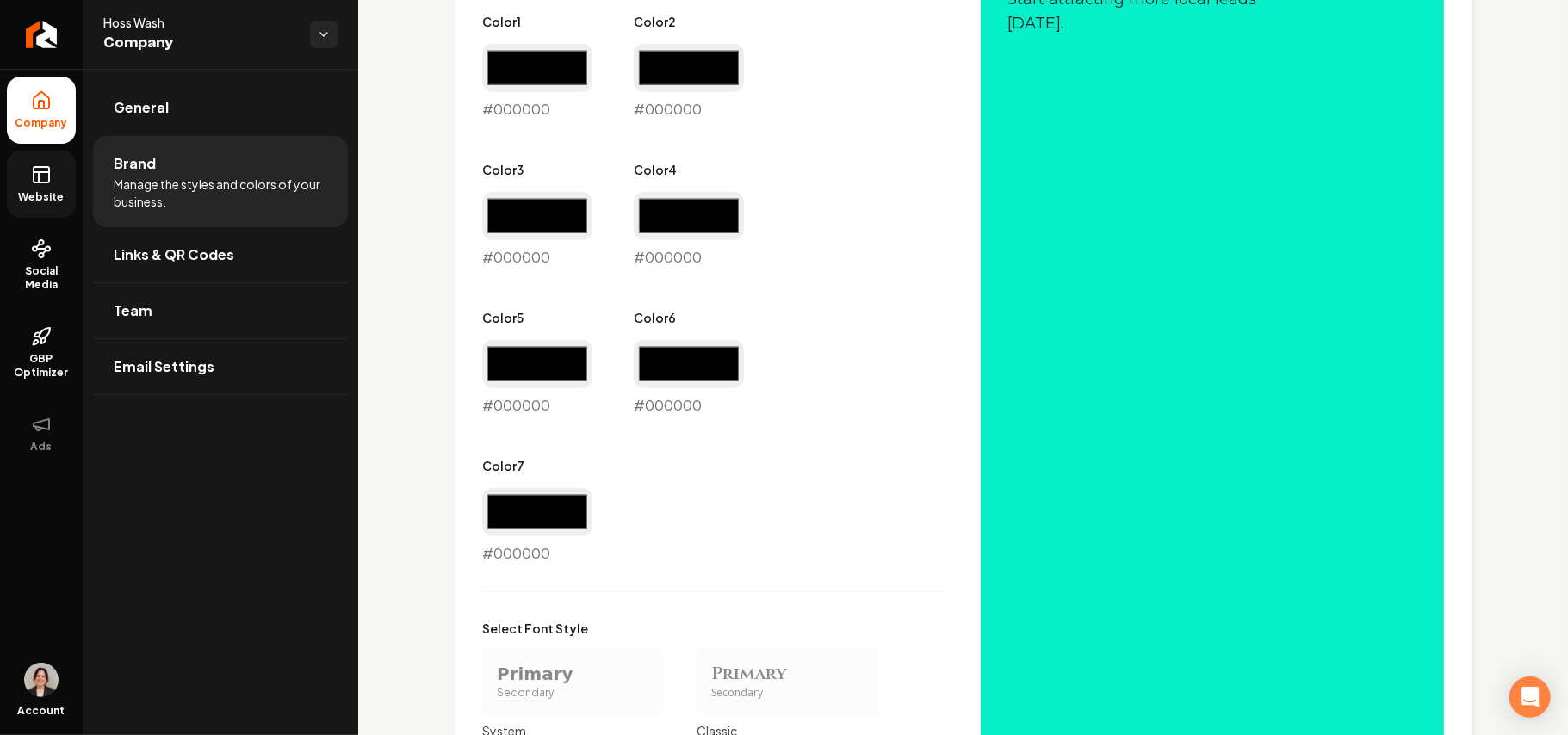
scroll to position [1061, 0]
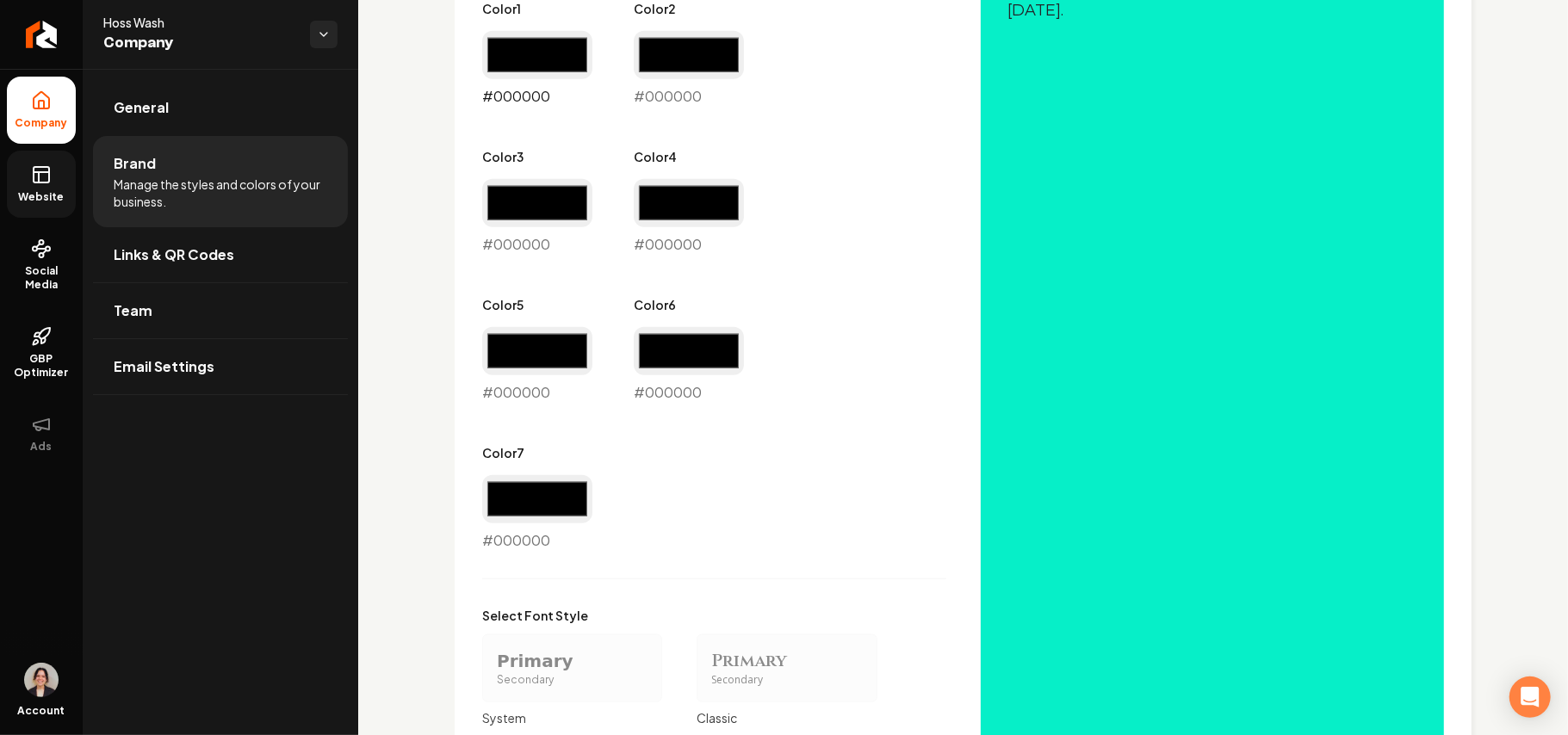
click at [566, 60] on input "#000000" at bounding box center [537, 55] width 111 height 48
type input "#ffffff"
drag, startPoint x: 670, startPoint y: 36, endPoint x: 573, endPoint y: 83, distance: 107.8
click at [670, 36] on input "#000000" at bounding box center [689, 55] width 111 height 48
type input "#b0b0b0"
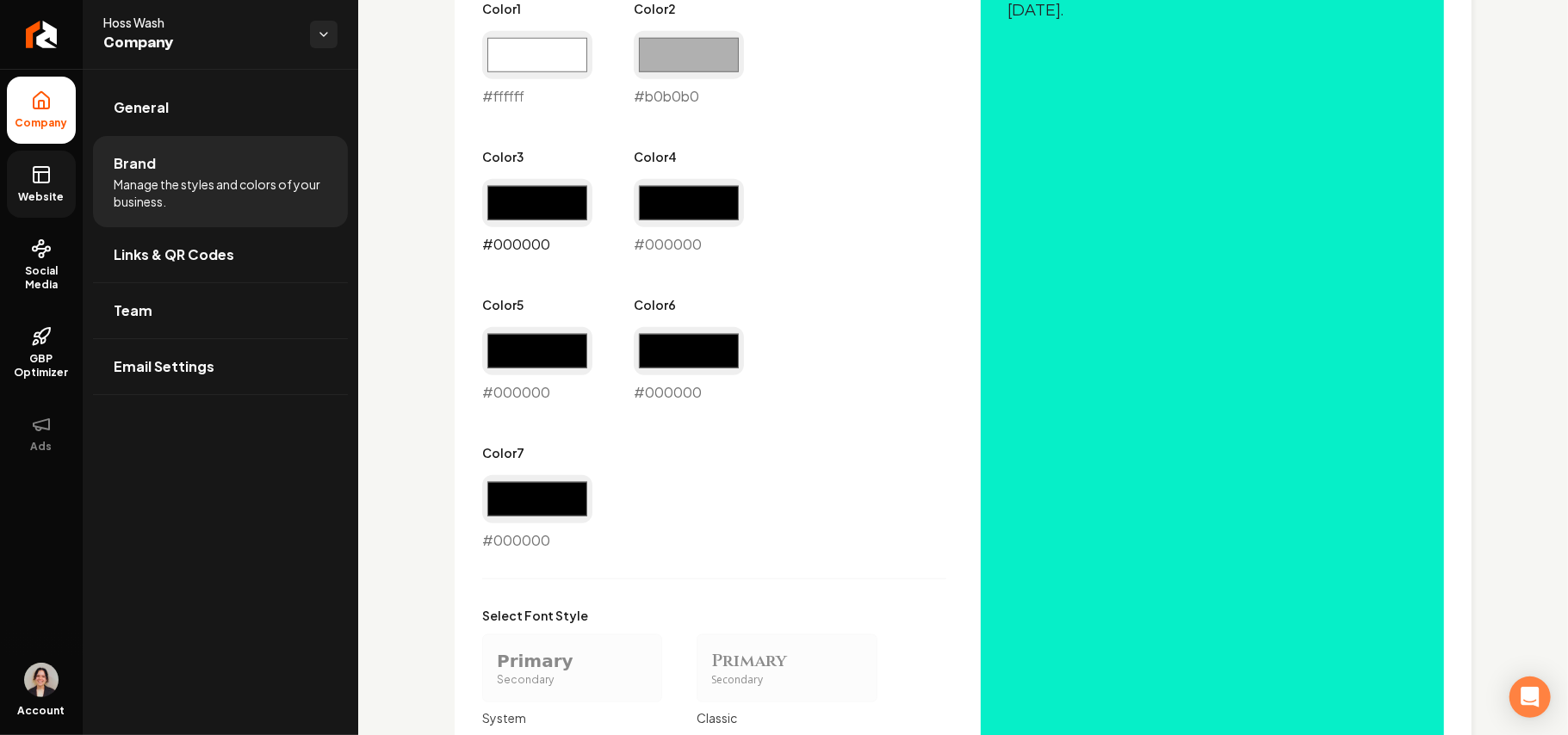
click at [542, 222] on input "#000000" at bounding box center [537, 204] width 111 height 48
type input "#757575"
drag, startPoint x: 679, startPoint y: 200, endPoint x: 664, endPoint y: 222, distance: 26.6
click at [679, 200] on input "#000000" at bounding box center [689, 204] width 111 height 48
type input "#383838"
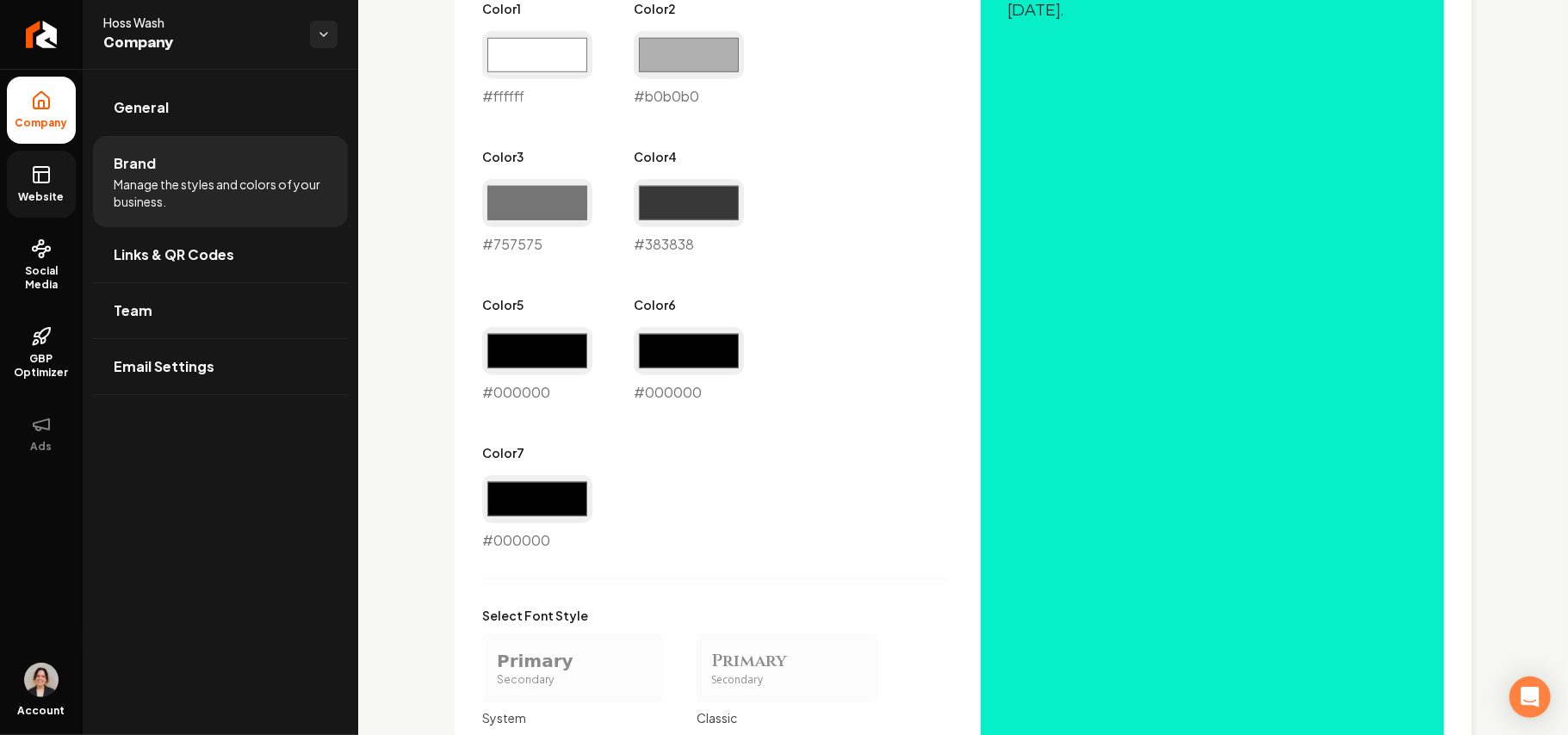
click at [879, 149] on div "Primary Color #000000 #000000 Secondary Color #06efc8 #06efc8 Color 1 #ffffff #…" at bounding box center [714, 180] width 464 height 741
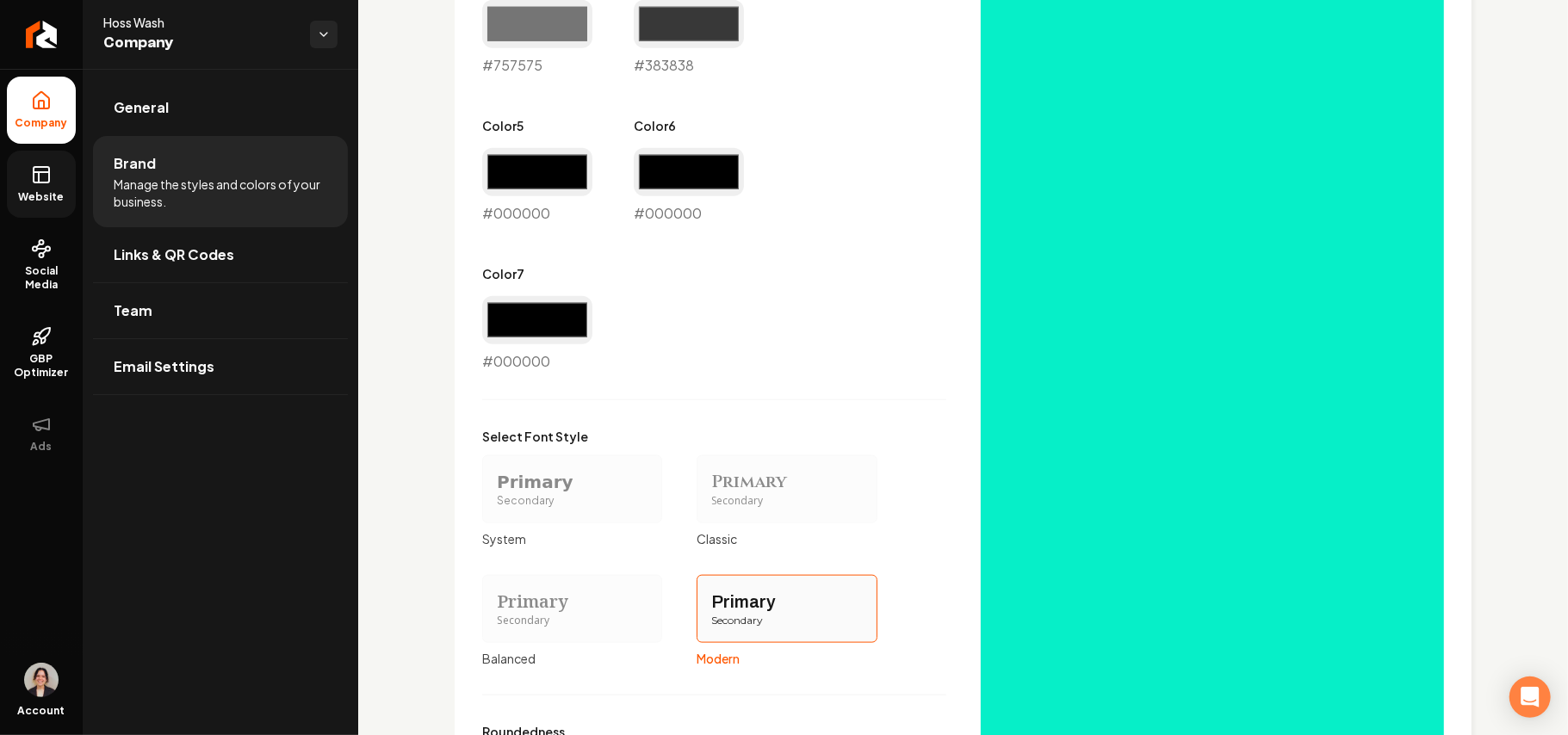
scroll to position [1471, 0]
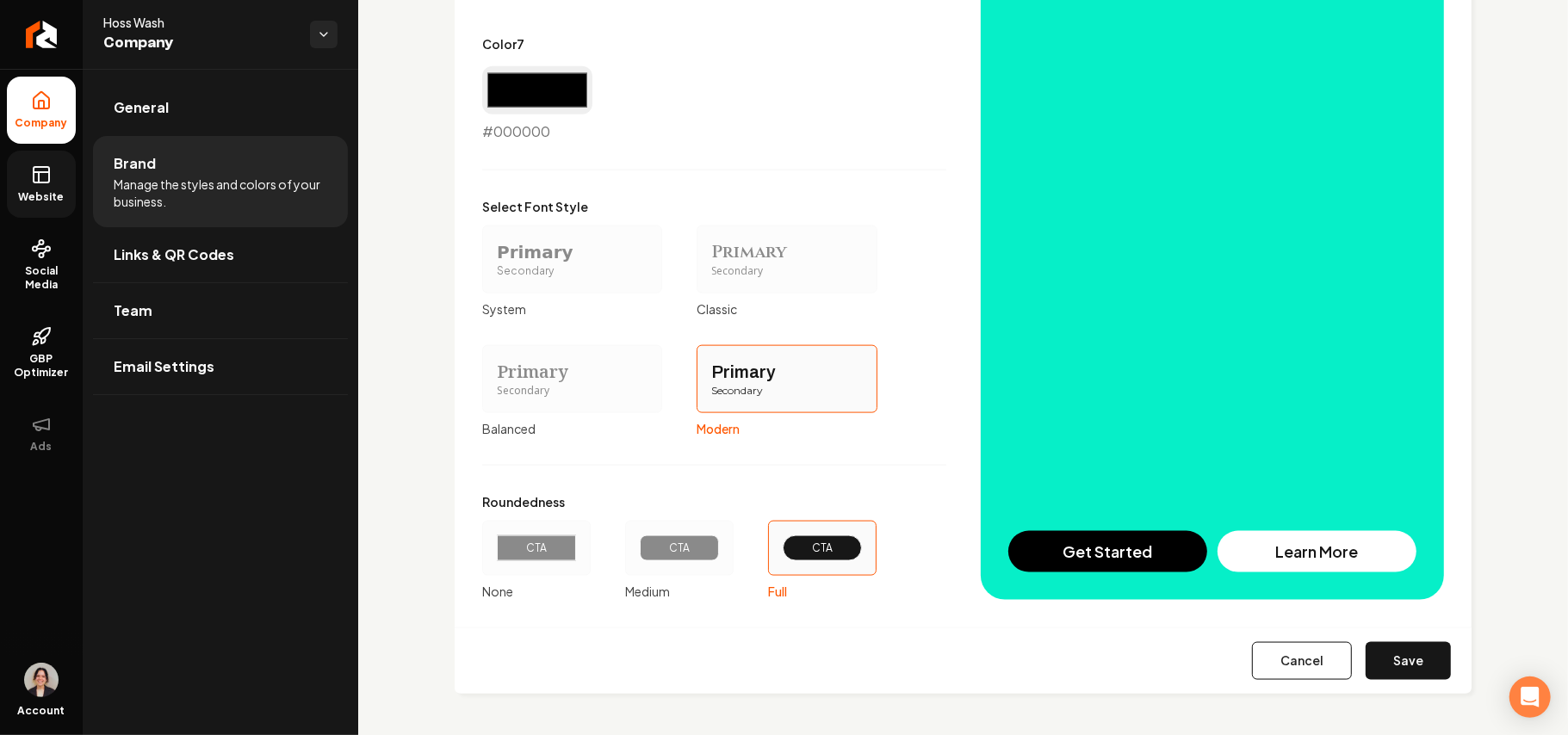
click at [1419, 657] on button "Save" at bounding box center [1408, 660] width 85 height 38
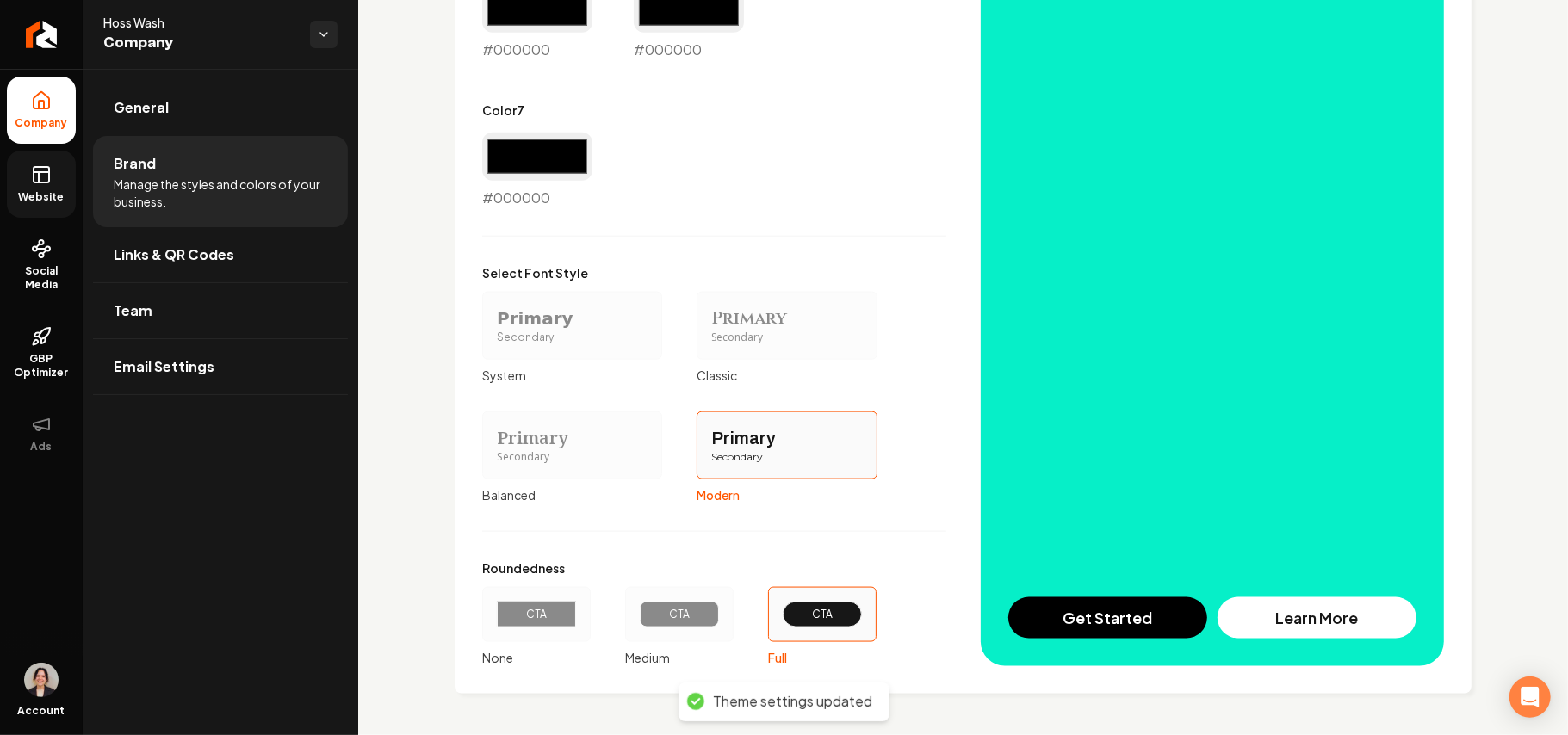
scroll to position [1405, 0]
click at [45, 186] on link "Website" at bounding box center [41, 183] width 69 height 67
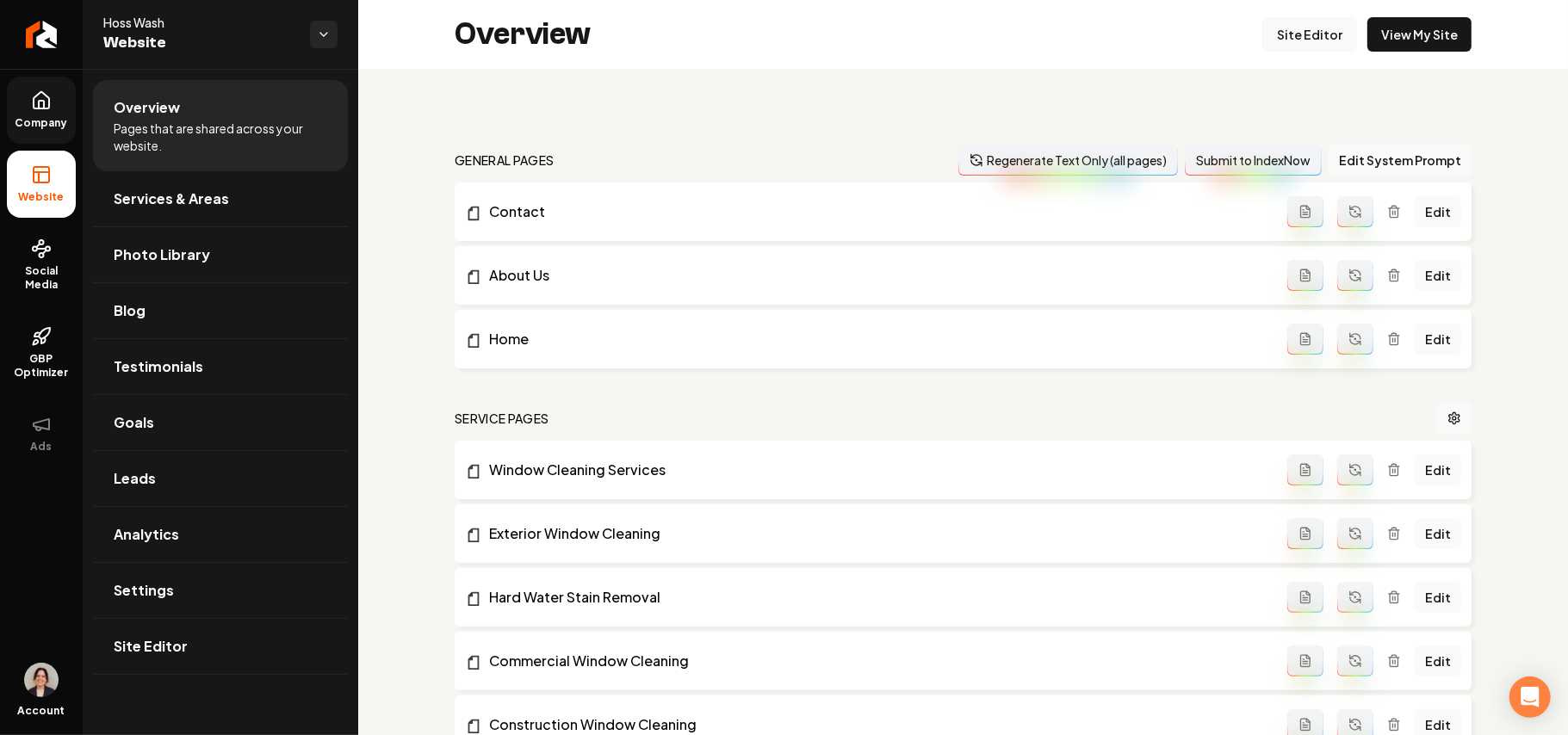
click at [1296, 28] on link "Site Editor" at bounding box center [1310, 35] width 95 height 35
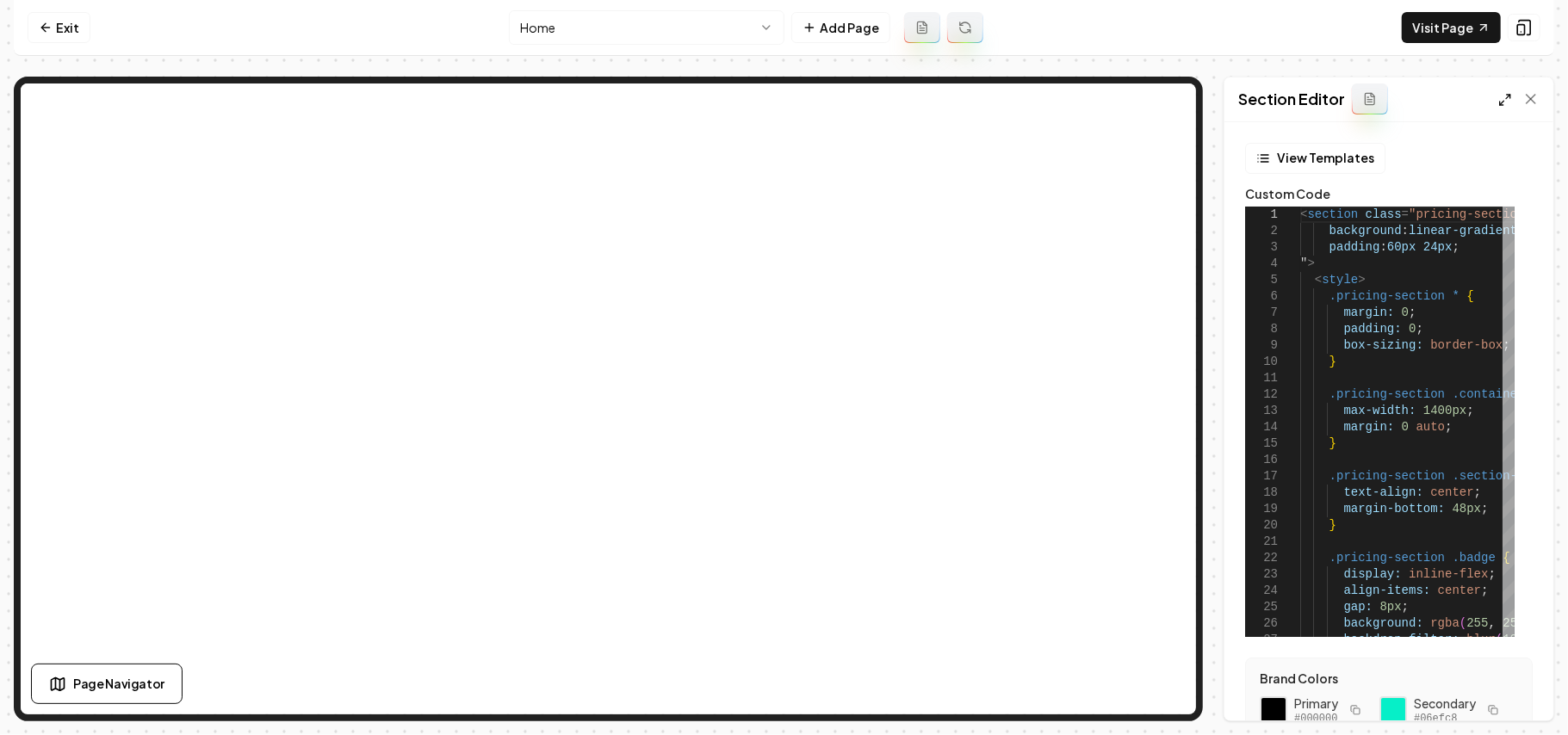
click at [1500, 104] on polyline at bounding box center [1502, 104] width 4 height 4
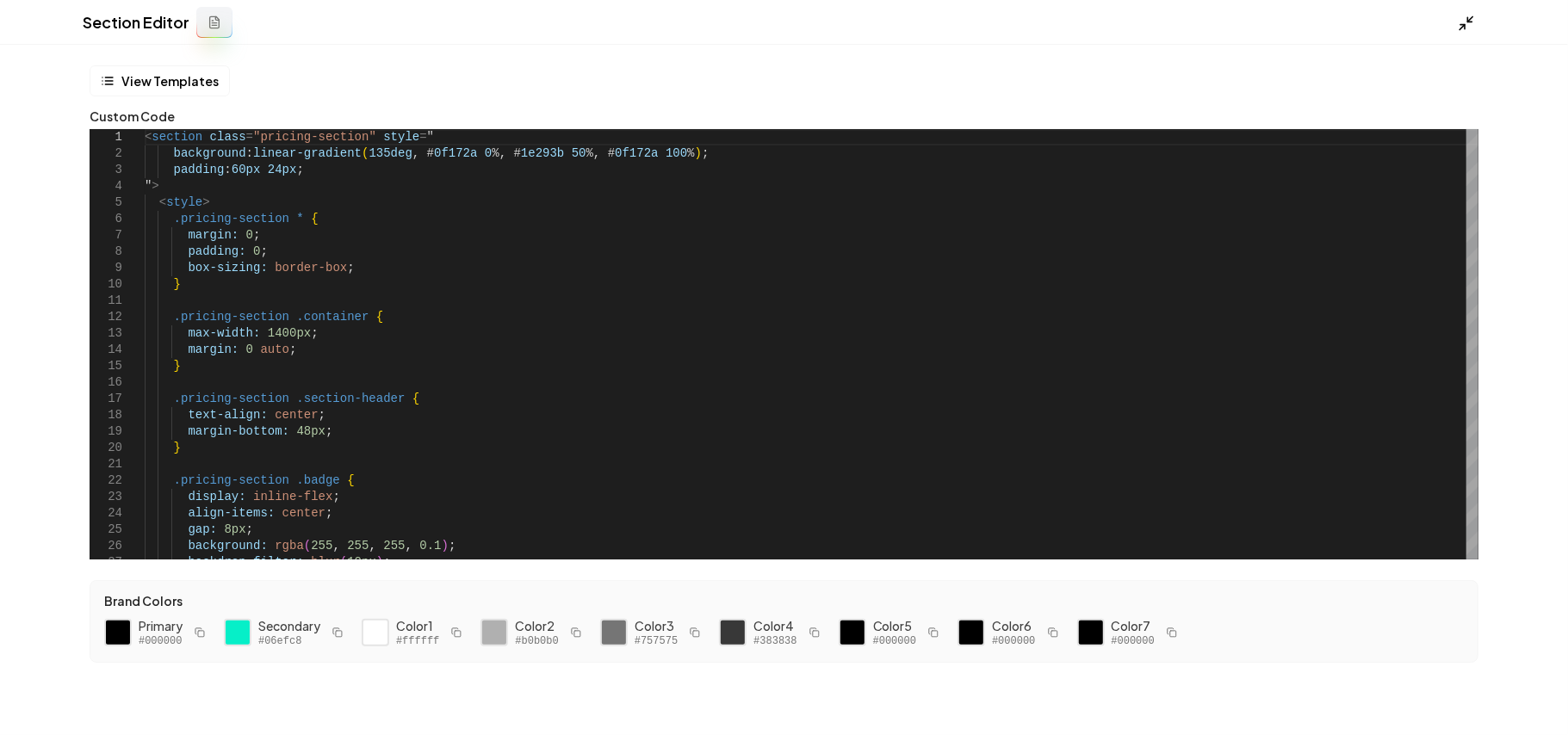
click at [1469, 25] on icon at bounding box center [1466, 23] width 17 height 17
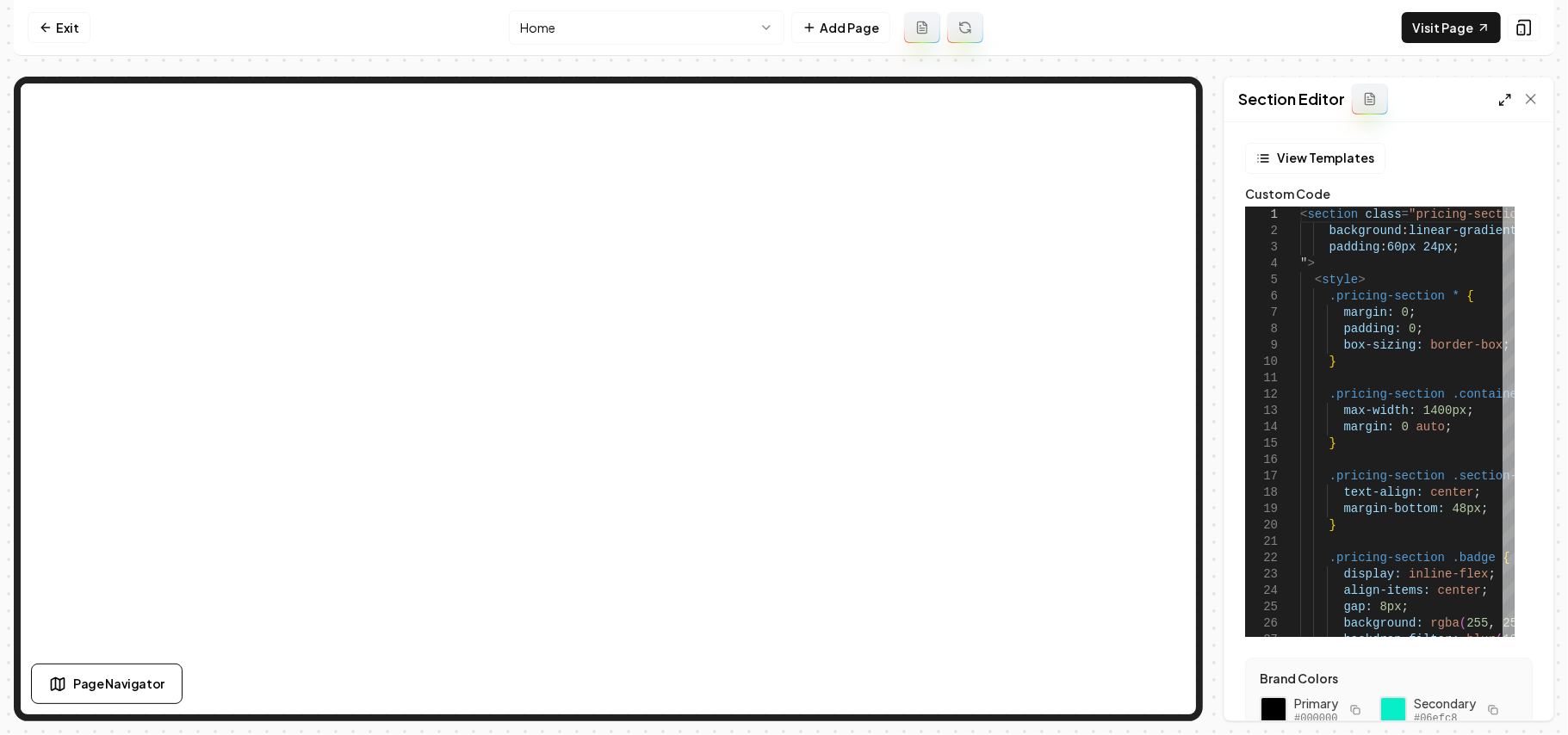
click at [1502, 104] on icon at bounding box center [1505, 100] width 14 height 14
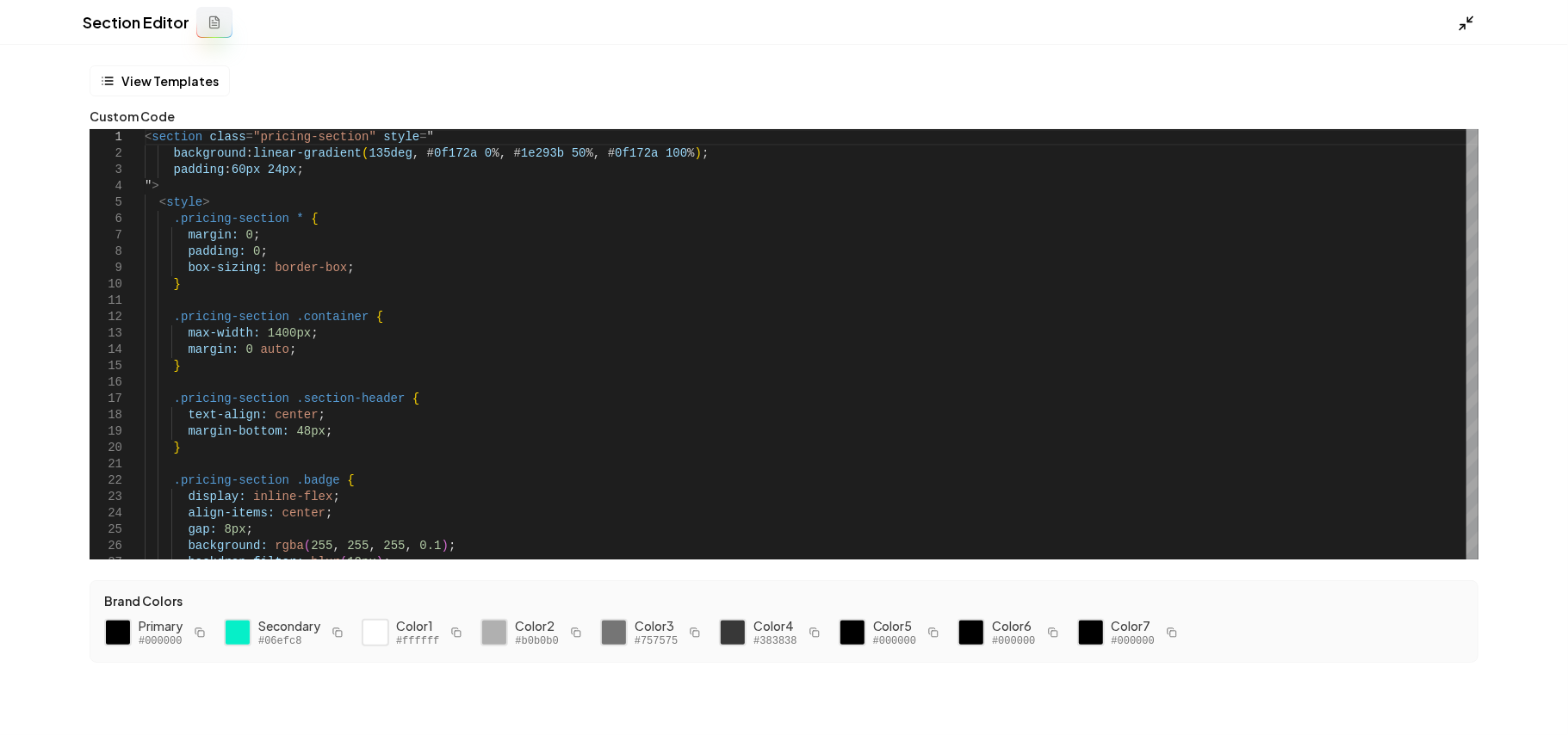
click at [1457, 15] on icon at bounding box center [1466, 23] width 17 height 17
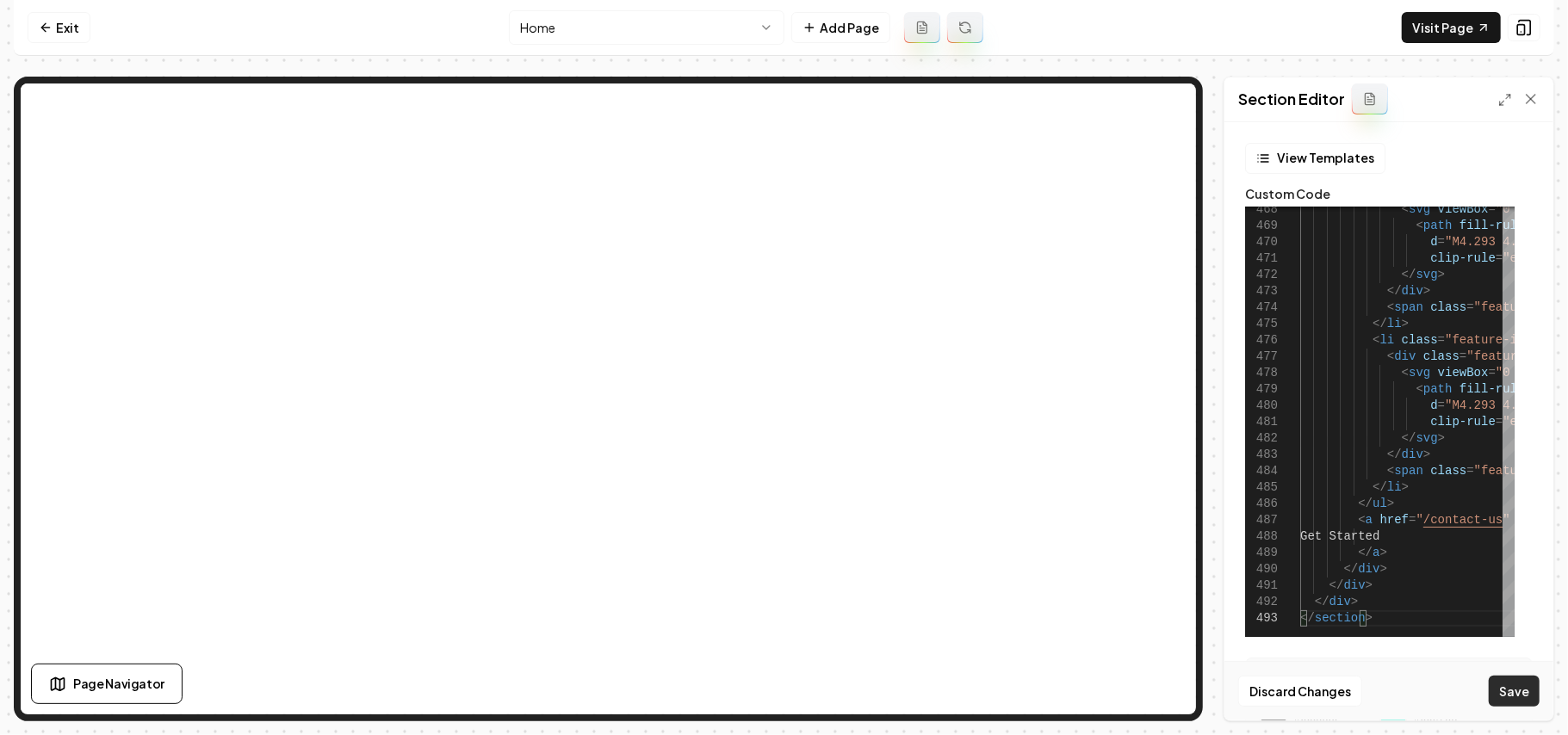
click at [1520, 689] on button "Save" at bounding box center [1514, 691] width 50 height 31
type textarea "**********"
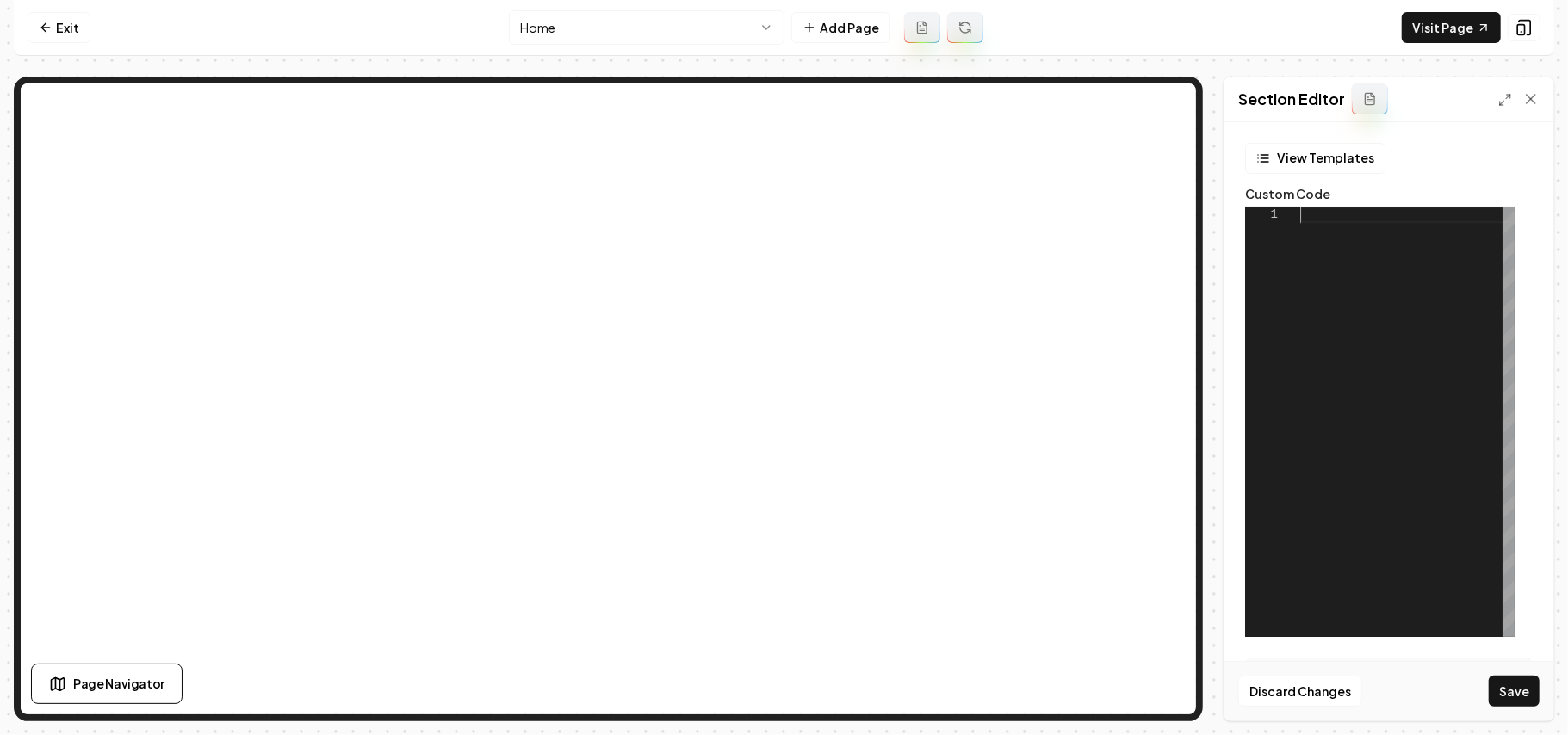
scroll to position [0, 0]
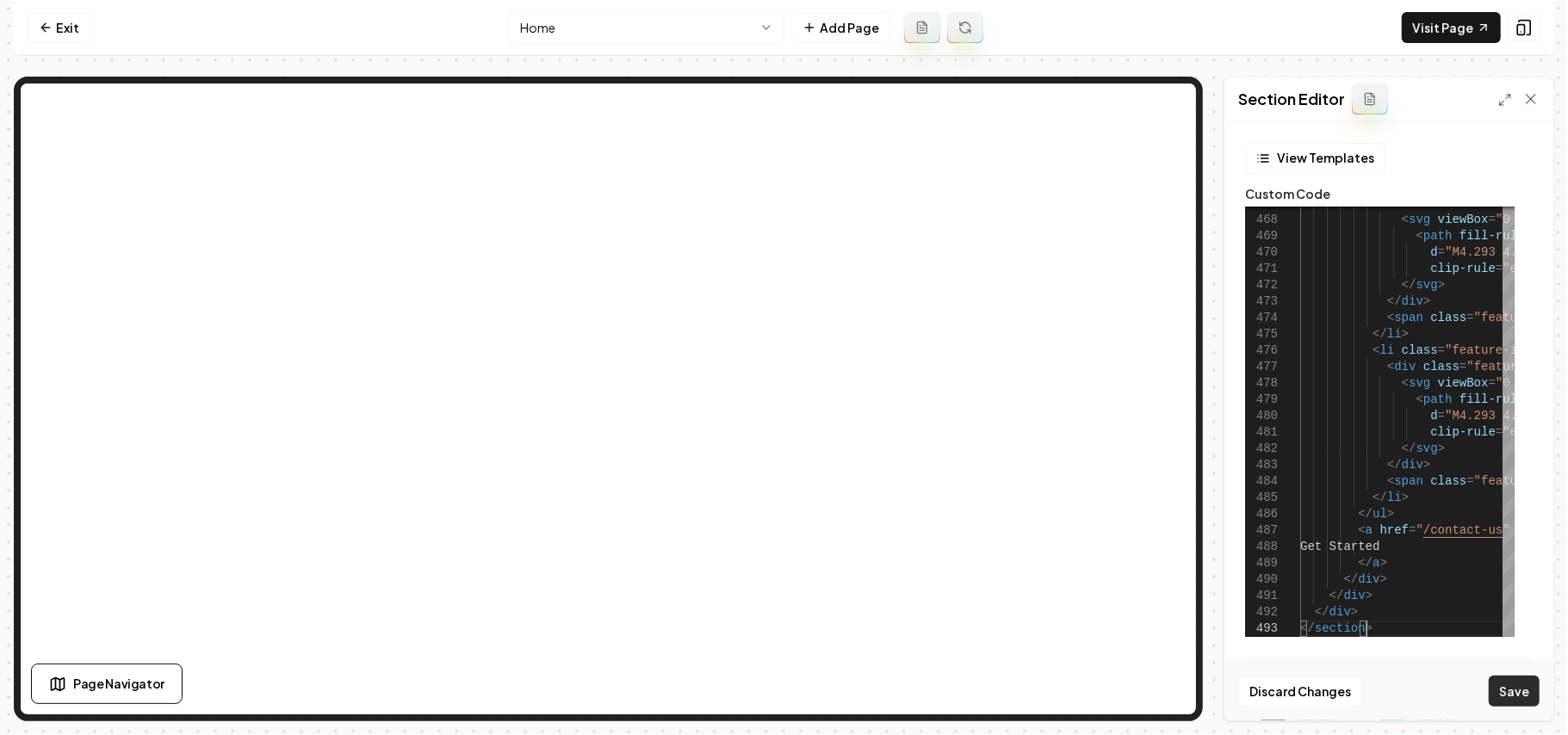
click at [1509, 682] on button "Save" at bounding box center [1514, 691] width 50 height 31
click at [1447, 35] on link "Visit Page" at bounding box center [1452, 27] width 99 height 31
click at [1507, 101] on icon at bounding box center [1505, 100] width 14 height 14
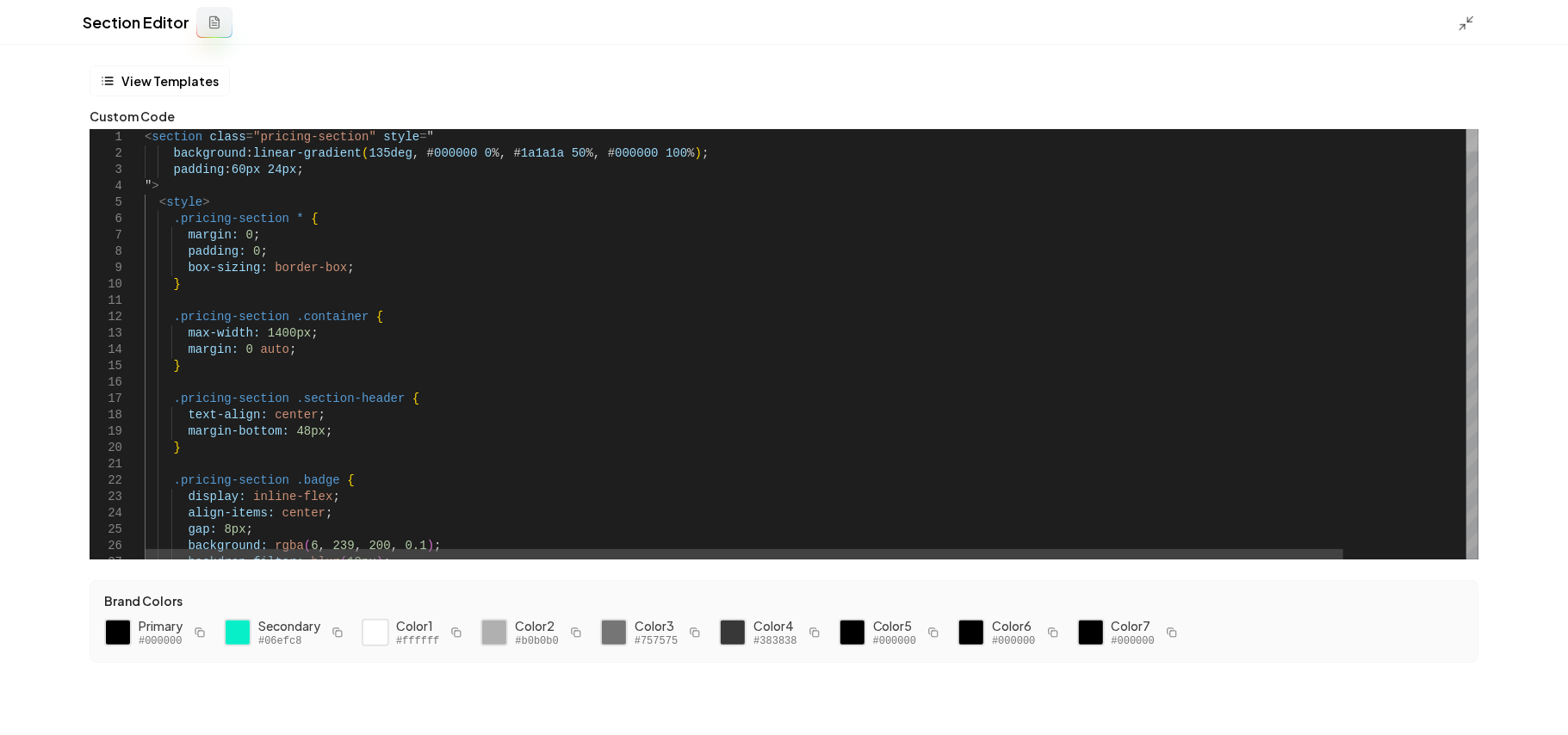
click at [1479, 129] on div at bounding box center [1472, 140] width 12 height 22
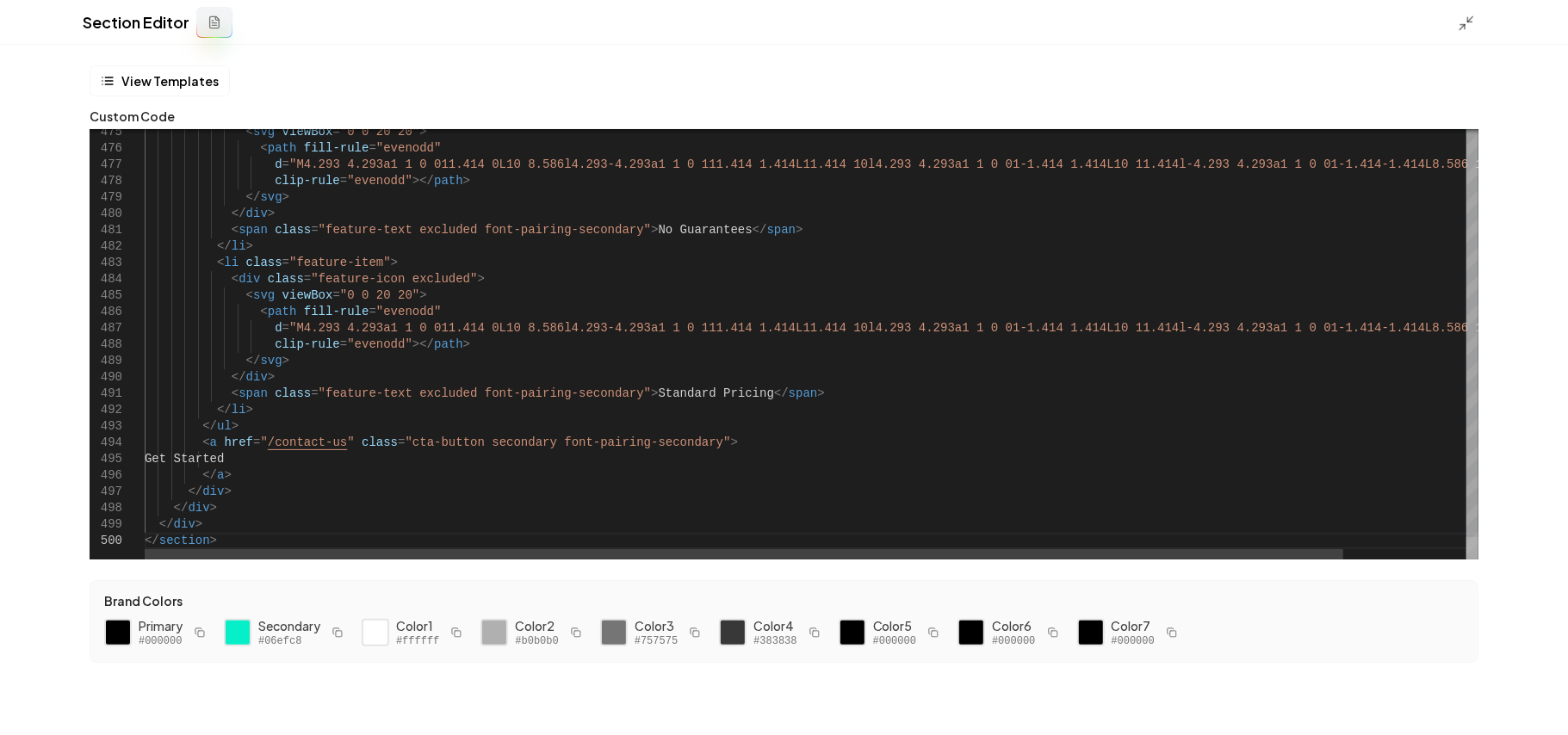
click at [1466, 559] on div at bounding box center [1472, 548] width 12 height 22
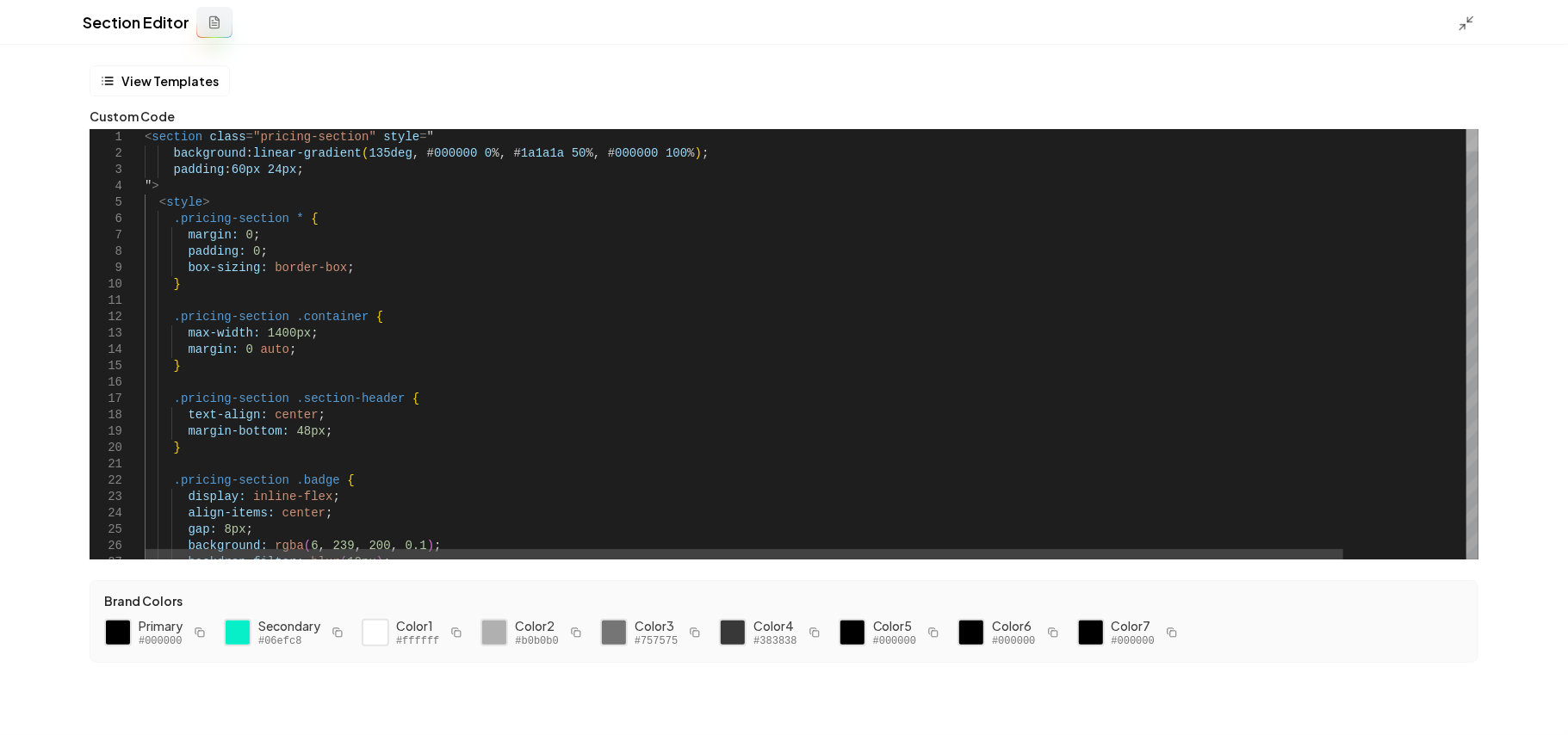
click at [1479, 129] on div at bounding box center [1472, 140] width 12 height 22
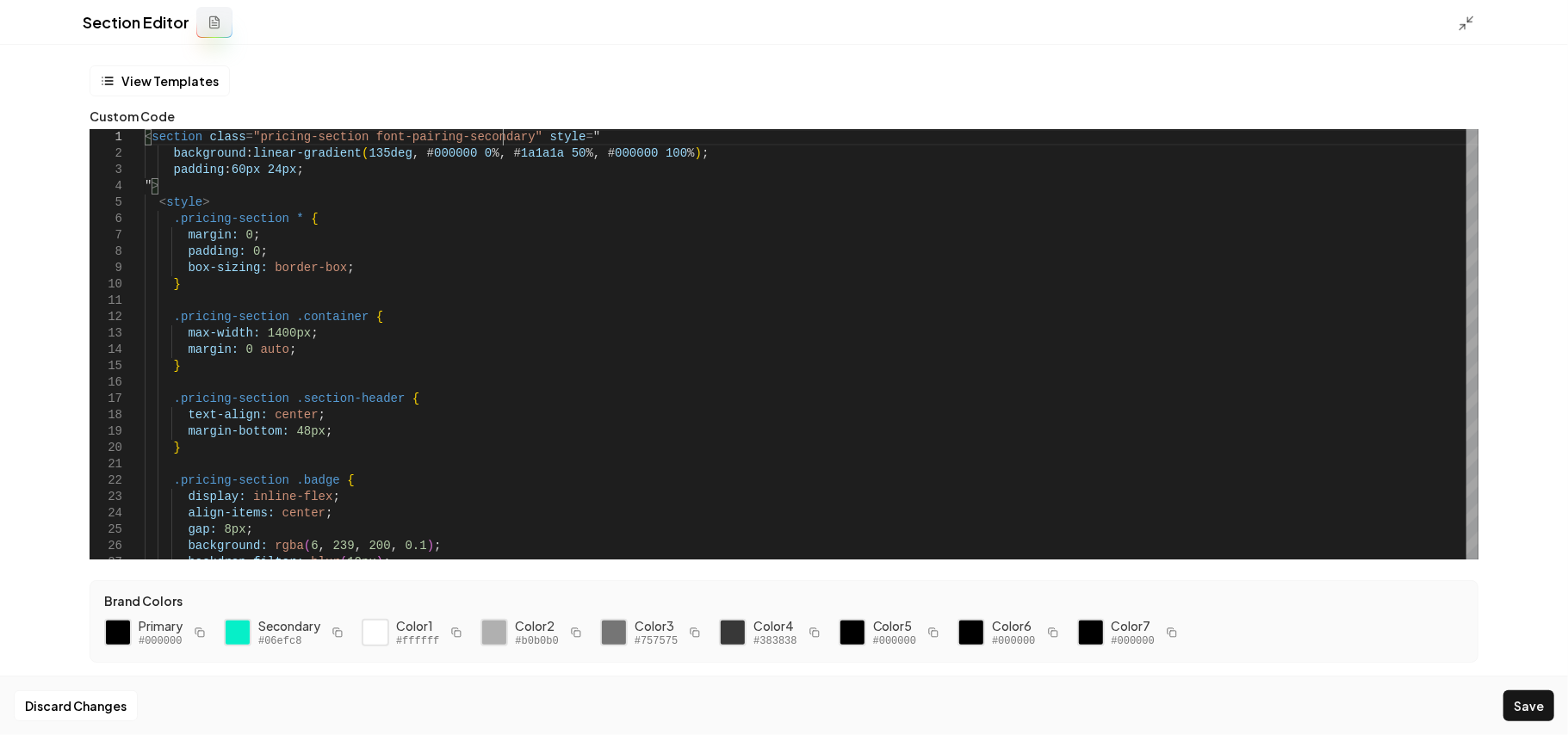
type textarea "**********"
click at [1529, 724] on div "Discard Changes Save" at bounding box center [784, 705] width 1568 height 59
click at [1531, 711] on button "Save" at bounding box center [1528, 706] width 50 height 31
click at [1471, 28] on icon at bounding box center [1466, 23] width 17 height 17
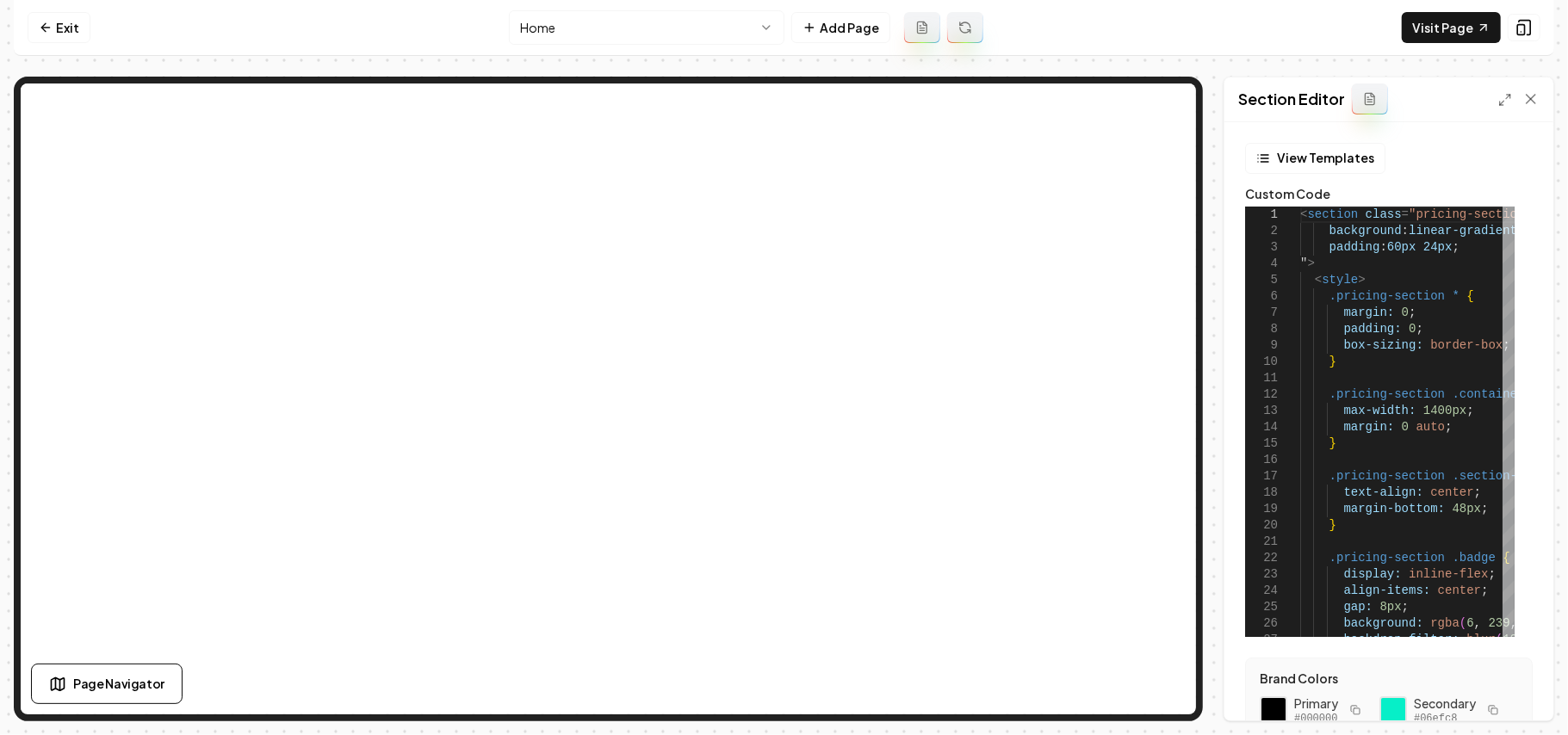
click at [1516, 108] on div at bounding box center [1519, 99] width 42 height 17
click at [1513, 104] on div at bounding box center [1519, 99] width 42 height 17
click at [1512, 100] on div at bounding box center [1519, 99] width 42 height 17
click at [1506, 97] on icon at bounding box center [1505, 100] width 14 height 14
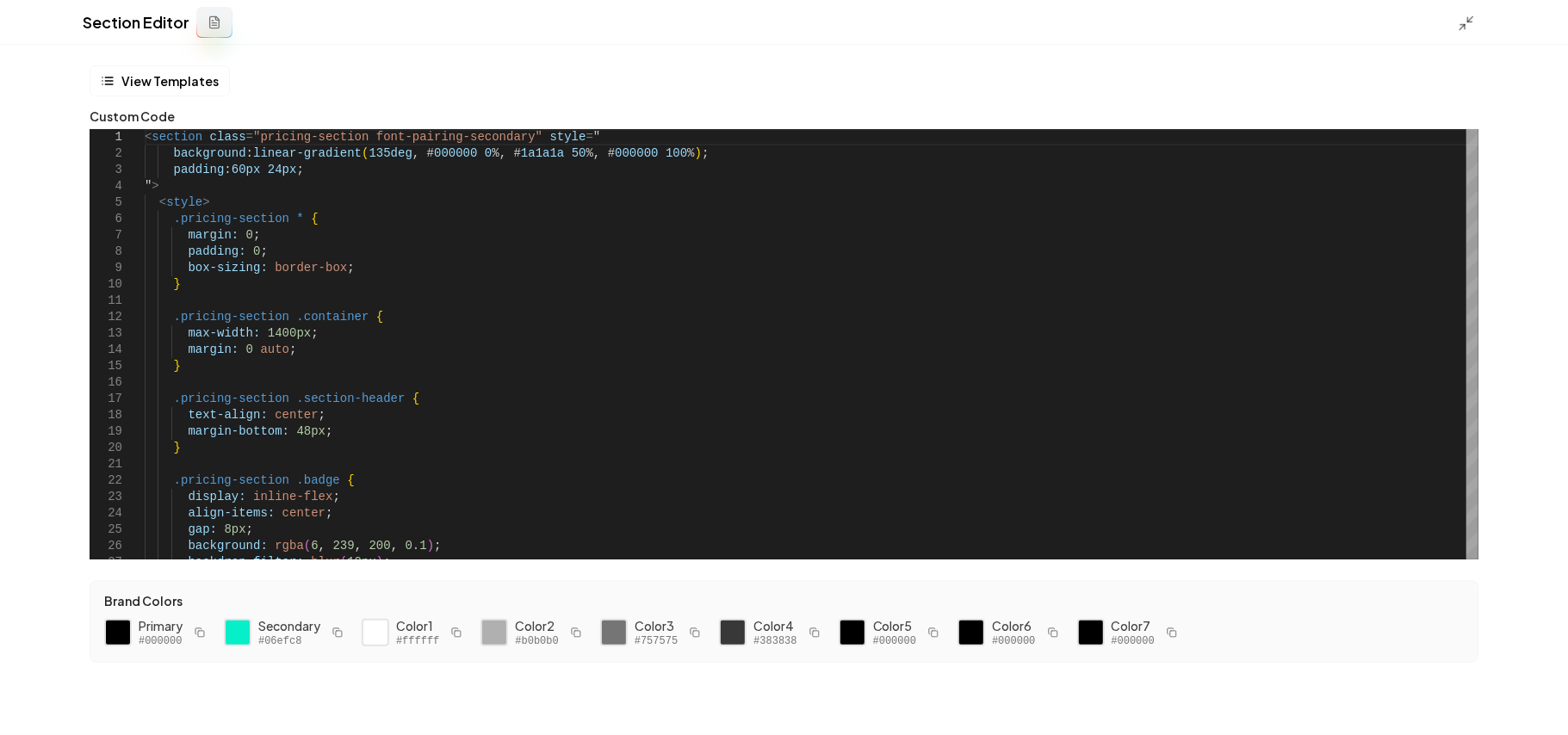
click at [1462, 13] on div at bounding box center [1471, 22] width 27 height 19
click at [1461, 24] on polyline at bounding box center [1462, 26] width 4 height 4
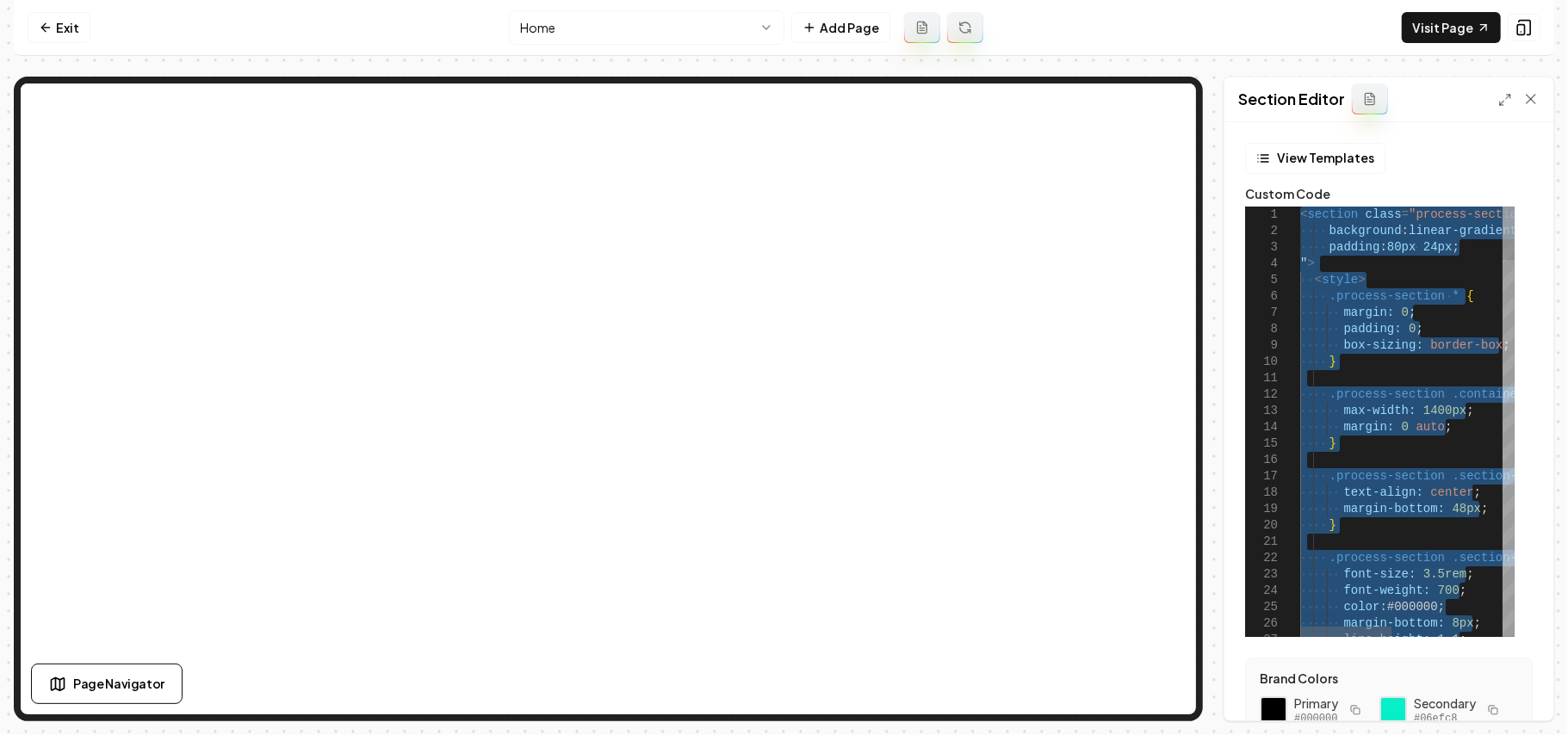
type textarea "**********"
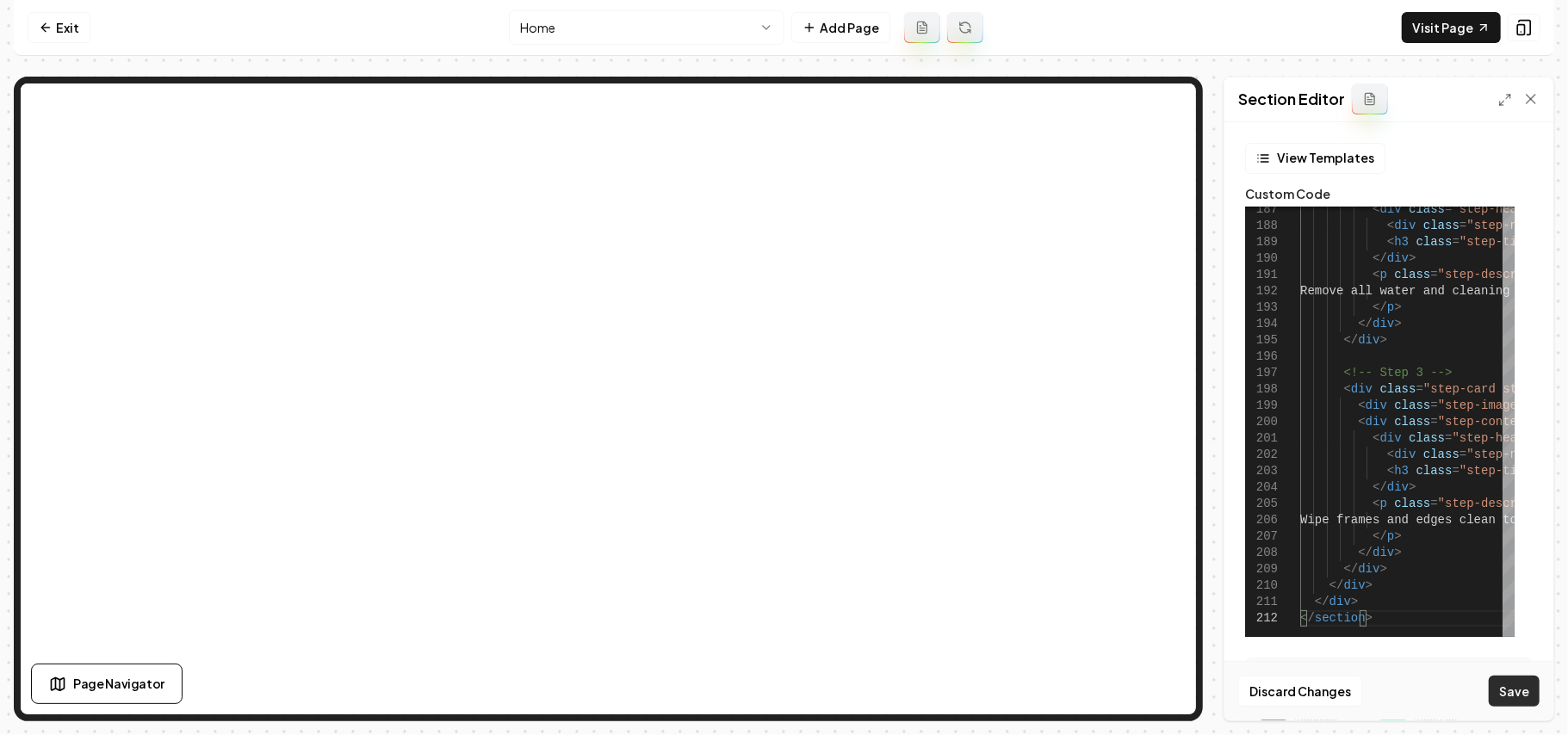
click at [1516, 680] on button "Save" at bounding box center [1514, 691] width 50 height 31
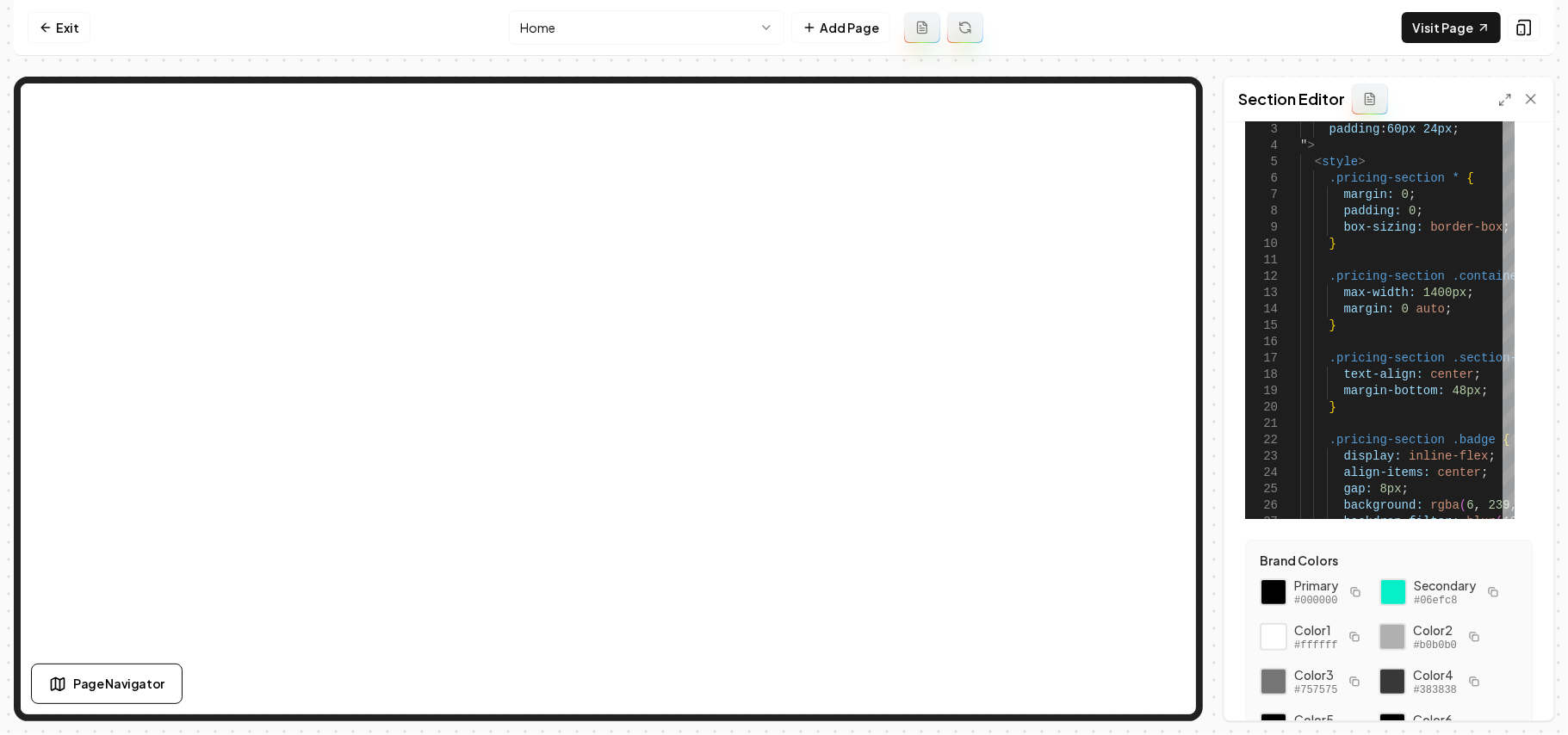
scroll to position [229, 0]
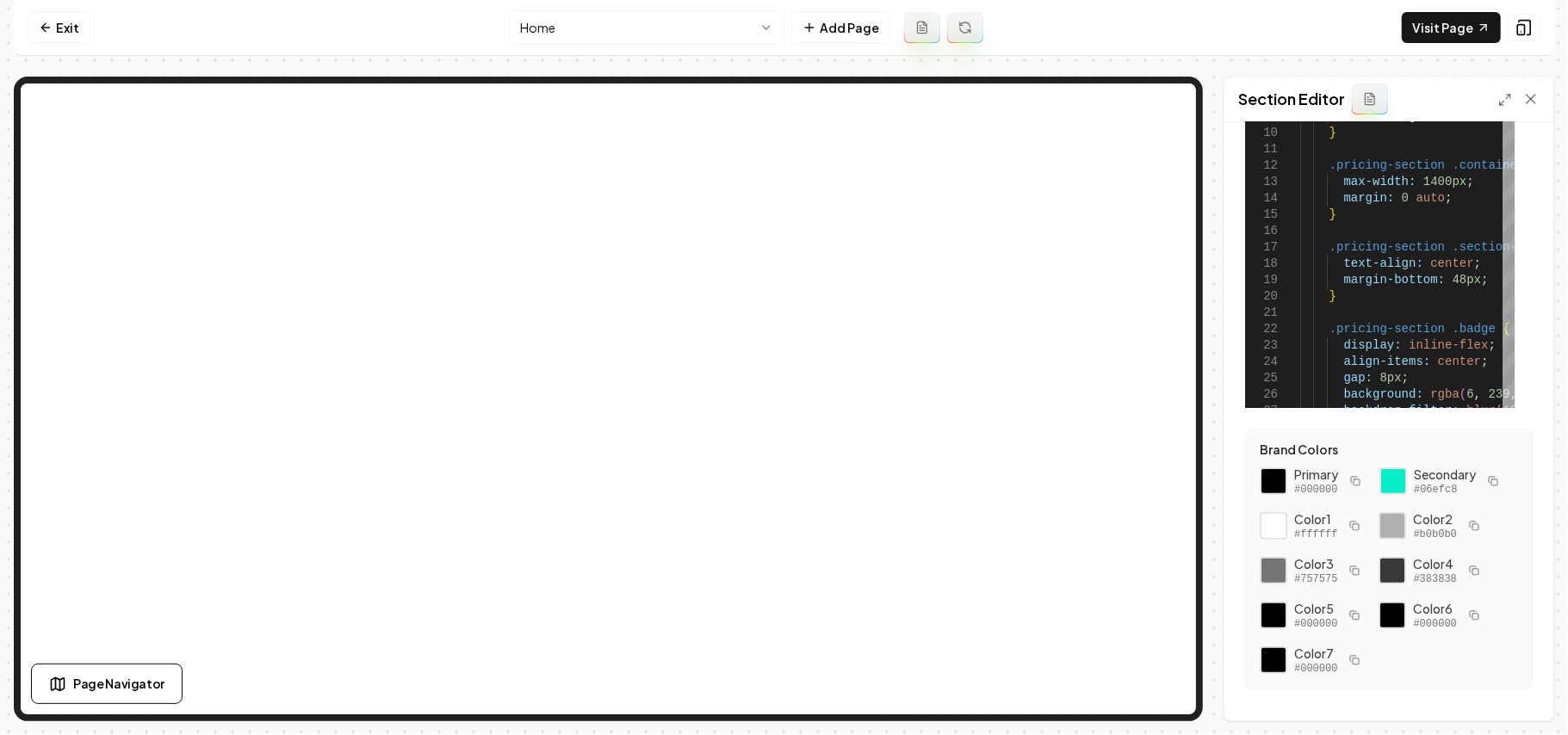
click at [1488, 487] on icon "button" at bounding box center [1492, 481] width 11 height 11
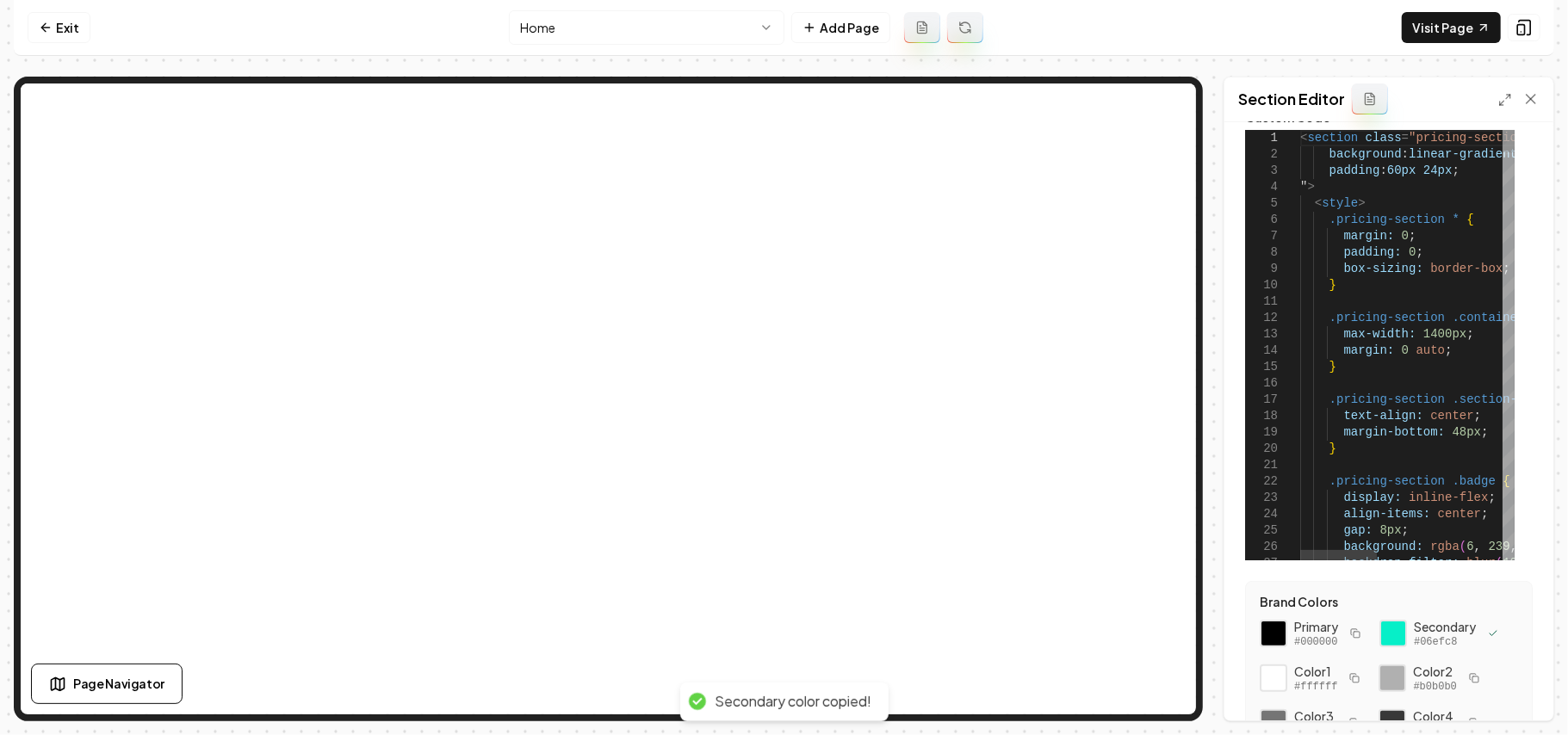
scroll to position [0, 0]
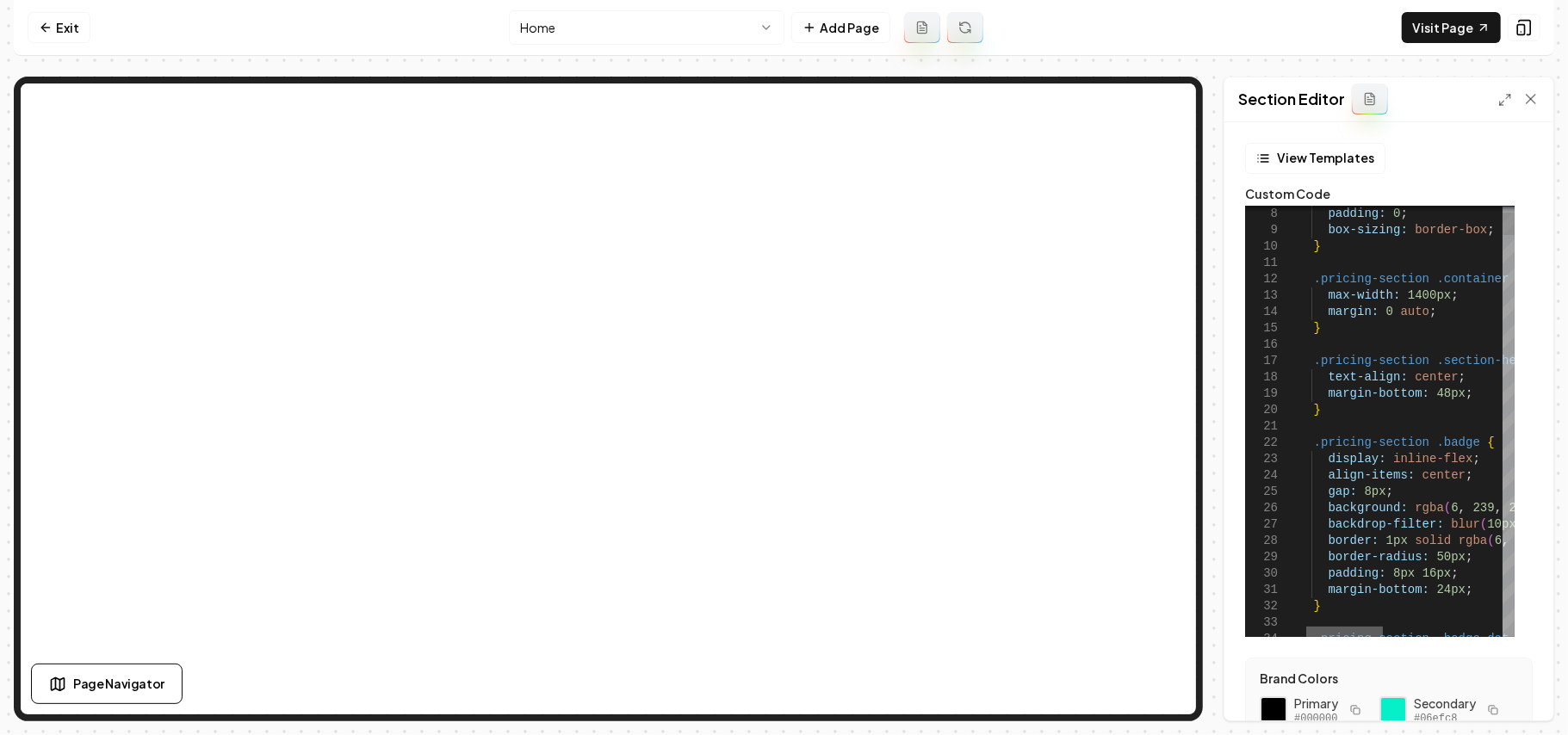
click at [1347, 626] on div at bounding box center [1344, 631] width 77 height 11
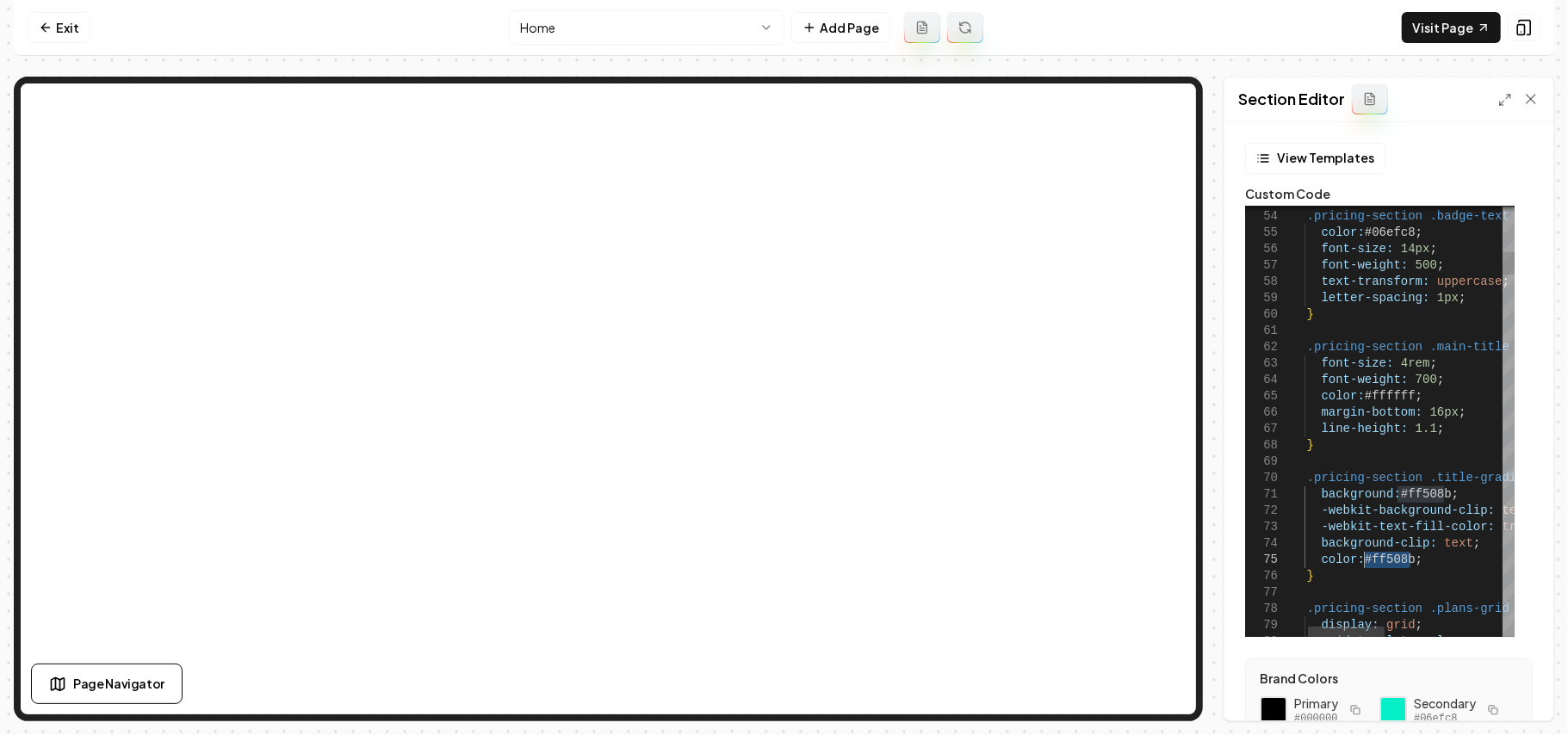
drag, startPoint x: 1410, startPoint y: 561, endPoint x: 1362, endPoint y: 559, distance: 48.0
drag, startPoint x: 1441, startPoint y: 496, endPoint x: 1396, endPoint y: 491, distance: 45.3
type textarea "**********"
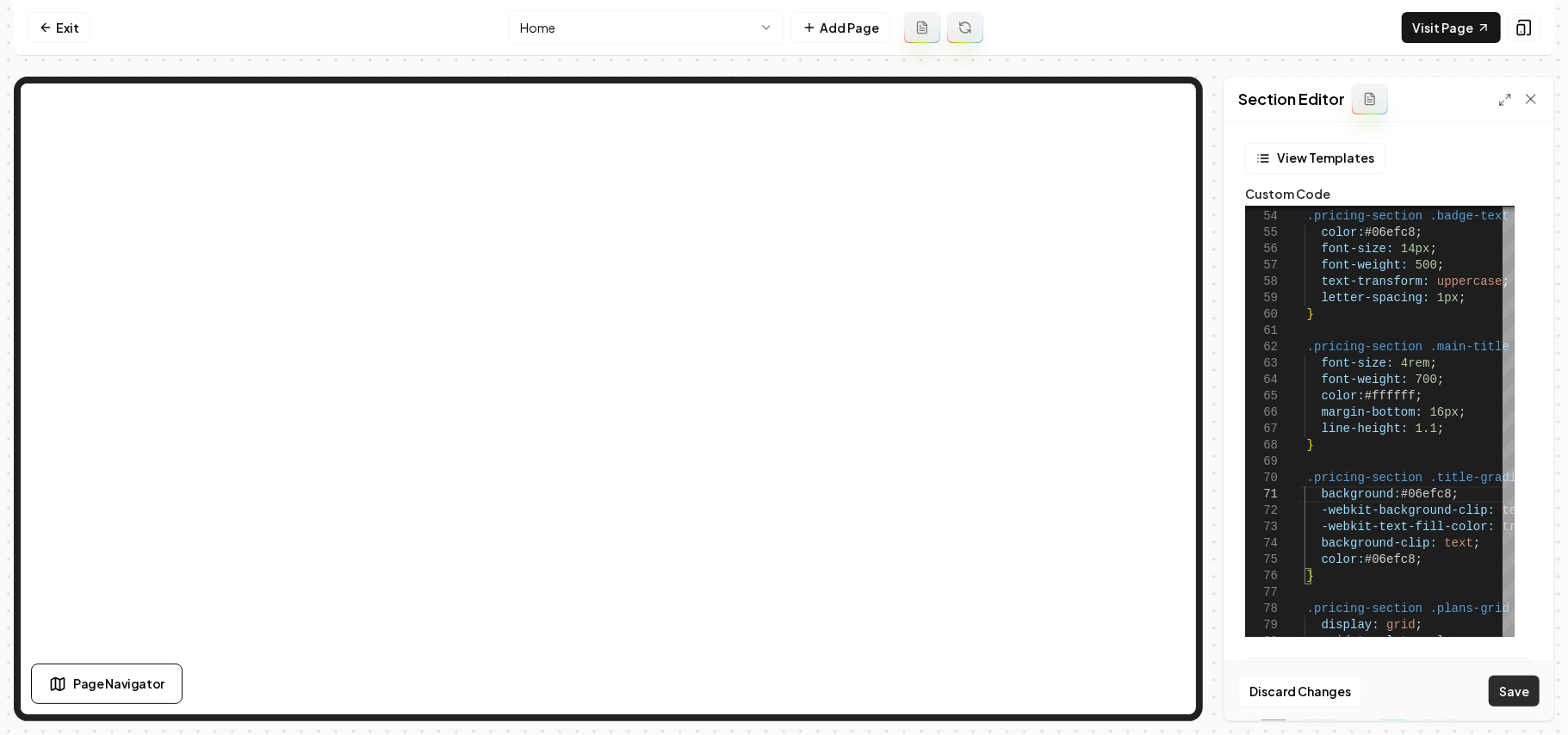
click at [1494, 679] on button "Save" at bounding box center [1514, 691] width 50 height 31
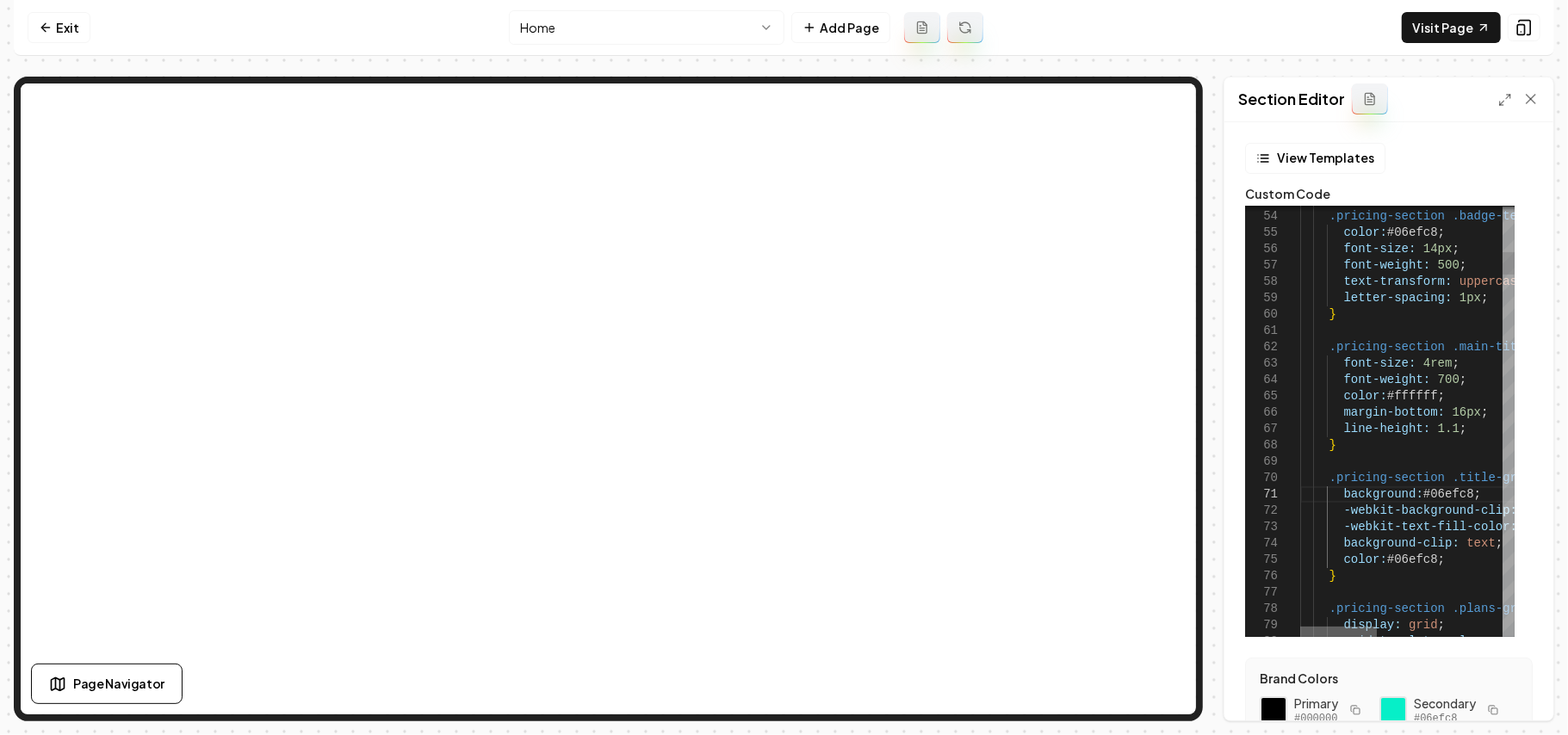
click at [1333, 626] on div at bounding box center [1338, 631] width 77 height 11
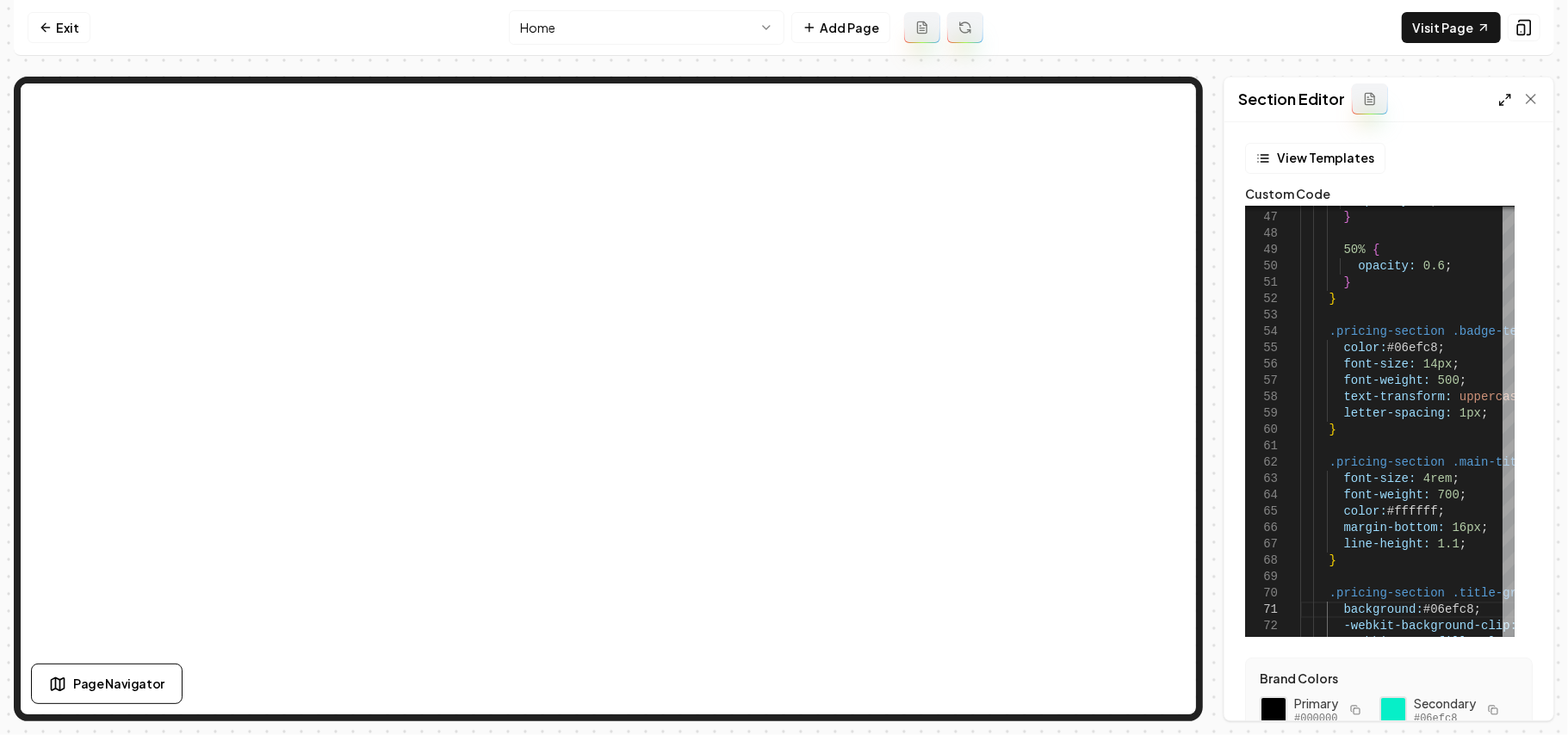
click at [1507, 101] on icon at bounding box center [1505, 100] width 14 height 14
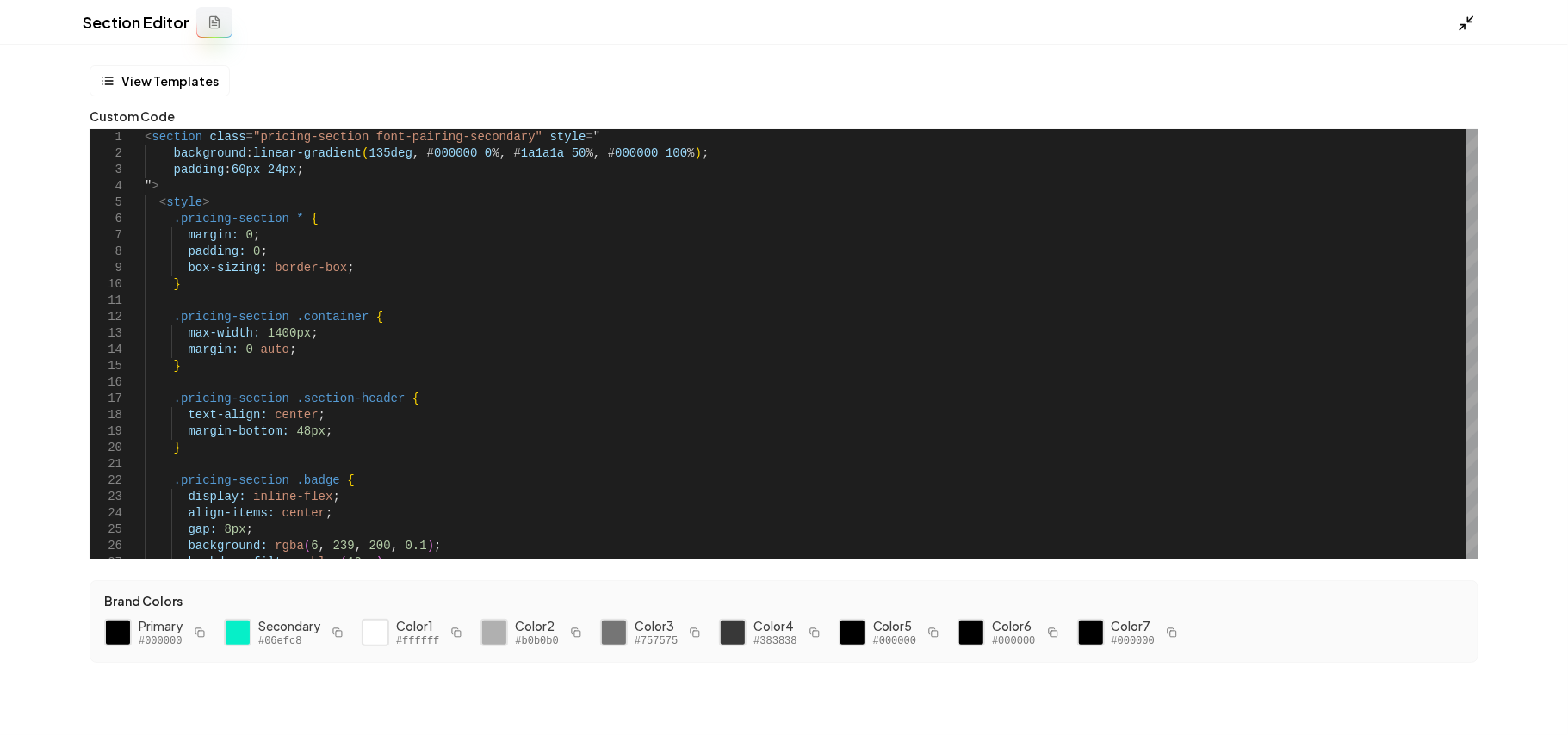
click at [1465, 25] on icon at bounding box center [1466, 23] width 17 height 17
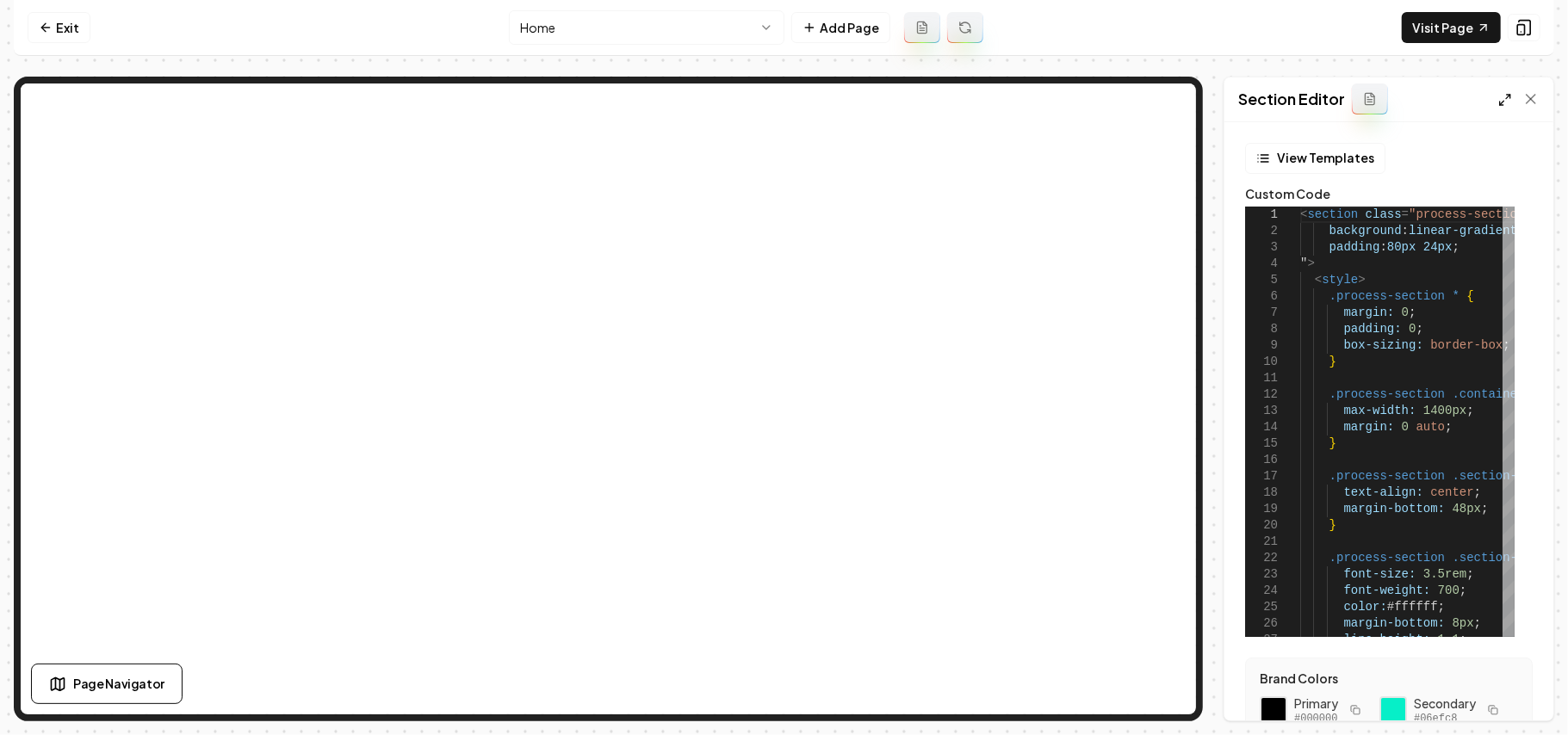
click at [1505, 98] on icon at bounding box center [1505, 100] width 14 height 14
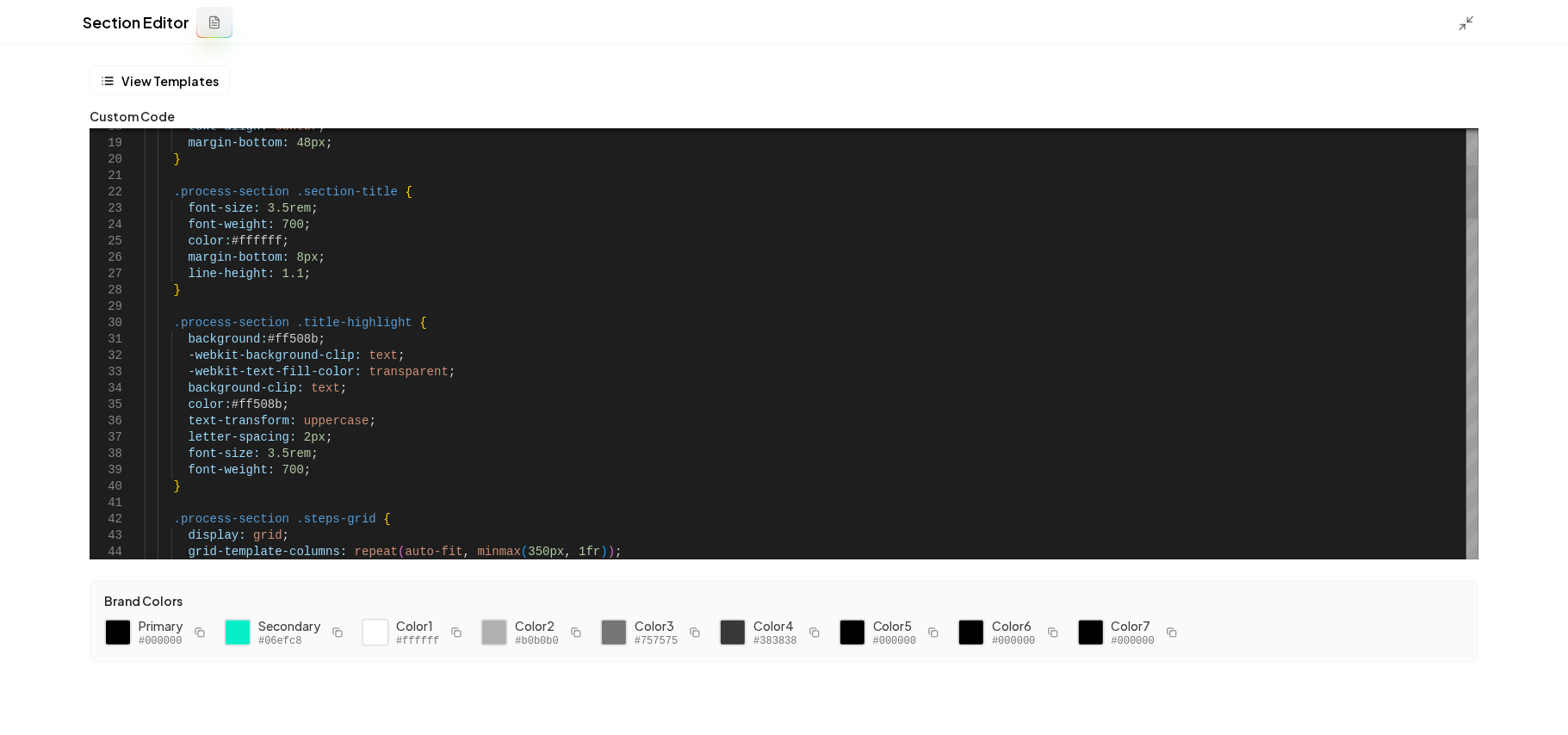
type textarea "**********"
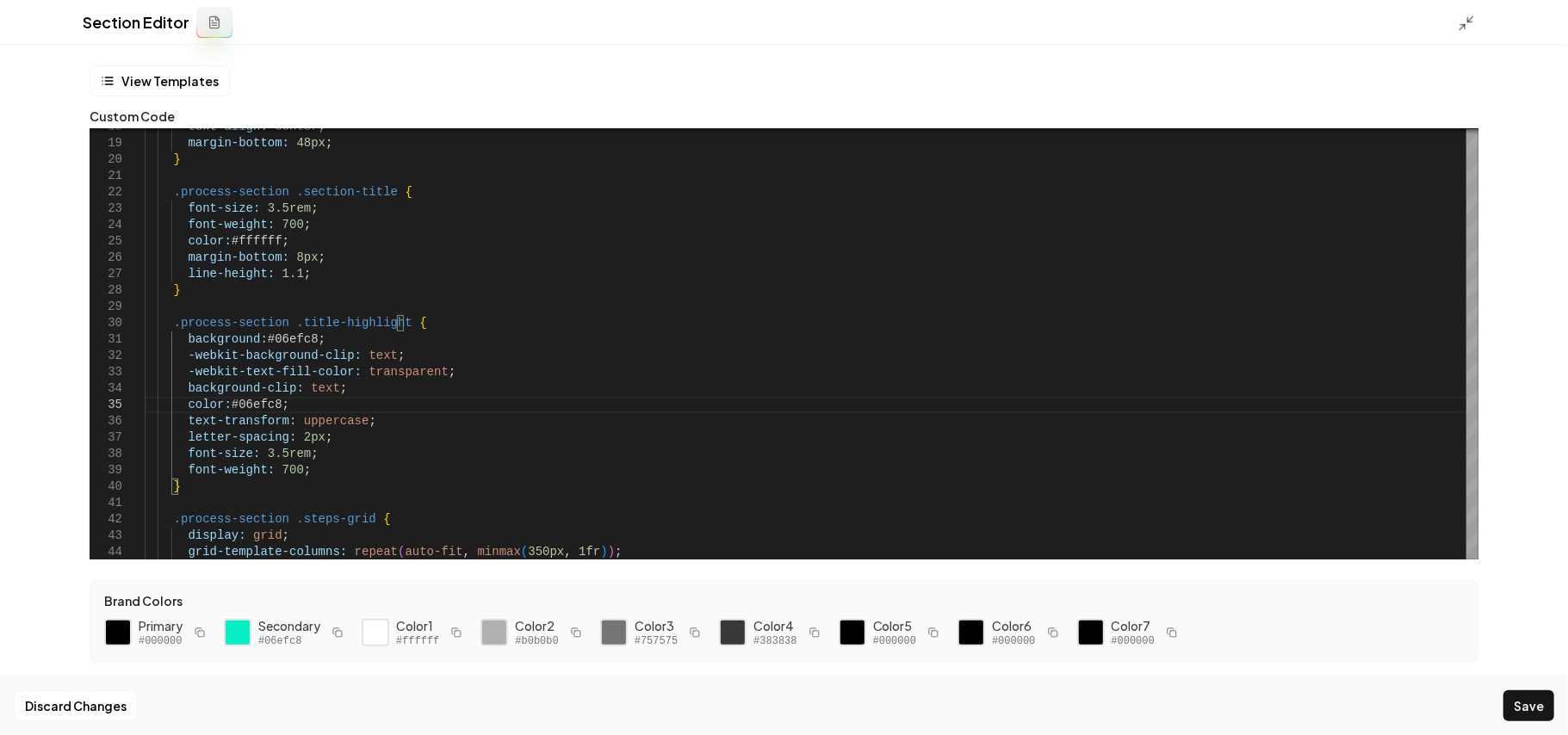
click at [1558, 689] on div "Discard Changes Save" at bounding box center [784, 705] width 1568 height 59
click at [1548, 697] on button "Save" at bounding box center [1528, 706] width 50 height 31
click at [1456, 22] on div "Section Editor" at bounding box center [784, 22] width 1568 height 45
click at [1464, 22] on icon at bounding box center [1466, 23] width 17 height 17
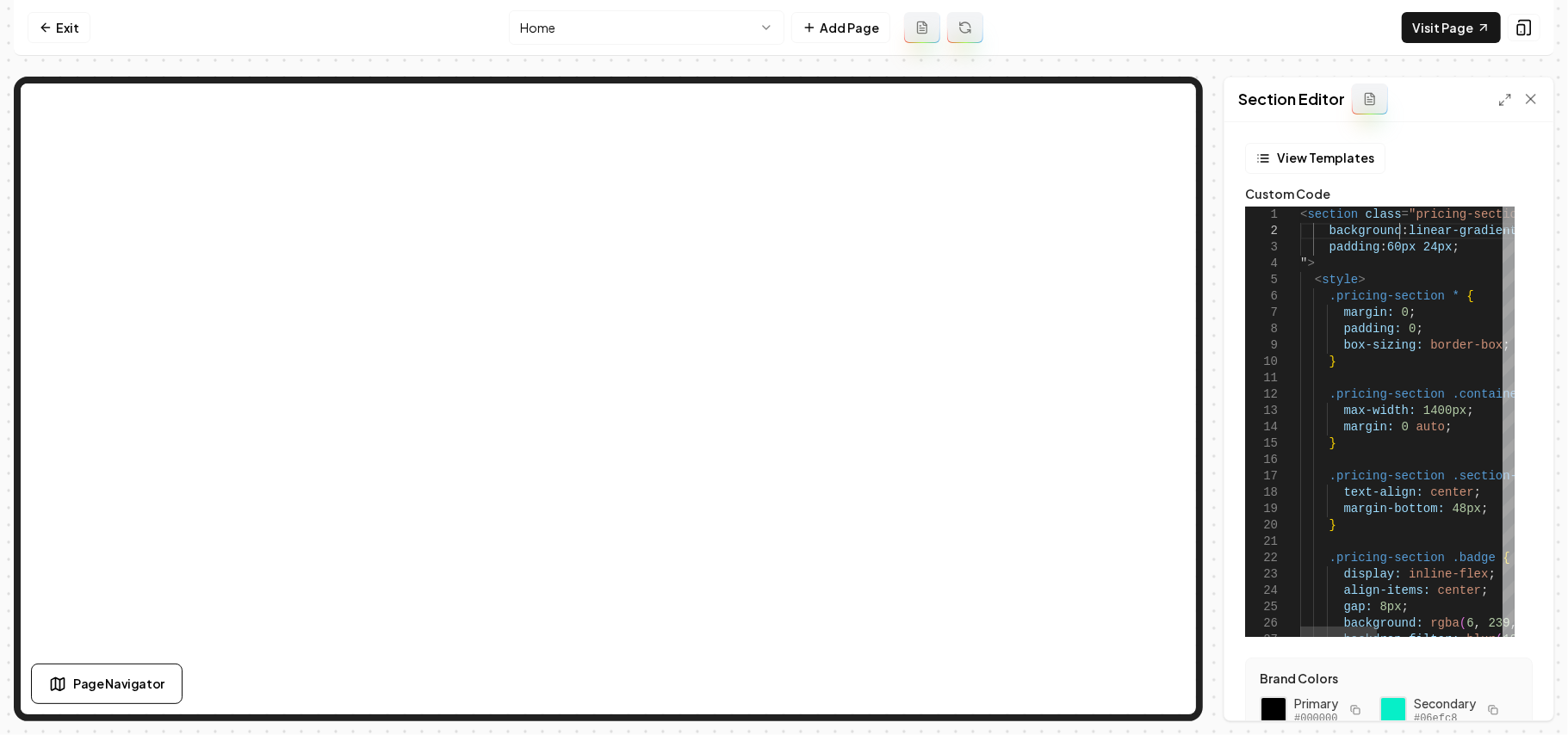
scroll to position [0, 0]
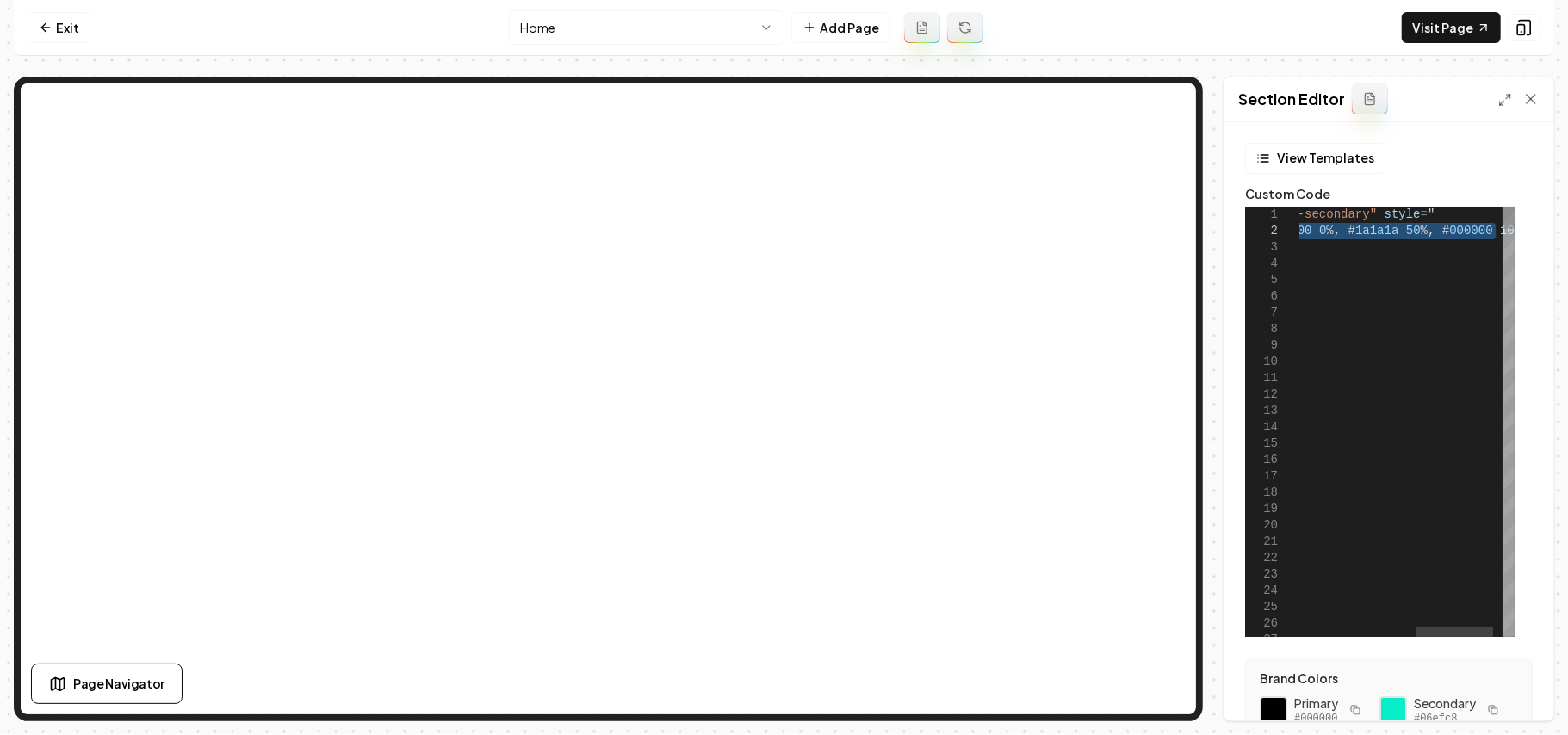
drag, startPoint x: 1402, startPoint y: 227, endPoint x: 1495, endPoint y: 235, distance: 93.3
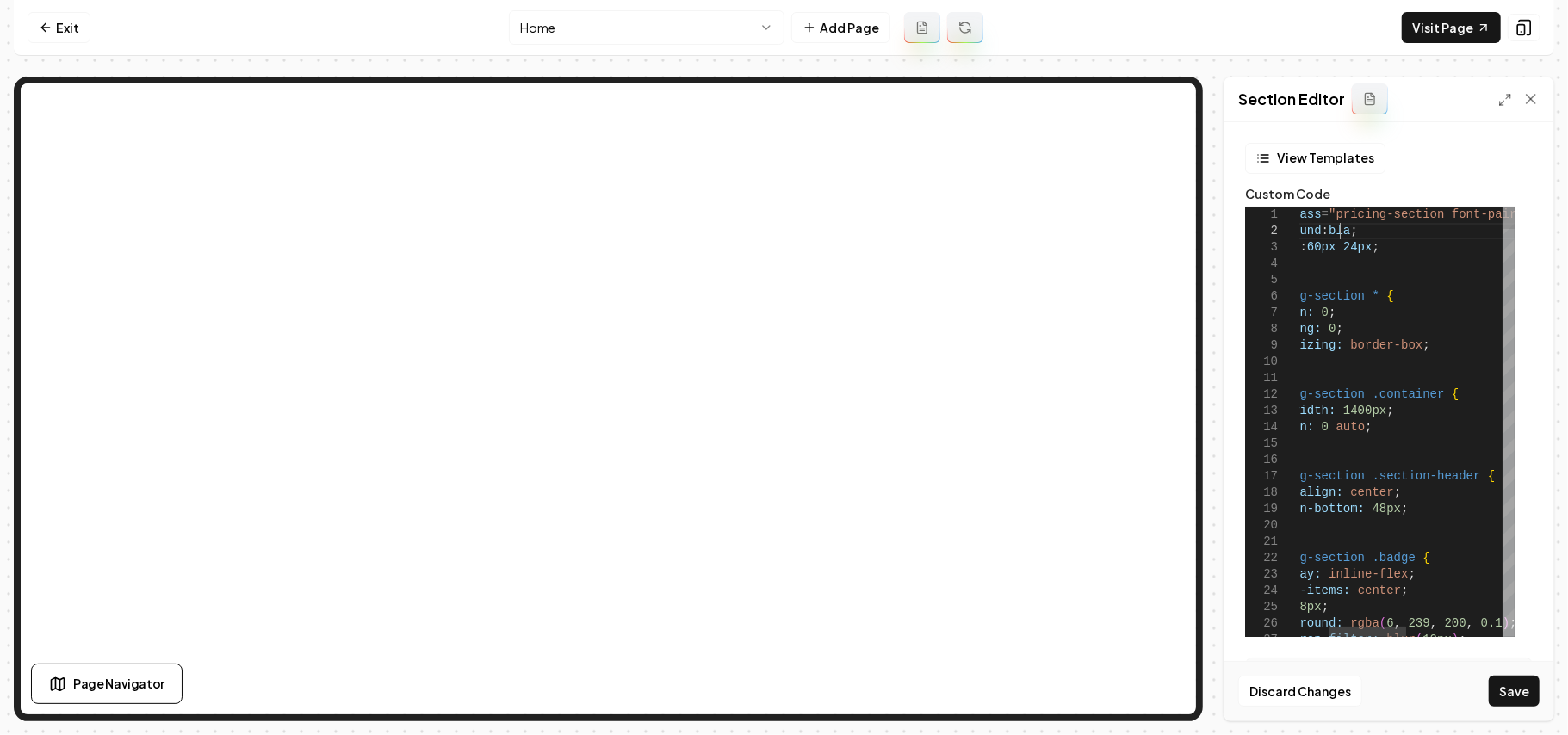
scroll to position [15, 131]
type textarea "**********"
click at [1514, 676] on button "Save" at bounding box center [1514, 691] width 50 height 31
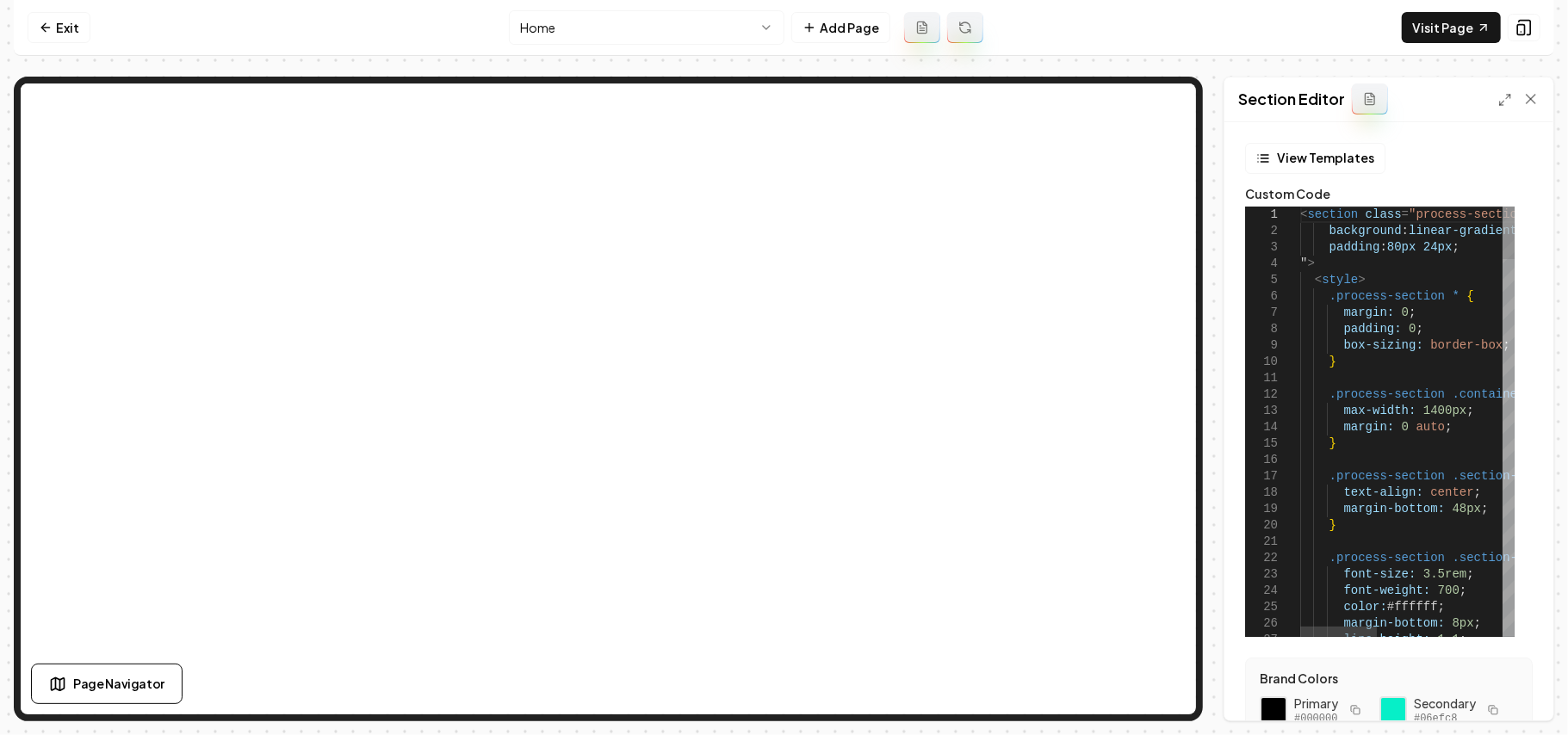
scroll to position [0, 0]
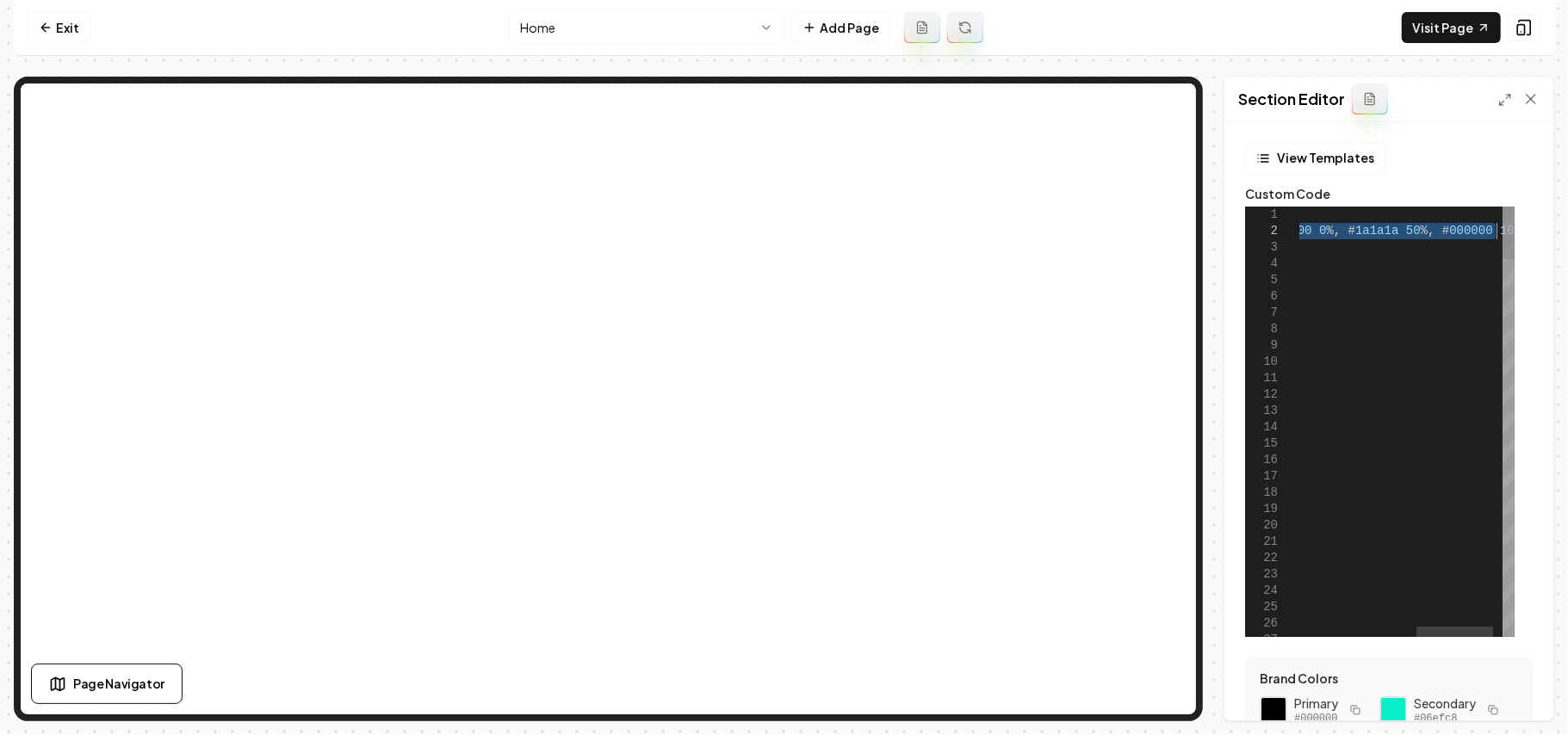
drag, startPoint x: 1403, startPoint y: 231, endPoint x: 1493, endPoint y: 231, distance: 90.0
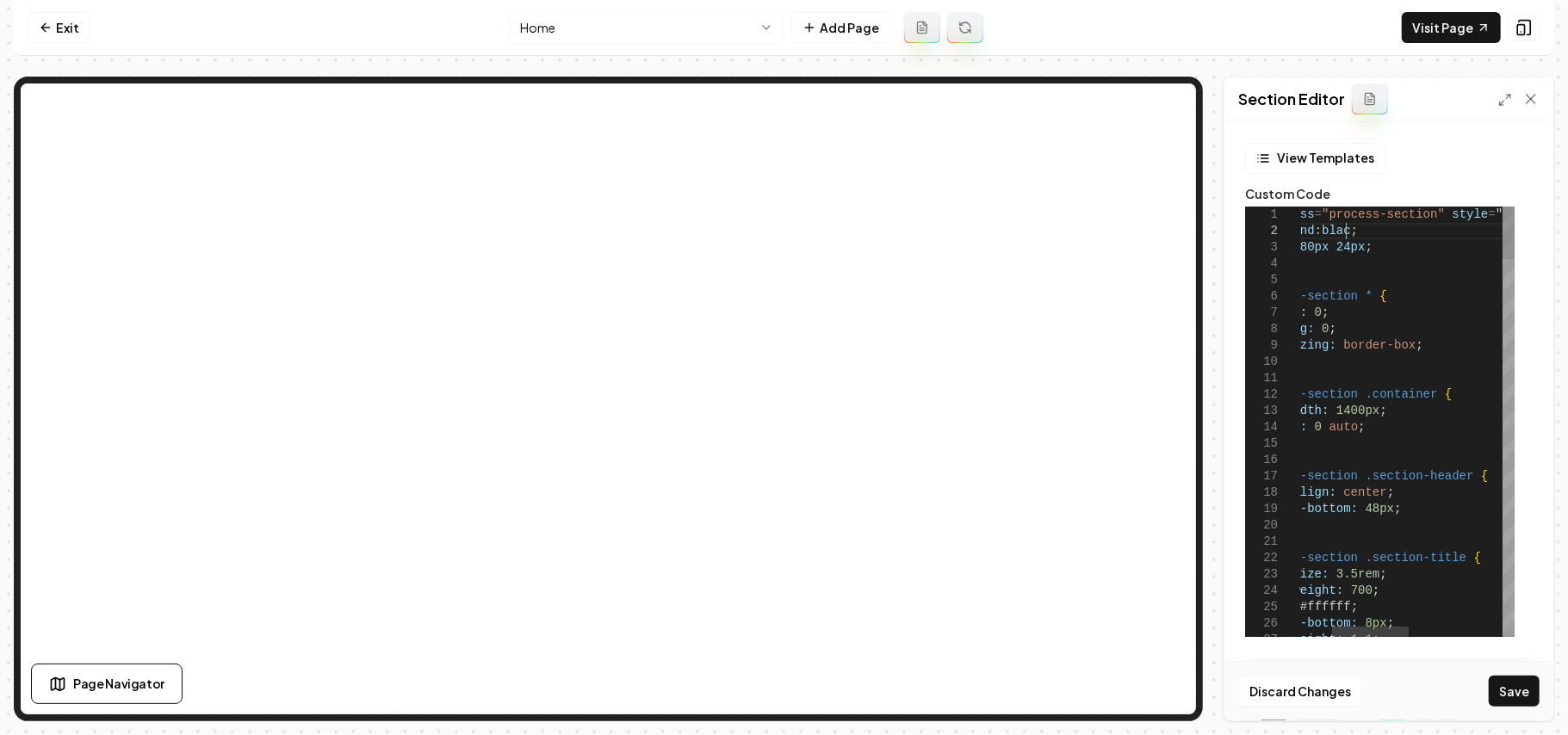
scroll to position [15, 138]
click at [1520, 696] on button "Save" at bounding box center [1514, 691] width 50 height 31
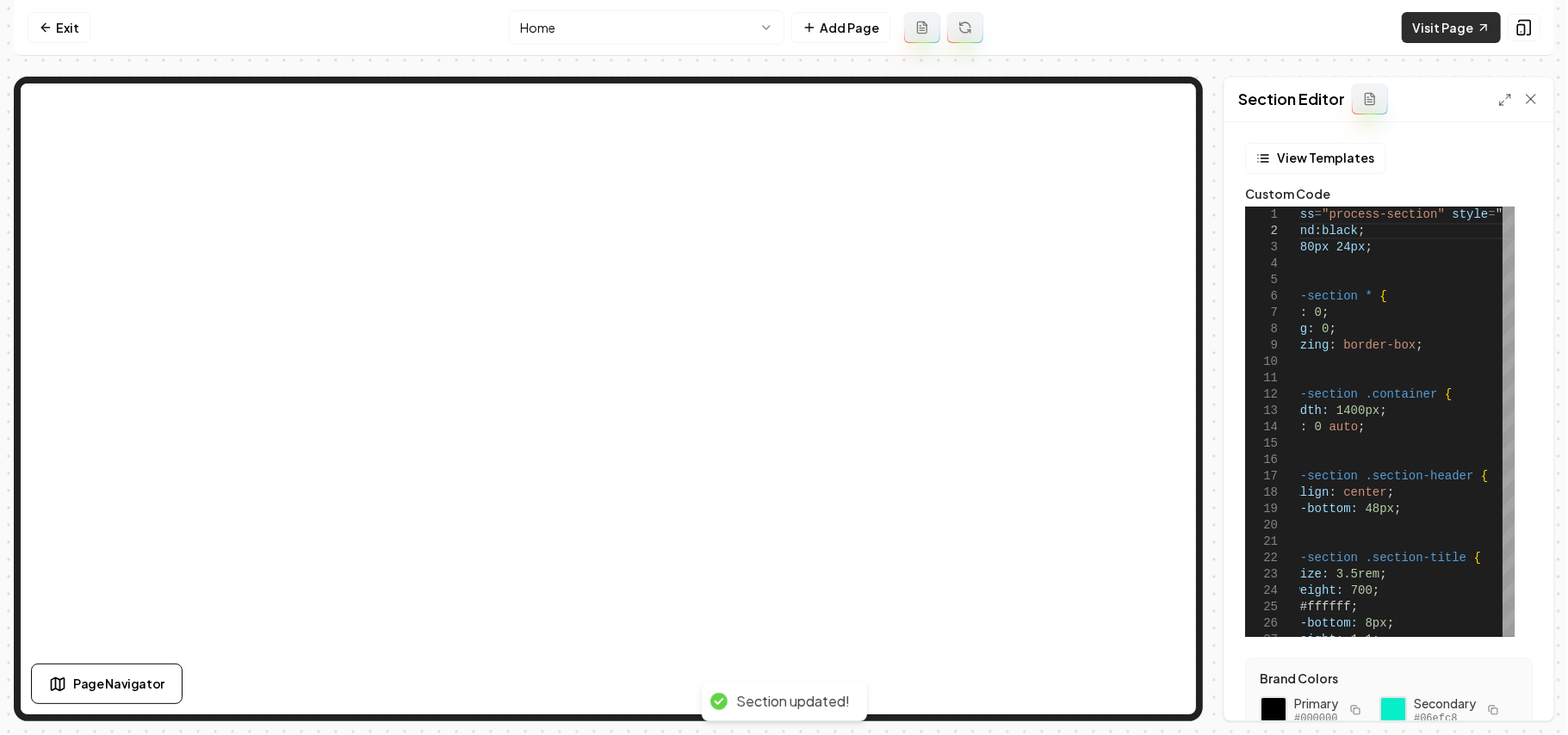
click at [1452, 36] on link "Visit Page" at bounding box center [1452, 27] width 99 height 31
click at [1503, 97] on icon at bounding box center [1505, 100] width 14 height 14
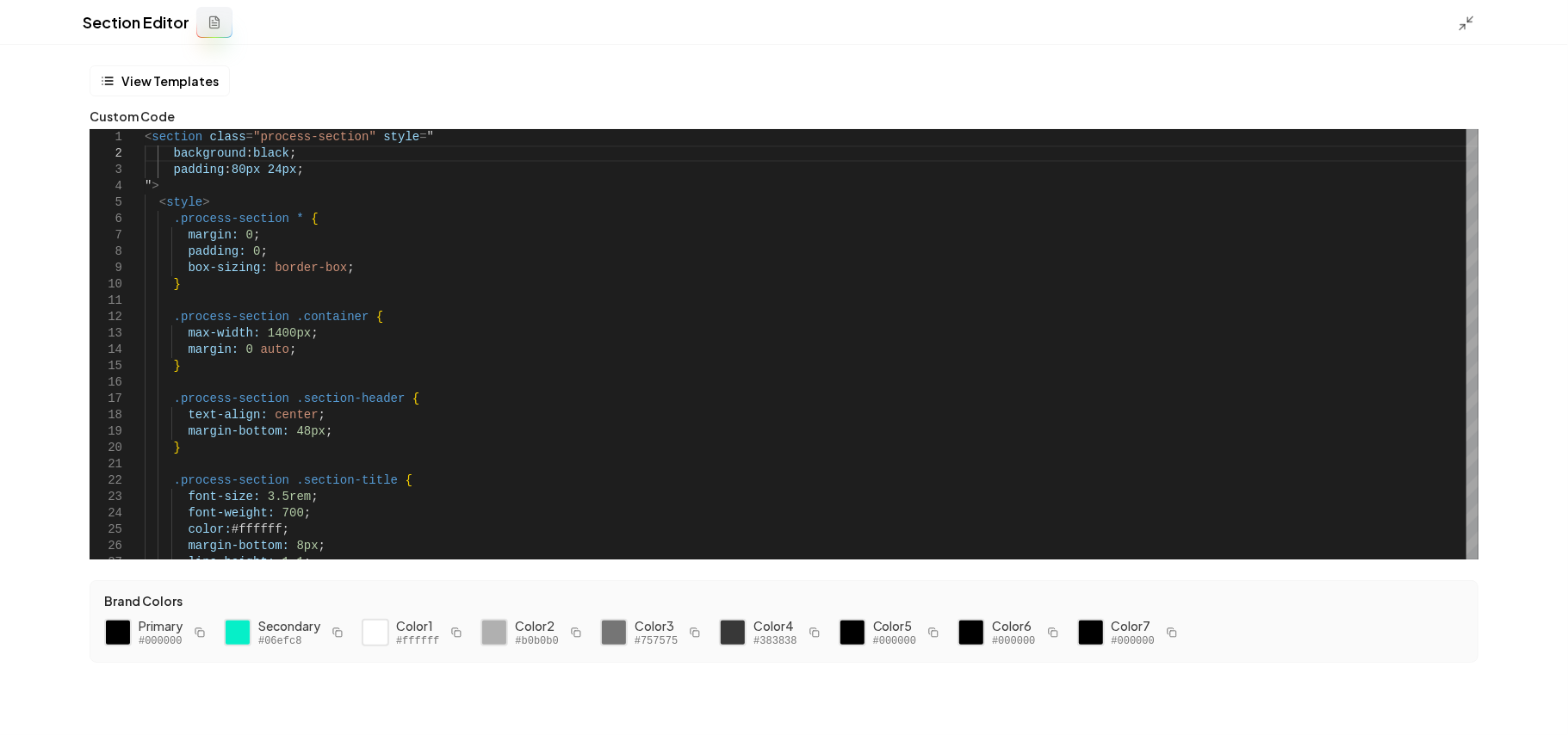
click at [341, 638] on icon "button" at bounding box center [337, 632] width 11 height 11
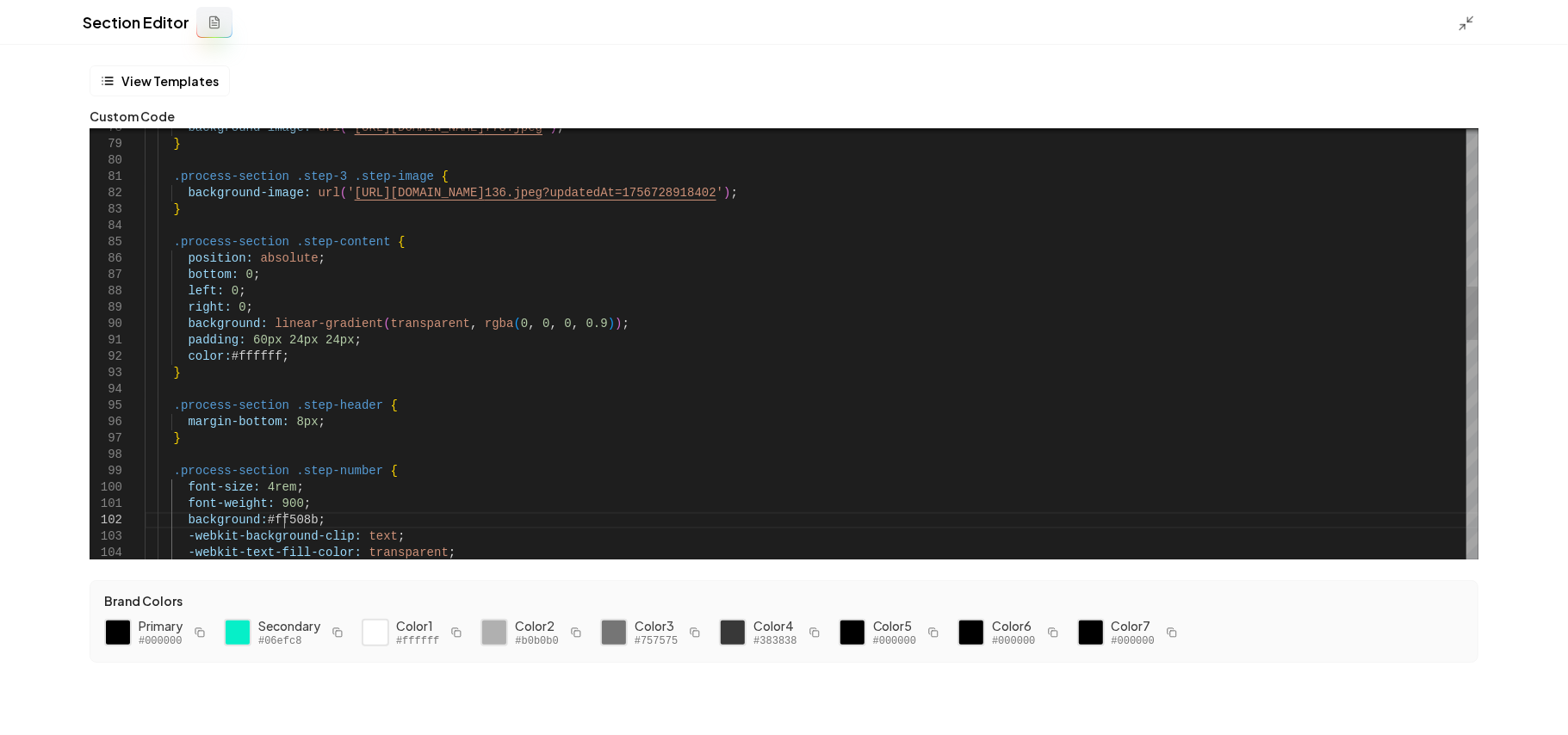
click at [280, 515] on div "background-image: url ( ' [URL][DOMAIN_NAME] 778.jpeg ' ) ; } .process-section …" at bounding box center [811, 593] width 1333 height 3468
click at [1516, 697] on button "Save" at bounding box center [1528, 706] width 50 height 31
click at [1467, 31] on icon at bounding box center [1466, 23] width 17 height 17
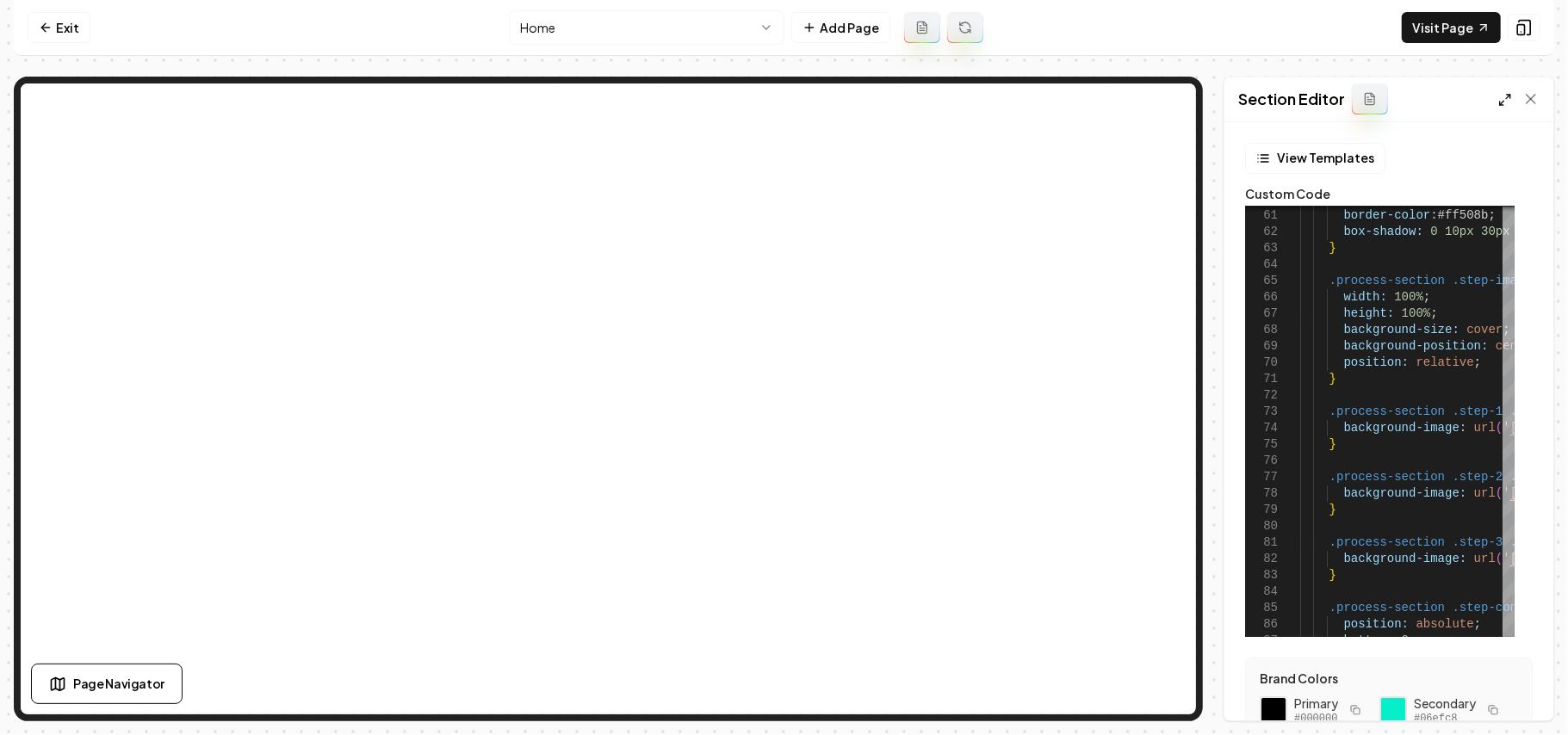
click at [1500, 104] on polyline at bounding box center [1502, 104] width 4 height 4
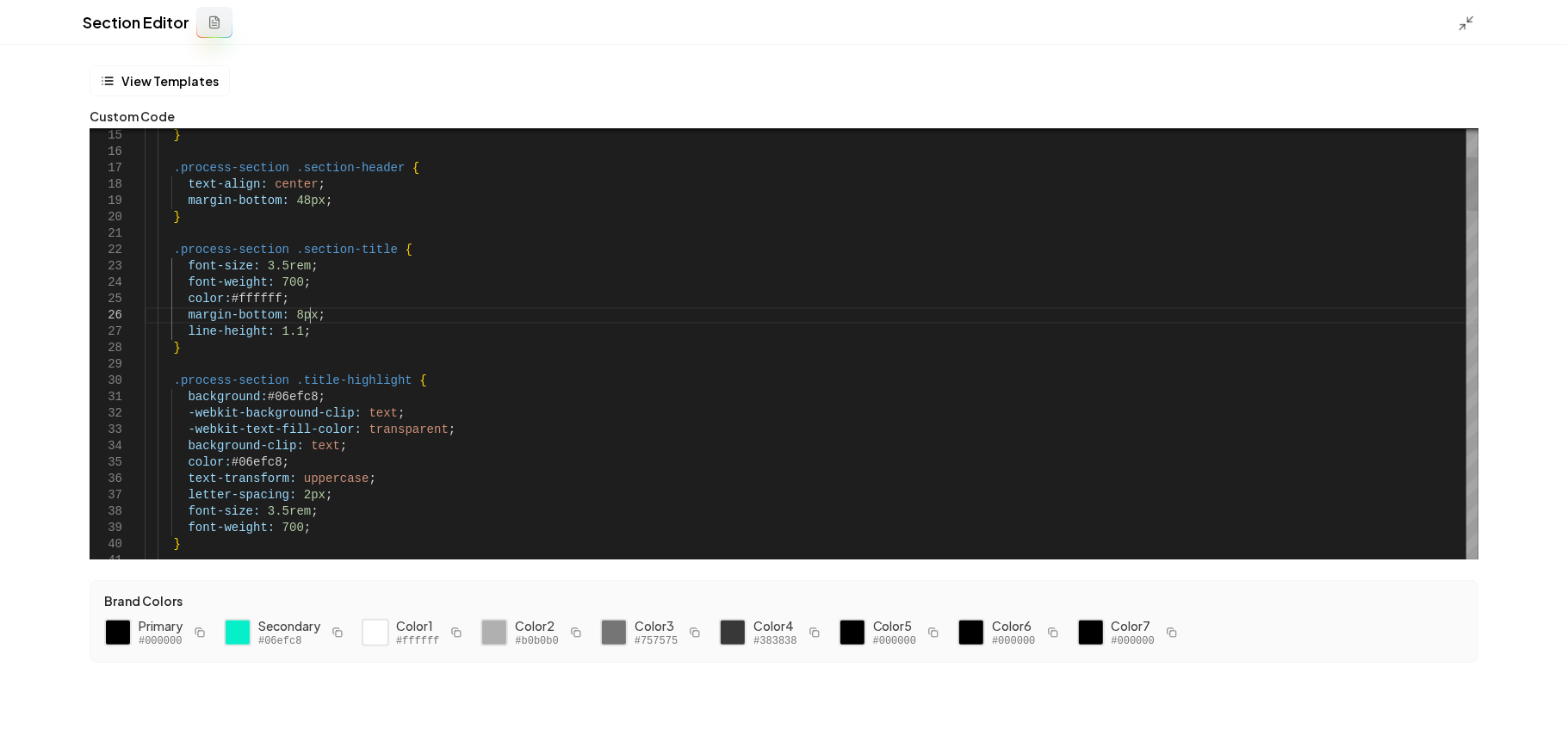
scroll to position [15, 165]
drag, startPoint x: 311, startPoint y: 315, endPoint x: 313, endPoint y: 304, distance: 11.2
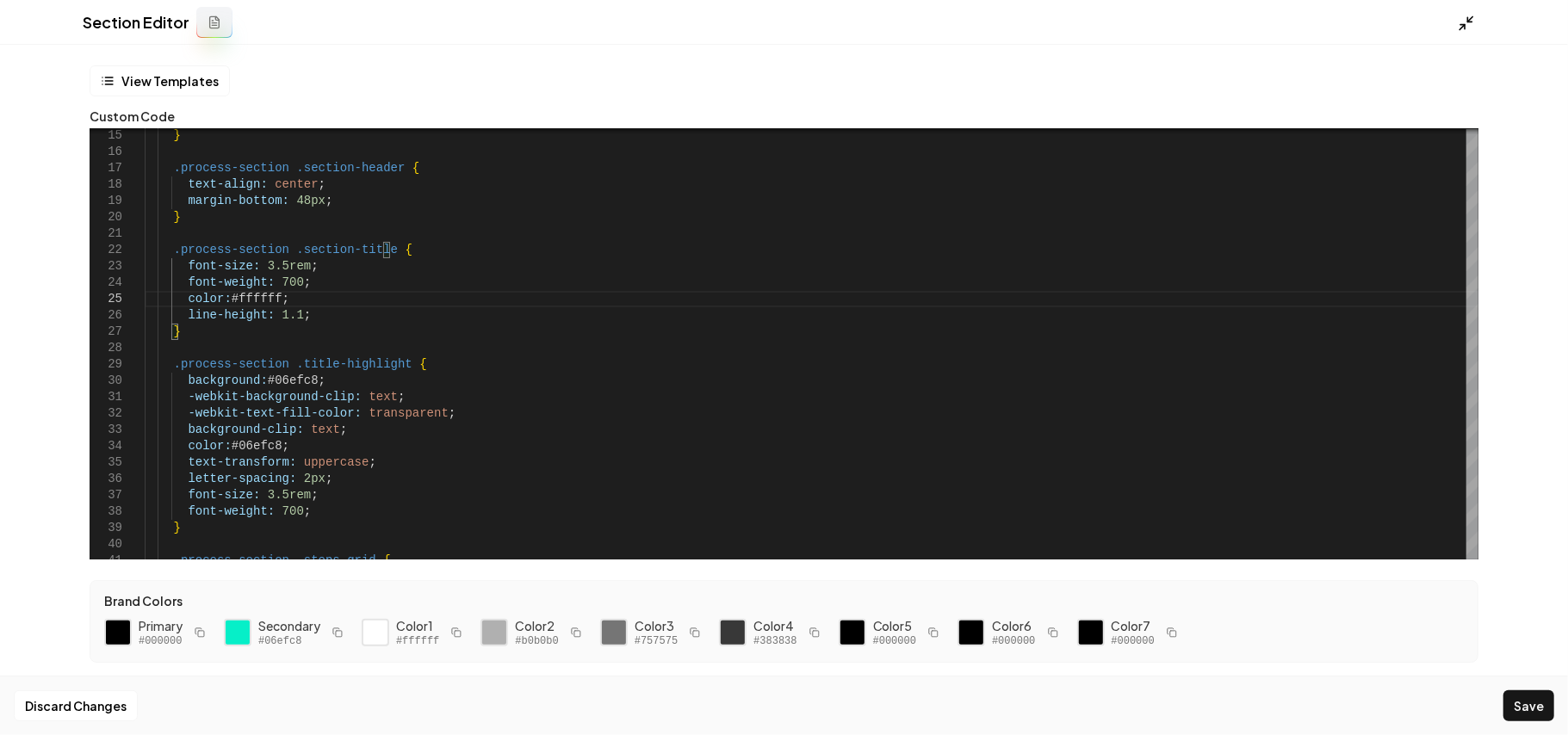
click at [1471, 18] on div at bounding box center [1471, 22] width 27 height 19
click at [1471, 18] on line at bounding box center [1470, 18] width 5 height 5
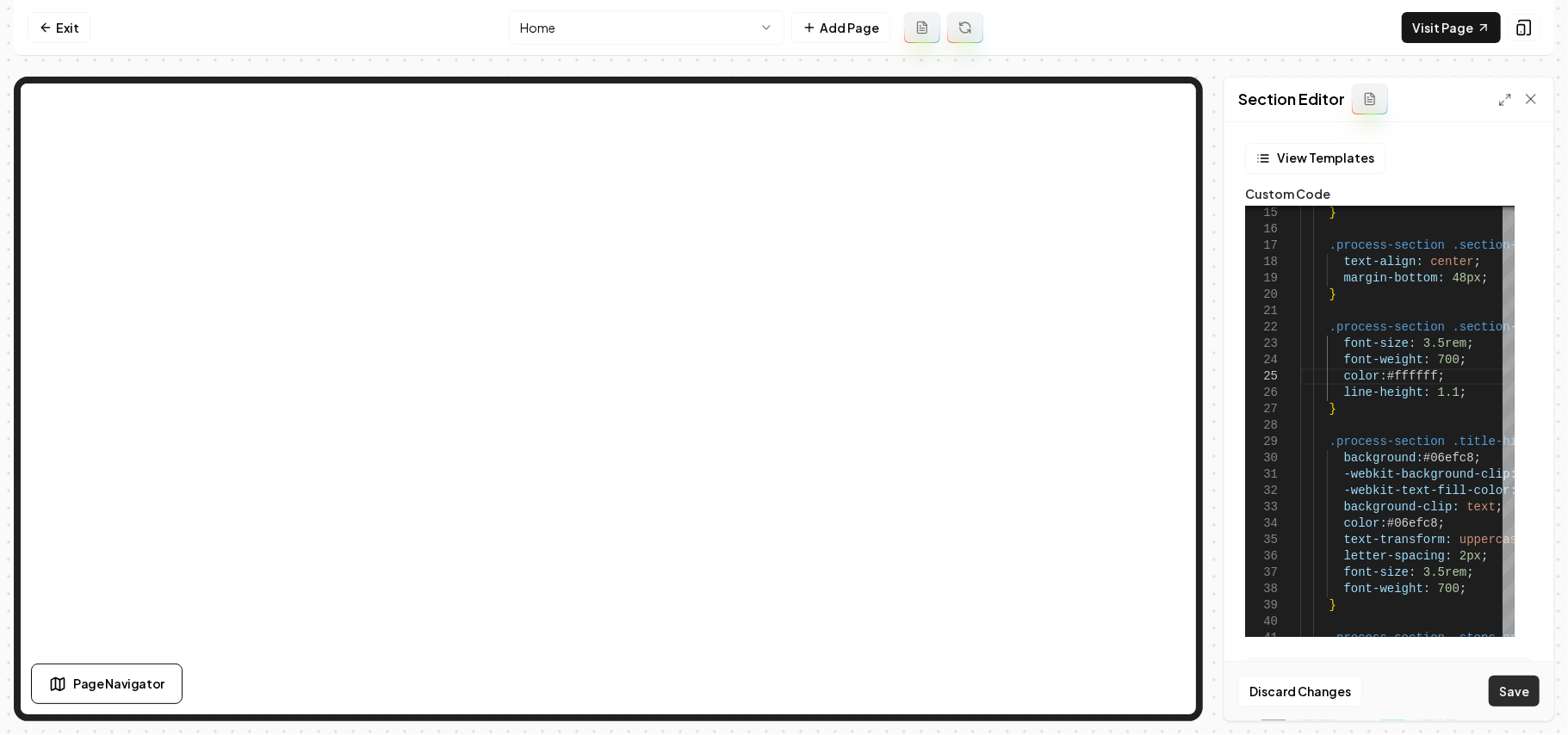
click at [1516, 700] on button "Save" at bounding box center [1514, 691] width 50 height 31
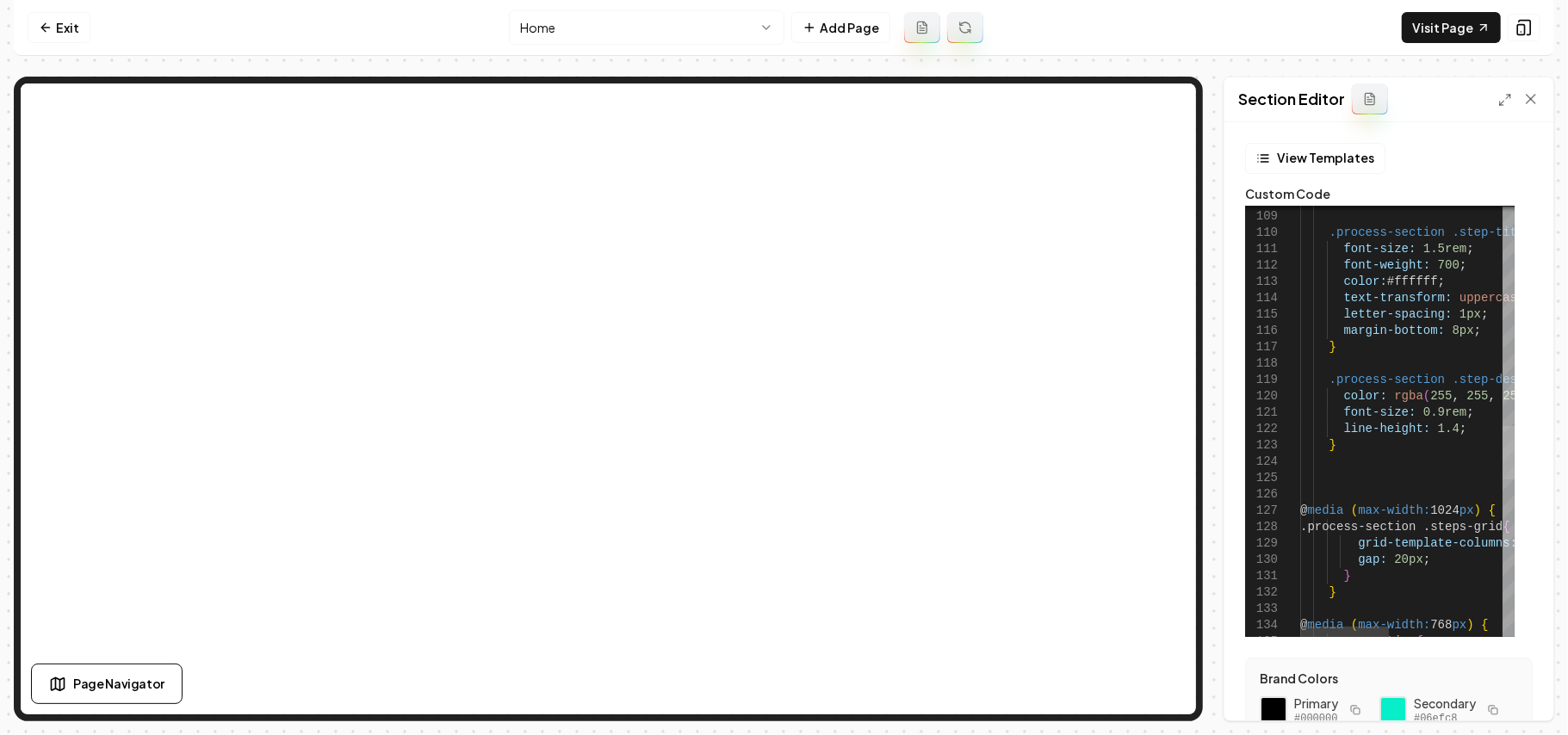
click at [1510, 451] on div at bounding box center [1508, 422] width 12 height 431
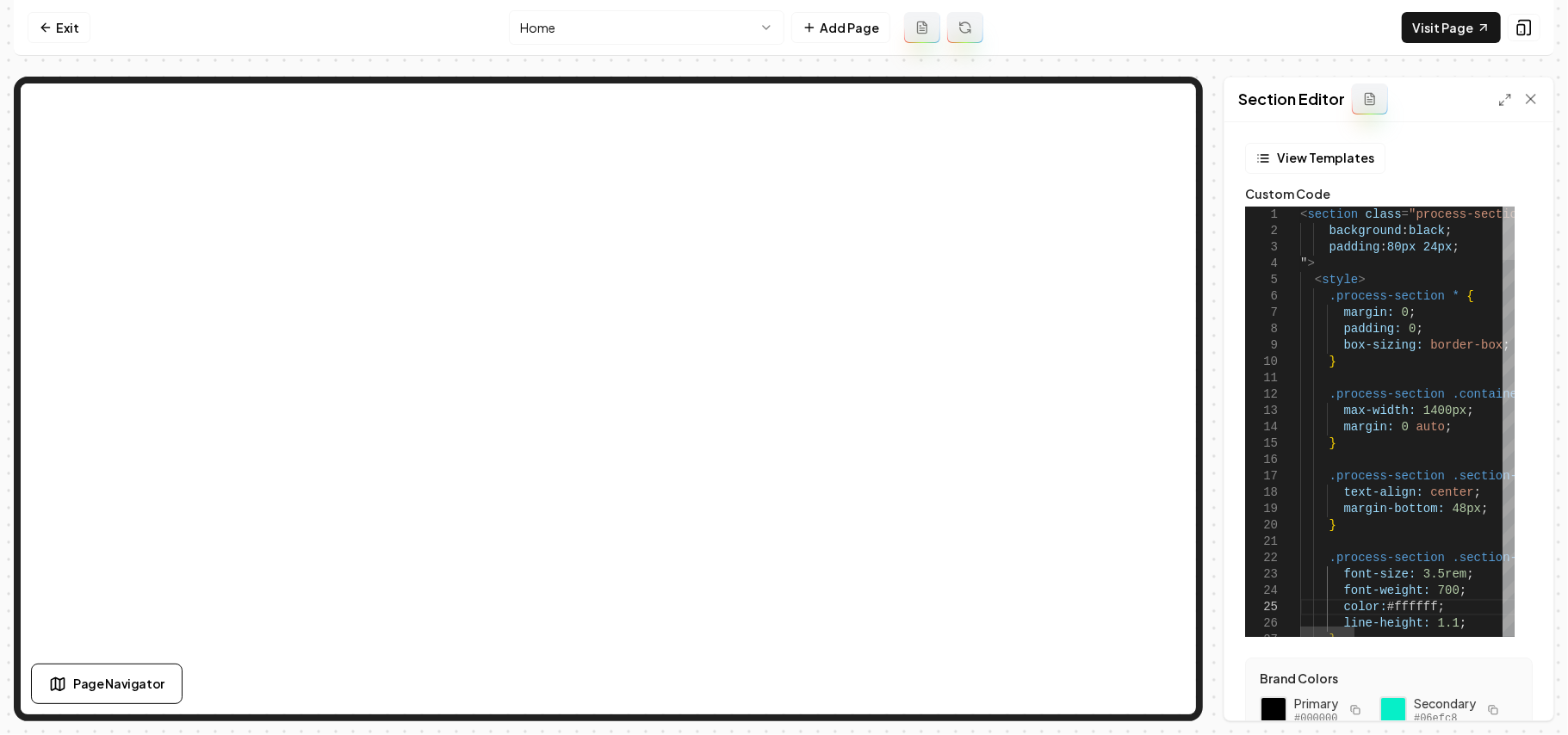
click at [1510, 207] on div at bounding box center [1508, 233] width 12 height 53
drag, startPoint x: 1410, startPoint y: 248, endPoint x: 1395, endPoint y: 248, distance: 15.0
drag, startPoint x: 1386, startPoint y: 249, endPoint x: 1413, endPoint y: 249, distance: 27.0
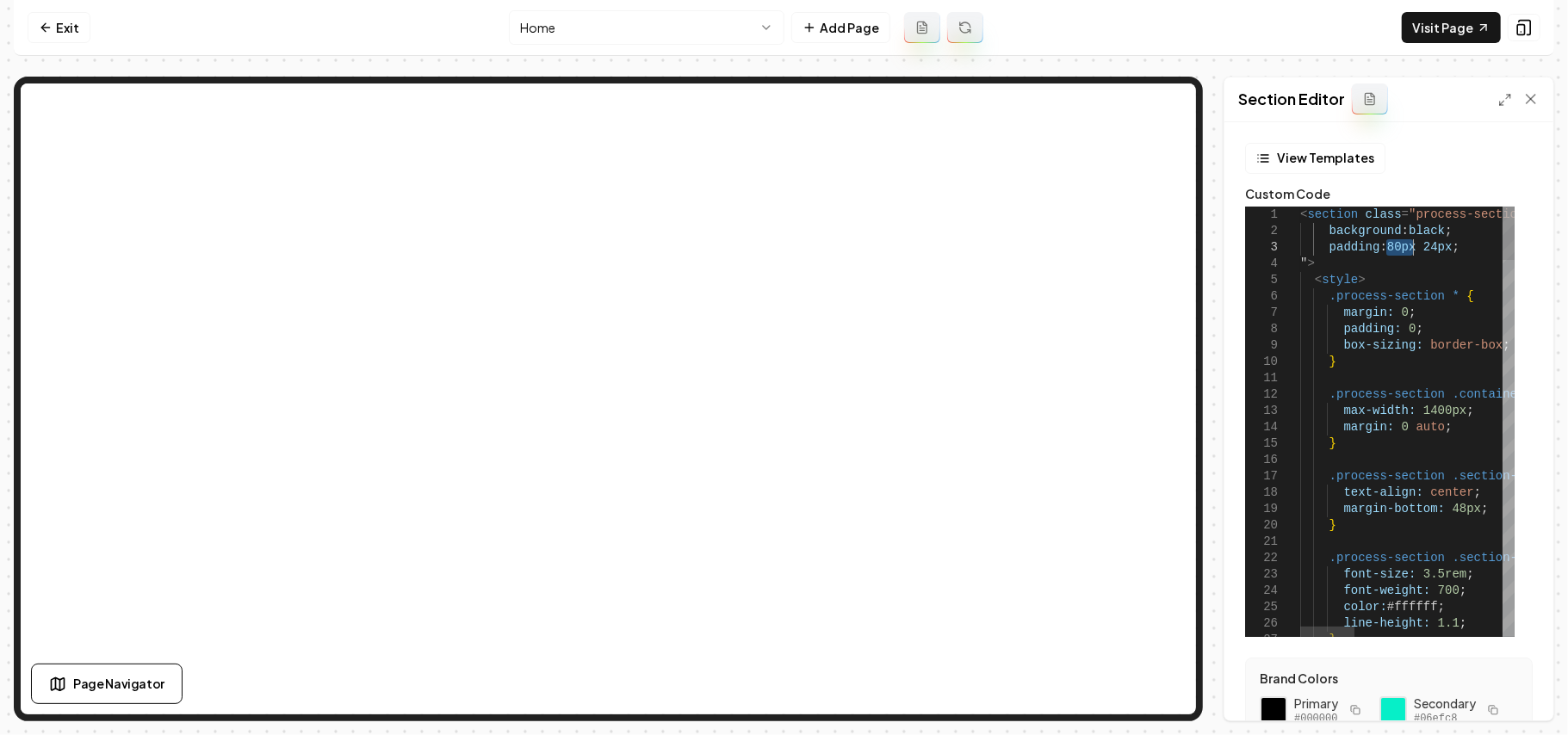
type textarea "**********"
click at [1519, 686] on button "Save" at bounding box center [1514, 691] width 50 height 31
click at [53, 28] on link "Exit" at bounding box center [58, 27] width 63 height 31
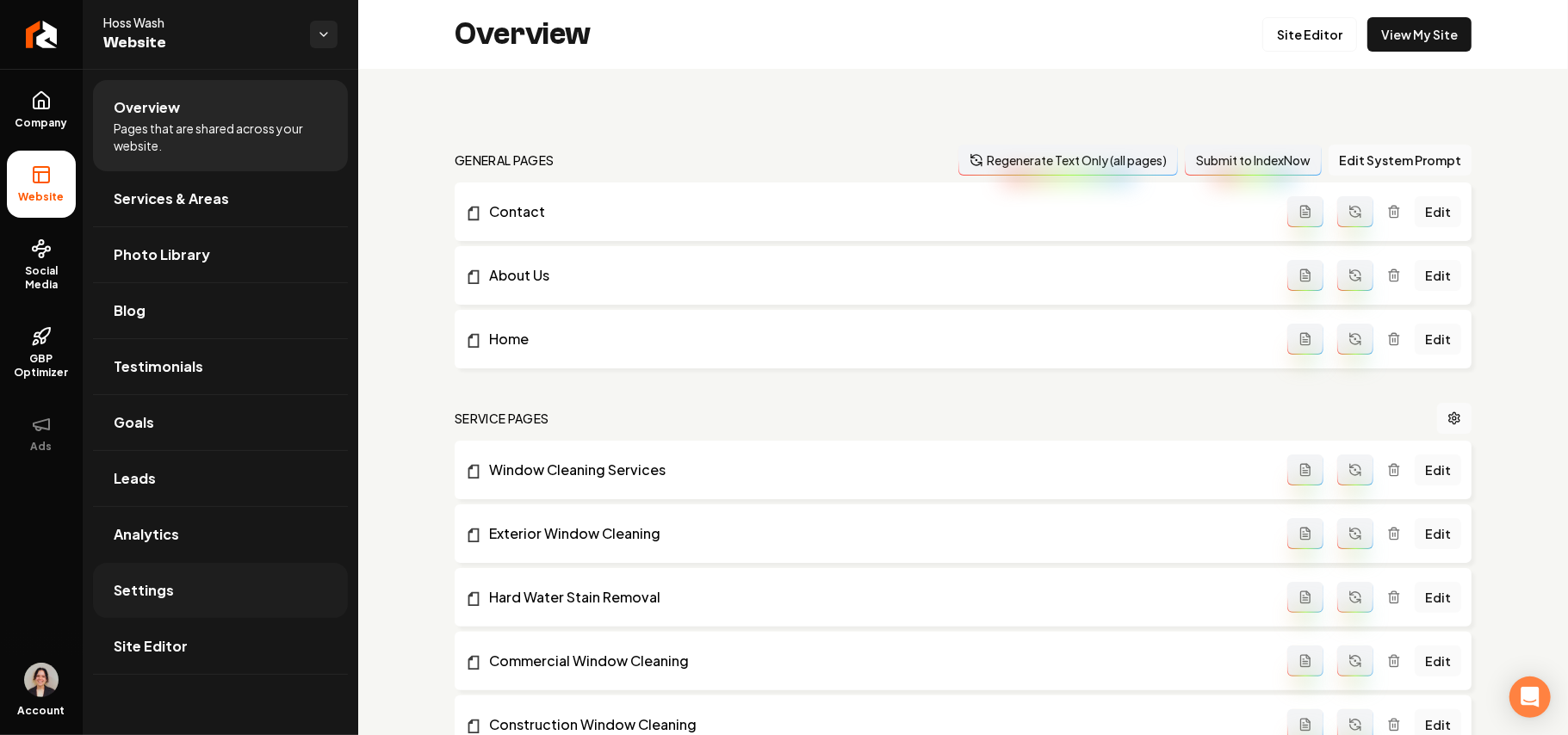
click at [173, 593] on link "Settings" at bounding box center [220, 591] width 255 height 55
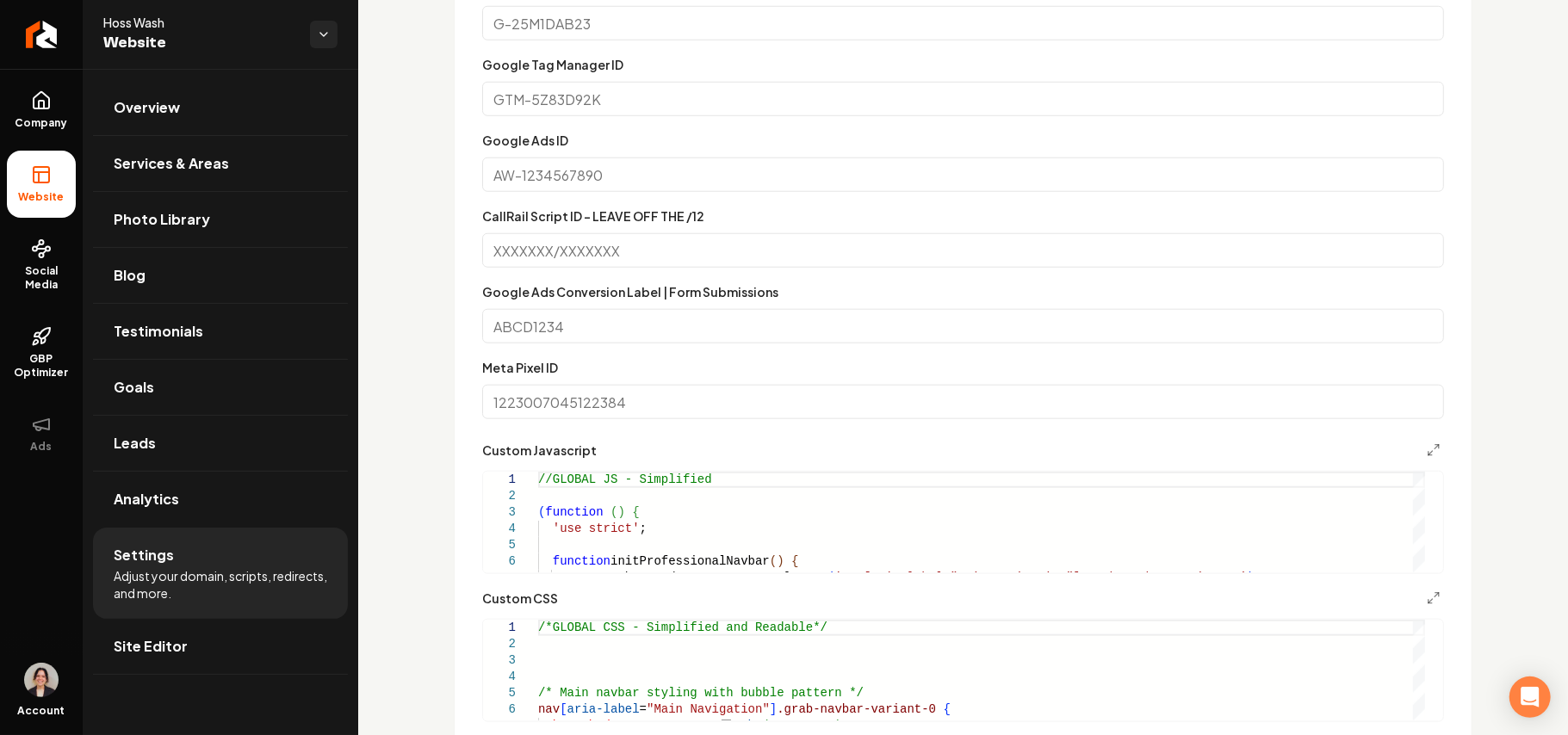
scroll to position [1034, 0]
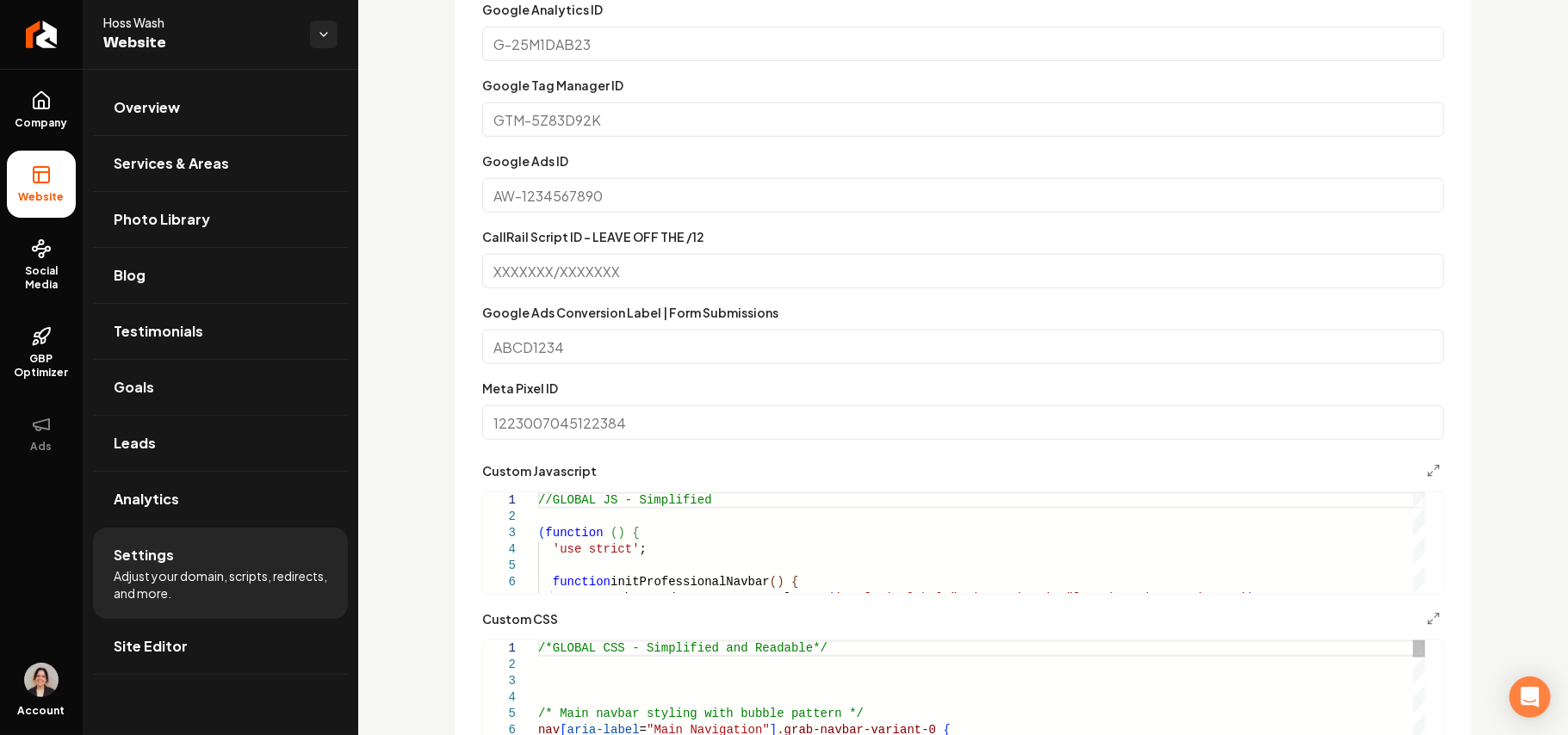
click at [538, 649] on span "/*GLOBAL CSS - Simplified and Readable*/" at bounding box center [683, 648] width 289 height 14
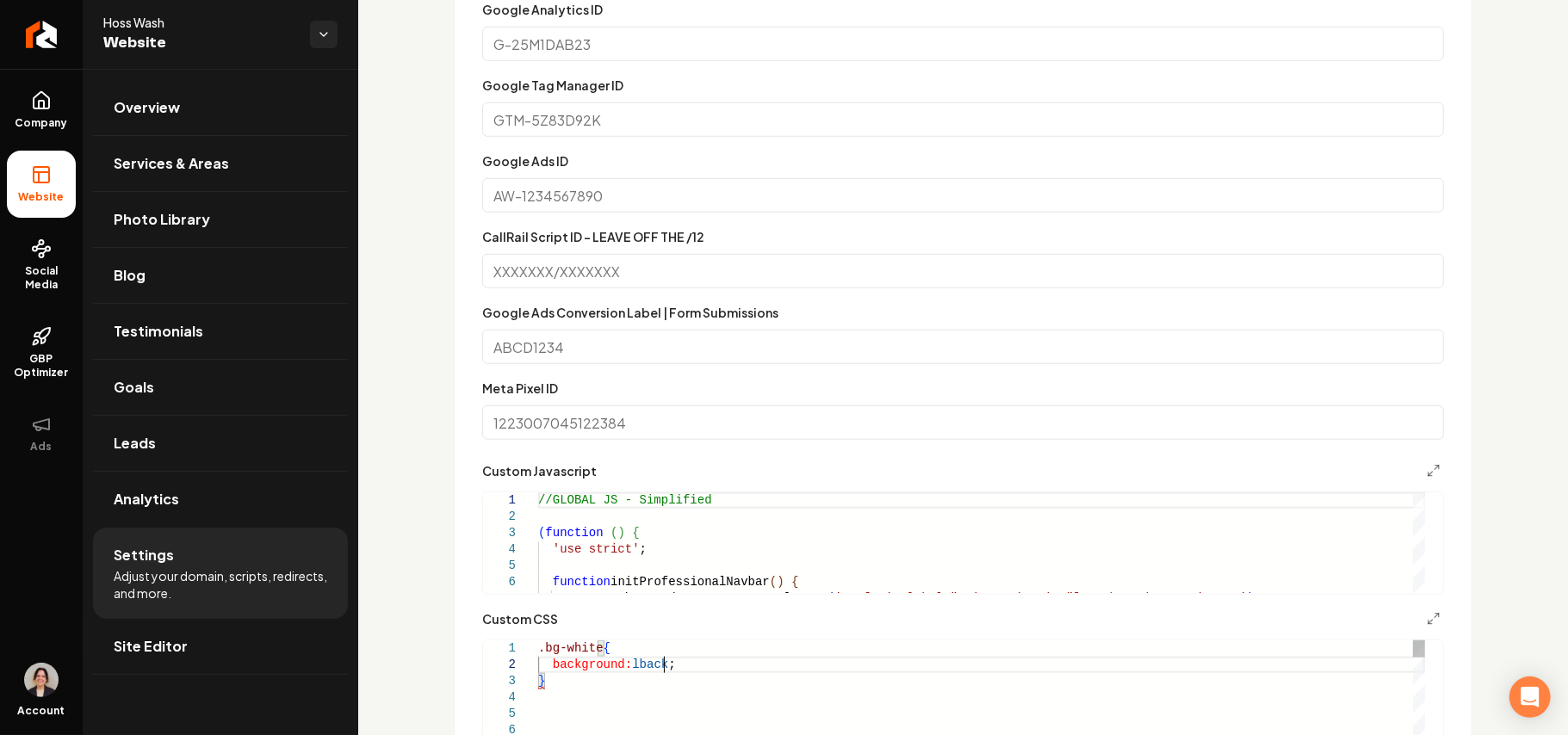
scroll to position [16, 124]
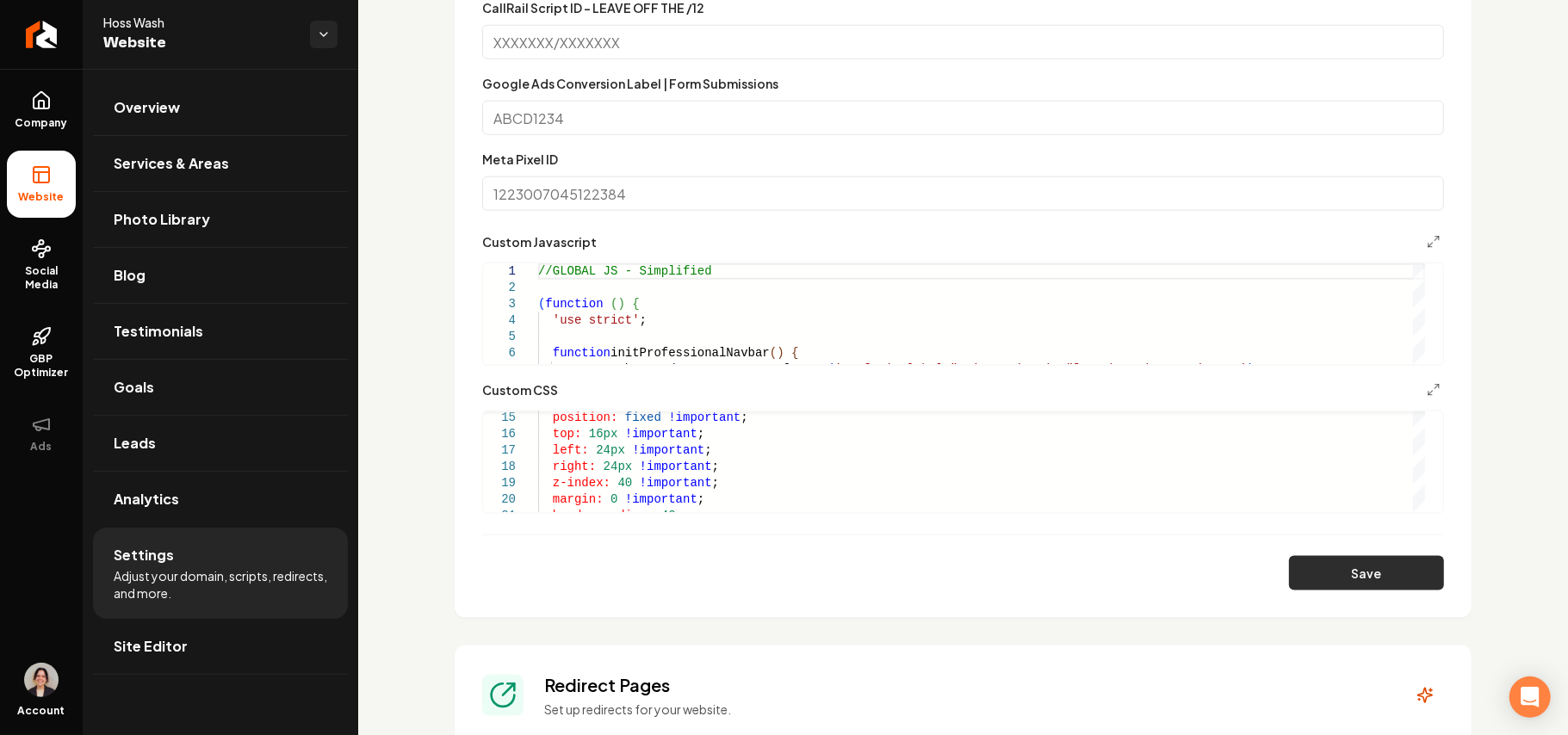
click at [1328, 569] on button "Save" at bounding box center [1366, 574] width 155 height 35
type textarea "**********"
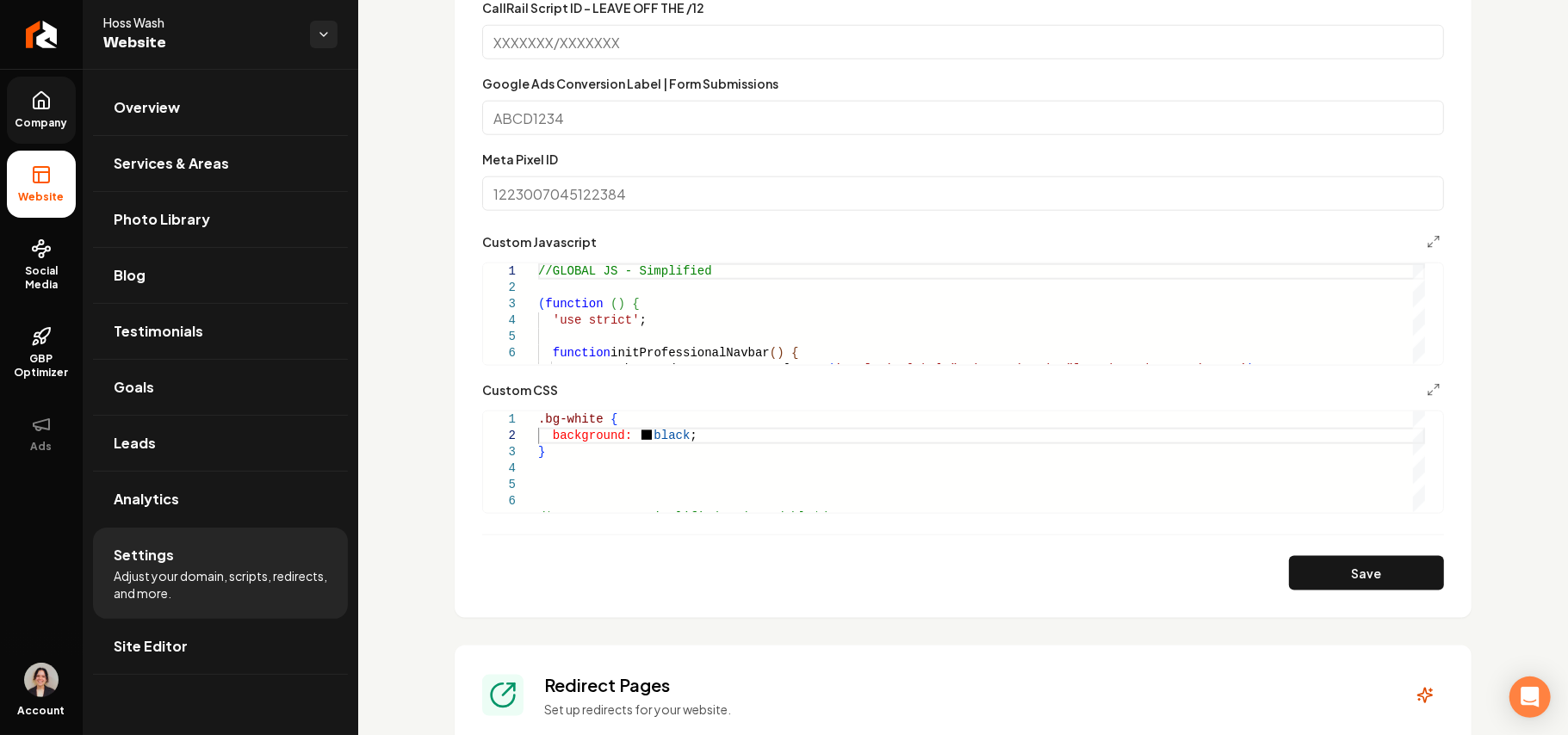
click at [59, 108] on link "Company" at bounding box center [41, 110] width 69 height 67
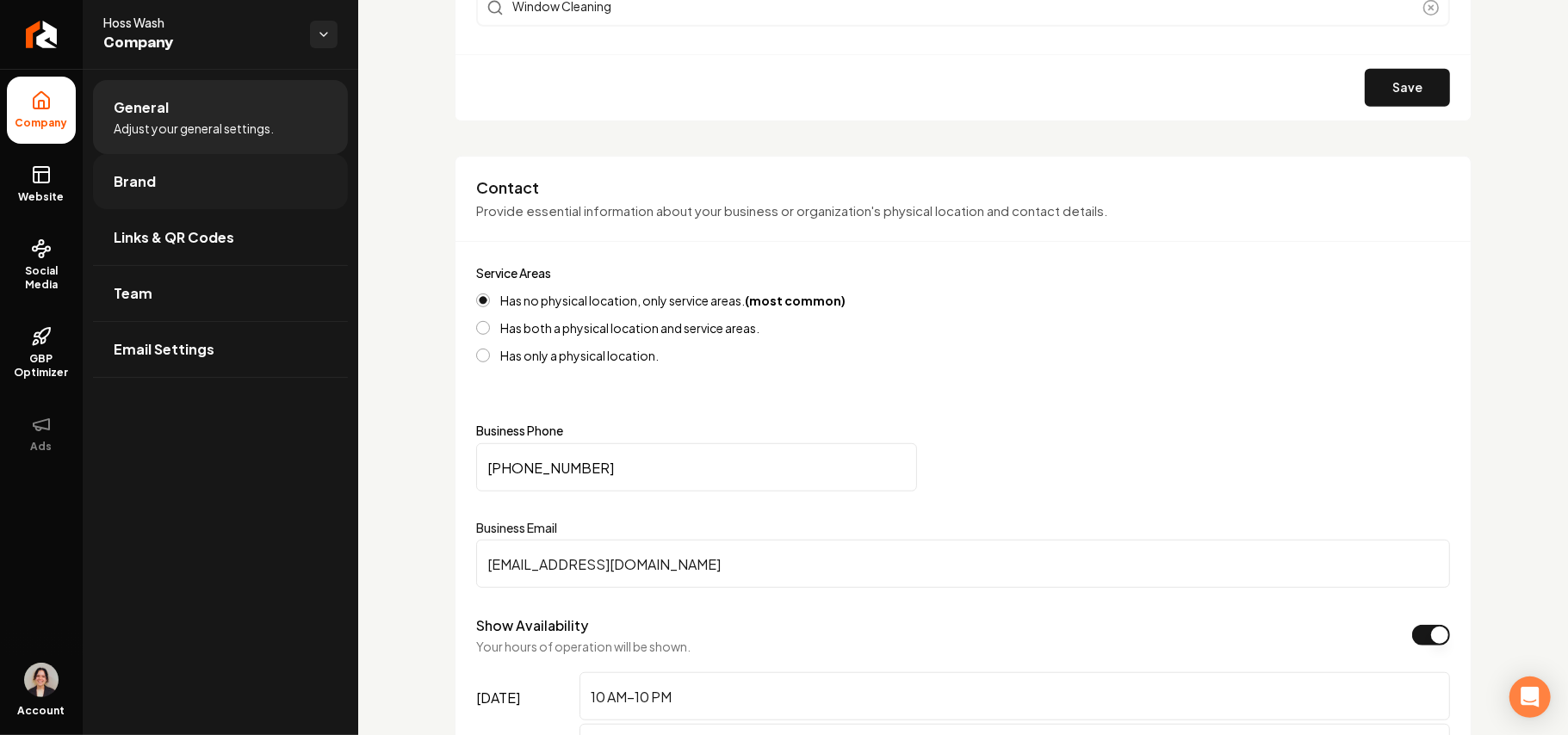
click at [180, 202] on link "Brand" at bounding box center [220, 181] width 255 height 55
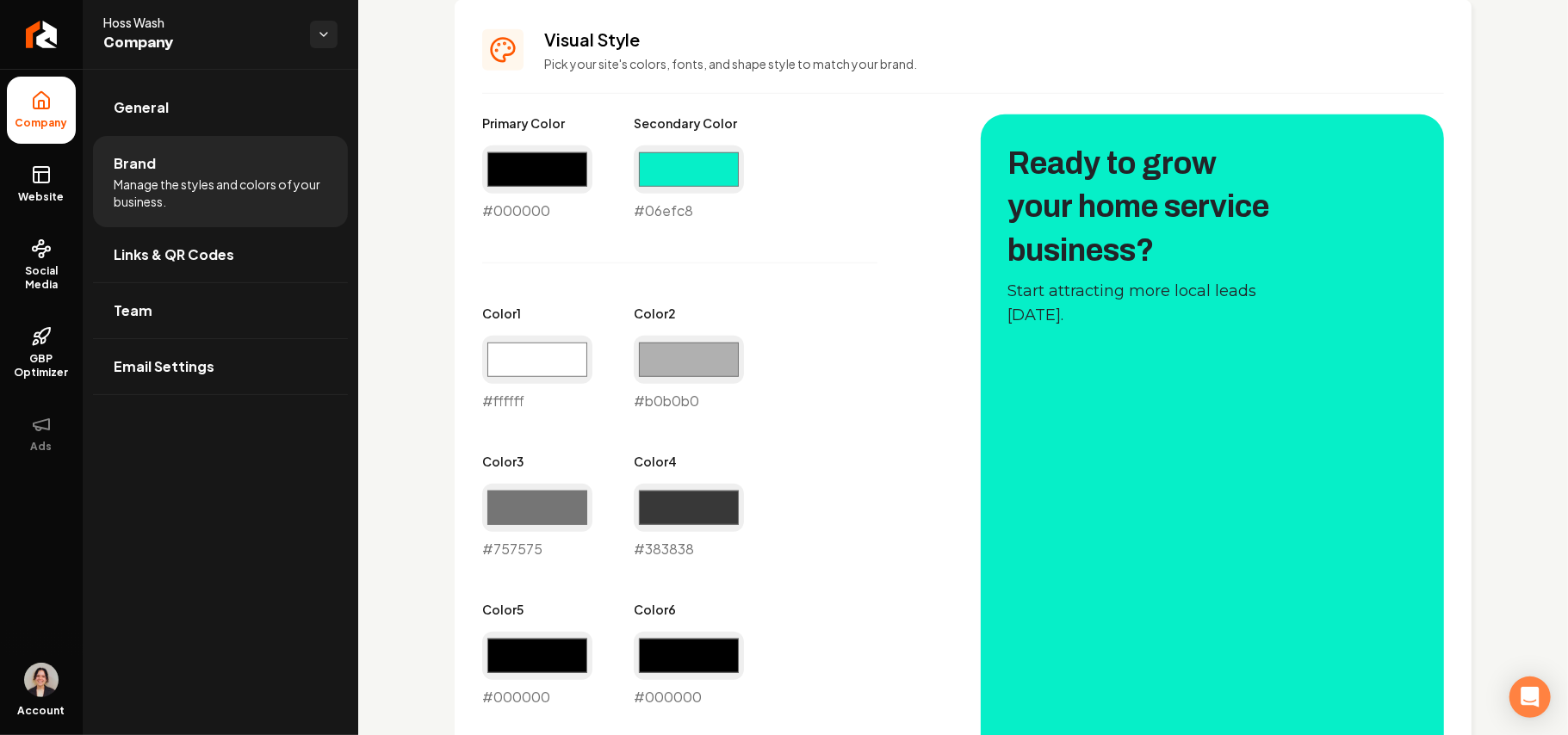
scroll to position [918, 0]
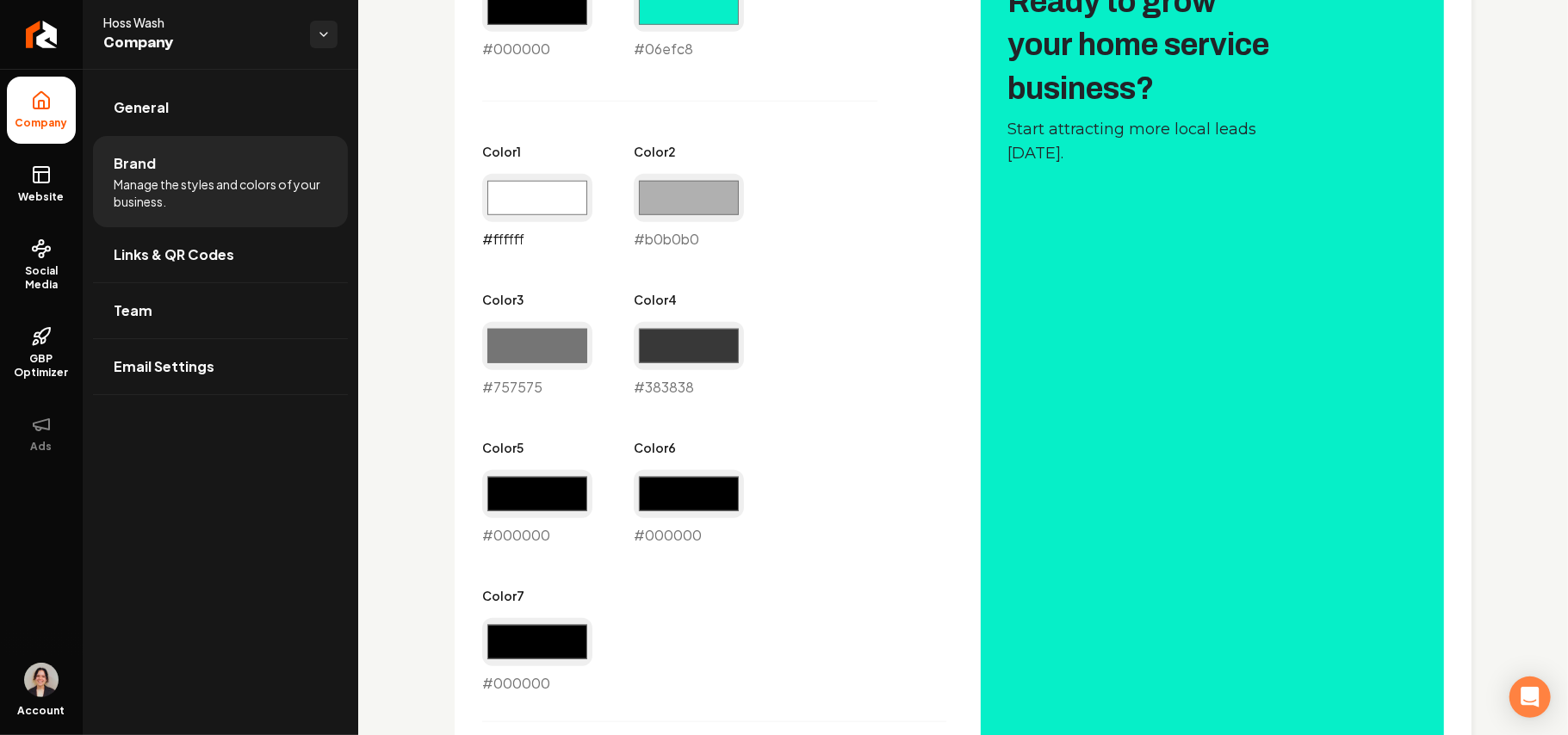
click at [526, 177] on input "#ffffff" at bounding box center [537, 198] width 111 height 48
type input "#000000"
click at [741, 388] on div "#383838 #383838" at bounding box center [689, 360] width 111 height 76
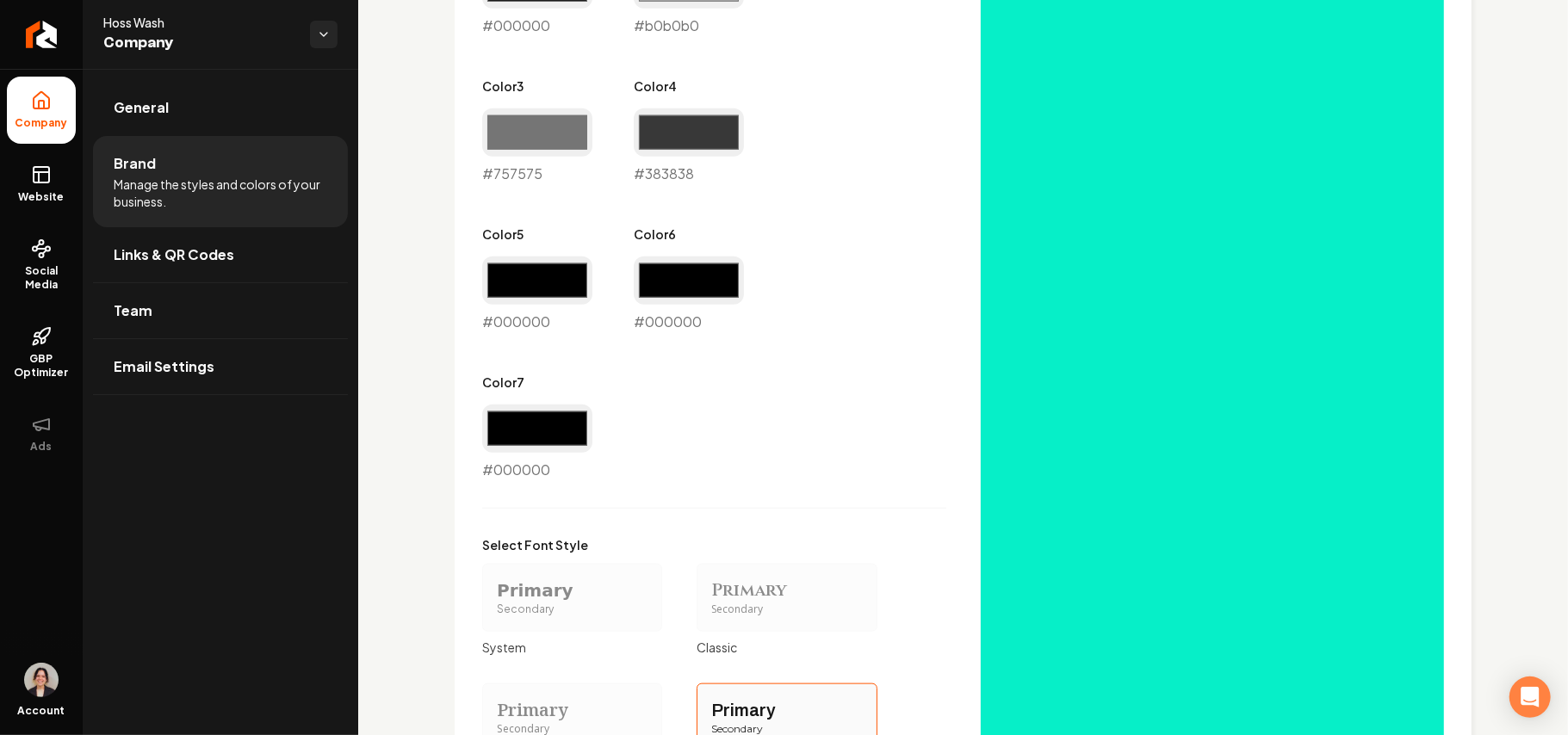
scroll to position [1148, 0]
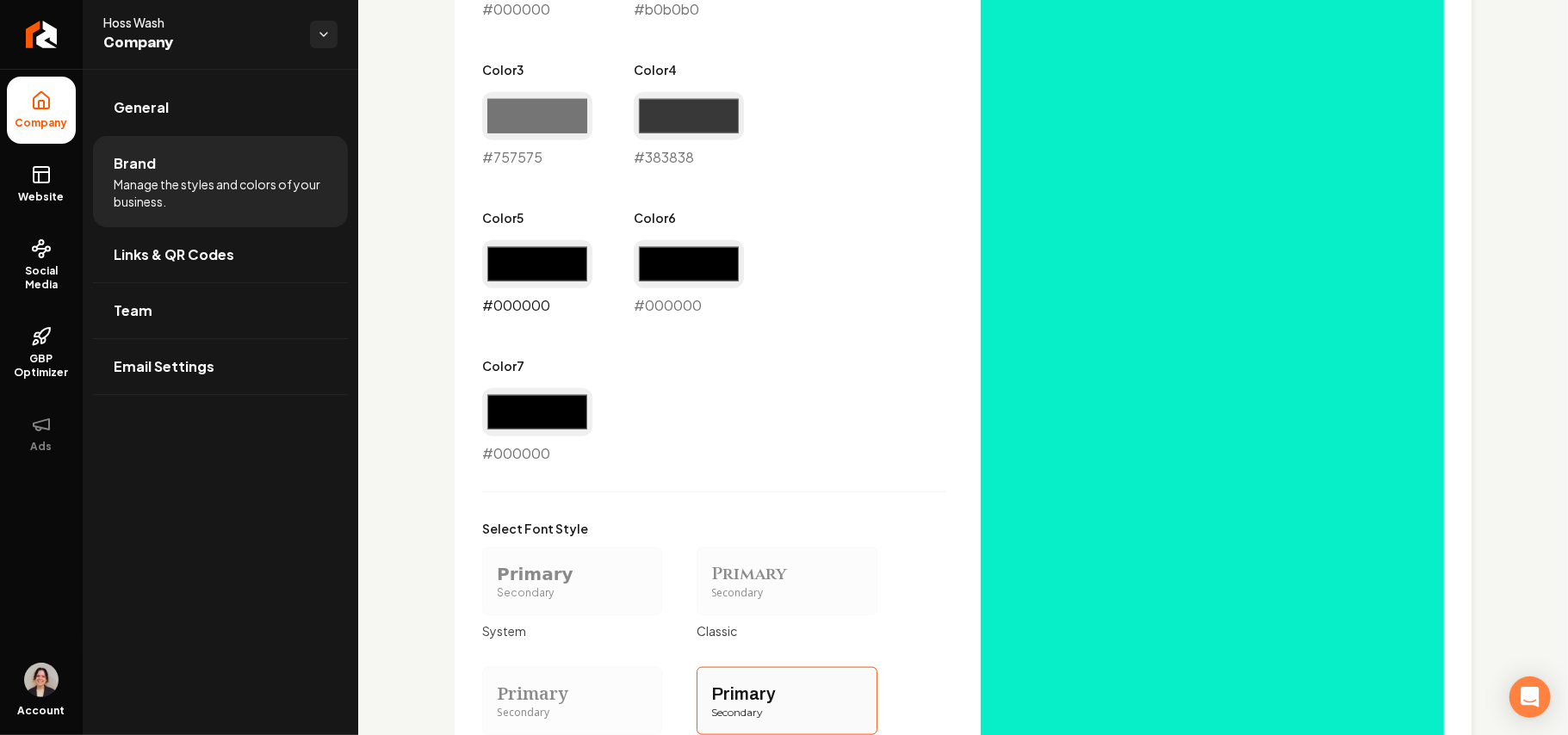
click at [544, 267] on input "#000000" at bounding box center [537, 265] width 111 height 48
type input "#ffffff"
click at [656, 271] on input "#000000" at bounding box center [689, 265] width 111 height 48
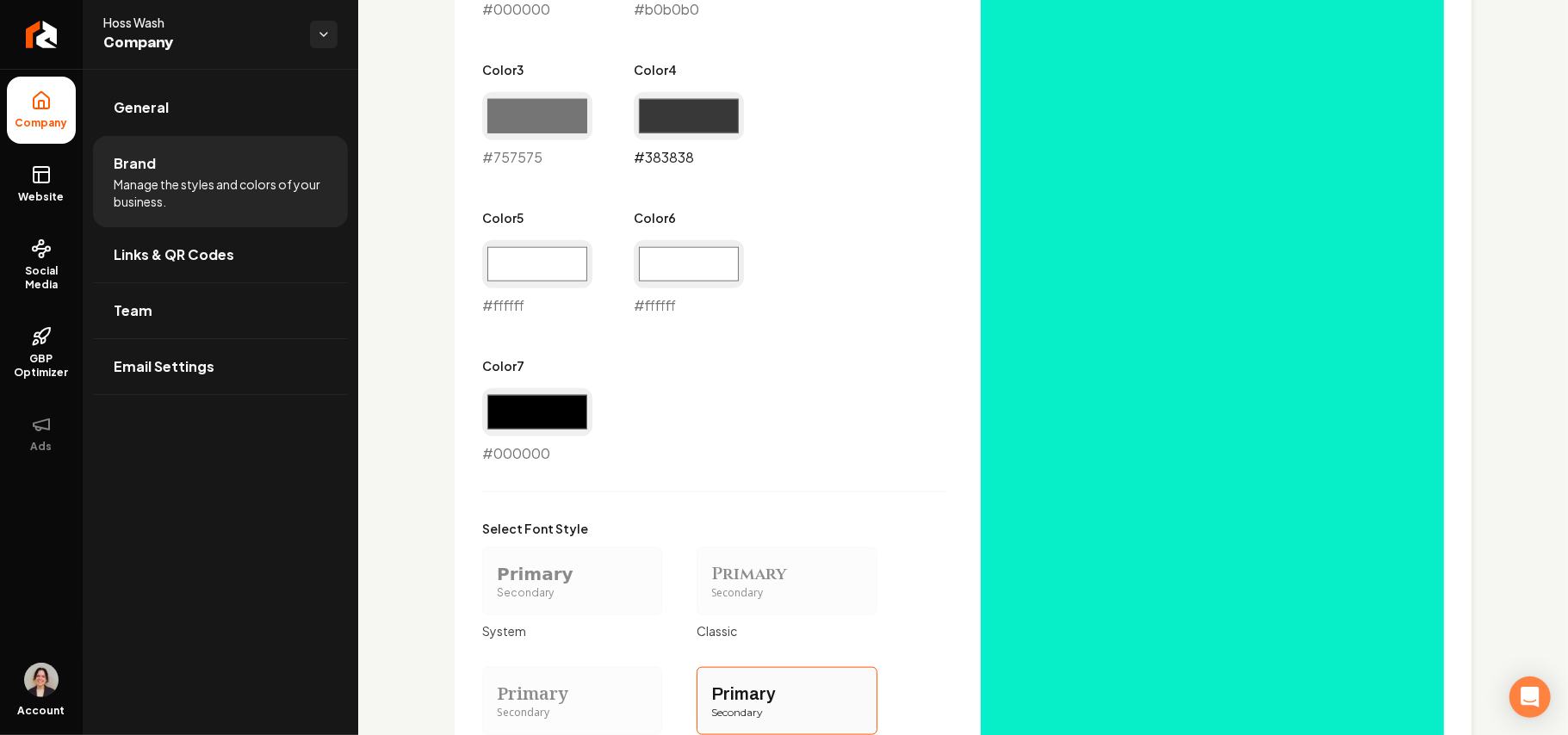
type input "#ffffff"
click at [648, 127] on input "#383838" at bounding box center [689, 116] width 111 height 48
type input "#ffffff"
drag, startPoint x: 785, startPoint y: 129, endPoint x: 801, endPoint y: 132, distance: 16.3
click at [785, 129] on div "Primary Color #000000 #000000 Secondary Color #06efc8 #06efc8 Color 1 #000000 #…" at bounding box center [714, 93] width 464 height 741
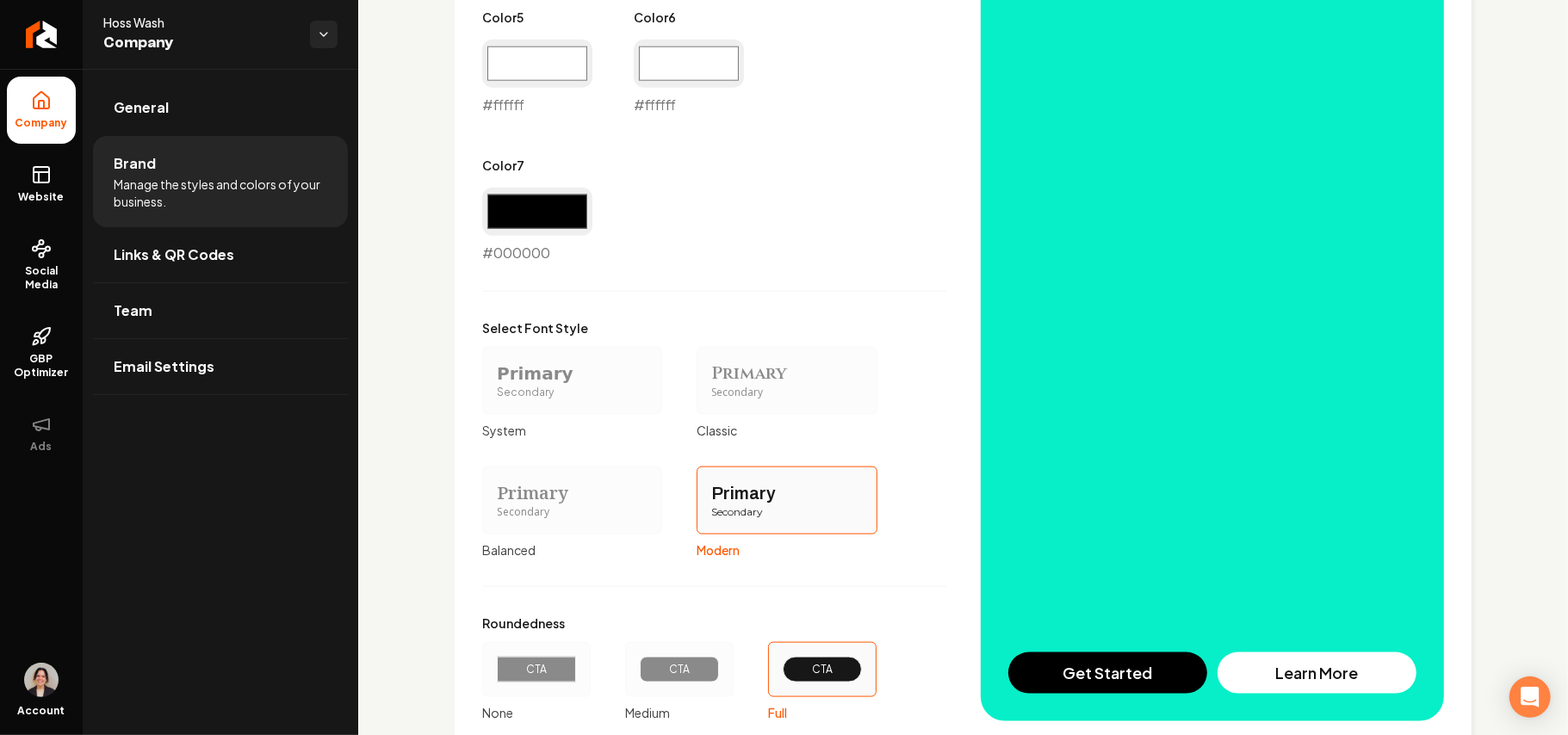
scroll to position [1471, 0]
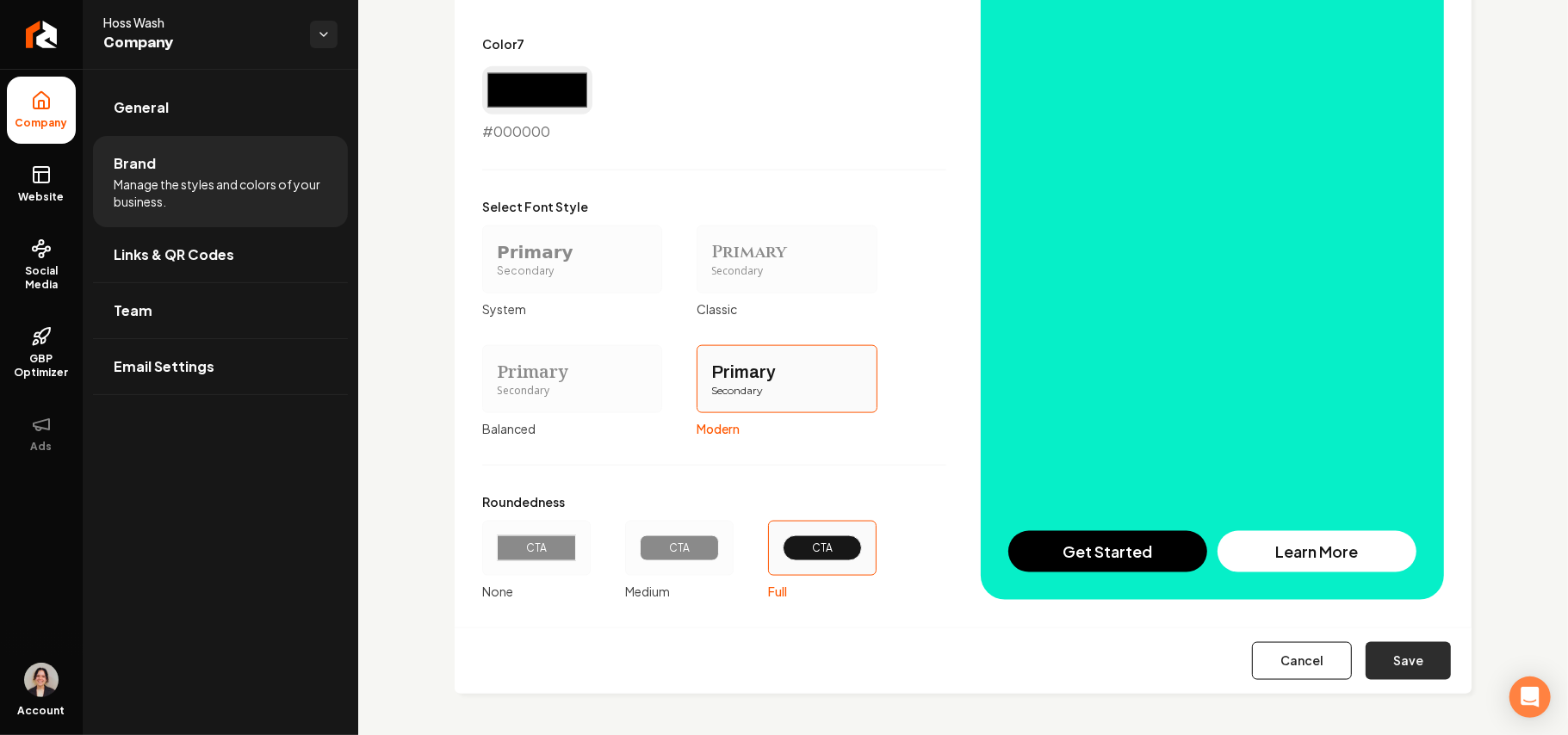
click at [1399, 662] on button "Save" at bounding box center [1408, 660] width 85 height 38
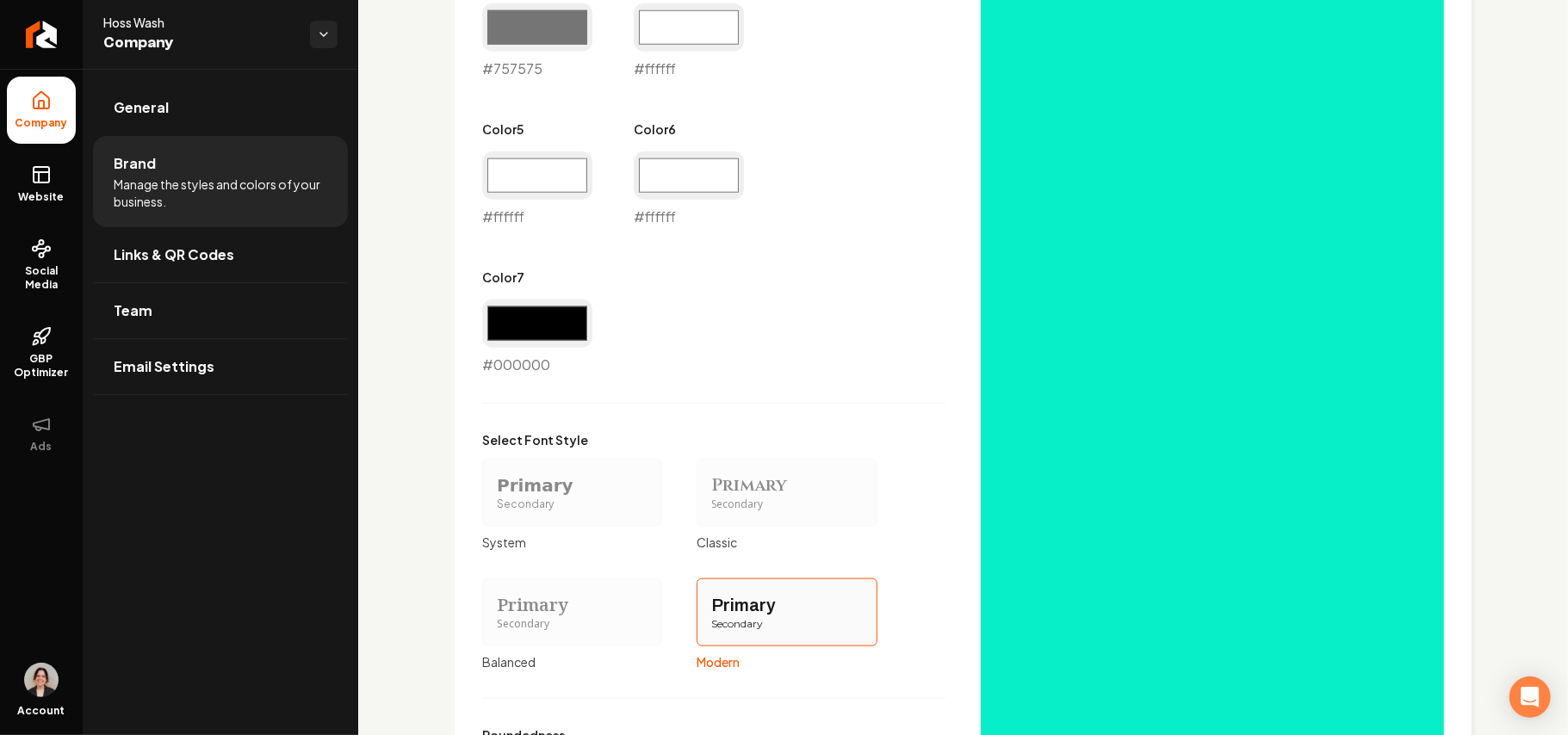
scroll to position [1061, 0]
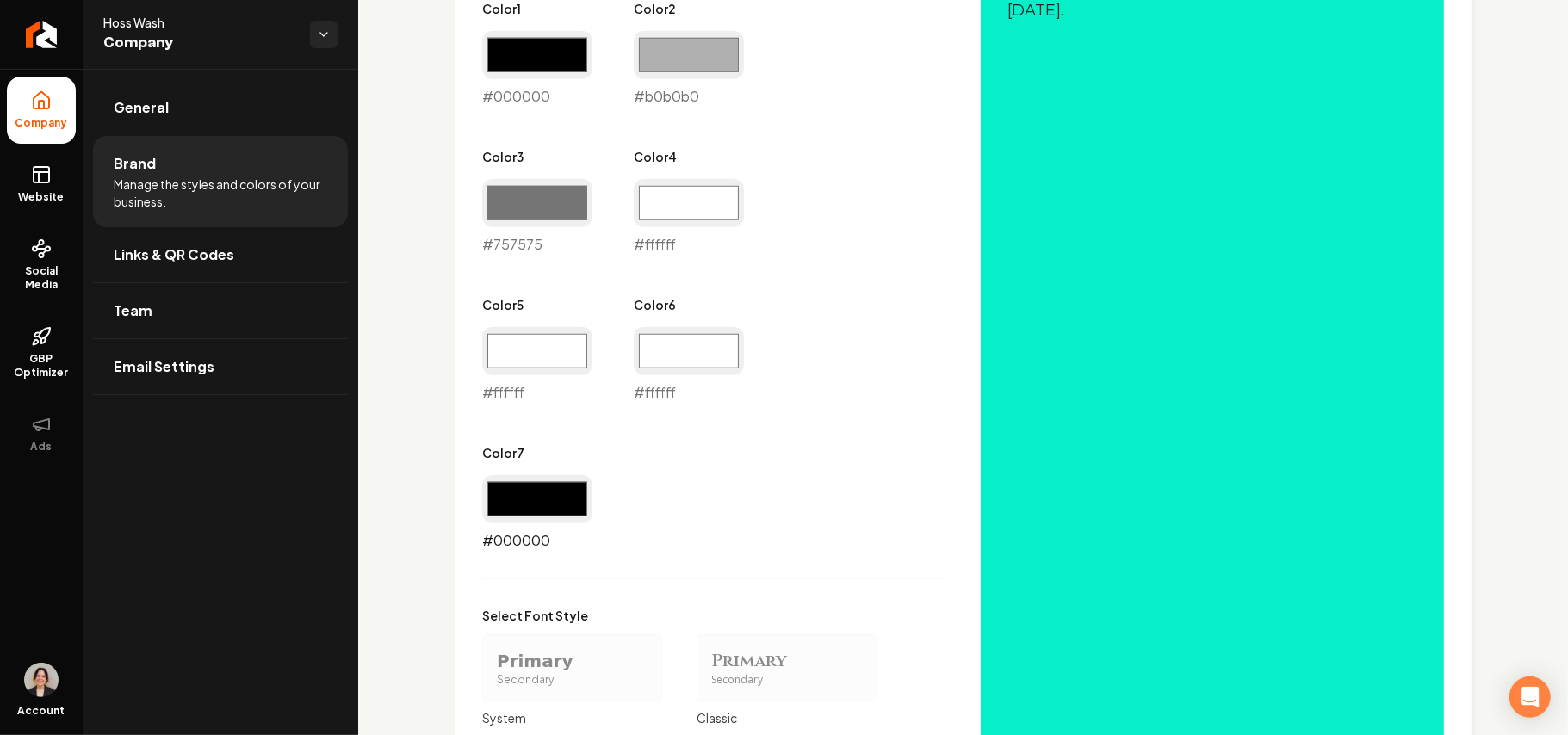
click at [542, 515] on input "#000000" at bounding box center [537, 499] width 111 height 48
type input "#ffffff"
click at [965, 534] on div "Primary Color #000000 #000000 Secondary Color #06efc8 #06efc8 Color 1 #000000 #…" at bounding box center [963, 409] width 962 height 1199
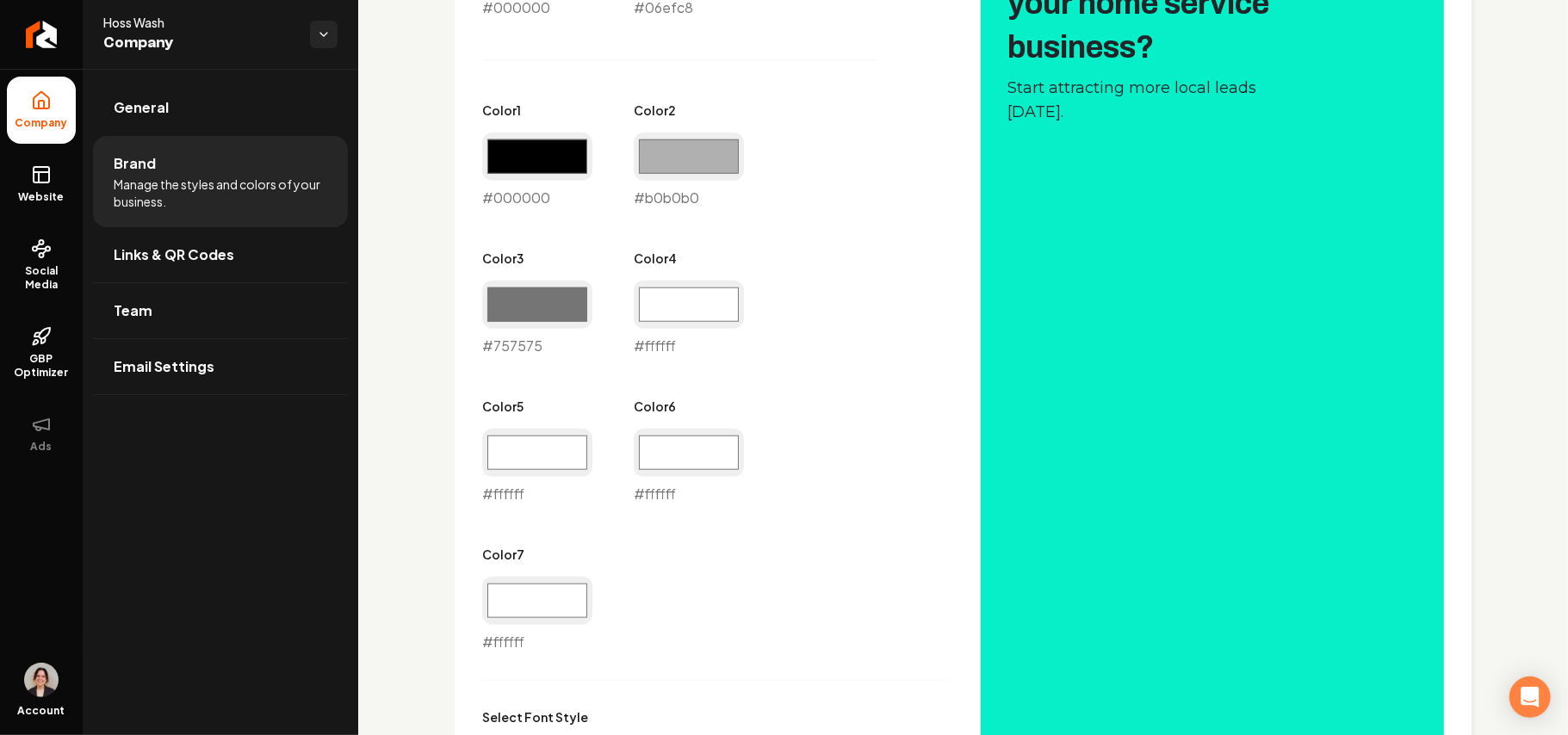
scroll to position [945, 0]
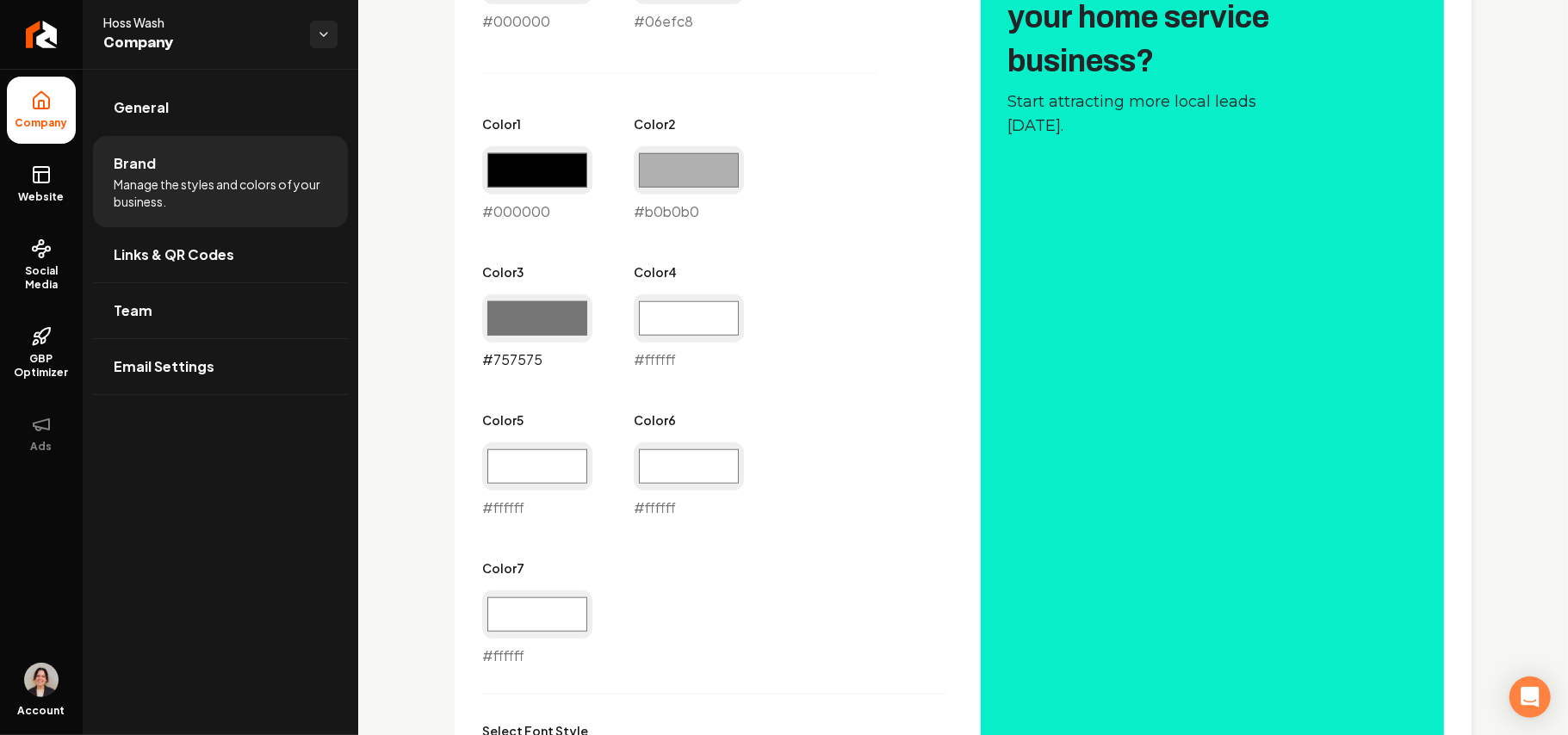
click at [559, 308] on input "#757575" at bounding box center [537, 319] width 111 height 48
type input "#ffffff"
click at [713, 179] on input "#b0b0b0" at bounding box center [689, 171] width 111 height 48
type input "#ffffff"
drag, startPoint x: 525, startPoint y: 170, endPoint x: 537, endPoint y: 187, distance: 20.8
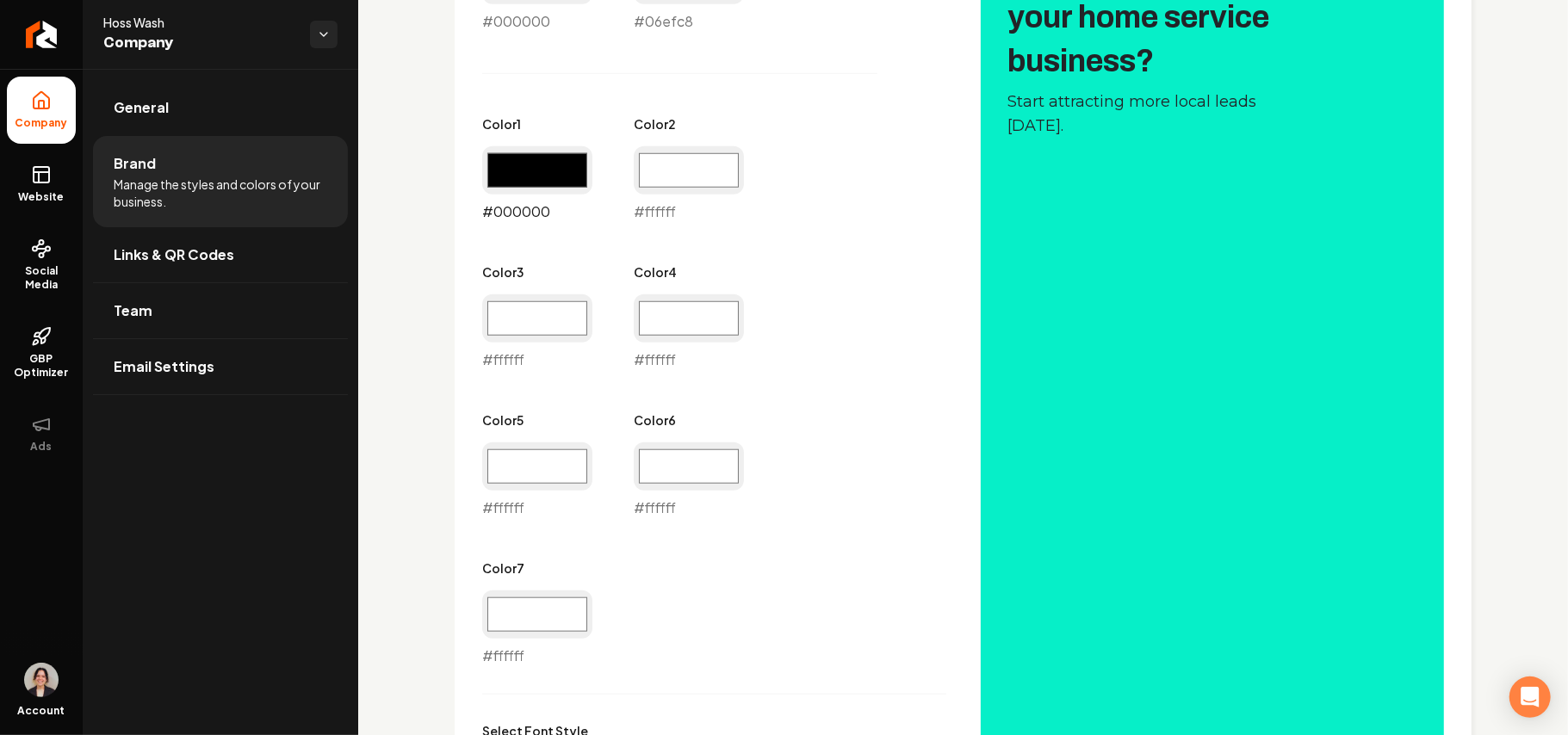
click at [525, 170] on input "#000000" at bounding box center [537, 171] width 111 height 48
click at [737, 313] on input "#ffffff" at bounding box center [689, 319] width 111 height 48
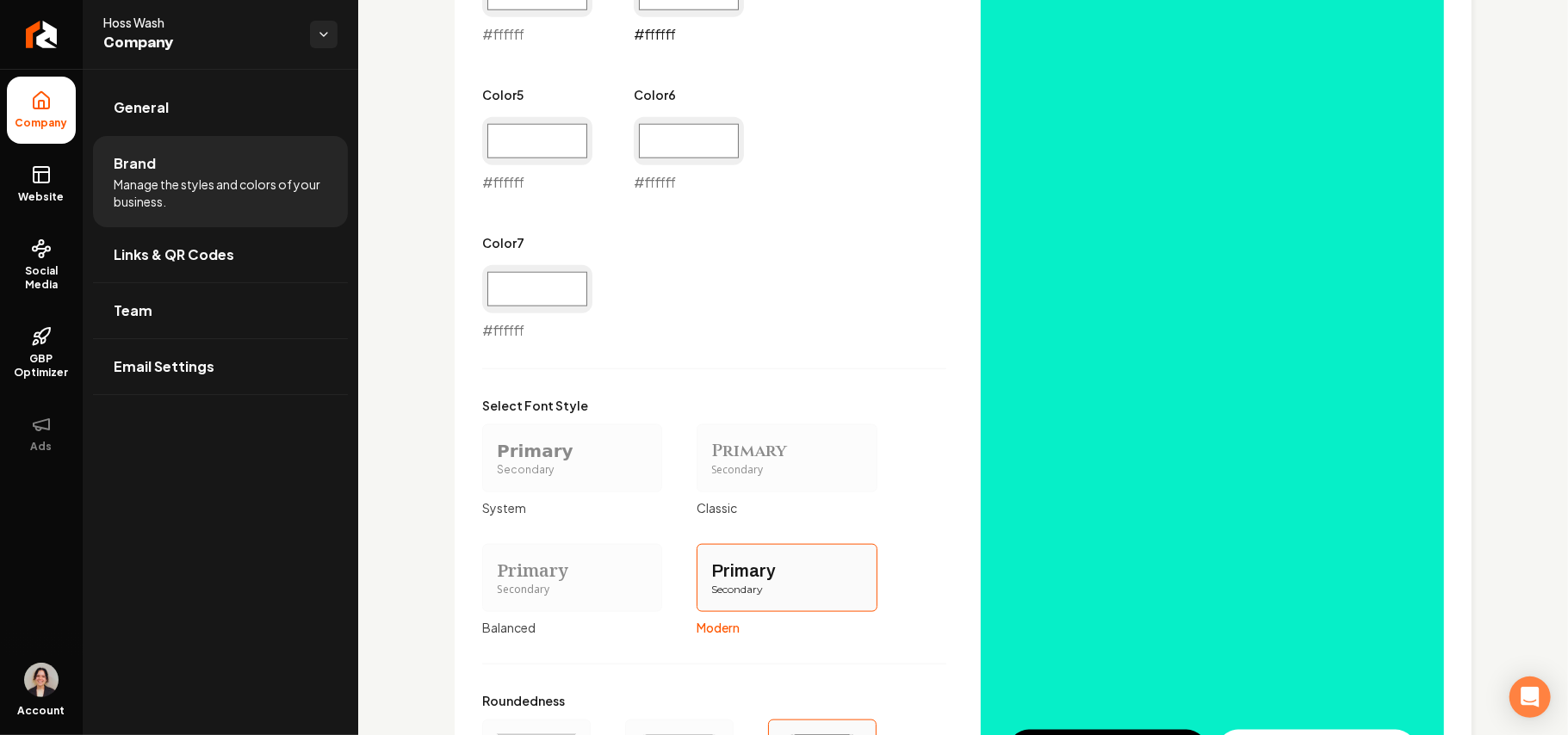
scroll to position [1471, 0]
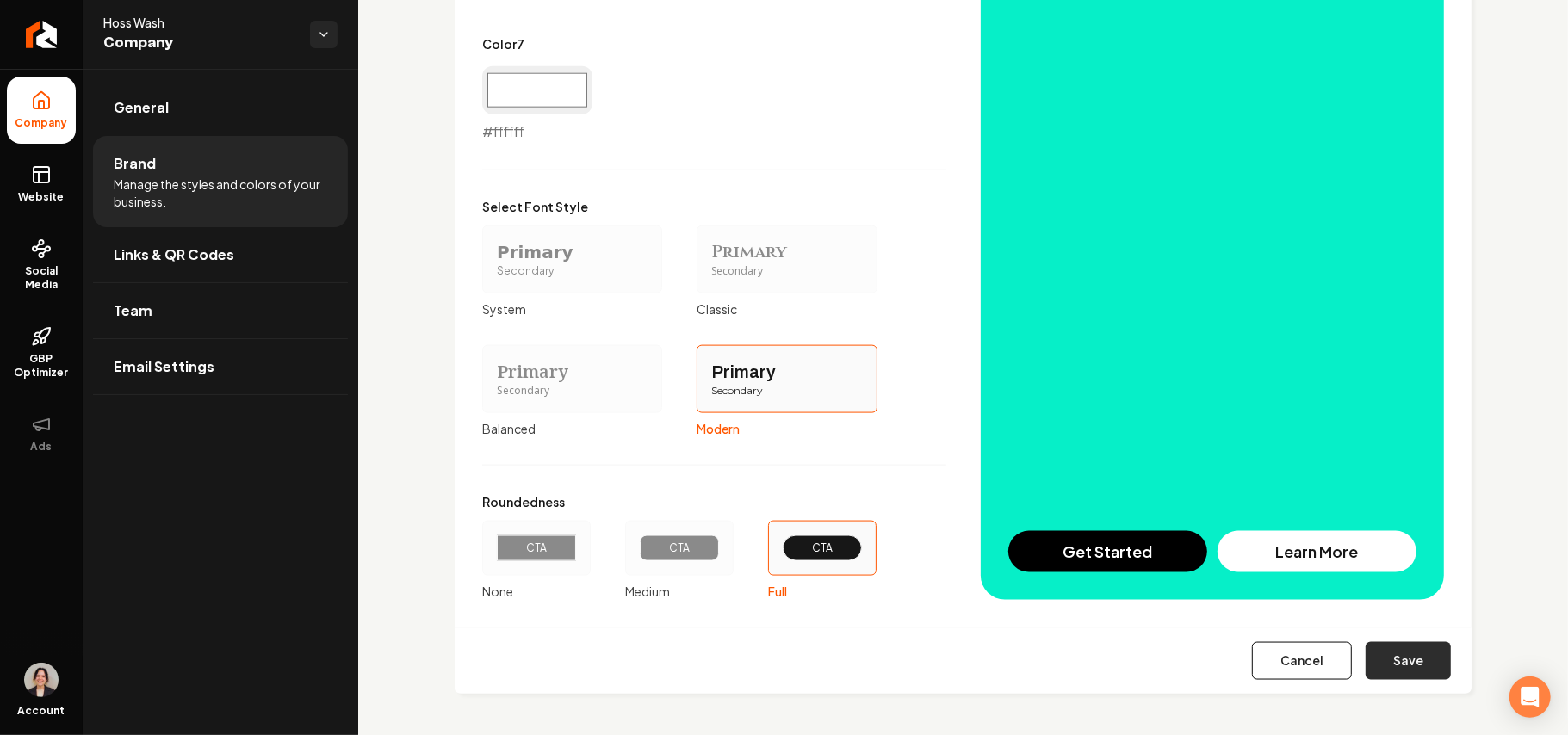
click at [1429, 659] on button "Save" at bounding box center [1408, 660] width 85 height 38
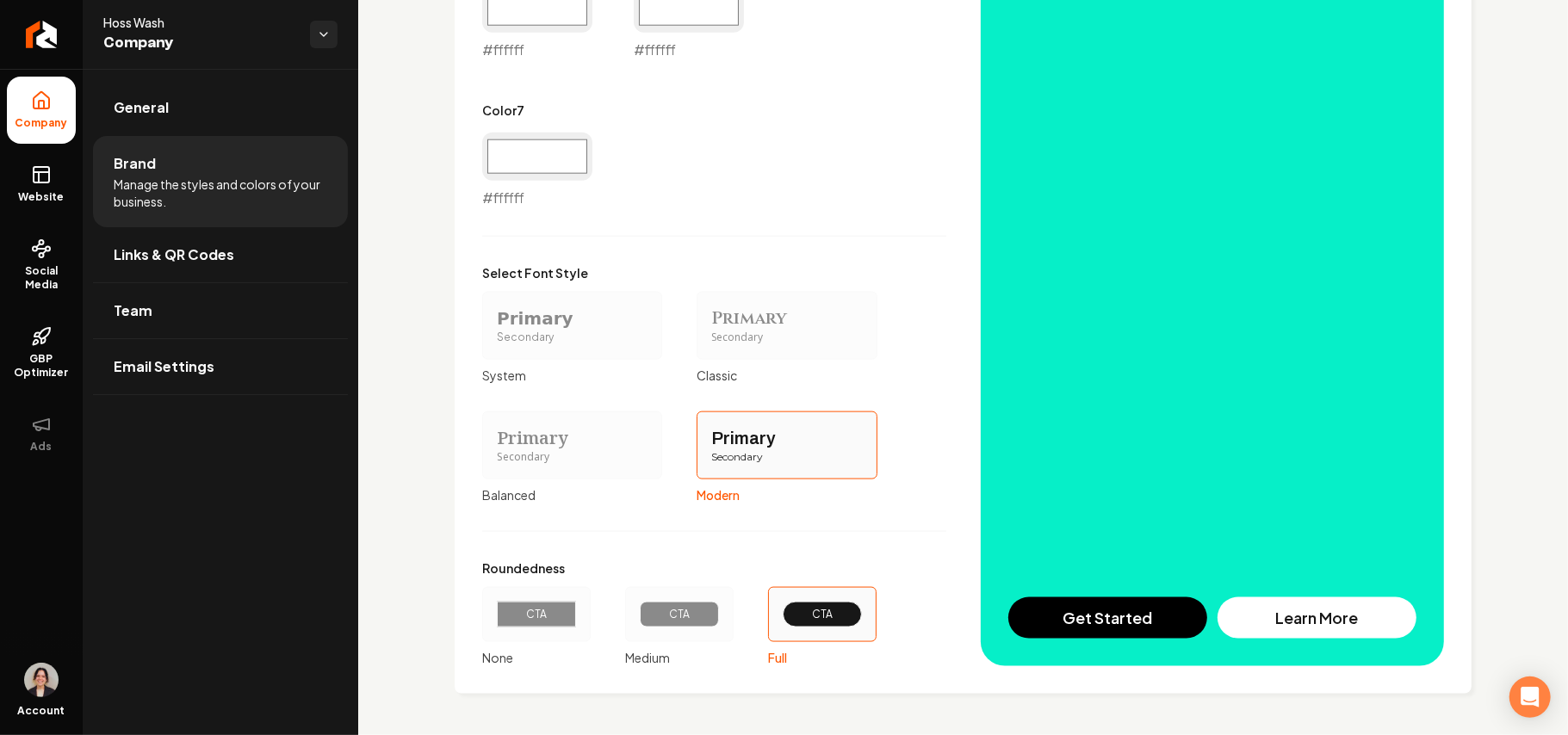
scroll to position [831, 0]
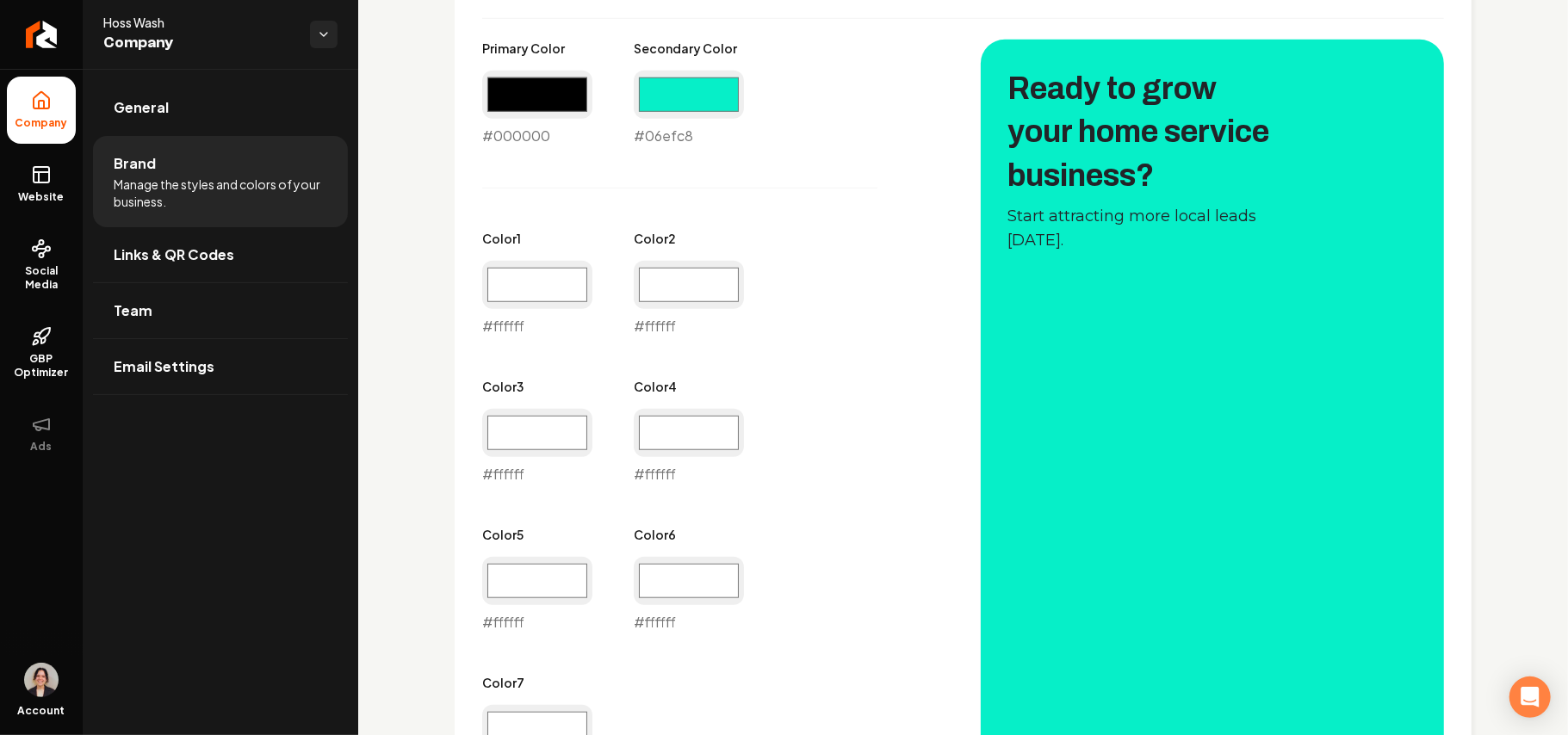
click at [538, 253] on div "Color 1 #ffffff #ffffff" at bounding box center [537, 283] width 111 height 107
click at [538, 265] on input "#ffffff" at bounding box center [537, 285] width 111 height 48
type input "#000000"
click at [726, 369] on div "Primary Color #000000 #000000 Secondary Color #06efc8 #06efc8 Color 1 #000000 #…" at bounding box center [714, 410] width 464 height 741
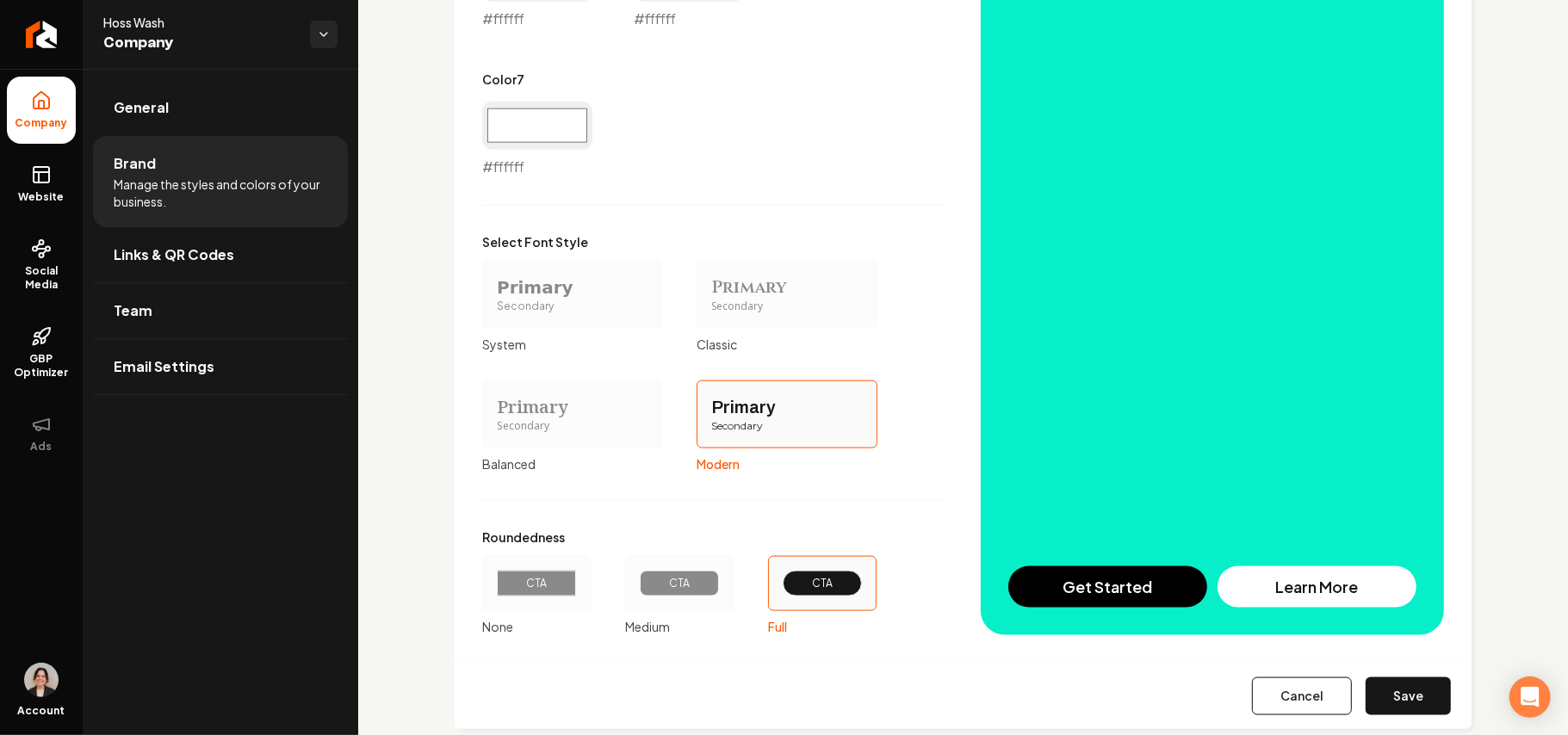
scroll to position [1471, 0]
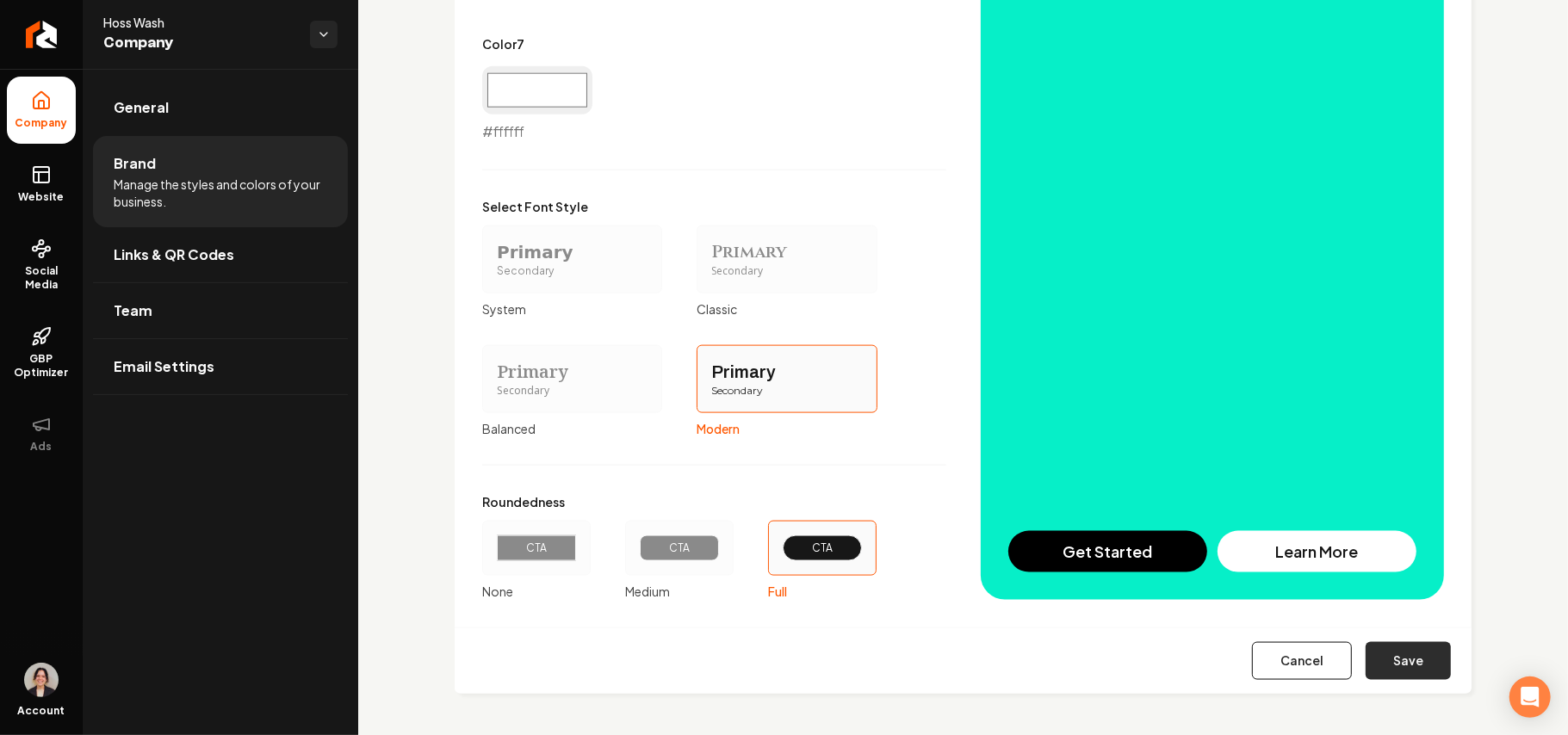
click at [1410, 663] on button "Save" at bounding box center [1408, 660] width 85 height 38
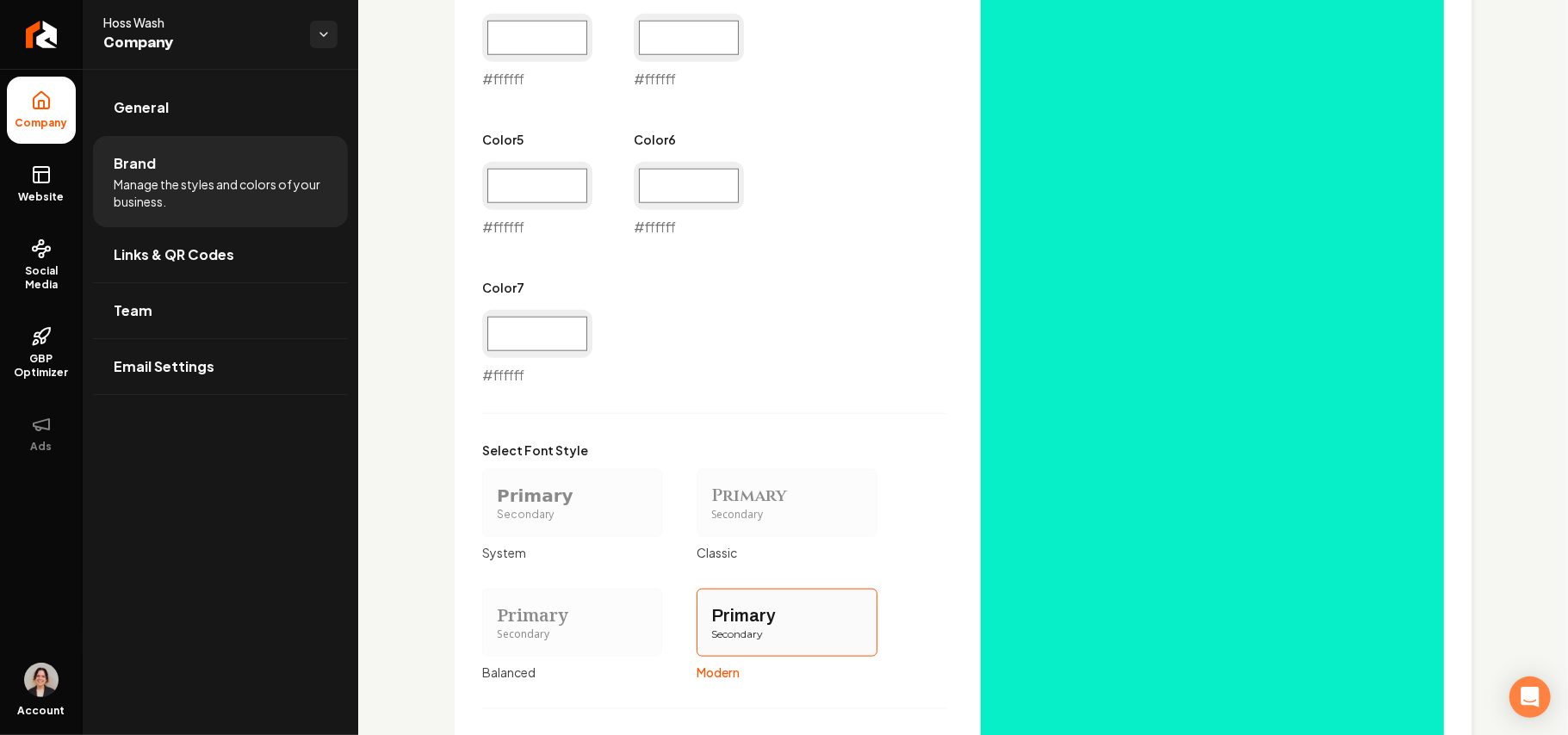
scroll to position [945, 0]
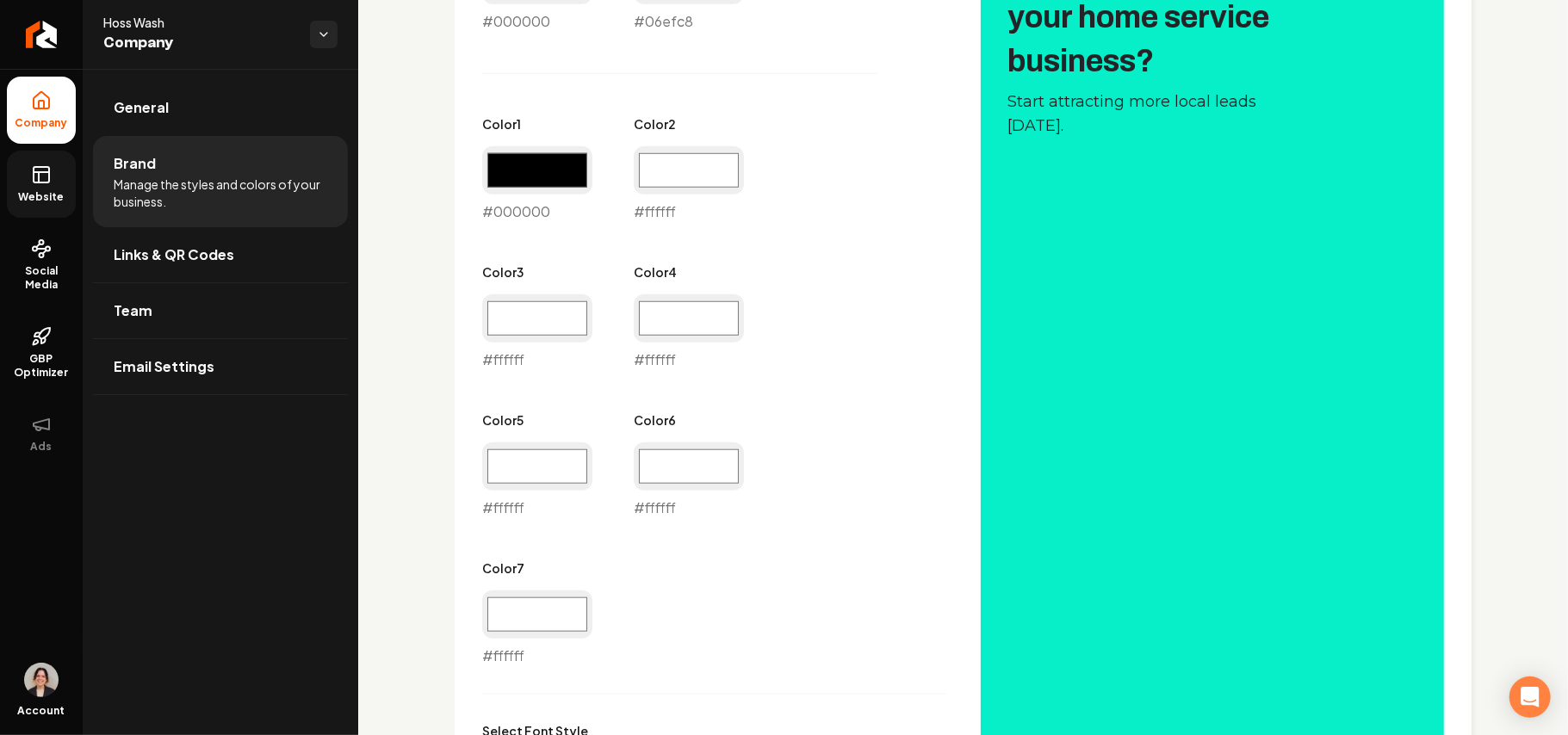
click at [69, 169] on link "Website" at bounding box center [41, 183] width 69 height 67
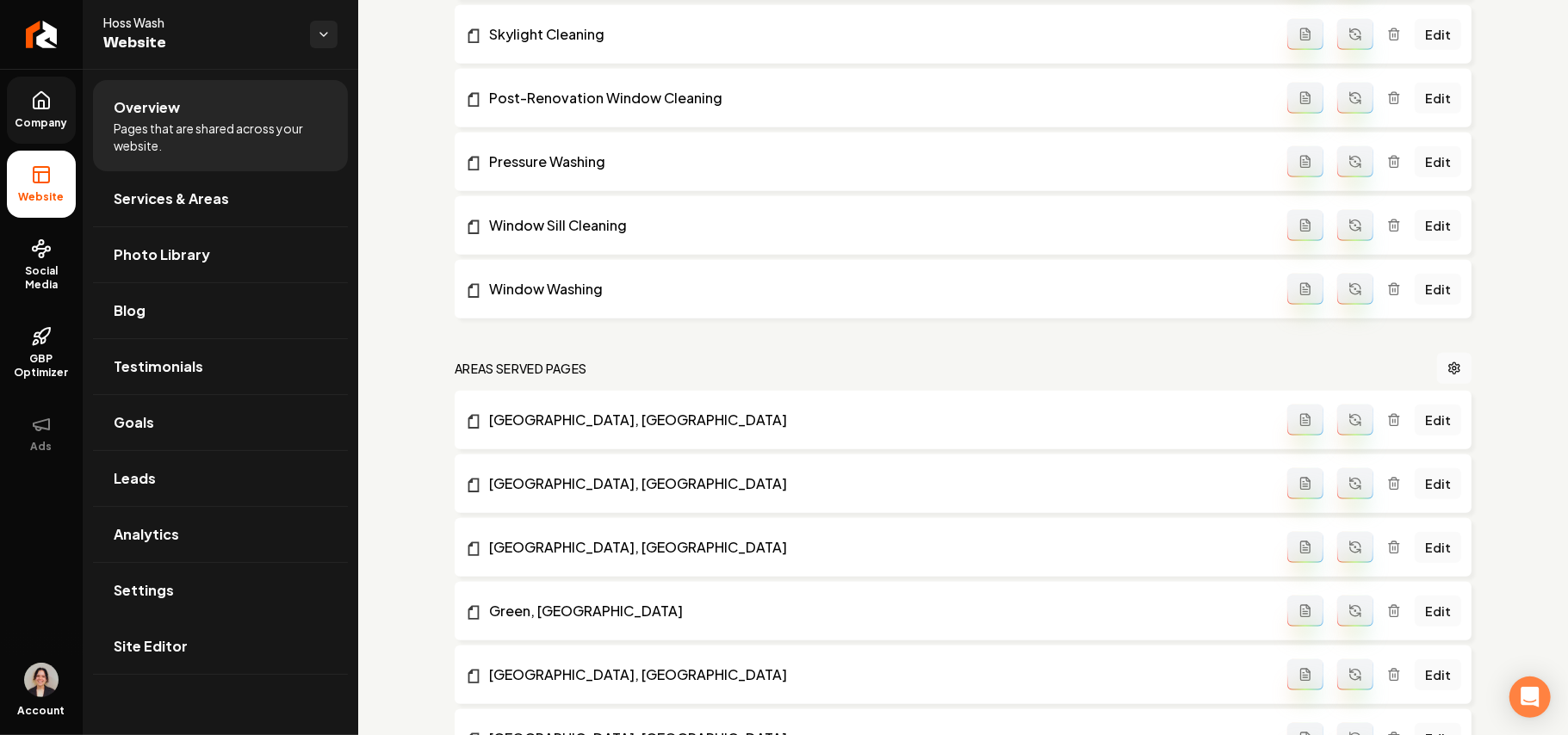
click at [187, 623] on link "Site Editor" at bounding box center [220, 646] width 255 height 55
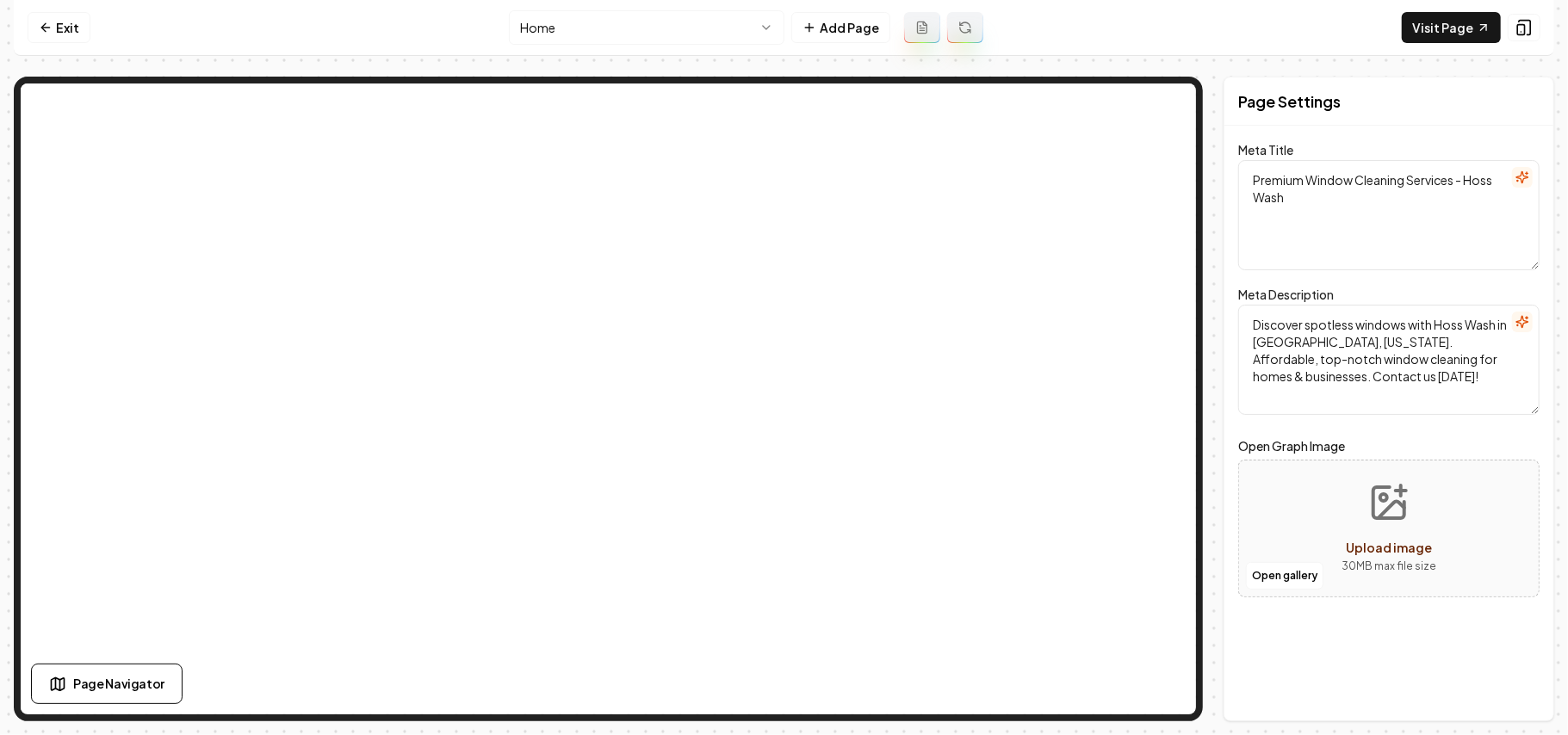
click at [43, 4] on nav "Exit Home Add Page Visit Page" at bounding box center [784, 28] width 1540 height 56
click at [43, 18] on link "Exit" at bounding box center [58, 27] width 63 height 31
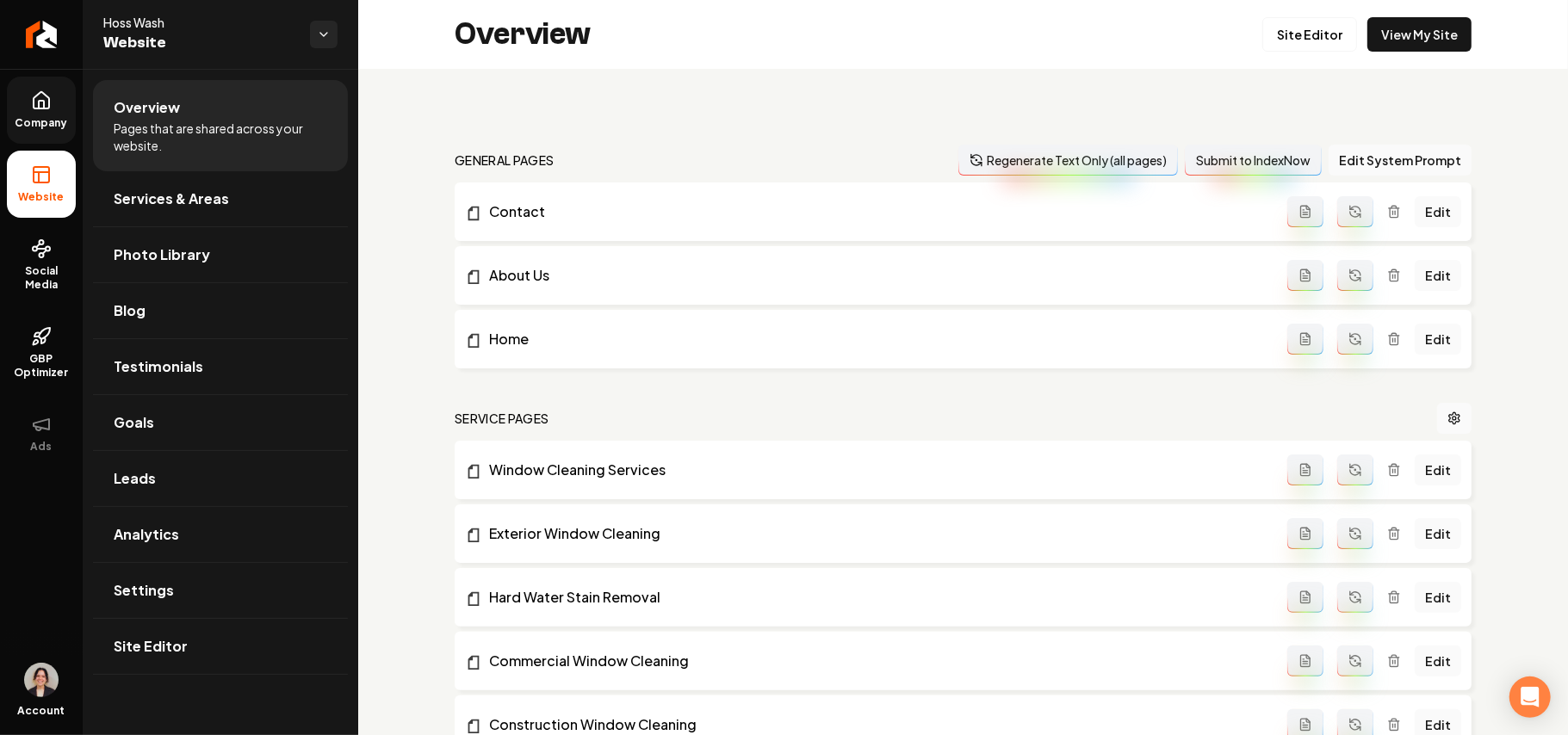
click at [43, 91] on icon at bounding box center [41, 100] width 20 height 20
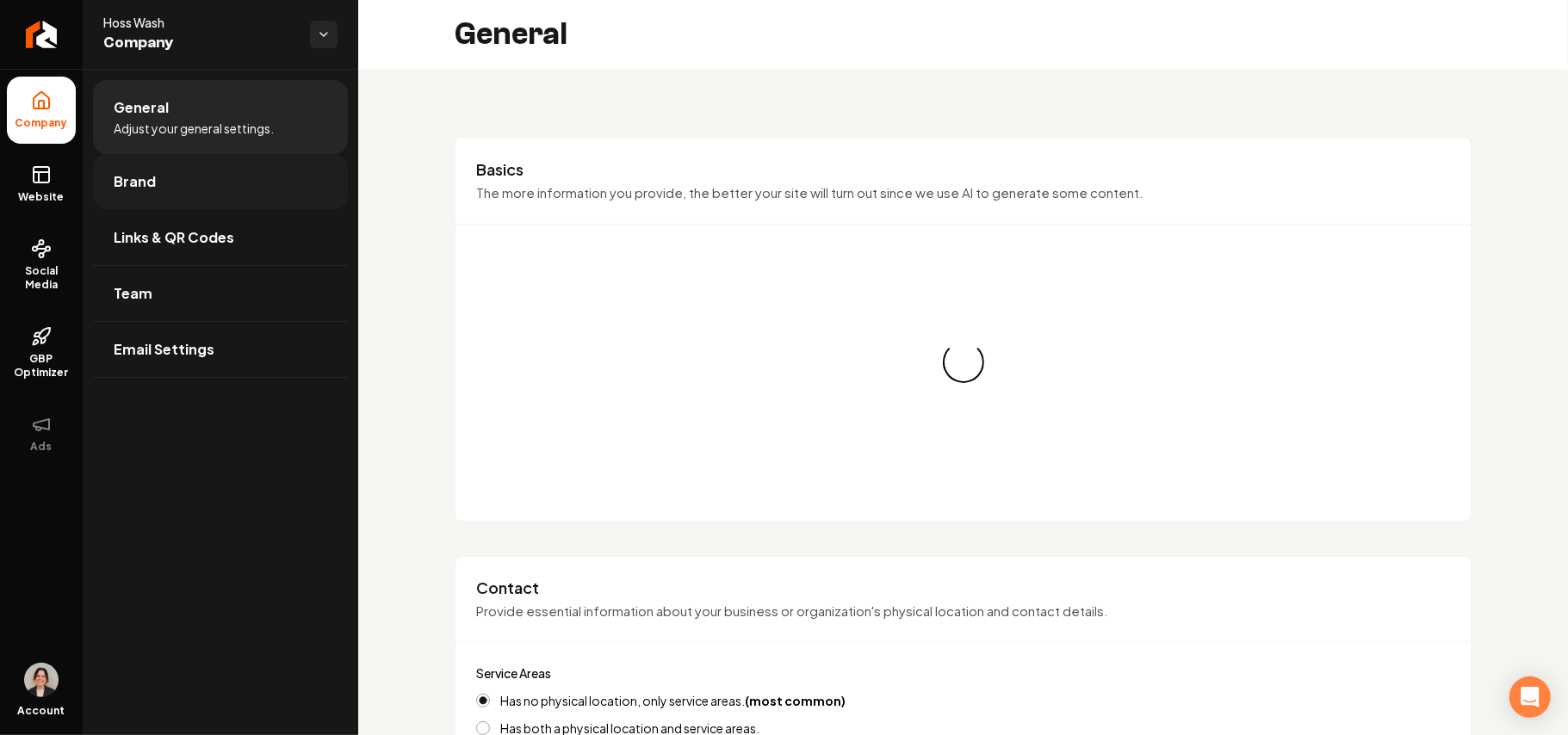
click at [164, 183] on link "Brand" at bounding box center [220, 181] width 255 height 55
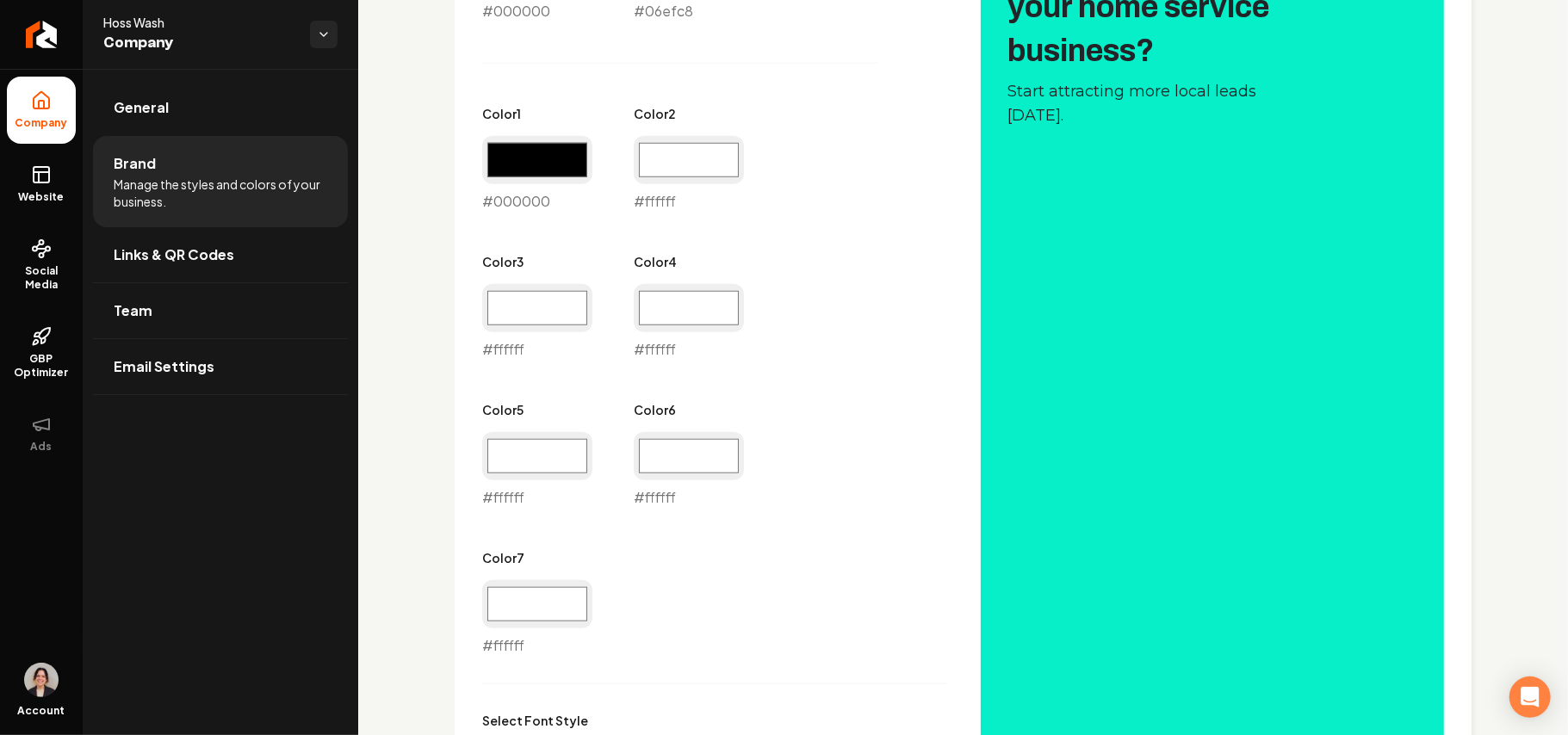
scroll to position [1034, 0]
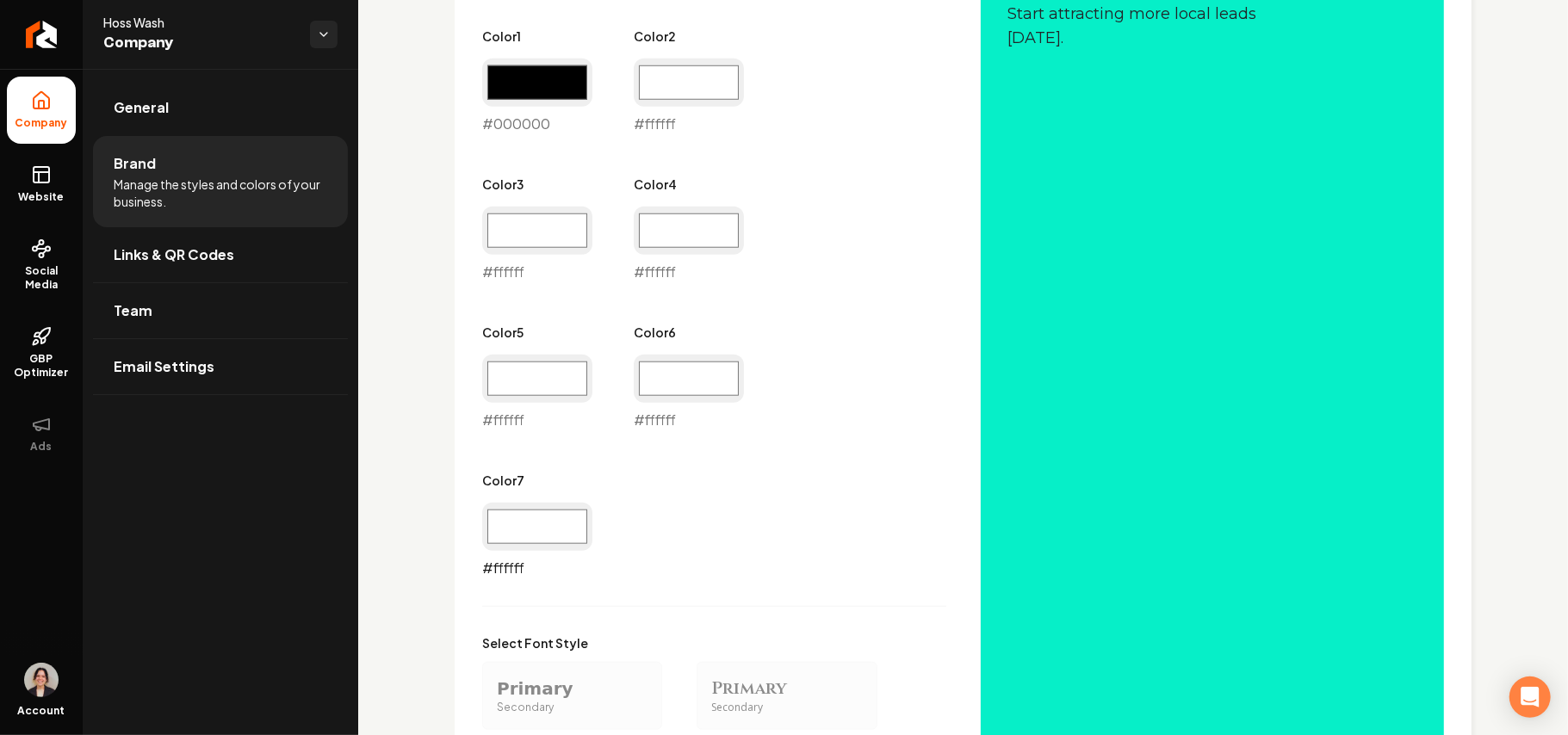
click at [521, 514] on input "#ffffff" at bounding box center [537, 527] width 111 height 48
type input "#000000"
click at [1082, 455] on div "Primary Color #000000 #000000 Secondary Color #06efc8 #06efc8 Color 1 #000000 #…" at bounding box center [963, 436] width 962 height 1199
click at [734, 397] on input "#ffffff" at bounding box center [689, 379] width 111 height 48
type input "#212121"
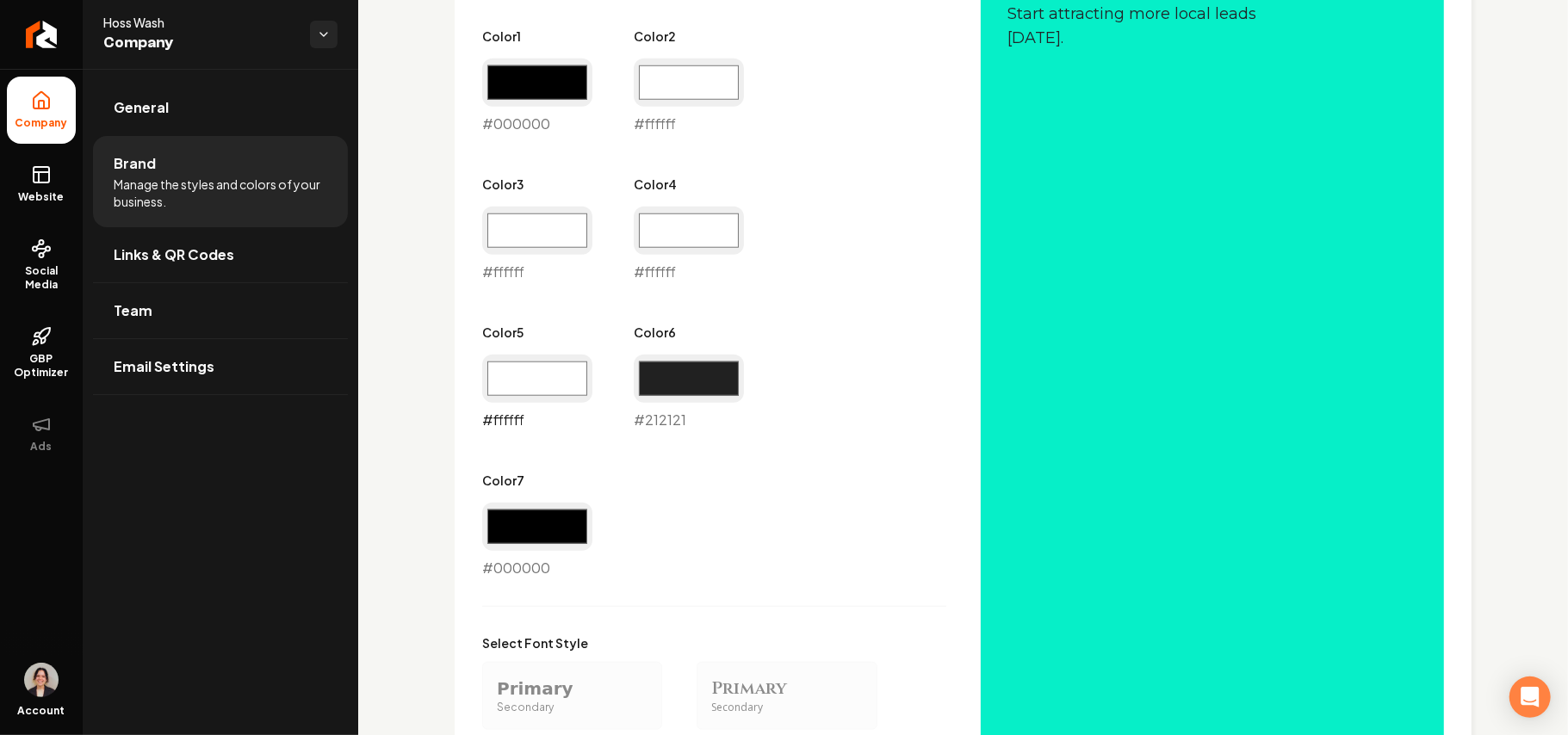
click at [519, 394] on input "#ffffff" at bounding box center [537, 379] width 111 height 48
type input "#5e5e5e"
click at [692, 240] on input "#ffffff" at bounding box center [689, 231] width 111 height 48
type input "#878787"
click at [549, 228] on input "#ffffff" at bounding box center [537, 231] width 111 height 48
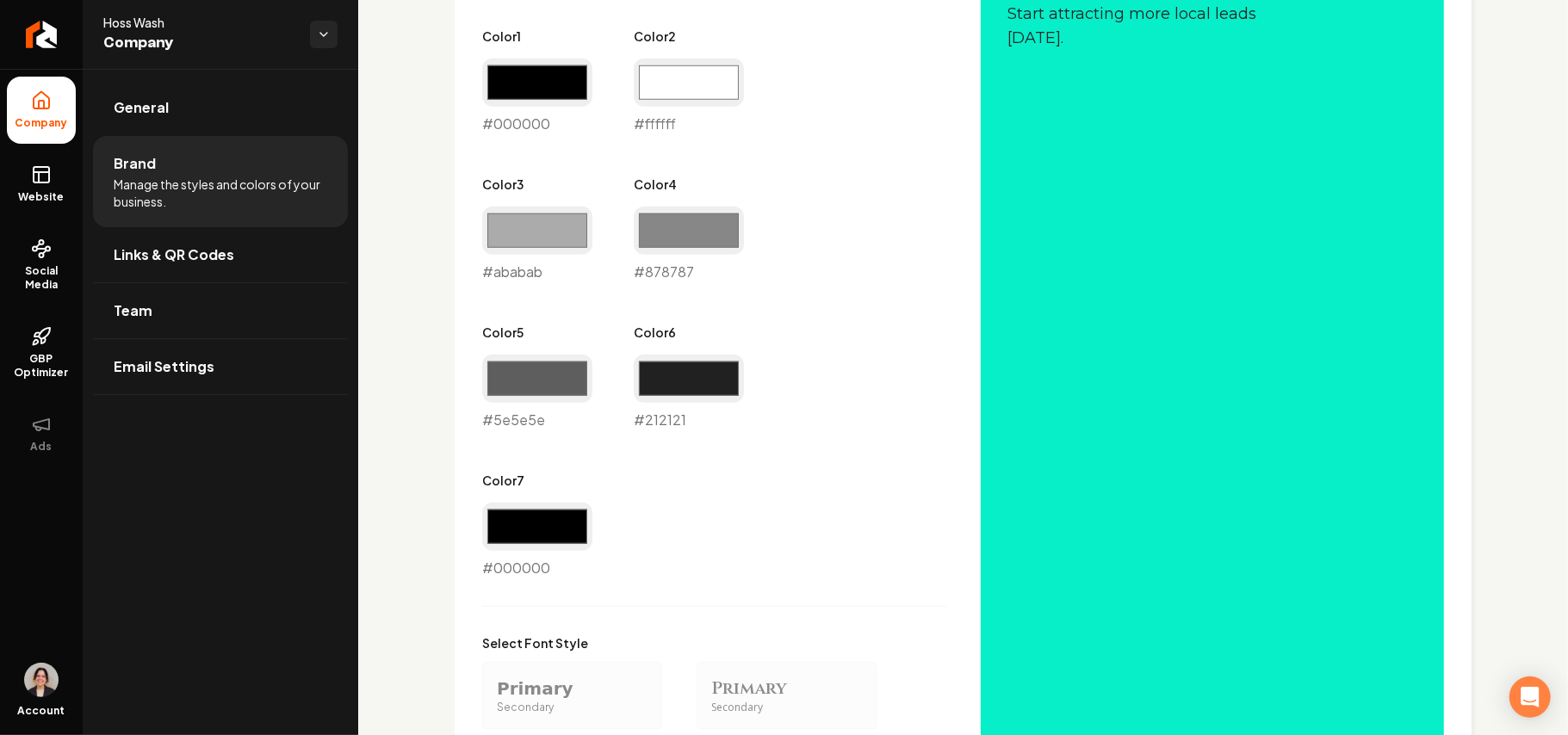
type input "#ababab"
click at [638, 112] on div "#ffffff #ffffff" at bounding box center [689, 96] width 111 height 76
click at [657, 93] on input "#ffffff" at bounding box center [689, 82] width 111 height 48
type input "#dedede"
click at [515, 69] on input "#000000" at bounding box center [537, 82] width 111 height 48
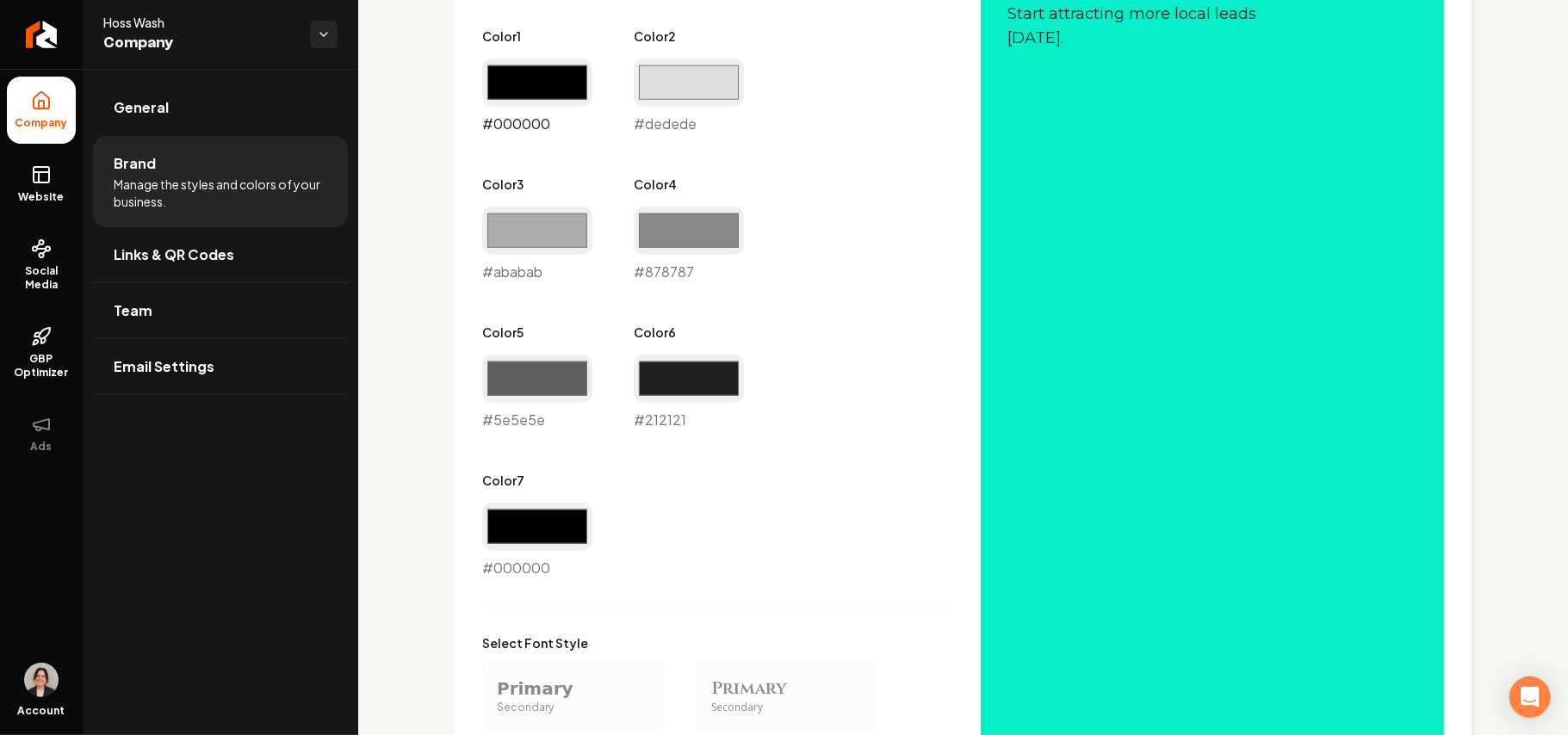
drag, startPoint x: 549, startPoint y: 96, endPoint x: 493, endPoint y: 91, distance: 56.2
click at [497, 91] on input "#000000" at bounding box center [537, 82] width 111 height 48
drag, startPoint x: 544, startPoint y: 76, endPoint x: 552, endPoint y: 97, distance: 22.5
click at [544, 76] on input "#000000" at bounding box center [537, 82] width 111 height 48
type input "#ffffff"
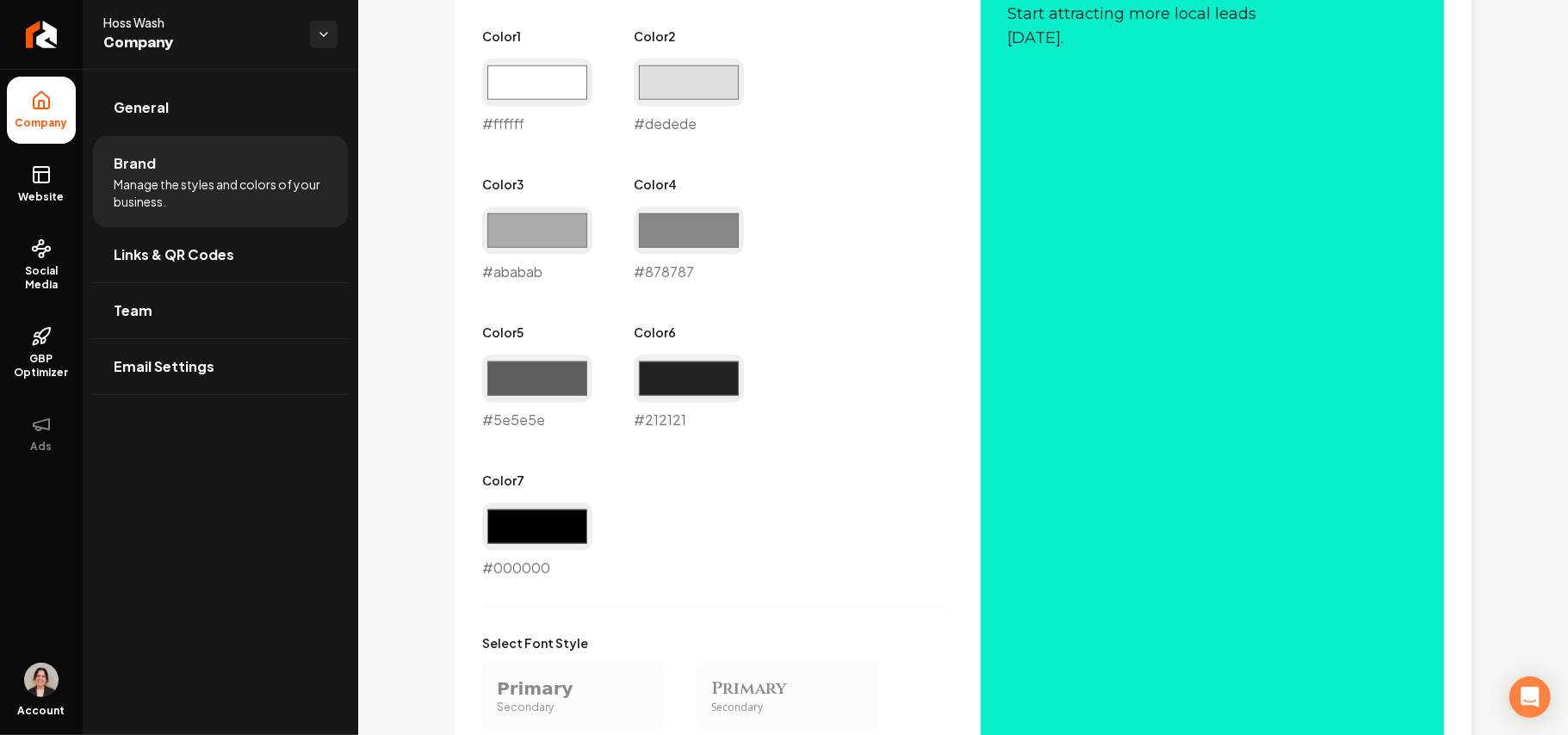
click at [883, 246] on div "Primary Color #000000 #000000 Secondary Color #06efc8 #06efc8 Color 1 #ffffff #…" at bounding box center [714, 208] width 464 height 741
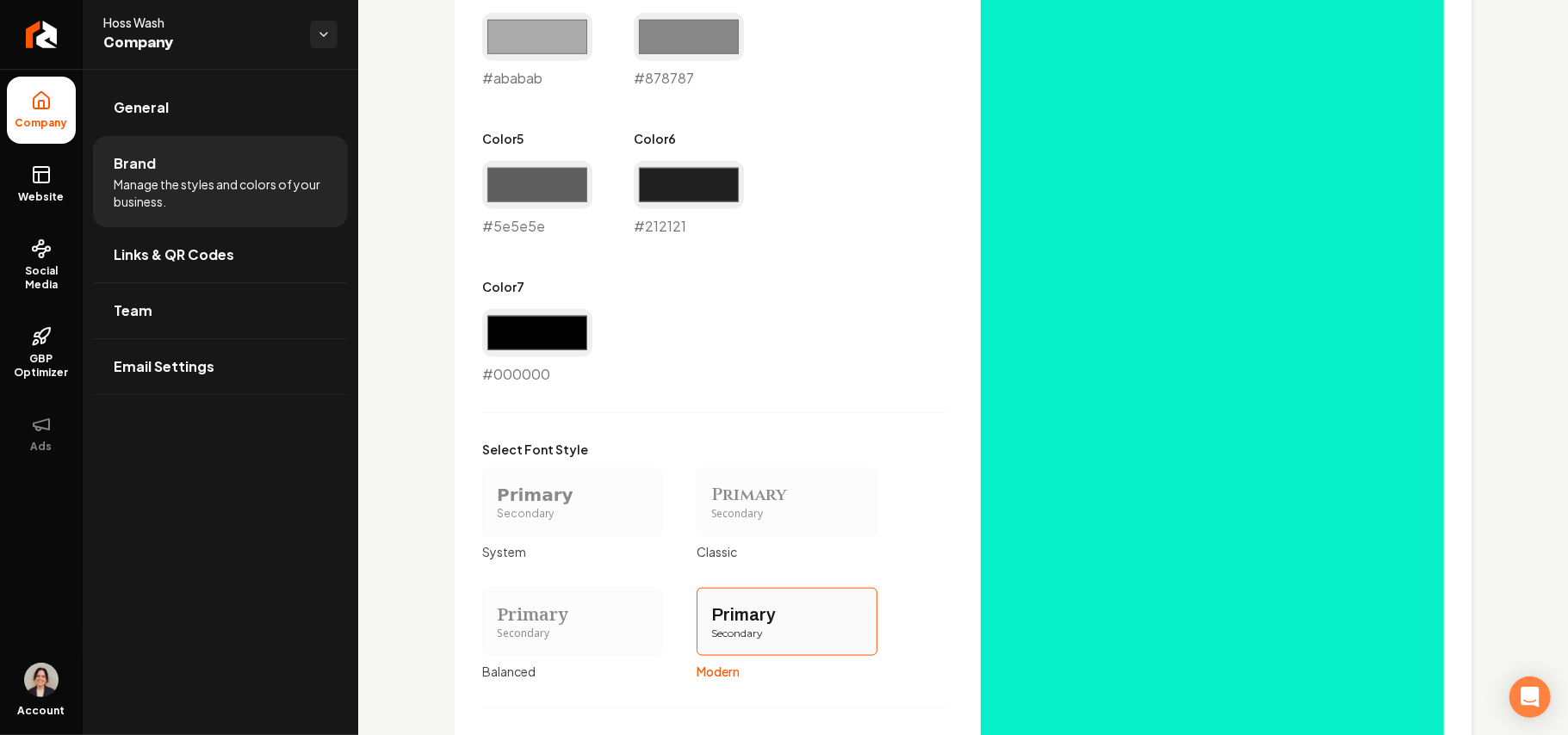
scroll to position [1471, 0]
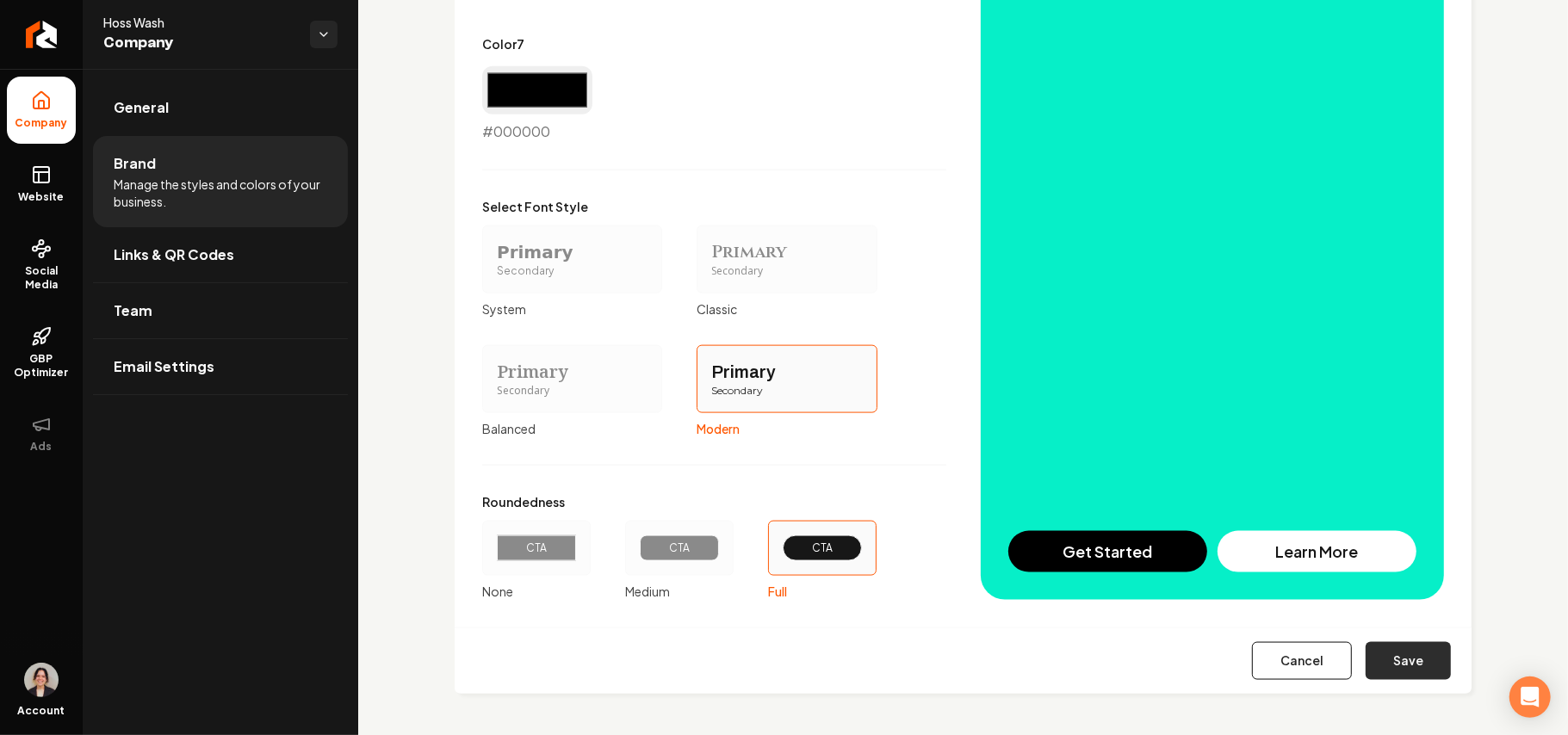
click at [1410, 661] on button "Save" at bounding box center [1408, 660] width 85 height 38
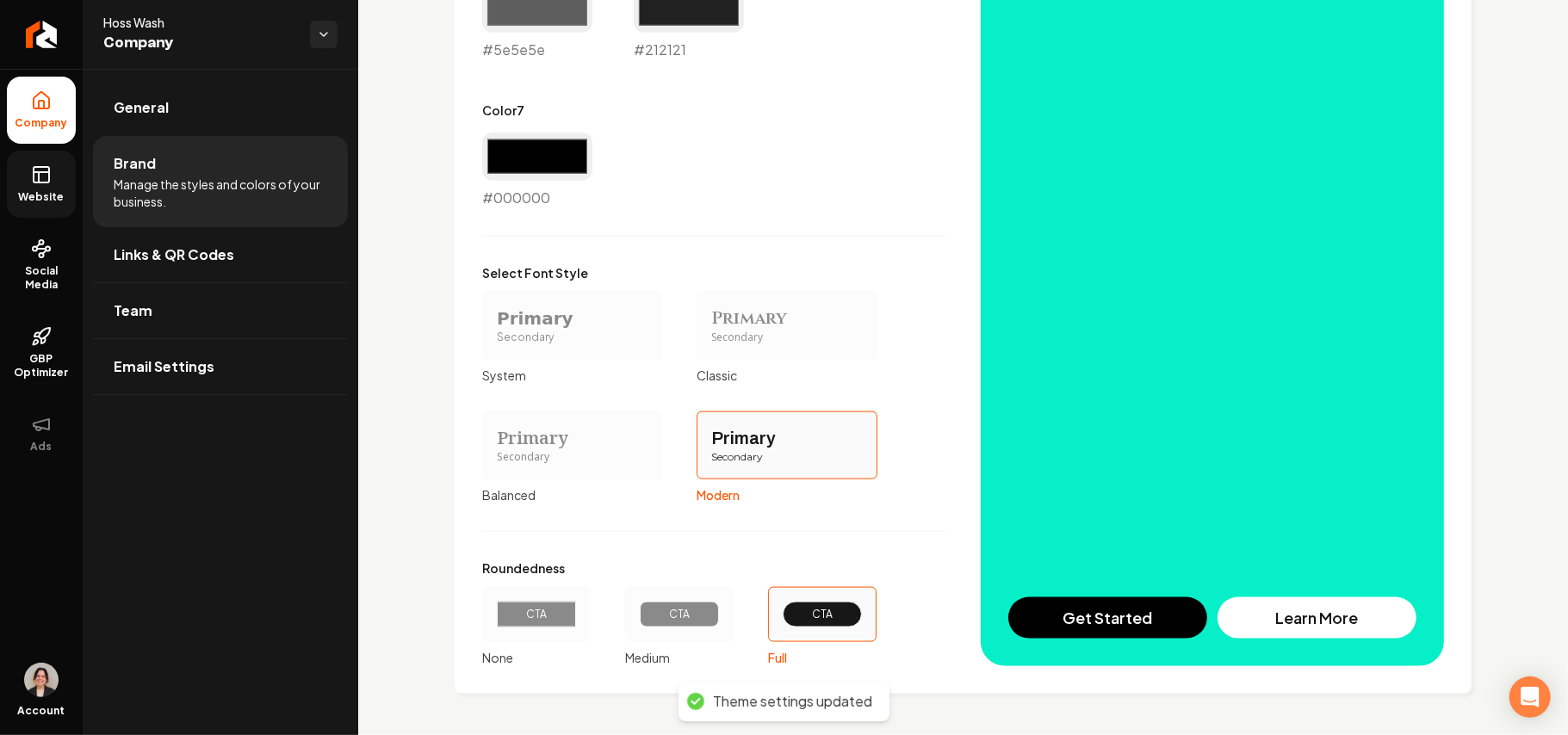
click at [34, 179] on rect at bounding box center [42, 175] width 16 height 16
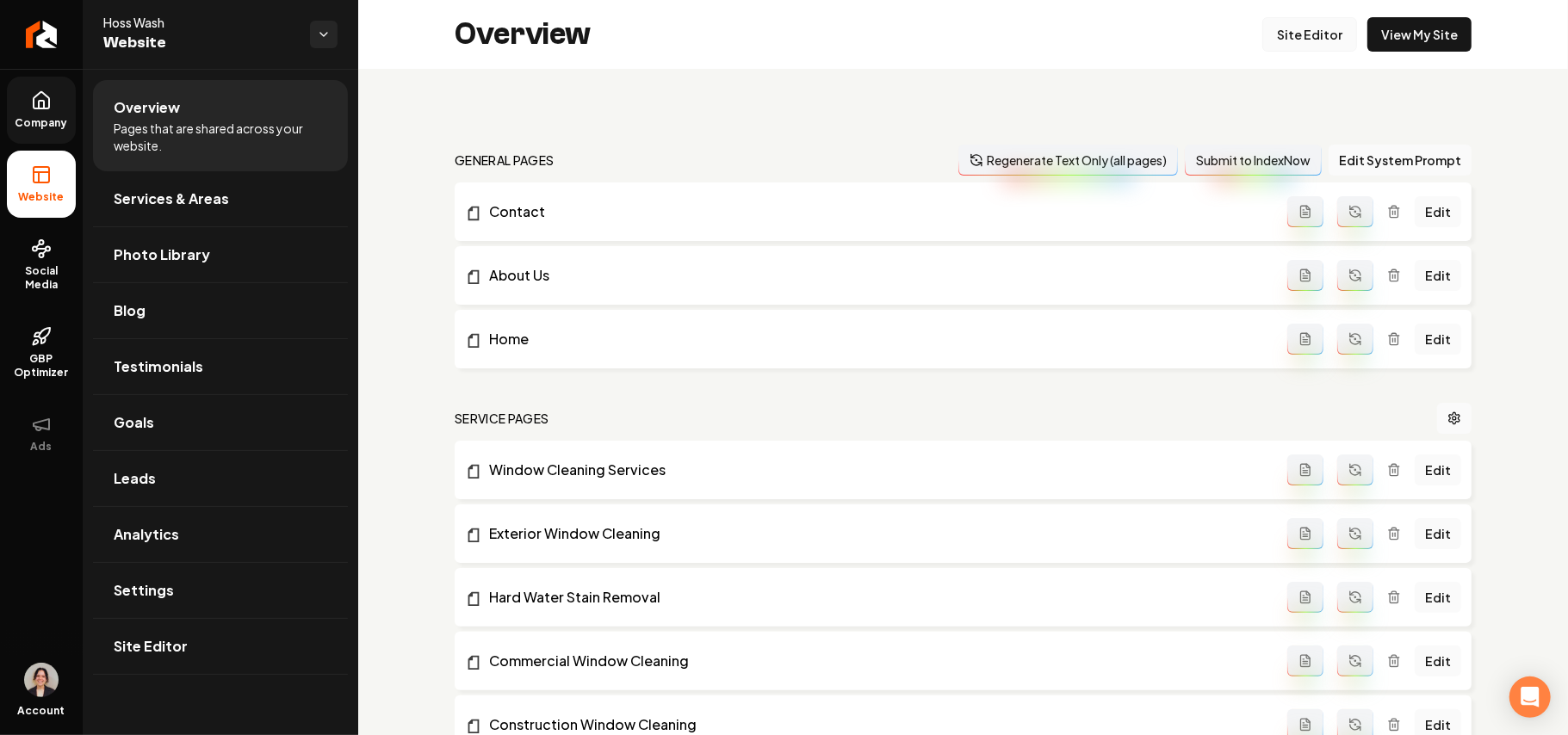
drag, startPoint x: 1268, startPoint y: 20, endPoint x: 1340, endPoint y: 29, distance: 72.6
click at [1269, 20] on link "Site Editor" at bounding box center [1310, 35] width 95 height 35
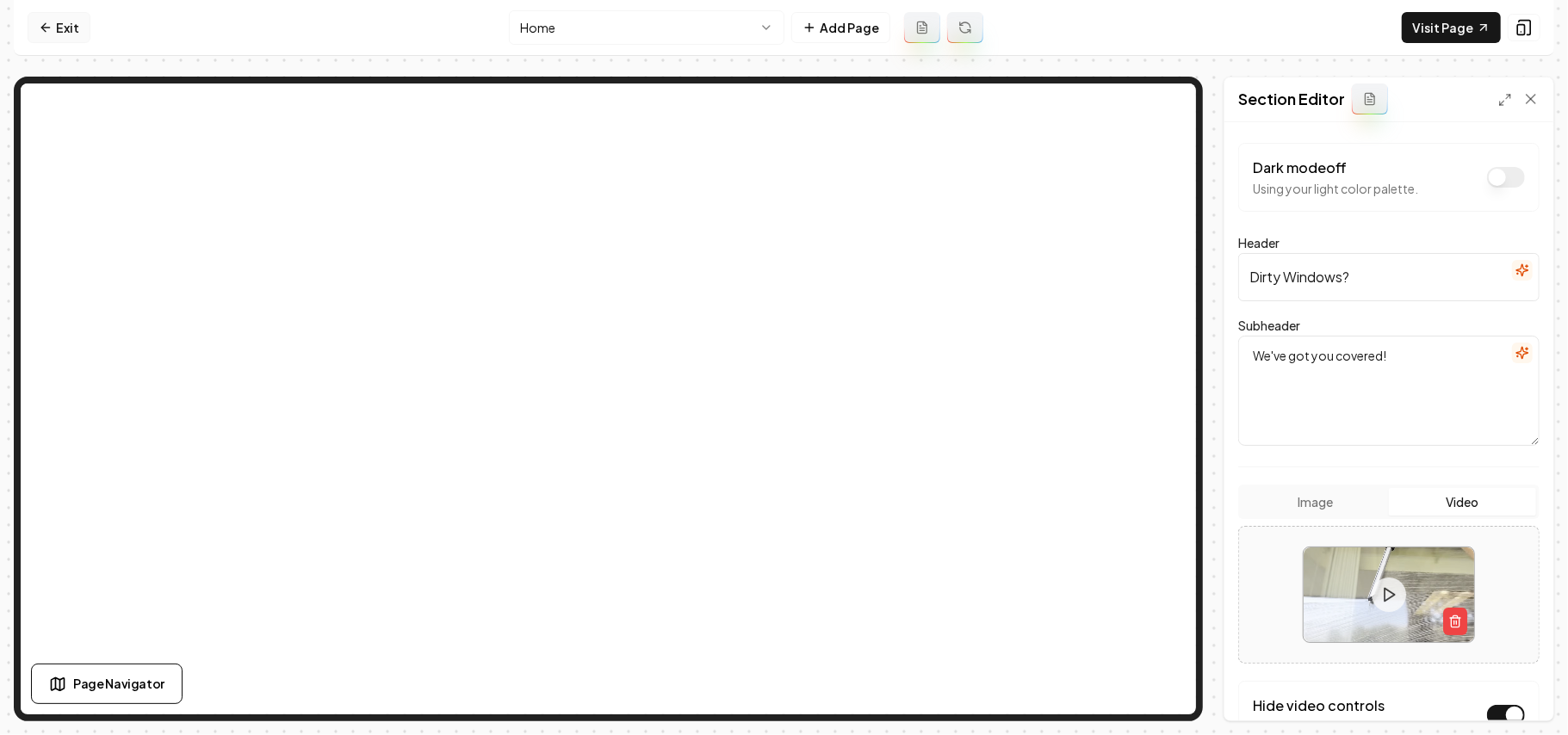
click at [62, 21] on link "Exit" at bounding box center [58, 27] width 63 height 31
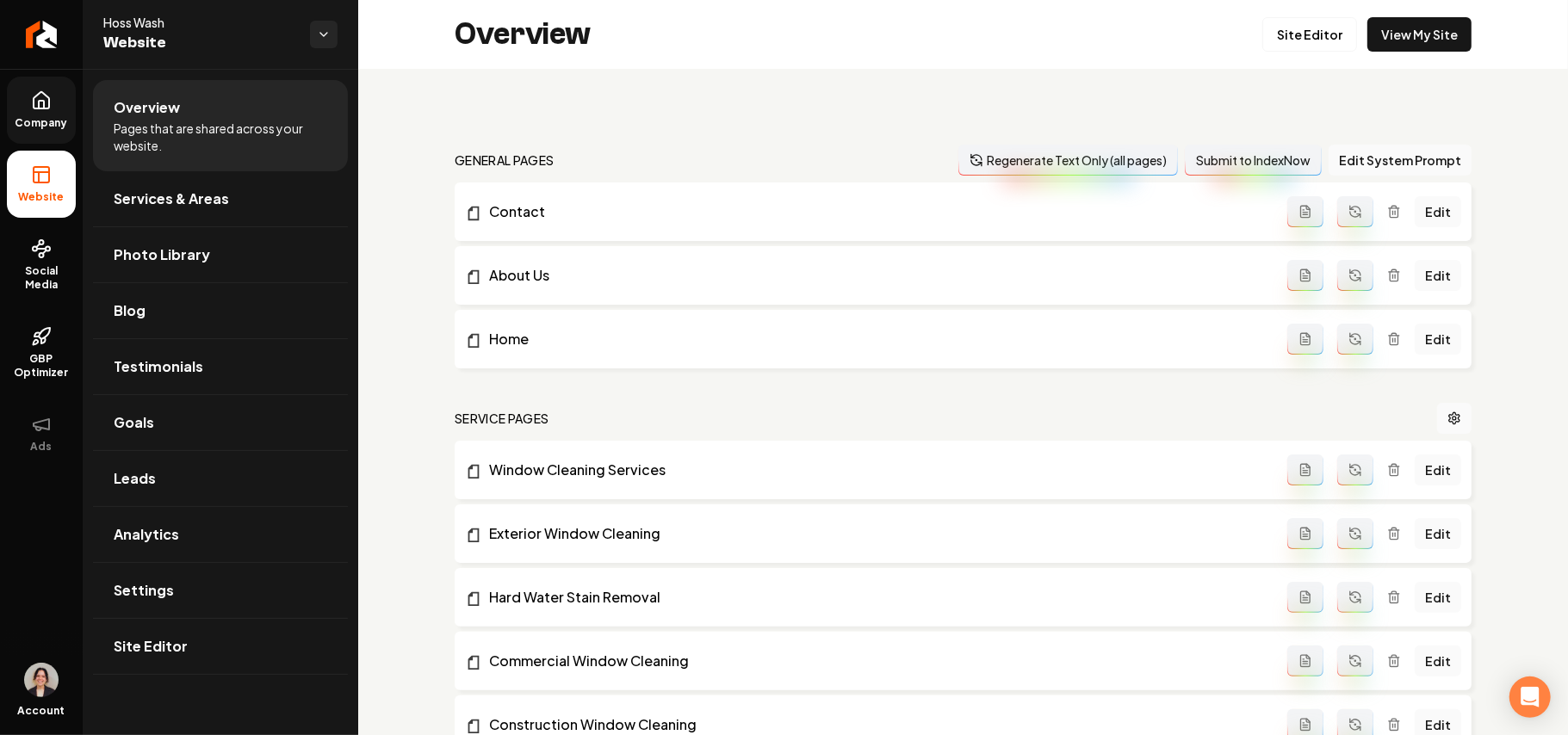
click at [43, 97] on icon at bounding box center [41, 100] width 20 height 20
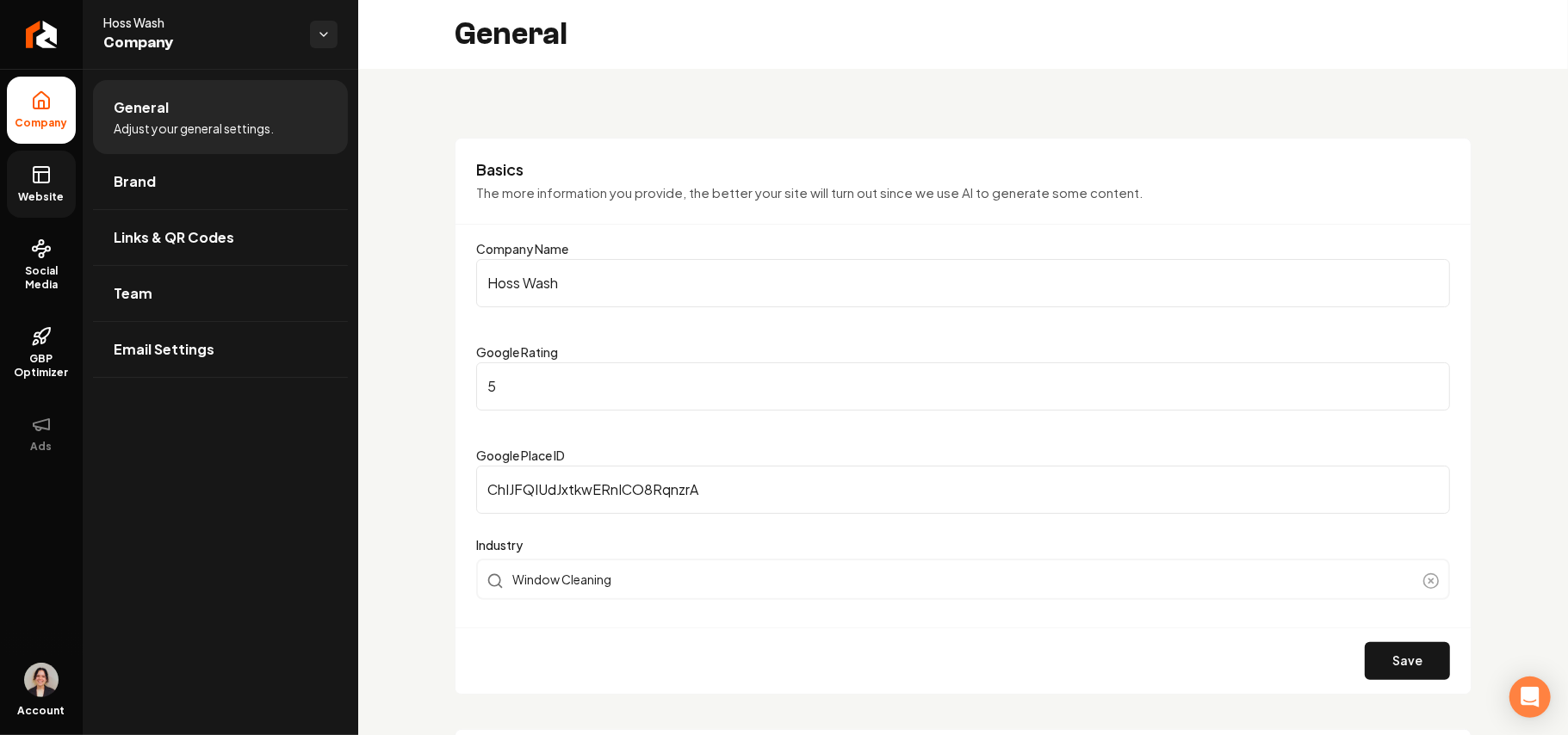
click at [60, 189] on link "Website" at bounding box center [41, 183] width 69 height 67
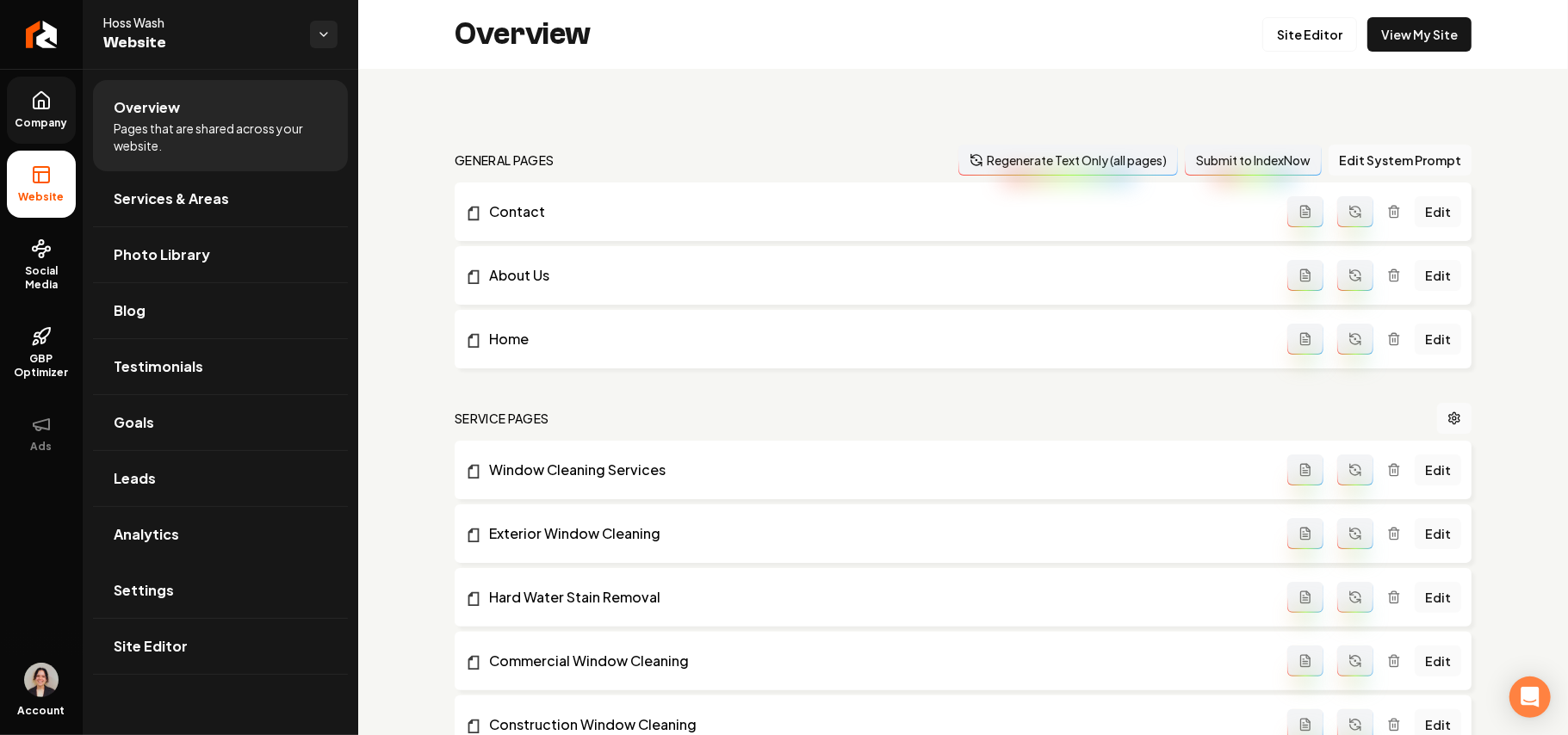
drag, startPoint x: 182, startPoint y: 613, endPoint x: 930, endPoint y: 386, distance: 781.7
click at [183, 613] on link "Settings" at bounding box center [220, 591] width 255 height 55
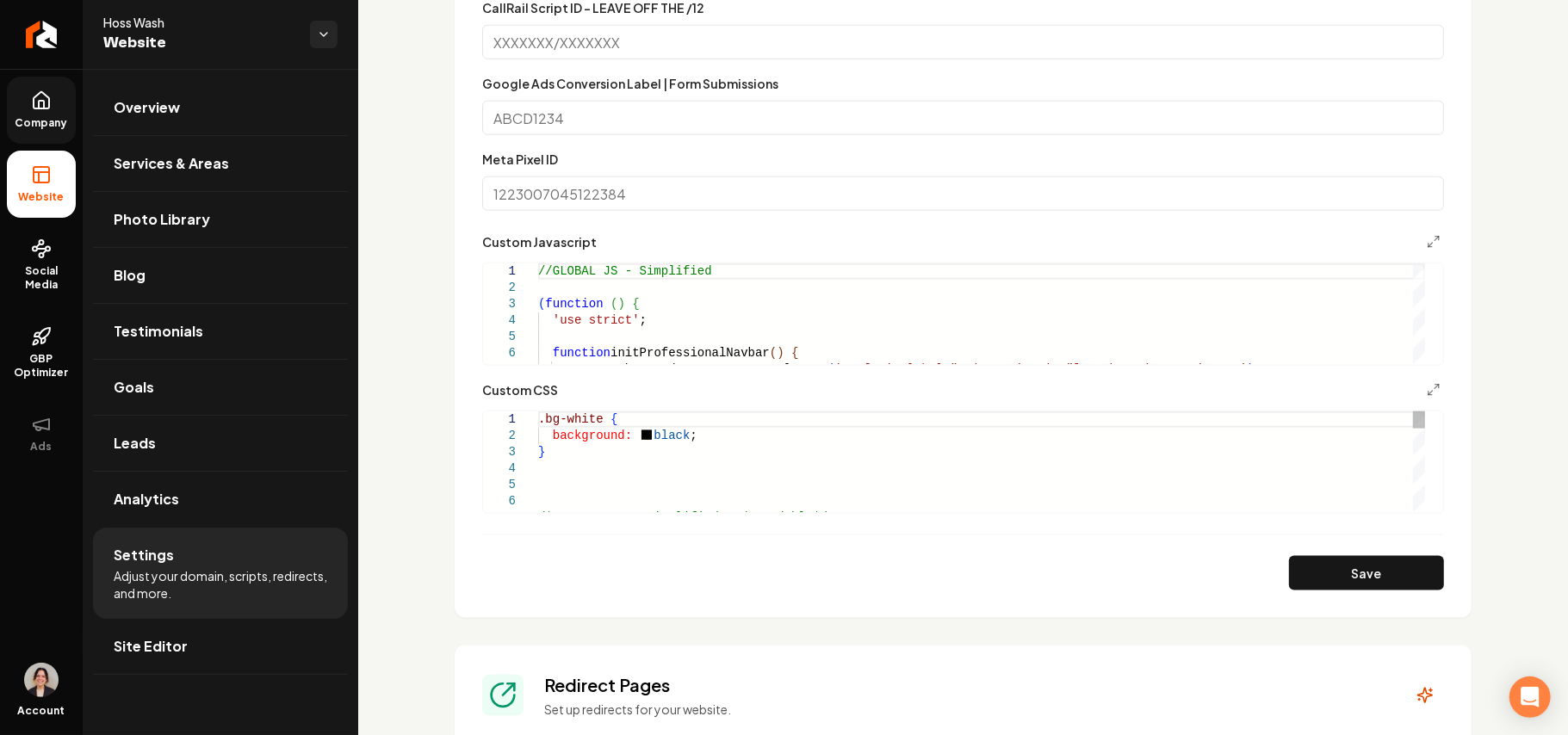
drag, startPoint x: 575, startPoint y: 455, endPoint x: 411, endPoint y: 387, distance: 177.5
click at [1376, 573] on button "Save" at bounding box center [1366, 574] width 155 height 35
type textarea "**********"
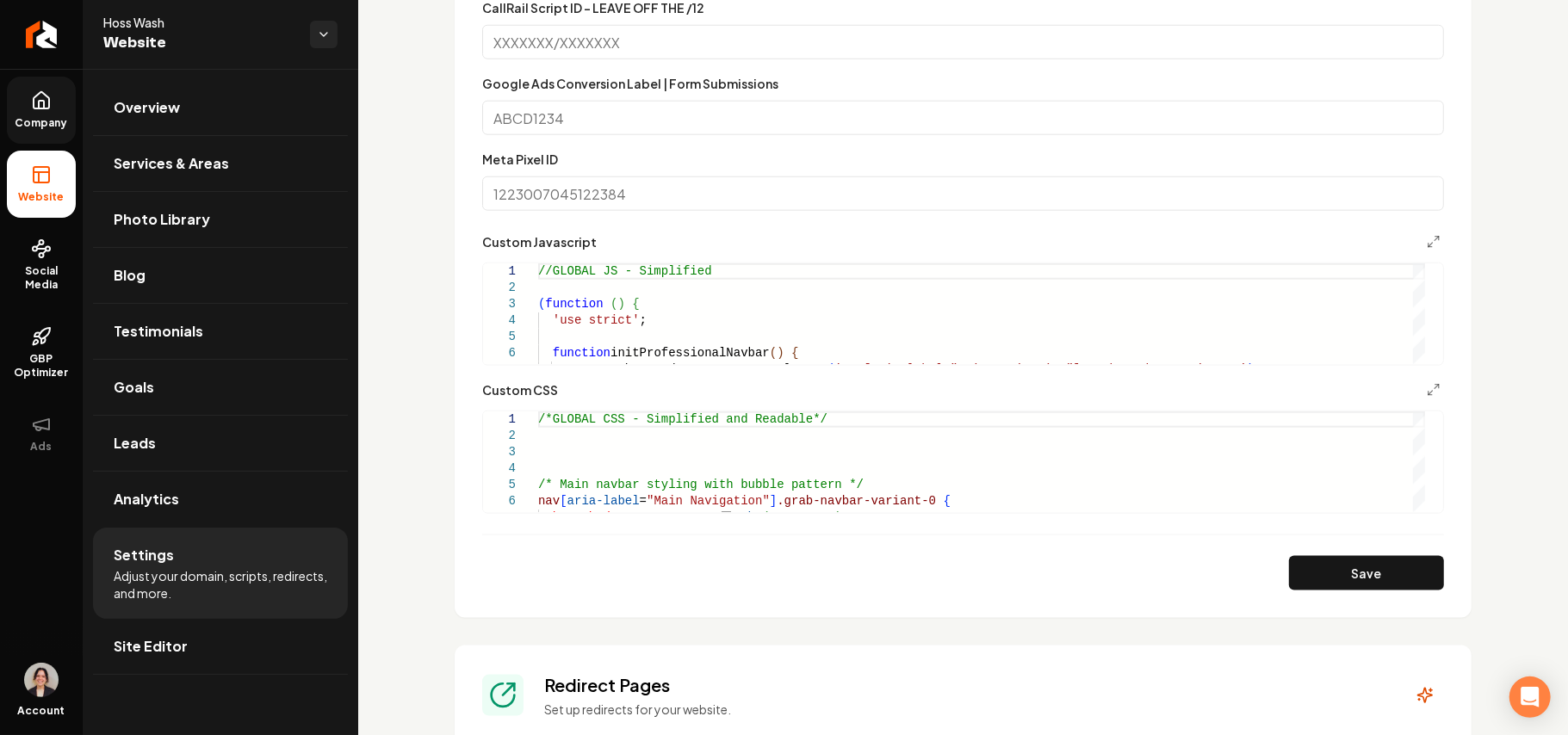
drag, startPoint x: 125, startPoint y: 651, endPoint x: 713, endPoint y: 597, distance: 590.5
click at [126, 651] on span "Site Editor" at bounding box center [150, 646] width 74 height 20
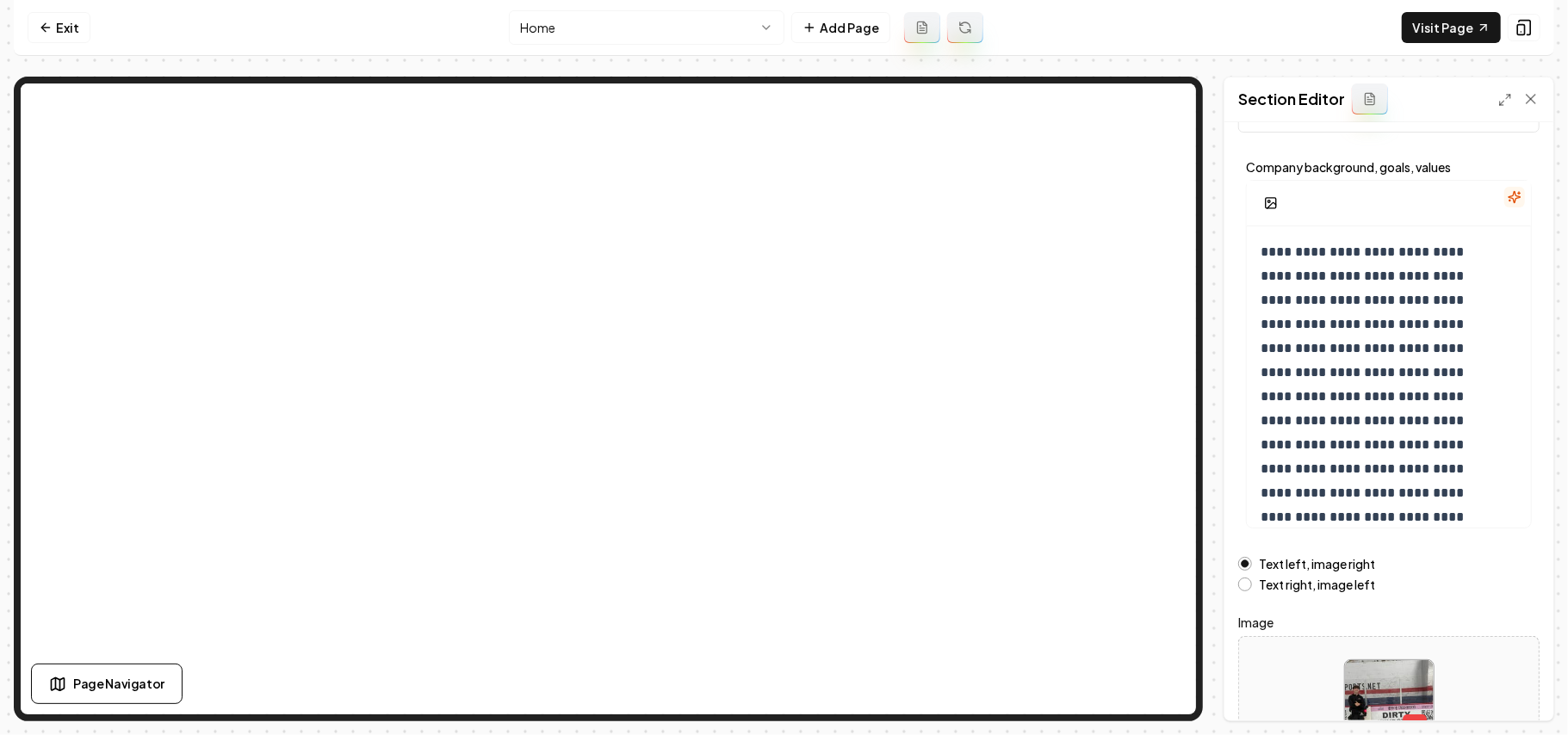
scroll to position [196, 0]
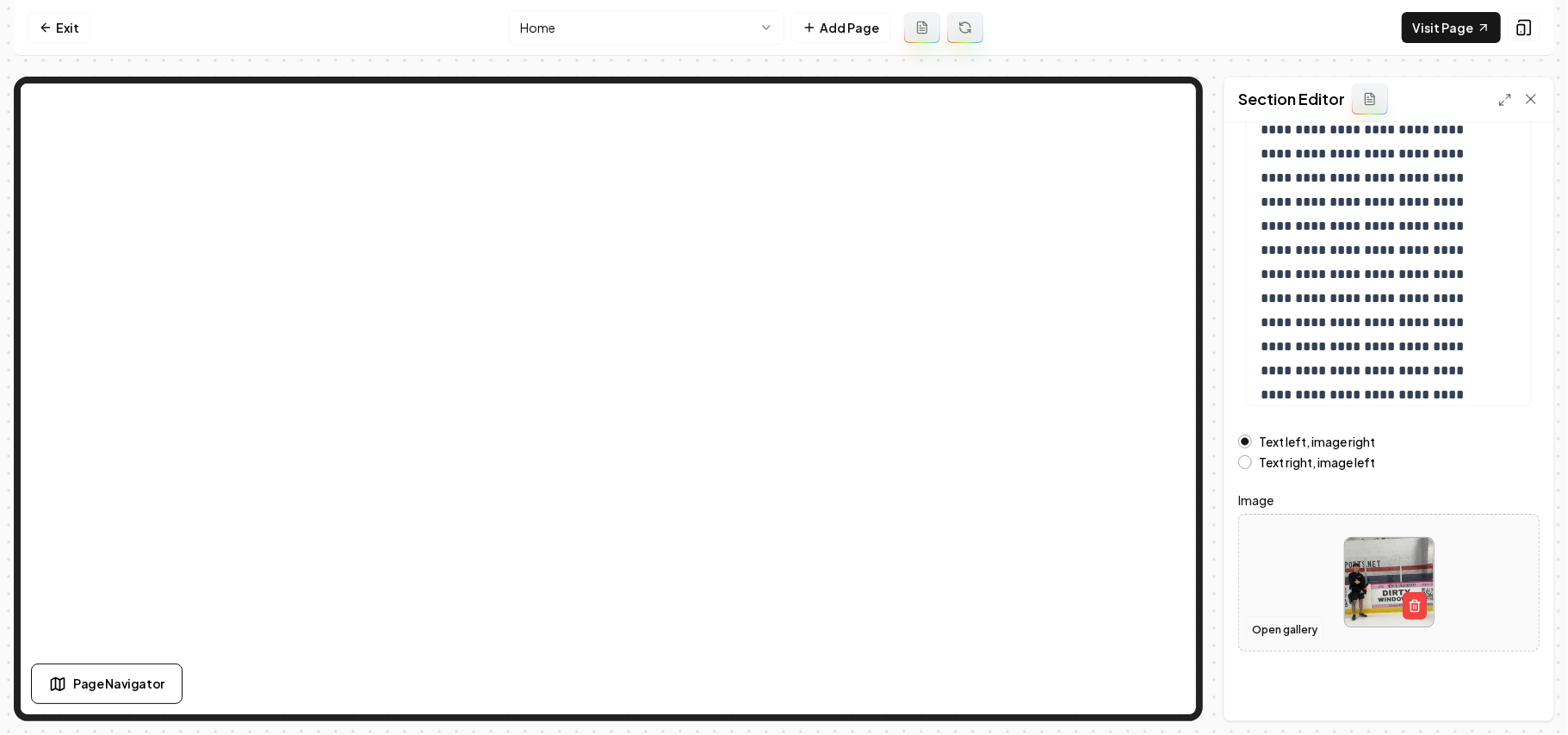
click at [1264, 630] on button "Open gallery" at bounding box center [1285, 630] width 78 height 27
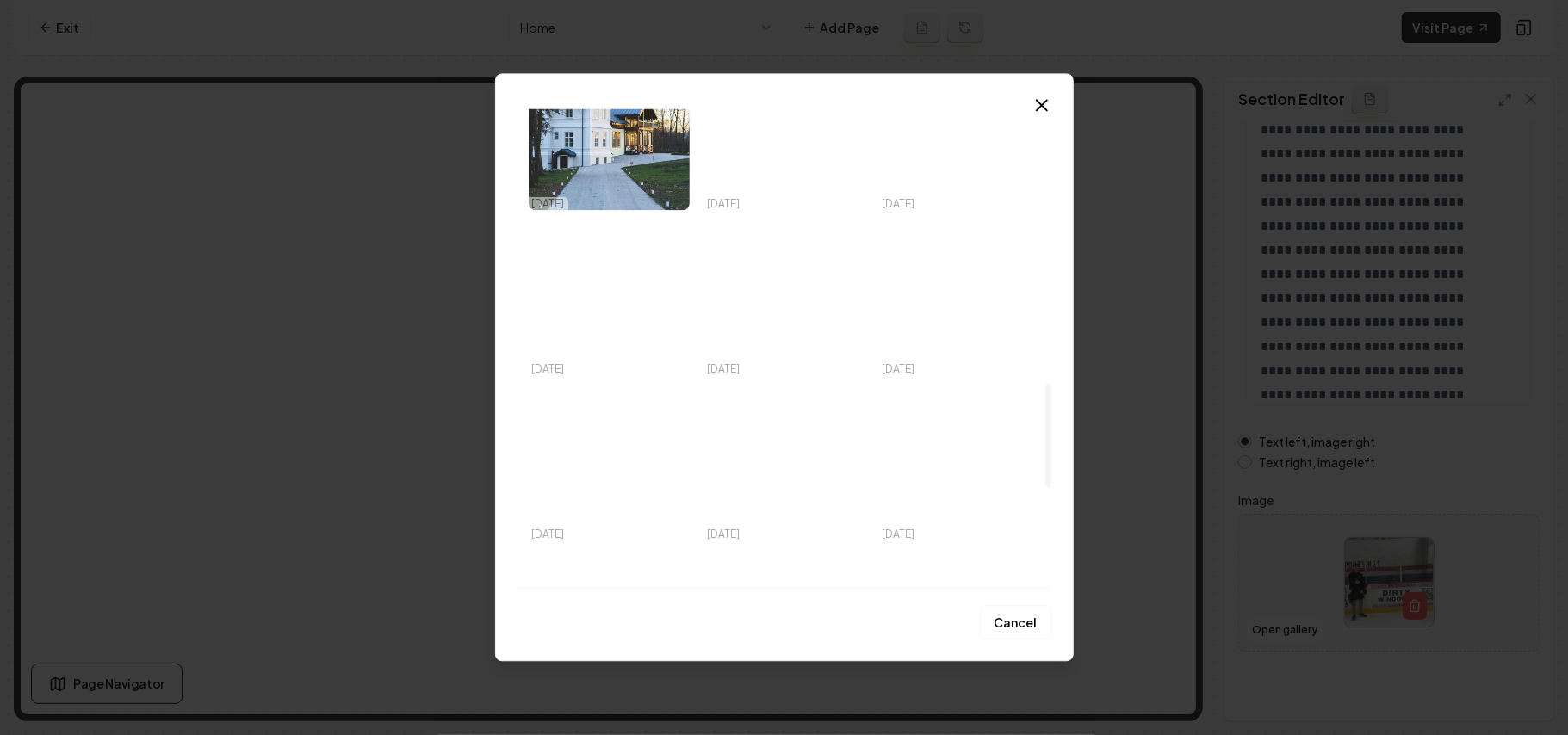
scroll to position [1718, 0]
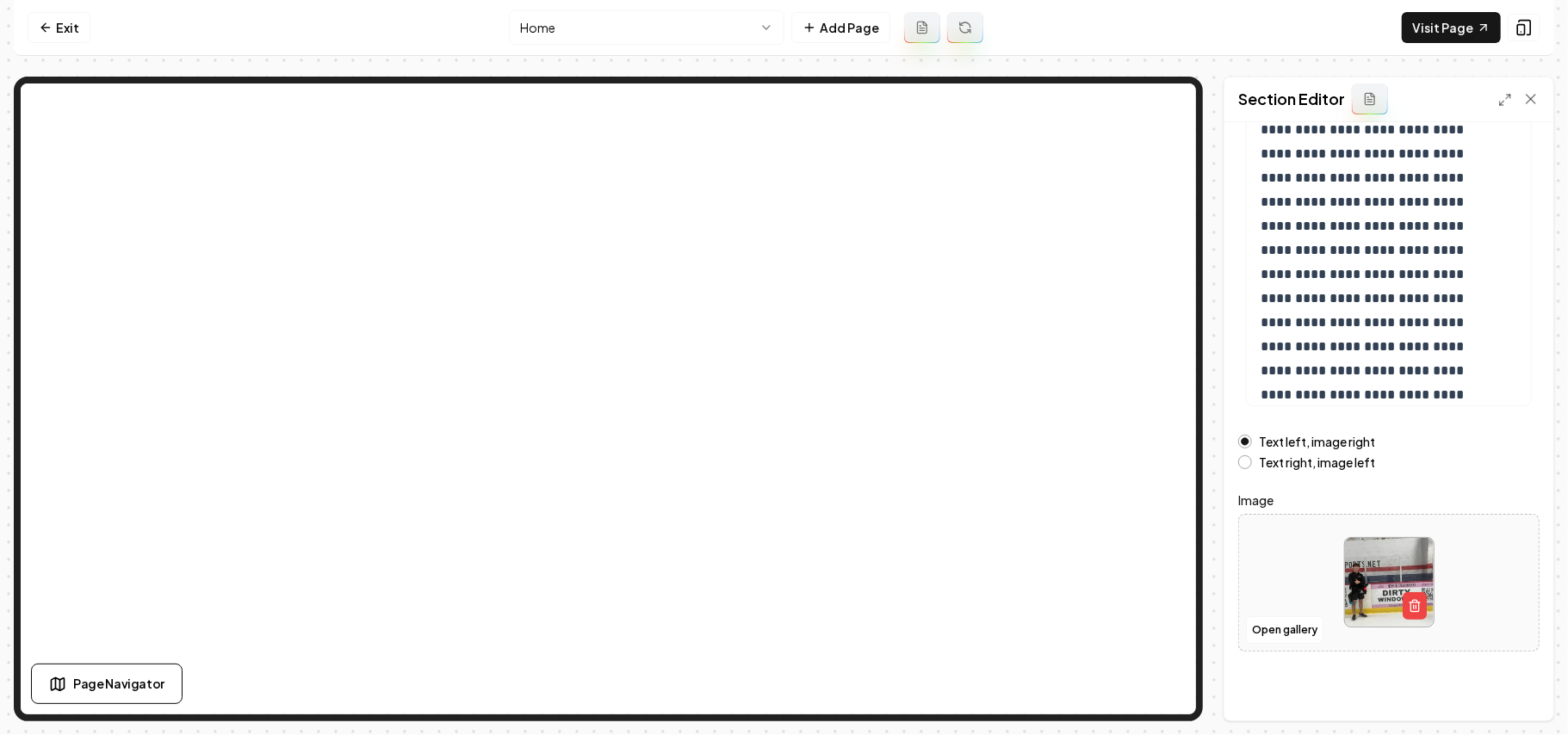
click at [1272, 552] on div at bounding box center [1389, 583] width 300 height 118
type input "**********"
click at [1505, 689] on button "Save" at bounding box center [1514, 691] width 50 height 31
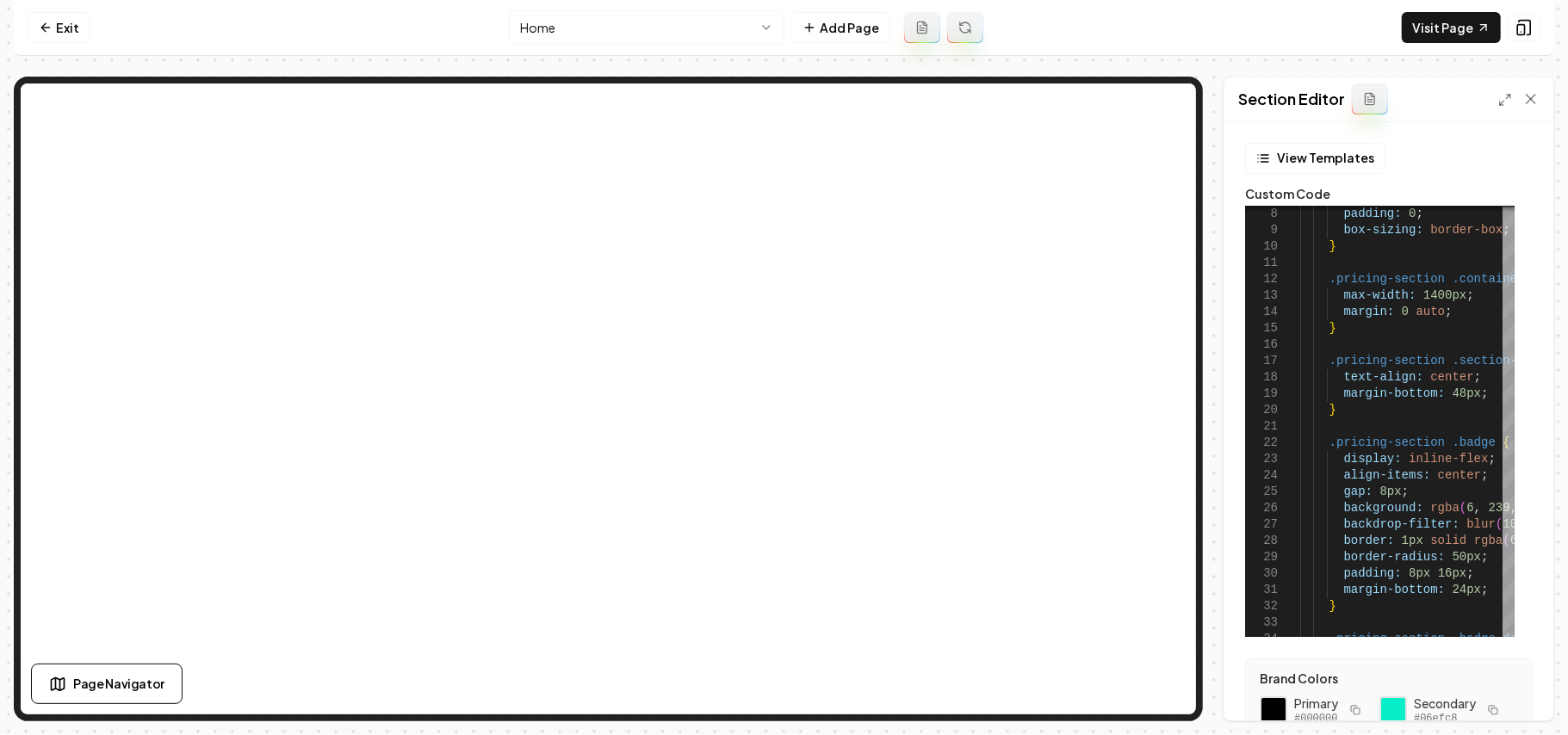
scroll to position [114, 0]
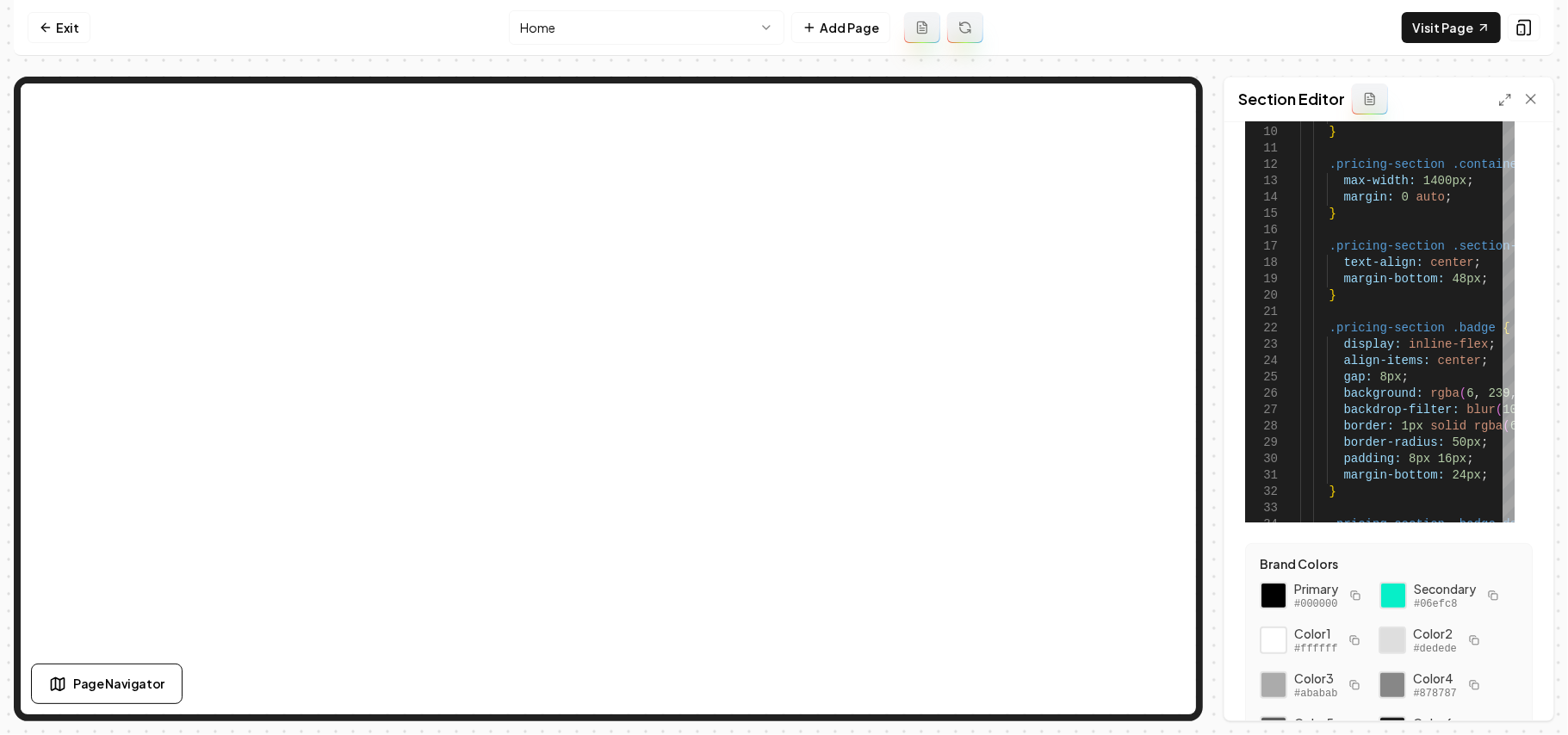
click at [1491, 600] on rect "button" at bounding box center [1494, 597] width 6 height 6
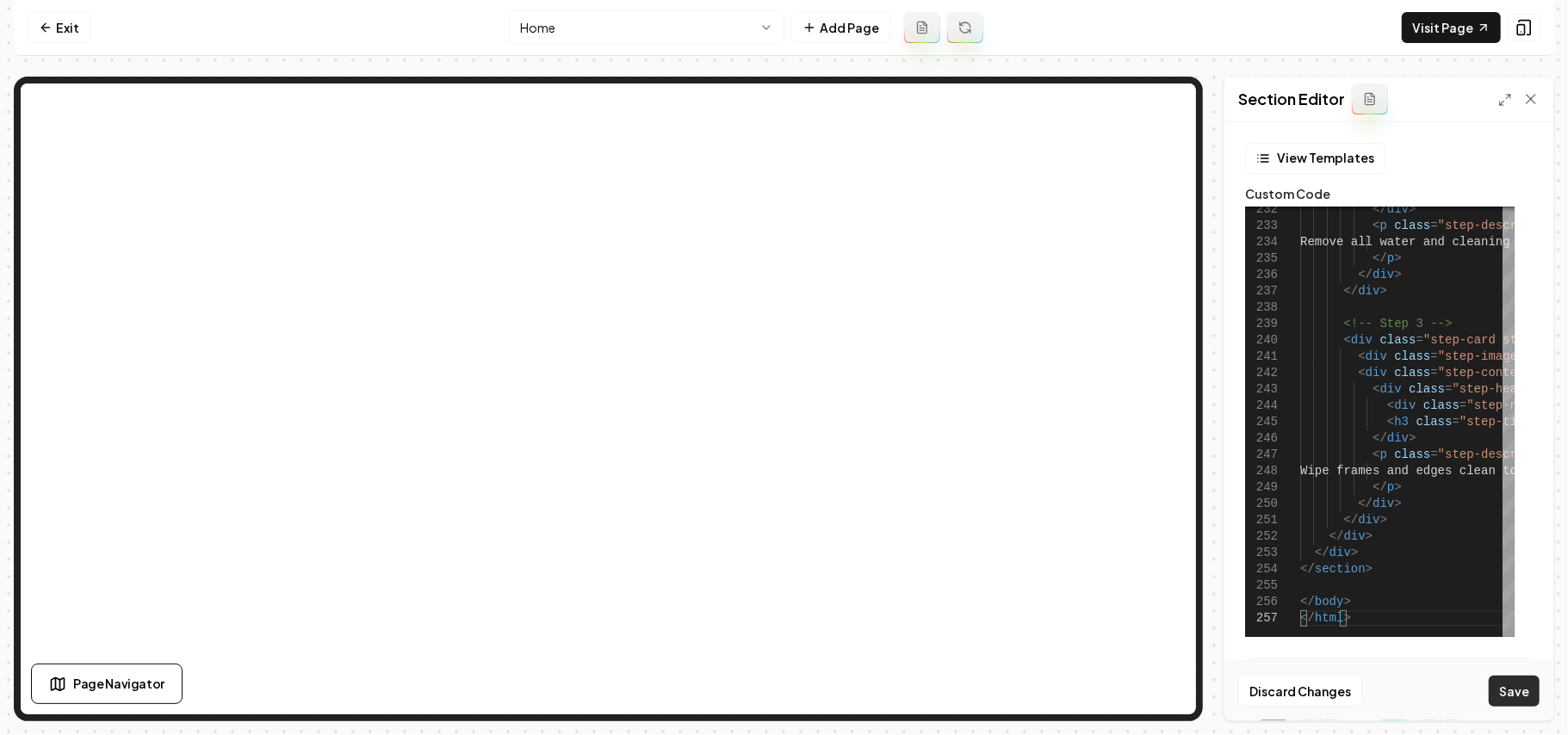
click at [1530, 692] on button "Save" at bounding box center [1514, 691] width 50 height 31
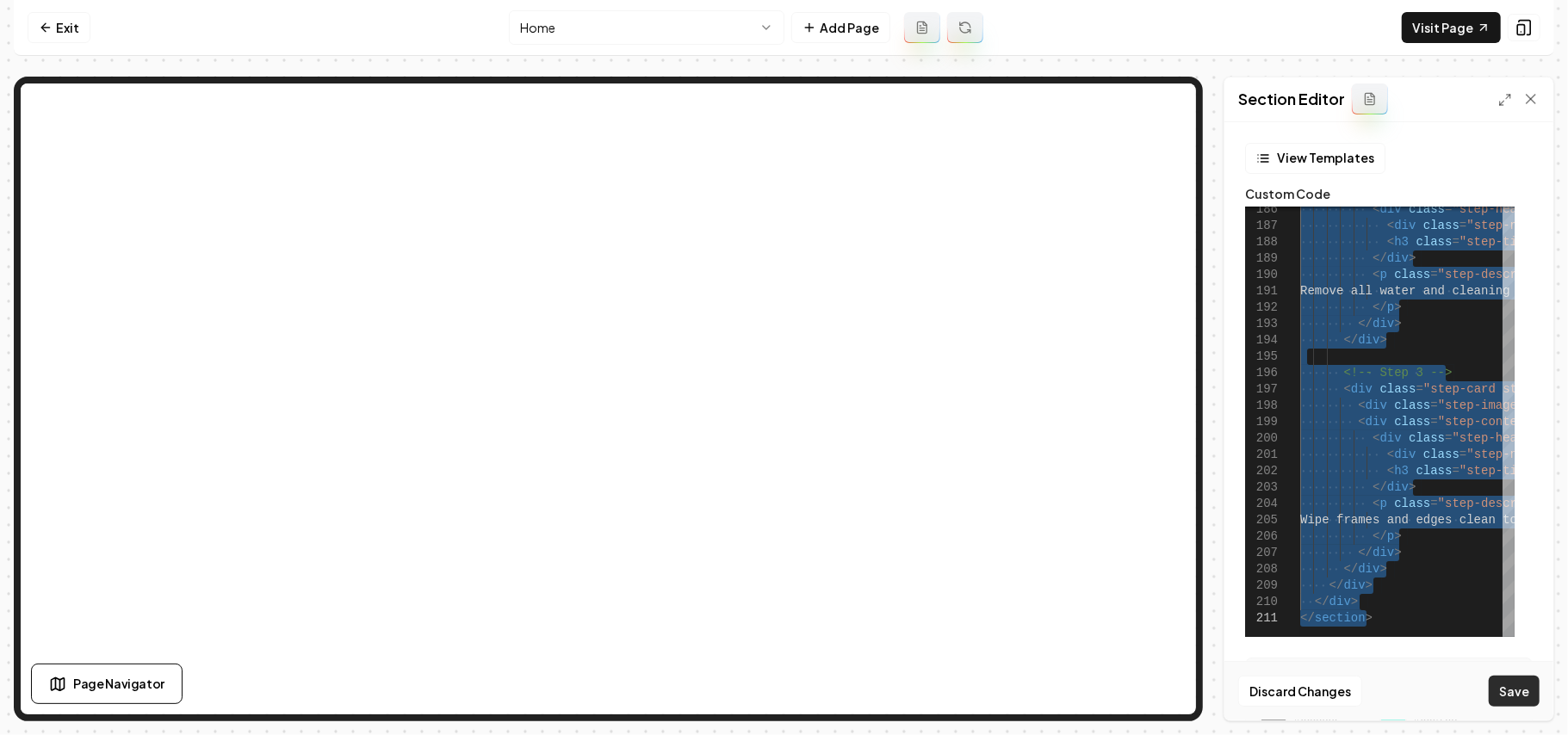
click at [1503, 687] on button "Save" at bounding box center [1514, 691] width 50 height 31
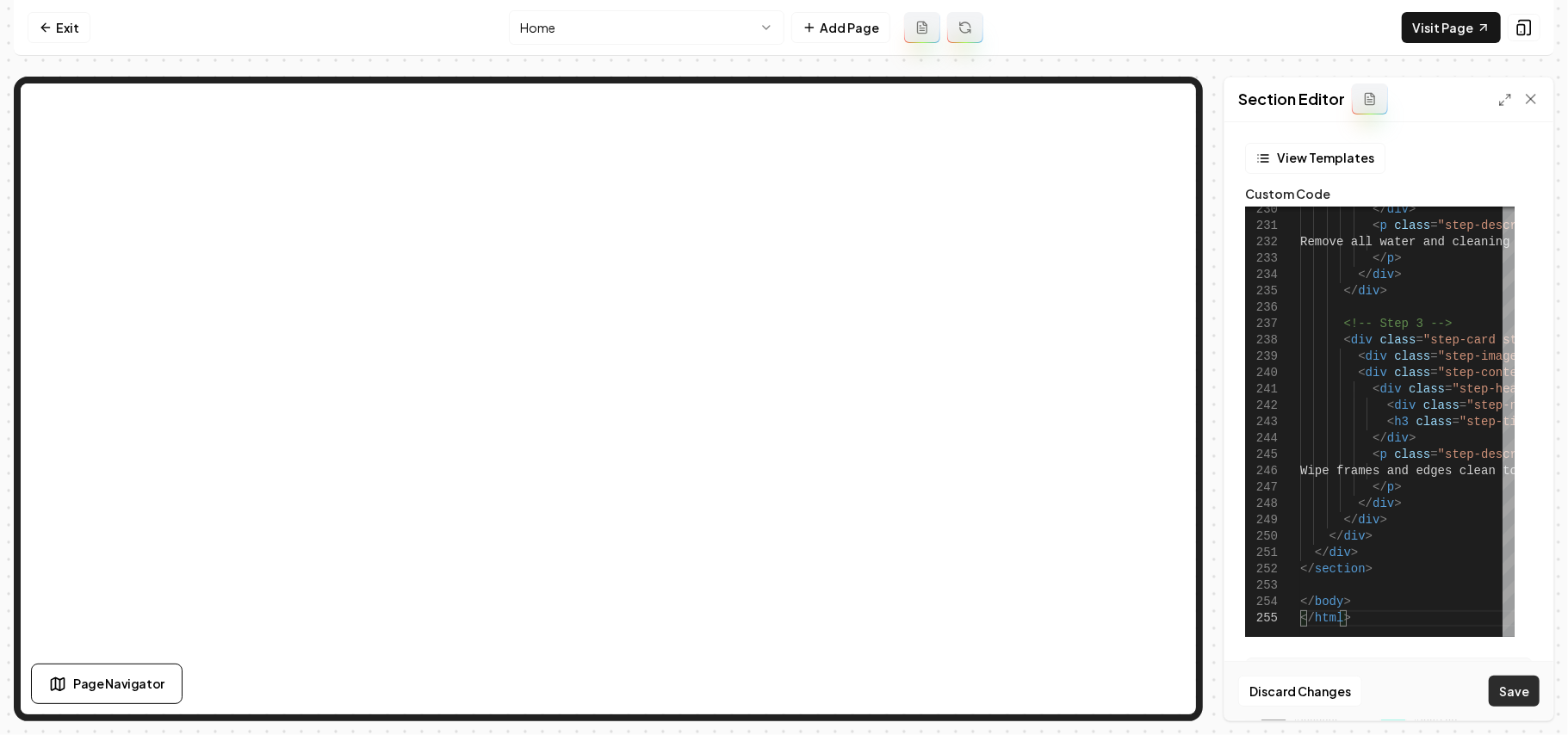
click at [1522, 683] on button "Save" at bounding box center [1514, 691] width 50 height 31
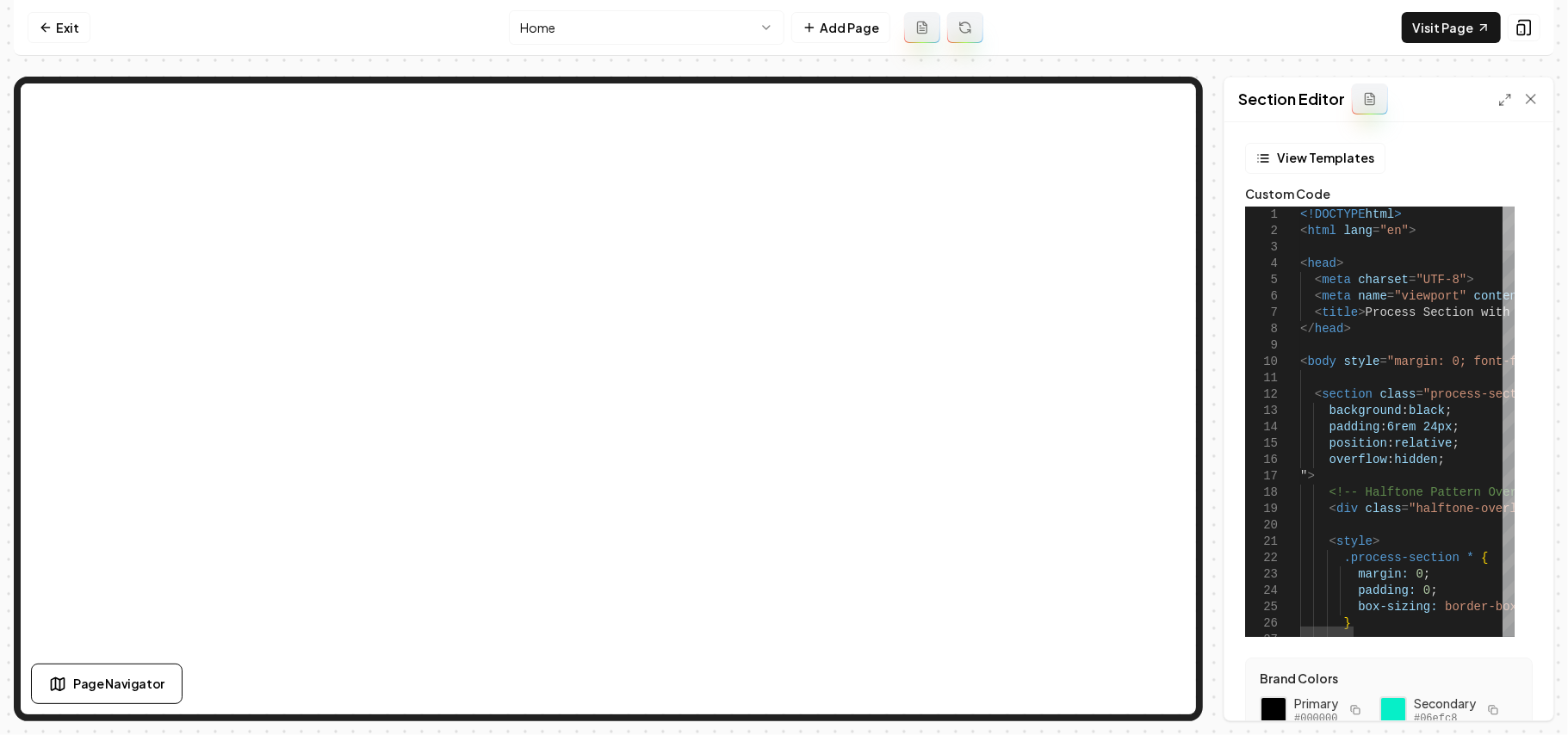
click at [1515, 210] on div at bounding box center [1508, 228] width 12 height 44
click at [1510, 102] on icon at bounding box center [1505, 100] width 14 height 14
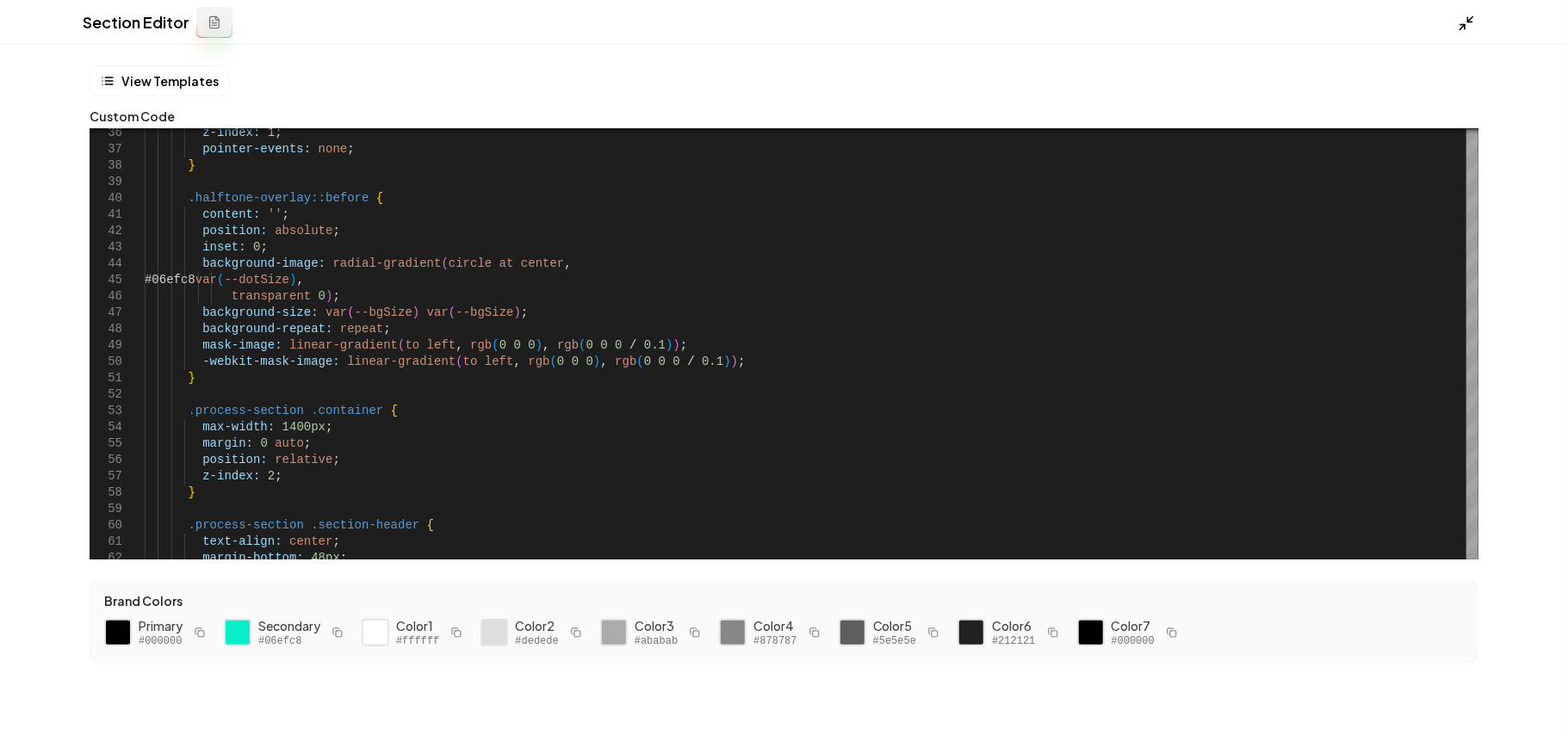
click at [1469, 21] on polyline at bounding box center [1470, 19] width 4 height 4
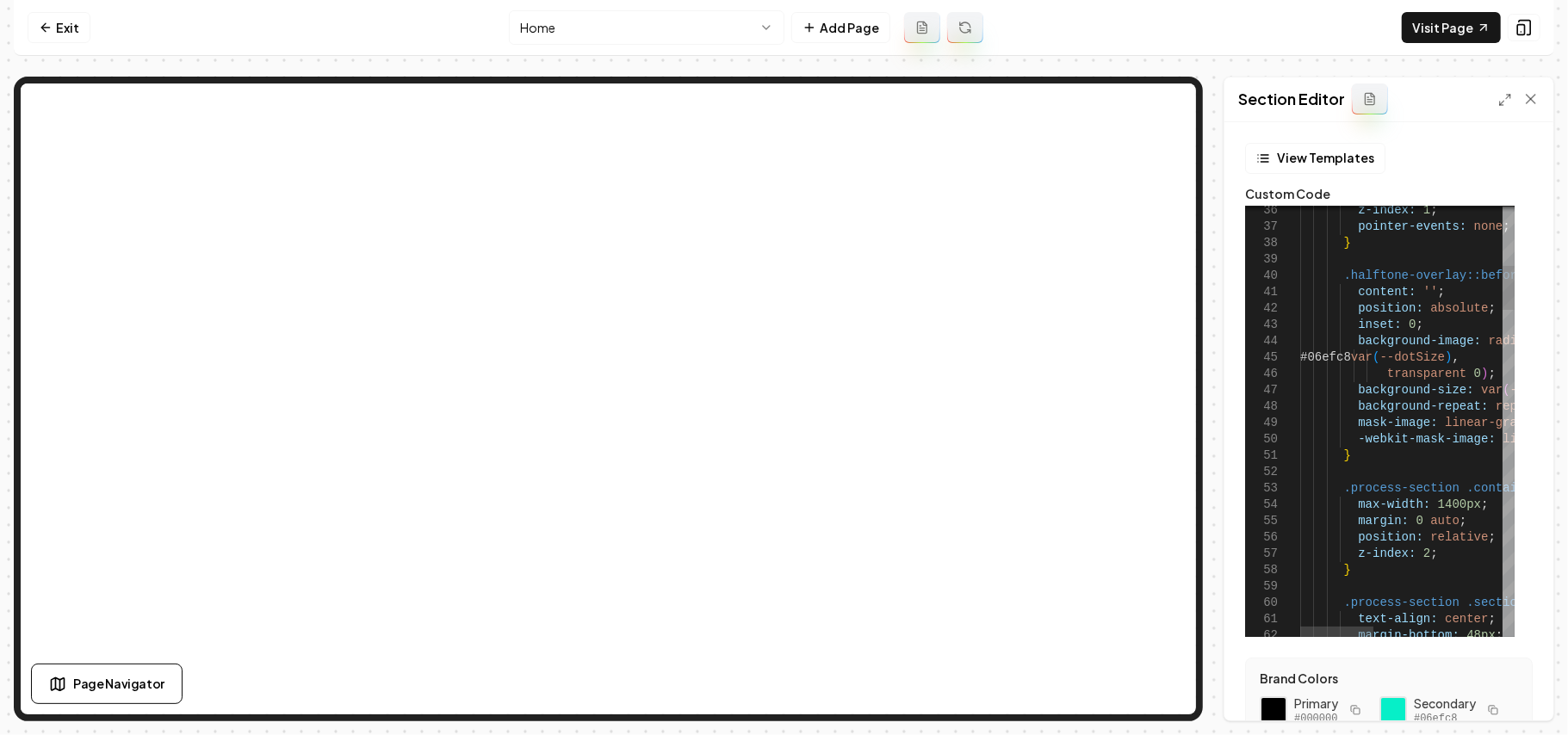
type textarea "**********"
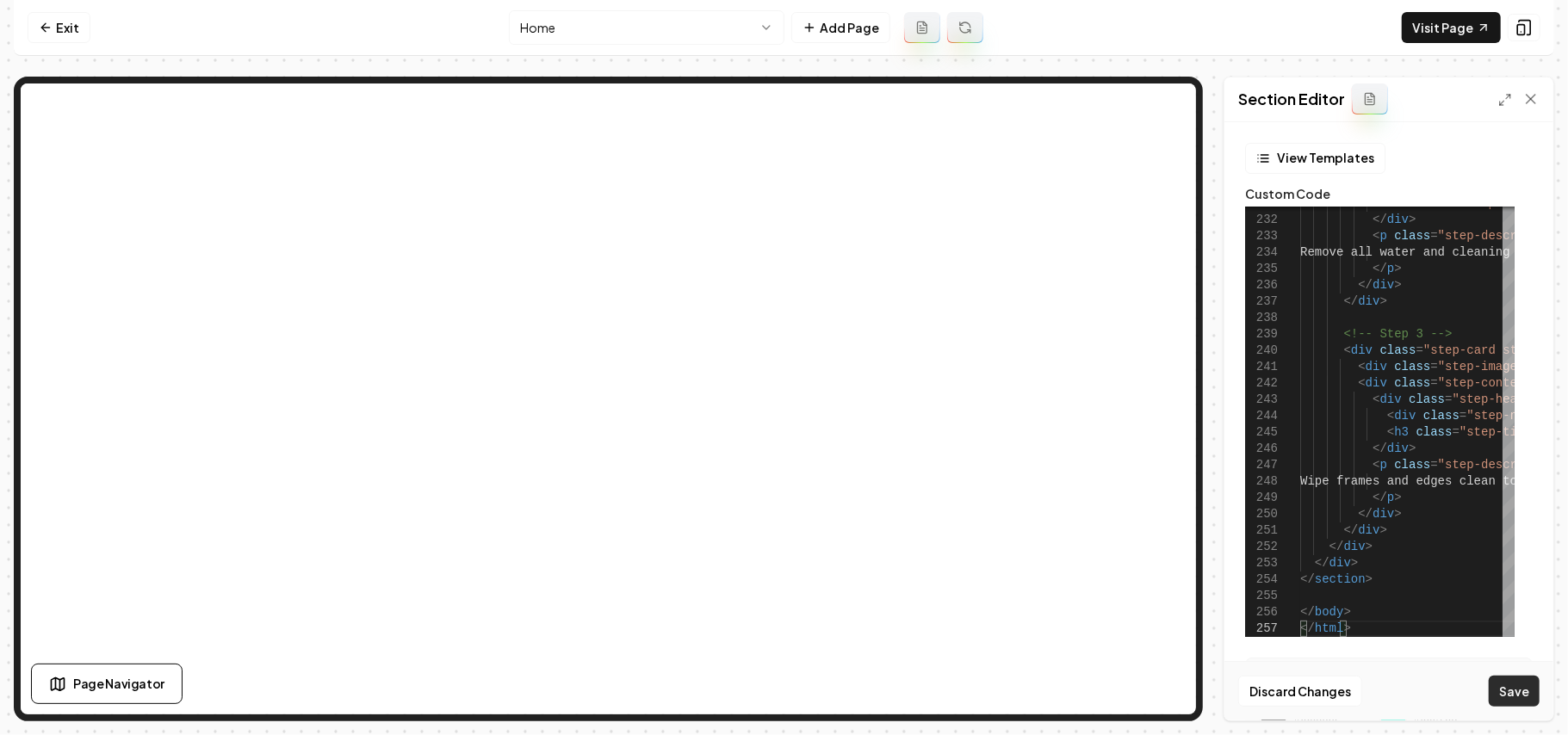
click at [1514, 696] on button "Save" at bounding box center [1514, 691] width 50 height 31
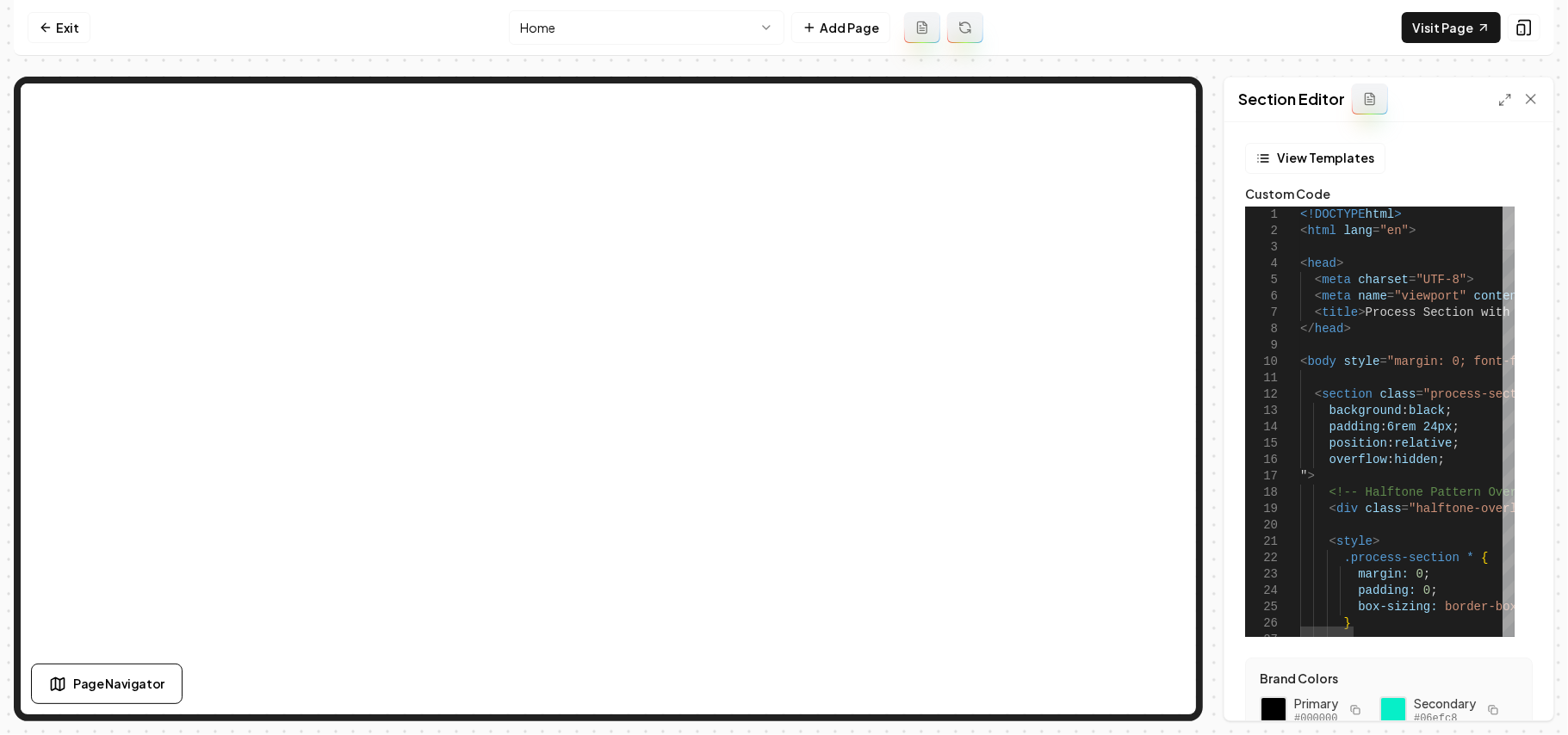
click at [1515, 207] on div at bounding box center [1508, 228] width 12 height 43
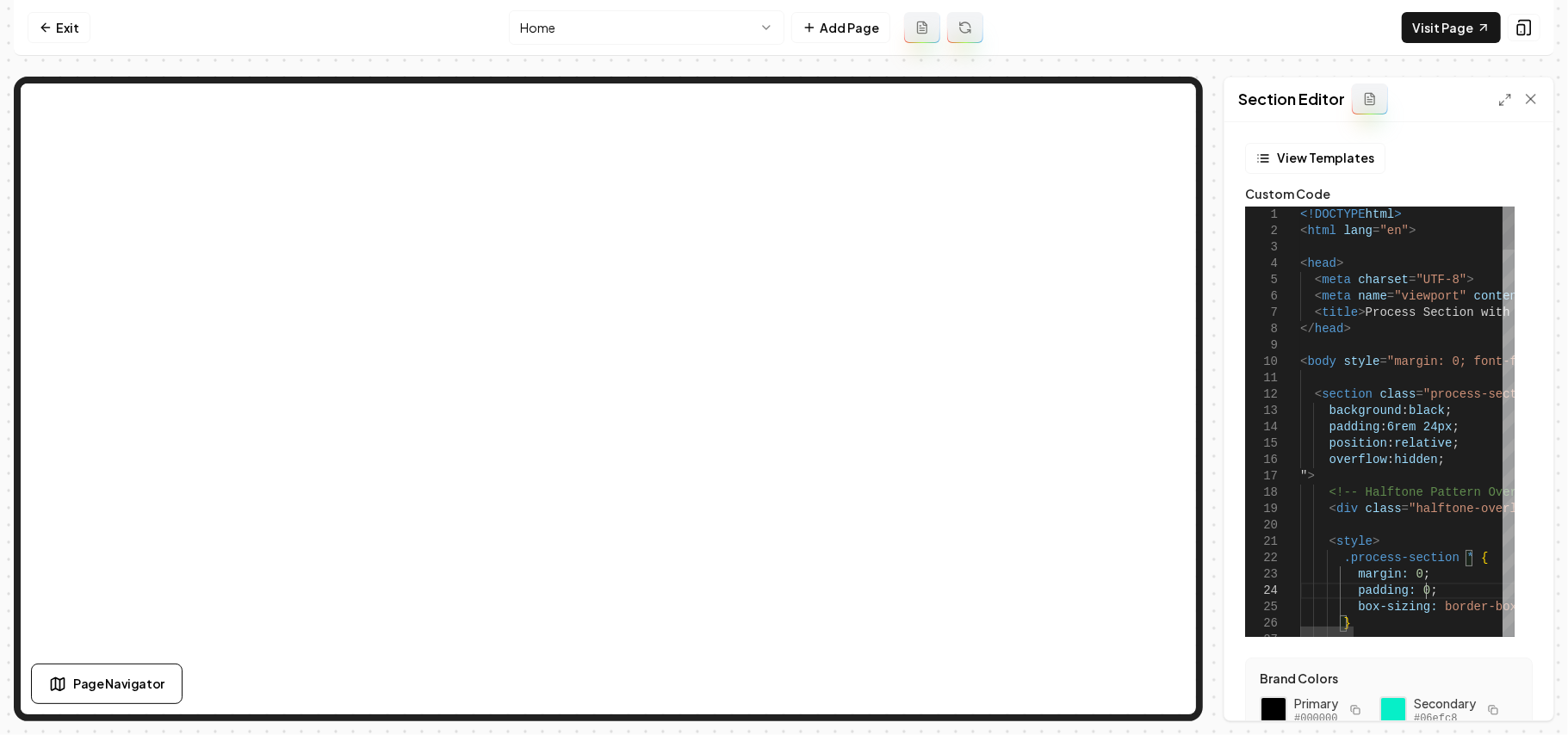
click at [1507, 102] on icon at bounding box center [1505, 100] width 14 height 14
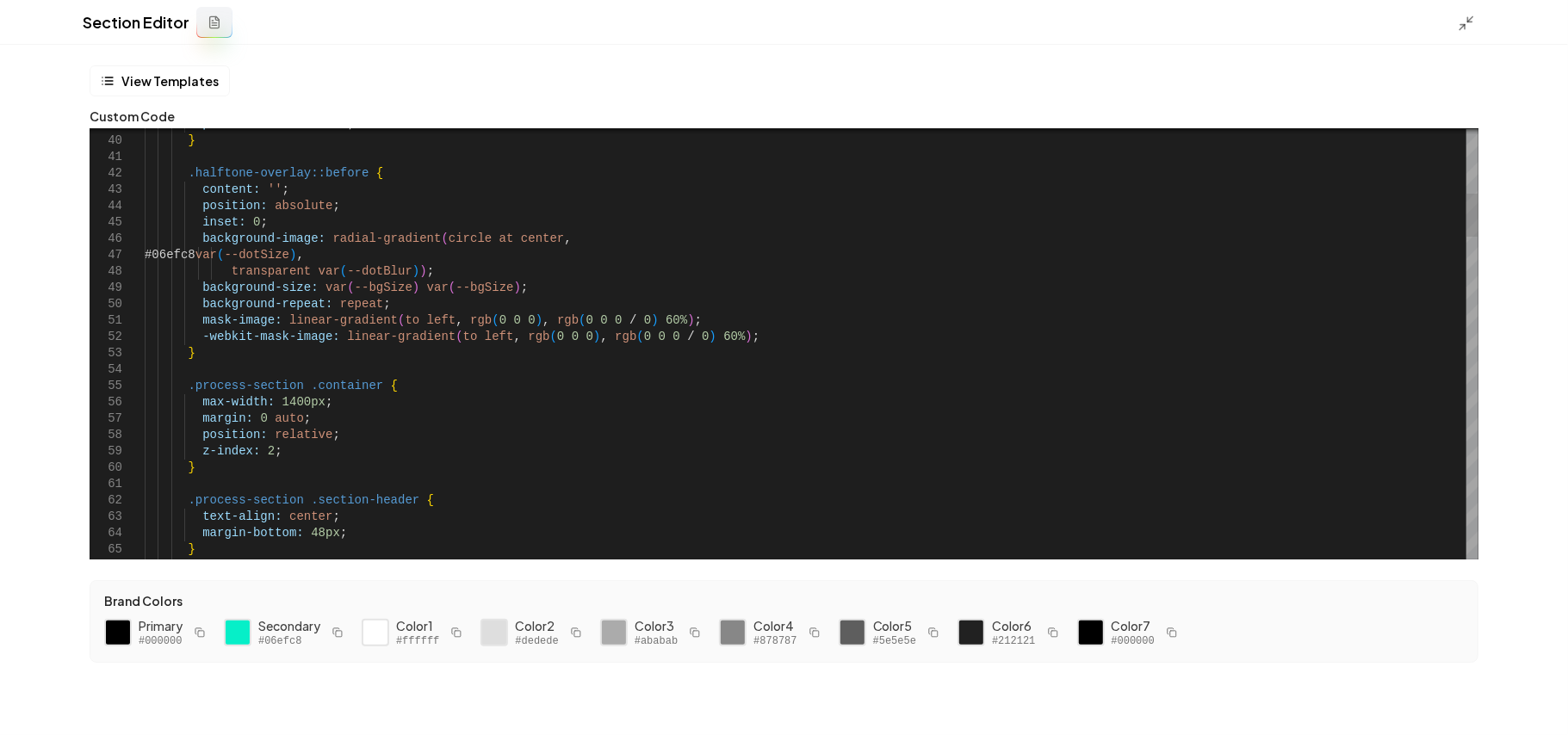
scroll to position [0, 139]
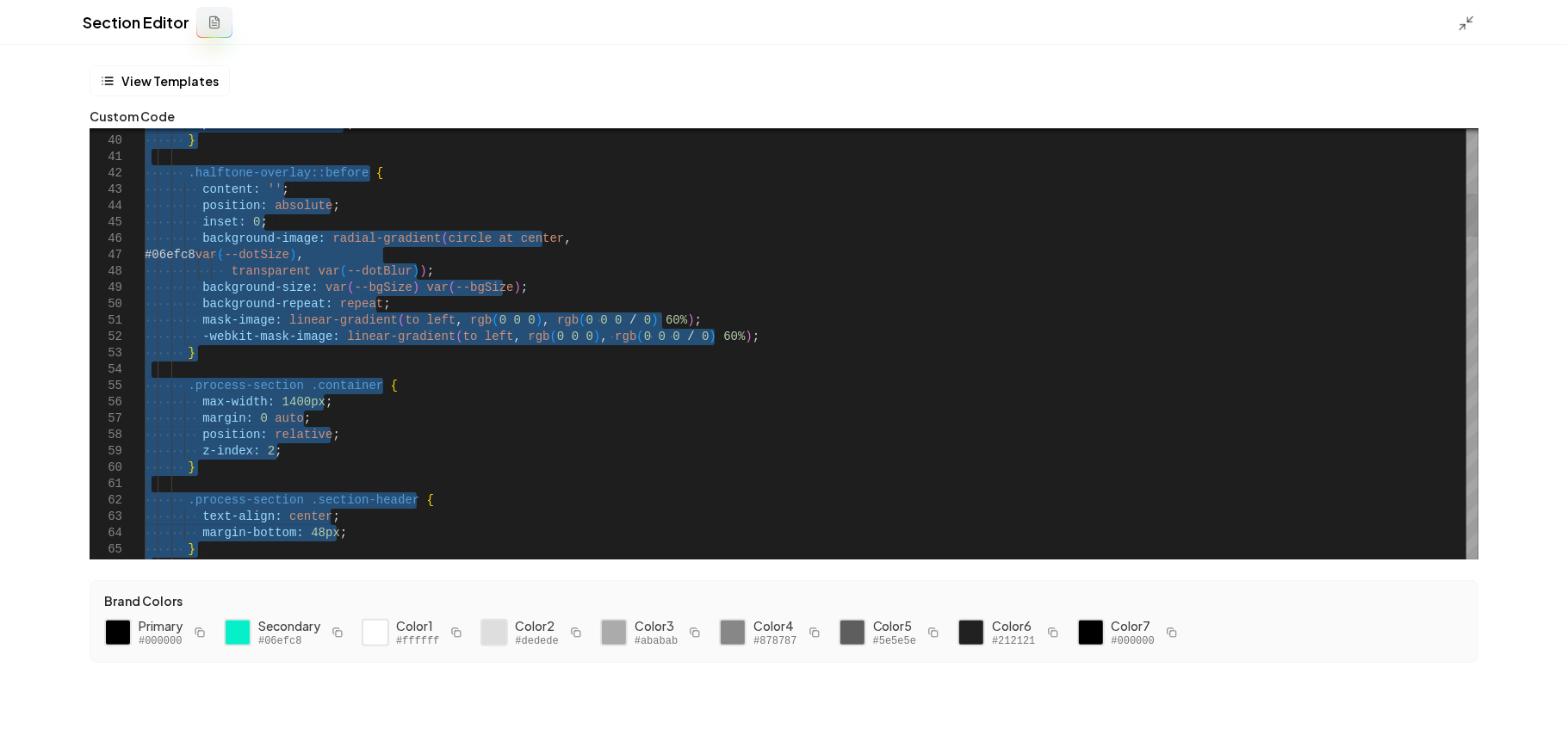
scroll to position [0, 45]
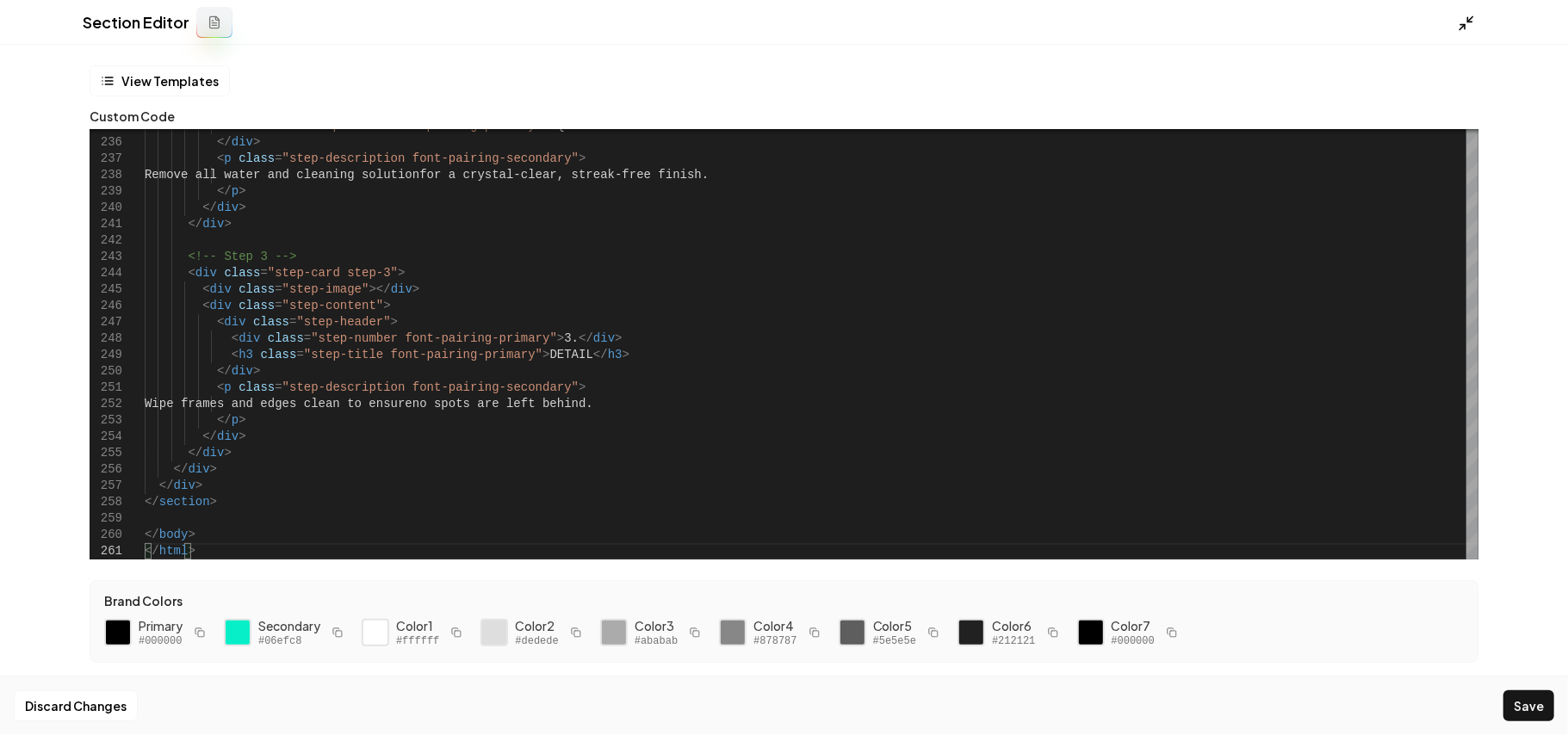
click at [1474, 26] on icon at bounding box center [1466, 23] width 17 height 17
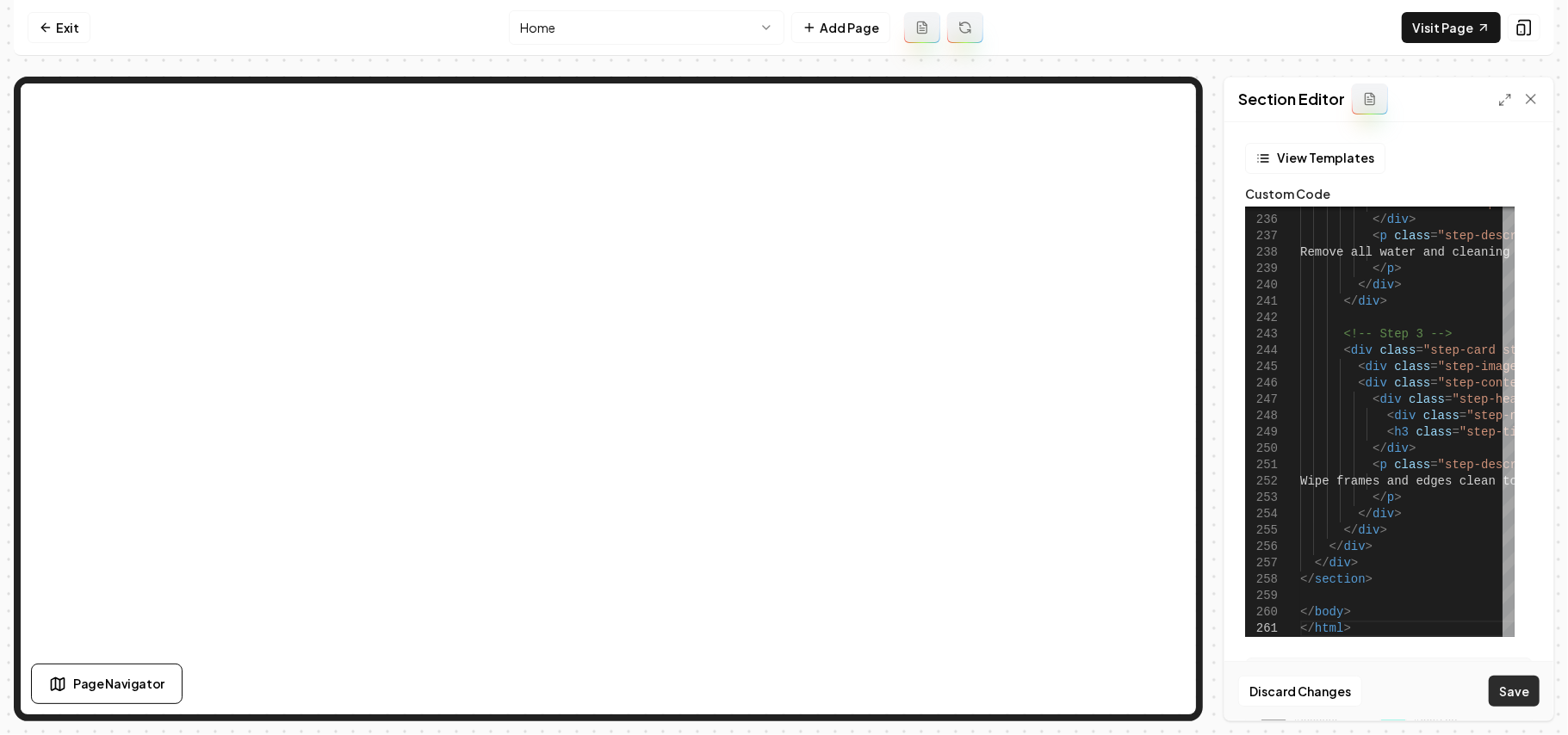
click at [1510, 688] on button "Save" at bounding box center [1514, 691] width 50 height 31
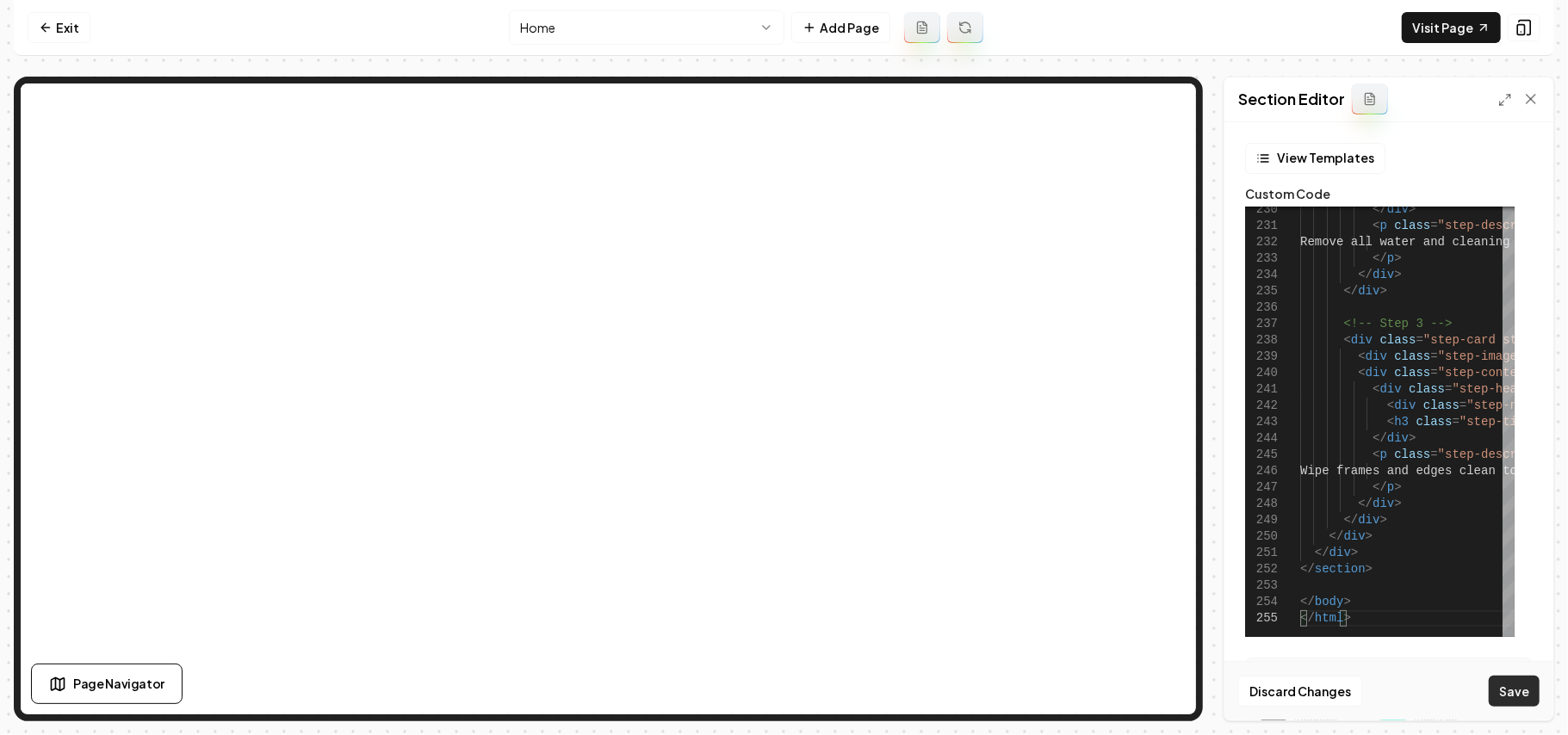
click at [1512, 694] on button "Save" at bounding box center [1514, 691] width 50 height 31
type textarea "**********"
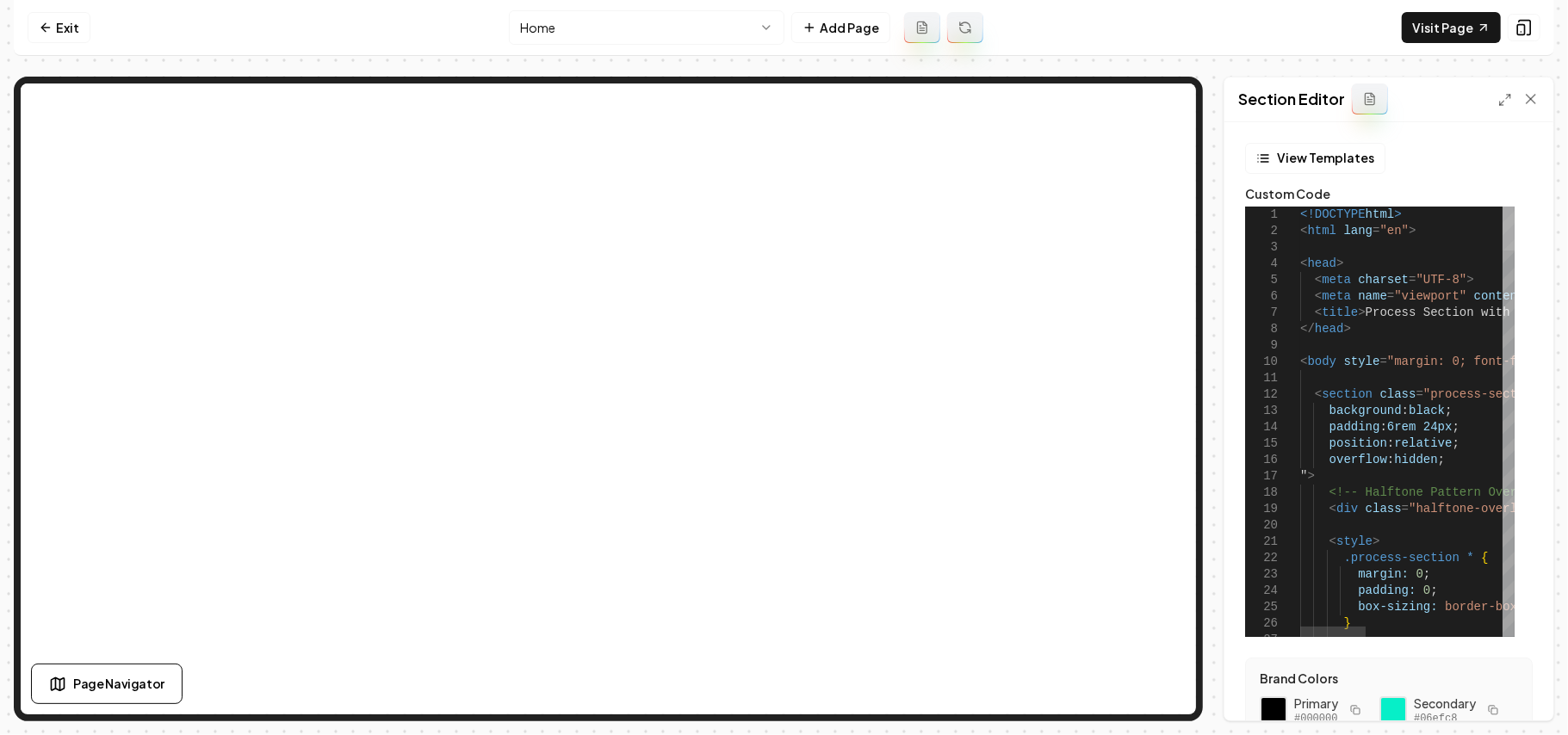
click at [1515, 207] on div at bounding box center [1508, 228] width 12 height 44
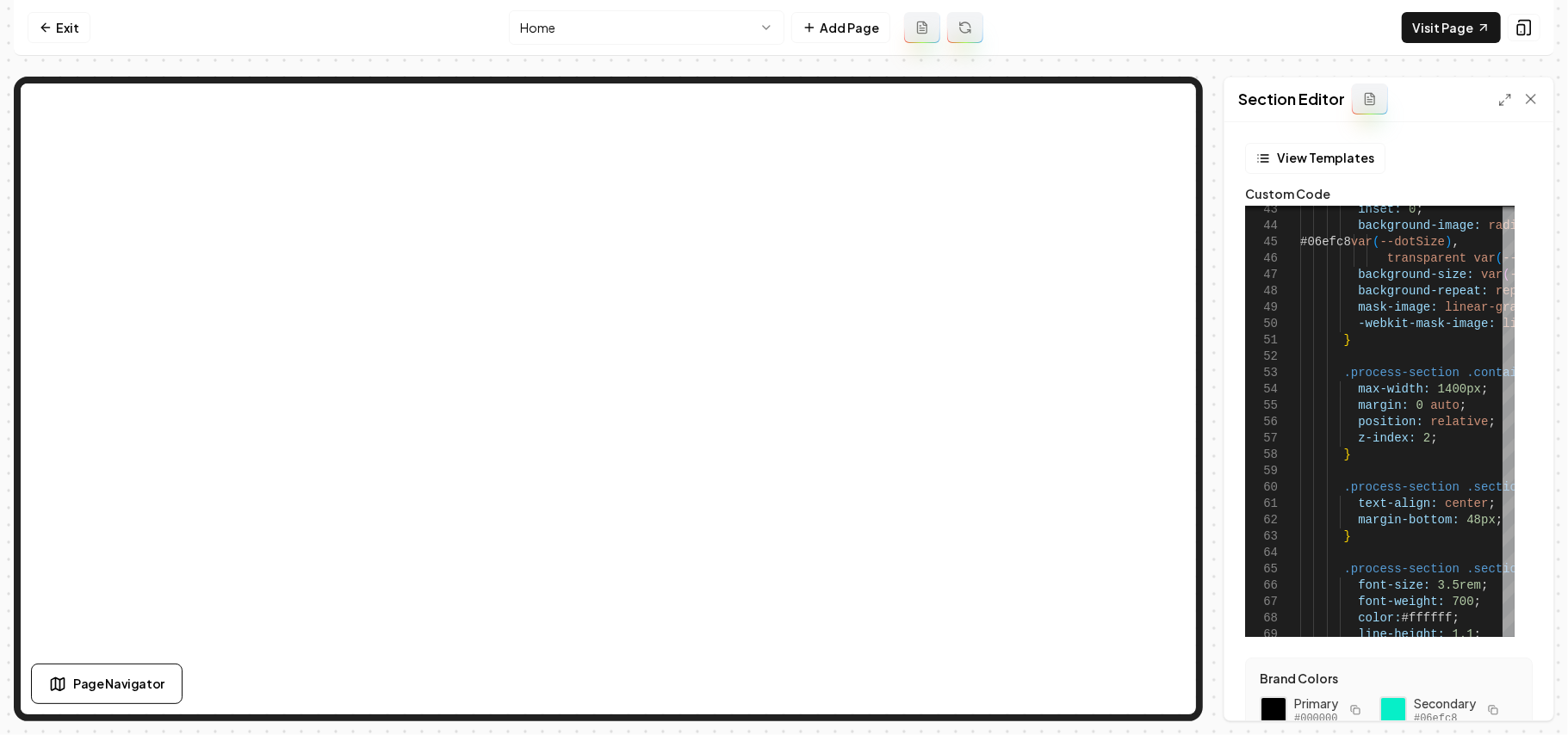
click at [1502, 96] on icon at bounding box center [1505, 100] width 14 height 14
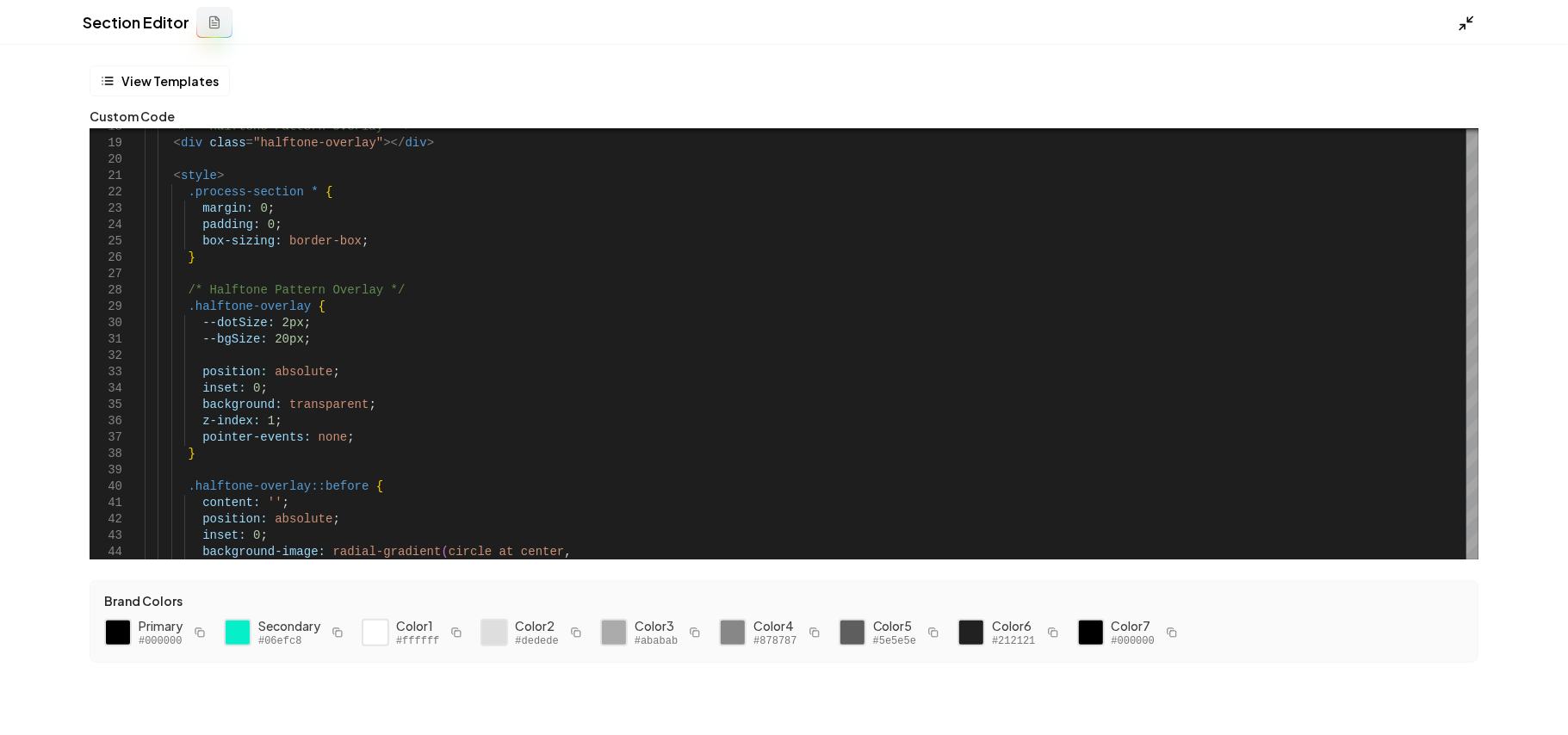
click at [1465, 20] on icon at bounding box center [1466, 23] width 17 height 17
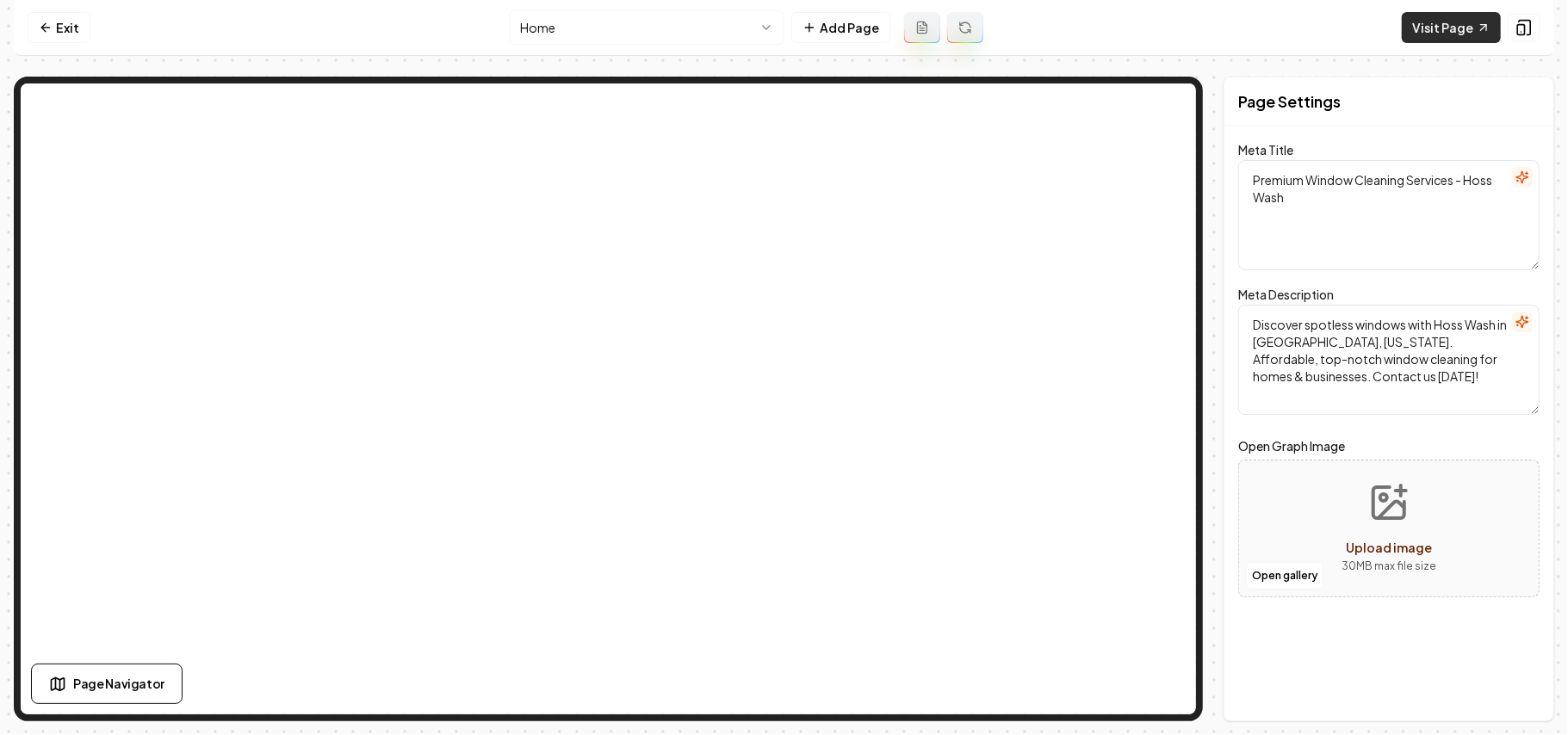
click at [1434, 39] on link "Visit Page" at bounding box center [1452, 27] width 99 height 31
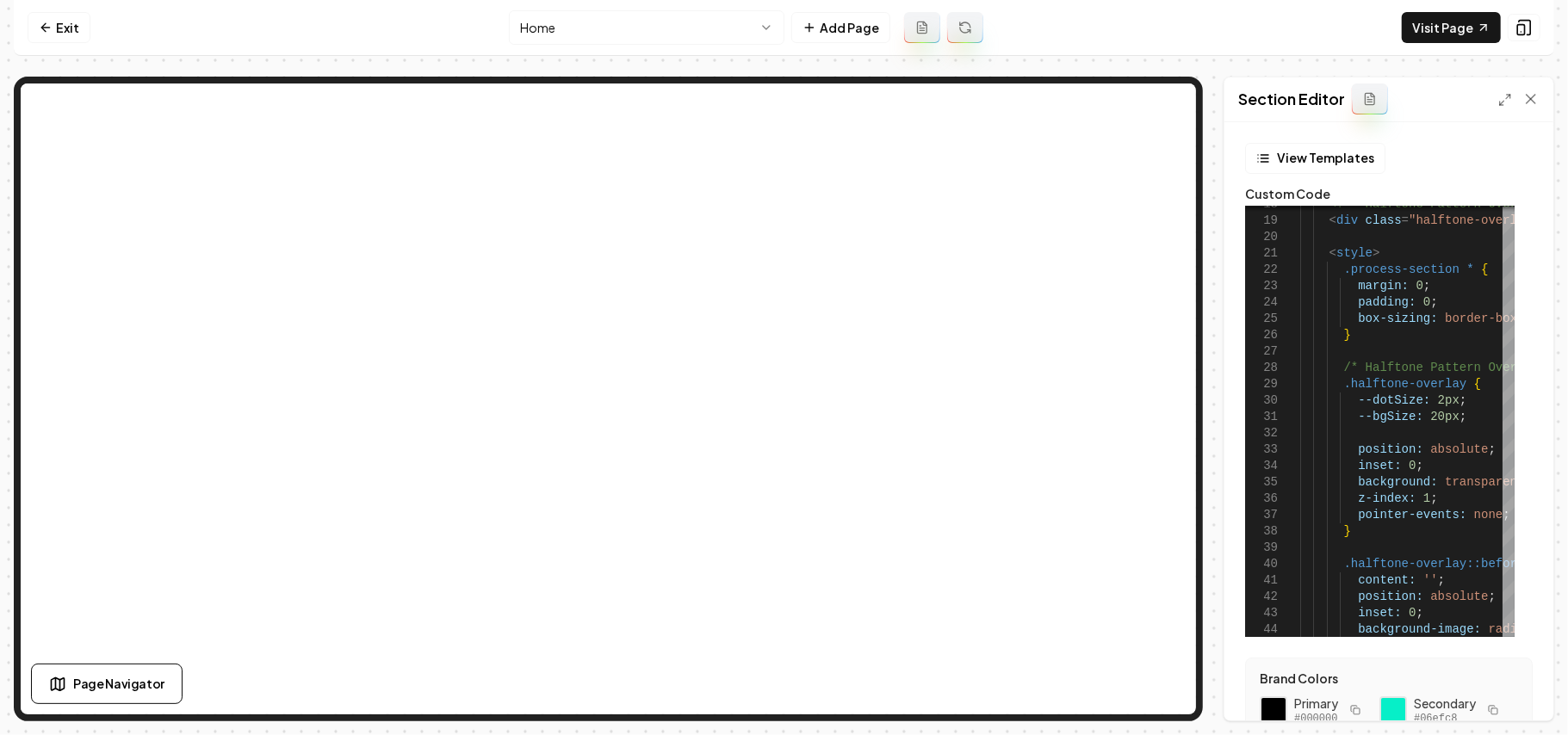
scroll to position [0, 45]
click at [1505, 105] on icon at bounding box center [1505, 100] width 14 height 14
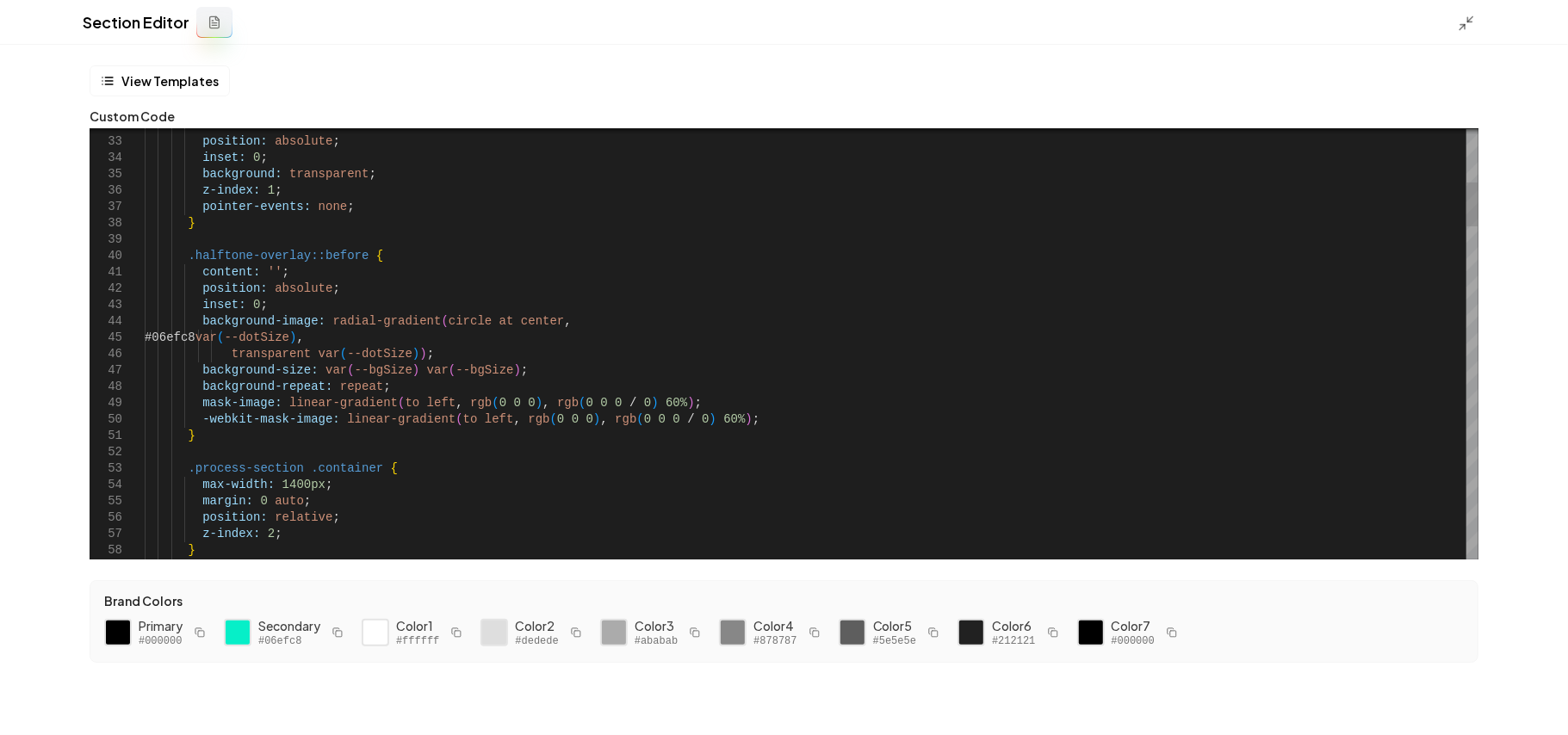
scroll to position [0, 0]
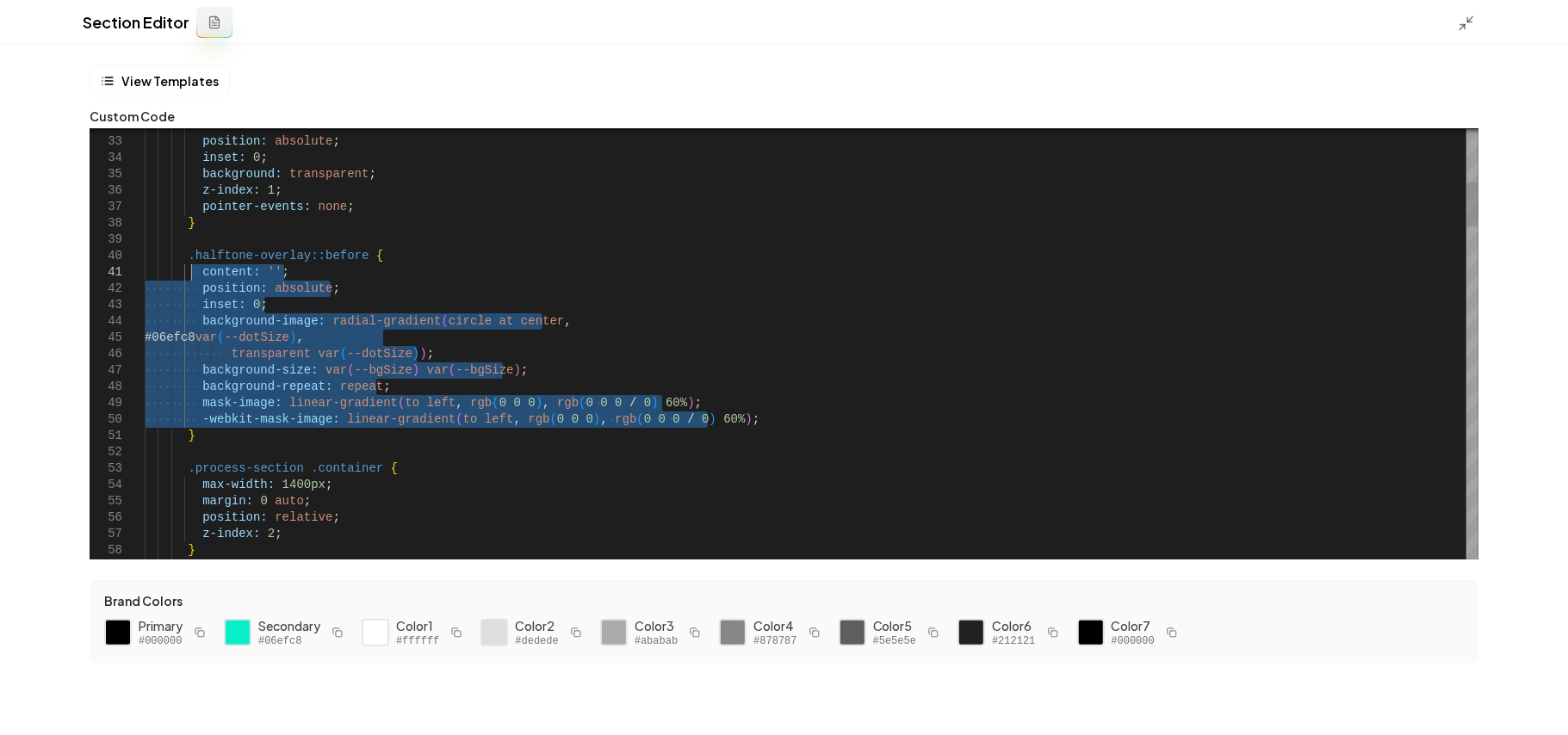
drag, startPoint x: 642, startPoint y: 420, endPoint x: 193, endPoint y: 269, distance: 473.7
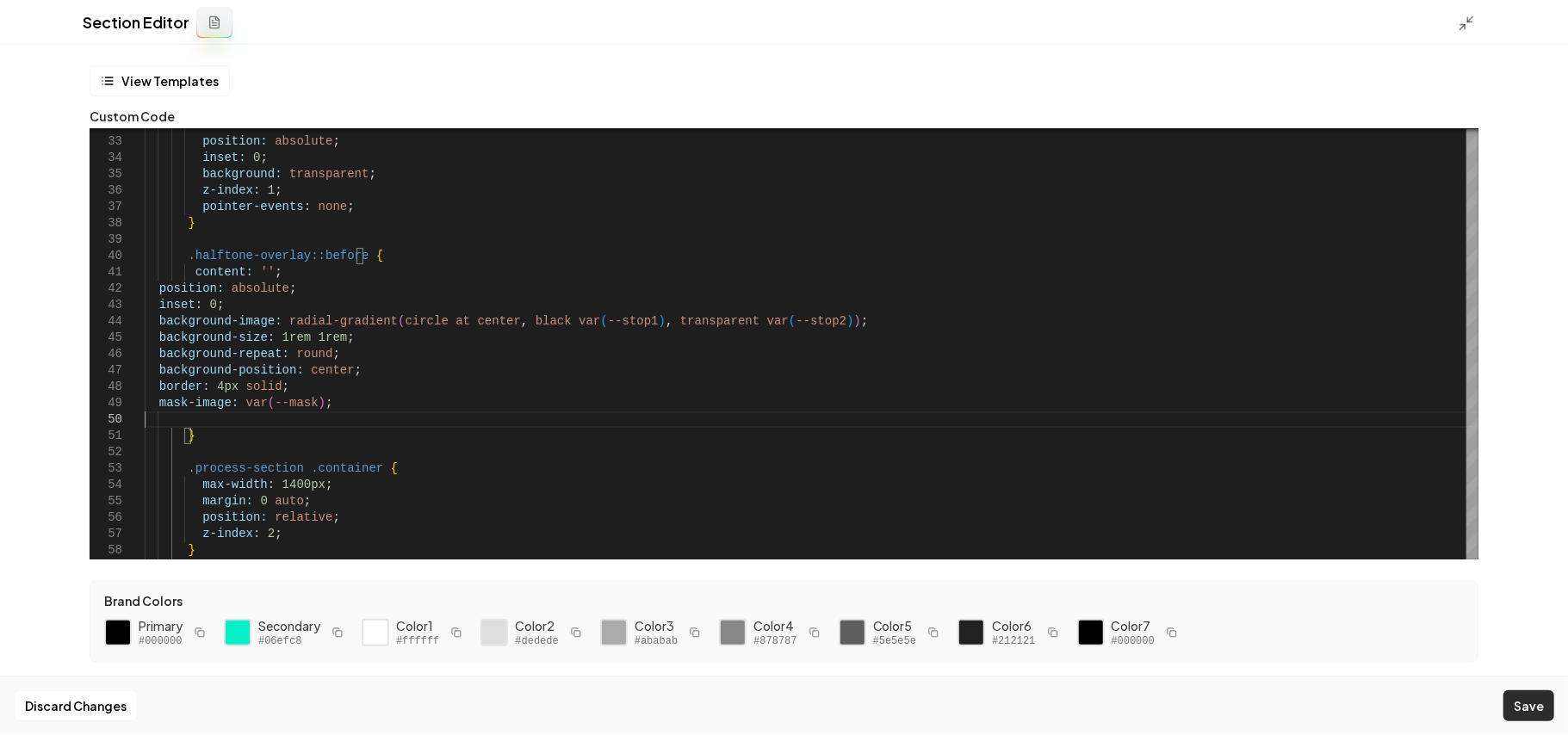
click at [1533, 703] on button "Save" at bounding box center [1528, 706] width 50 height 31
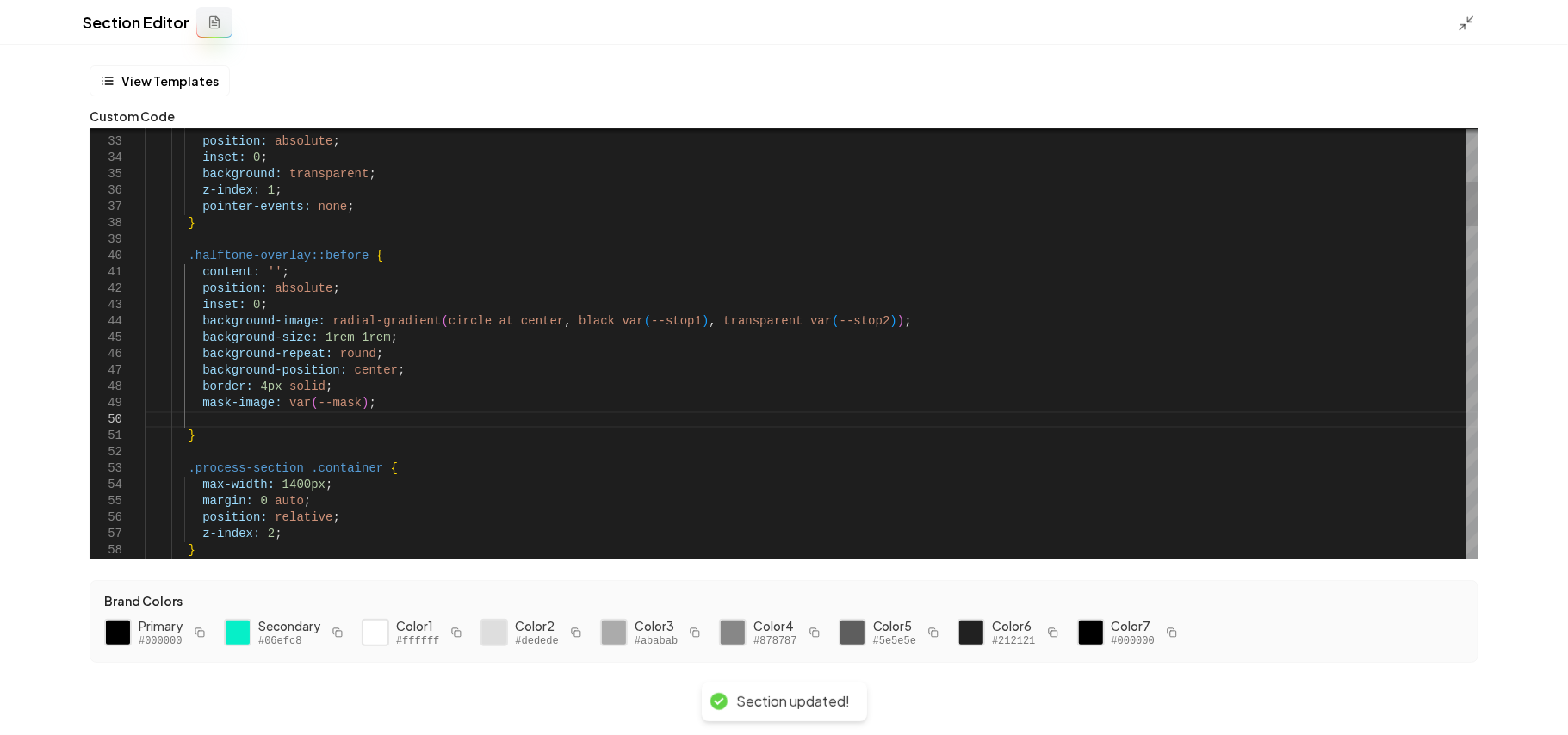
click at [1472, 24] on icon at bounding box center [1466, 23] width 17 height 17
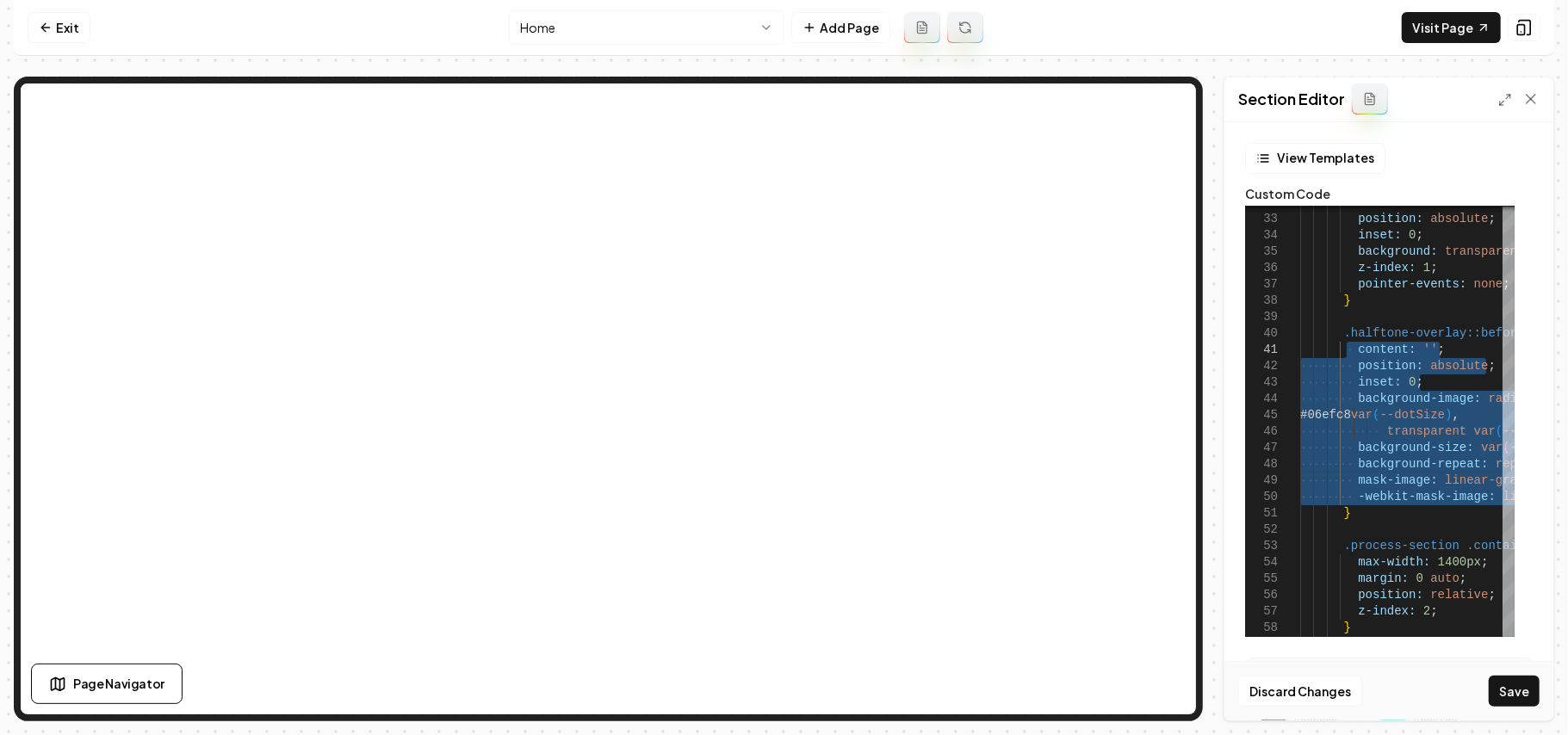
click at [1510, 687] on button "Save" at bounding box center [1514, 691] width 50 height 31
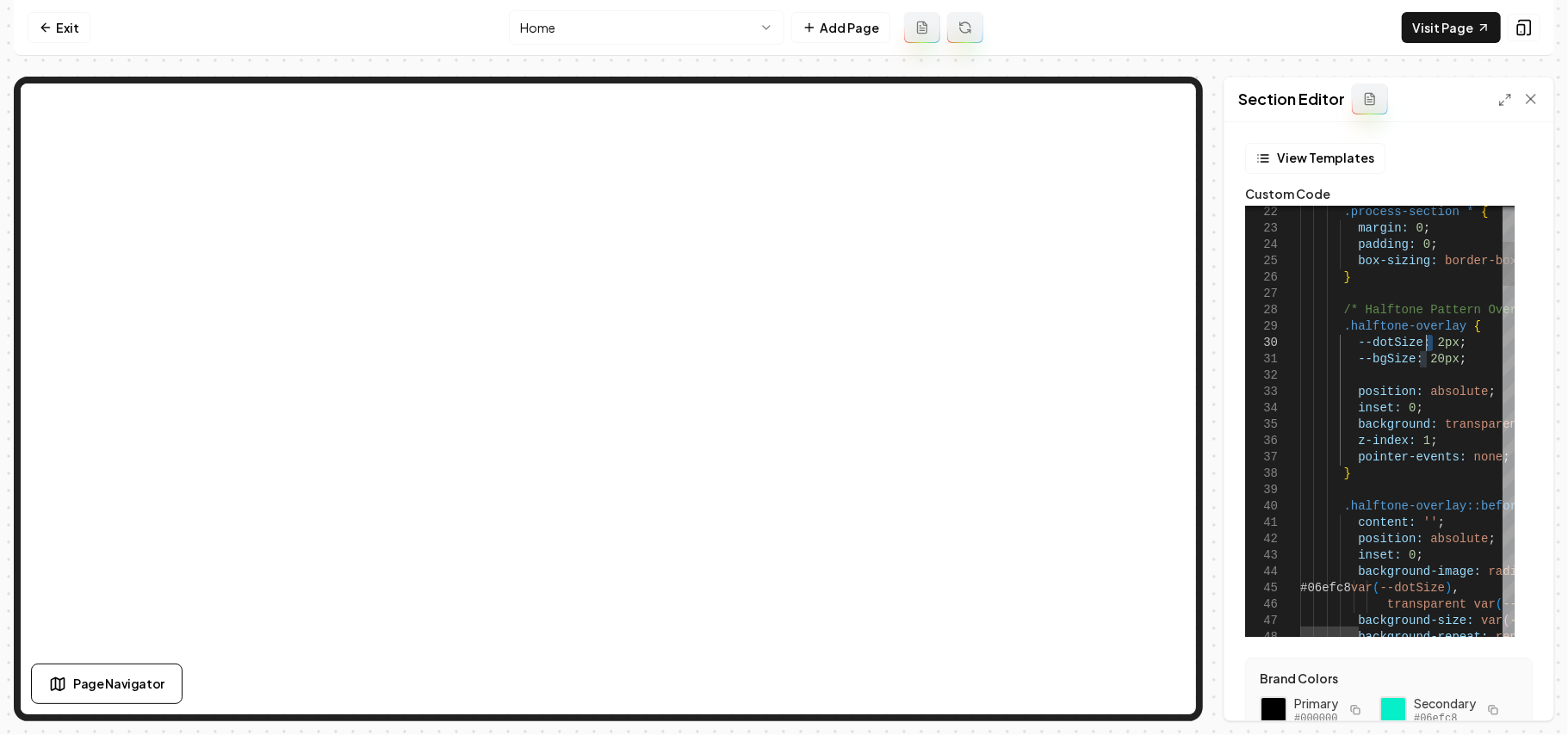
click at [1516, 684] on button "Save" at bounding box center [1514, 691] width 50 height 31
drag, startPoint x: 1433, startPoint y: 342, endPoint x: 1424, endPoint y: 342, distance: 9.0
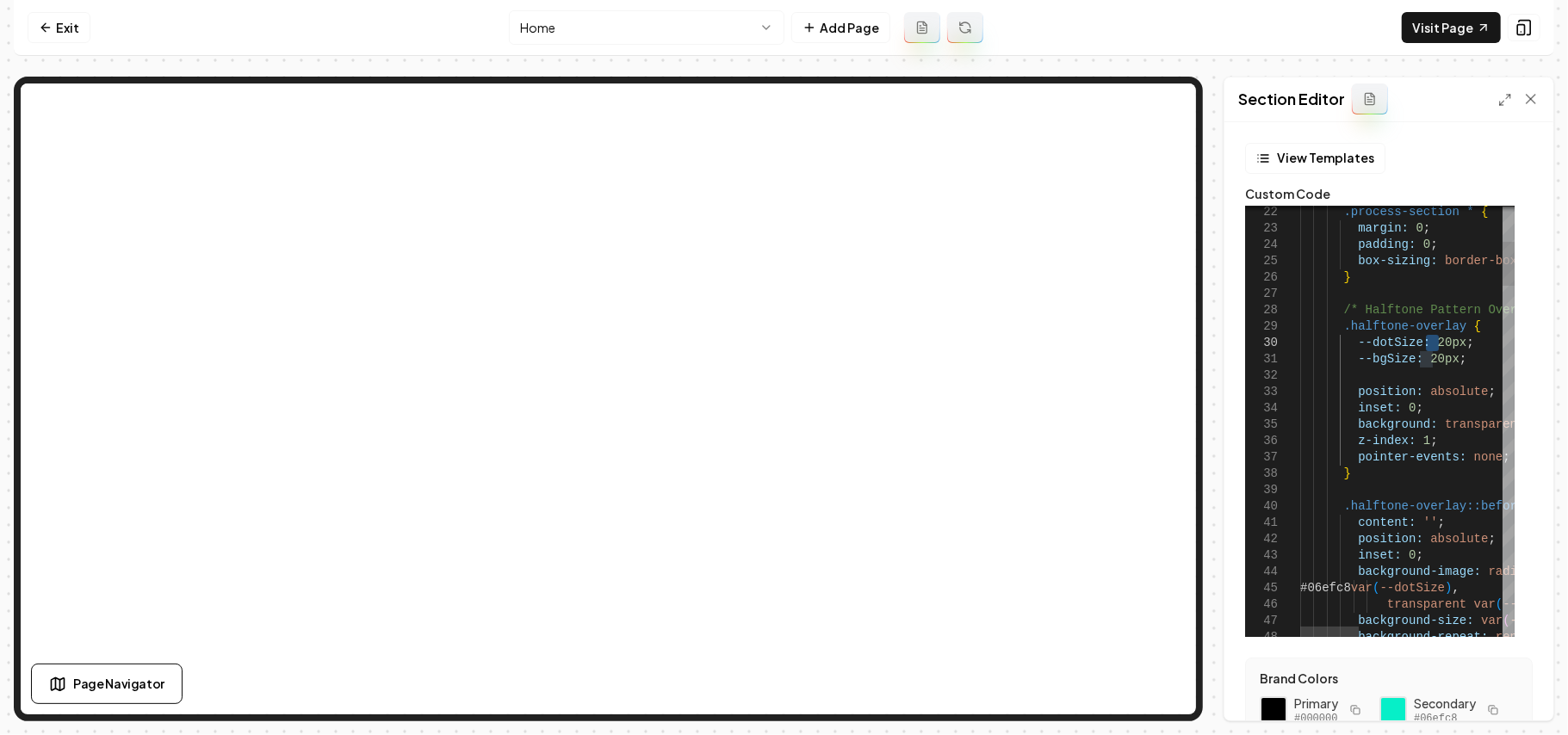
scroll to position [146, 133]
click at [1510, 677] on button "Save" at bounding box center [1514, 691] width 50 height 31
click at [1510, 687] on button "Save" at bounding box center [1514, 691] width 50 height 31
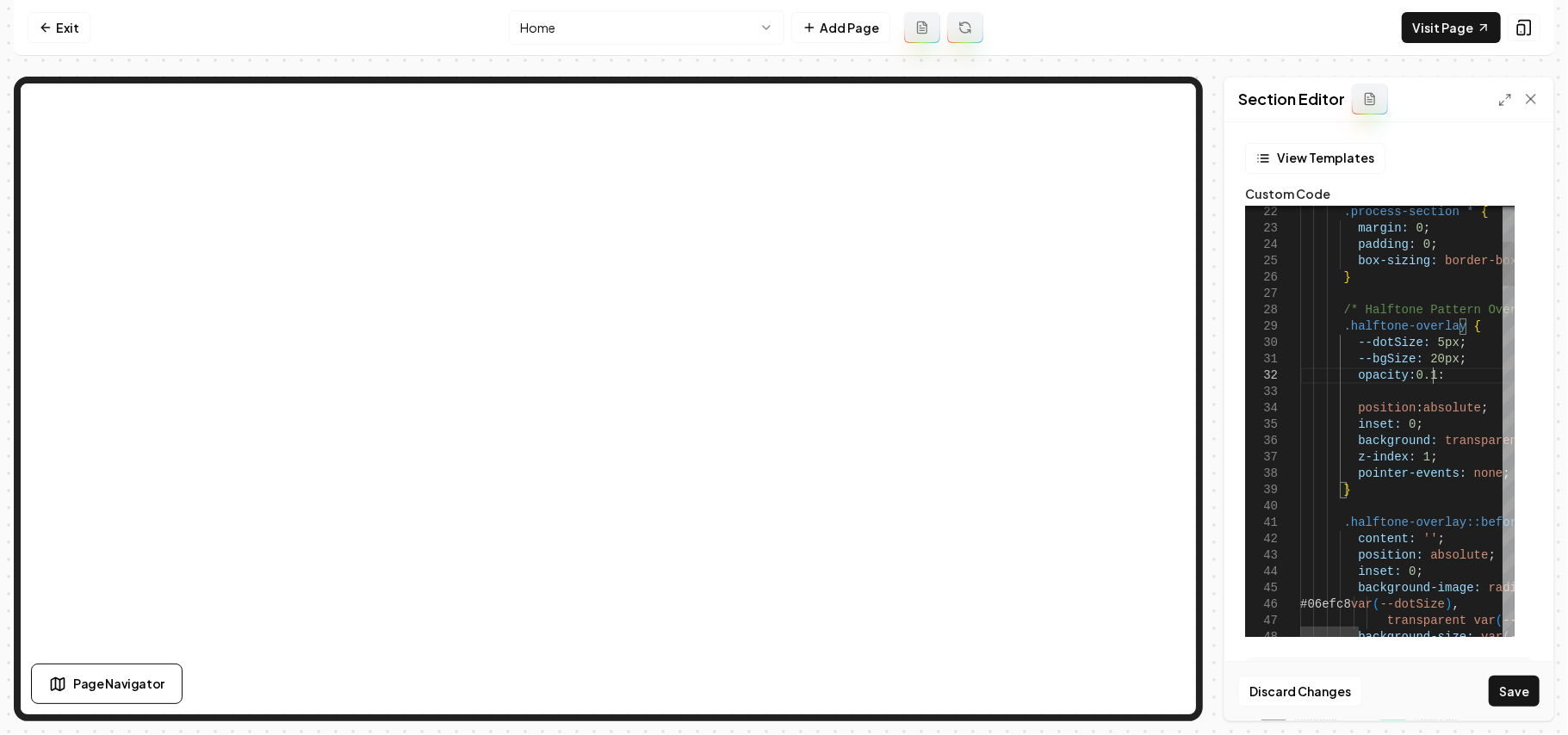
scroll to position [31, 131]
click at [1534, 703] on button "Save" at bounding box center [1514, 691] width 50 height 31
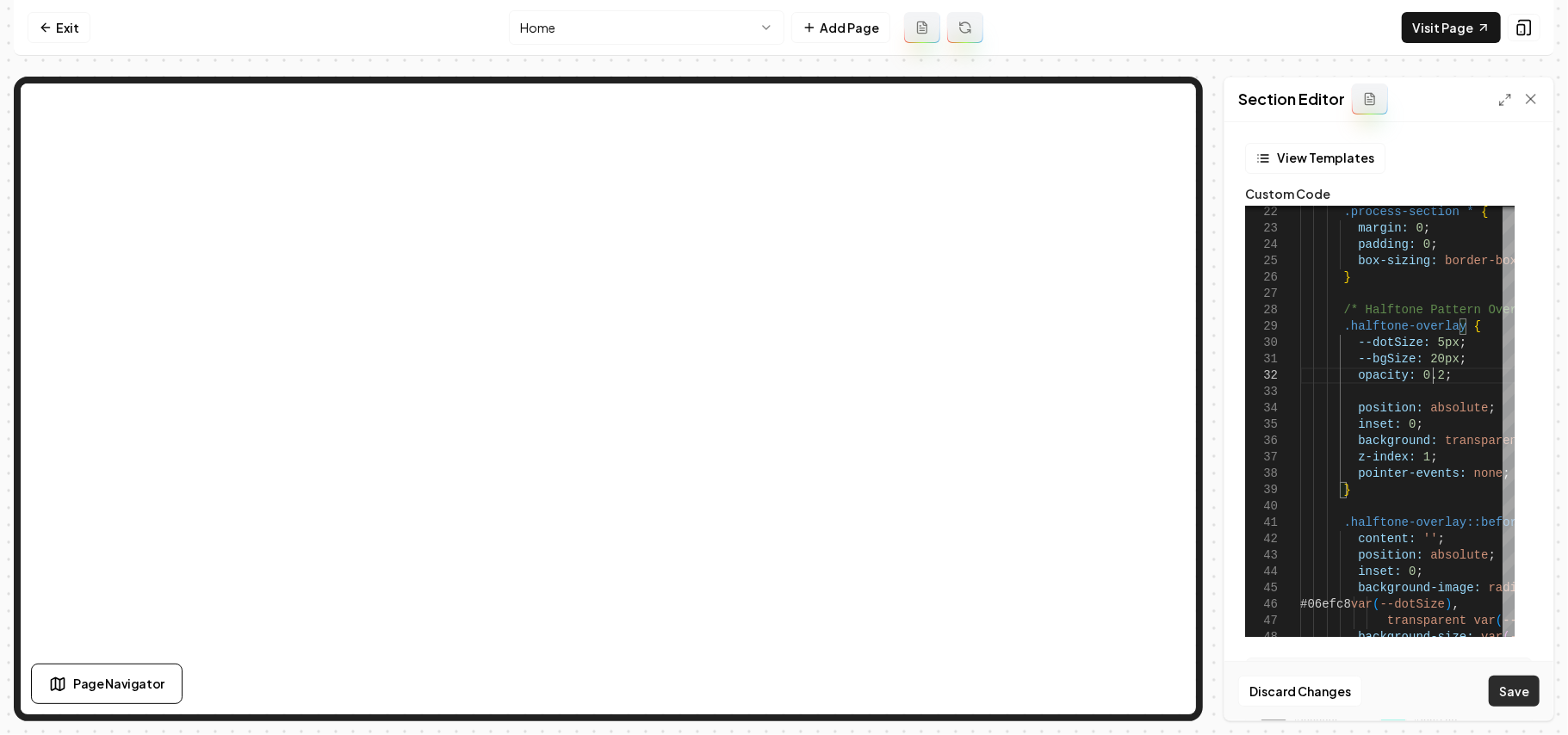
type textarea "**********"
click at [1531, 693] on button "Save" at bounding box center [1514, 691] width 50 height 31
click at [1431, 28] on link "Visit Page" at bounding box center [1452, 27] width 99 height 31
click at [48, 26] on icon at bounding box center [46, 27] width 14 height 14
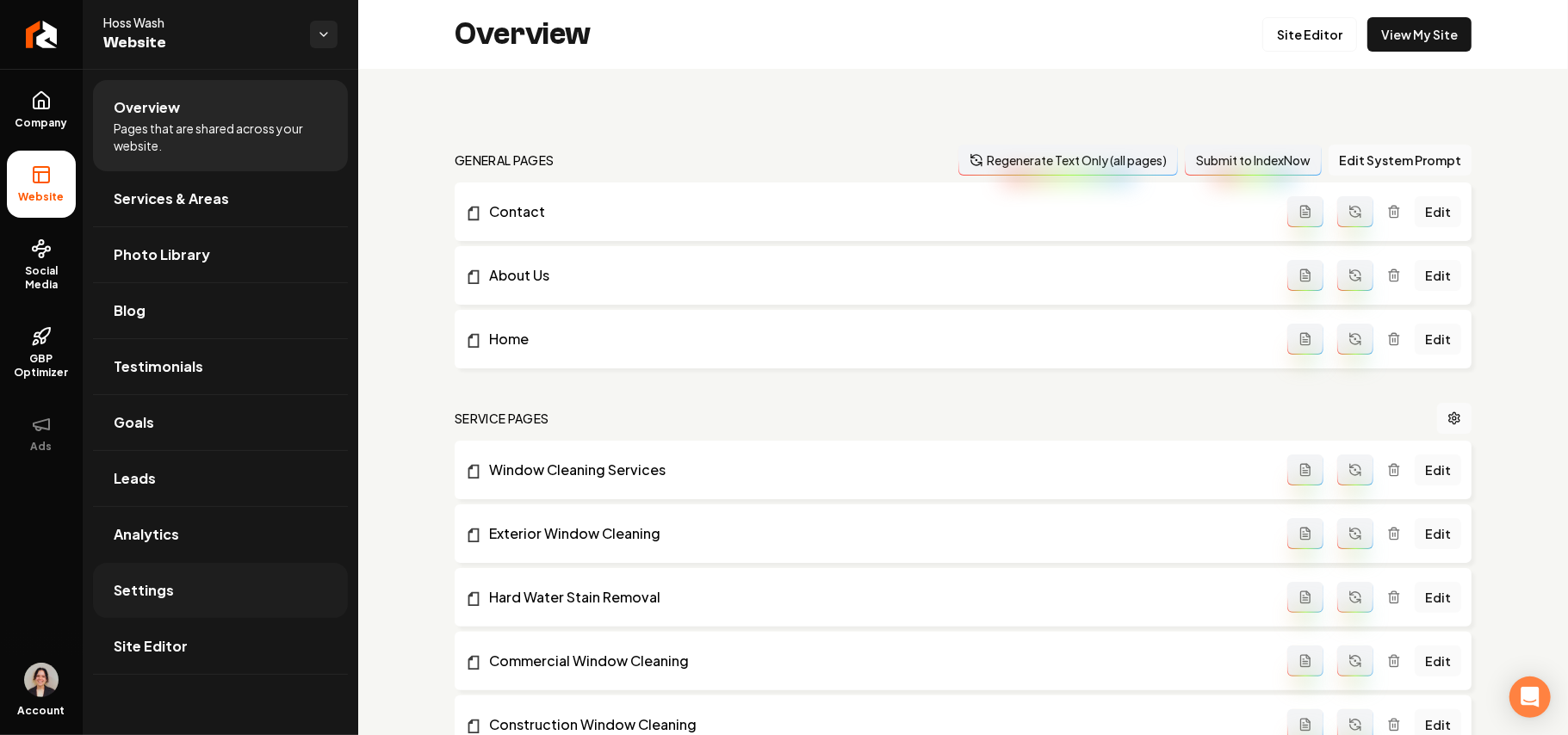
click at [179, 592] on link "Settings" at bounding box center [220, 591] width 255 height 55
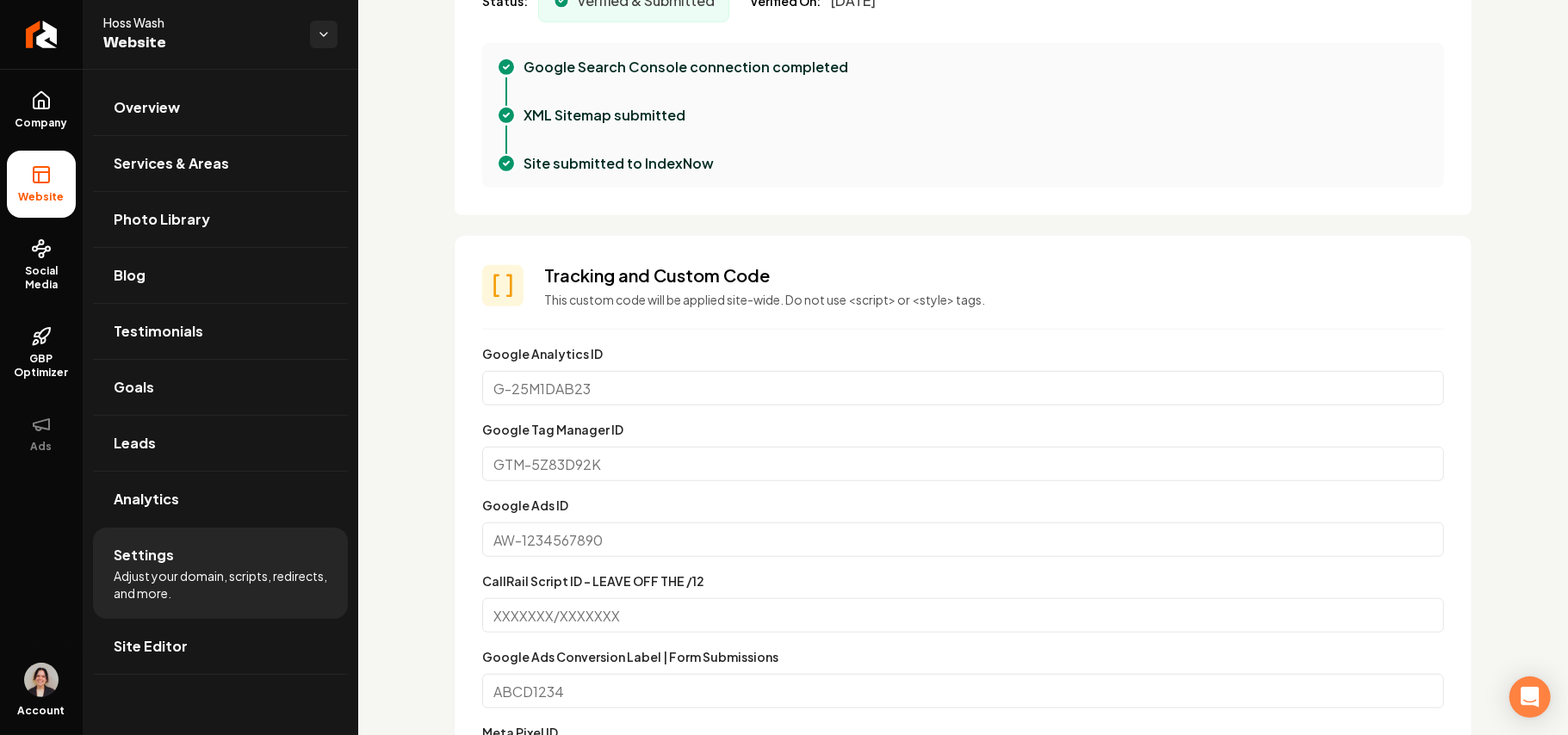
scroll to position [1148, 0]
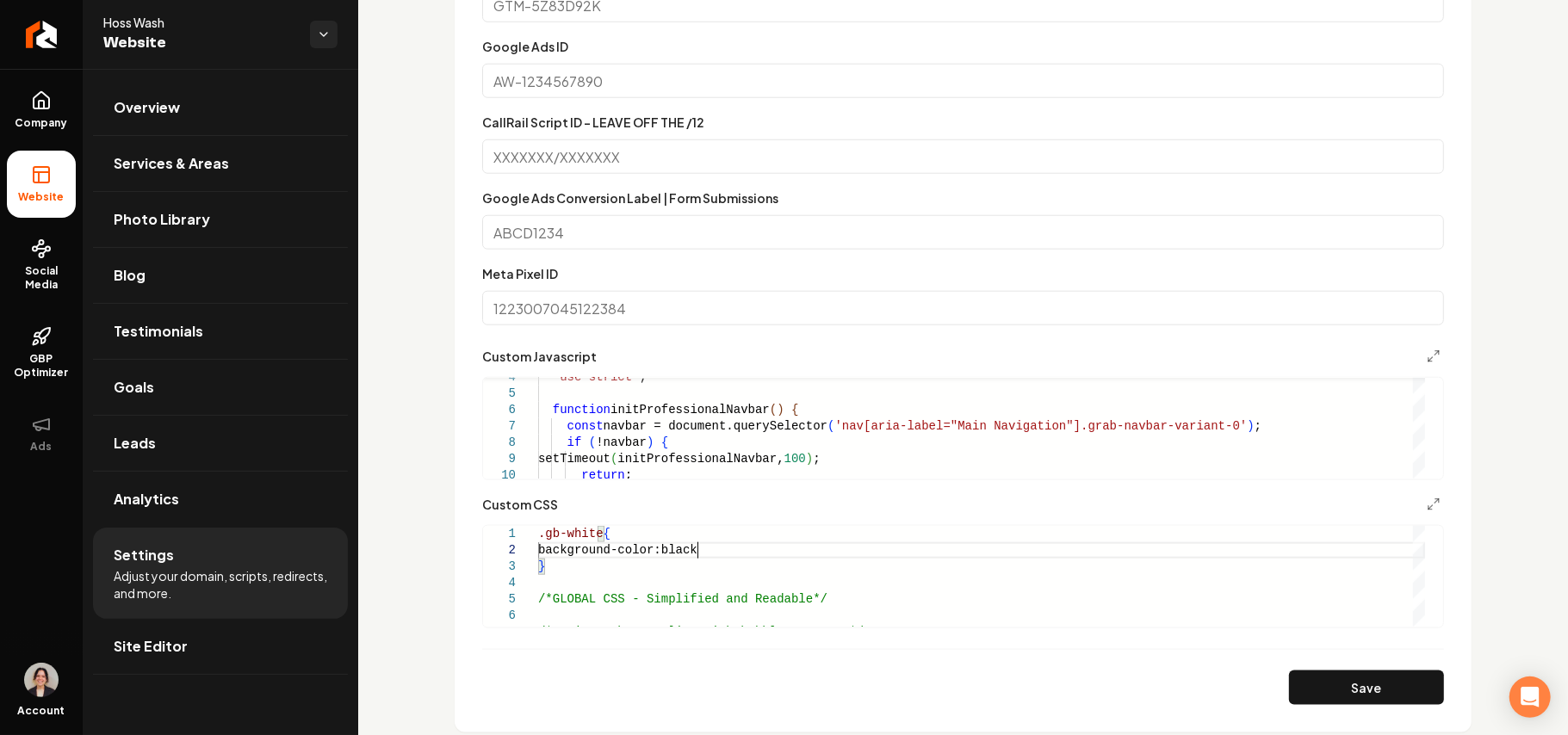
scroll to position [16, 163]
click at [1303, 718] on section "**********" at bounding box center [963, 255] width 1017 height 956
click at [1310, 701] on button "Save" at bounding box center [1366, 688] width 155 height 35
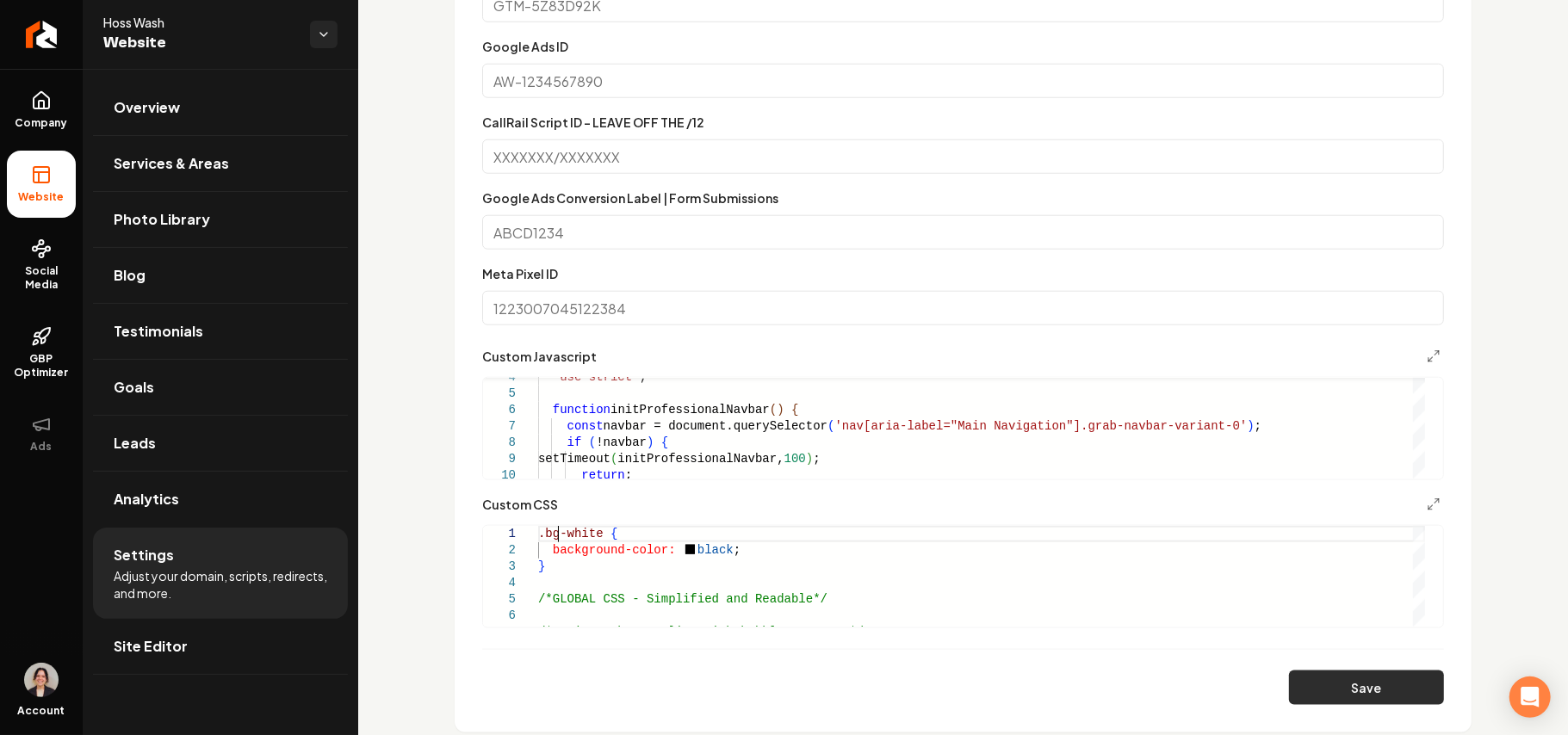
click at [1352, 688] on button "Save" at bounding box center [1366, 688] width 155 height 35
drag, startPoint x: 565, startPoint y: 570, endPoint x: 437, endPoint y: 500, distance: 145.9
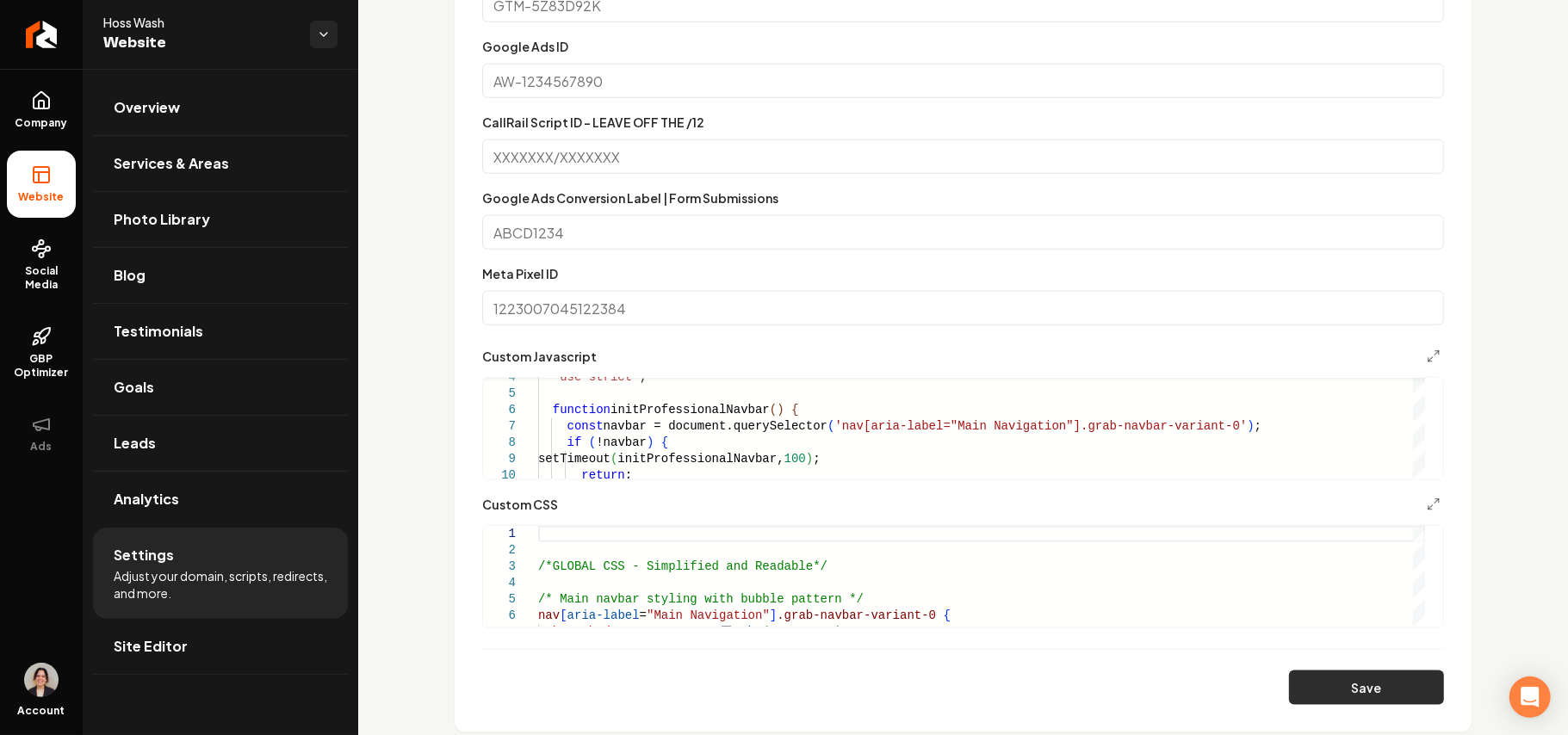
click at [1292, 682] on button "Save" at bounding box center [1366, 688] width 155 height 35
type textarea "**********"
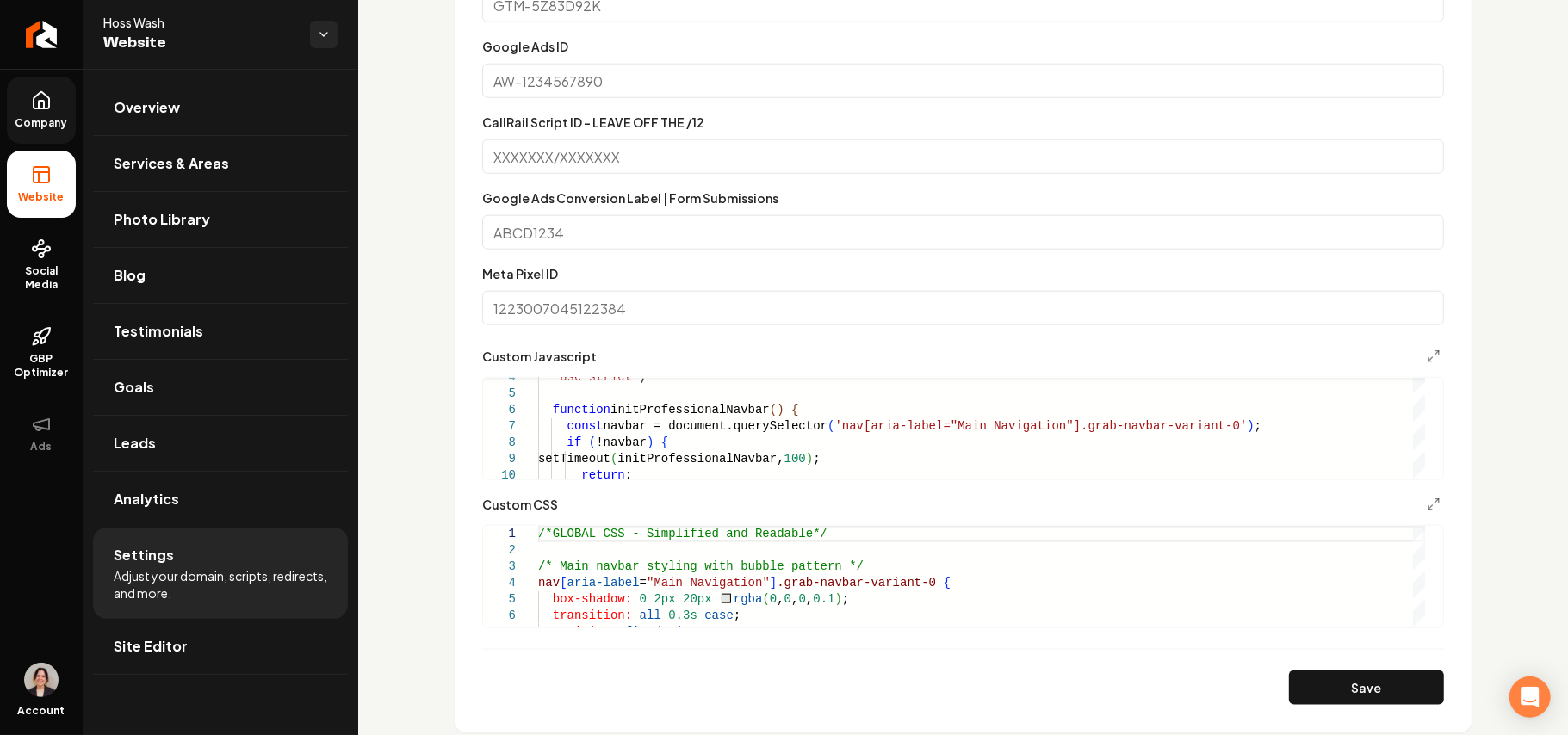
click at [49, 104] on icon at bounding box center [41, 100] width 20 height 20
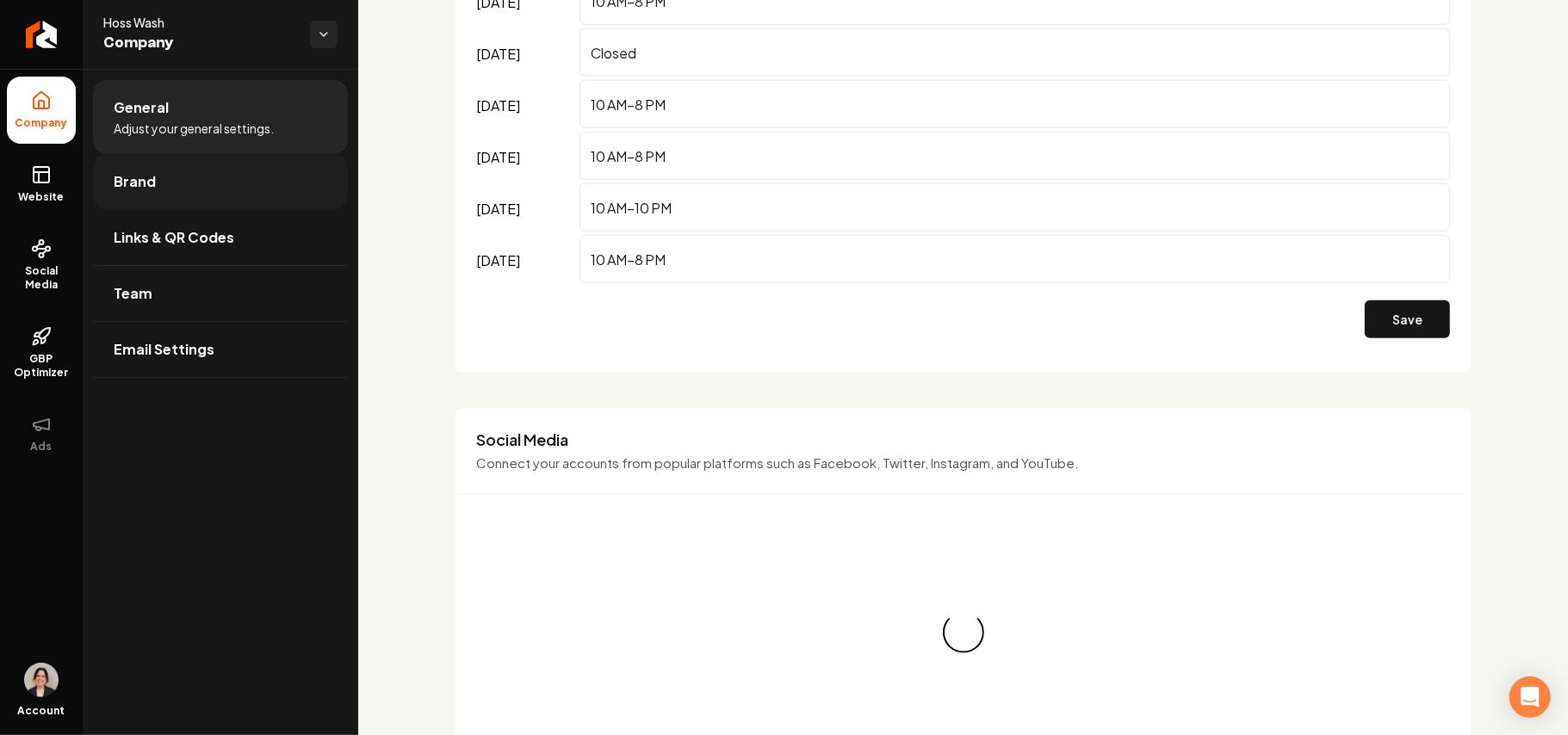
click at [135, 173] on span "Brand" at bounding box center [135, 181] width 43 height 20
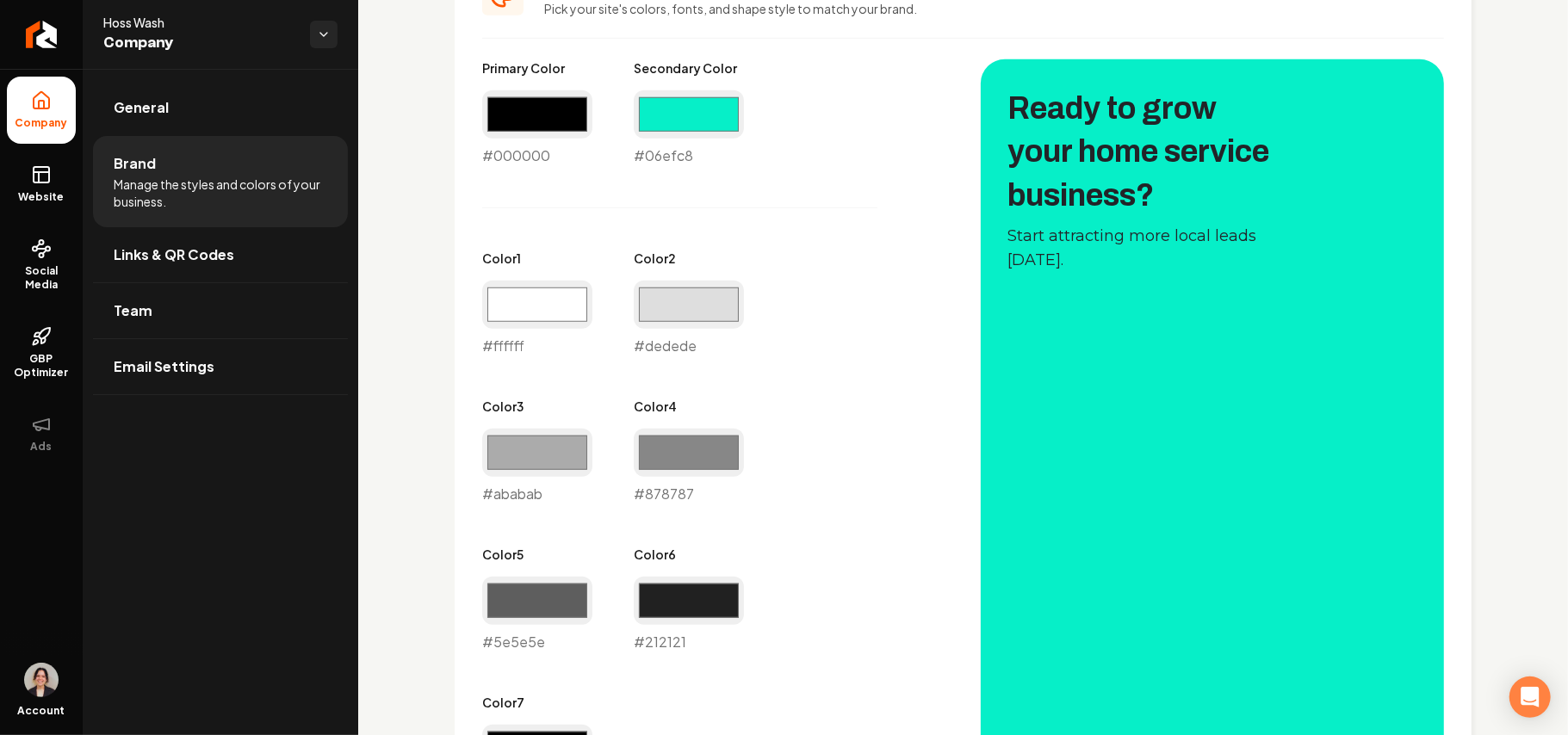
scroll to position [803, 0]
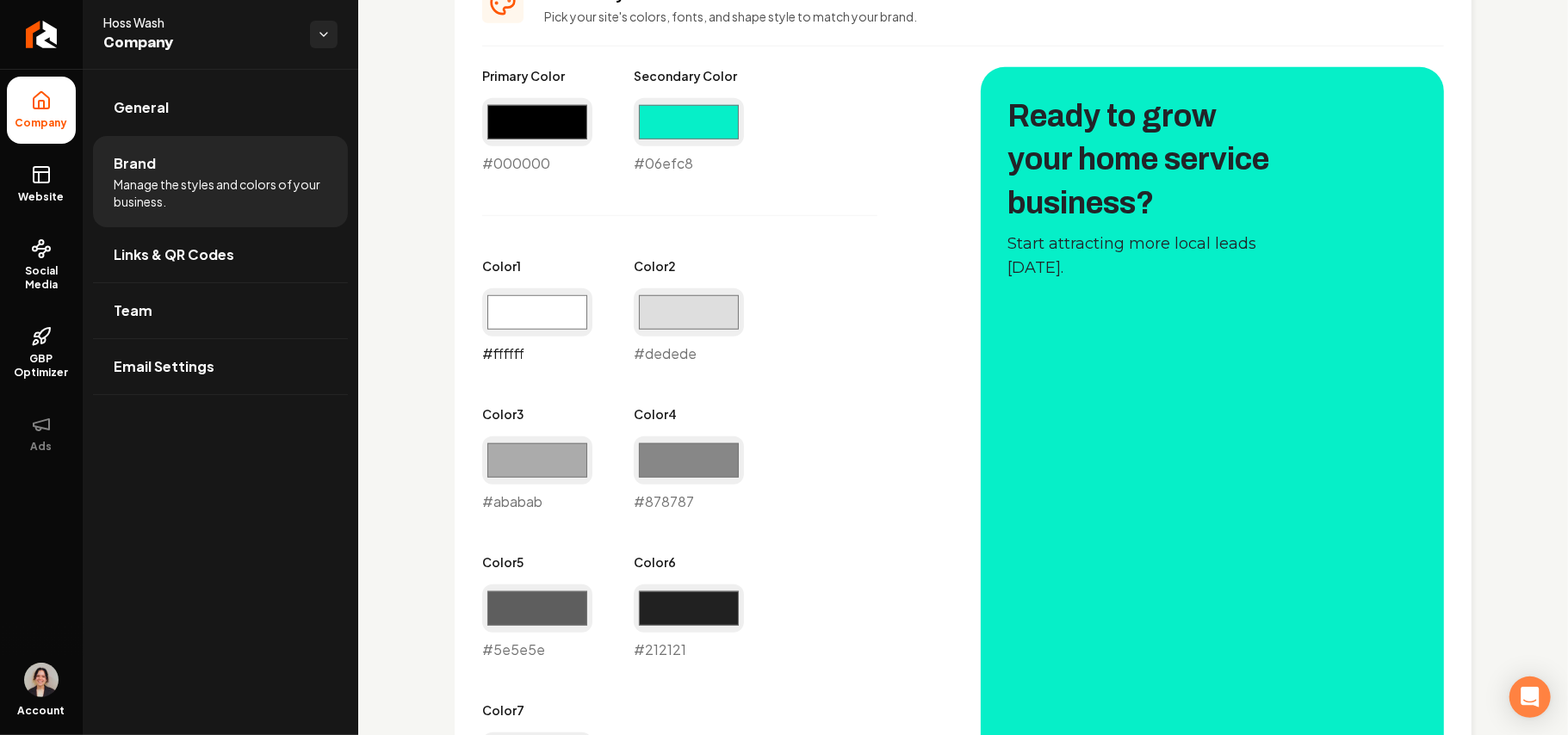
click at [519, 318] on input "#ffffff" at bounding box center [537, 312] width 111 height 48
type input "#000000"
click at [386, 457] on div "Logo & Icon Add your business logo and icon to personalize your website appeara…" at bounding box center [963, 334] width 1210 height 2136
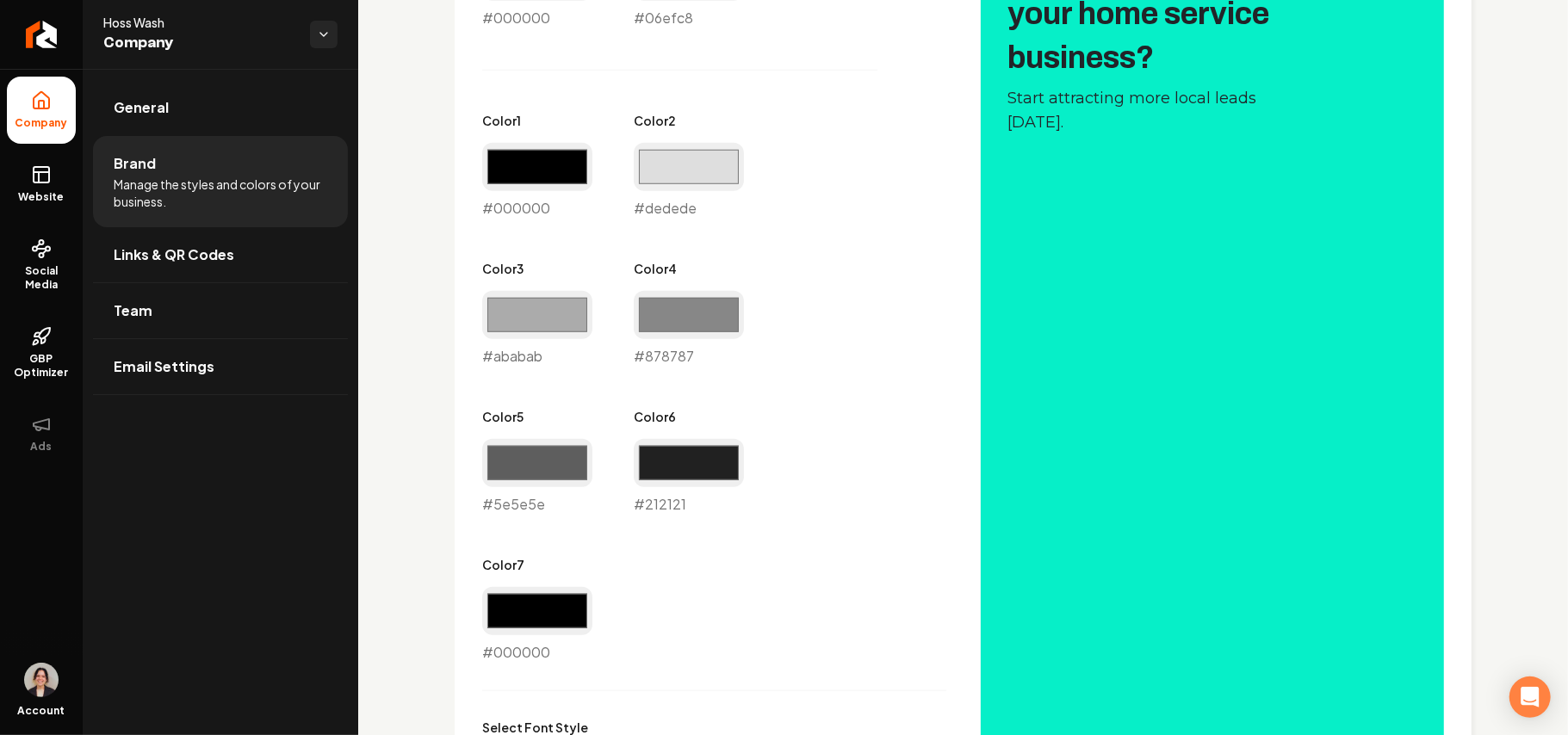
scroll to position [1148, 0]
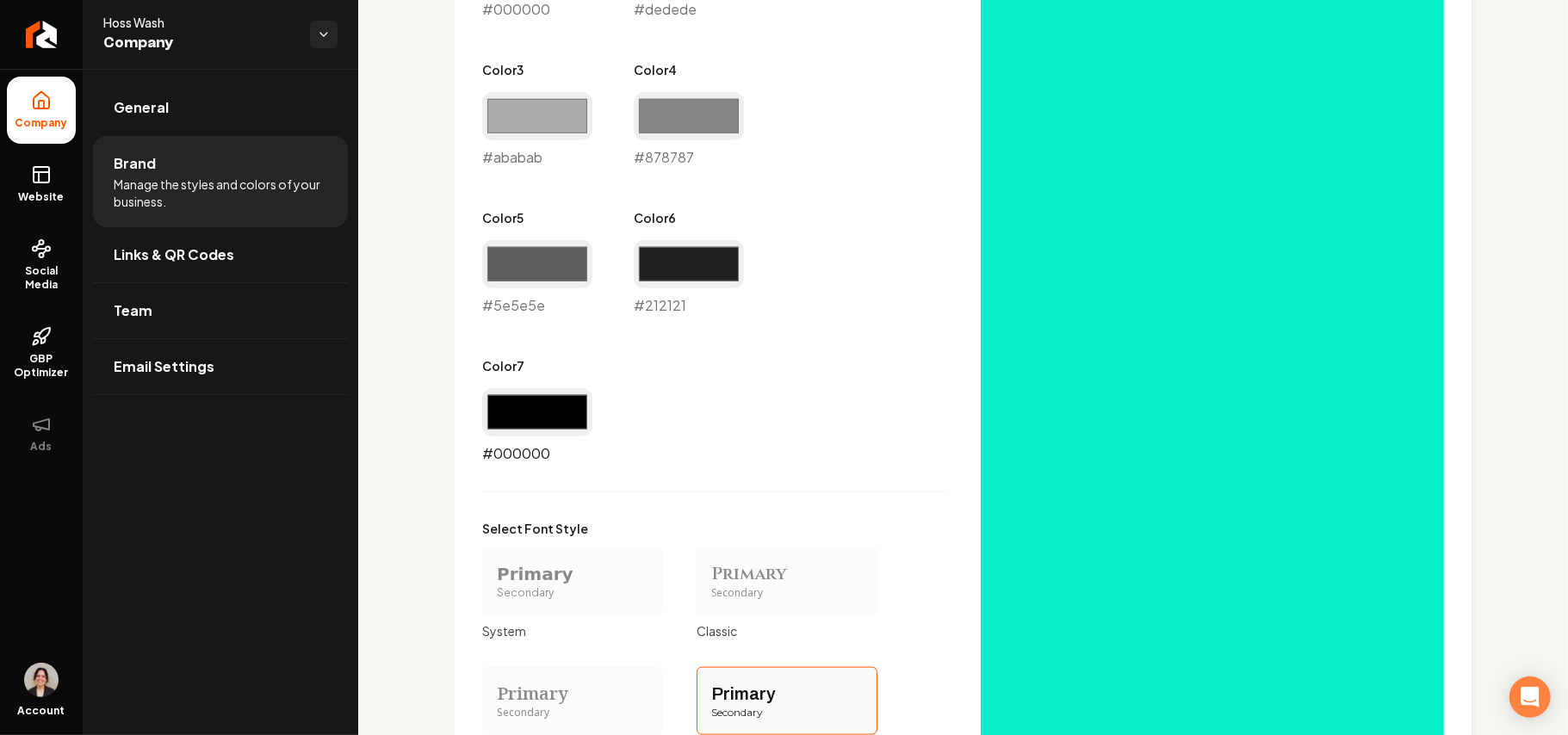
click at [531, 413] on input "#000000" at bounding box center [537, 412] width 111 height 48
click at [783, 414] on div "Primary Color #000000 #000000 Secondary Color #06efc8 #06efc8 Color 1 #000000 #…" at bounding box center [714, 93] width 464 height 741
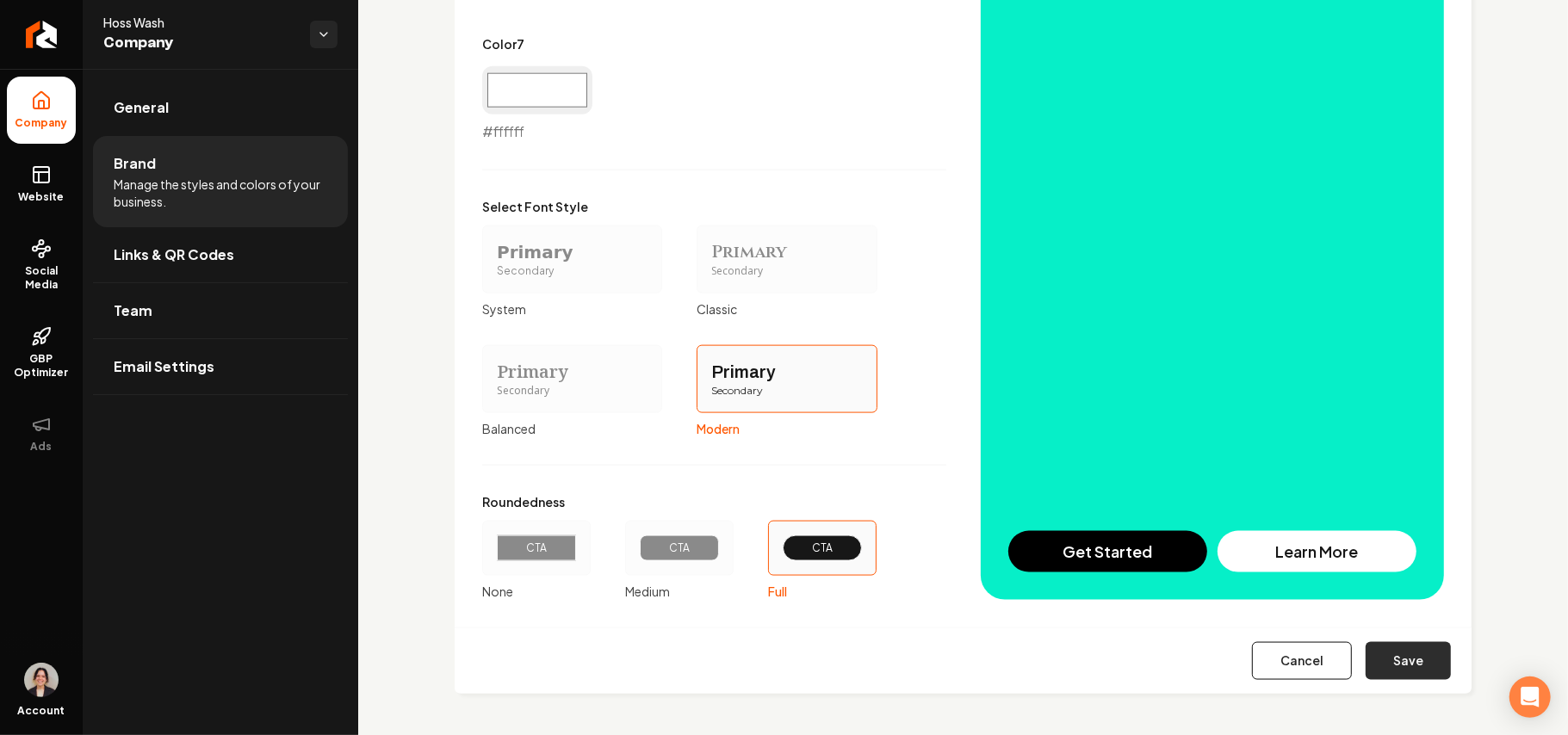
click at [1399, 658] on button "Save" at bounding box center [1408, 660] width 85 height 38
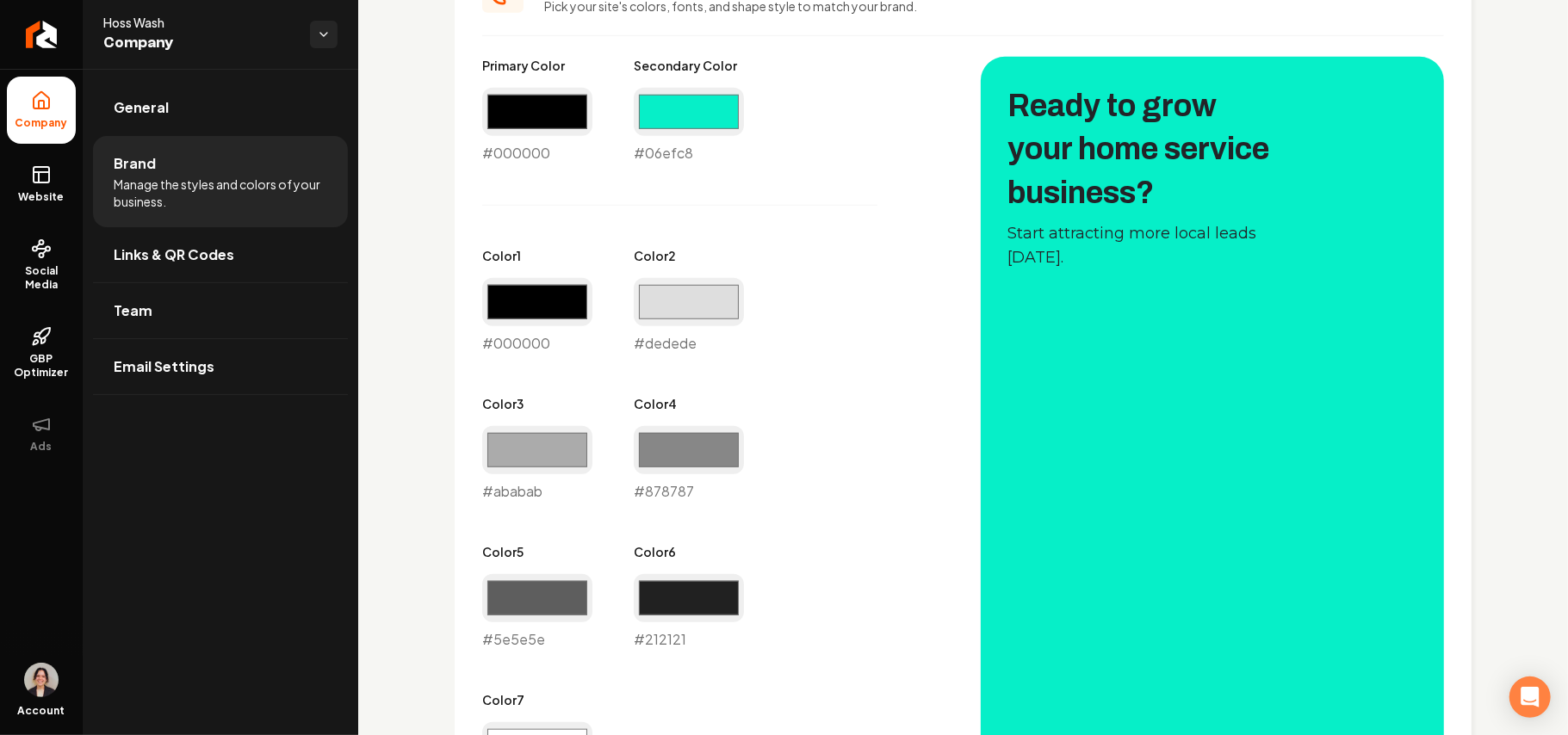
scroll to position [945, 0]
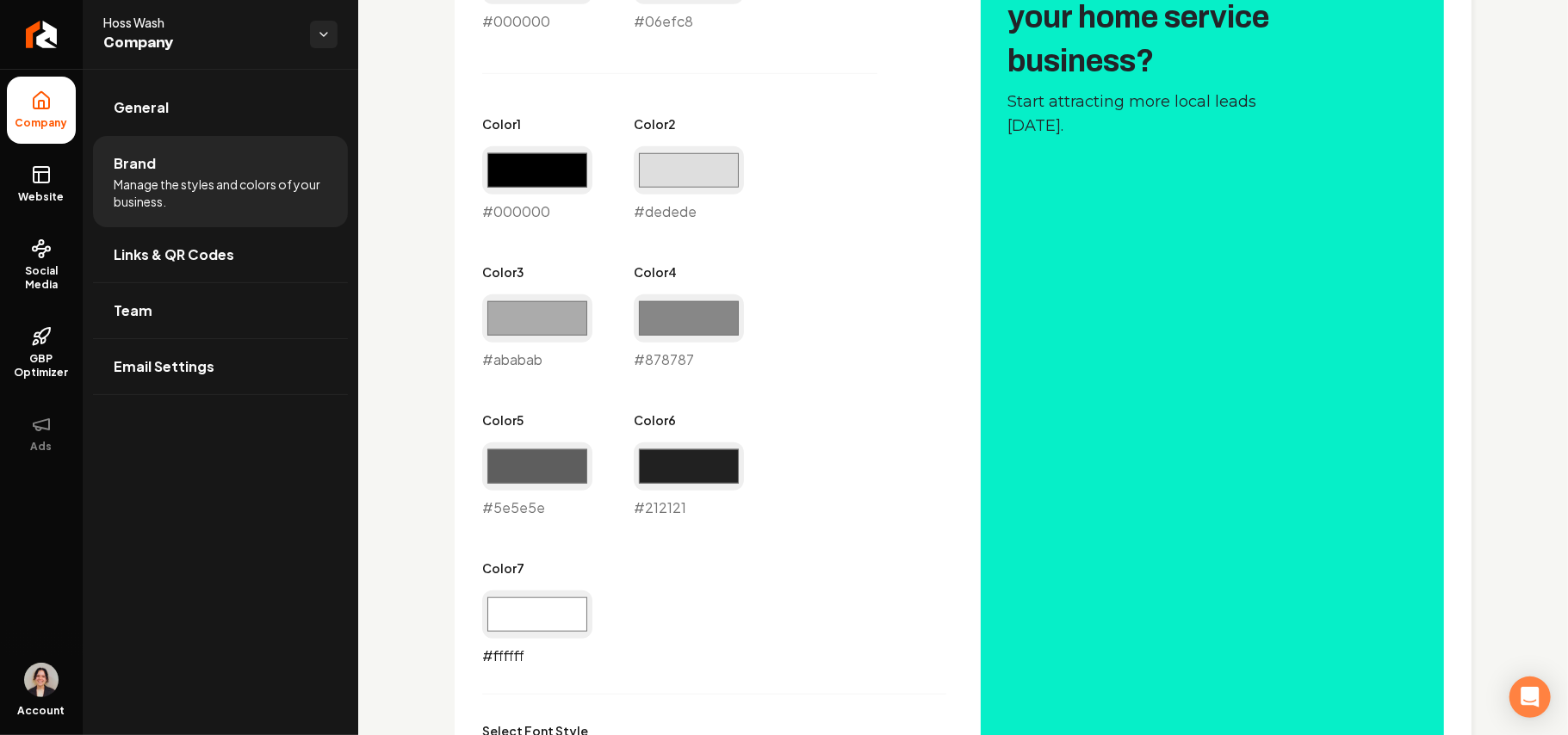
click at [551, 623] on input "#ffffff" at bounding box center [537, 615] width 111 height 48
click at [772, 468] on div "Primary Color #000000 #000000 Secondary Color #06efc8 #06efc8 Color 1 #000000 #…" at bounding box center [714, 296] width 464 height 741
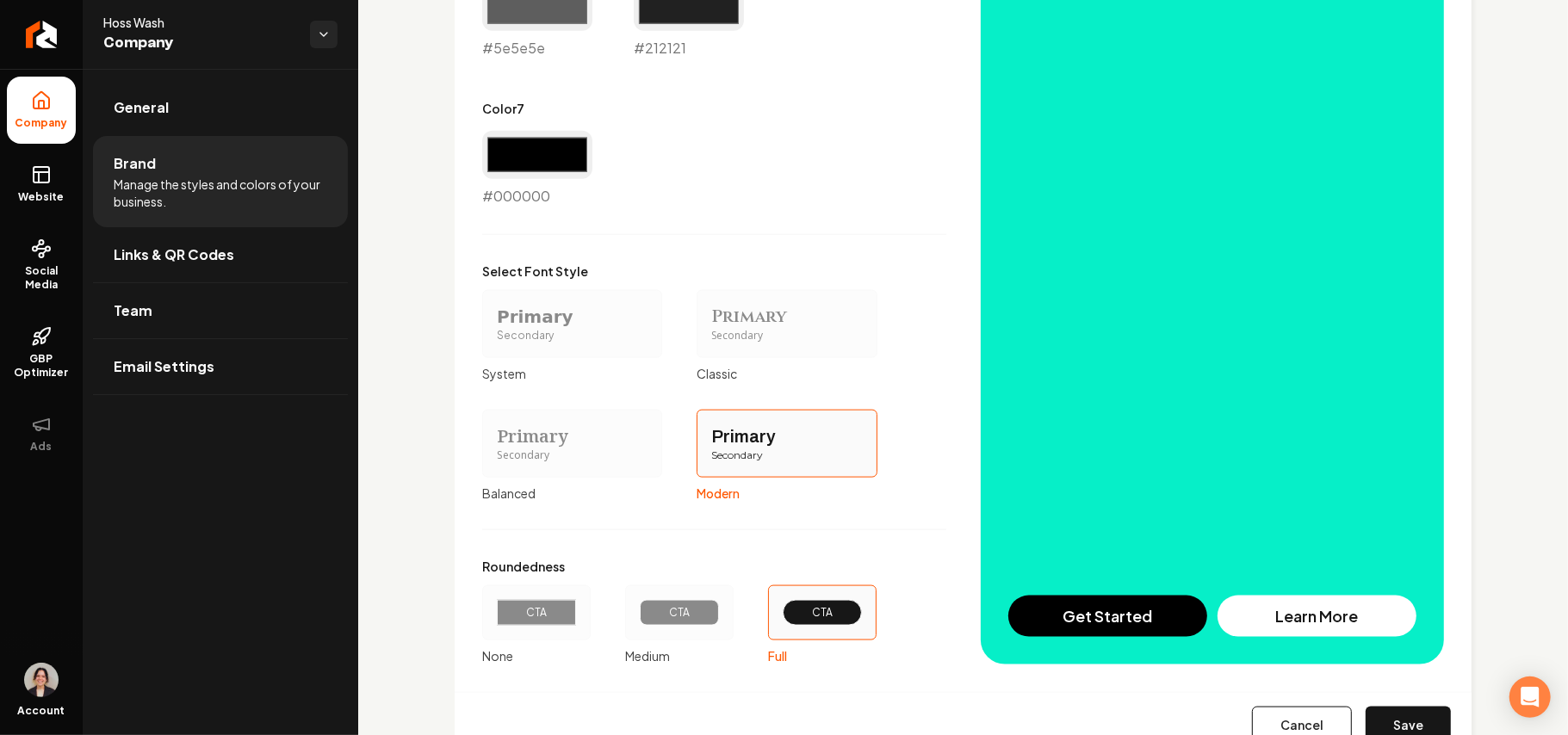
scroll to position [1471, 0]
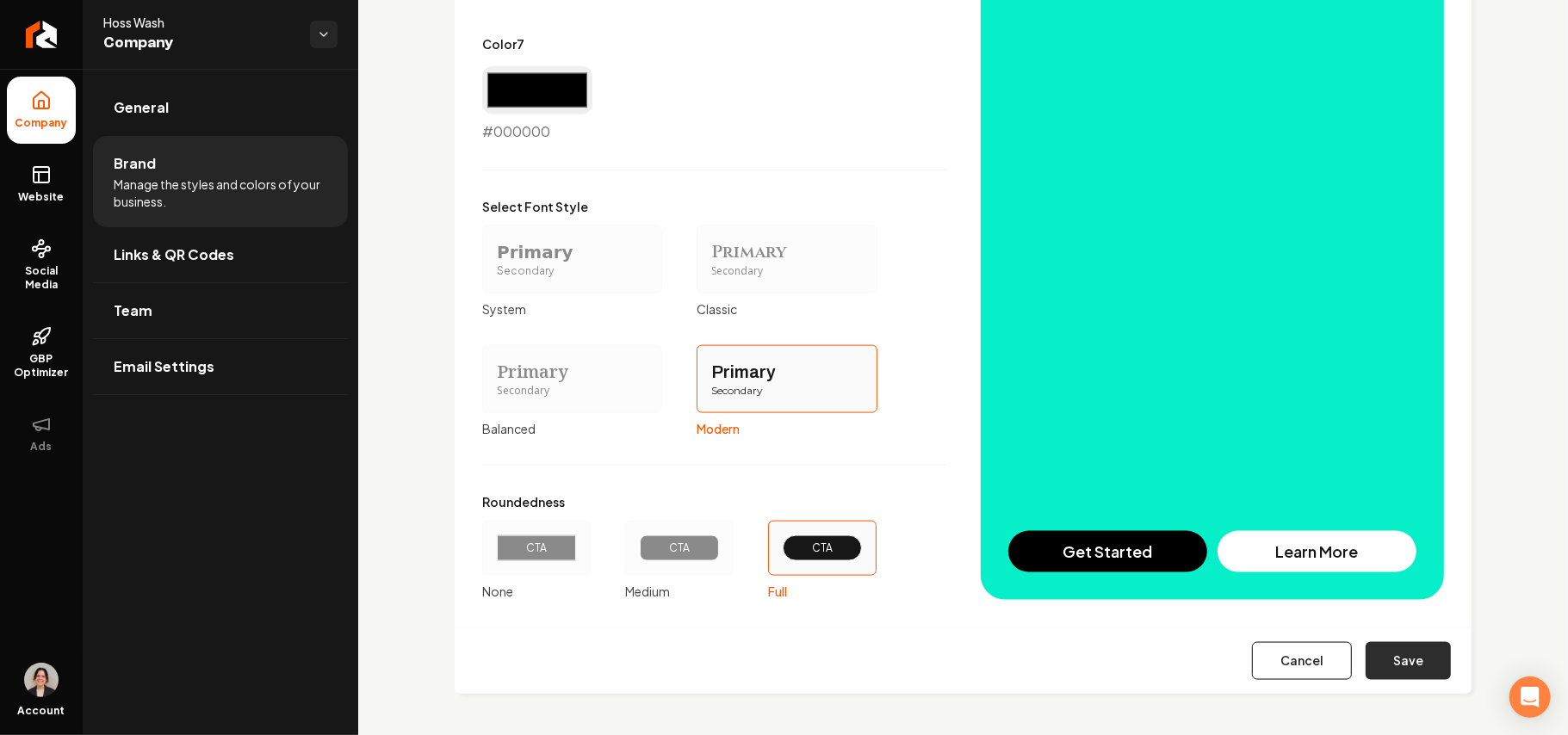
click at [1388, 669] on button "Save" at bounding box center [1408, 660] width 85 height 38
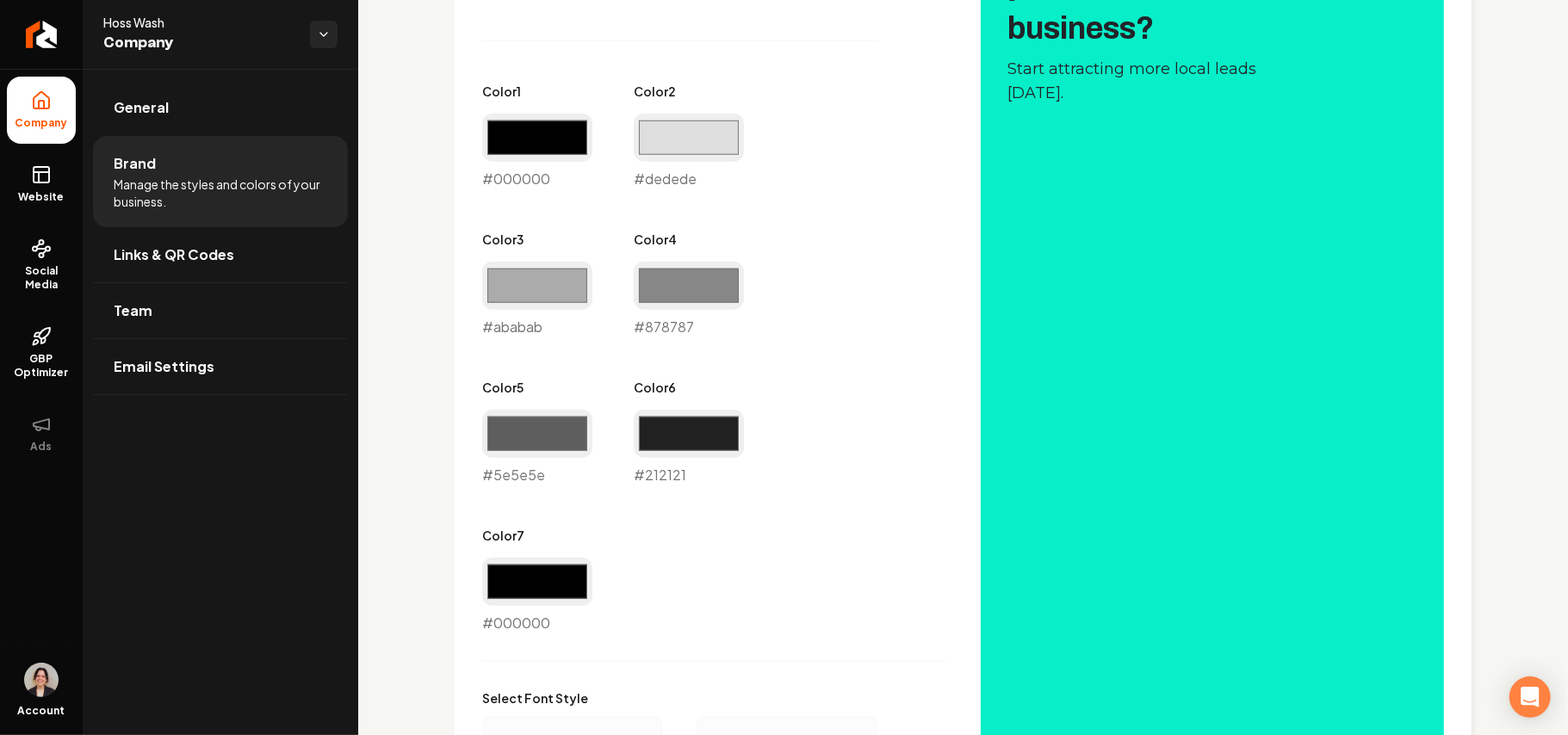
scroll to position [945, 0]
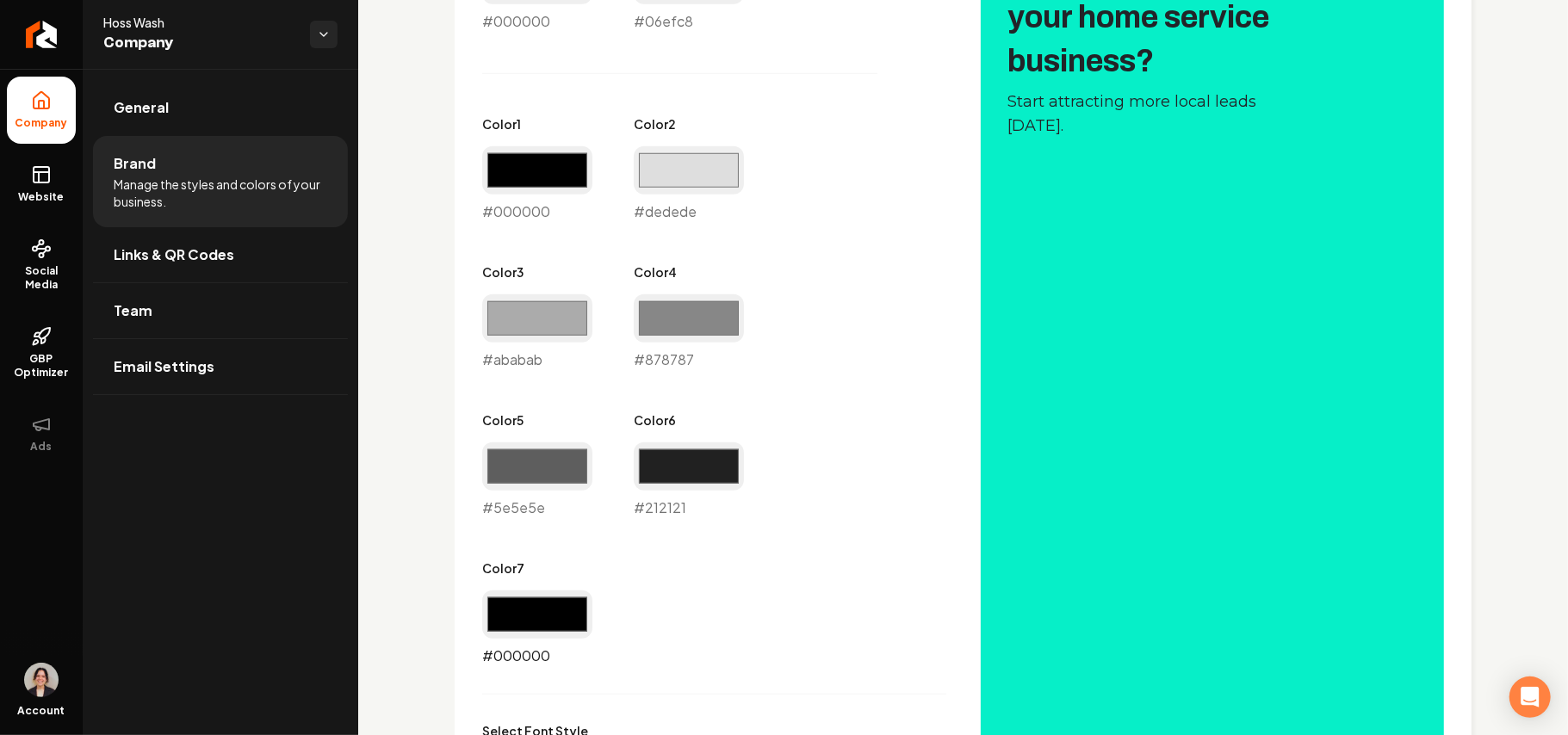
click at [538, 615] on input "#000000" at bounding box center [537, 615] width 111 height 48
type input "#ffffff"
click at [834, 341] on div "Primary Color #000000 #000000 Secondary Color #06efc8 #06efc8 Color 1 #000000 #…" at bounding box center [714, 296] width 464 height 741
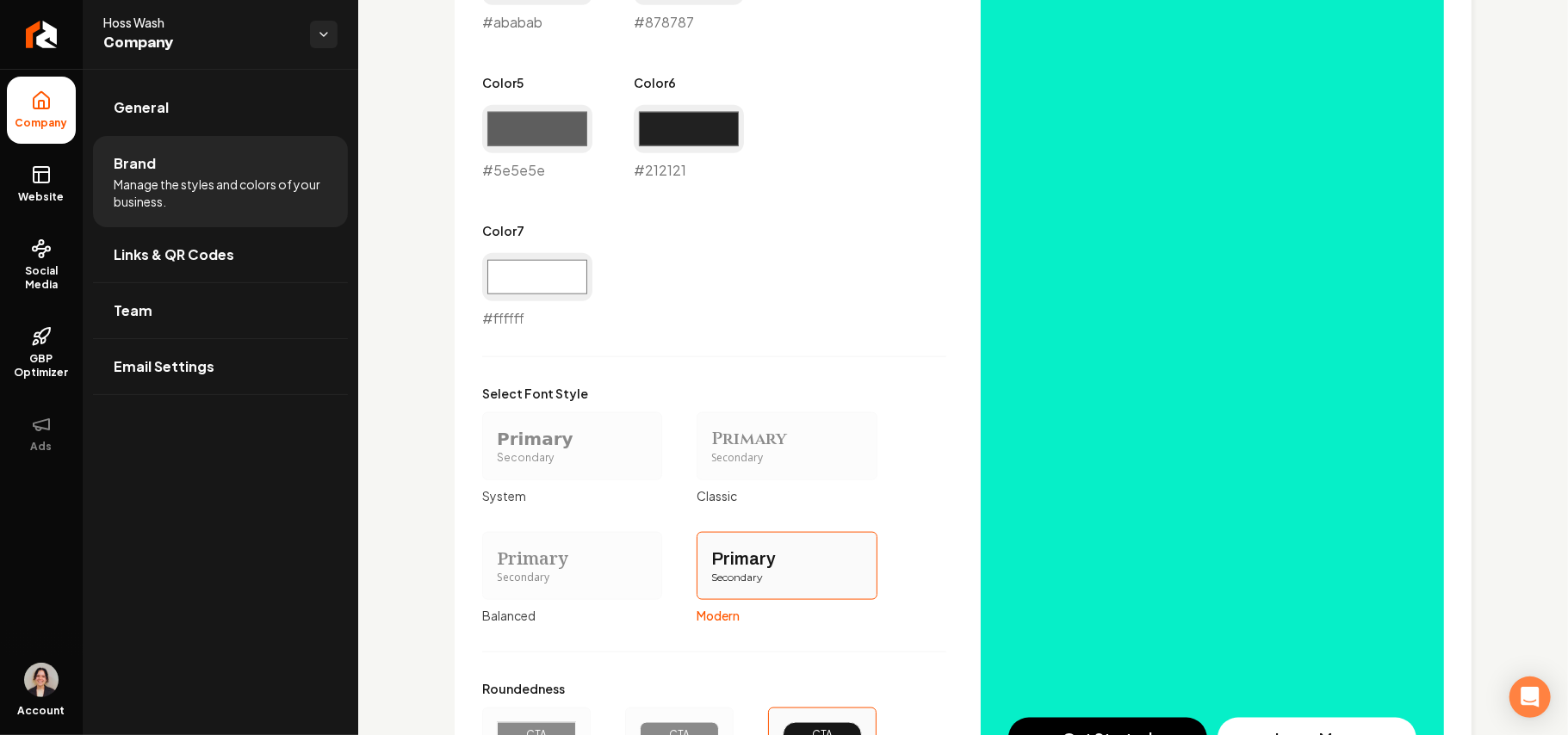
scroll to position [1471, 0]
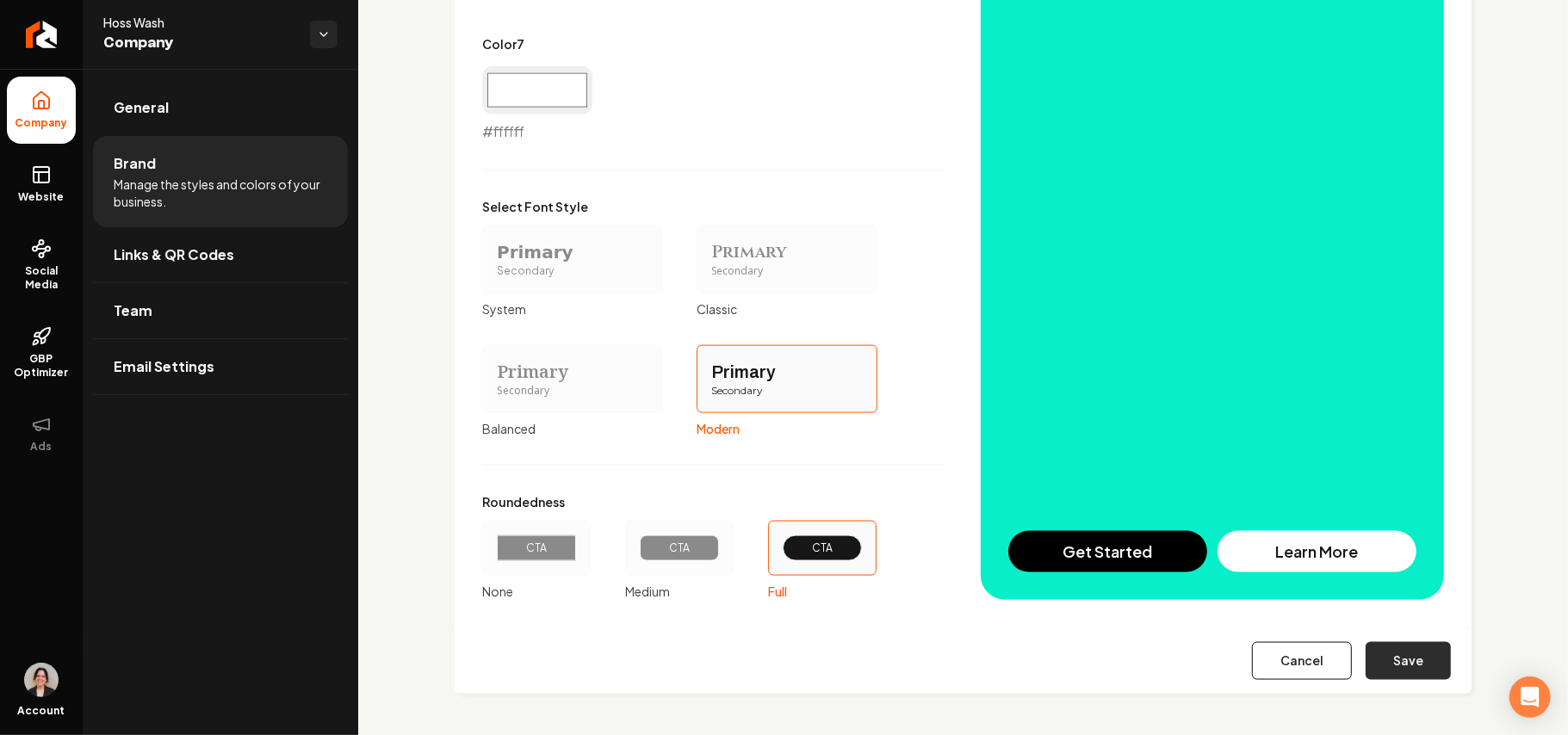
click at [1385, 668] on button "Save" at bounding box center [1408, 660] width 85 height 38
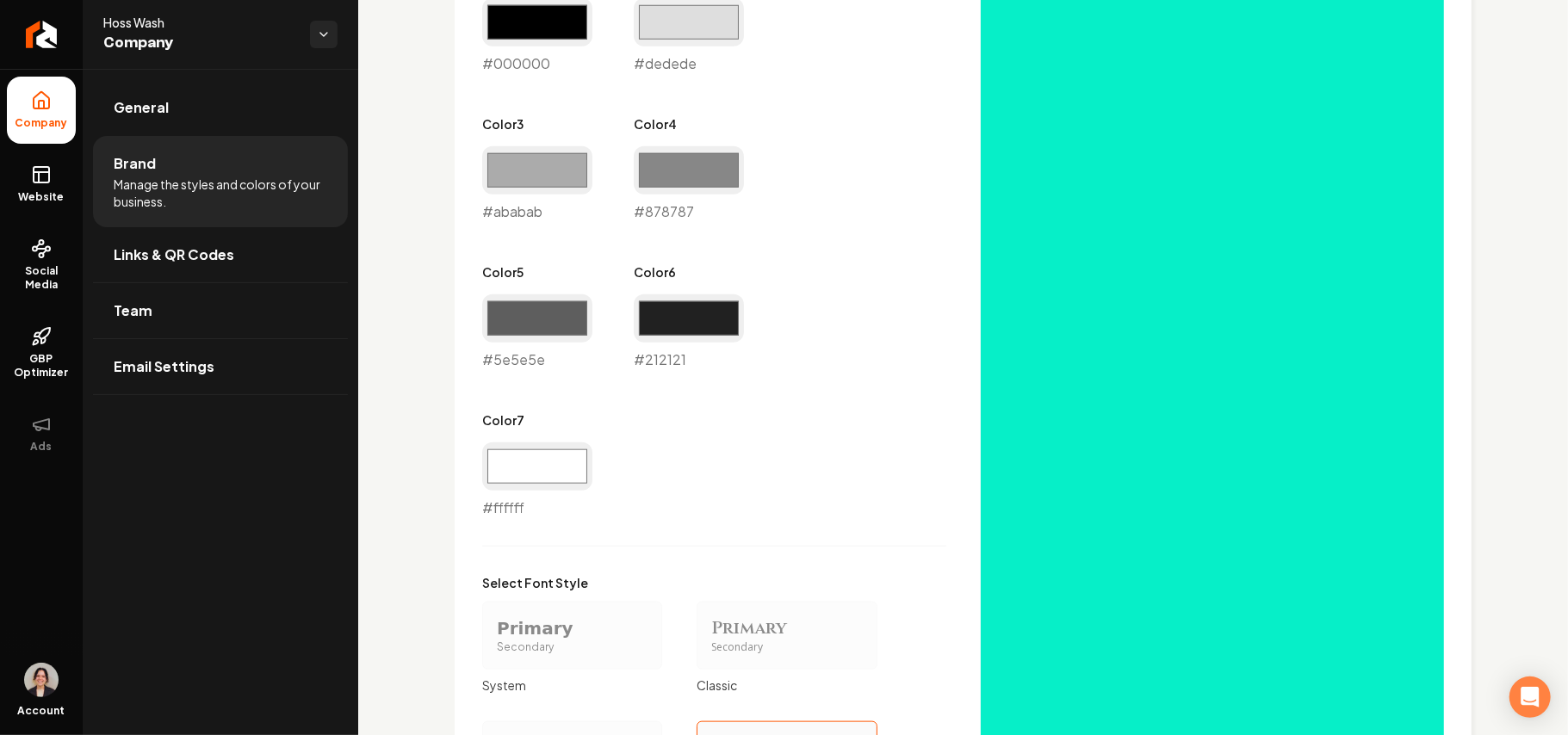
scroll to position [1061, 0]
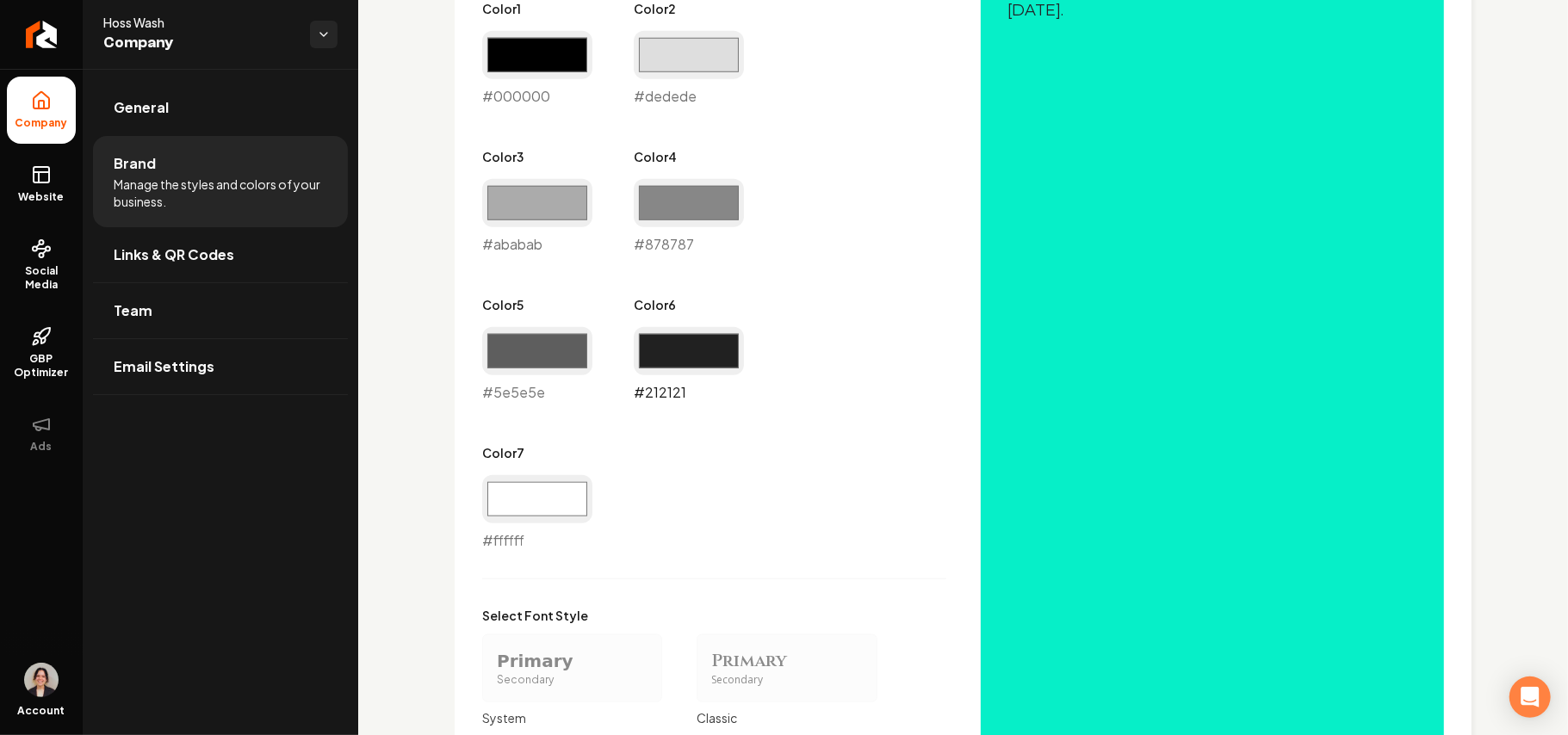
click at [666, 362] on input "#212121" at bounding box center [689, 351] width 111 height 48
type input "#ffffff"
click at [548, 363] on input "#5e5e5e" at bounding box center [537, 351] width 111 height 48
type input "#ffffff"
drag, startPoint x: 669, startPoint y: 360, endPoint x: 672, endPoint y: 372, distance: 12.4
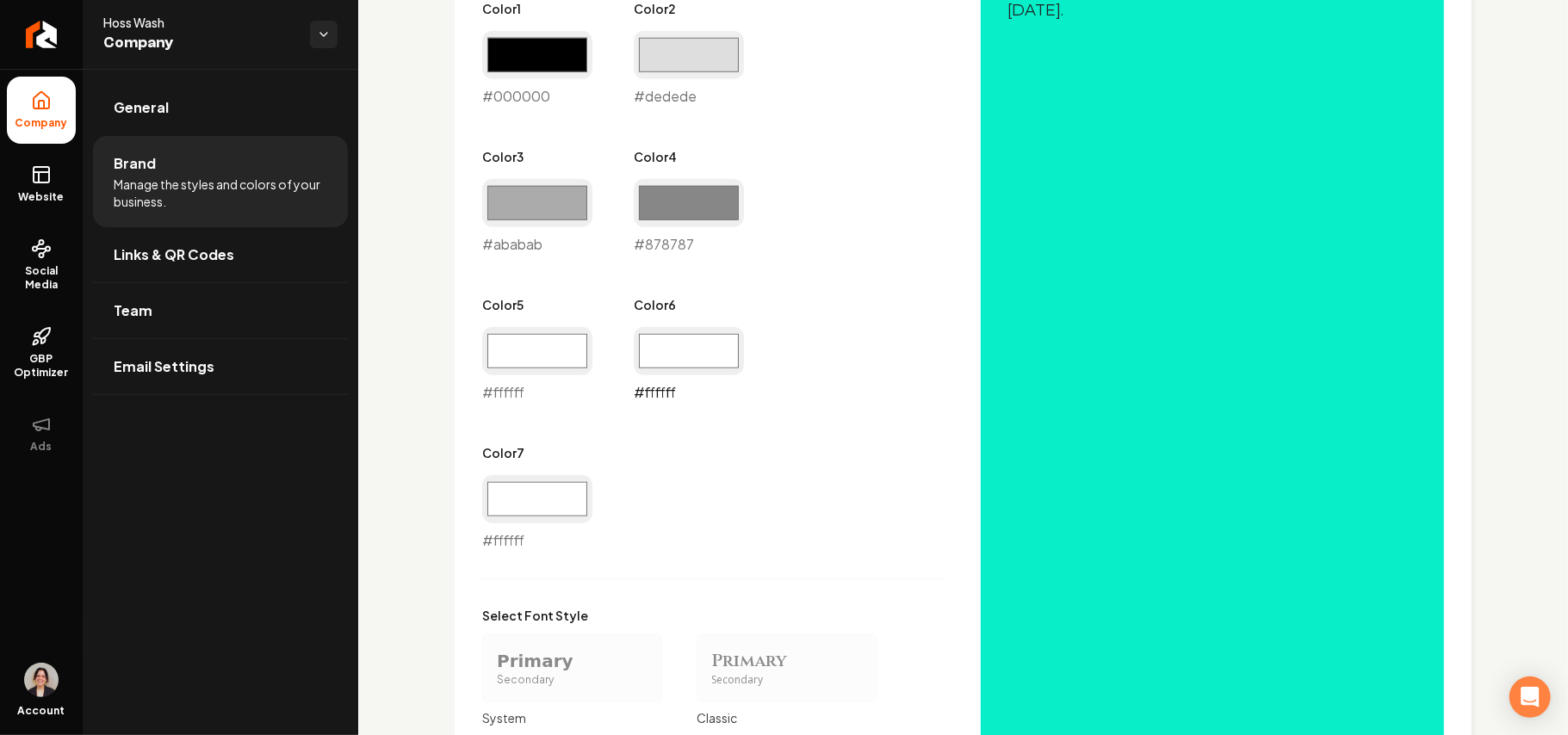
click at [669, 360] on input "#ffffff" at bounding box center [689, 351] width 111 height 48
type input "#ffffff"
click at [844, 304] on div "Primary Color #000000 #000000 Secondary Color #06efc8 #06efc8 Color 1 #000000 #…" at bounding box center [714, 180] width 464 height 741
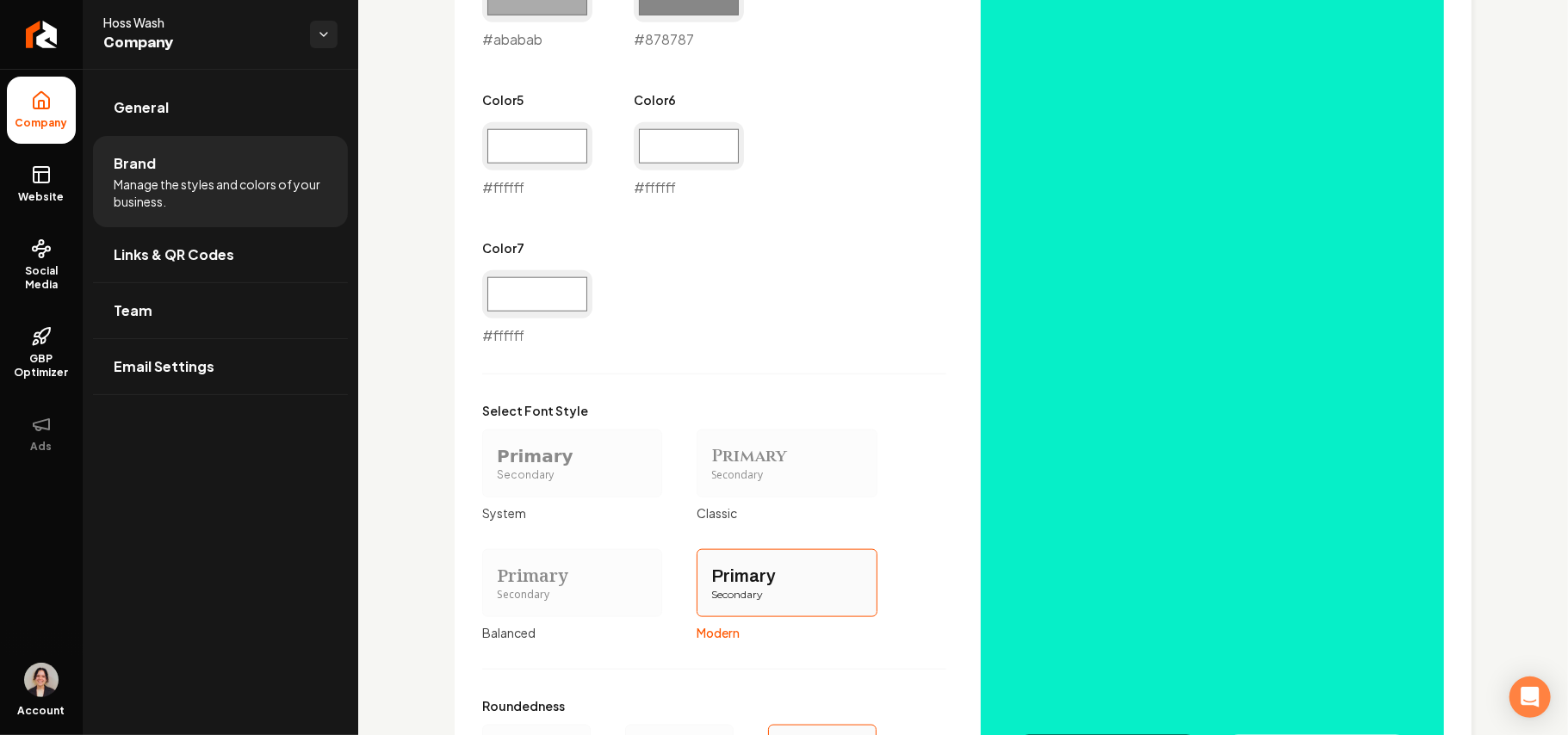
scroll to position [1471, 0]
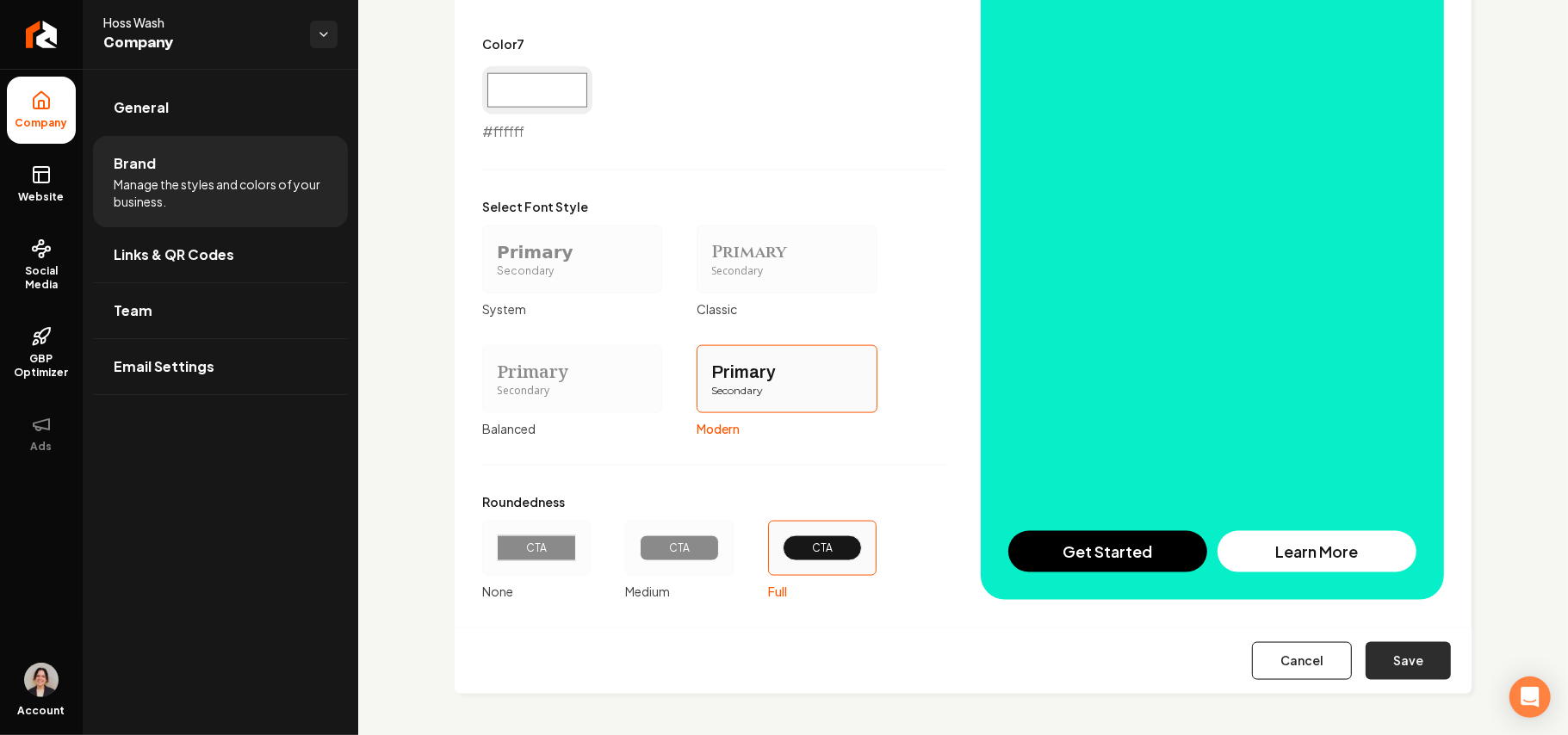
click at [1395, 665] on button "Save" at bounding box center [1408, 660] width 85 height 38
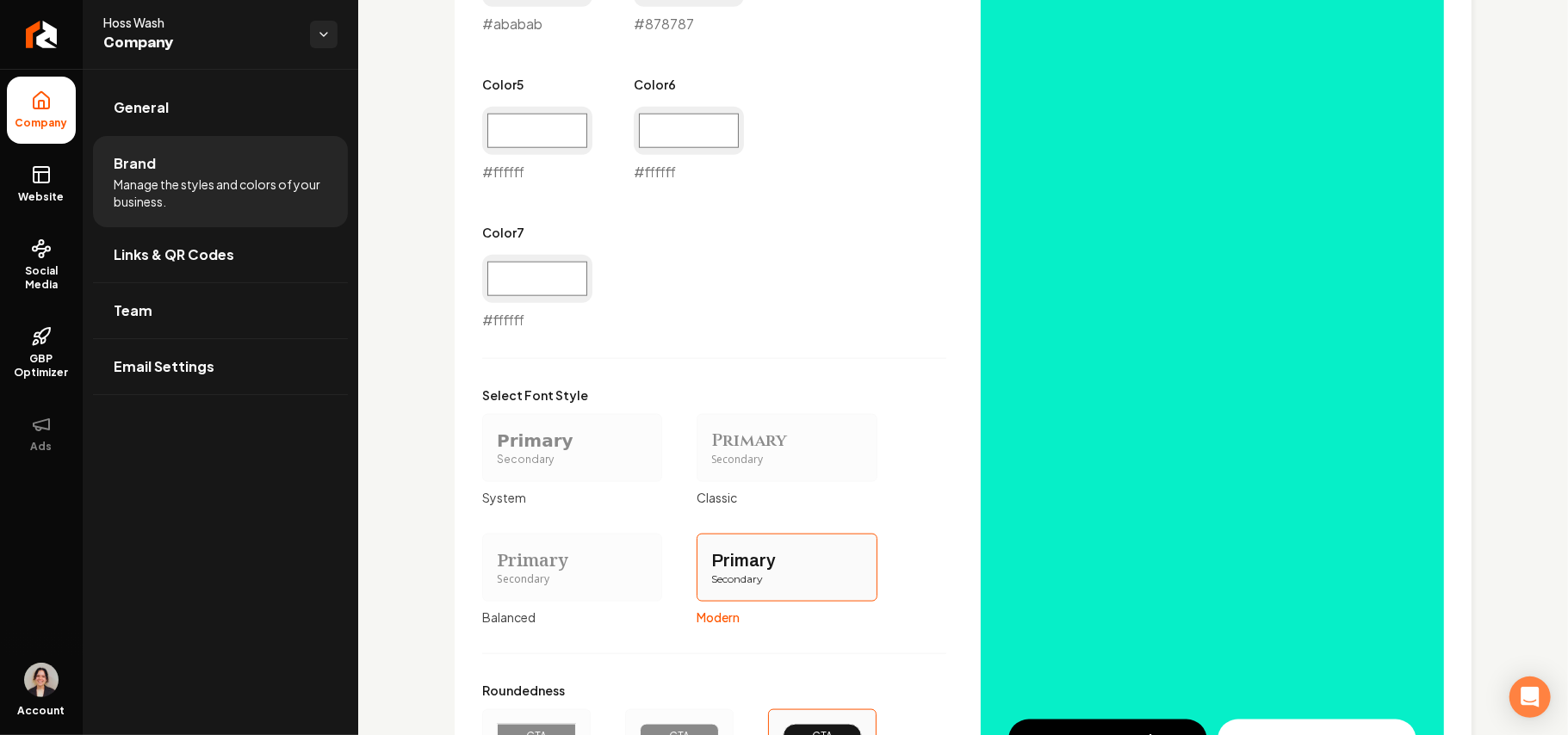
scroll to position [945, 0]
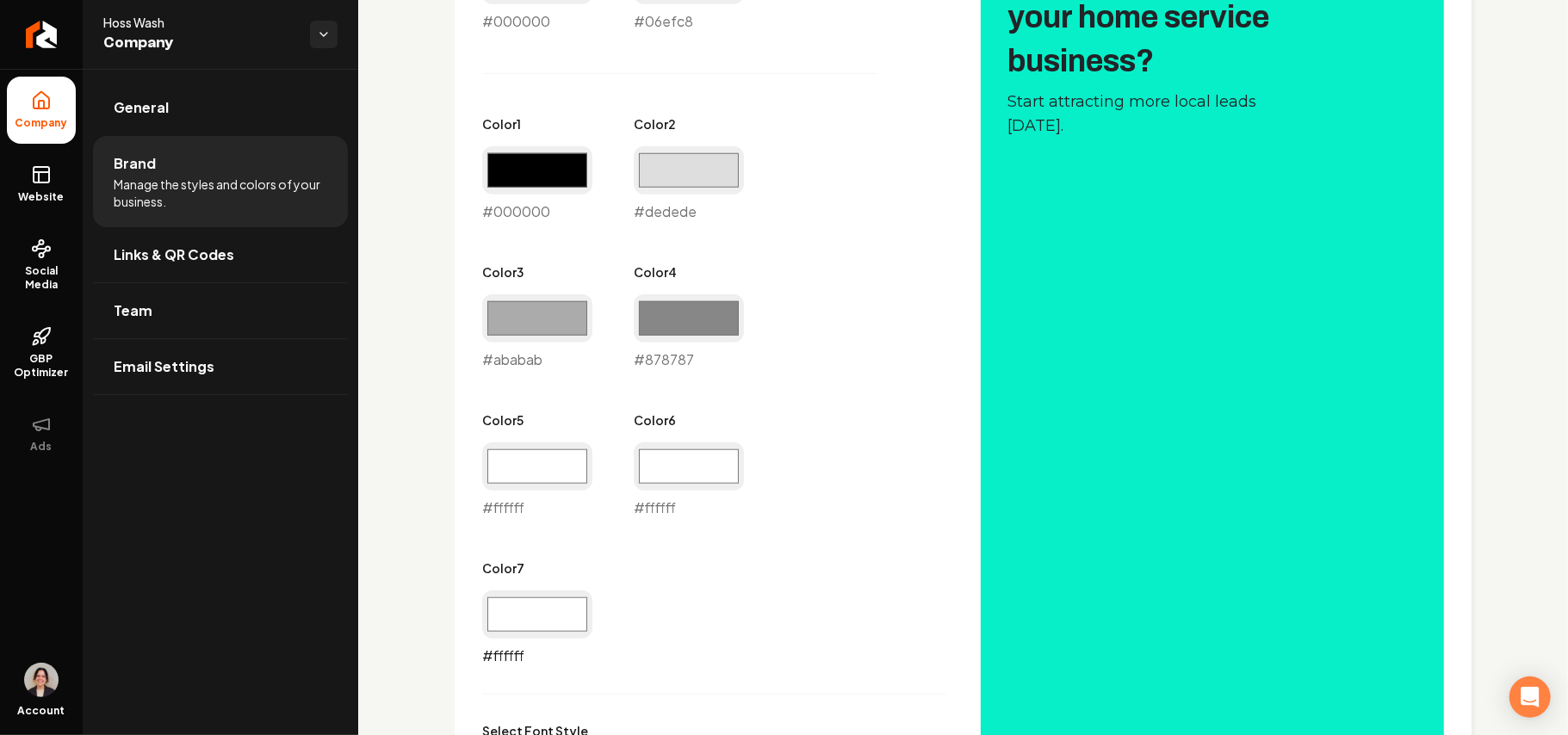
click at [558, 604] on input "#ffffff" at bounding box center [537, 615] width 111 height 48
type input "#000000"
click at [803, 534] on div "Primary Color #000000 #000000 Secondary Color #06efc8 #06efc8 Color 1 #000000 #…" at bounding box center [714, 296] width 464 height 741
click at [683, 469] on input "#ffffff" at bounding box center [689, 466] width 111 height 48
type input "#212121"
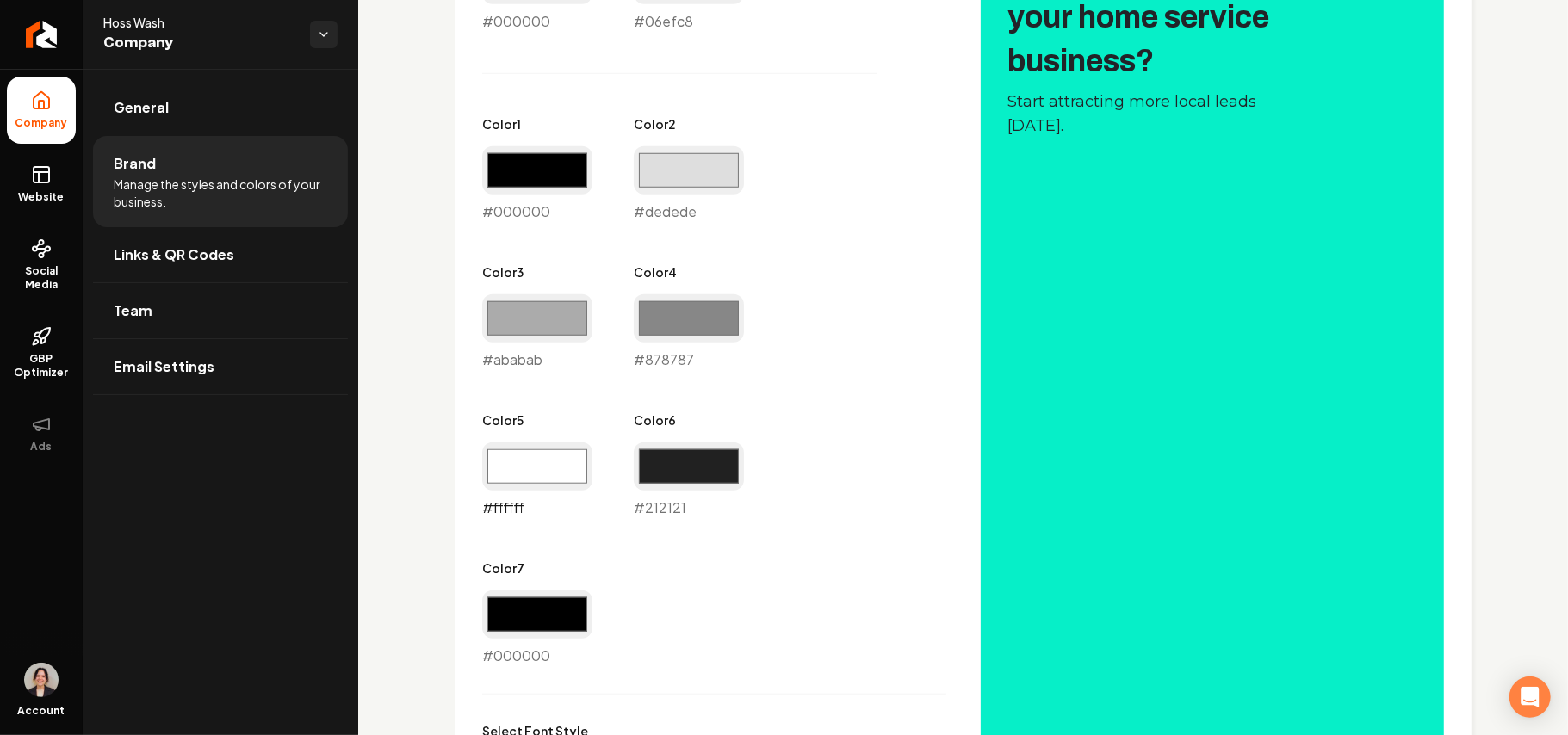
click at [503, 466] on input "#ffffff" at bounding box center [537, 466] width 111 height 48
type input "#6b6b6b"
click at [549, 171] on input "#000000" at bounding box center [537, 171] width 111 height 48
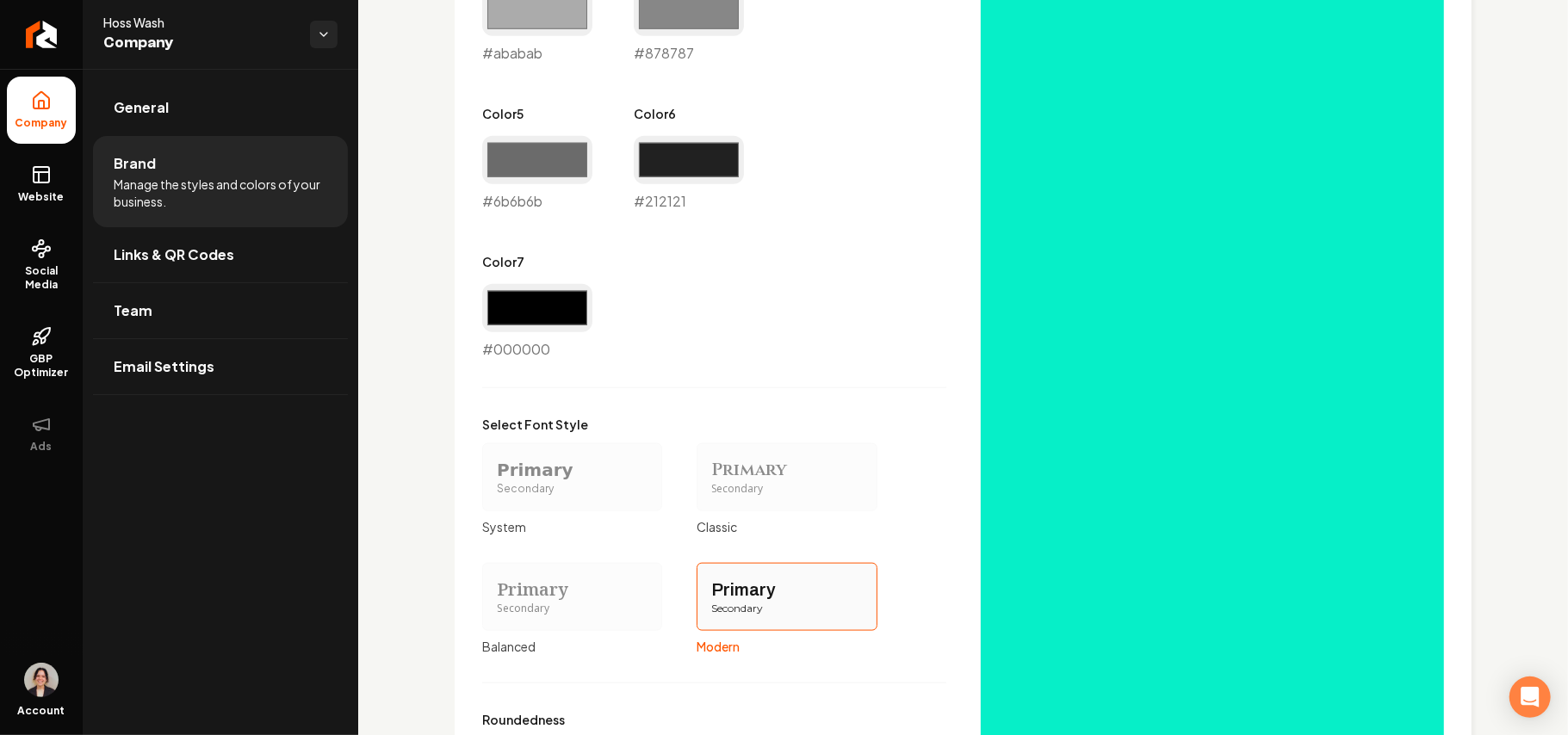
scroll to position [783, 0]
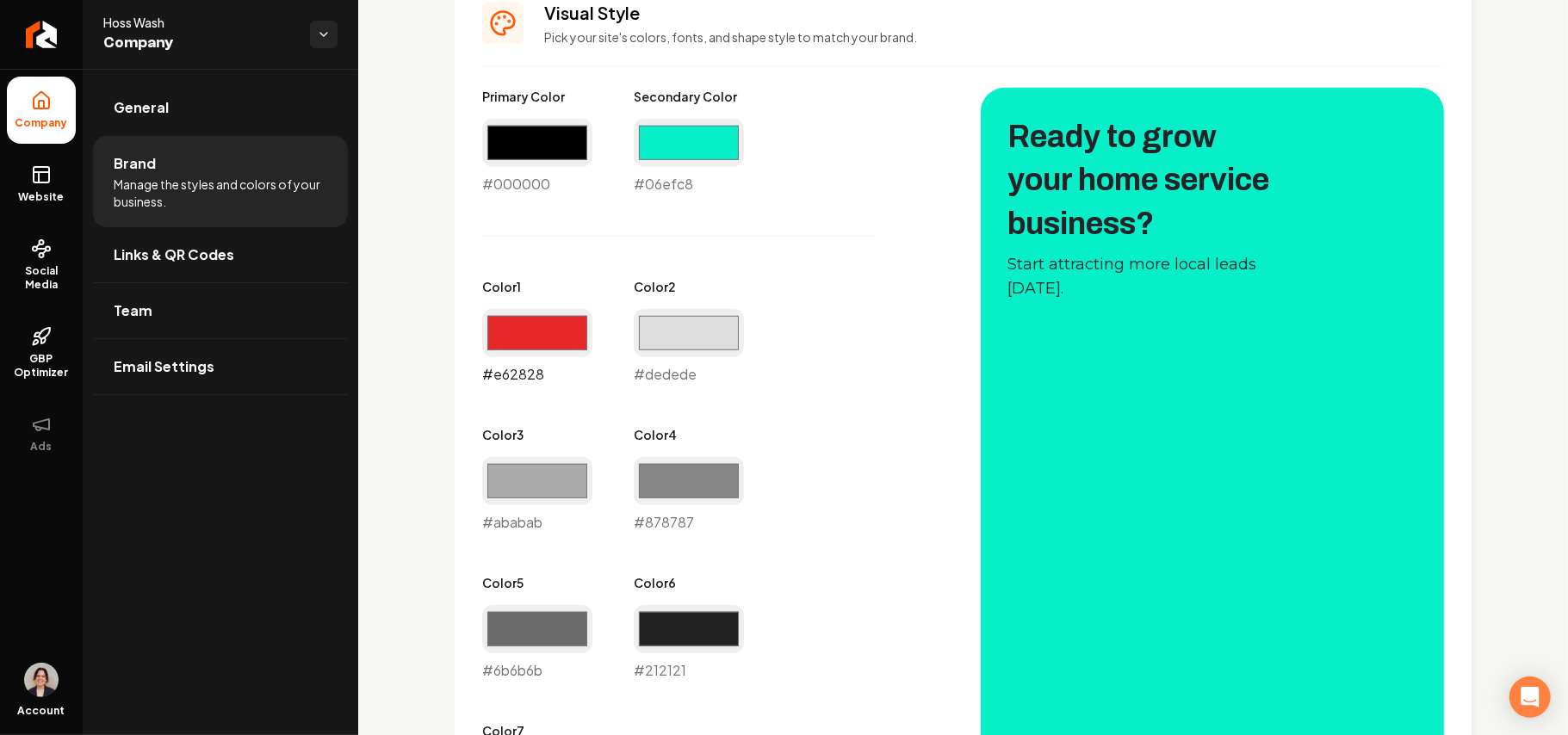
click at [541, 333] on input "#e62828" at bounding box center [537, 334] width 111 height 48
click at [773, 267] on div "Primary Color #000000 #000000 Secondary Color #06efc8 #06efc8 Color 1 #fff5f5 #…" at bounding box center [714, 459] width 464 height 741
click at [542, 338] on input "#fff5f5" at bounding box center [537, 334] width 111 height 48
type input "#ffffff"
click at [873, 313] on div "Primary Color #000000 #000000 Secondary Color #06efc8 #06efc8 Color 1 #ffffff #…" at bounding box center [714, 459] width 464 height 741
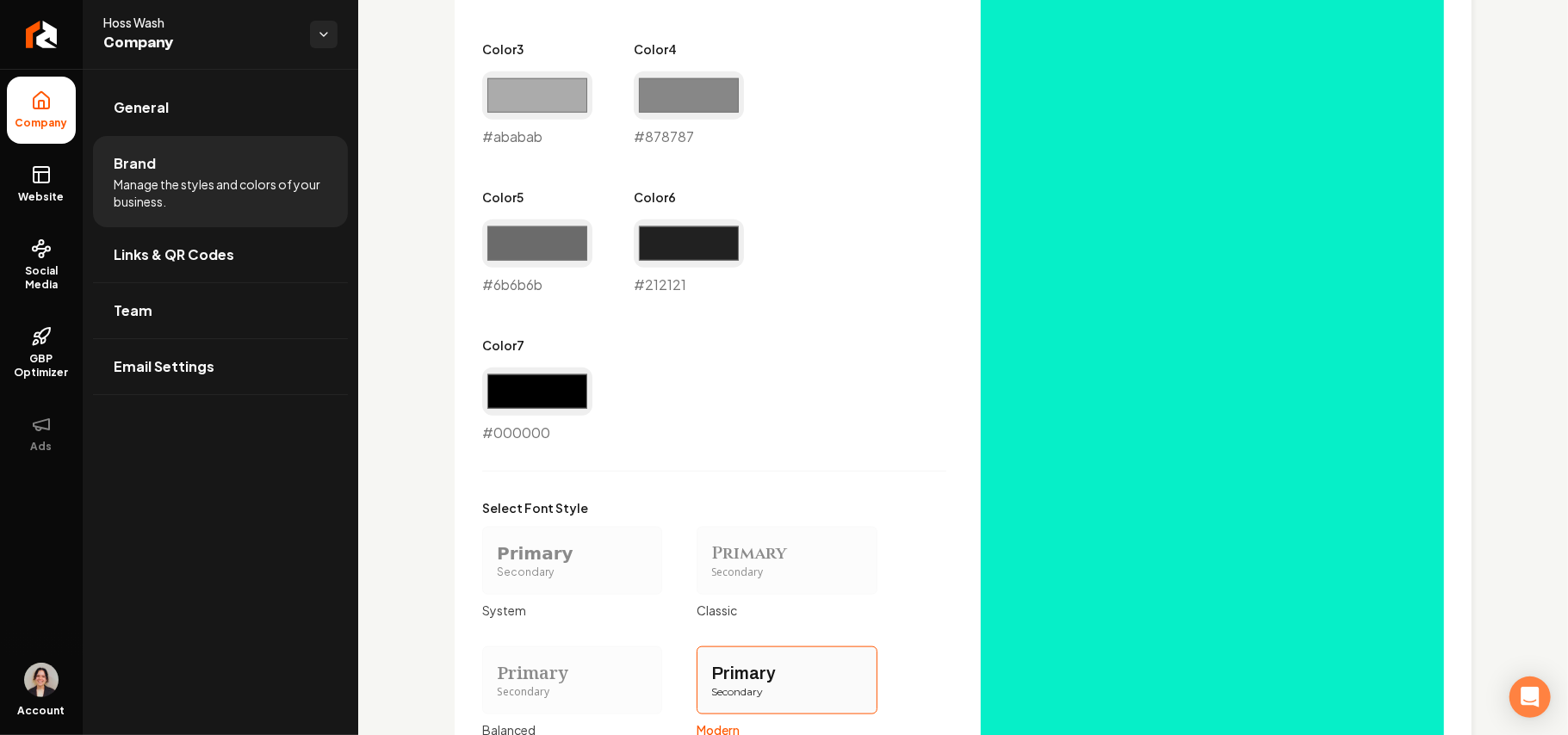
scroll to position [1471, 0]
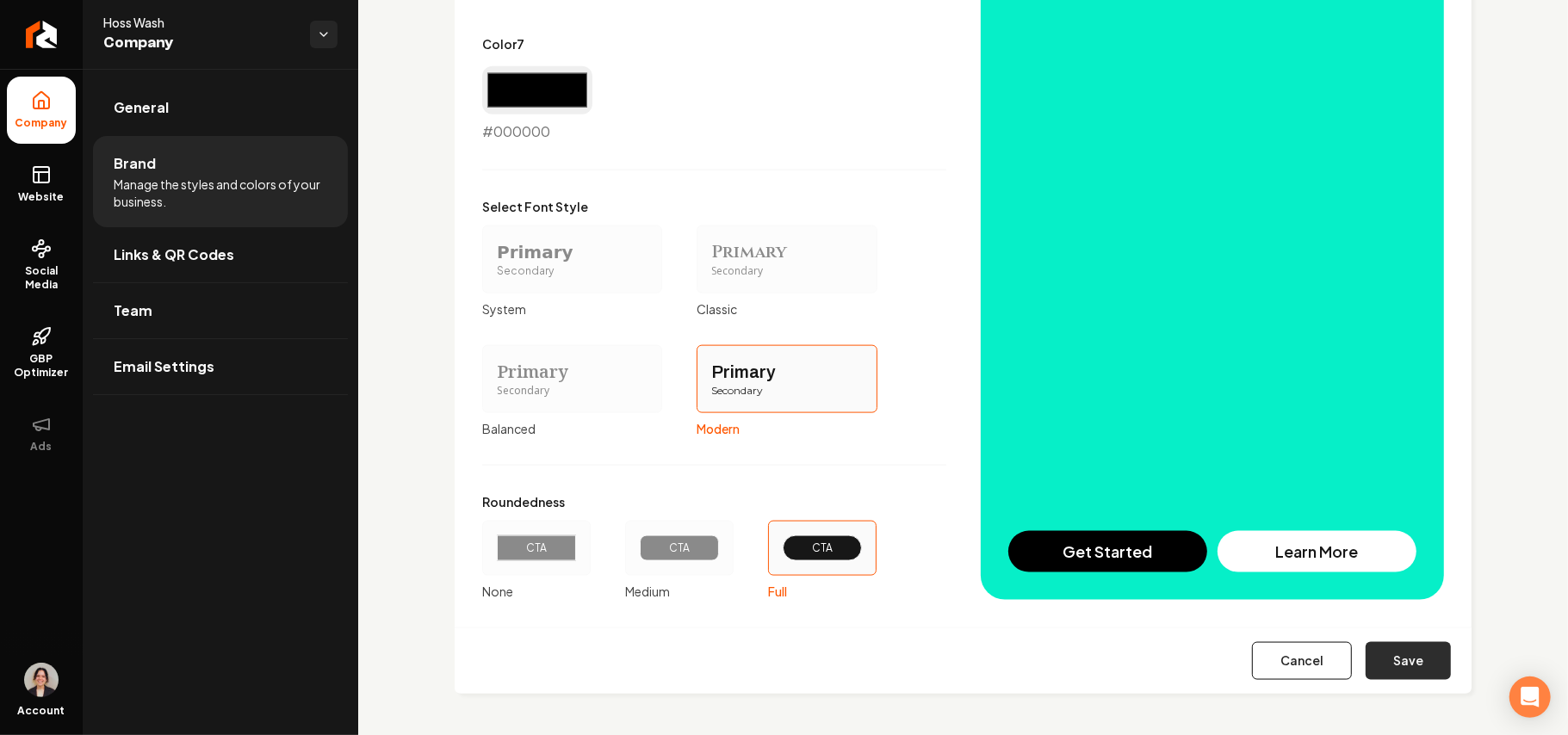
click at [1387, 675] on button "Save" at bounding box center [1408, 660] width 85 height 38
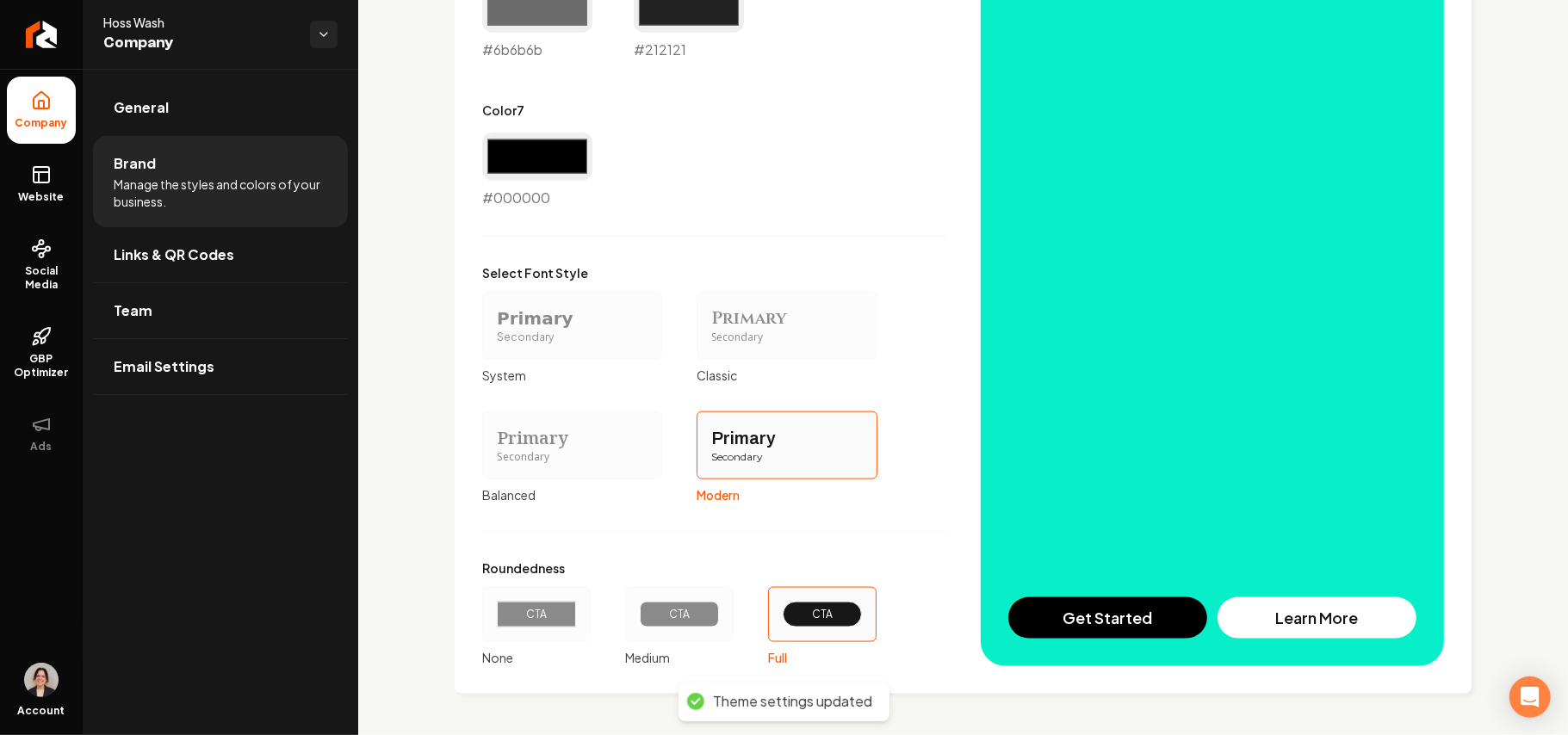
scroll to position [1405, 0]
click at [39, 191] on span "Website" at bounding box center [41, 197] width 59 height 14
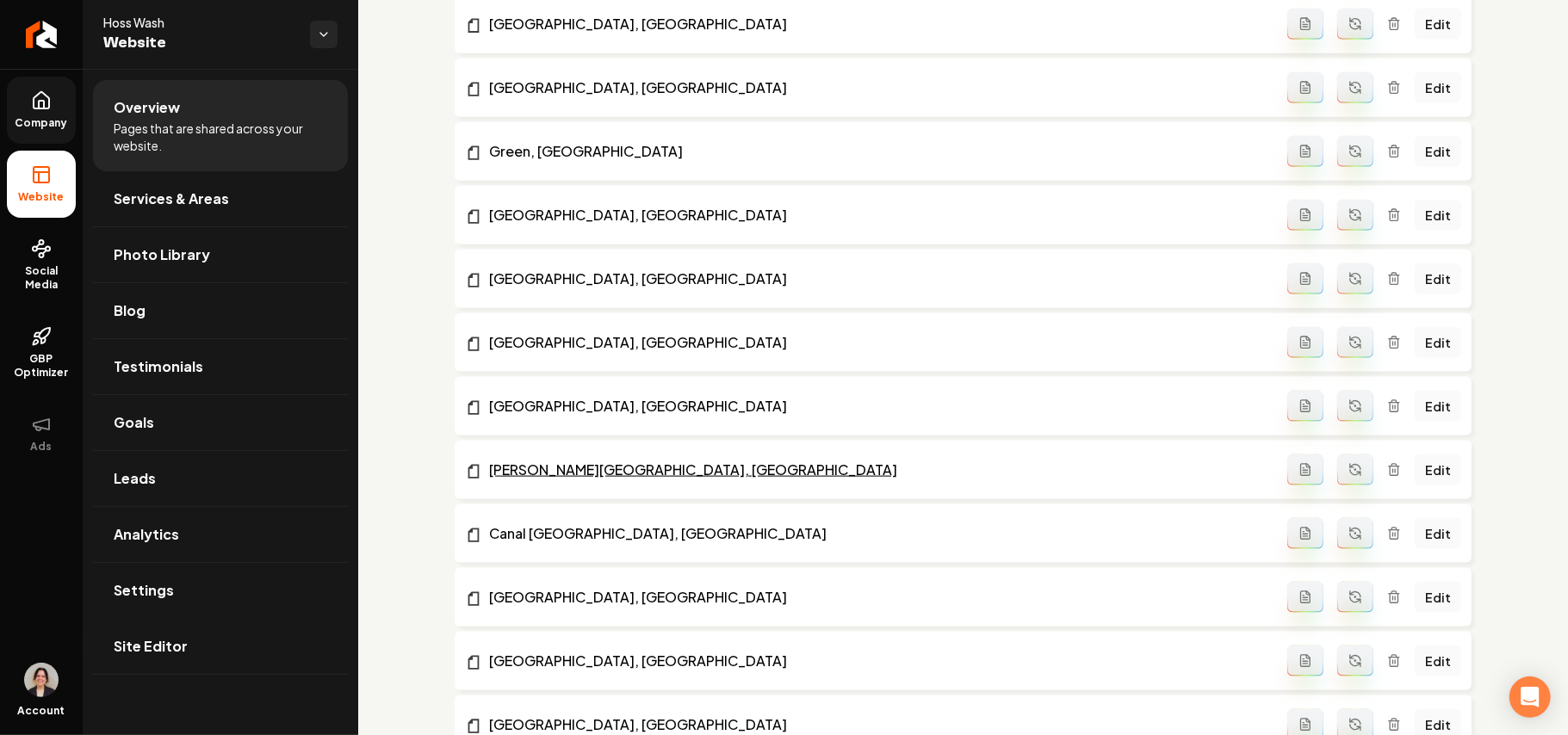
click at [189, 600] on link "Settings" at bounding box center [220, 591] width 255 height 55
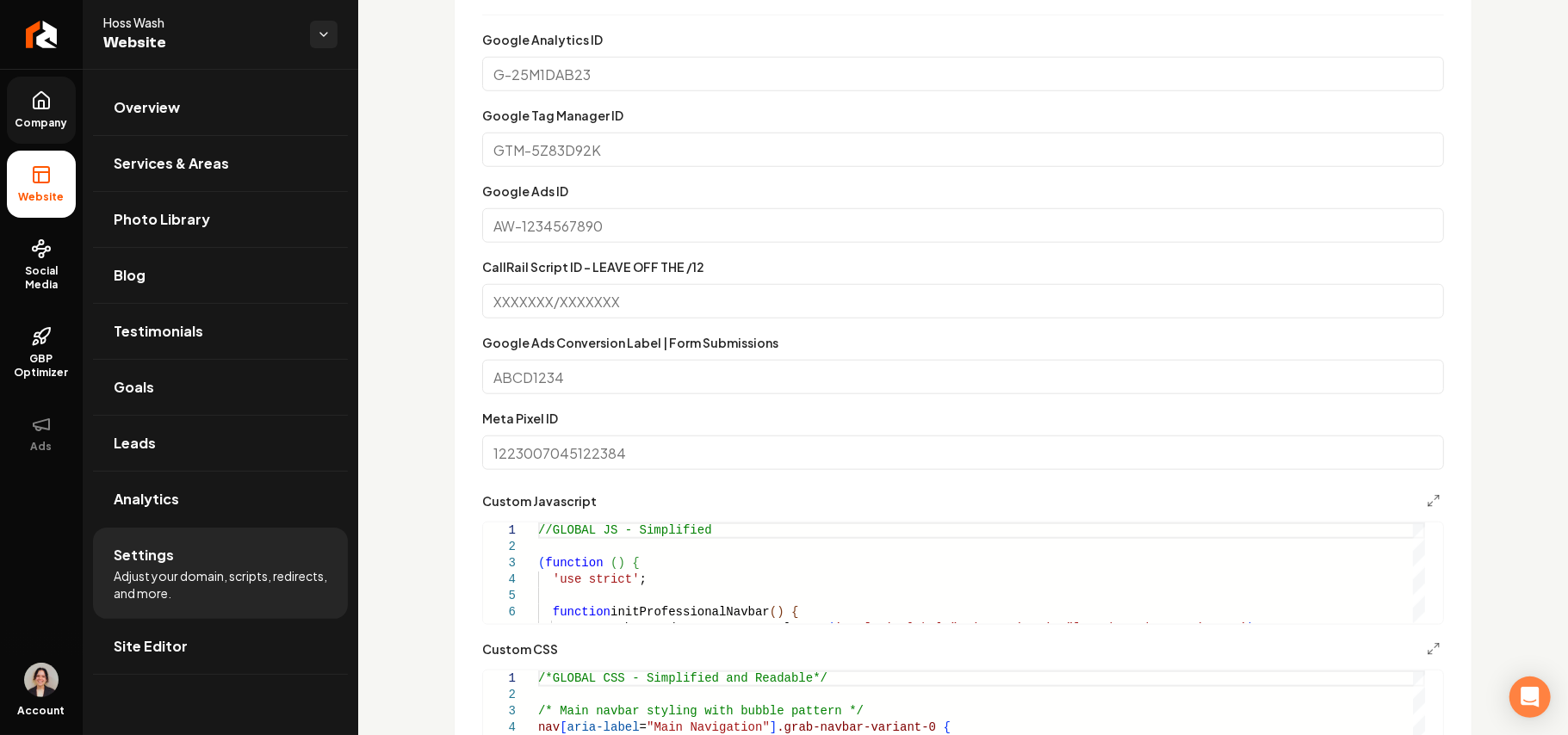
scroll to position [1262, 0]
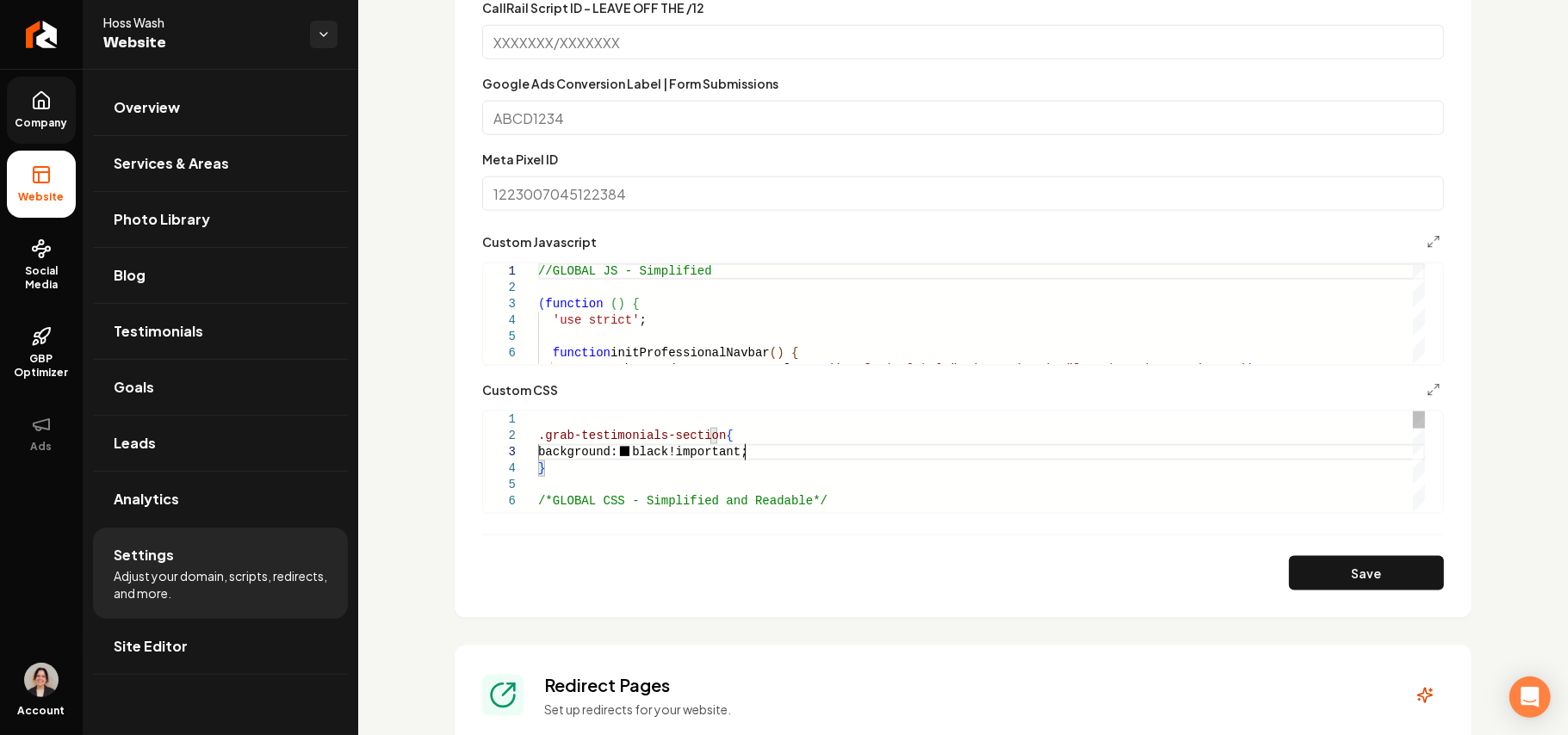
scroll to position [33, 190]
click at [1350, 575] on button "Save" at bounding box center [1366, 574] width 155 height 35
type textarea "**********"
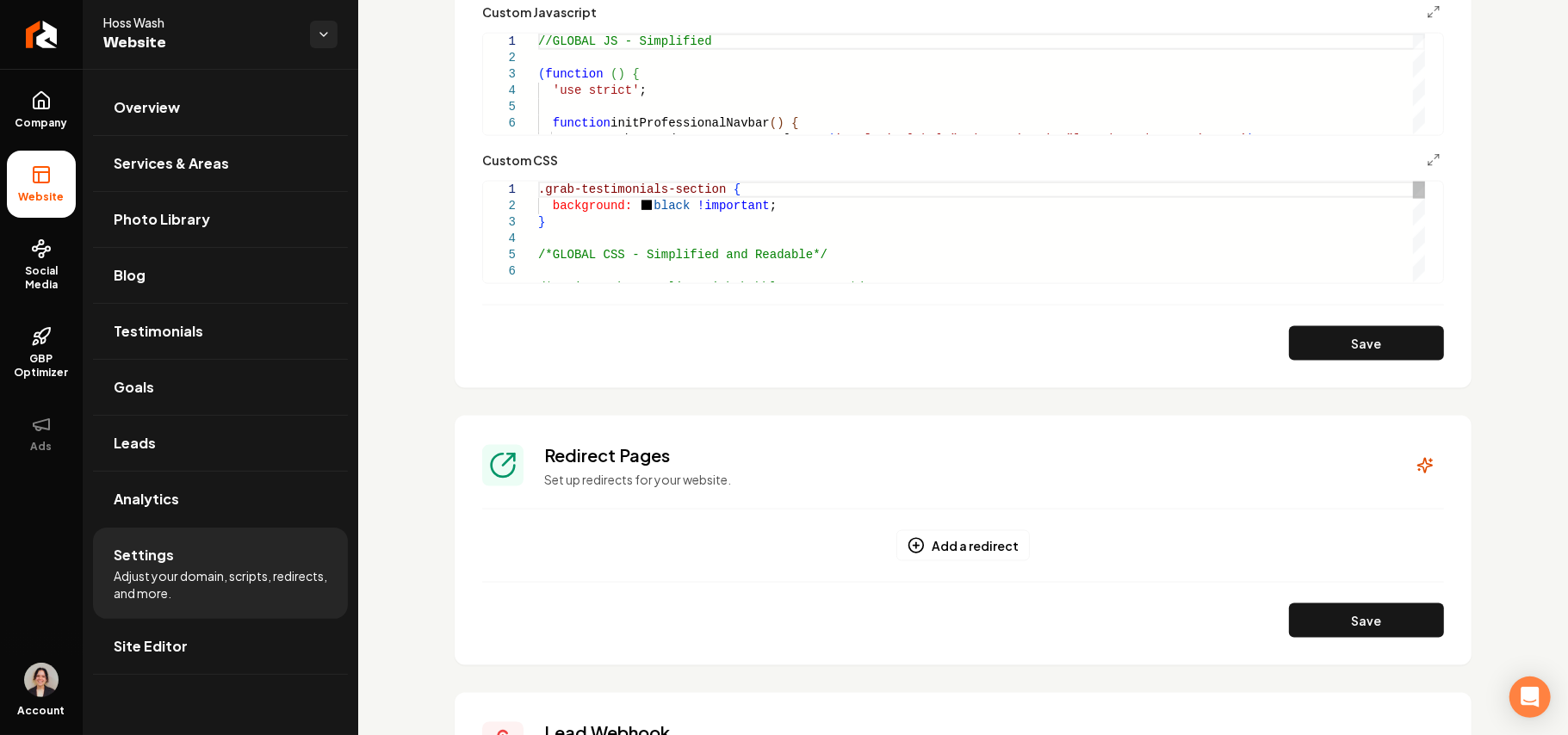
type textarea "**********"
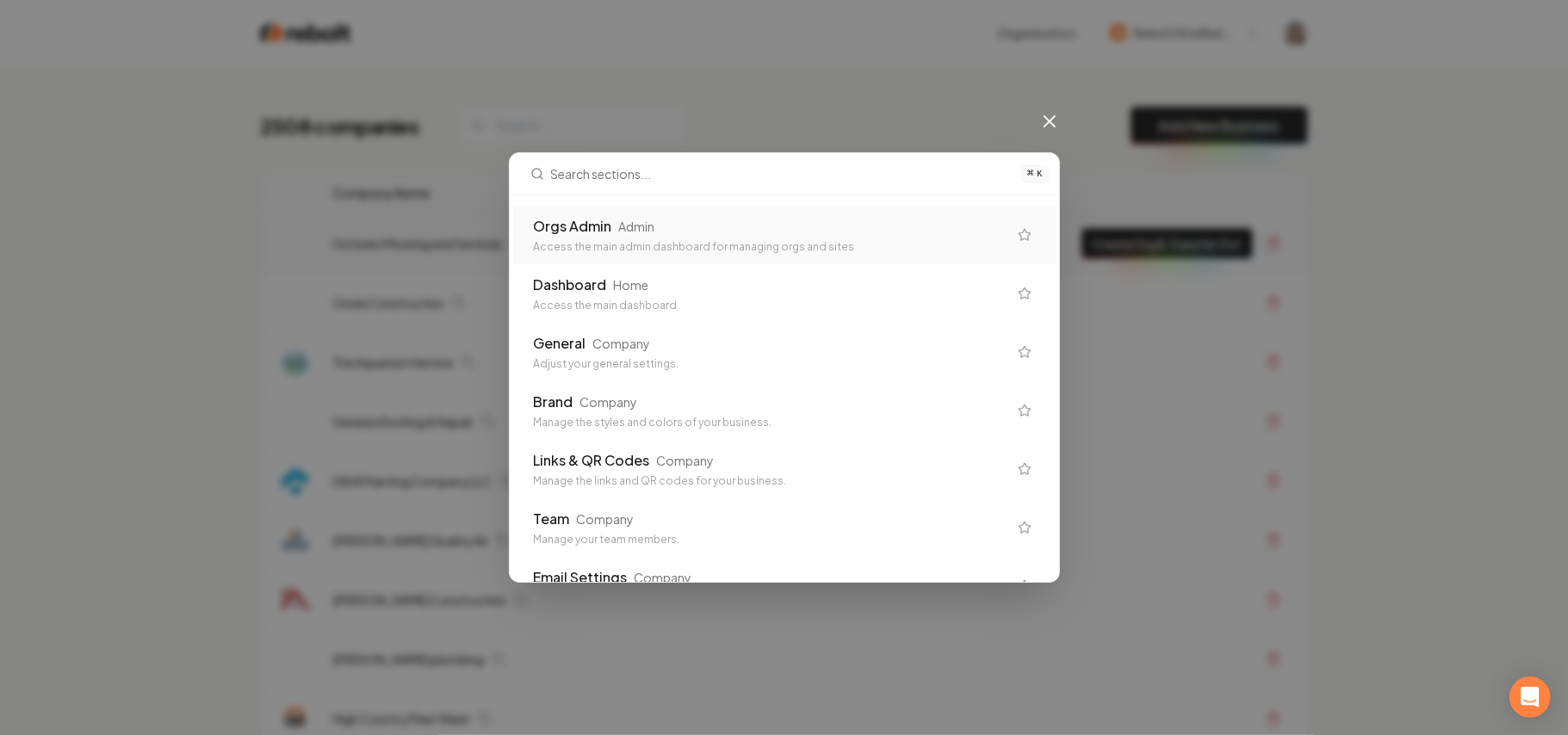
click at [684, 232] on div "Orgs Admin Admin" at bounding box center [771, 226] width 473 height 20
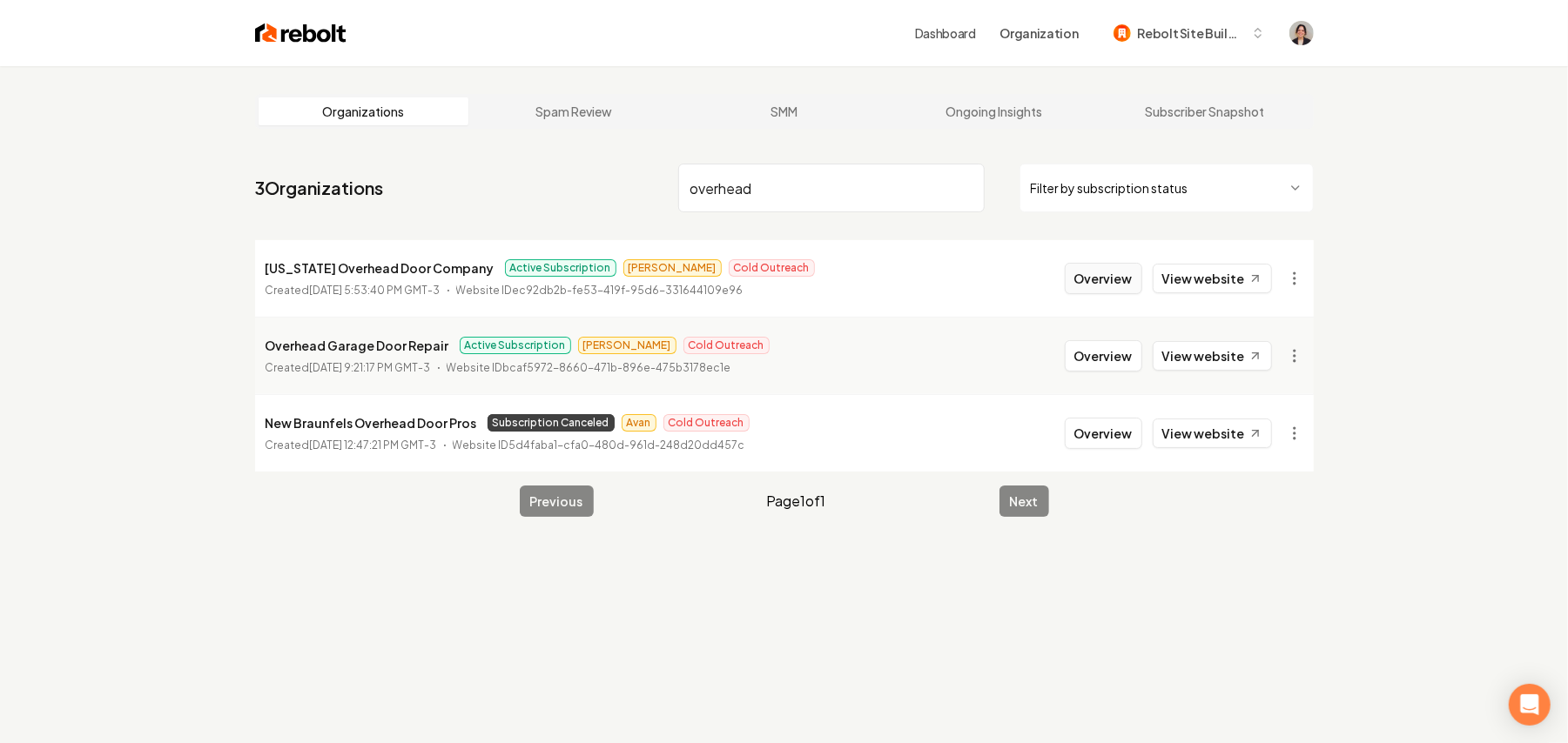
type input "overhead"
click at [1111, 287] on button "Overview" at bounding box center [1103, 278] width 77 height 31
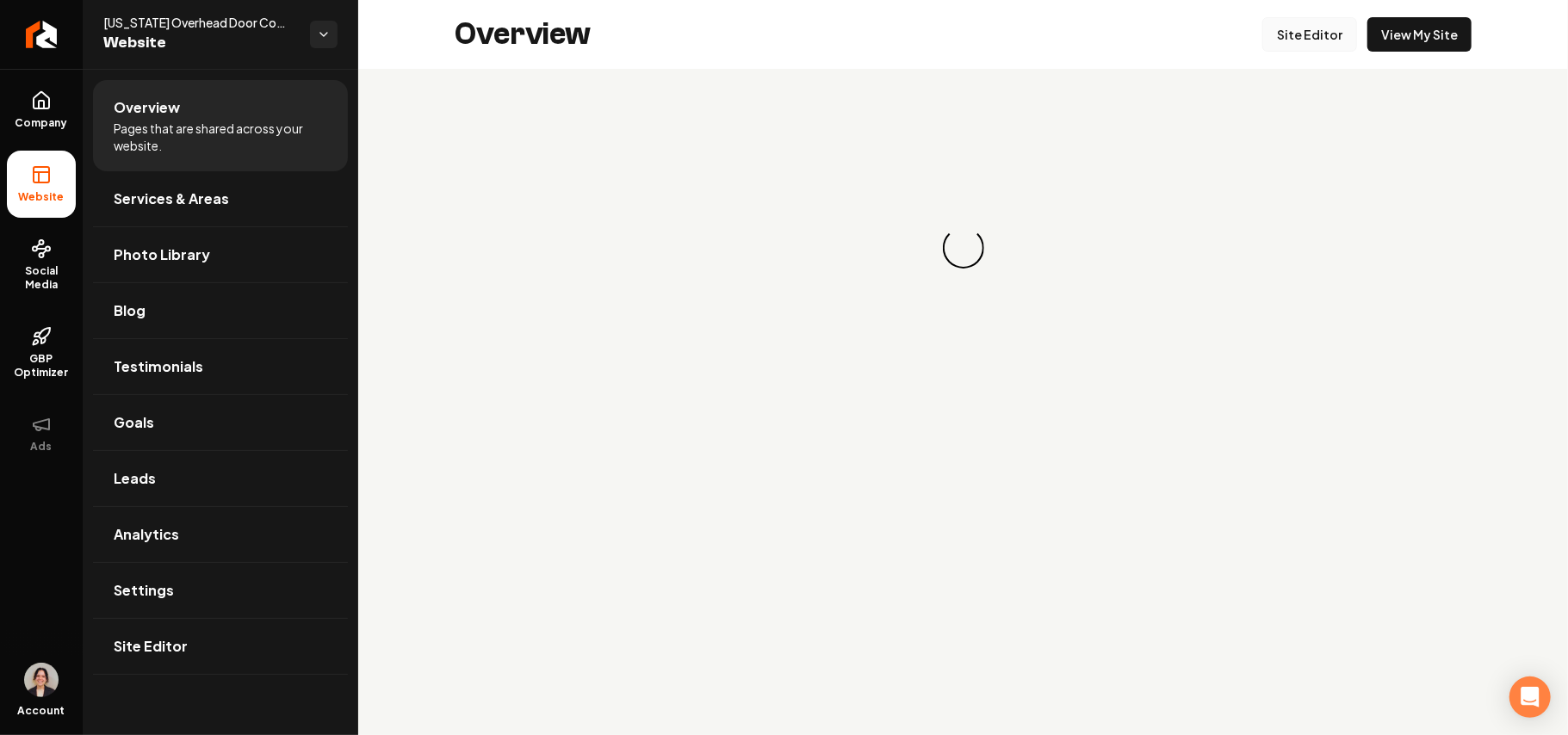
click at [1333, 35] on link "Site Editor" at bounding box center [1310, 35] width 95 height 35
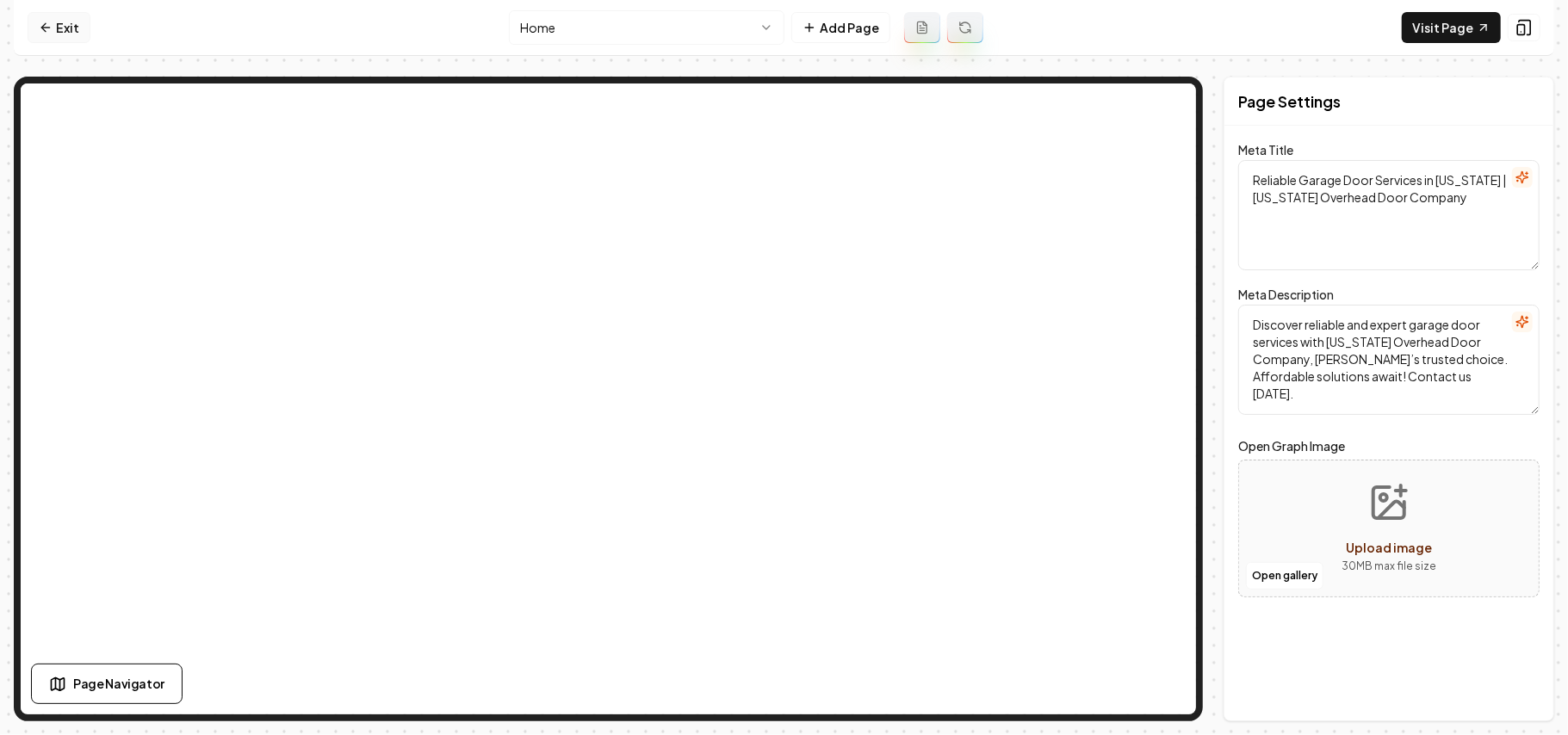
click at [78, 26] on link "Exit" at bounding box center [58, 27] width 63 height 31
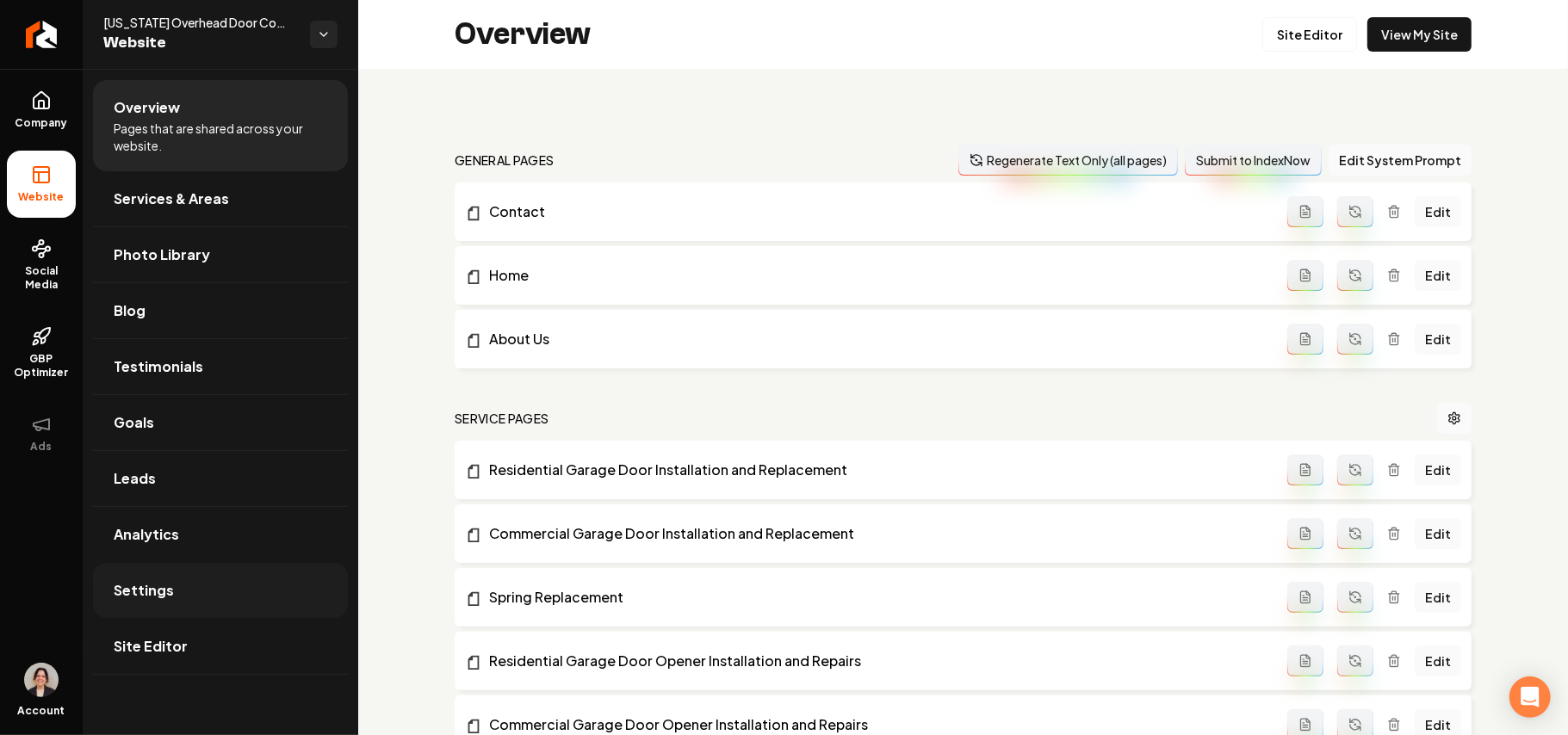
click at [173, 597] on link "Settings" at bounding box center [220, 591] width 255 height 55
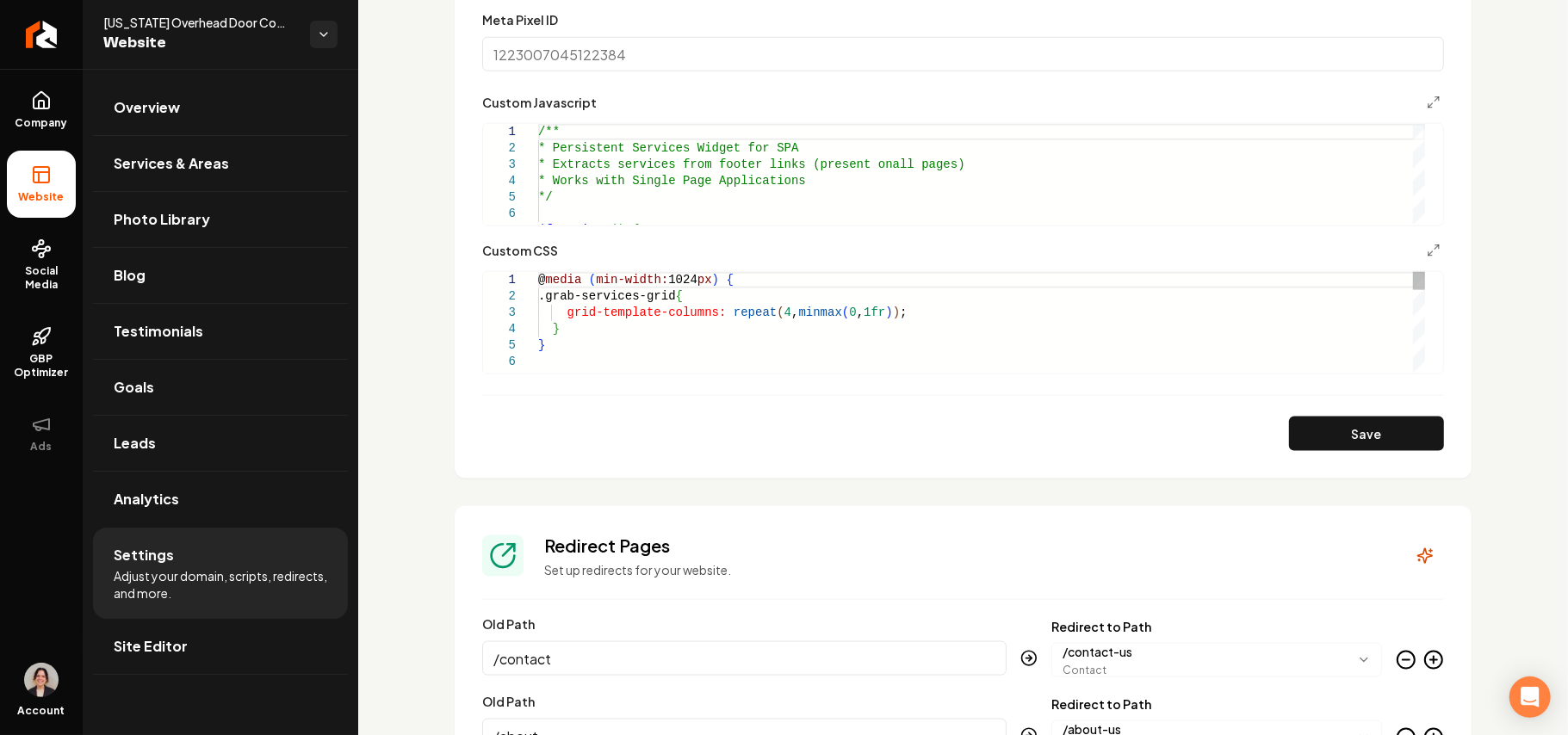
scroll to position [1262, 0]
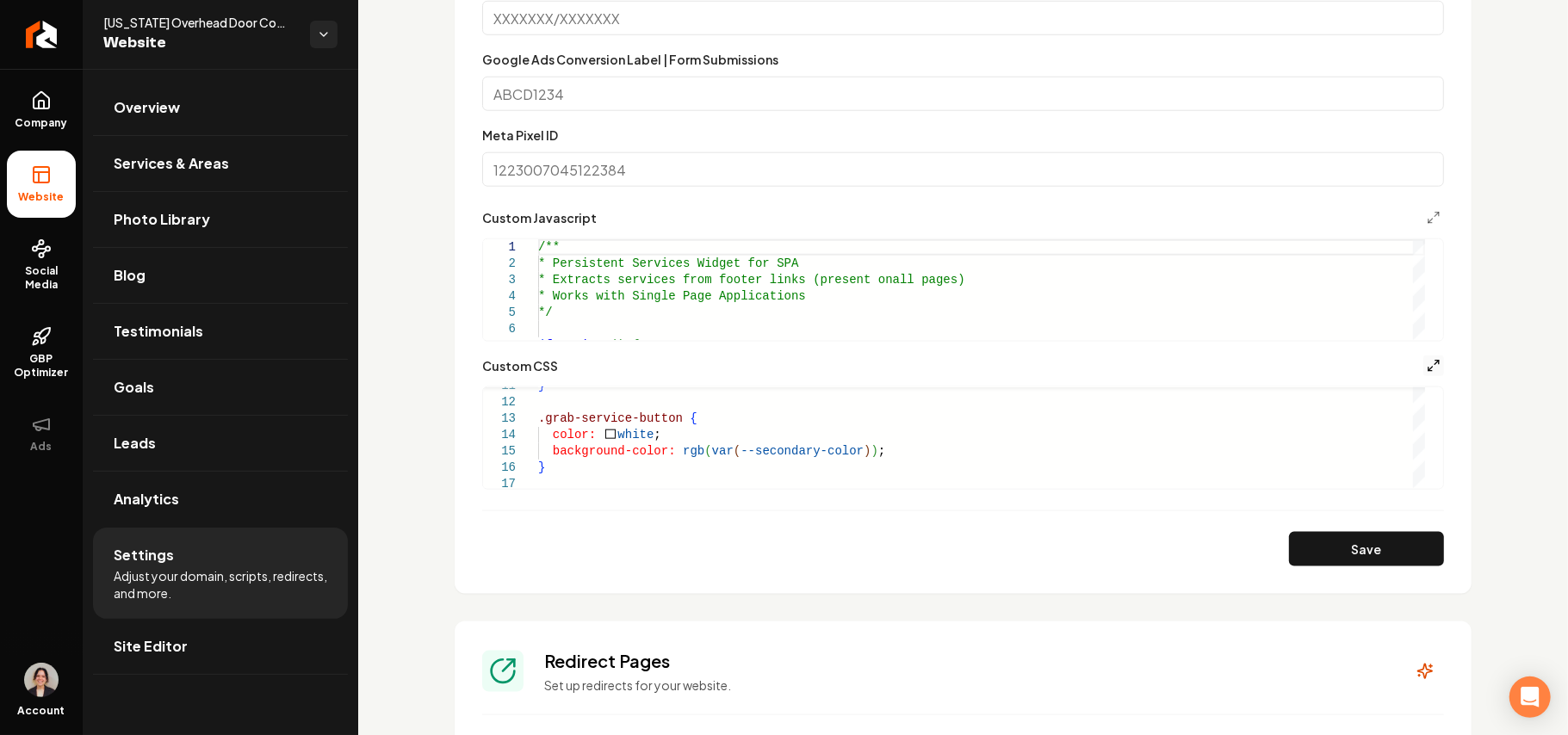
click at [1426, 365] on icon "Main content area" at bounding box center [1433, 366] width 14 height 14
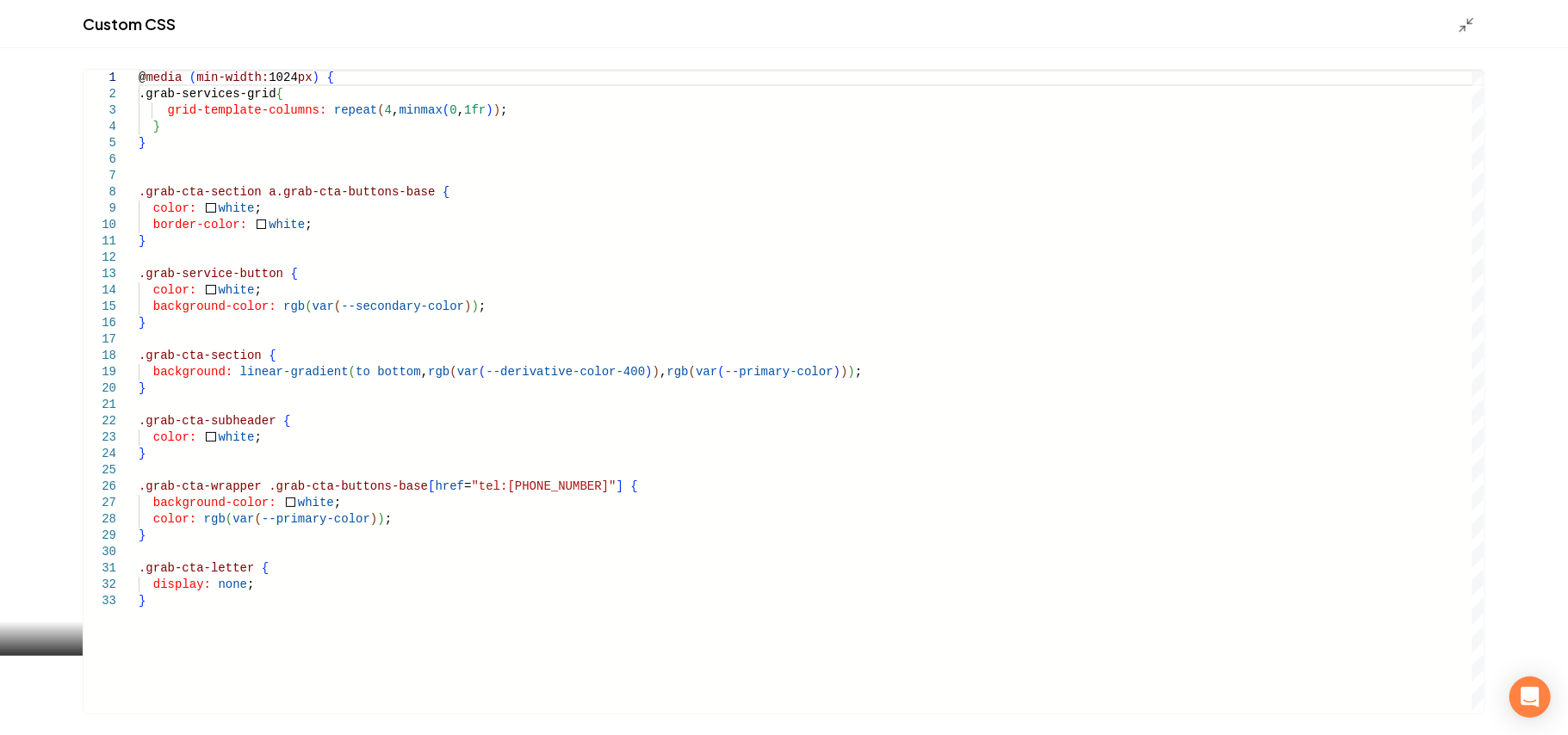
click at [159, 148] on div "@ media ( min-width: 1024 px ) { .grab-services-grid { grid-template-columns: r…" at bounding box center [811, 392] width 1345 height 644
click at [142, 77] on div "@ media ( min-width: 1024 px ) { .grab-services-grid { grid-template-columns: r…" at bounding box center [811, 392] width 1345 height 644
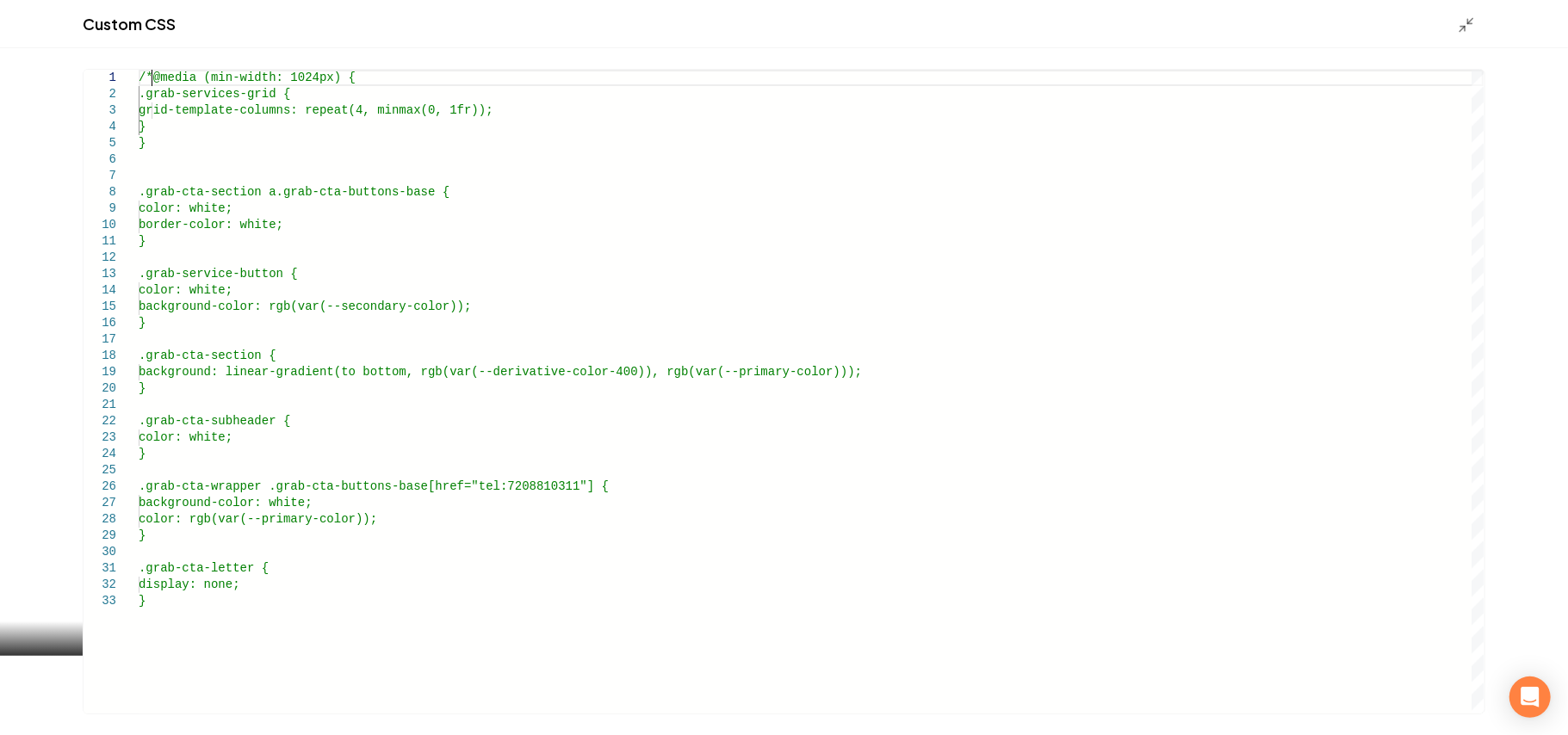
click at [158, 144] on div "/*@media (min-width: 1024px) { .grab-services-grid { grid-template-columns: rep…" at bounding box center [811, 392] width 1345 height 644
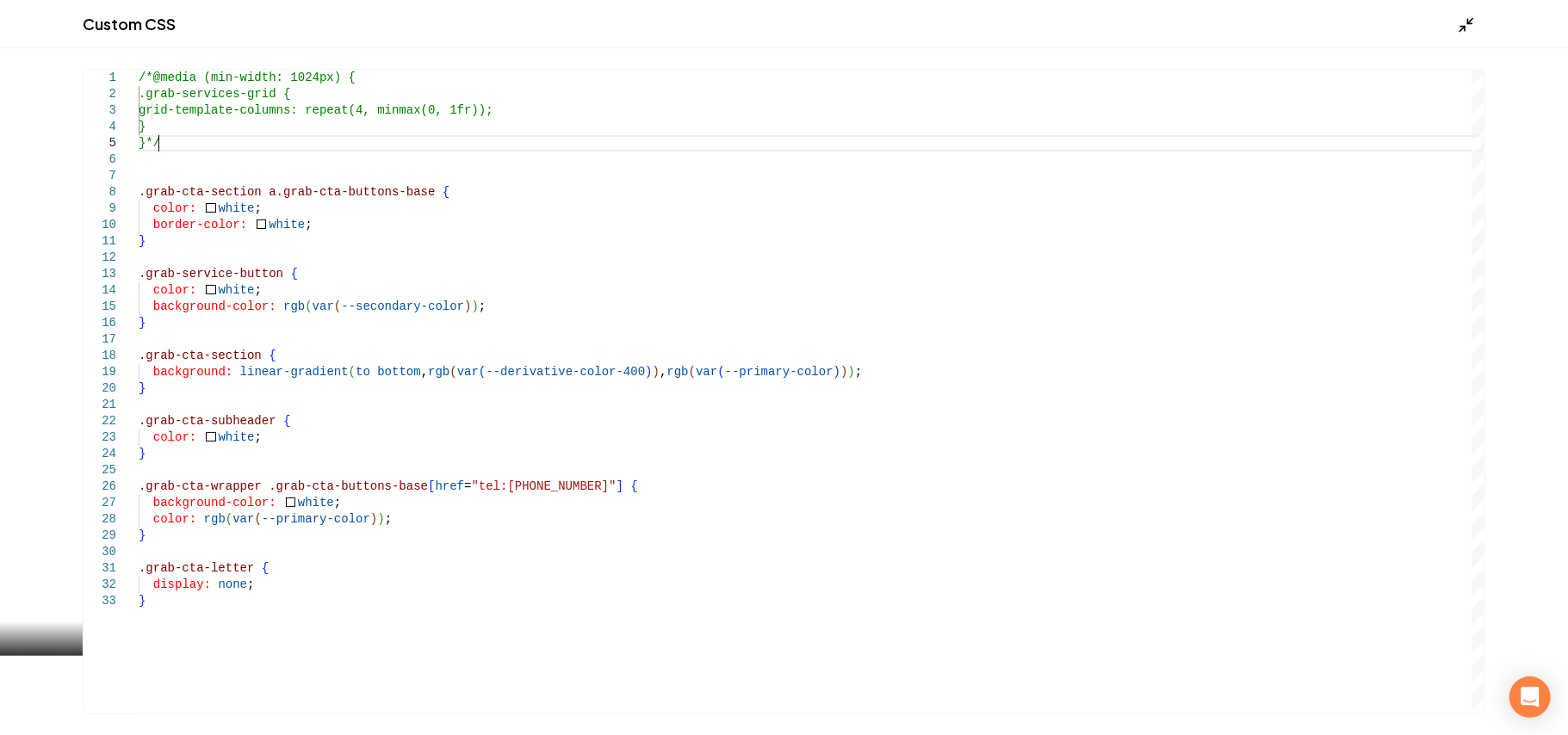
type textarea "**********"
click at [1471, 24] on icon "Main content area" at bounding box center [1466, 25] width 17 height 17
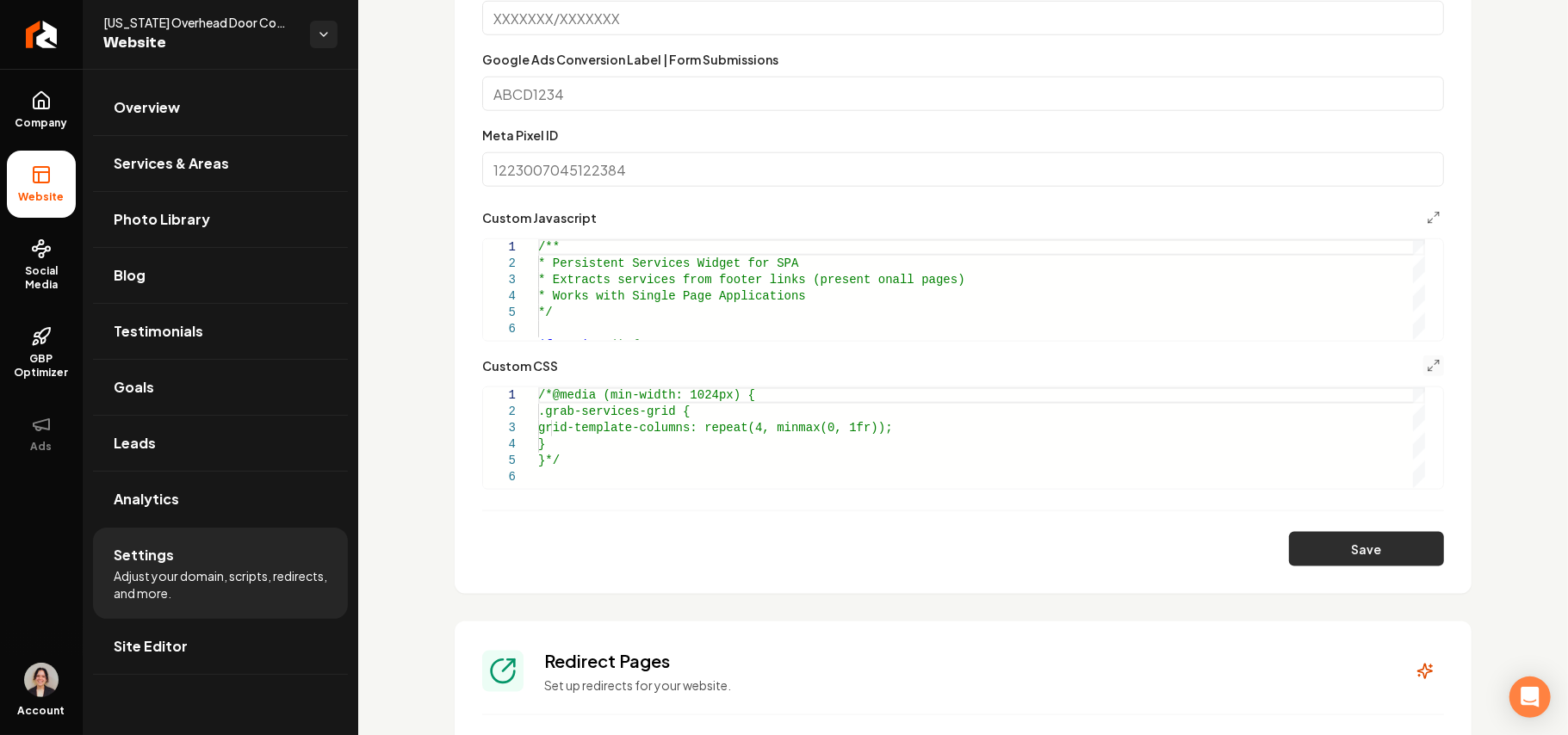
click at [1361, 558] on button "Save" at bounding box center [1366, 550] width 155 height 35
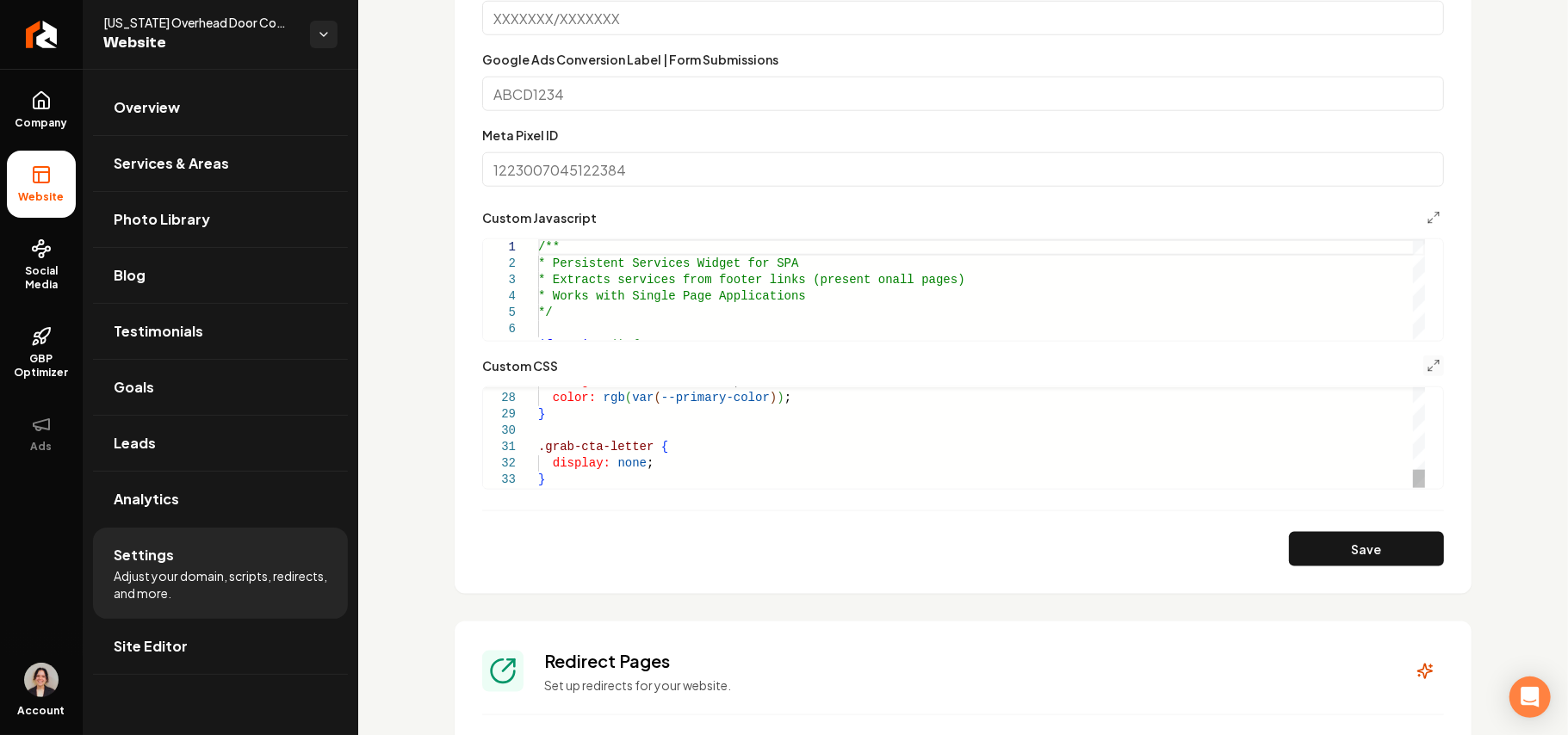
scroll to position [1378, 0]
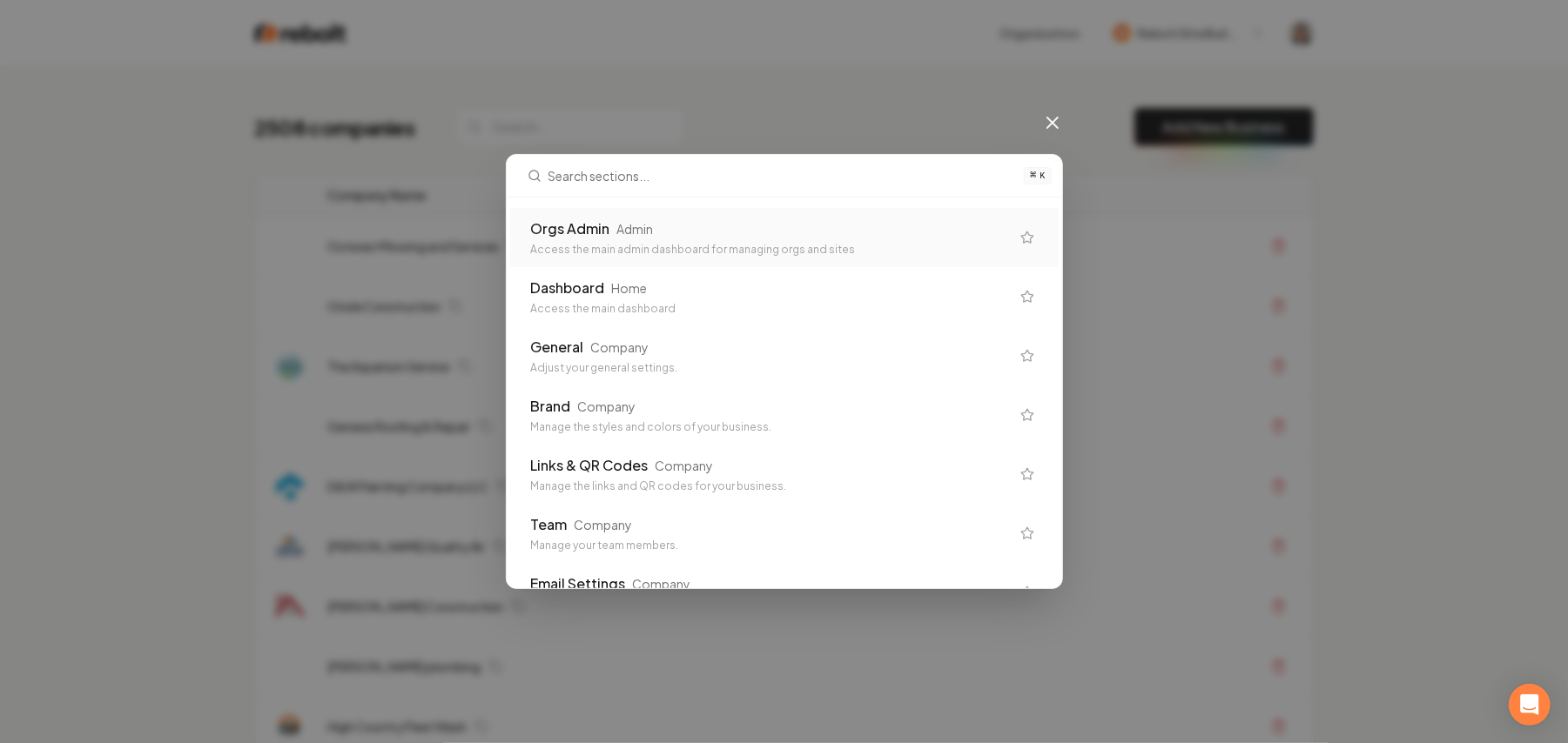
click at [732, 241] on div "Orgs Admin Admin Access the main admin dashboard for managing orgs and sites" at bounding box center [771, 237] width 479 height 38
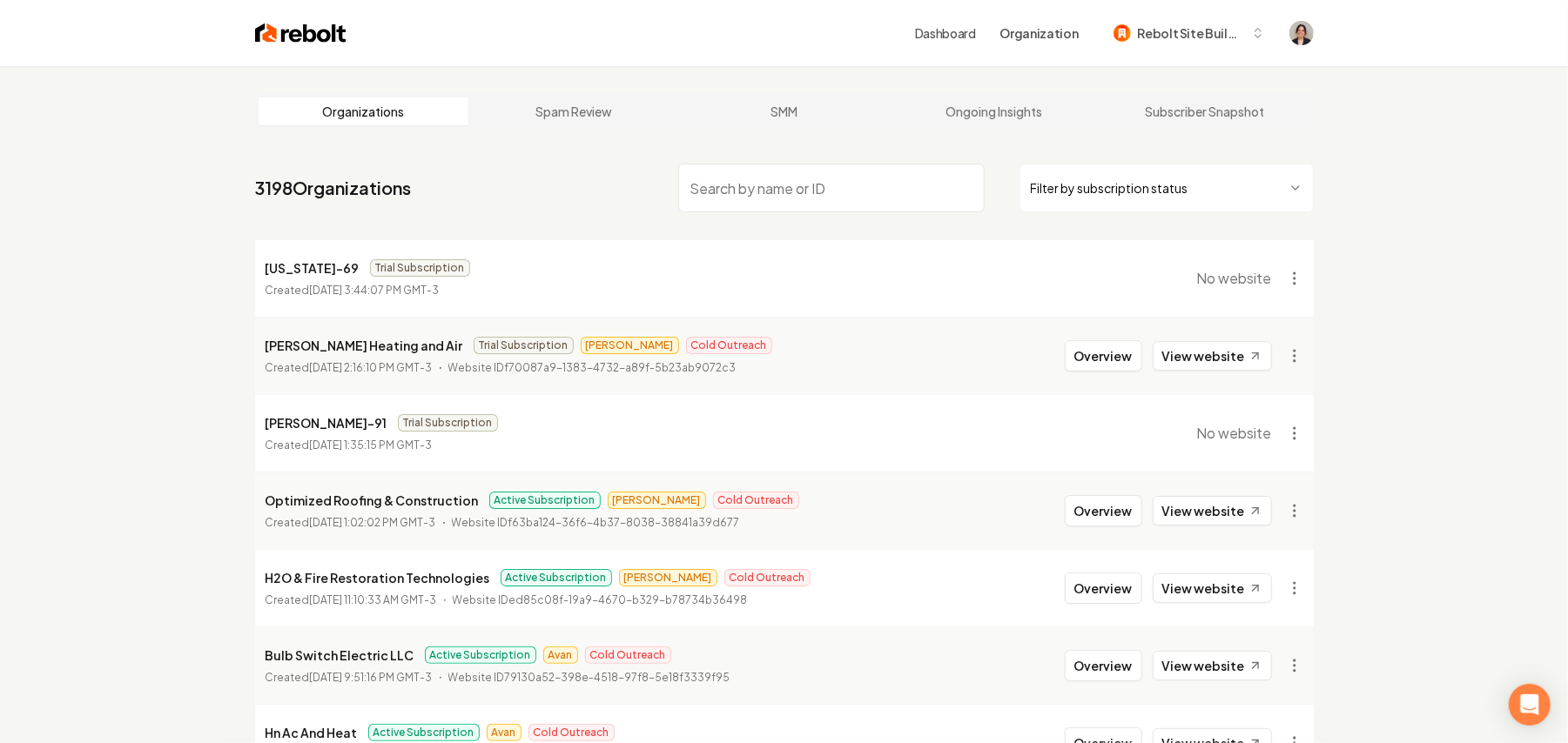
click at [875, 190] on input "search" at bounding box center [832, 188] width 307 height 49
paste input "Awar Electric"
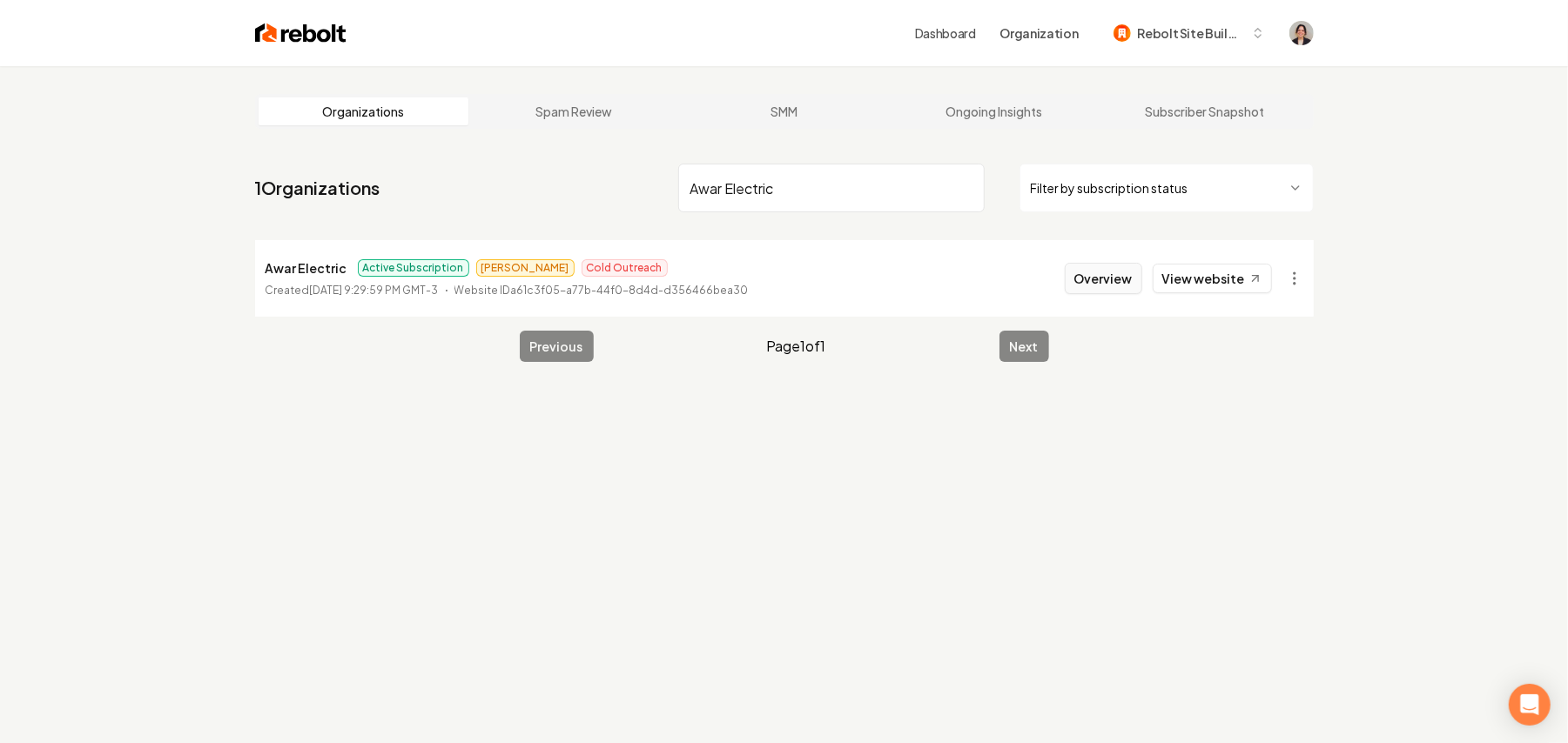
type input "Awar Electric"
click at [1115, 275] on button "Overview" at bounding box center [1103, 278] width 77 height 31
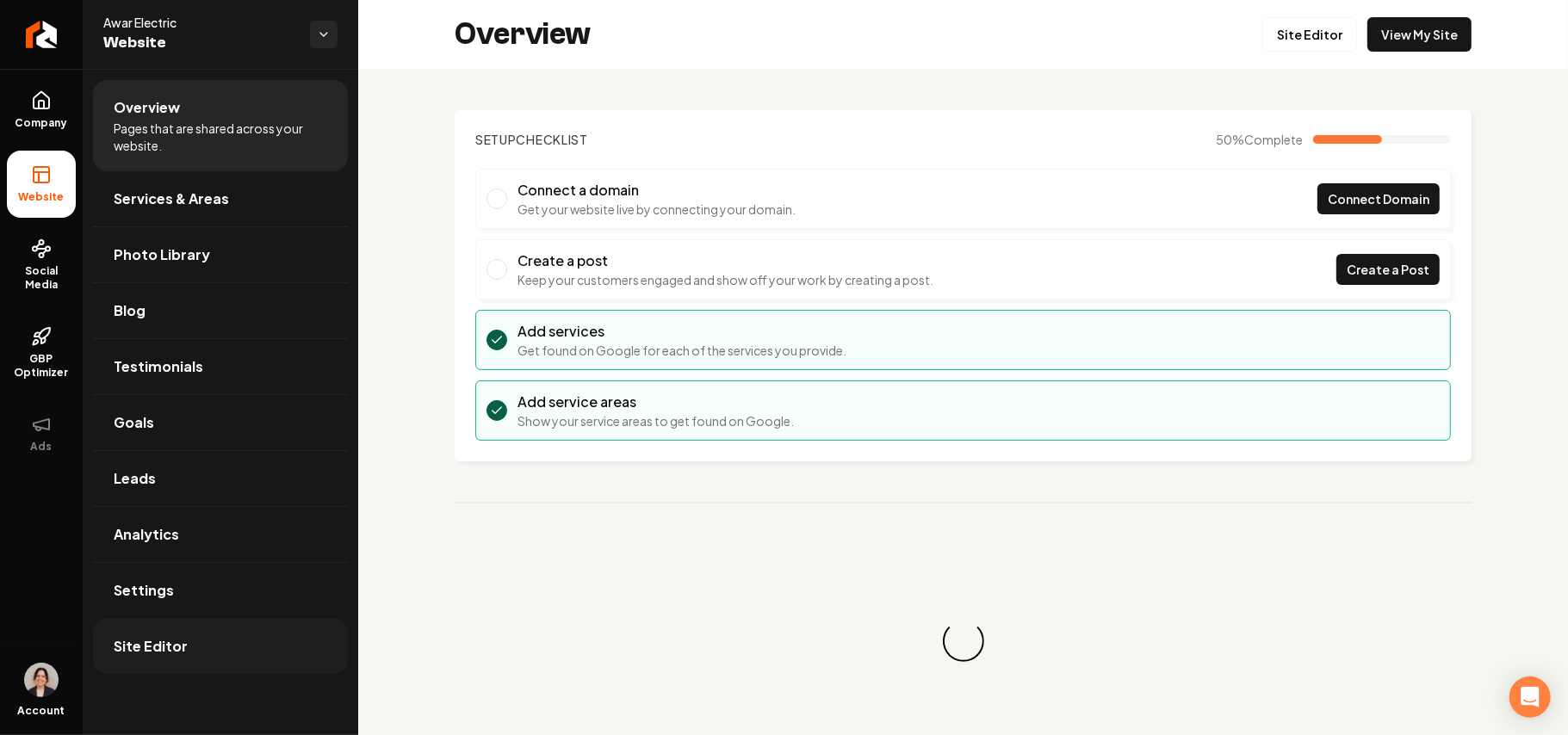
click at [220, 655] on link "Site Editor" at bounding box center [220, 646] width 255 height 55
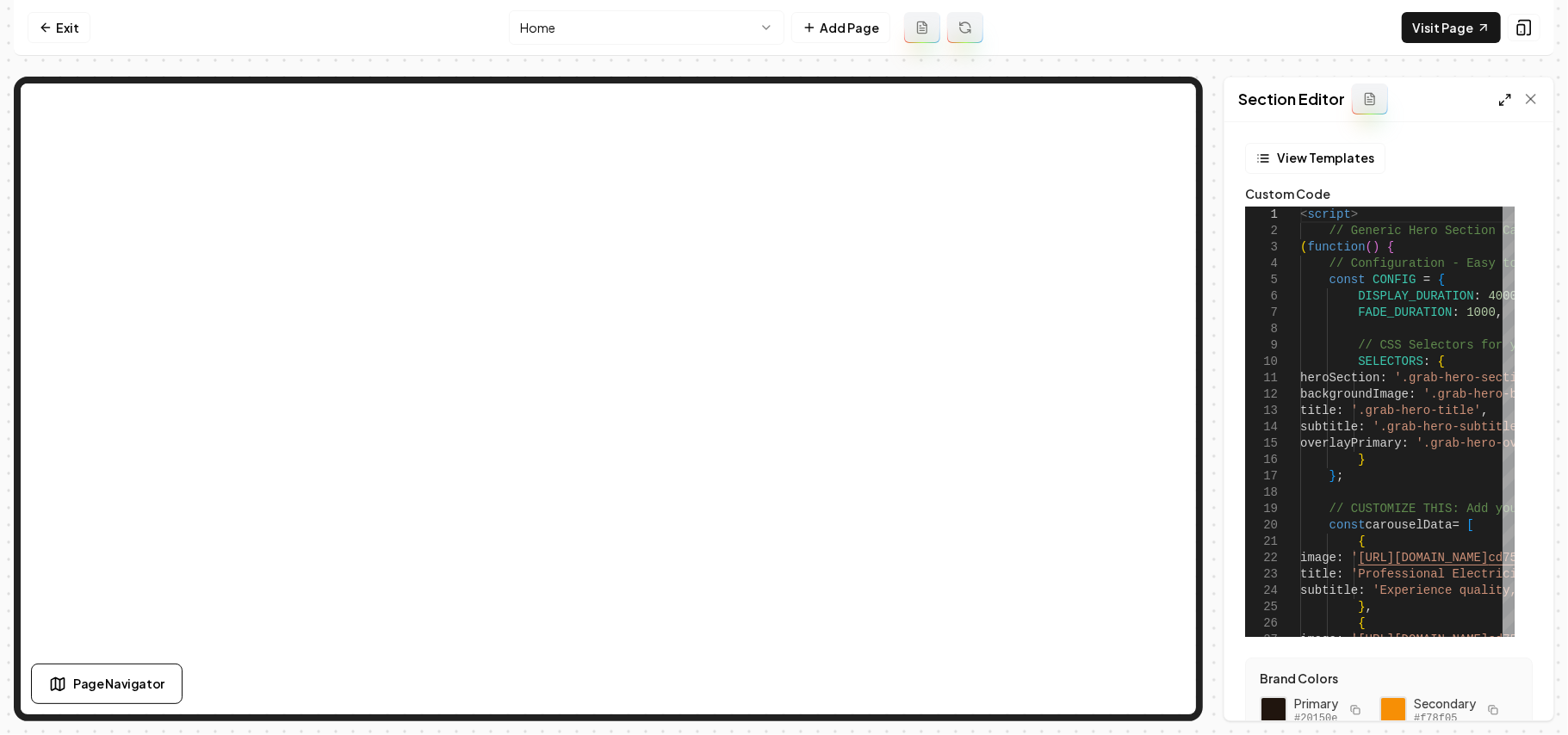
click at [1502, 104] on line at bounding box center [1502, 104] width 4 height 4
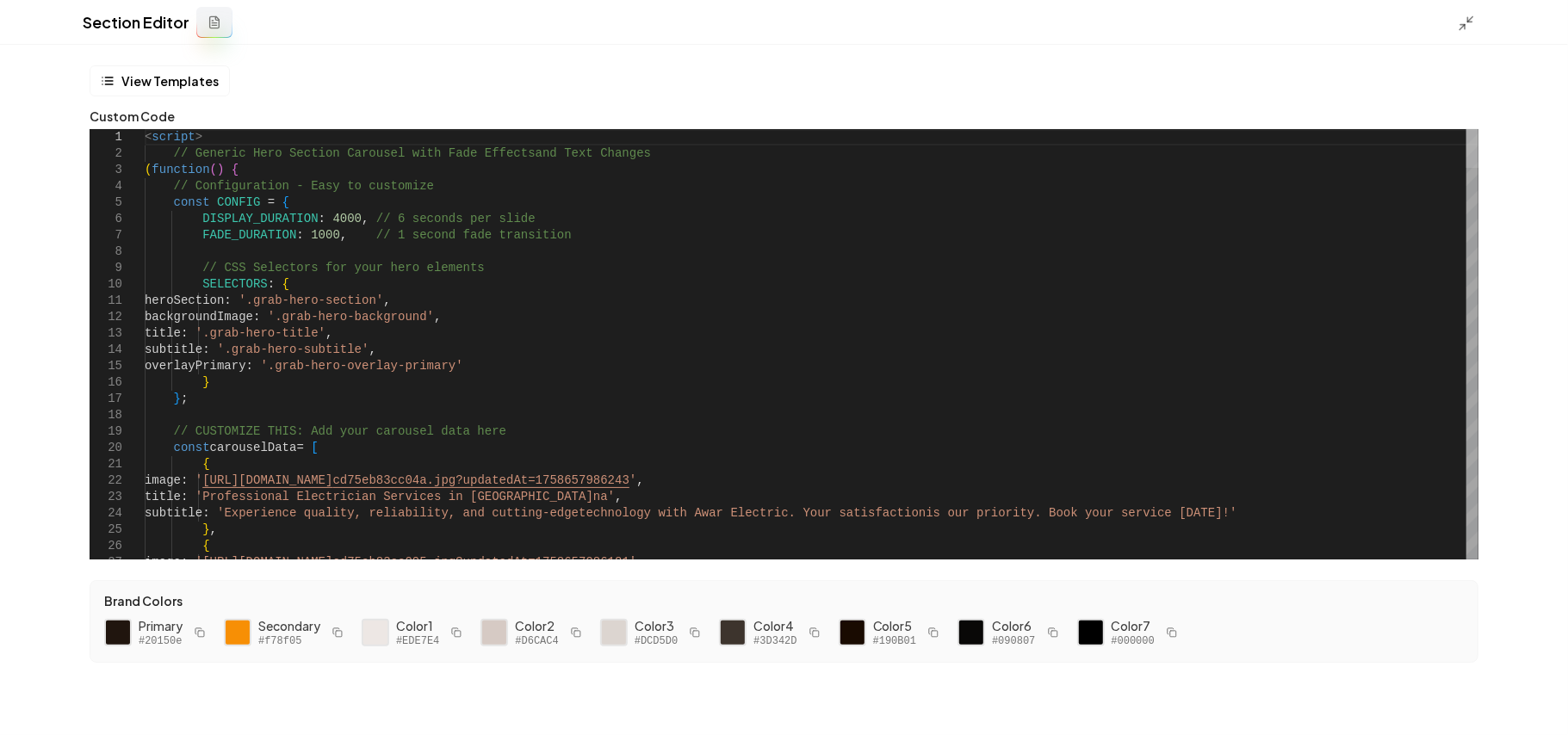
click at [1479, 129] on div at bounding box center [1472, 148] width 12 height 39
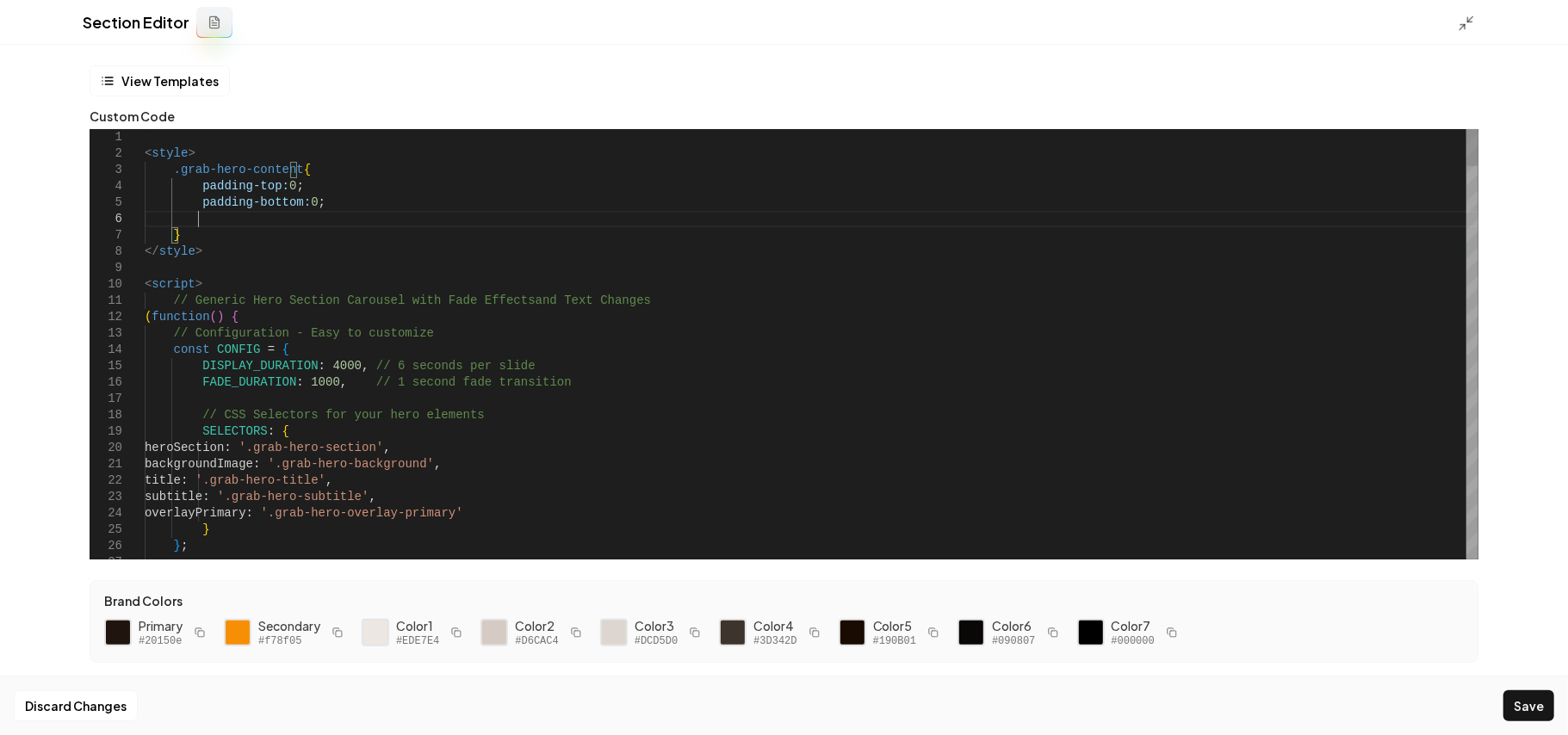
scroll to position [80, 51]
click at [1530, 710] on button "Save" at bounding box center [1528, 706] width 50 height 31
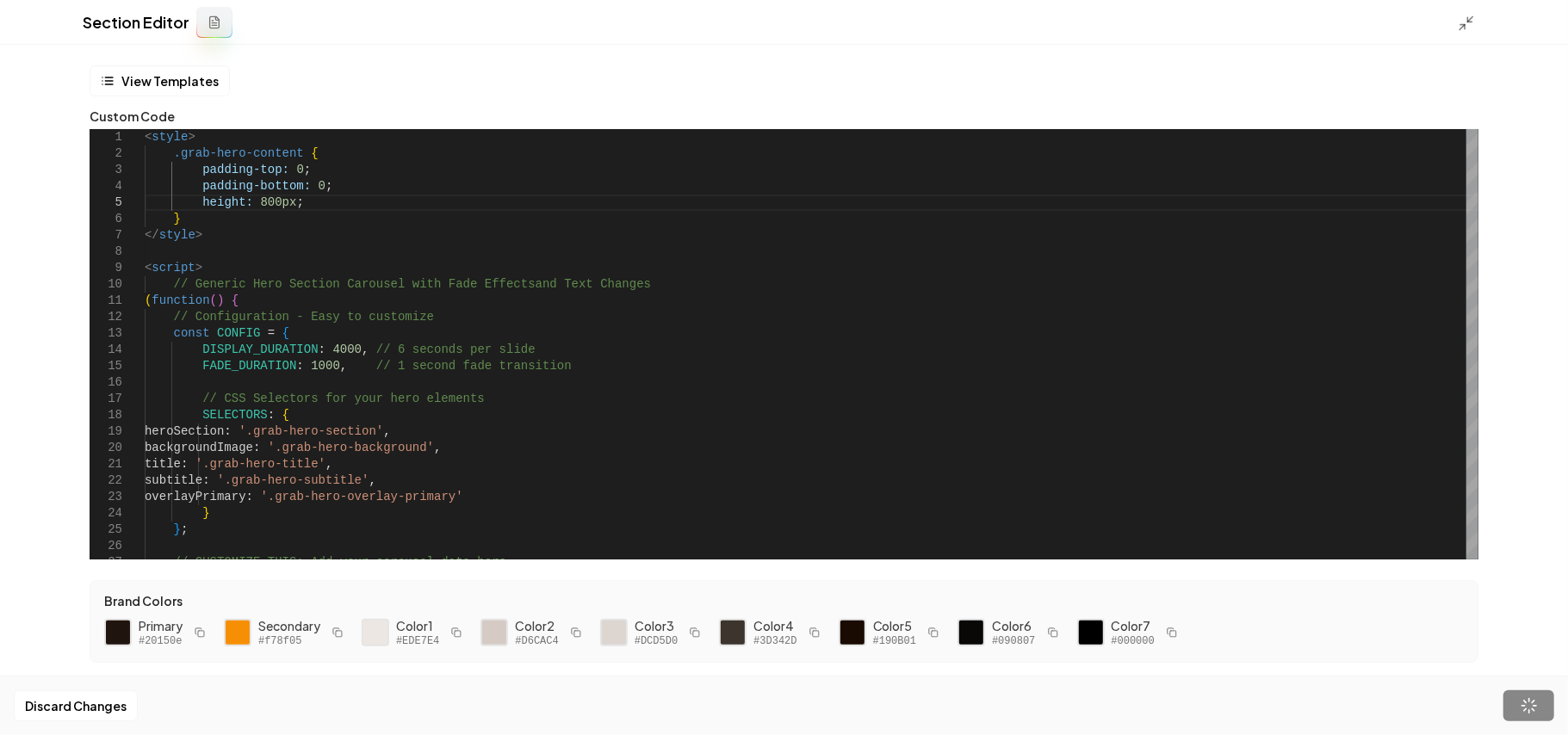
click at [1469, 19] on icon at bounding box center [1466, 23] width 17 height 17
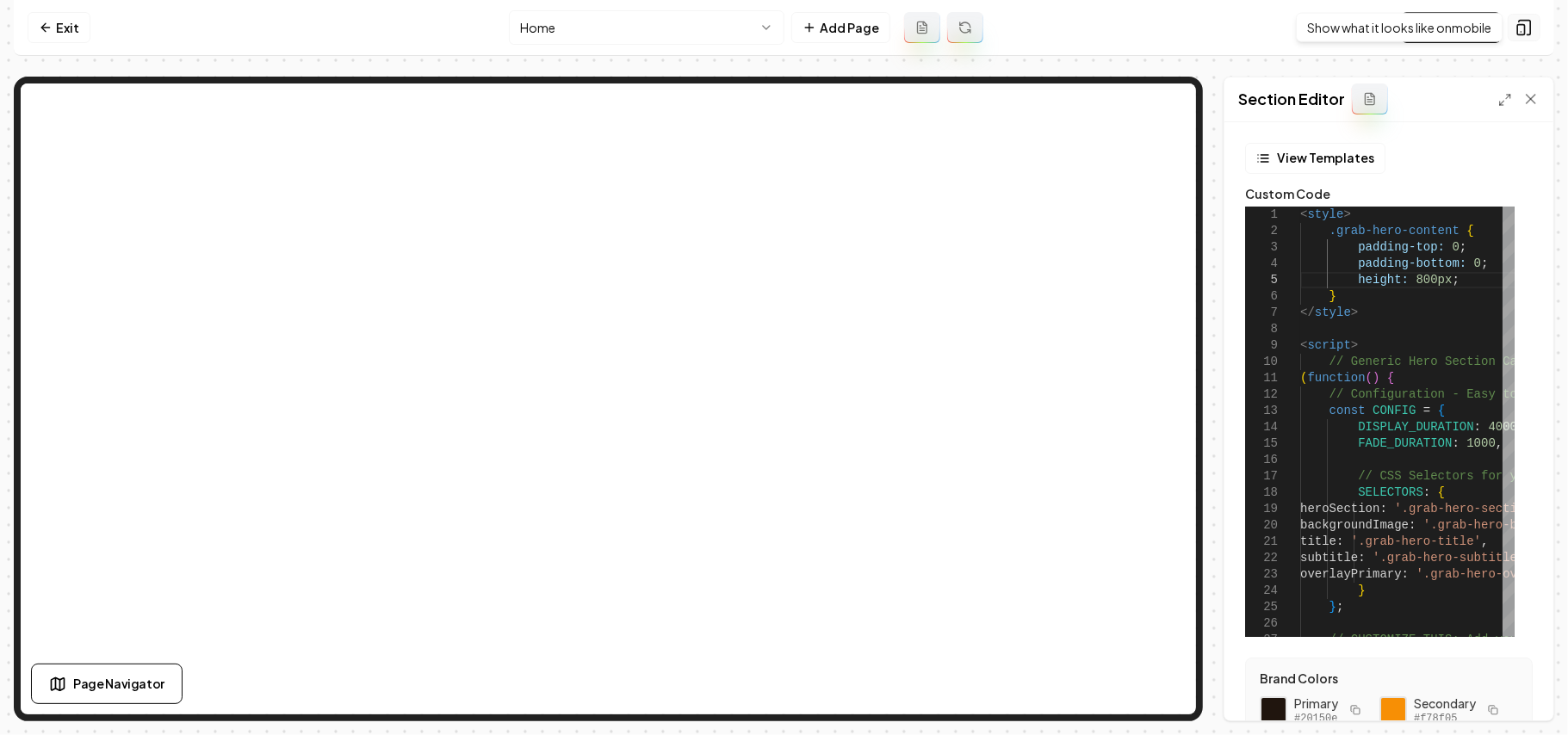
click at [1526, 24] on icon at bounding box center [1524, 28] width 17 height 17
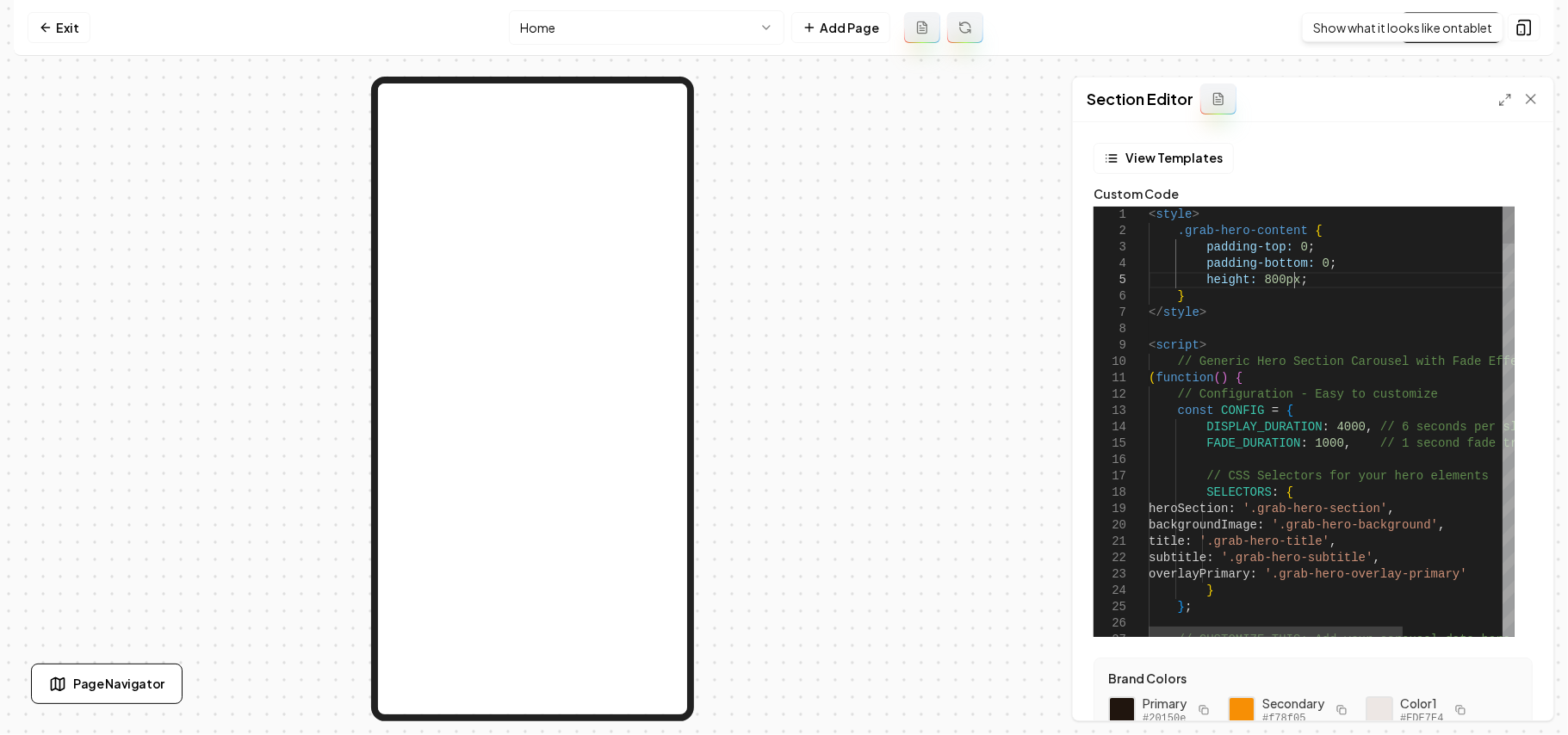
scroll to position [80, 0]
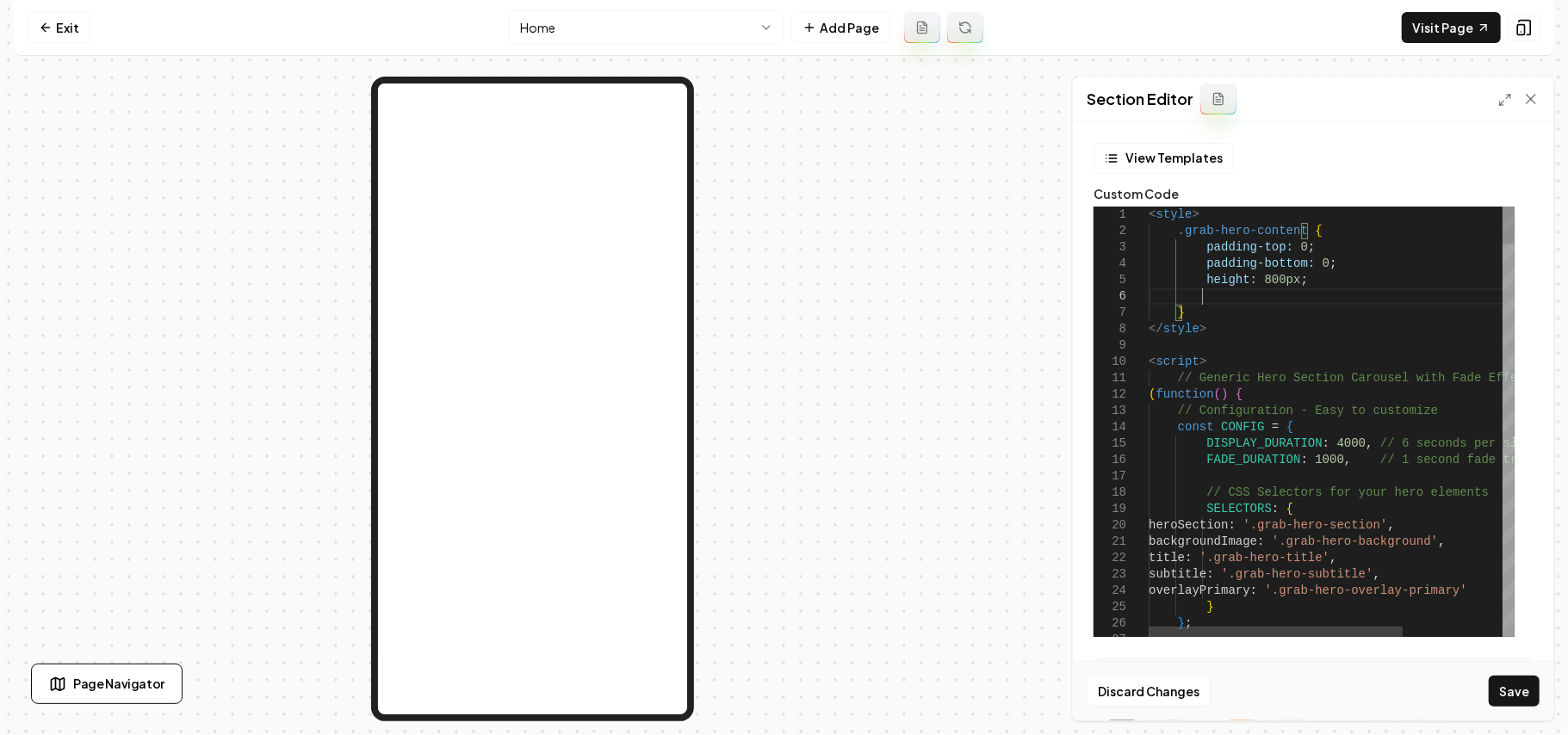
scroll to position [96, 49]
click at [1518, 687] on button "Save" at bounding box center [1514, 691] width 50 height 31
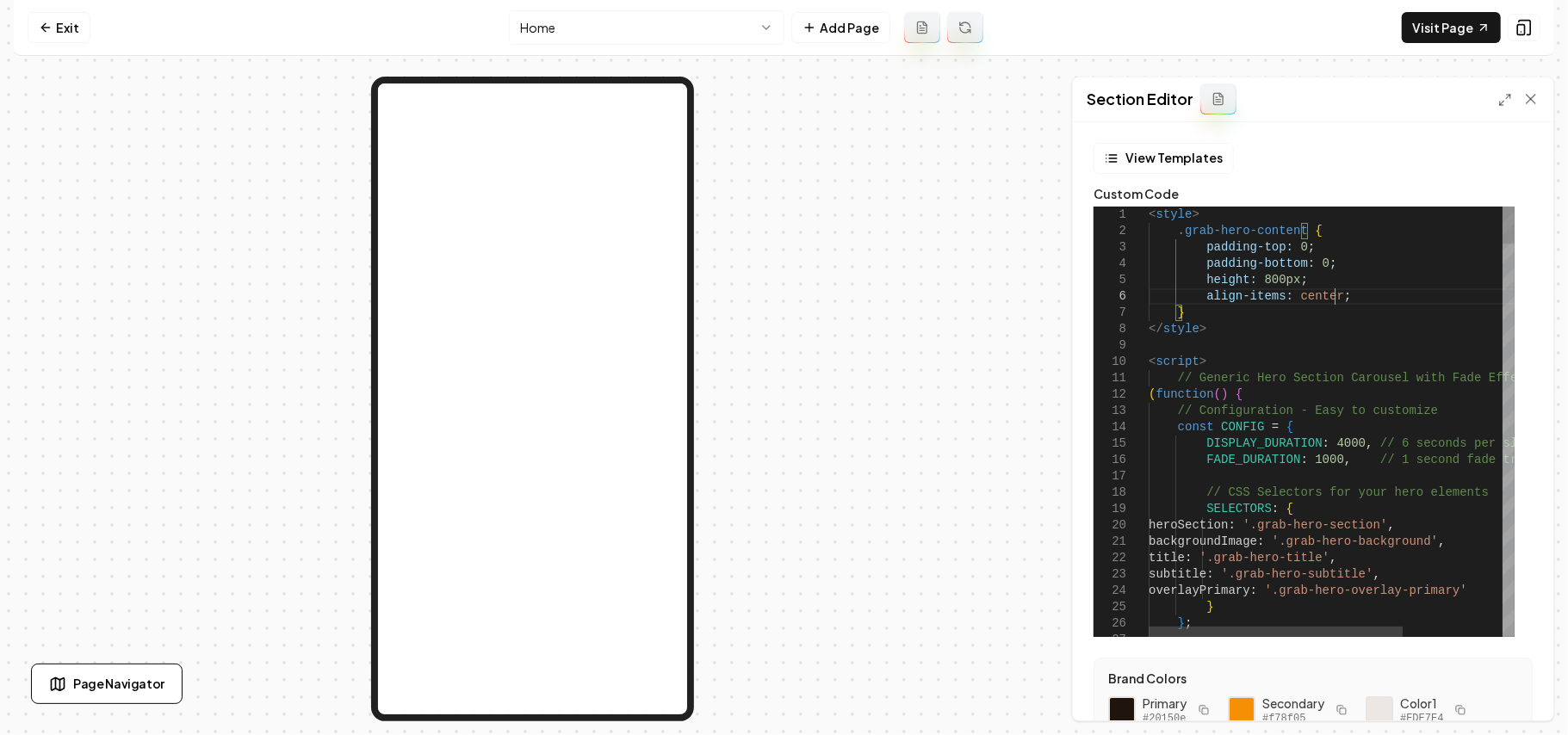
scroll to position [96, 183]
drag, startPoint x: 1344, startPoint y: 291, endPoint x: 1205, endPoint y: 294, distance: 139.0
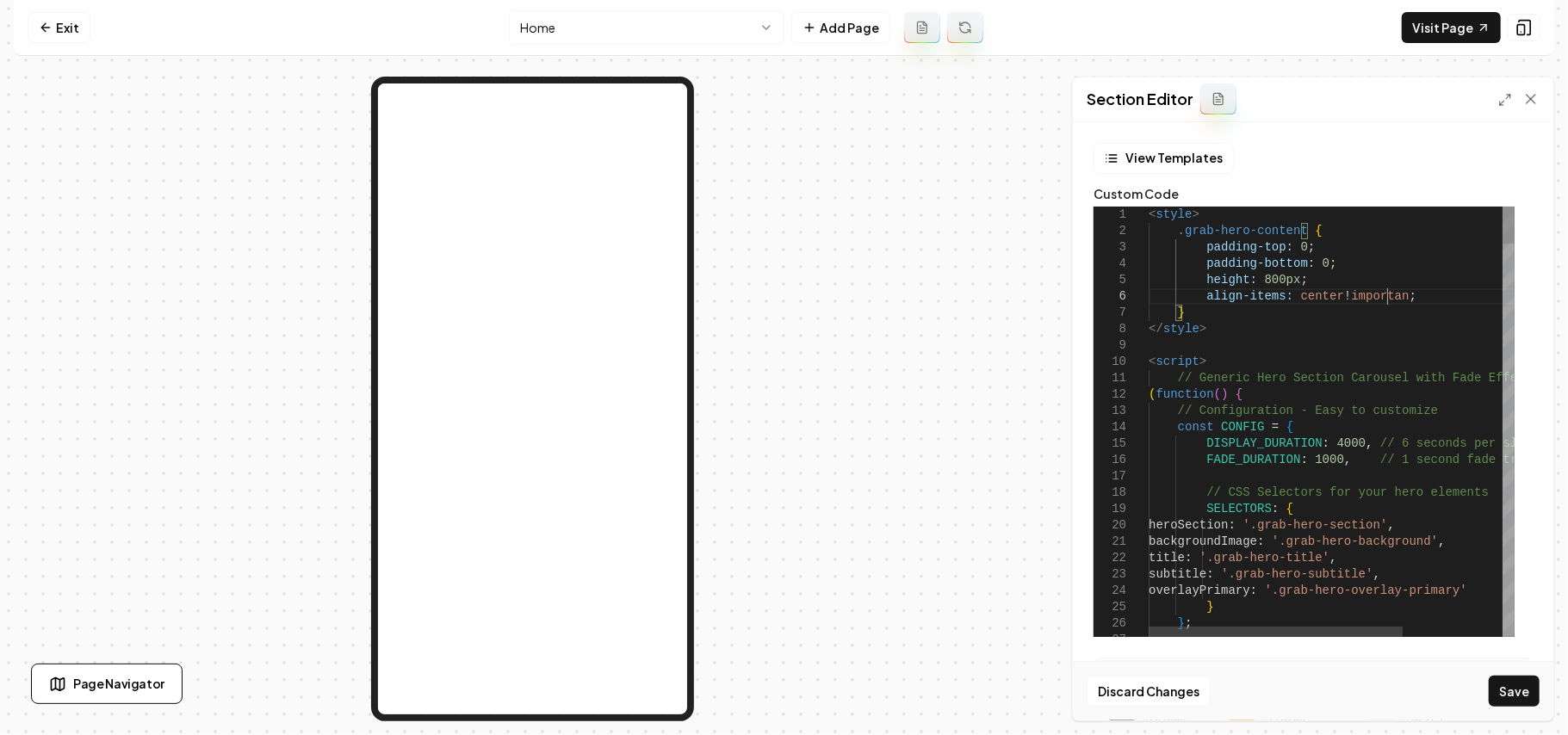
scroll to position [96, 242]
click at [1509, 687] on button "Save" at bounding box center [1514, 691] width 50 height 31
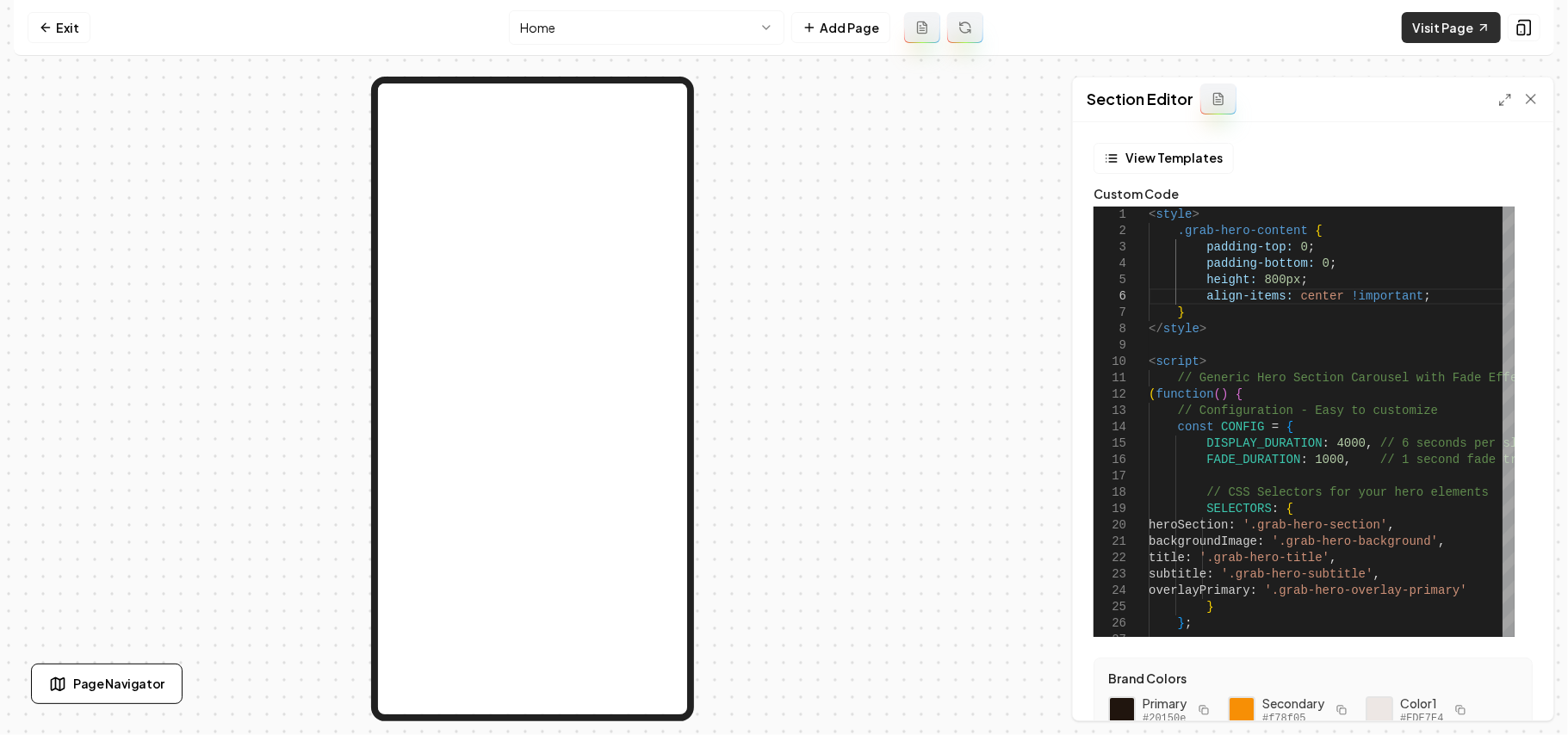
click at [1431, 22] on link "Visit Page" at bounding box center [1452, 27] width 99 height 31
click at [1529, 27] on icon at bounding box center [1524, 28] width 17 height 17
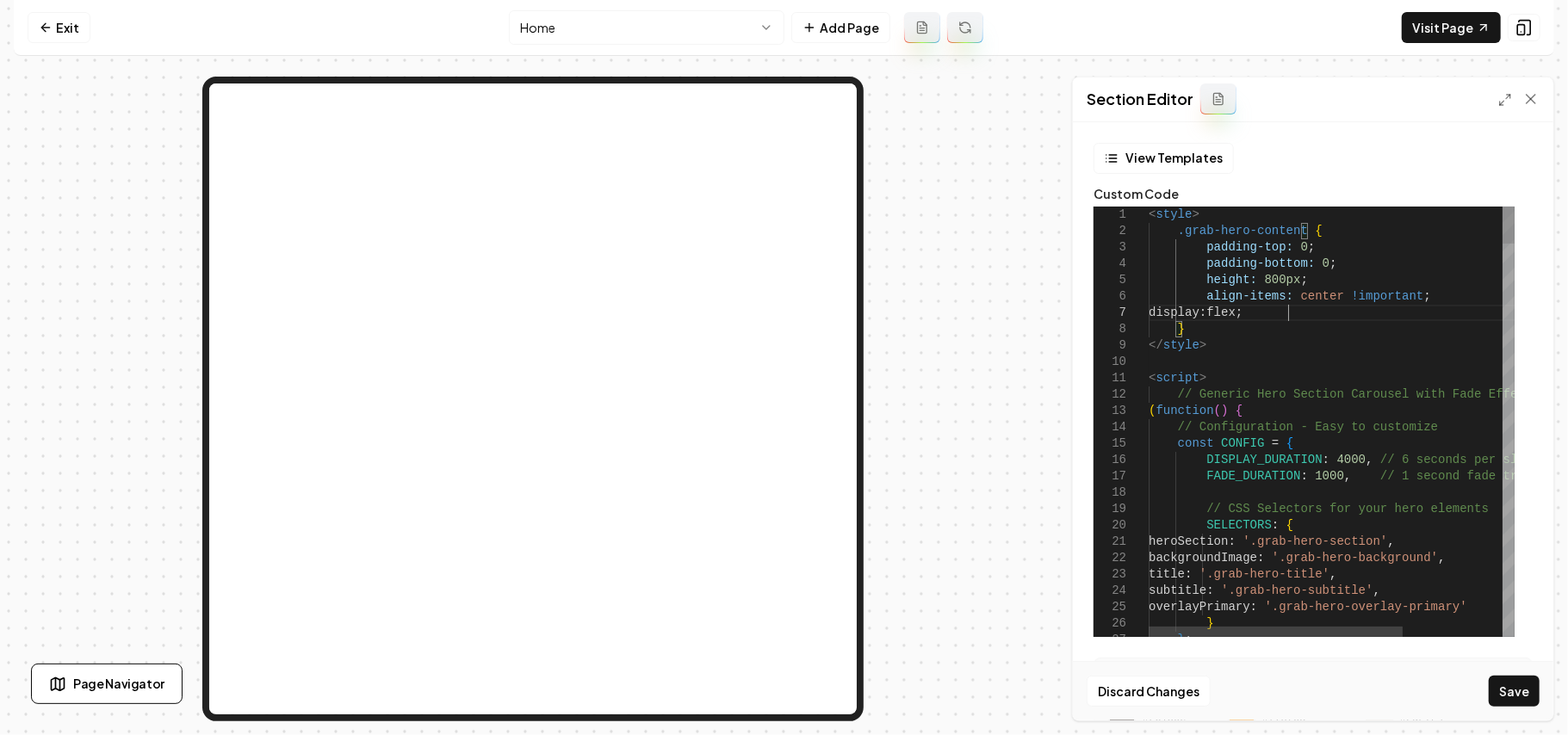
scroll to position [97, 138]
click at [1502, 697] on button "Save" at bounding box center [1514, 691] width 50 height 31
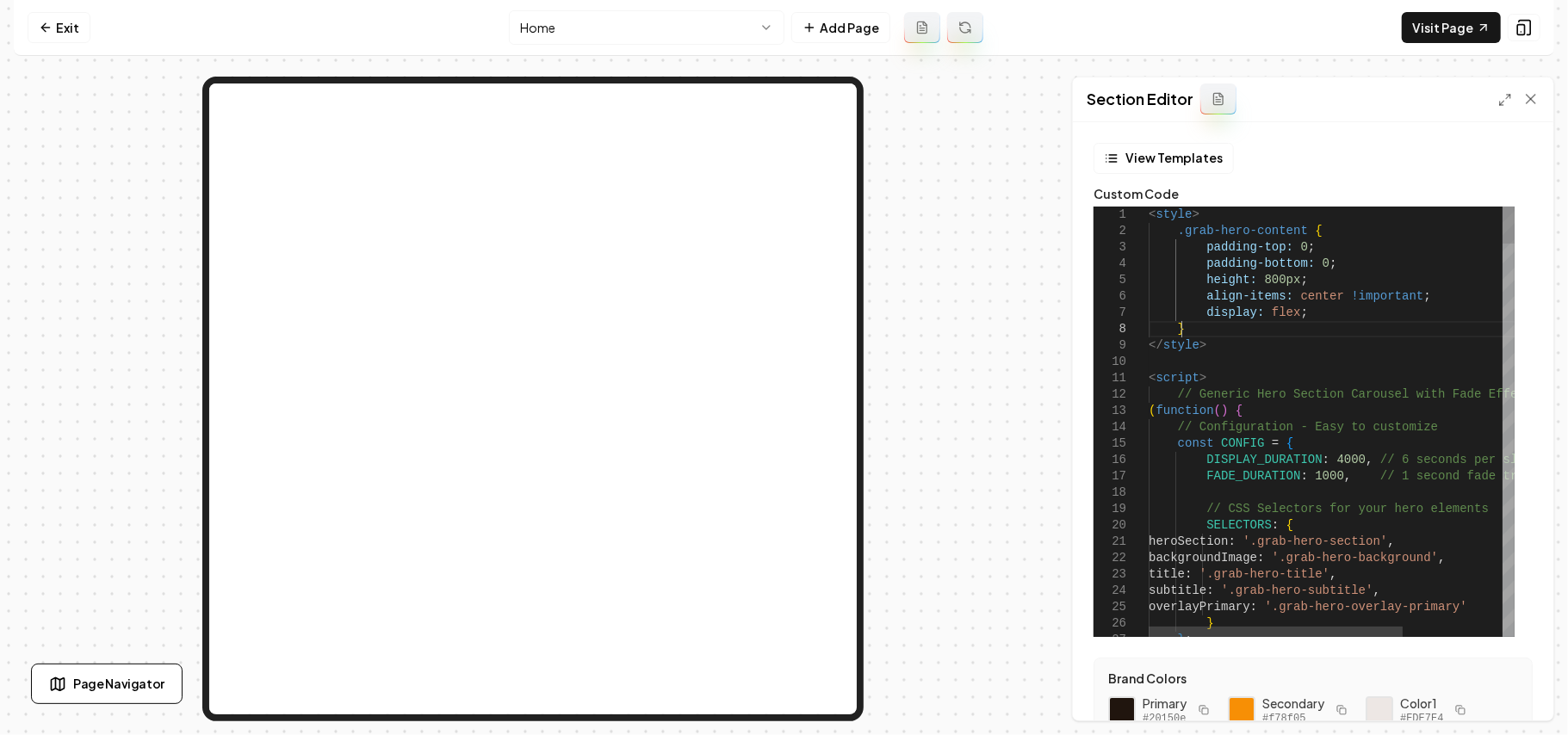
scroll to position [97, 0]
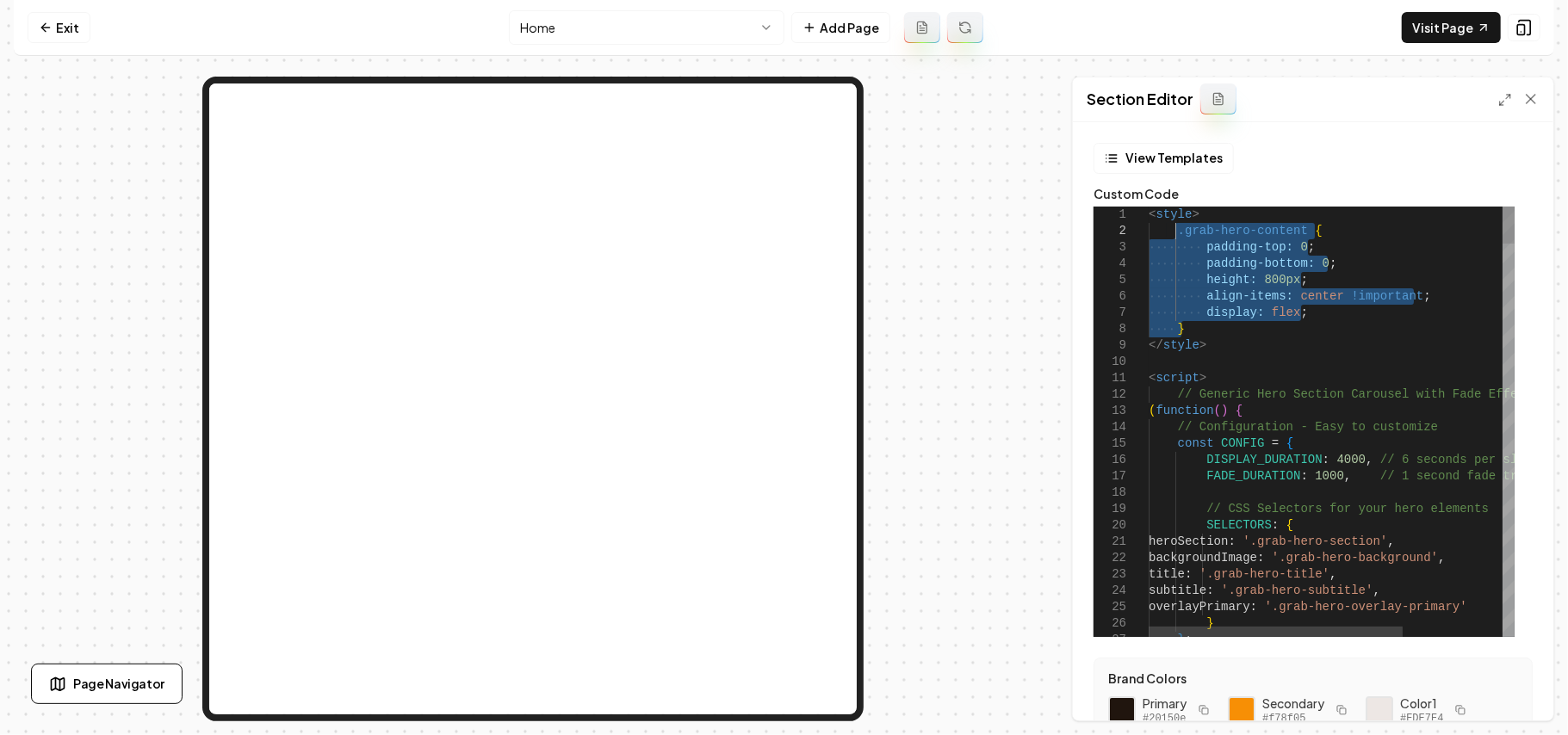
drag, startPoint x: 1207, startPoint y: 328, endPoint x: 1176, endPoint y: 232, distance: 100.9
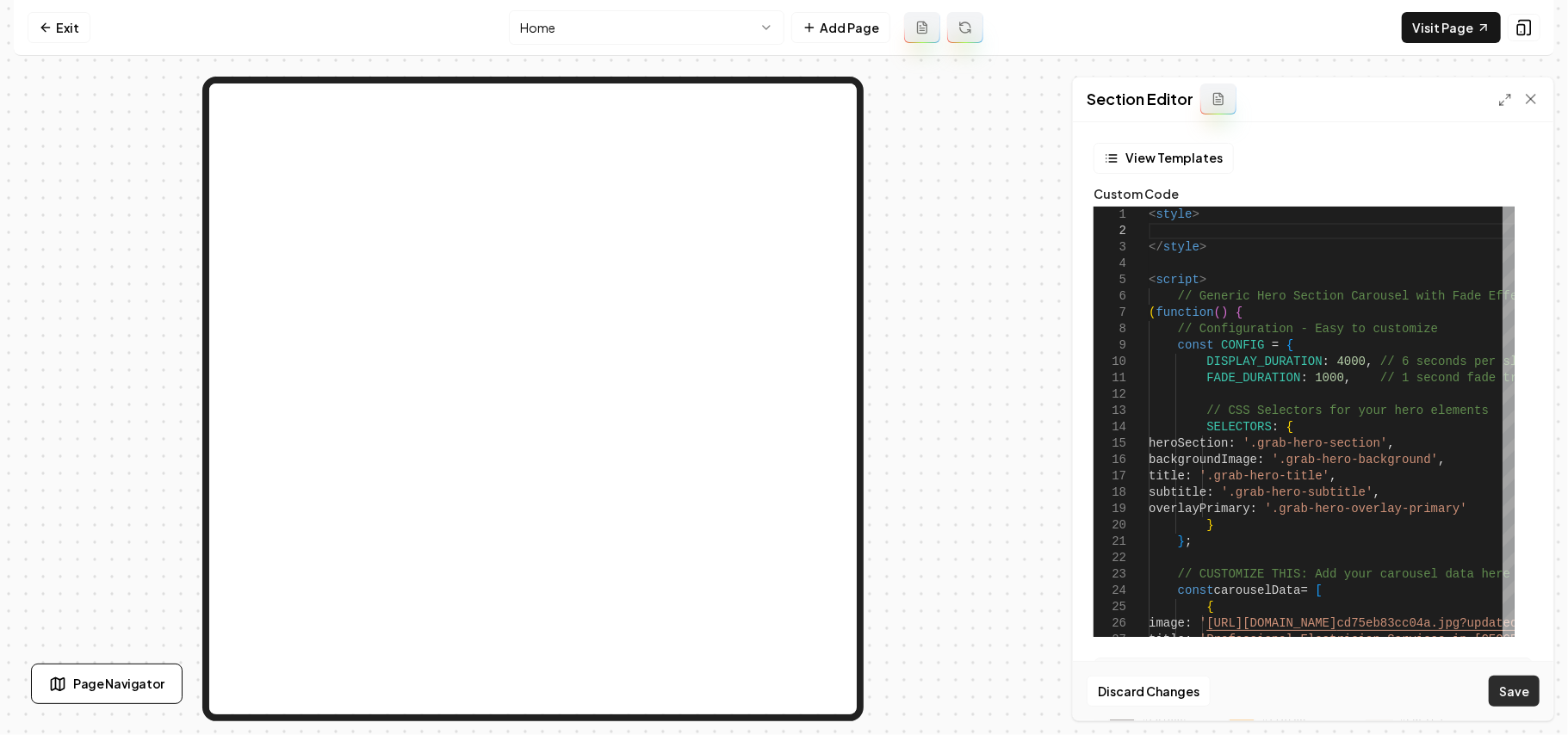
click at [1513, 692] on button "Save" at bounding box center [1514, 691] width 50 height 31
type textarea "**********"
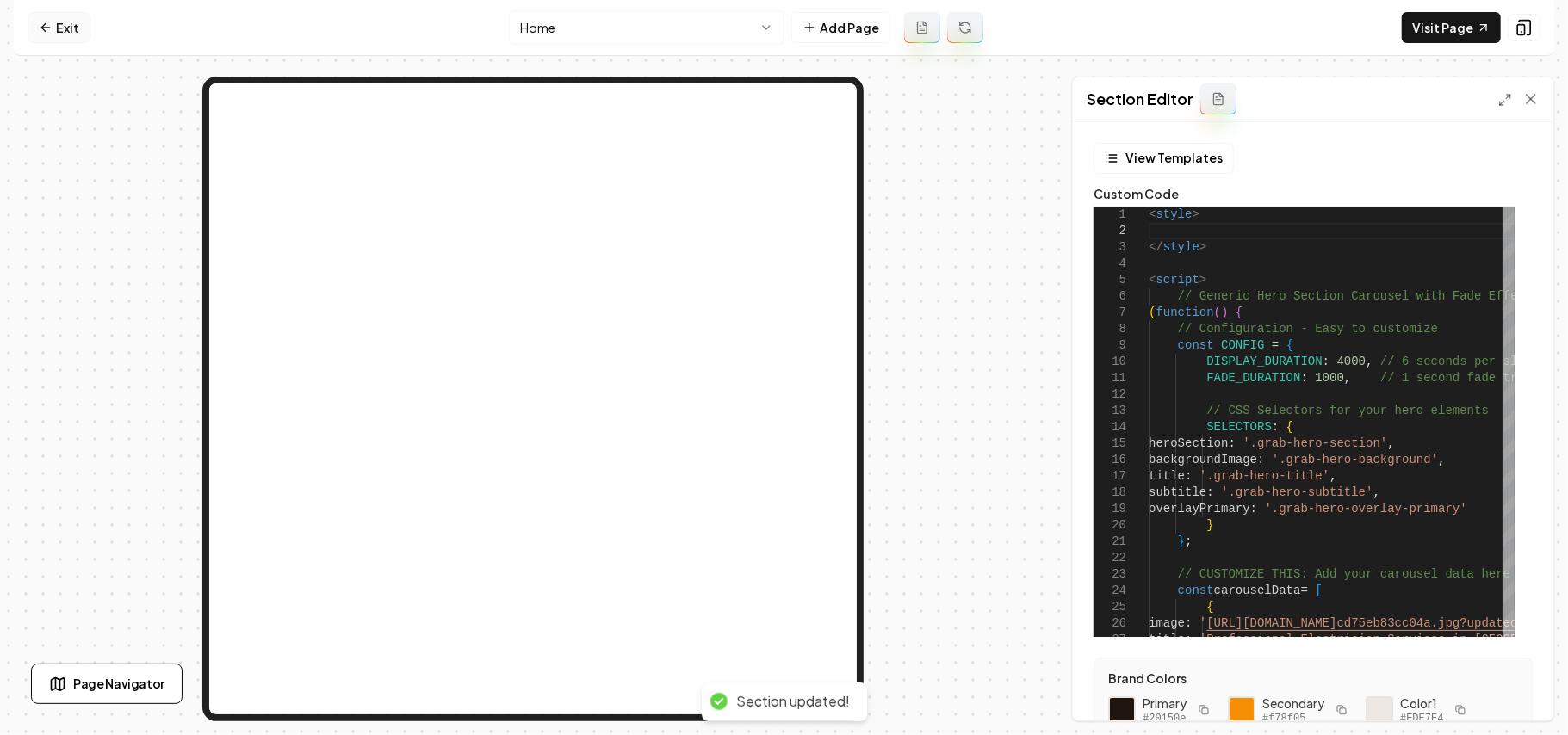
click at [70, 27] on link "Exit" at bounding box center [58, 27] width 63 height 31
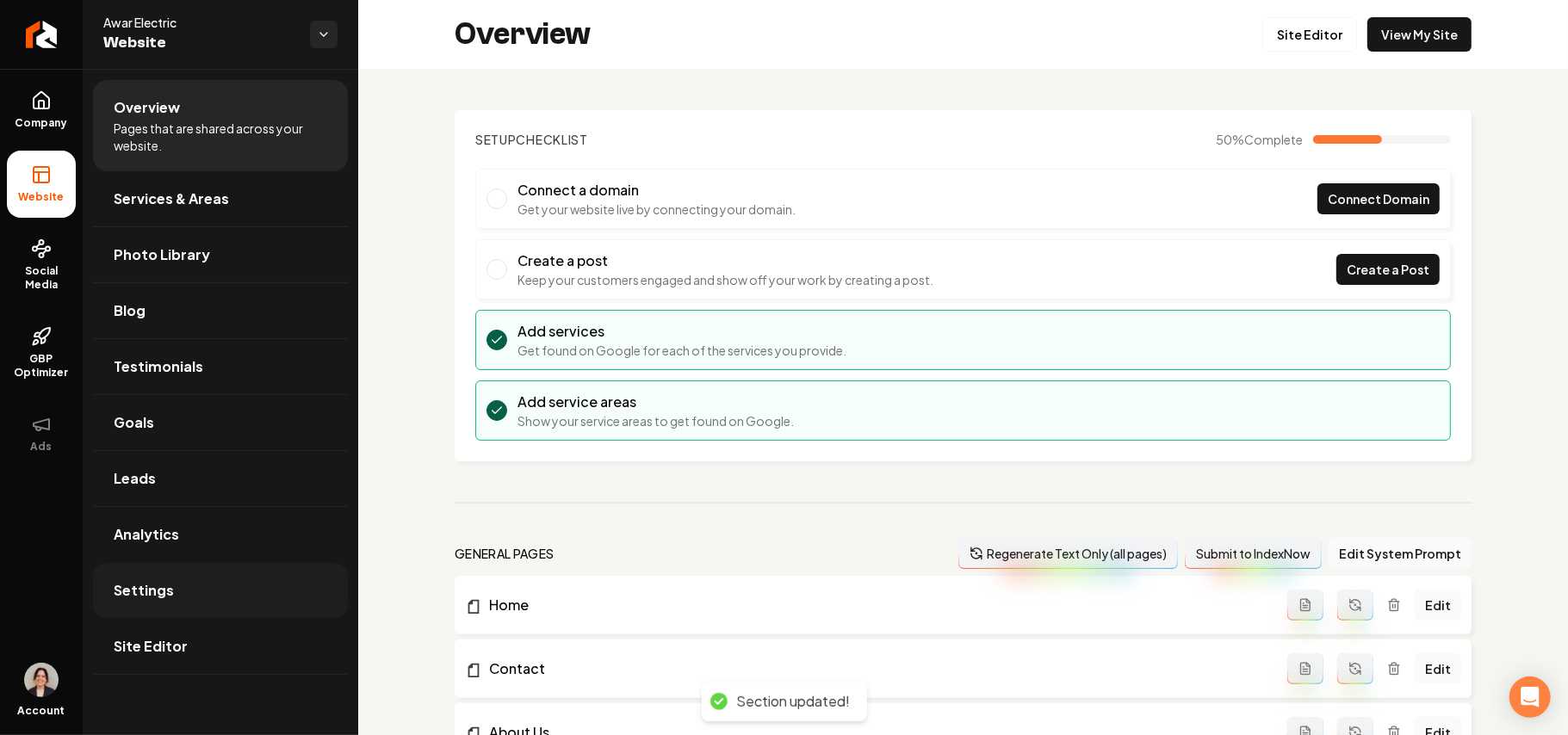
click at [164, 597] on span "Settings" at bounding box center [144, 590] width 60 height 20
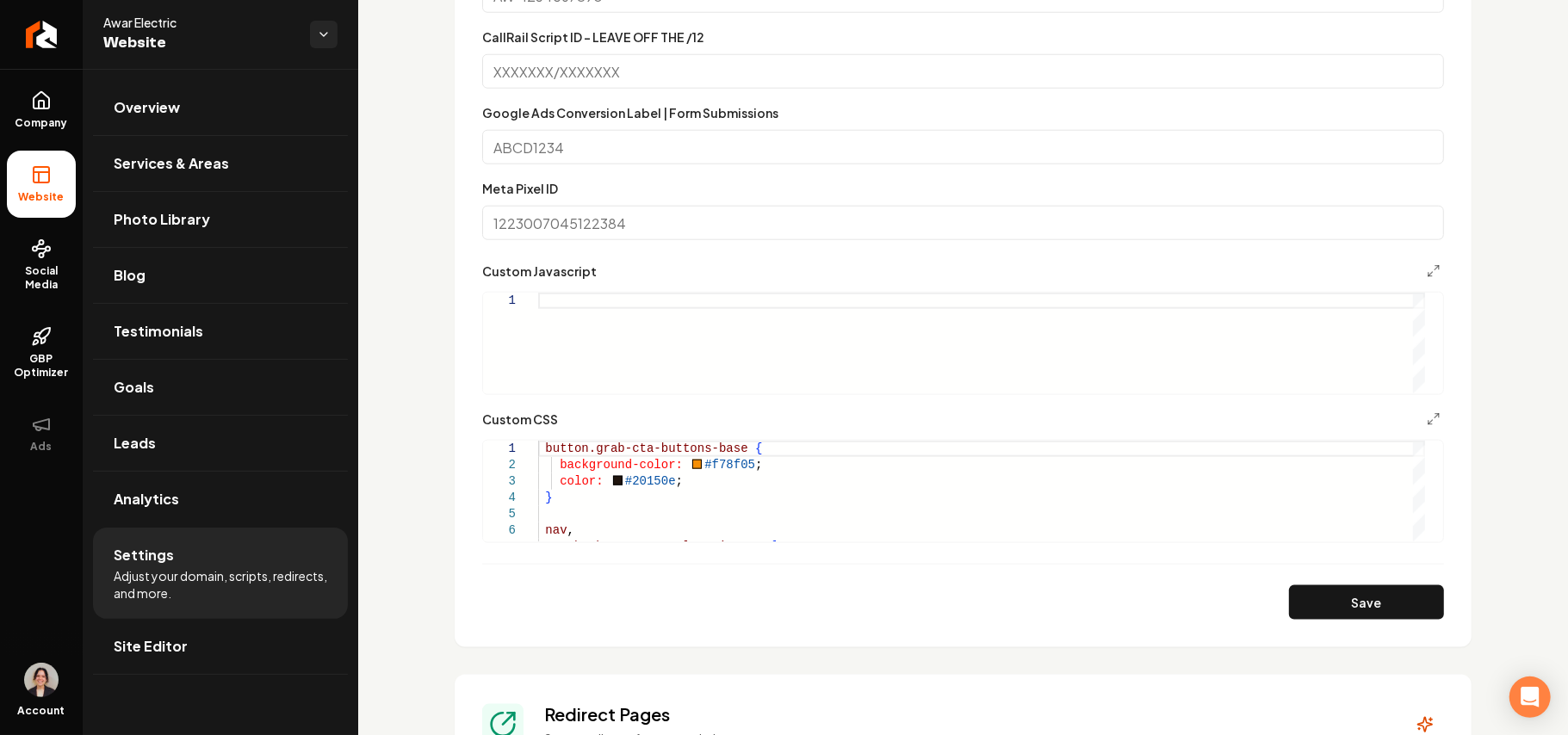
scroll to position [1248, 0]
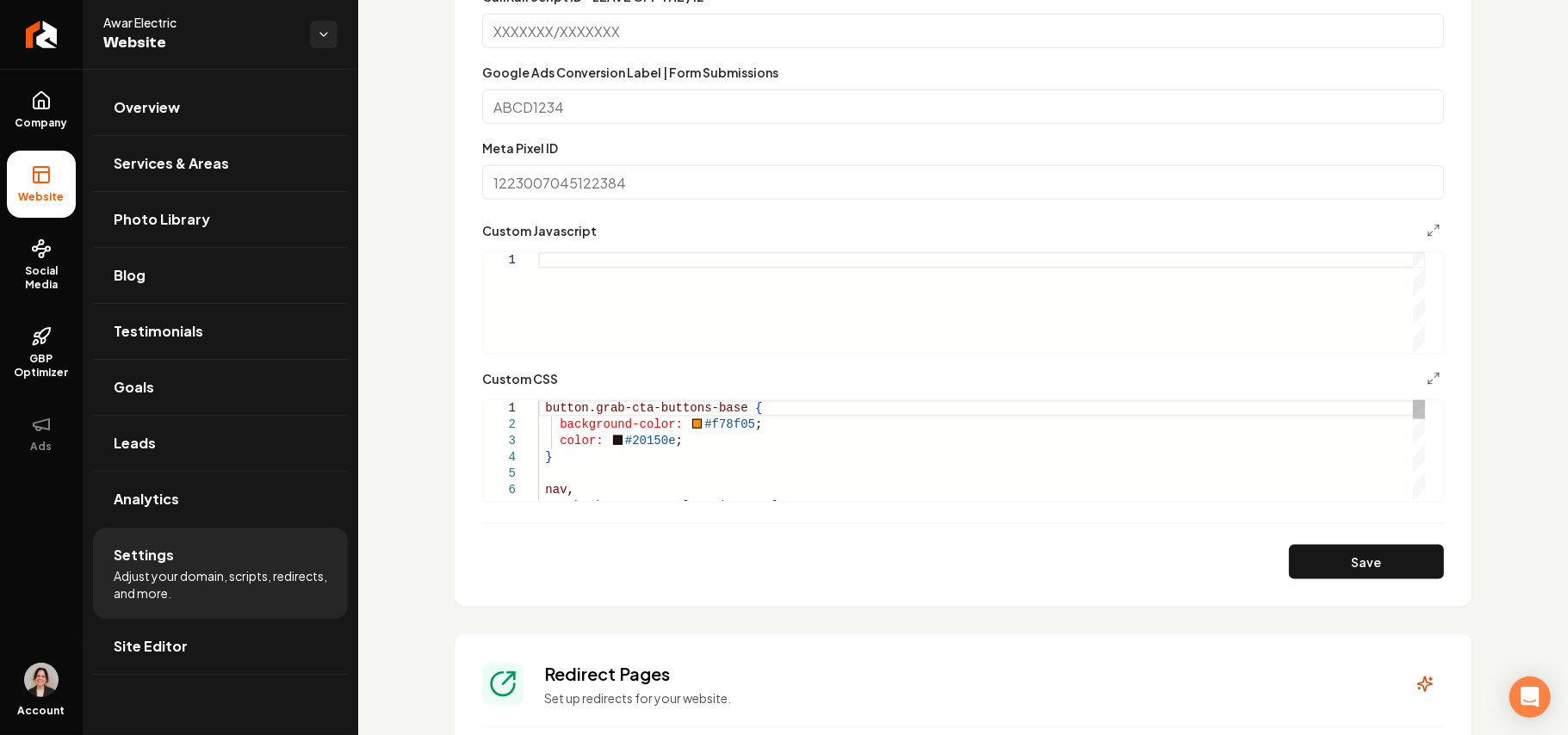
click at [614, 465] on div "button.grab-cta-buttons-base { background-color: #f78f05 ; color: #20150e ; } n…" at bounding box center [981, 662] width 887 height 524
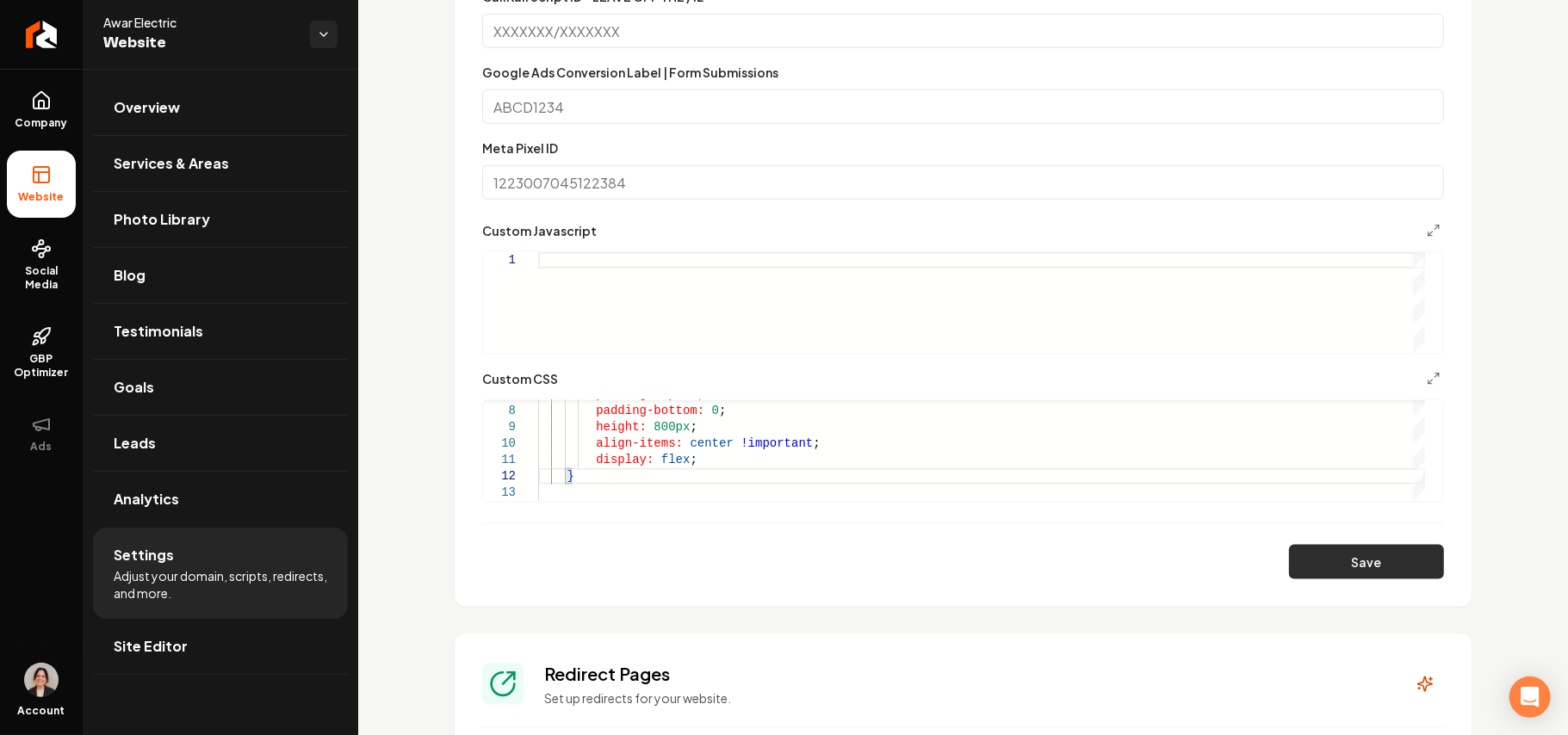
click at [1325, 572] on button "Save" at bounding box center [1366, 562] width 155 height 35
type textarea "**********"
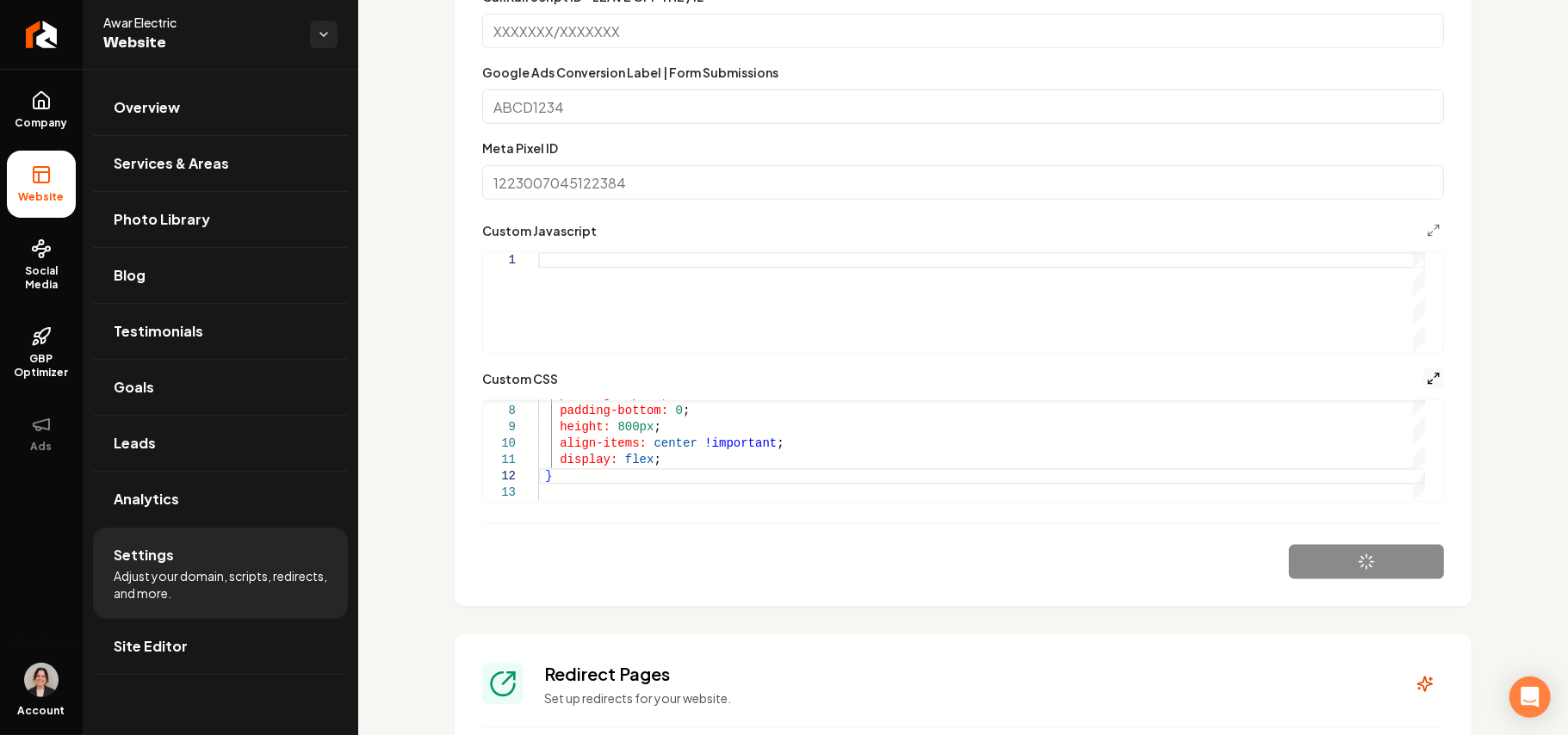
click at [1426, 376] on icon "Main content area" at bounding box center [1433, 379] width 14 height 14
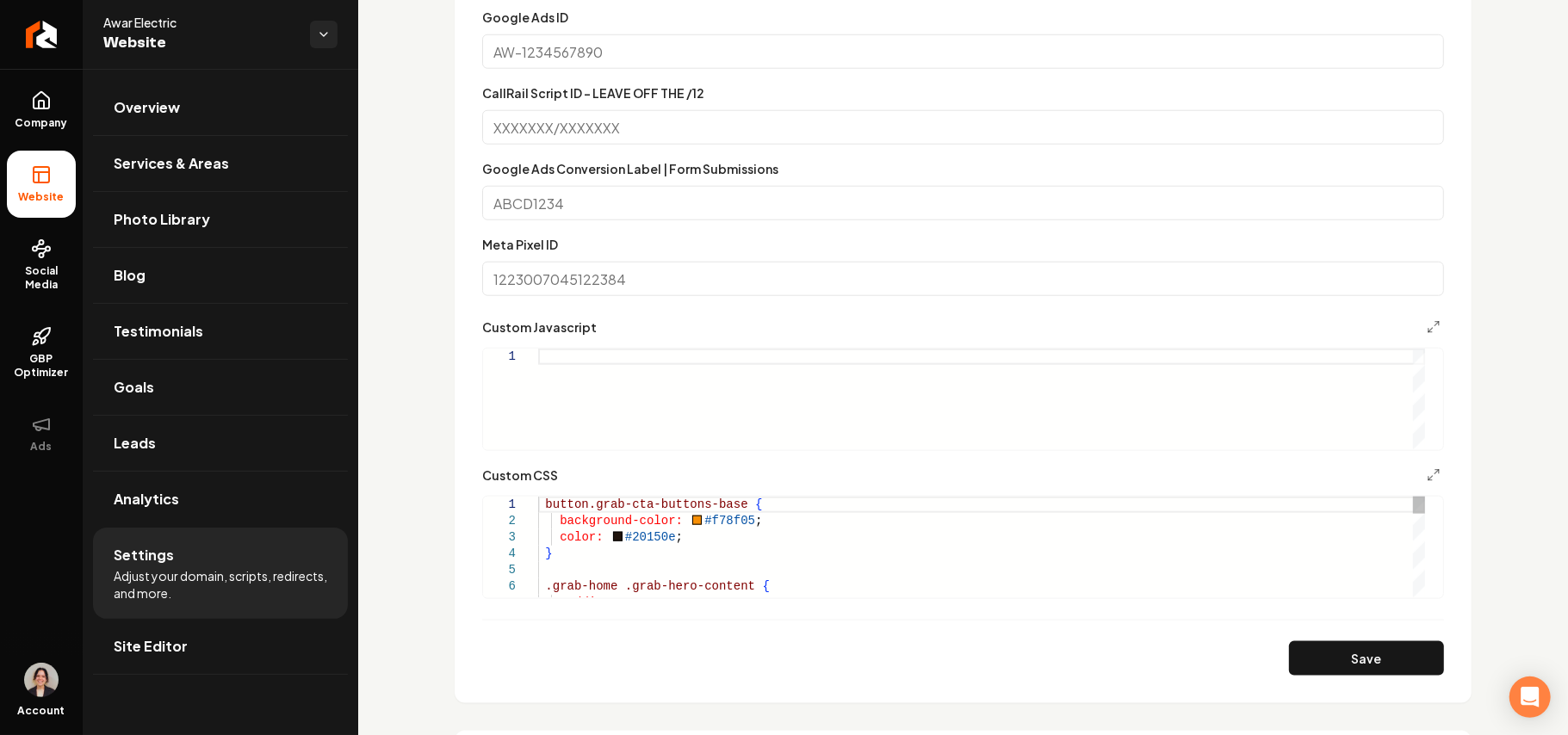
scroll to position [1262, 0]
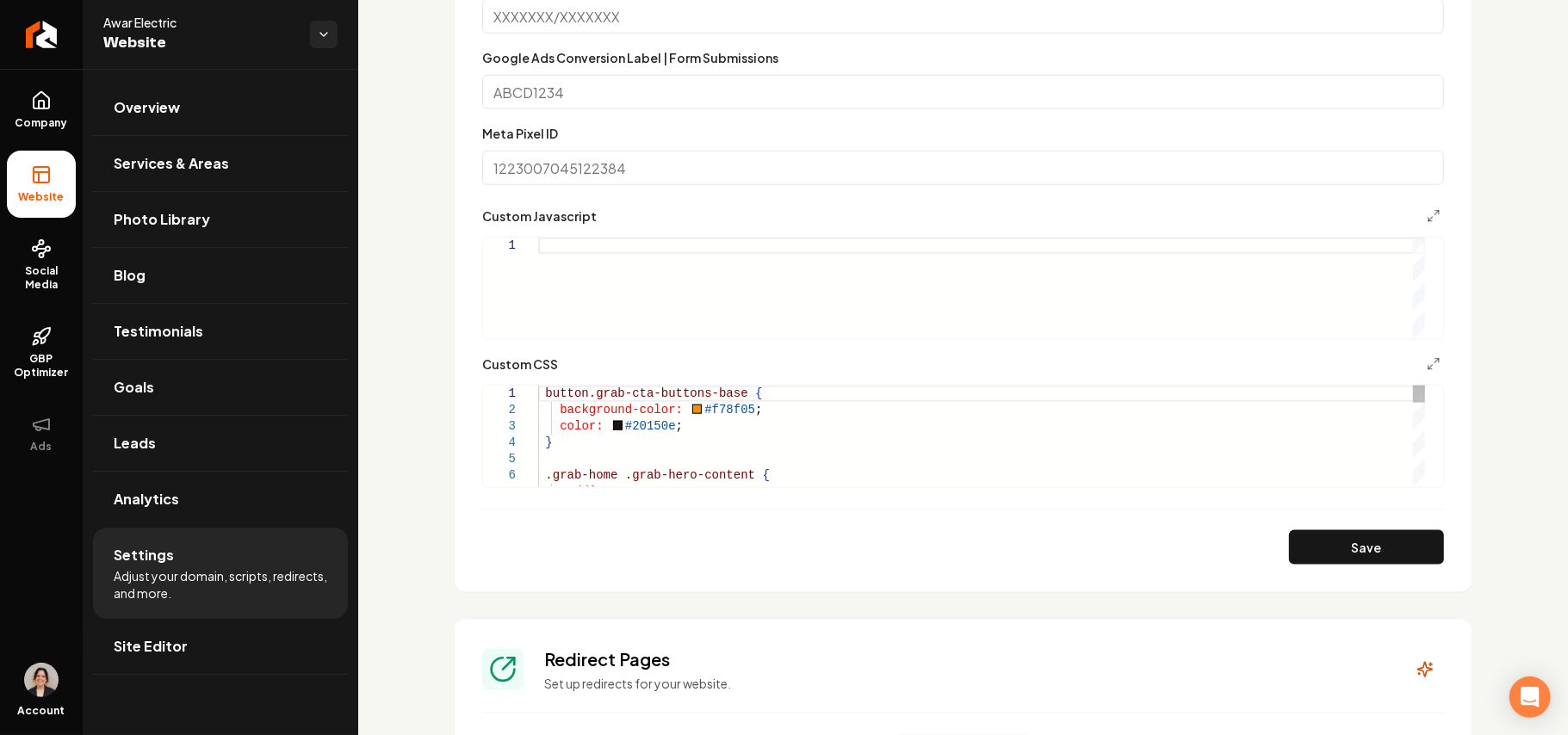
click at [618, 453] on div "button.grab-cta-buttons-base { background-color: #f78f05 ; color: #20150e ; } .…" at bounding box center [981, 713] width 887 height 655
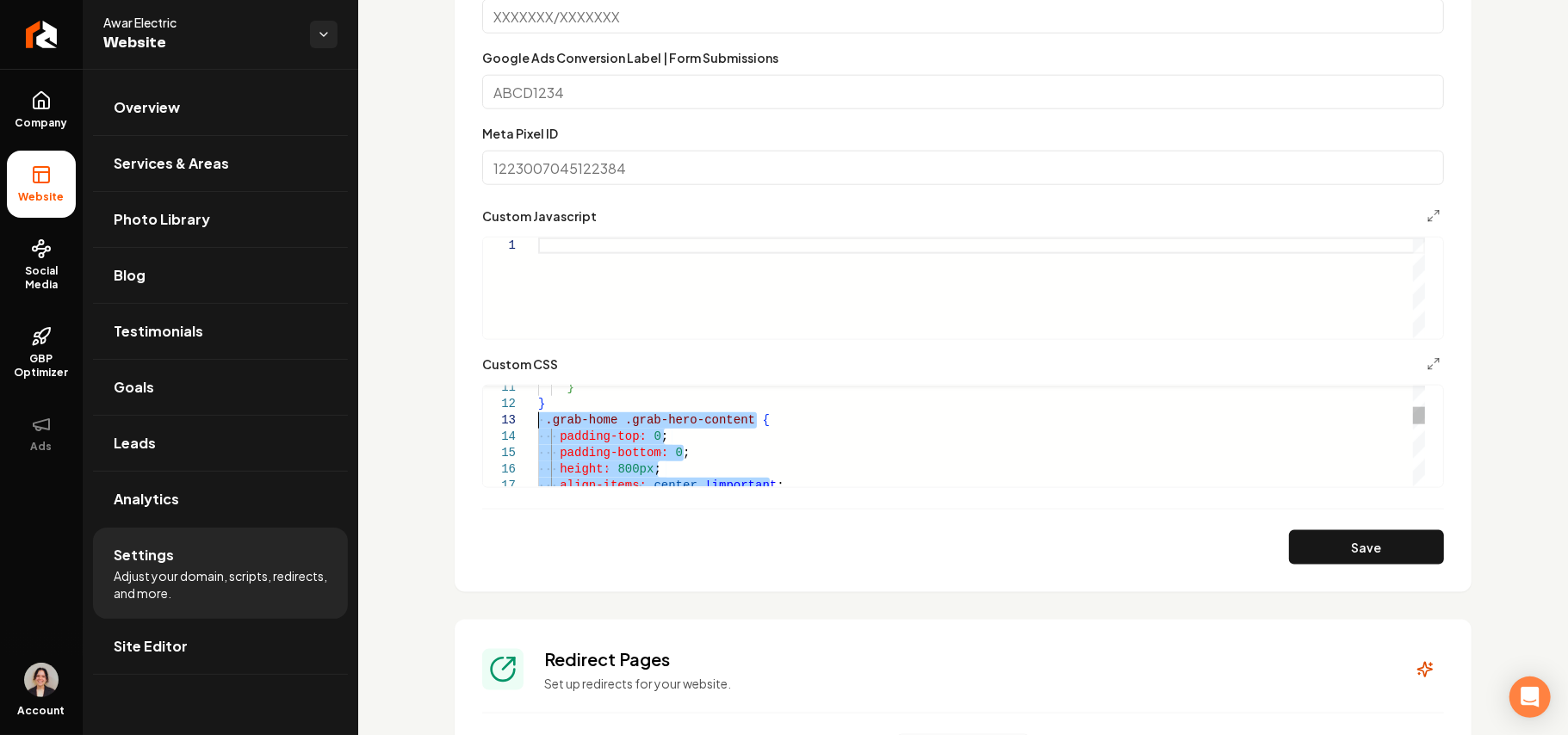
drag, startPoint x: 575, startPoint y: 465, endPoint x: 534, endPoint y: 425, distance: 57.3
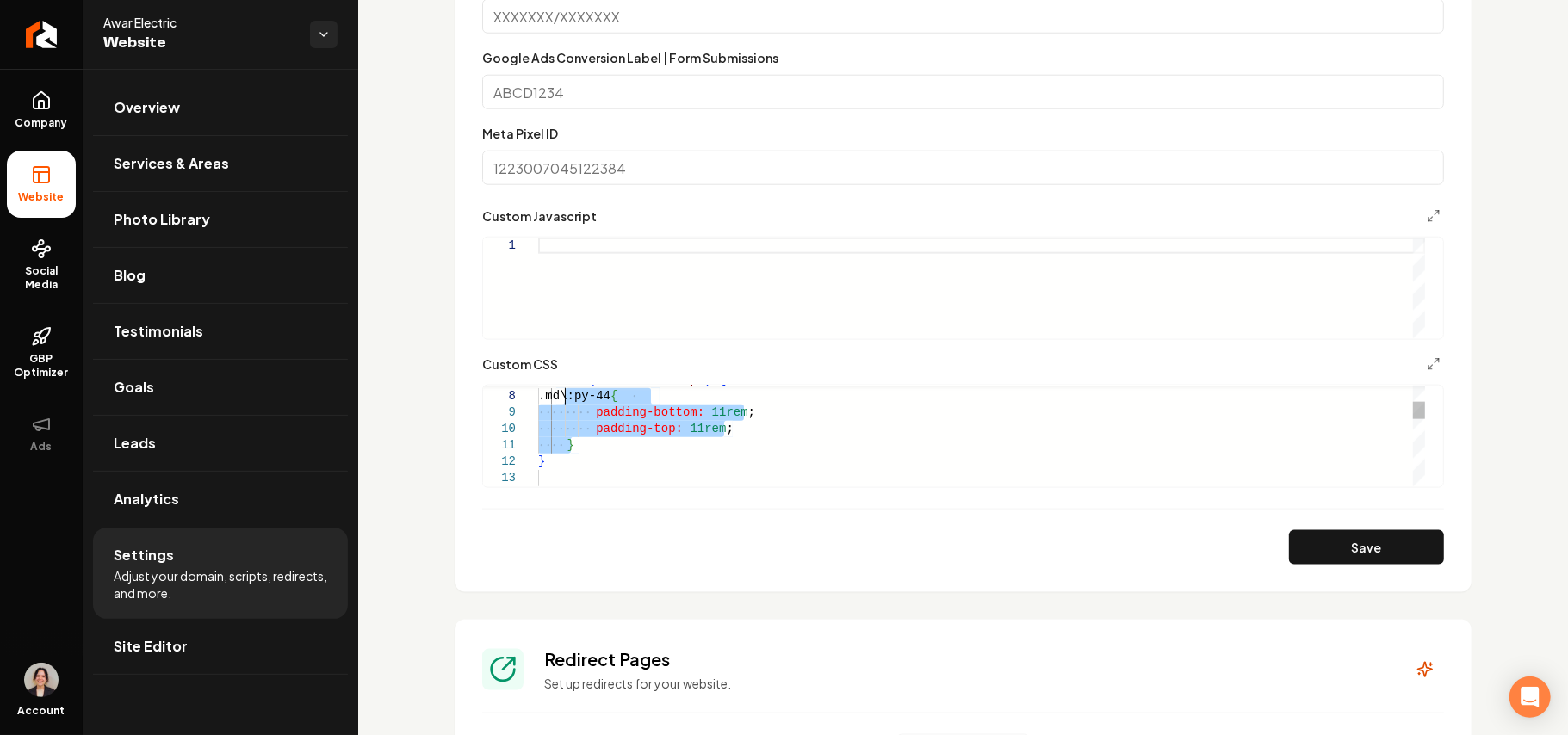
drag, startPoint x: 590, startPoint y: 451, endPoint x: 566, endPoint y: 398, distance: 58.2
click at [566, 398] on div "} } @ media ( min-width: 768 px ) { .md\:py-44 { padding-bottom: 11rem ; paddin…" at bounding box center [981, 609] width 887 height 671
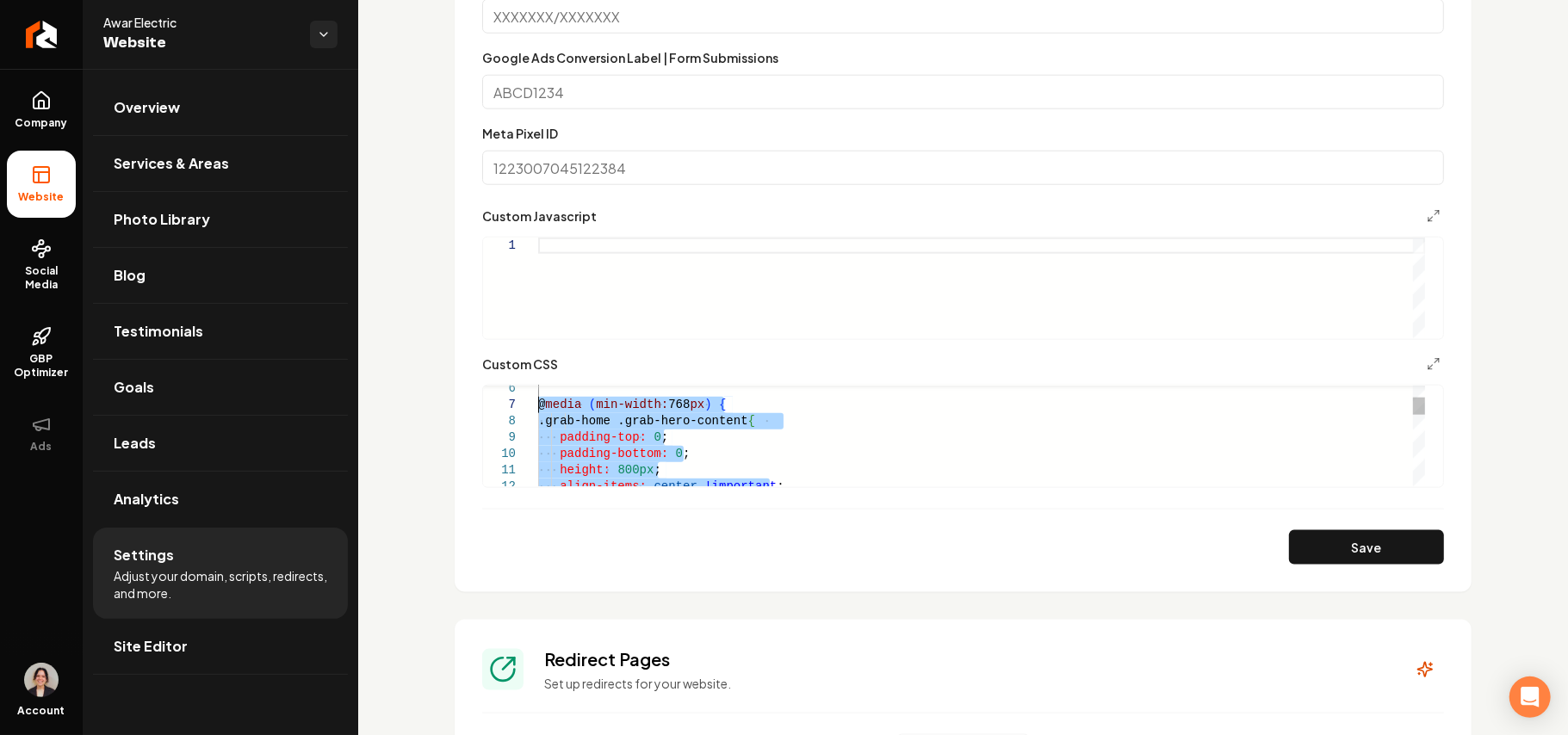
drag, startPoint x: 568, startPoint y: 482, endPoint x: 537, endPoint y: 413, distance: 75.6
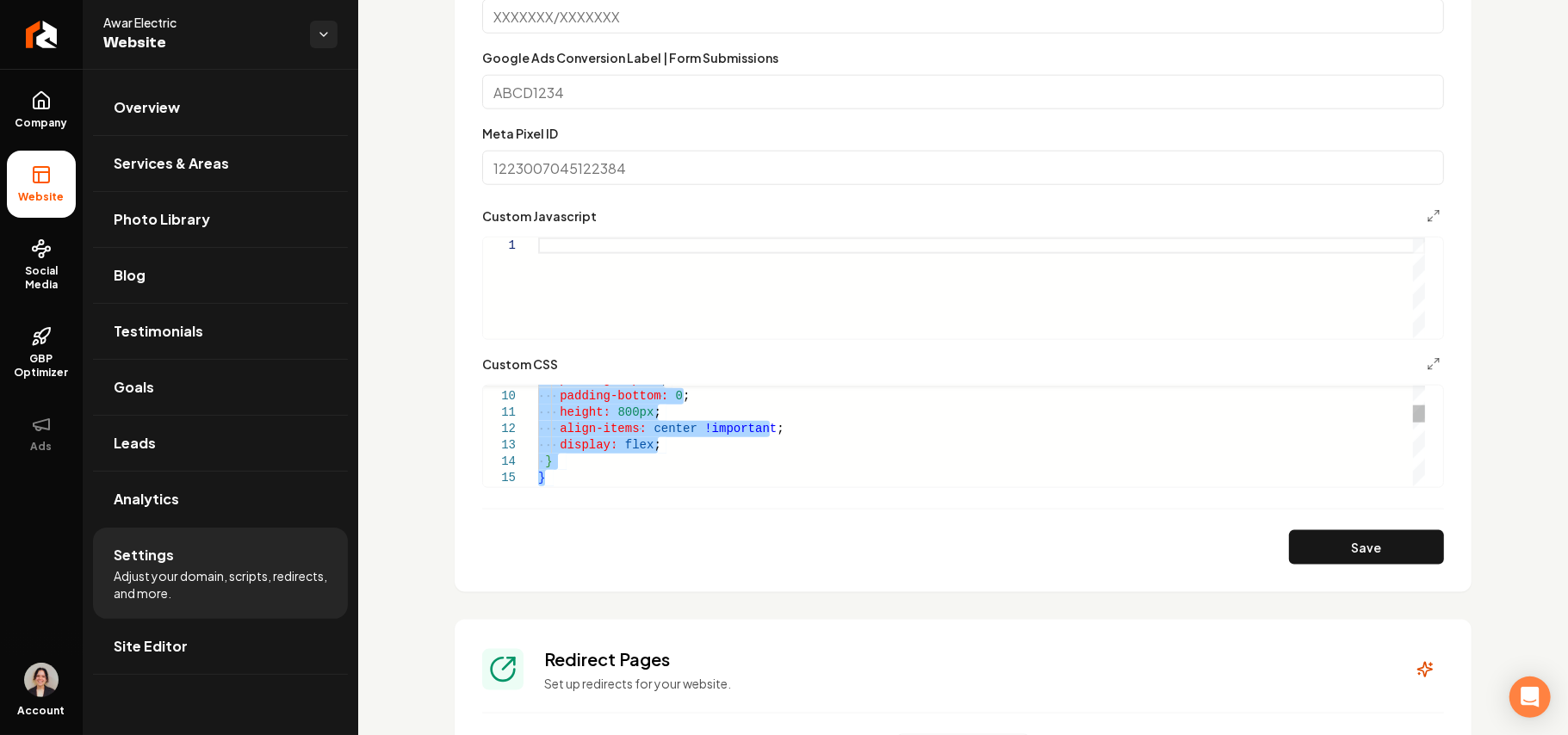
click at [563, 480] on div "padding-top: 0 ; padding-bottom: 0 ; height: 800px ; align-items: center !impor…" at bounding box center [981, 601] width 887 height 719
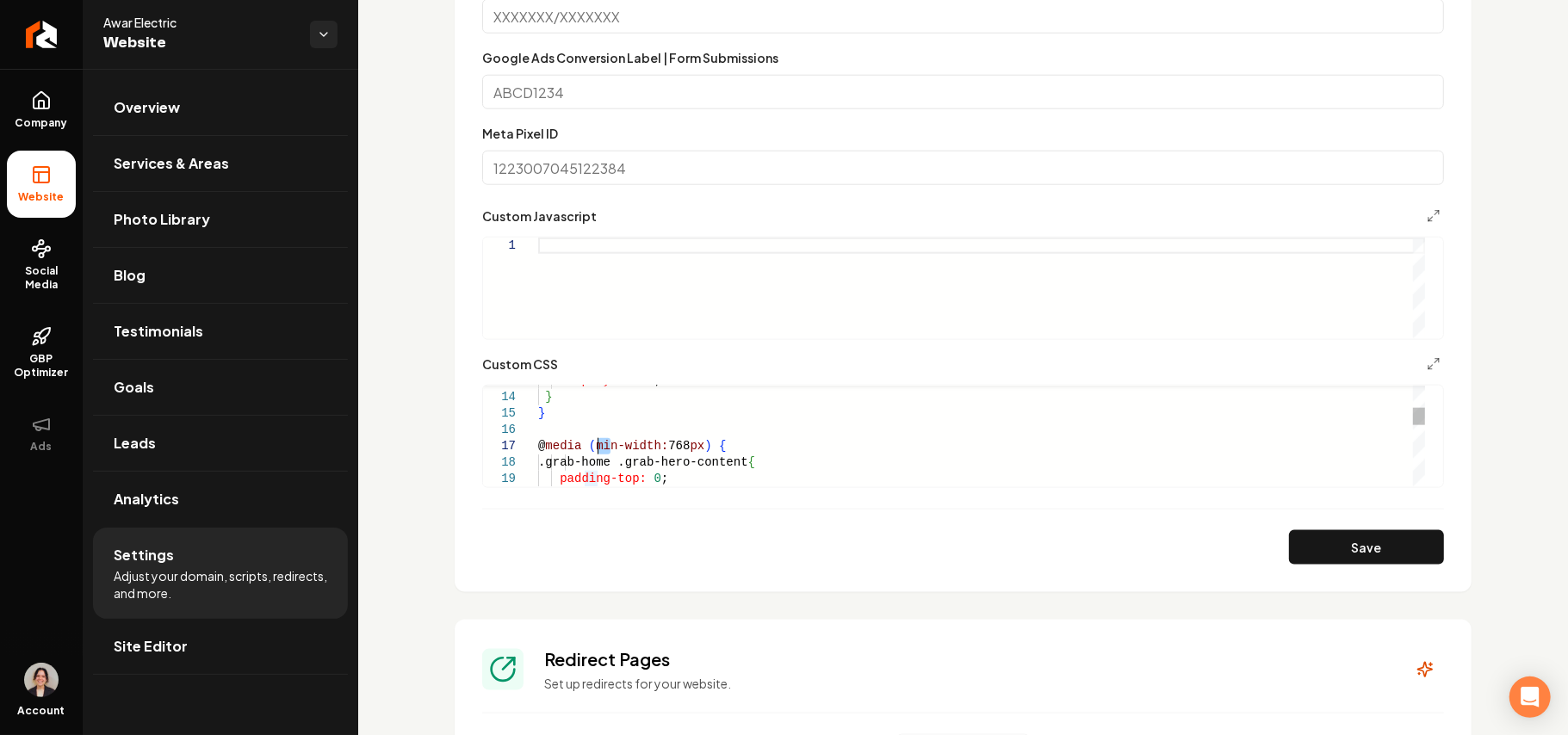
drag, startPoint x: 610, startPoint y: 444, endPoint x: 597, endPoint y: 442, distance: 13.2
click at [597, 442] on div "@ media ( min-width: 768 px ) { .grab-home .grab-hero-content { padding-top: 0 …" at bounding box center [981, 618] width 887 height 883
click at [686, 448] on div "@ media ( max-width: 768 px ) { .grab-home .grab-hero-content { padding-top: 0 …" at bounding box center [981, 618] width 887 height 883
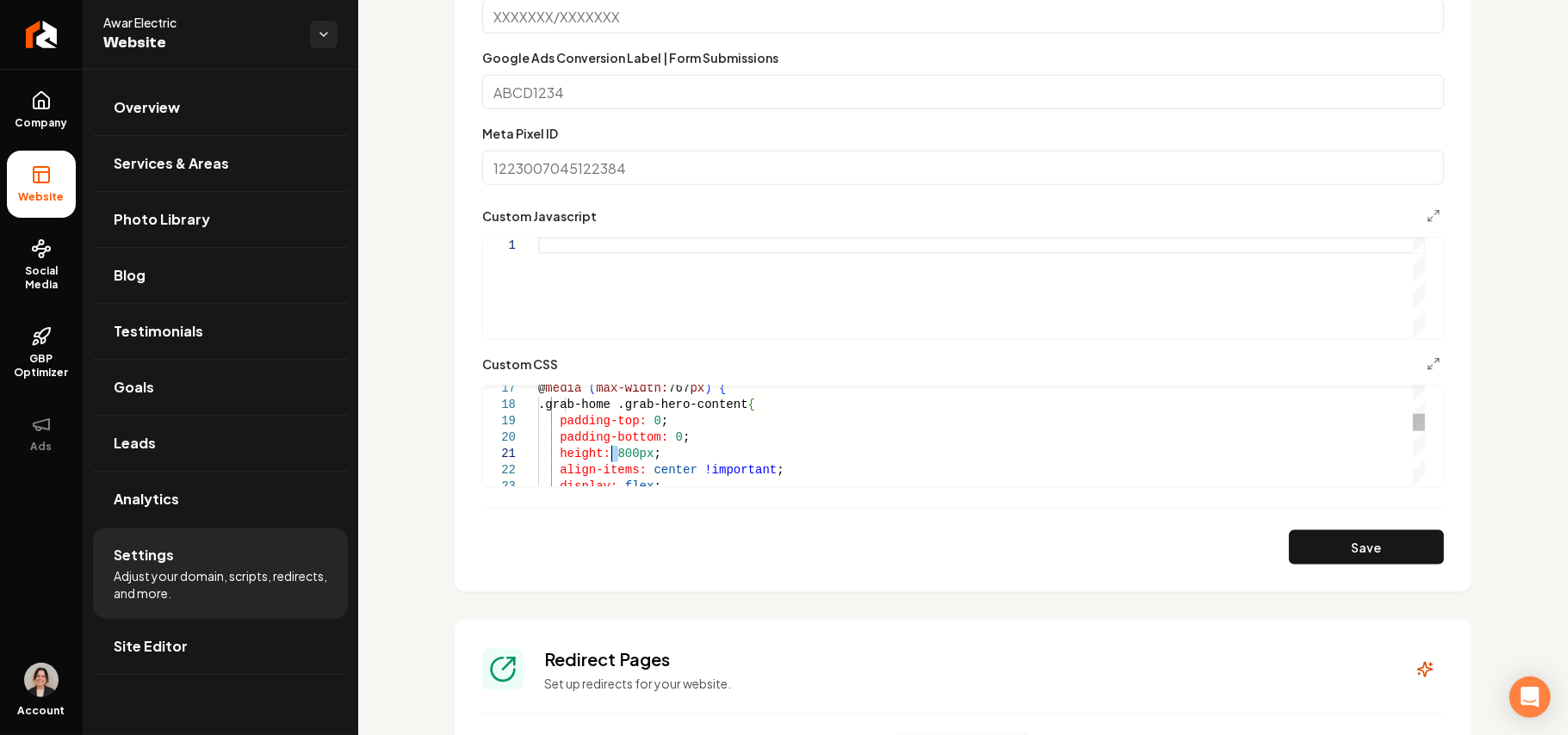
click at [614, 449] on div "@ media ( max-width: 767 px ) { .grab-home .grab-hero-content { padding-top: 0 …" at bounding box center [981, 560] width 887 height 883
click at [1383, 559] on button "Save" at bounding box center [1366, 548] width 155 height 35
click at [635, 452] on div "@ media ( max-width: 767 px ) { .grab-home .grab-hero-content { padding-top: 0 …" at bounding box center [981, 560] width 887 height 883
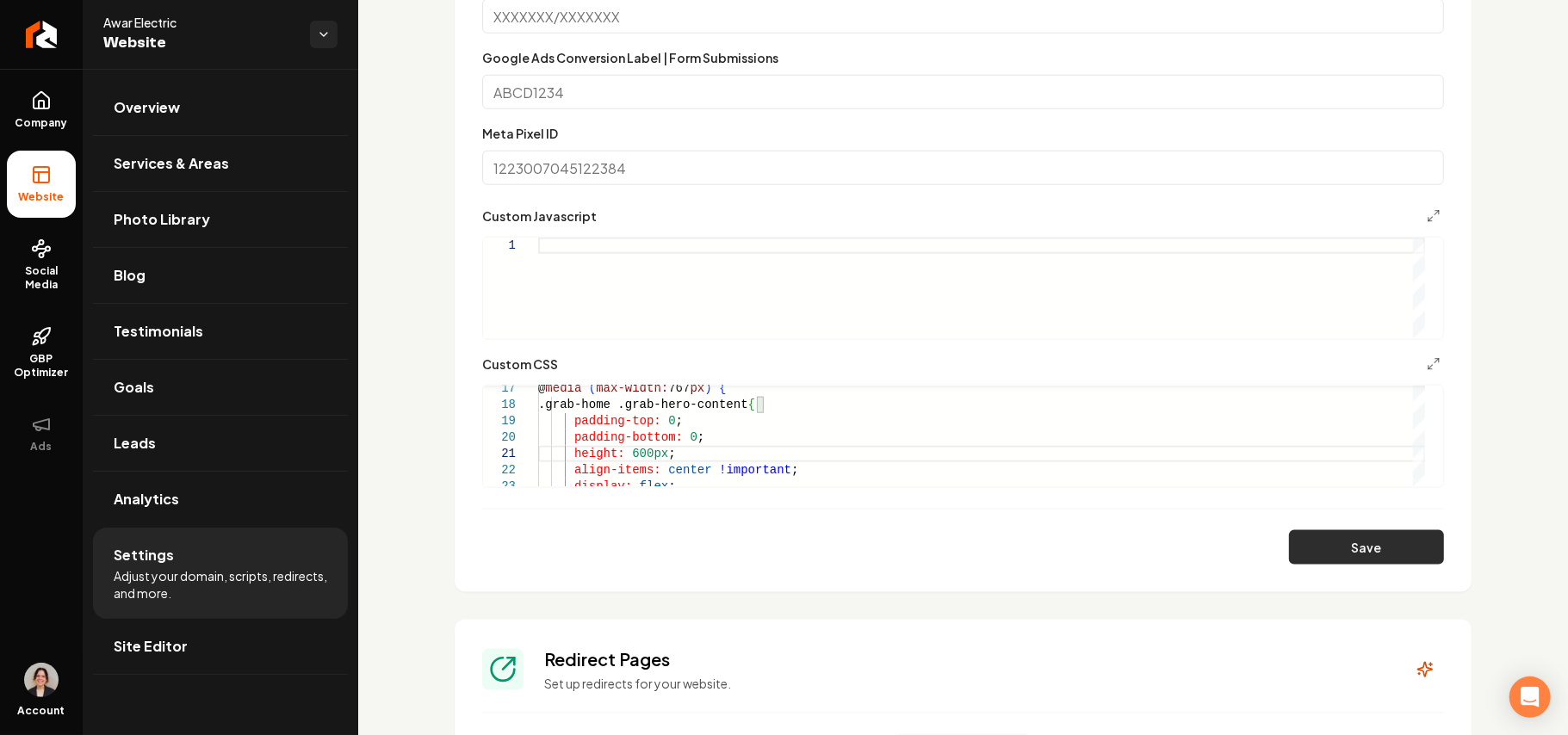
type textarea "**********"
click at [1402, 545] on button "Save" at bounding box center [1366, 548] width 155 height 35
click at [201, 663] on link "Site Editor" at bounding box center [220, 646] width 255 height 55
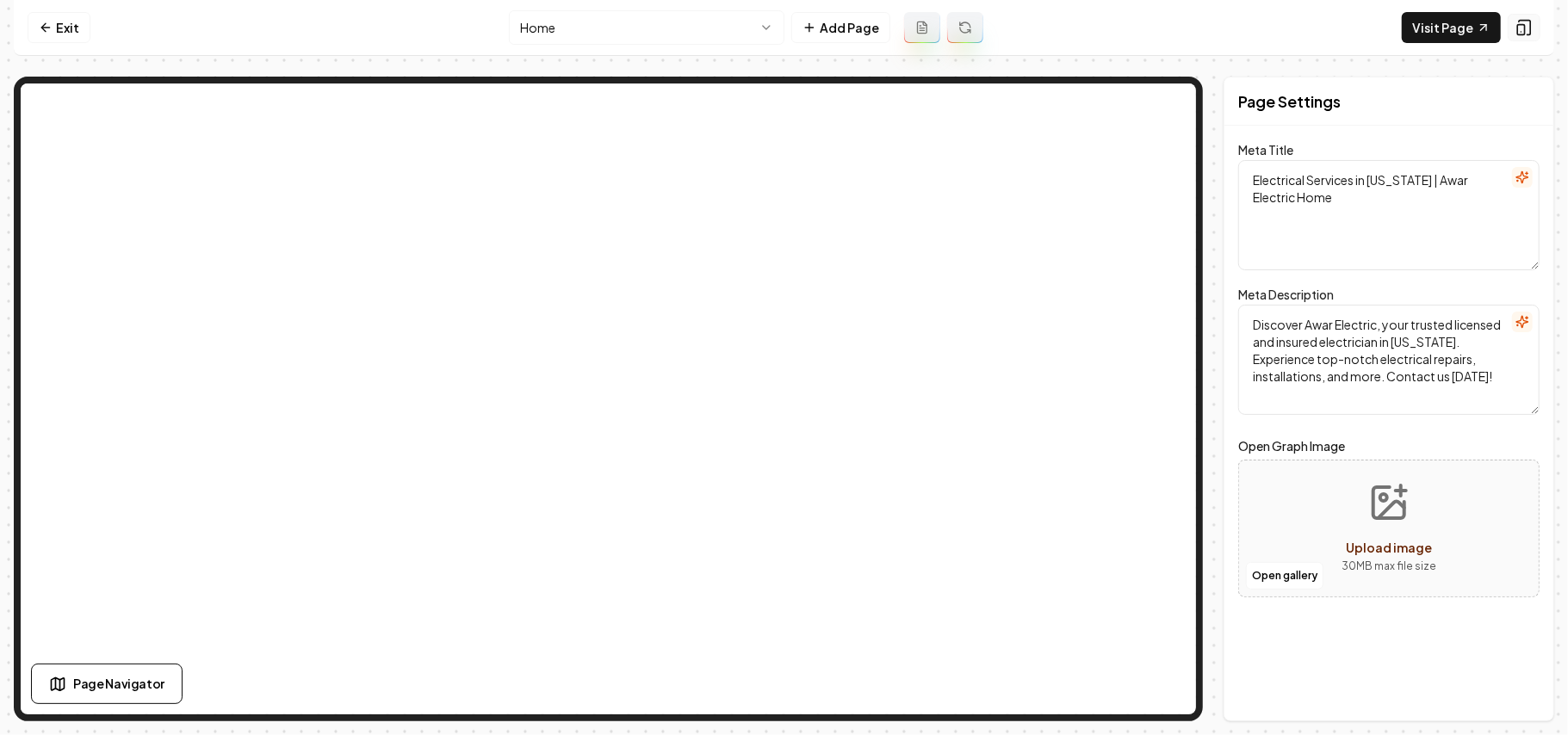
click at [1520, 25] on icon at bounding box center [1524, 28] width 17 height 17
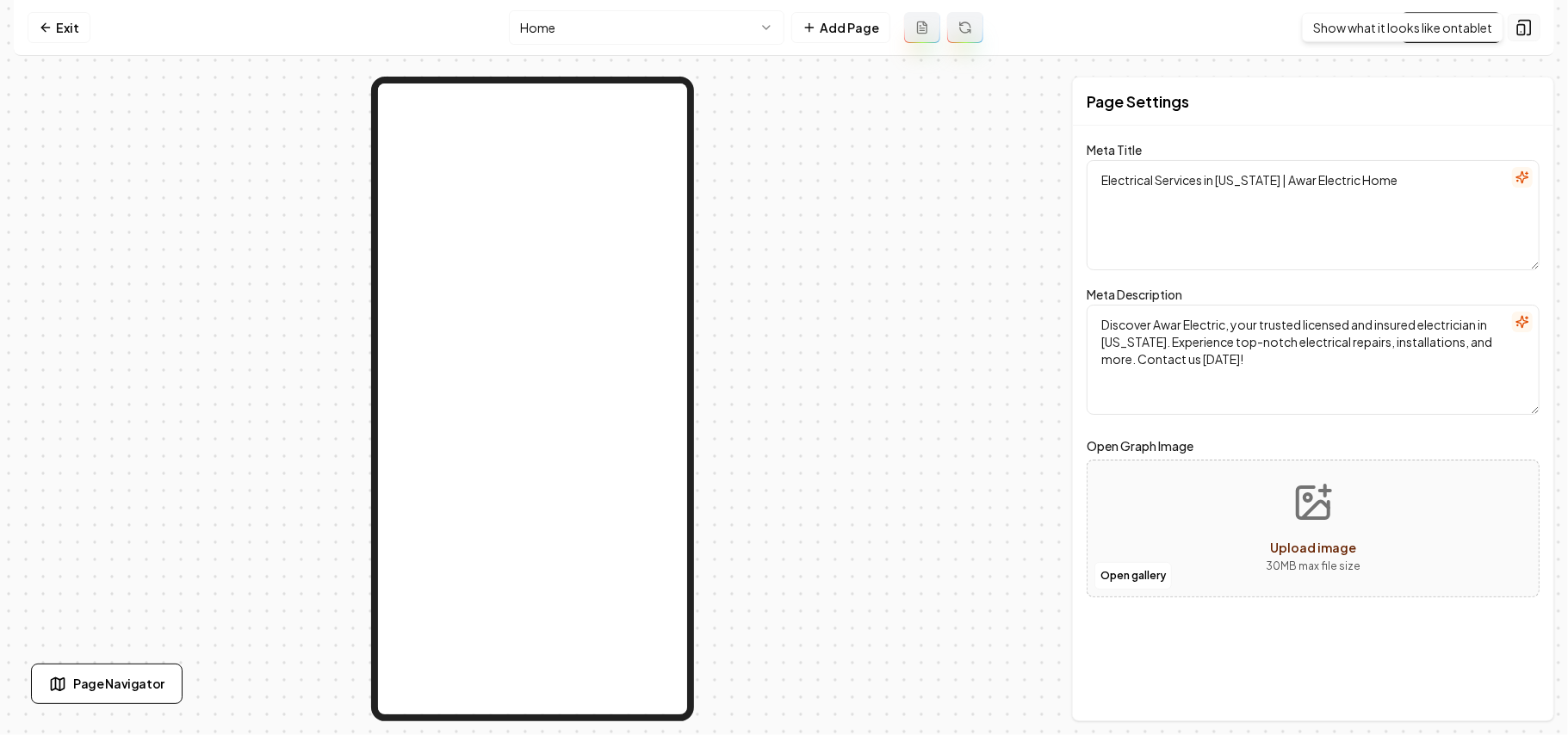
click at [1524, 27] on rect at bounding box center [1520, 30] width 7 height 11
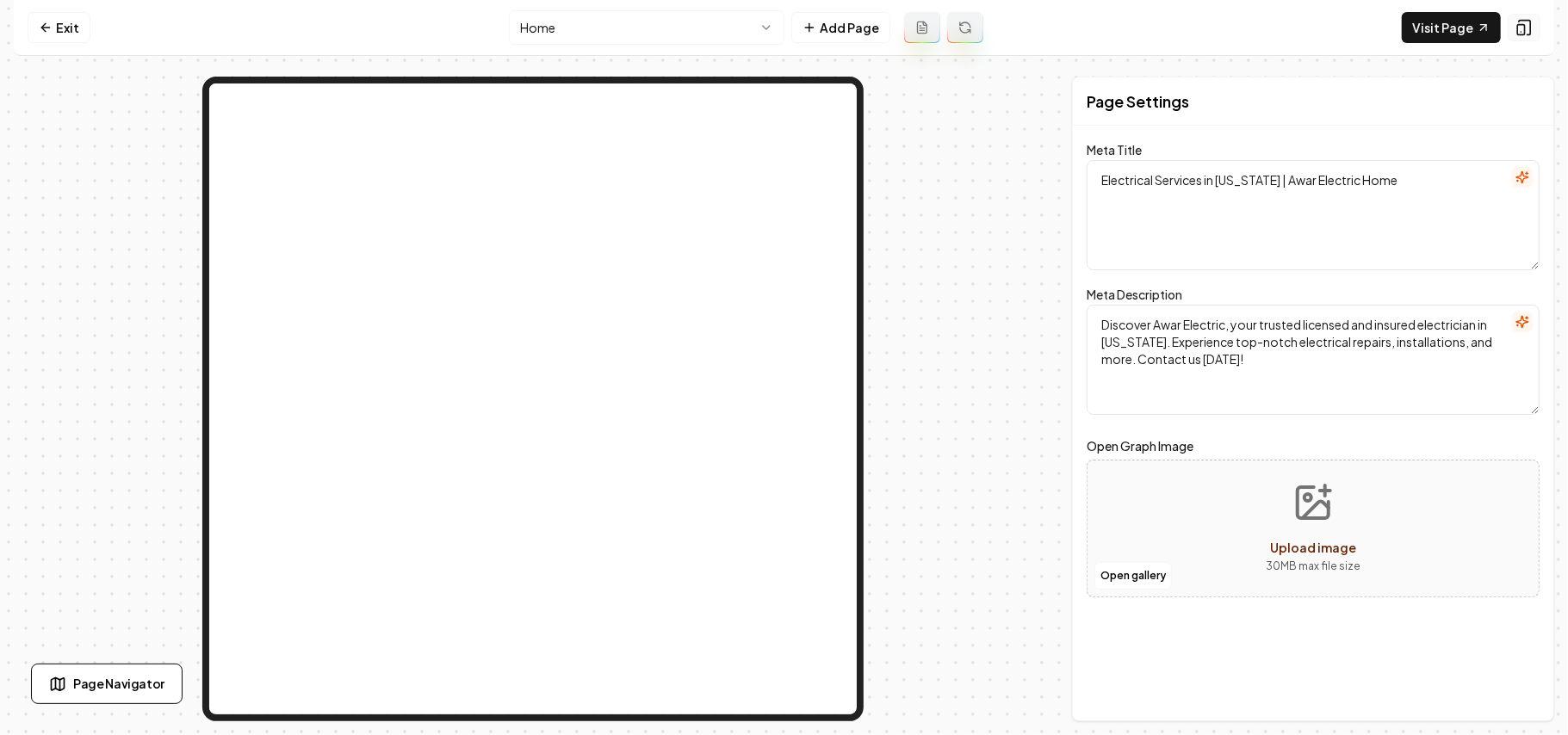
click at [1524, 27] on rect at bounding box center [1520, 30] width 7 height 11
